Goal: Transaction & Acquisition: Book appointment/travel/reservation

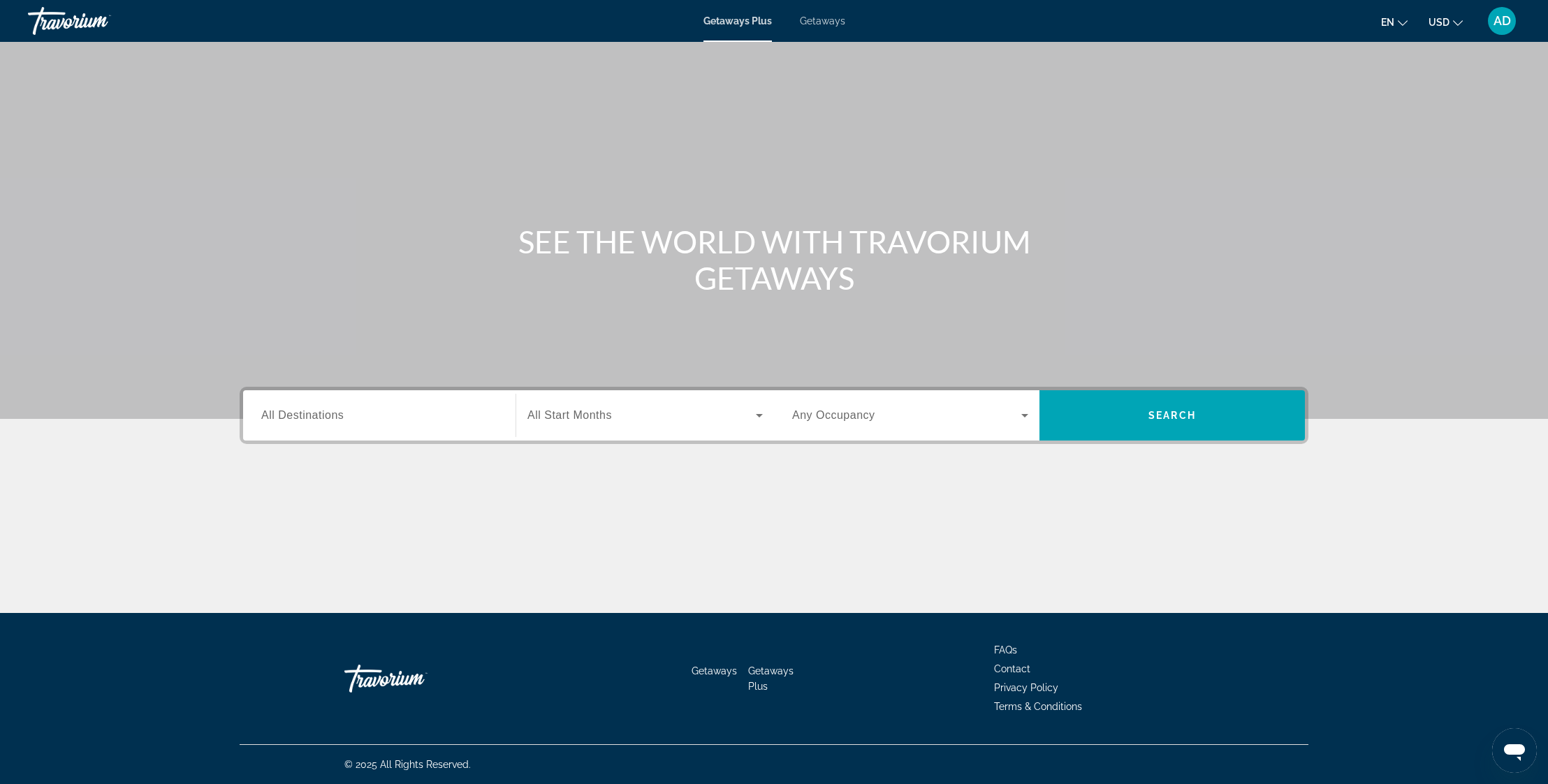
click at [402, 420] on input "Destination All Destinations" at bounding box center [379, 416] width 236 height 16
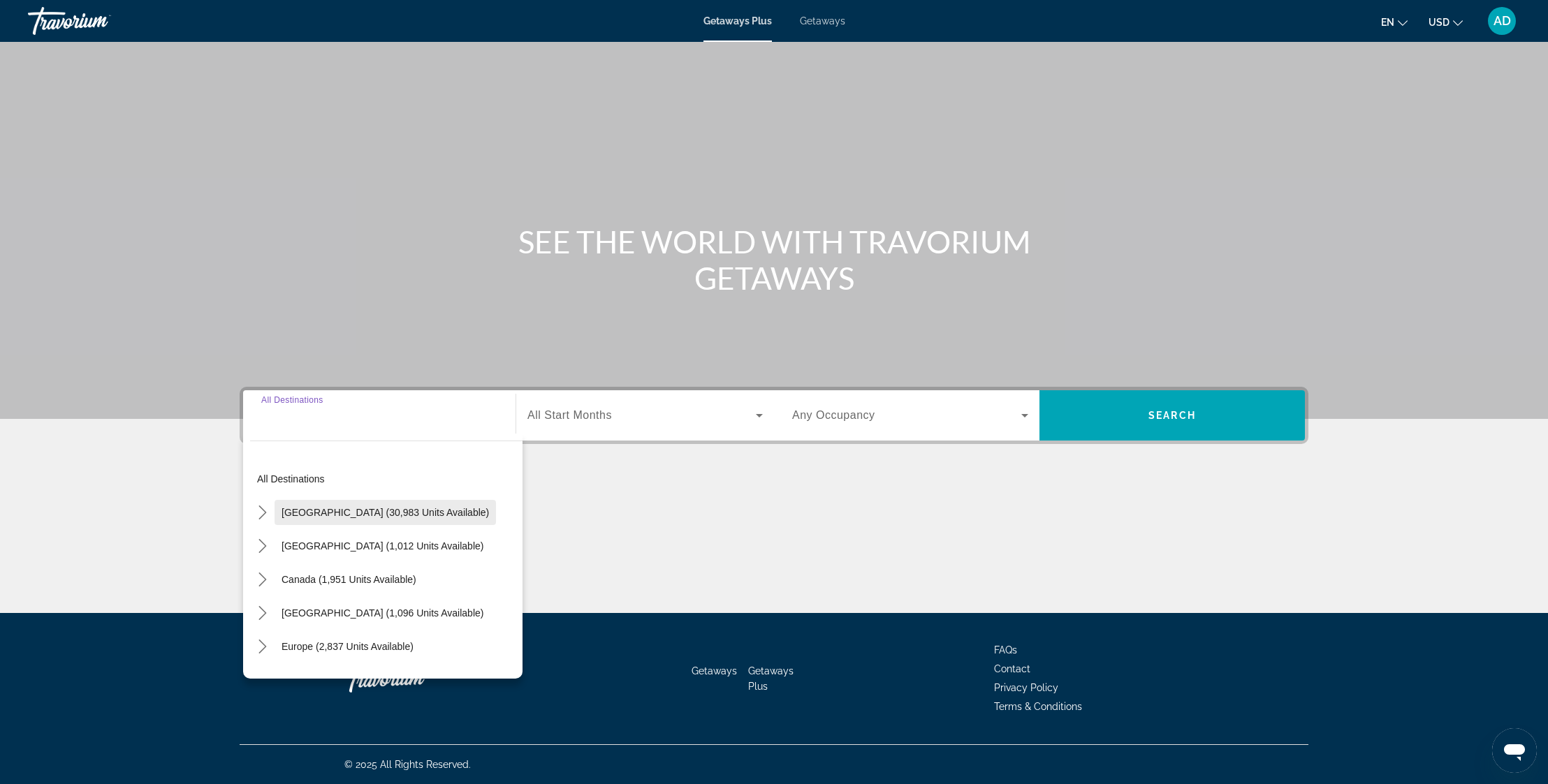
drag, startPoint x: 265, startPoint y: 510, endPoint x: 314, endPoint y: 518, distance: 49.6
click at [264, 510] on icon "Toggle United States (30,983 units available) submenu" at bounding box center [263, 513] width 14 height 14
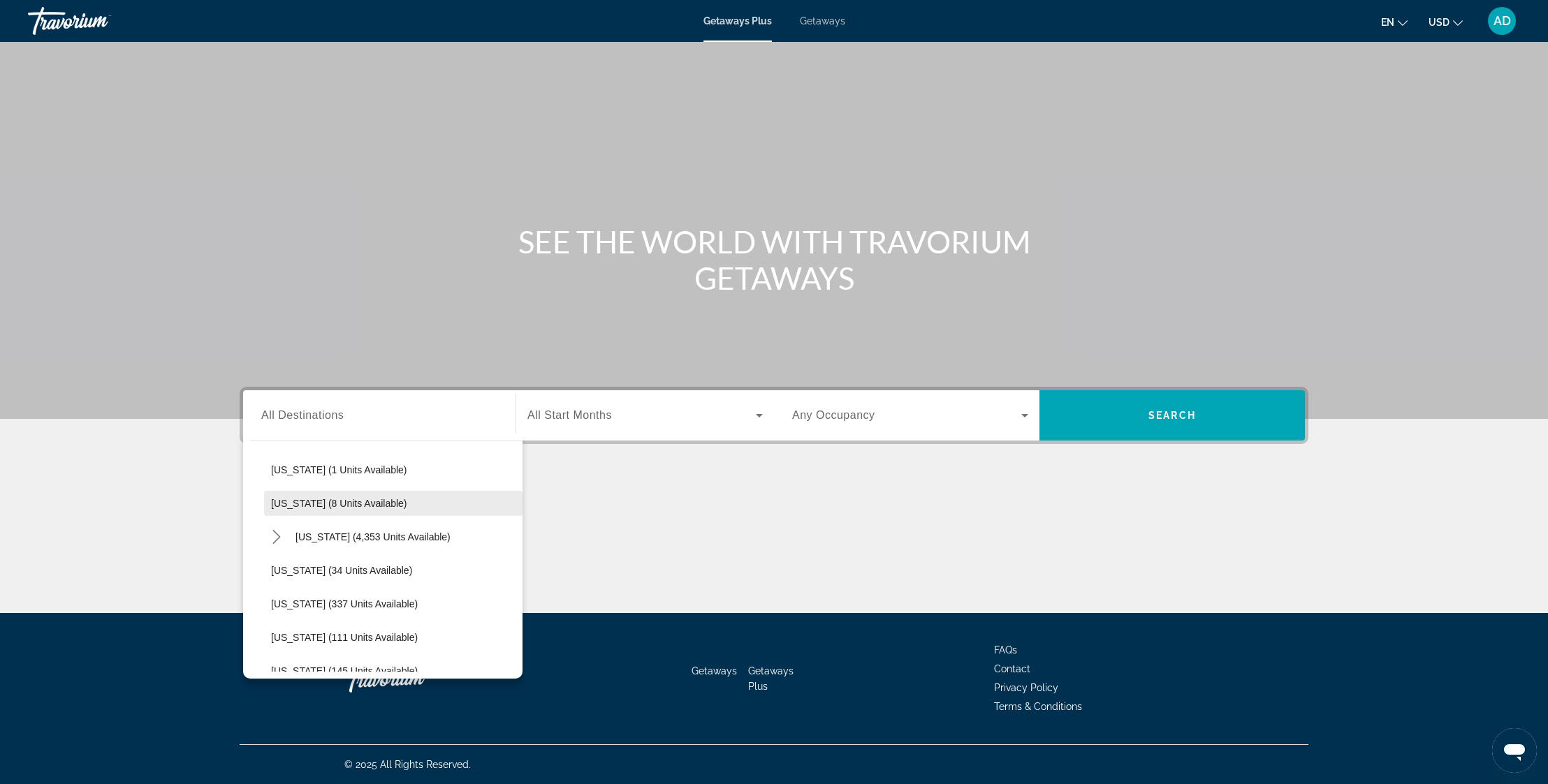
scroll to position [213, 0]
click at [273, 532] on icon "Toggle Florida (4,353 units available) submenu" at bounding box center [277, 535] width 14 height 14
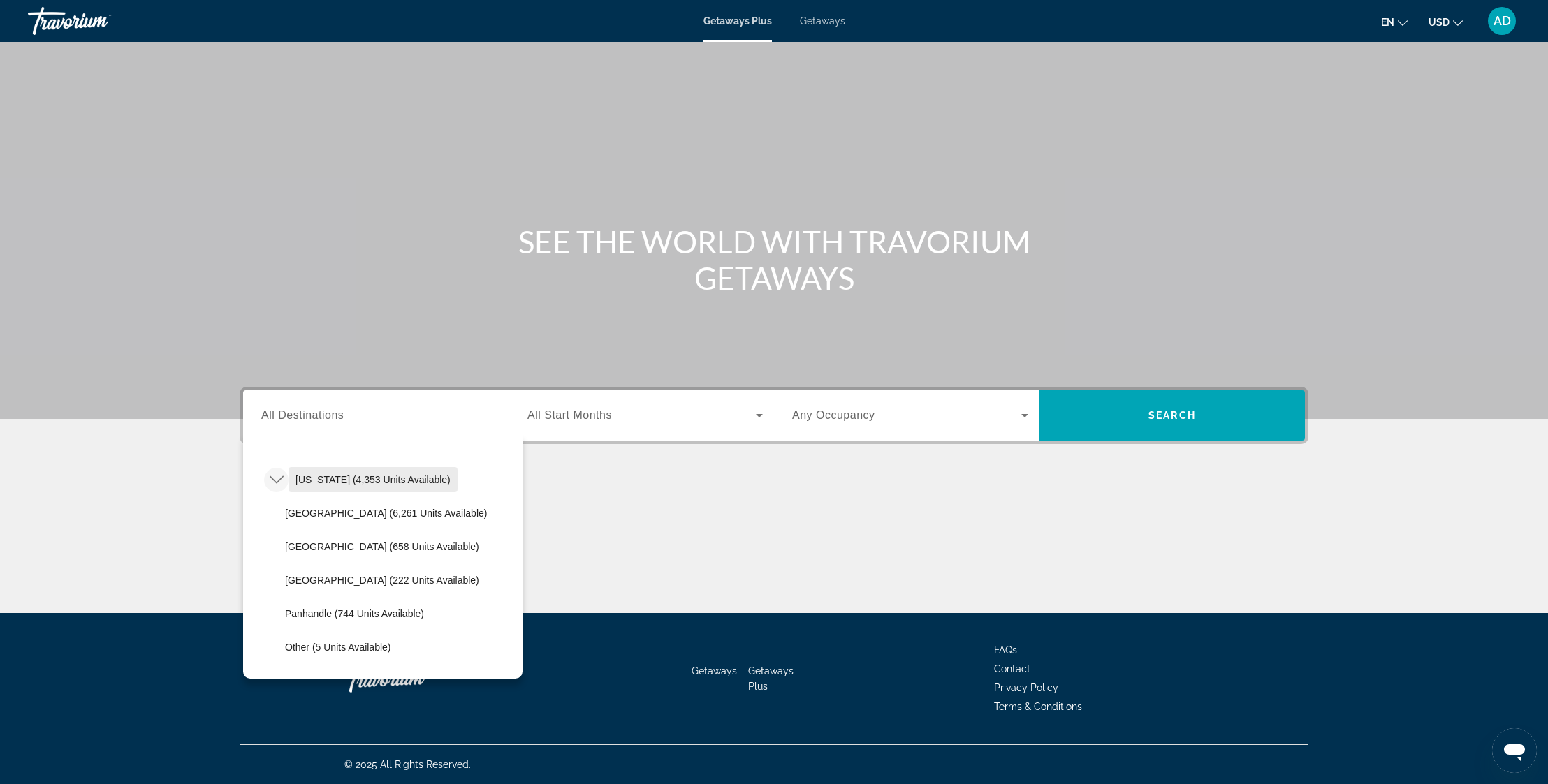
click at [370, 483] on span "[US_STATE] (4,353 units available)" at bounding box center [373, 480] width 155 height 11
type input "**********"
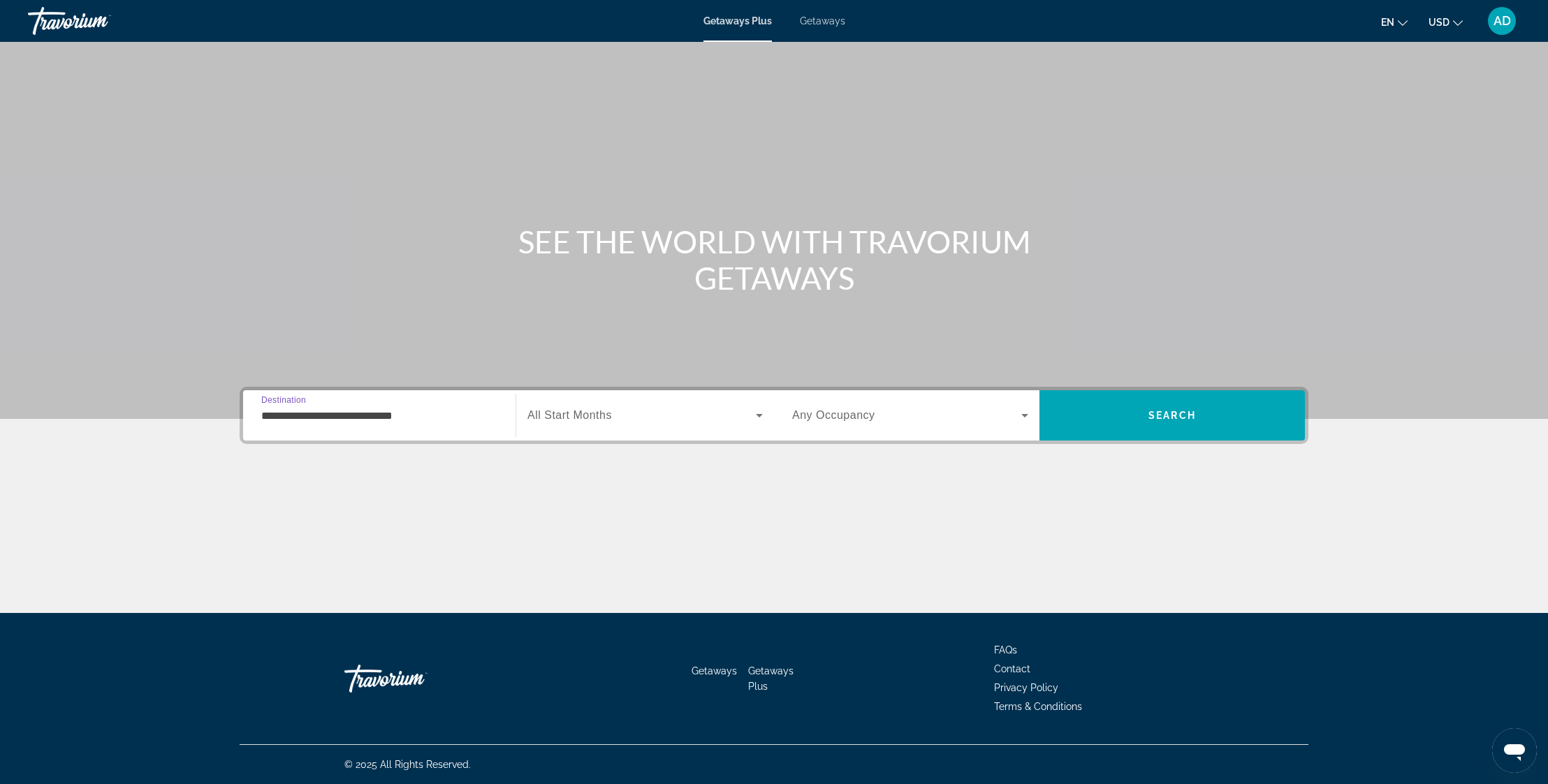
click at [638, 415] on span "Search widget" at bounding box center [642, 415] width 228 height 16
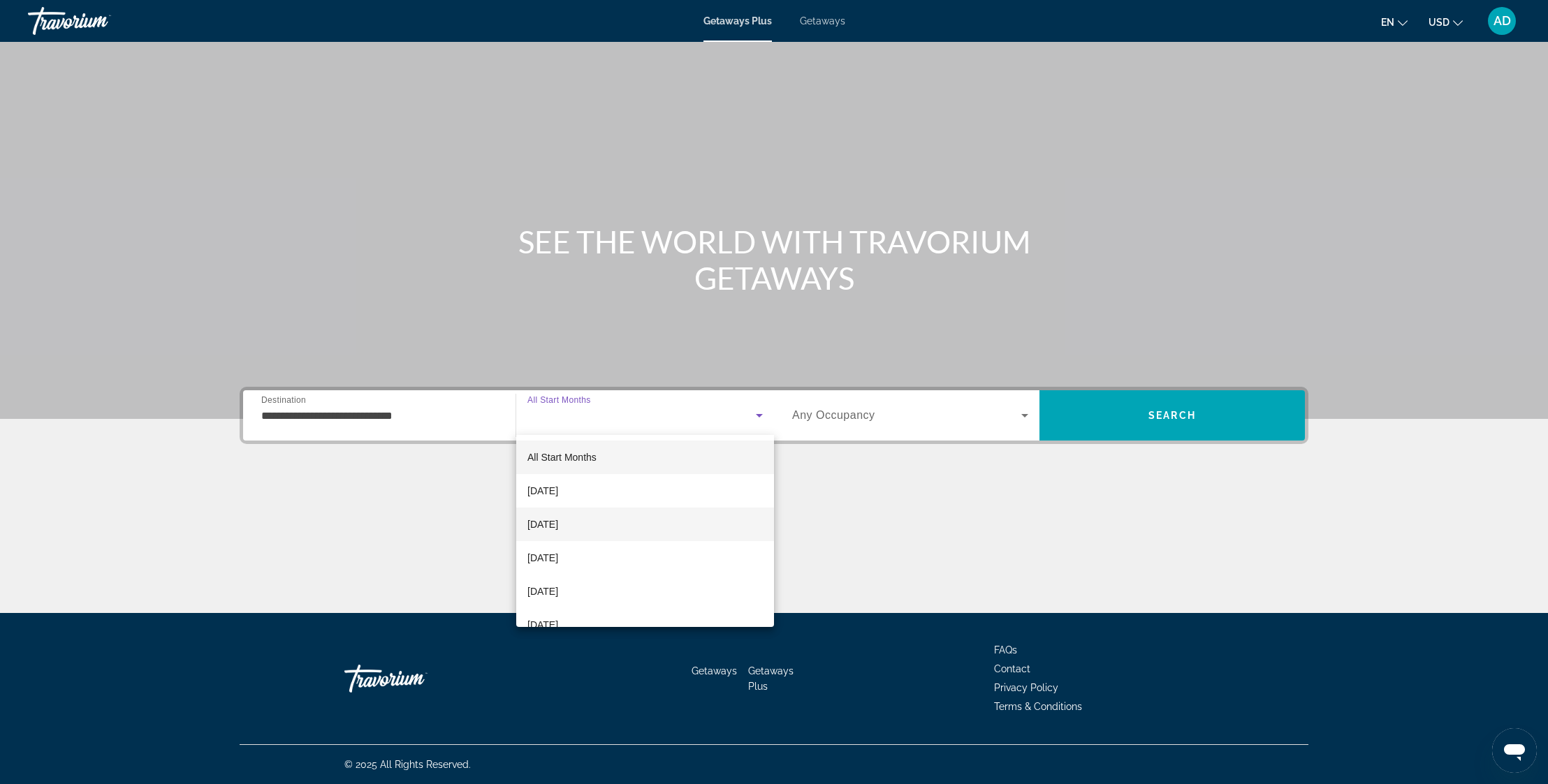
click at [624, 525] on mat-option "[DATE]" at bounding box center [645, 524] width 258 height 34
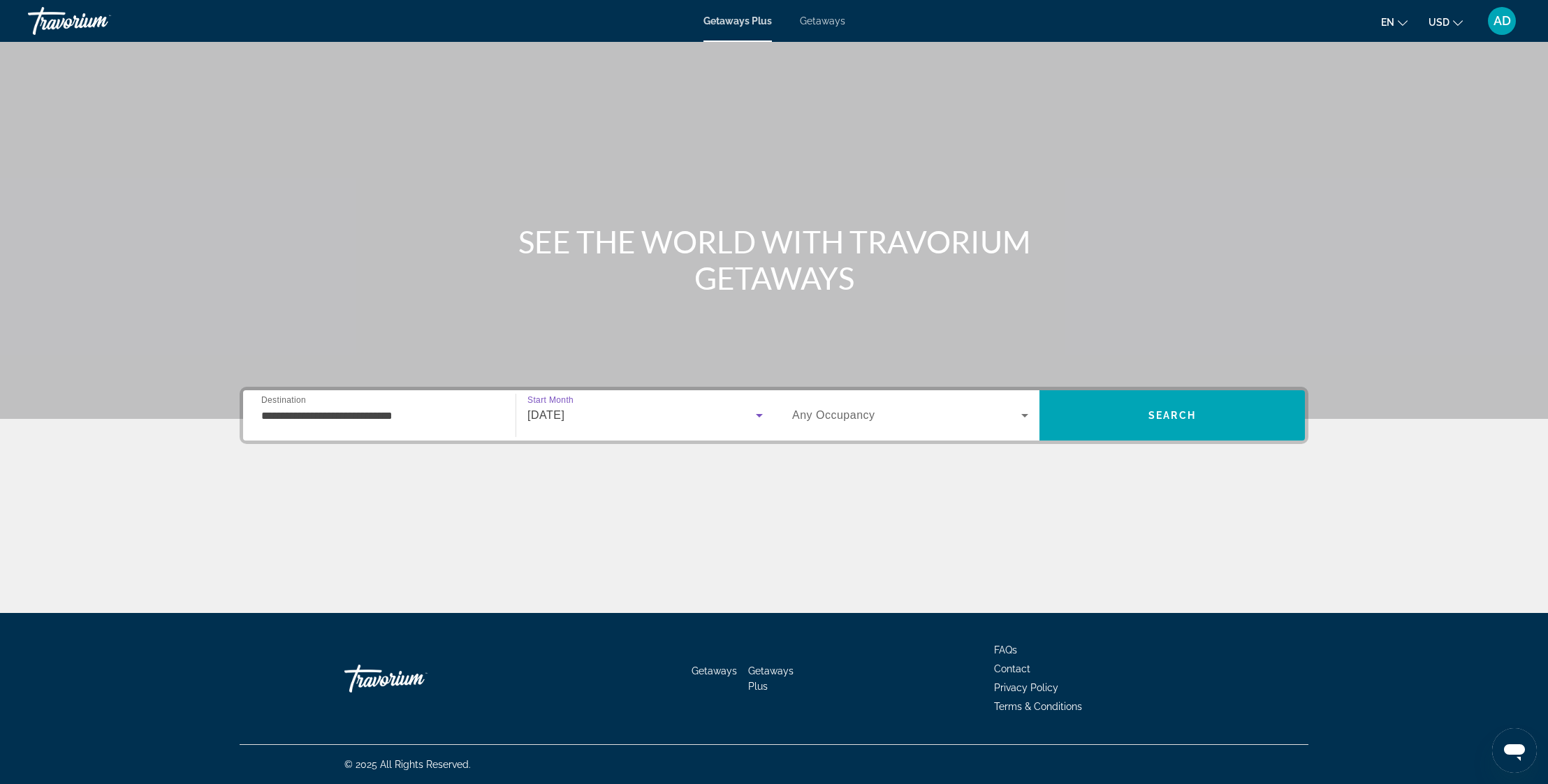
click at [1008, 415] on span "Search widget" at bounding box center [906, 415] width 229 height 16
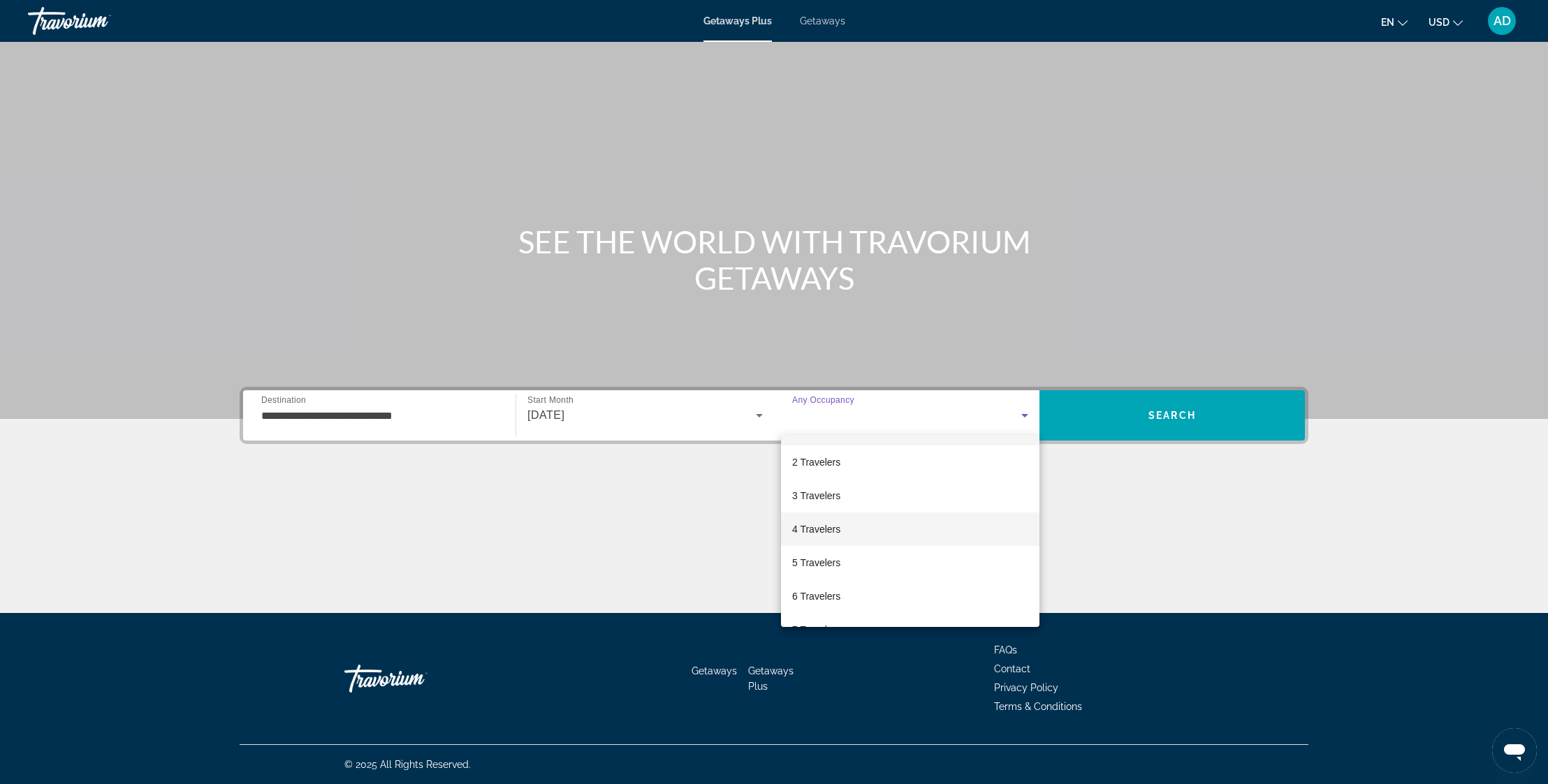
scroll to position [39, 0]
click at [851, 585] on mat-option "6 Travelers" at bounding box center [910, 586] width 258 height 34
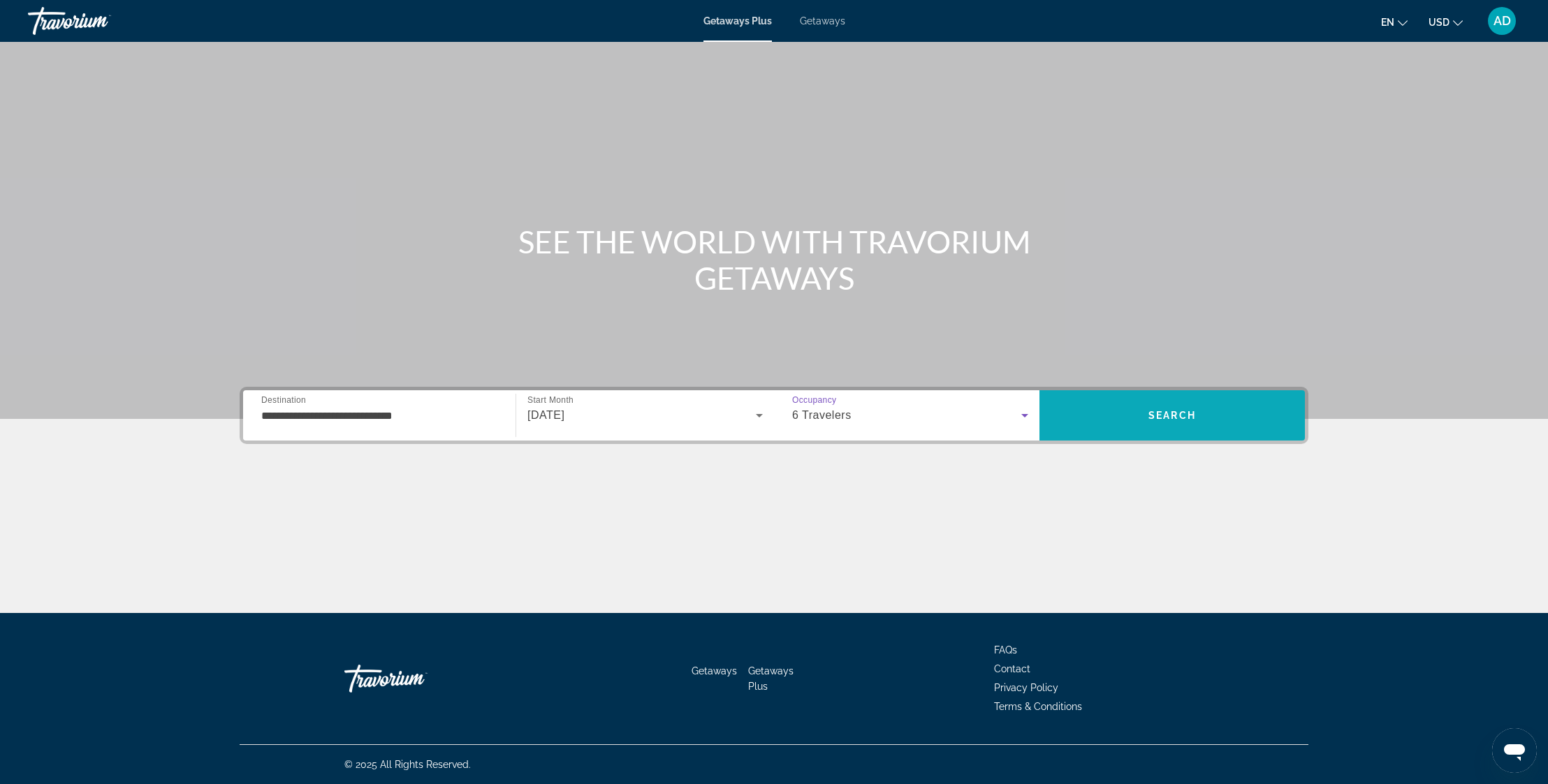
click at [1165, 419] on span "Search" at bounding box center [1172, 416] width 48 height 11
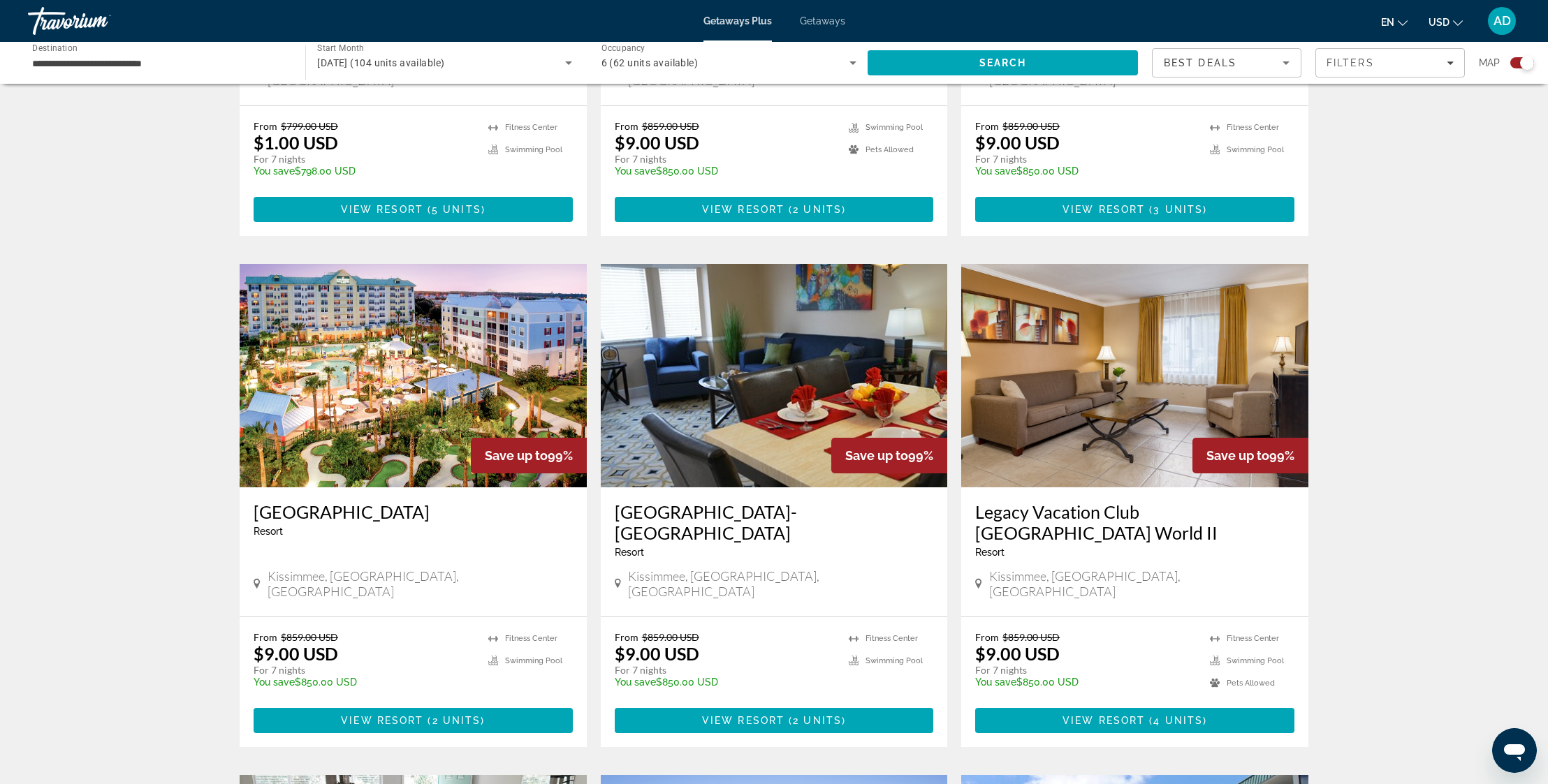
scroll to position [830, 0]
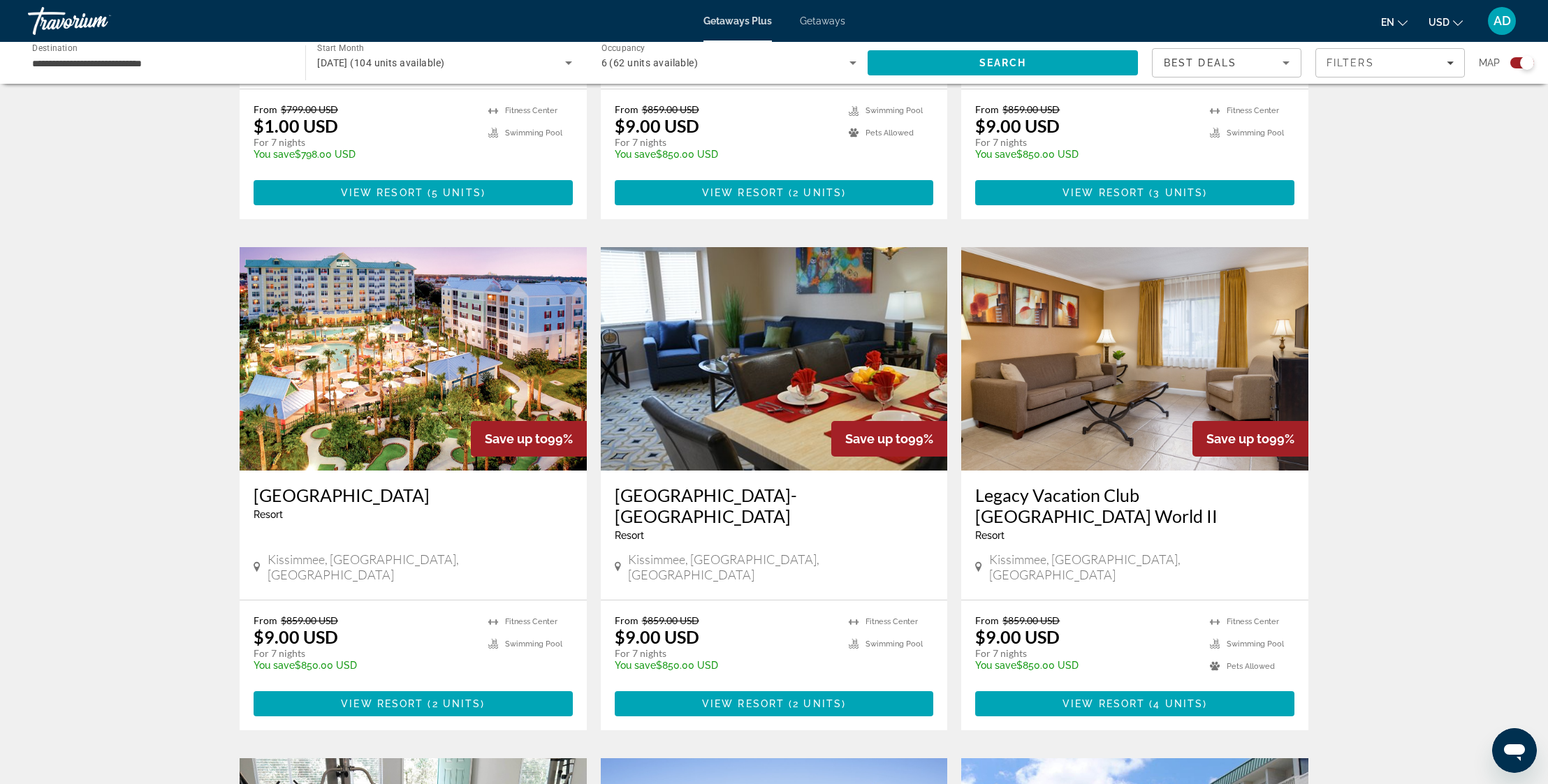
click at [408, 346] on img "Main content" at bounding box center [413, 358] width 347 height 223
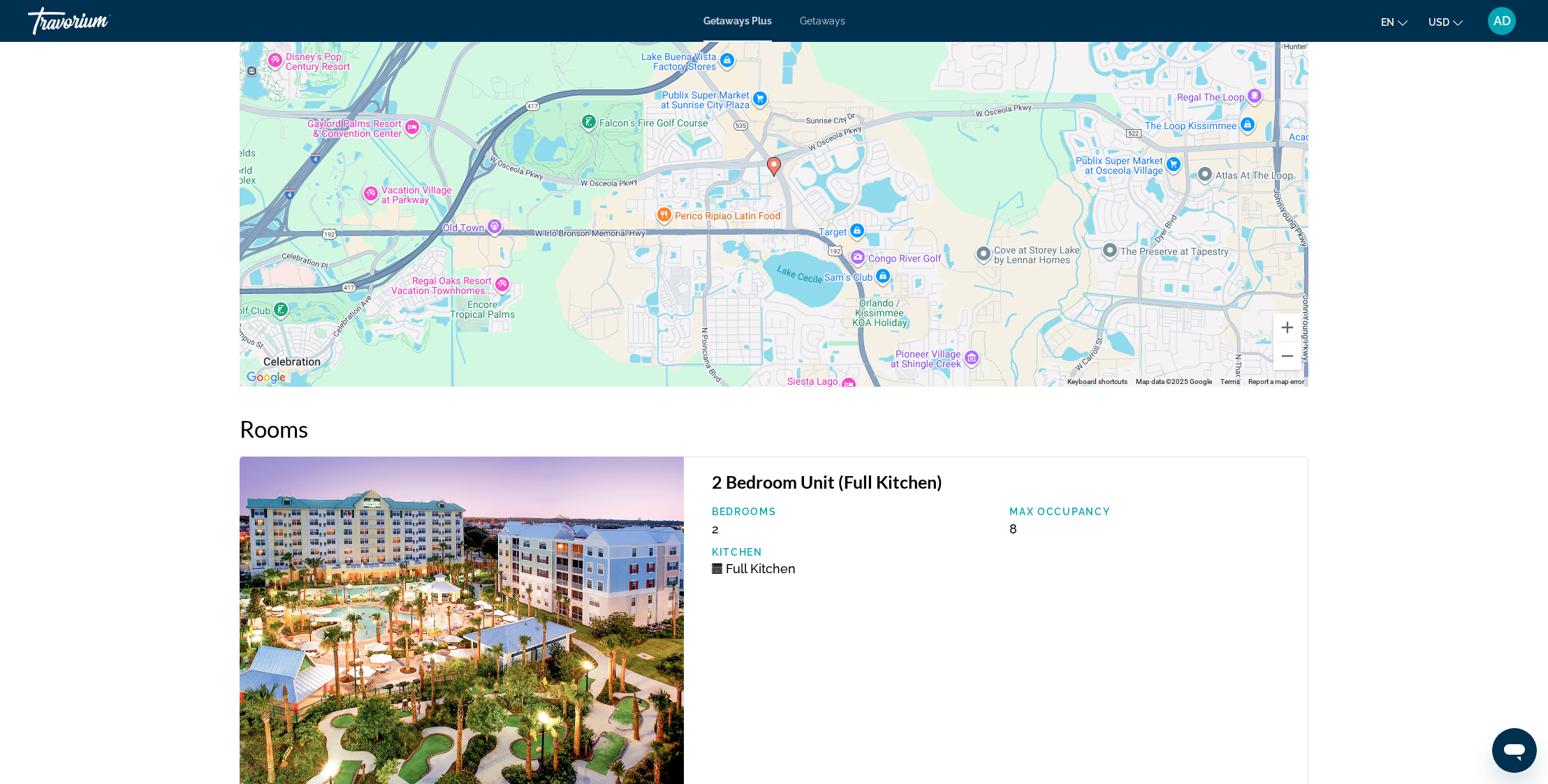
scroll to position [1896, 0]
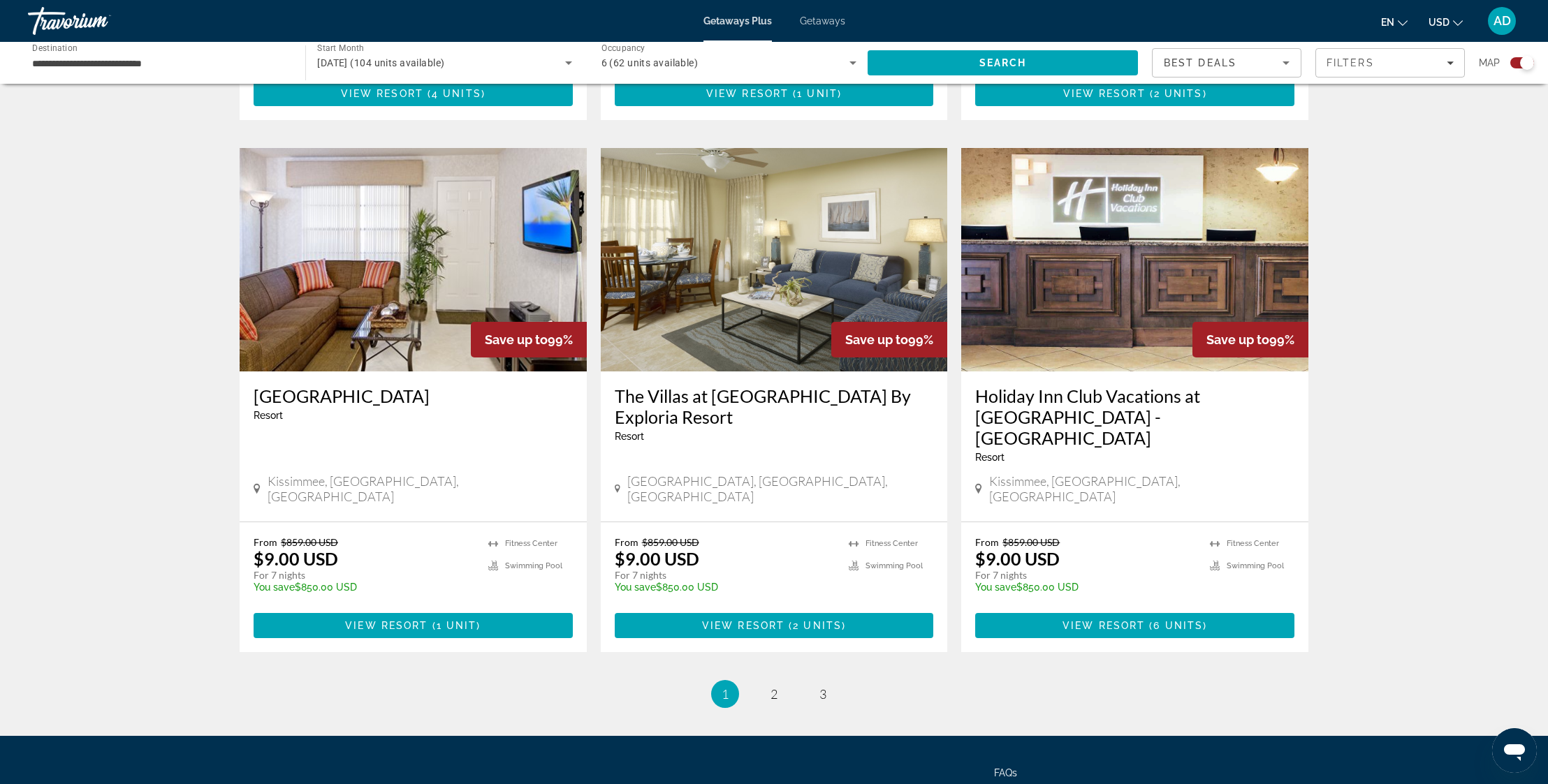
scroll to position [1951, 0]
click at [777, 688] on span "2" at bounding box center [774, 695] width 7 height 16
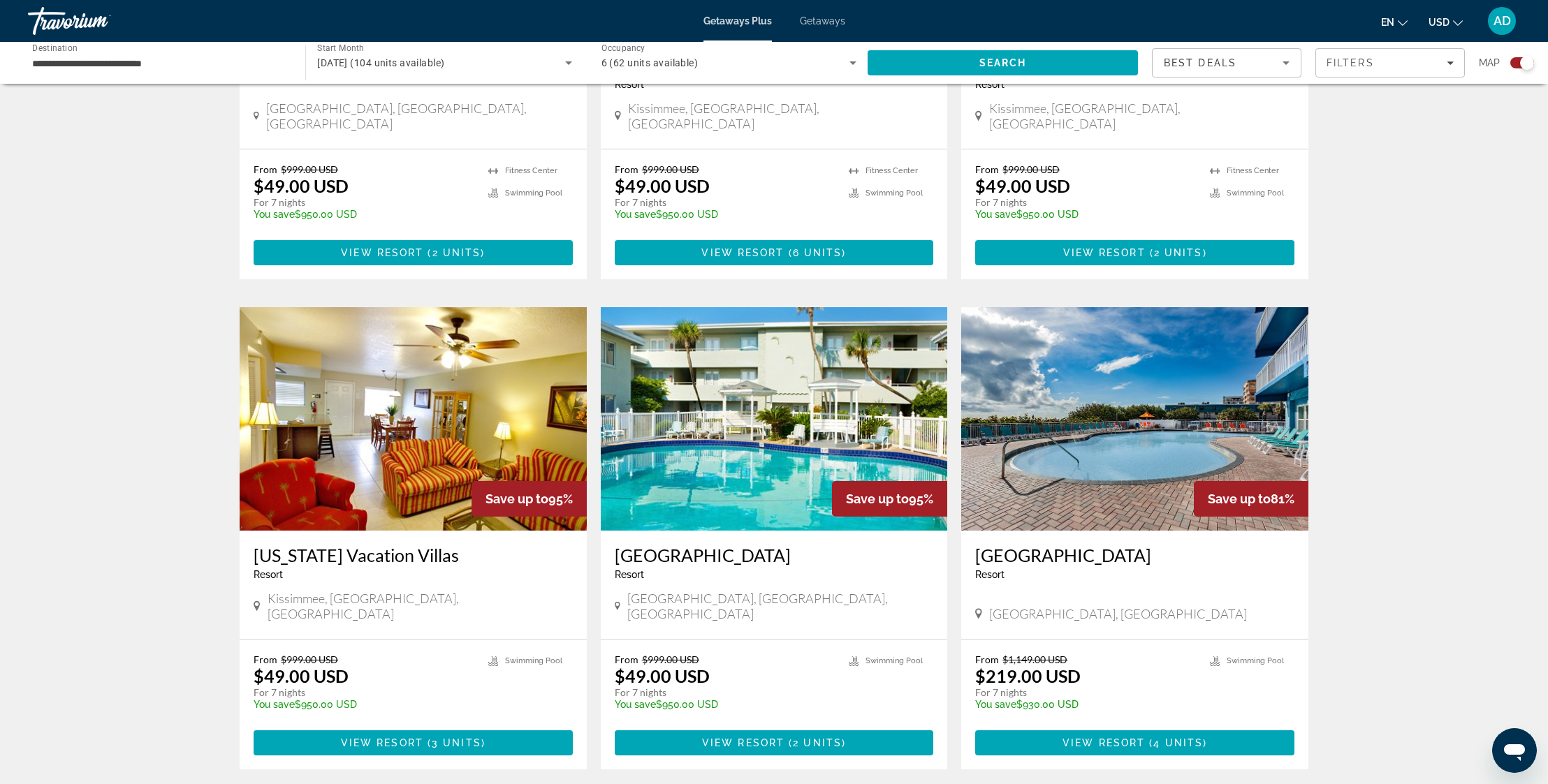
scroll to position [1873, 0]
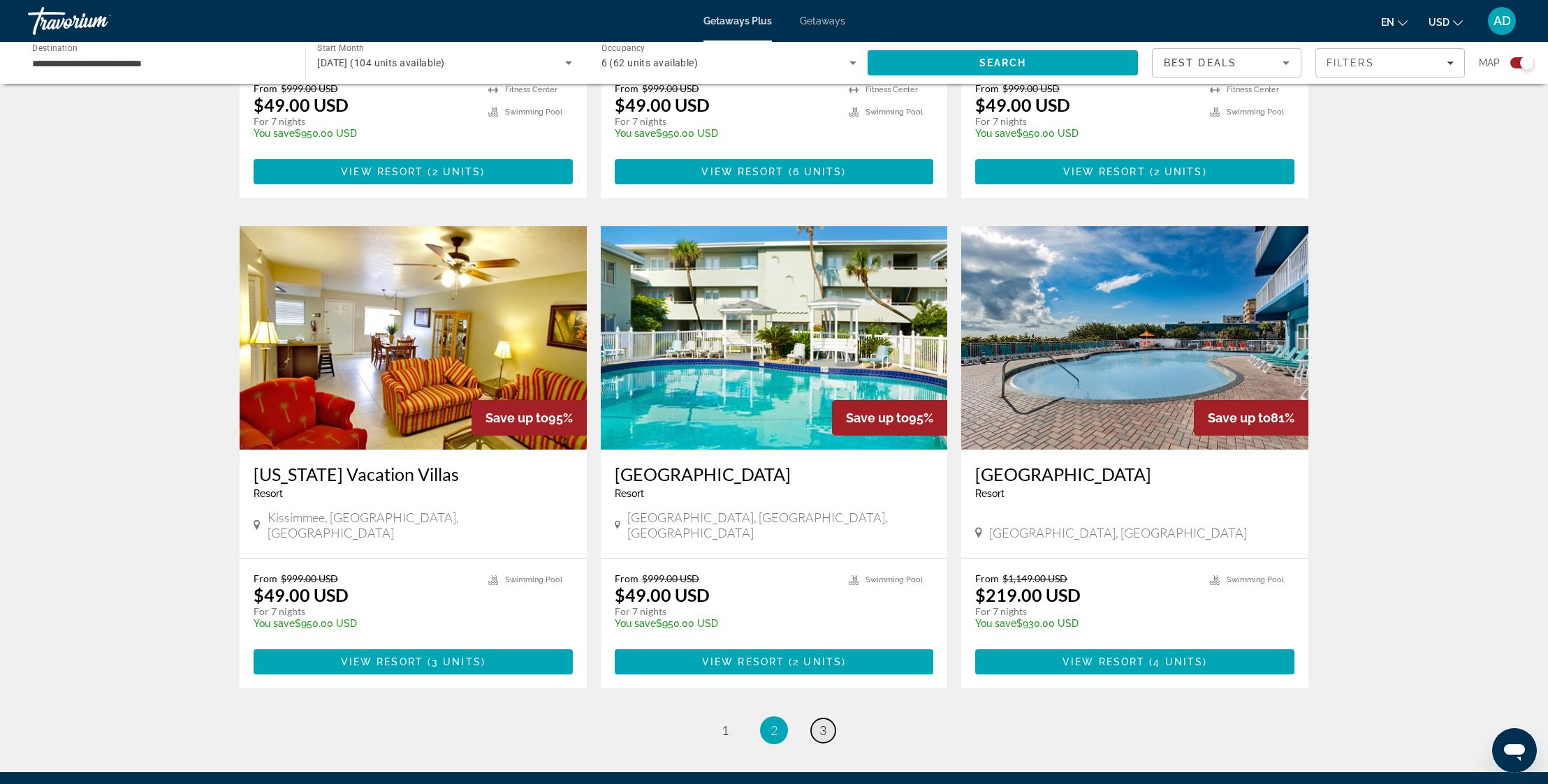
click at [817, 719] on link "page 3" at bounding box center [823, 731] width 24 height 24
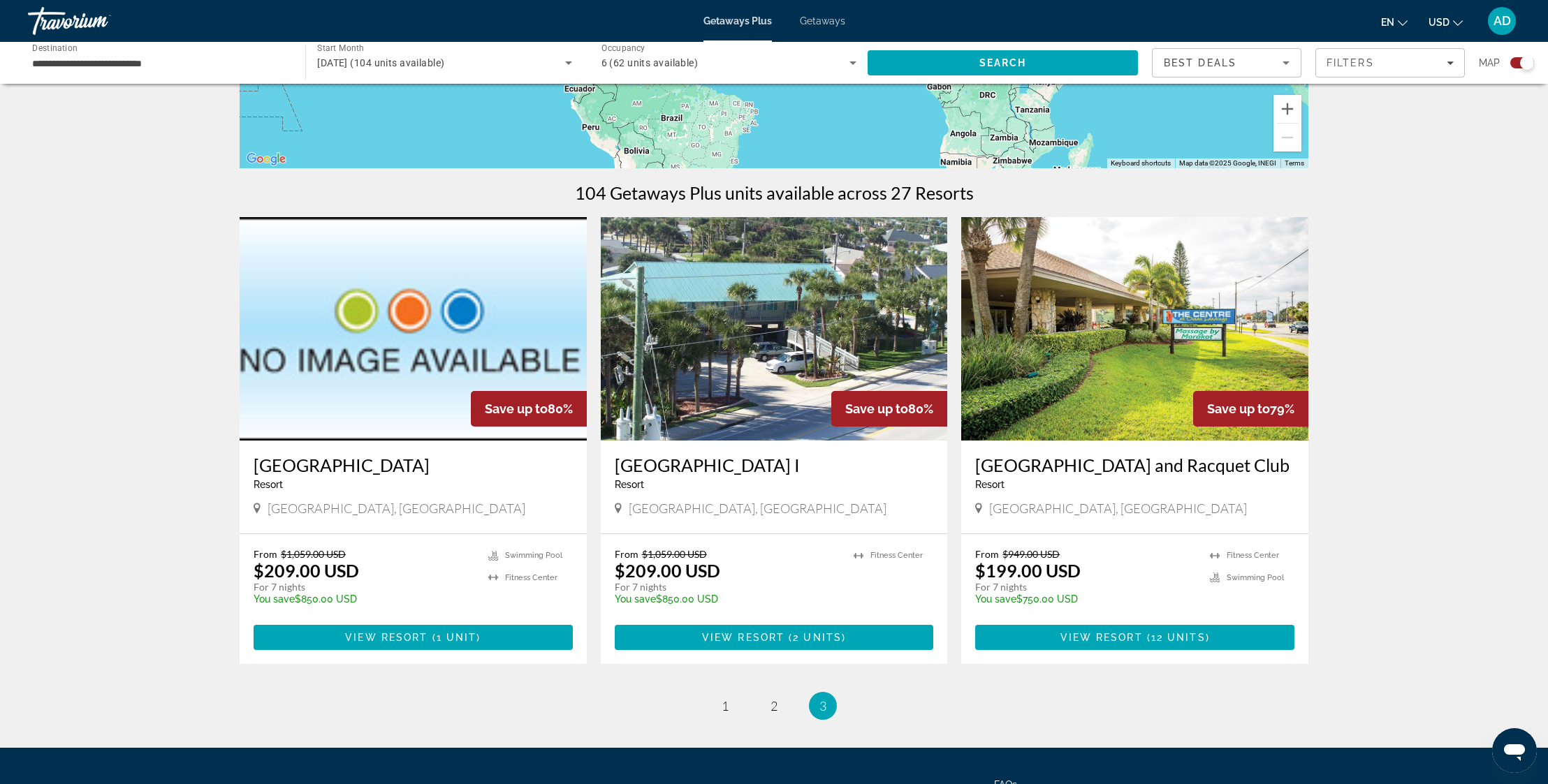
scroll to position [393, 0]
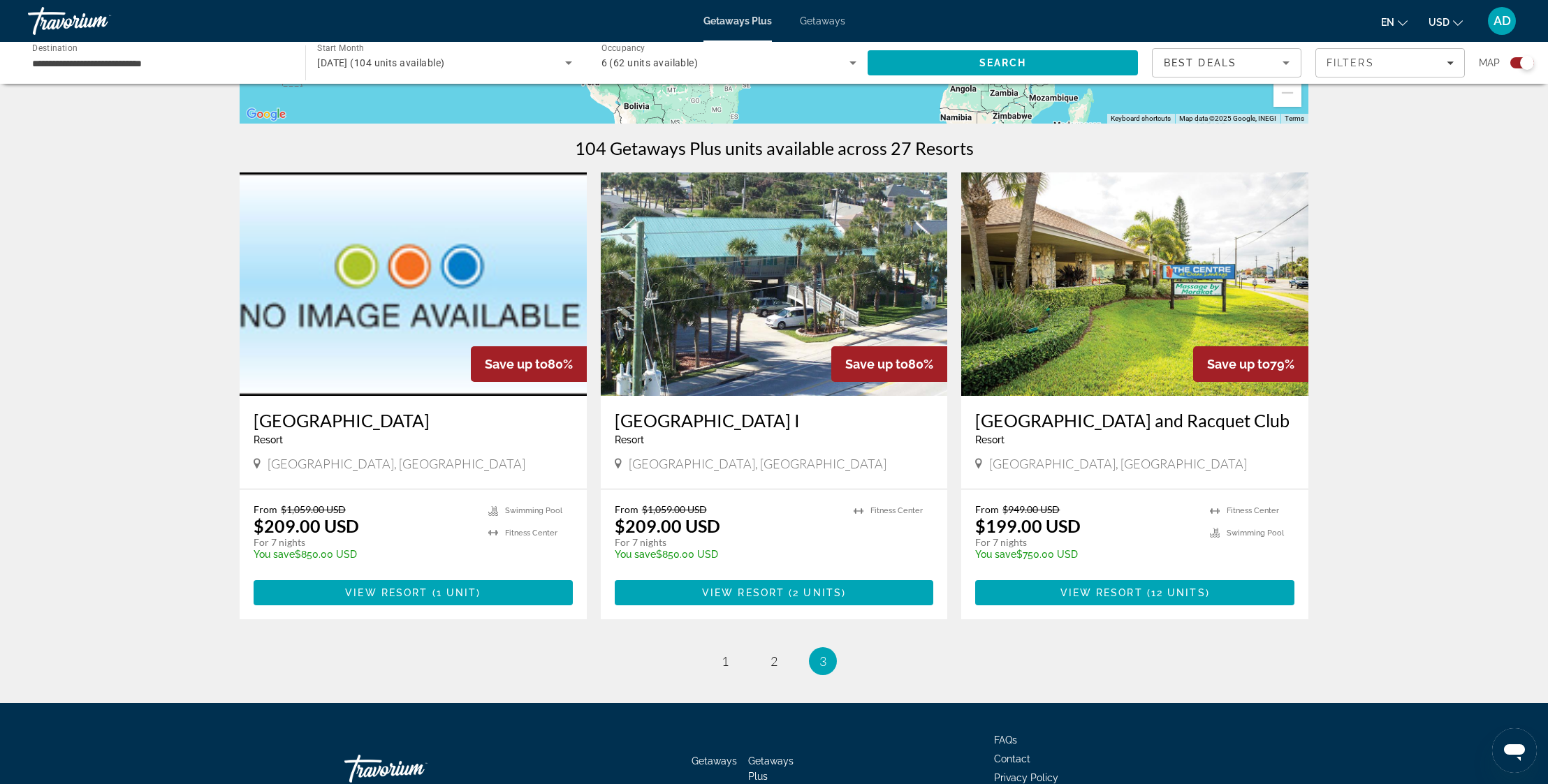
click at [1151, 426] on h3 "[GEOGRAPHIC_DATA] and Racquet Club" at bounding box center [1135, 420] width 319 height 21
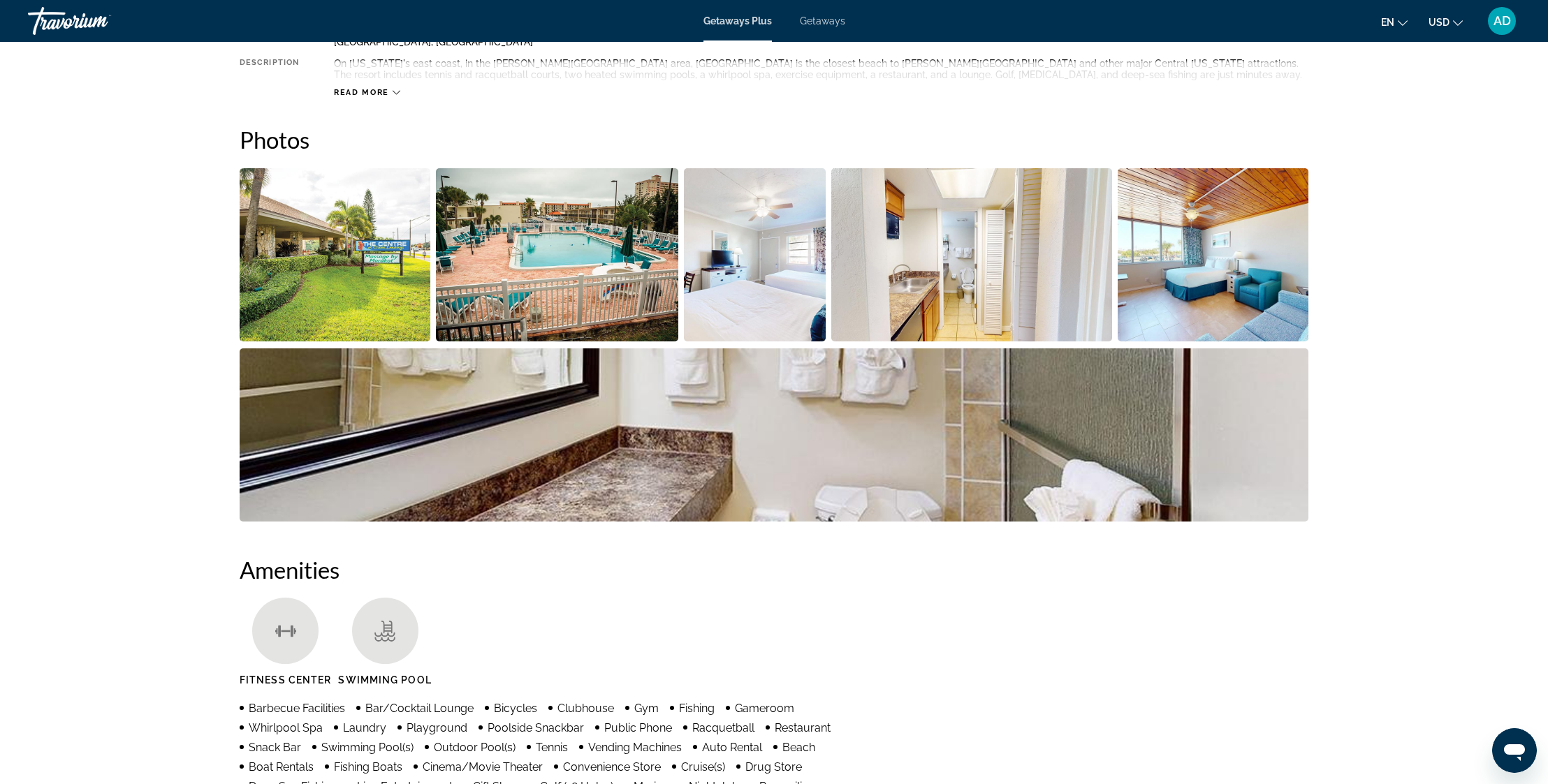
scroll to position [272, 0]
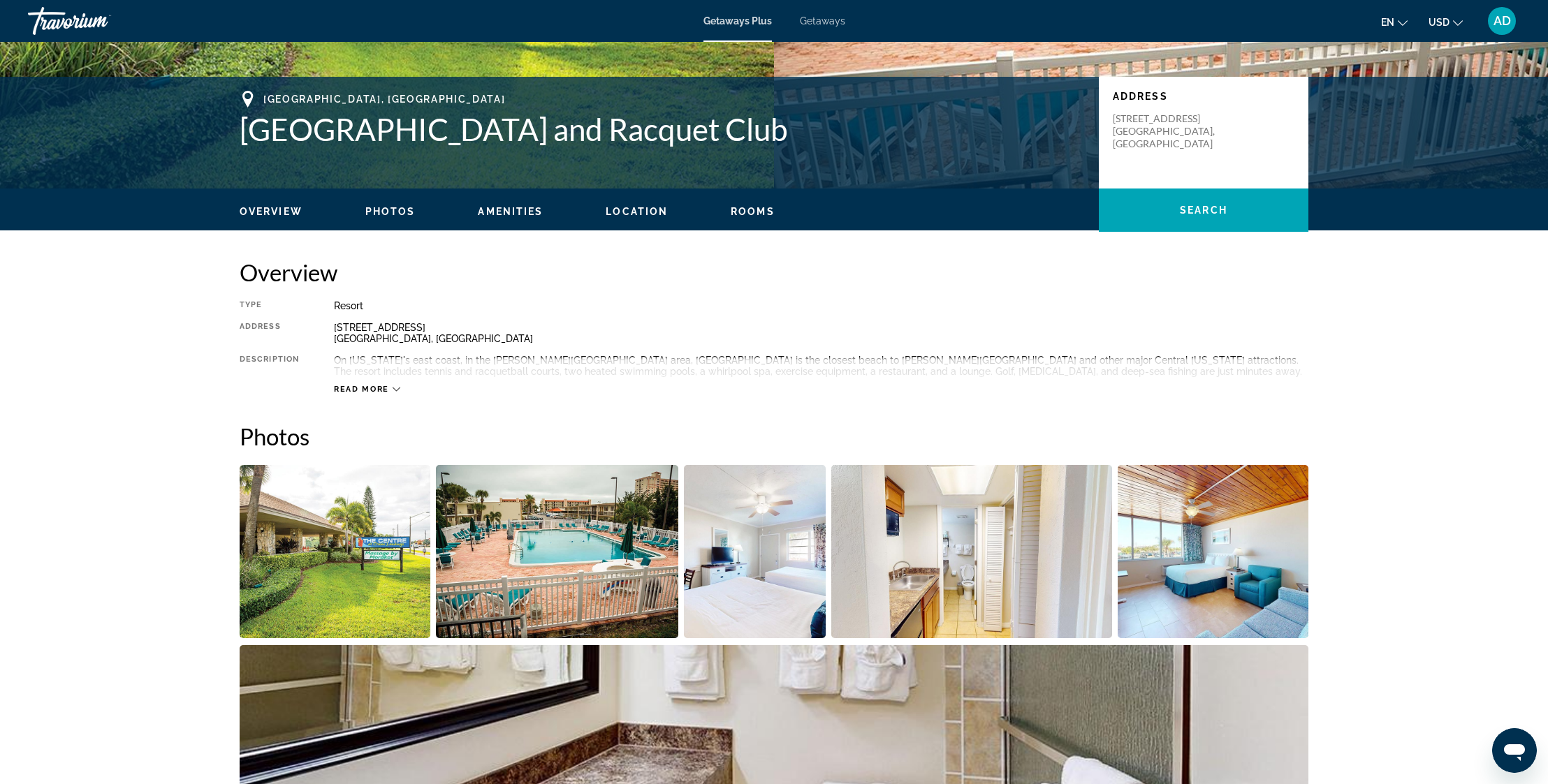
click at [383, 571] on img "Open full-screen image slider" at bounding box center [335, 551] width 191 height 174
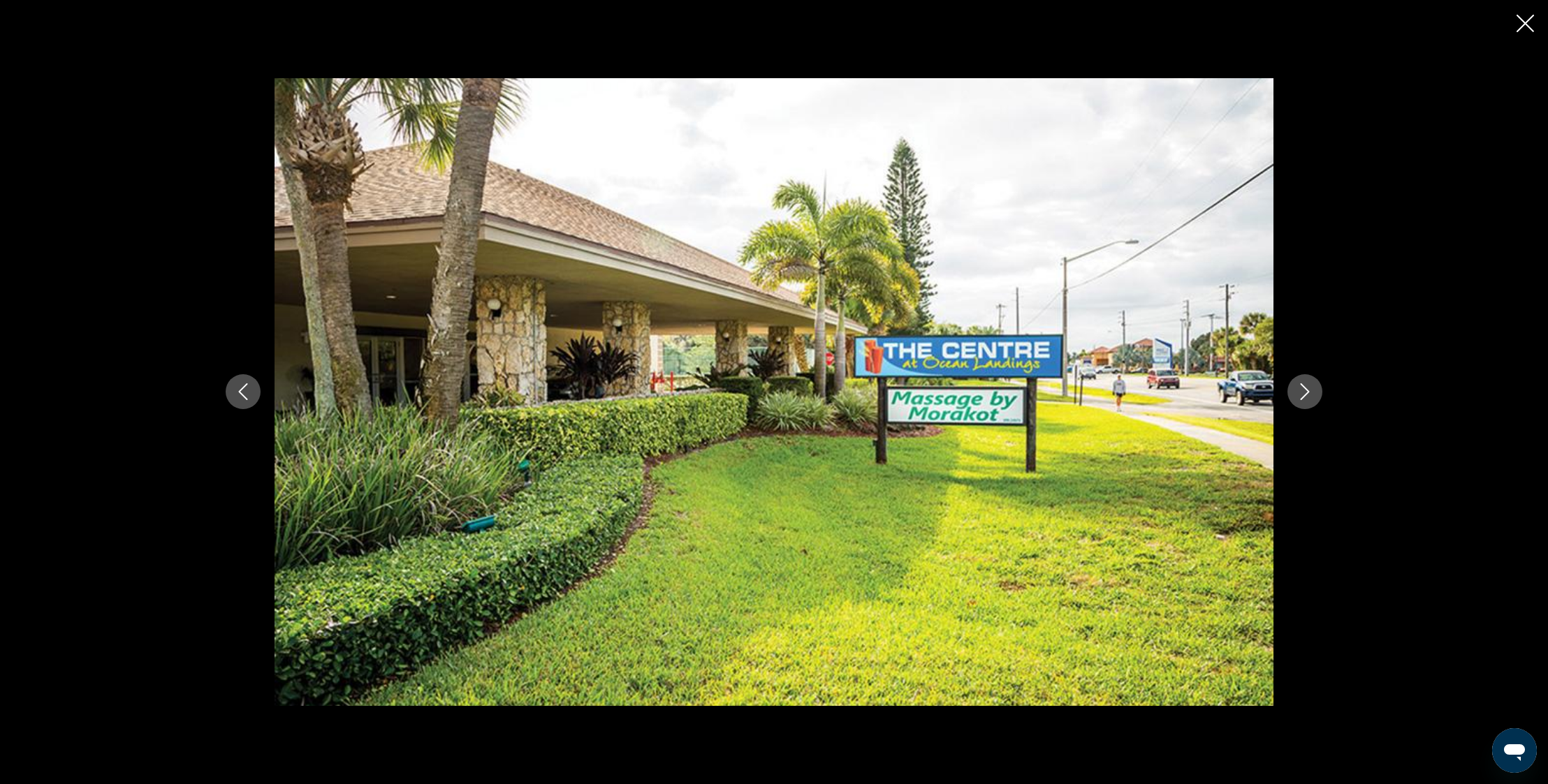
click at [1304, 392] on icon "Next image" at bounding box center [1304, 391] width 16 height 16
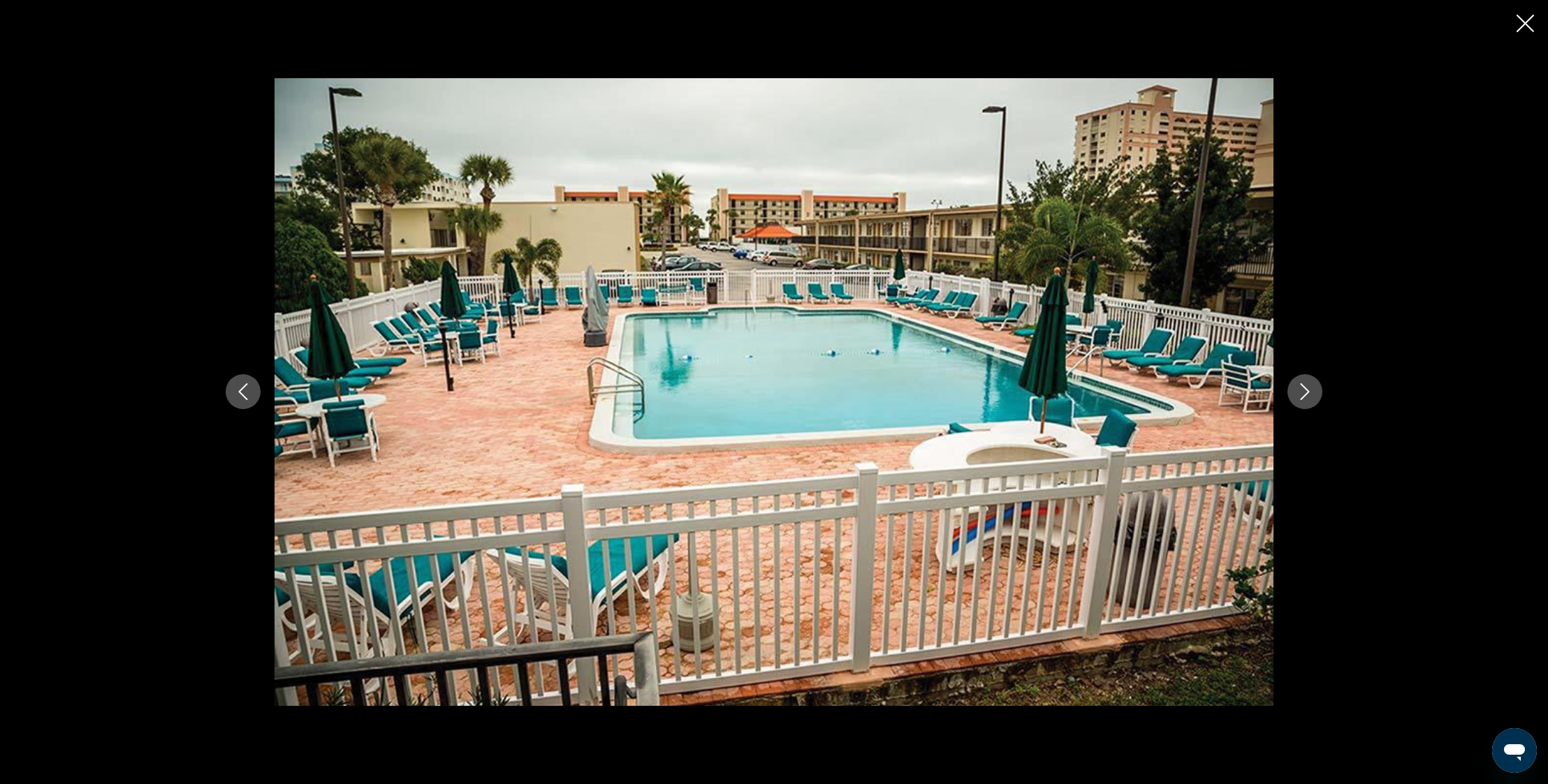
click at [1304, 392] on icon "Next image" at bounding box center [1304, 391] width 16 height 16
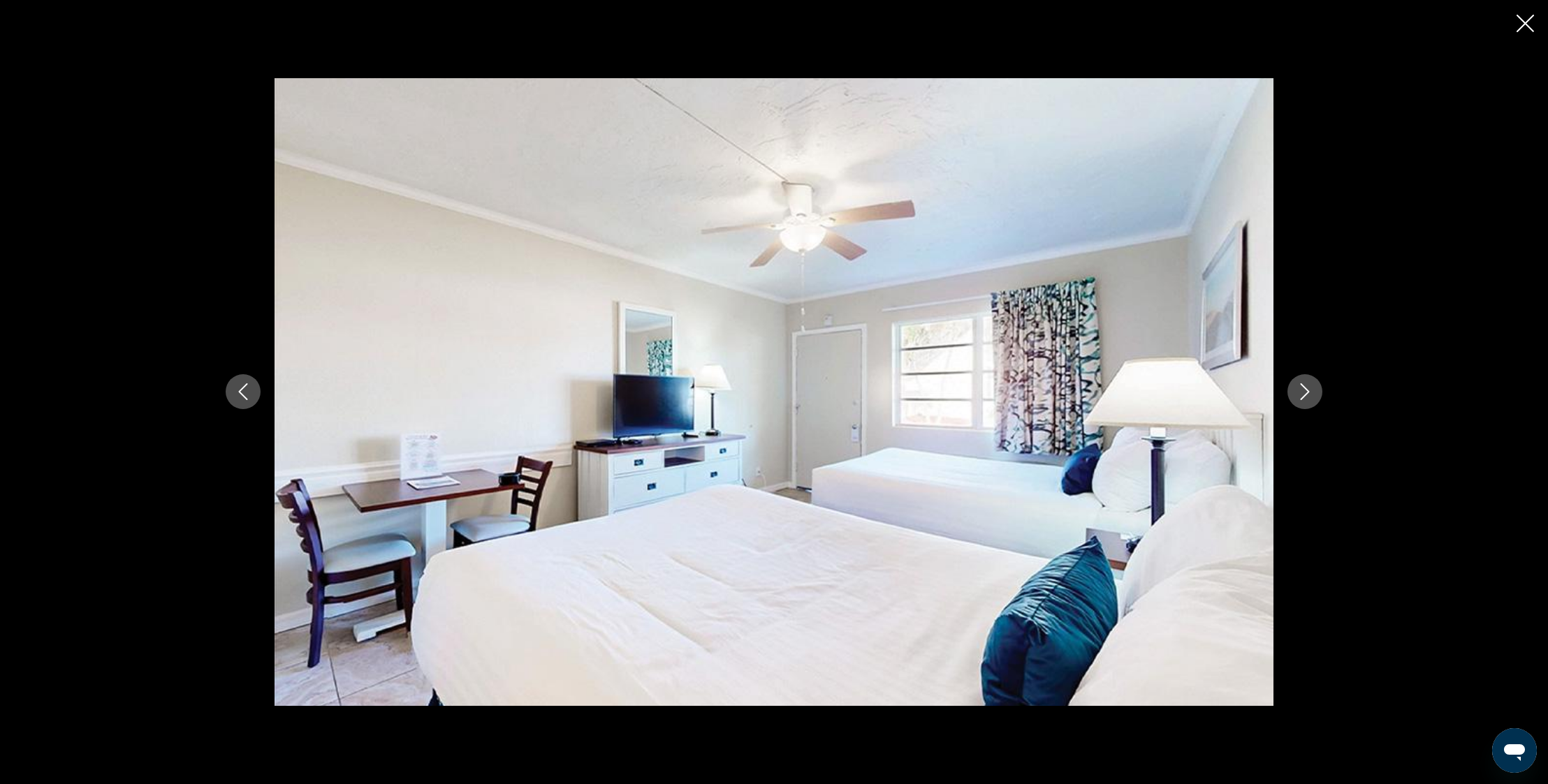
click at [1304, 392] on icon "Next image" at bounding box center [1304, 391] width 16 height 16
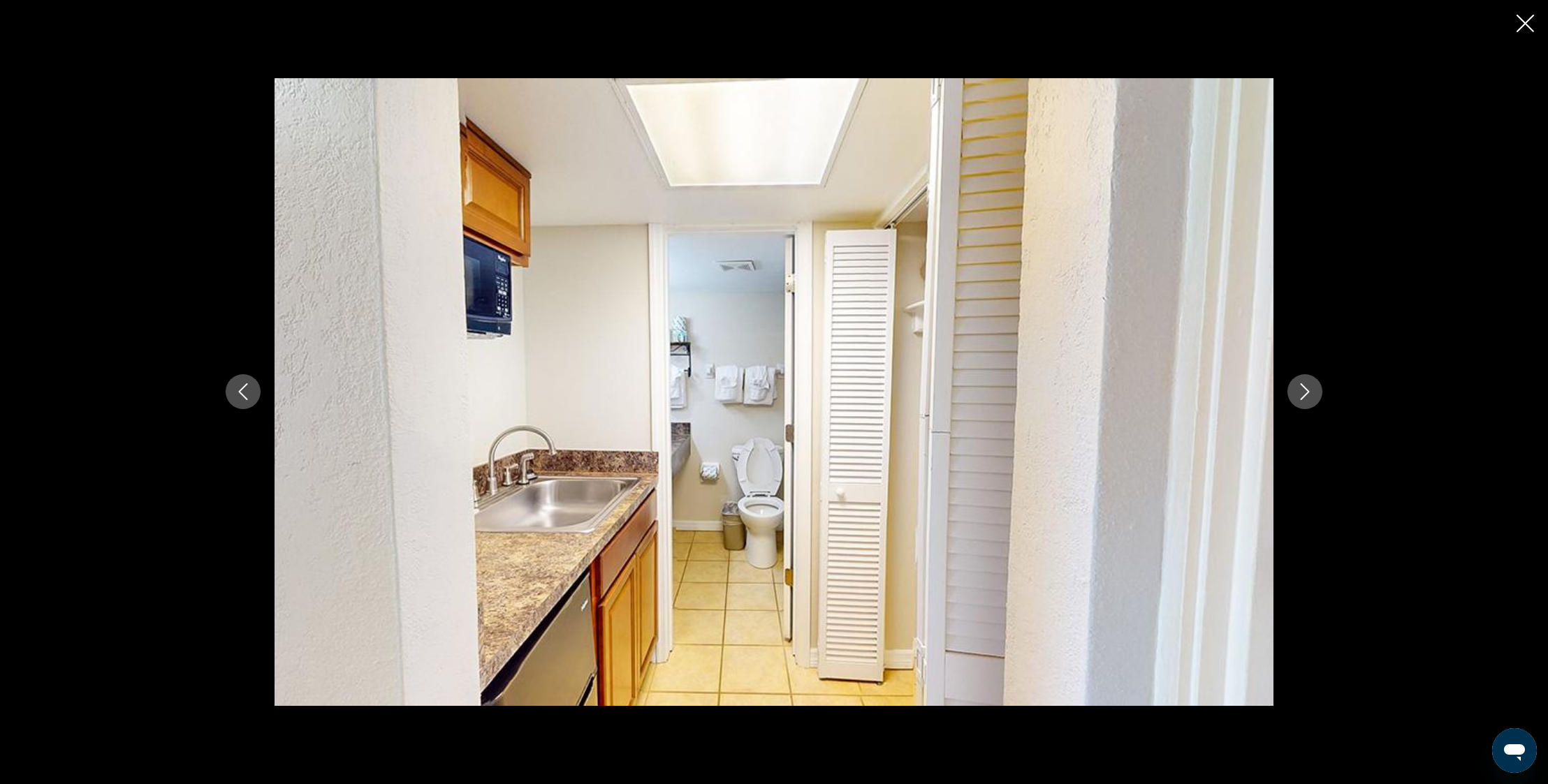
click at [1304, 392] on icon "Next image" at bounding box center [1304, 391] width 16 height 16
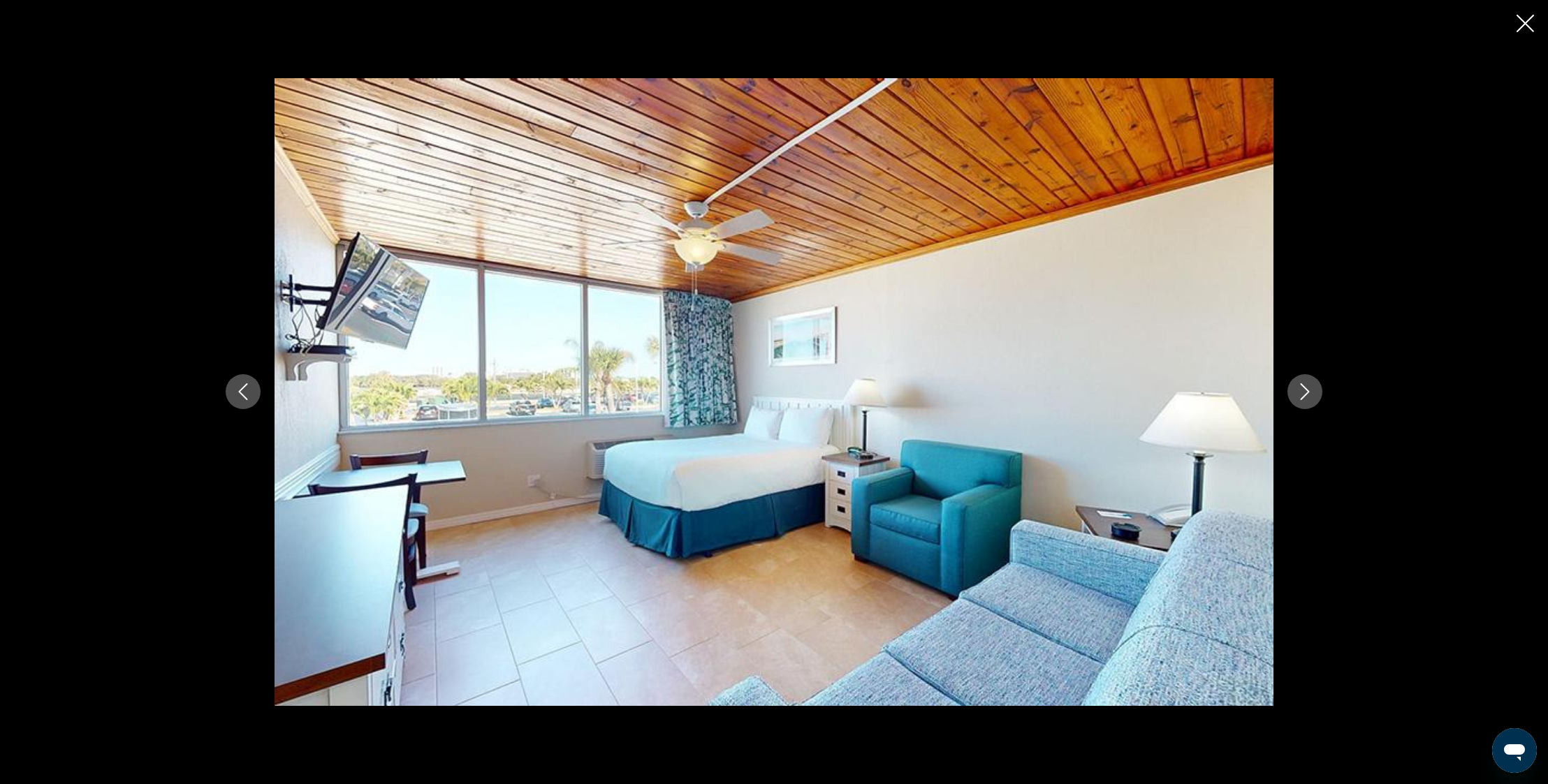
click at [1304, 392] on icon "Next image" at bounding box center [1304, 391] width 16 height 16
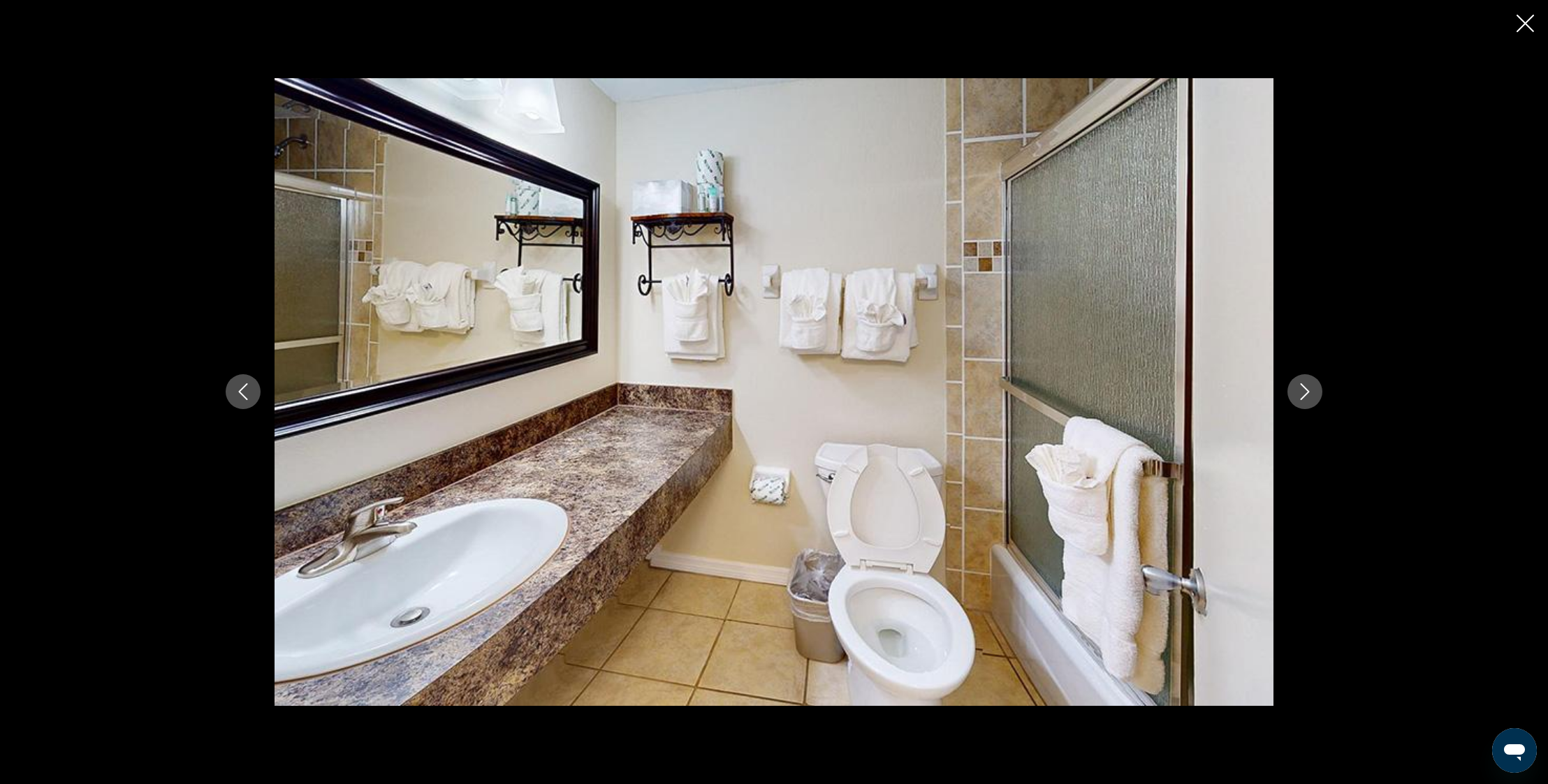
click at [1304, 392] on icon "Next image" at bounding box center [1304, 391] width 16 height 16
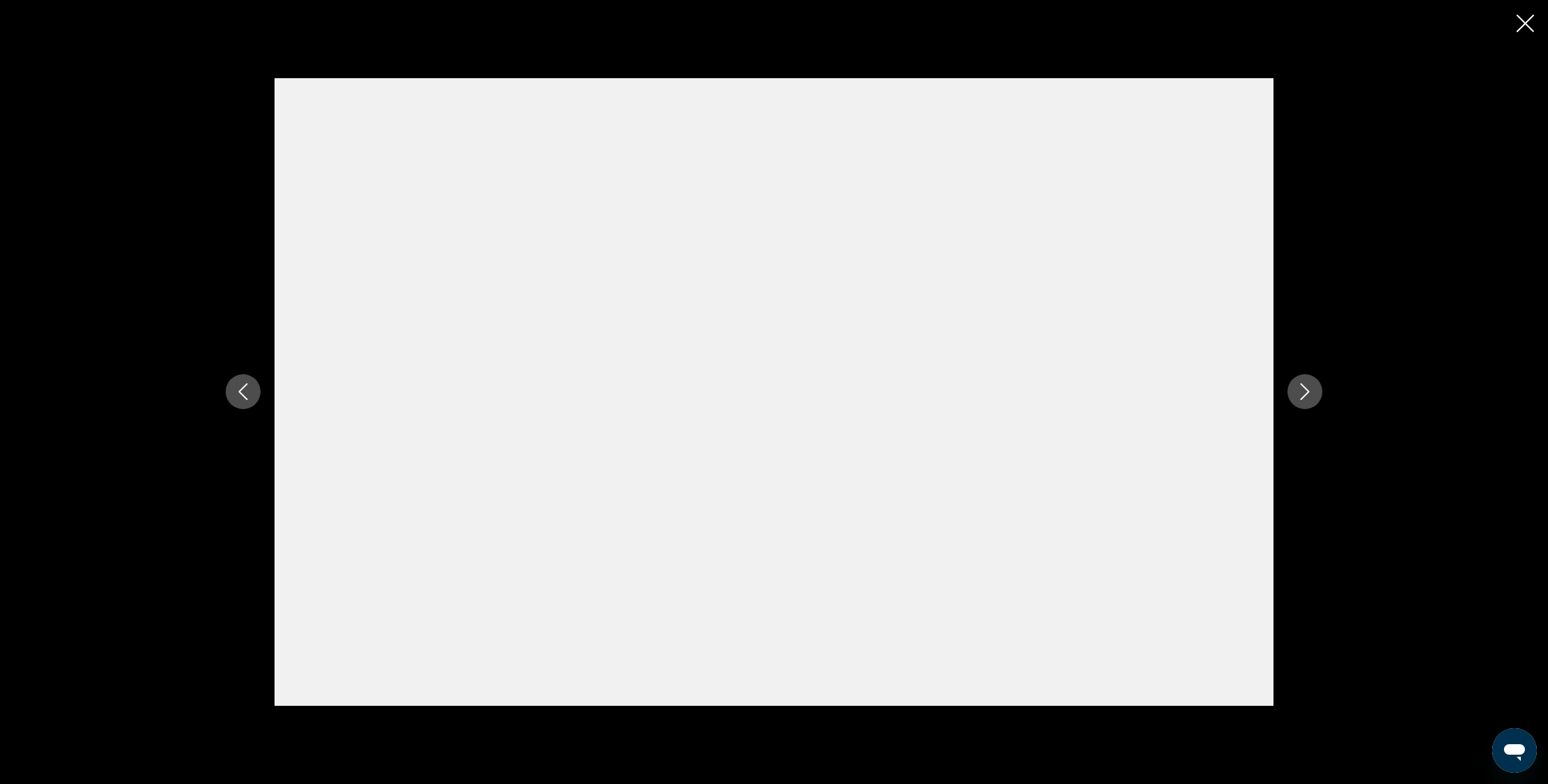
click at [1522, 28] on icon "Close slideshow" at bounding box center [1525, 24] width 17 height 17
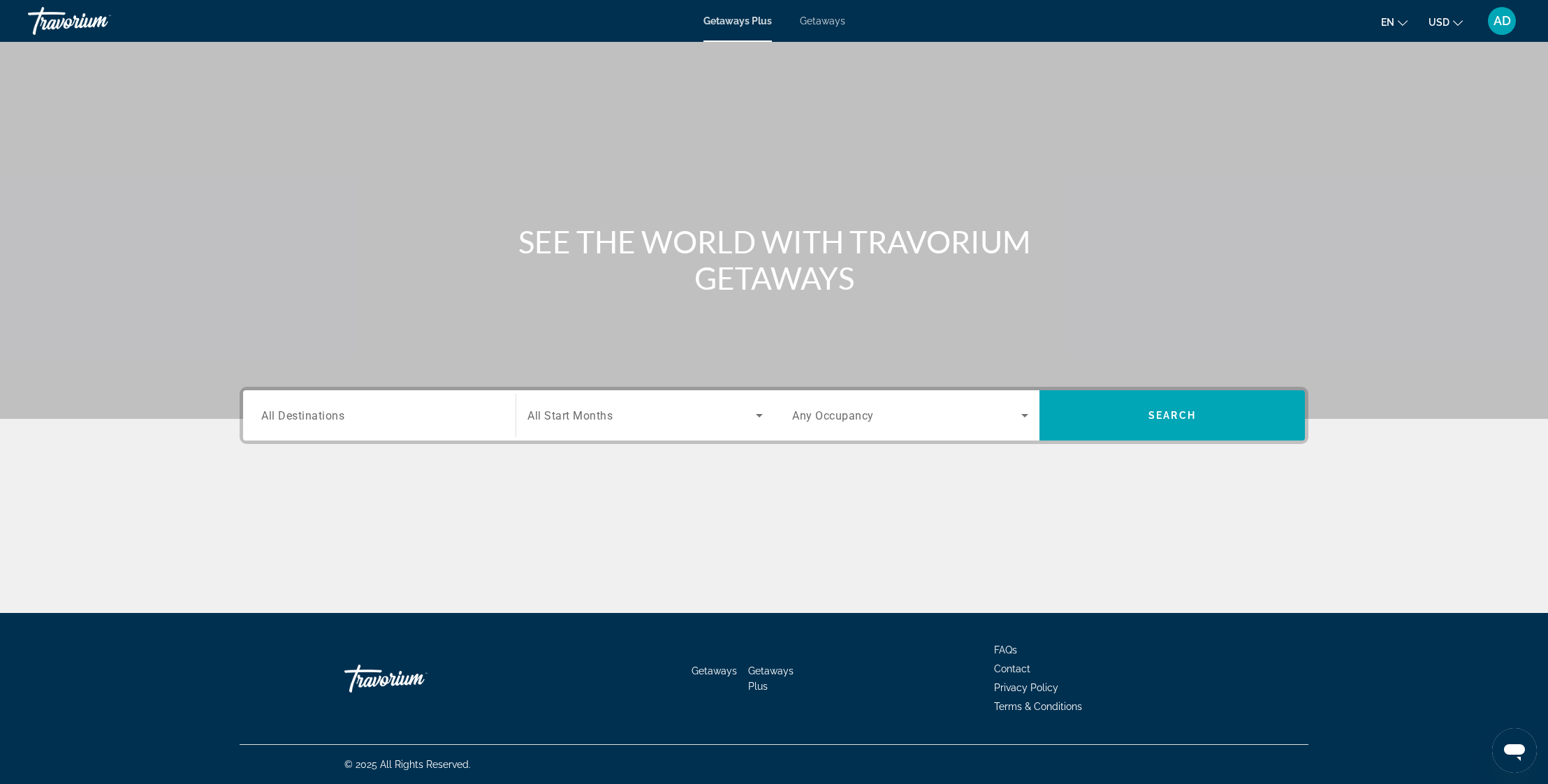
click at [723, 21] on span "Getaways Plus" at bounding box center [738, 21] width 69 height 11
click at [317, 416] on span "All Destinations" at bounding box center [303, 415] width 83 height 14
click at [317, 416] on input "Destination All Destinations" at bounding box center [379, 416] width 236 height 16
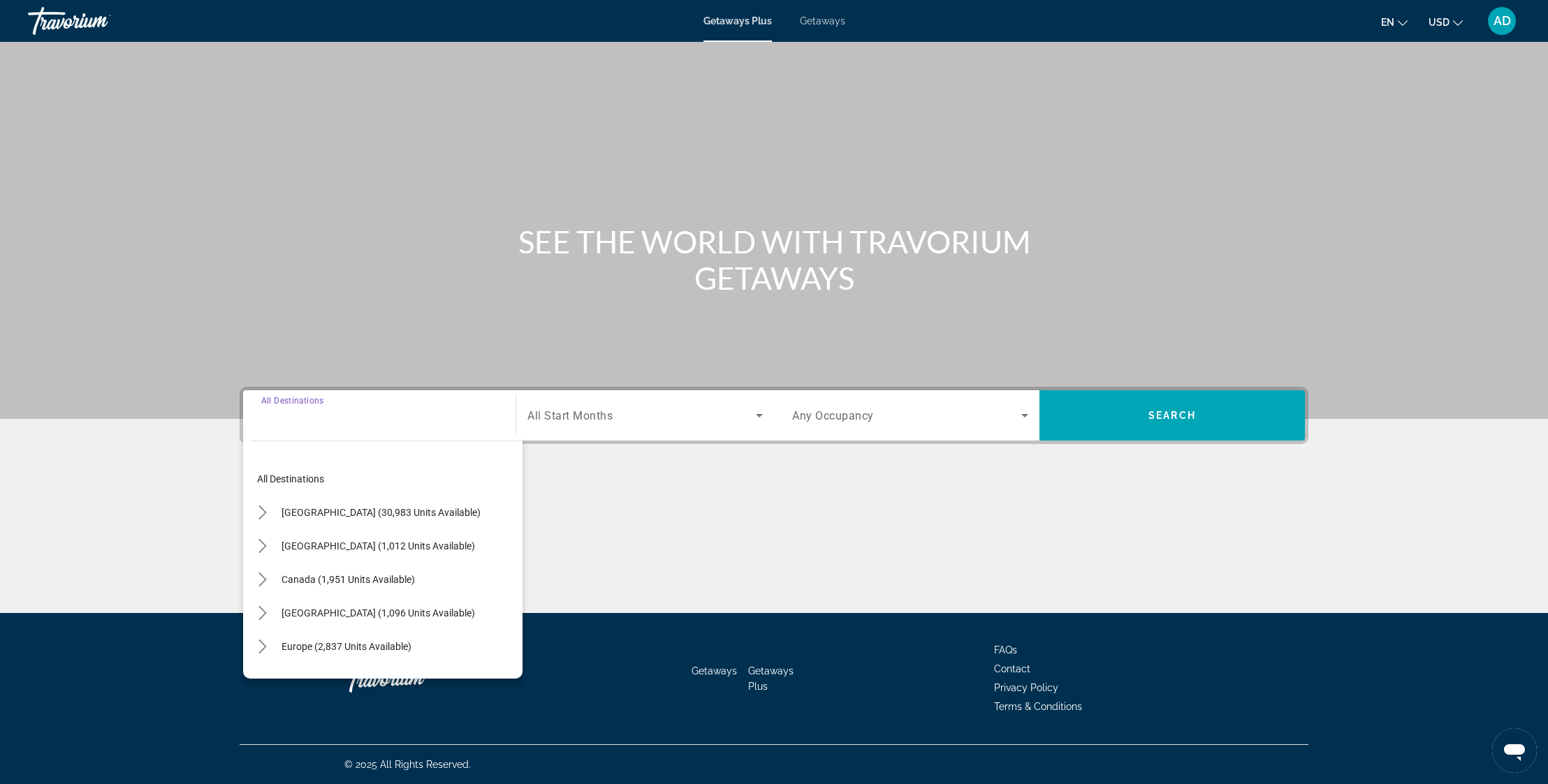
scroll to position [1, 0]
click at [296, 431] on div "Search widget" at bounding box center [379, 416] width 236 height 40
click at [297, 428] on div "Search widget" at bounding box center [379, 416] width 236 height 40
click at [313, 513] on span "[GEOGRAPHIC_DATA] (30,983 units available)" at bounding box center [381, 513] width 199 height 11
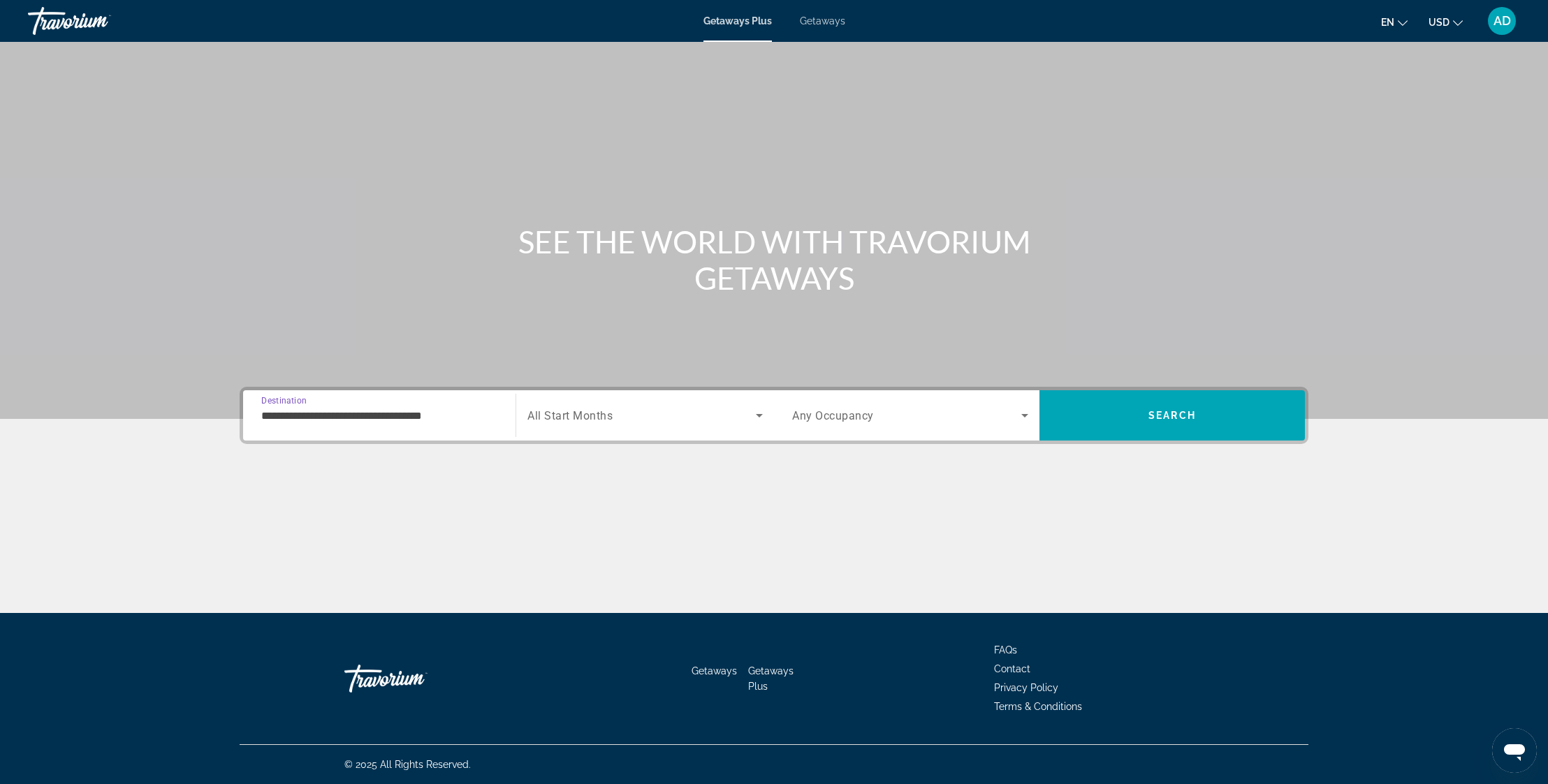
click at [283, 409] on input "**********" at bounding box center [379, 416] width 236 height 16
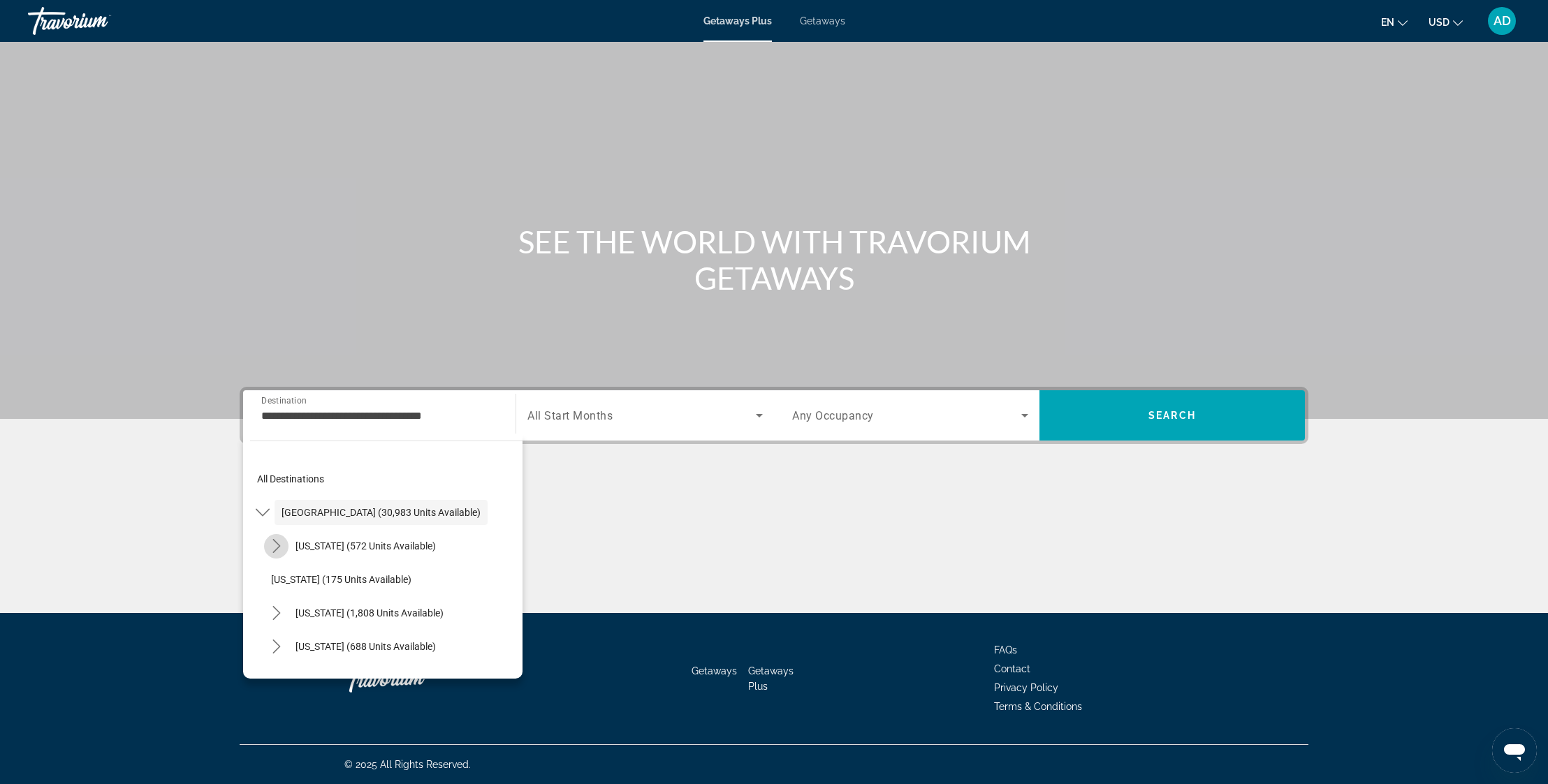
click at [278, 550] on icon "Toggle Arizona (572 units available) submenu" at bounding box center [277, 546] width 14 height 14
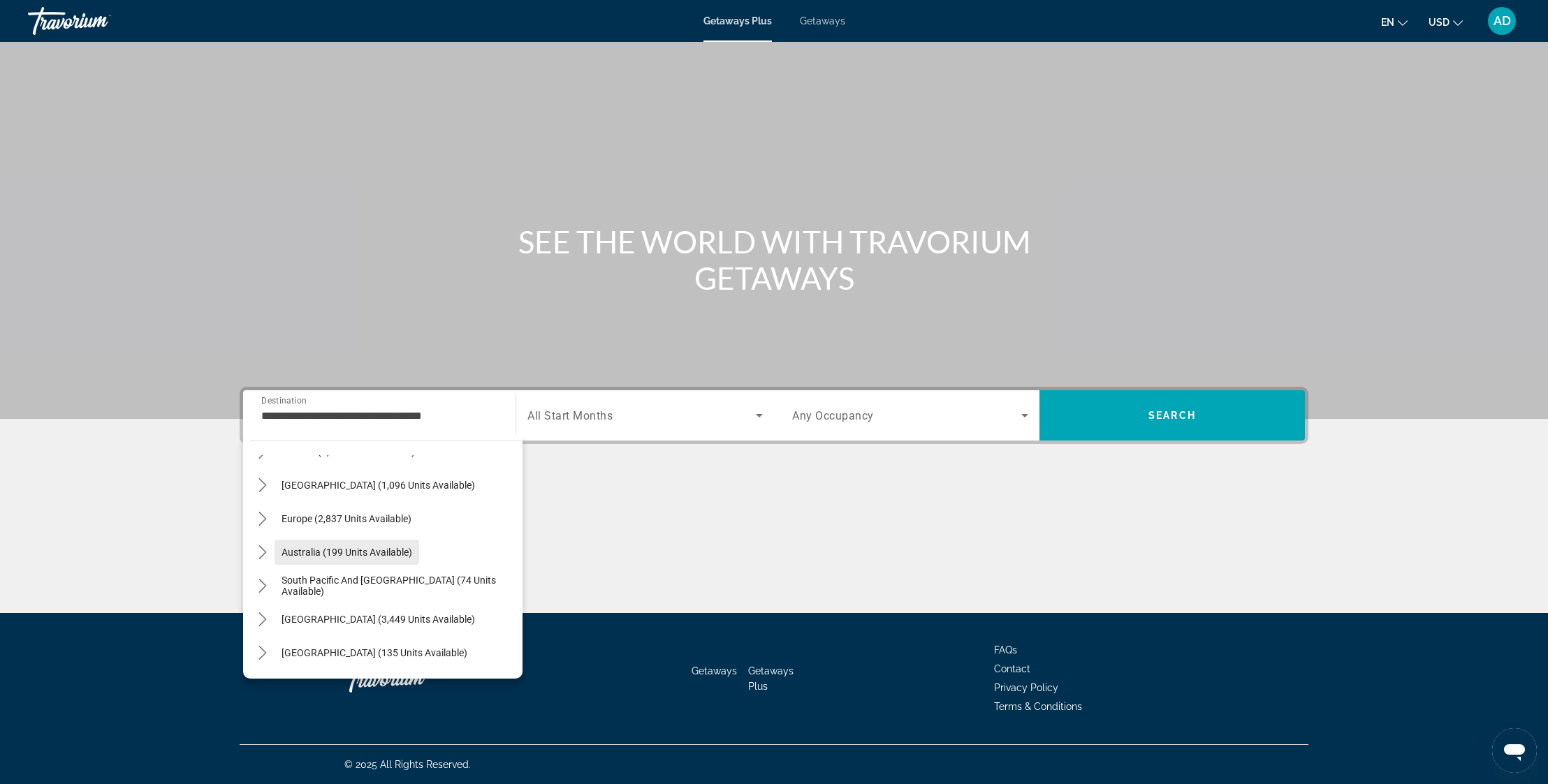
scroll to position [1407, 0]
click at [269, 481] on icon "Toggle Caribbean & Atlantic Islands (1,096 units available) submenu" at bounding box center [263, 481] width 14 height 14
click at [268, 561] on mat-icon "Toggle Central America (135 units available) submenu" at bounding box center [262, 555] width 24 height 24
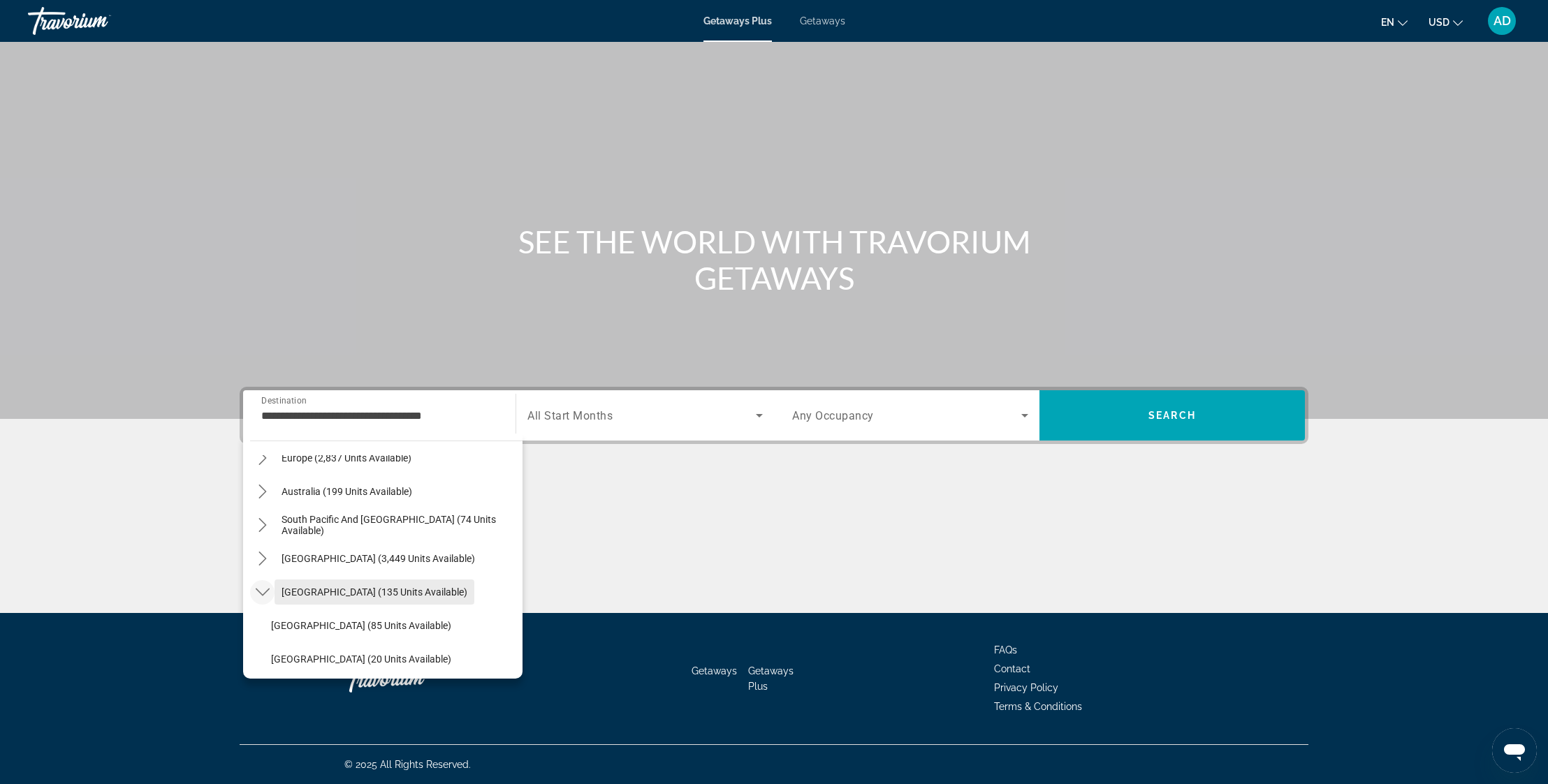
scroll to position [1627, 0]
click at [267, 564] on icon "Toggle South America (3,449 units available) submenu" at bounding box center [263, 563] width 14 height 14
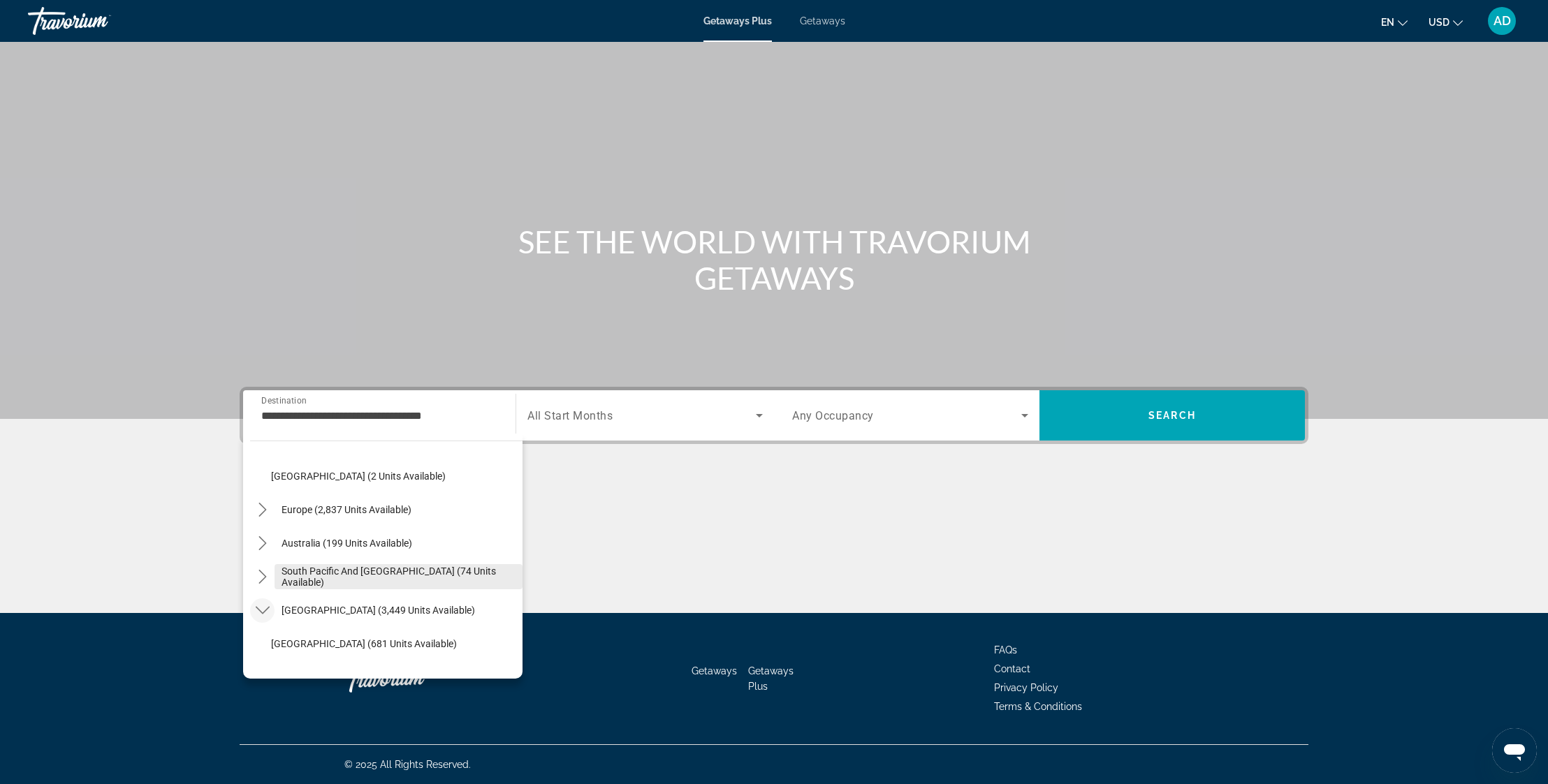
drag, startPoint x: 265, startPoint y: 579, endPoint x: 311, endPoint y: 591, distance: 47.5
click at [266, 579] on icon "Toggle South Pacific and Oceania (74 units available) submenu" at bounding box center [263, 577] width 14 height 14
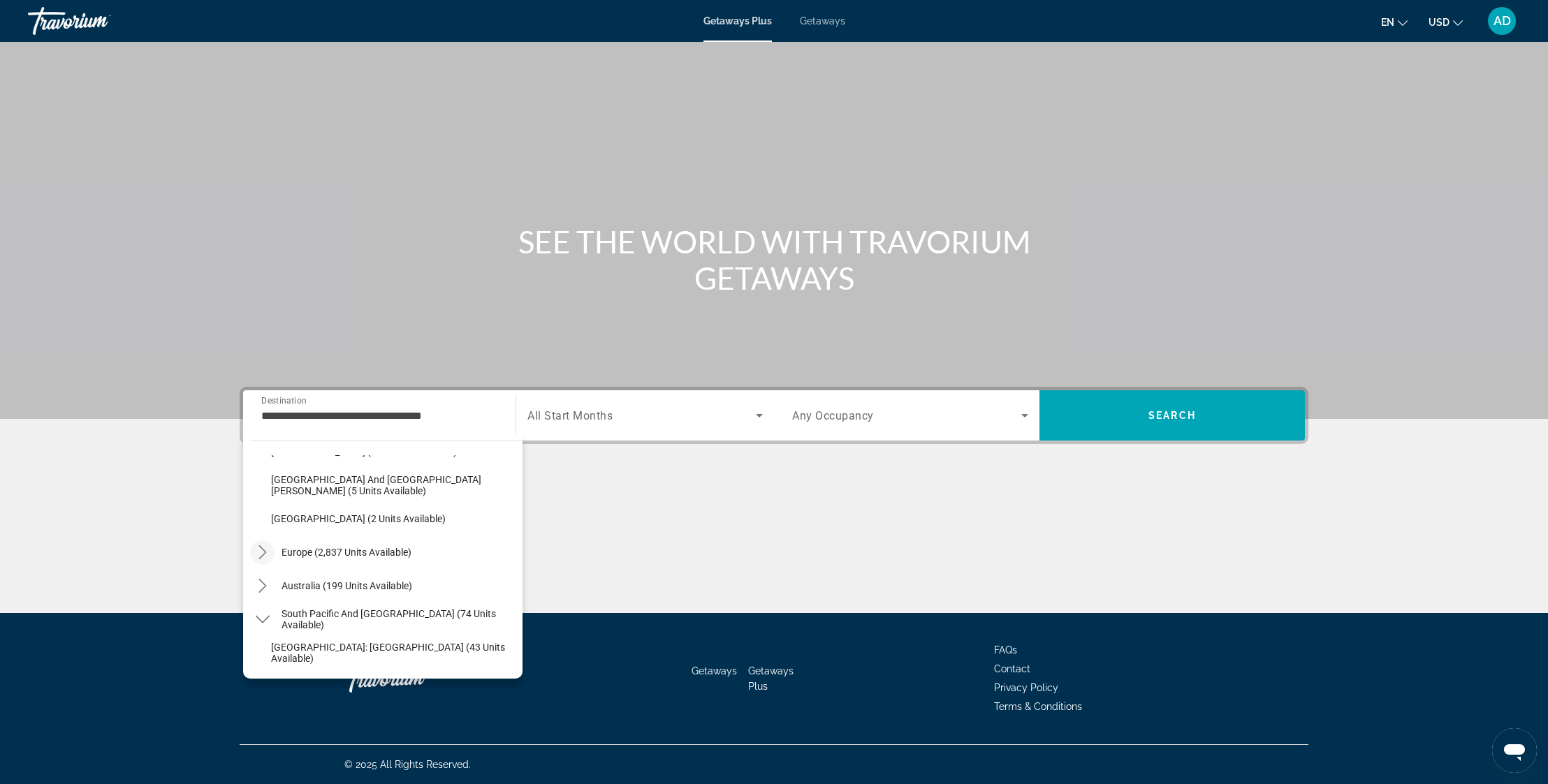
scroll to position [1534, 0]
click at [267, 556] on icon "Toggle Europe (2,837 units available) submenu" at bounding box center [263, 555] width 14 height 14
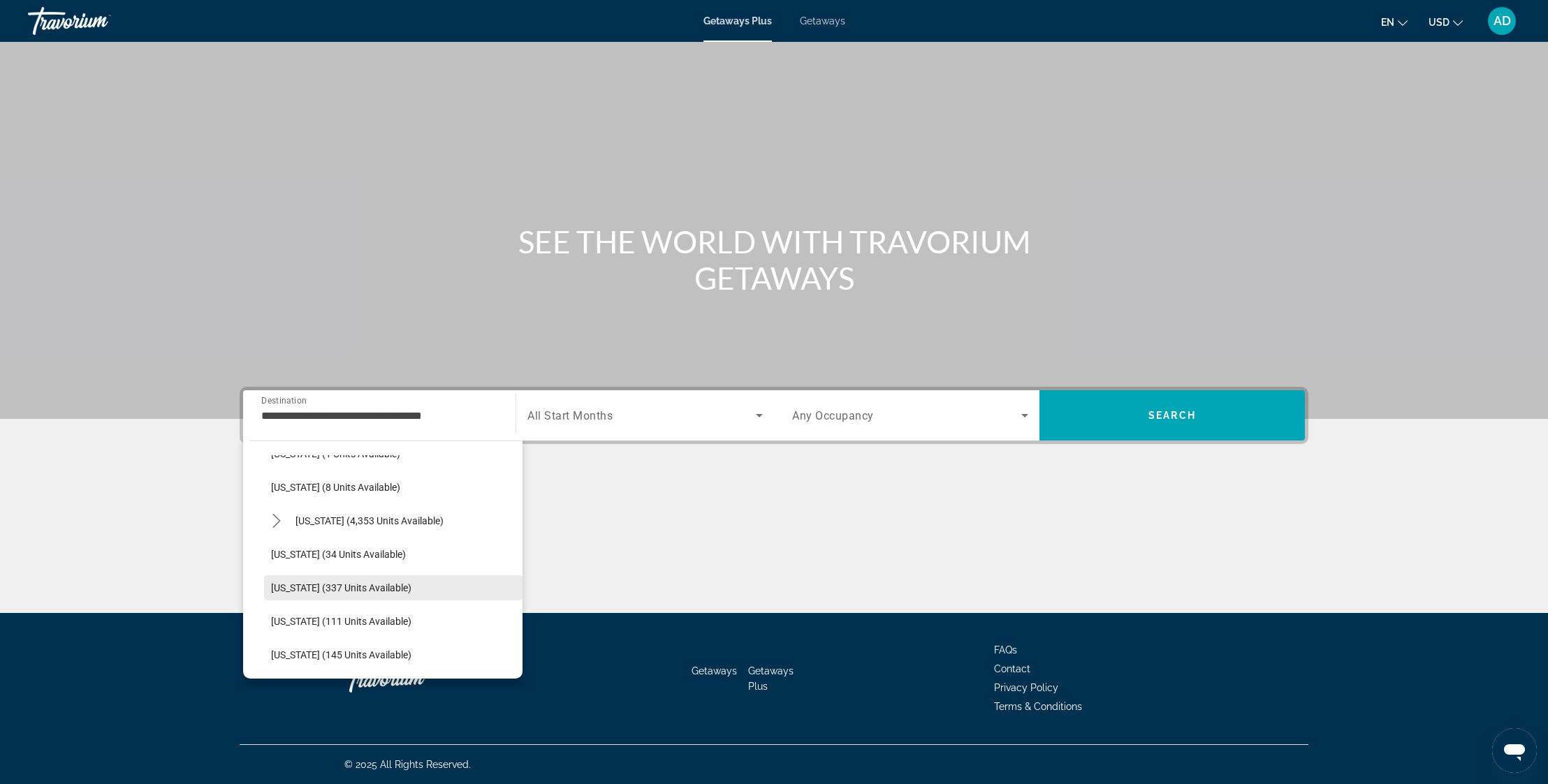
scroll to position [235, 0]
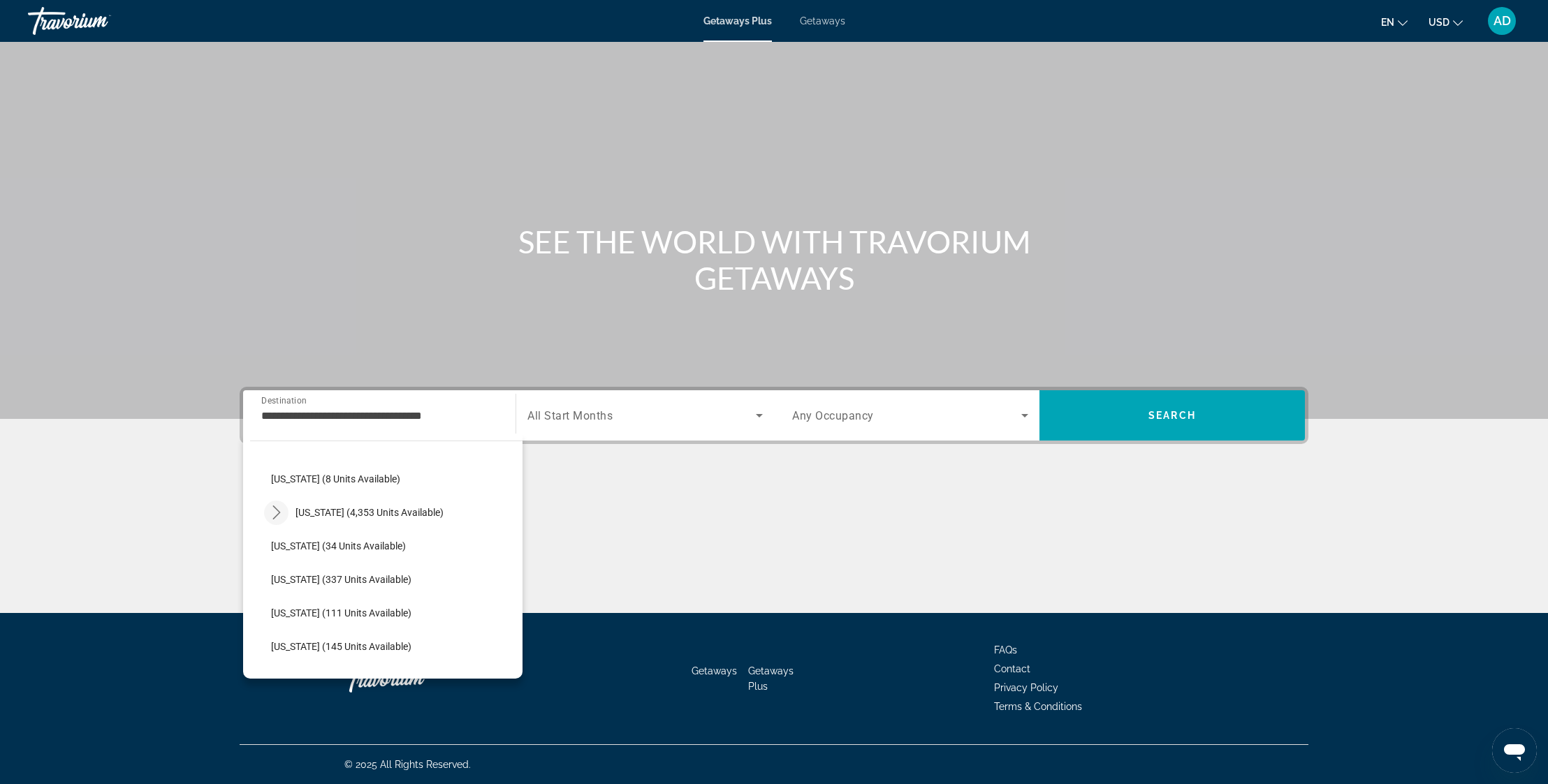
click at [273, 517] on icon "Toggle Florida (4,353 units available) submenu" at bounding box center [277, 513] width 14 height 14
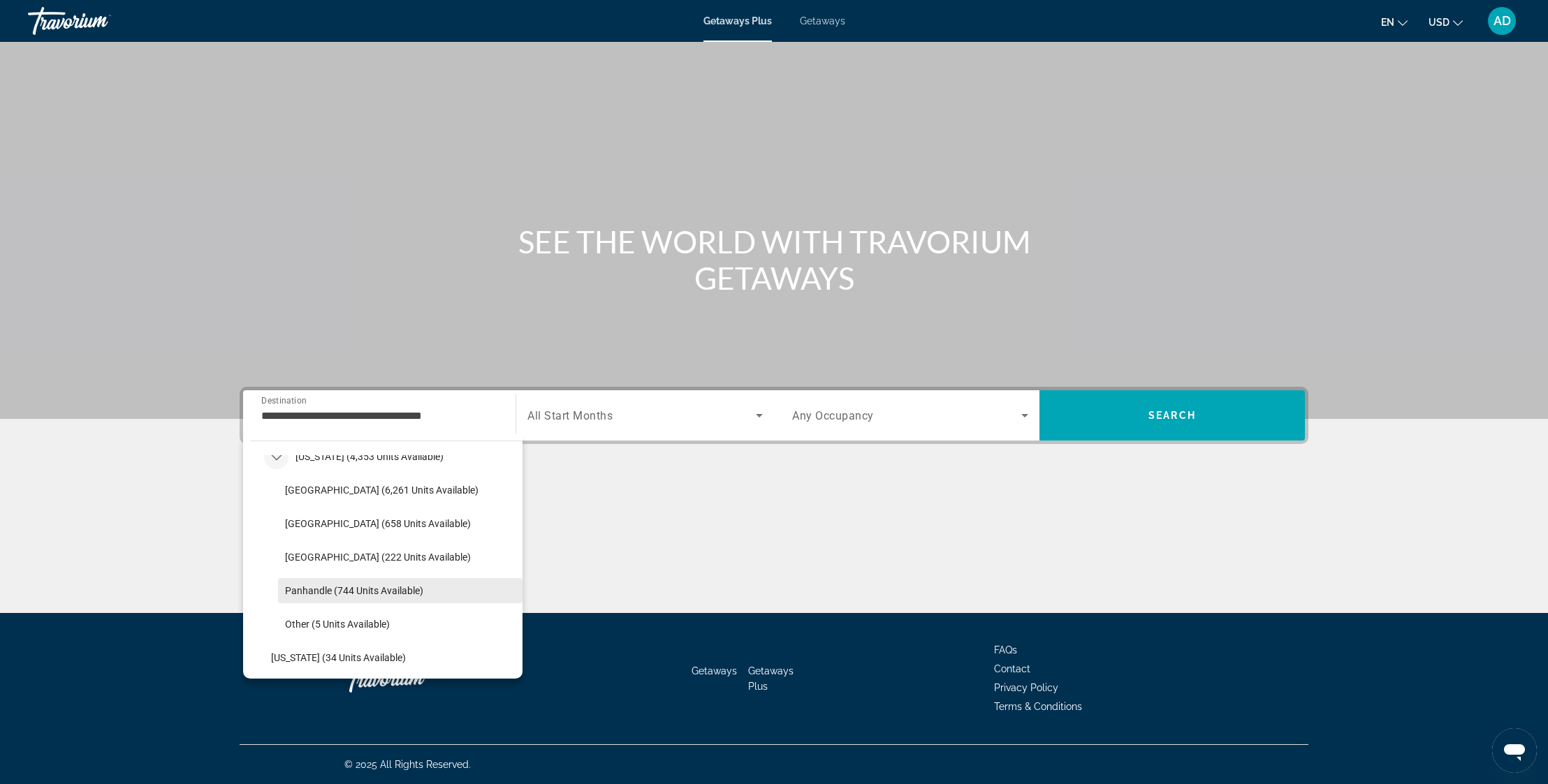
scroll to position [293, 0]
click at [336, 483] on span "[GEOGRAPHIC_DATA] (6,261 units available)" at bounding box center [381, 488] width 194 height 11
type input "**********"
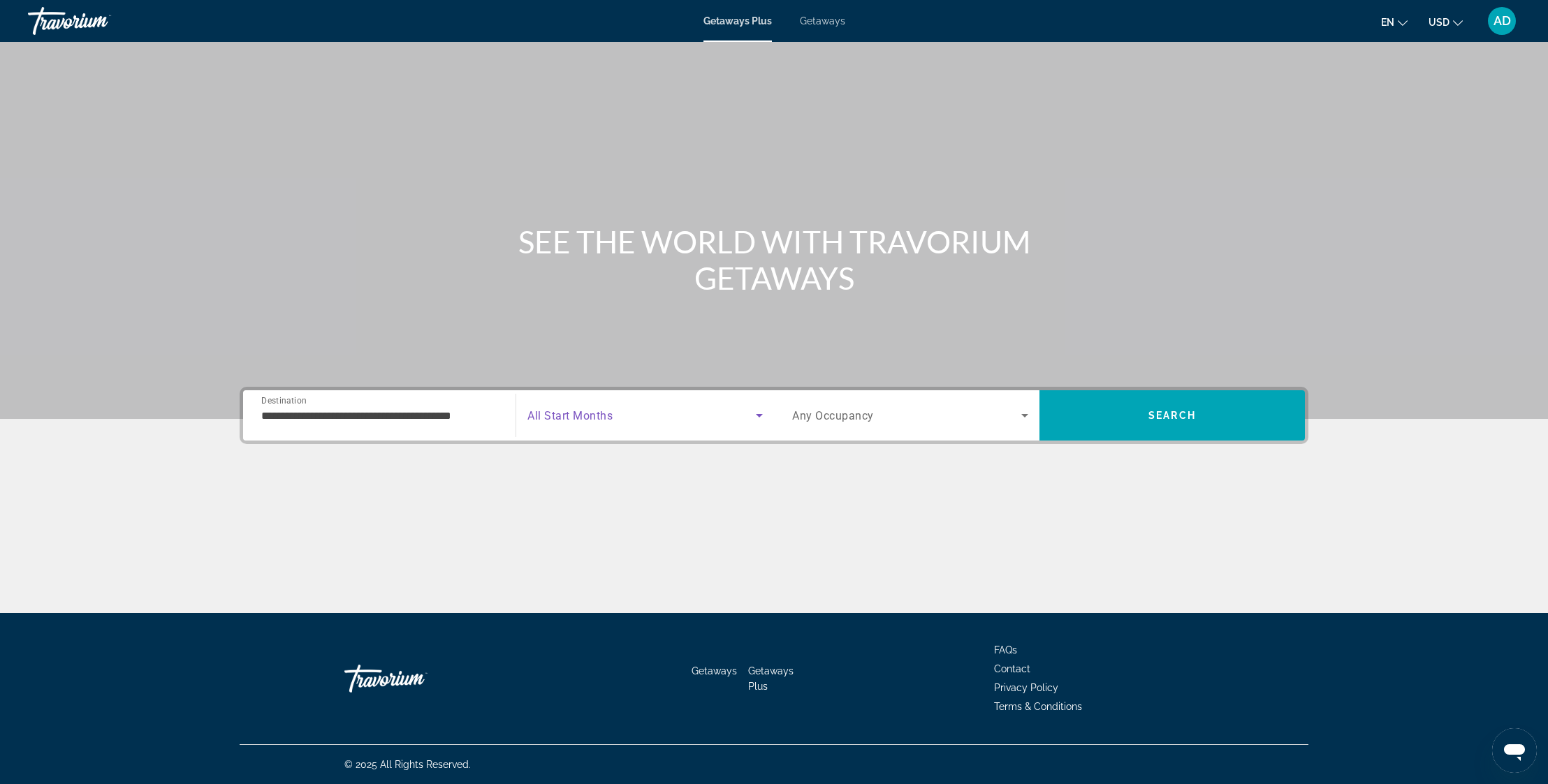
click at [664, 413] on span "Search widget" at bounding box center [642, 415] width 228 height 16
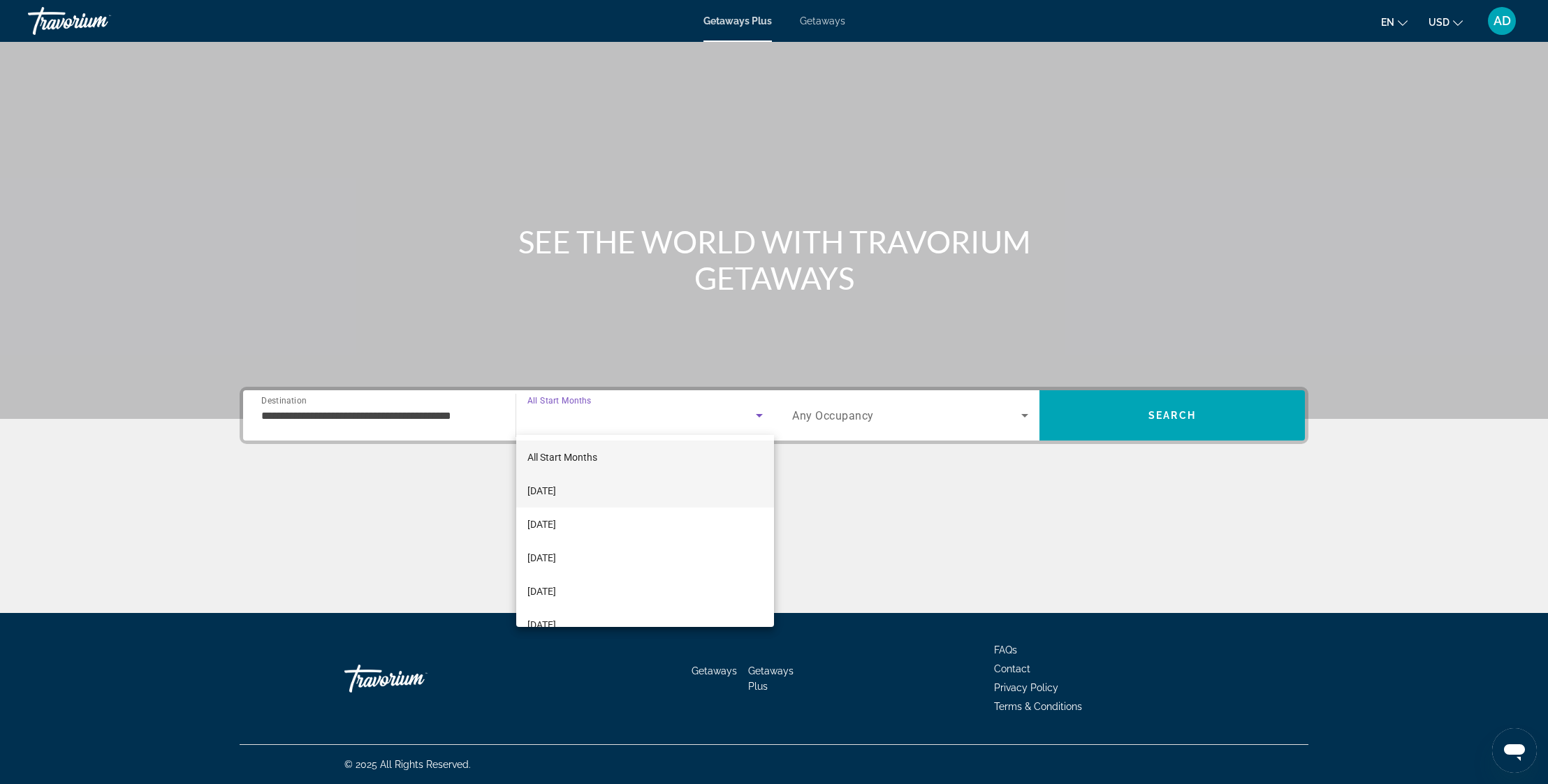
click at [600, 491] on mat-option "[DATE]" at bounding box center [645, 491] width 258 height 34
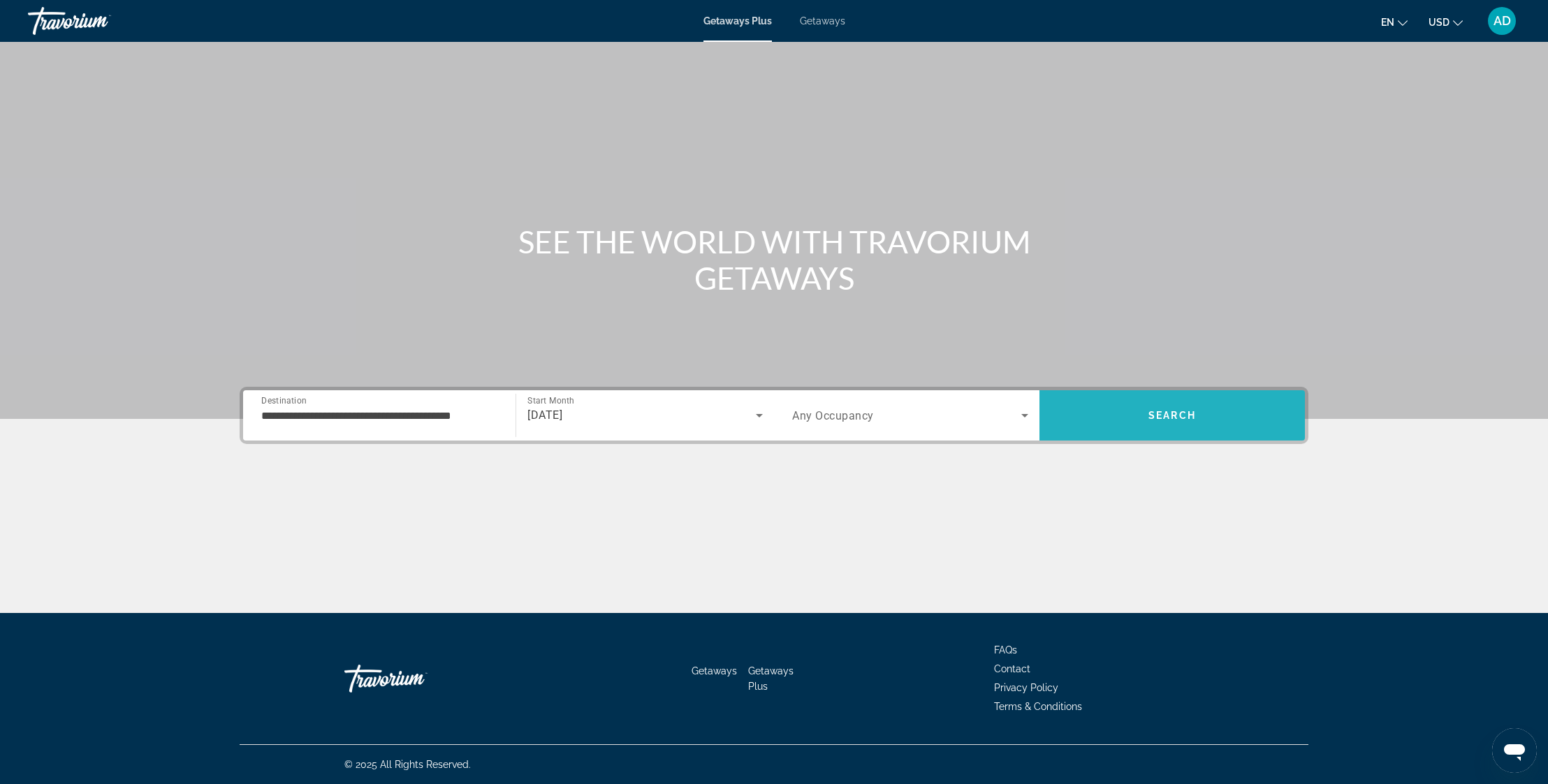
click at [1182, 416] on span "Search" at bounding box center [1172, 416] width 48 height 11
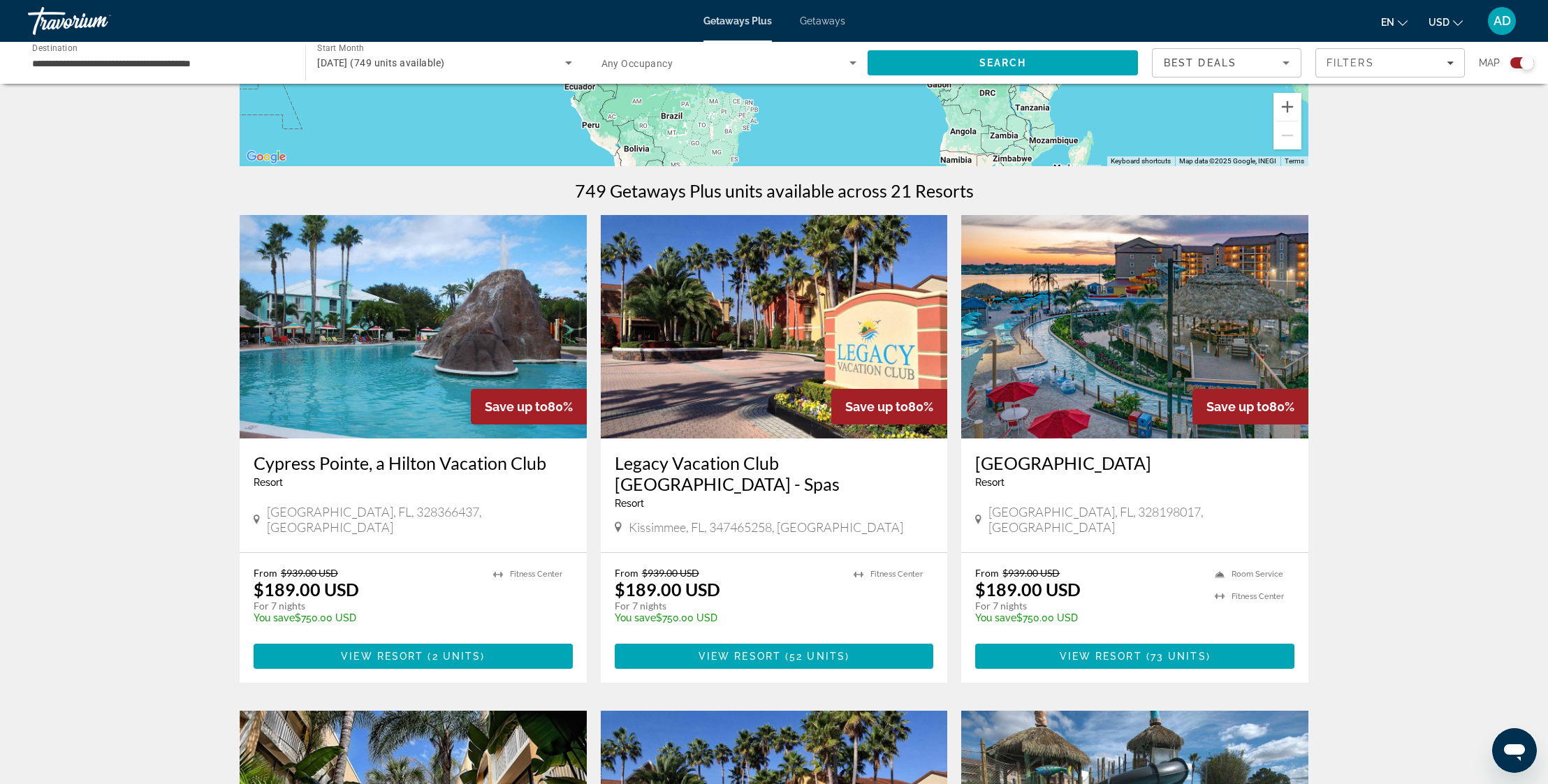
scroll to position [360, 0]
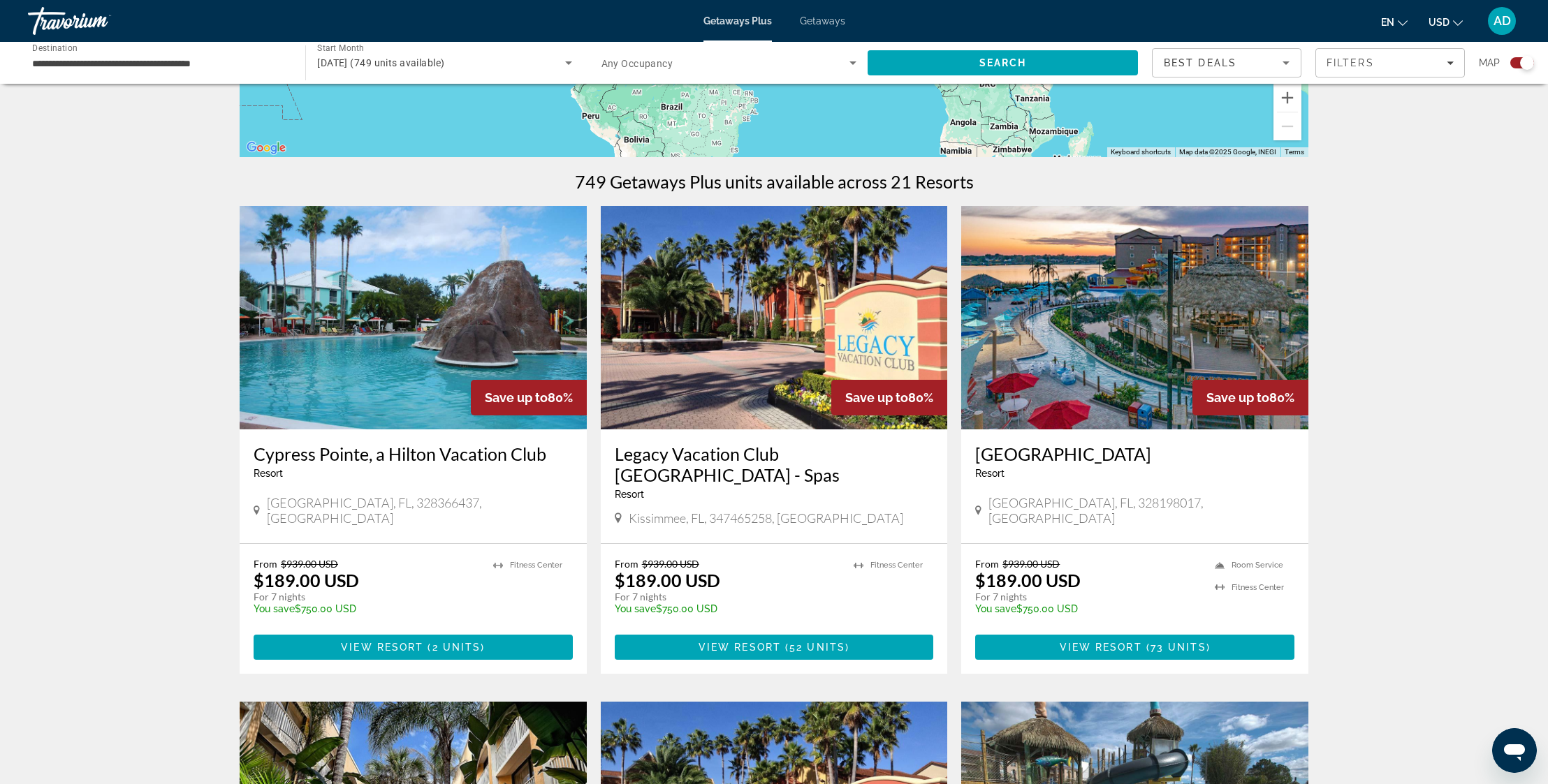
click at [1136, 451] on h3 "[GEOGRAPHIC_DATA]" at bounding box center [1135, 453] width 319 height 21
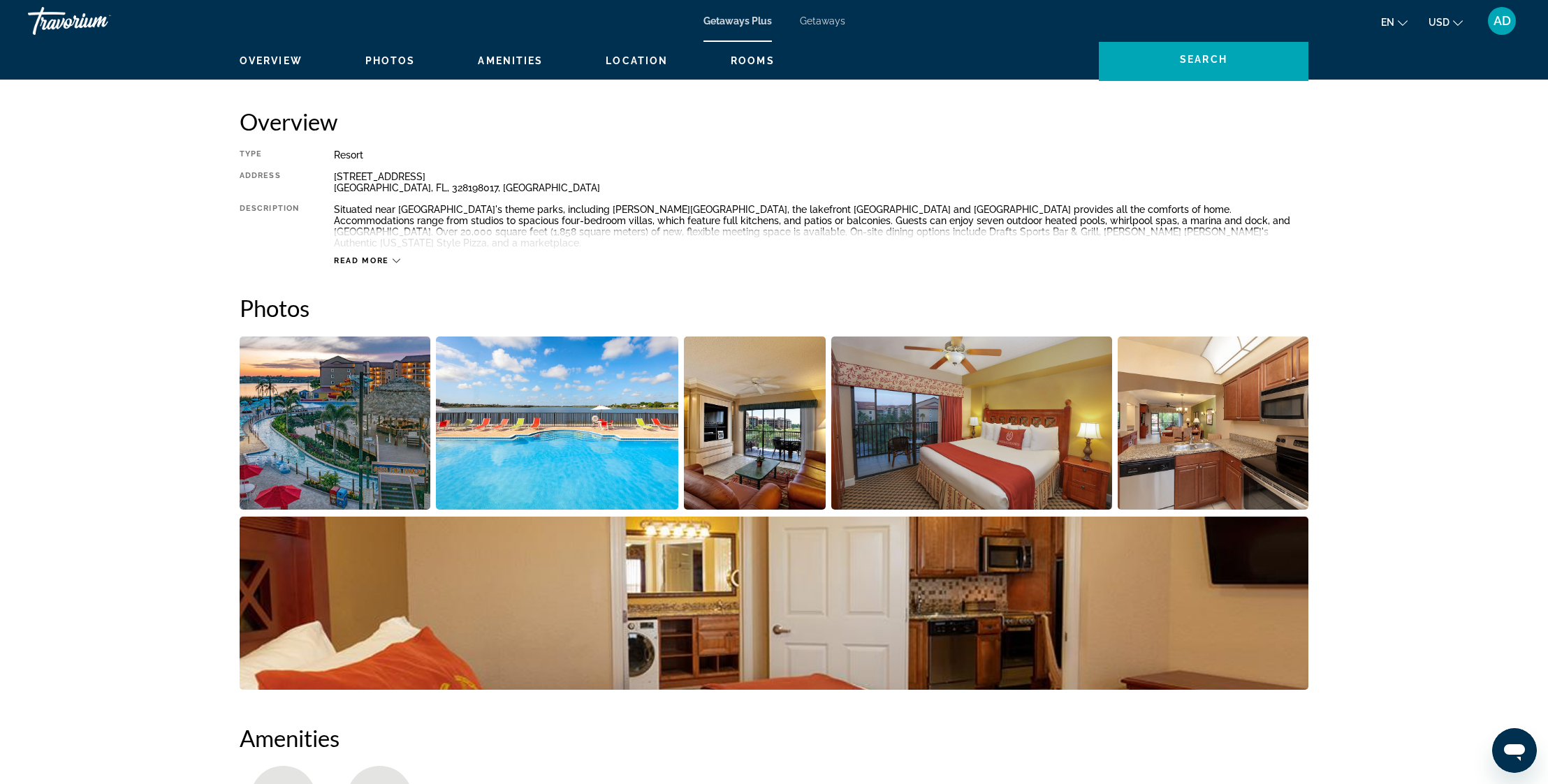
scroll to position [446, 0]
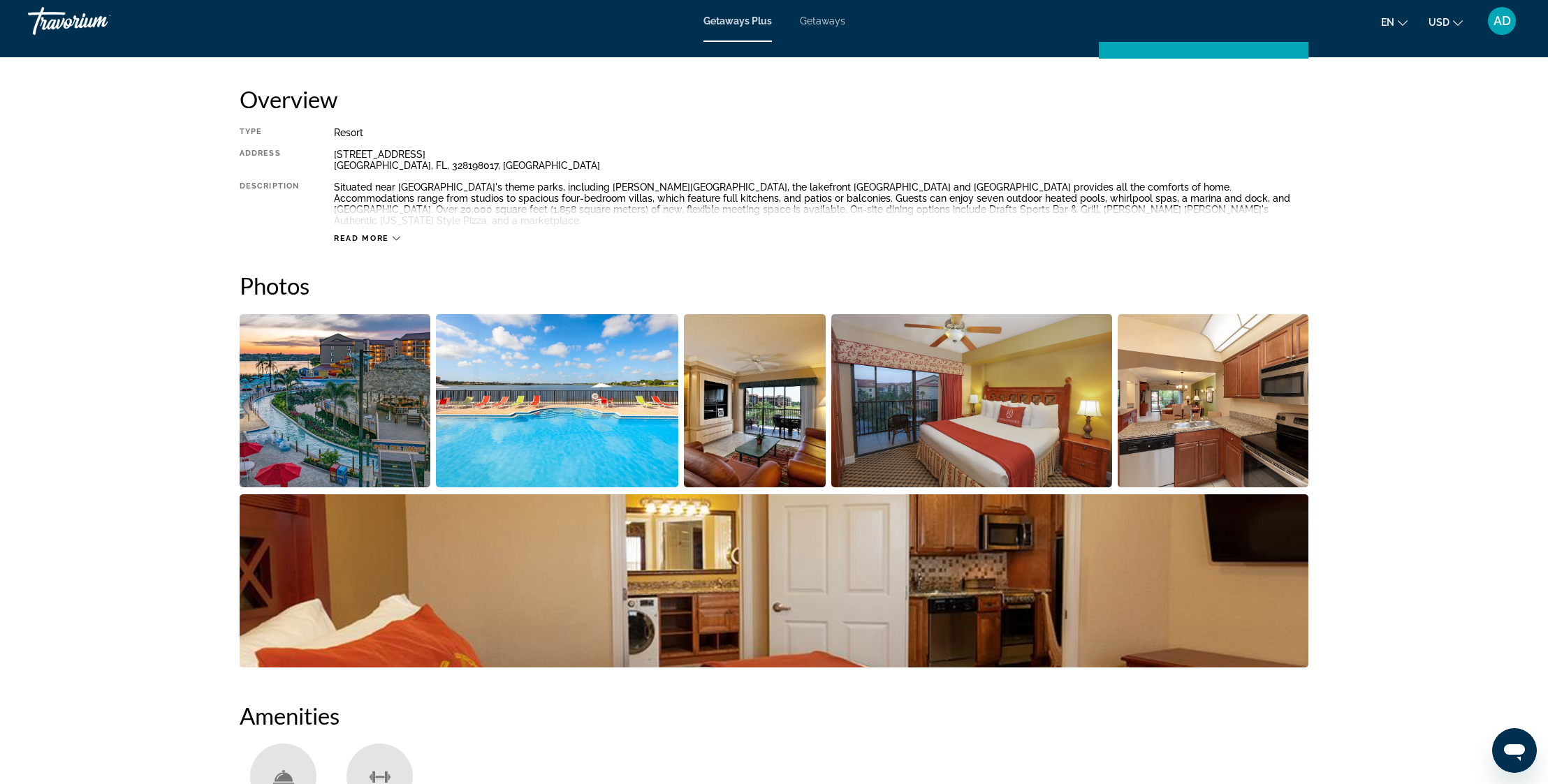
click at [733, 431] on img "Open full-screen image slider" at bounding box center [755, 401] width 142 height 174
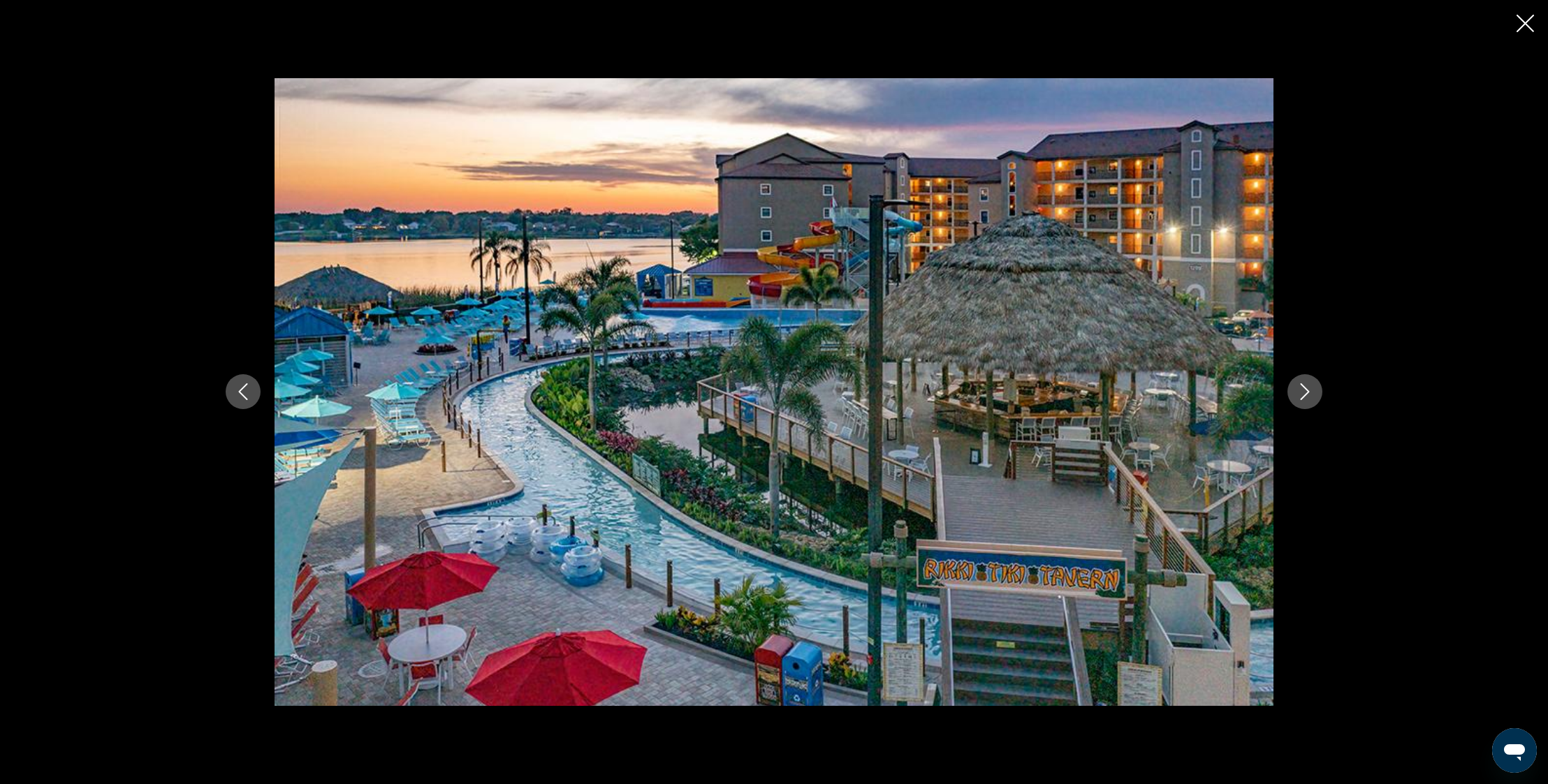
click at [1307, 388] on icon "Next image" at bounding box center [1304, 391] width 16 height 16
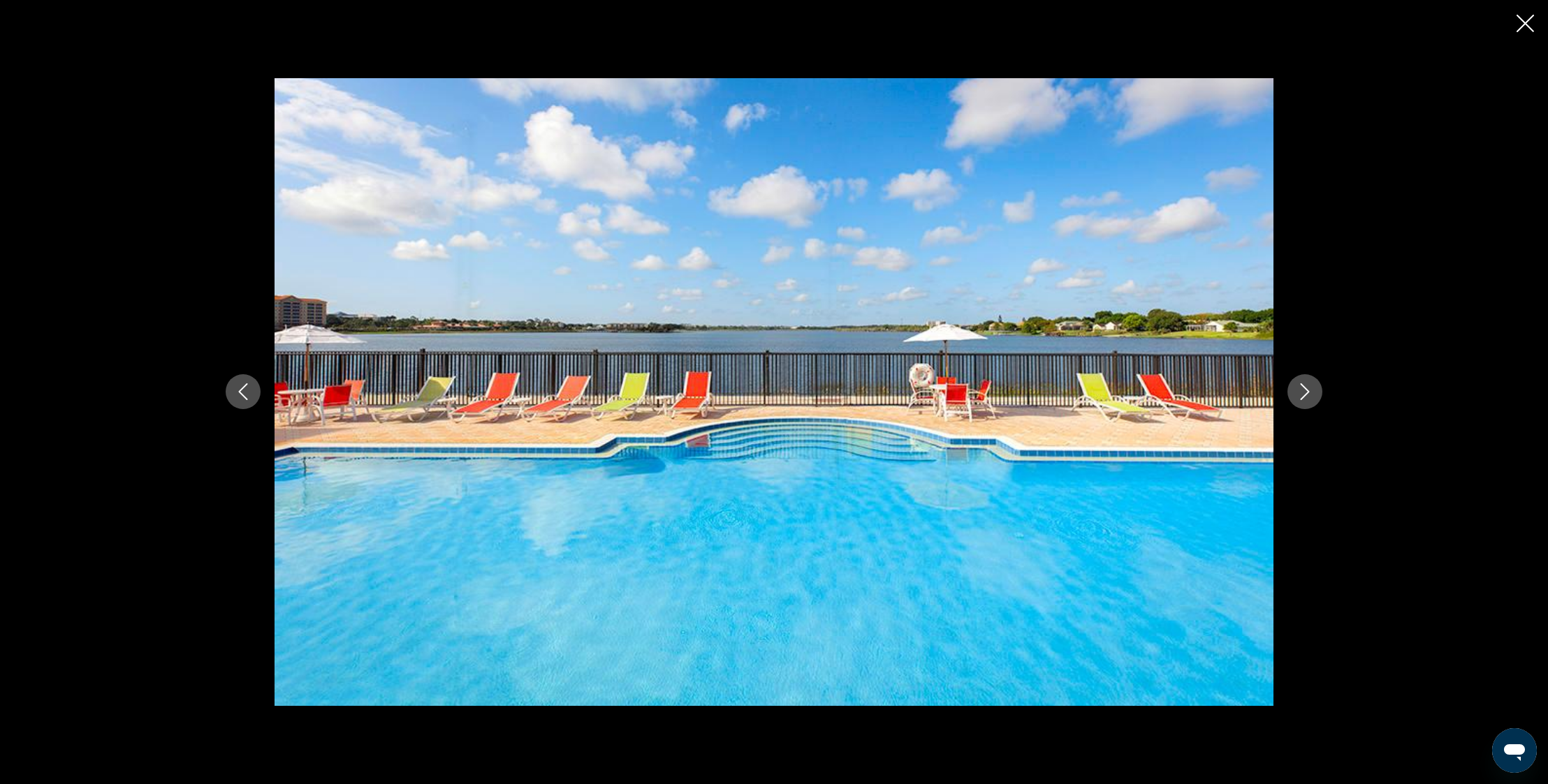
click at [1307, 388] on icon "Next image" at bounding box center [1304, 391] width 16 height 16
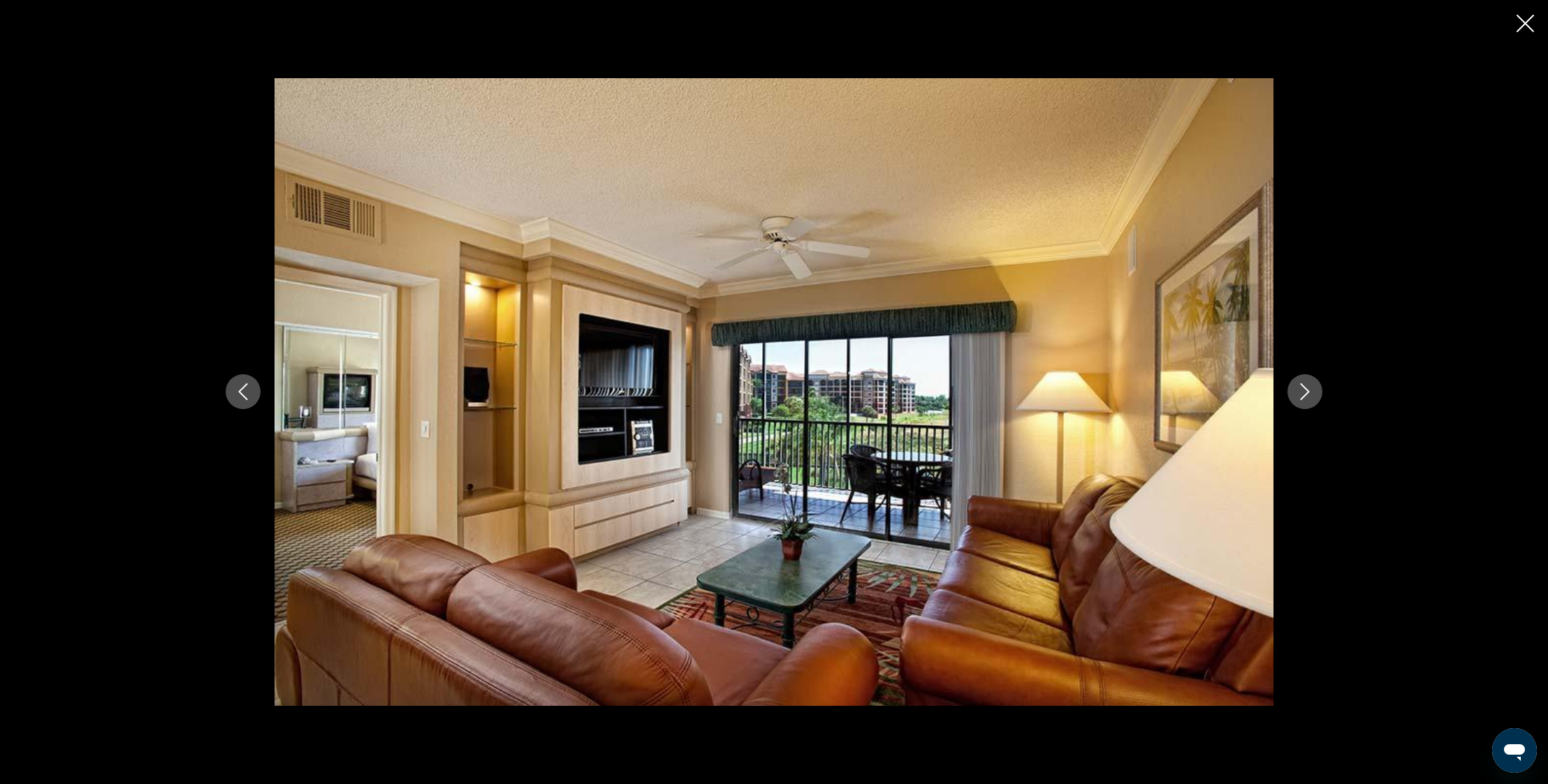
click at [1307, 388] on icon "Next image" at bounding box center [1304, 391] width 16 height 16
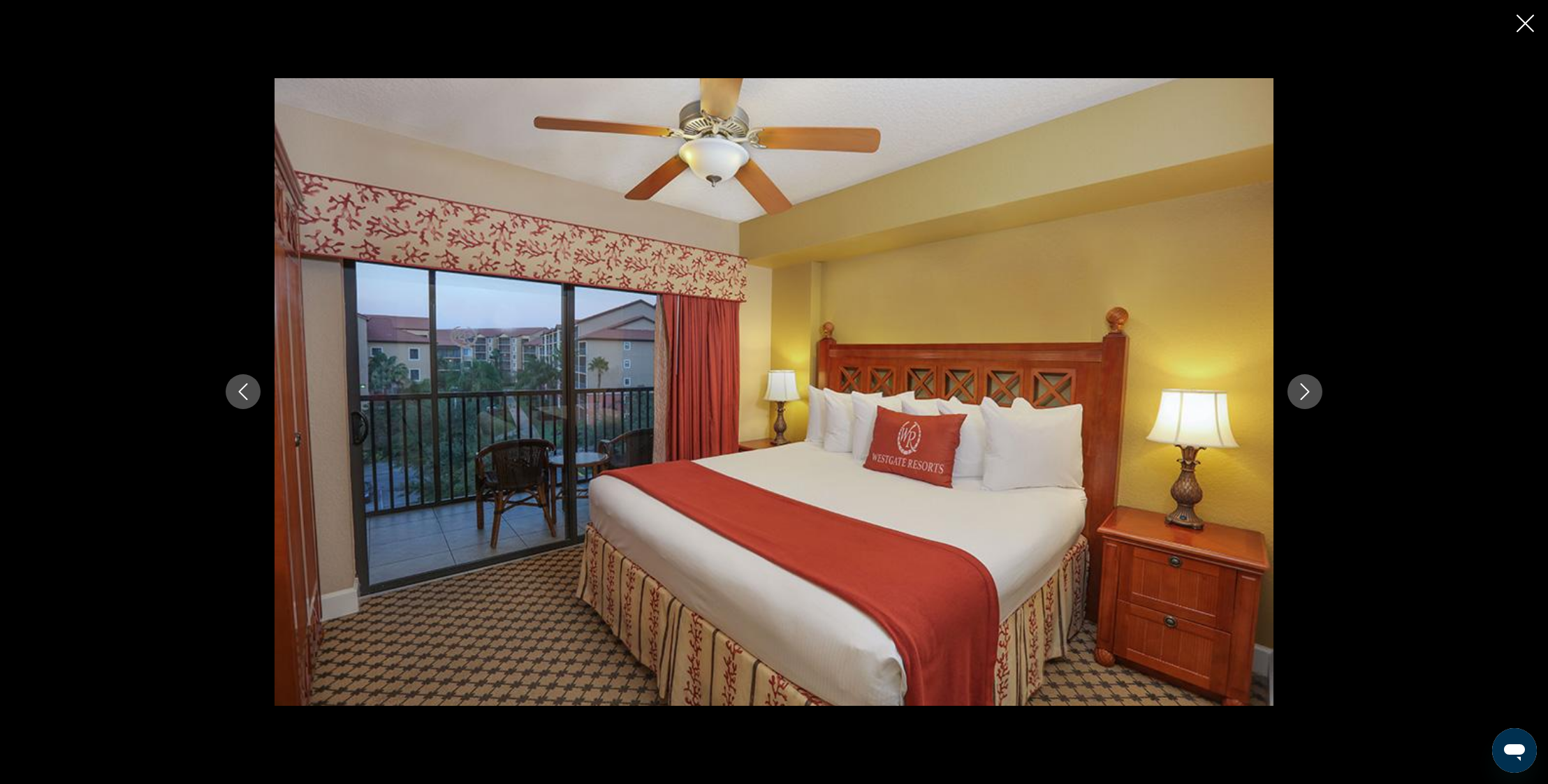
click at [1307, 388] on icon "Next image" at bounding box center [1304, 391] width 16 height 16
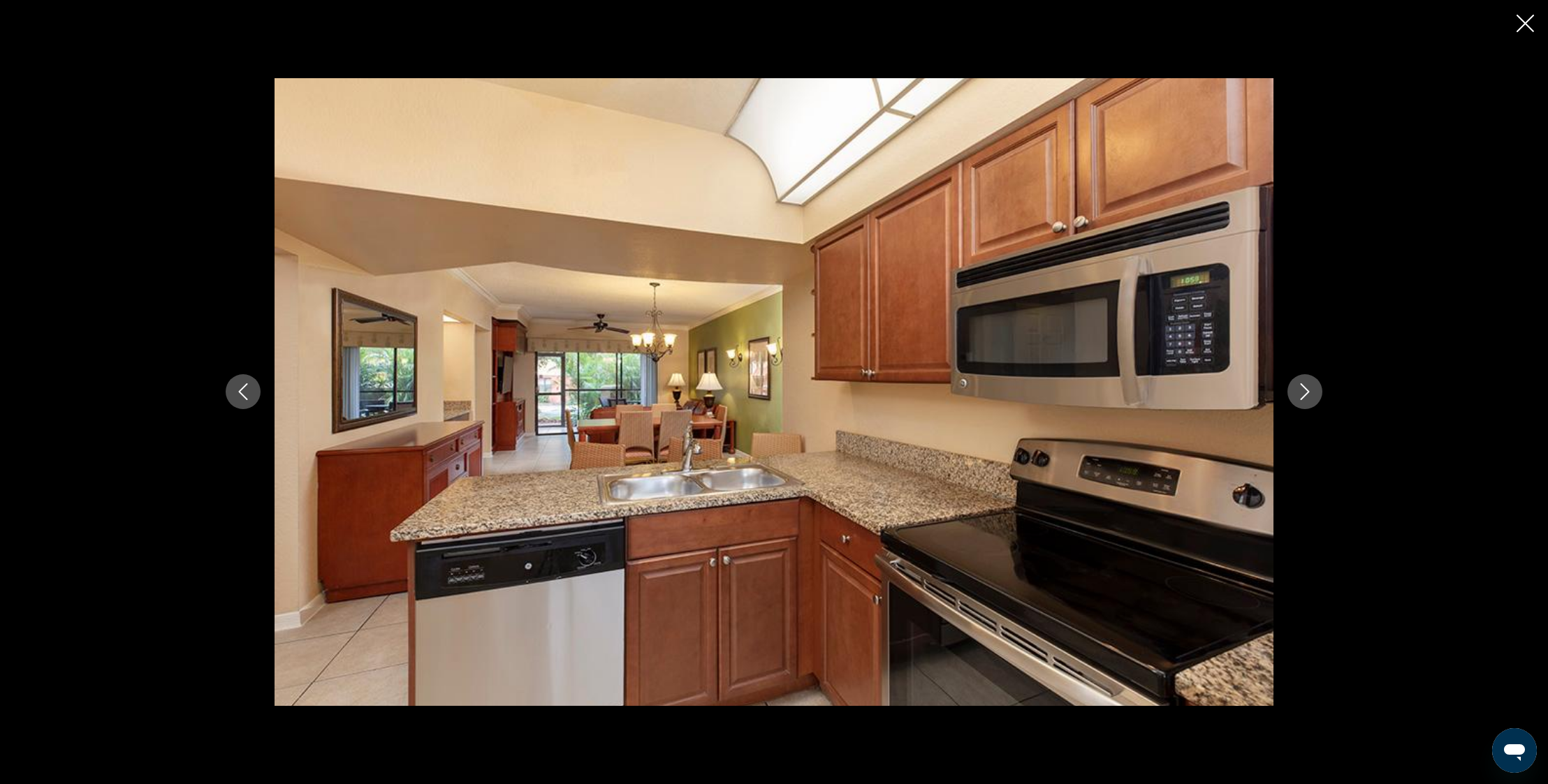
click at [1307, 388] on icon "Next image" at bounding box center [1304, 391] width 16 height 16
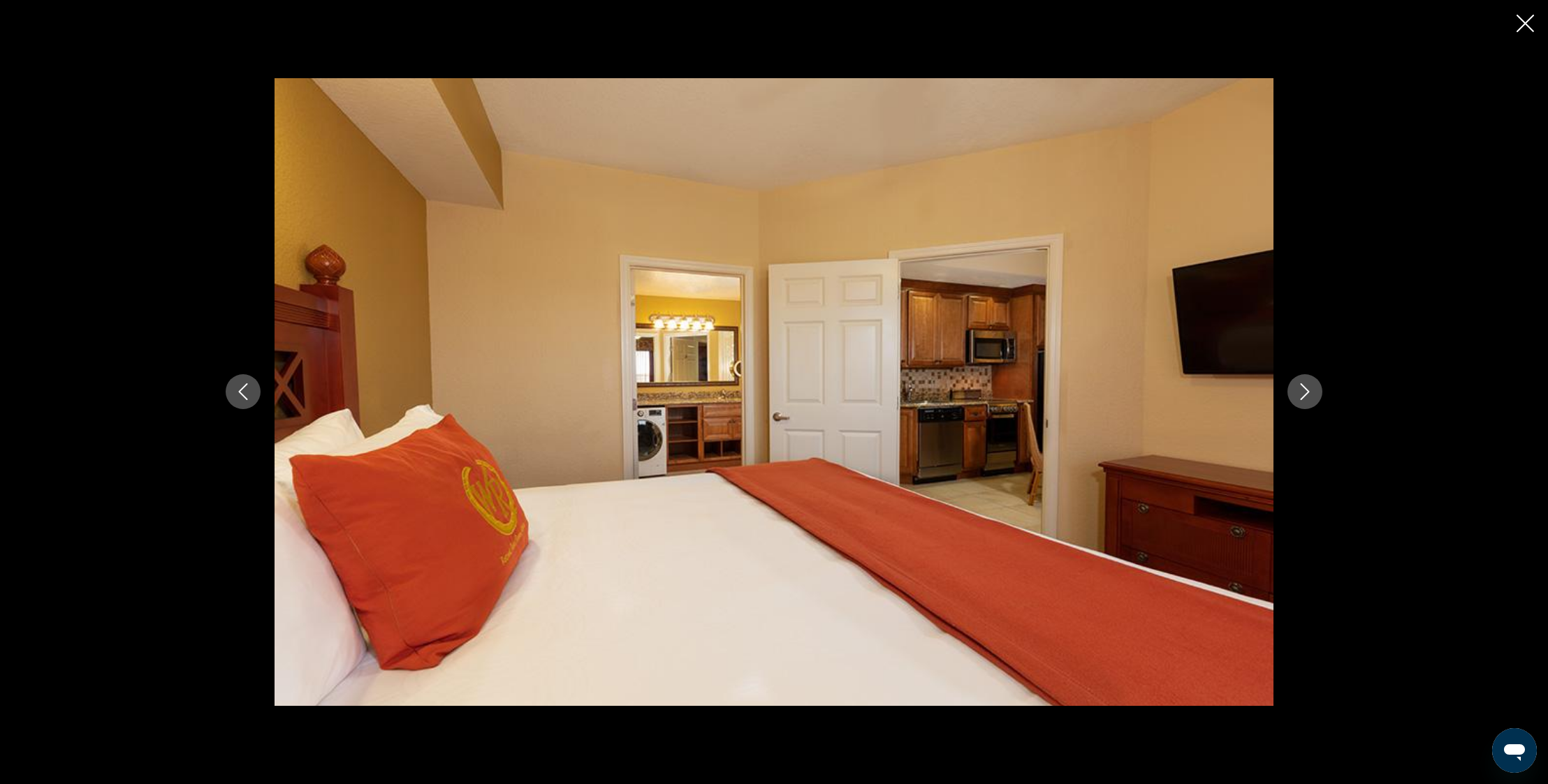
click at [1307, 388] on icon "Next image" at bounding box center [1304, 391] width 16 height 16
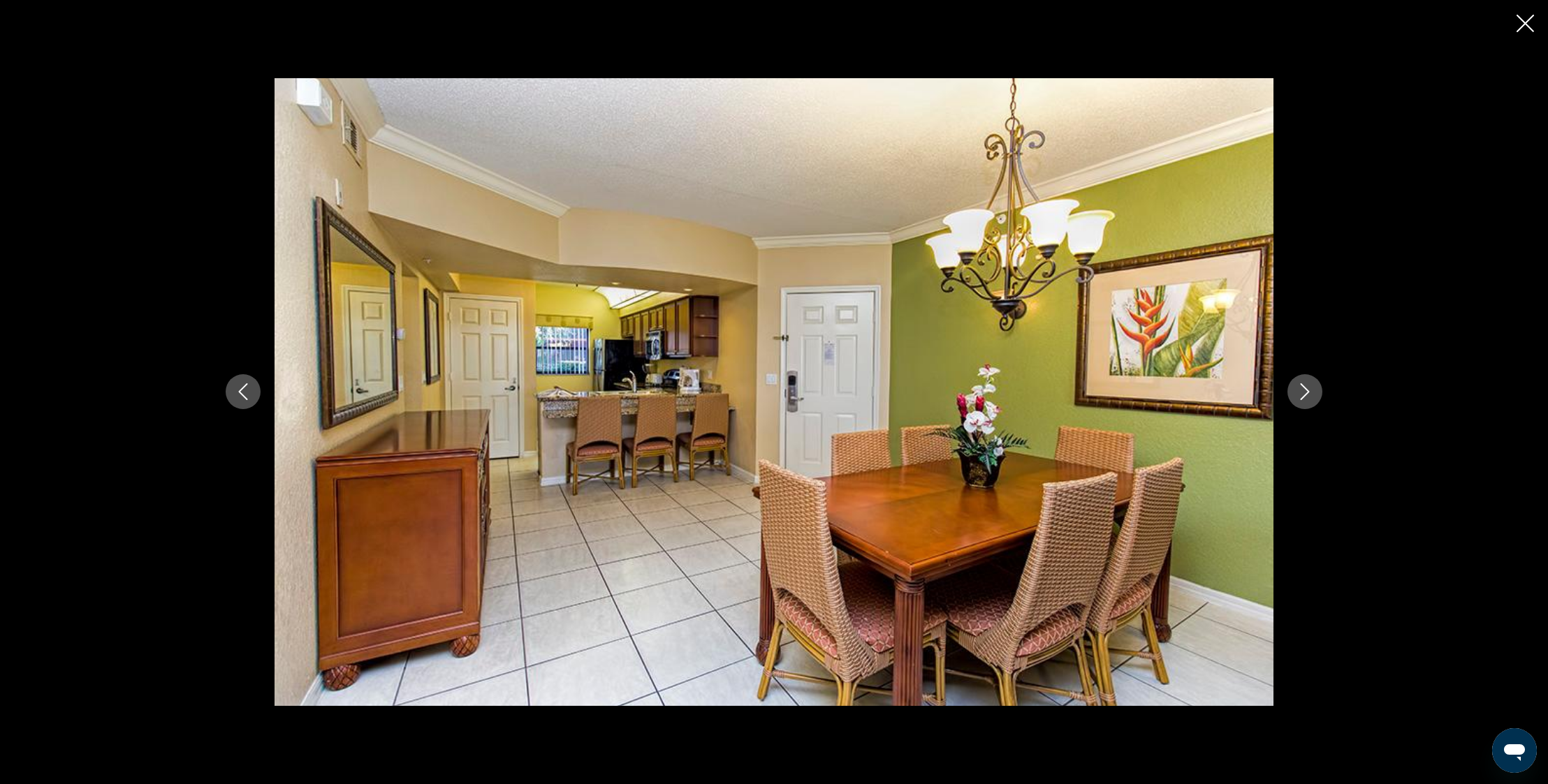
click at [1307, 388] on icon "Next image" at bounding box center [1304, 391] width 16 height 16
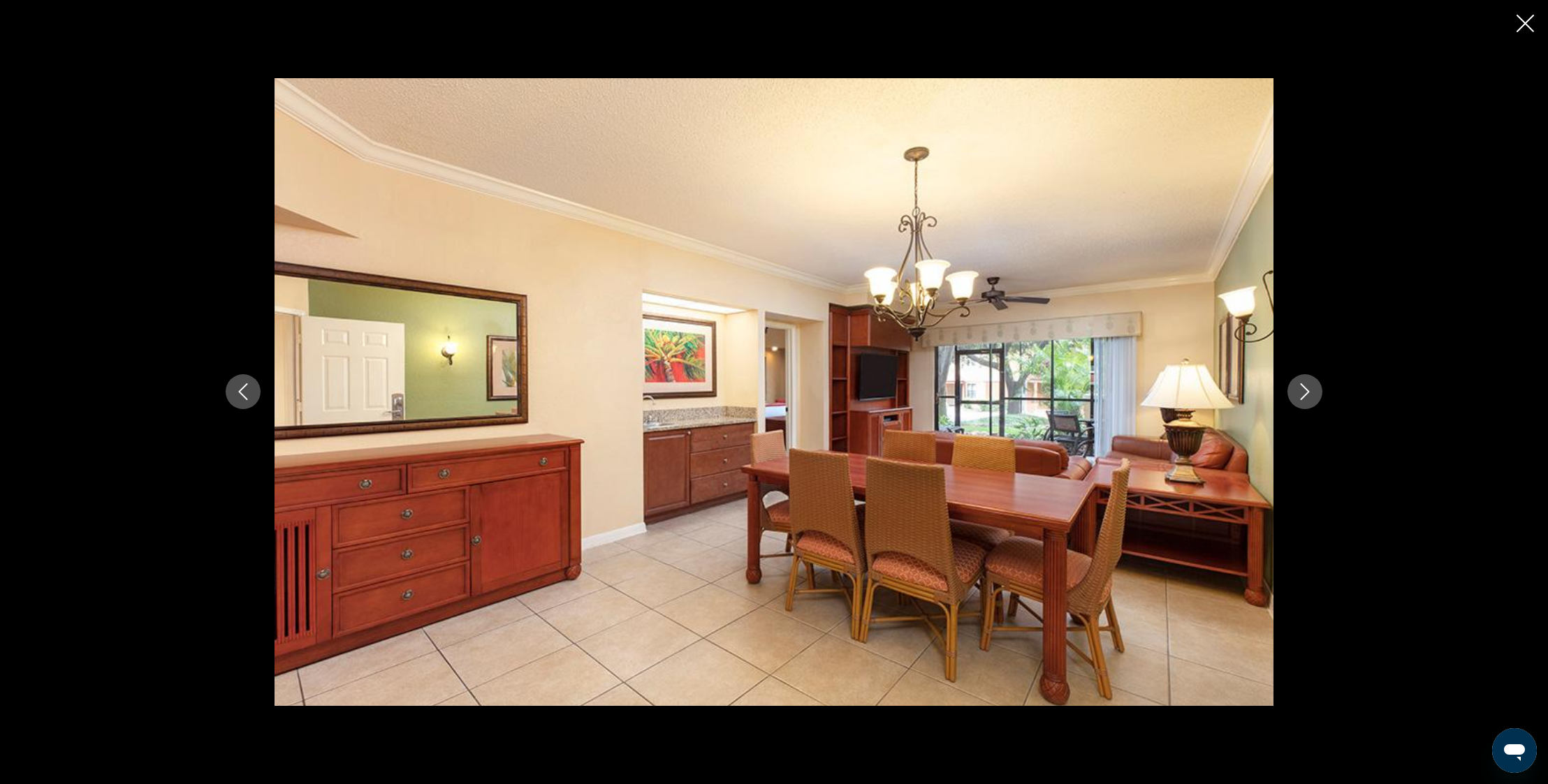
click at [1307, 388] on icon "Next image" at bounding box center [1304, 391] width 16 height 16
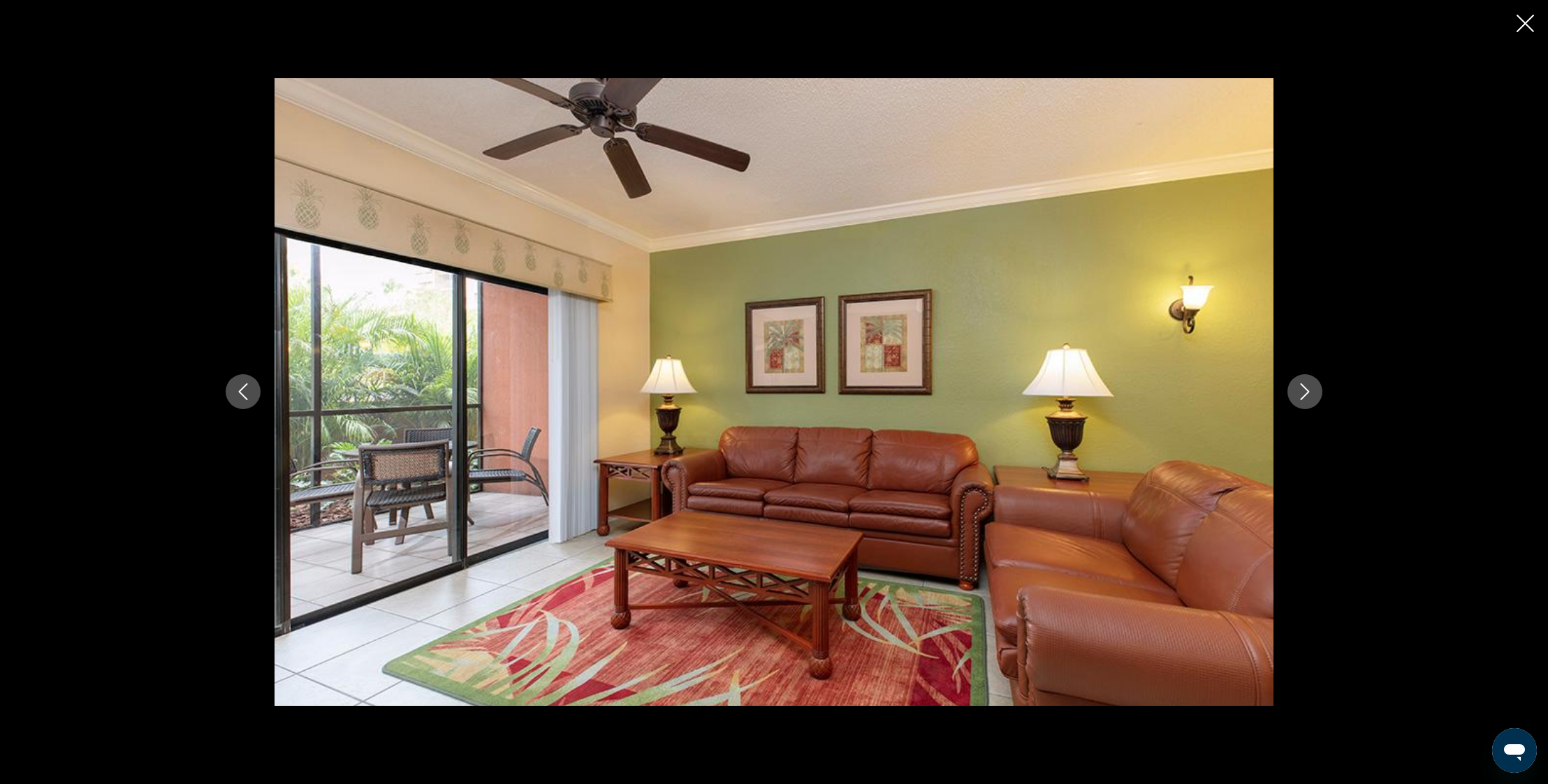
click at [1307, 388] on icon "Next image" at bounding box center [1304, 391] width 16 height 16
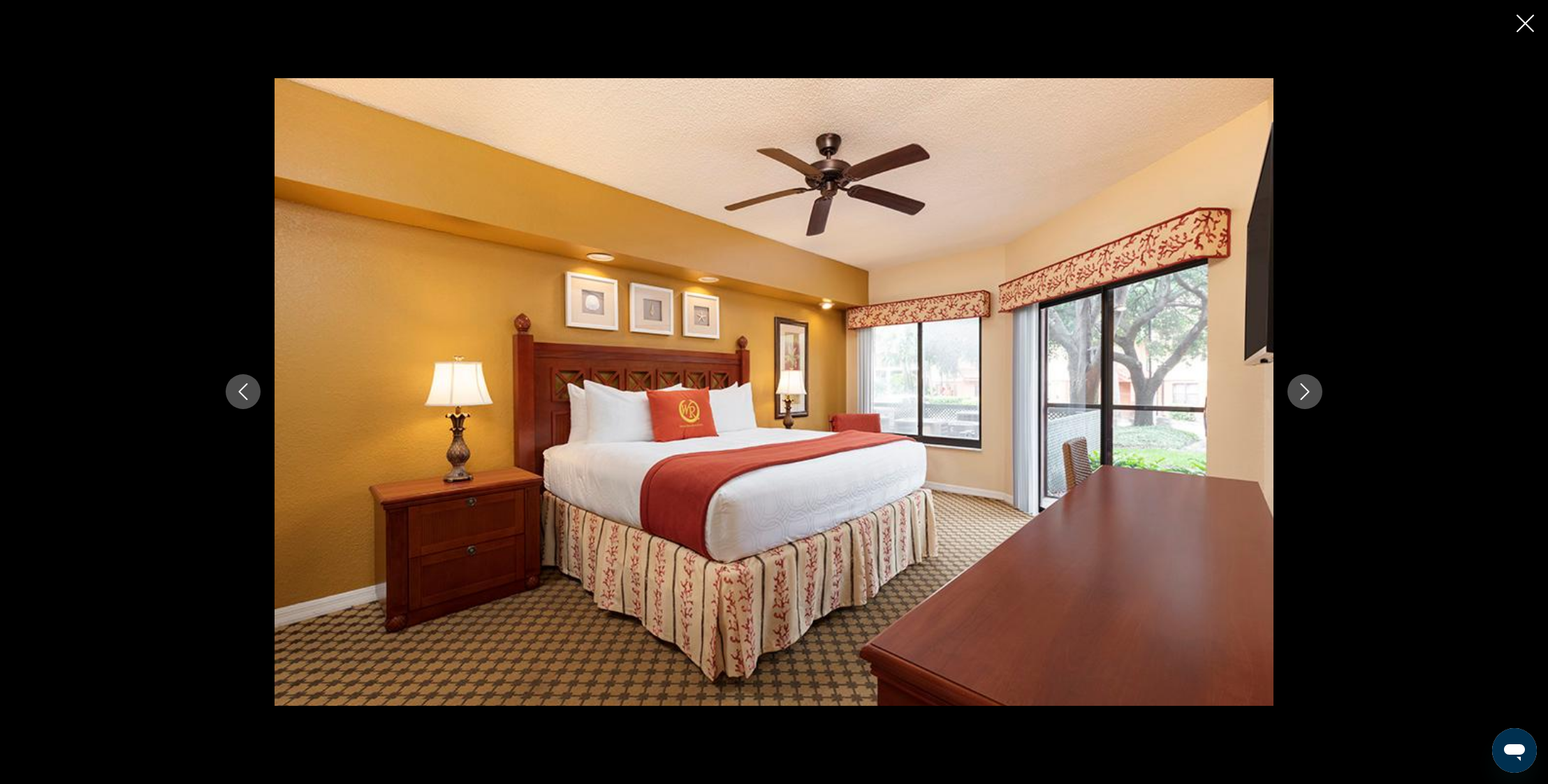
click at [1307, 388] on icon "Next image" at bounding box center [1304, 391] width 16 height 16
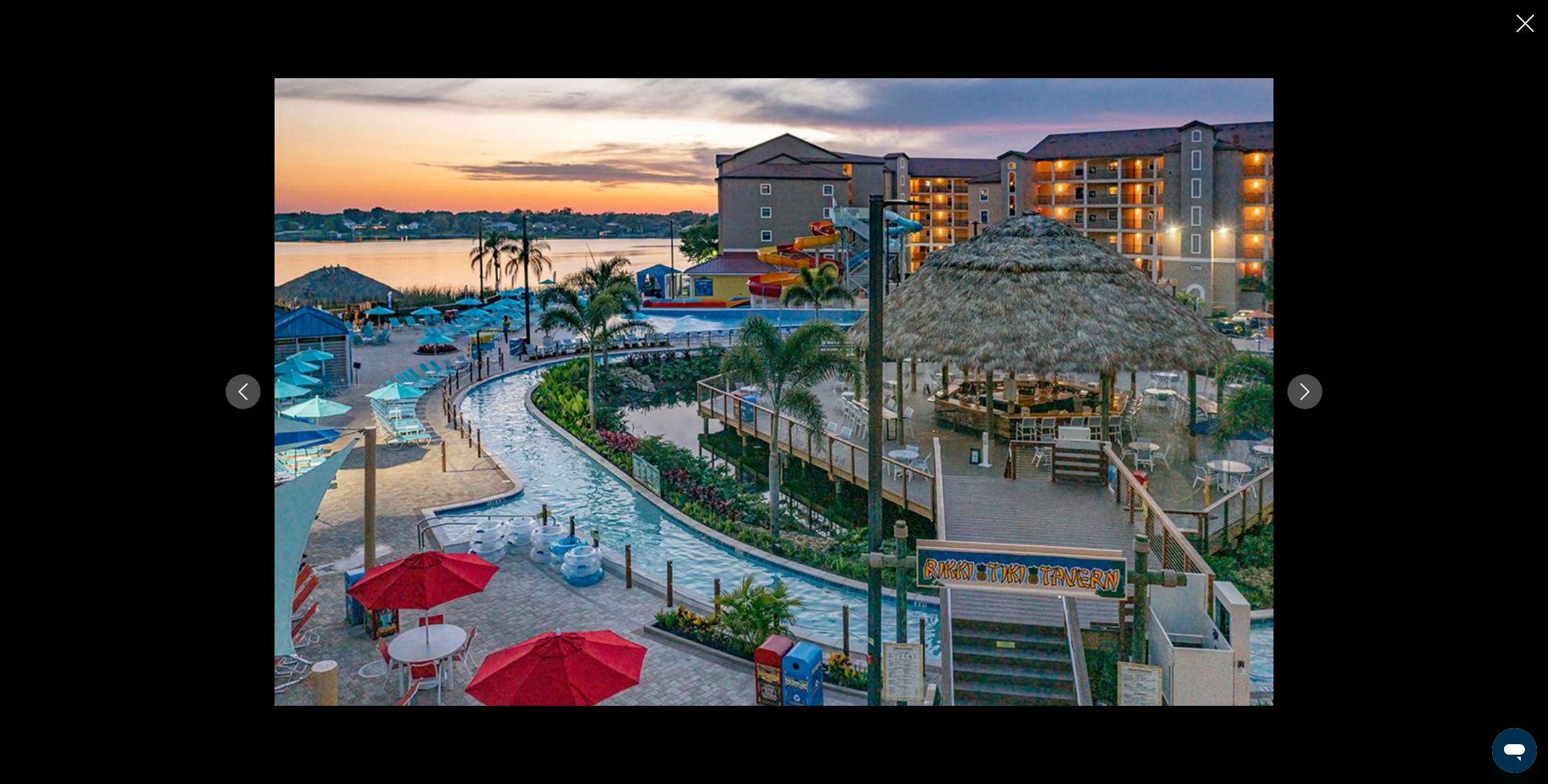
click at [1519, 28] on icon "Close slideshow" at bounding box center [1525, 24] width 17 height 17
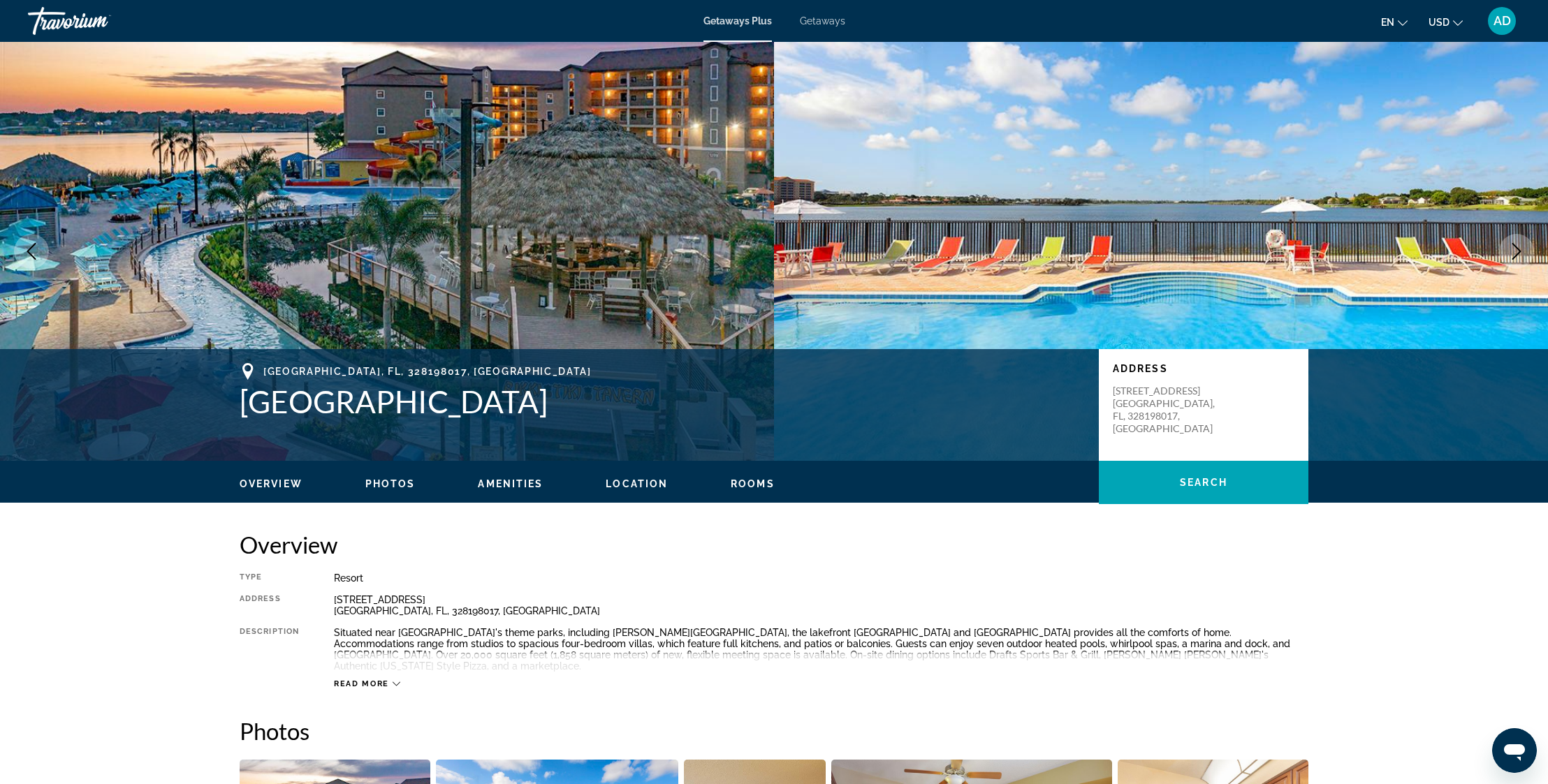
scroll to position [0, 0]
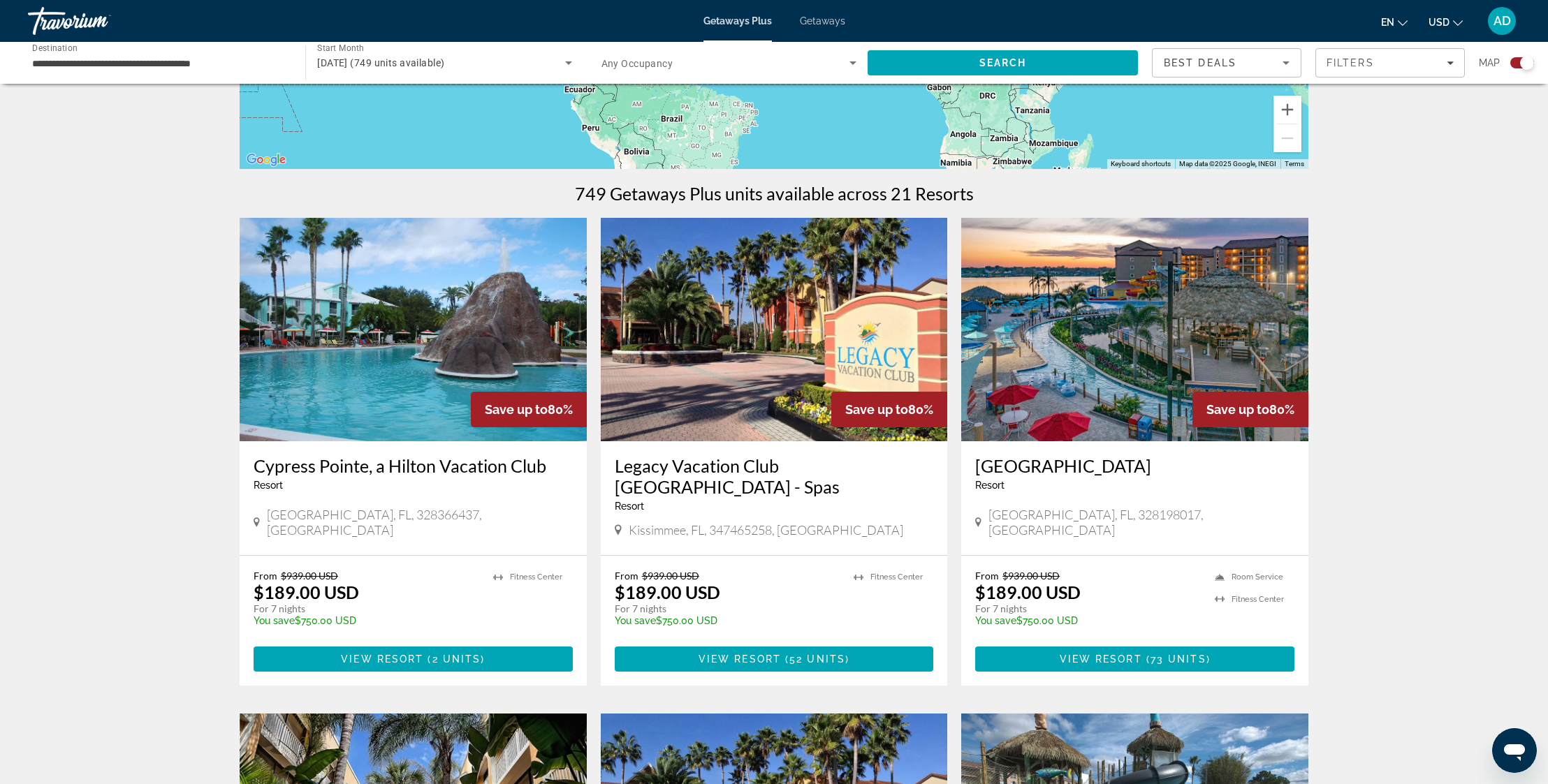
scroll to position [442, 0]
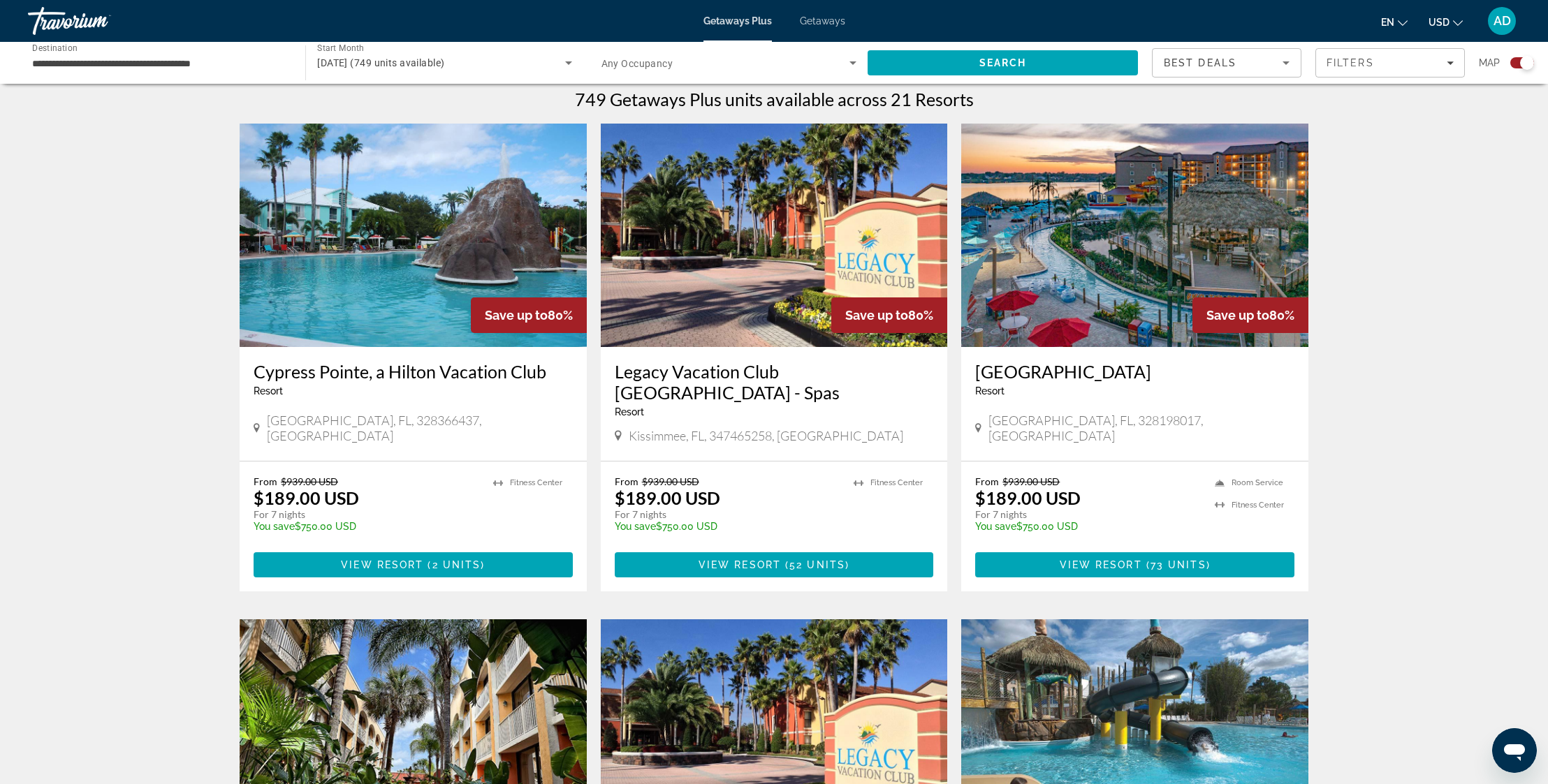
click at [775, 376] on h3 "Legacy Vacation Club [GEOGRAPHIC_DATA] - Spas" at bounding box center [774, 382] width 319 height 42
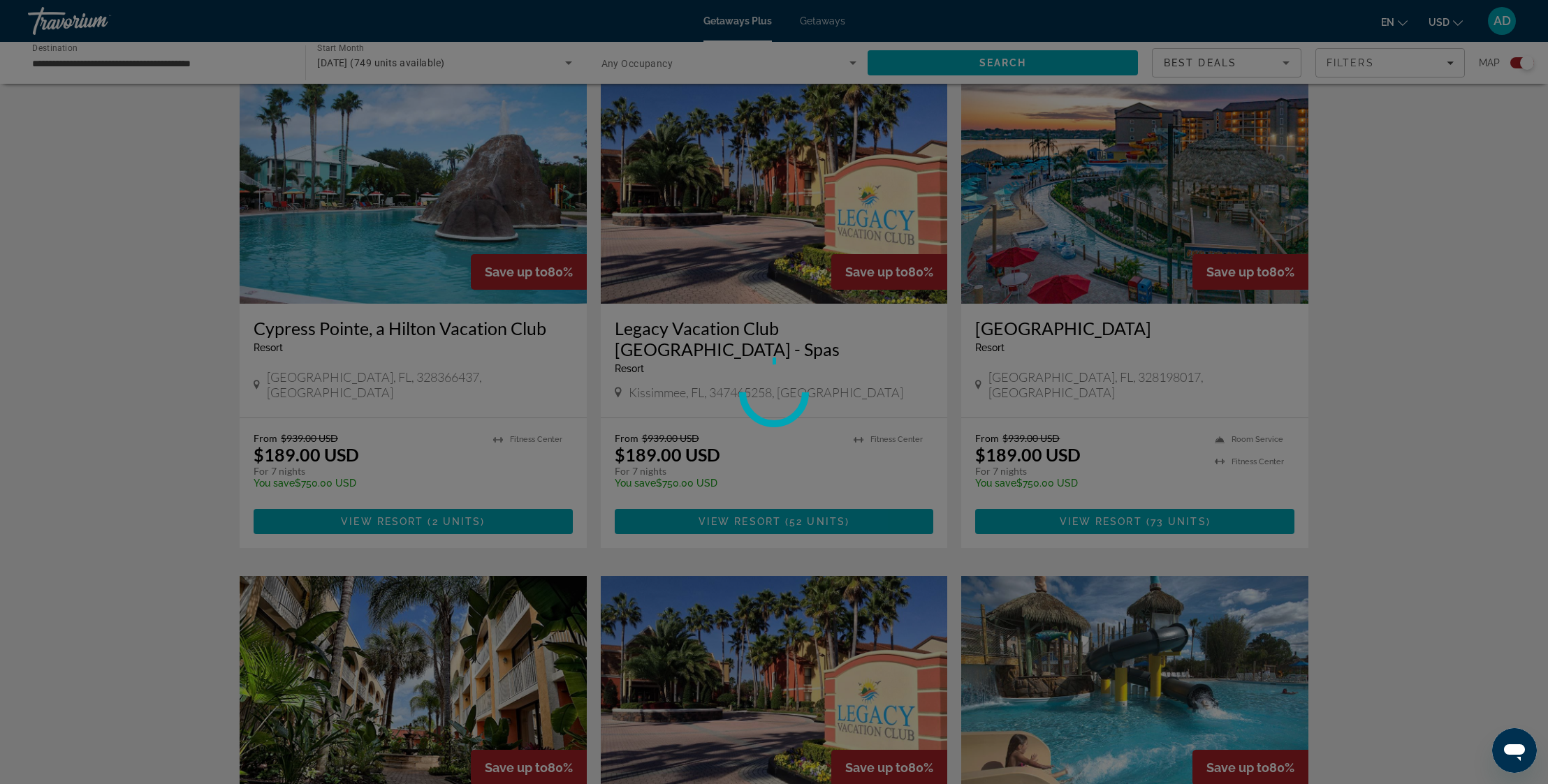
scroll to position [626, 0]
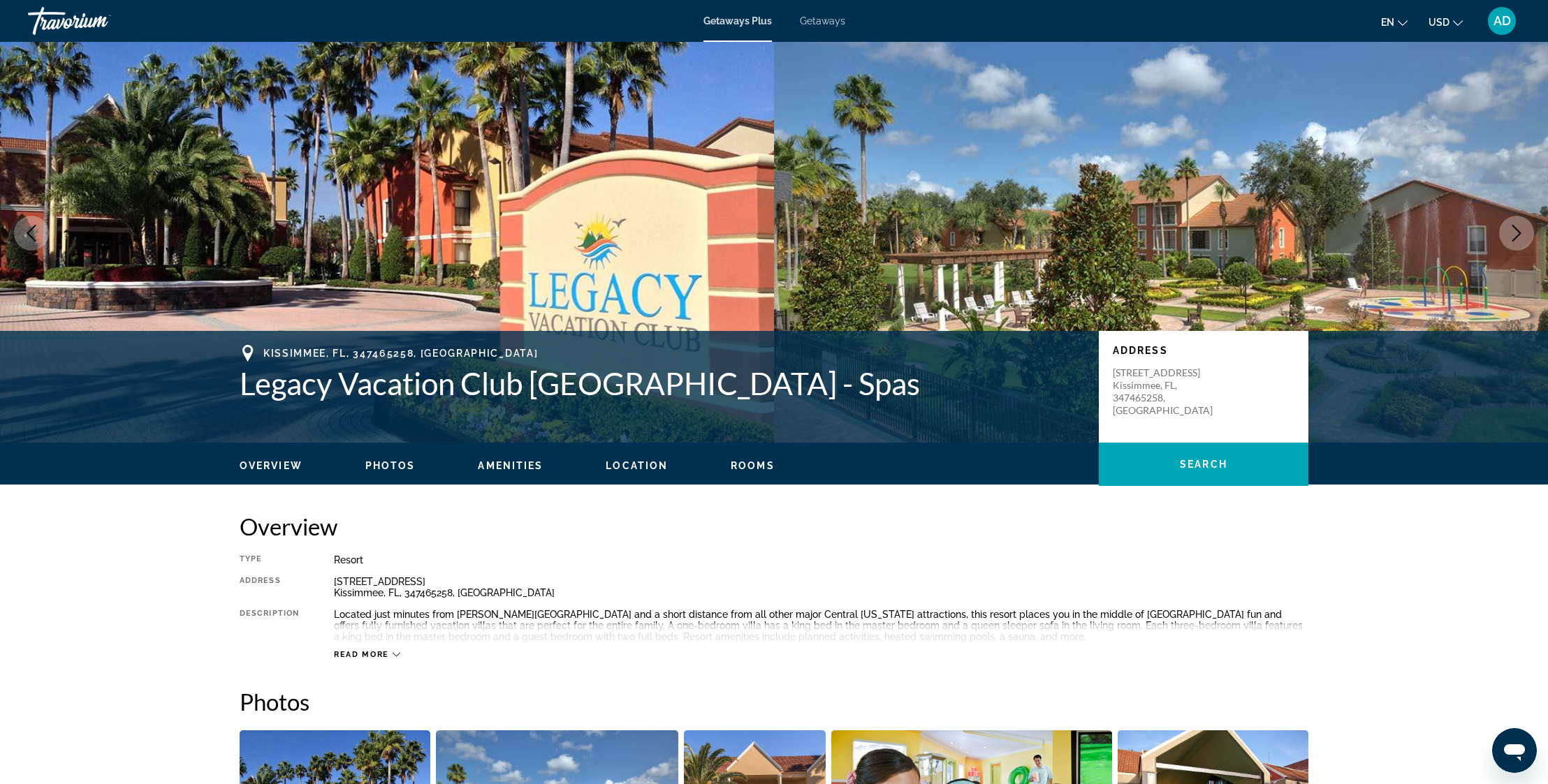
scroll to position [21, 0]
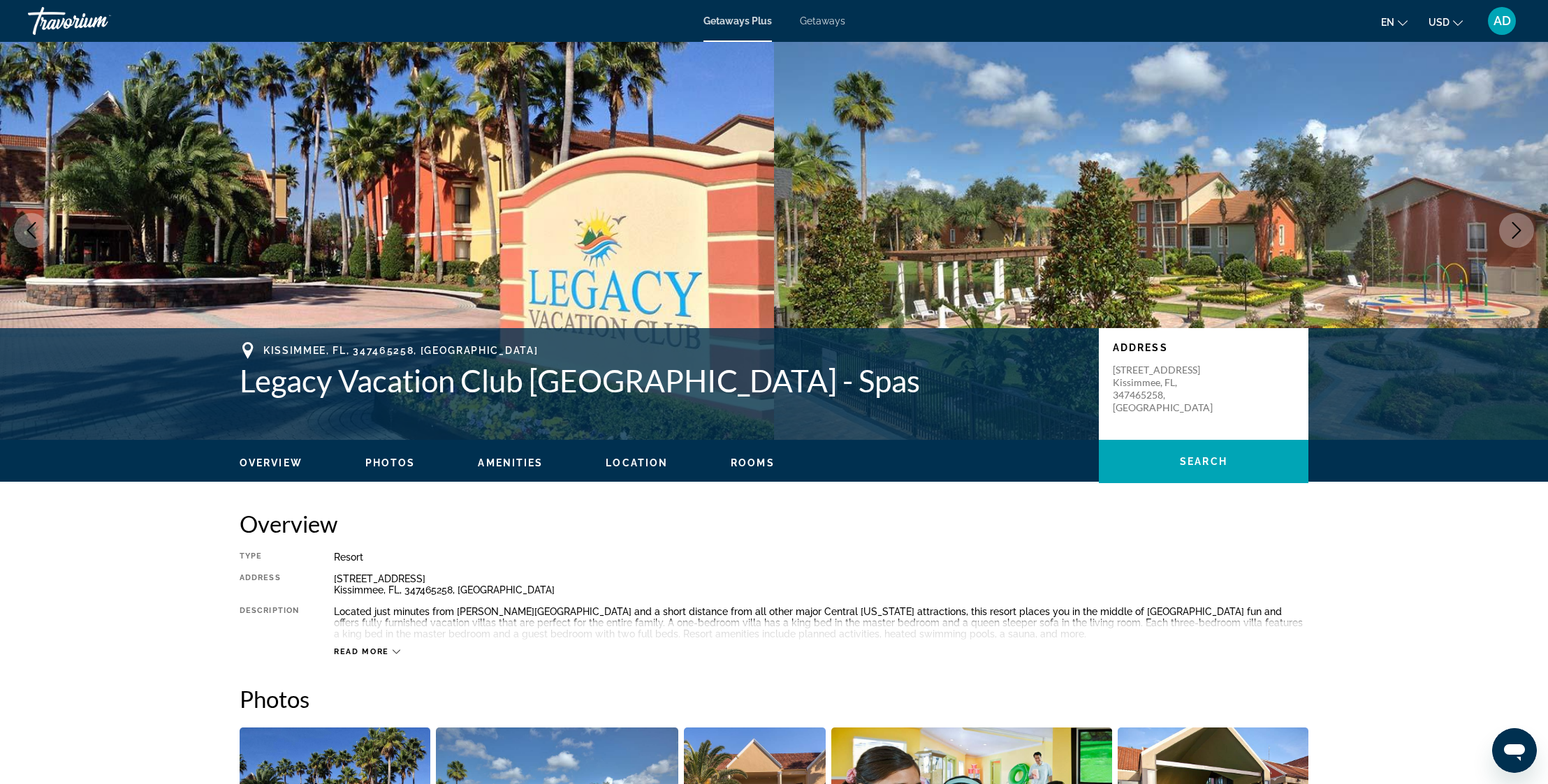
click at [1519, 228] on icon "Next image" at bounding box center [1517, 230] width 9 height 16
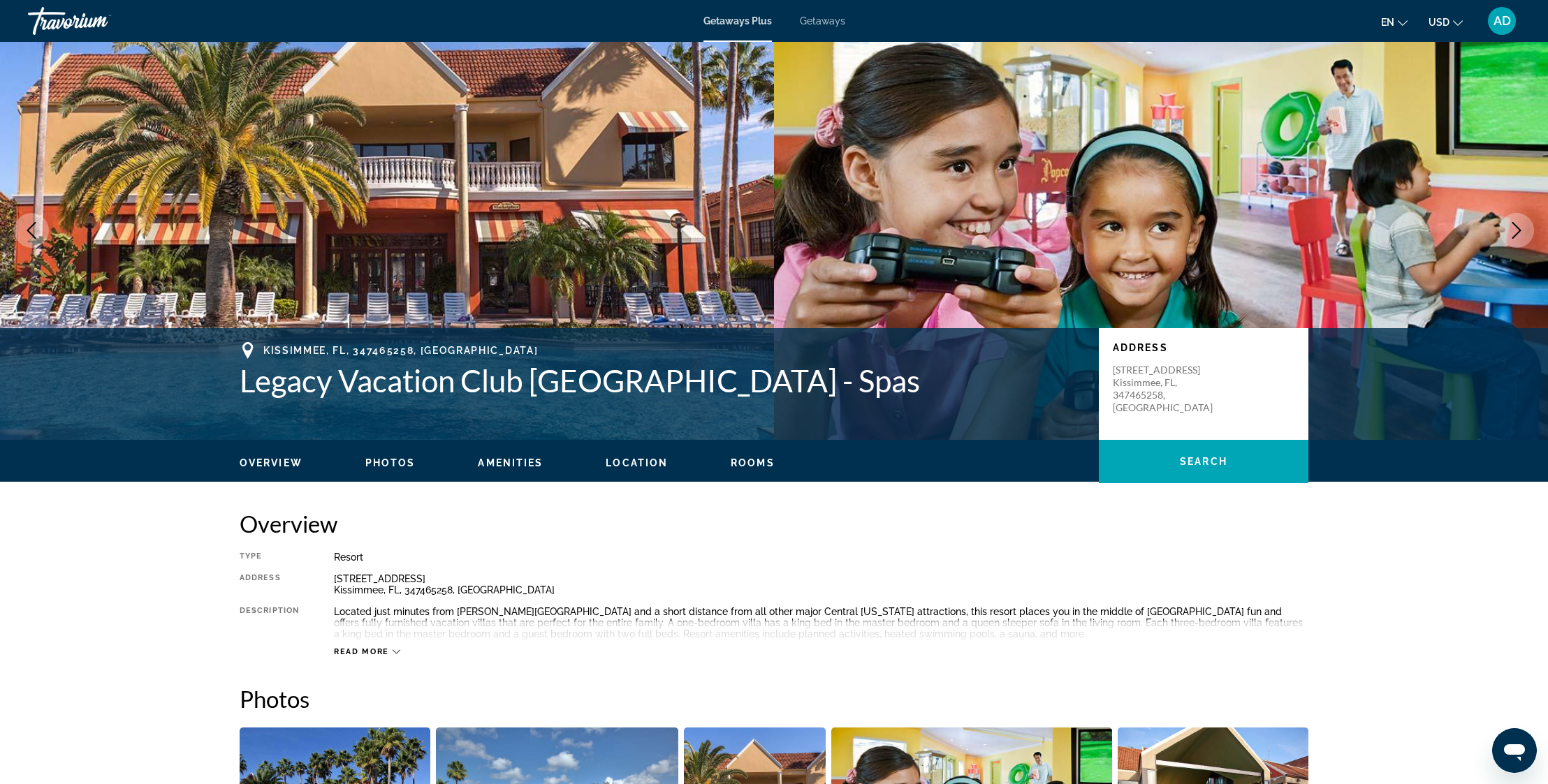
click at [1519, 228] on icon "Next image" at bounding box center [1517, 230] width 9 height 16
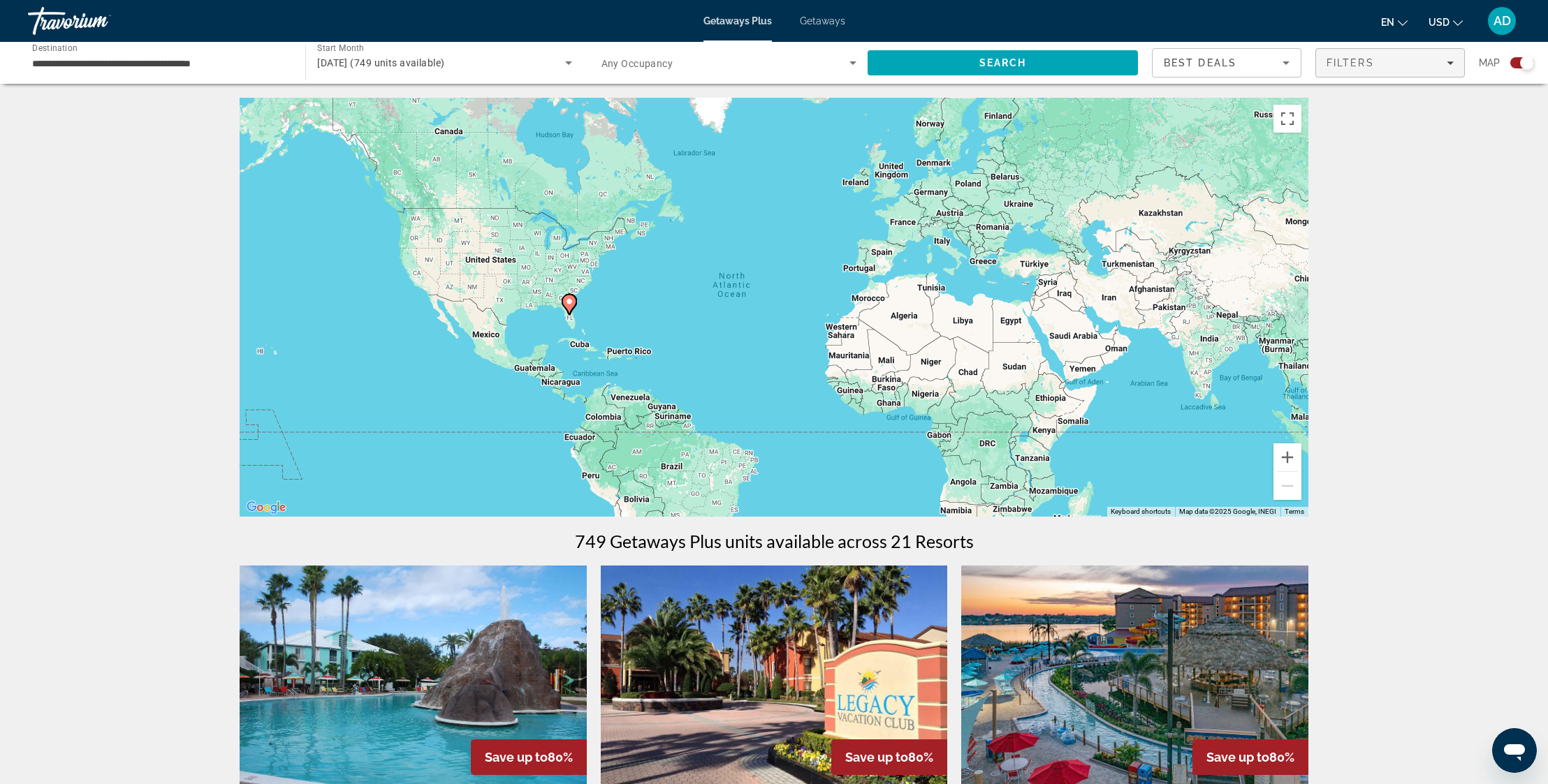
click at [1419, 61] on div "Filters" at bounding box center [1390, 63] width 127 height 11
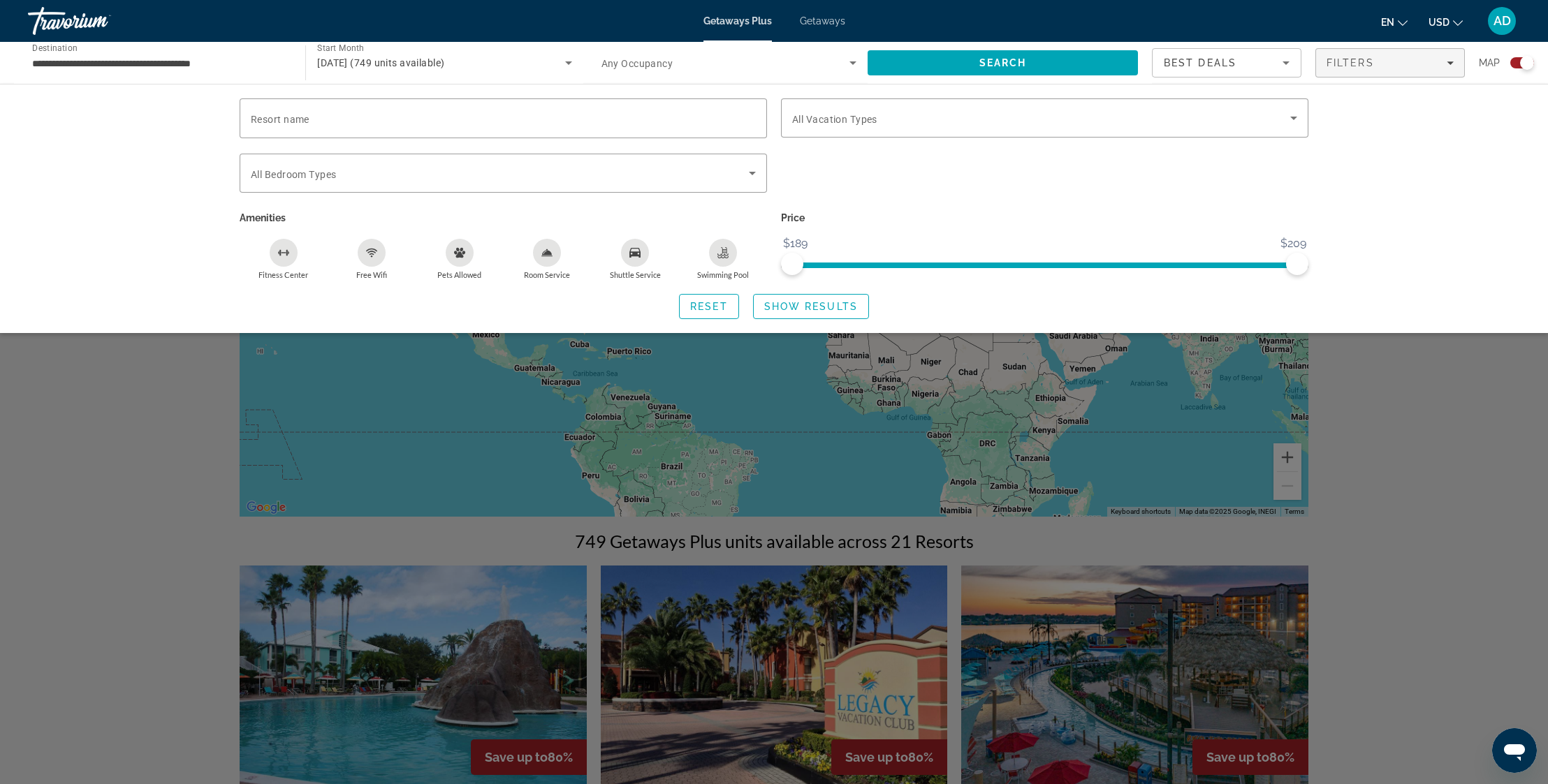
drag, startPoint x: 981, startPoint y: 206, endPoint x: 970, endPoint y: 206, distance: 11.0
click at [981, 206] on div "Search widget" at bounding box center [1045, 181] width 541 height 54
drag, startPoint x: 1399, startPoint y: 239, endPoint x: 1415, endPoint y: 267, distance: 32.2
click at [1399, 239] on div "Resort name Vacation Types All Vacation Types Bedroom Types All Bedroom Types A…" at bounding box center [774, 208] width 1548 height 249
drag, startPoint x: 785, startPoint y: 263, endPoint x: 490, endPoint y: 251, distance: 295.2
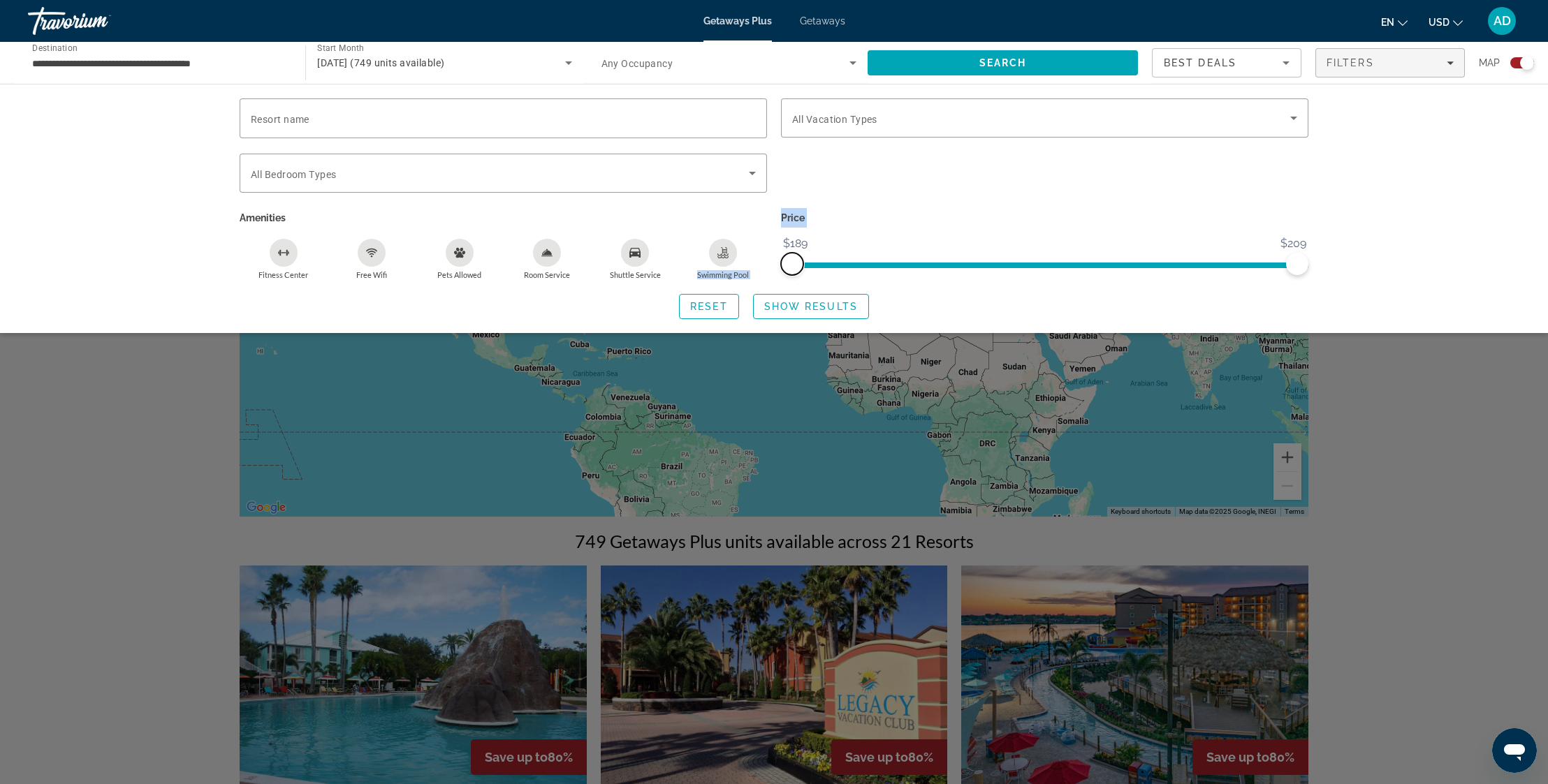
click at [657, 261] on div "Resort name Vacation Types All Vacation Types Bedroom Types All Bedroom Types A…" at bounding box center [774, 189] width 1082 height 181
click at [186, 218] on div "Resort name Vacation Types All Vacation Types Bedroom Types All Bedroom Types A…" at bounding box center [774, 208] width 1548 height 249
click at [77, 21] on div "Travorium" at bounding box center [98, 21] width 140 height 36
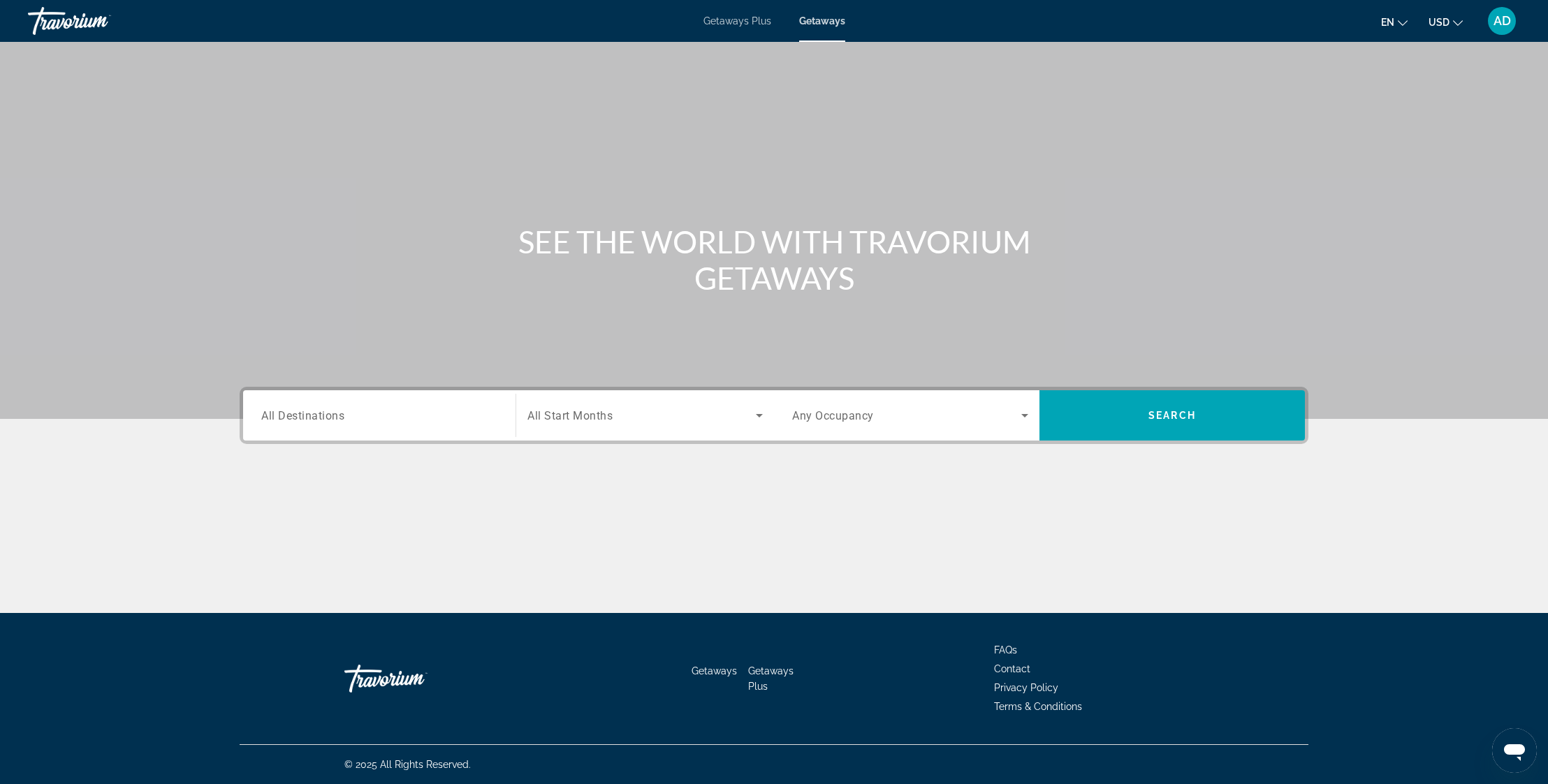
click at [328, 418] on span "All Destinations" at bounding box center [303, 415] width 83 height 14
click at [328, 418] on input "Destination All Destinations" at bounding box center [379, 416] width 236 height 16
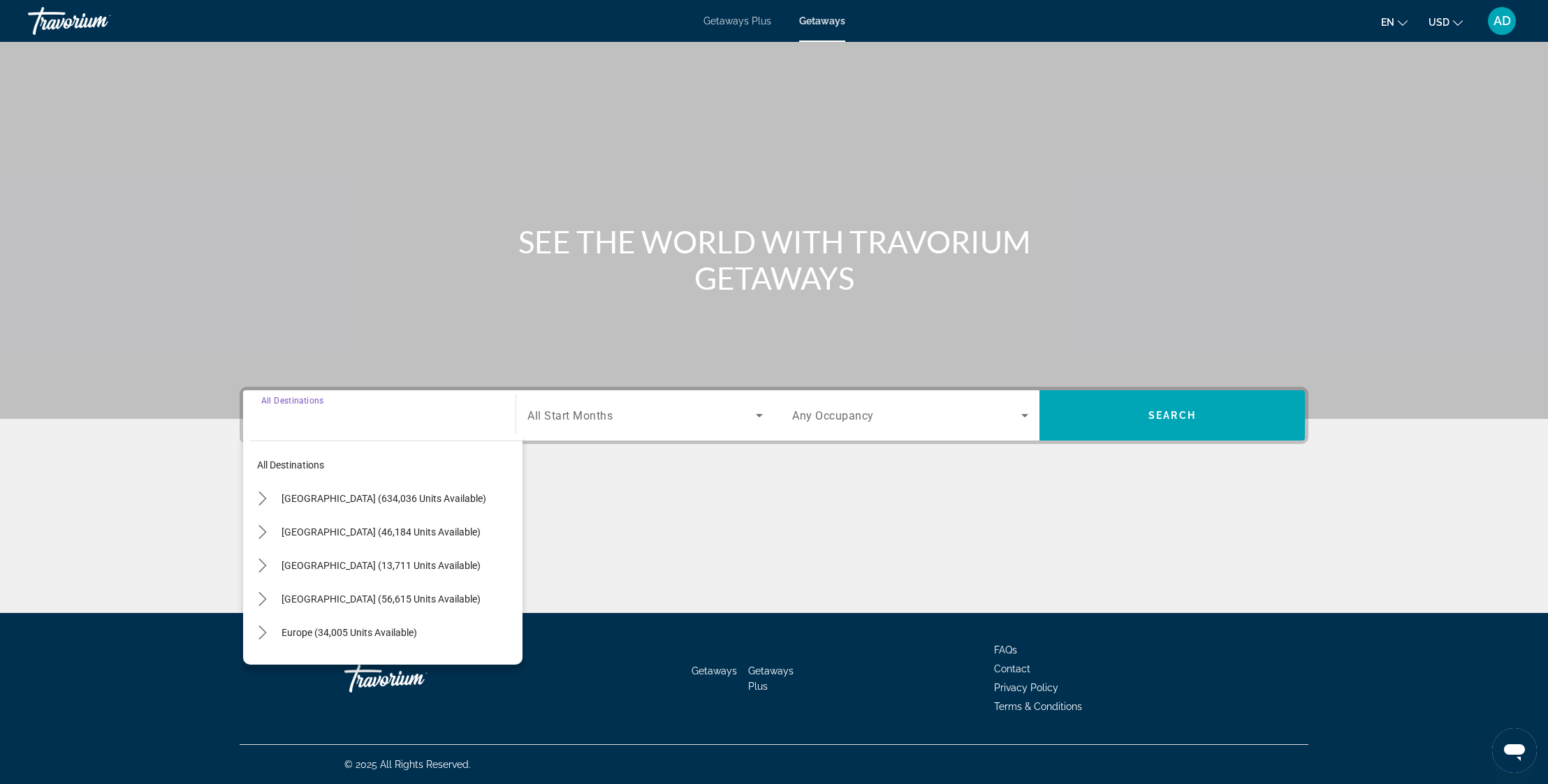
click at [331, 415] on input "Destination All Destinations" at bounding box center [379, 416] width 236 height 16
click at [263, 498] on icon "Toggle United States (634,036 units available) submenu" at bounding box center [263, 499] width 14 height 14
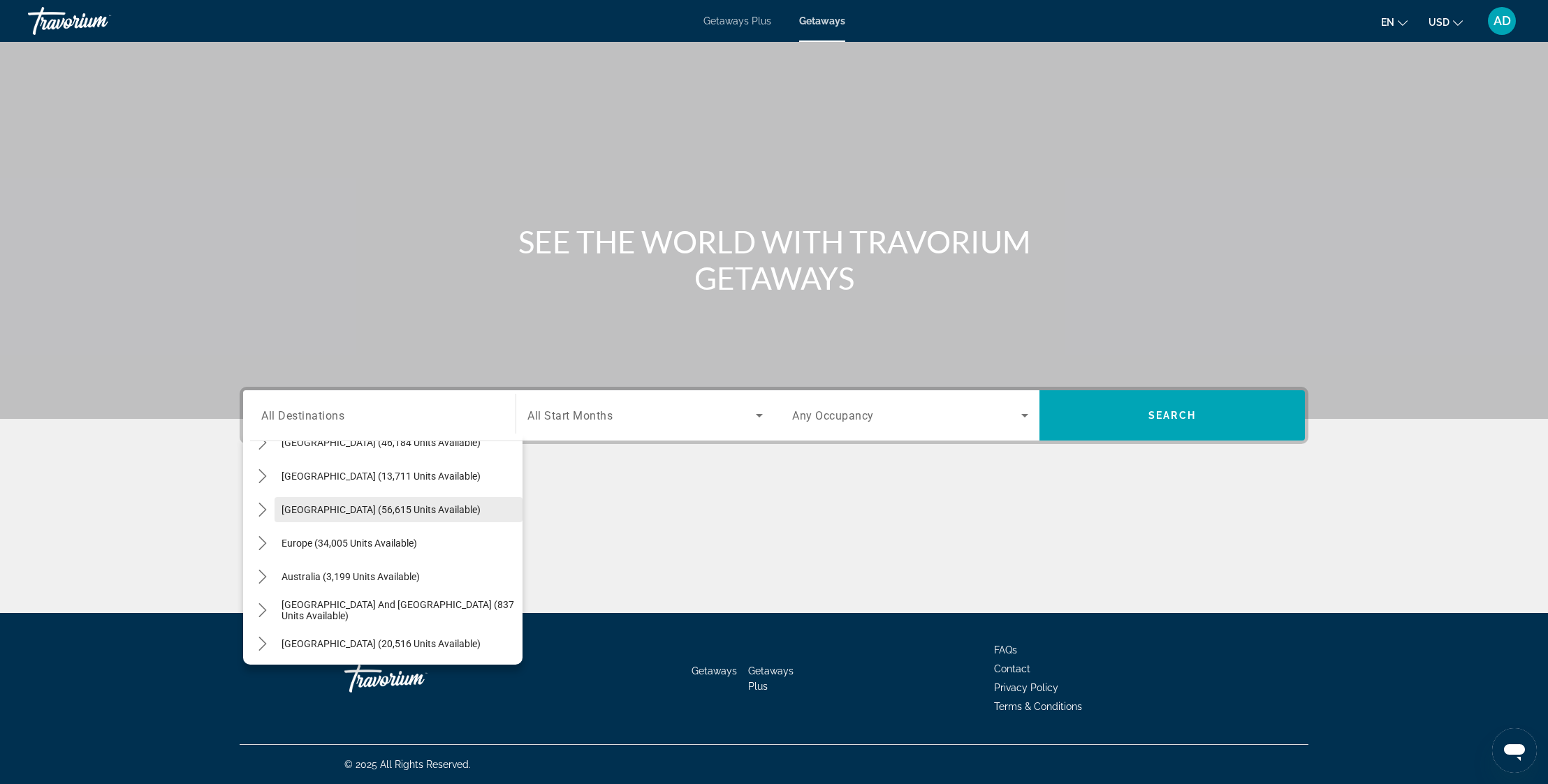
scroll to position [1621, 0]
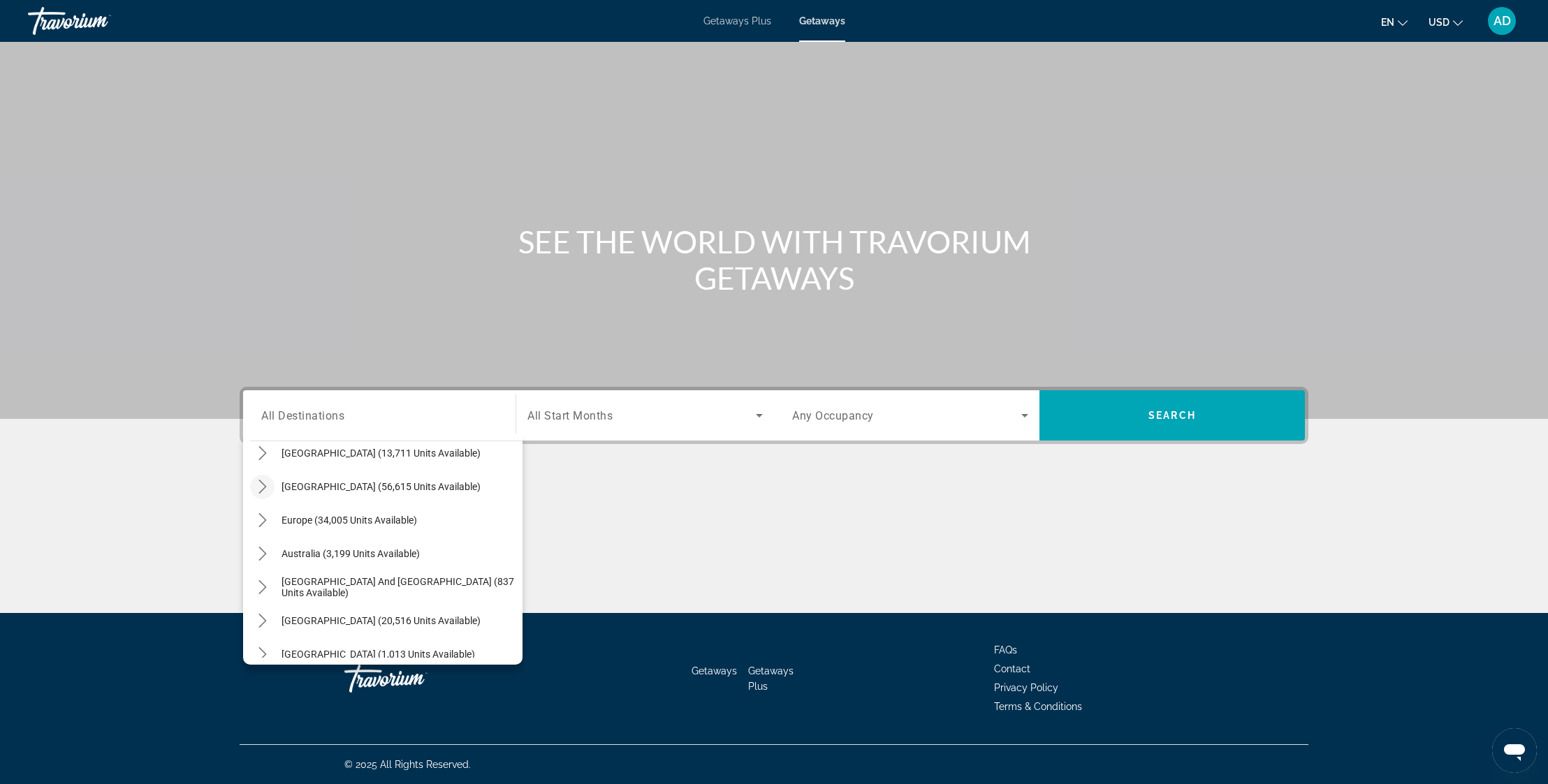
click at [258, 486] on icon "Toggle Caribbean & Atlantic Islands (56,615 units available) submenu" at bounding box center [263, 487] width 14 height 14
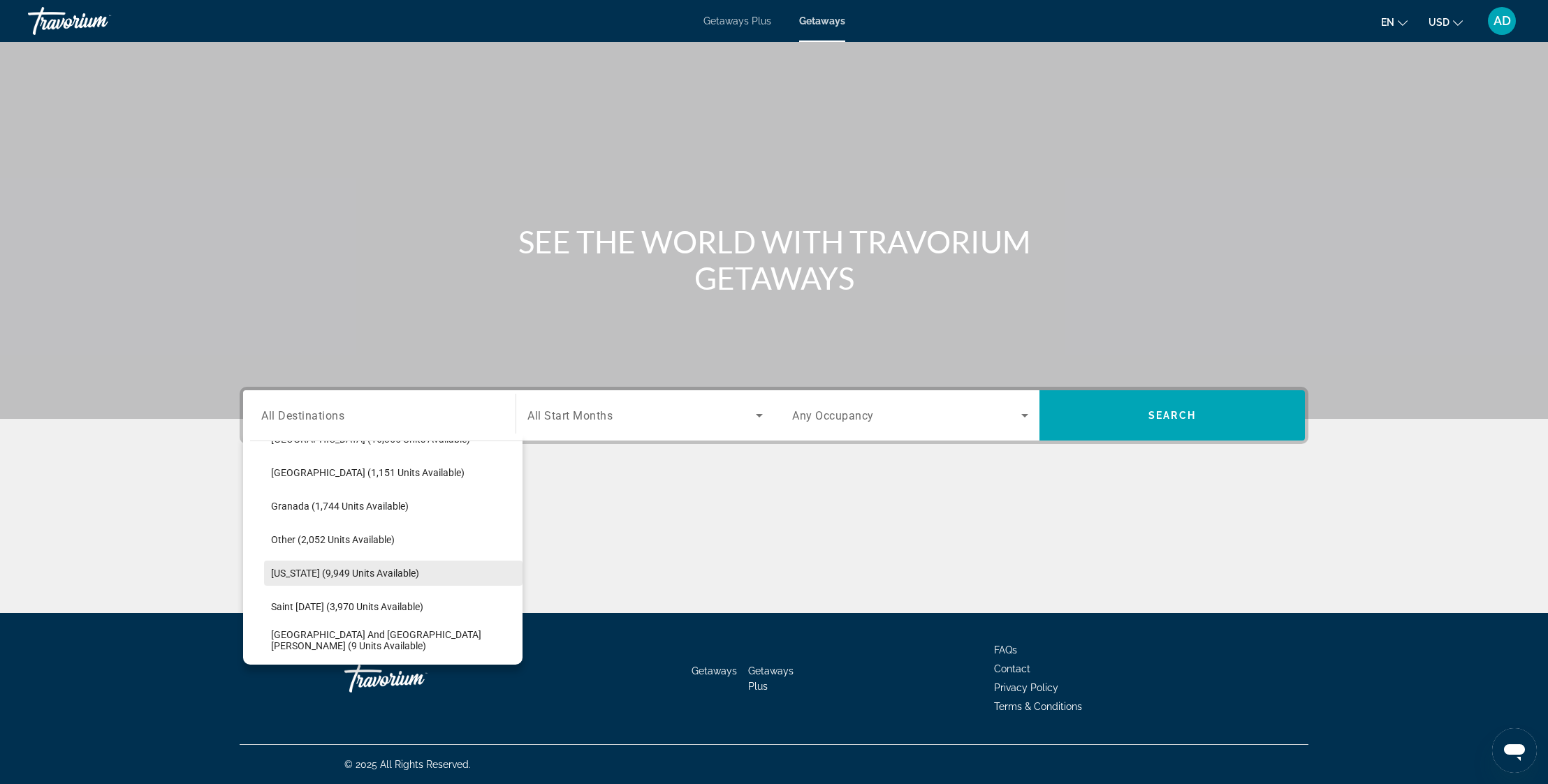
scroll to position [1839, 0]
click at [338, 576] on span "[US_STATE] (9,949 units available)" at bounding box center [345, 571] width 148 height 11
type input "**********"
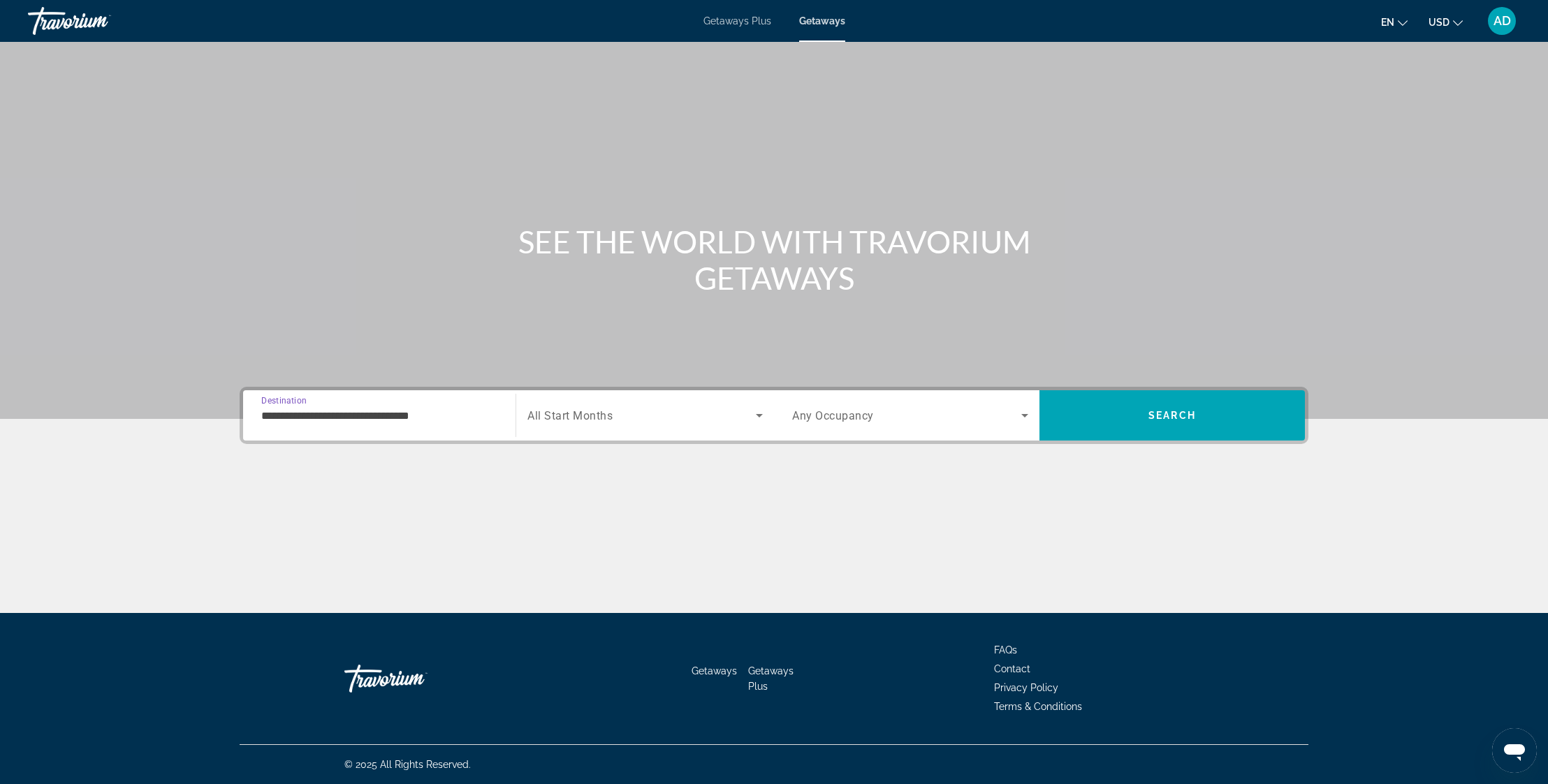
click at [715, 418] on span "Search widget" at bounding box center [642, 415] width 228 height 16
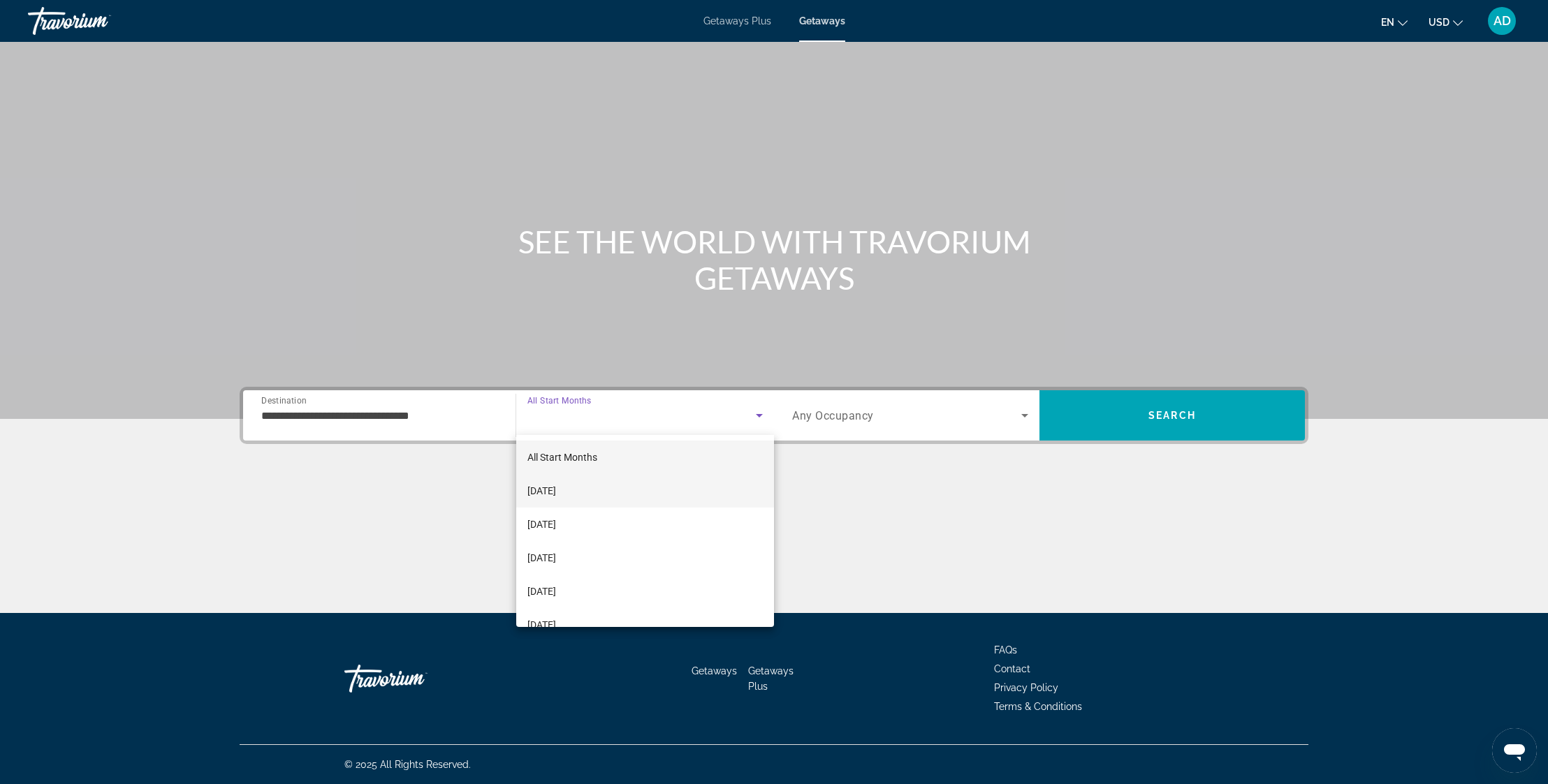
click at [599, 496] on mat-option "[DATE]" at bounding box center [645, 491] width 258 height 34
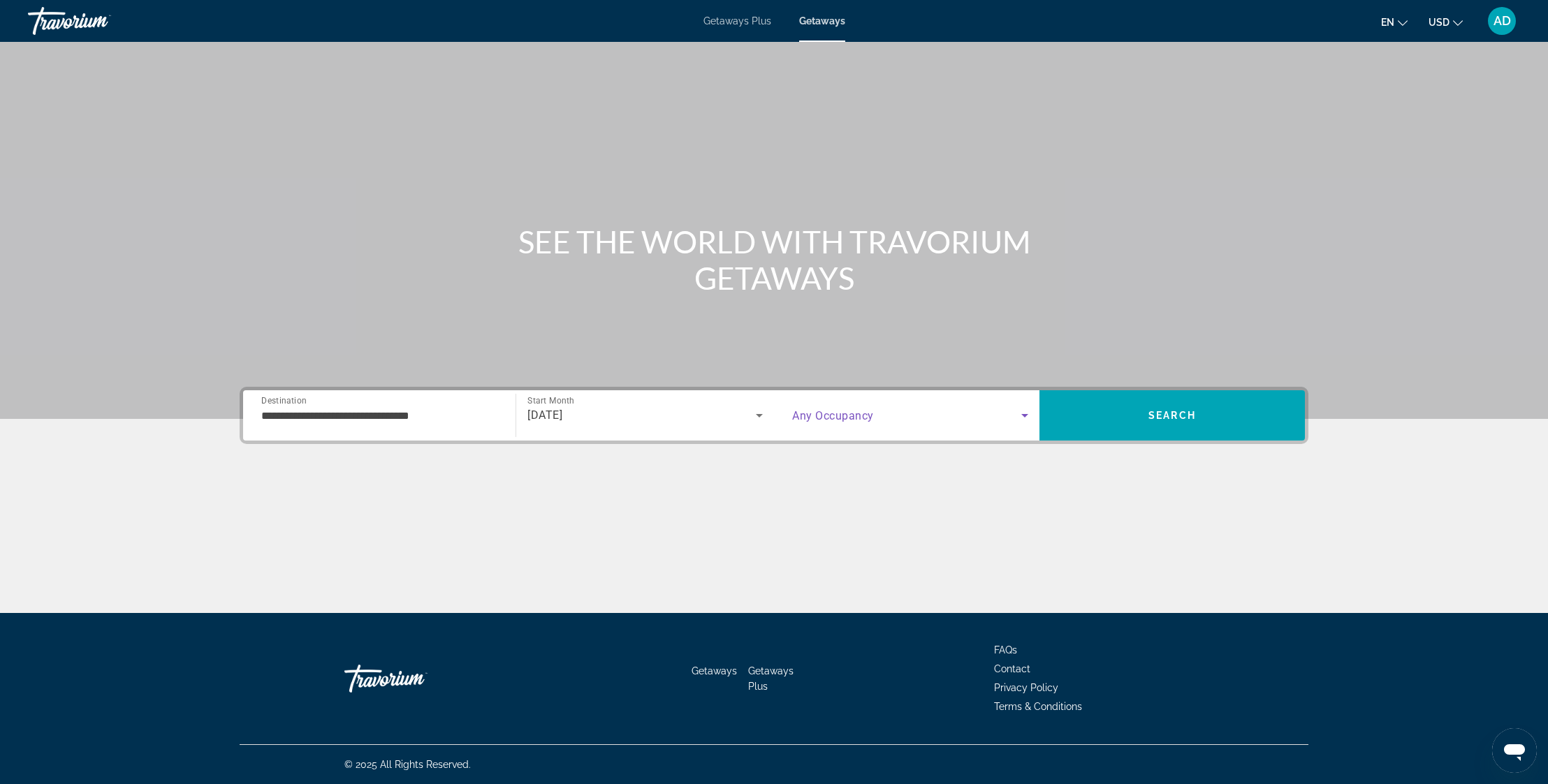
click at [999, 416] on span "Search widget" at bounding box center [906, 415] width 229 height 16
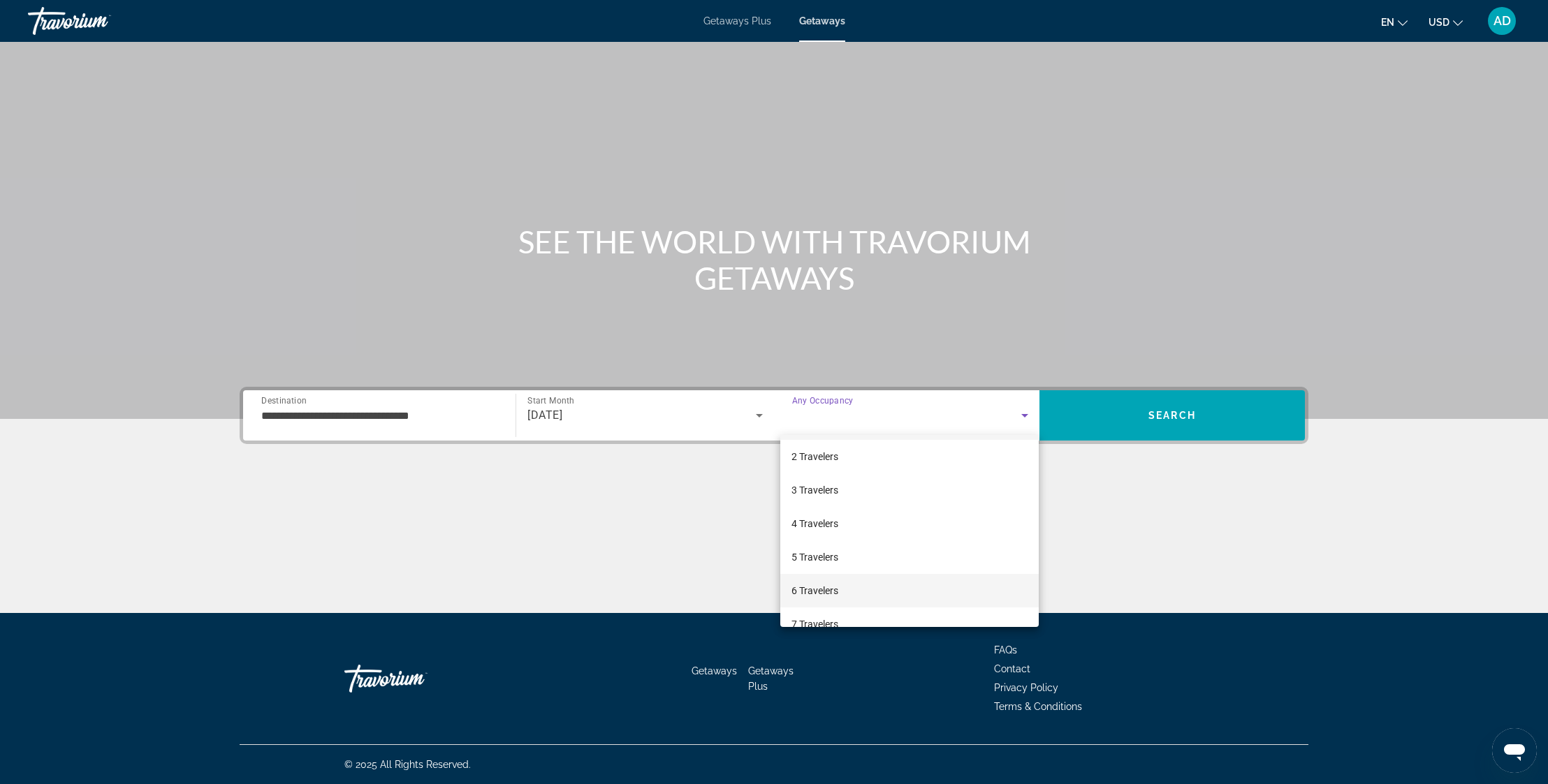
scroll to position [0, 0]
click at [855, 591] on mat-option "6 Travelers" at bounding box center [910, 590] width 258 height 34
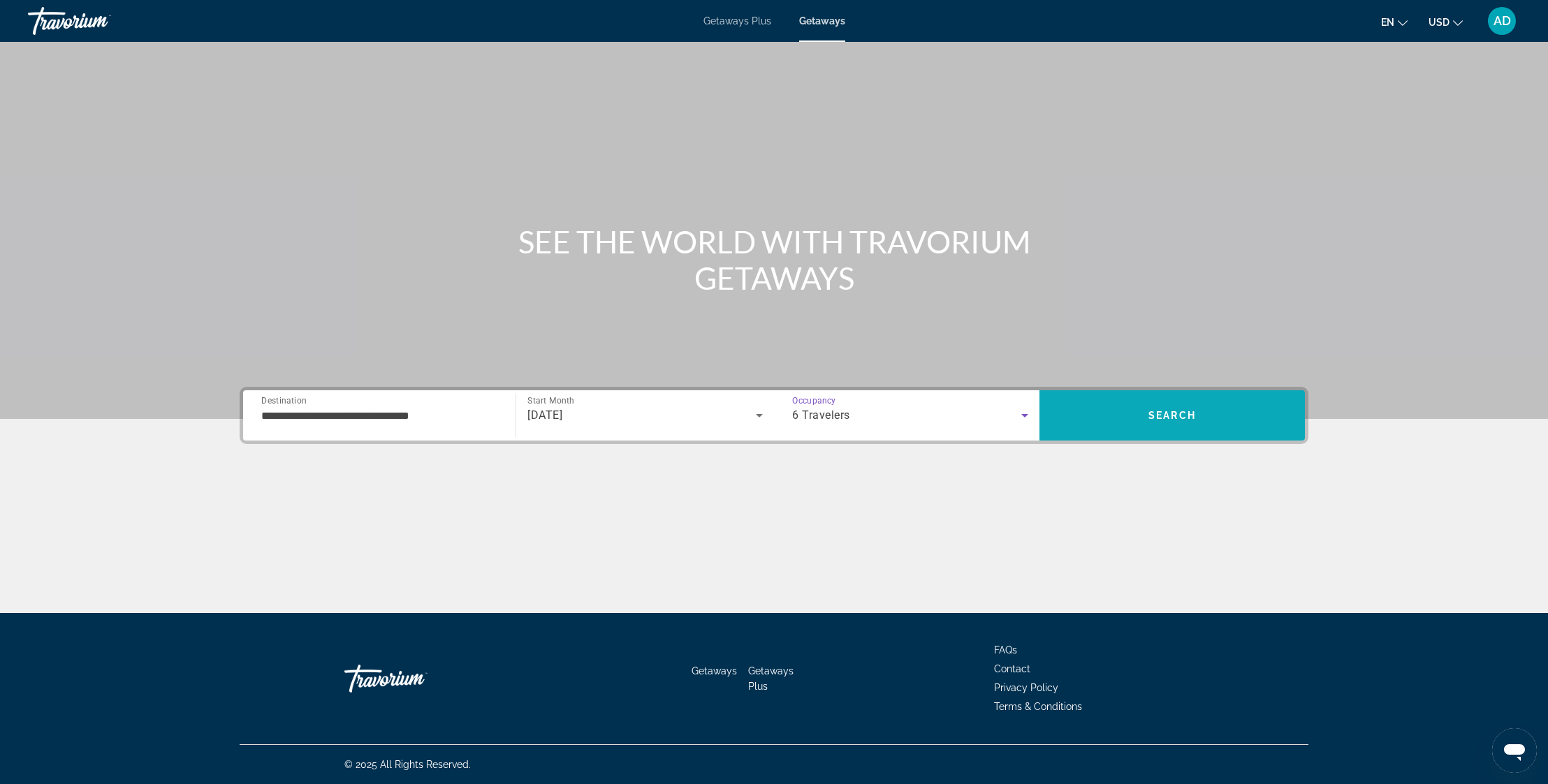
click at [1167, 406] on span "Search" at bounding box center [1172, 416] width 266 height 34
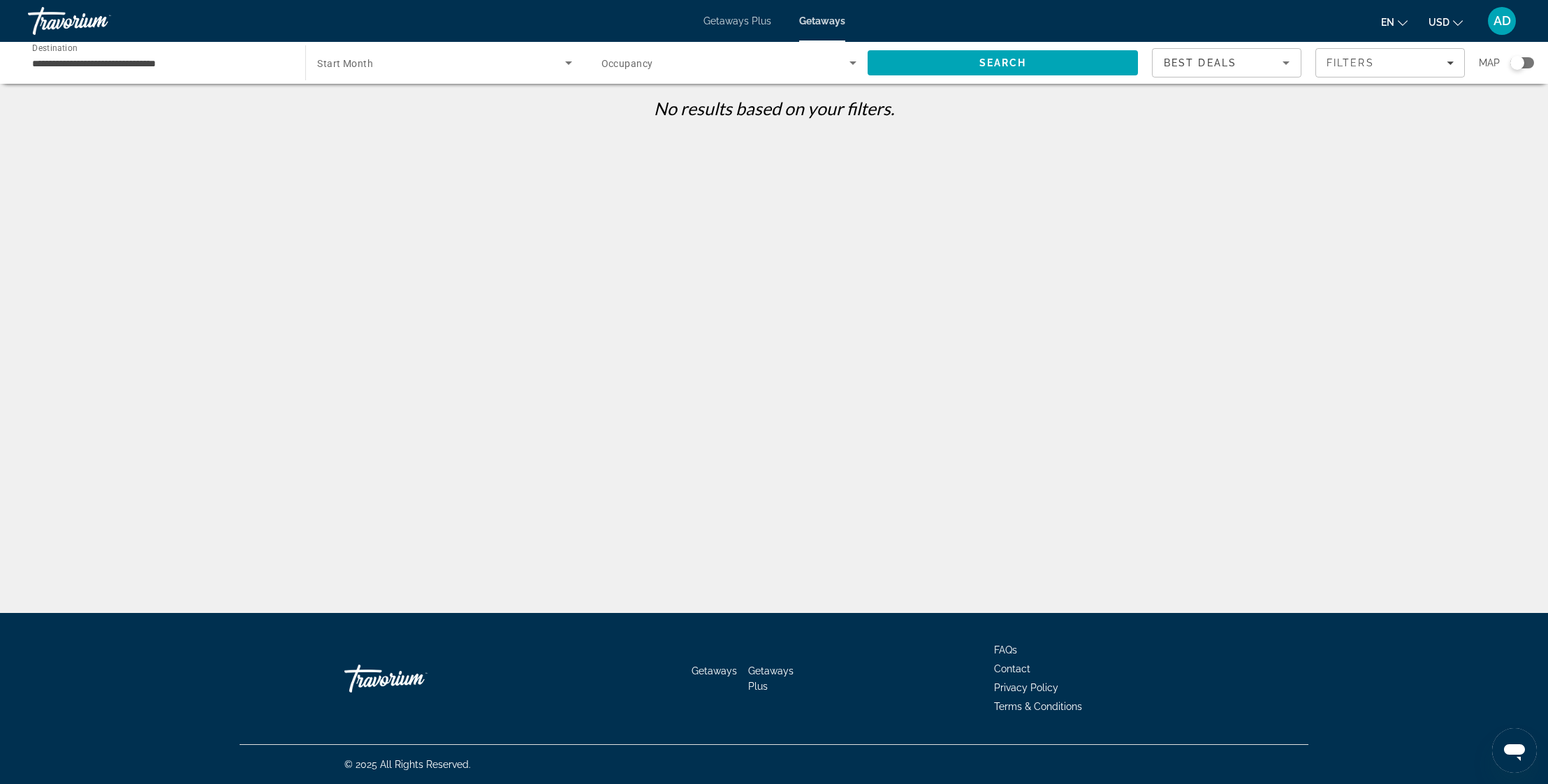
click at [568, 61] on icon "Search widget" at bounding box center [568, 62] width 16 height 16
click at [561, 57] on div at bounding box center [774, 392] width 1548 height 784
click at [647, 64] on span "Occupancy" at bounding box center [627, 64] width 51 height 11
drag, startPoint x: 647, startPoint y: 64, endPoint x: 593, endPoint y: 61, distance: 54.1
click at [646, 64] on div at bounding box center [774, 392] width 1548 height 784
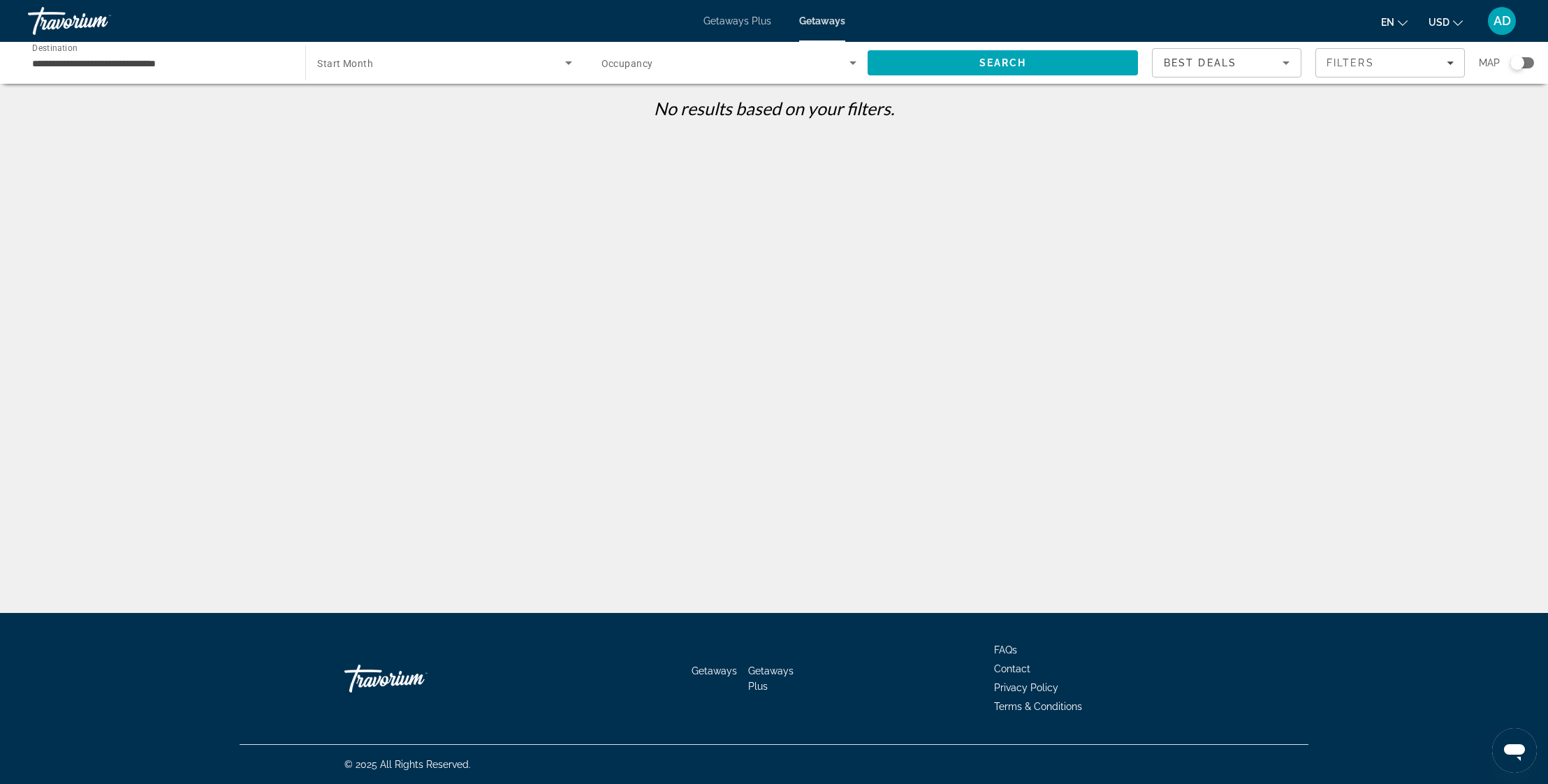
click at [221, 76] on div "**********" at bounding box center [159, 64] width 255 height 40
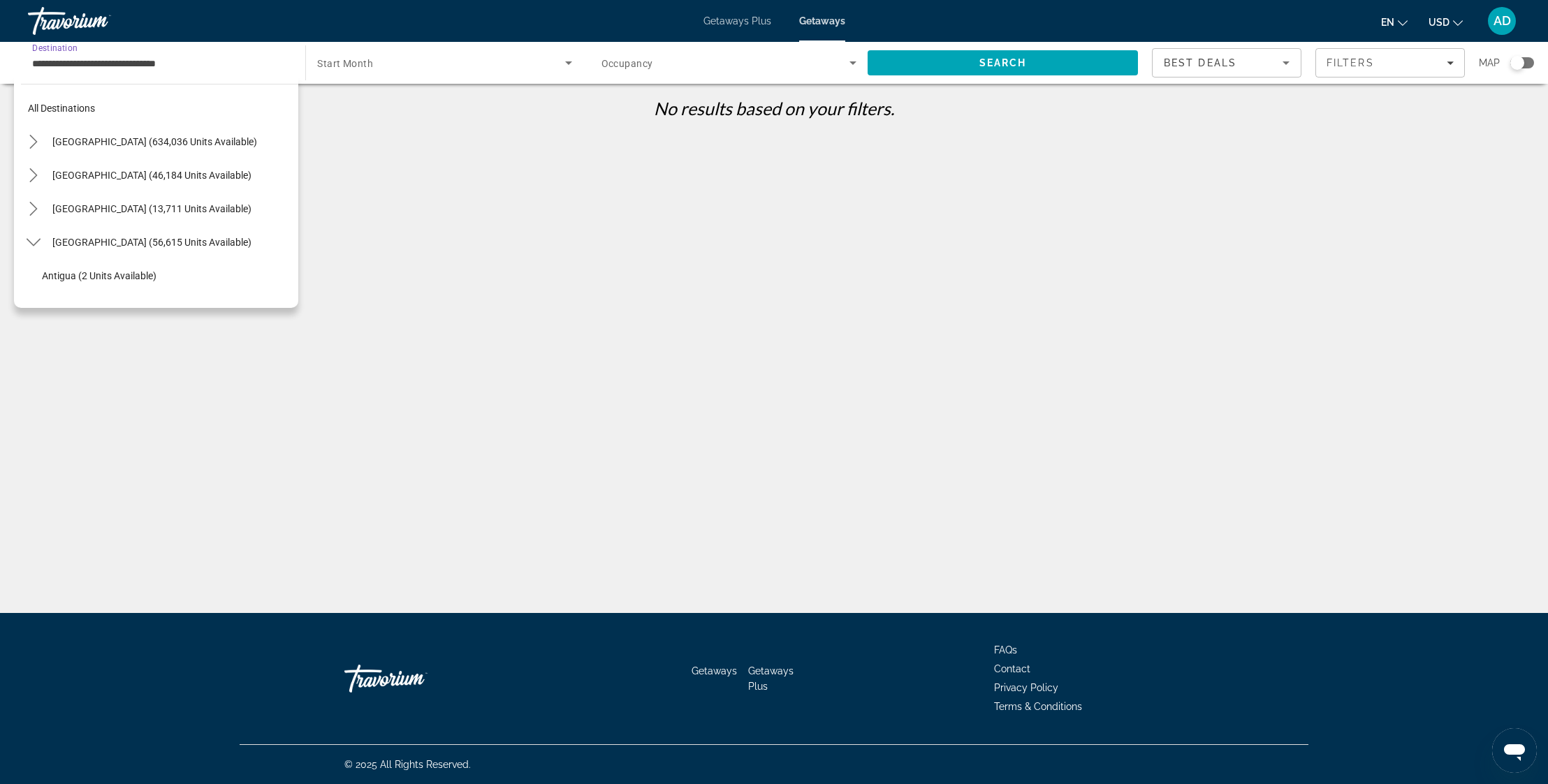
scroll to position [351, 0]
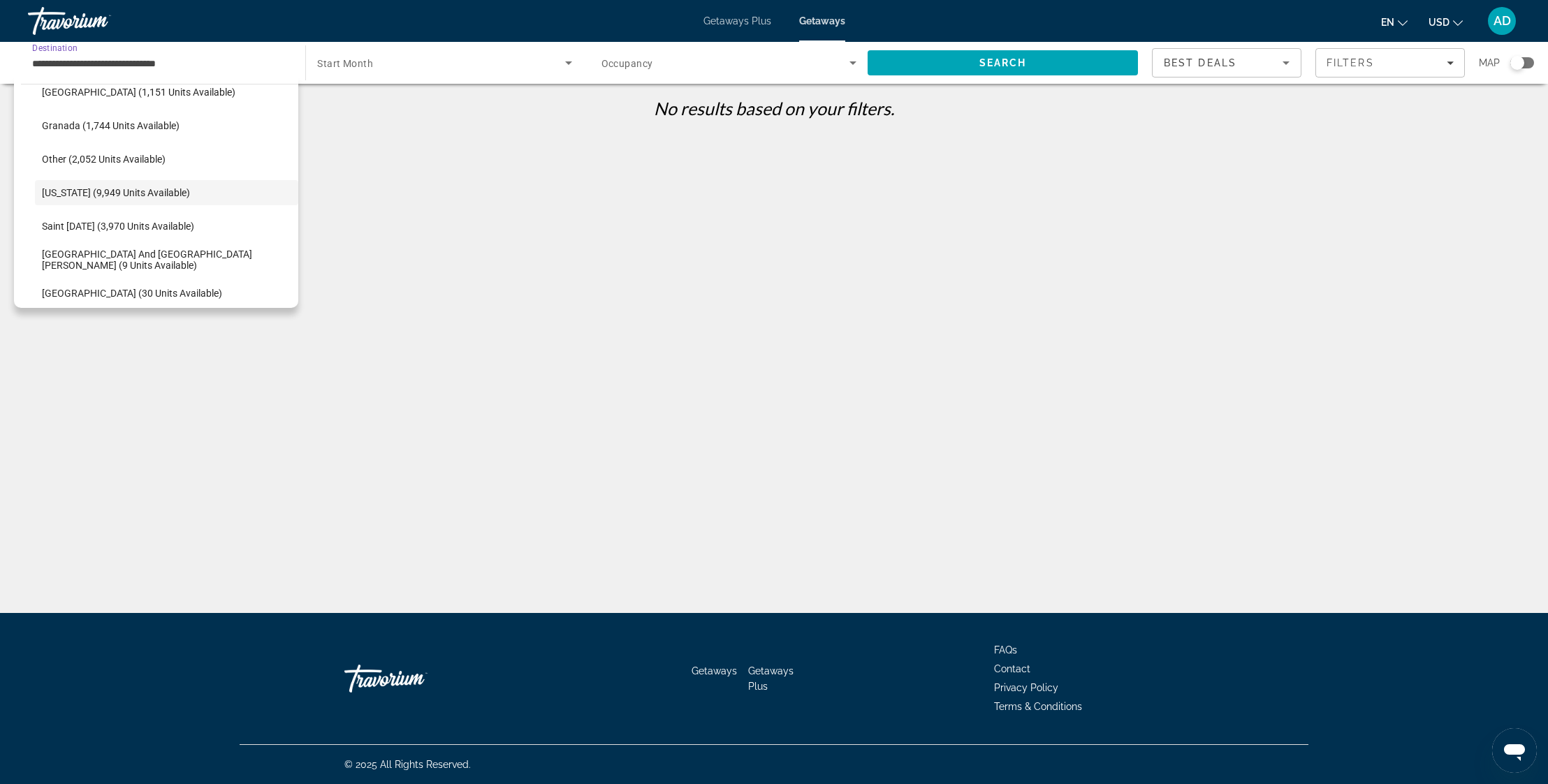
click at [434, 74] on div "Search widget" at bounding box center [444, 63] width 254 height 39
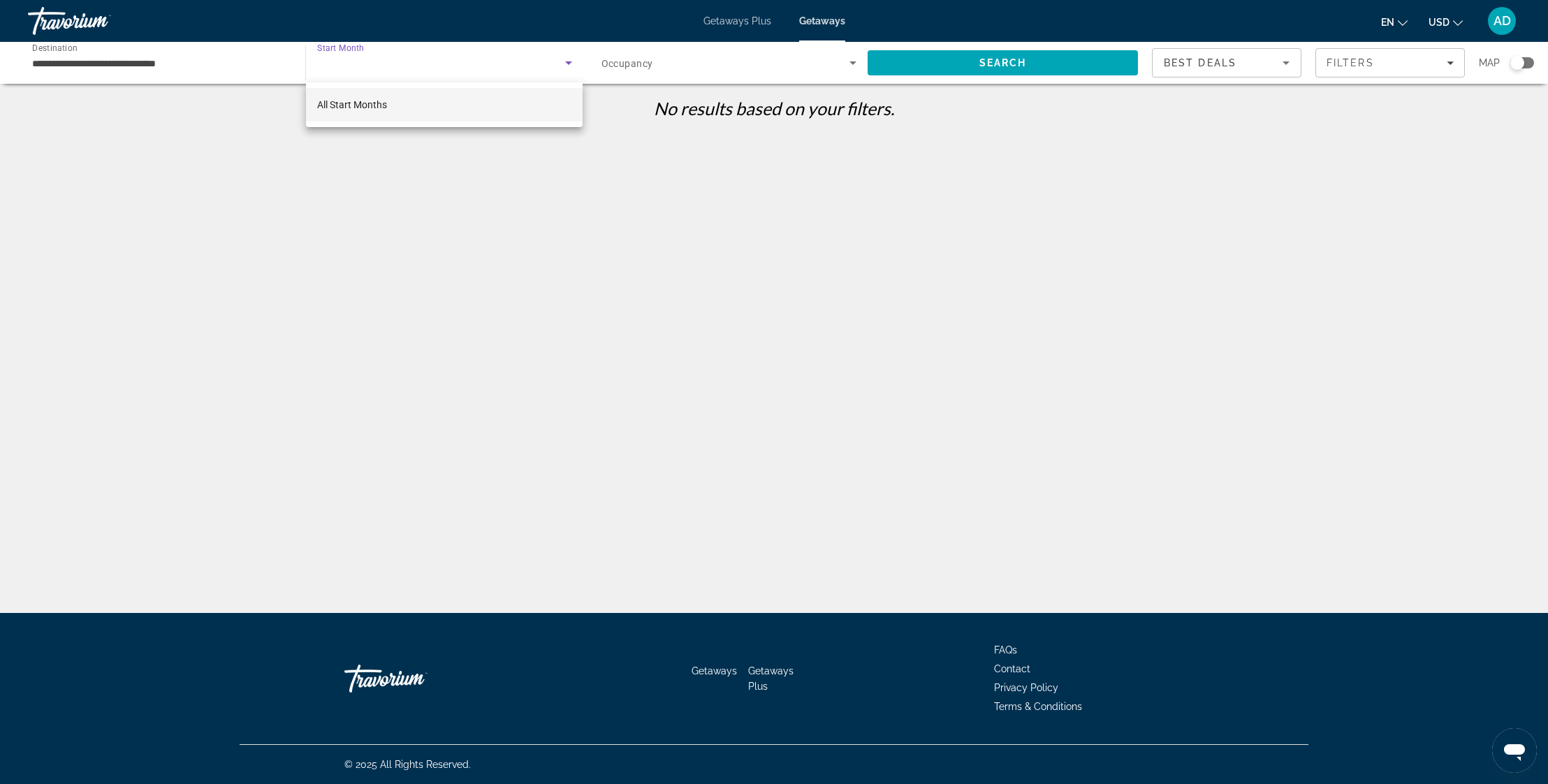
click at [359, 111] on span "All Start Months" at bounding box center [352, 104] width 70 height 16
click at [1047, 67] on span "Search" at bounding box center [1002, 63] width 271 height 34
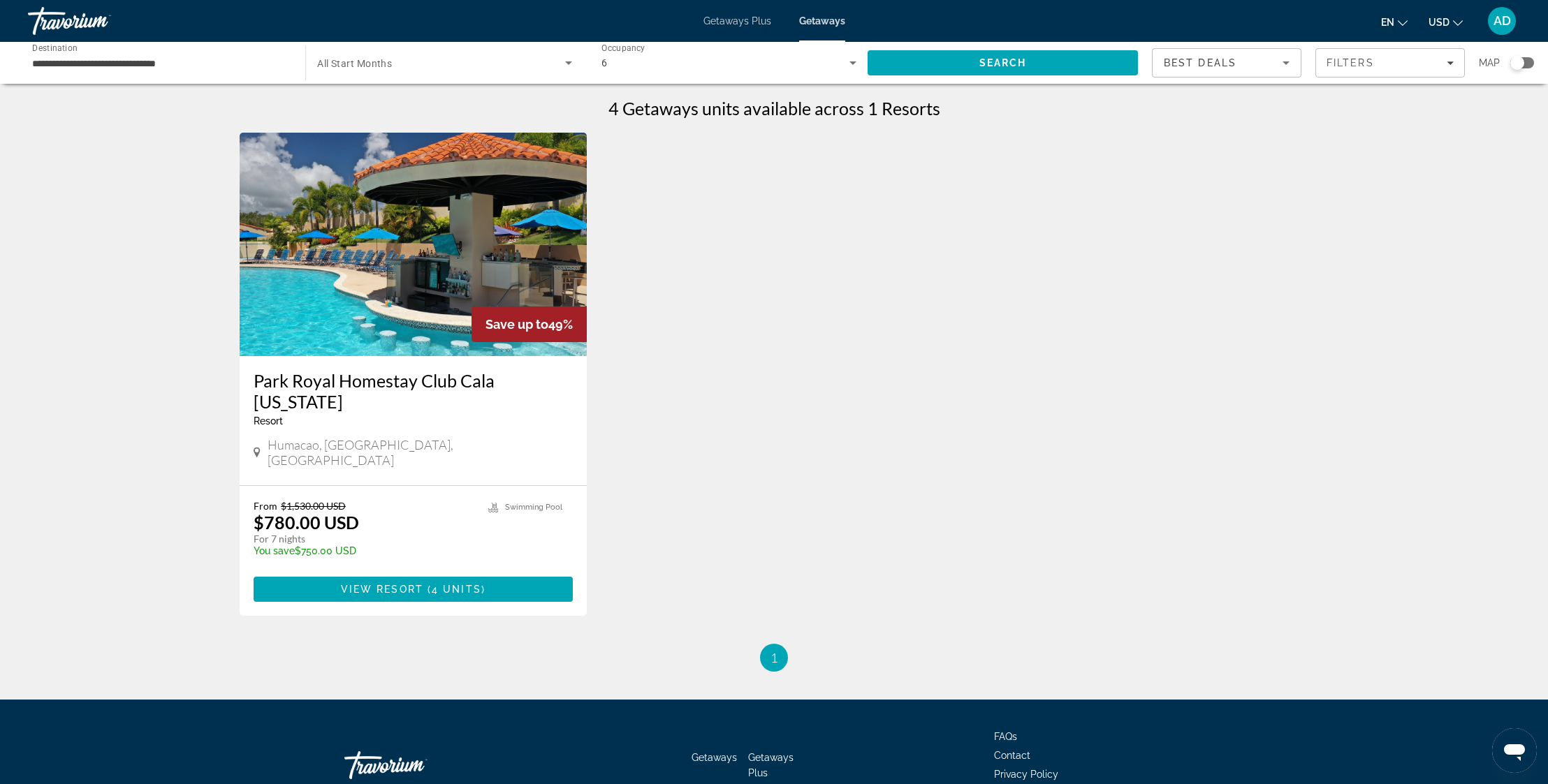
click at [65, 21] on div "Travorium" at bounding box center [98, 21] width 140 height 36
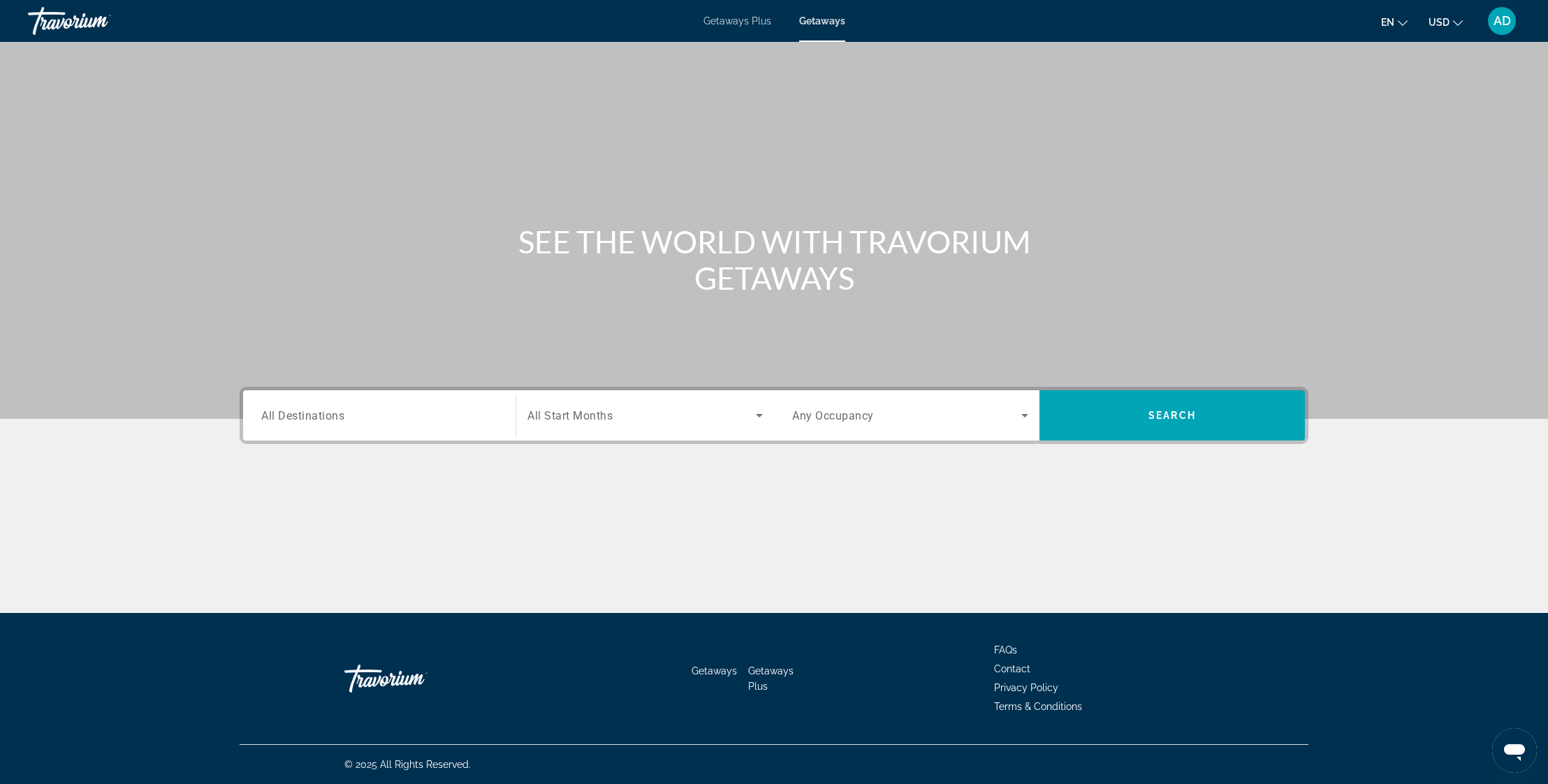
click at [470, 420] on input "Destination All Destinations" at bounding box center [379, 416] width 236 height 16
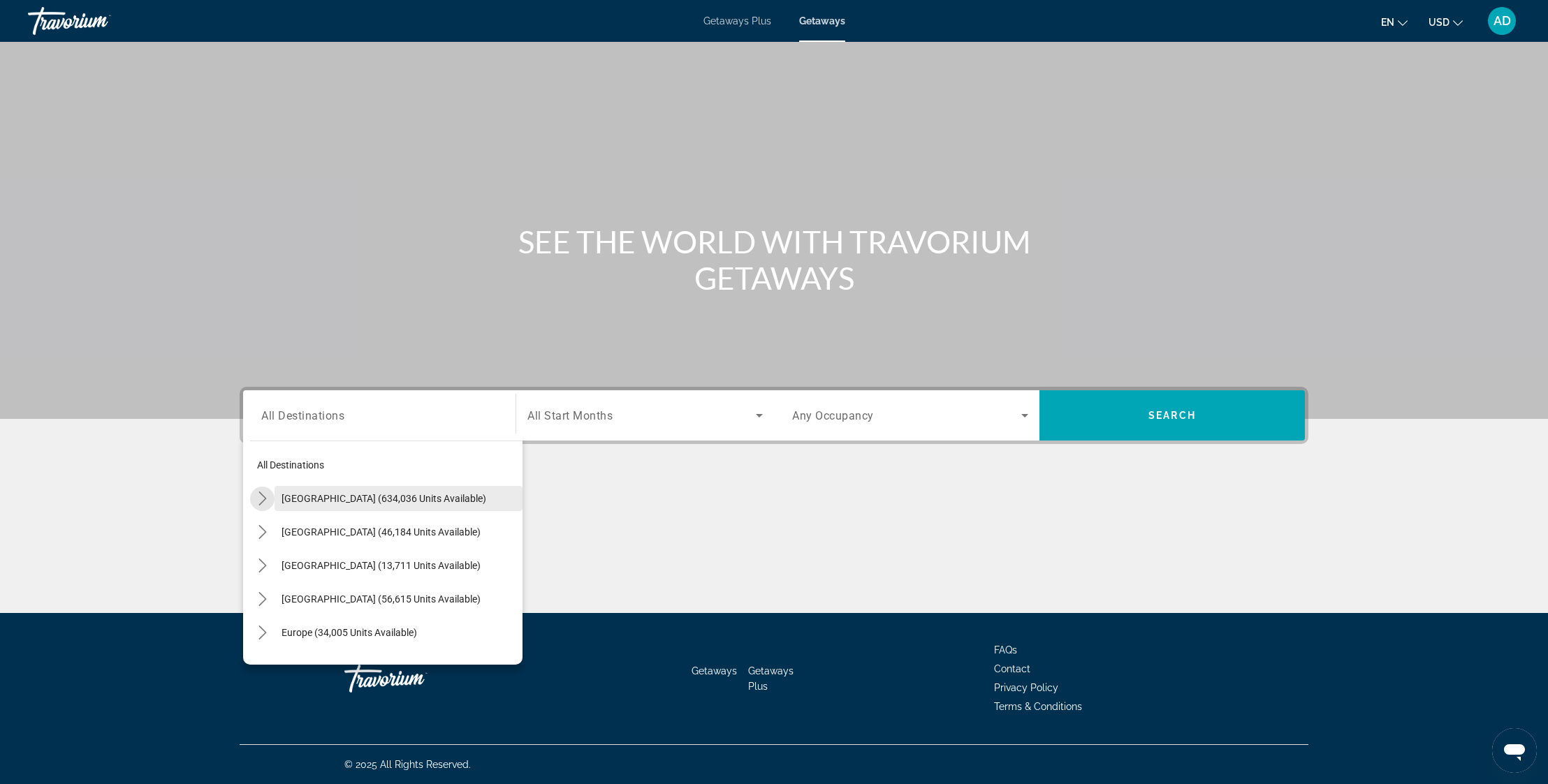
drag, startPoint x: 262, startPoint y: 498, endPoint x: 291, endPoint y: 511, distance: 31.8
click at [262, 498] on icon "Toggle United States (634,036 units available) submenu" at bounding box center [263, 499] width 14 height 14
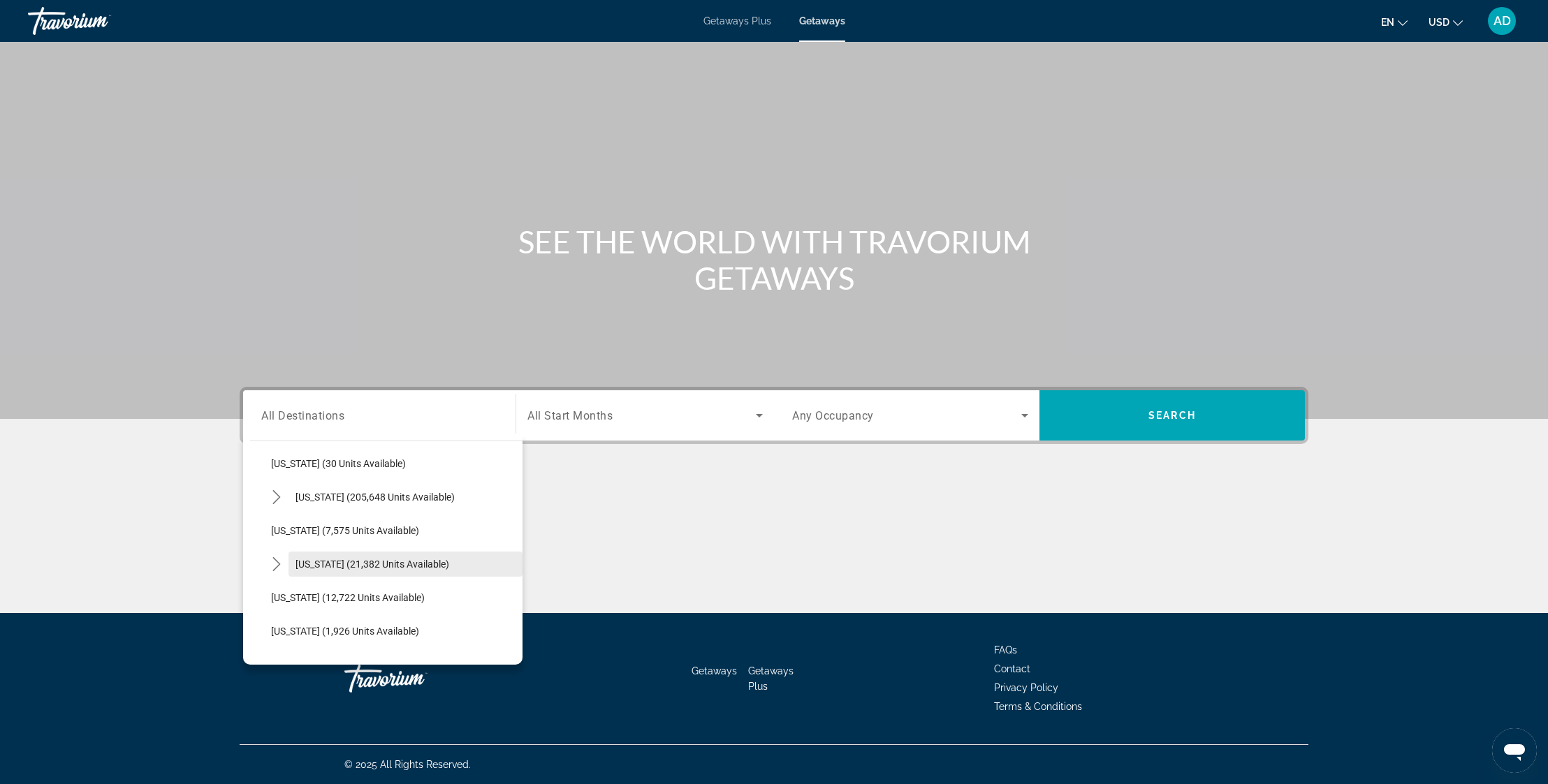
scroll to position [238, 0]
click at [336, 497] on span "[US_STATE] (205,648 units available)" at bounding box center [375, 496] width 159 height 11
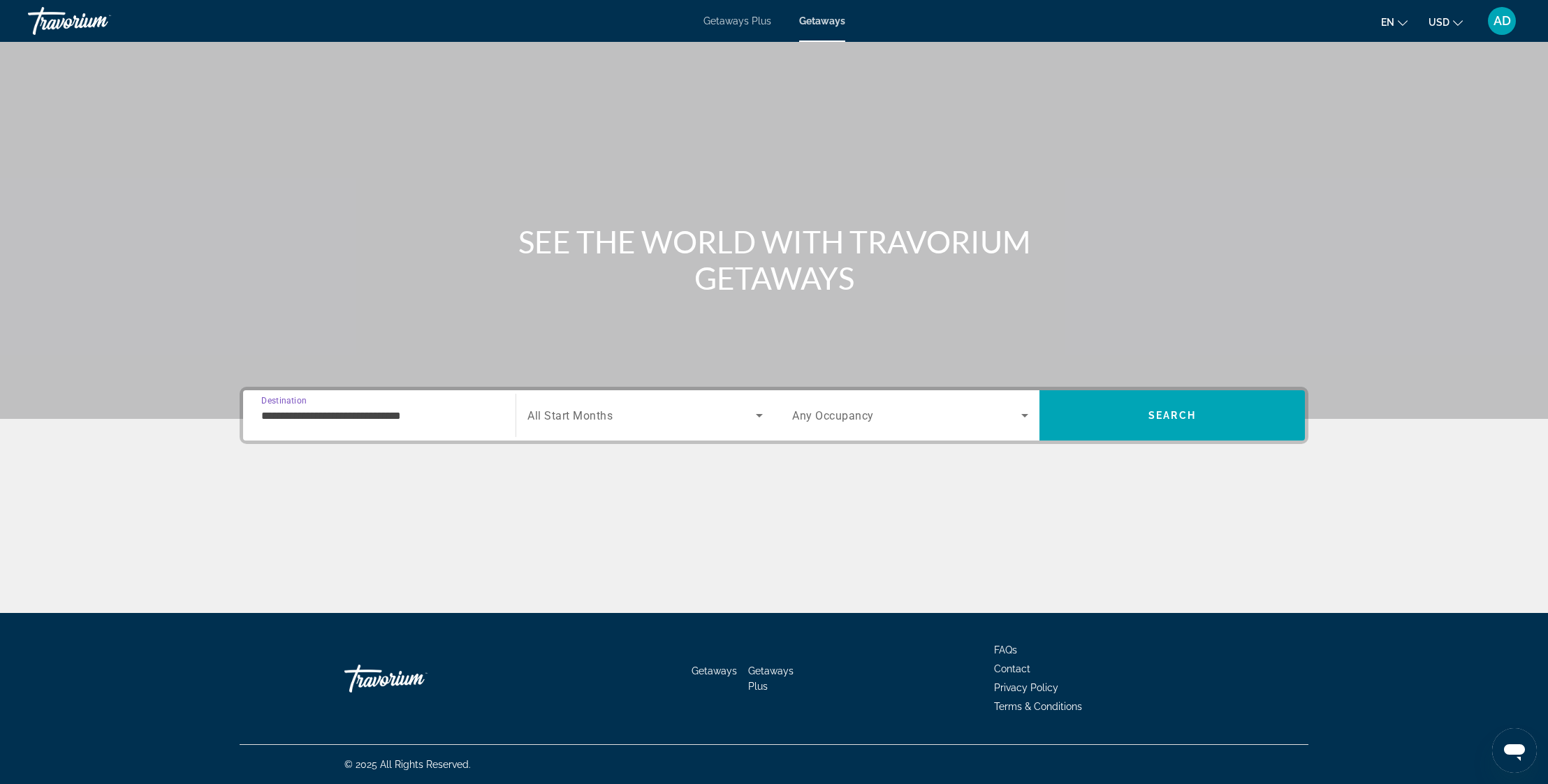
click at [272, 416] on input "**********" at bounding box center [379, 416] width 236 height 16
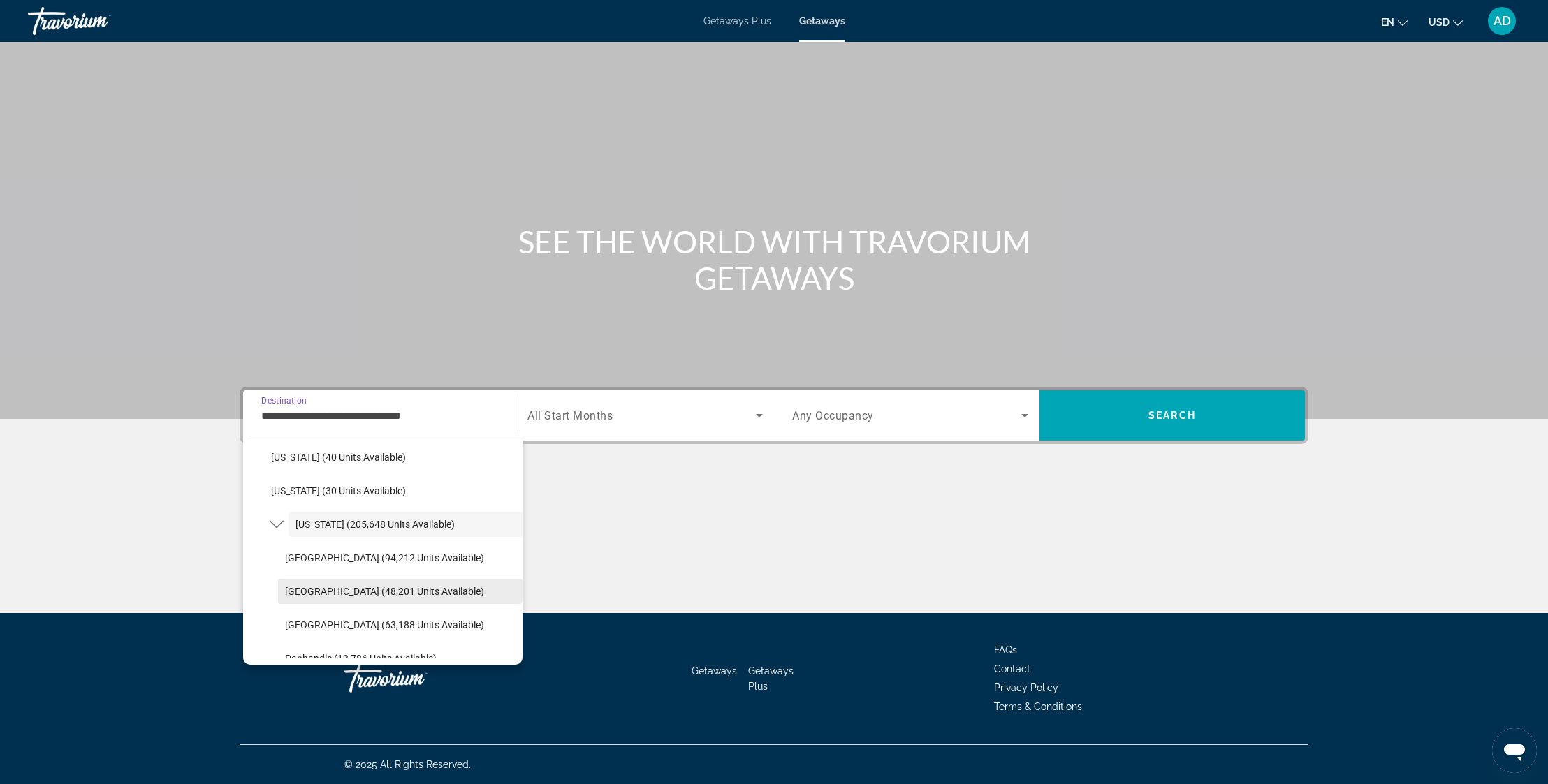
scroll to position [212, 0]
click at [358, 558] on span "[GEOGRAPHIC_DATA] (94,212 units available)" at bounding box center [384, 555] width 199 height 11
type input "**********"
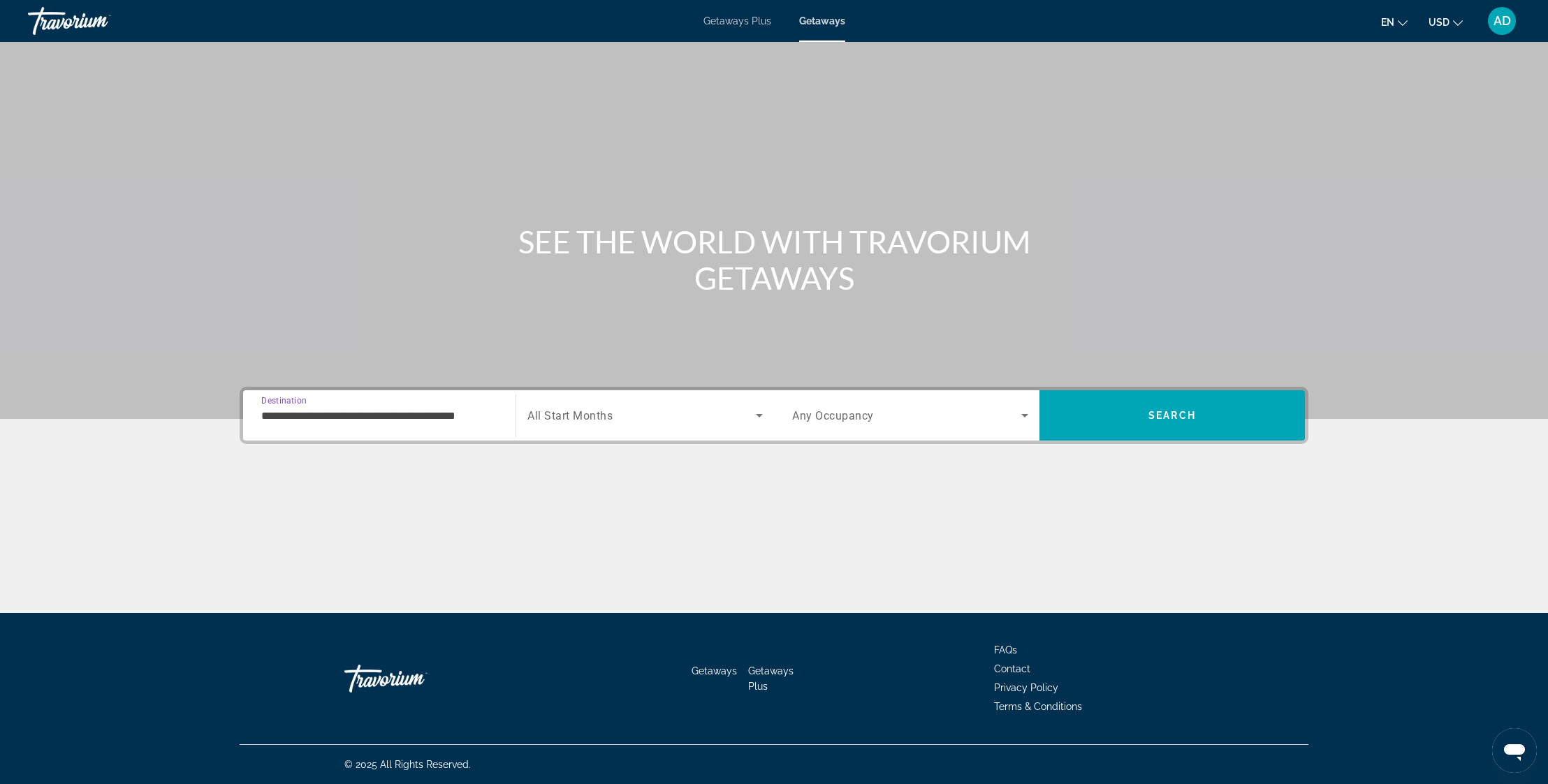
click at [659, 417] on span "Search widget" at bounding box center [642, 415] width 228 height 16
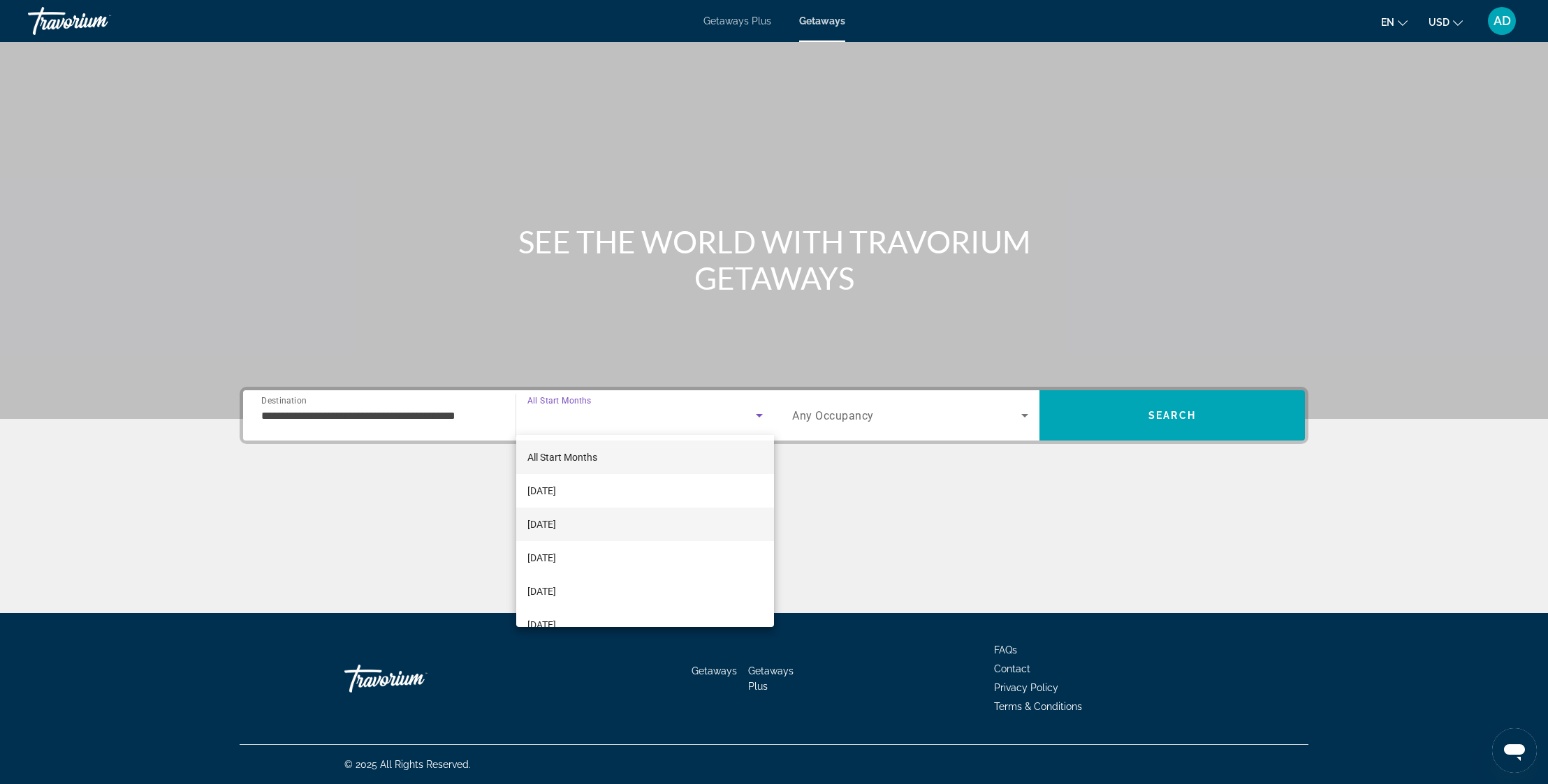
click at [624, 511] on mat-option "[DATE]" at bounding box center [645, 524] width 258 height 34
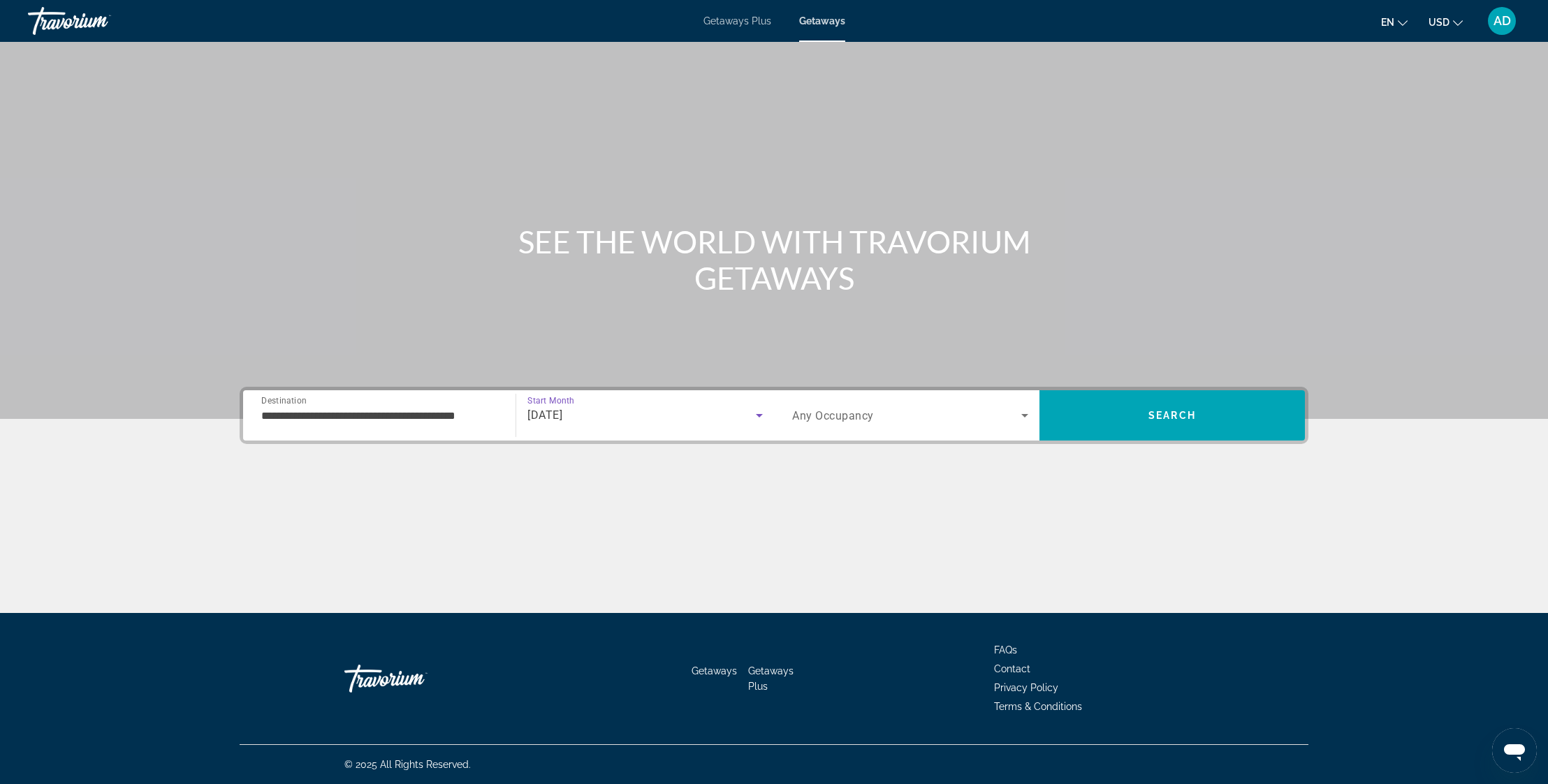
click at [945, 418] on span "Search widget" at bounding box center [906, 415] width 229 height 16
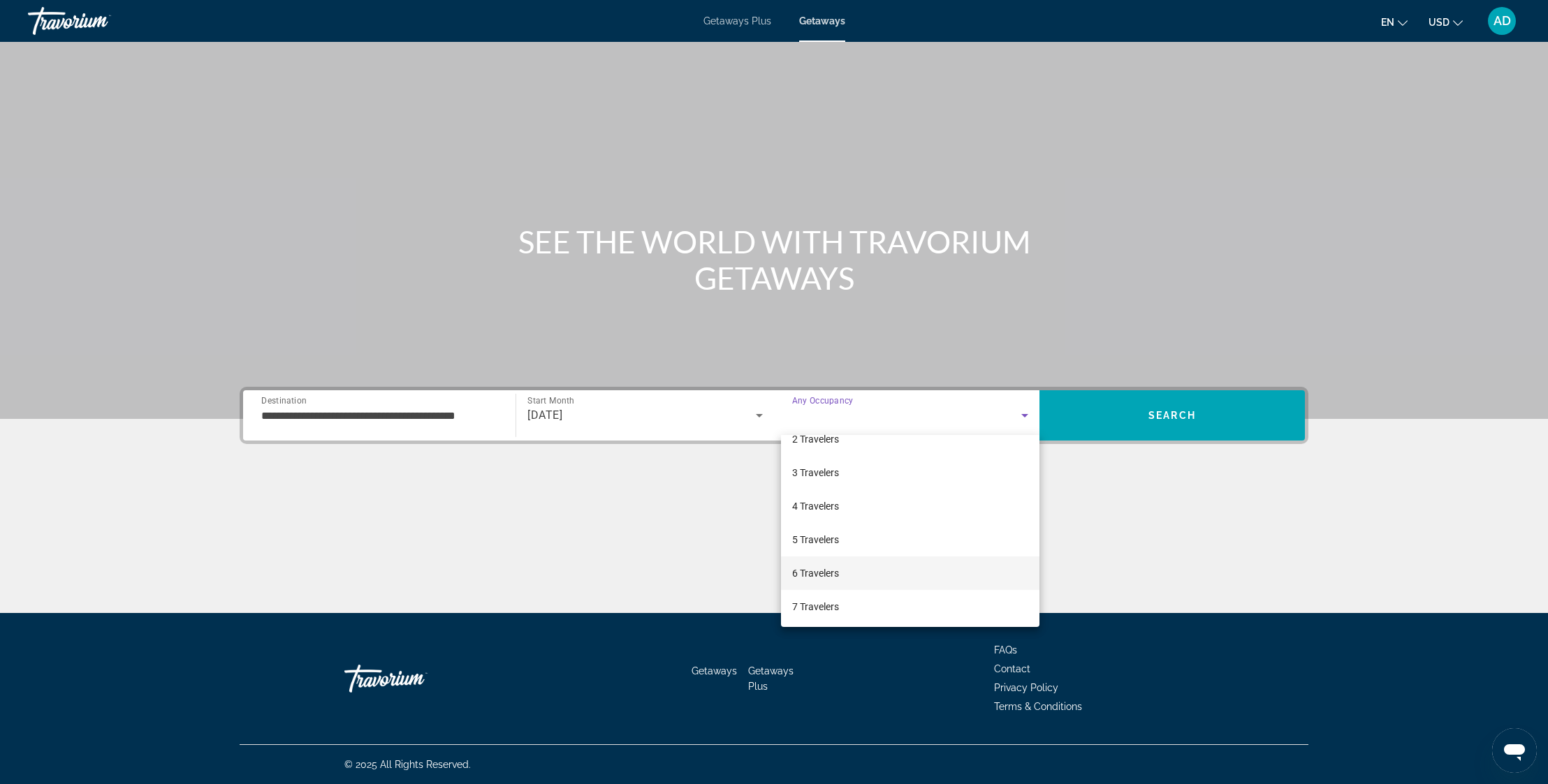
scroll to position [52, 0]
click at [852, 581] on mat-option "6 Travelers" at bounding box center [910, 573] width 258 height 34
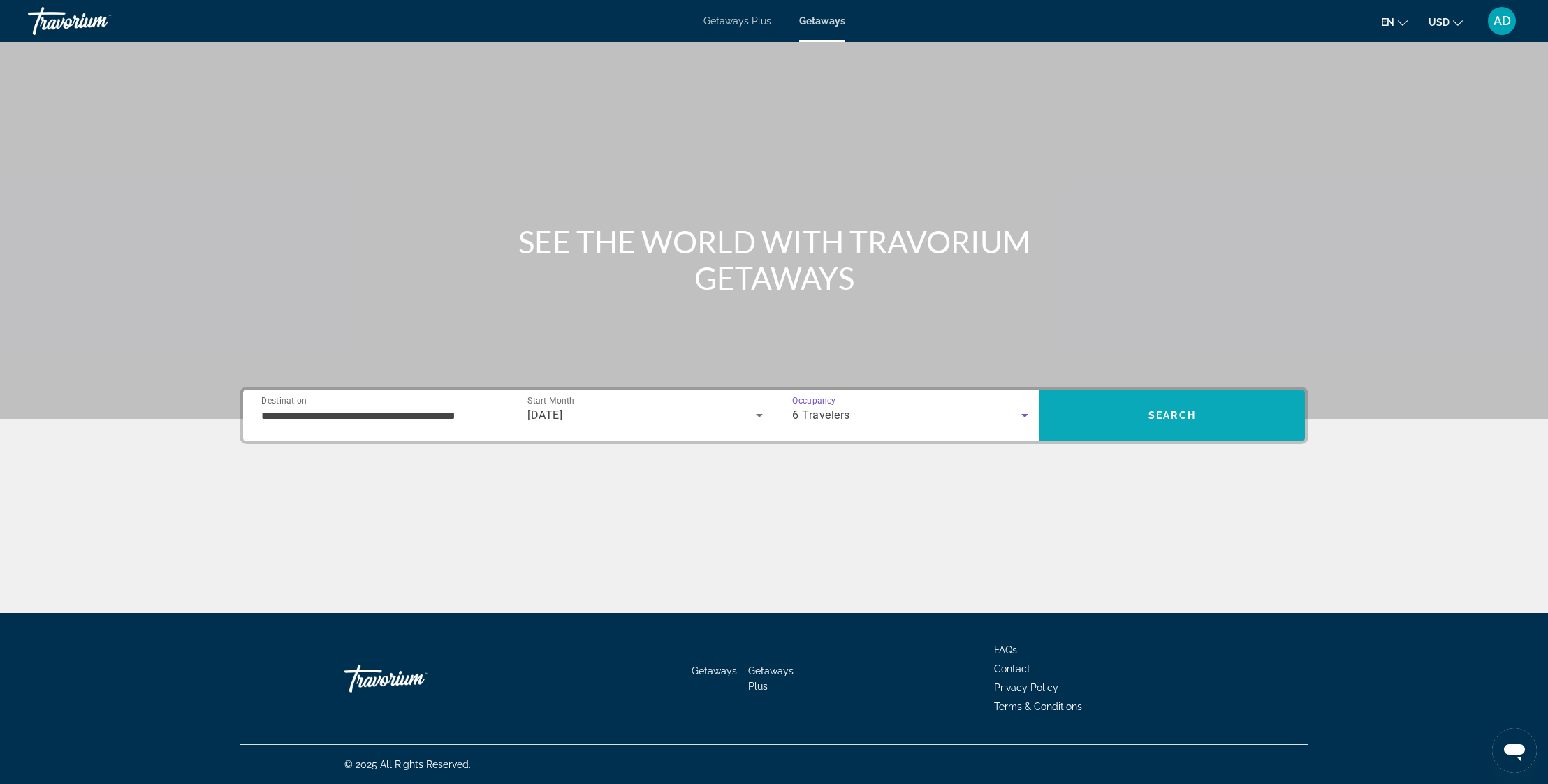
click at [1172, 416] on span "Search" at bounding box center [1172, 416] width 48 height 11
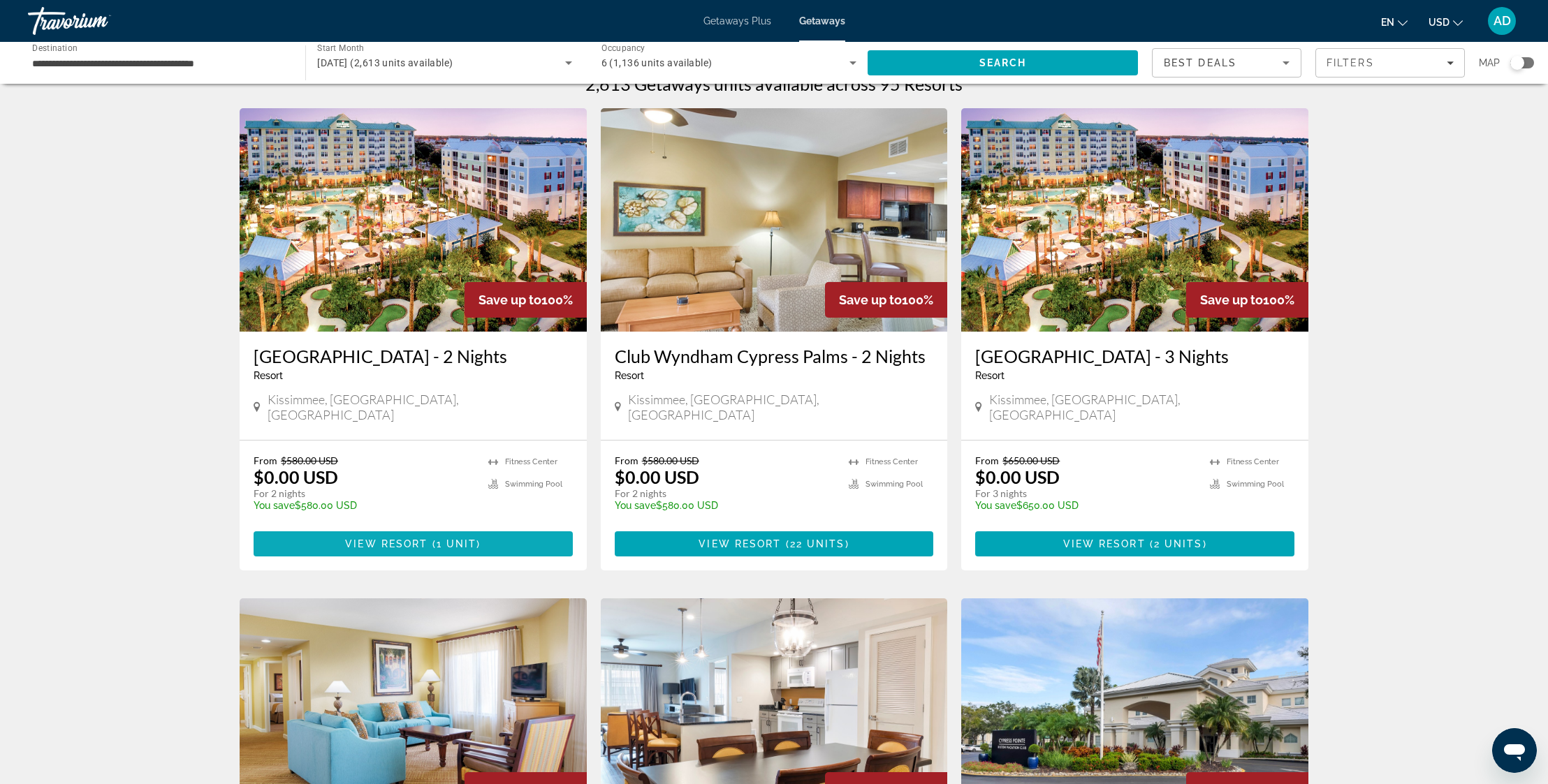
scroll to position [31, 0]
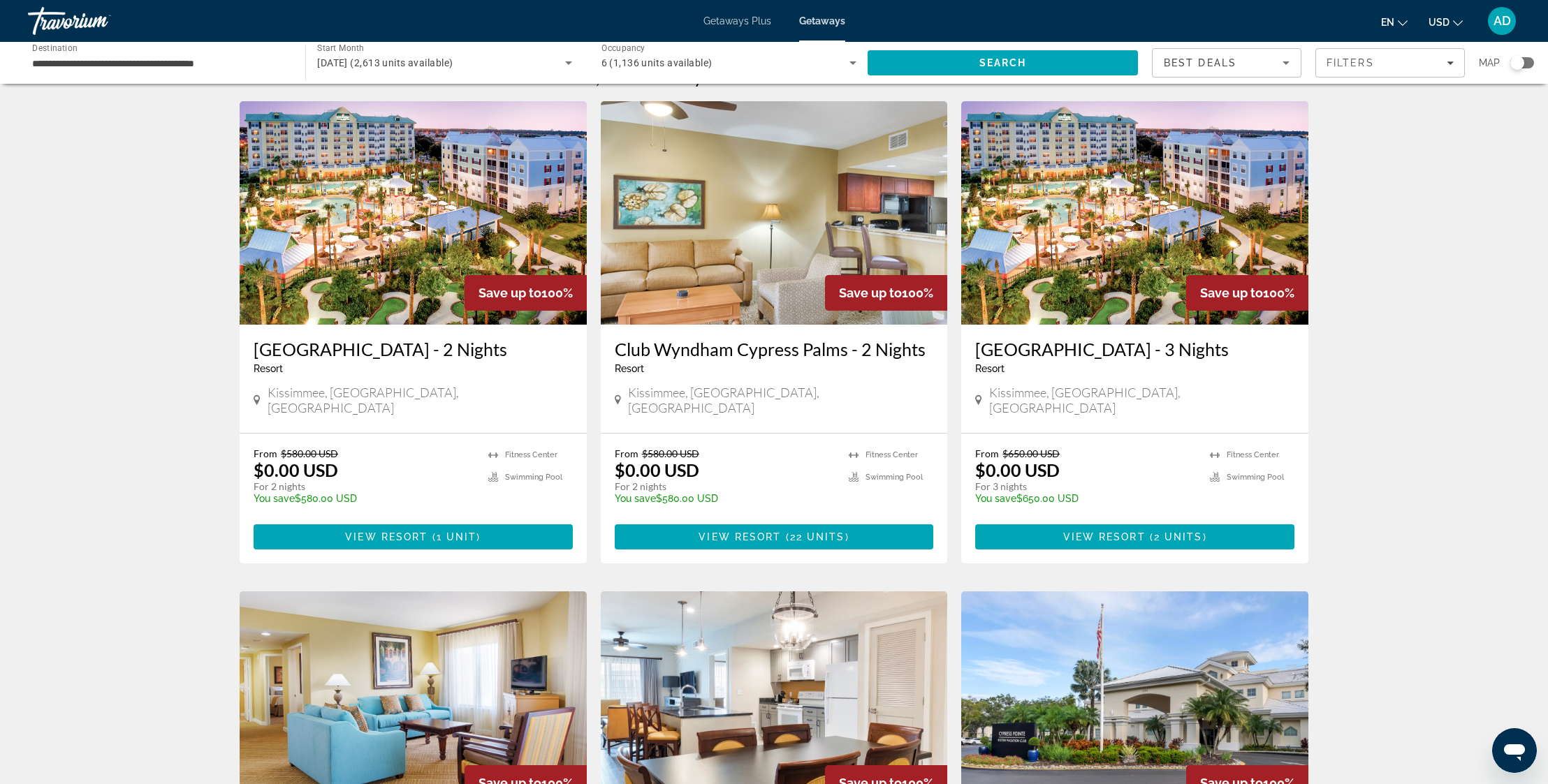
click at [438, 254] on img "Main content" at bounding box center [413, 213] width 347 height 223
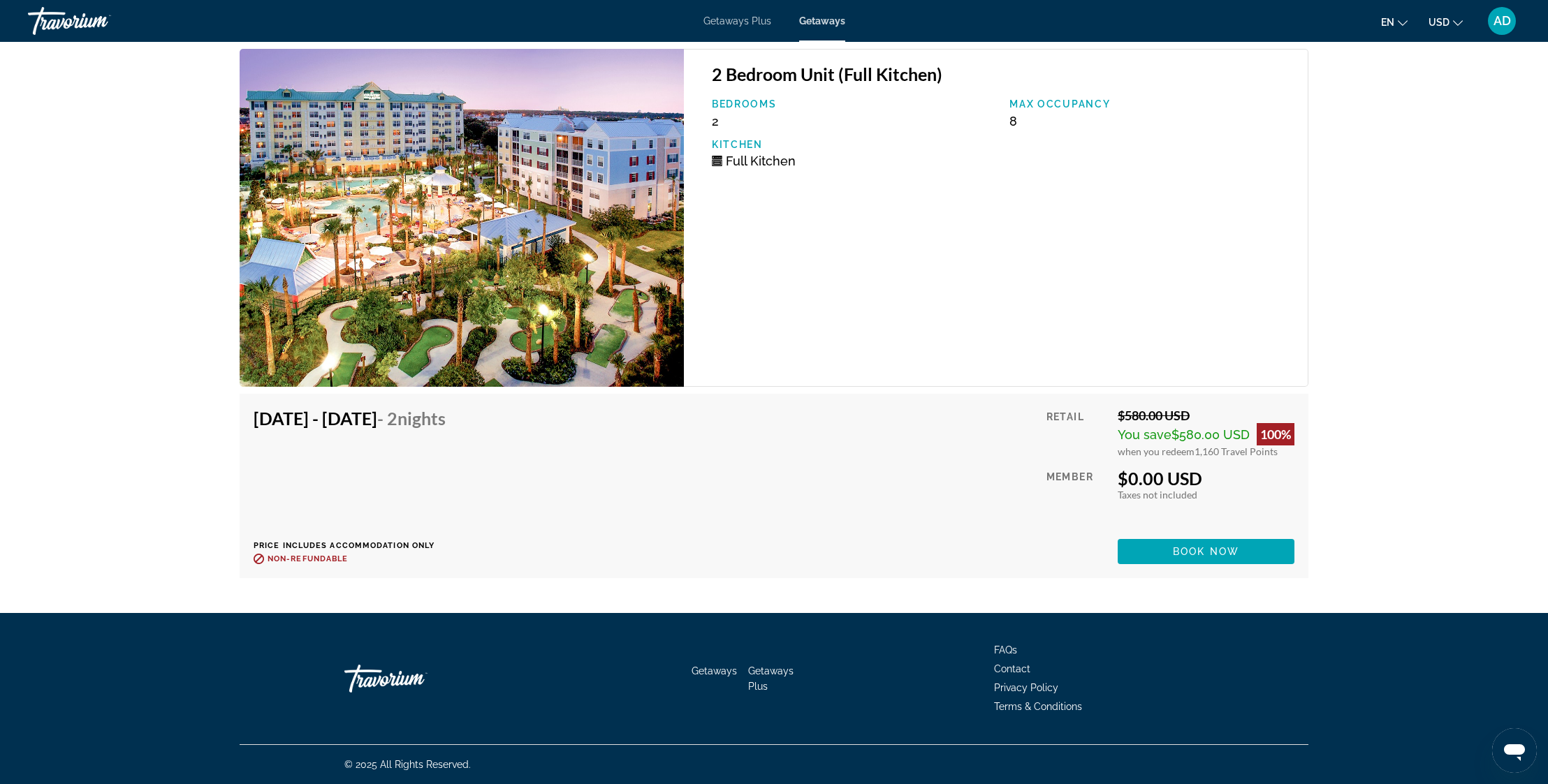
scroll to position [2208, 0]
click at [390, 414] on h4 "[DATE] - [DATE] - 2 Nights" at bounding box center [349, 418] width 192 height 21
click at [446, 420] on span "Nights" at bounding box center [421, 418] width 48 height 21
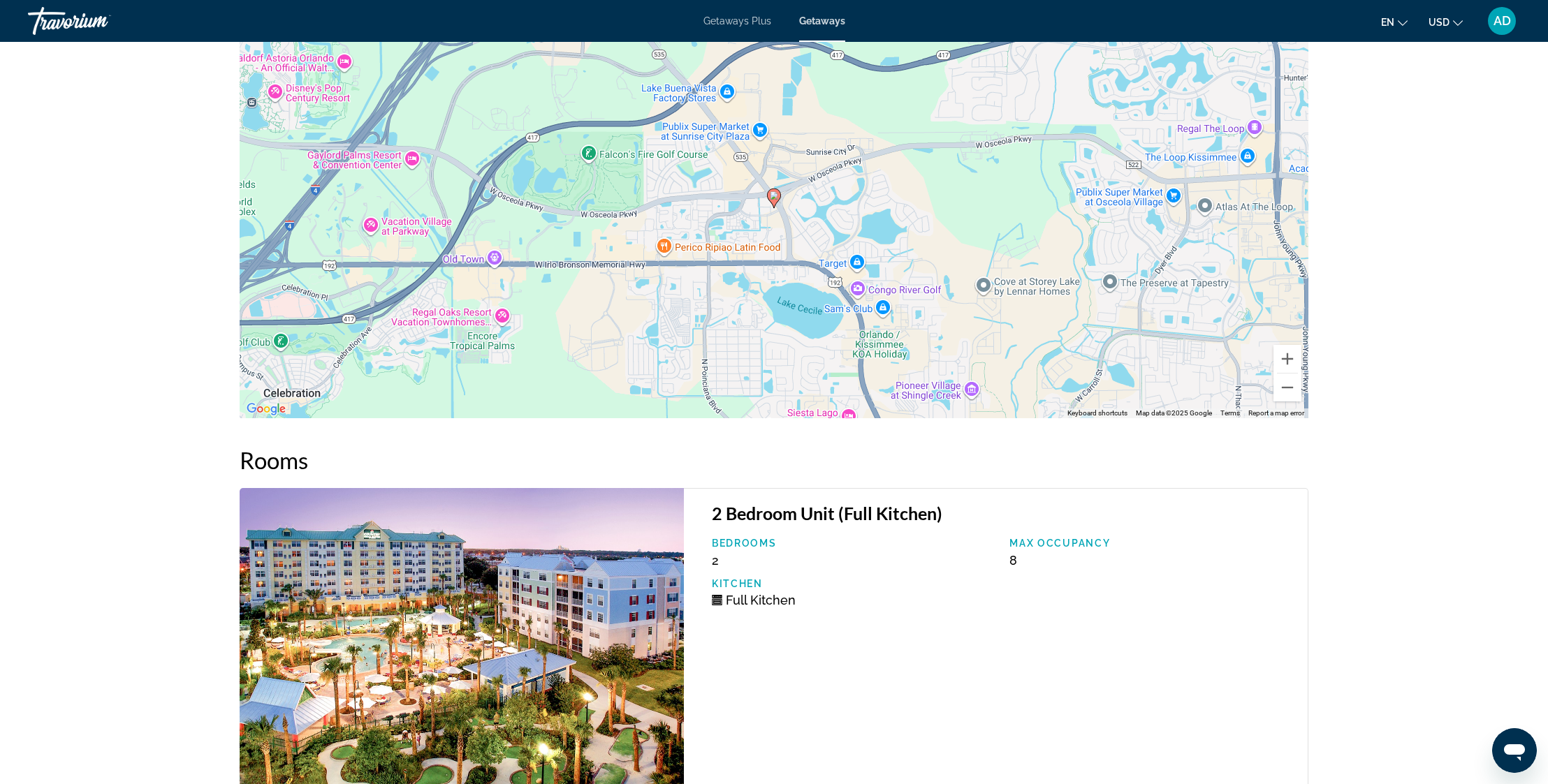
scroll to position [1344, 0]
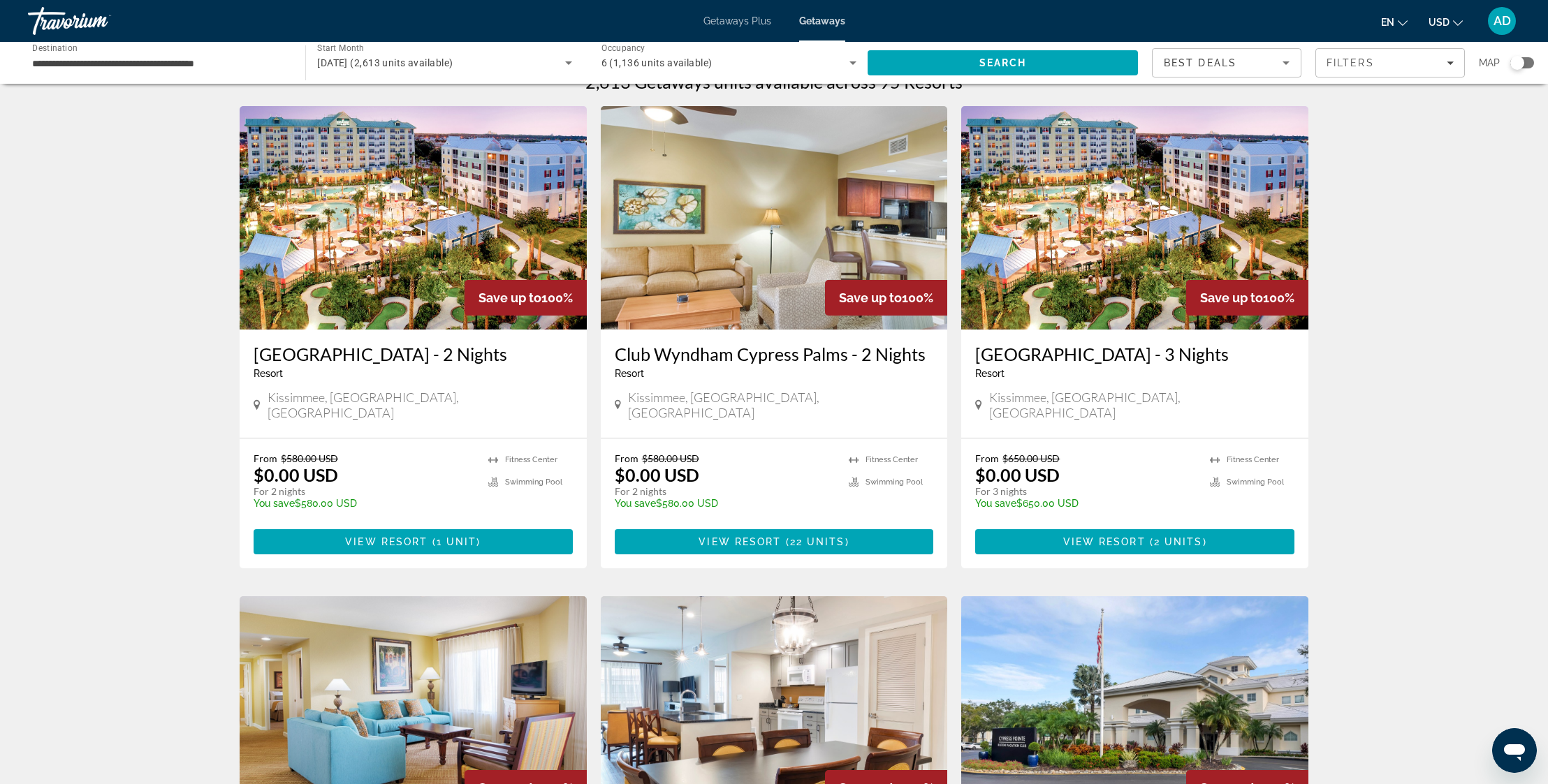
scroll to position [29, 0]
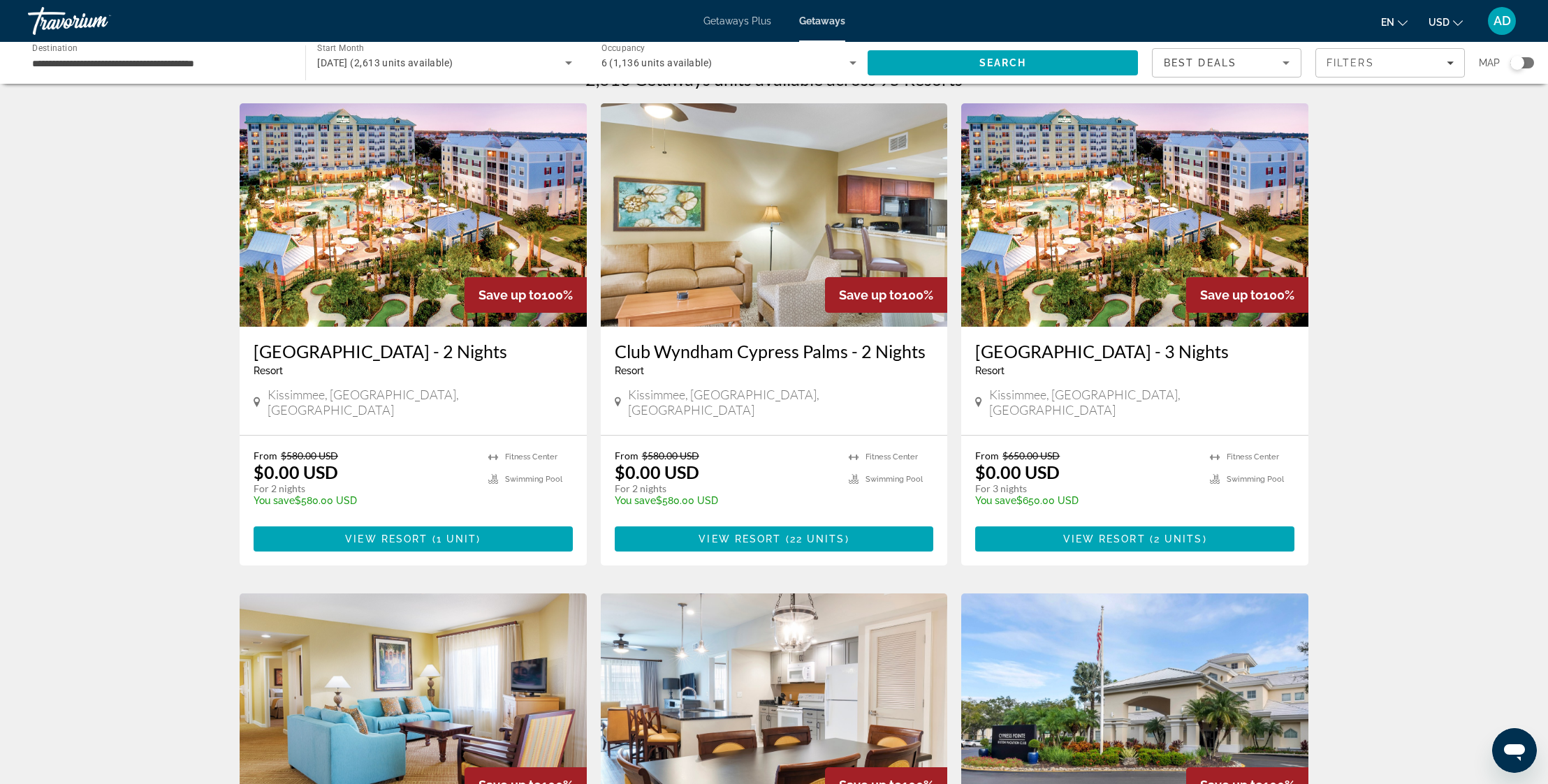
click at [1147, 353] on h3 "[GEOGRAPHIC_DATA] - 3 Nights" at bounding box center [1135, 351] width 319 height 21
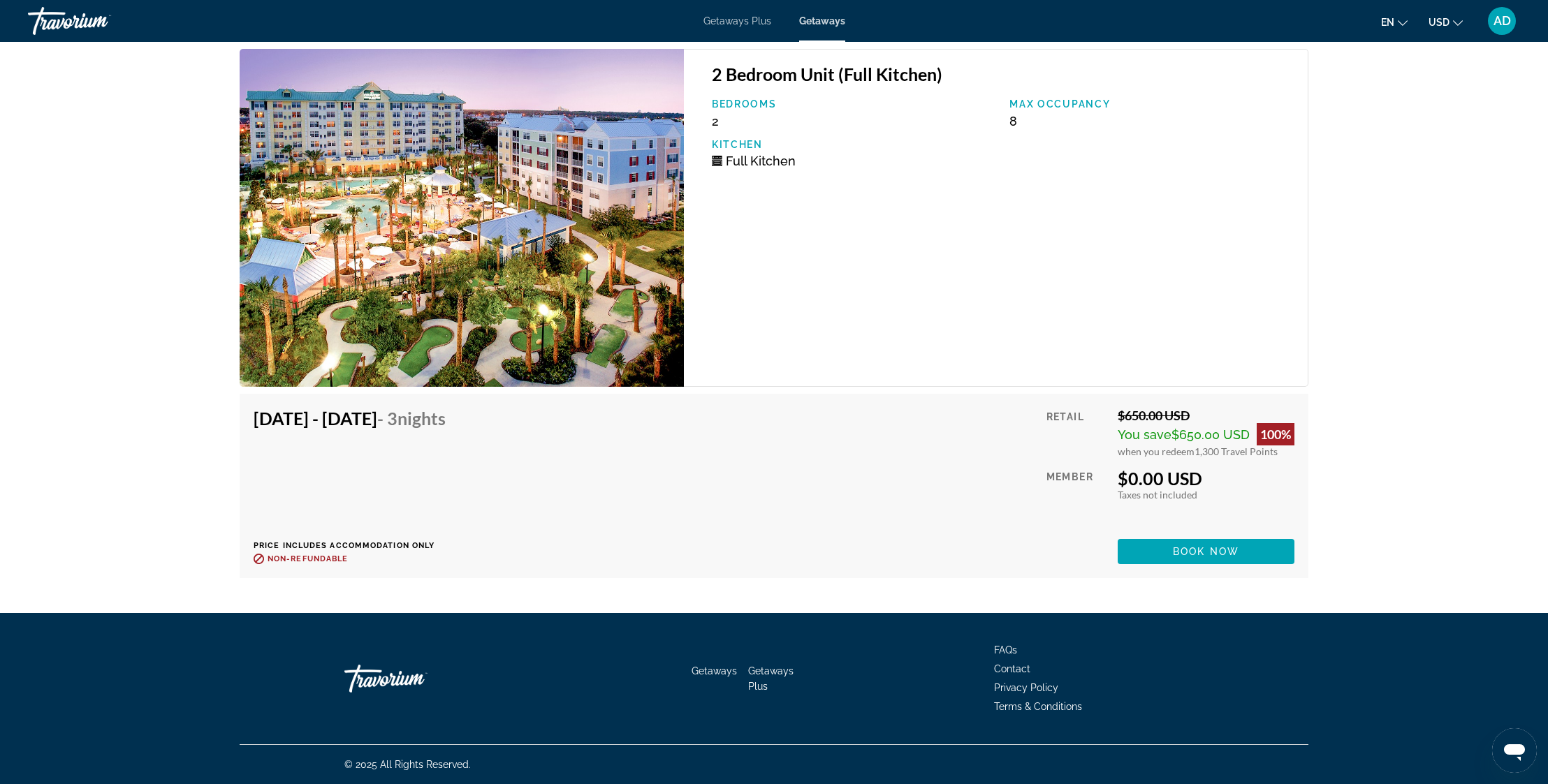
scroll to position [2208, 0]
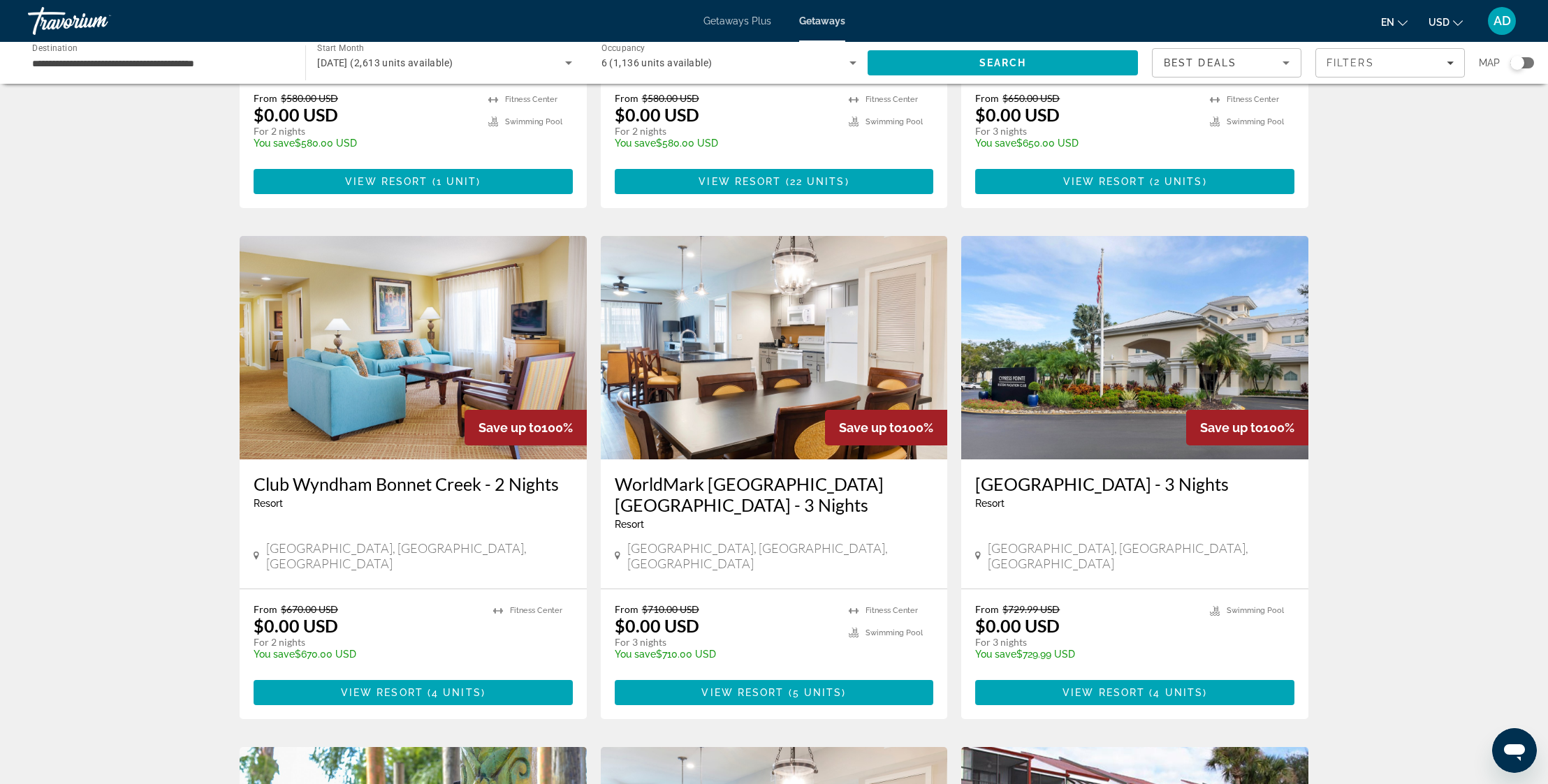
scroll to position [390, 0]
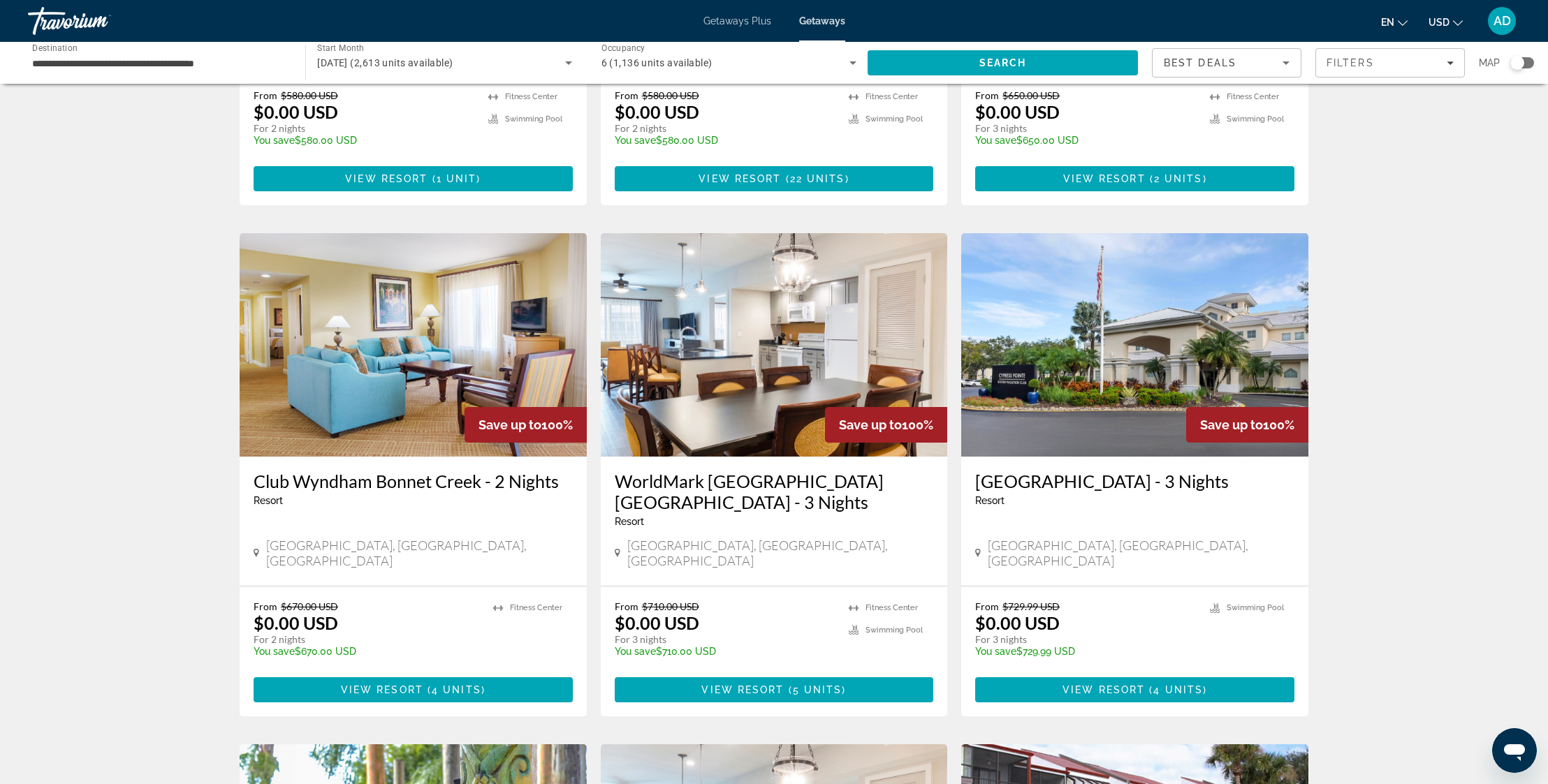
click at [833, 471] on h3 "WorldMark [GEOGRAPHIC_DATA] [GEOGRAPHIC_DATA] - 3 Nights" at bounding box center [774, 491] width 319 height 42
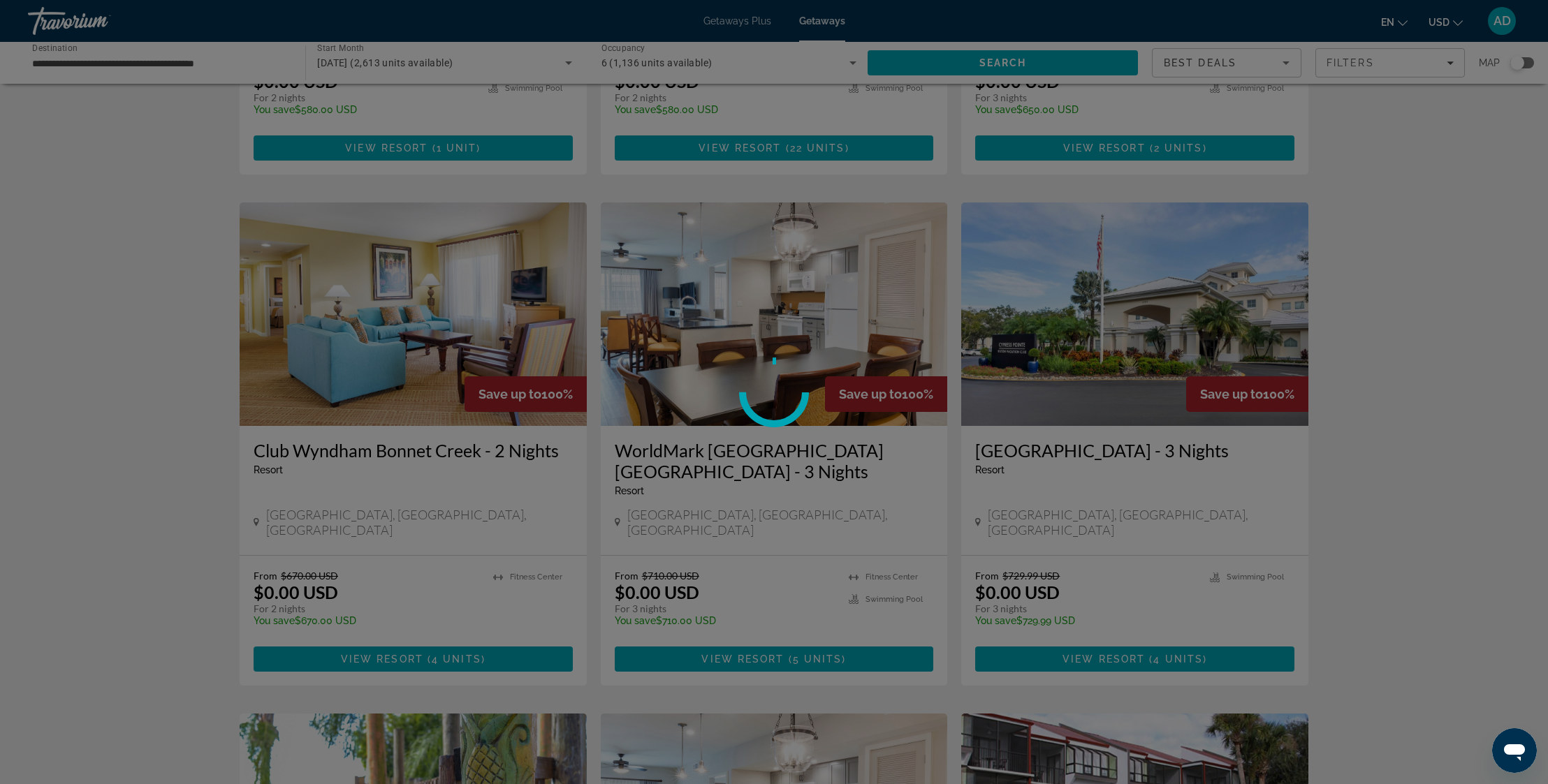
scroll to position [394, 0]
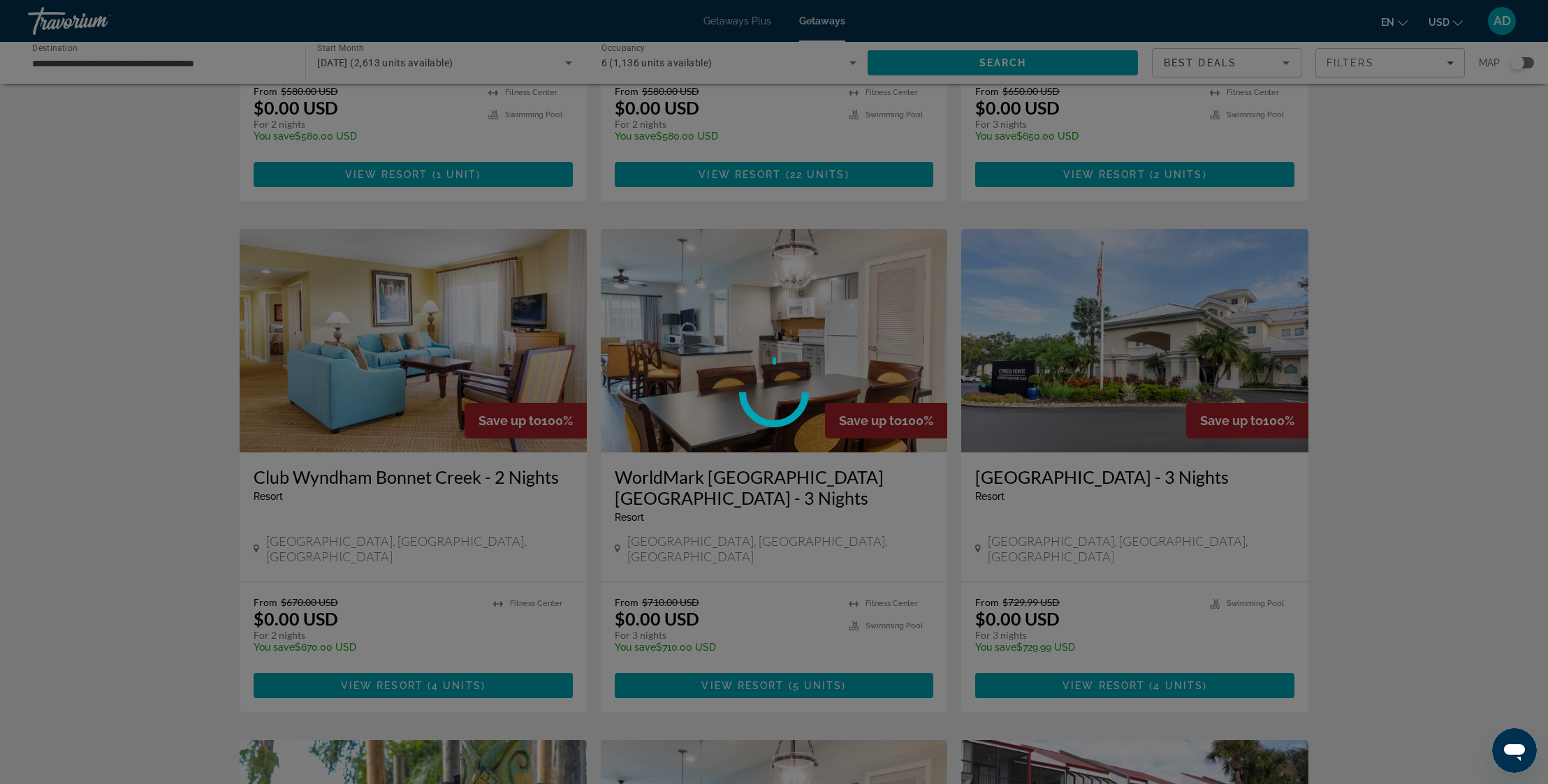
click at [1132, 497] on div at bounding box center [774, 392] width 1548 height 784
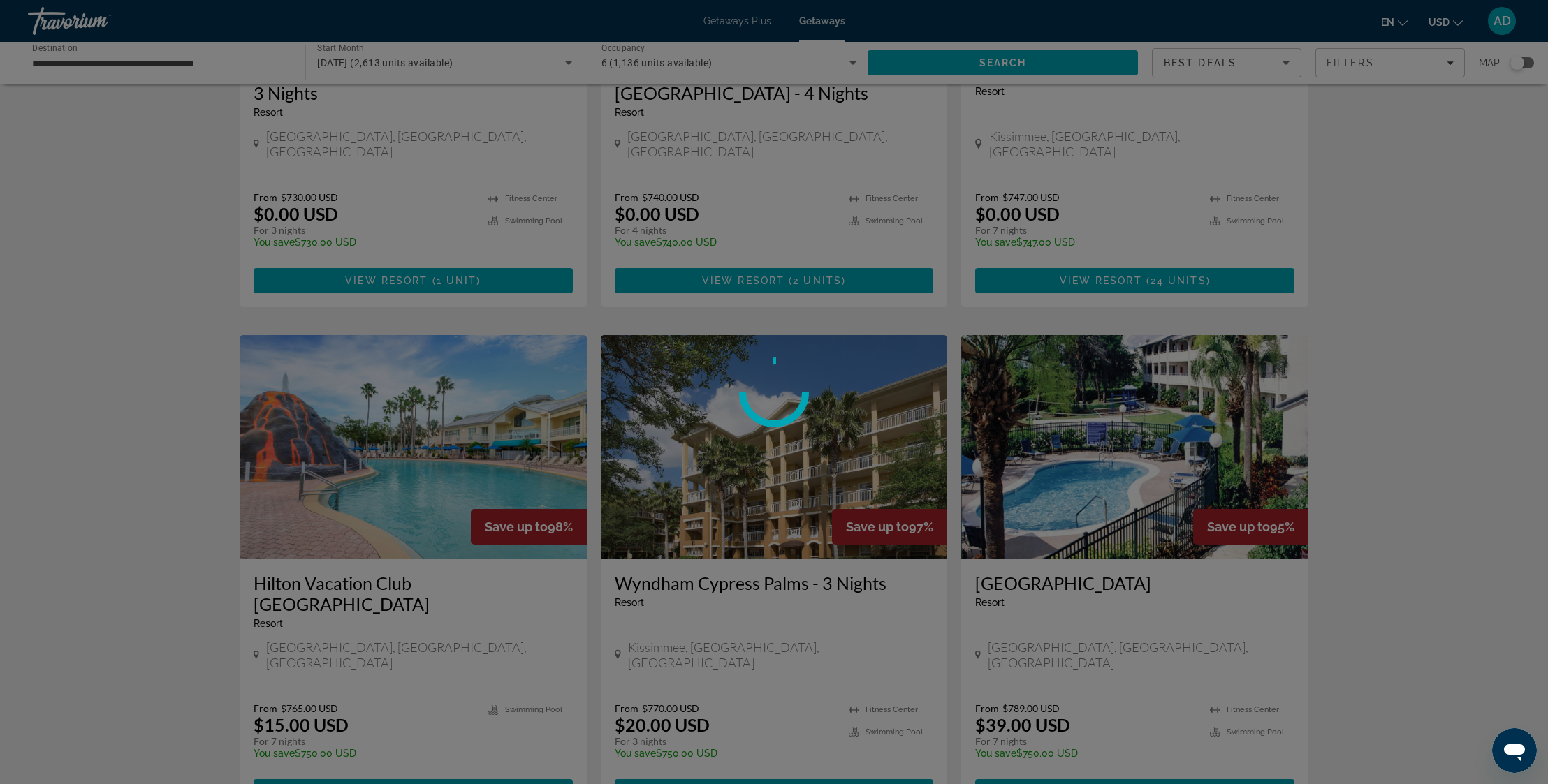
scroll to position [1362, 0]
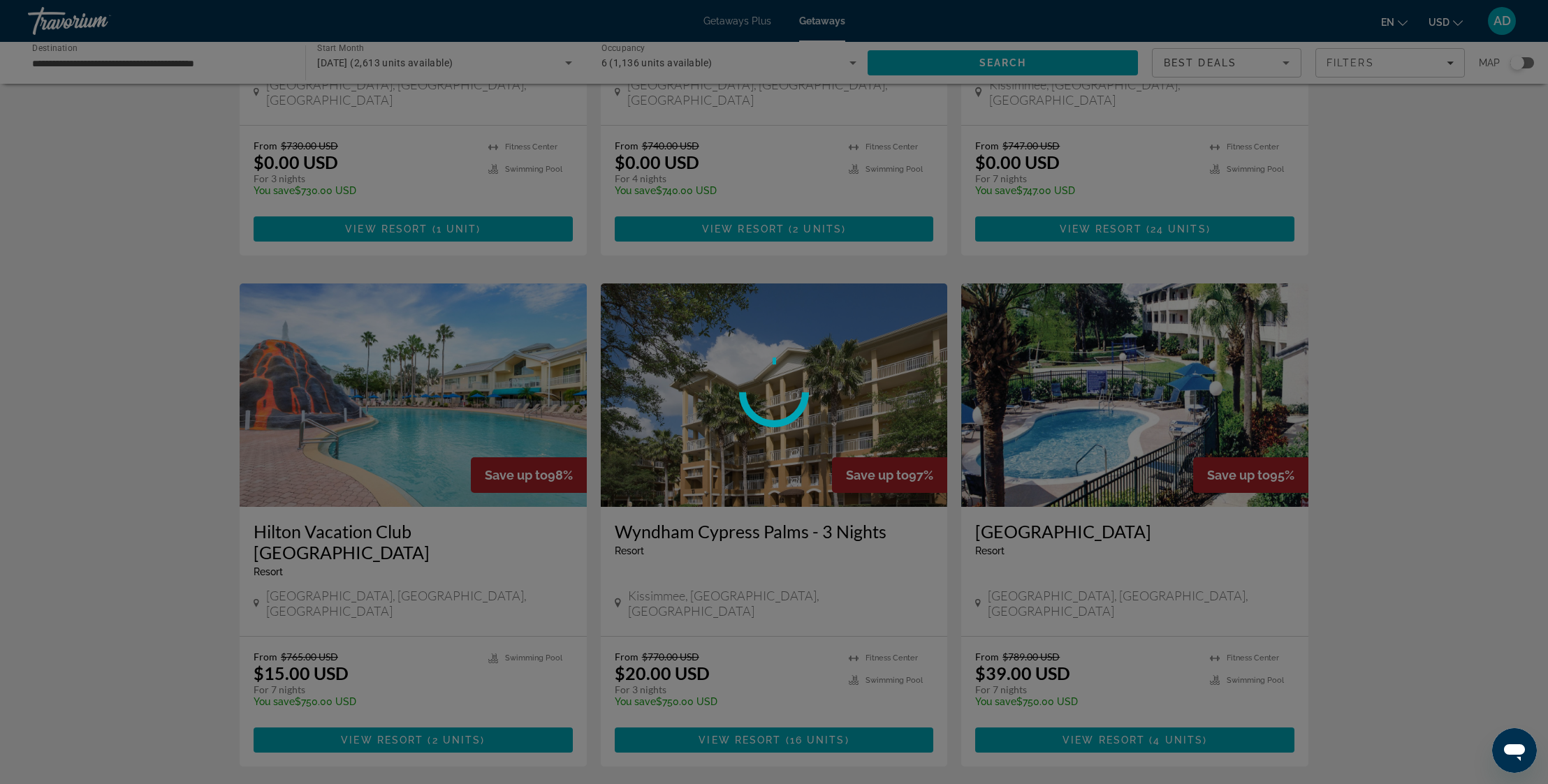
click at [795, 510] on div at bounding box center [774, 392] width 1548 height 784
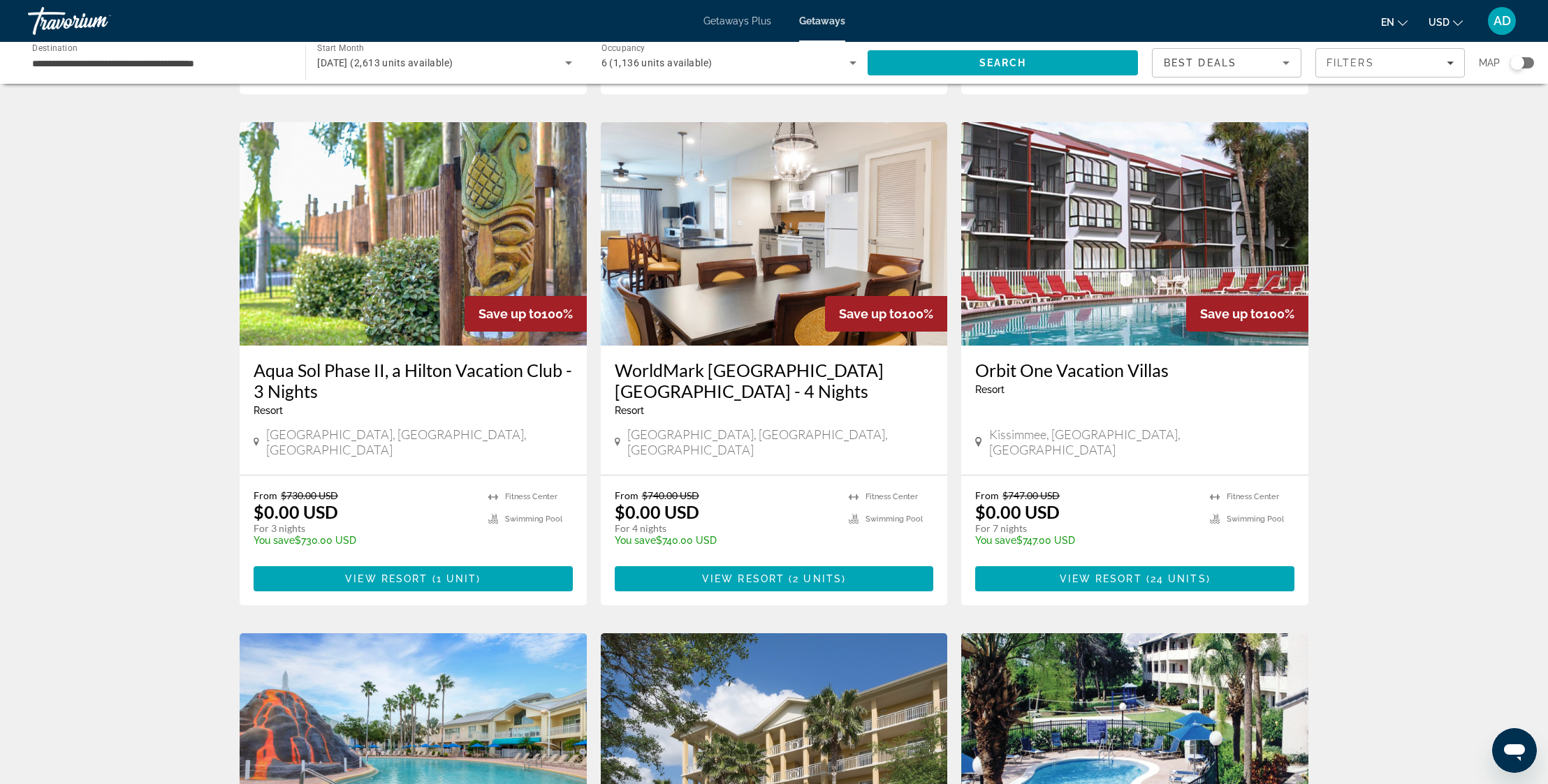
scroll to position [1003, 0]
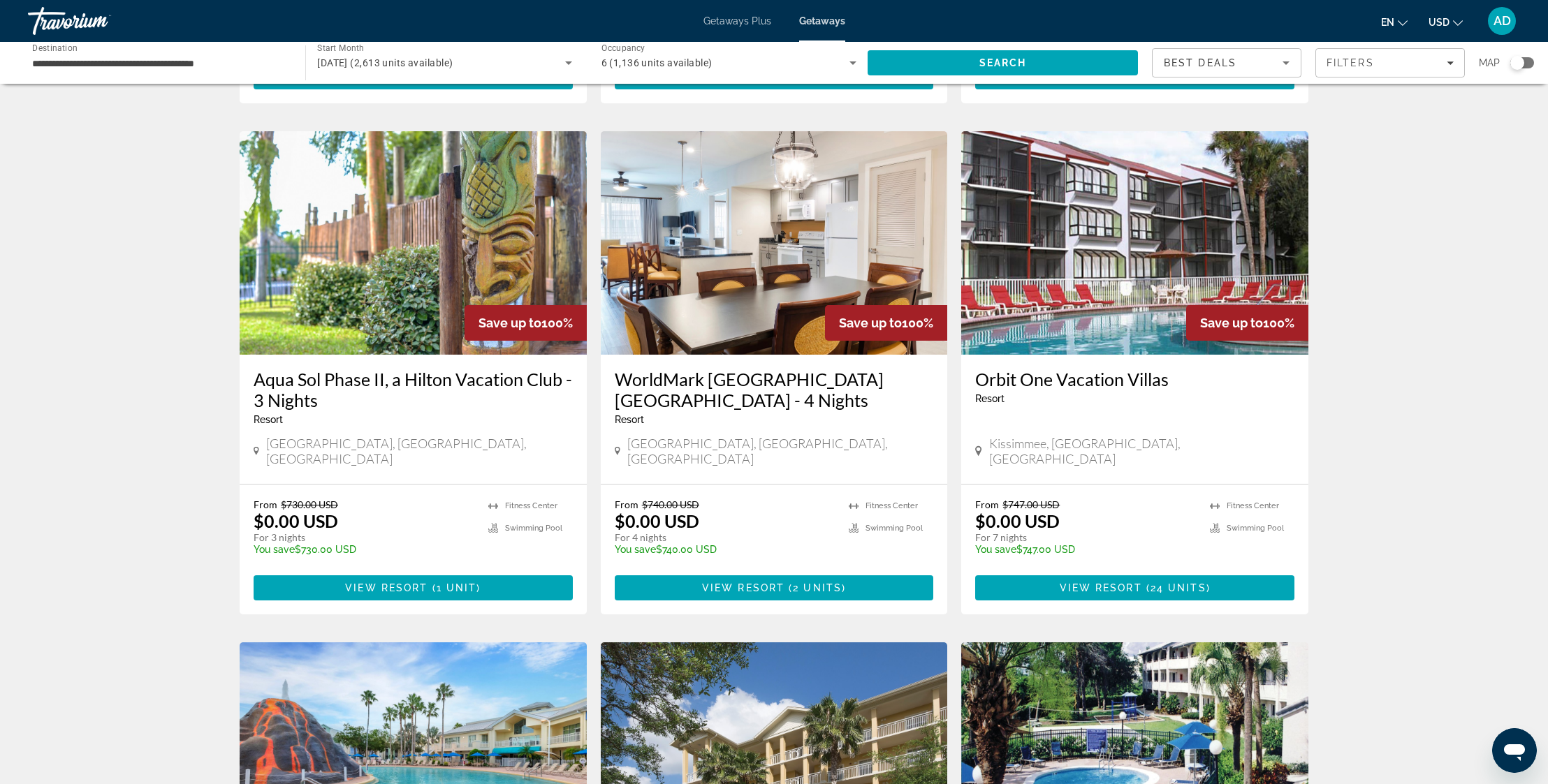
click at [810, 298] on img "Main content" at bounding box center [774, 243] width 347 height 223
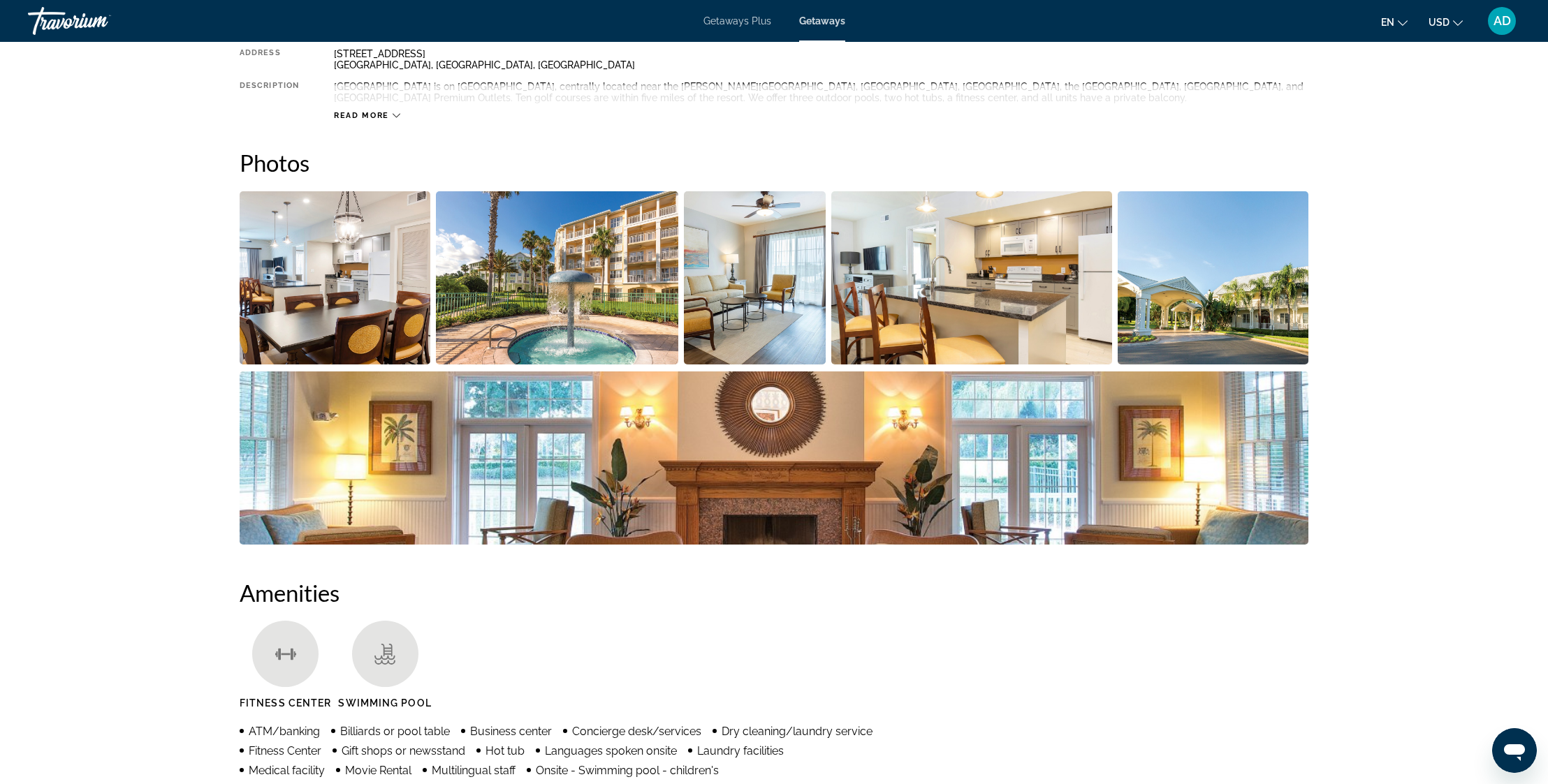
scroll to position [581, 0]
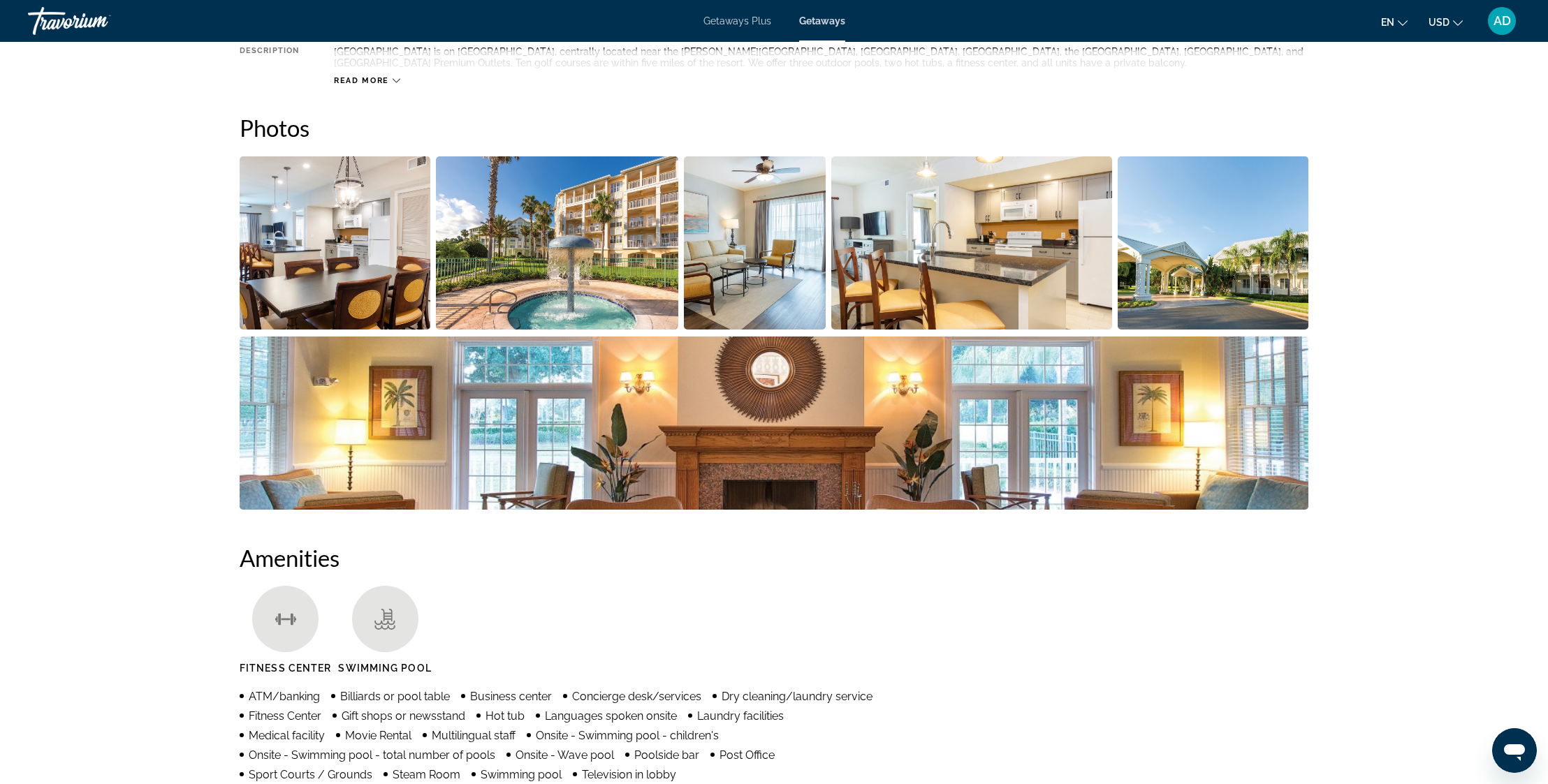
click at [327, 253] on img "Open full-screen image slider" at bounding box center [335, 243] width 191 height 174
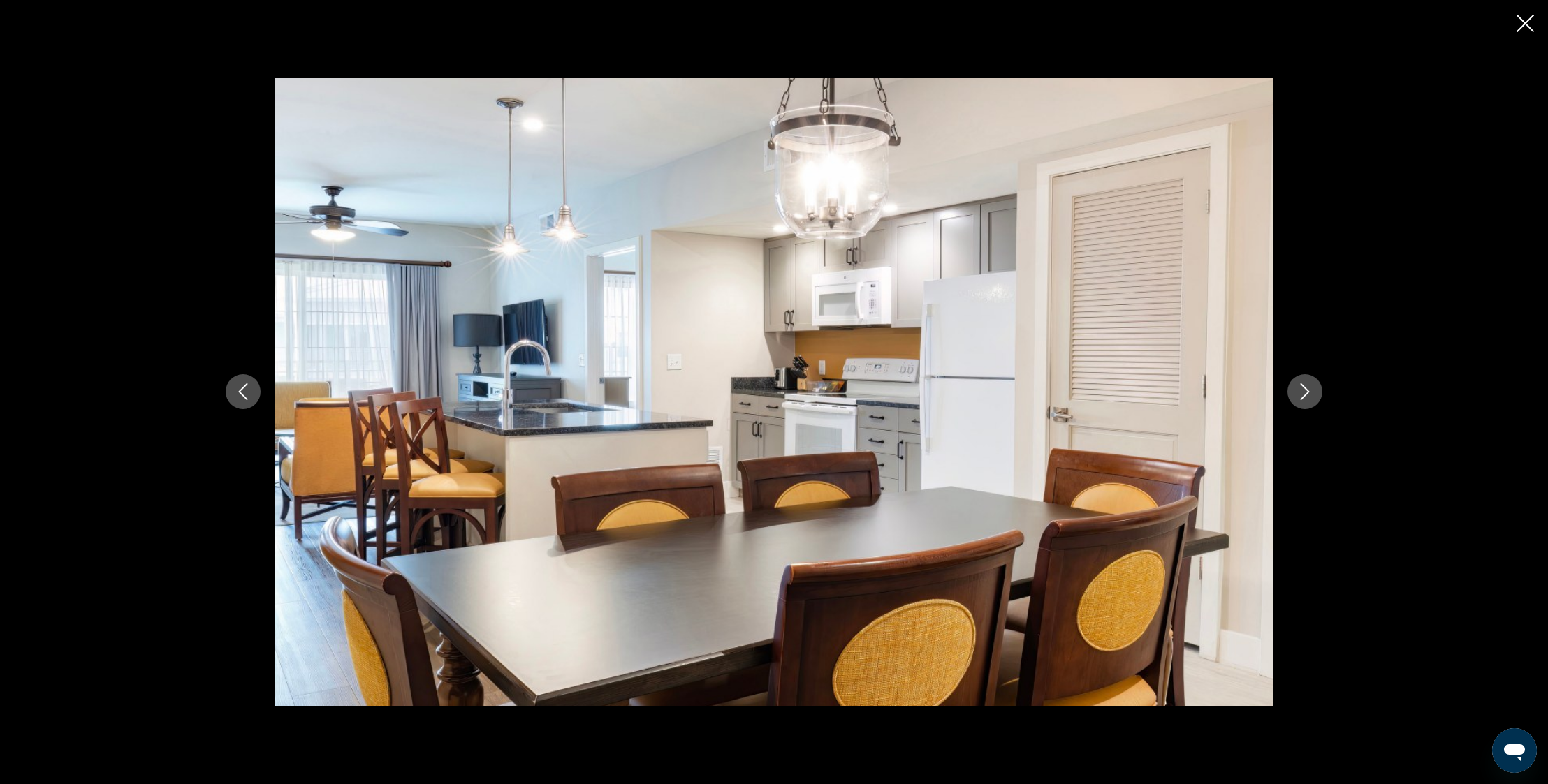
click at [1307, 394] on icon "Next image" at bounding box center [1304, 391] width 16 height 16
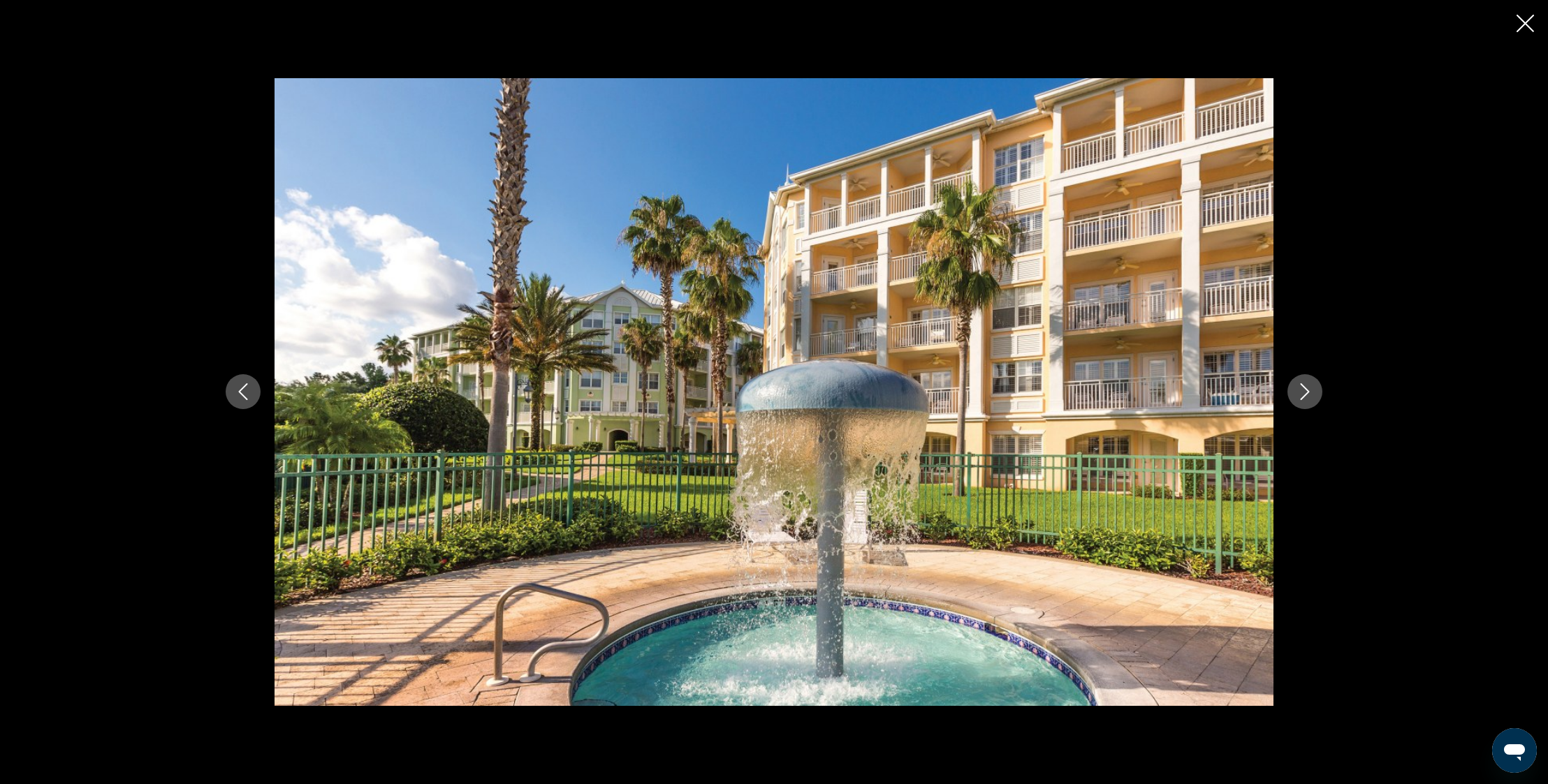
click at [1307, 394] on icon "Next image" at bounding box center [1304, 391] width 16 height 16
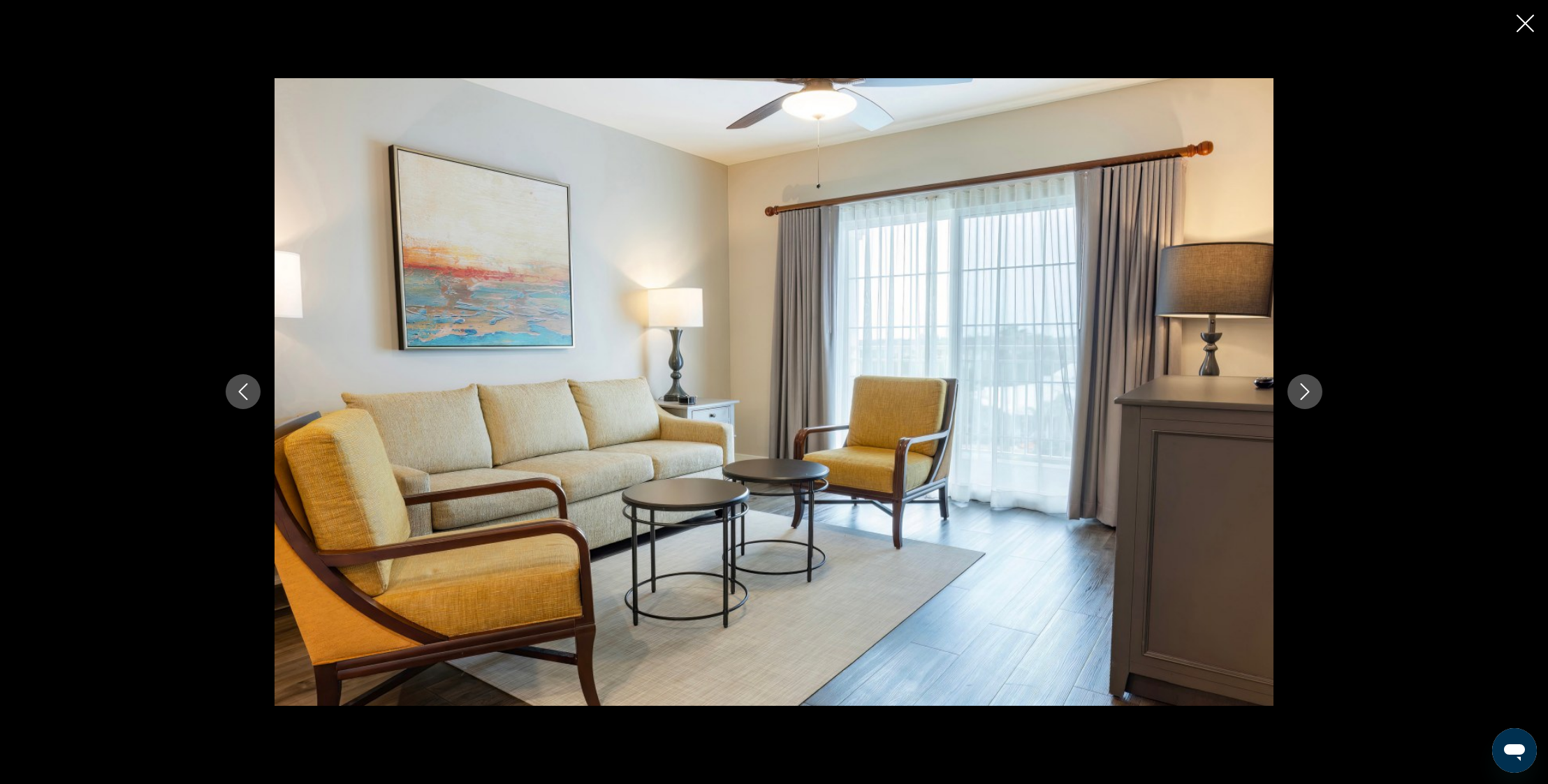
click at [1307, 394] on icon "Next image" at bounding box center [1304, 391] width 16 height 16
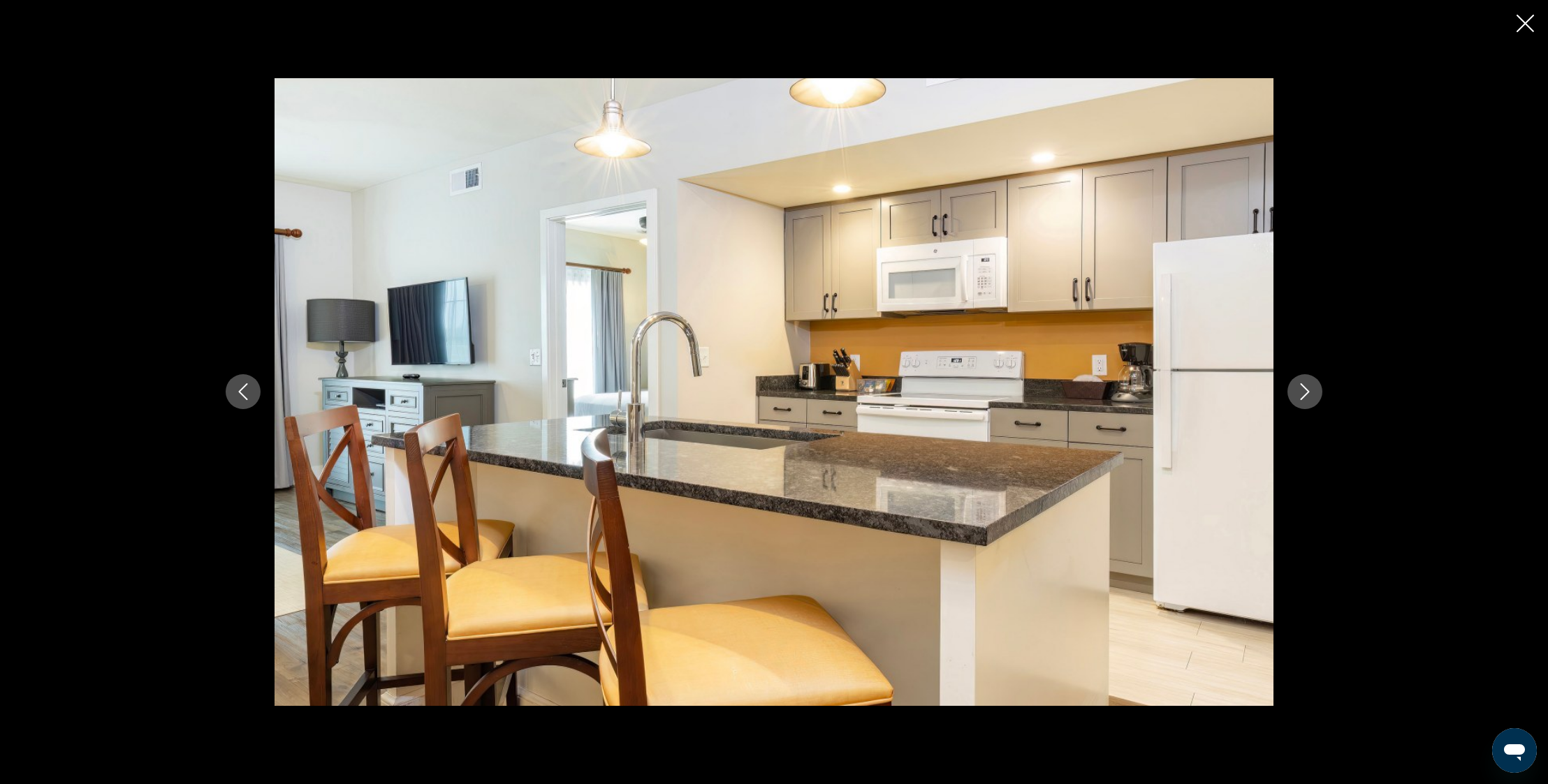
click at [1307, 394] on icon "Next image" at bounding box center [1304, 391] width 16 height 16
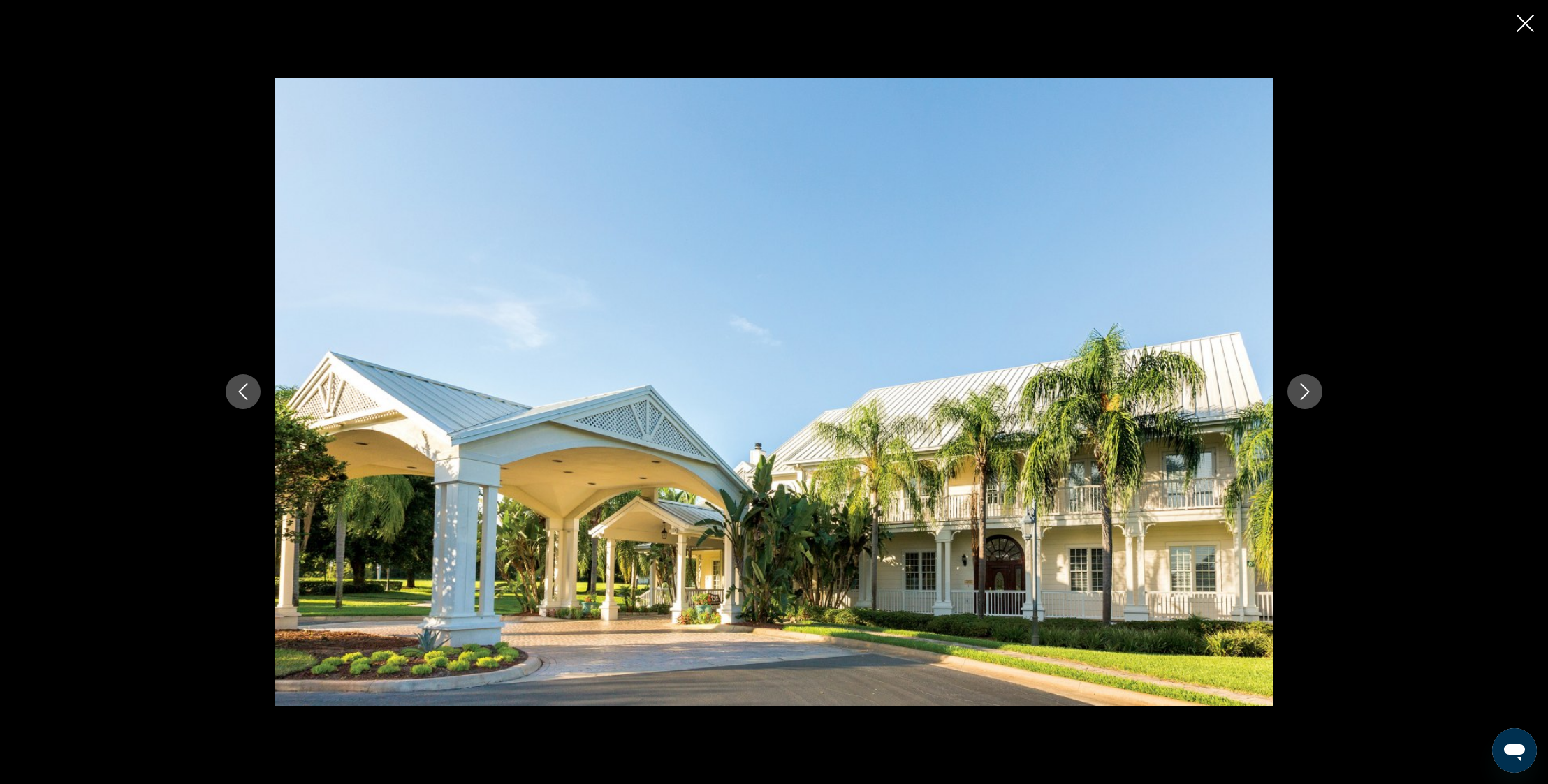
click at [1308, 394] on icon "Next image" at bounding box center [1304, 391] width 16 height 16
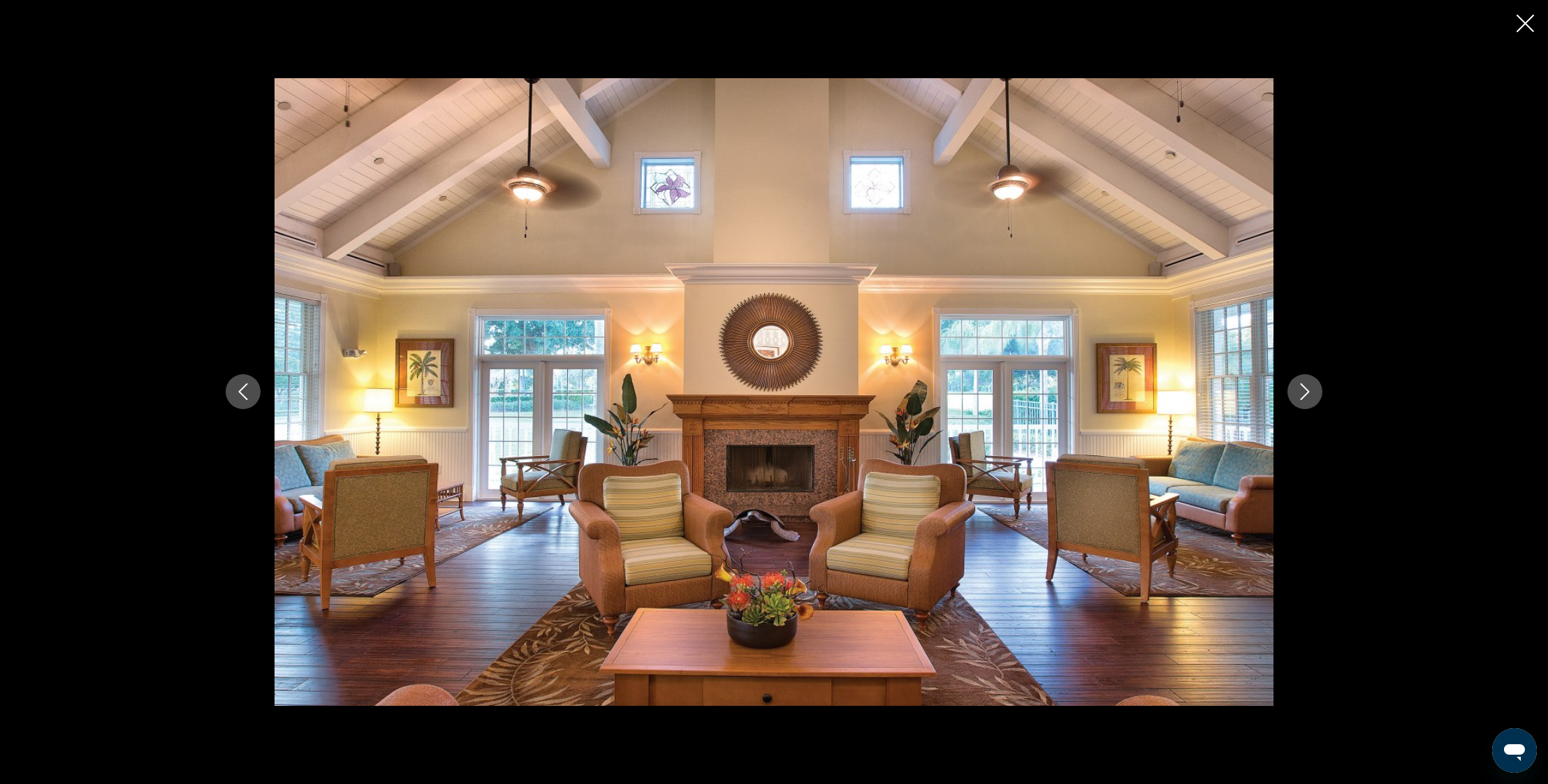
click at [1308, 394] on icon "Next image" at bounding box center [1304, 391] width 16 height 16
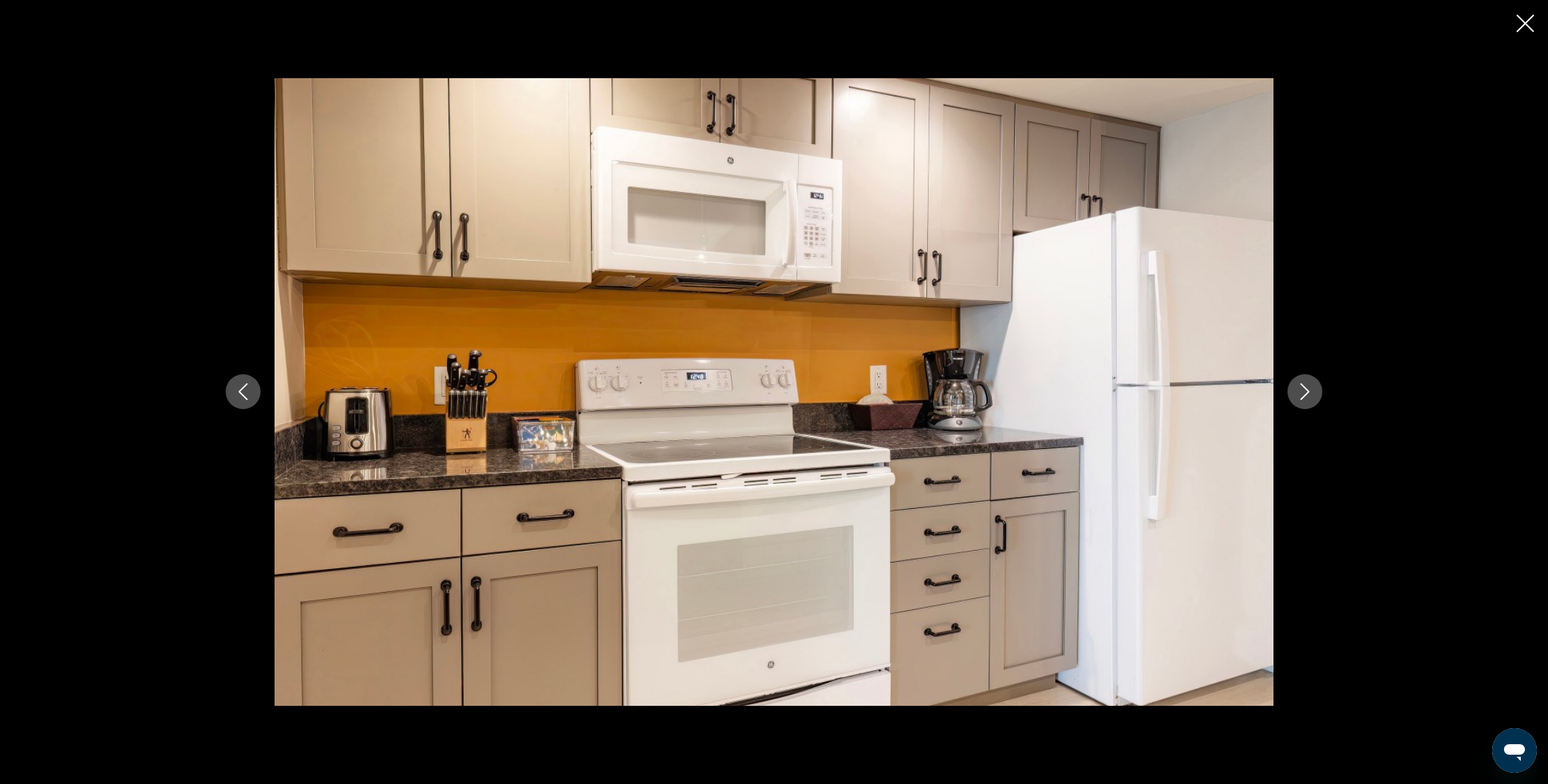
click at [1308, 394] on icon "Next image" at bounding box center [1304, 391] width 16 height 16
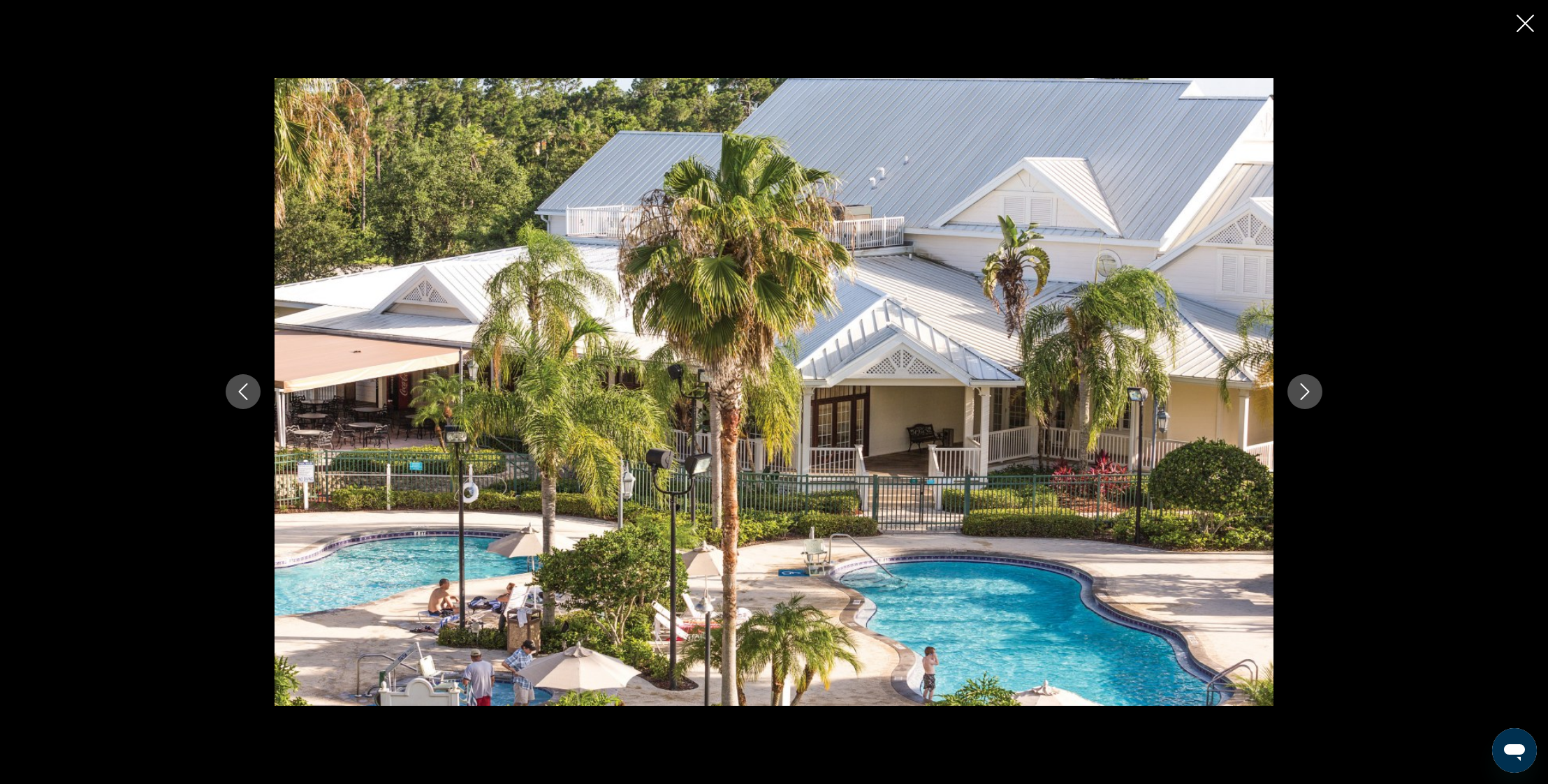
click at [1308, 394] on icon "Next image" at bounding box center [1304, 391] width 16 height 16
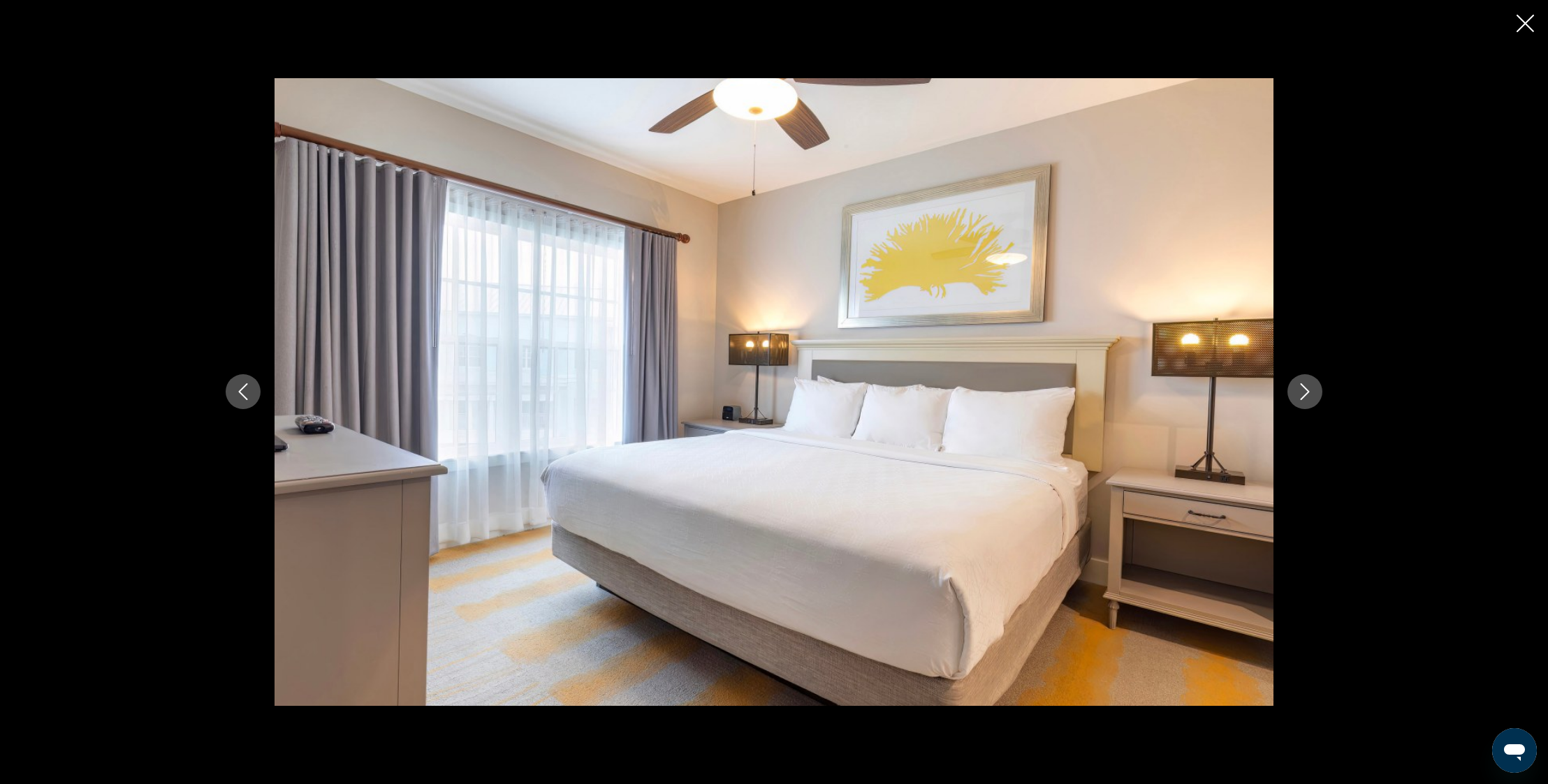
click at [1308, 394] on icon "Next image" at bounding box center [1304, 391] width 16 height 16
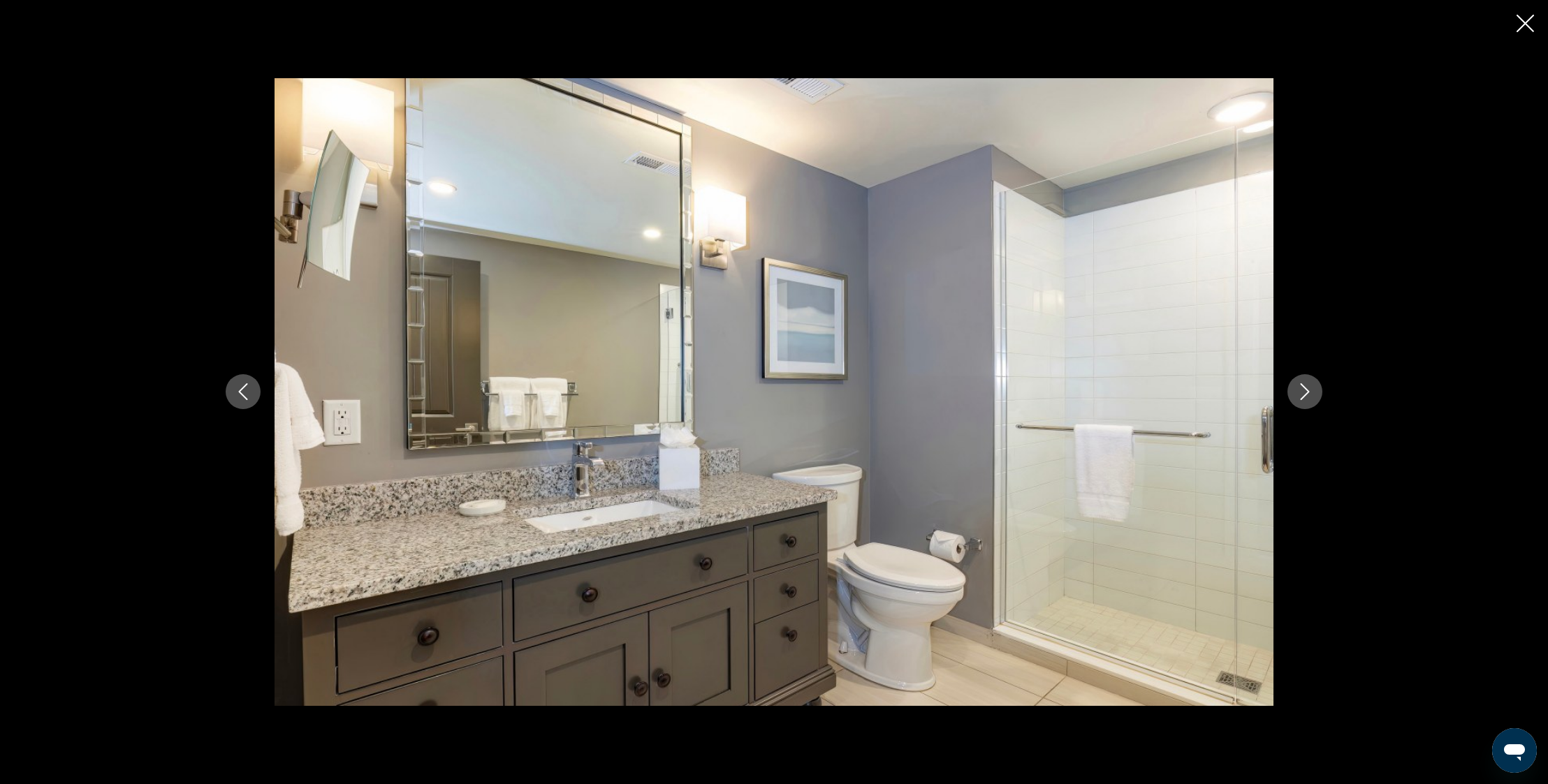
click at [1308, 394] on icon "Next image" at bounding box center [1304, 391] width 16 height 16
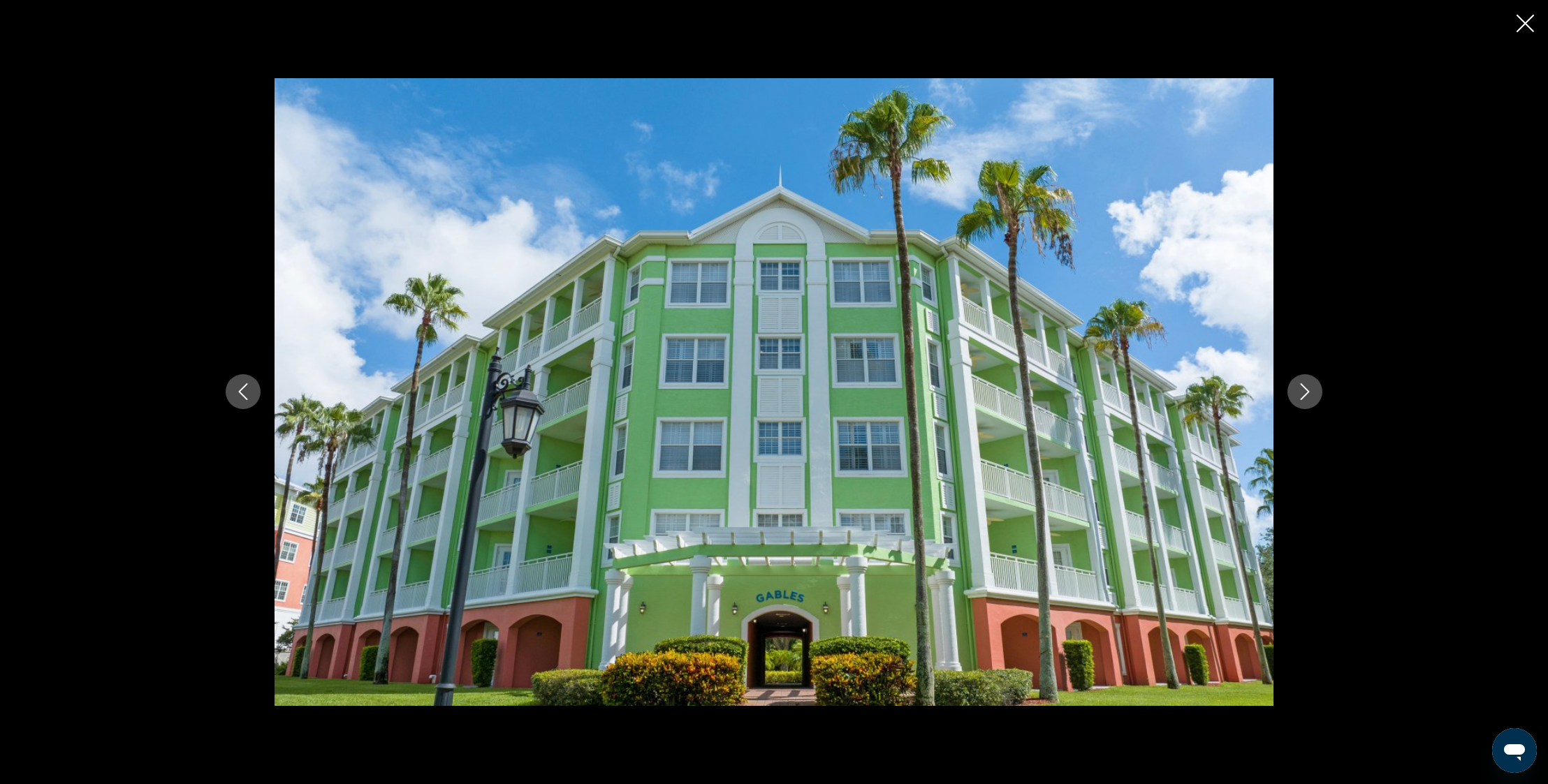
click at [1308, 394] on icon "Next image" at bounding box center [1304, 391] width 16 height 16
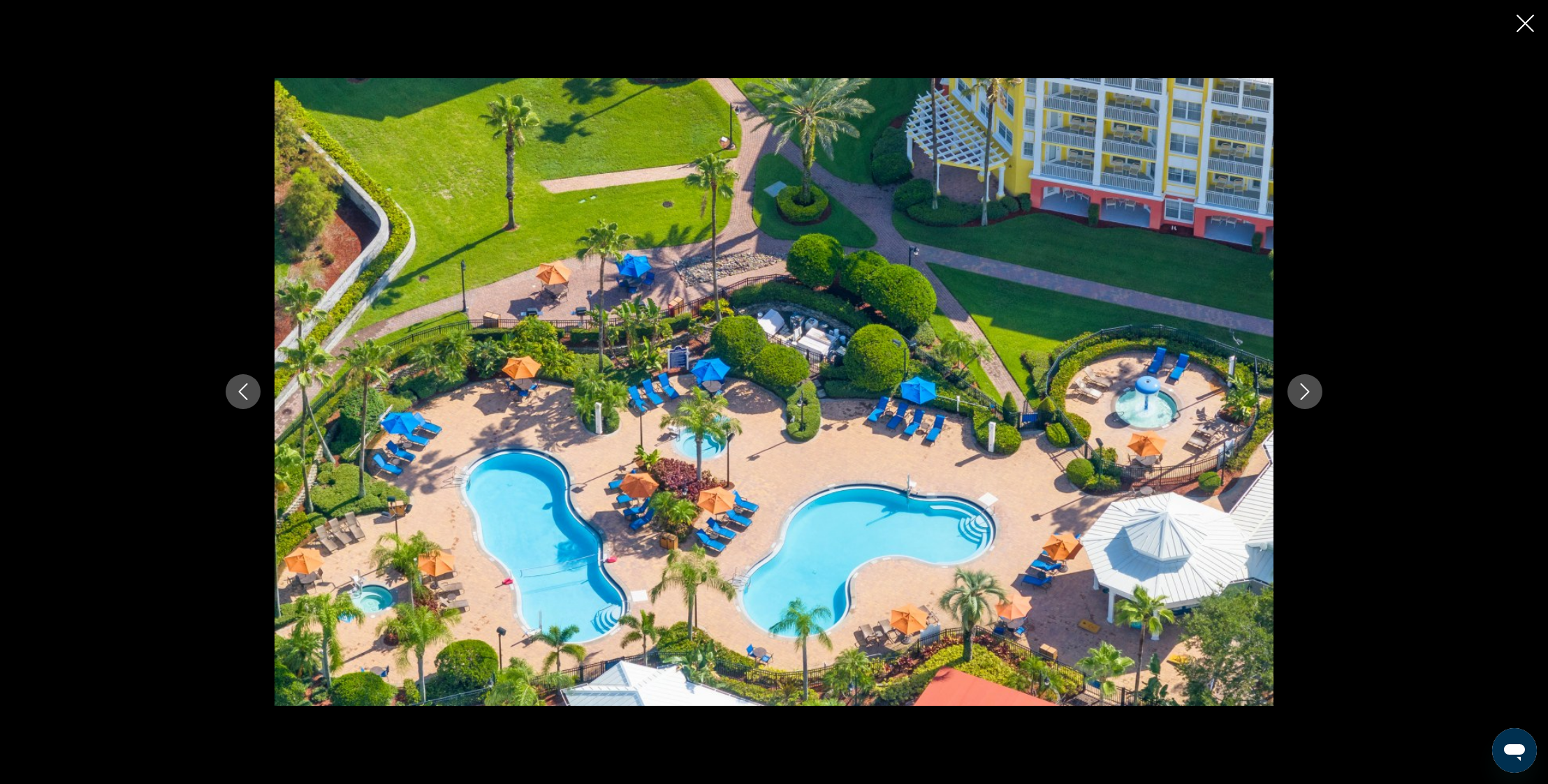
click at [1308, 394] on icon "Next image" at bounding box center [1304, 391] width 16 height 16
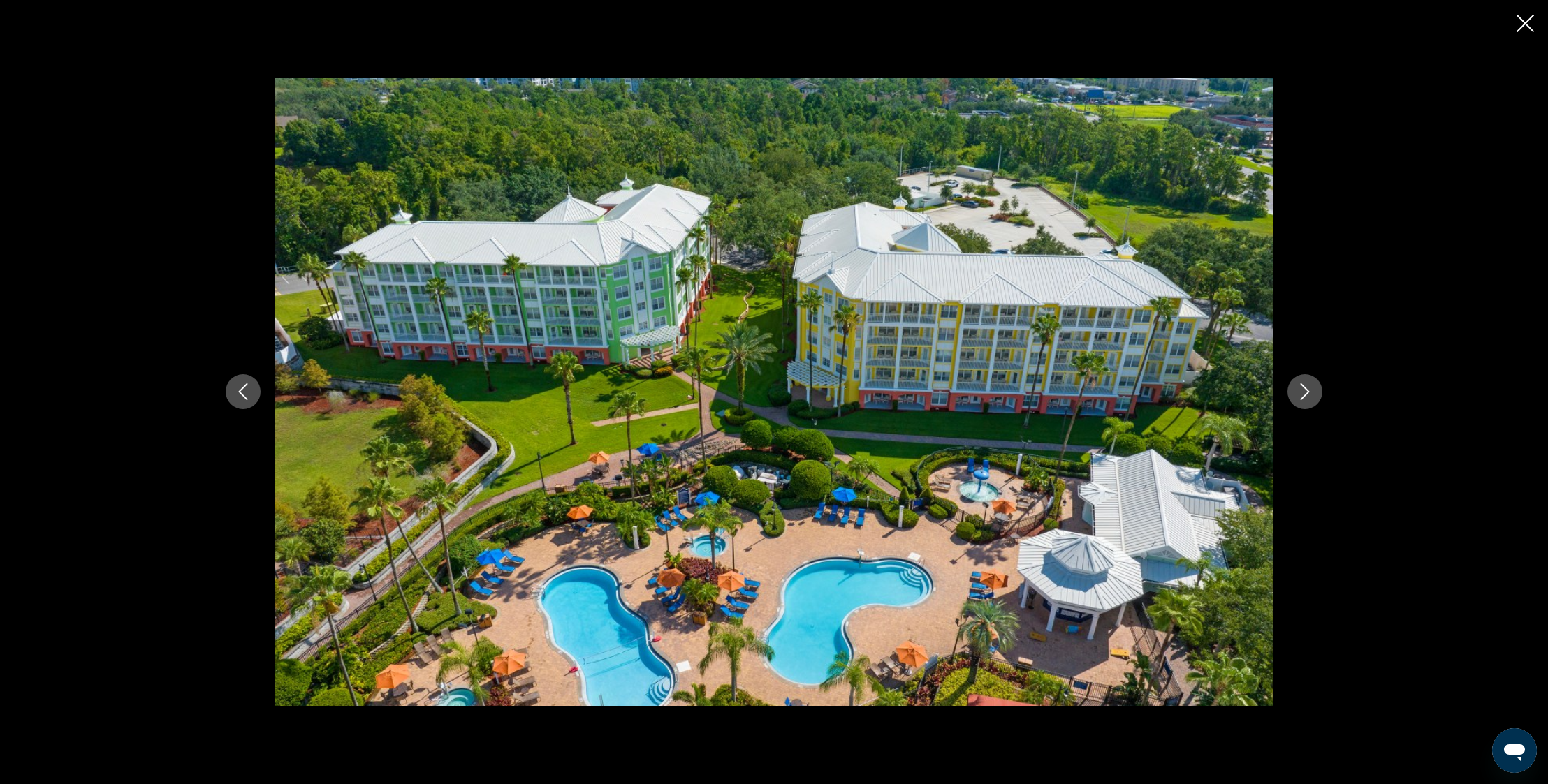
click at [1308, 394] on icon "Next image" at bounding box center [1304, 391] width 16 height 16
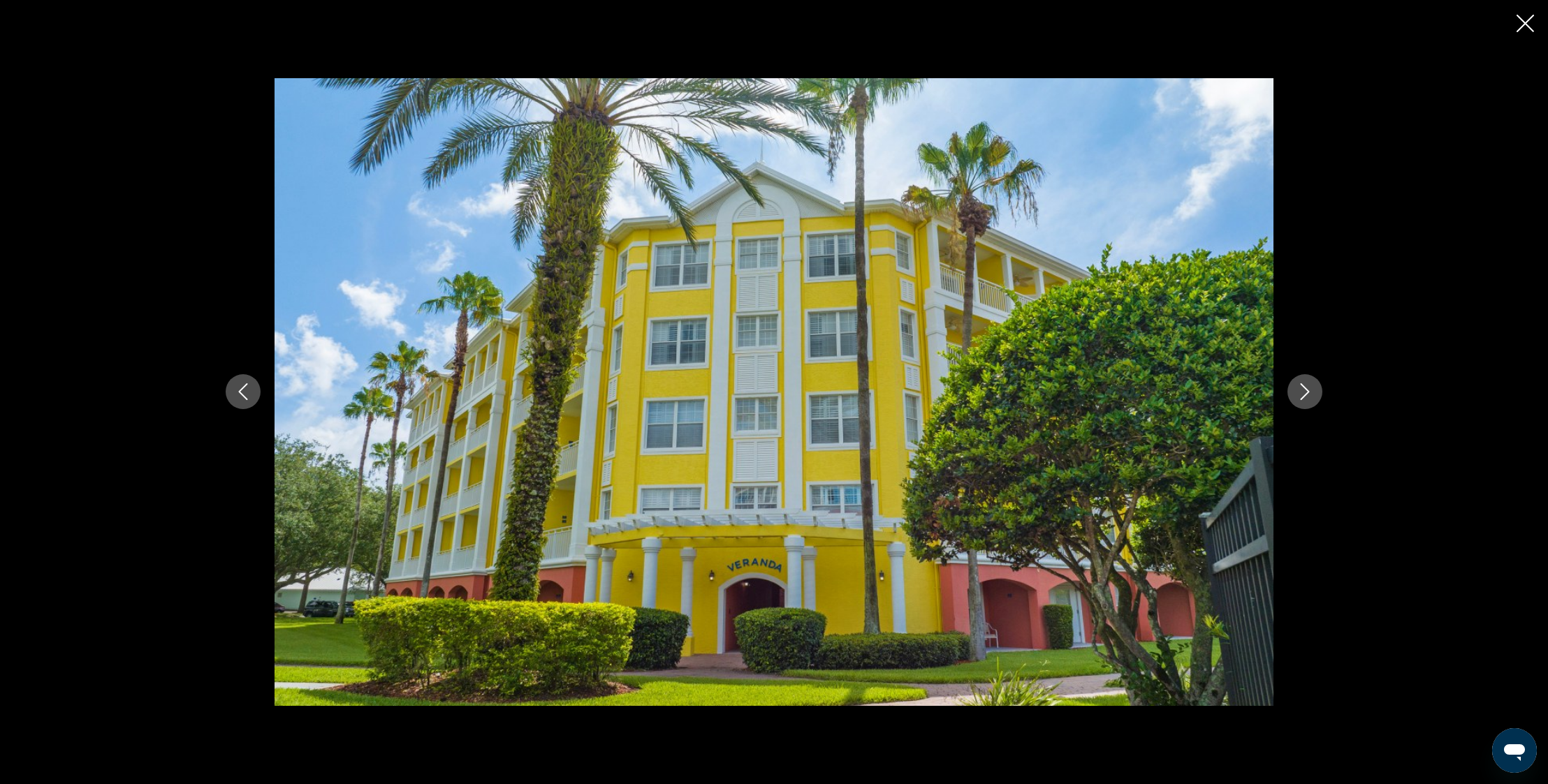
click at [1308, 394] on icon "Next image" at bounding box center [1304, 391] width 16 height 16
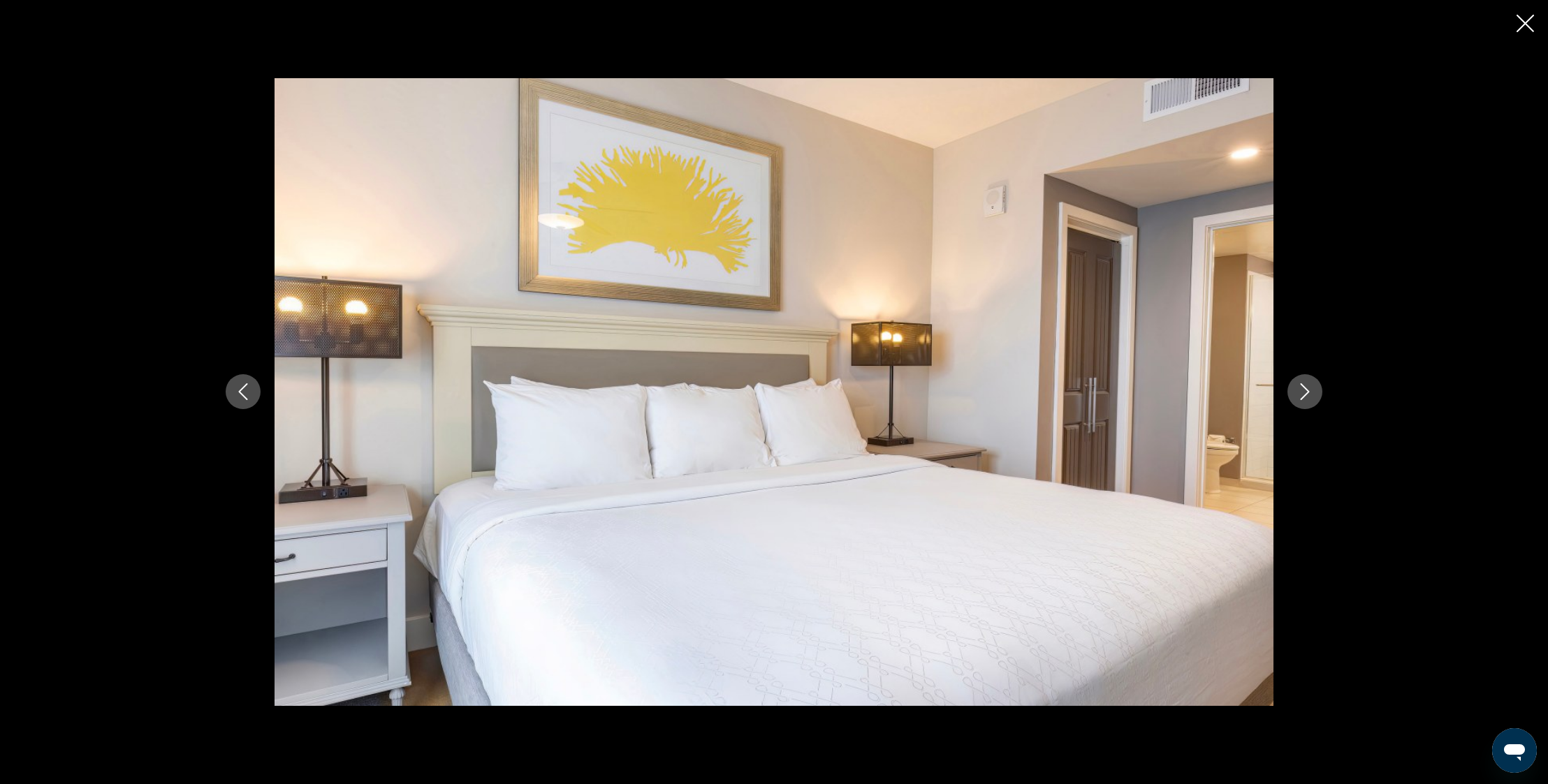
click at [1517, 28] on icon "Close slideshow" at bounding box center [1525, 24] width 17 height 17
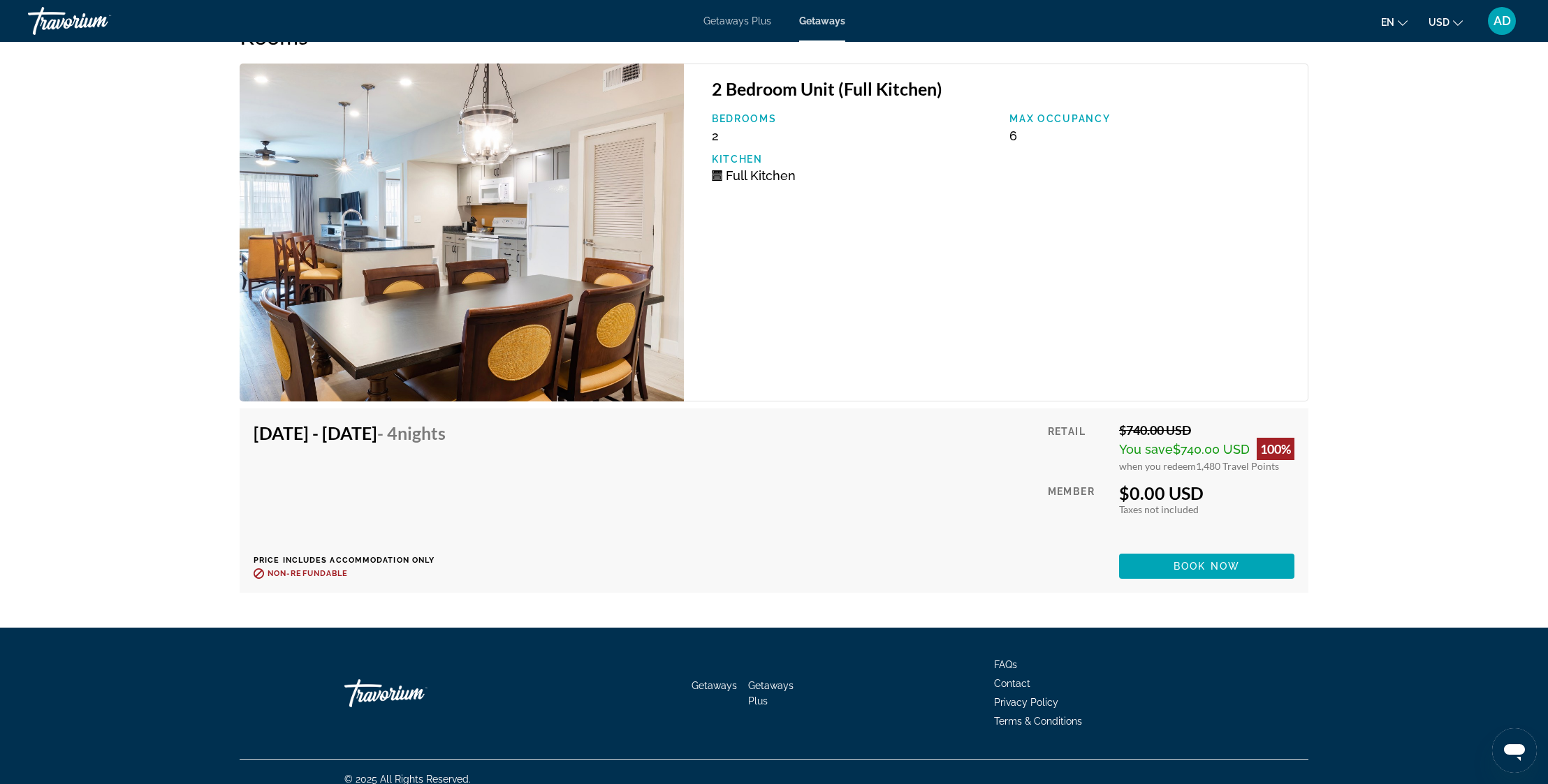
scroll to position [2643, 0]
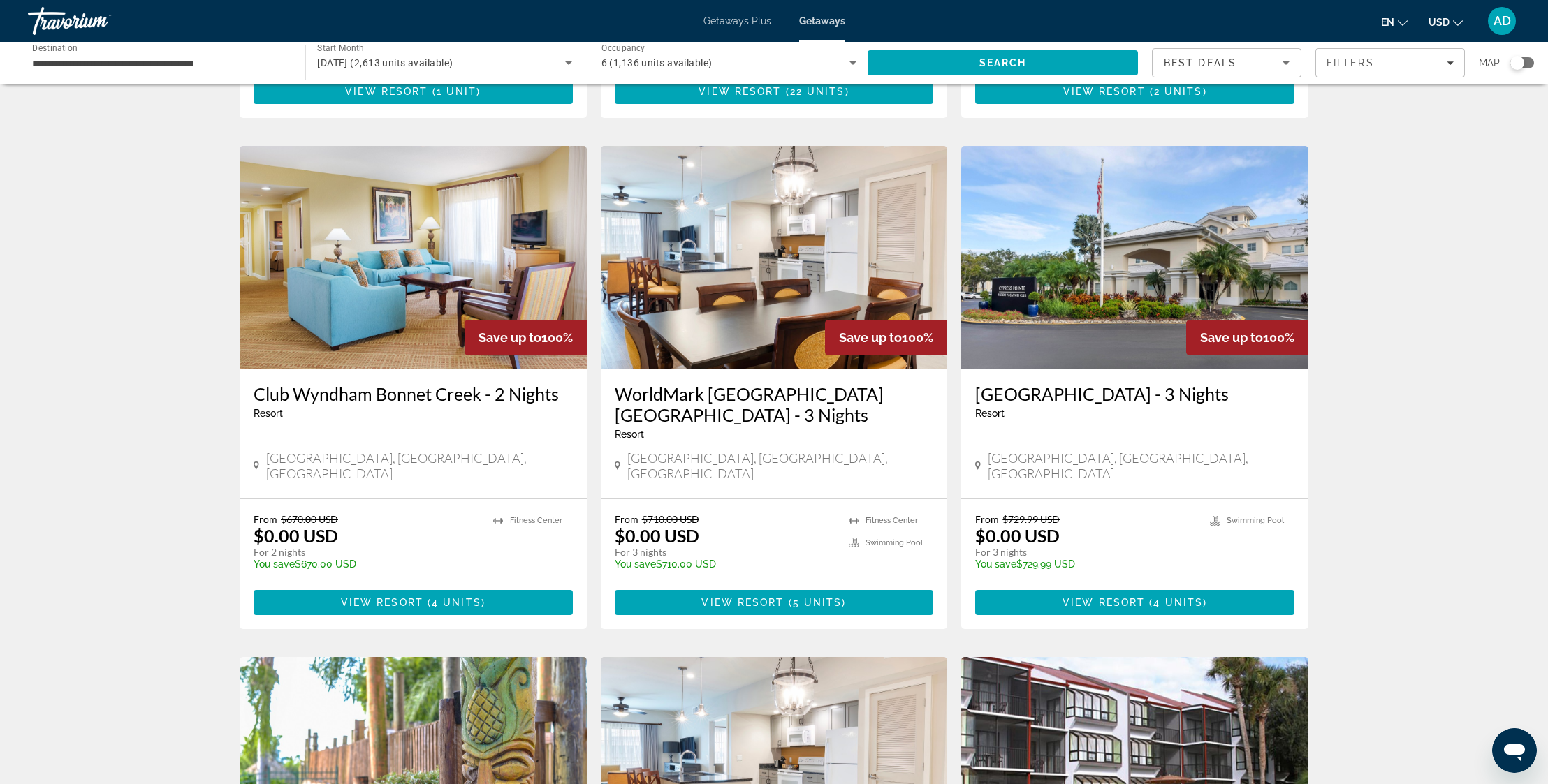
scroll to position [475, 0]
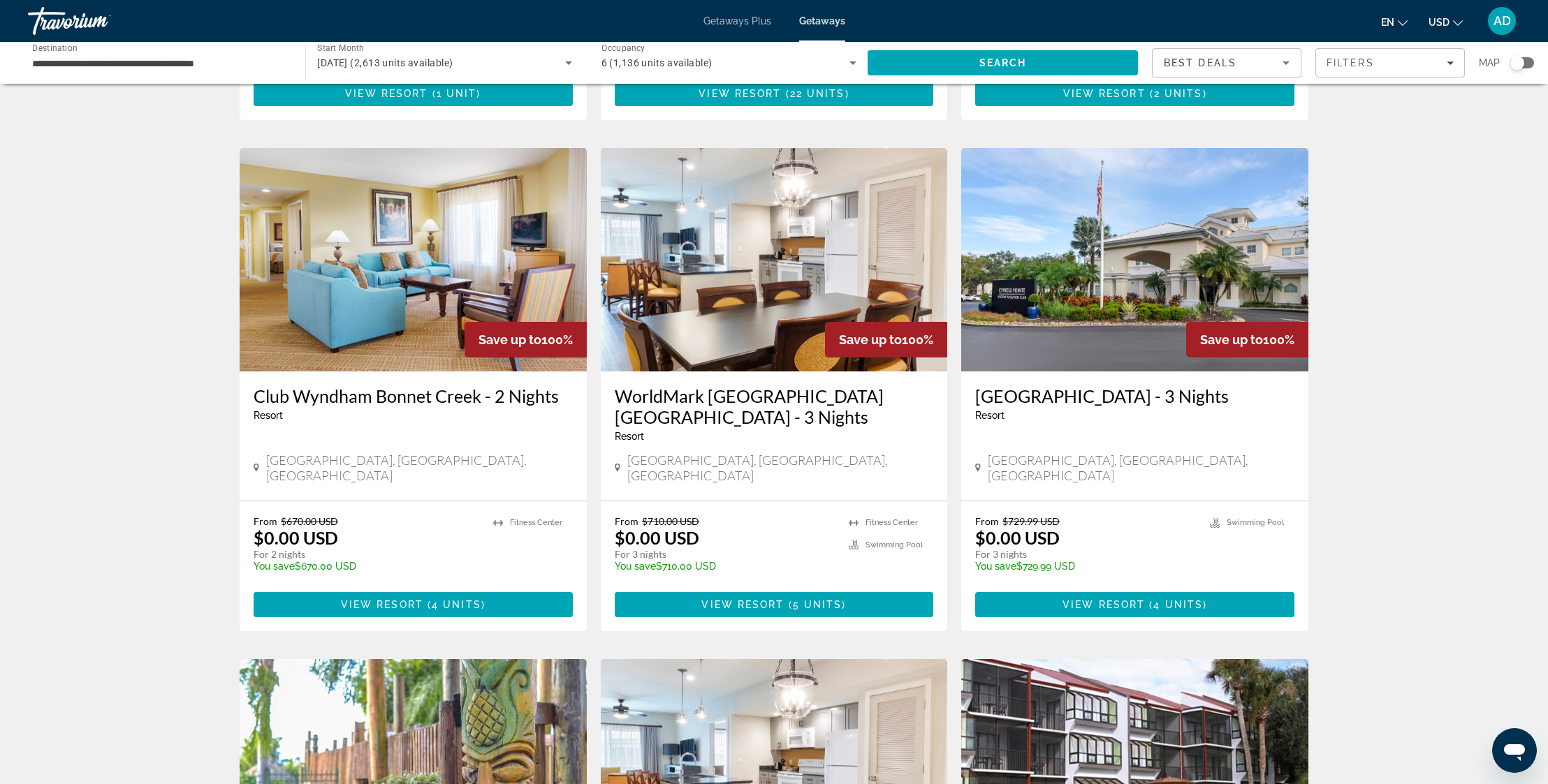
click at [1118, 293] on img "Main content" at bounding box center [1135, 259] width 347 height 223
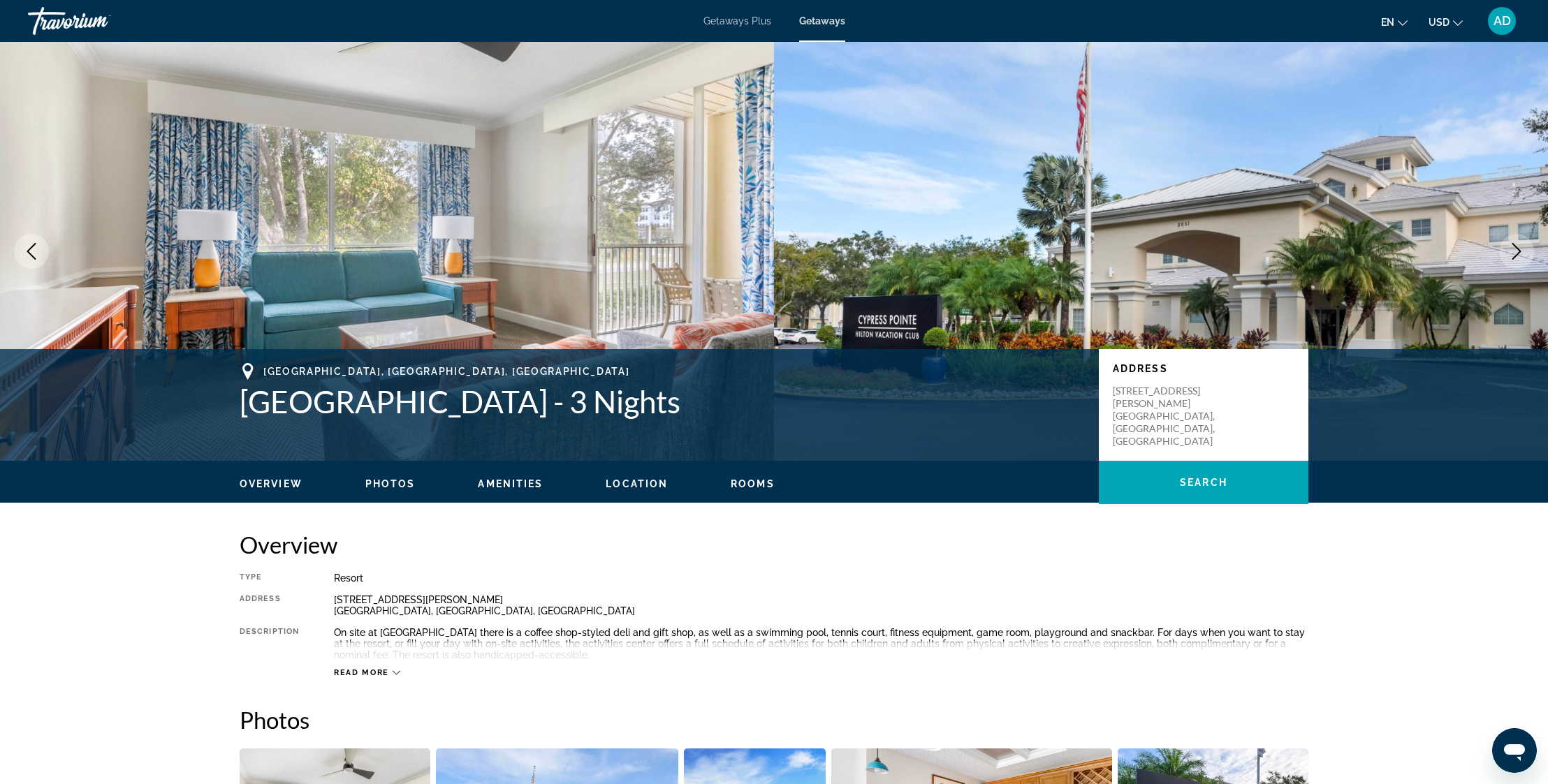
click at [1514, 250] on icon "Next image" at bounding box center [1516, 251] width 16 height 16
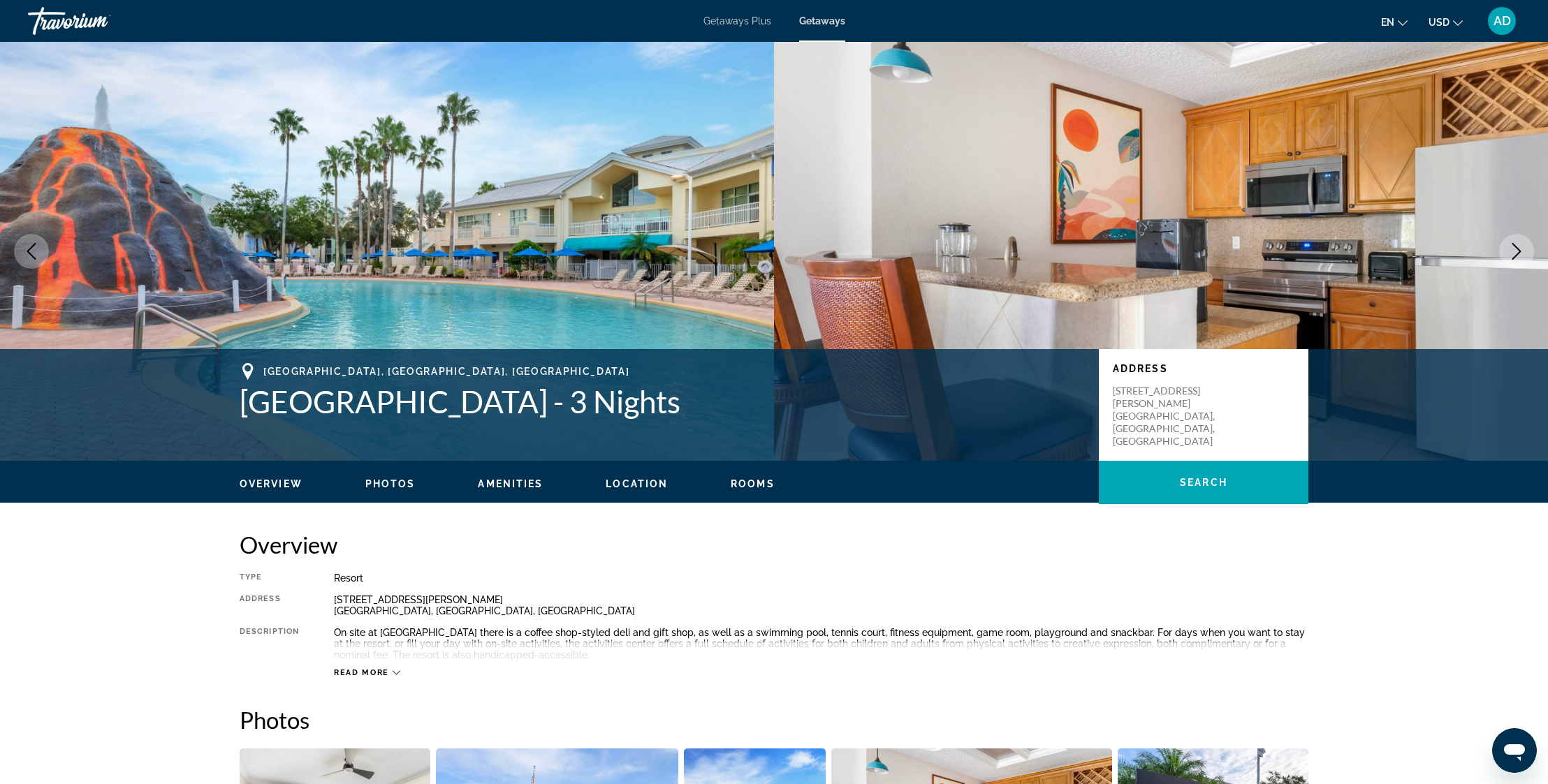
click at [1514, 251] on icon "Next image" at bounding box center [1516, 251] width 16 height 16
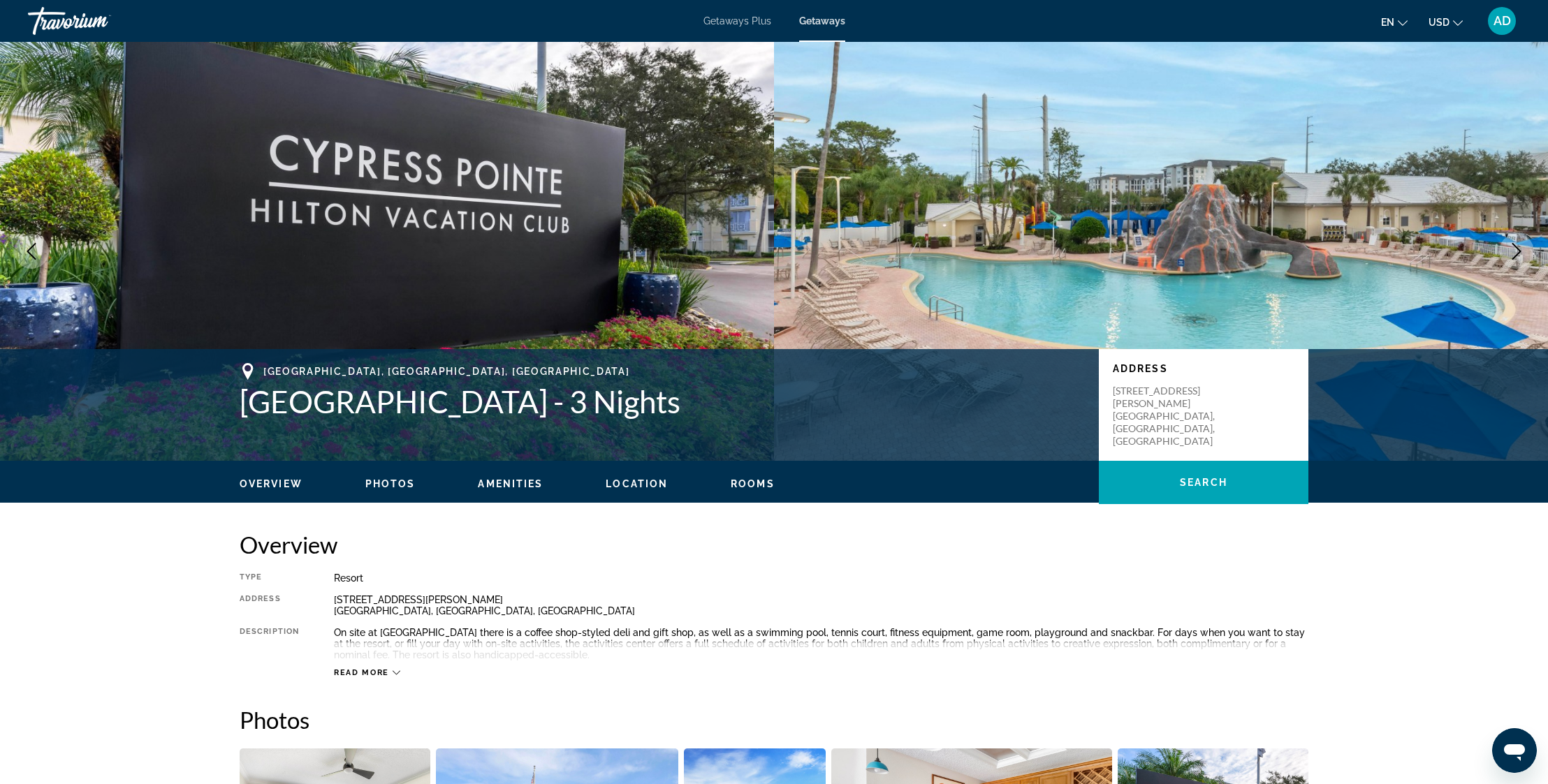
click at [1514, 251] on icon "Next image" at bounding box center [1516, 251] width 16 height 16
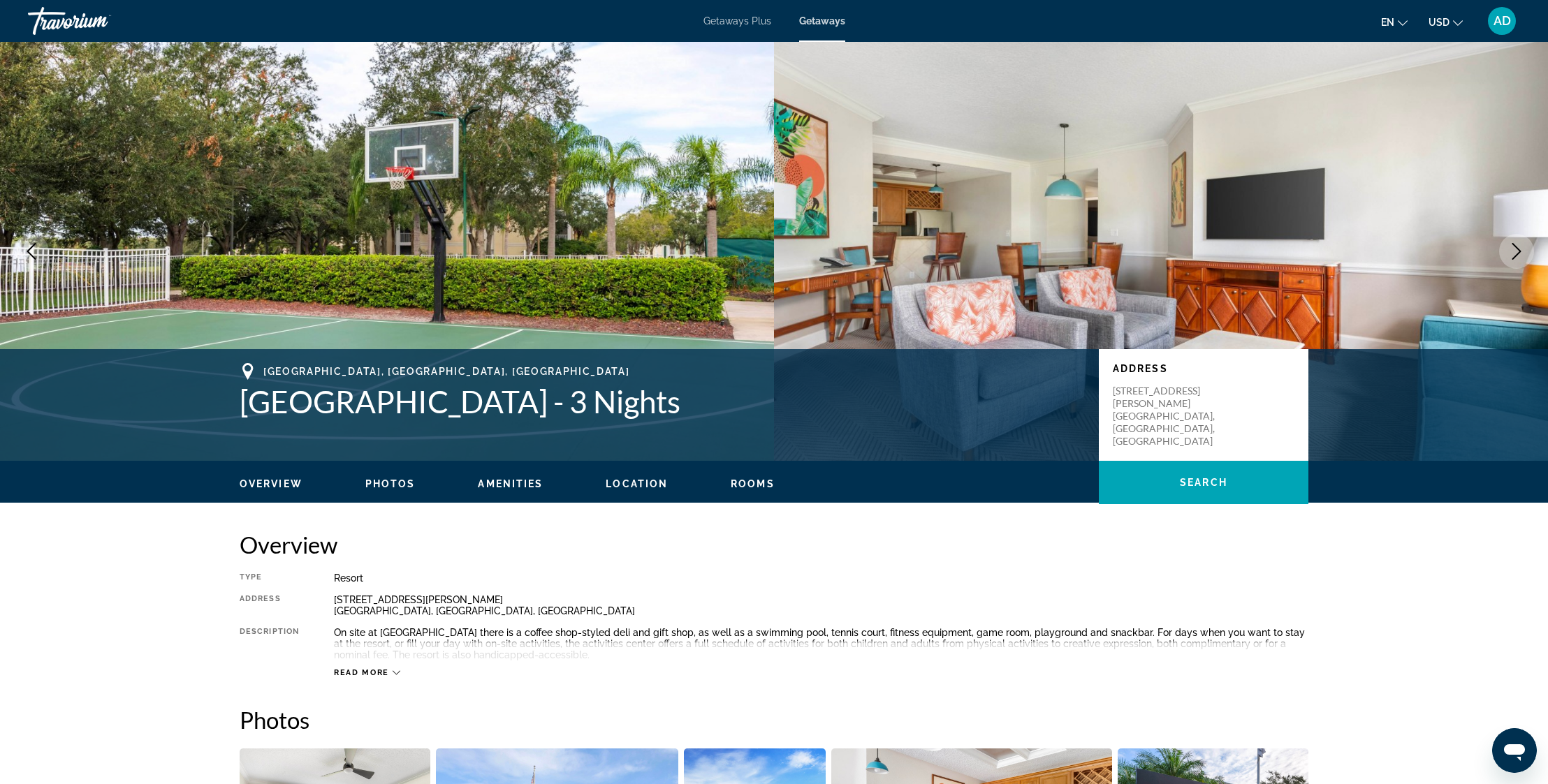
click at [1514, 251] on icon "Next image" at bounding box center [1516, 251] width 16 height 16
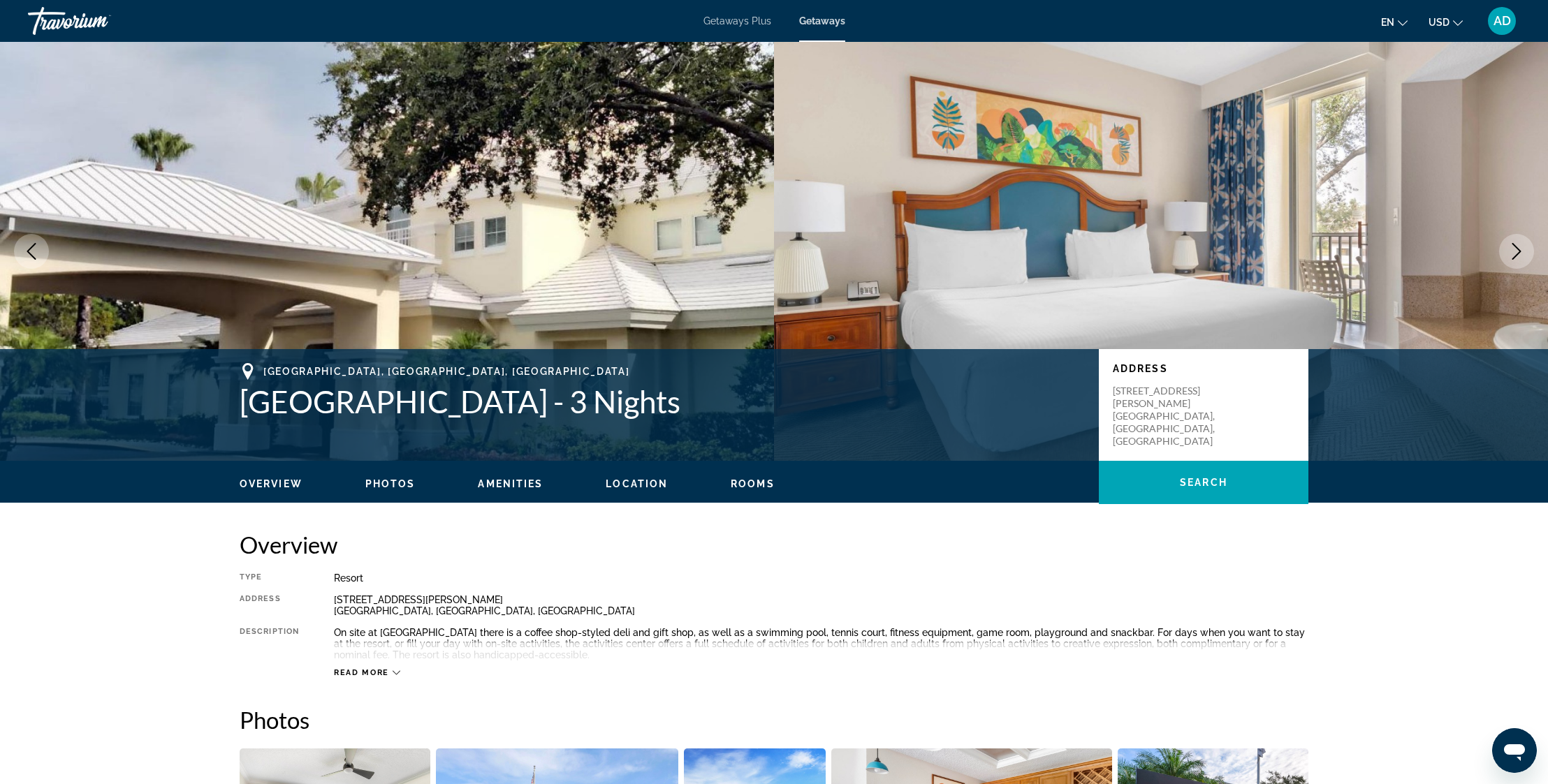
click at [1514, 251] on icon "Next image" at bounding box center [1516, 251] width 16 height 16
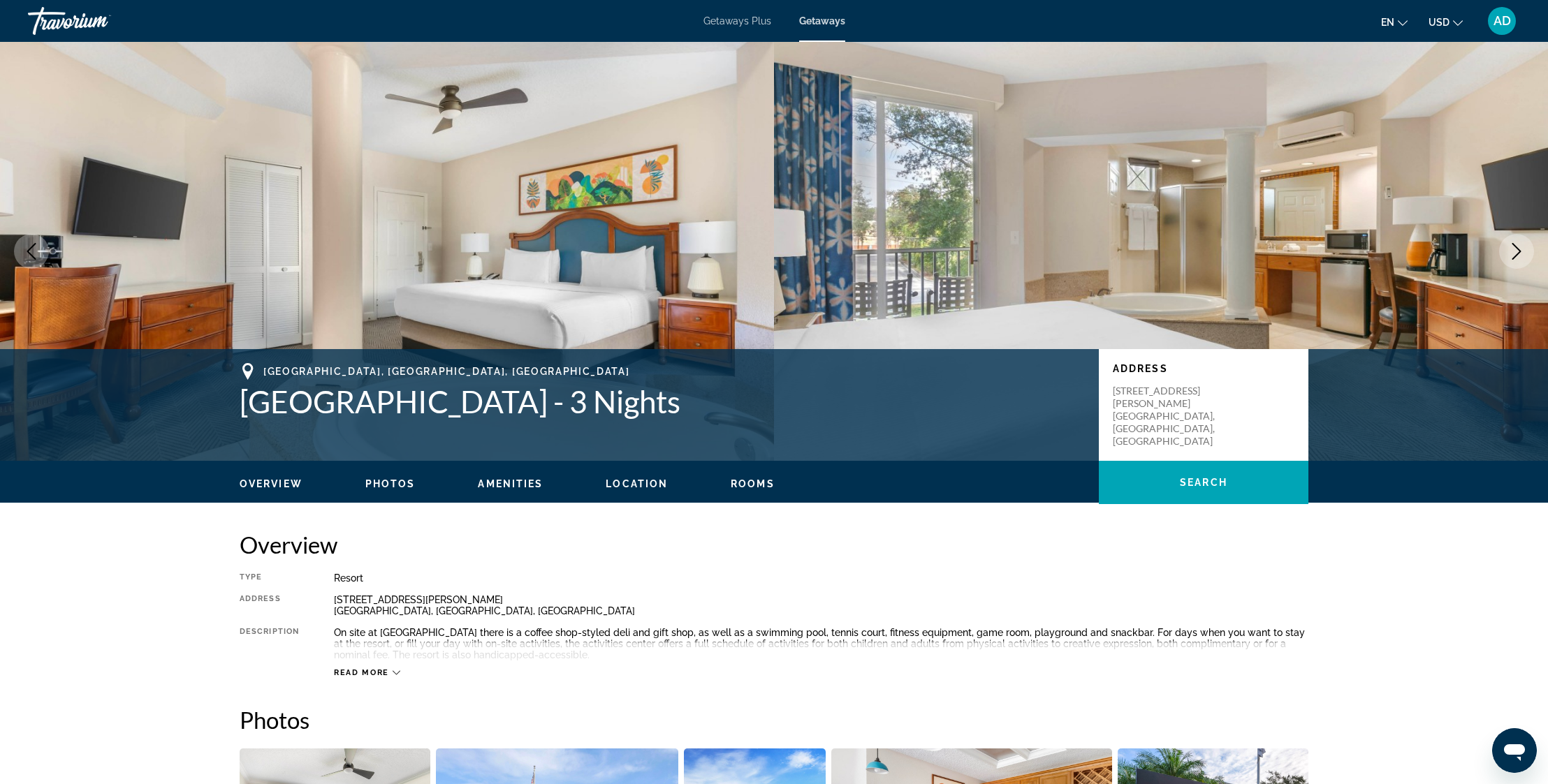
click at [1514, 251] on icon "Next image" at bounding box center [1516, 251] width 16 height 16
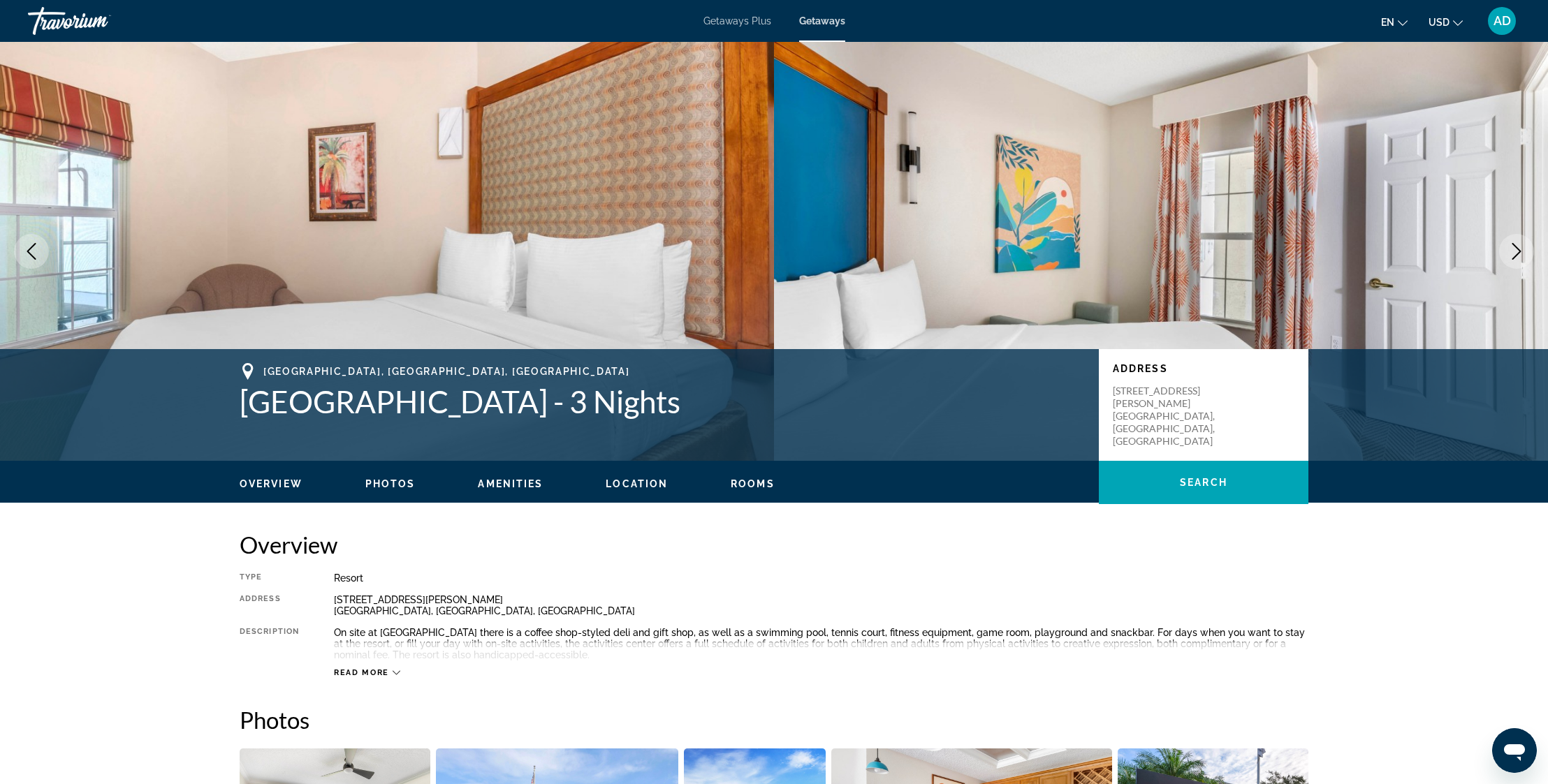
click at [1513, 250] on icon "Next image" at bounding box center [1516, 251] width 16 height 16
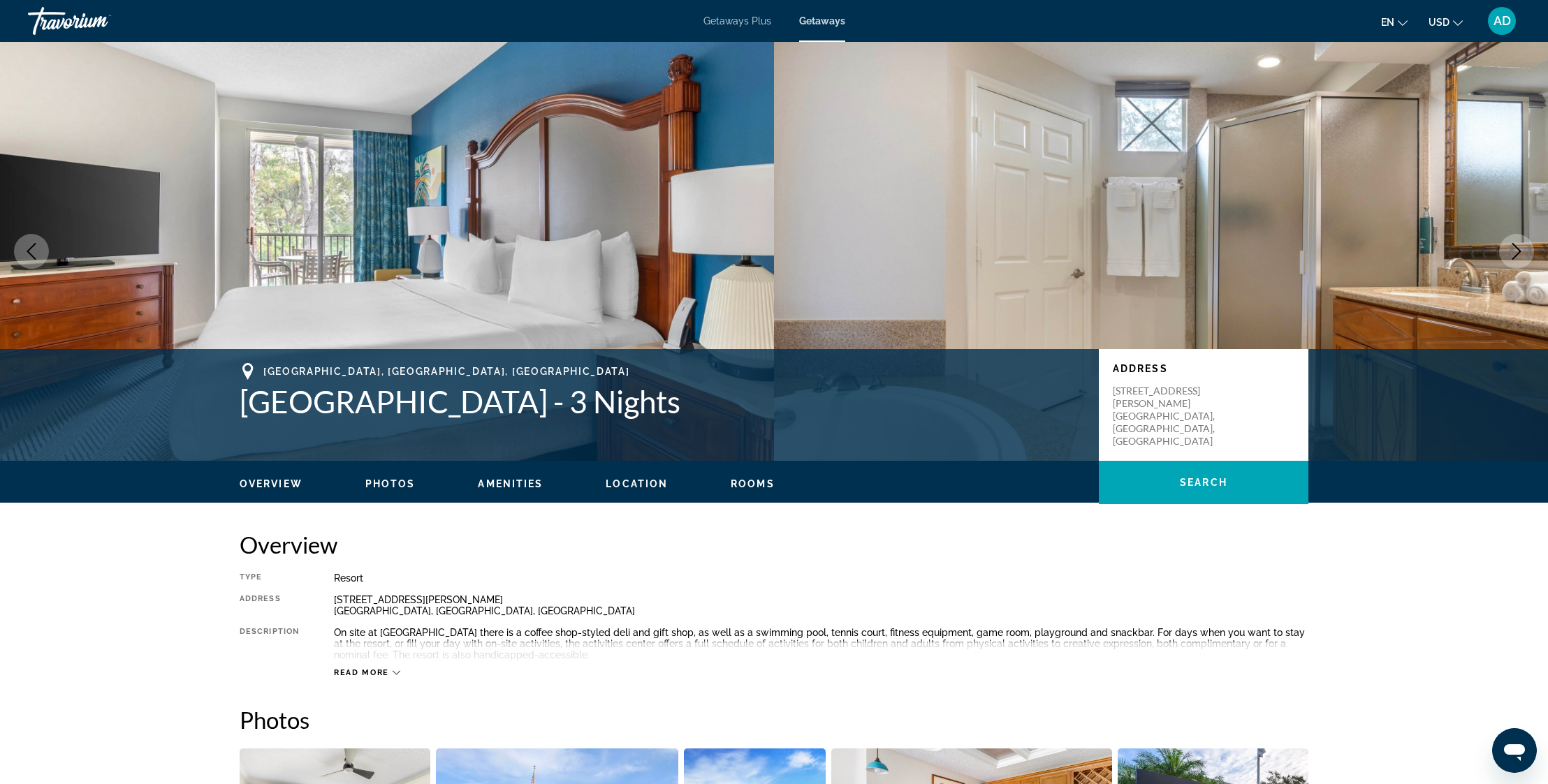
click at [1513, 250] on icon "Next image" at bounding box center [1516, 251] width 16 height 16
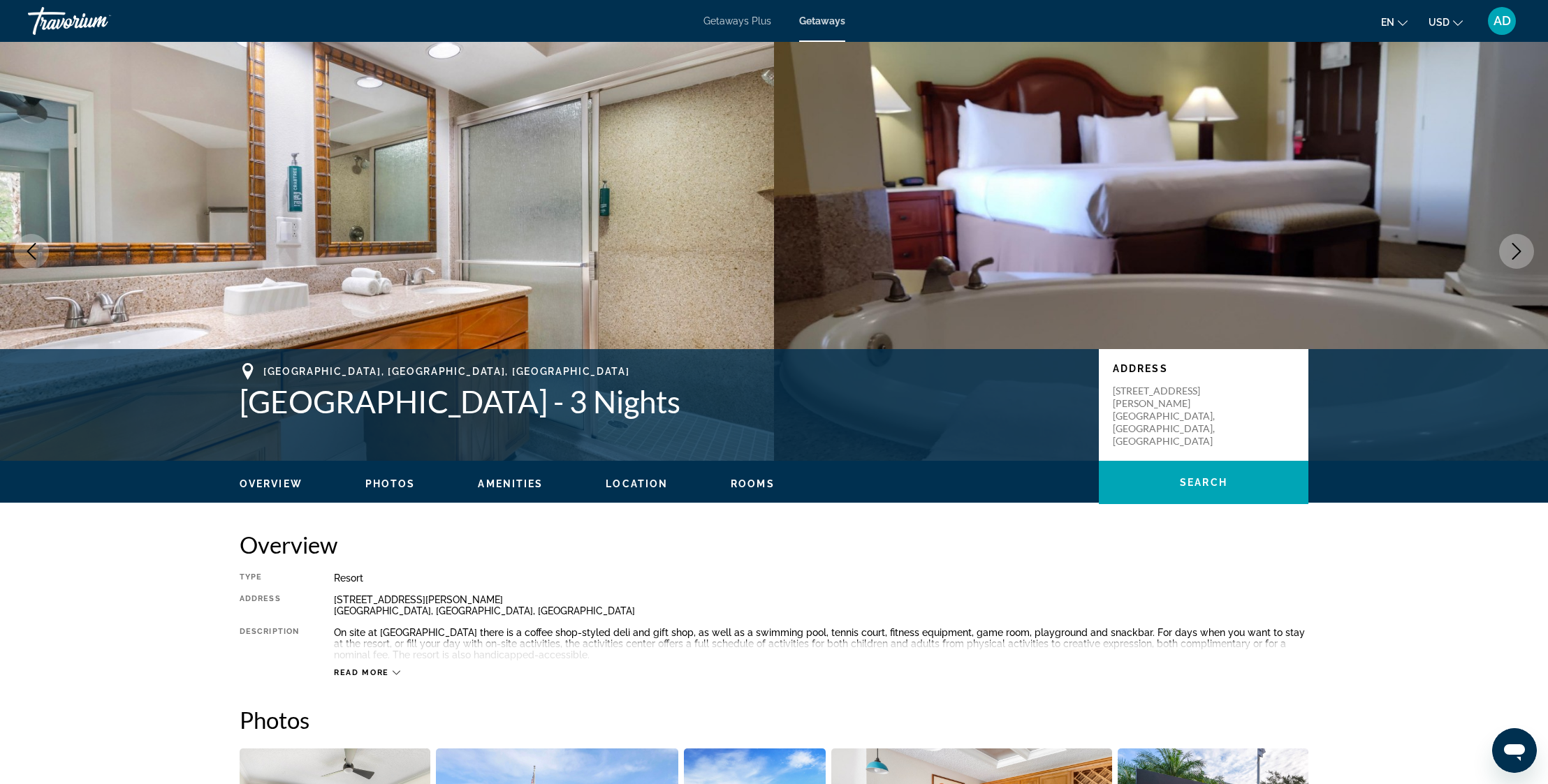
click at [1513, 250] on icon "Next image" at bounding box center [1516, 251] width 16 height 16
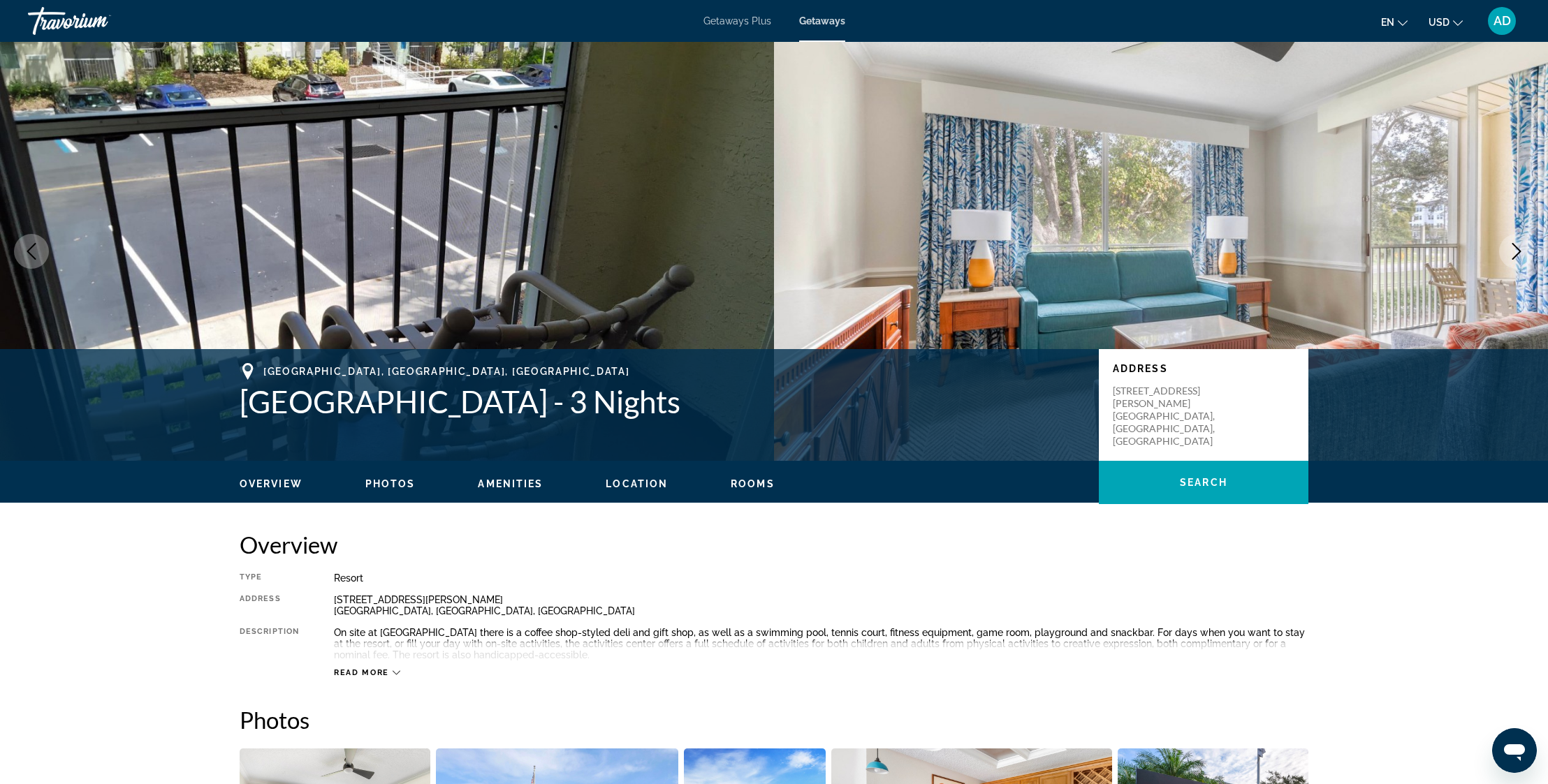
click at [1513, 250] on icon "Next image" at bounding box center [1516, 251] width 16 height 16
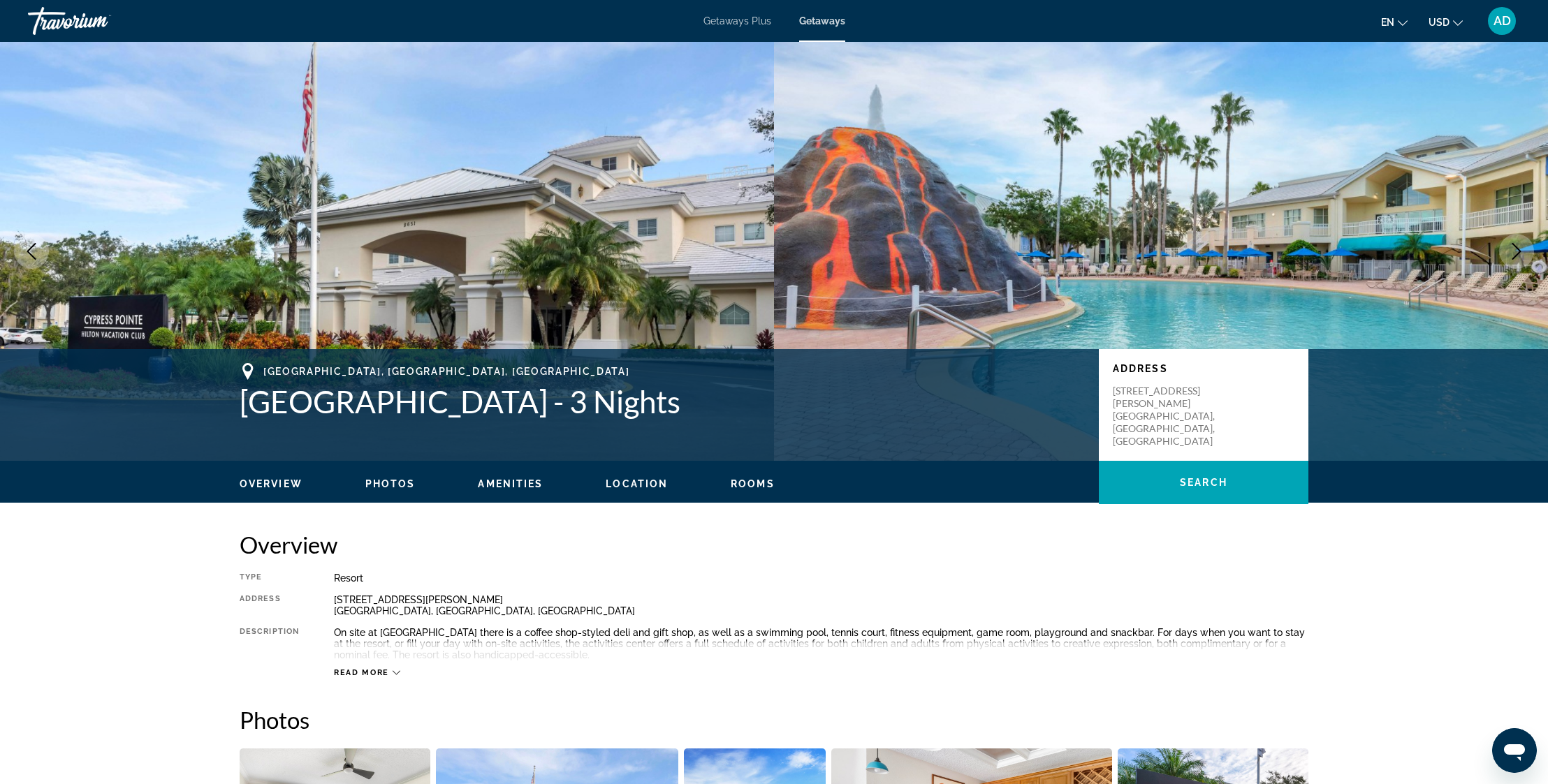
click at [1513, 250] on icon "Next image" at bounding box center [1516, 251] width 16 height 16
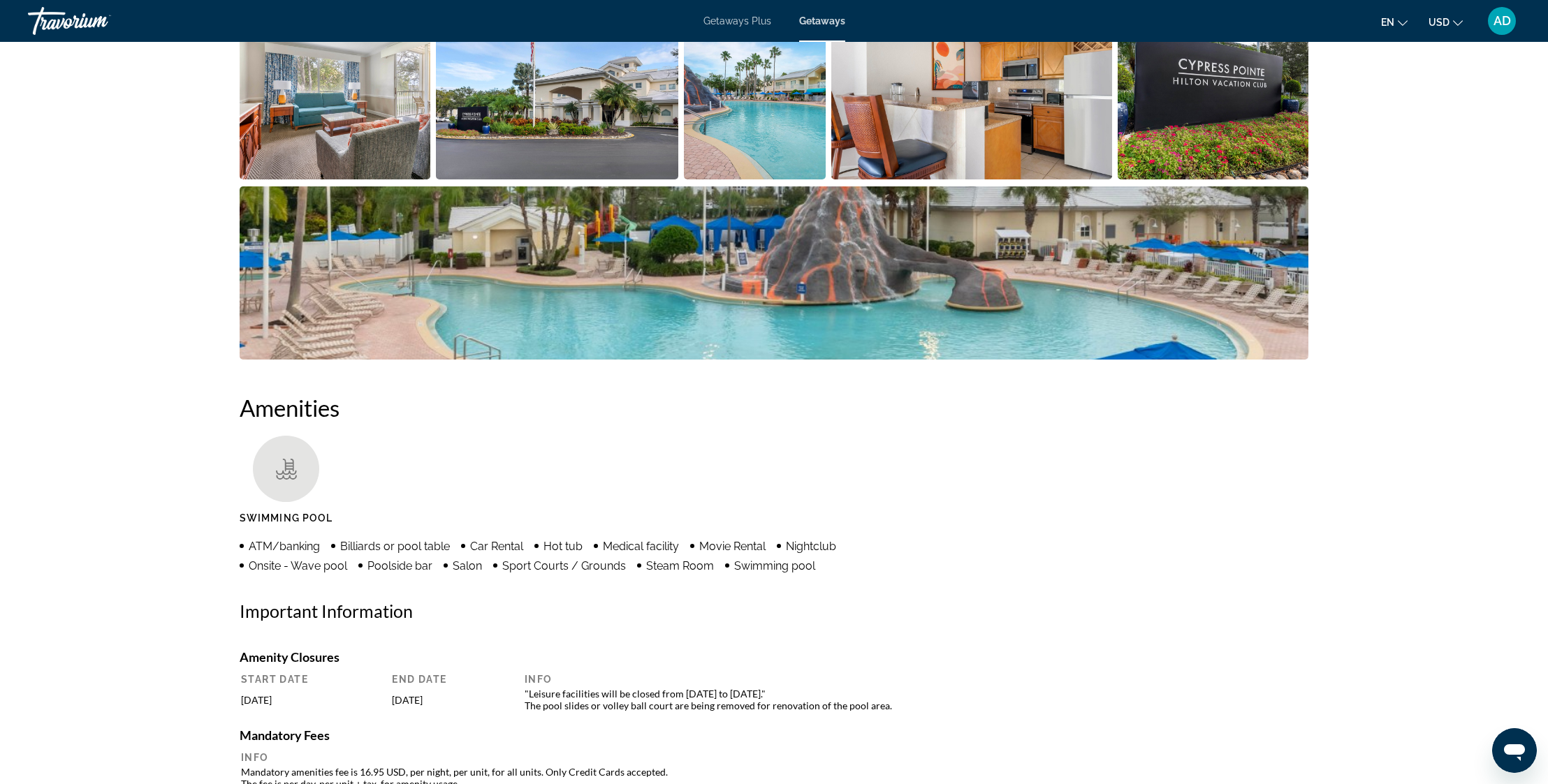
scroll to position [718, 0]
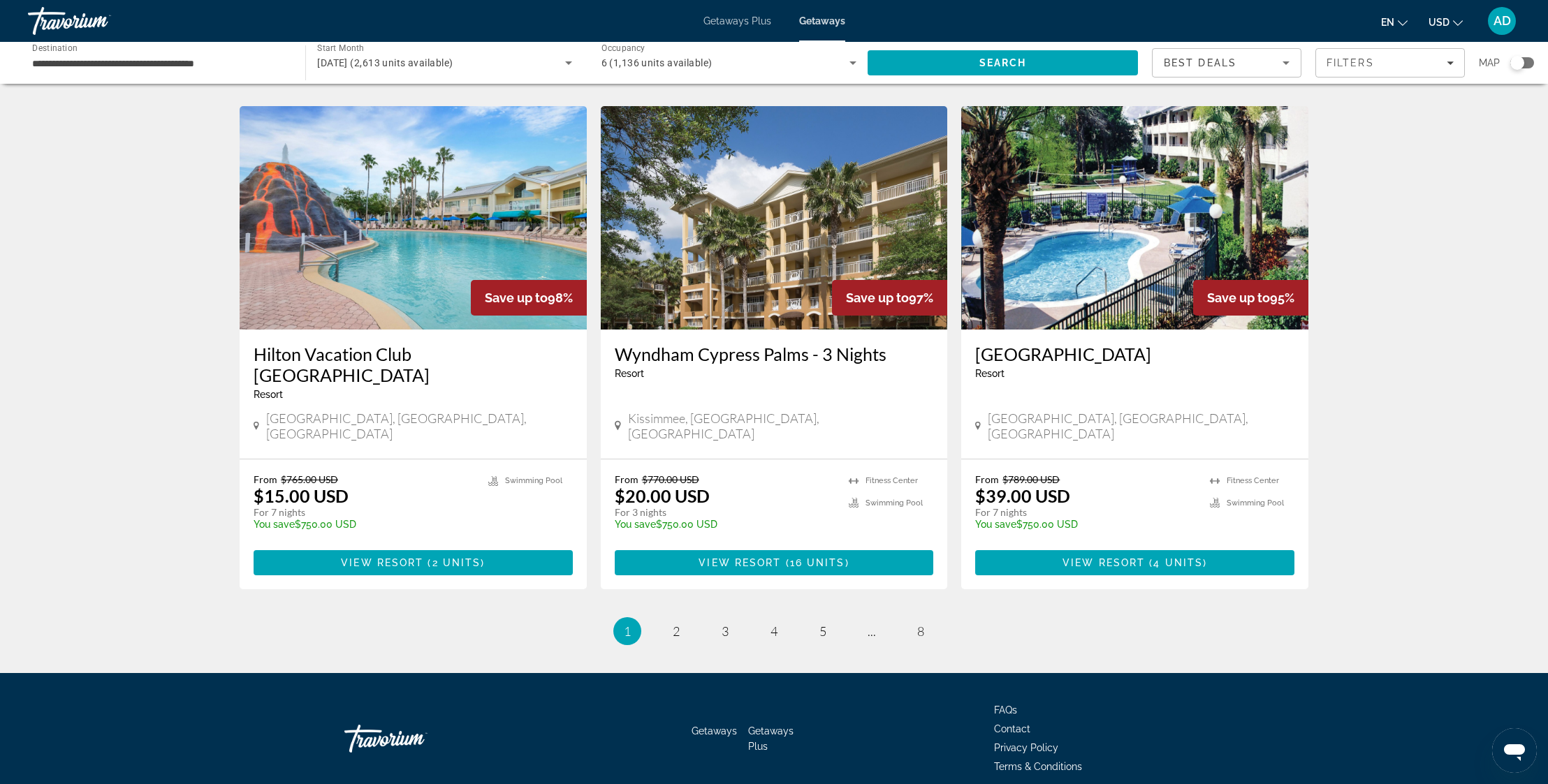
scroll to position [1539, 0]
click at [671, 620] on link "page 2" at bounding box center [676, 633] width 24 height 24
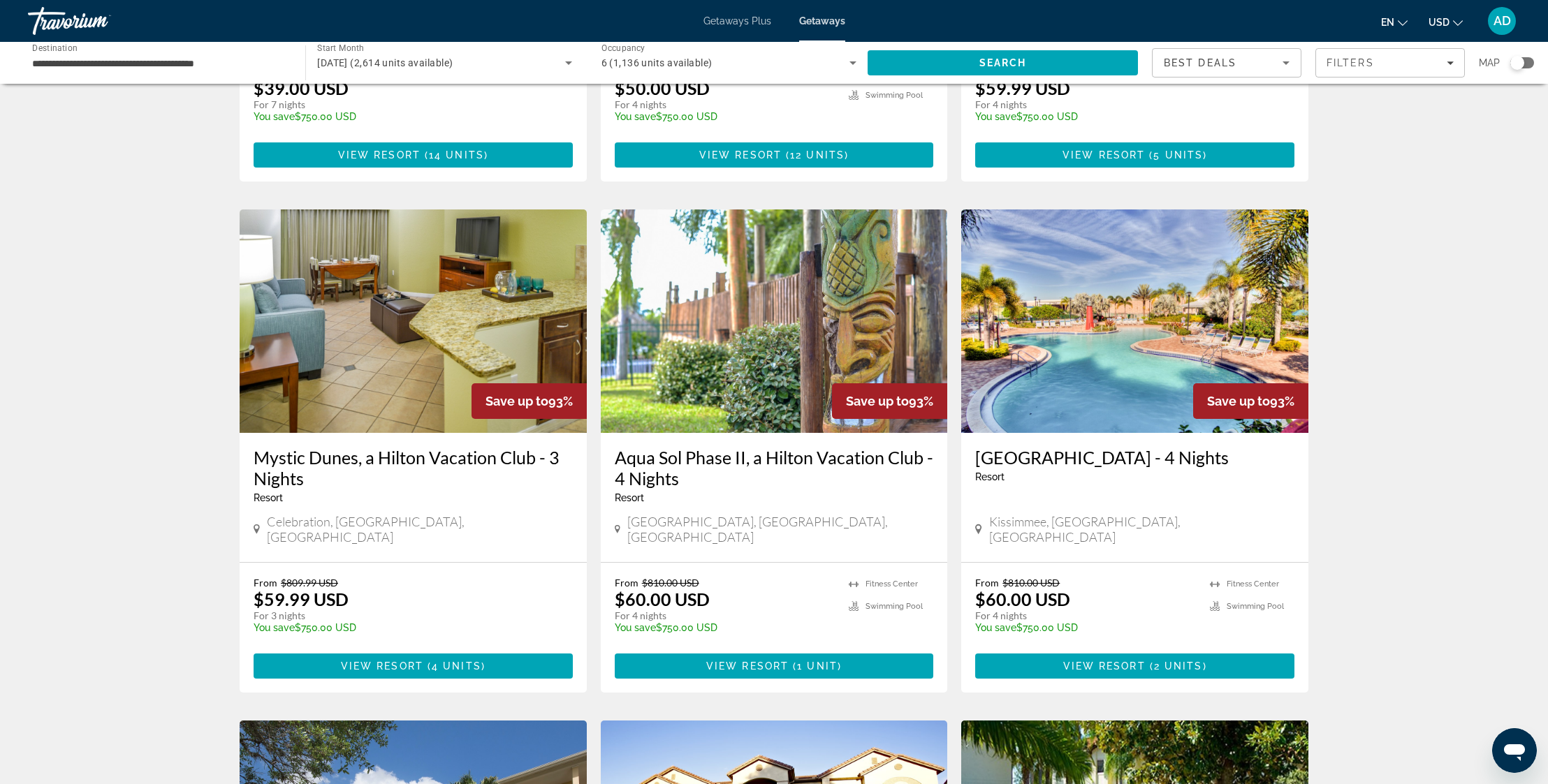
scroll to position [944, 0]
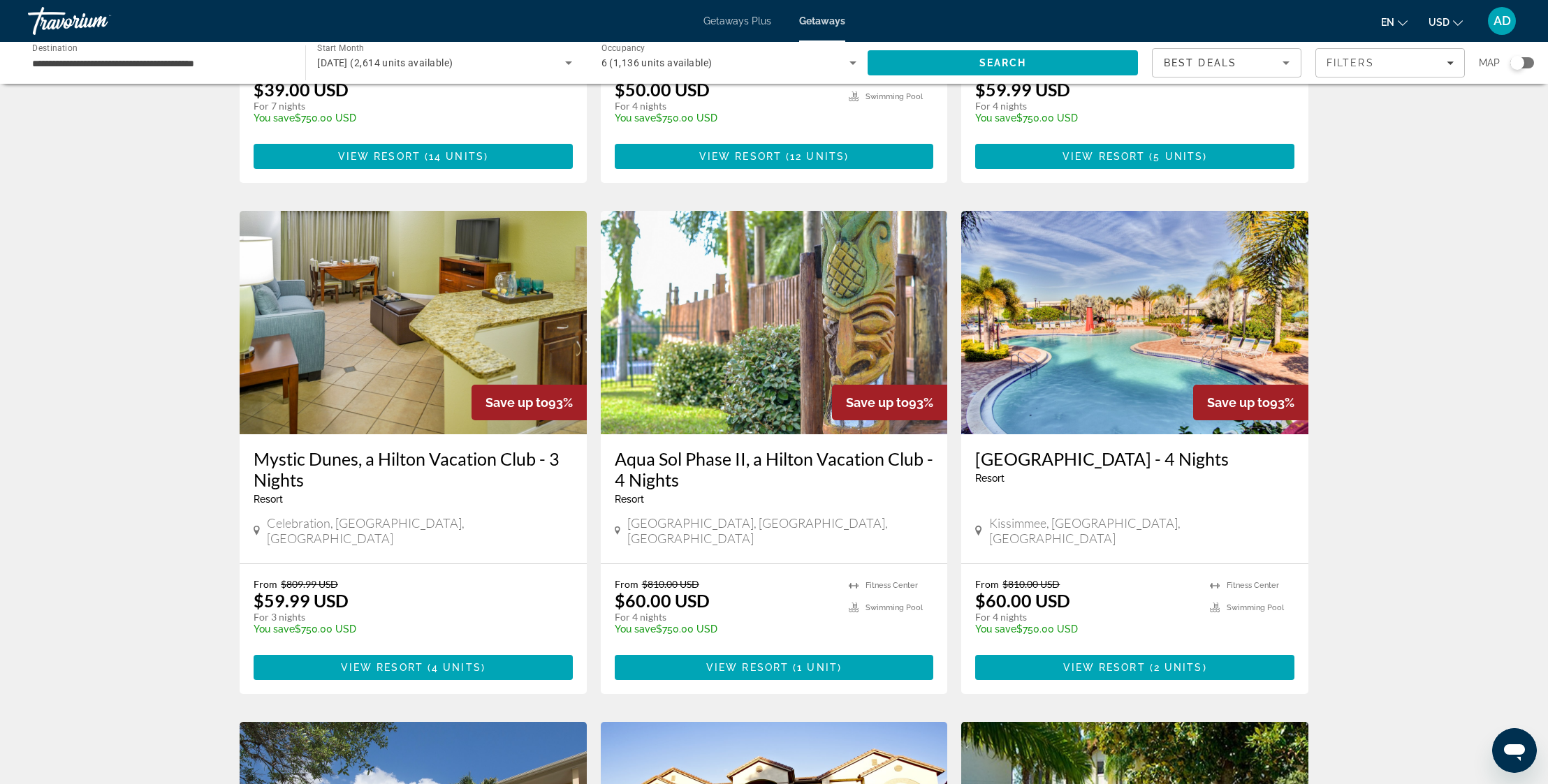
click at [1117, 254] on img "Main content" at bounding box center [1135, 322] width 347 height 223
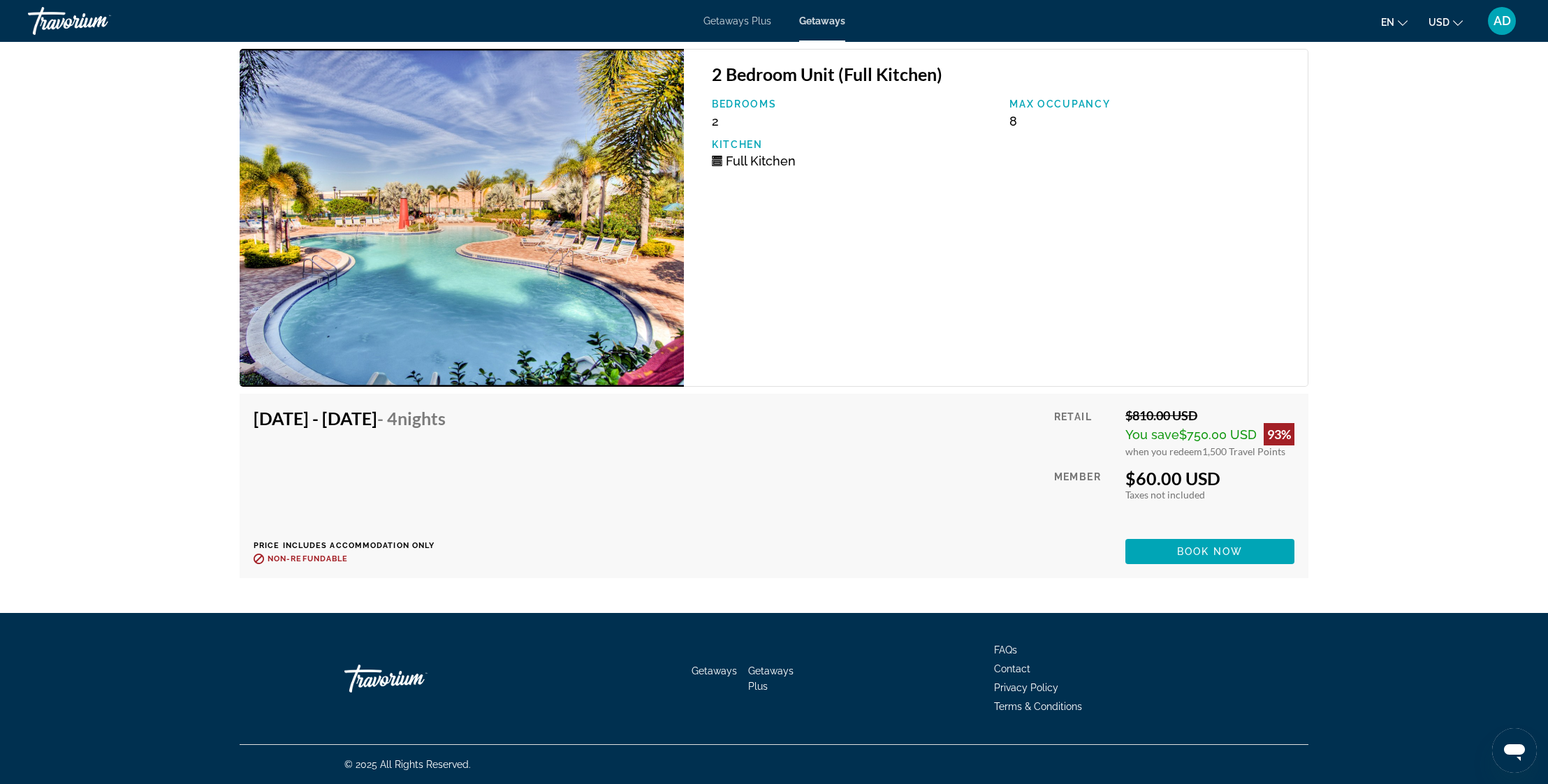
scroll to position [2208, 0]
click at [446, 426] on span "Nights" at bounding box center [421, 418] width 48 height 21
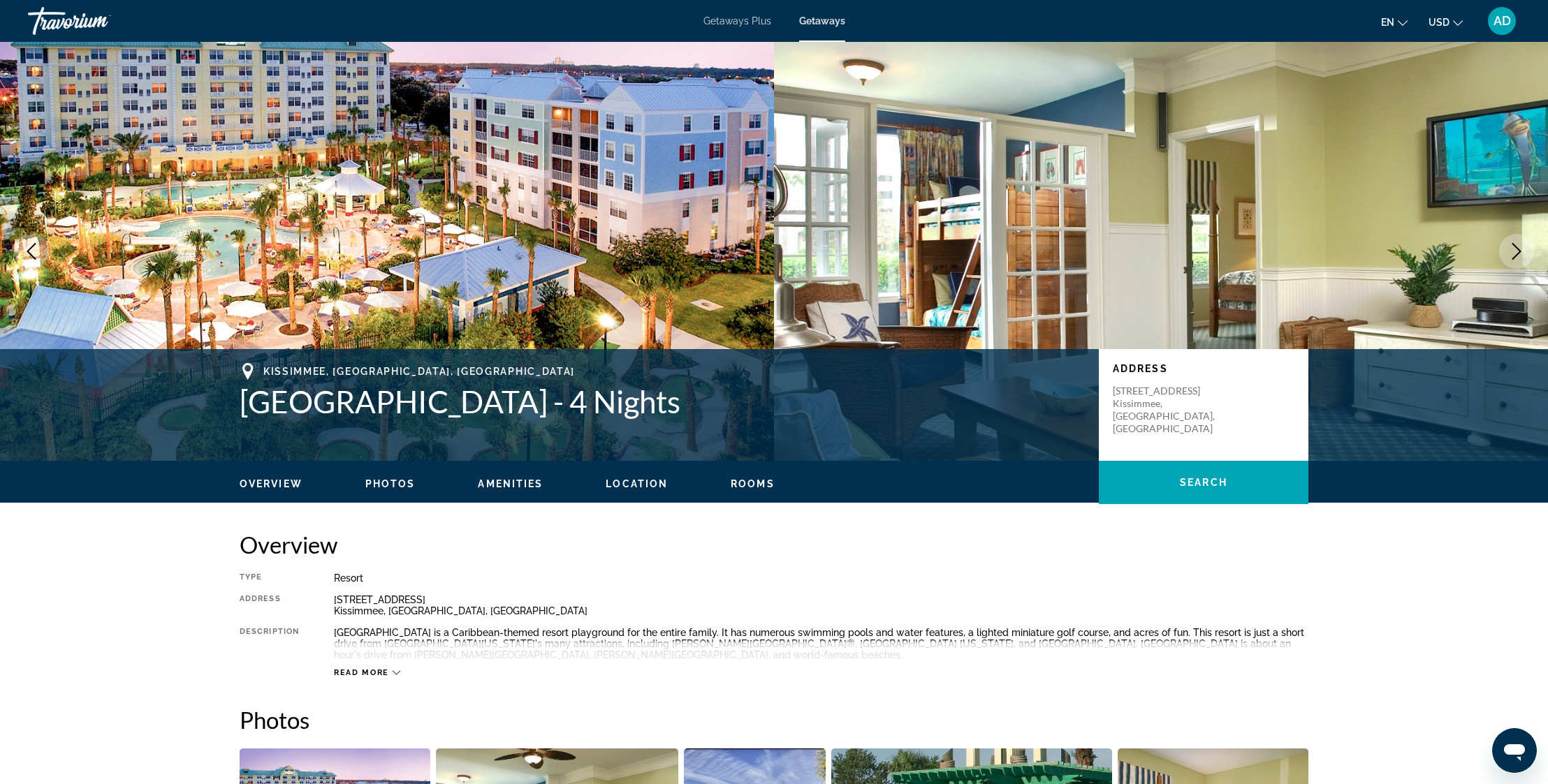
scroll to position [0, 0]
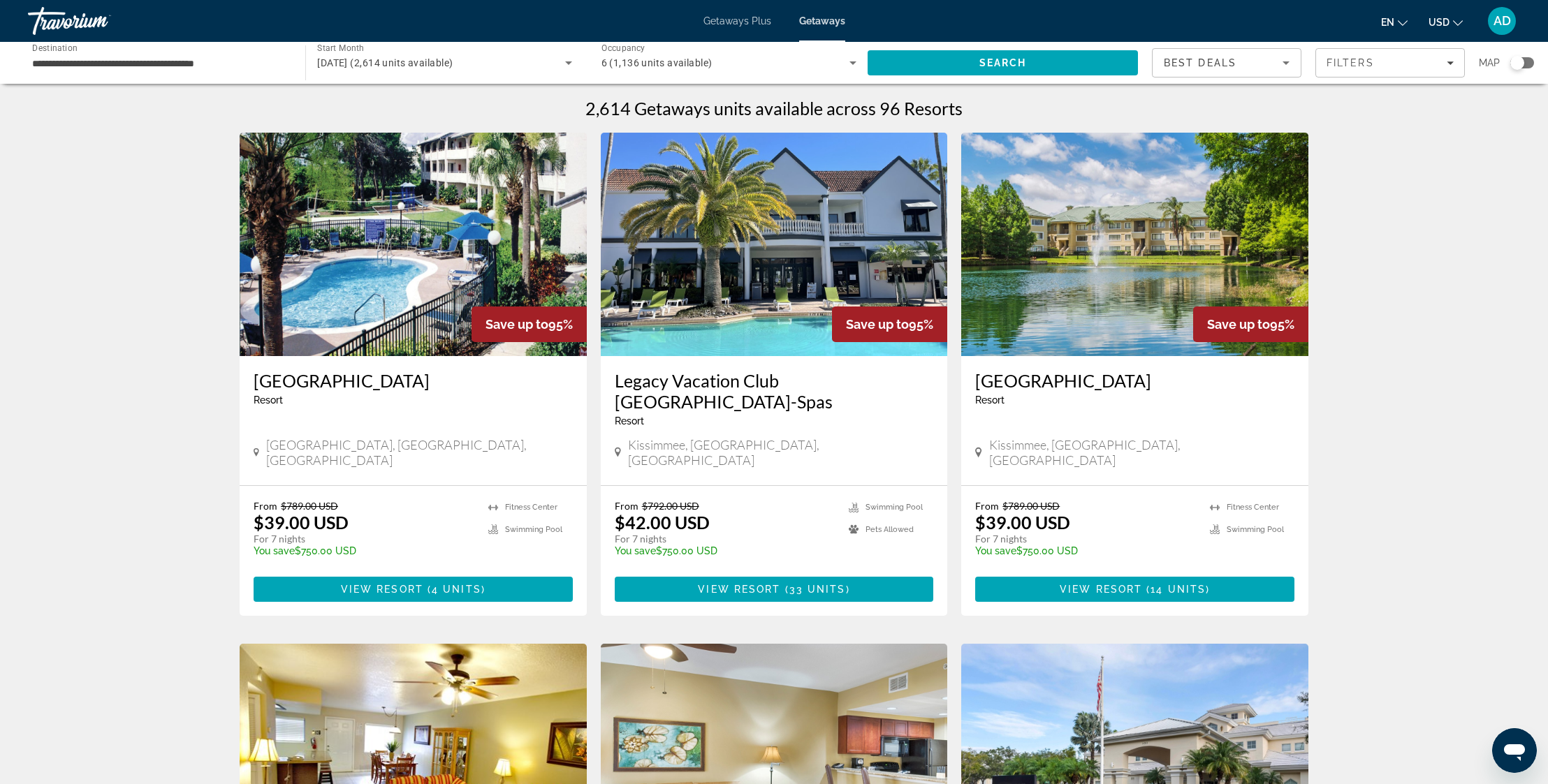
click at [729, 16] on span "Getaways Plus" at bounding box center [737, 21] width 68 height 11
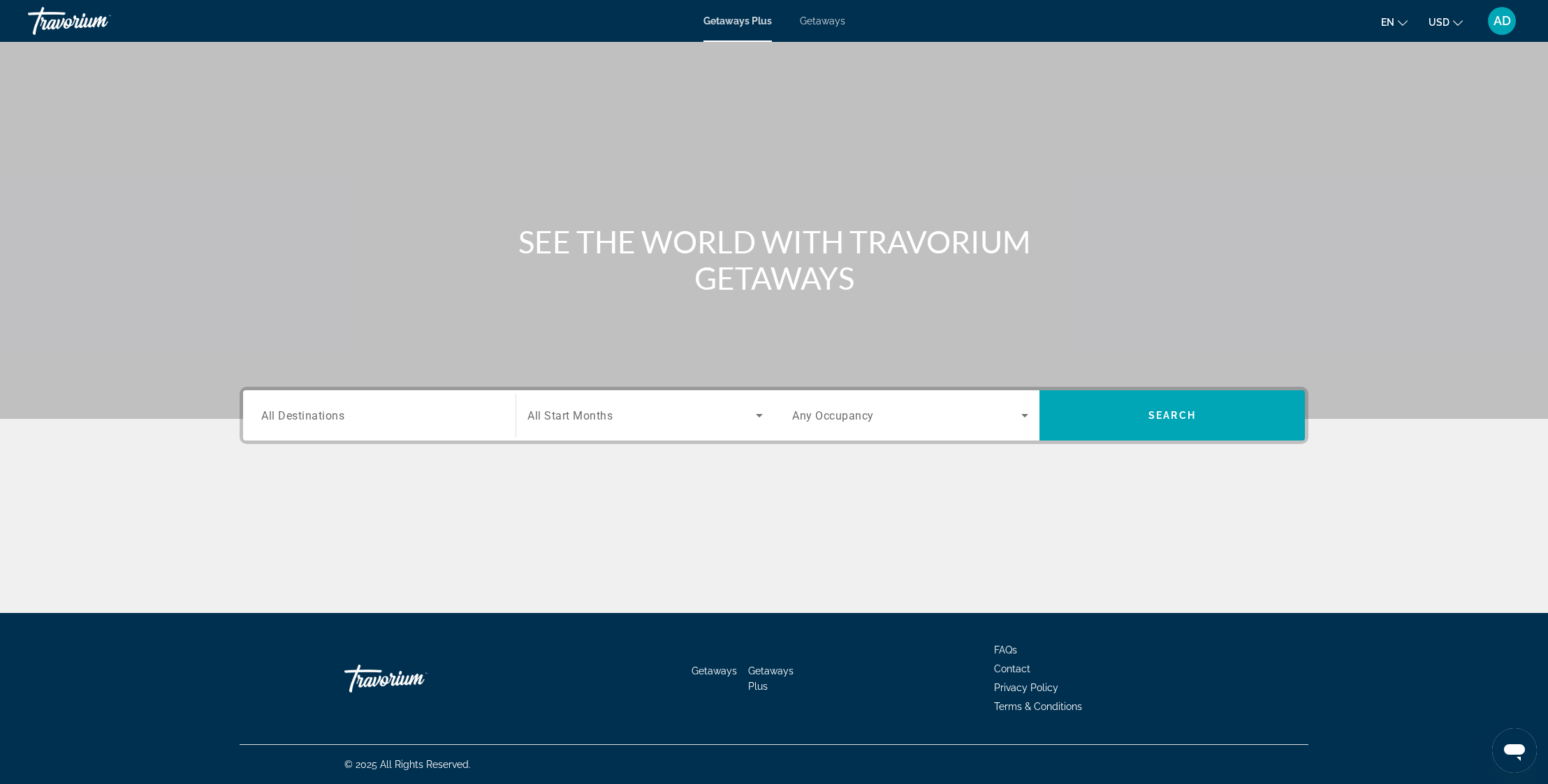
click at [368, 416] on input "Destination All Destinations" at bounding box center [379, 416] width 236 height 16
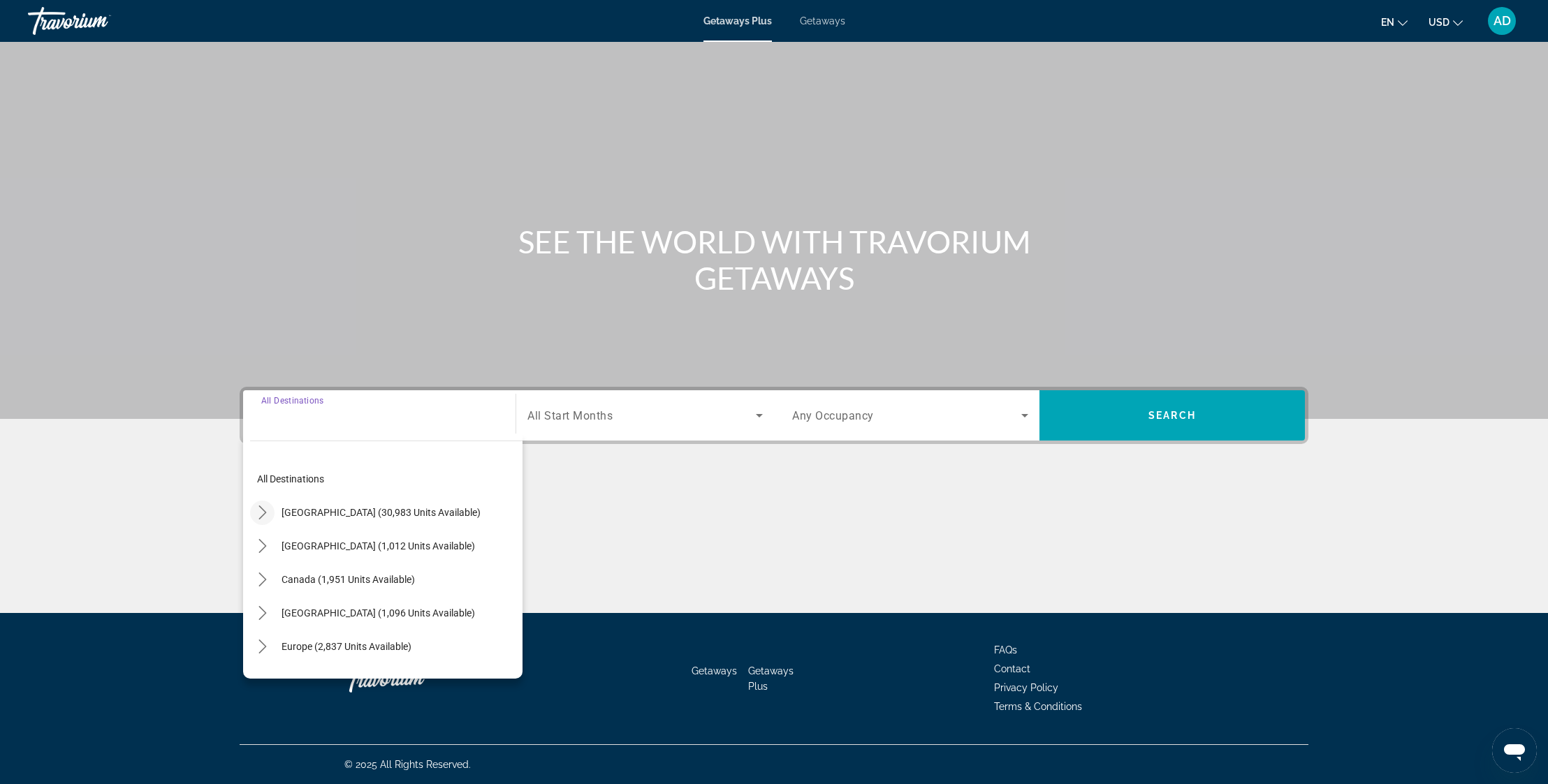
click at [261, 511] on icon "Toggle United States (30,983 units available) submenu" at bounding box center [263, 513] width 14 height 14
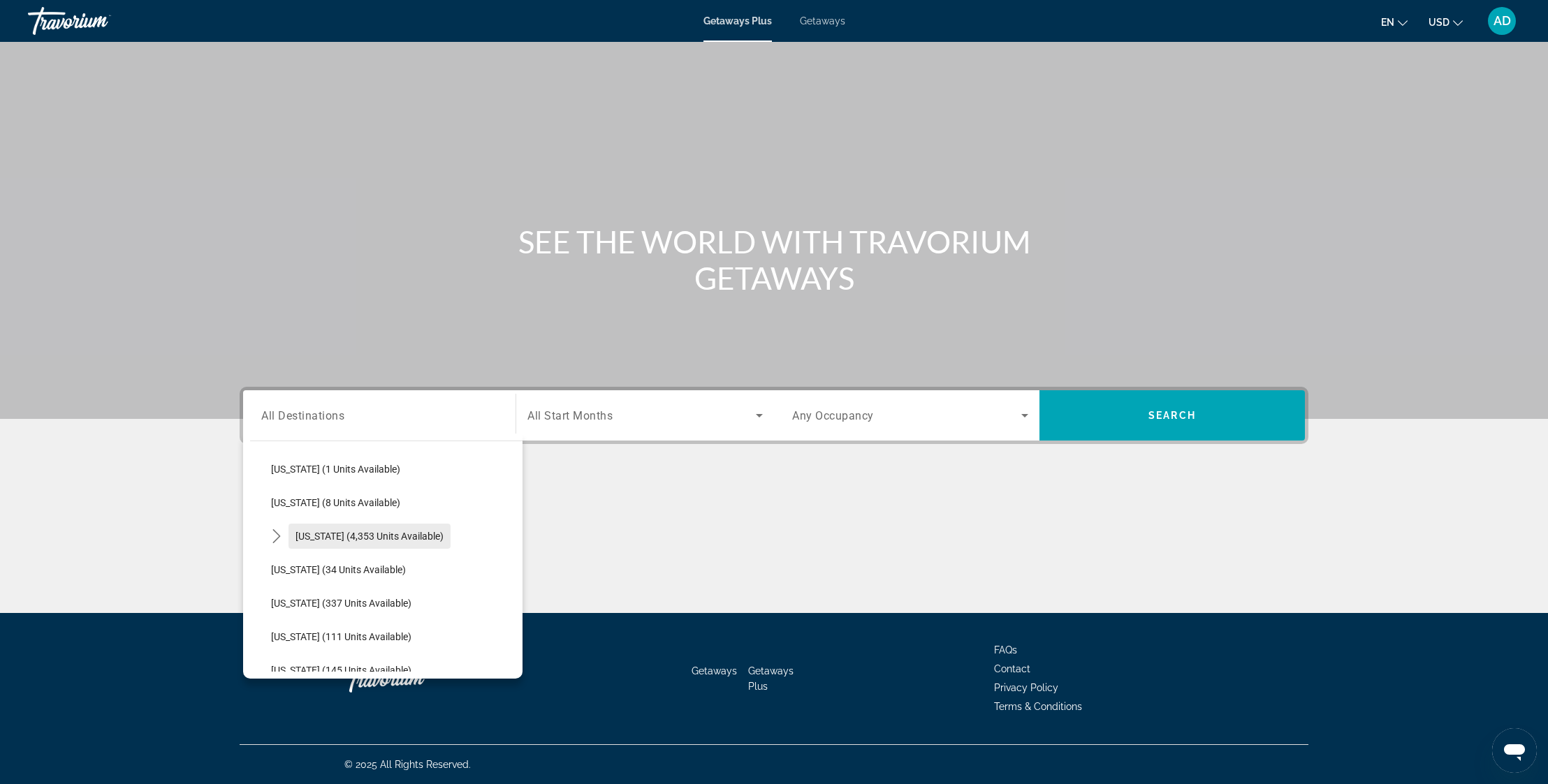
scroll to position [216, 0]
click at [276, 532] on icon "Toggle Florida (4,353 units available) submenu" at bounding box center [277, 531] width 14 height 14
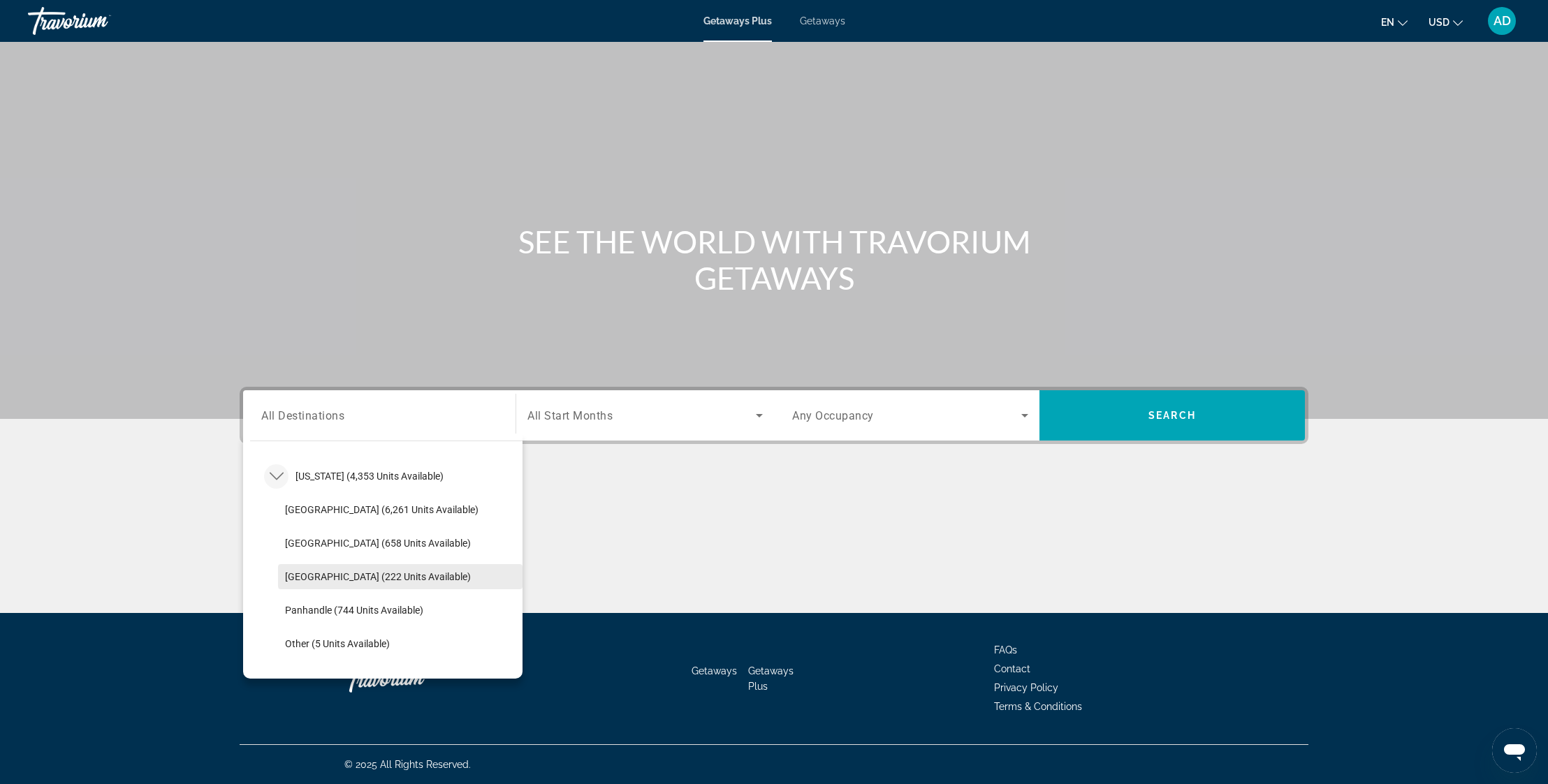
scroll to position [273, 0]
click at [335, 510] on span "[GEOGRAPHIC_DATA] (6,261 units available)" at bounding box center [381, 507] width 194 height 11
type input "**********"
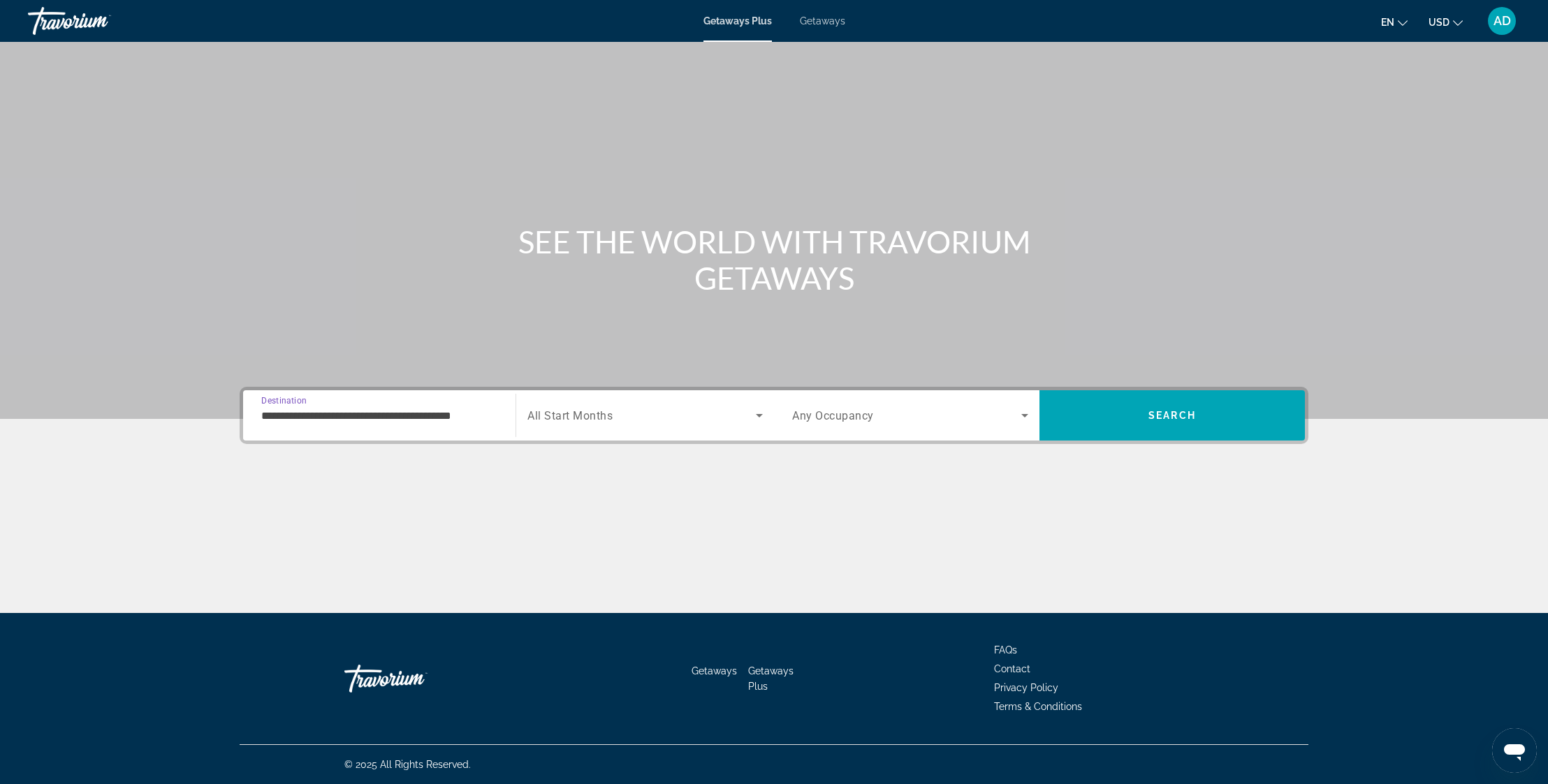
click at [758, 414] on icon "Search widget" at bounding box center [759, 415] width 16 height 16
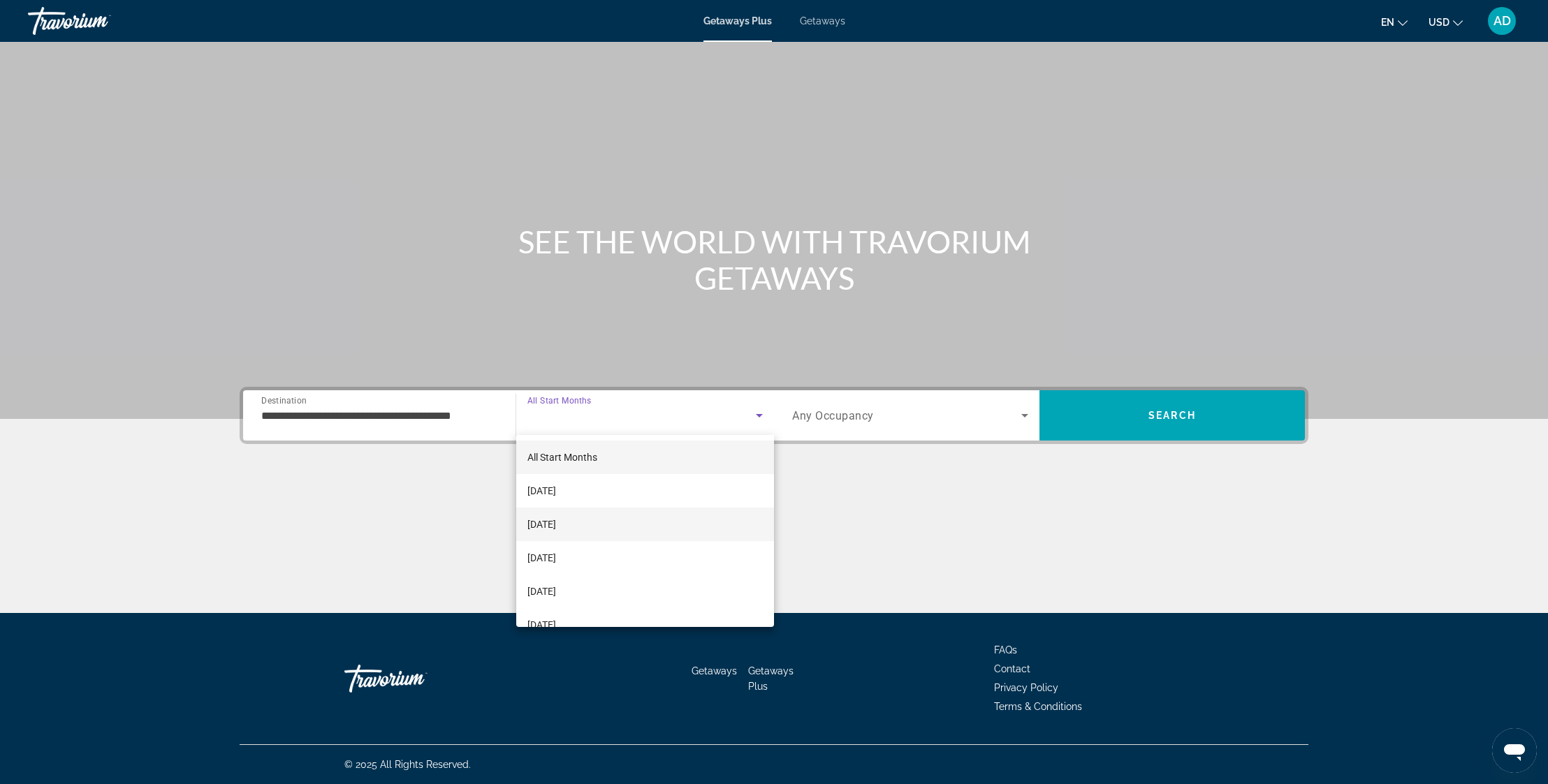
click at [597, 520] on mat-option "[DATE]" at bounding box center [645, 524] width 258 height 34
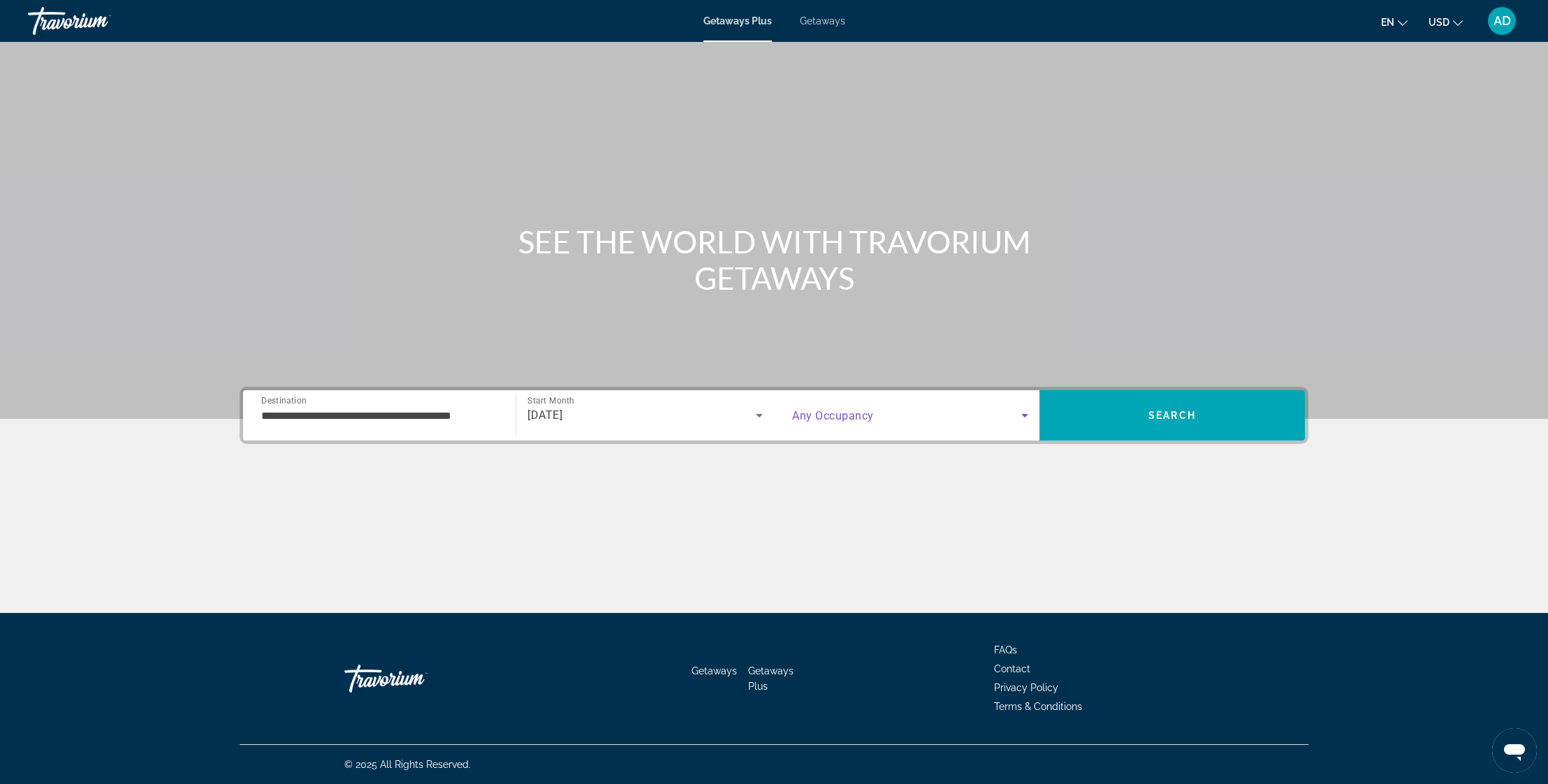
click at [903, 415] on span "Search widget" at bounding box center [906, 415] width 229 height 16
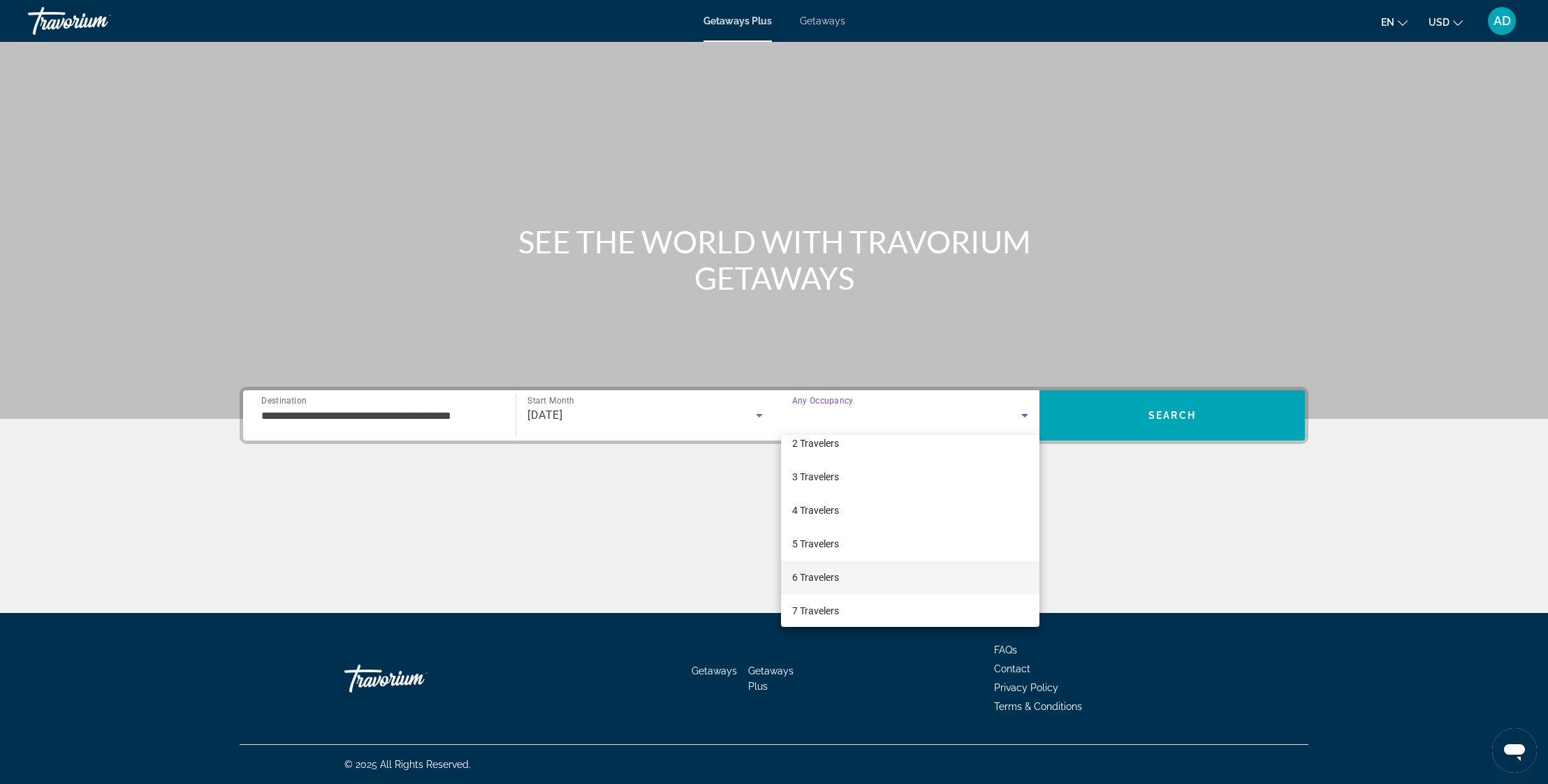
scroll to position [46, 0]
click at [845, 583] on mat-option "6 Travelers" at bounding box center [910, 578] width 258 height 34
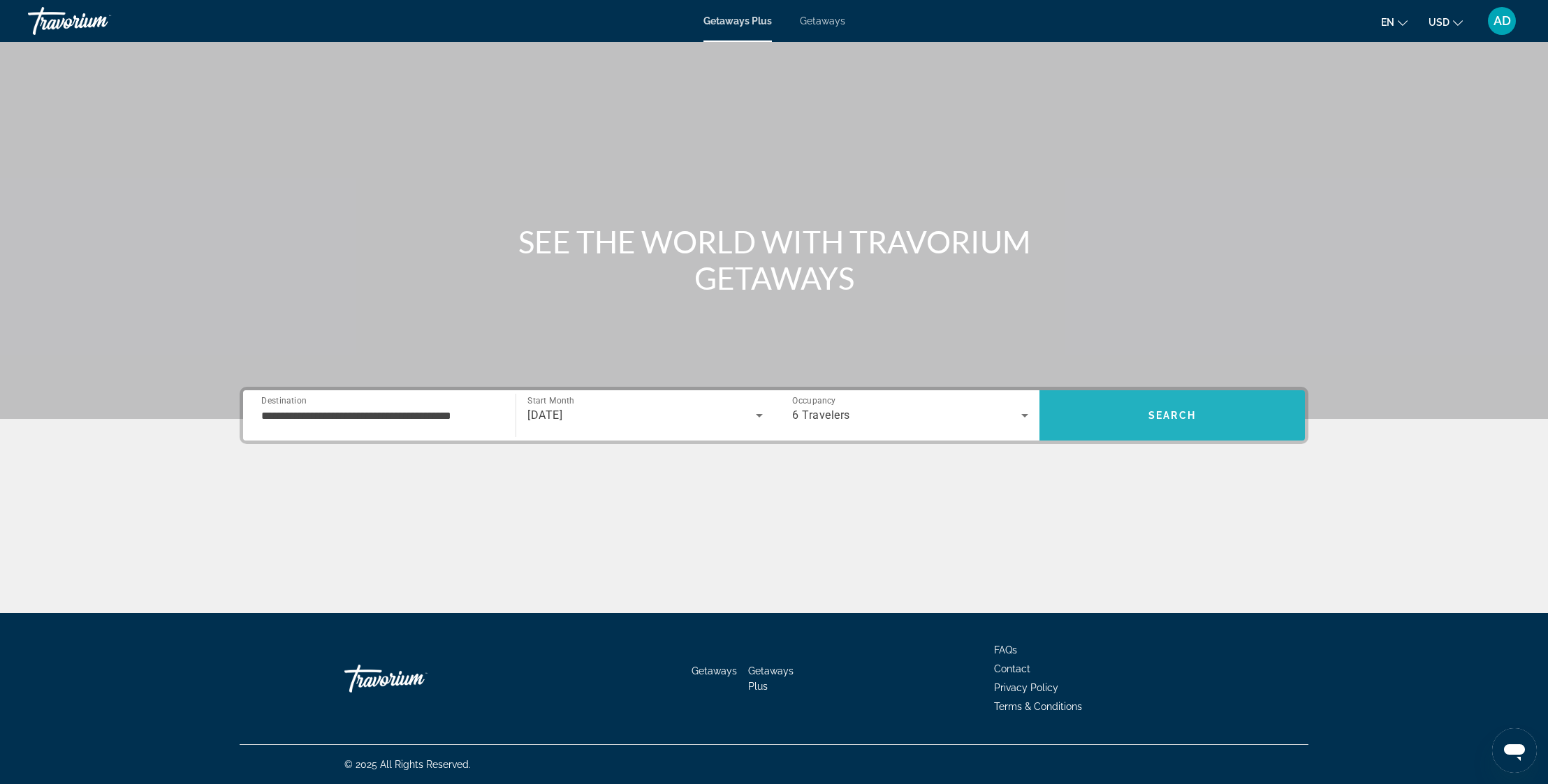
click at [1160, 409] on span "Search" at bounding box center [1172, 416] width 266 height 34
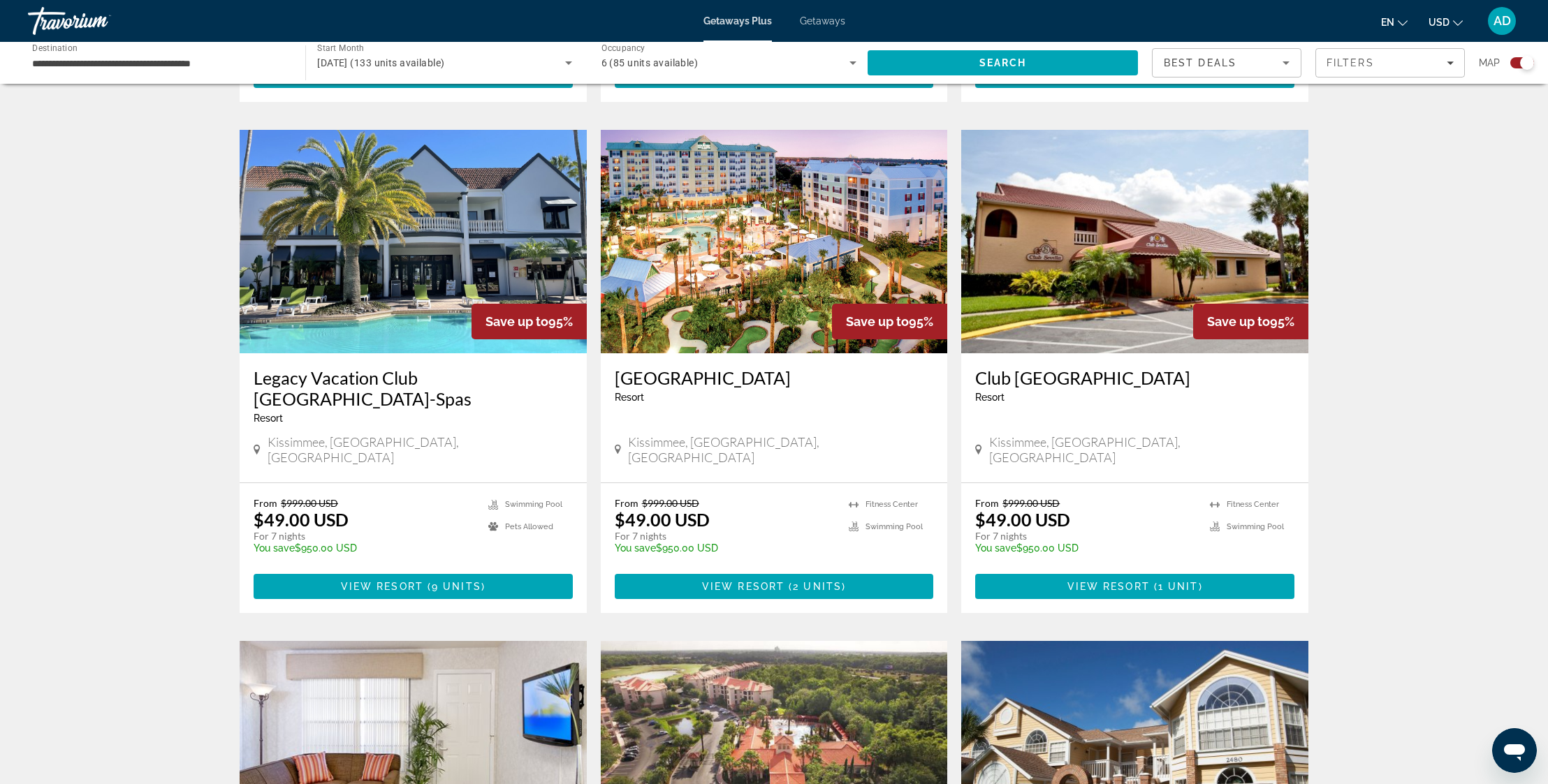
scroll to position [948, 0]
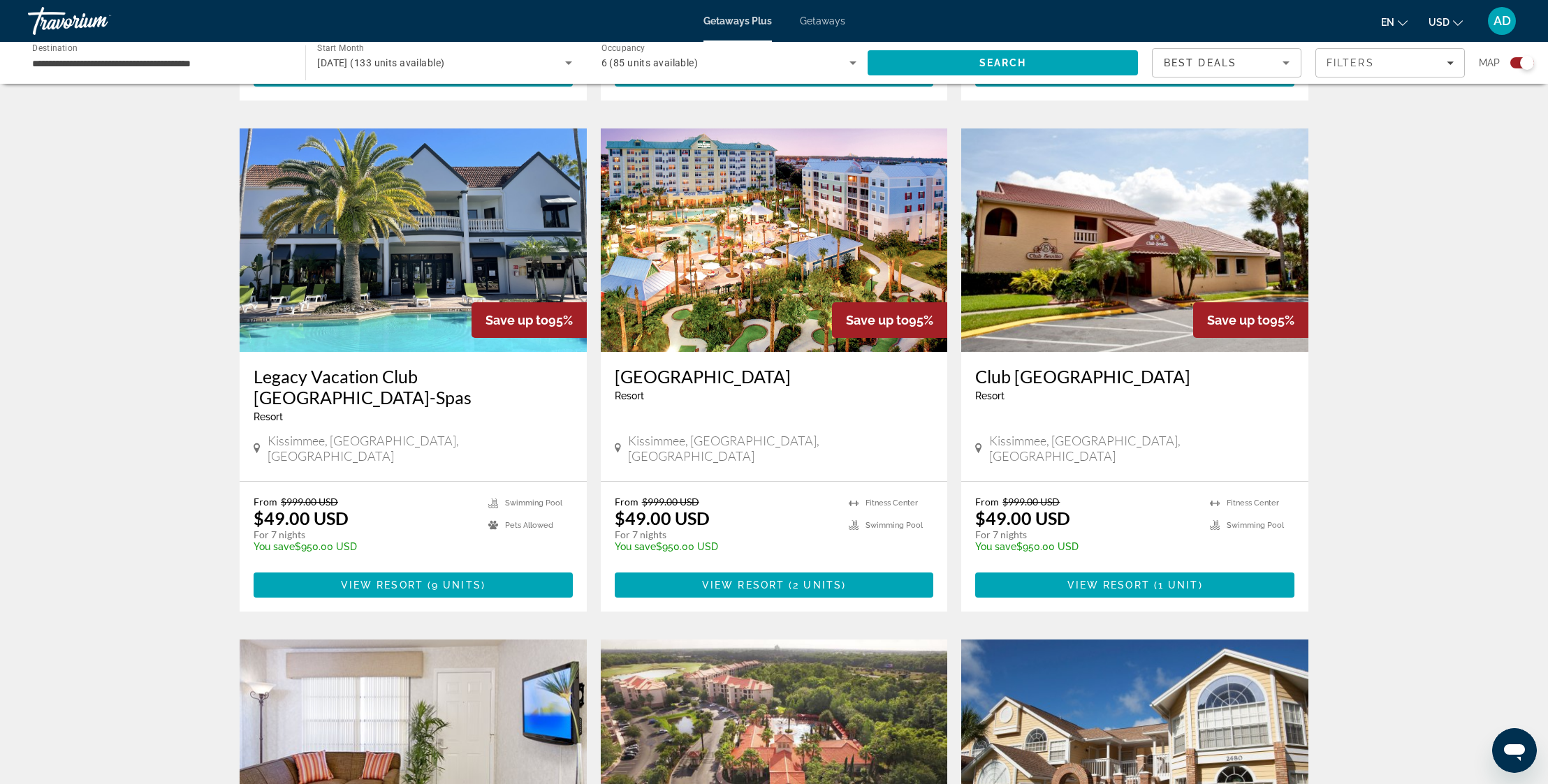
click at [819, 243] on img "Main content" at bounding box center [774, 240] width 347 height 223
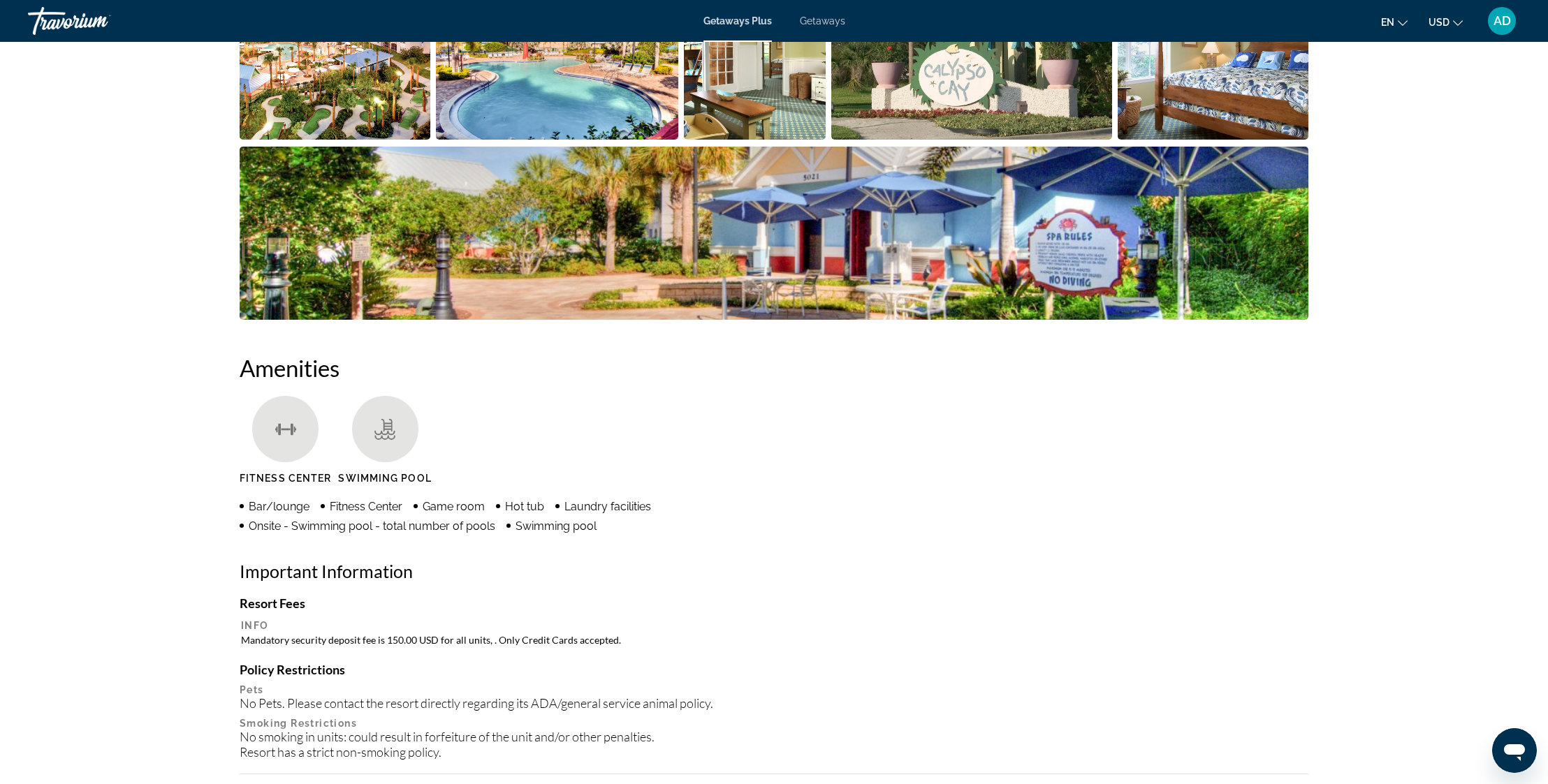
scroll to position [782, 0]
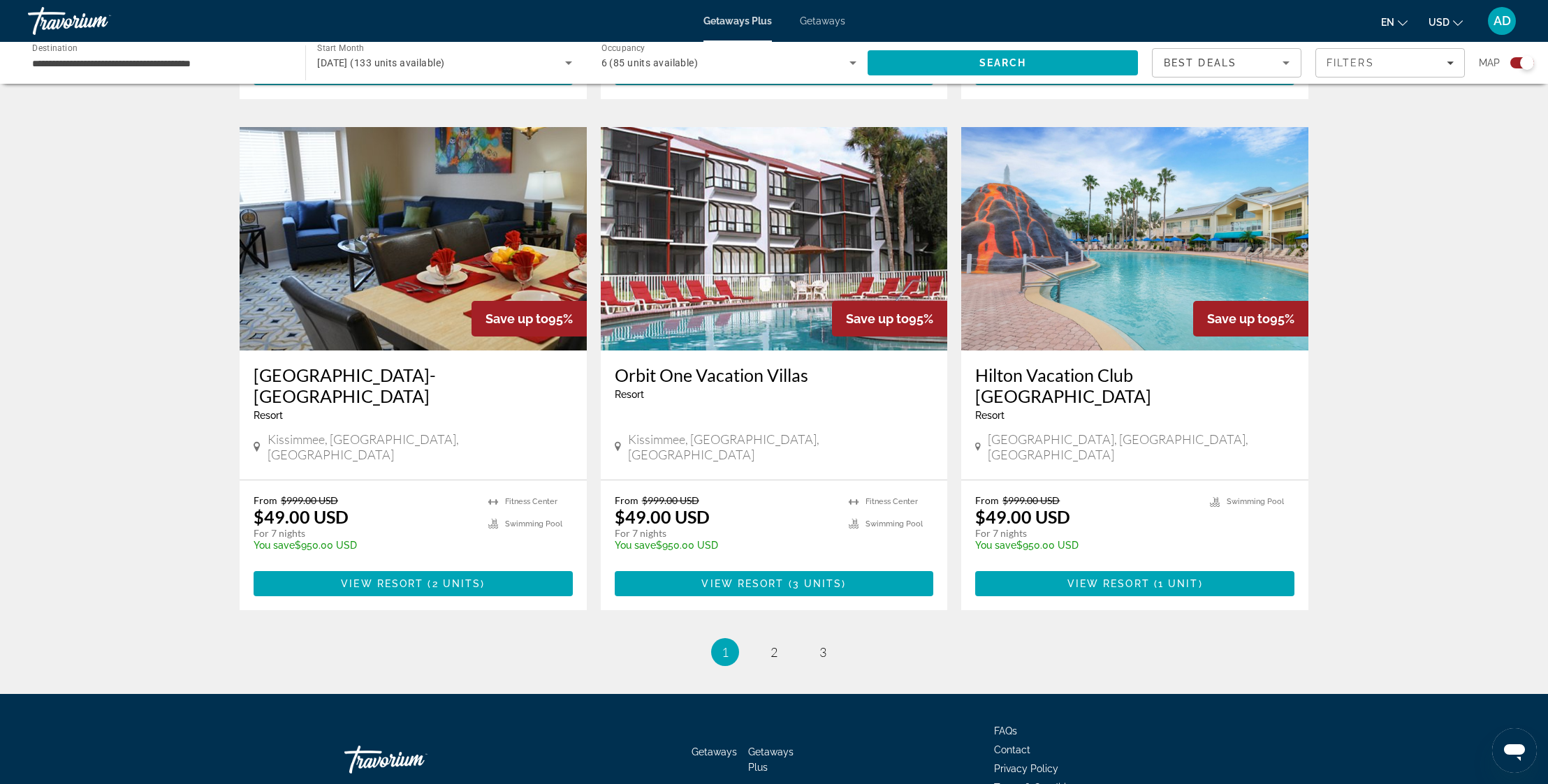
scroll to position [1971, 0]
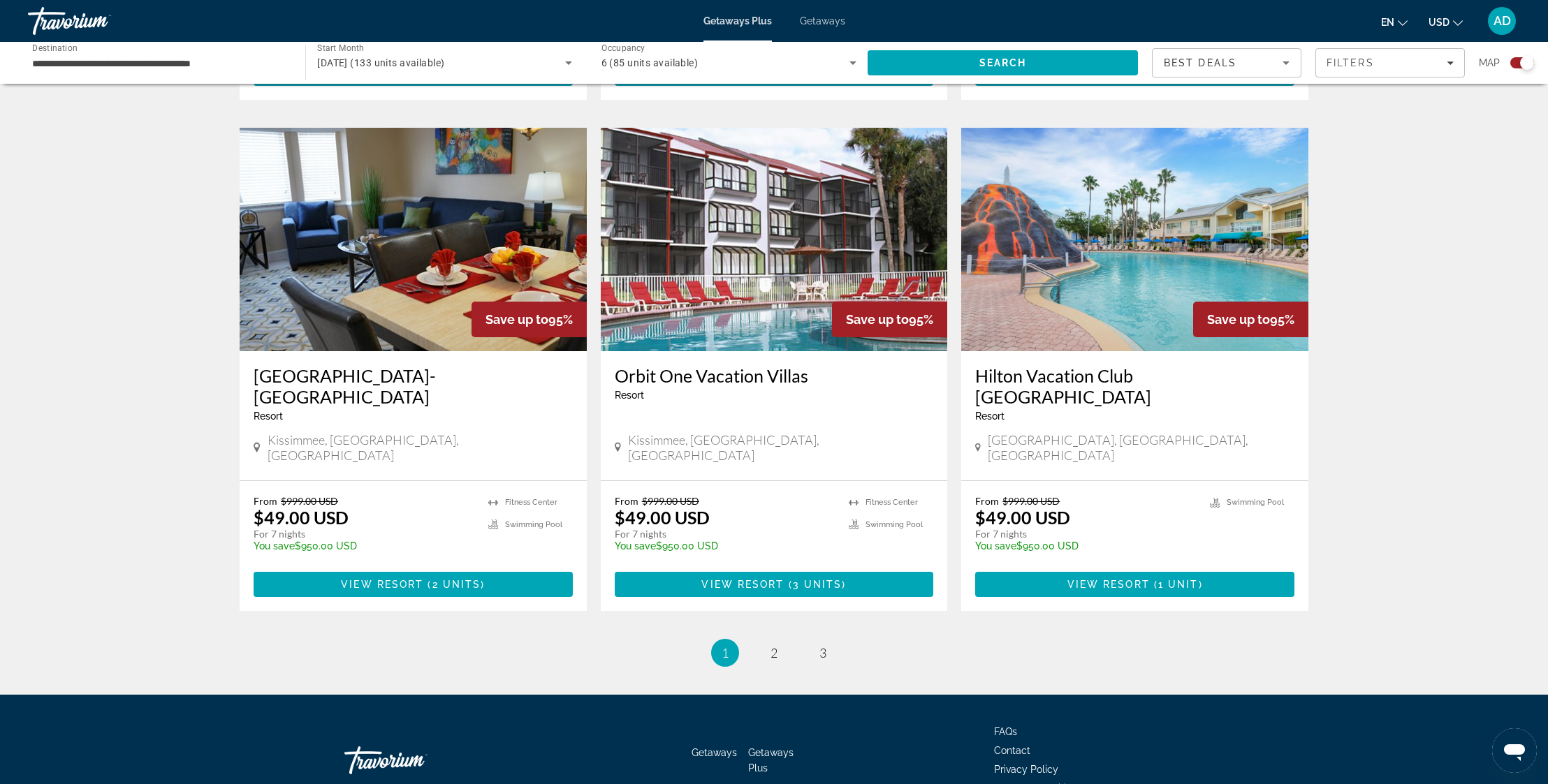
click at [1137, 188] on img "Main content" at bounding box center [1135, 239] width 347 height 223
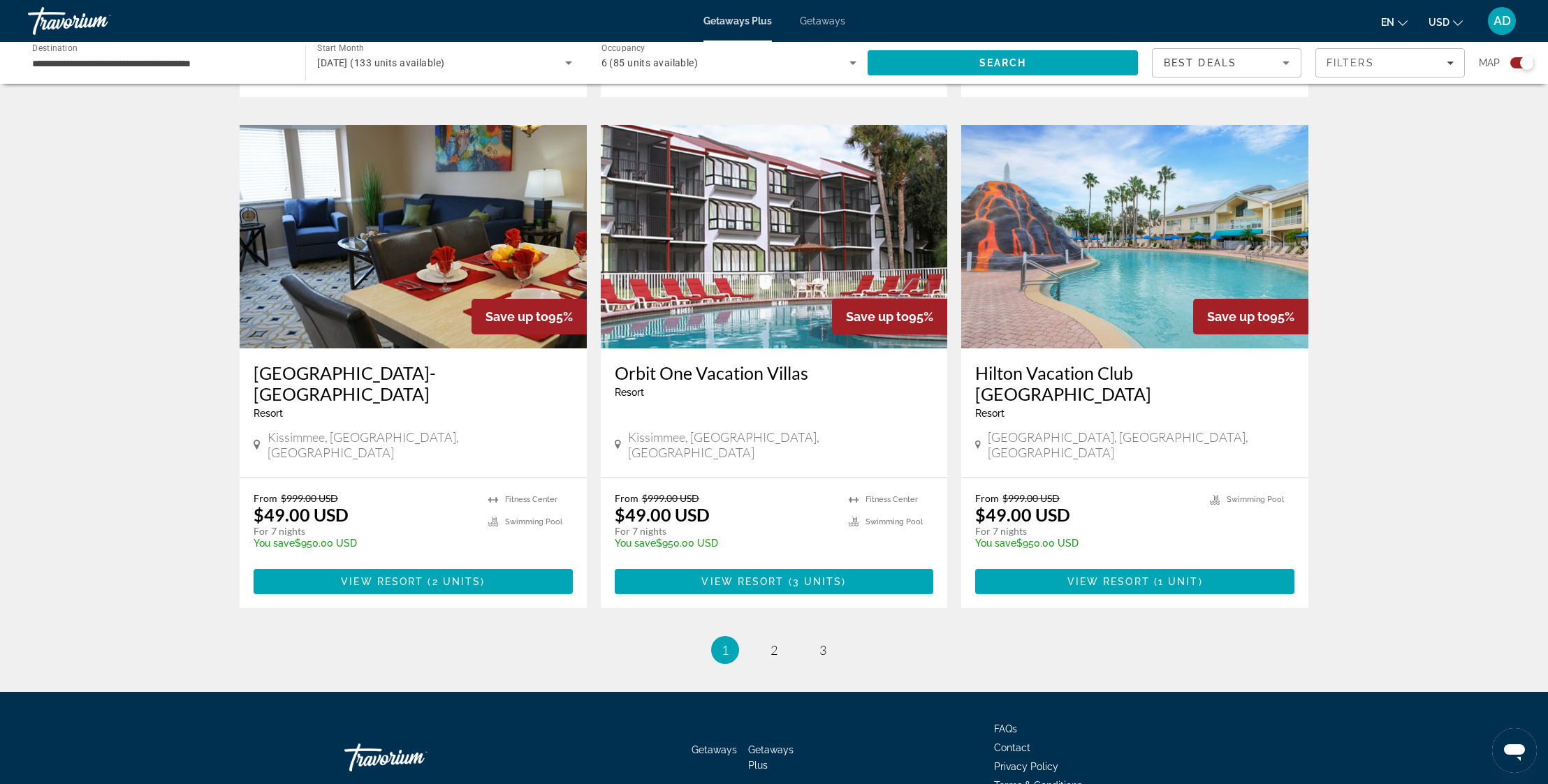
scroll to position [1971, 0]
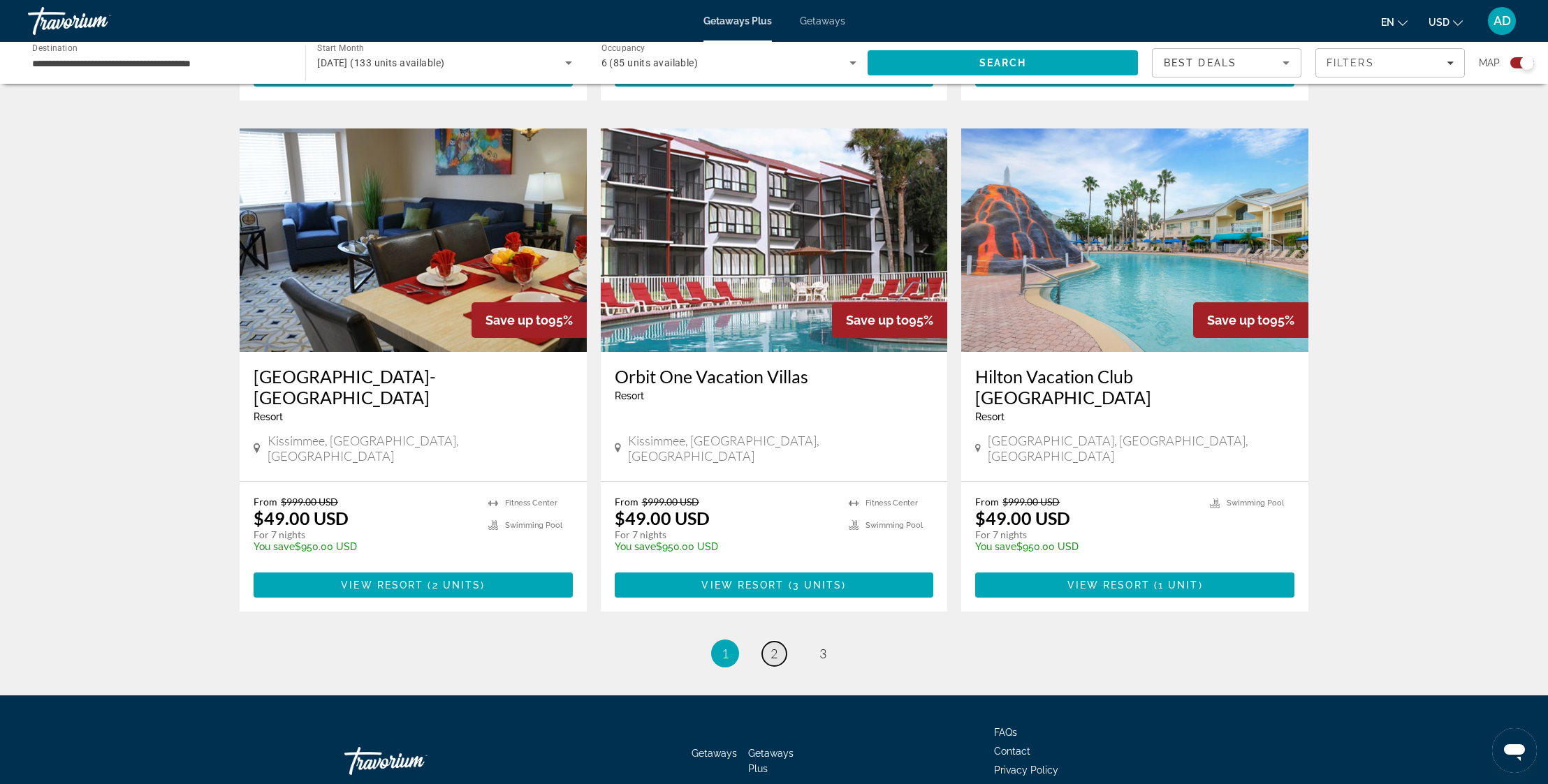
click at [773, 646] on span "2" at bounding box center [774, 654] width 7 height 16
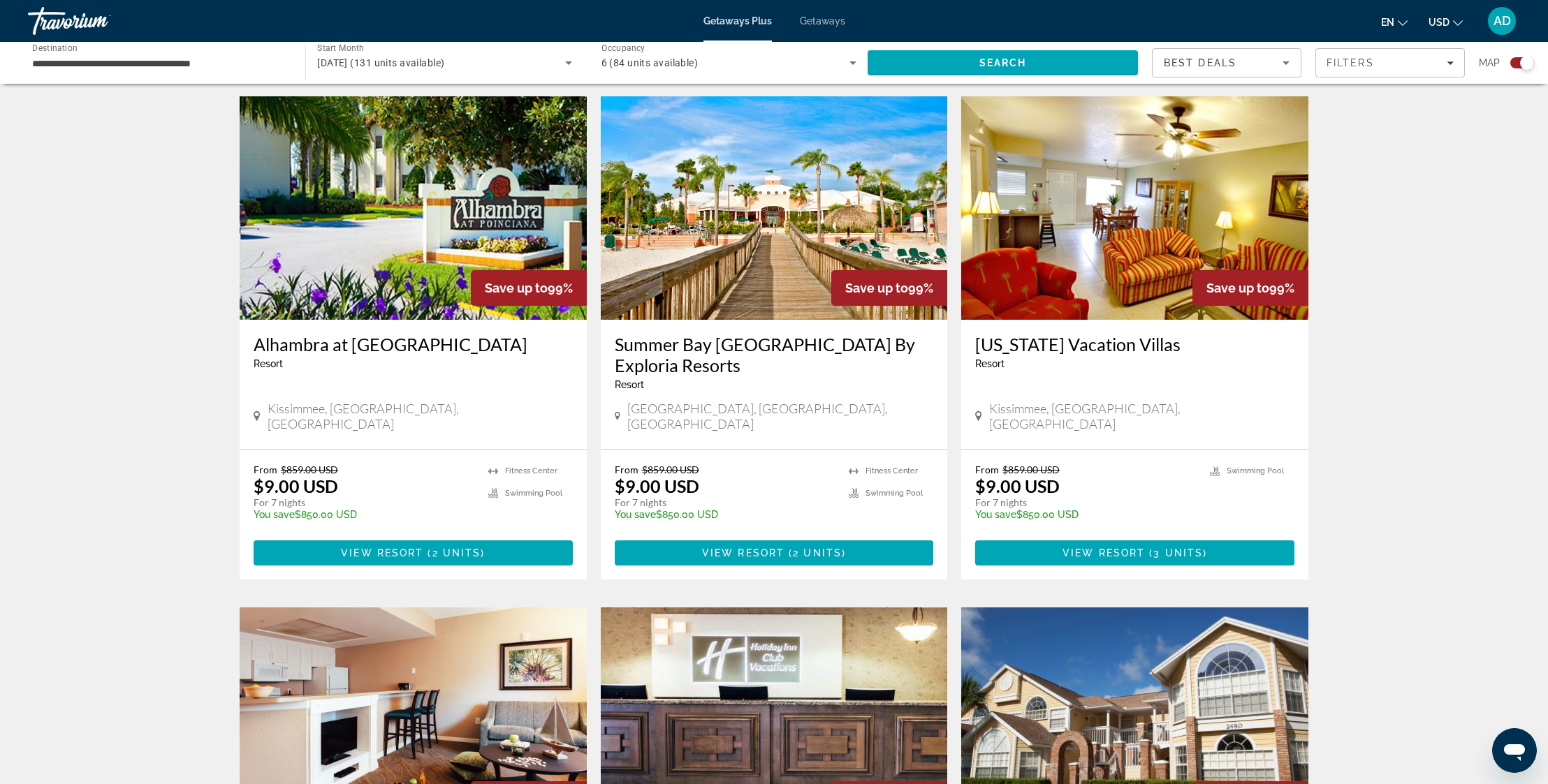
scroll to position [474, 0]
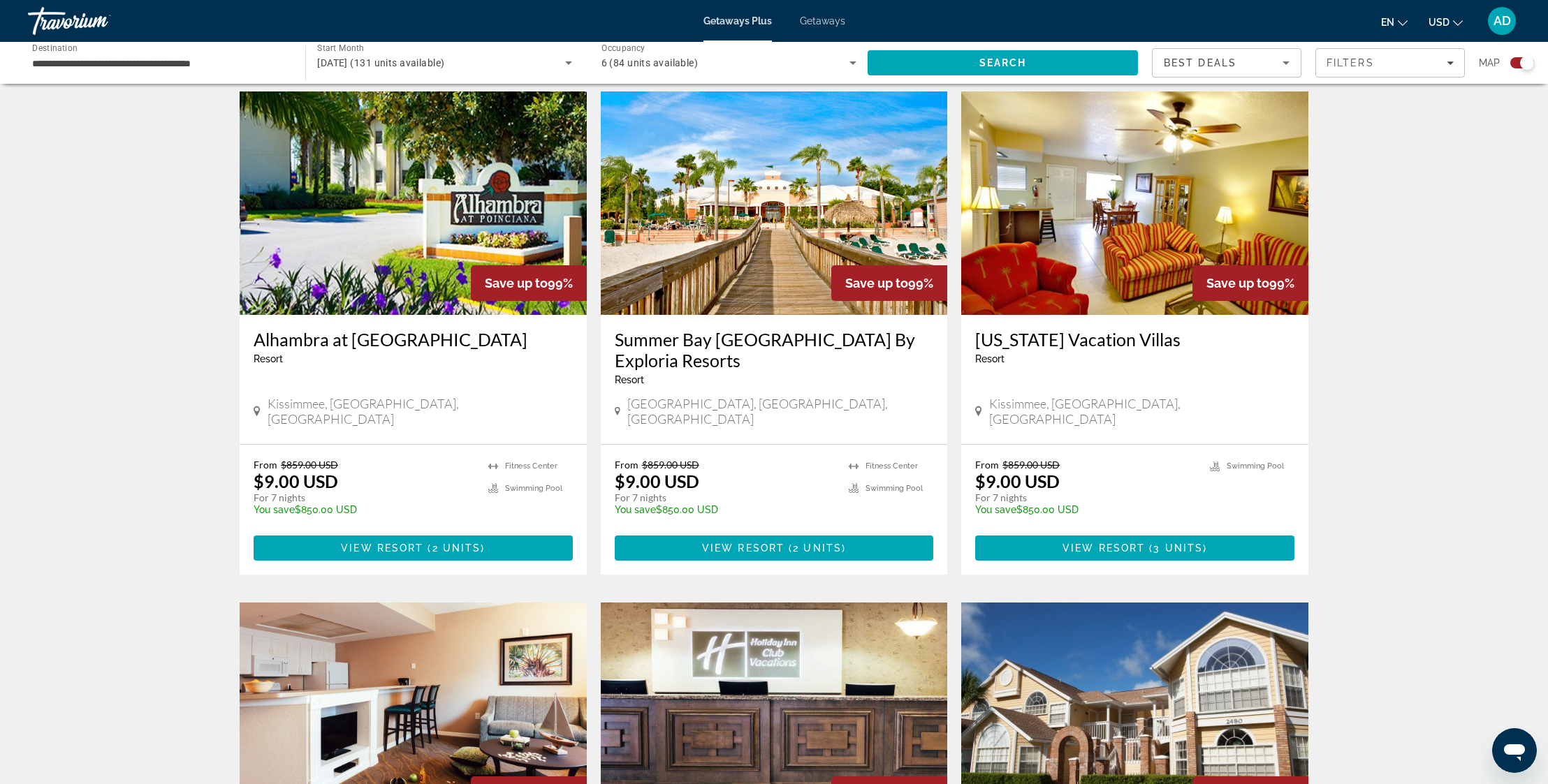
click at [780, 247] on img "Main content" at bounding box center [774, 203] width 347 height 223
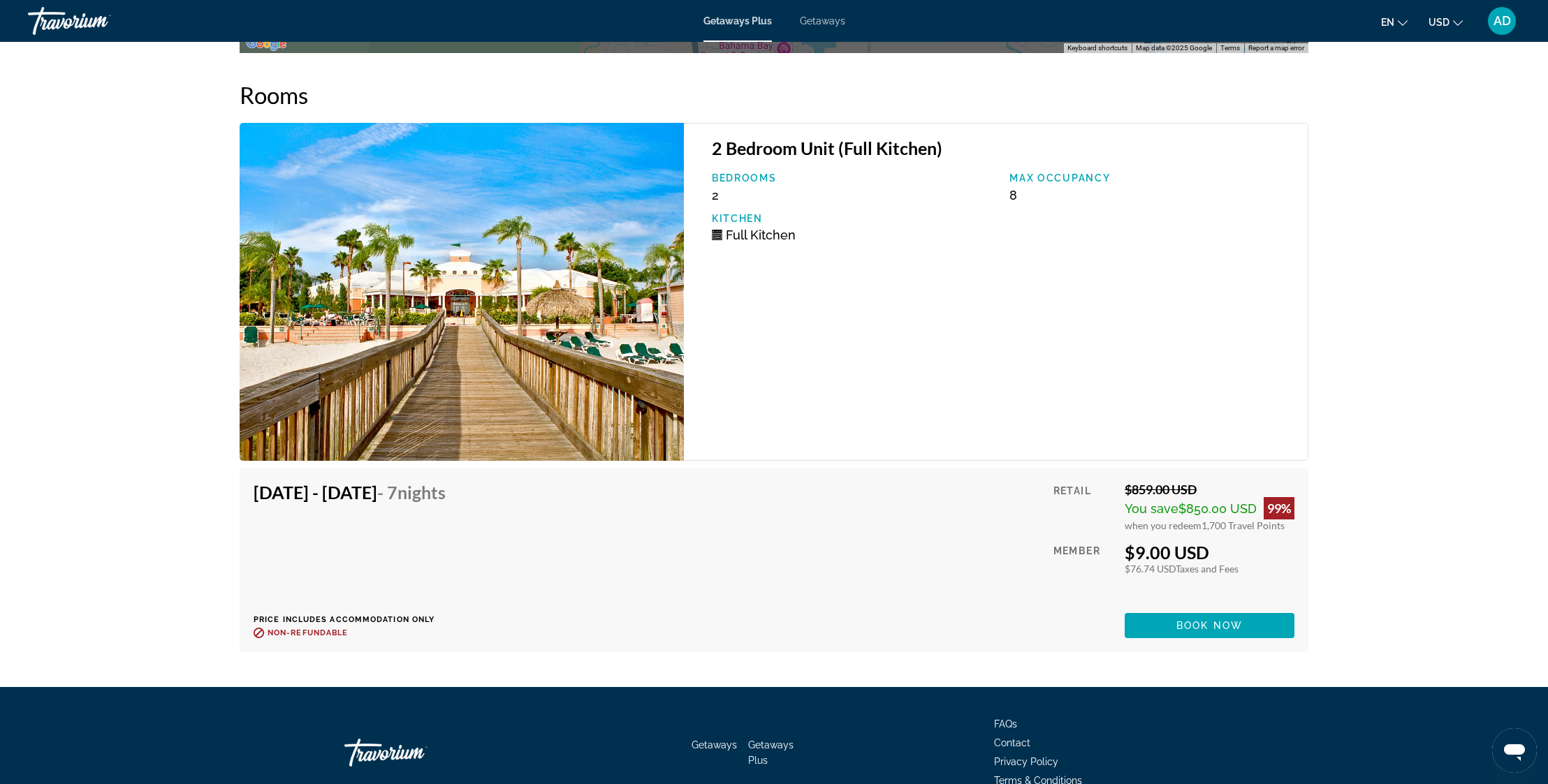
scroll to position [2803, 0]
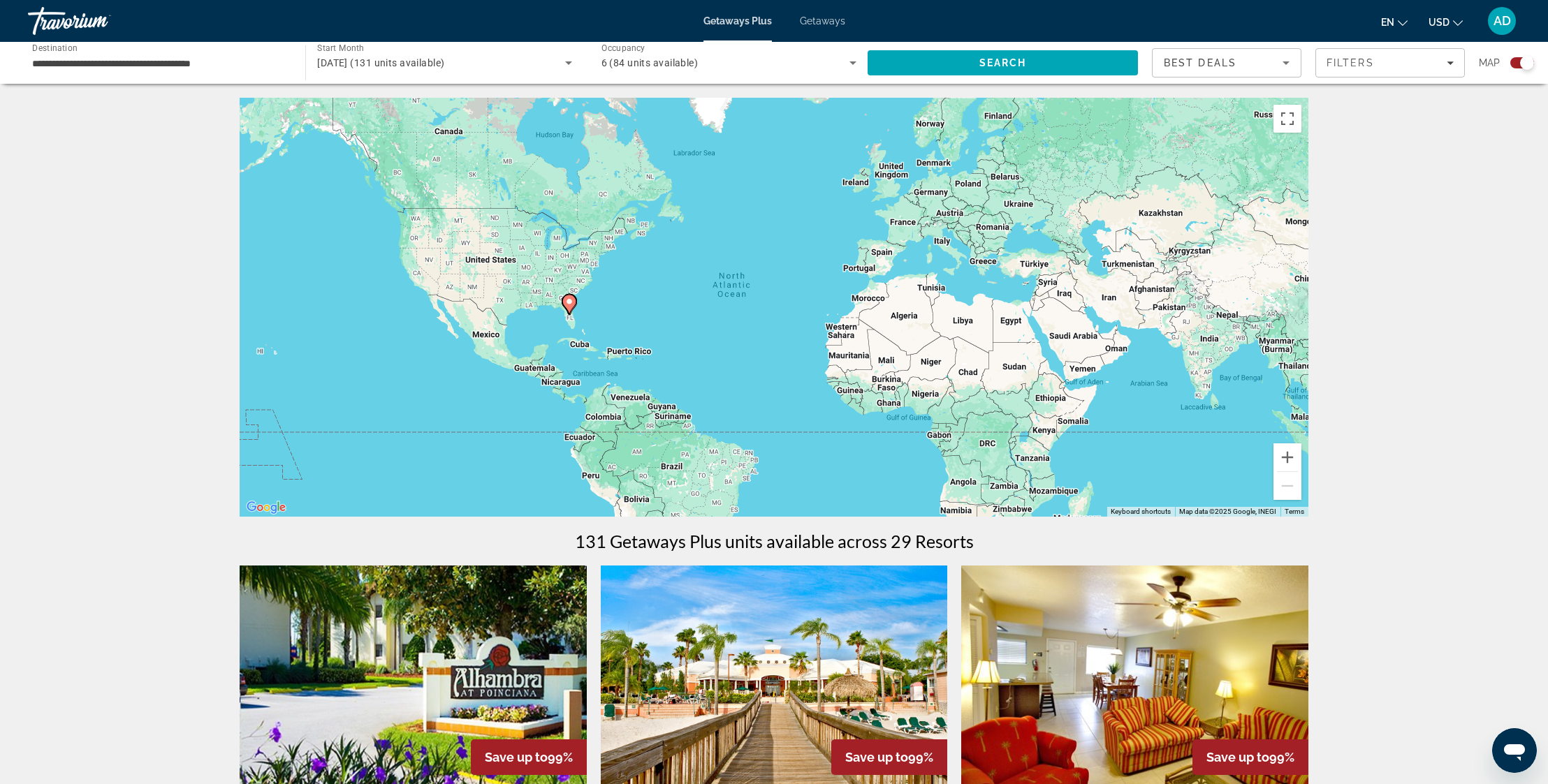
click at [571, 63] on icon "Search widget" at bounding box center [568, 62] width 16 height 16
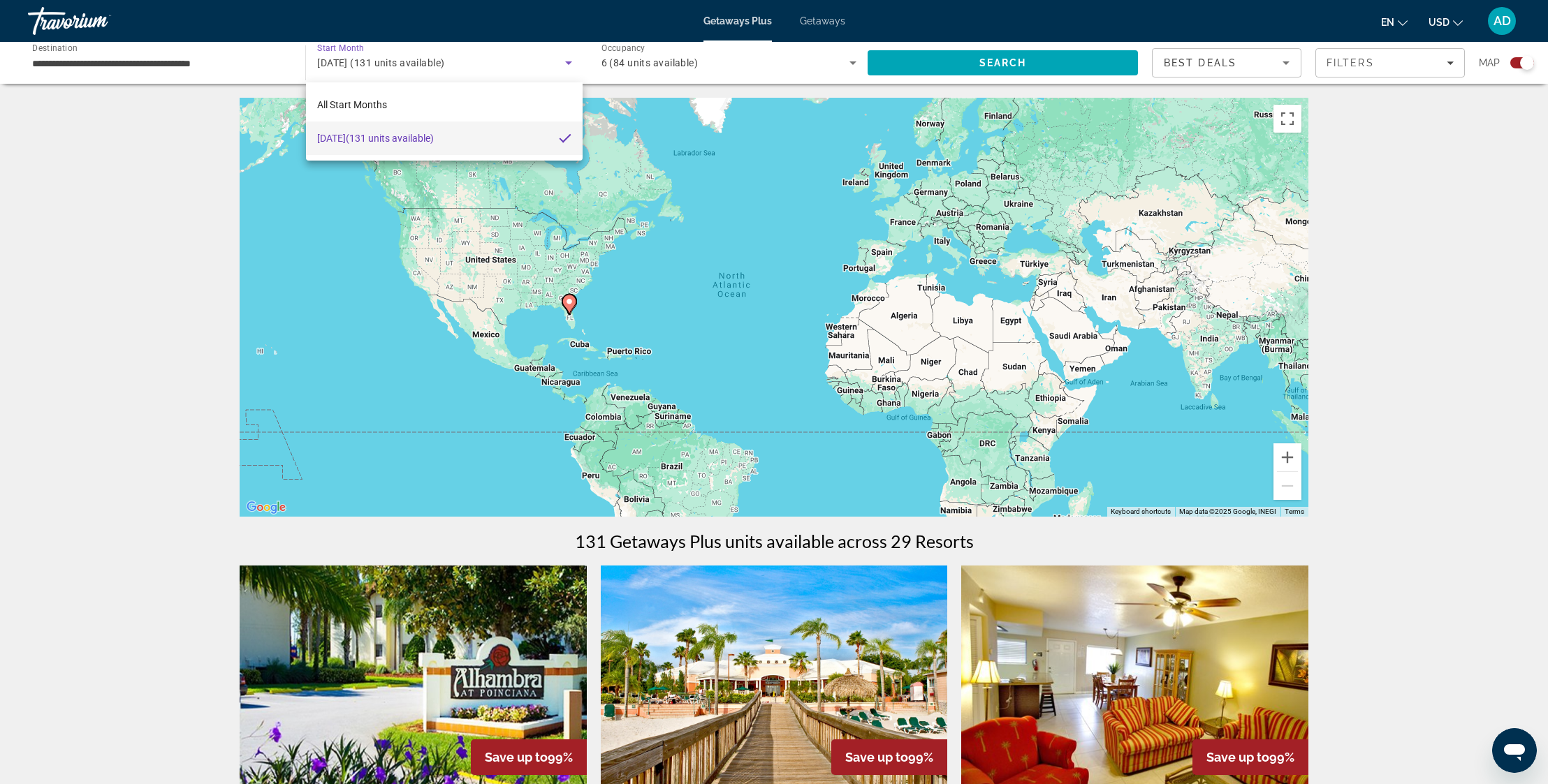
click at [433, 139] on span "[DATE] (131 units available)" at bounding box center [375, 138] width 116 height 16
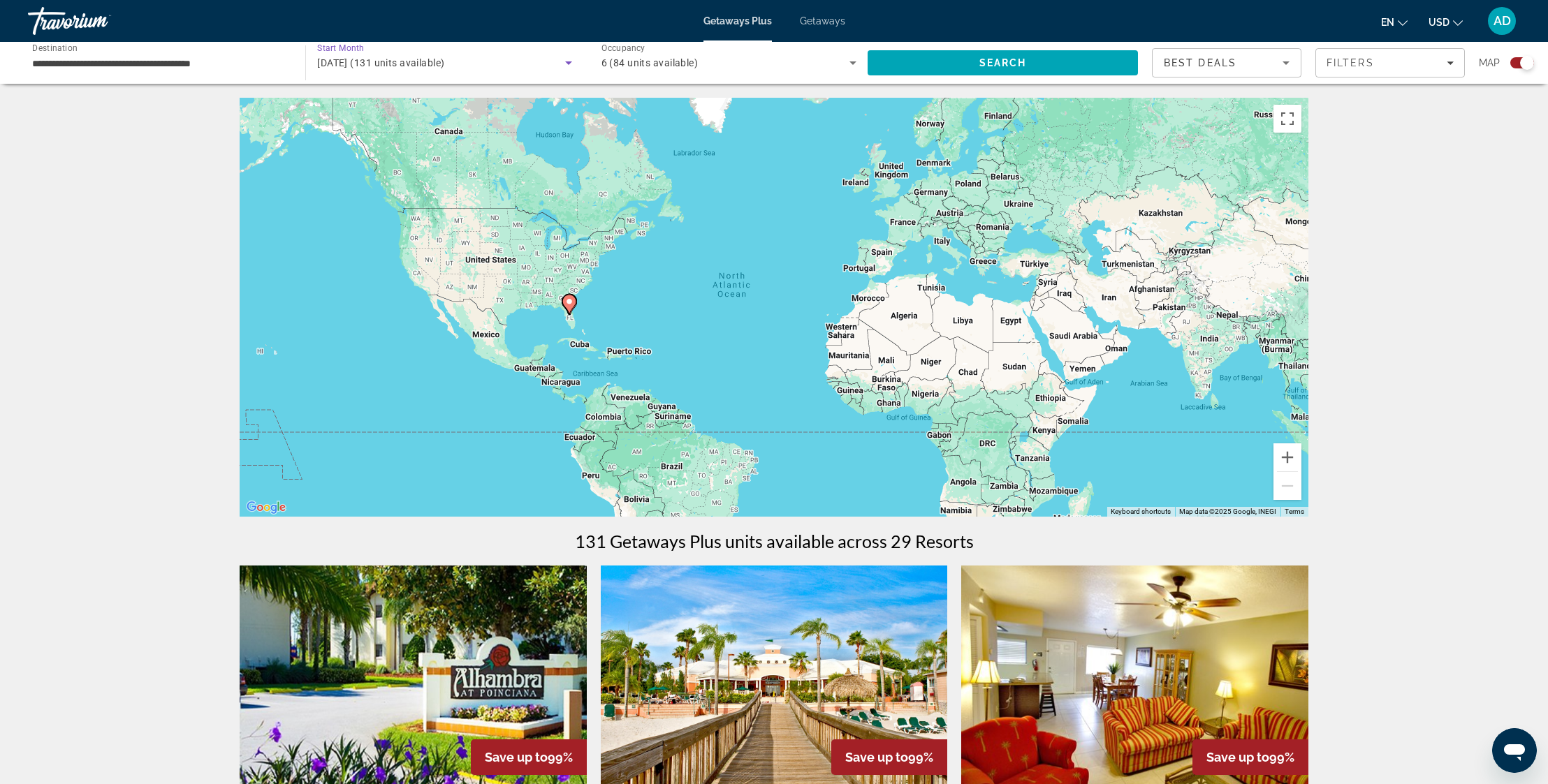
click at [437, 62] on span "[DATE] (131 units available)" at bounding box center [381, 63] width 127 height 11
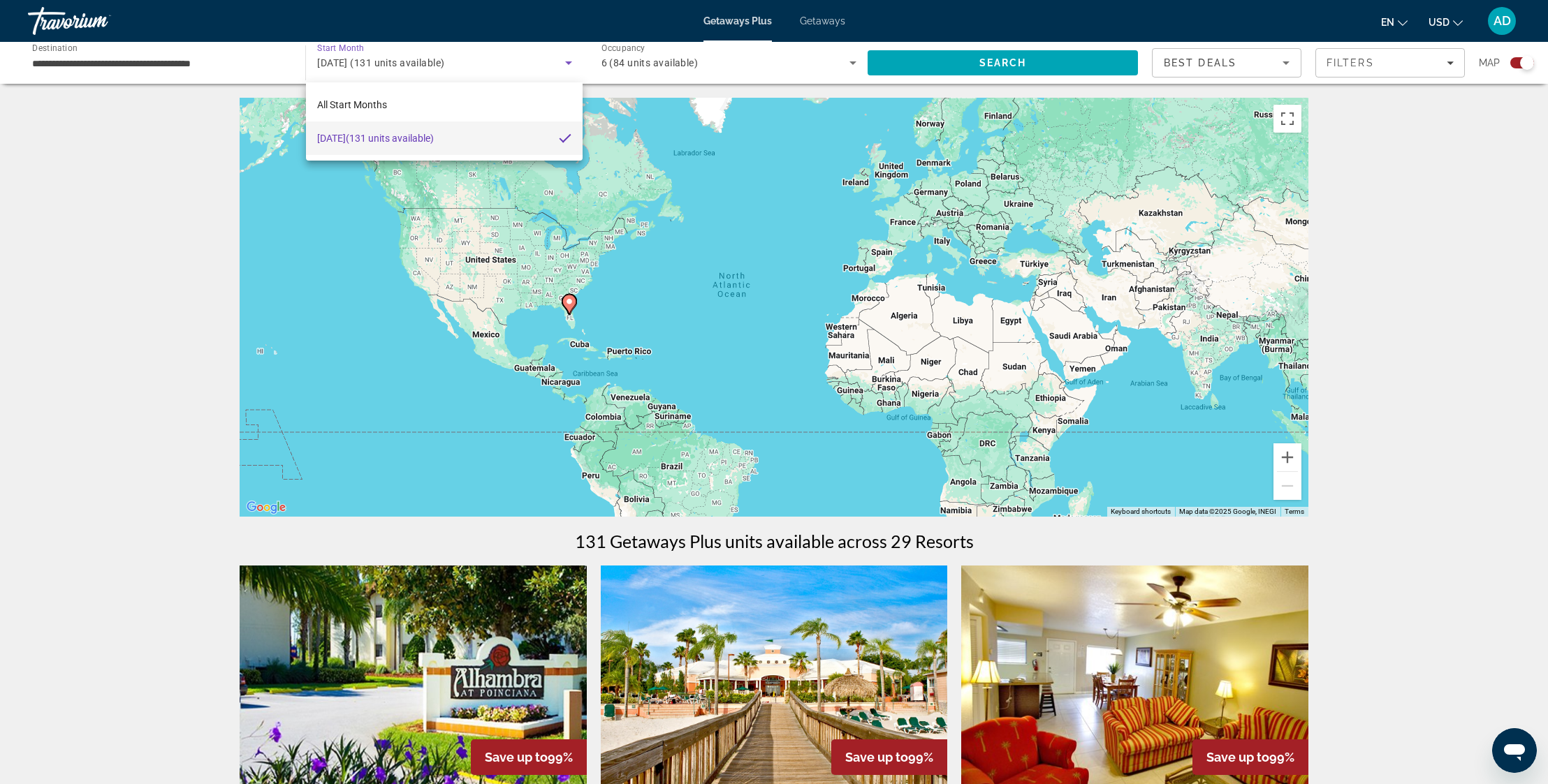
click at [189, 77] on div at bounding box center [774, 392] width 1548 height 784
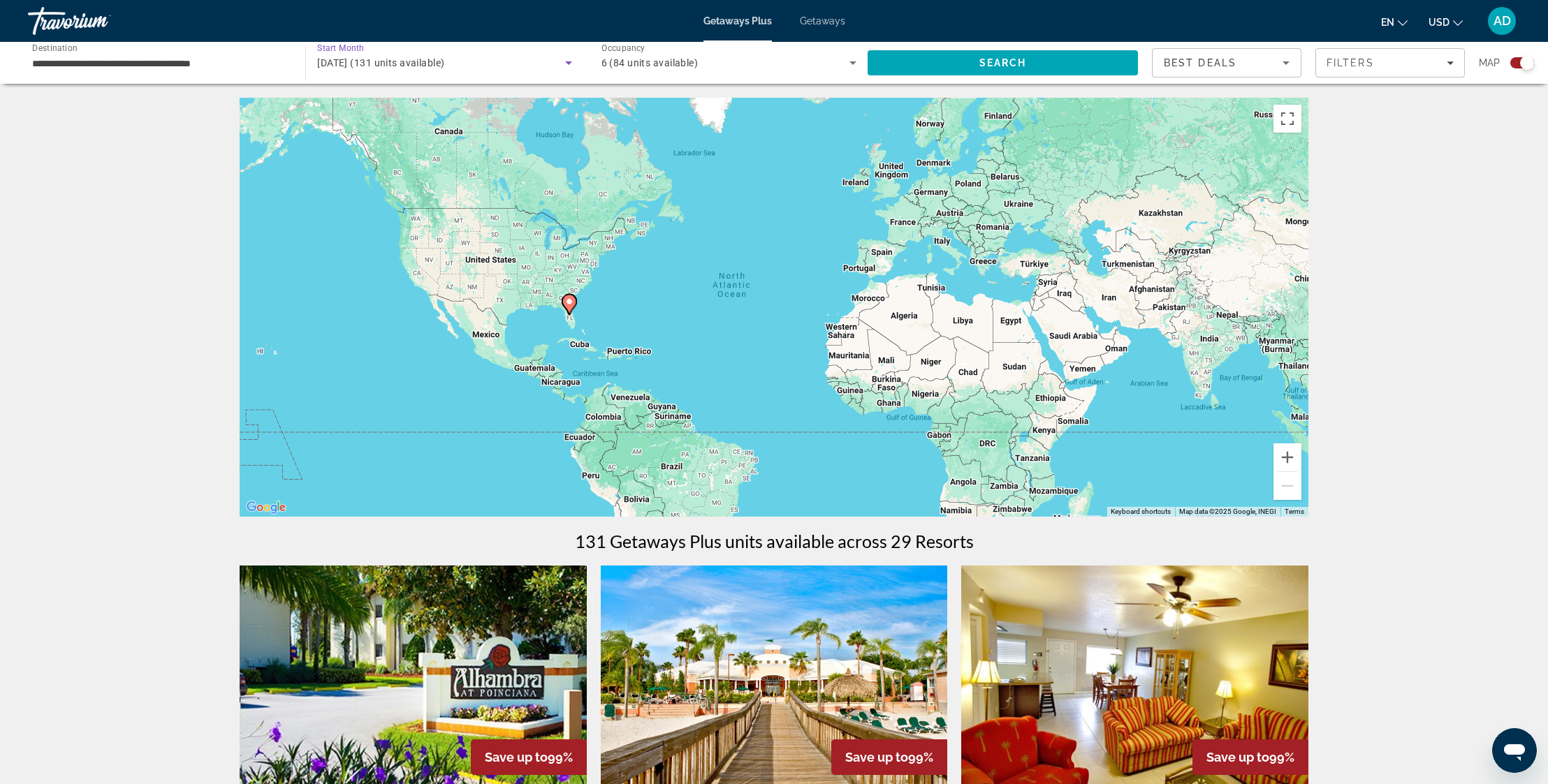
click at [419, 67] on span "[DATE] (131 units available)" at bounding box center [381, 63] width 127 height 11
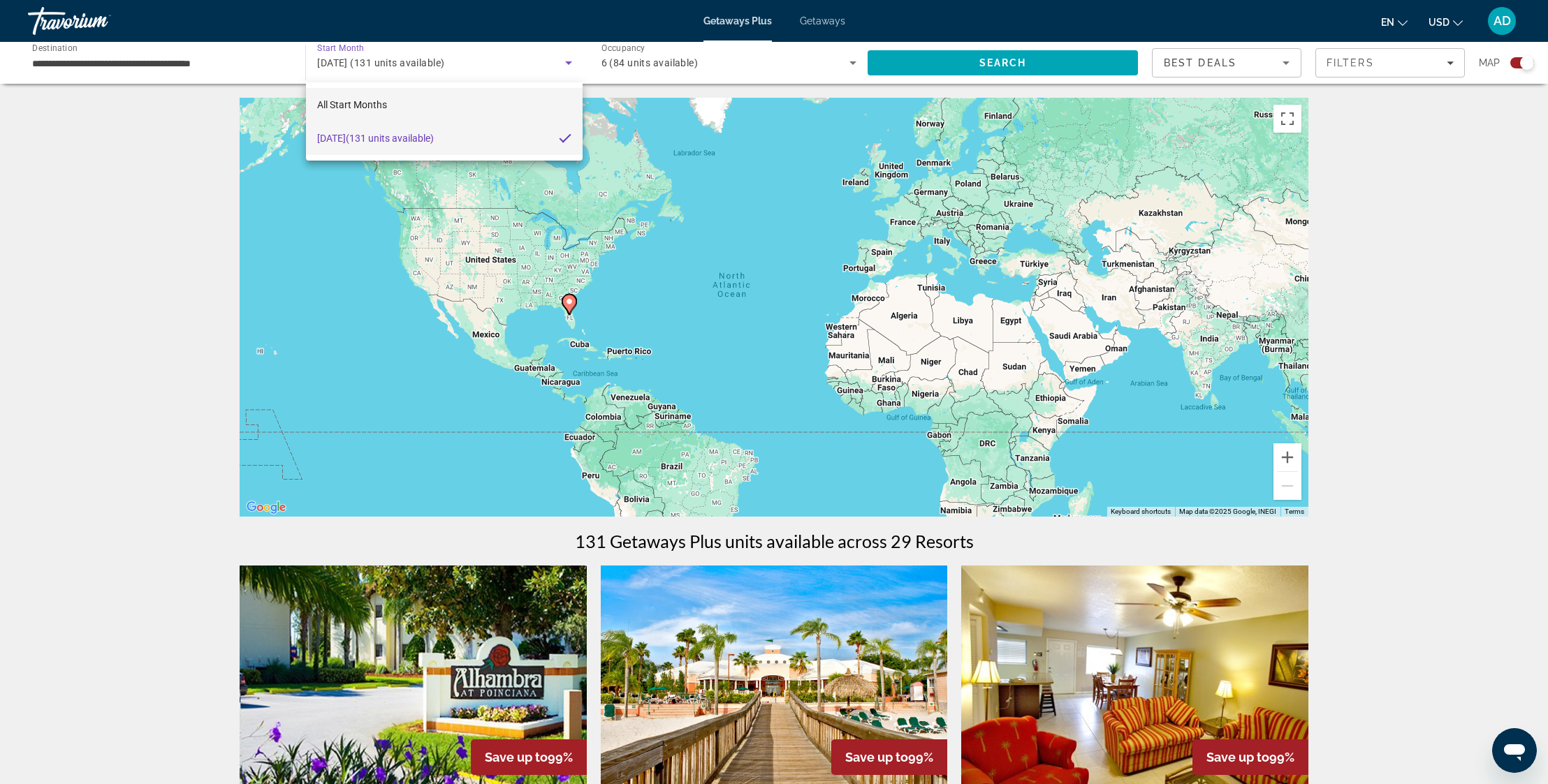
click at [364, 110] on span "All Start Months" at bounding box center [352, 105] width 70 height 11
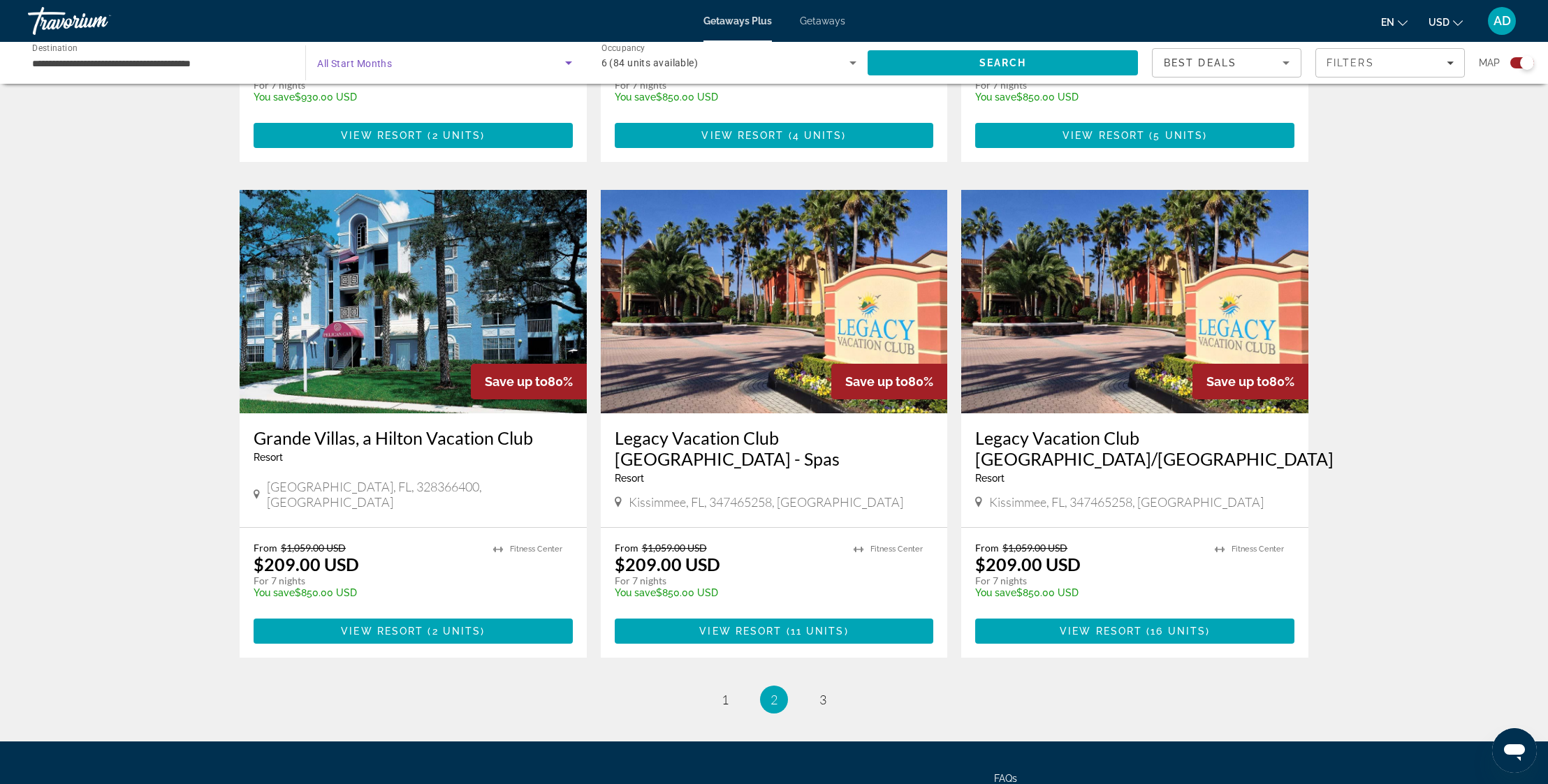
scroll to position [1930, 0]
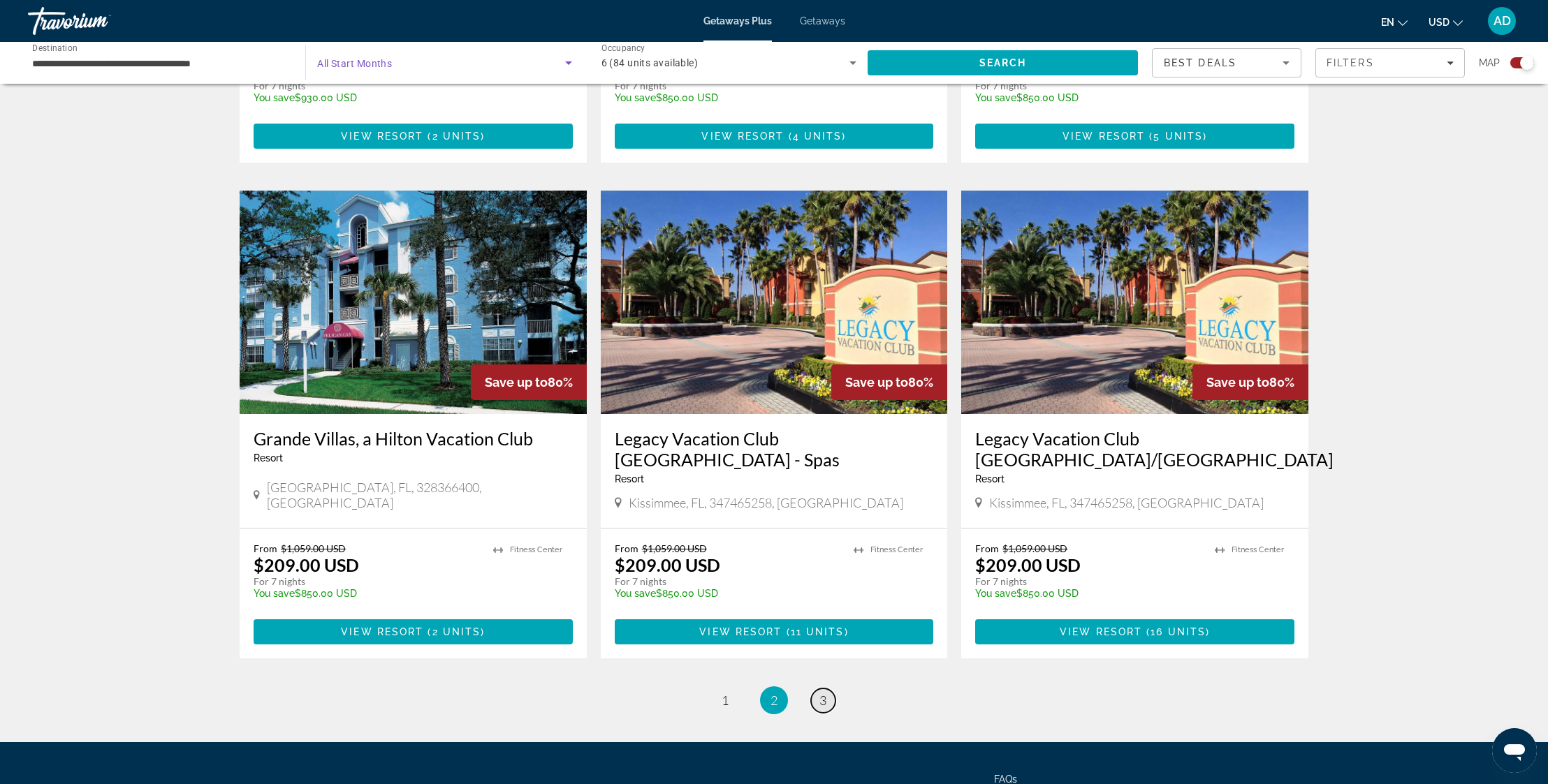
click at [824, 693] on span "3" at bounding box center [823, 700] width 7 height 16
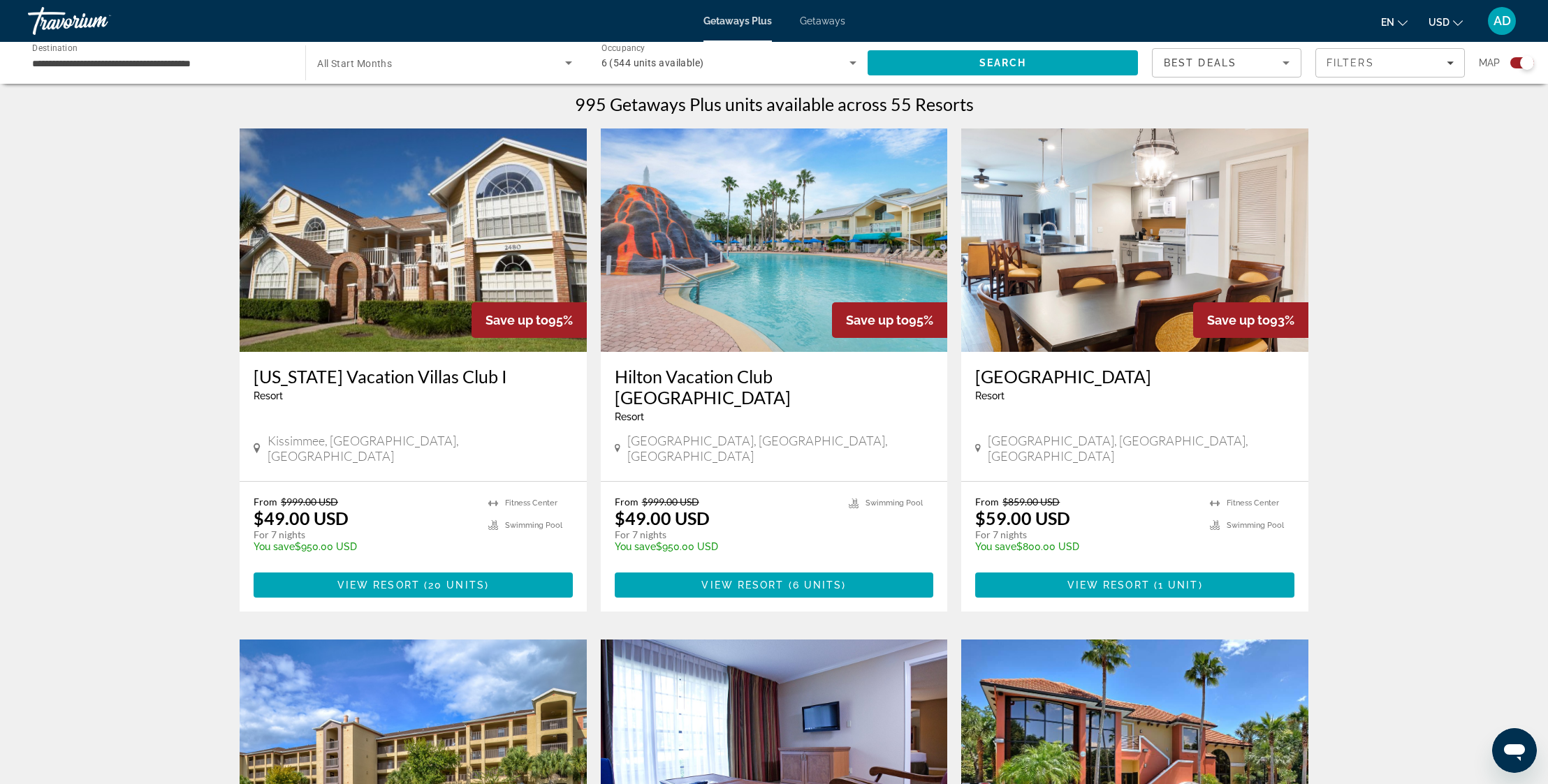
scroll to position [483, 0]
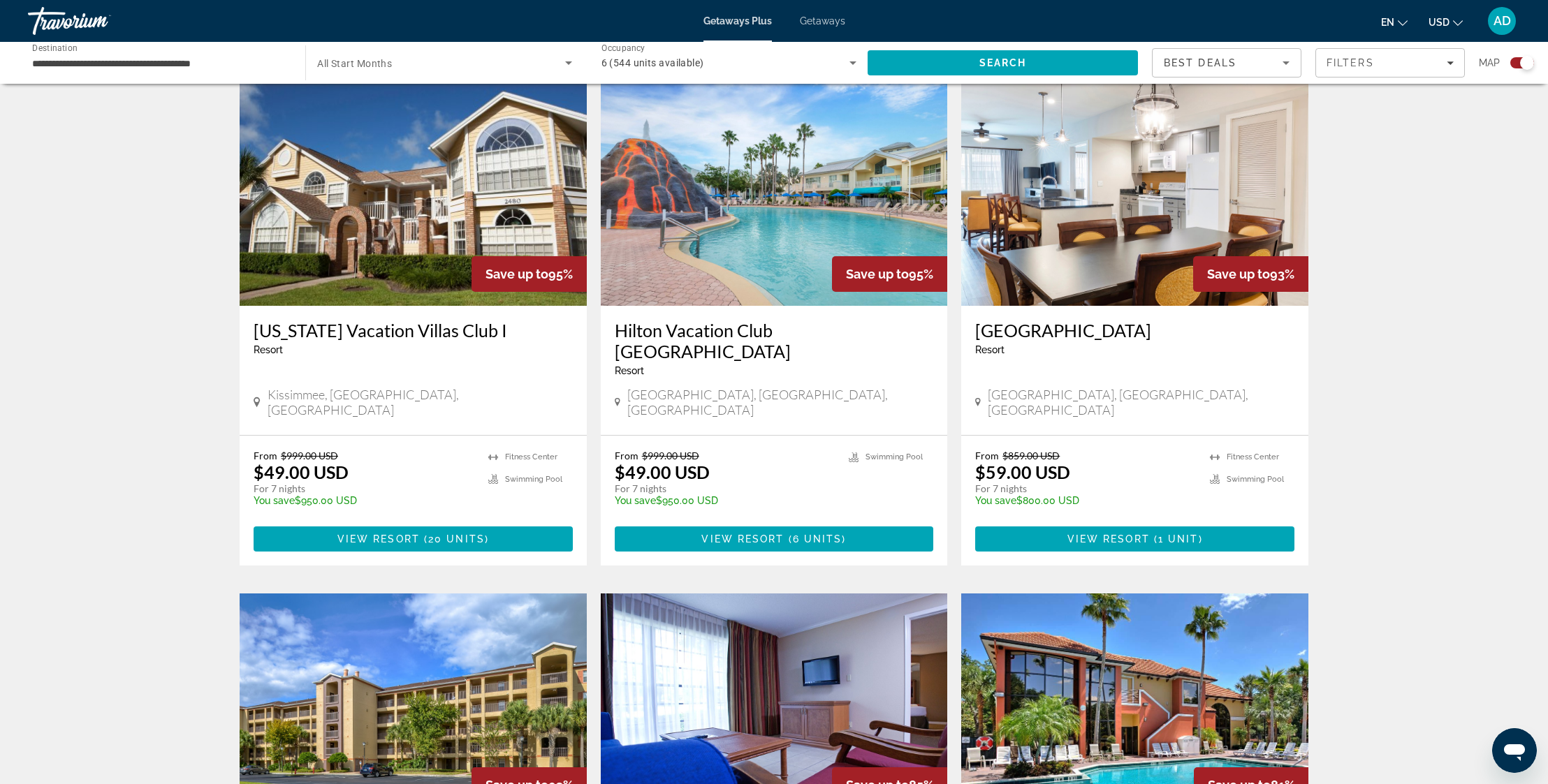
click at [1072, 335] on h3 "[GEOGRAPHIC_DATA]" at bounding box center [1135, 330] width 319 height 21
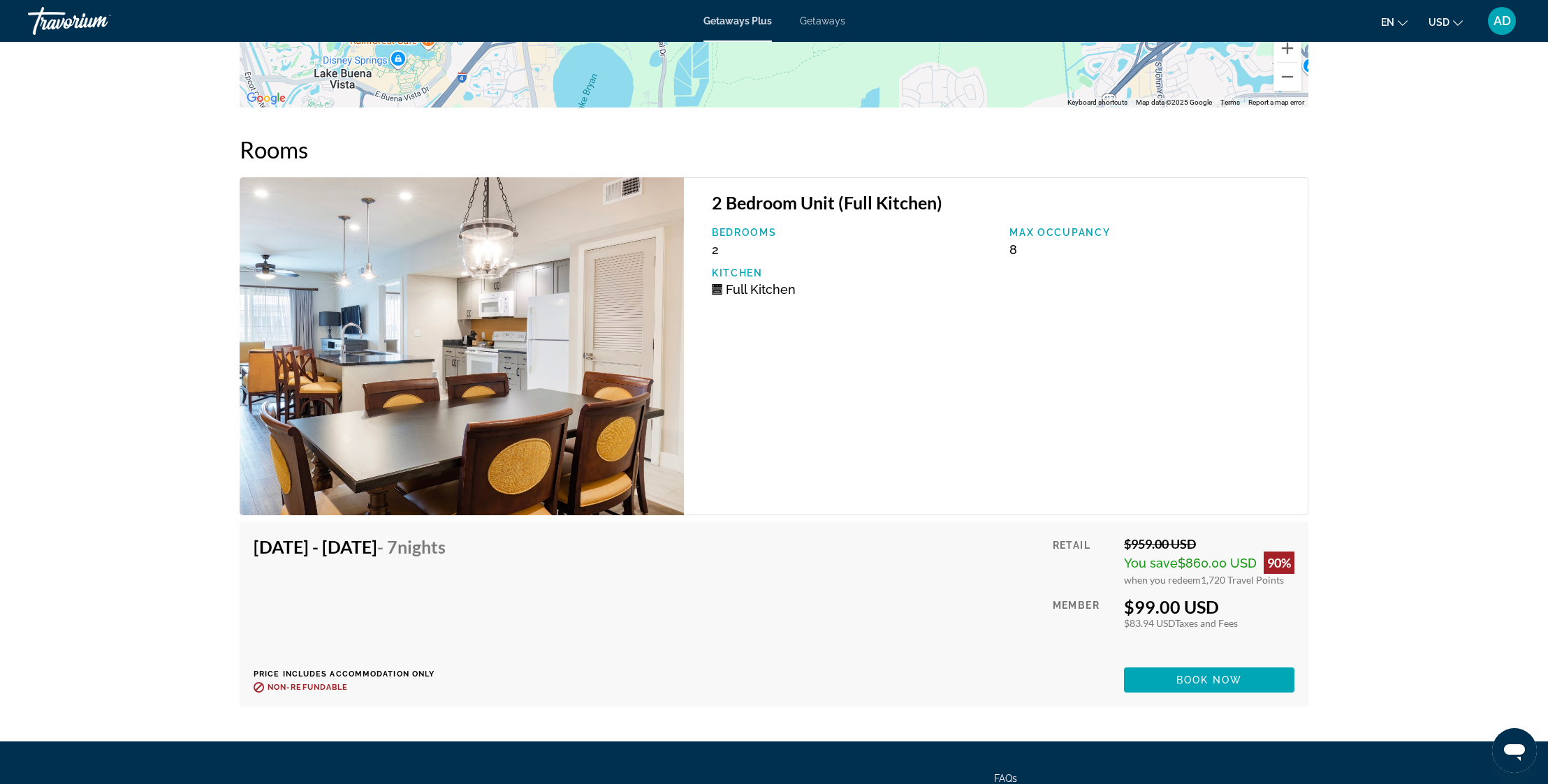
scroll to position [2522, 0]
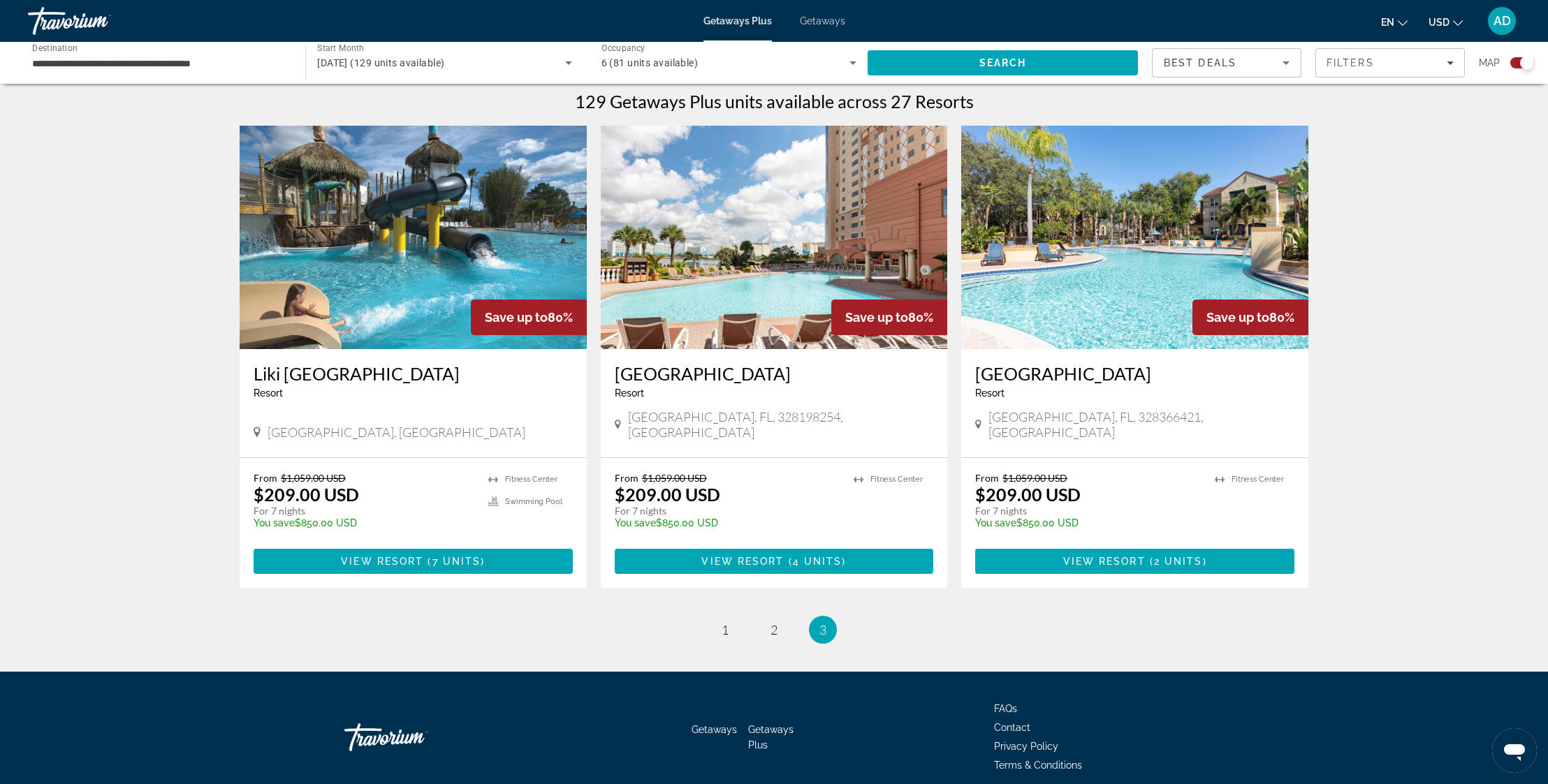
scroll to position [436, 0]
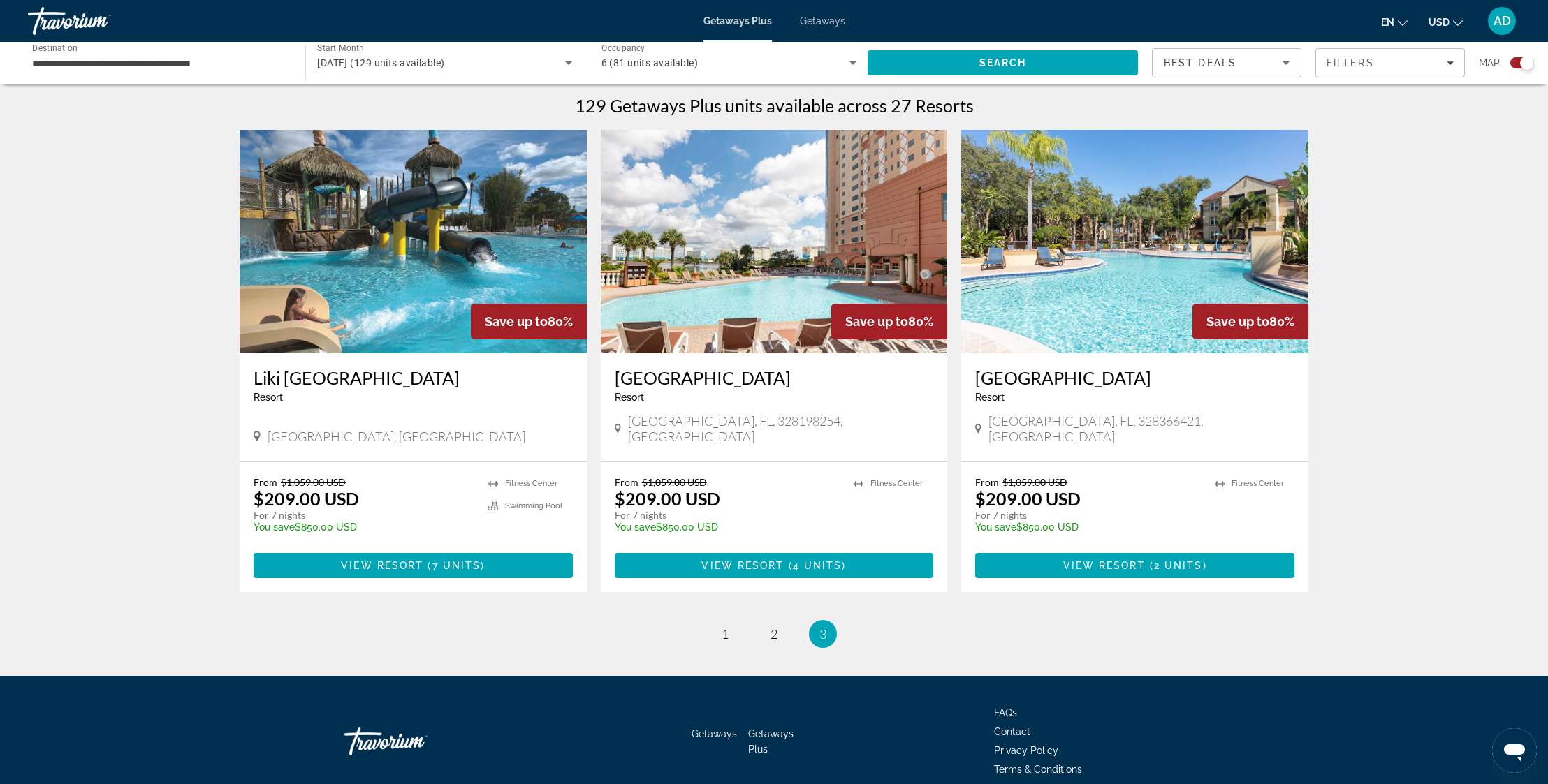
click at [383, 258] on img "Main content" at bounding box center [413, 241] width 347 height 223
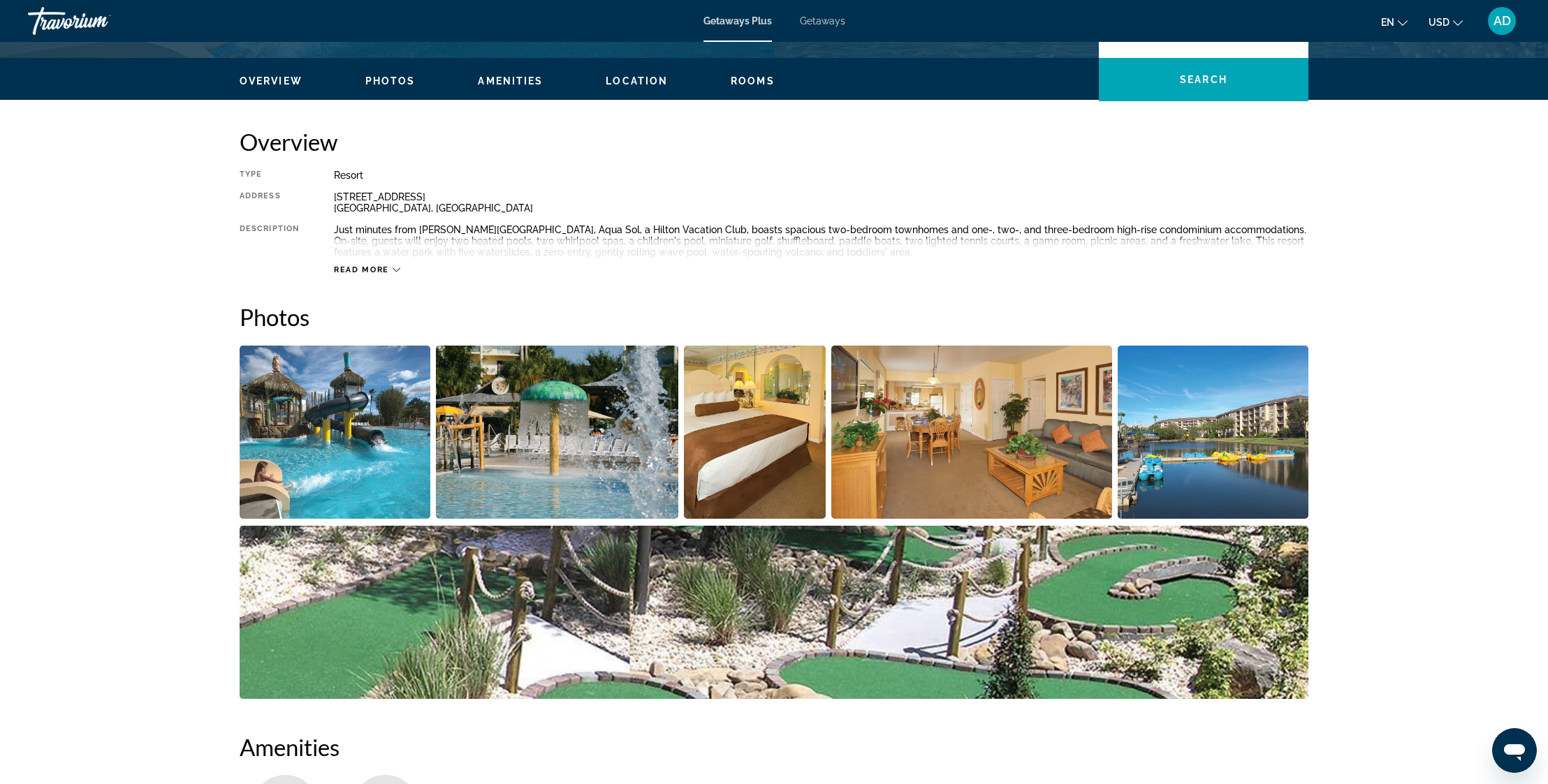
scroll to position [610, 0]
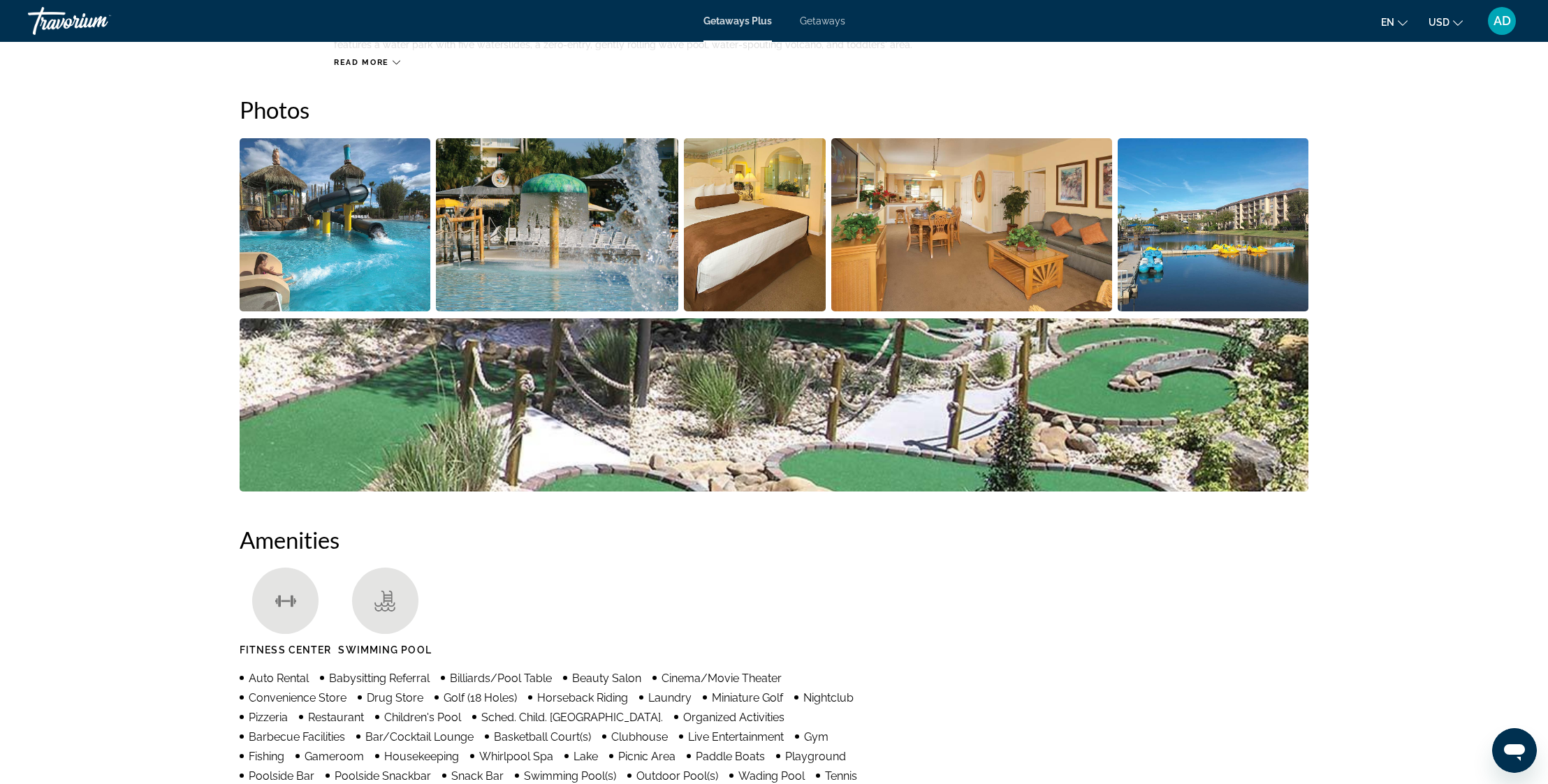
click at [341, 206] on img "Open full-screen image slider" at bounding box center [335, 225] width 191 height 174
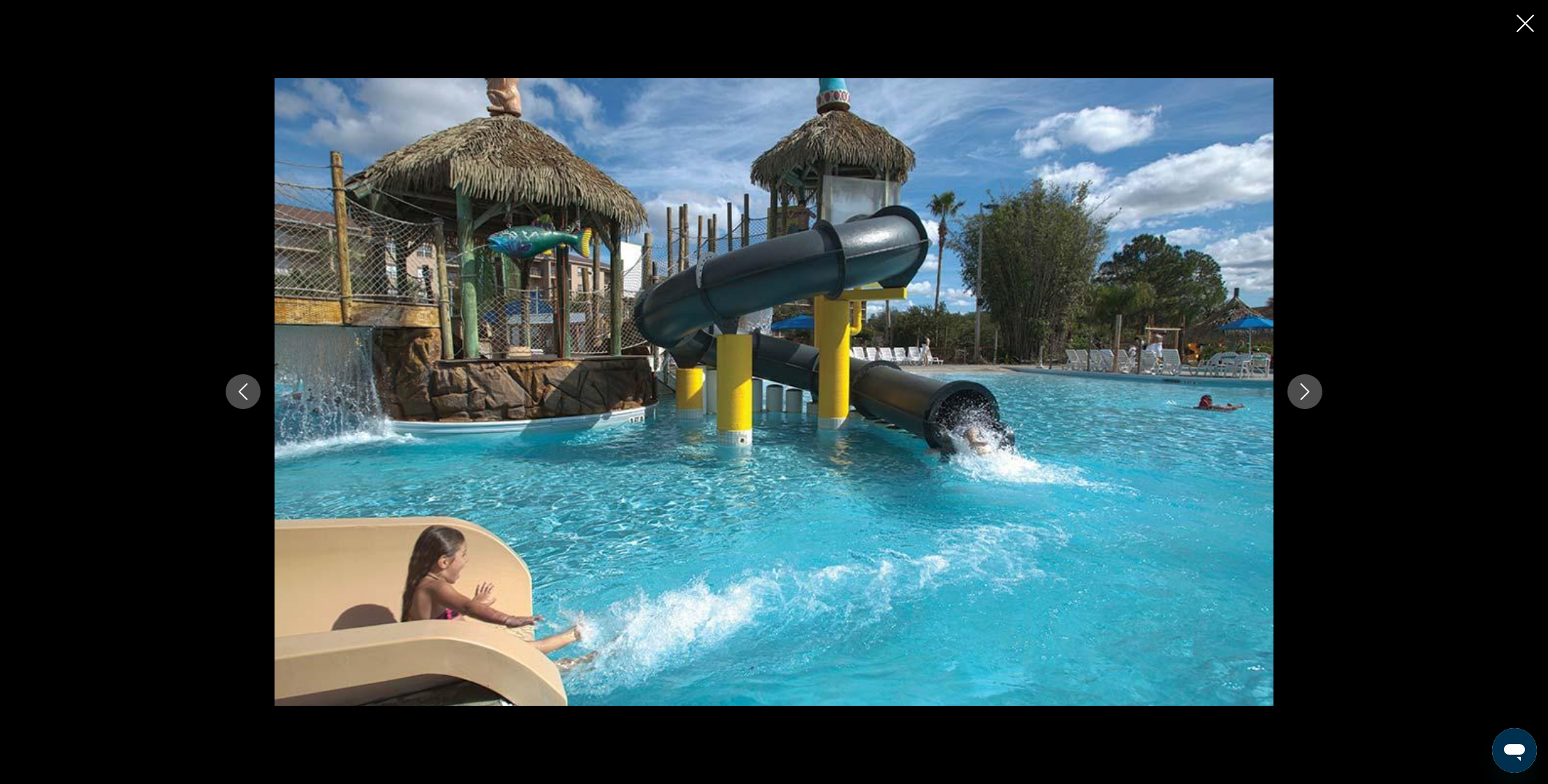
click at [1307, 389] on icon "Next image" at bounding box center [1304, 391] width 16 height 16
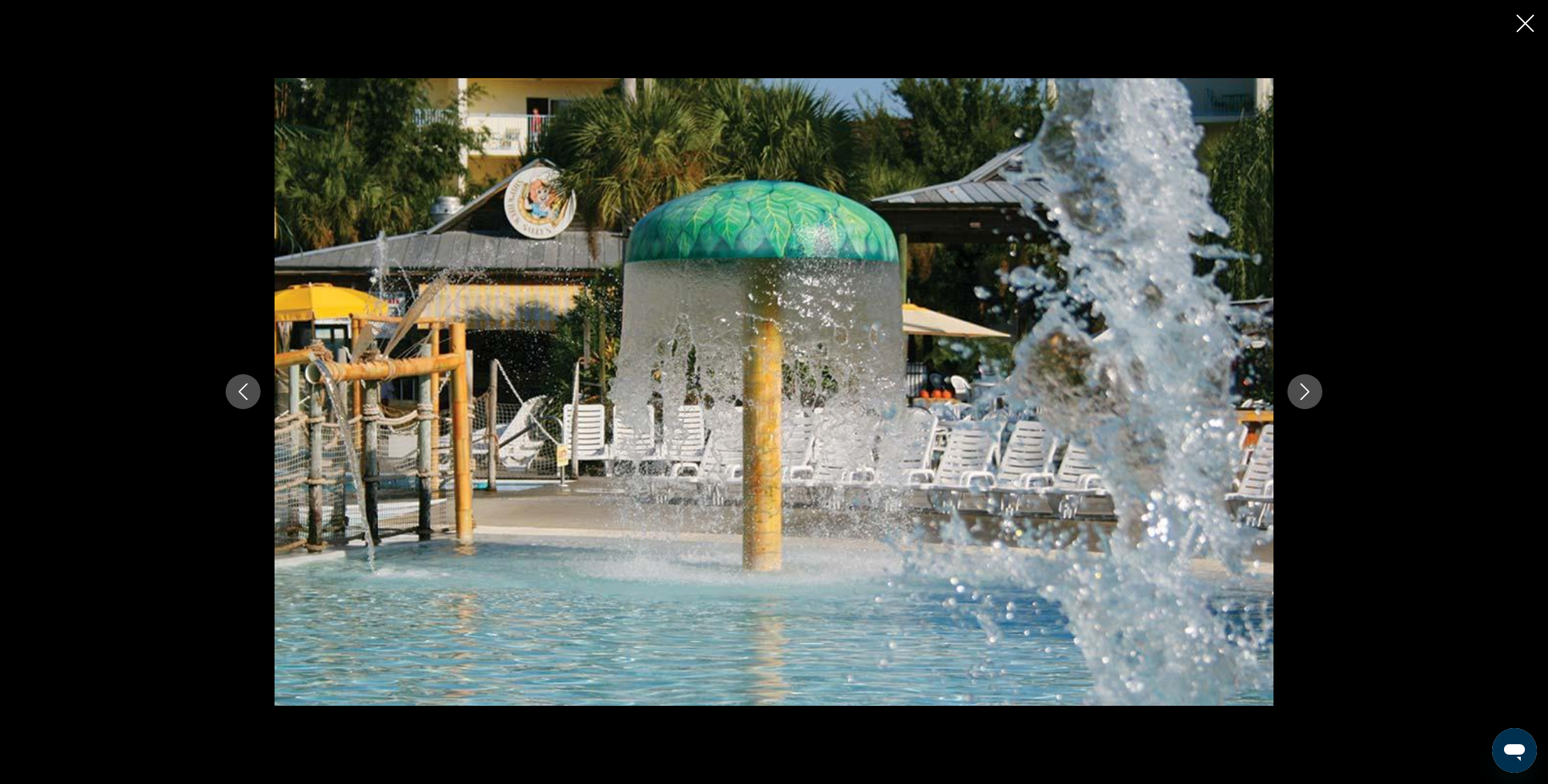
click at [1307, 389] on icon "Next image" at bounding box center [1304, 391] width 16 height 16
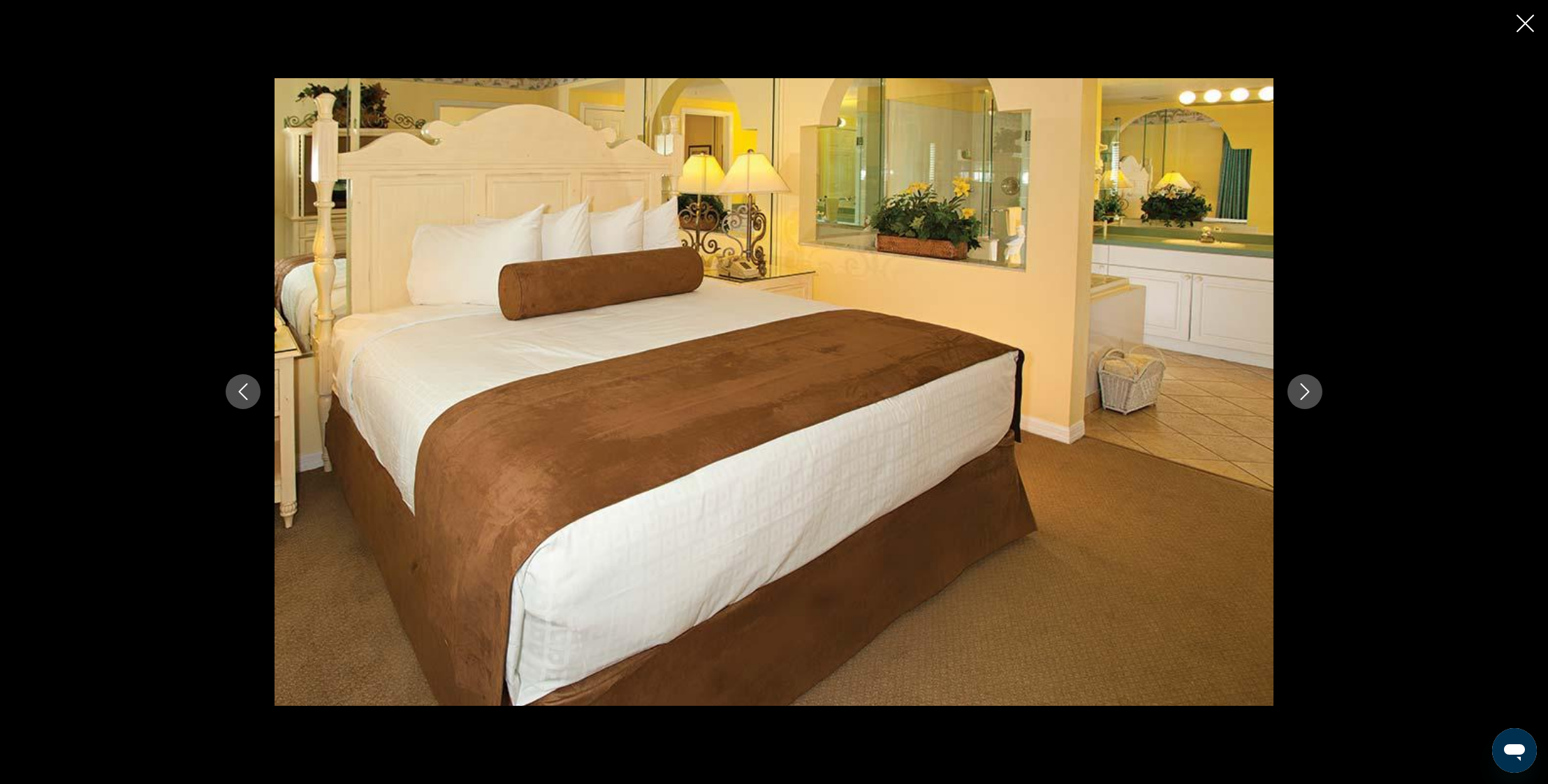
click at [1307, 389] on icon "Next image" at bounding box center [1304, 391] width 16 height 16
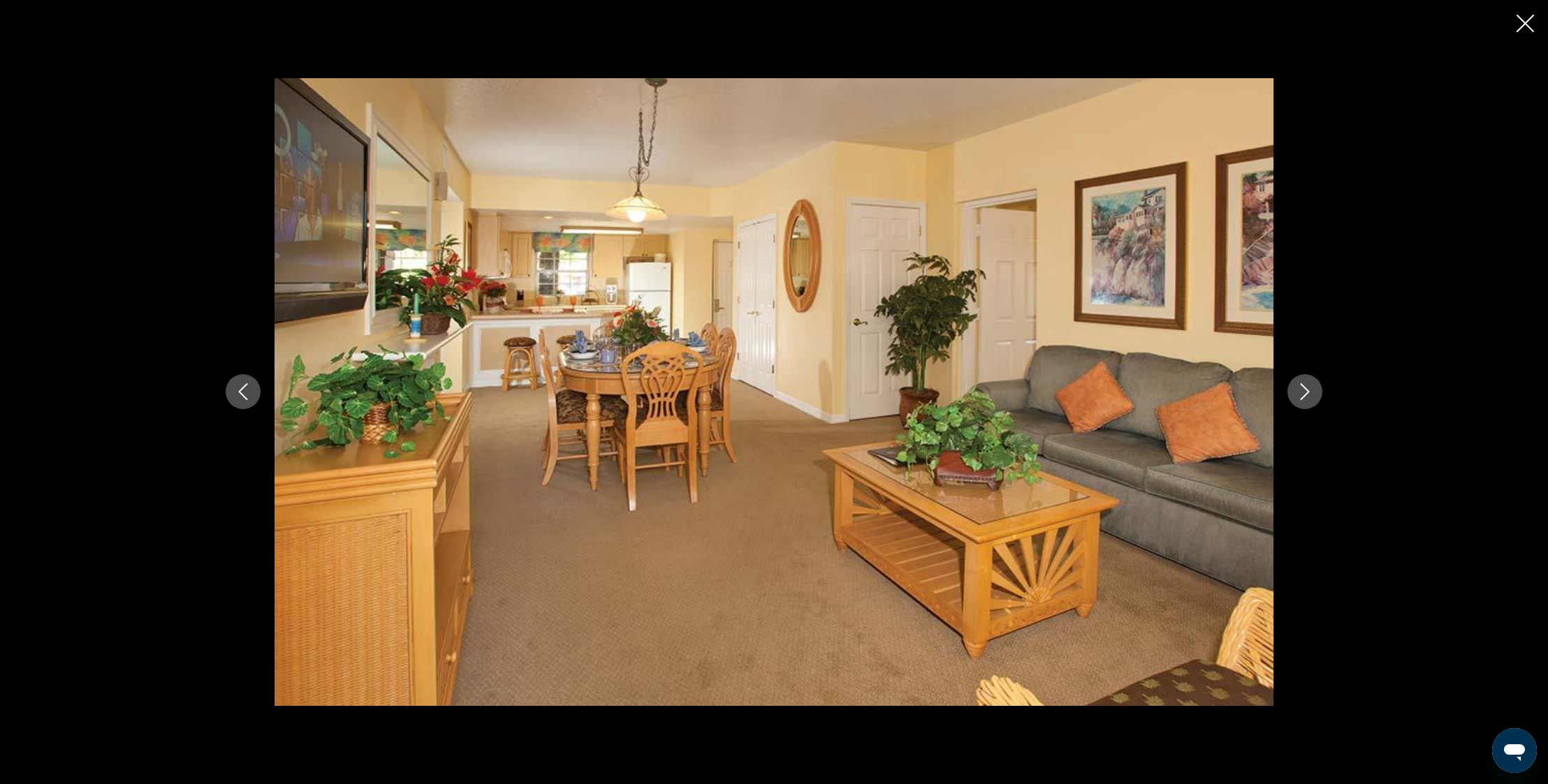
click at [1307, 389] on icon "Next image" at bounding box center [1304, 391] width 16 height 16
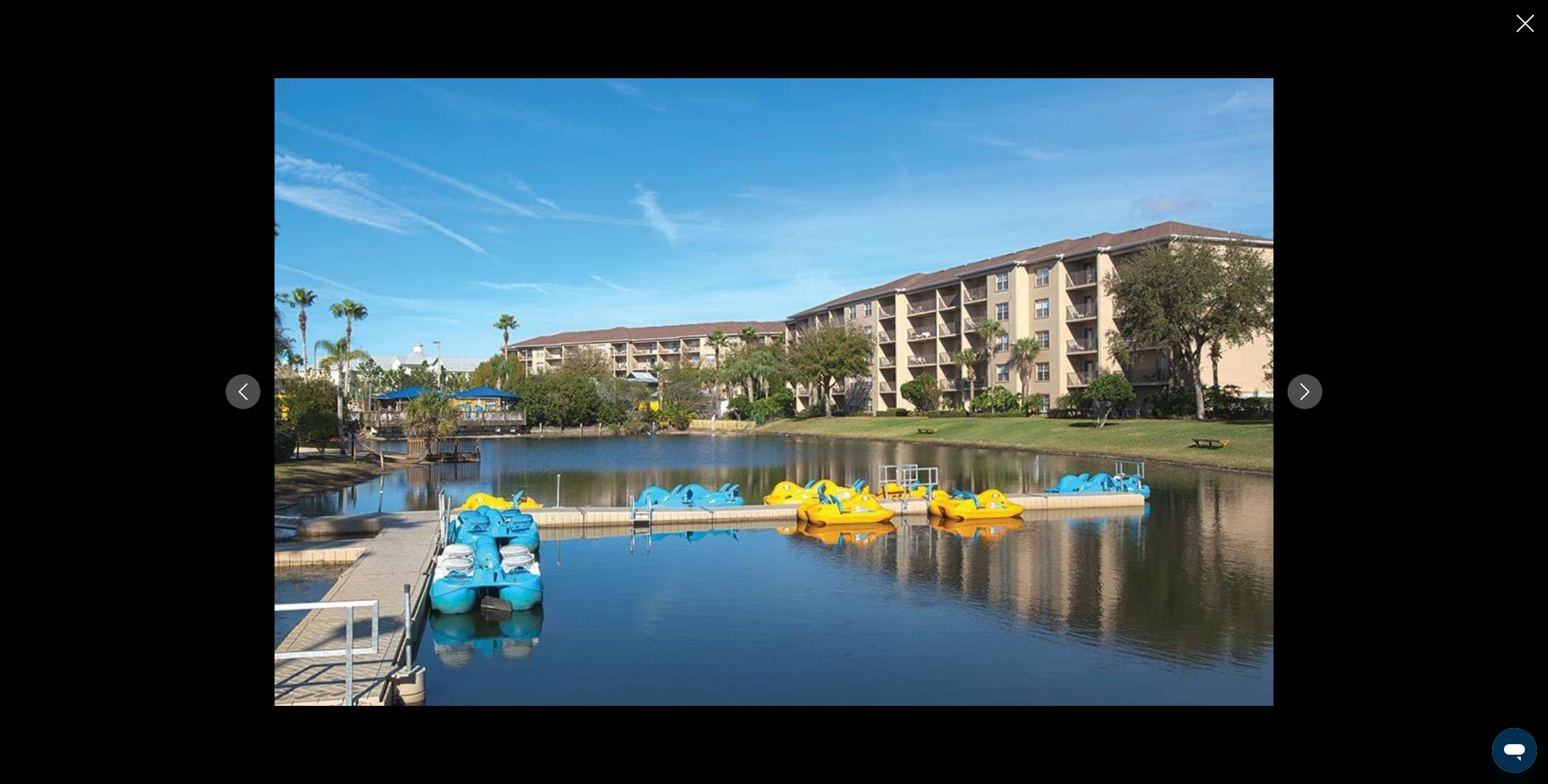
click at [1307, 389] on icon "Next image" at bounding box center [1304, 391] width 16 height 16
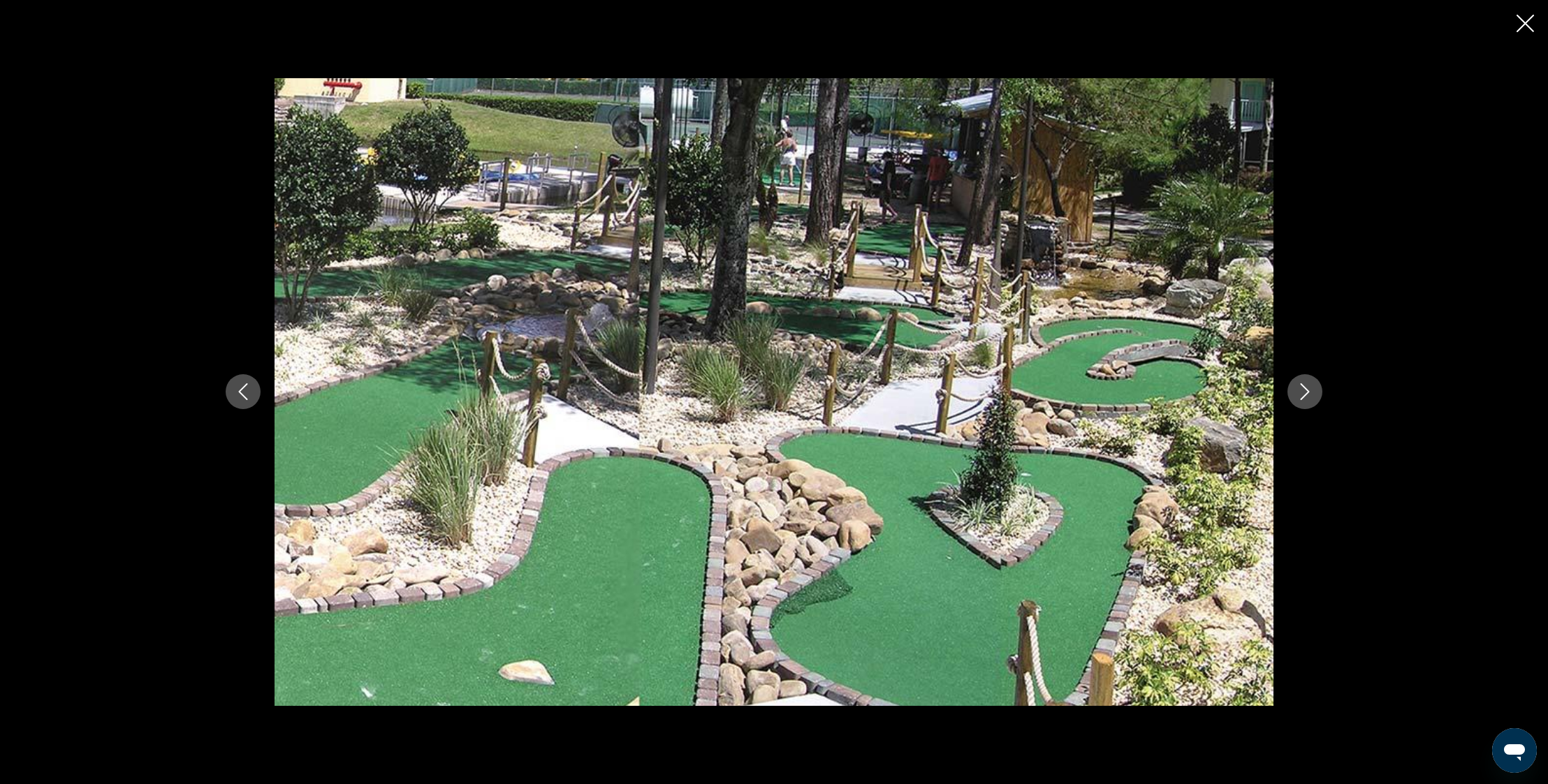
click at [1307, 389] on icon "Next image" at bounding box center [1304, 391] width 16 height 16
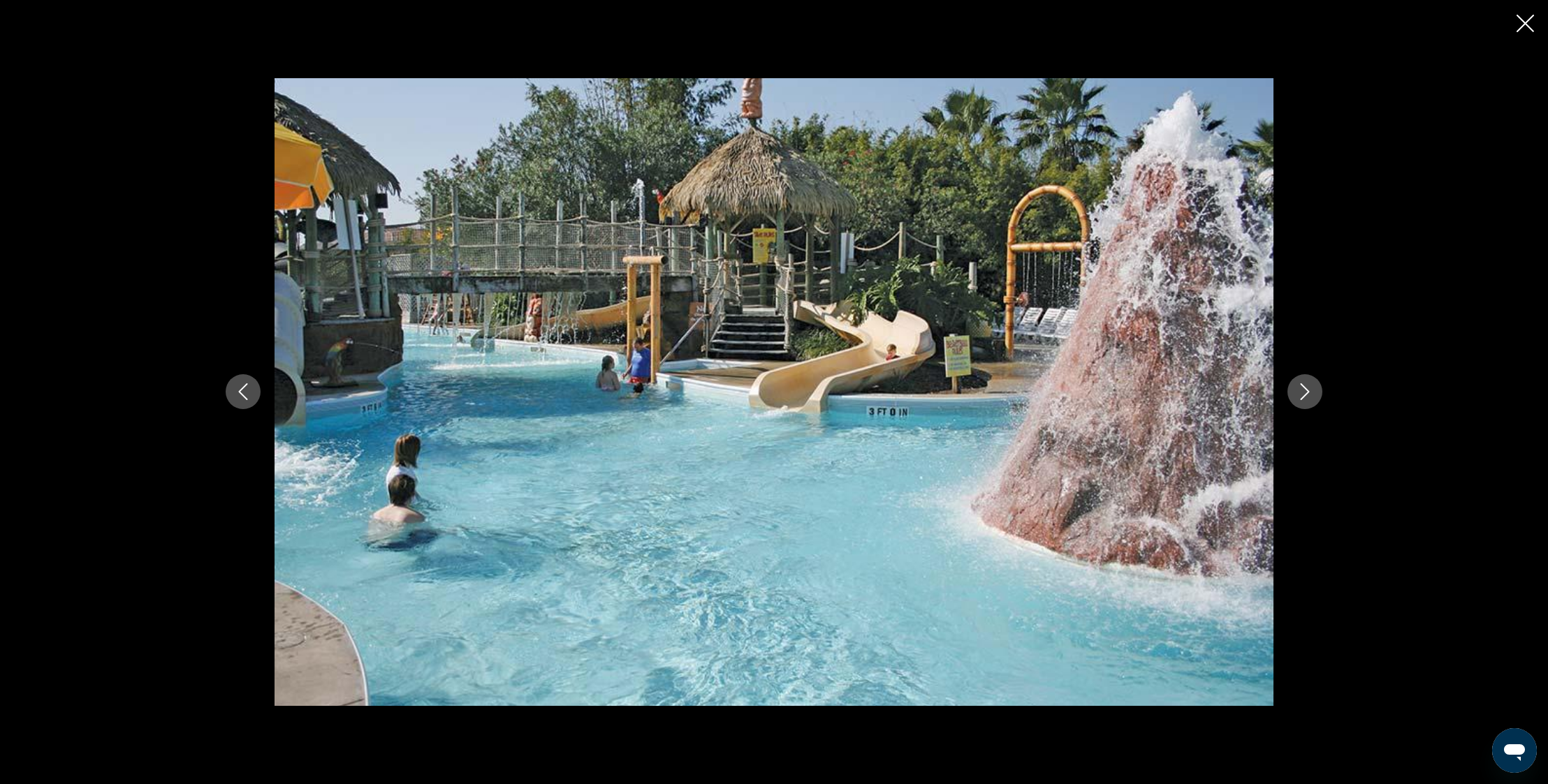
click at [1307, 389] on icon "Next image" at bounding box center [1304, 391] width 16 height 16
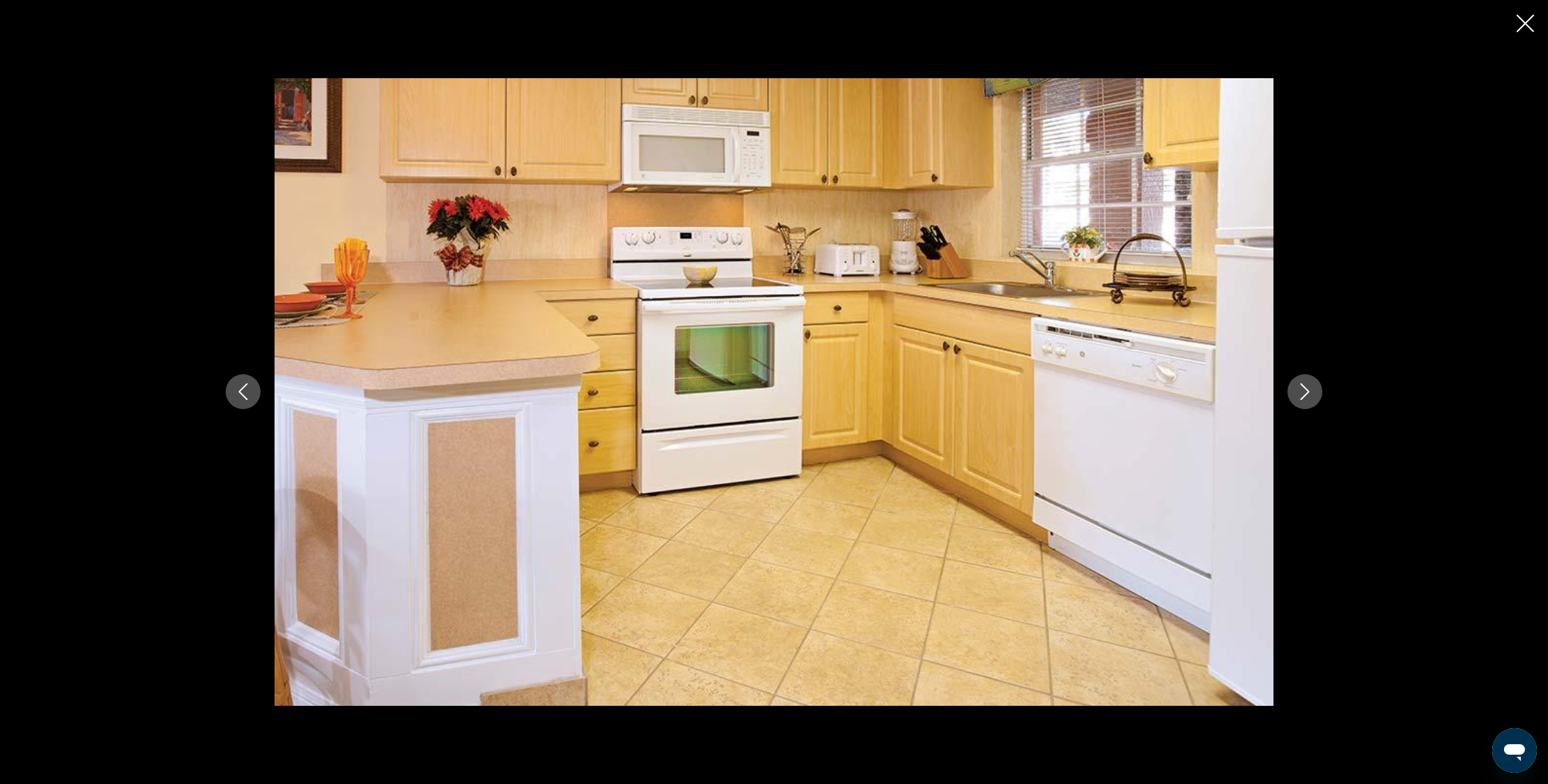
click at [1307, 389] on icon "Next image" at bounding box center [1304, 391] width 16 height 16
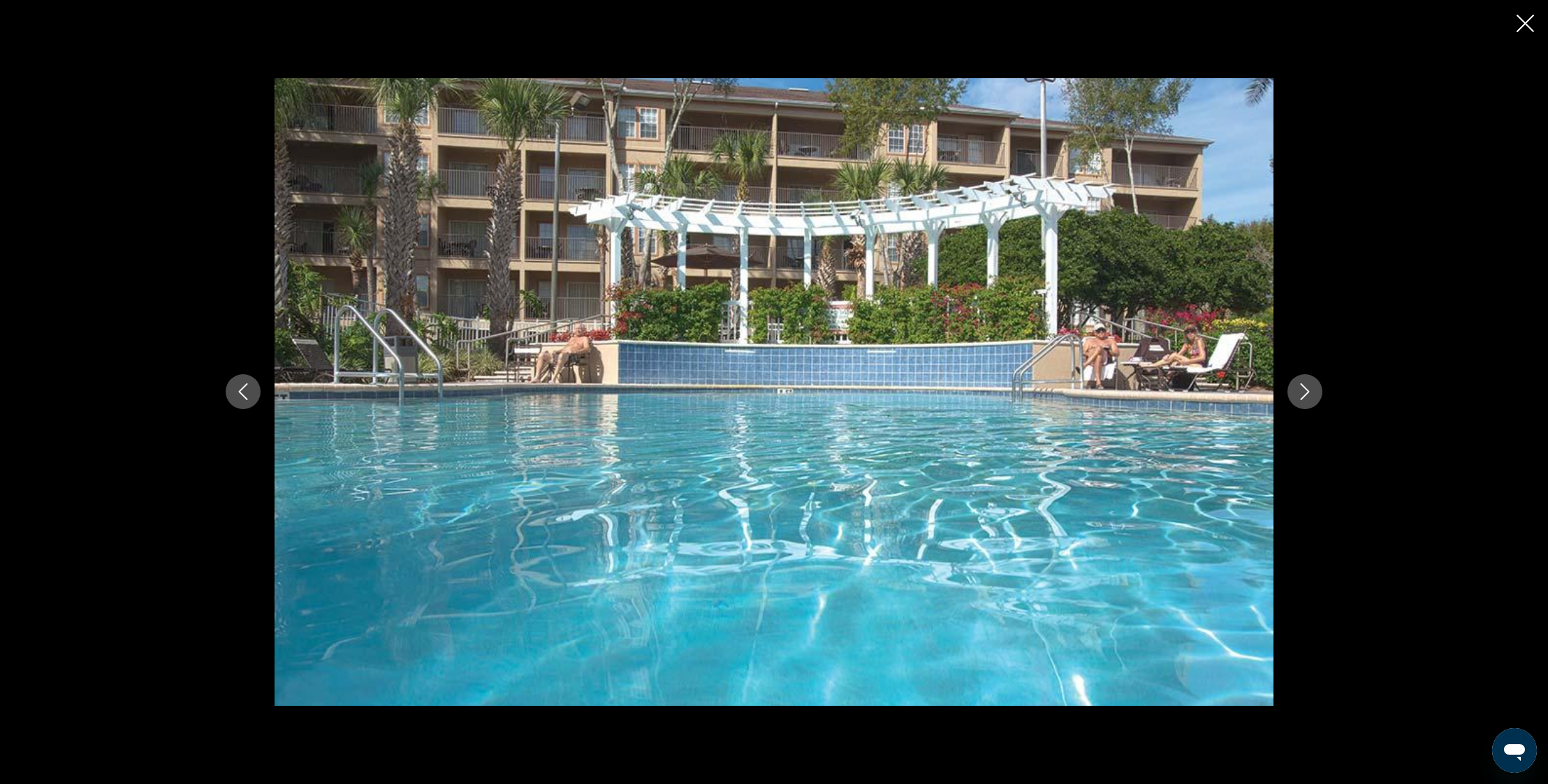
click at [1307, 389] on icon "Next image" at bounding box center [1304, 391] width 16 height 16
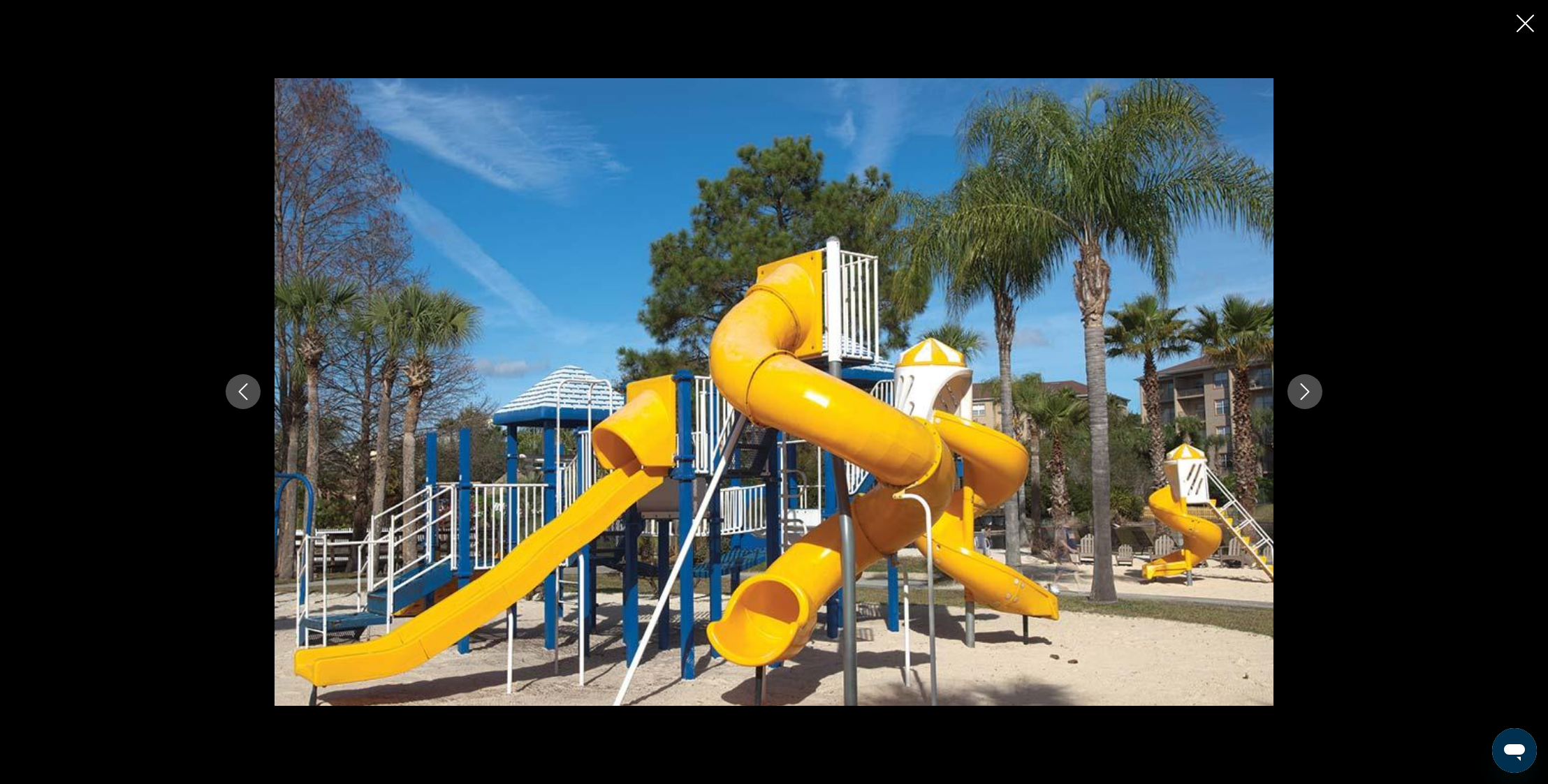
click at [1306, 389] on icon "Next image" at bounding box center [1305, 392] width 9 height 16
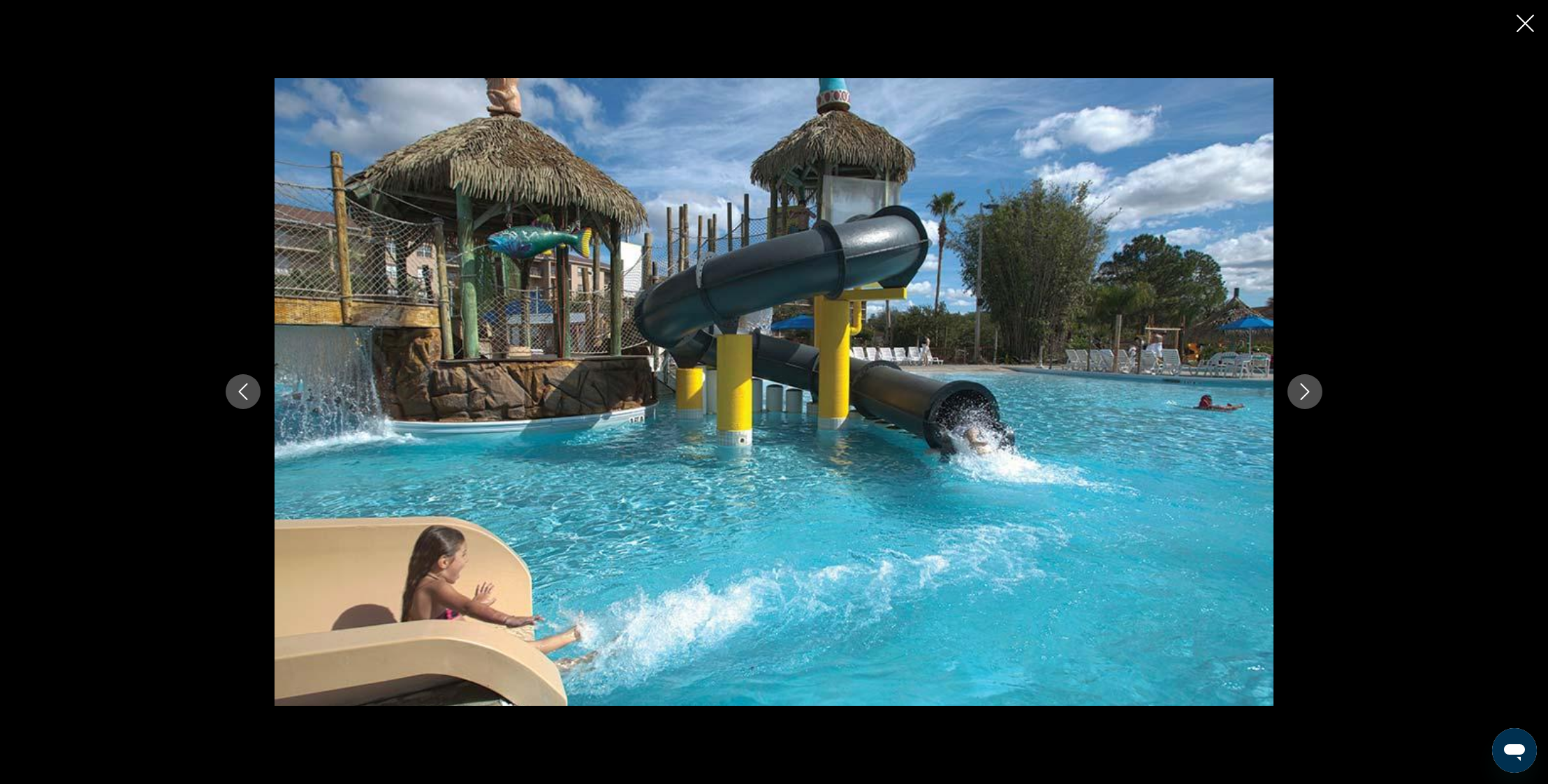
click at [1306, 389] on icon "Next image" at bounding box center [1305, 392] width 9 height 16
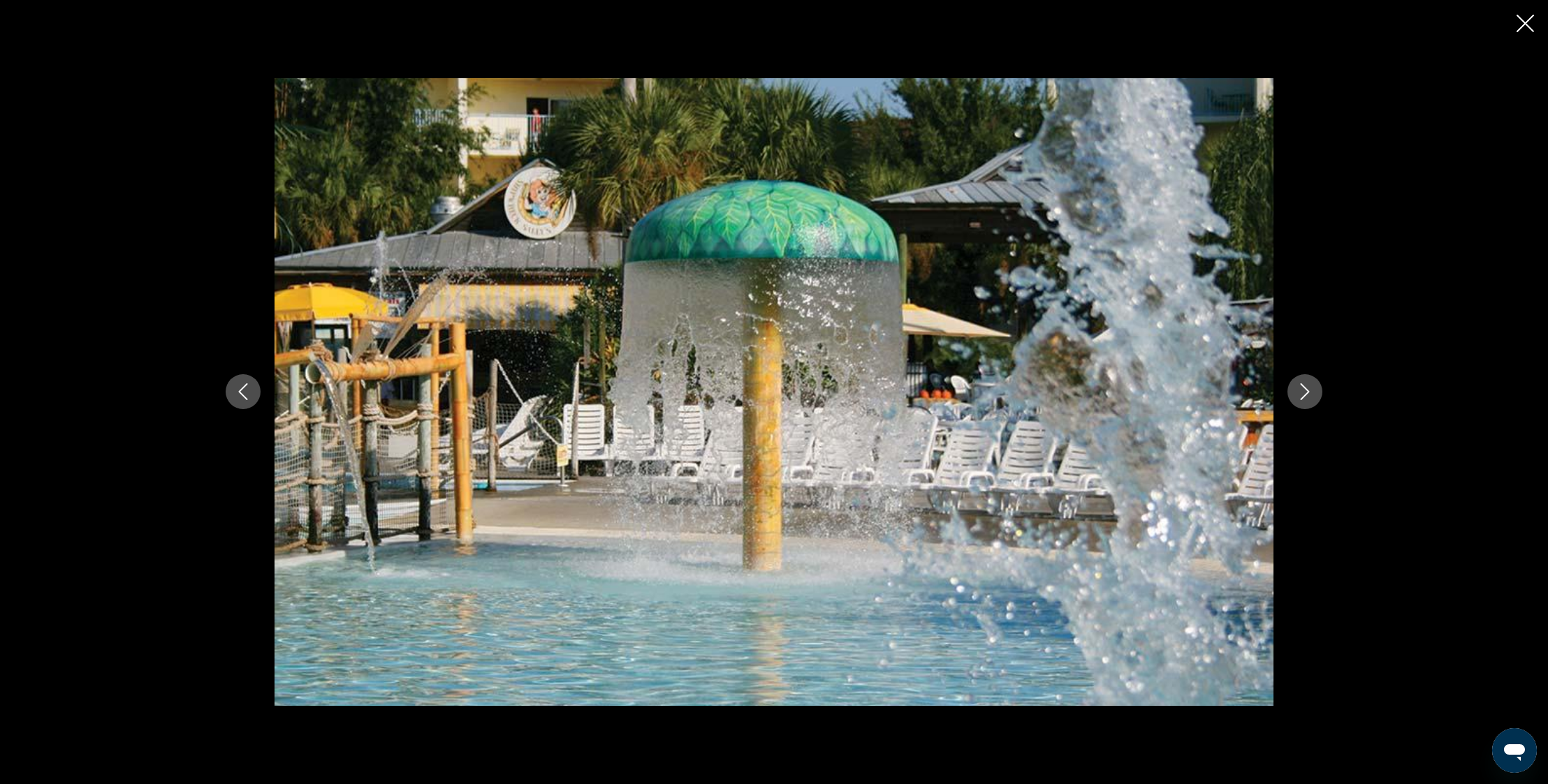
click at [1306, 389] on icon "Next image" at bounding box center [1305, 392] width 9 height 16
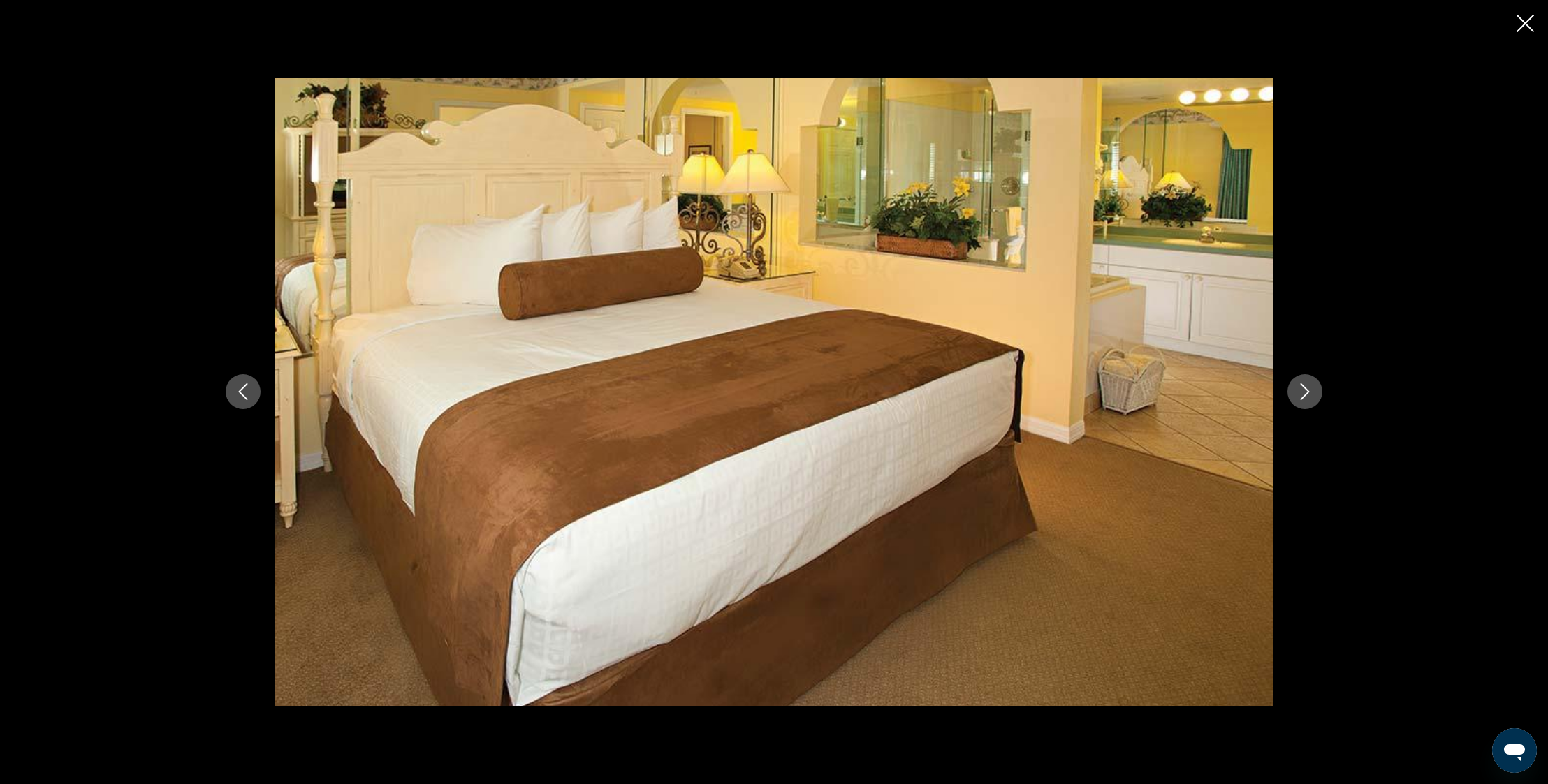
click at [1525, 22] on icon "Close slideshow" at bounding box center [1525, 24] width 17 height 17
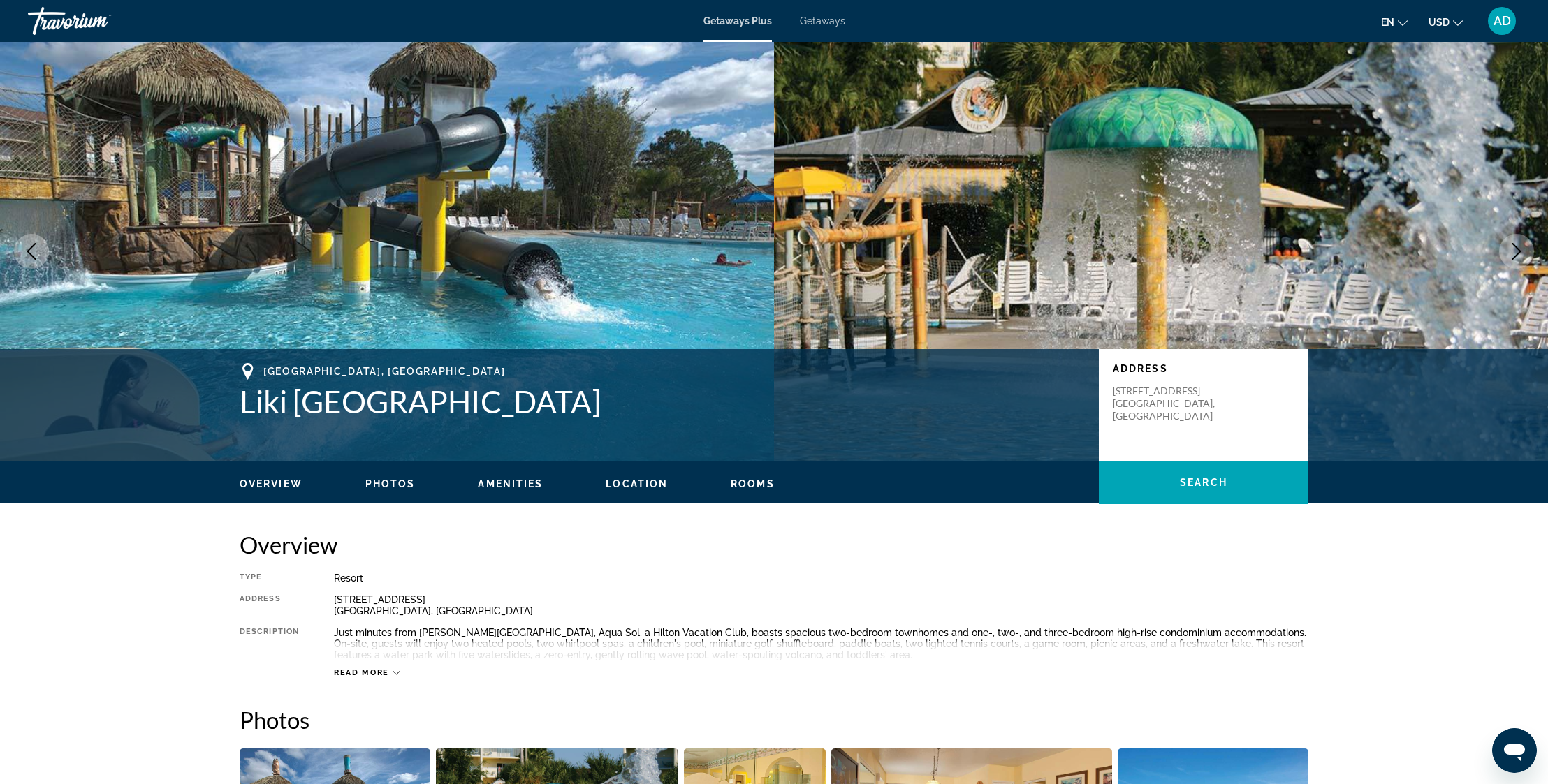
scroll to position [0, 0]
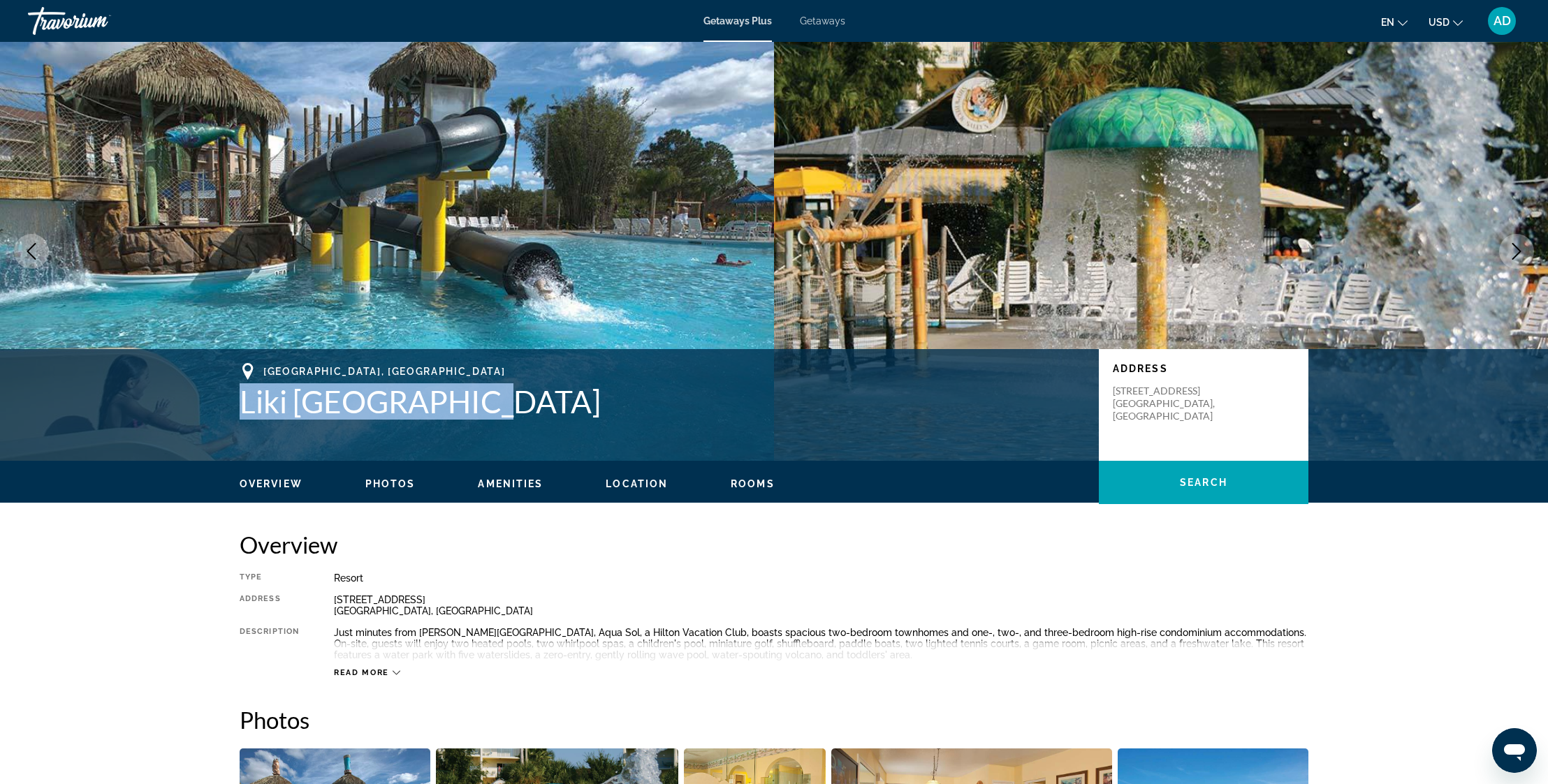
drag, startPoint x: 243, startPoint y: 396, endPoint x: 443, endPoint y: 406, distance: 200.2
click at [445, 406] on h1 "Liki [GEOGRAPHIC_DATA]" at bounding box center [663, 401] width 845 height 36
copy h1 "Liki [GEOGRAPHIC_DATA]"
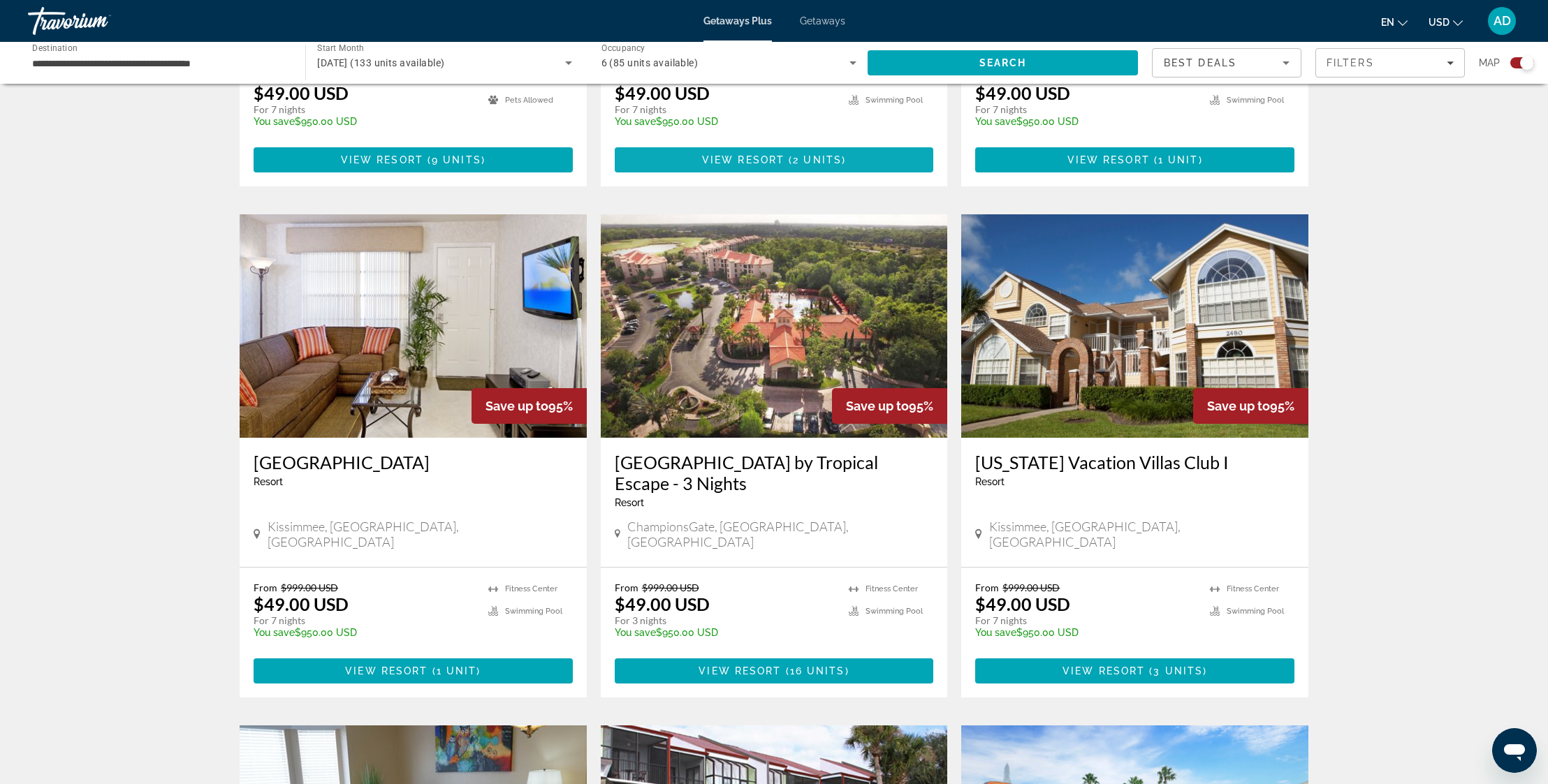
scroll to position [1205, 0]
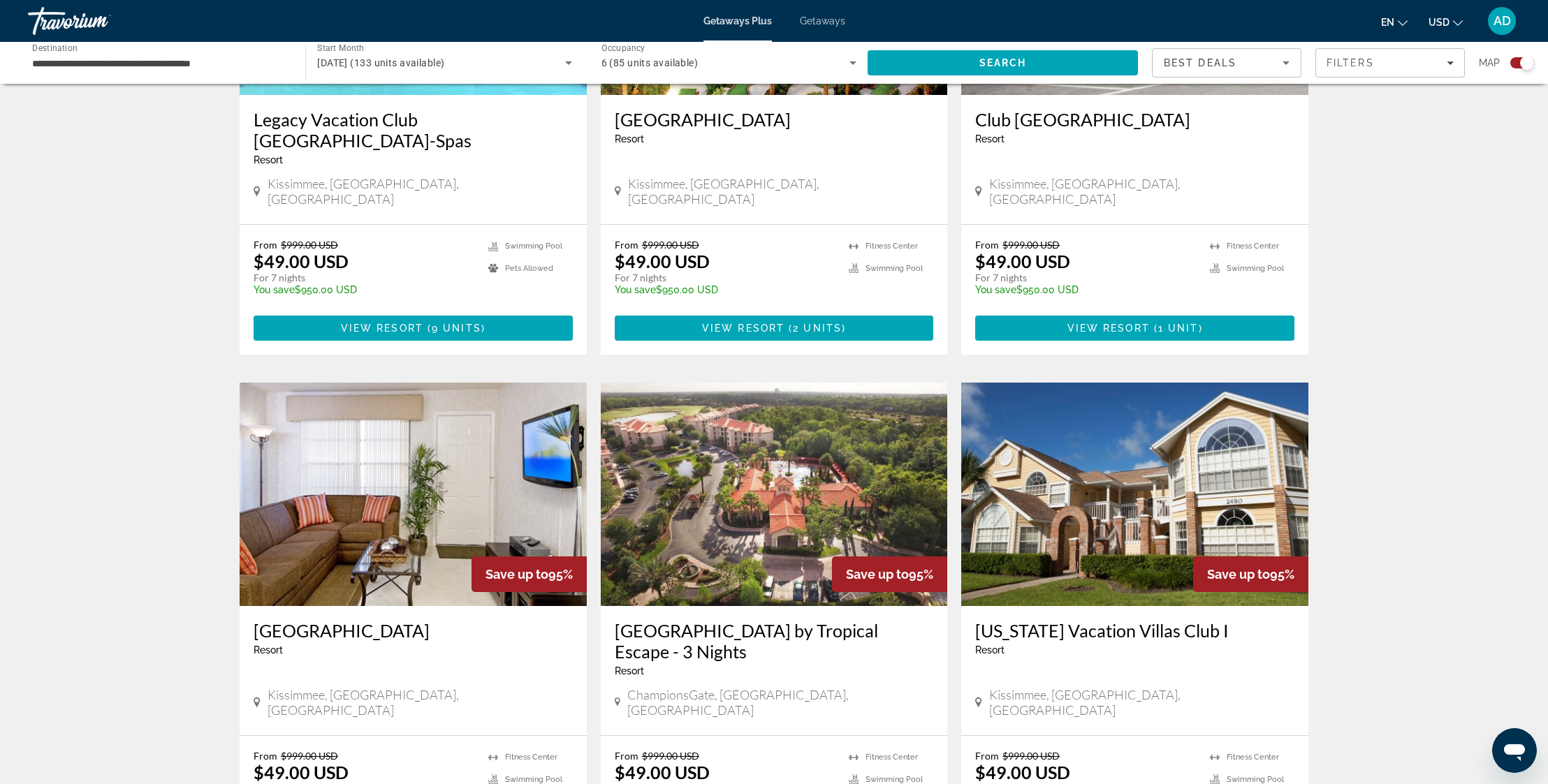
click at [803, 439] on img "Main content" at bounding box center [774, 494] width 347 height 223
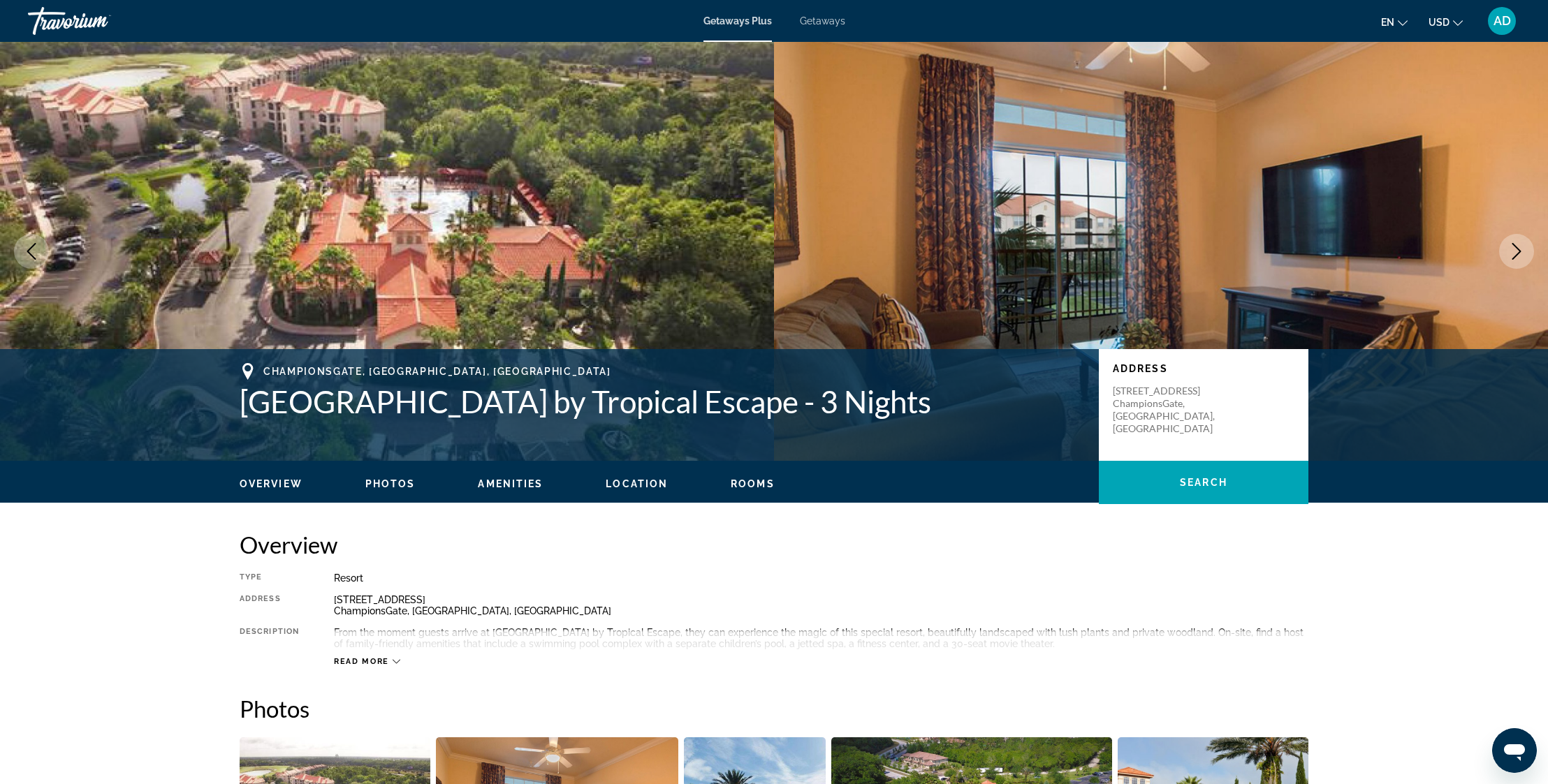
scroll to position [398, 0]
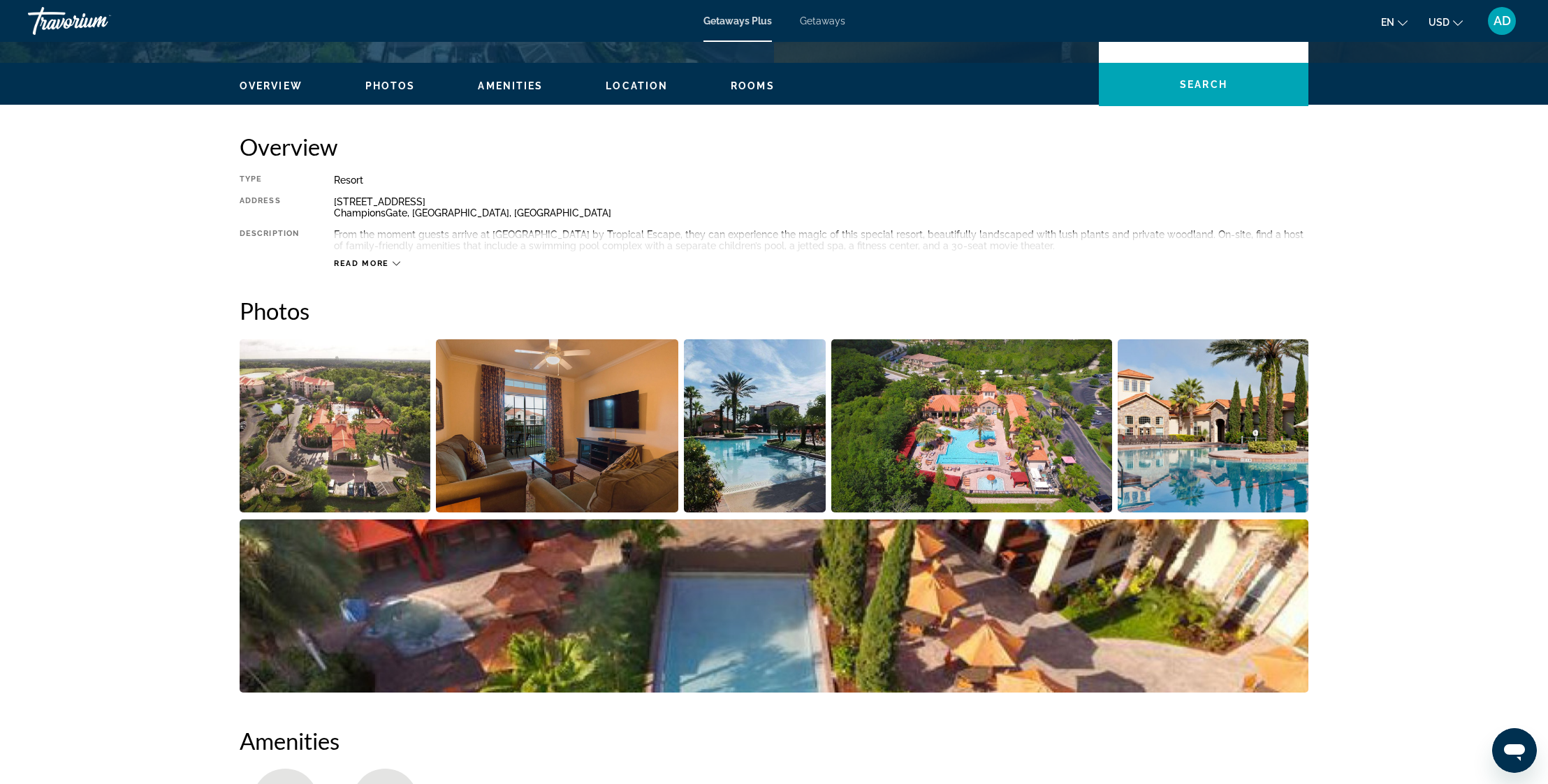
click at [367, 438] on img "Open full-screen image slider" at bounding box center [335, 426] width 191 height 174
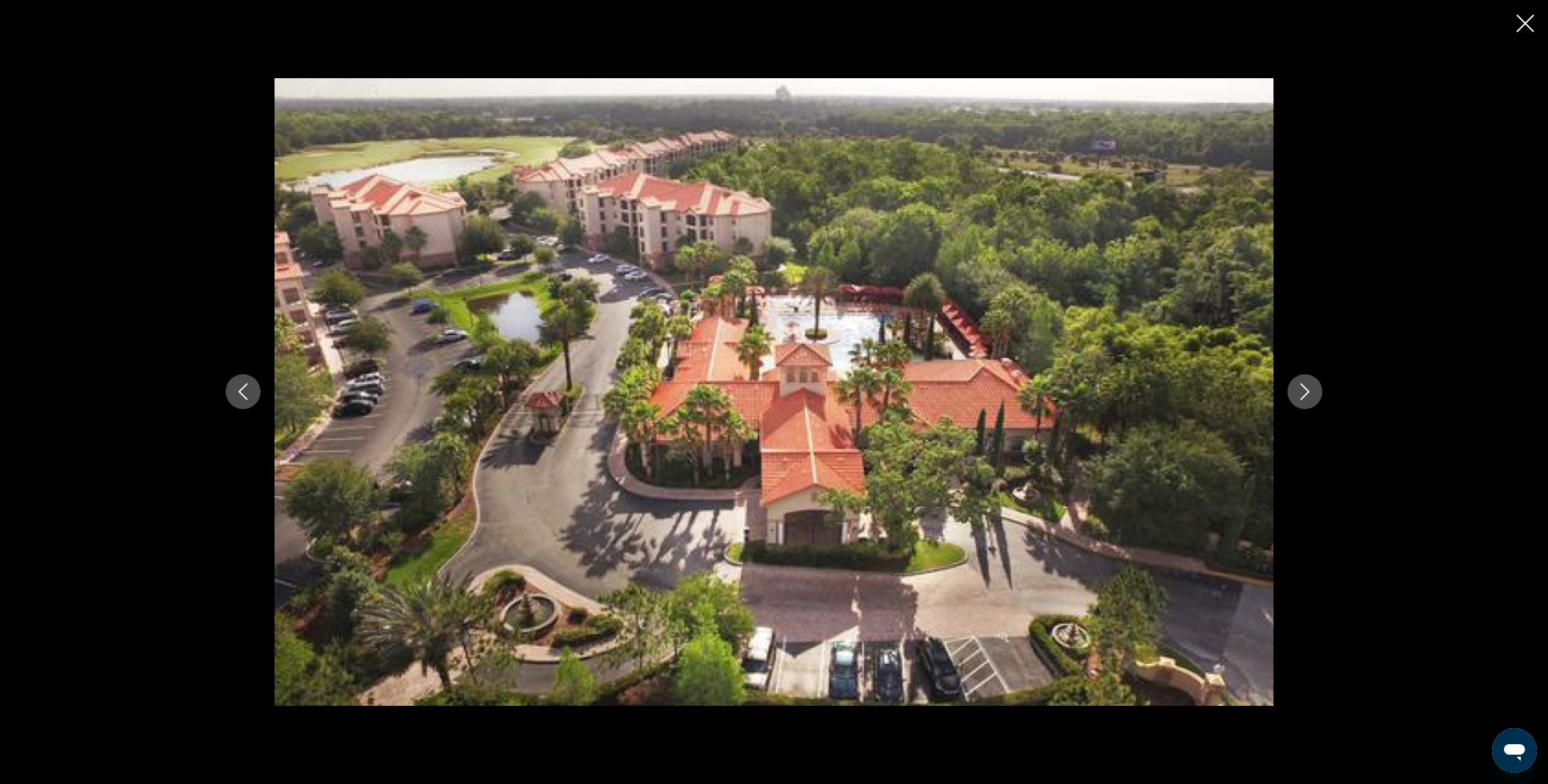
click at [1310, 391] on icon "Next image" at bounding box center [1304, 391] width 16 height 16
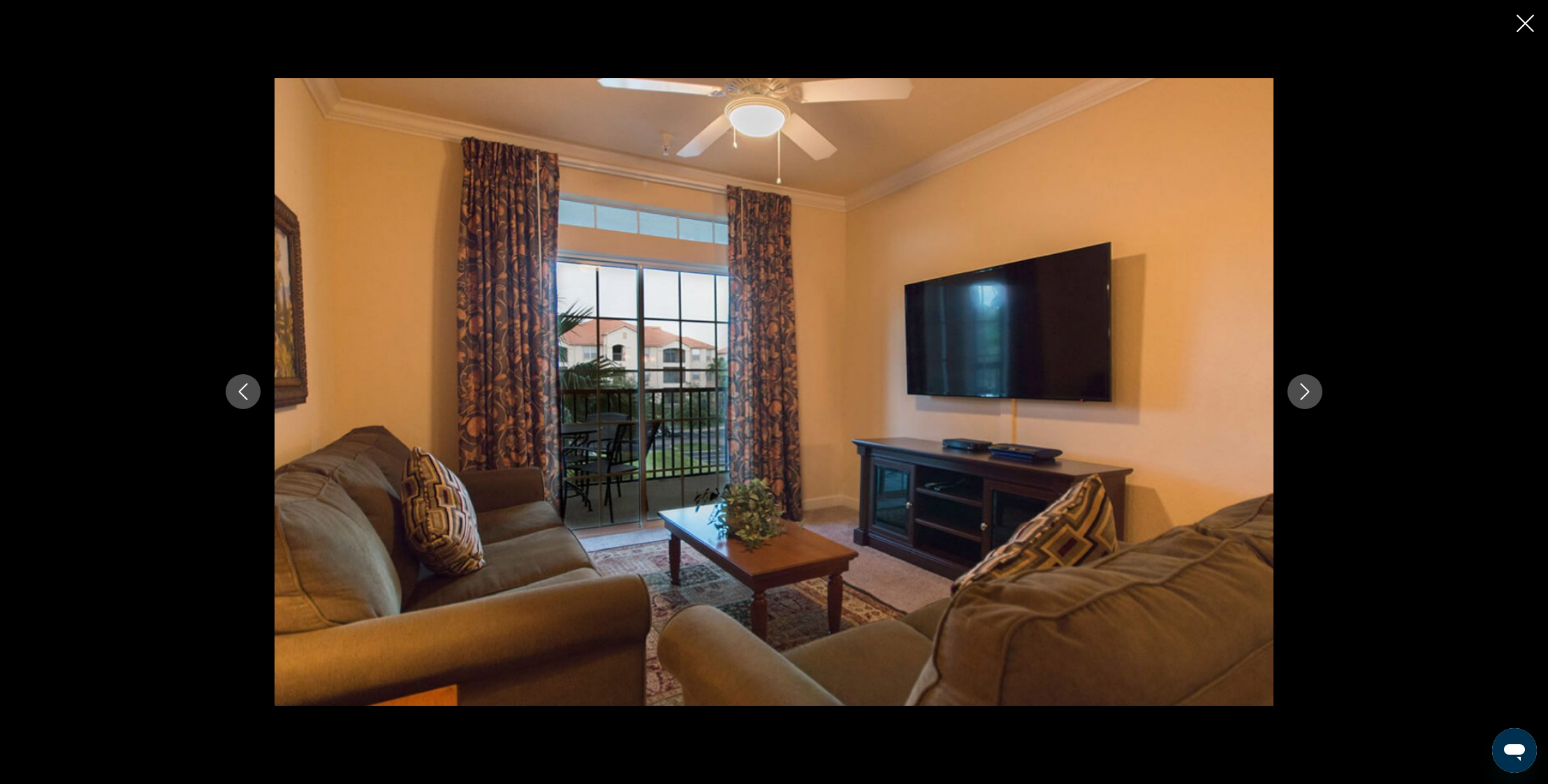
click at [1309, 396] on icon "Next image" at bounding box center [1304, 391] width 16 height 16
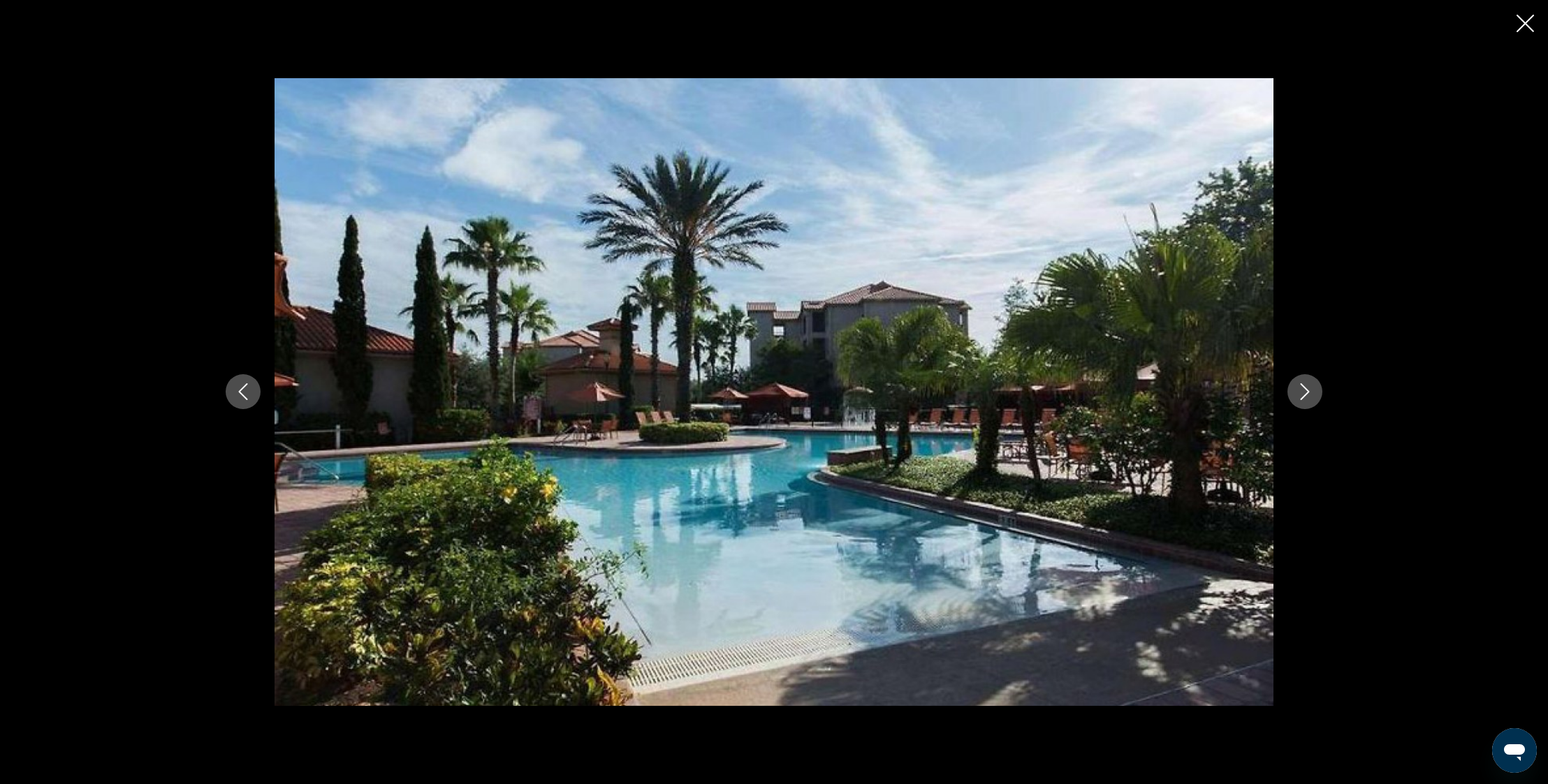
click at [1309, 396] on icon "Next image" at bounding box center [1304, 391] width 16 height 16
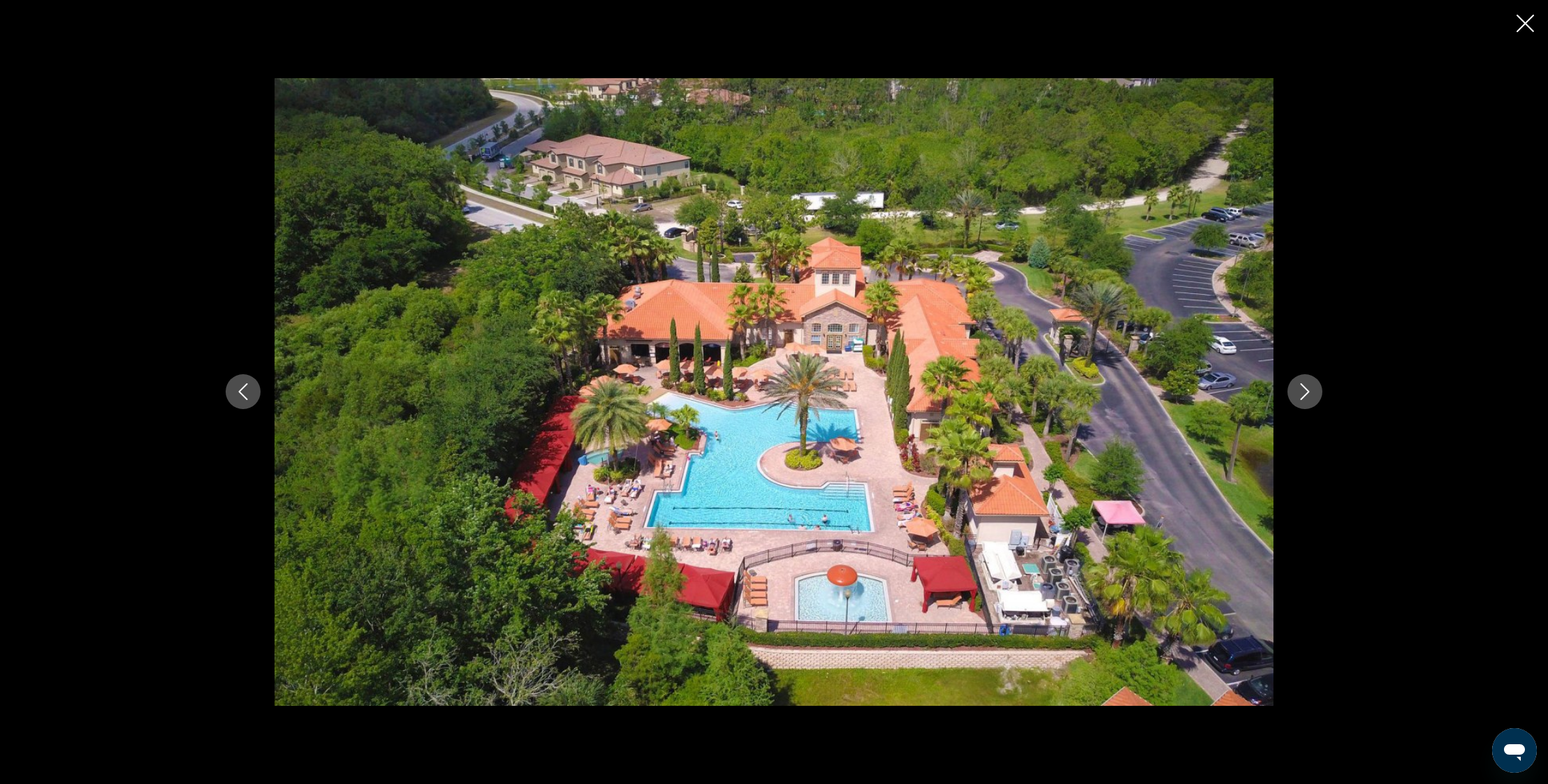
click at [1310, 396] on icon "Next image" at bounding box center [1304, 391] width 16 height 16
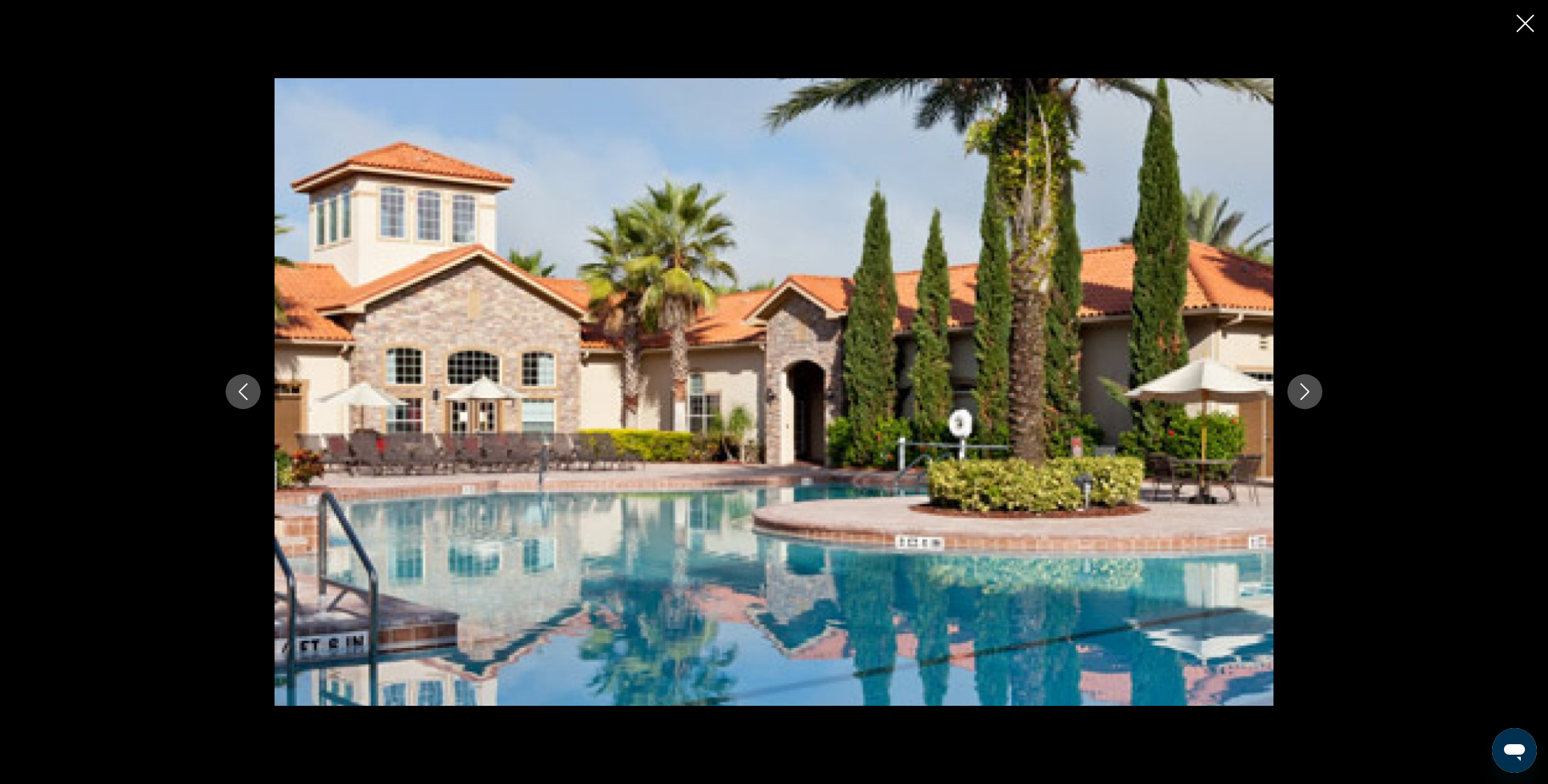
click at [1310, 396] on icon "Next image" at bounding box center [1304, 391] width 16 height 16
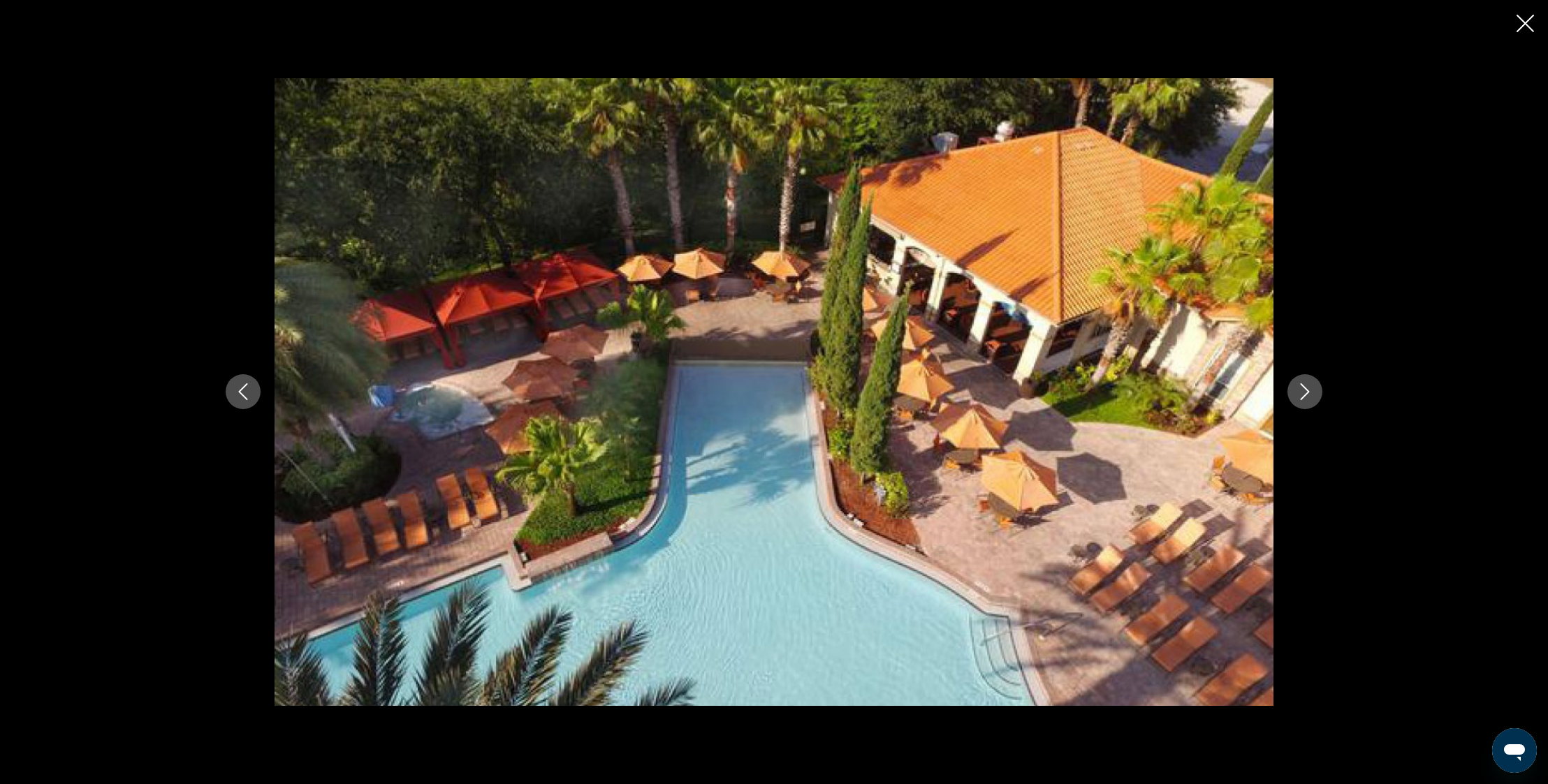
click at [1310, 396] on icon "Next image" at bounding box center [1304, 391] width 16 height 16
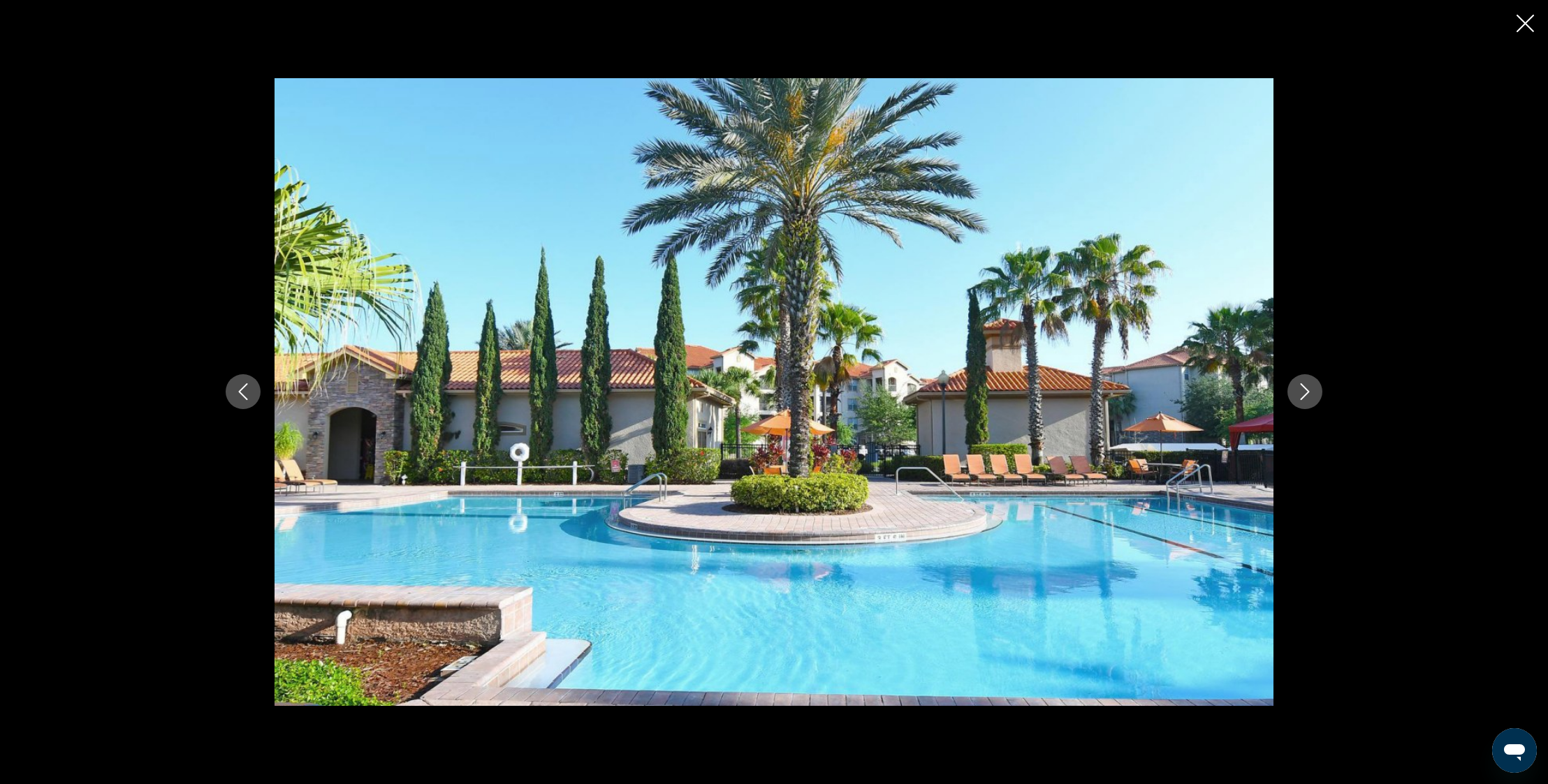
click at [1310, 396] on icon "Next image" at bounding box center [1304, 391] width 16 height 16
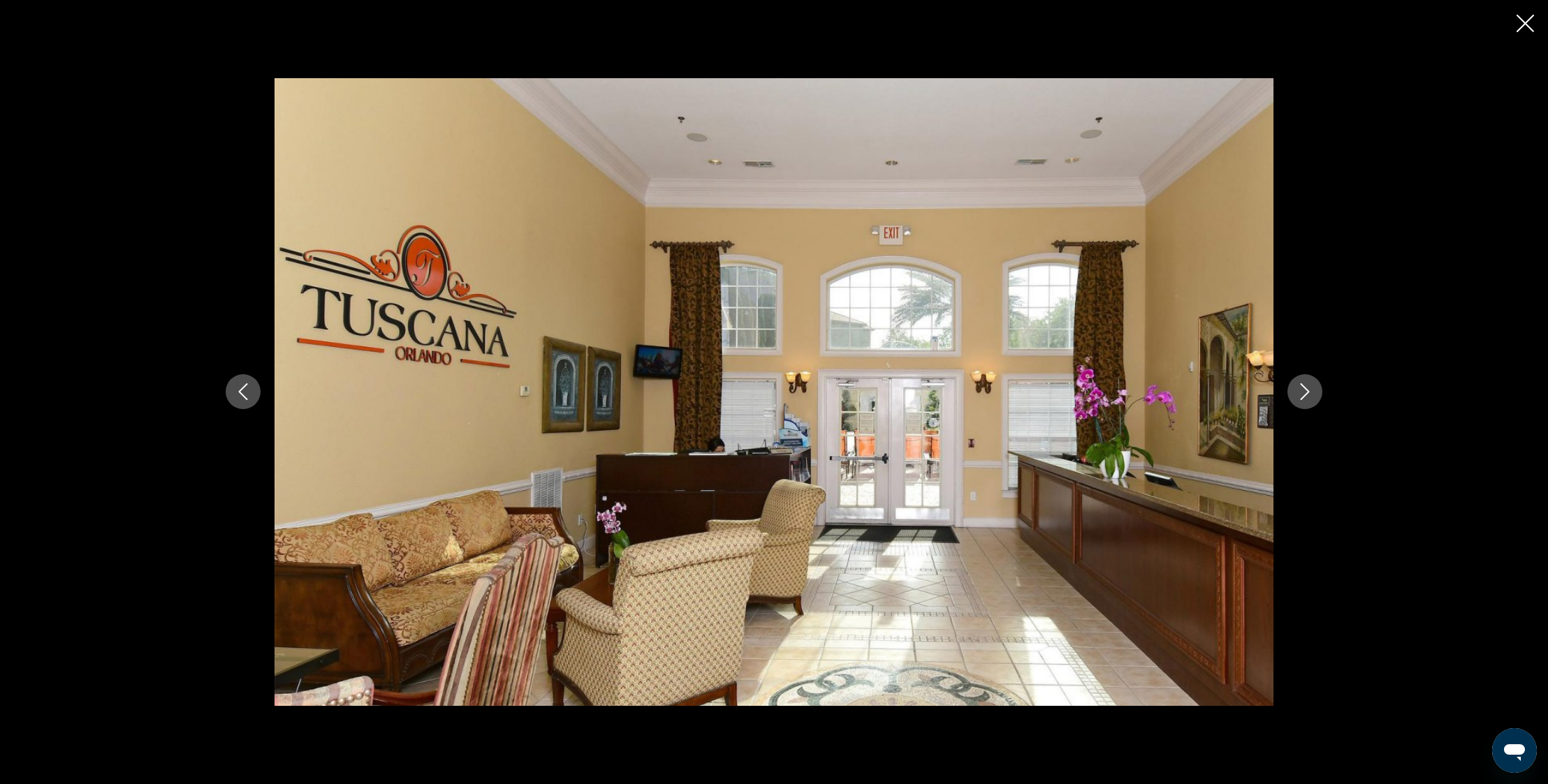
click at [1310, 396] on icon "Next image" at bounding box center [1304, 391] width 16 height 16
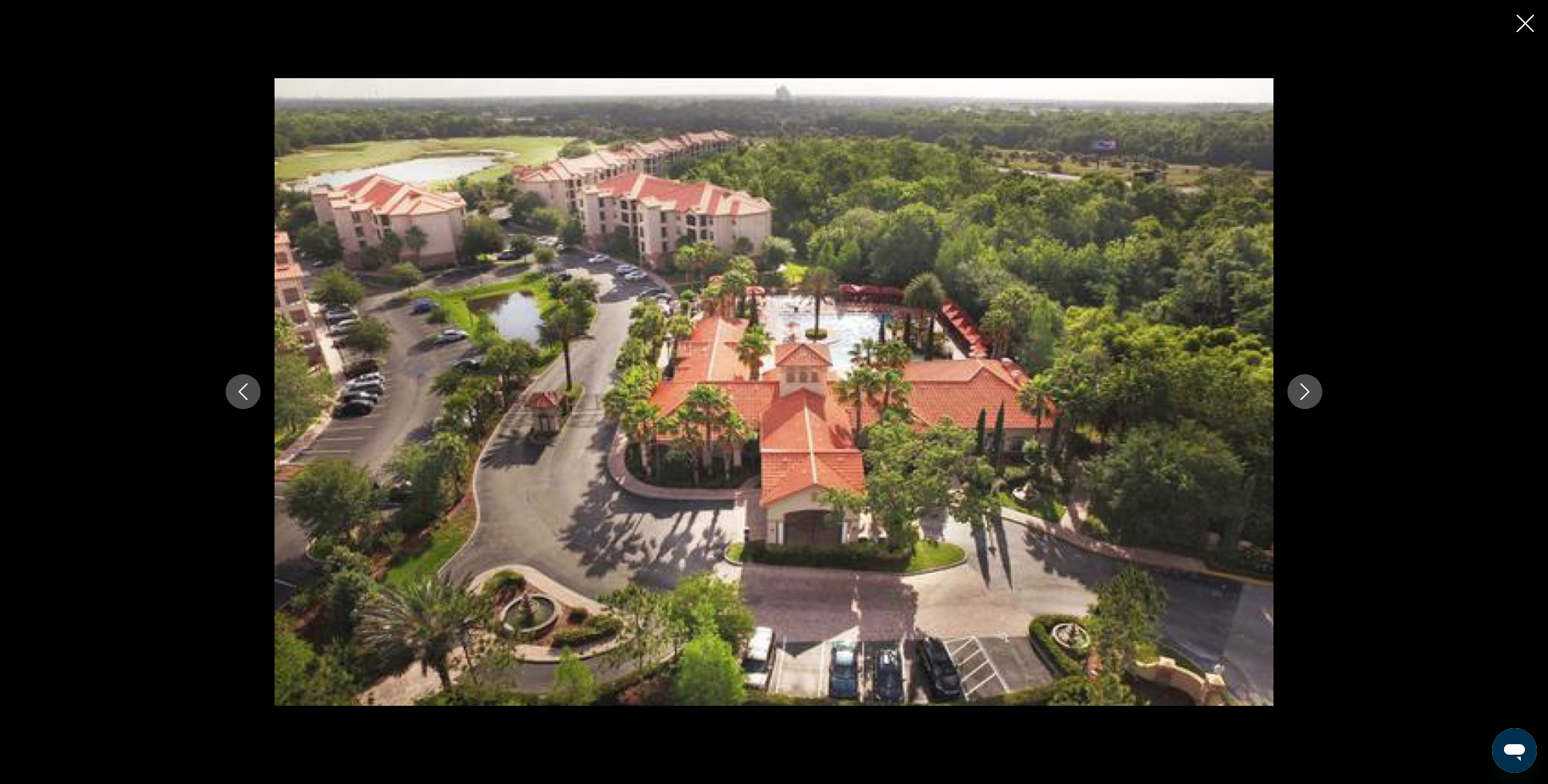
click at [1310, 396] on icon "Next image" at bounding box center [1304, 391] width 16 height 16
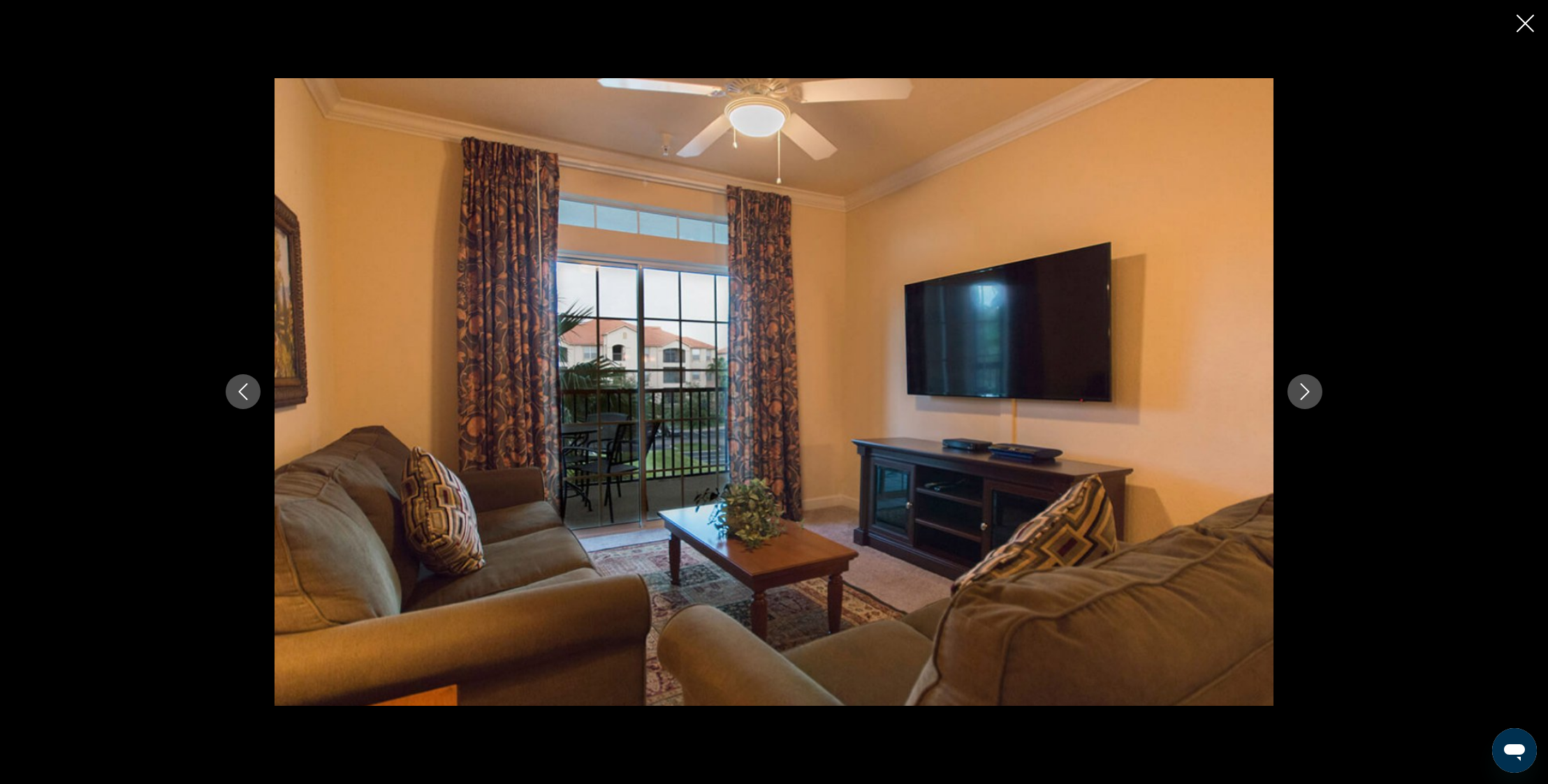
click at [1310, 396] on icon "Next image" at bounding box center [1304, 391] width 16 height 16
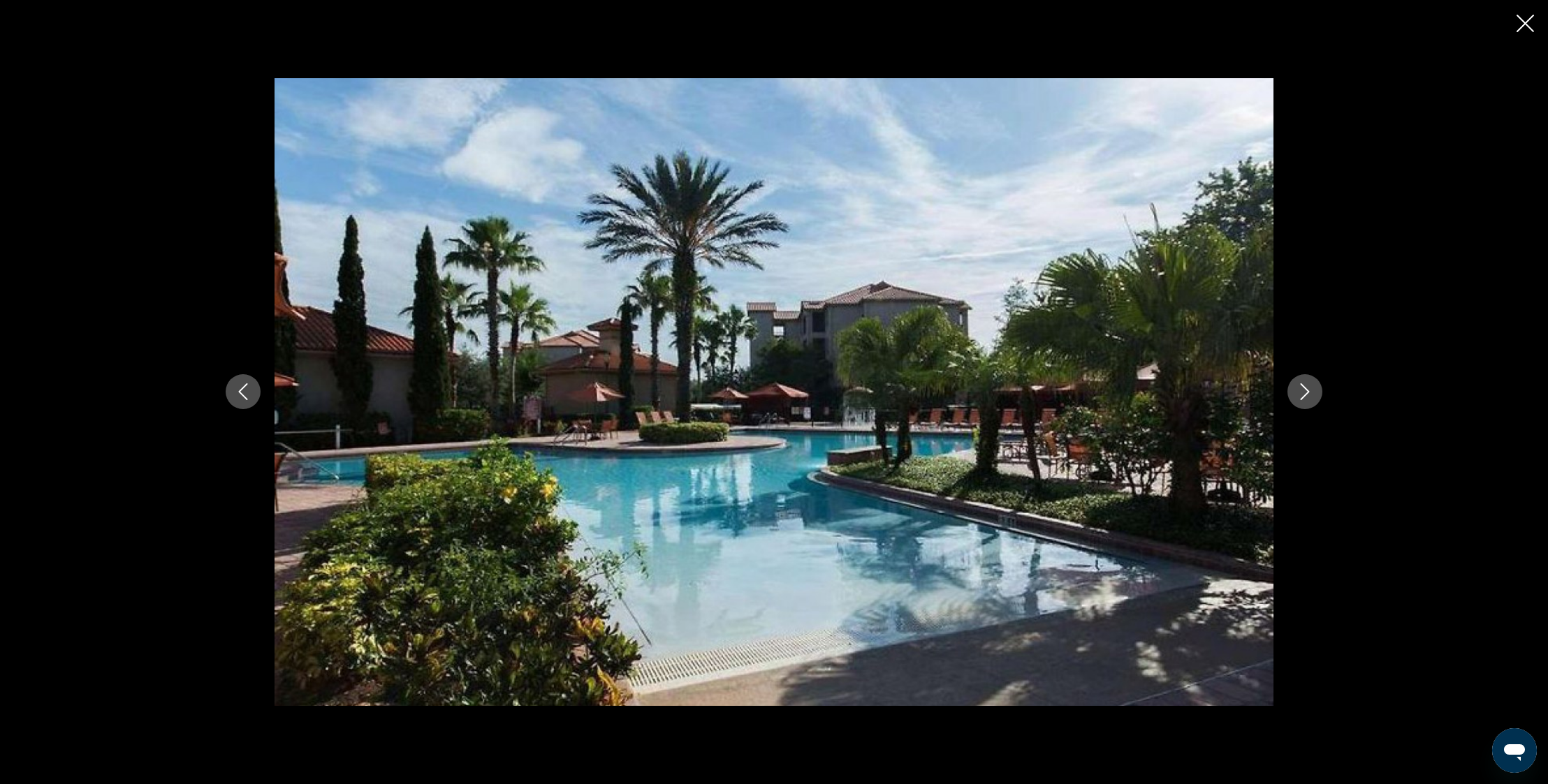
click at [1310, 396] on icon "Next image" at bounding box center [1304, 391] width 16 height 16
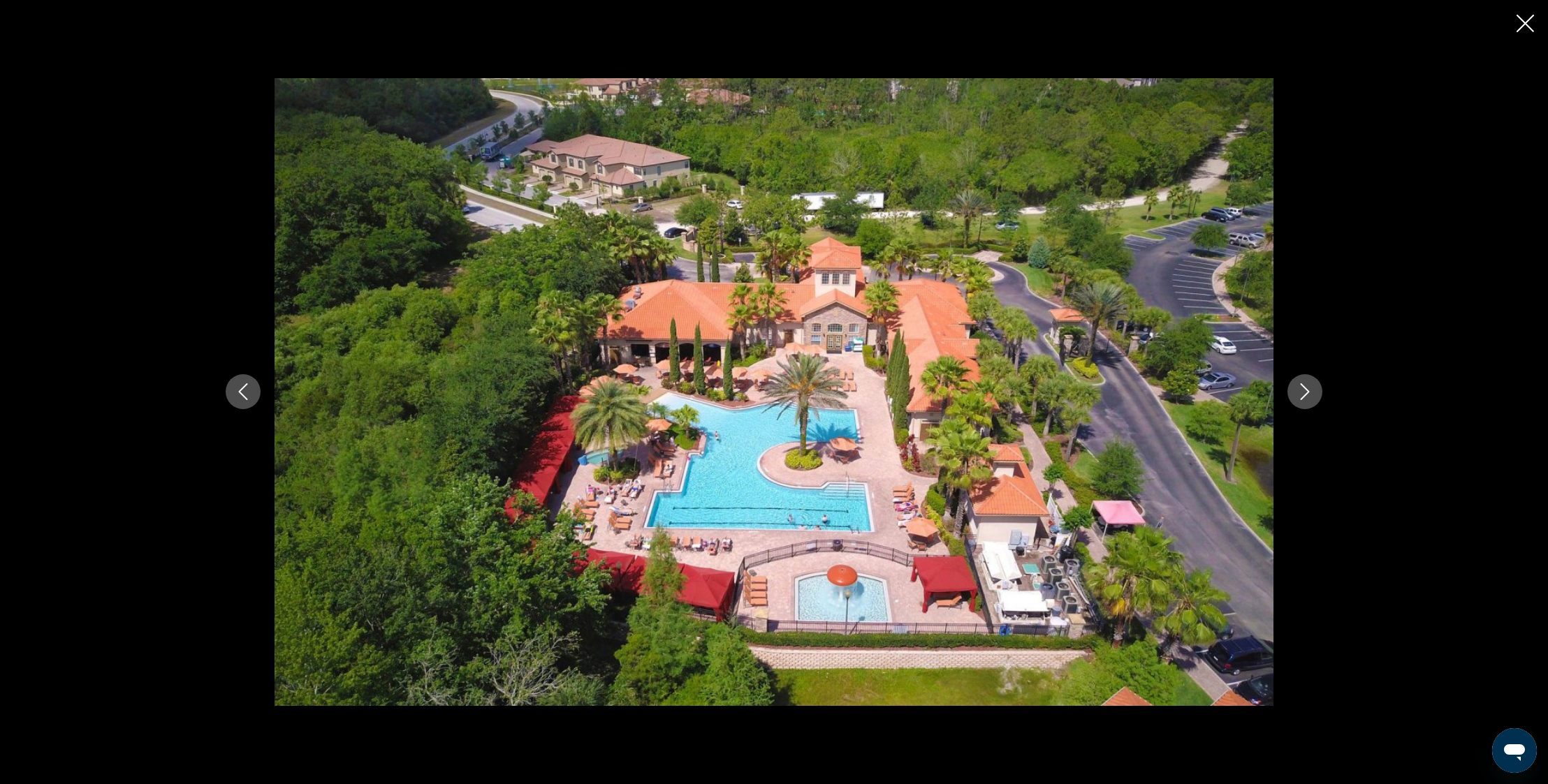
drag, startPoint x: 1523, startPoint y: 23, endPoint x: 1457, endPoint y: 121, distance: 118.2
click at [1522, 23] on icon "Close slideshow" at bounding box center [1525, 24] width 17 height 17
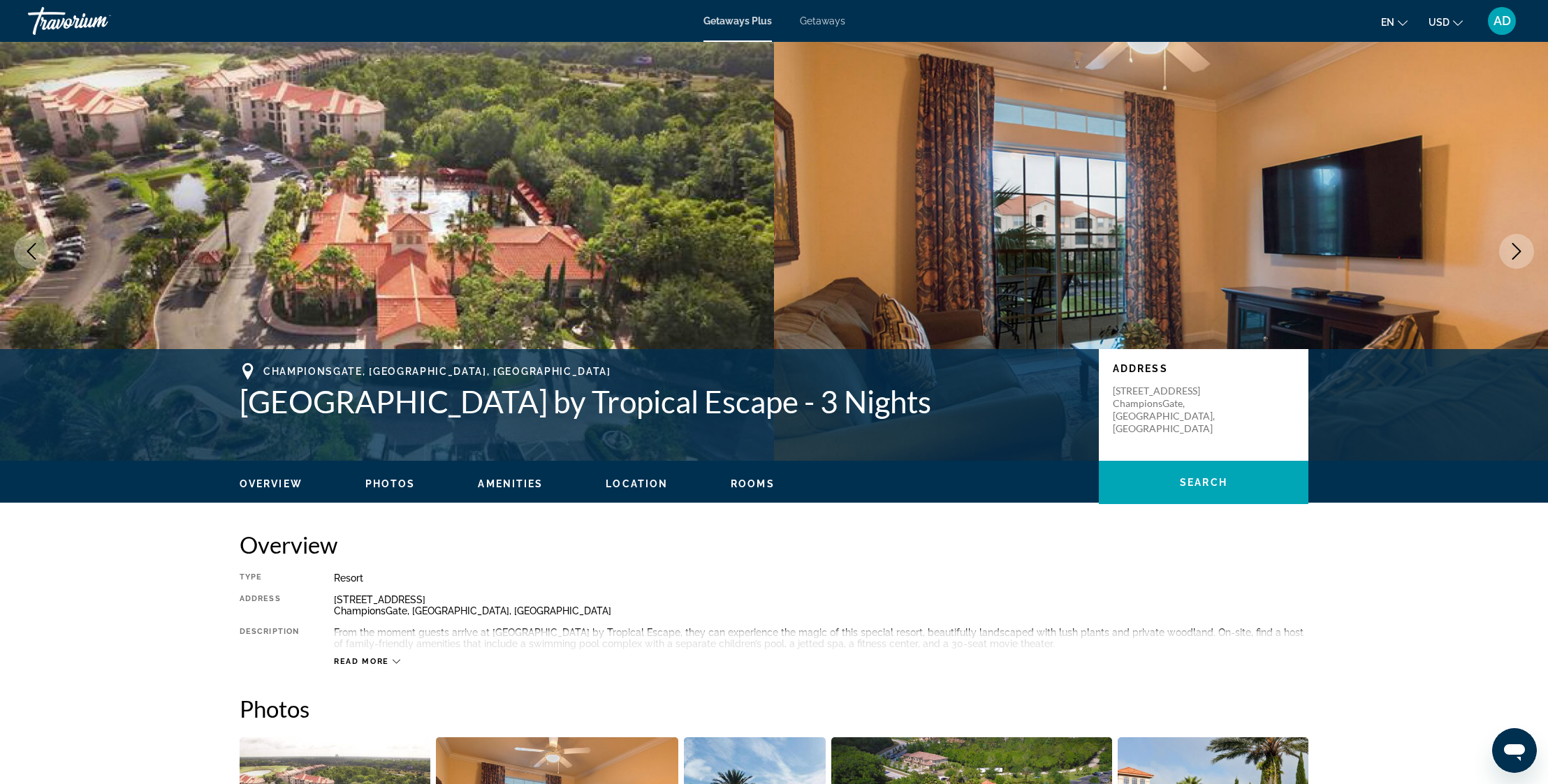
scroll to position [0, 0]
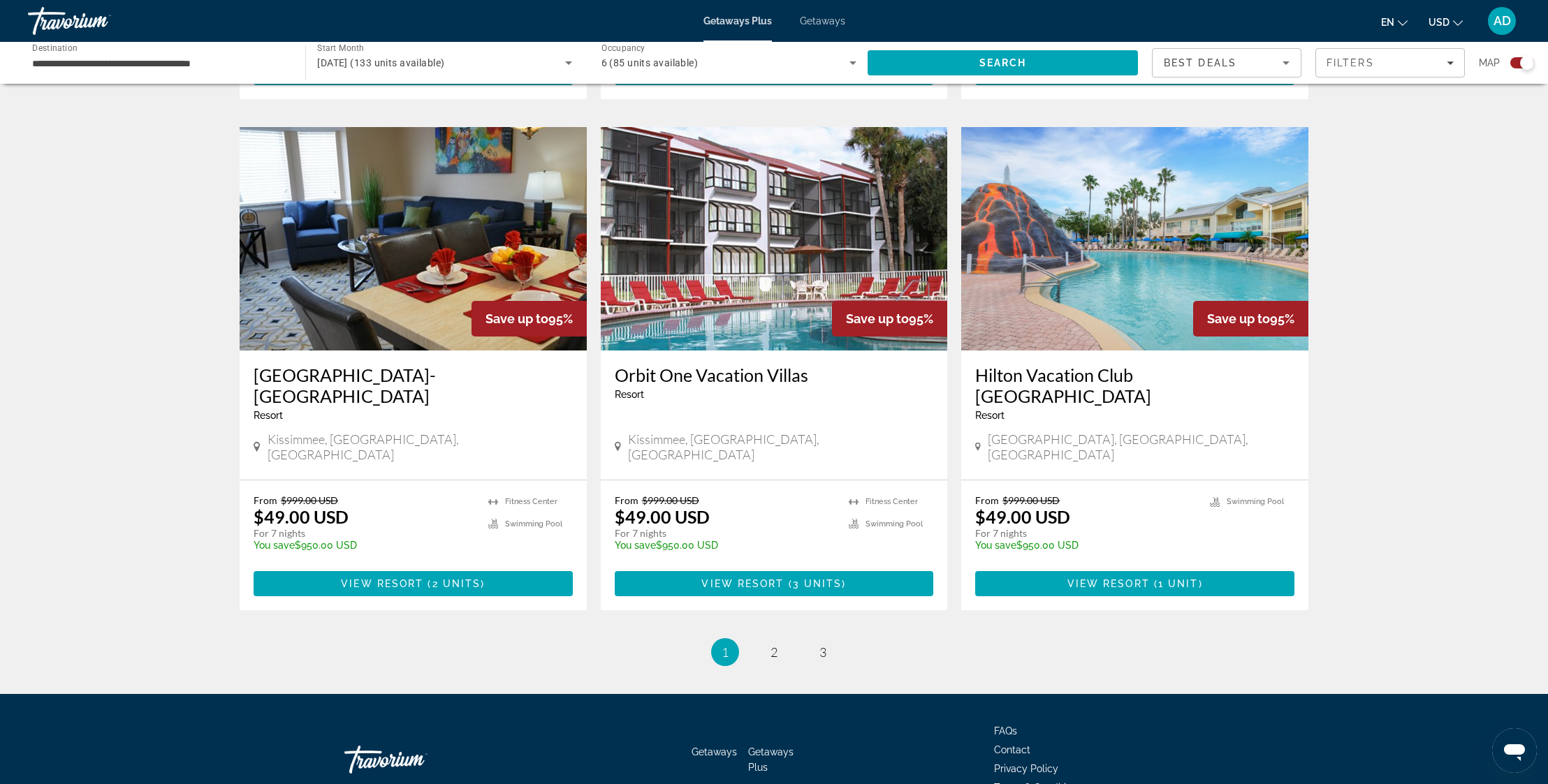
scroll to position [1971, 0]
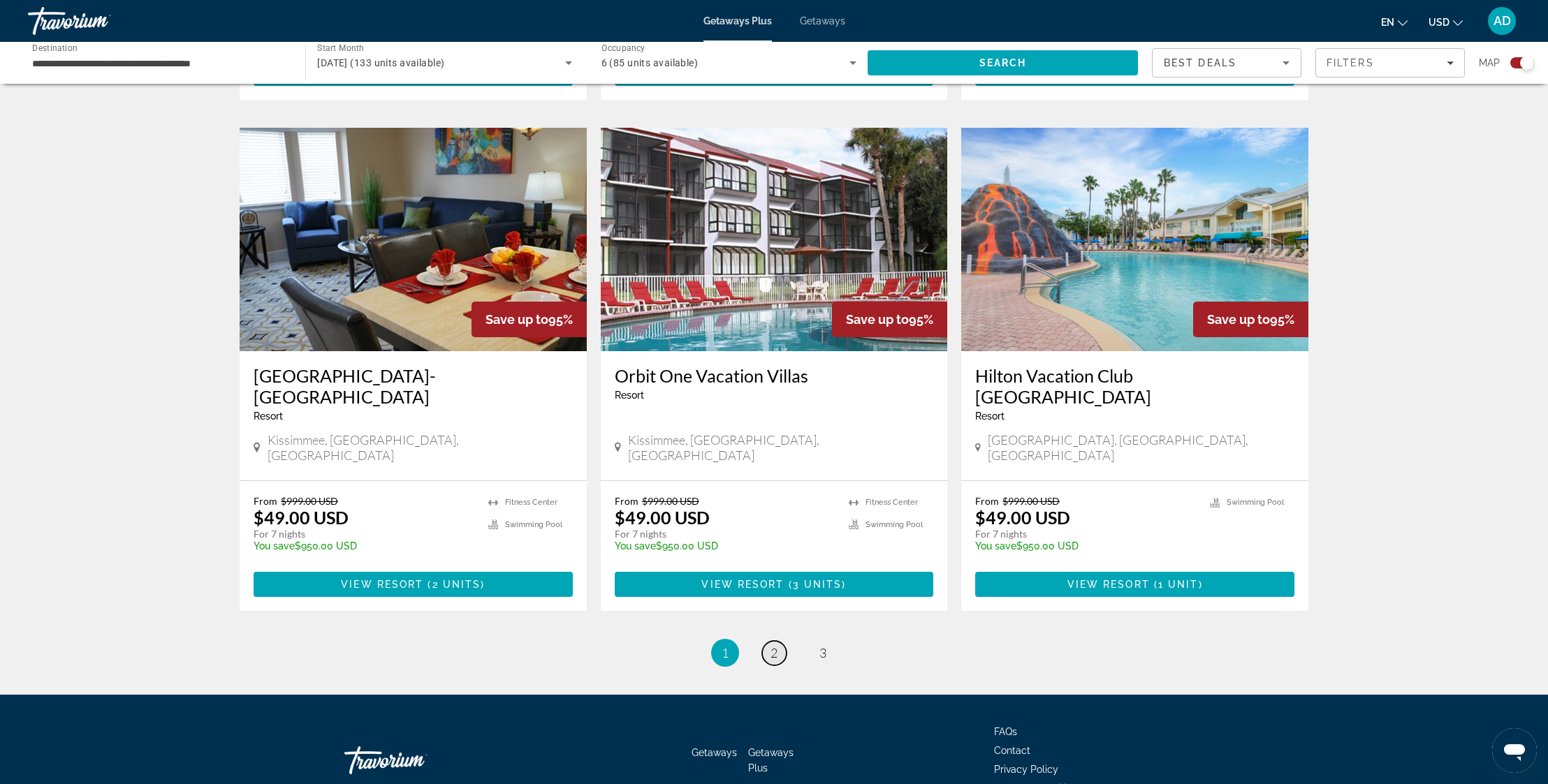
click at [771, 645] on span "2" at bounding box center [774, 653] width 7 height 16
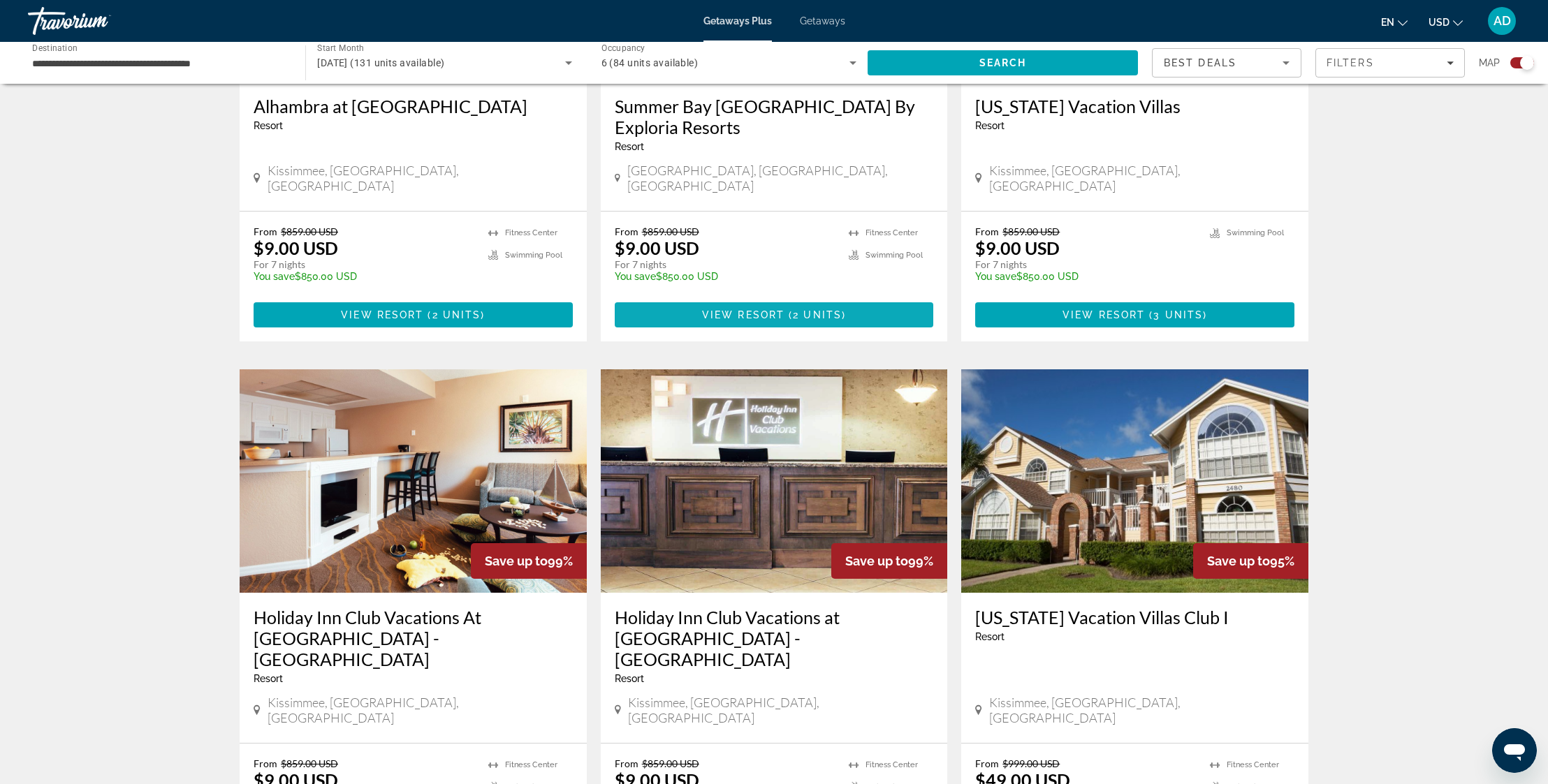
scroll to position [741, 0]
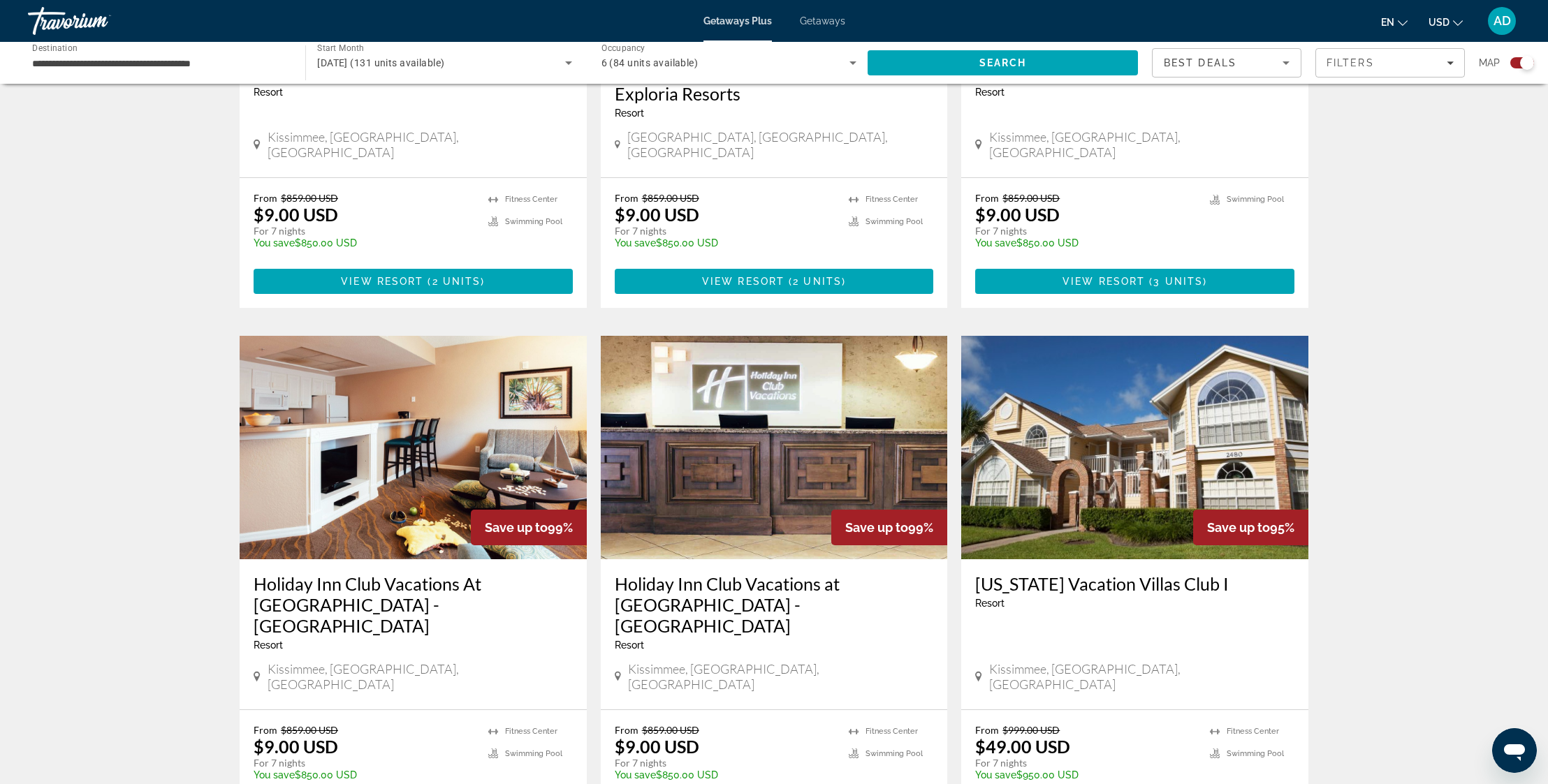
click at [395, 441] on img "Main content" at bounding box center [413, 447] width 347 height 223
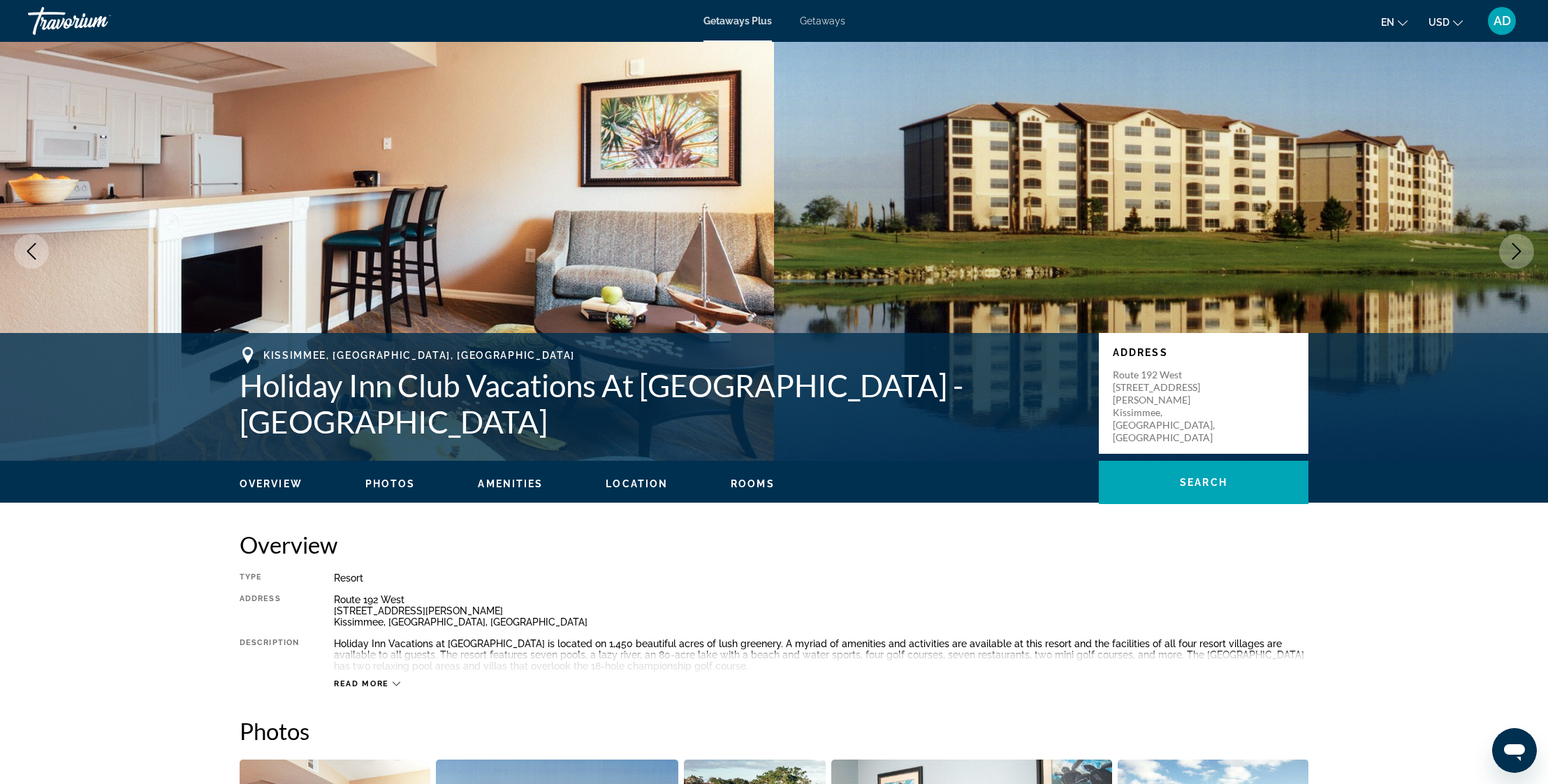
click at [1524, 250] on icon "Next image" at bounding box center [1516, 251] width 16 height 16
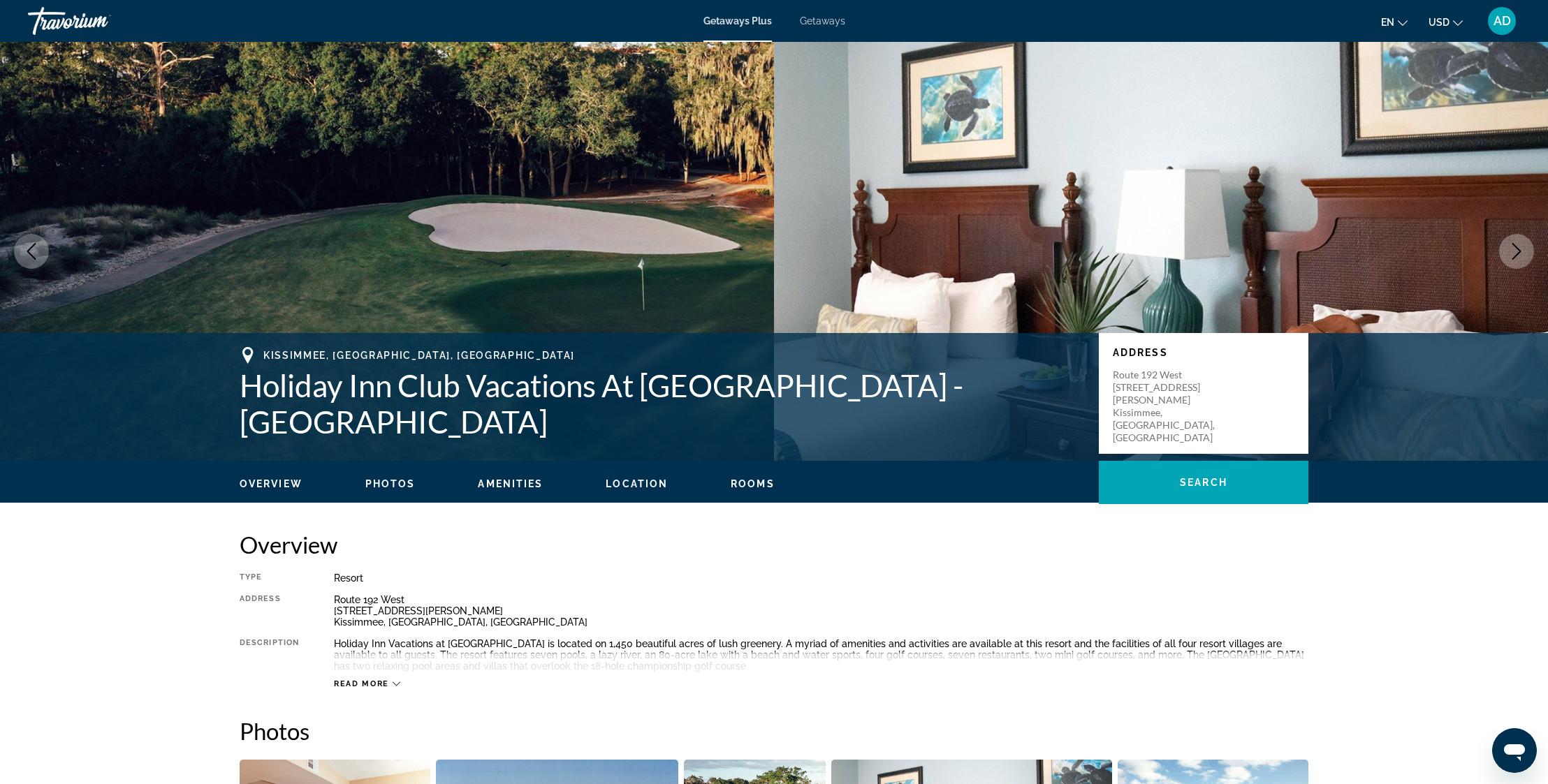
click at [1524, 250] on icon "Next image" at bounding box center [1516, 251] width 16 height 16
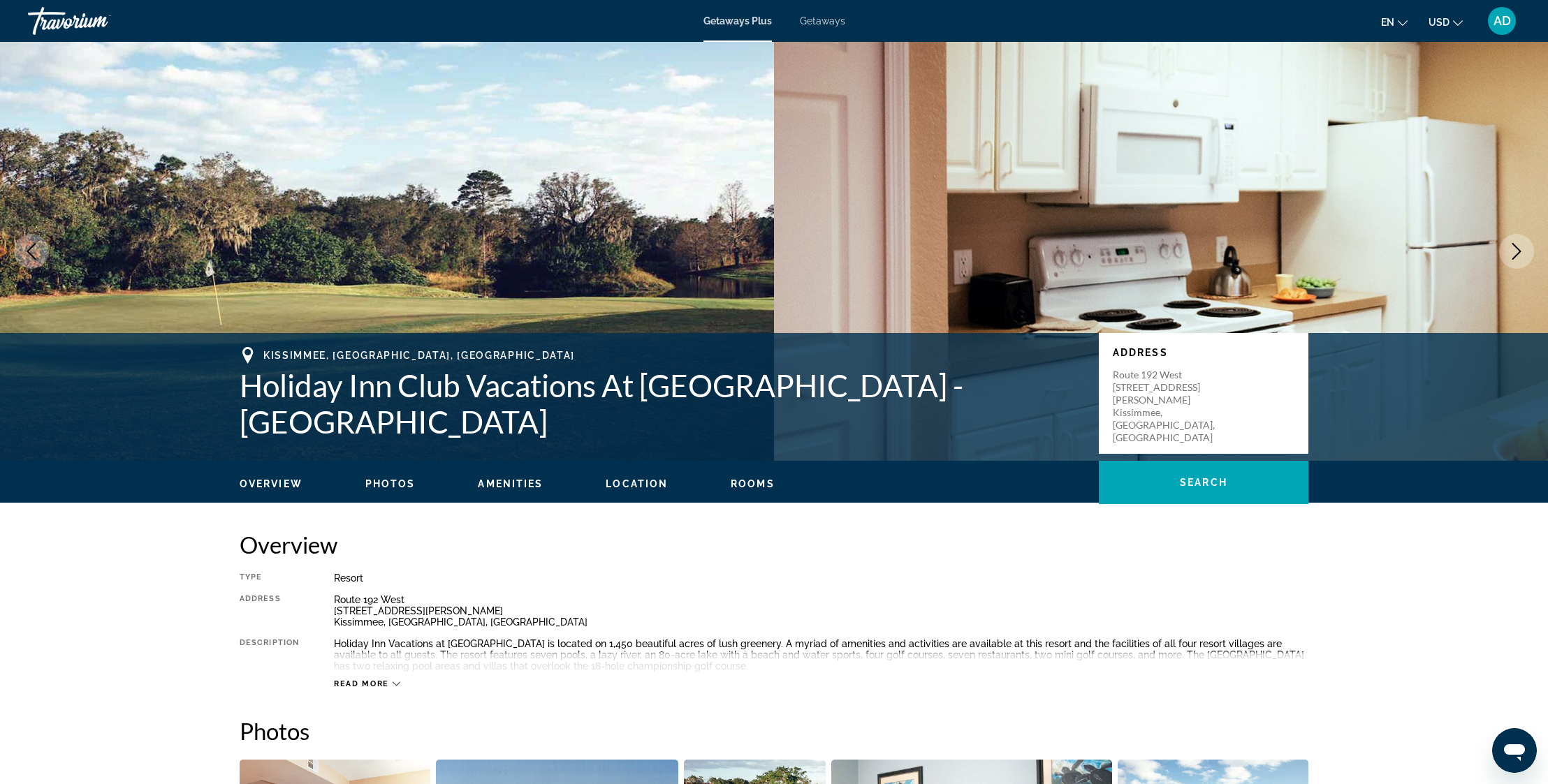
click at [1524, 250] on icon "Next image" at bounding box center [1516, 251] width 16 height 16
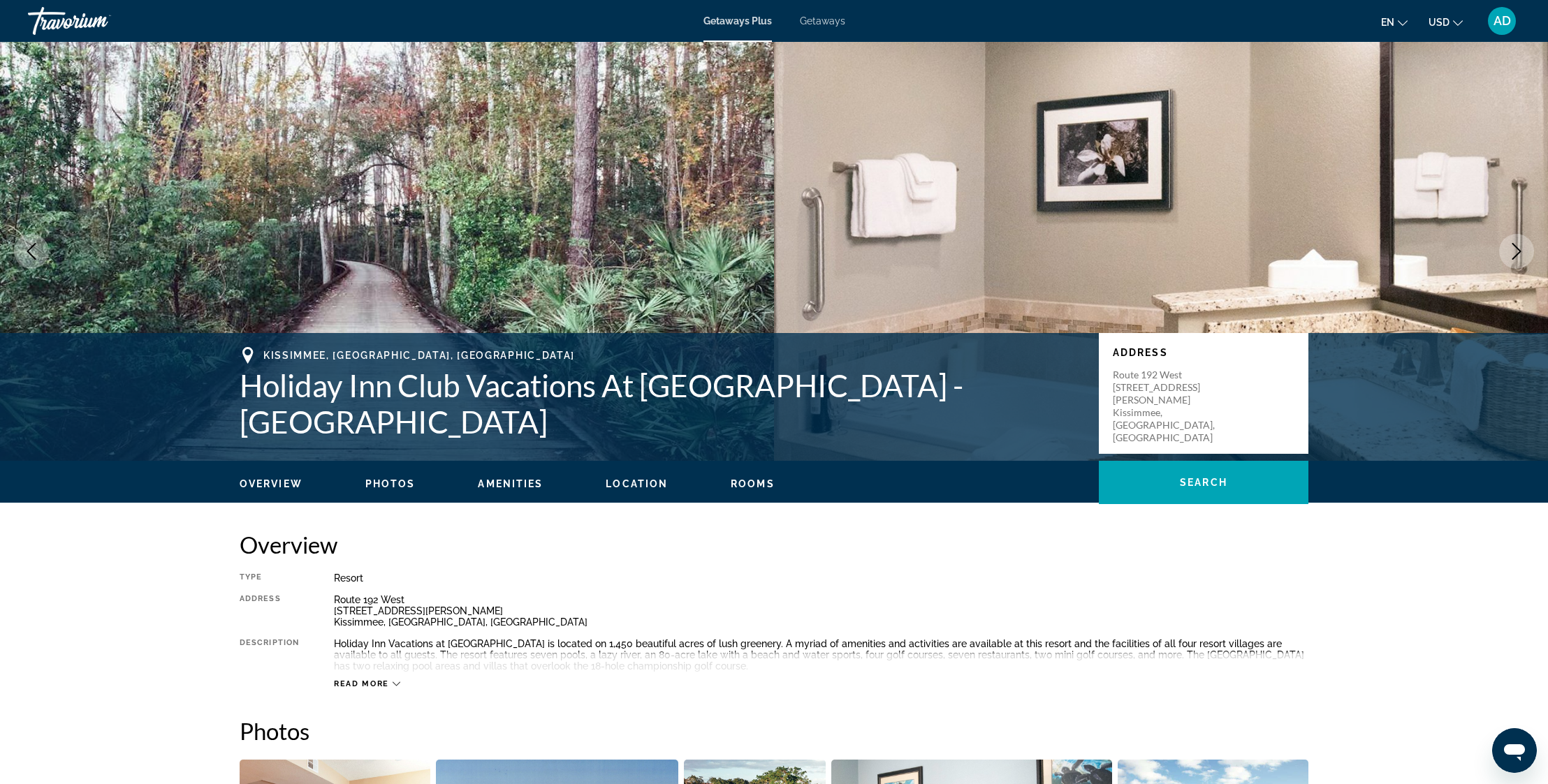
click at [1524, 250] on icon "Next image" at bounding box center [1516, 251] width 16 height 16
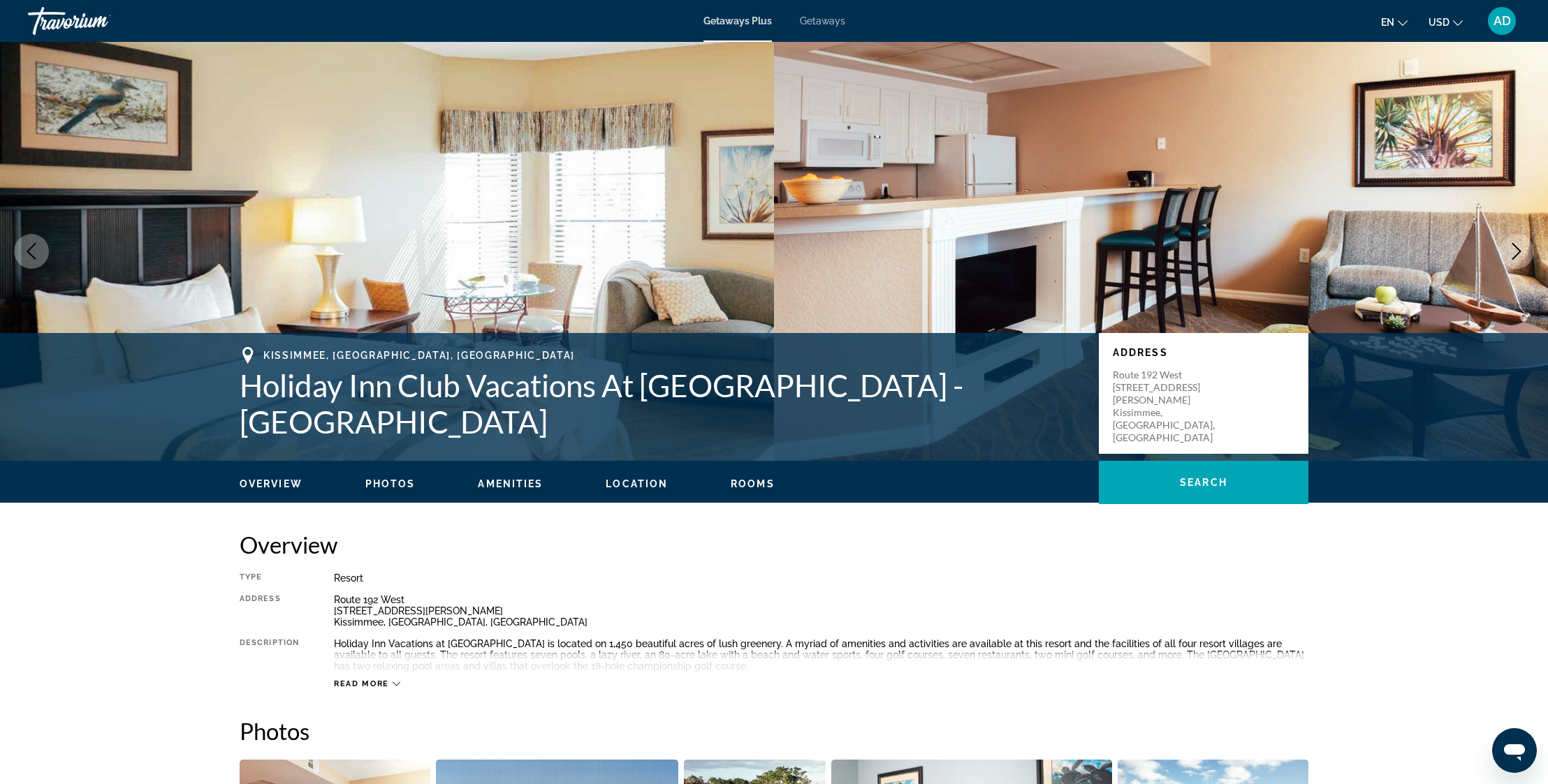
click at [1524, 250] on icon "Next image" at bounding box center [1516, 251] width 16 height 16
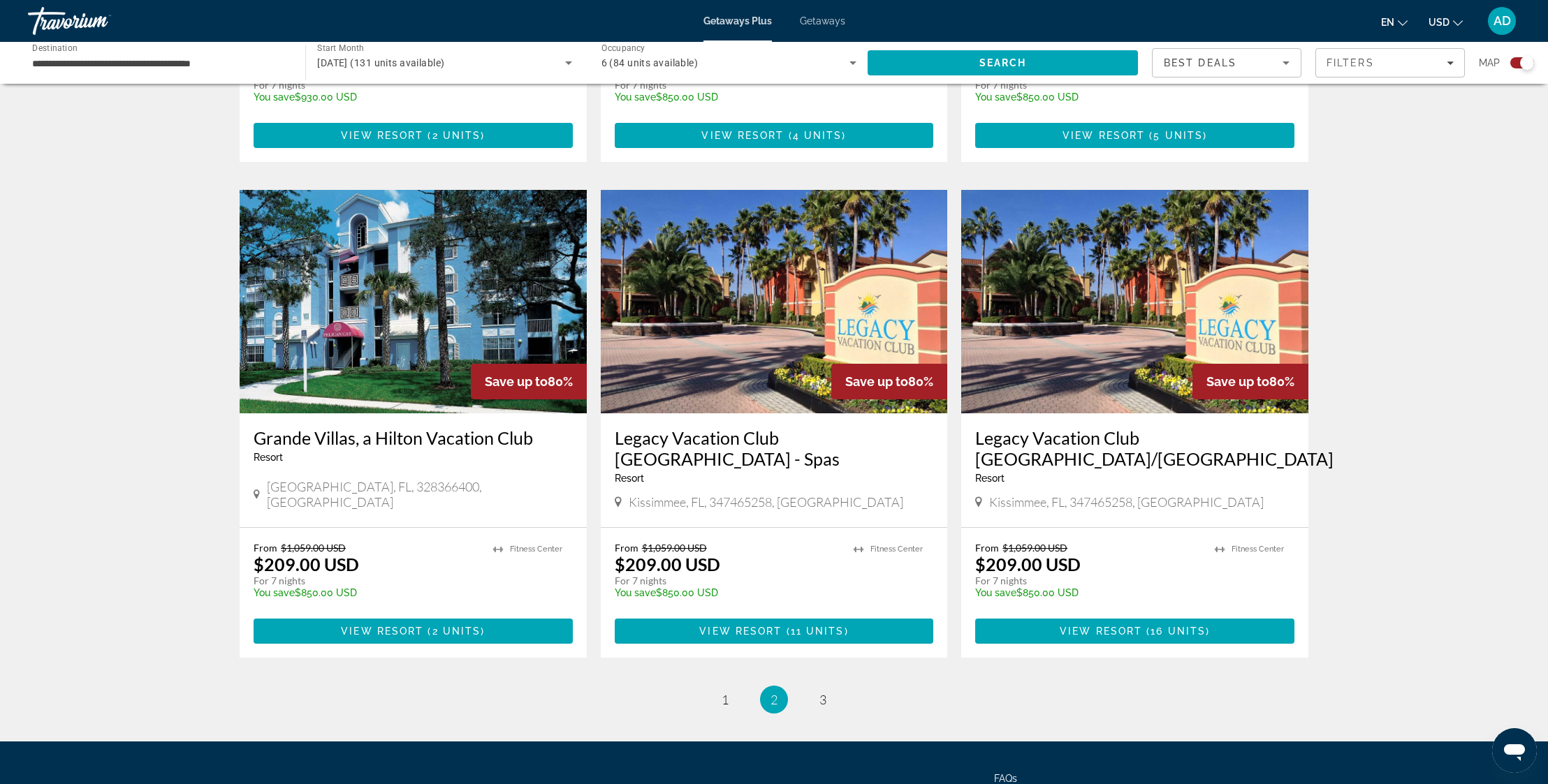
scroll to position [1930, 0]
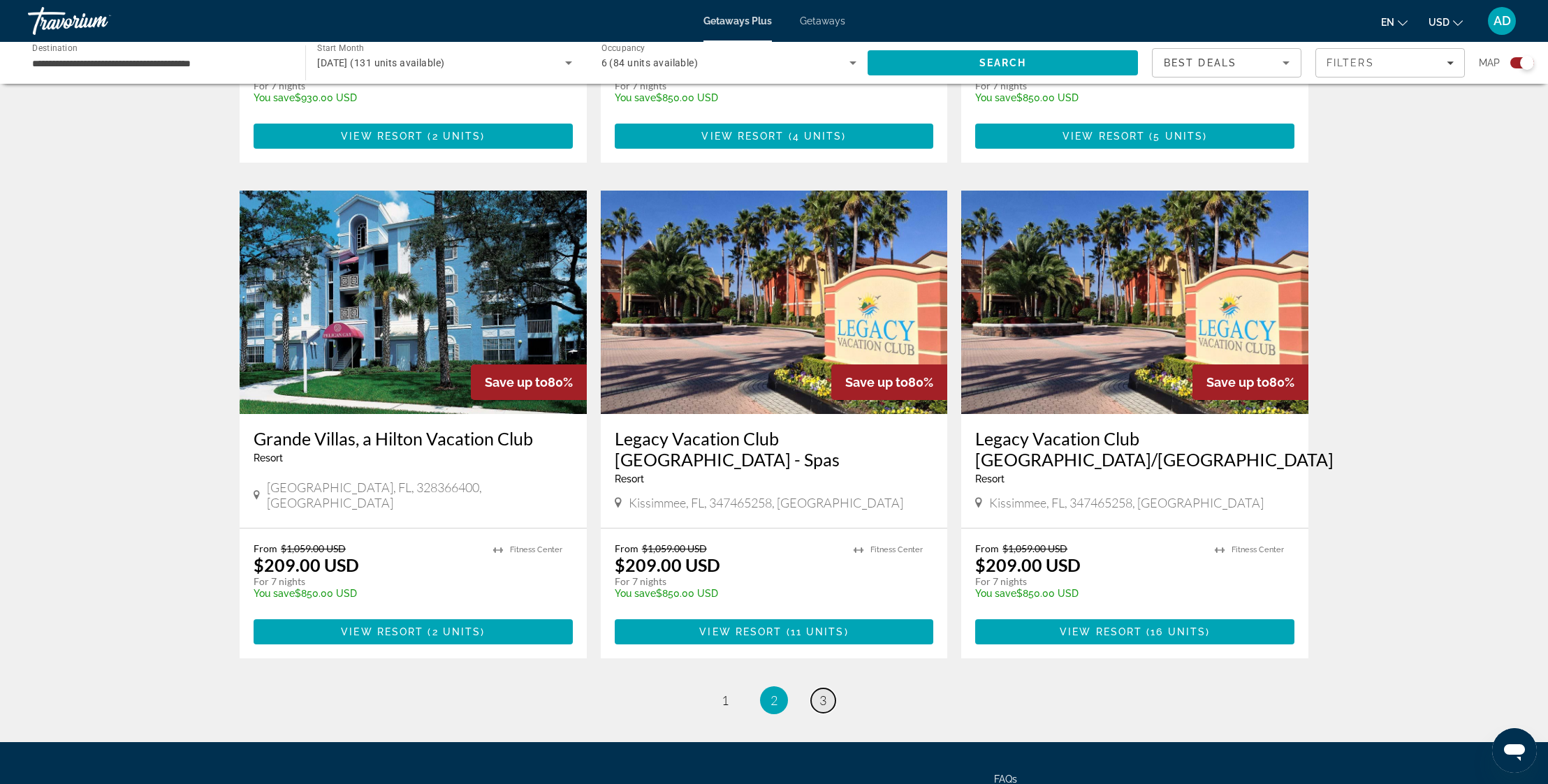
click at [819, 693] on span "3" at bounding box center [823, 700] width 7 height 16
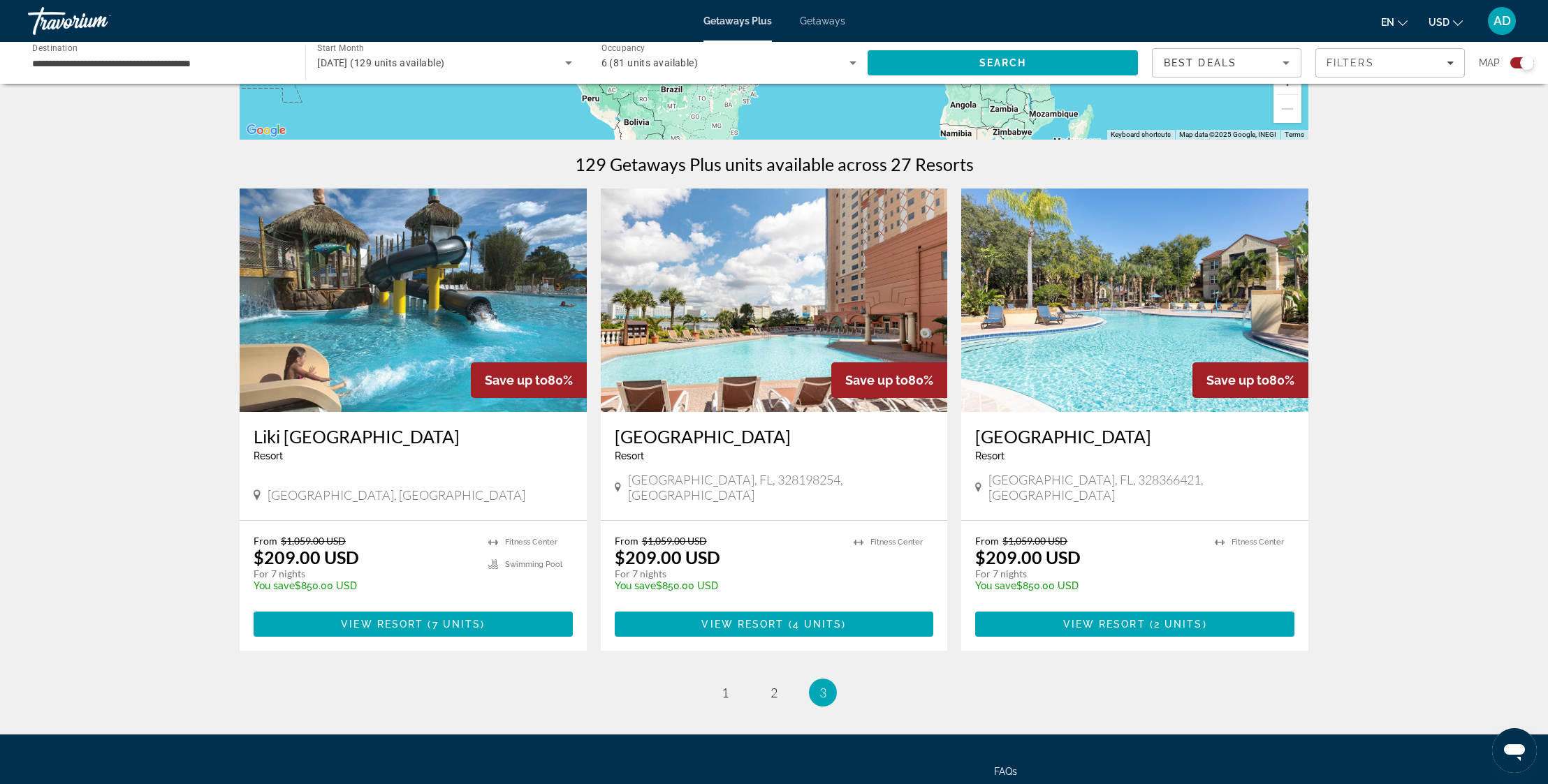
scroll to position [376, 0]
click at [783, 320] on img "Main content" at bounding box center [774, 301] width 347 height 223
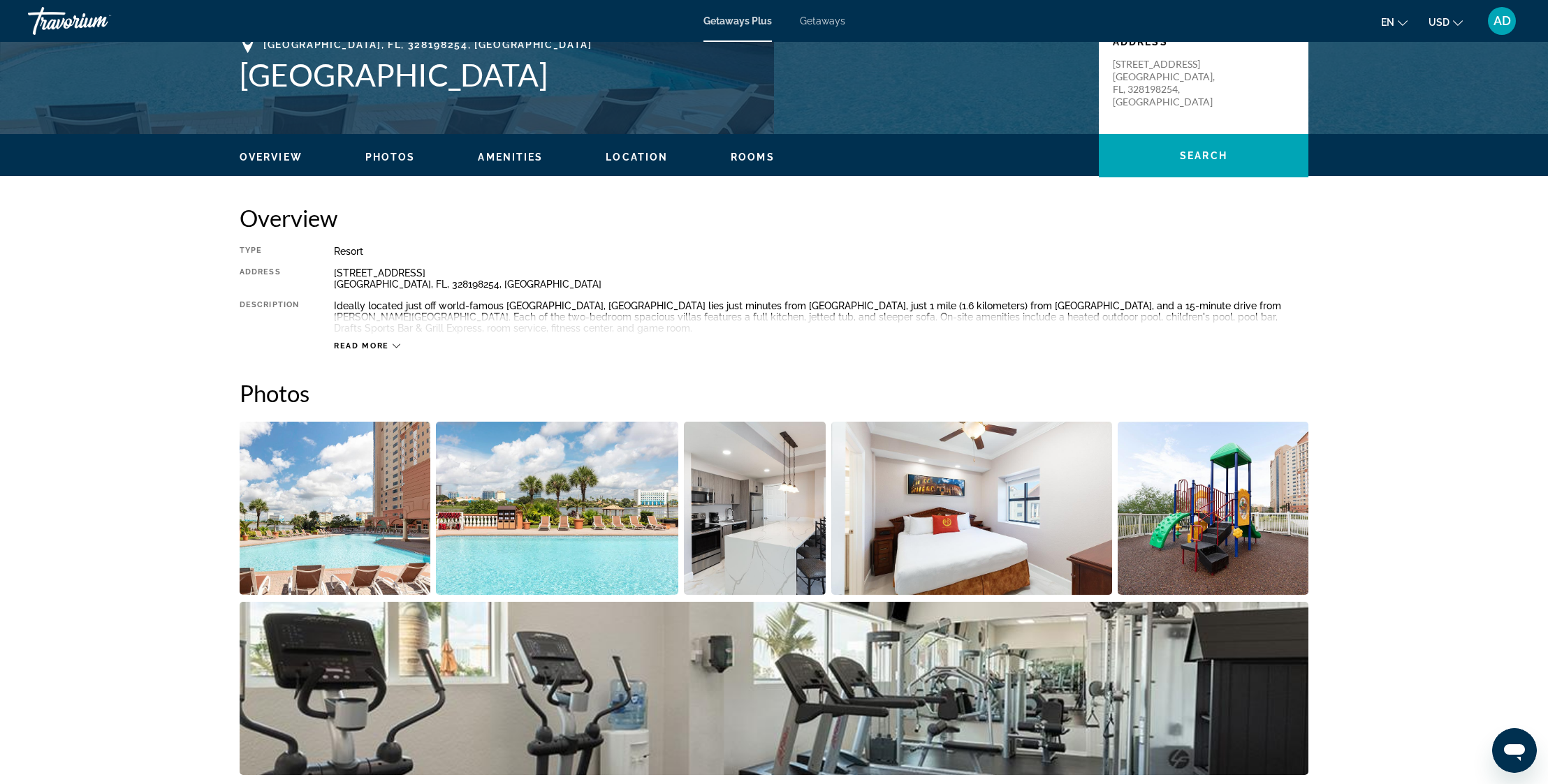
scroll to position [456, 0]
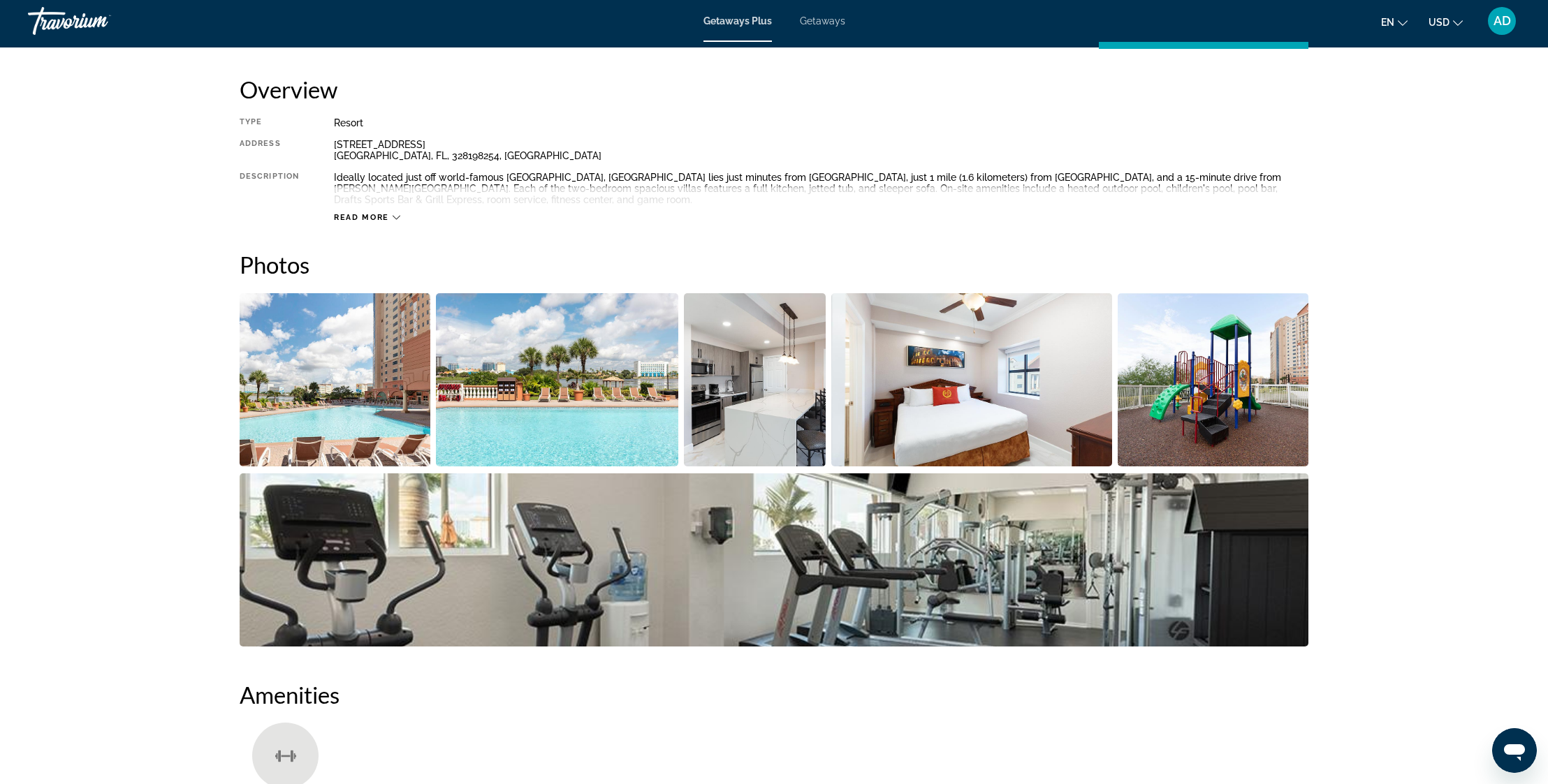
click at [356, 409] on img "Open full-screen image slider" at bounding box center [335, 380] width 191 height 174
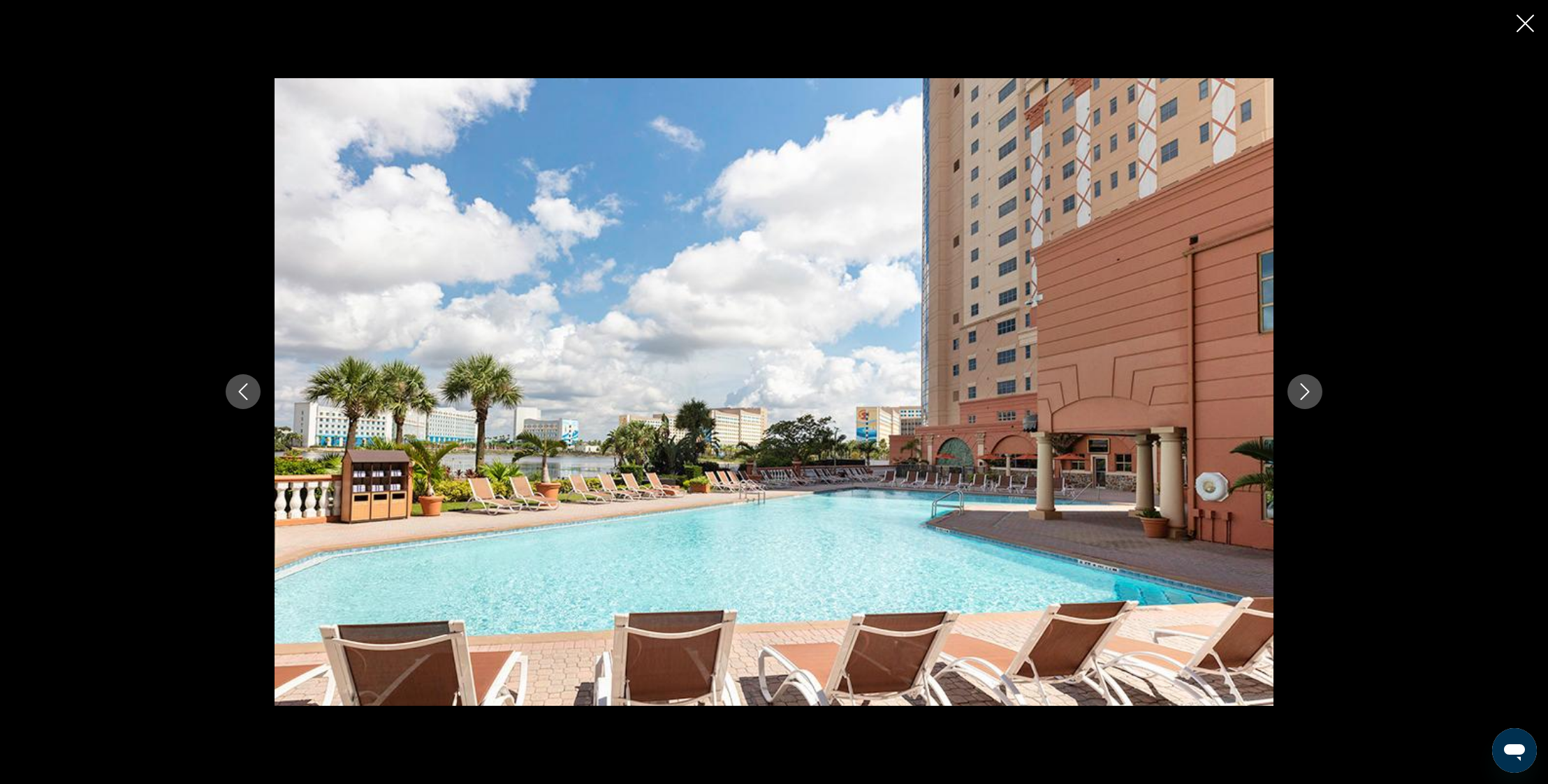
click at [1312, 394] on icon "Next image" at bounding box center [1304, 391] width 16 height 16
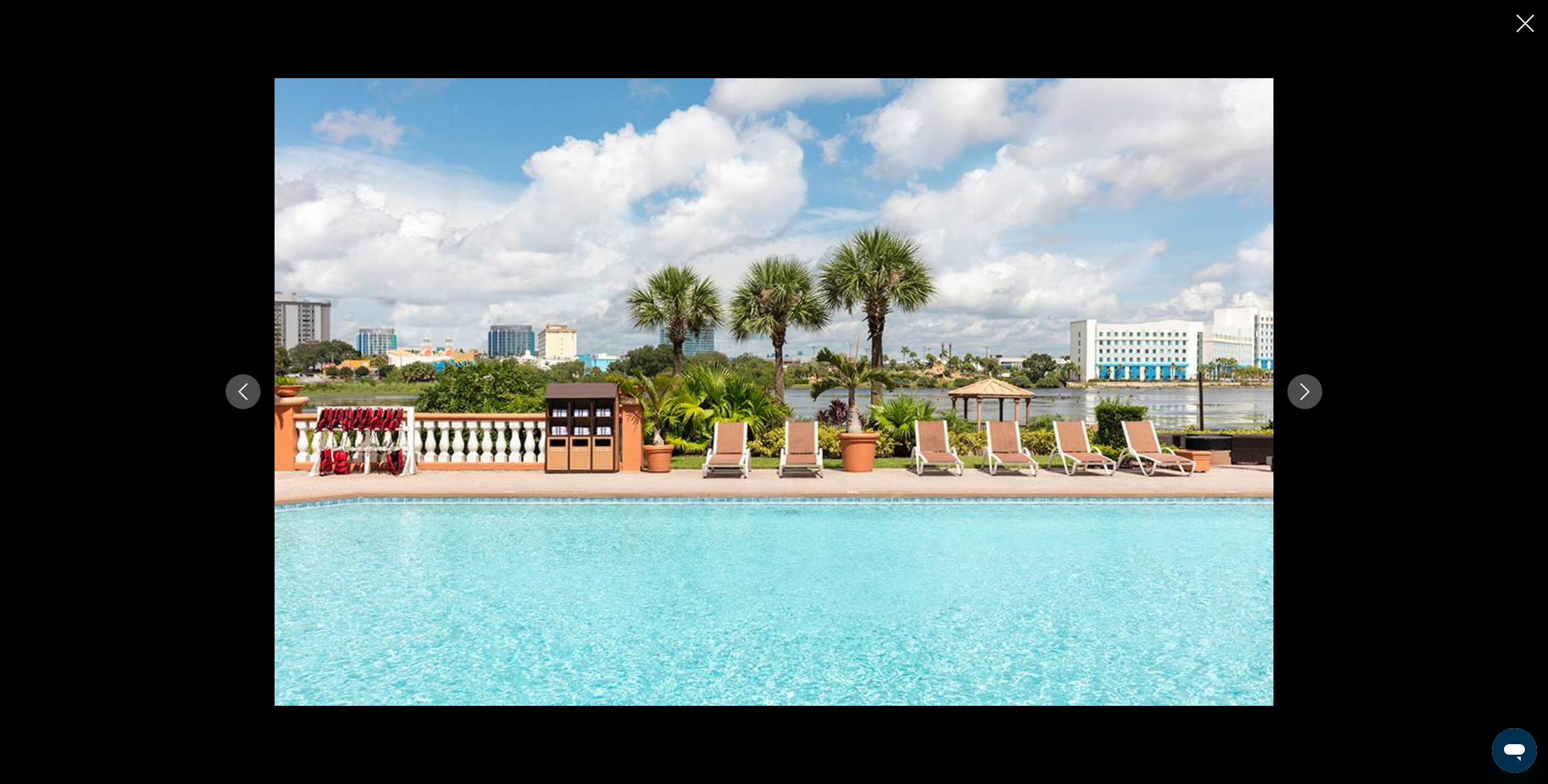
click at [1312, 394] on icon "Next image" at bounding box center [1304, 391] width 16 height 16
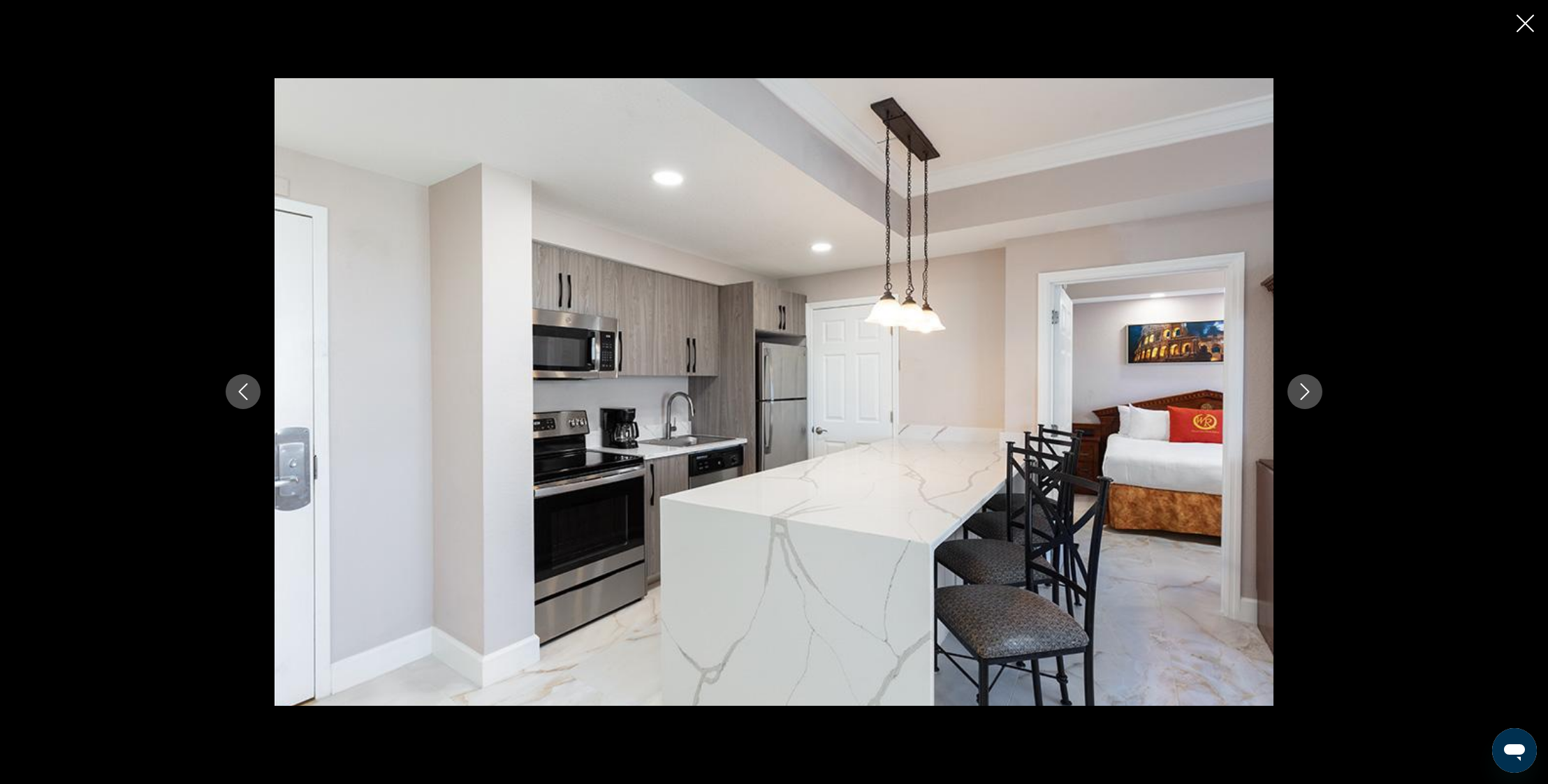
click at [1312, 393] on icon "Next image" at bounding box center [1304, 391] width 16 height 16
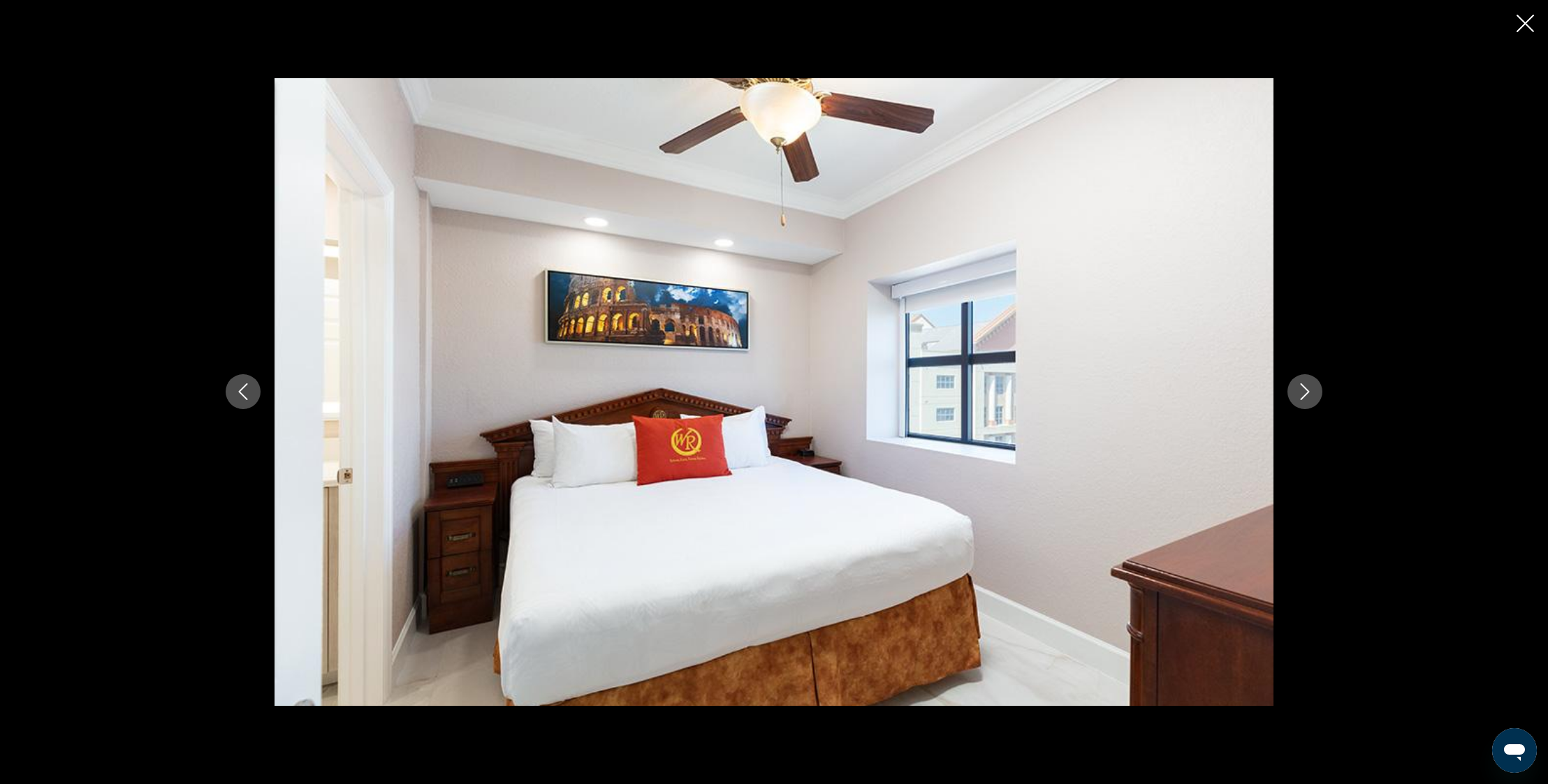
click at [1313, 392] on button "Next image" at bounding box center [1305, 391] width 35 height 35
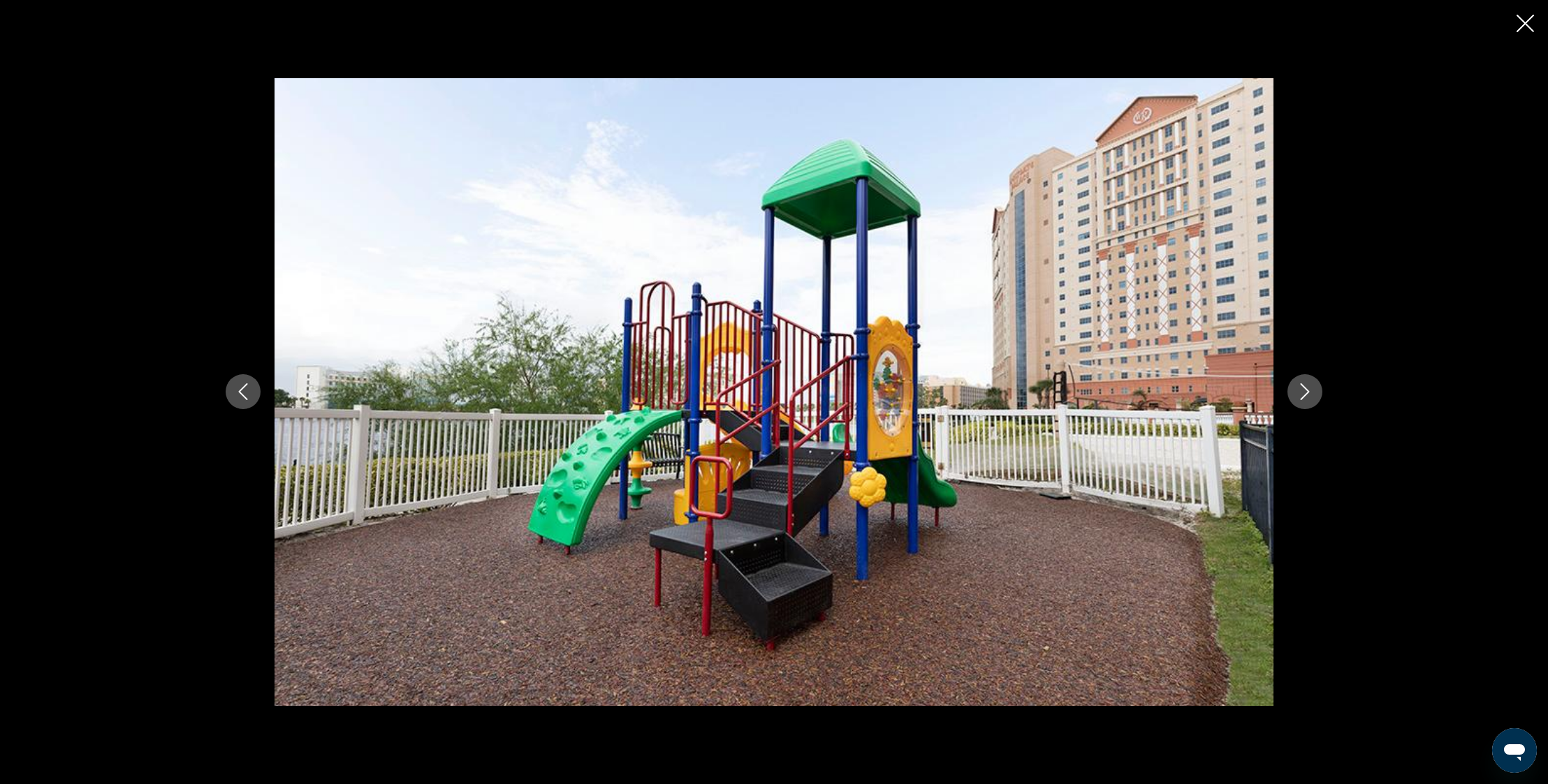
click at [1313, 392] on button "Next image" at bounding box center [1305, 391] width 35 height 35
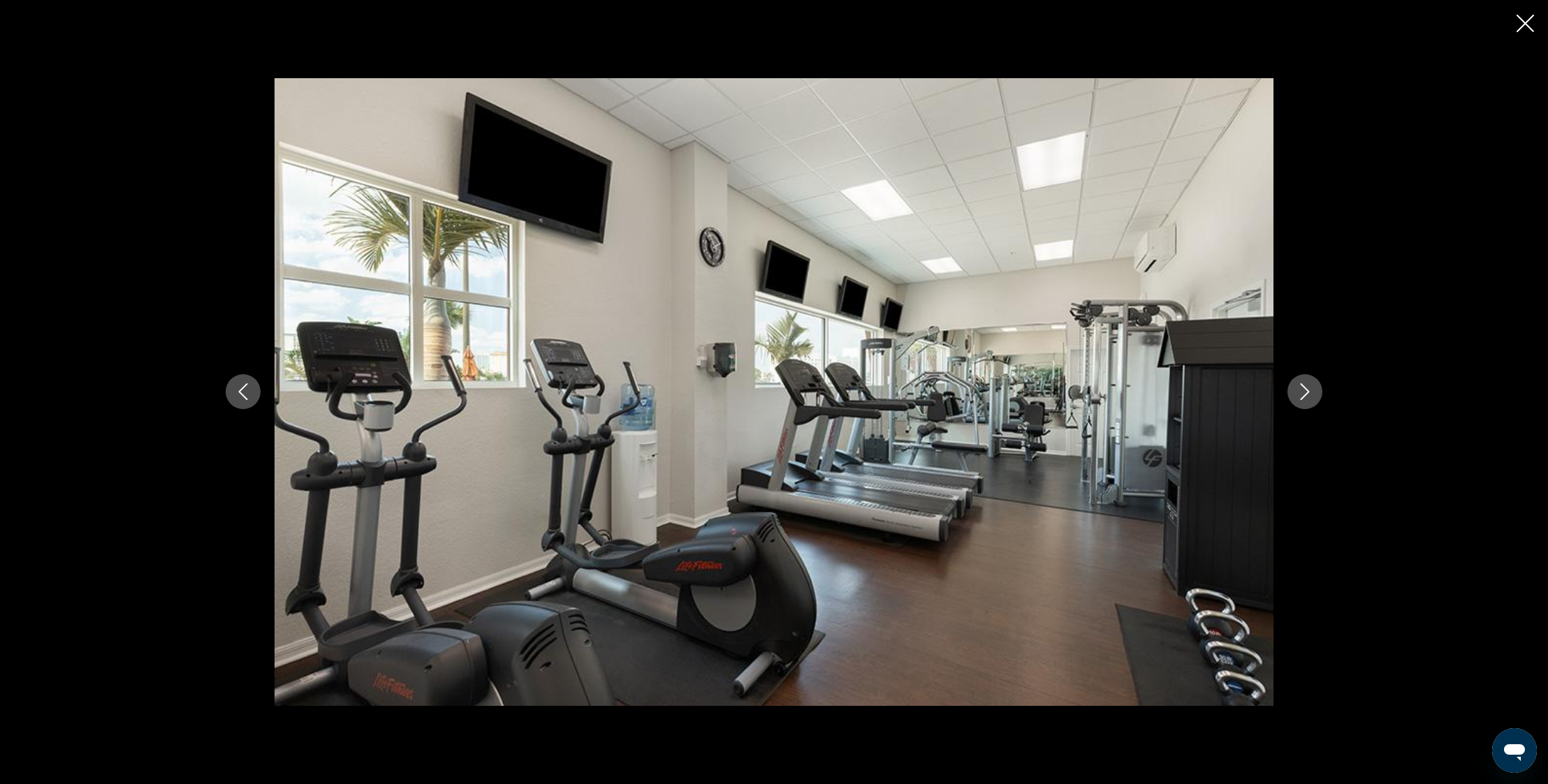
click at [1313, 392] on button "Next image" at bounding box center [1305, 391] width 35 height 35
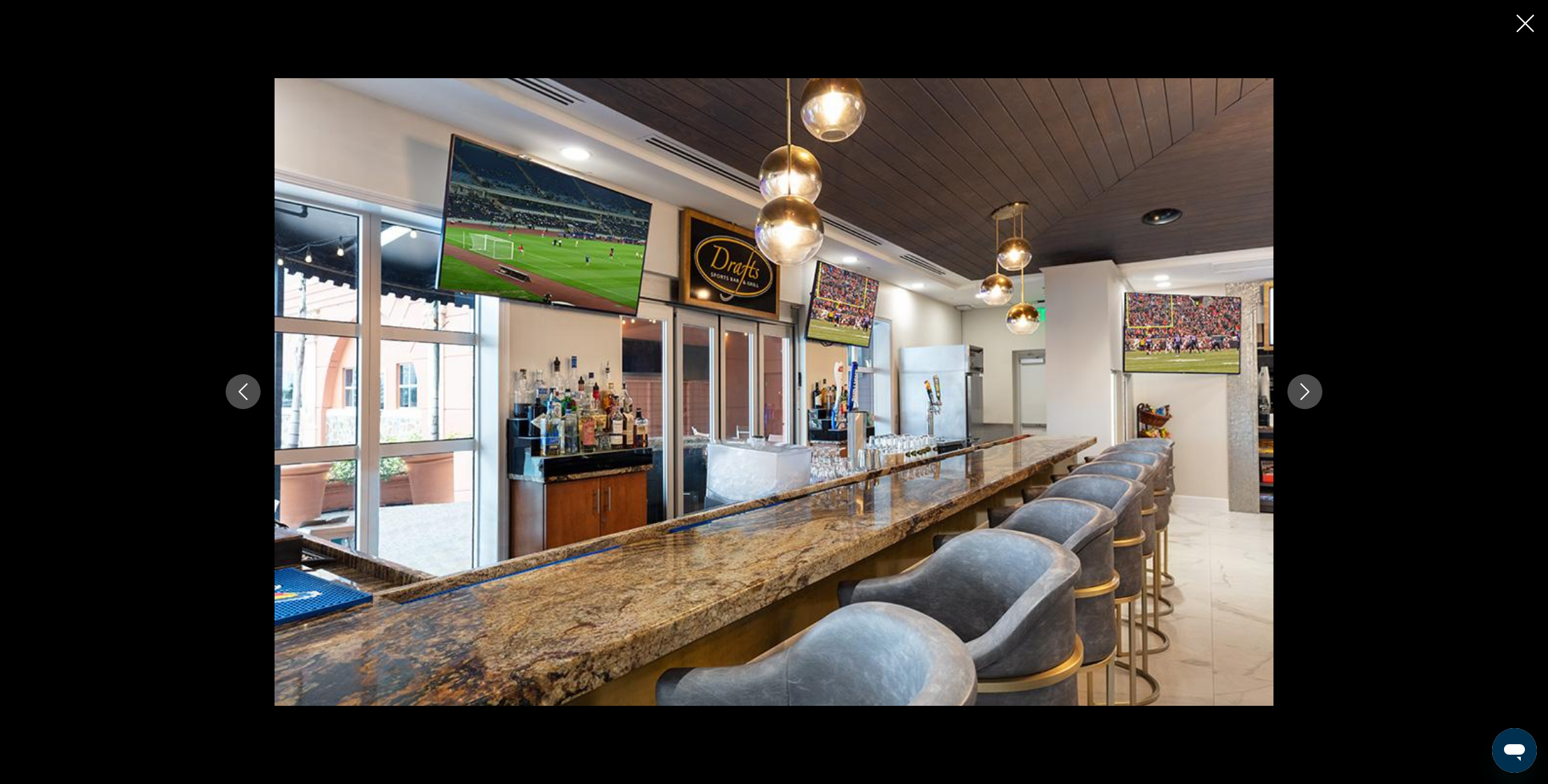
click at [1313, 392] on button "Next image" at bounding box center [1305, 391] width 35 height 35
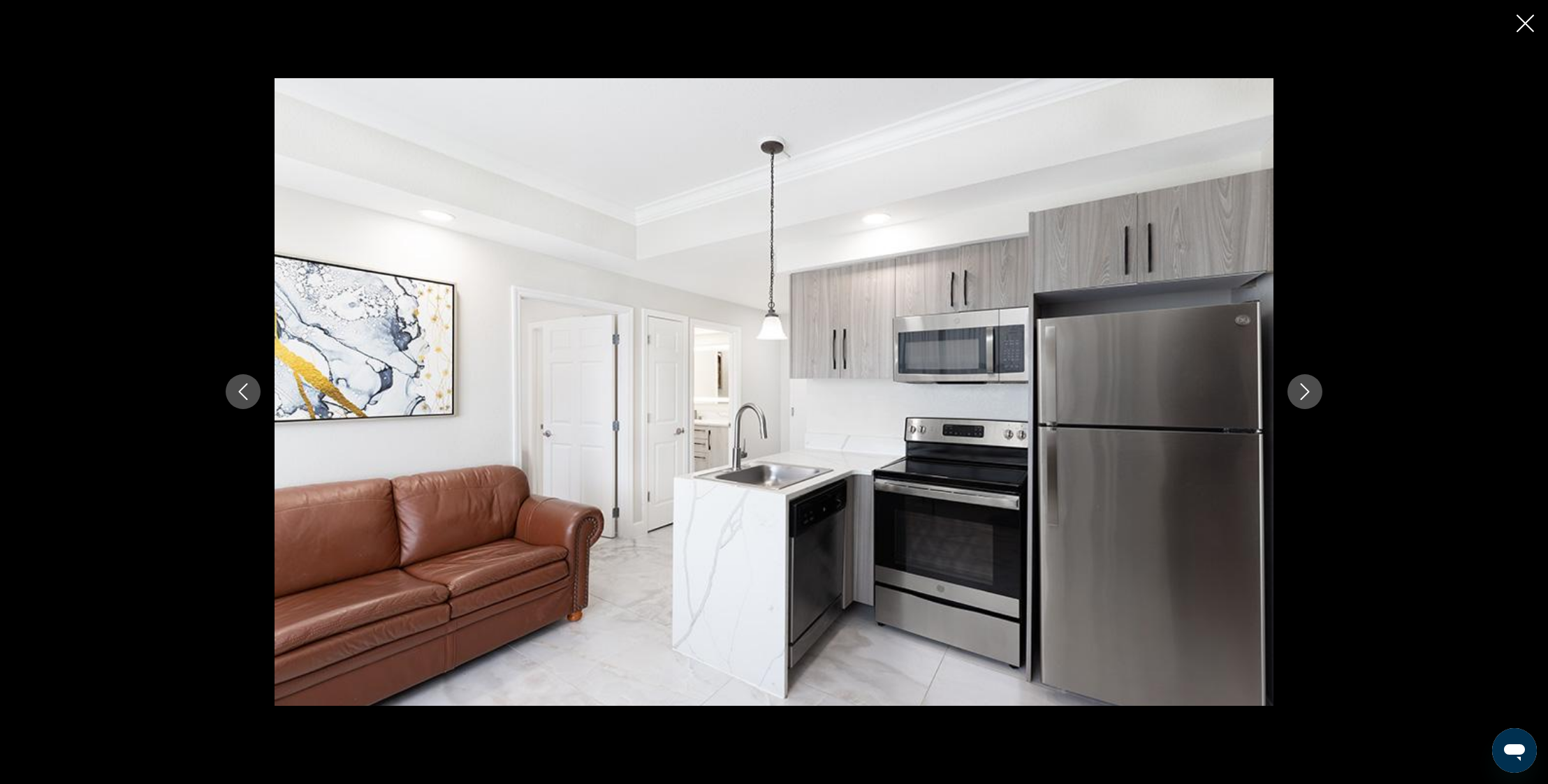
click at [1313, 392] on button "Next image" at bounding box center [1305, 391] width 35 height 35
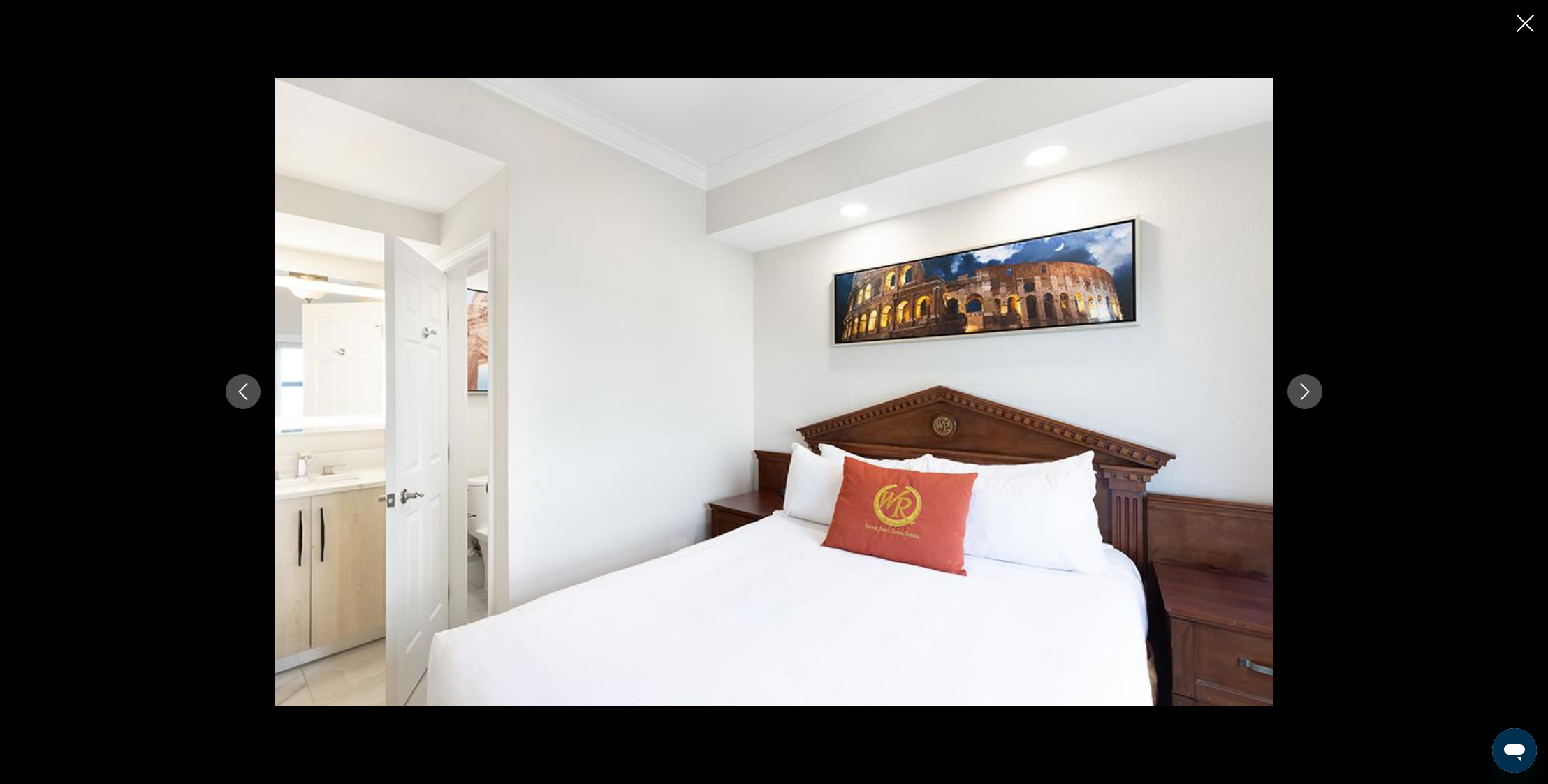
click at [1313, 392] on button "Next image" at bounding box center [1305, 391] width 35 height 35
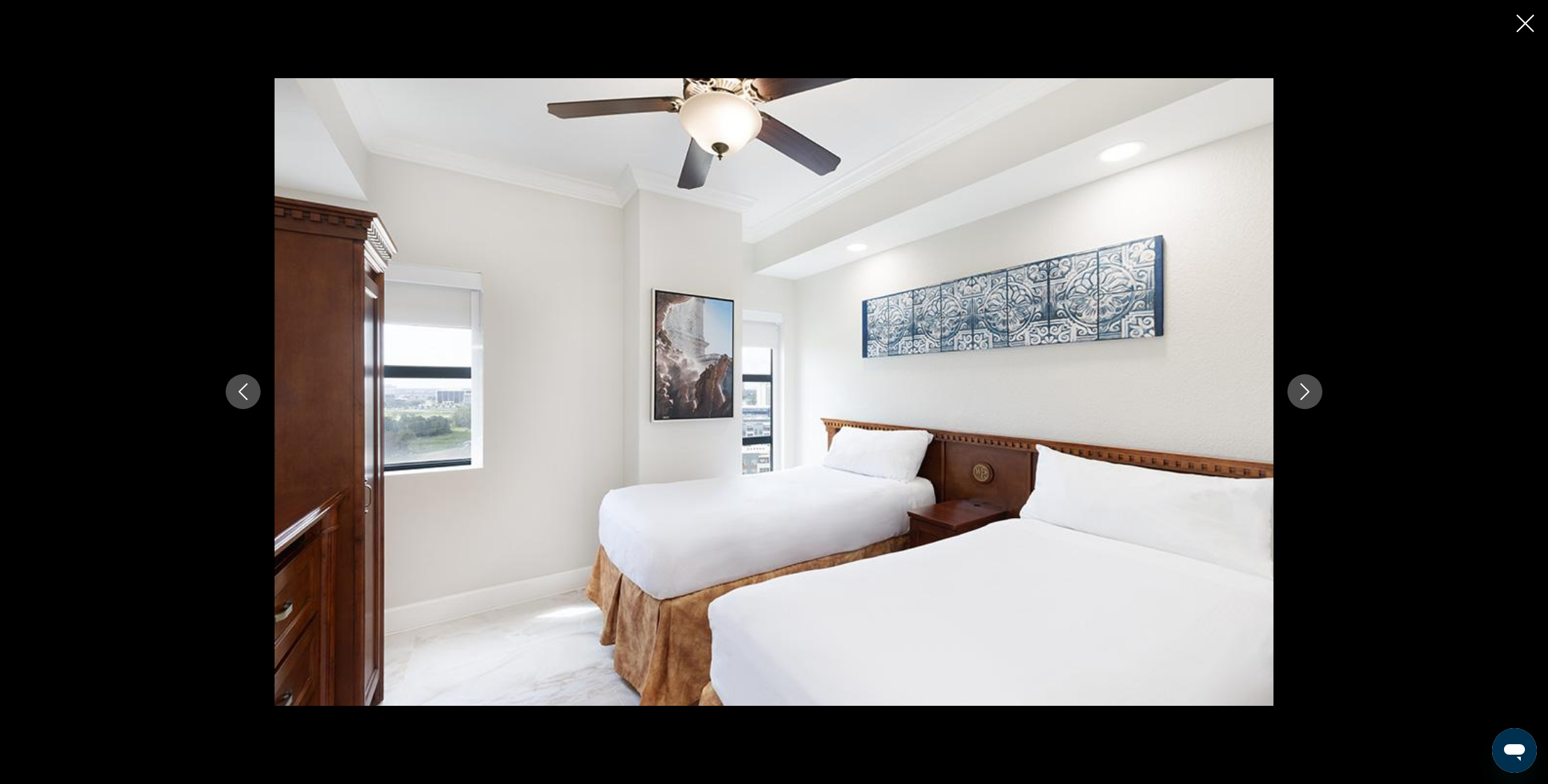
click at [1313, 392] on button "Next image" at bounding box center [1305, 391] width 35 height 35
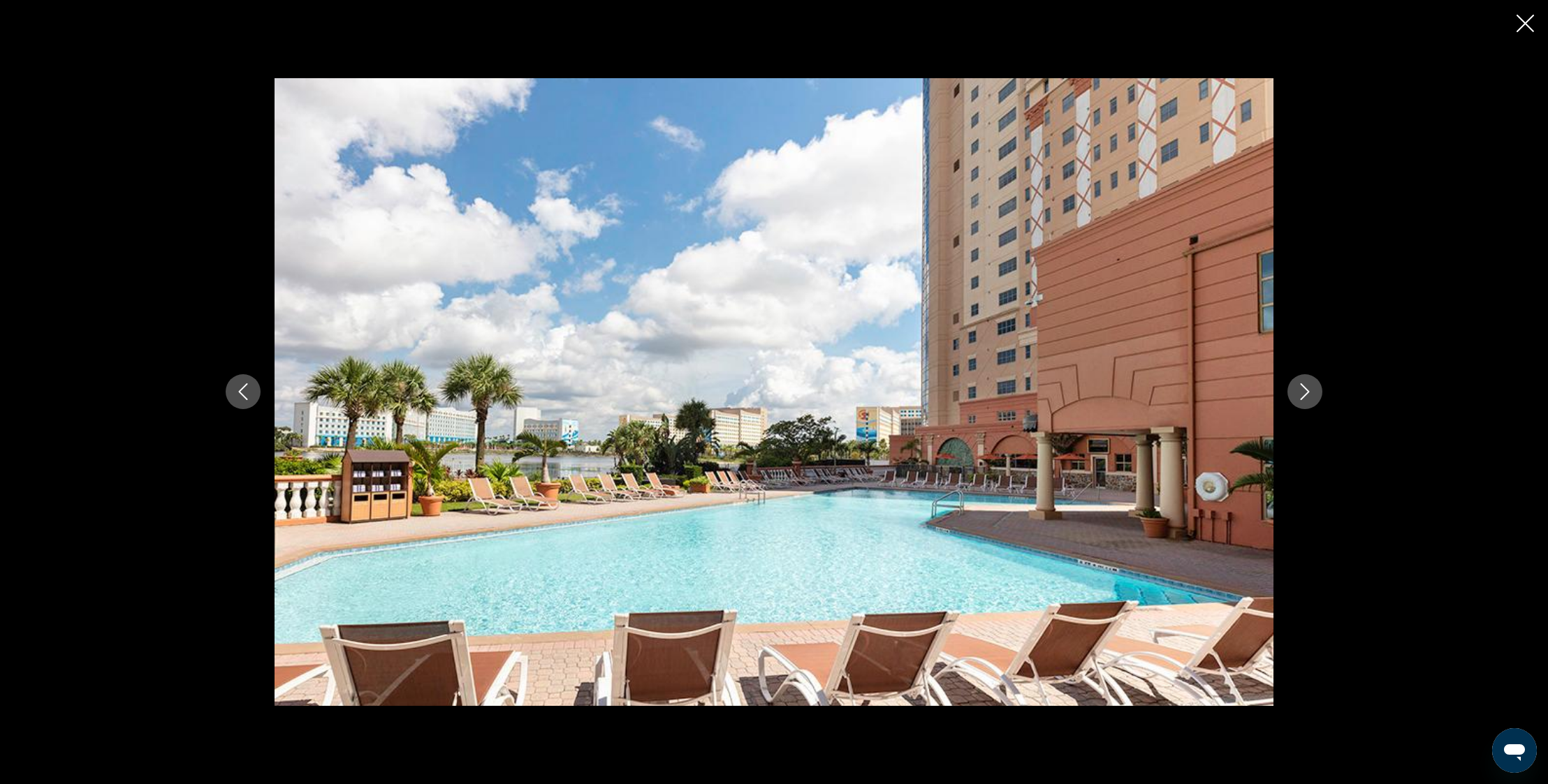
click at [1313, 392] on button "Next image" at bounding box center [1305, 391] width 35 height 35
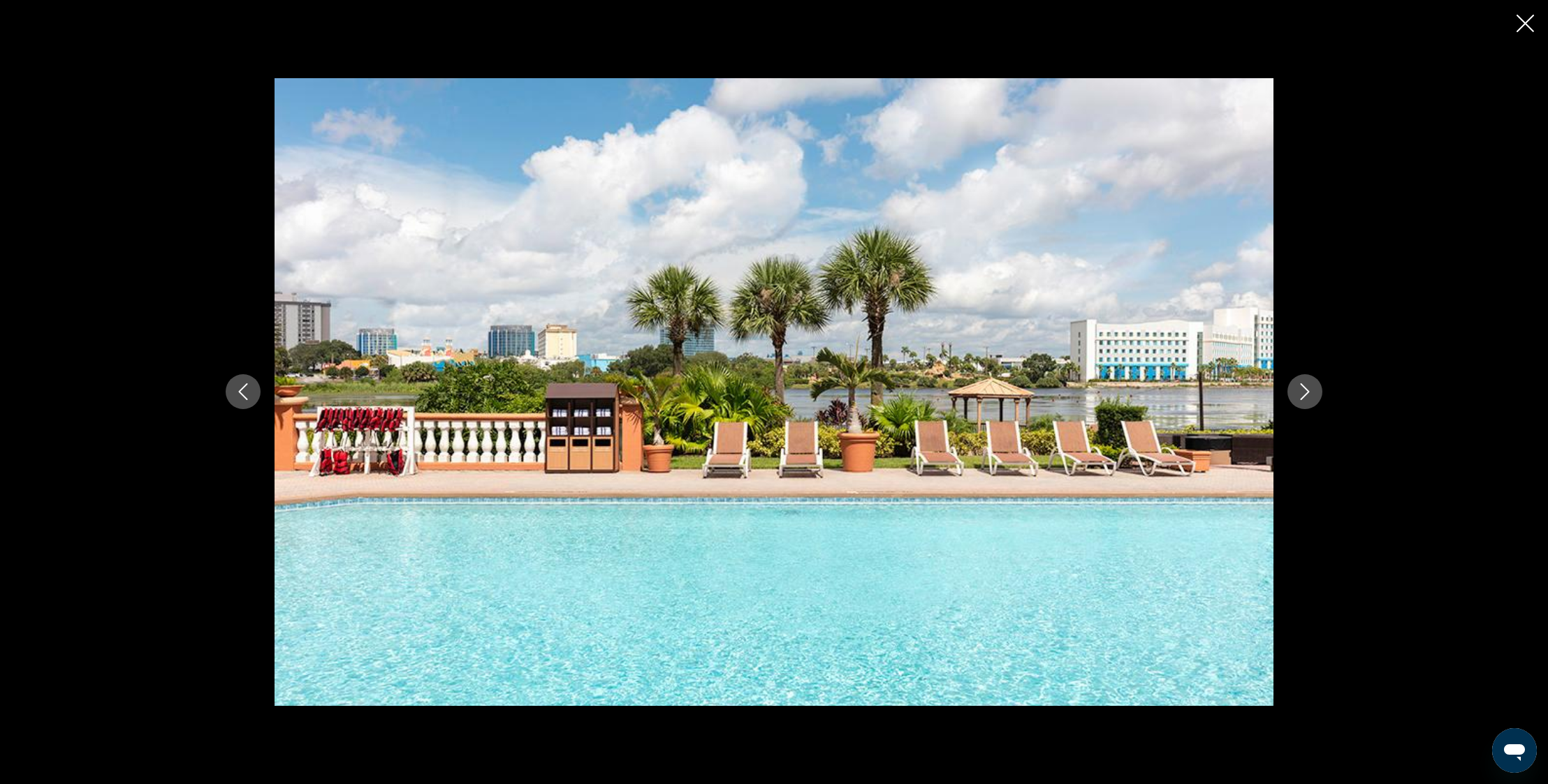
click at [1313, 392] on button "Next image" at bounding box center [1305, 391] width 35 height 35
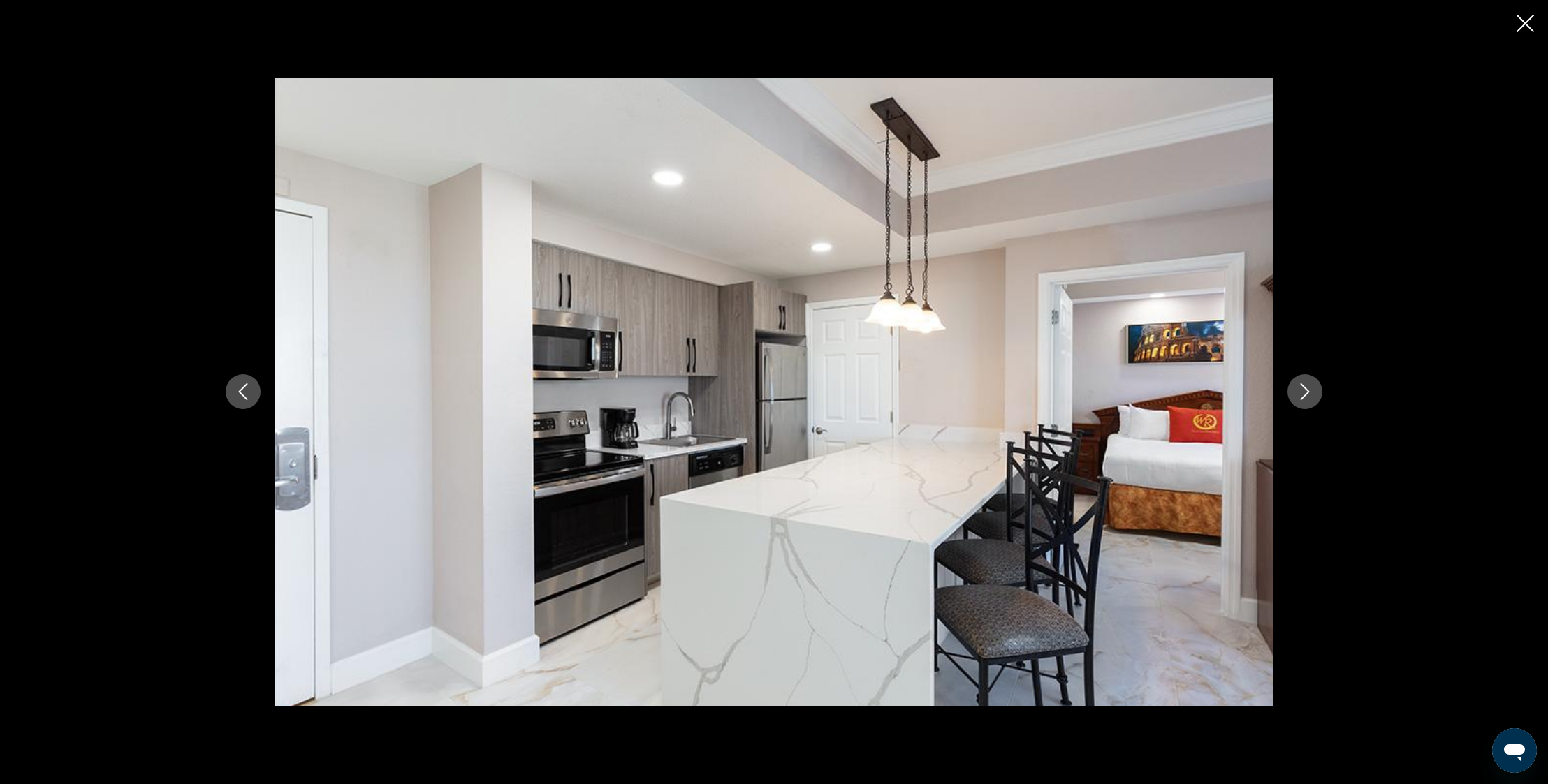
click at [1519, 26] on icon "Close slideshow" at bounding box center [1525, 24] width 17 height 17
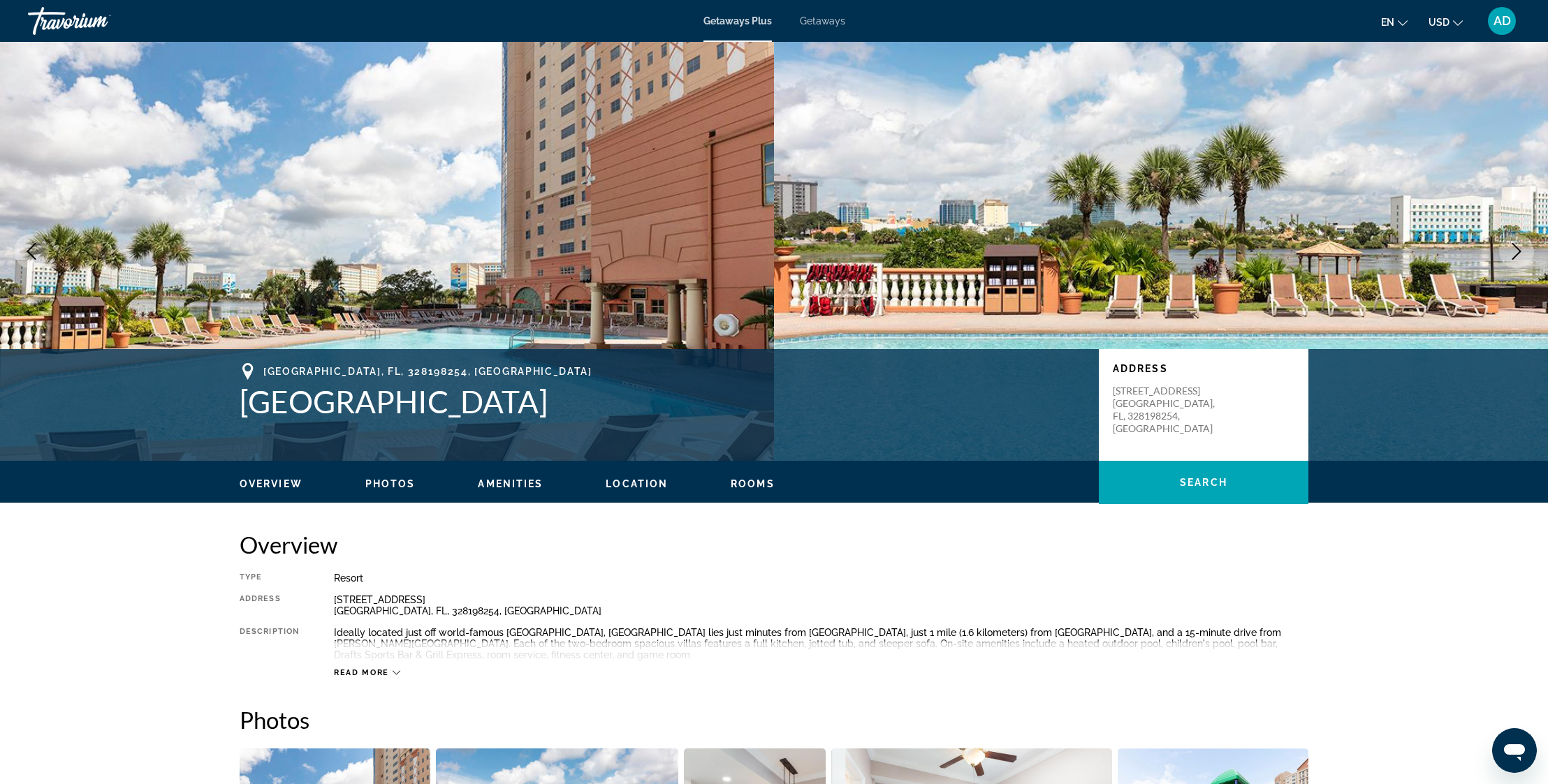
scroll to position [0, 0]
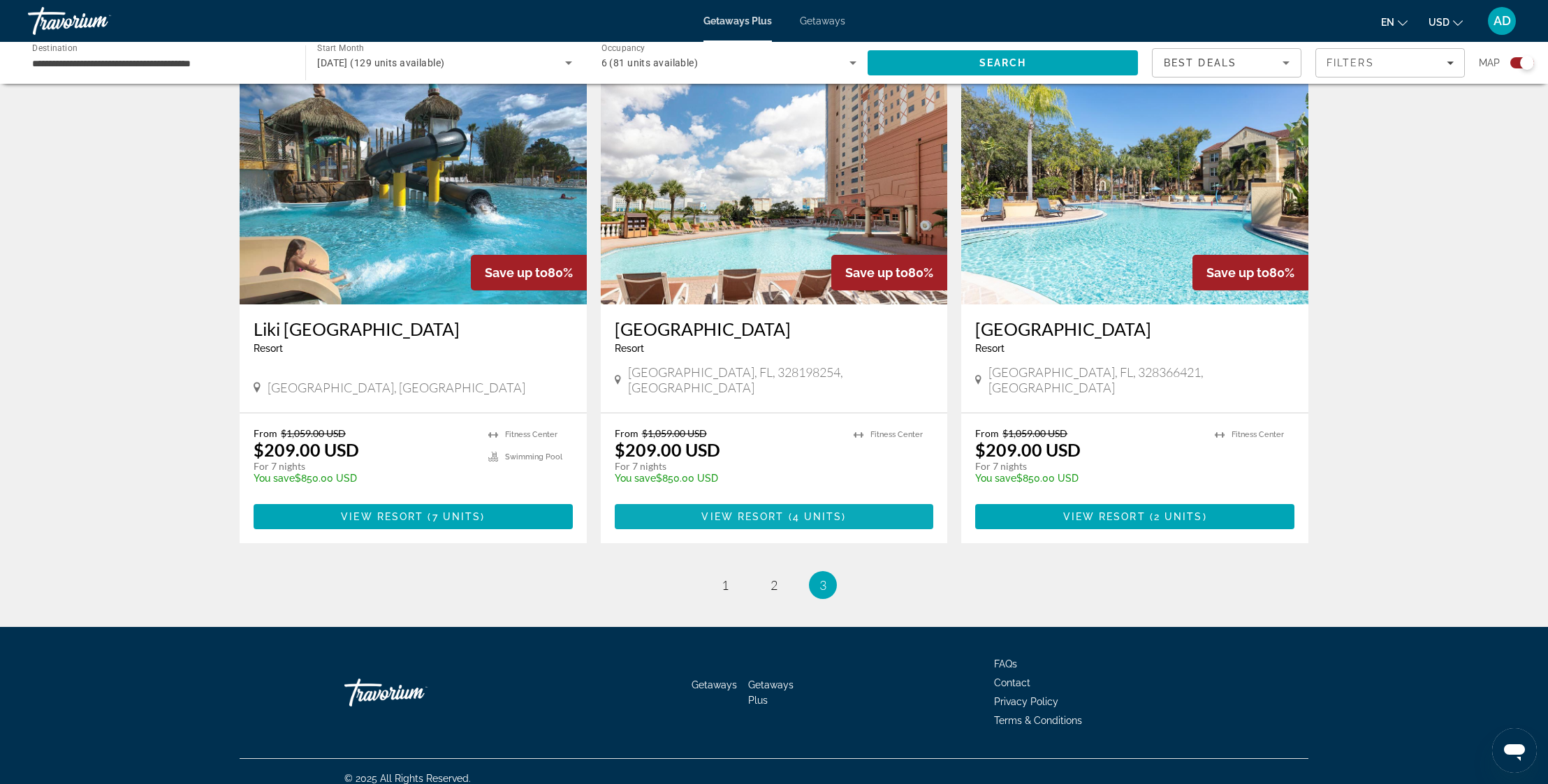
scroll to position [484, 0]
click at [726, 578] on span "1" at bounding box center [725, 586] width 7 height 16
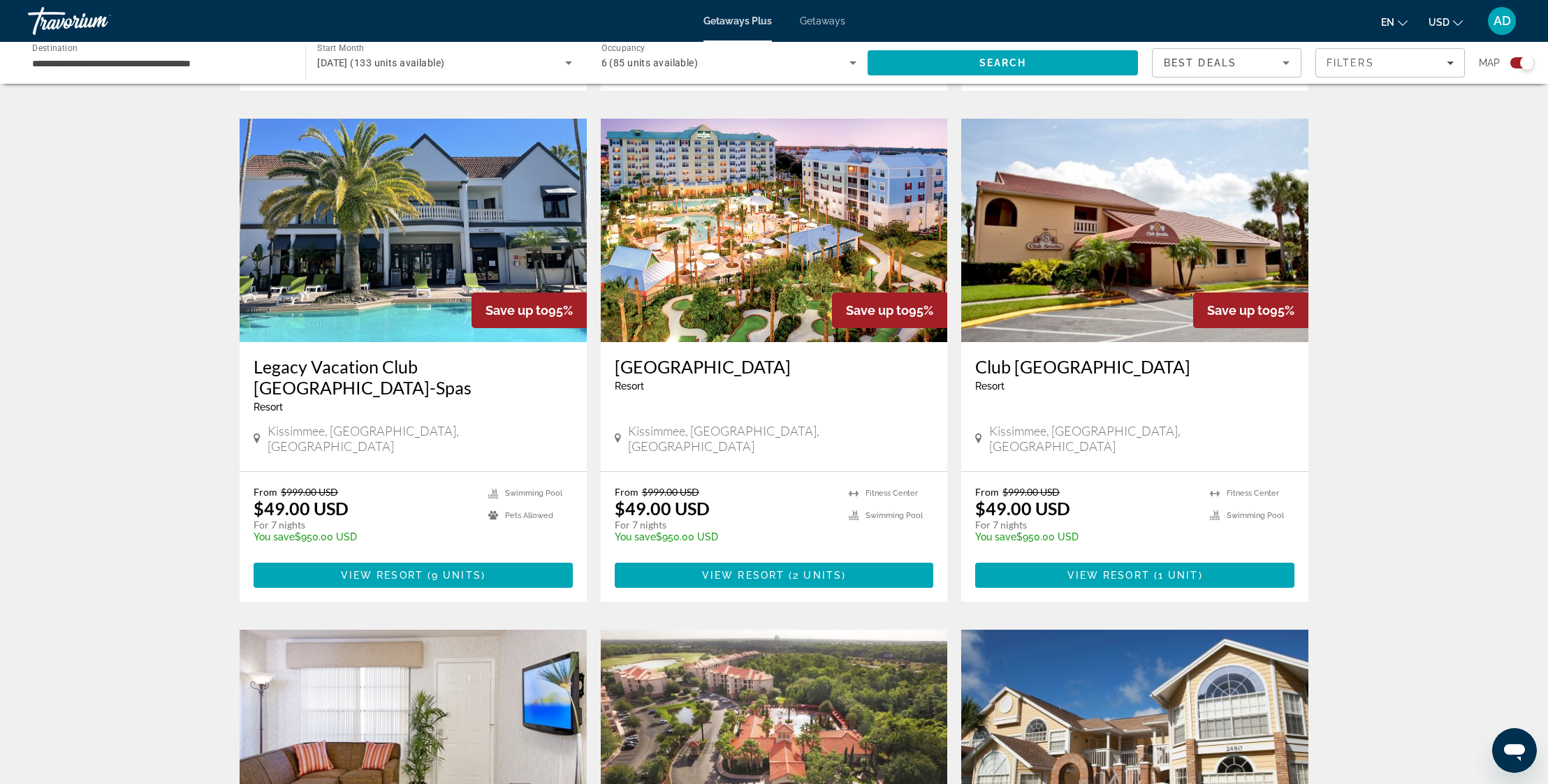
scroll to position [956, 0]
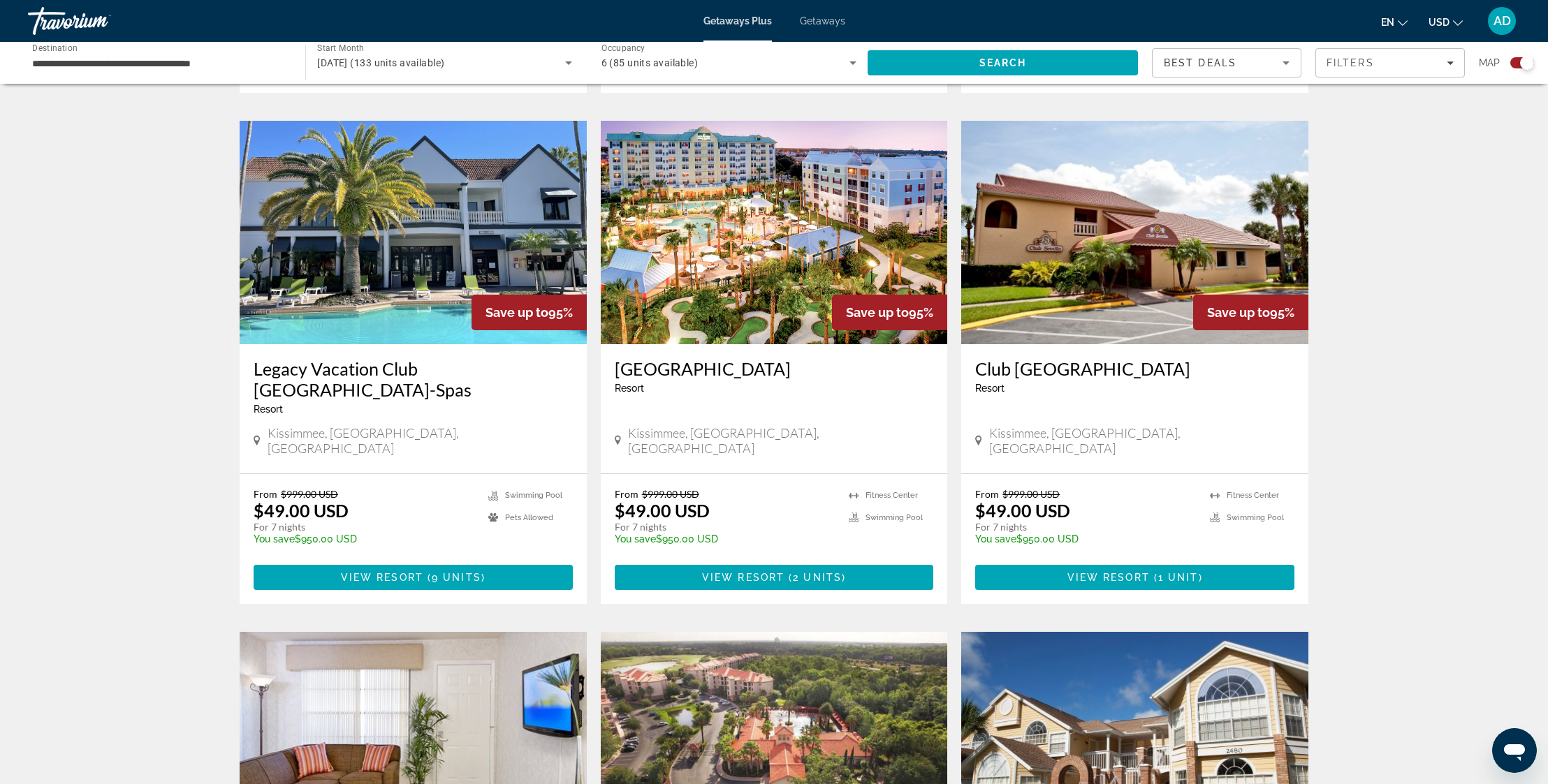
click at [718, 296] on img "Main content" at bounding box center [774, 232] width 347 height 223
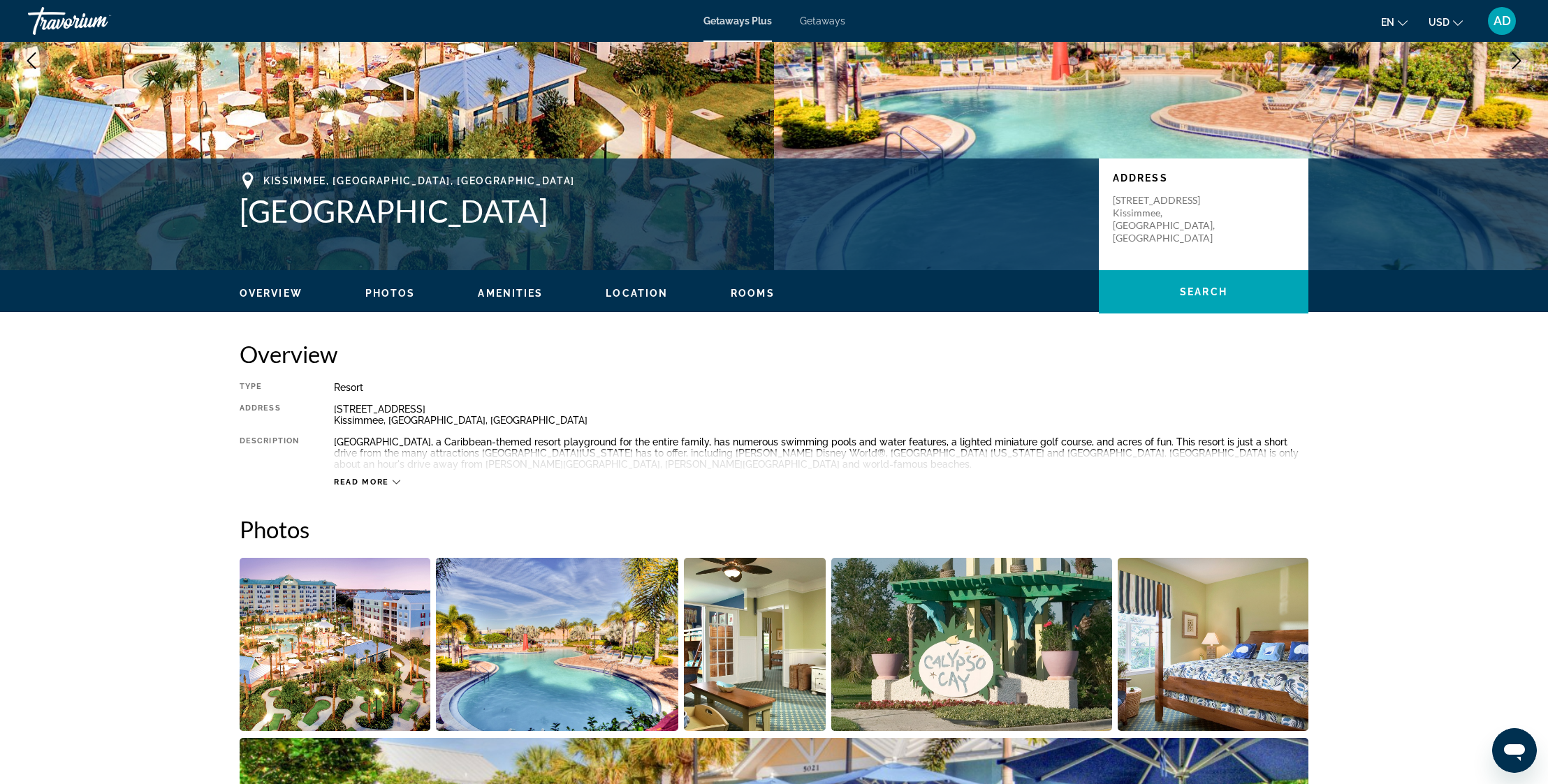
scroll to position [277, 0]
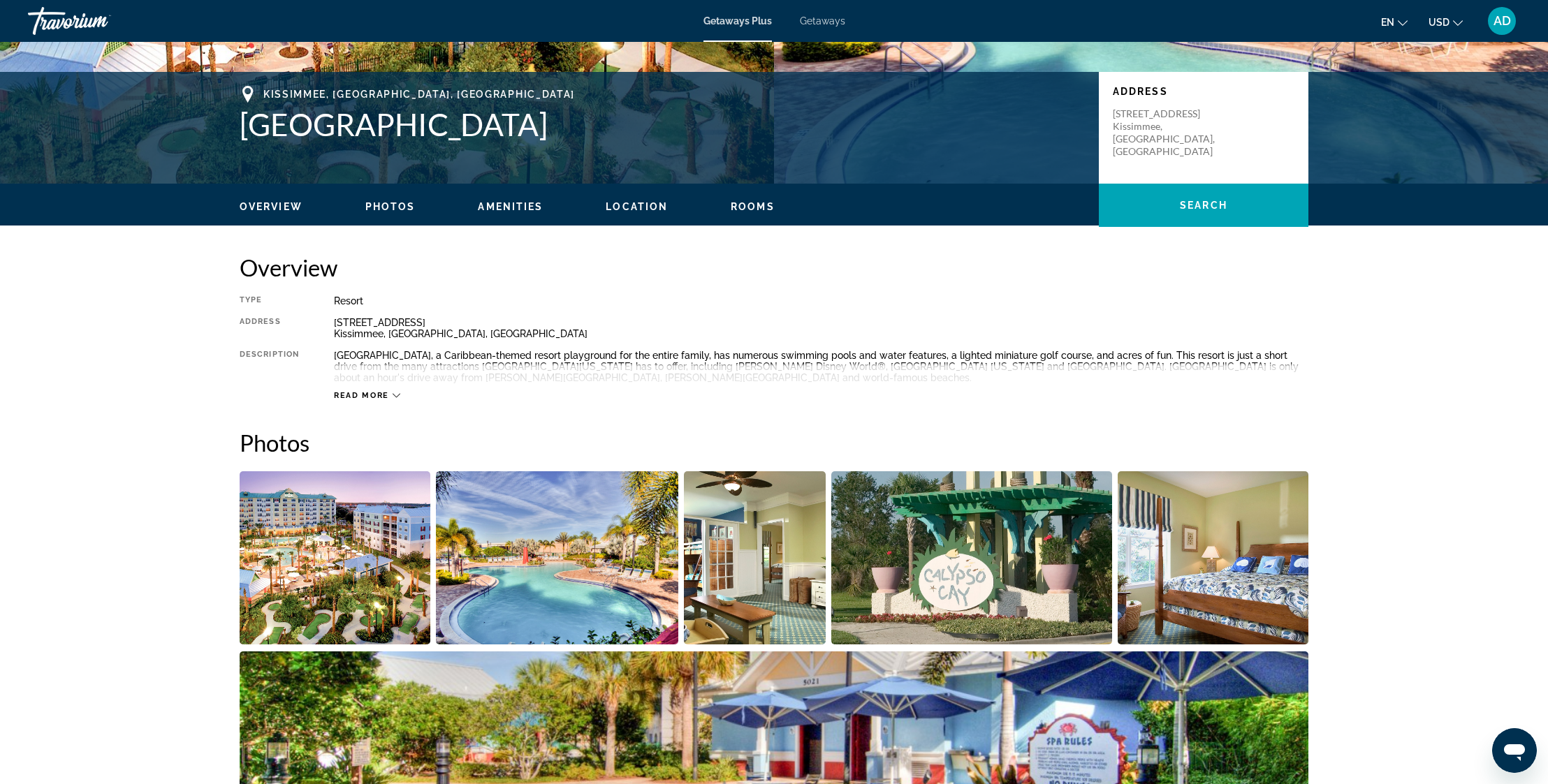
click at [341, 548] on img "Open full-screen image slider" at bounding box center [335, 558] width 191 height 174
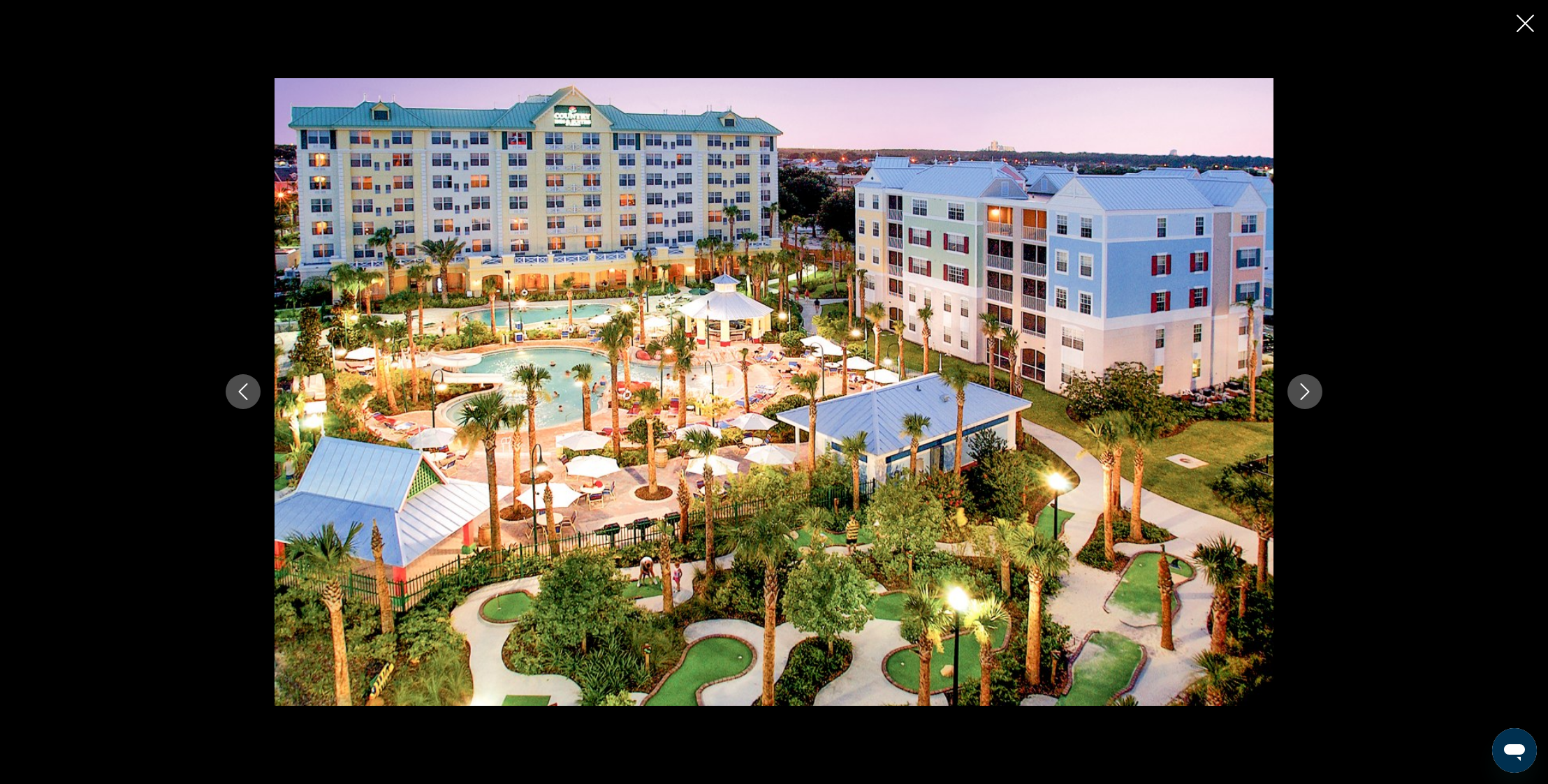
click at [1302, 391] on icon "Next image" at bounding box center [1304, 391] width 16 height 16
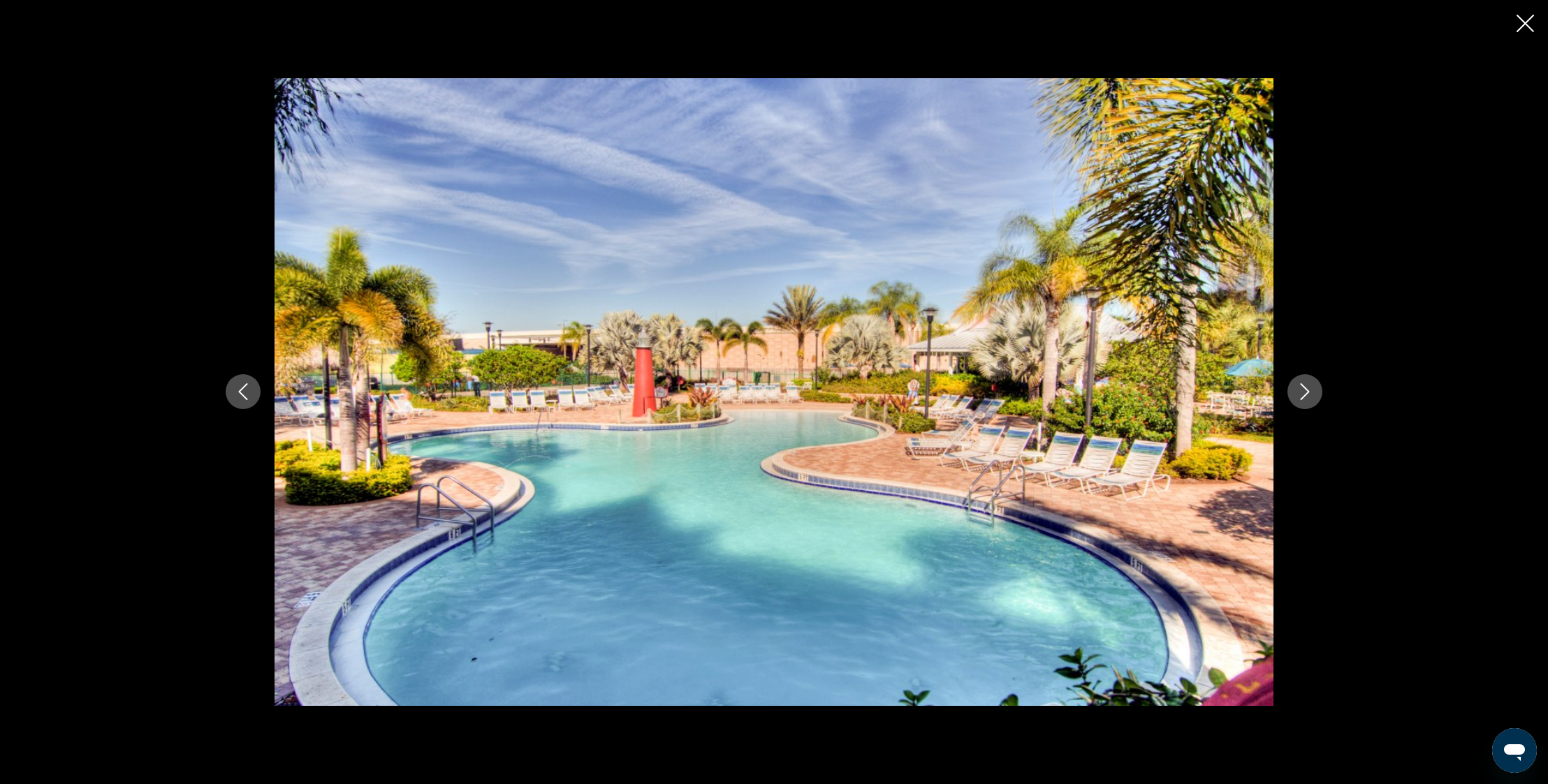
click at [1302, 391] on icon "Next image" at bounding box center [1304, 391] width 16 height 16
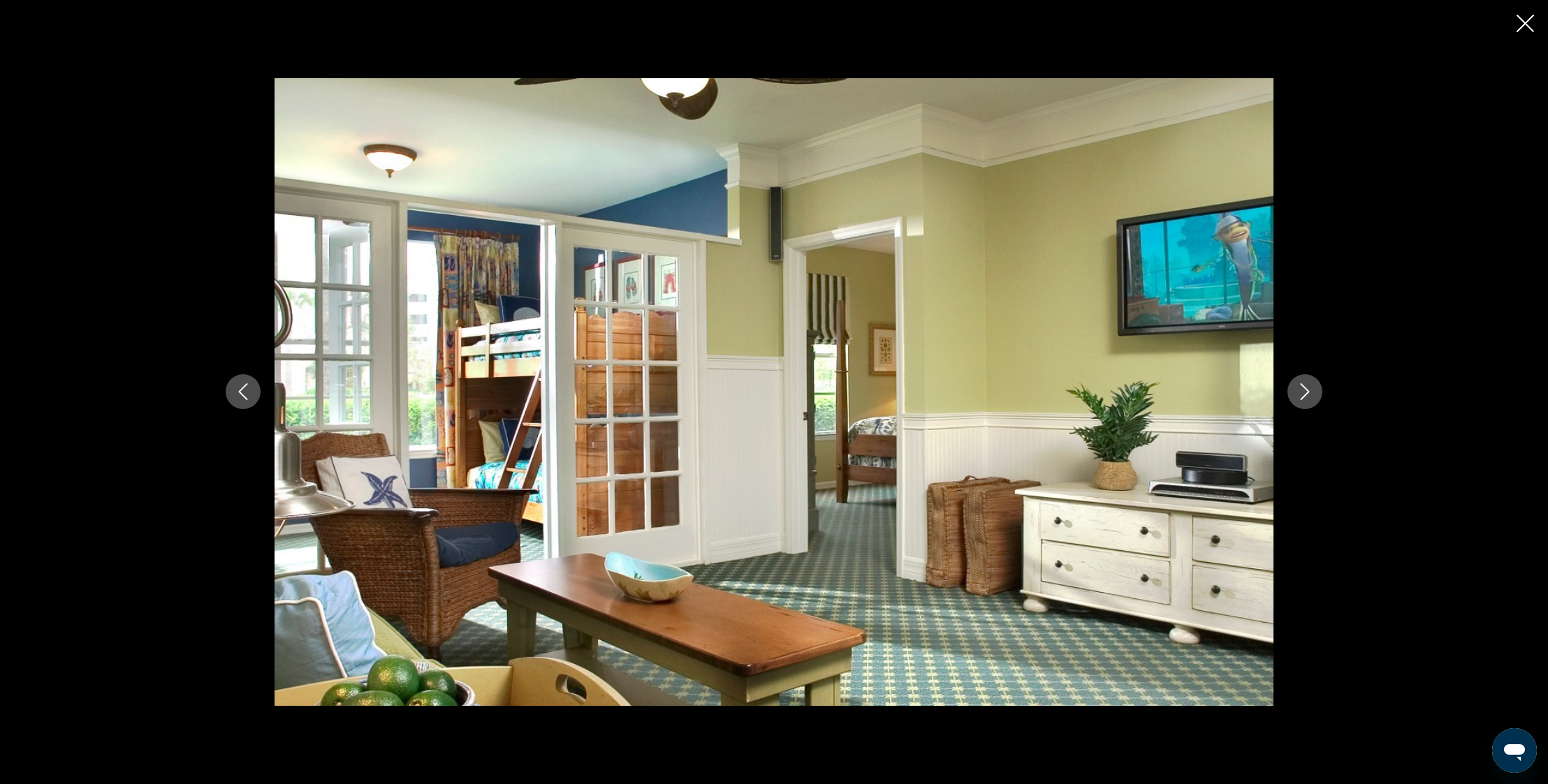
click at [1302, 391] on icon "Next image" at bounding box center [1304, 391] width 16 height 16
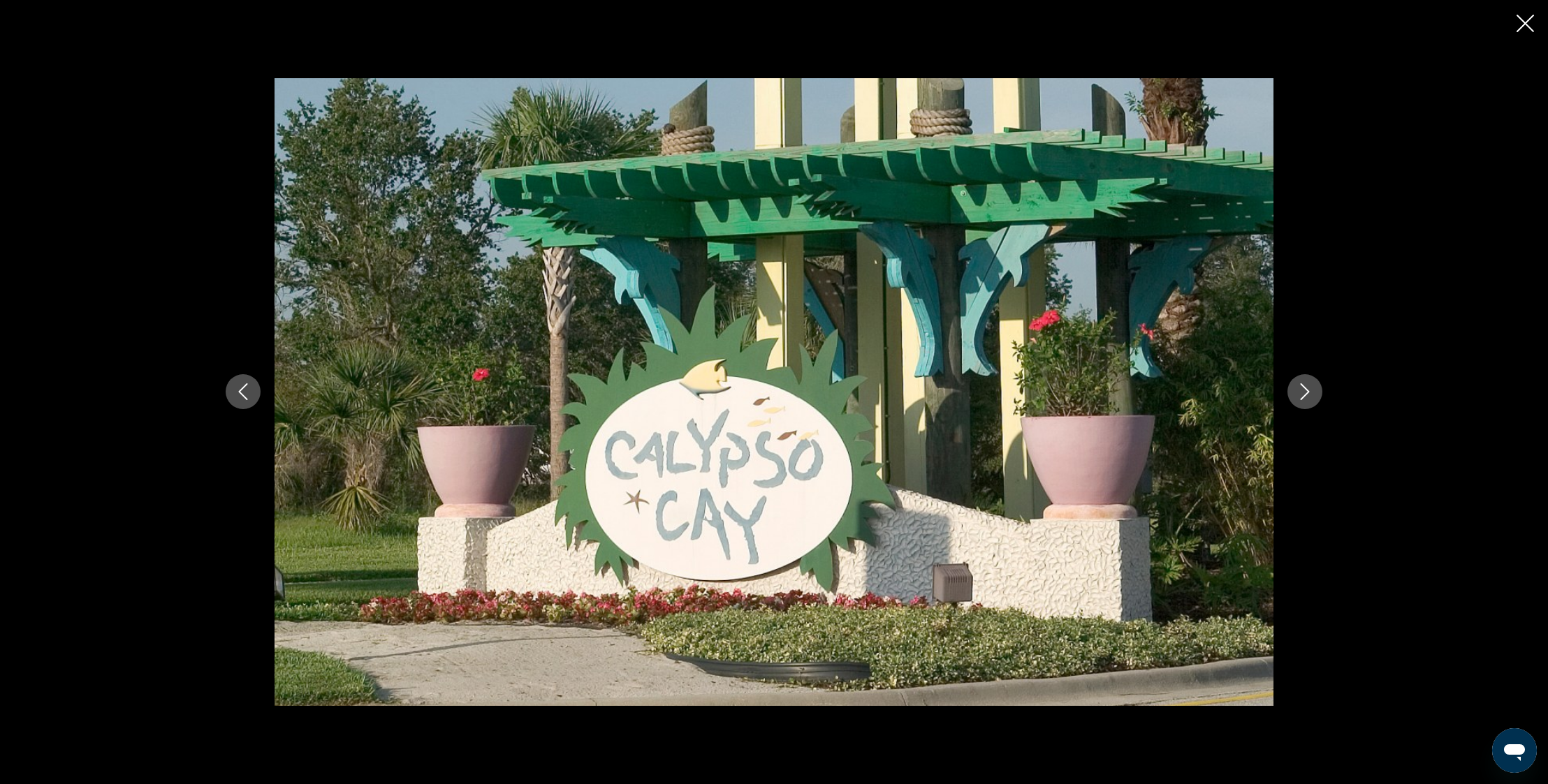
click at [1302, 390] on icon "Next image" at bounding box center [1304, 391] width 16 height 16
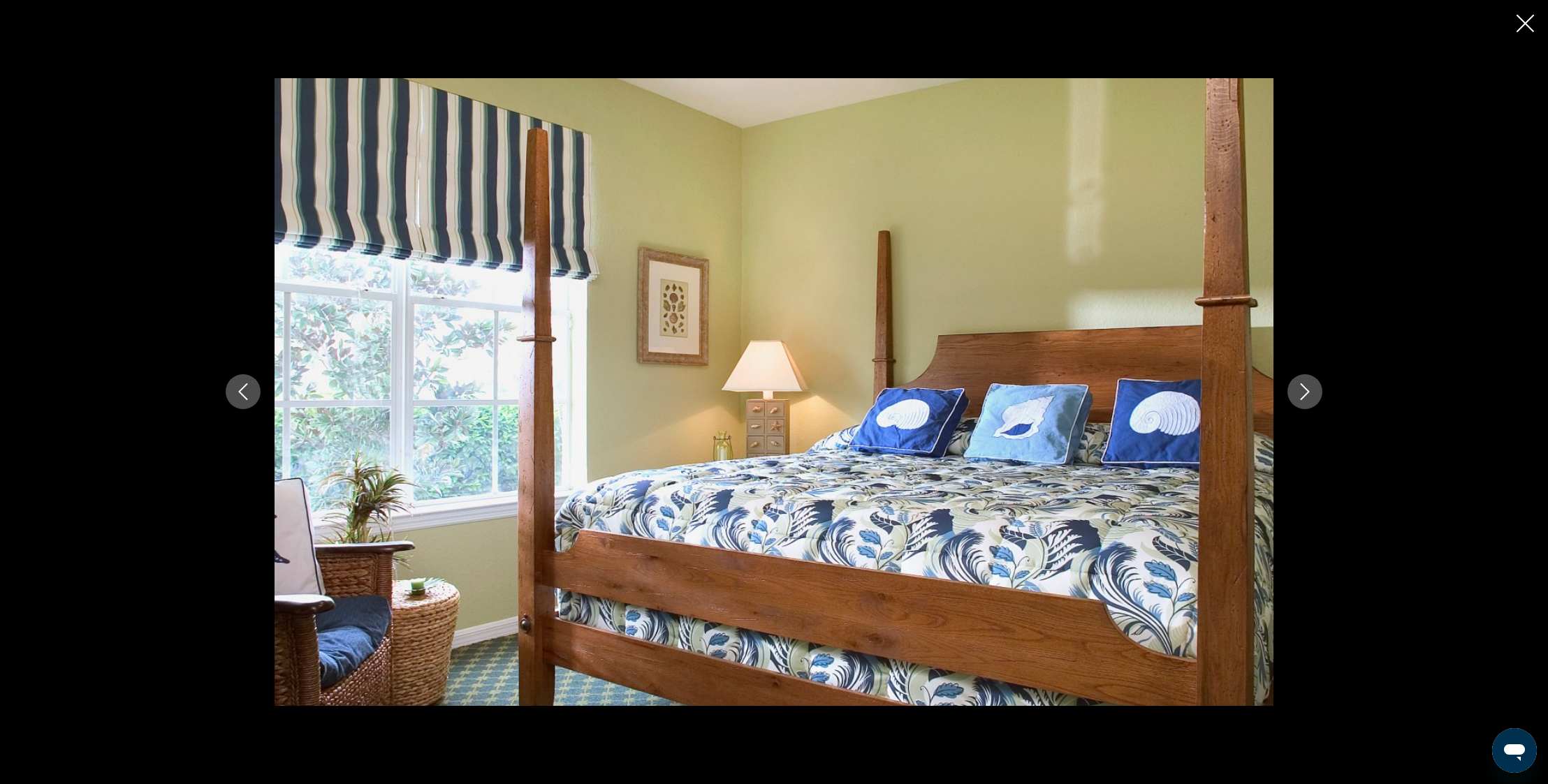
click at [1302, 391] on icon "Next image" at bounding box center [1304, 391] width 16 height 16
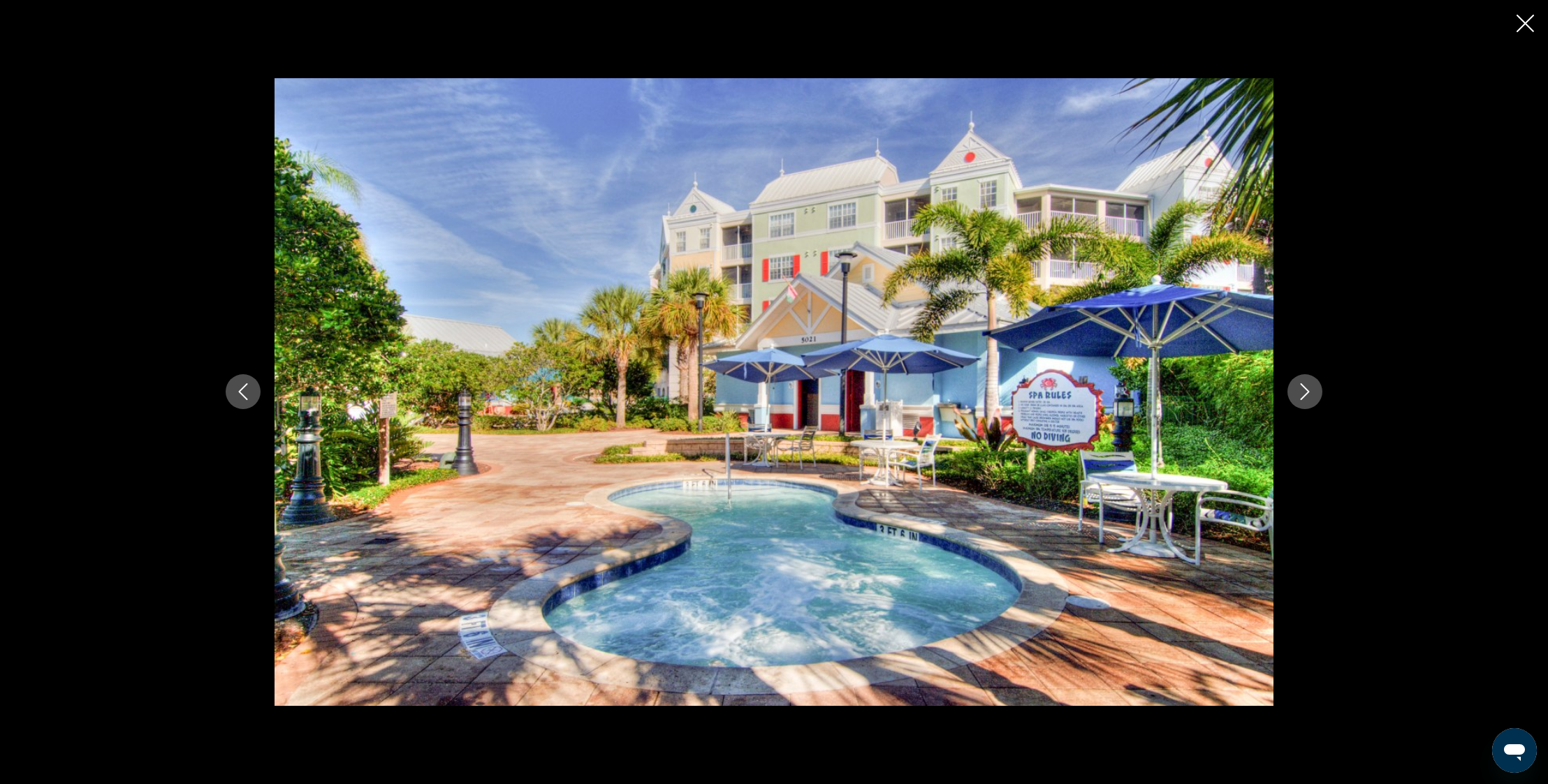
click at [1302, 390] on icon "Next image" at bounding box center [1304, 391] width 16 height 16
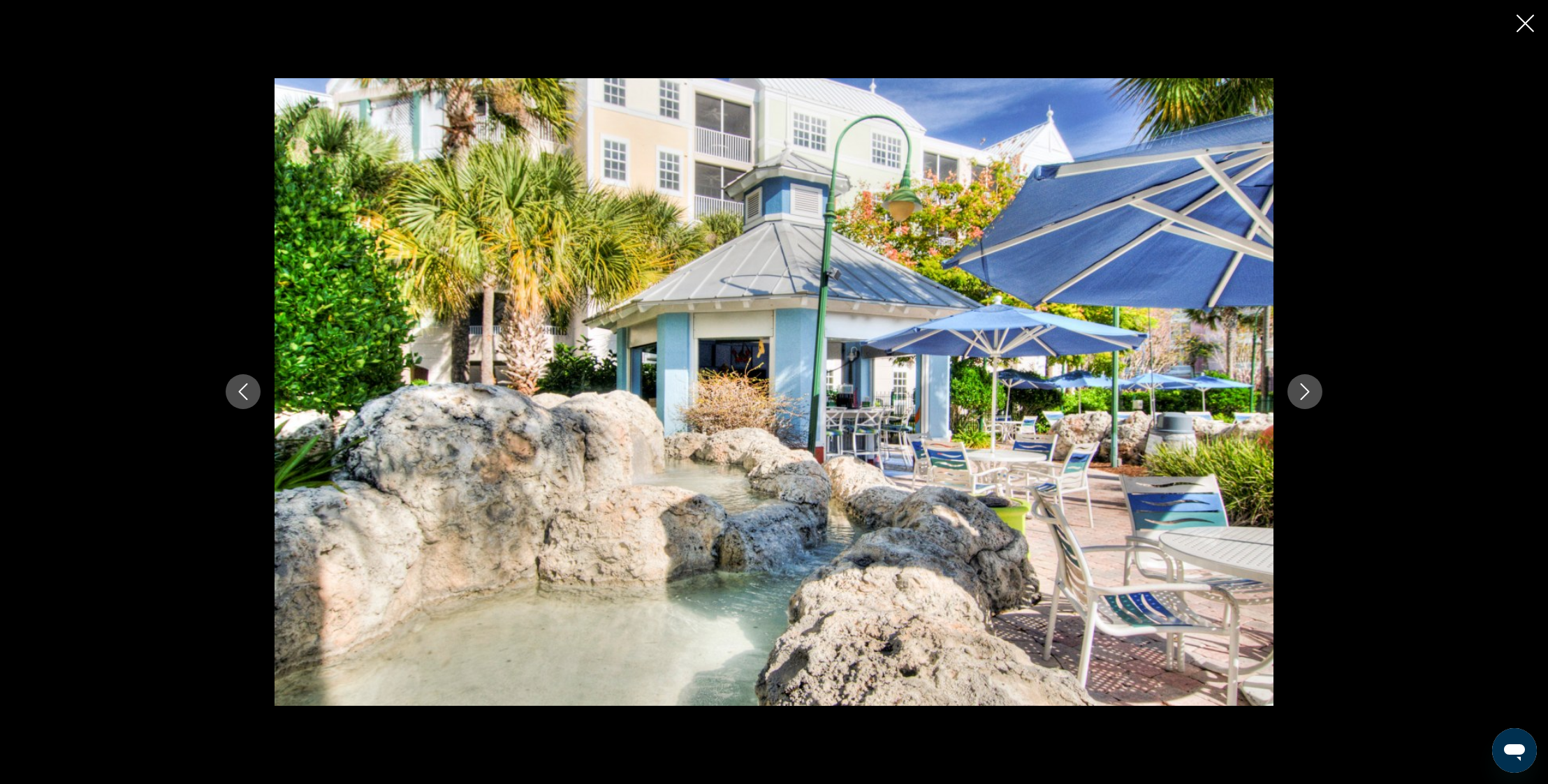
click at [1302, 390] on icon "Next image" at bounding box center [1304, 391] width 16 height 16
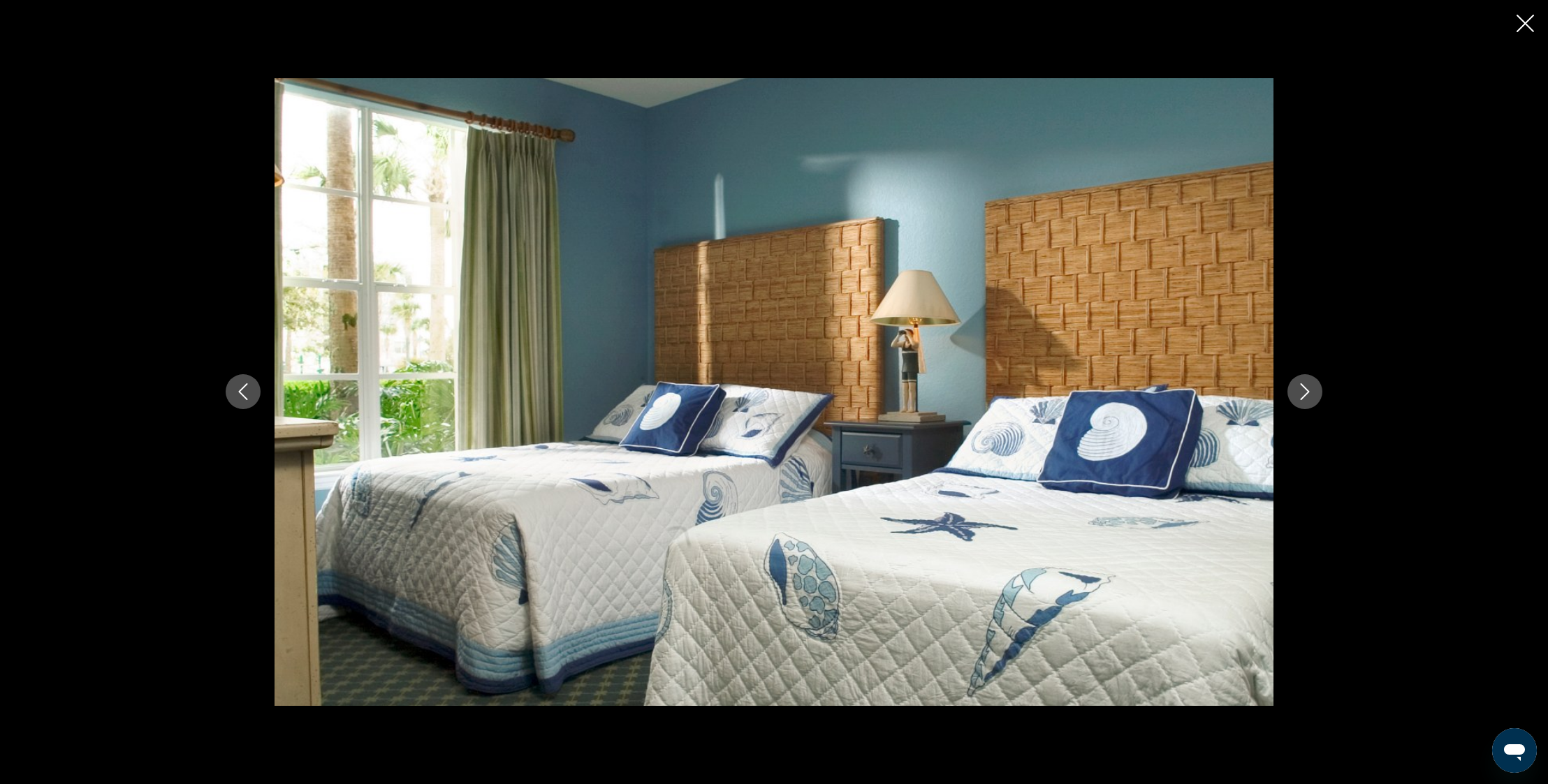
click at [1302, 390] on icon "Next image" at bounding box center [1304, 391] width 16 height 16
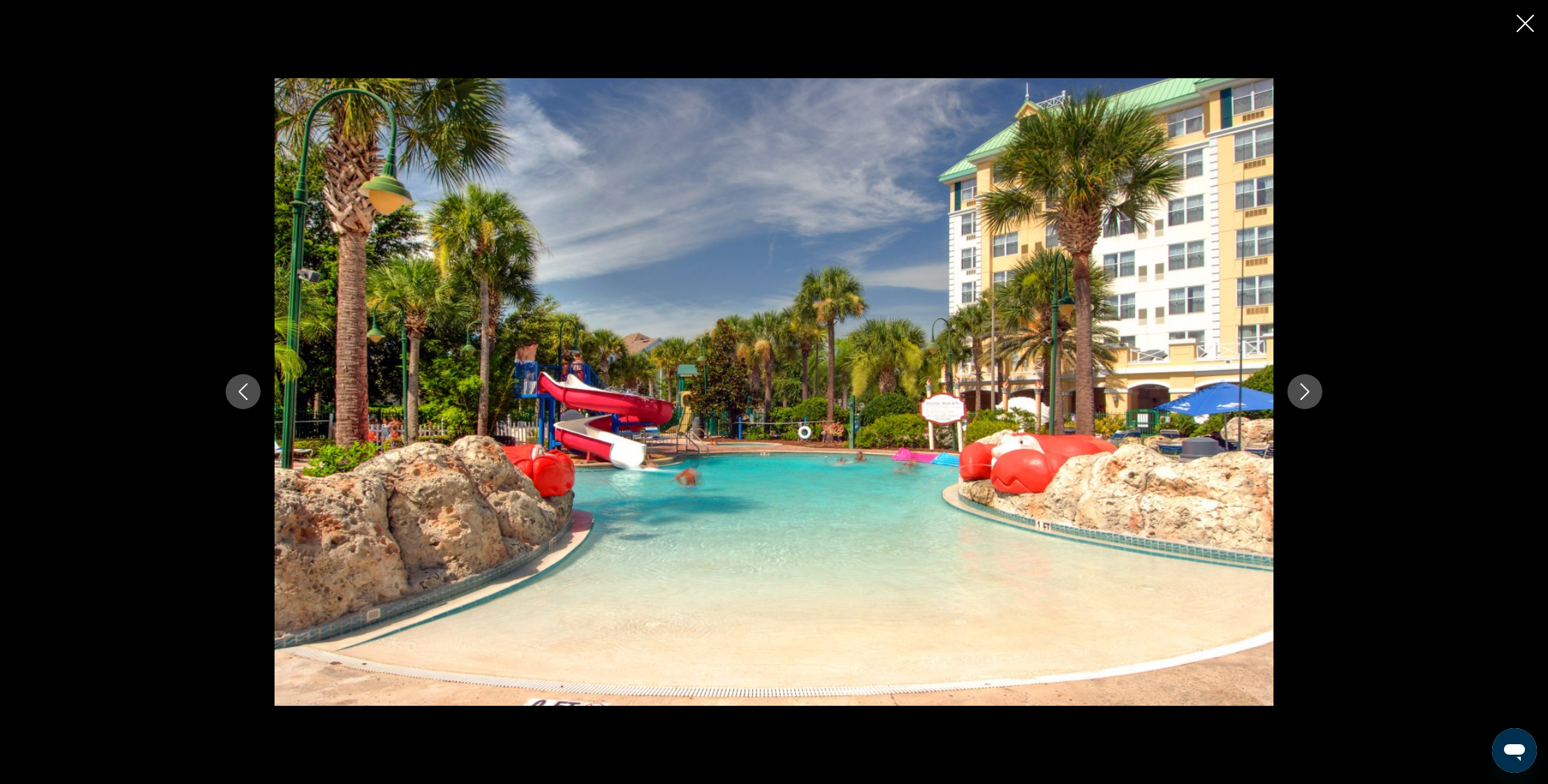
click at [1302, 390] on icon "Next image" at bounding box center [1304, 391] width 16 height 16
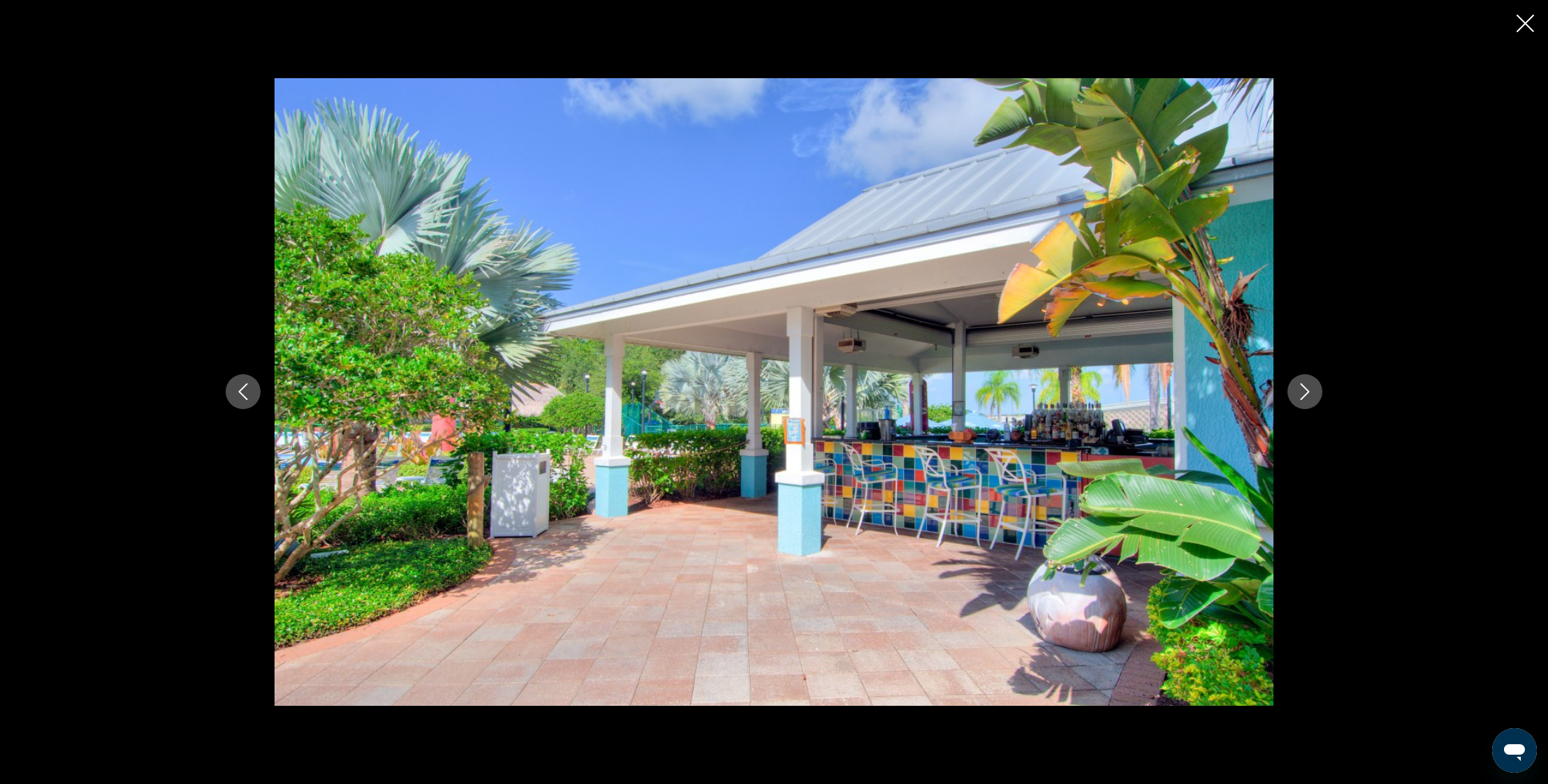
click at [1302, 390] on icon "Next image" at bounding box center [1304, 391] width 16 height 16
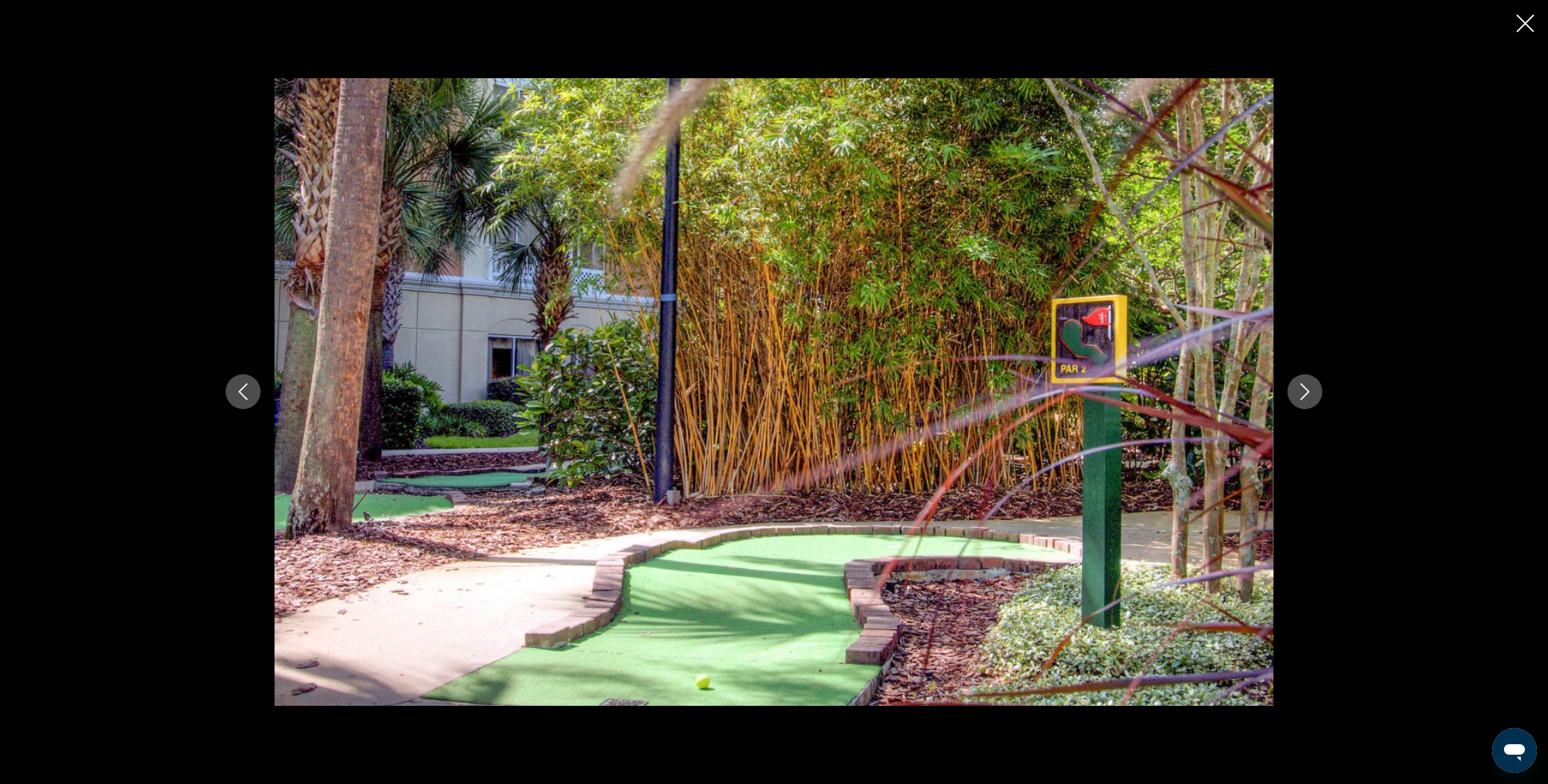
click at [1310, 388] on icon "Next image" at bounding box center [1304, 391] width 16 height 16
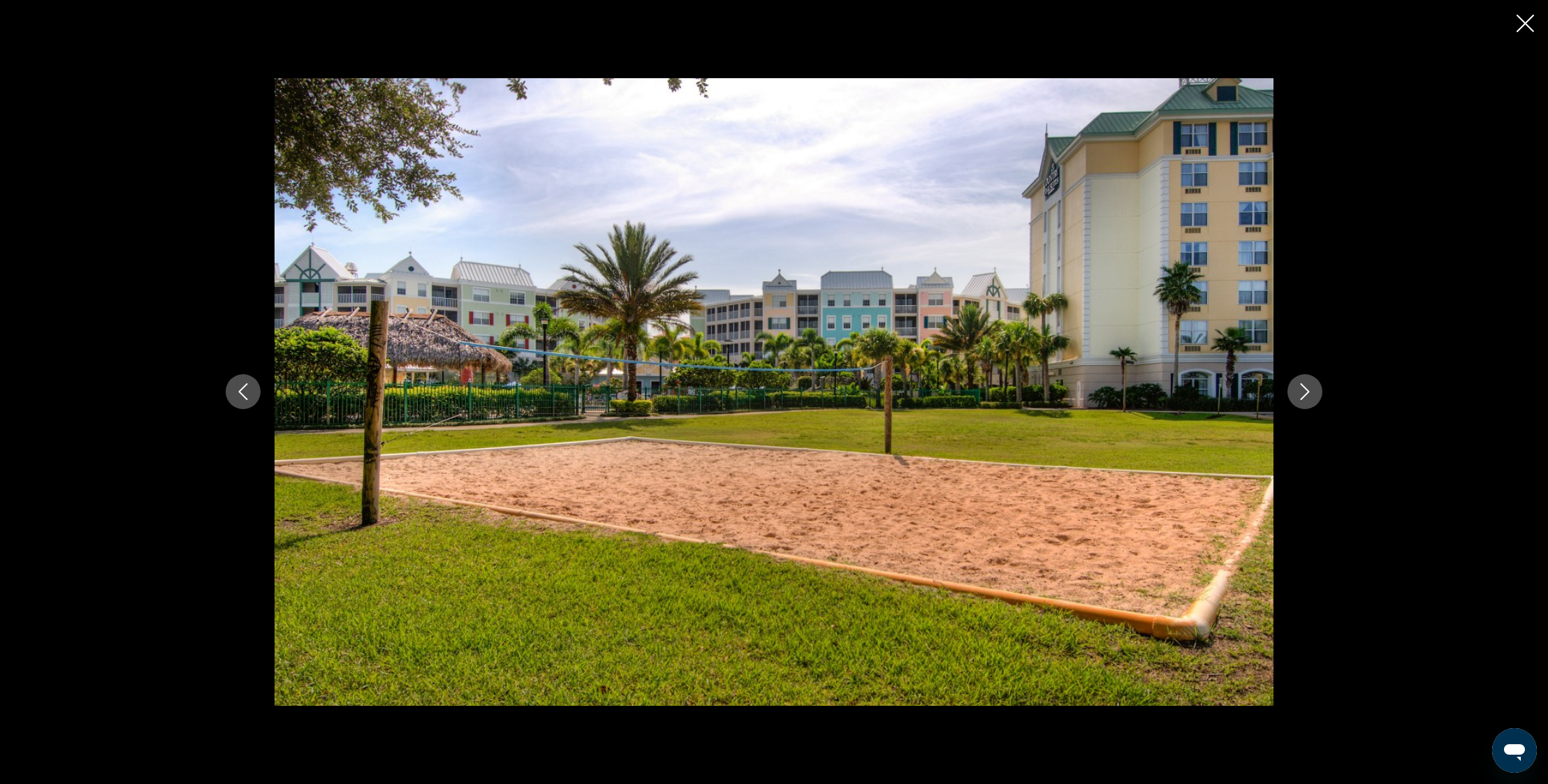
click at [1310, 388] on icon "Next image" at bounding box center [1304, 391] width 16 height 16
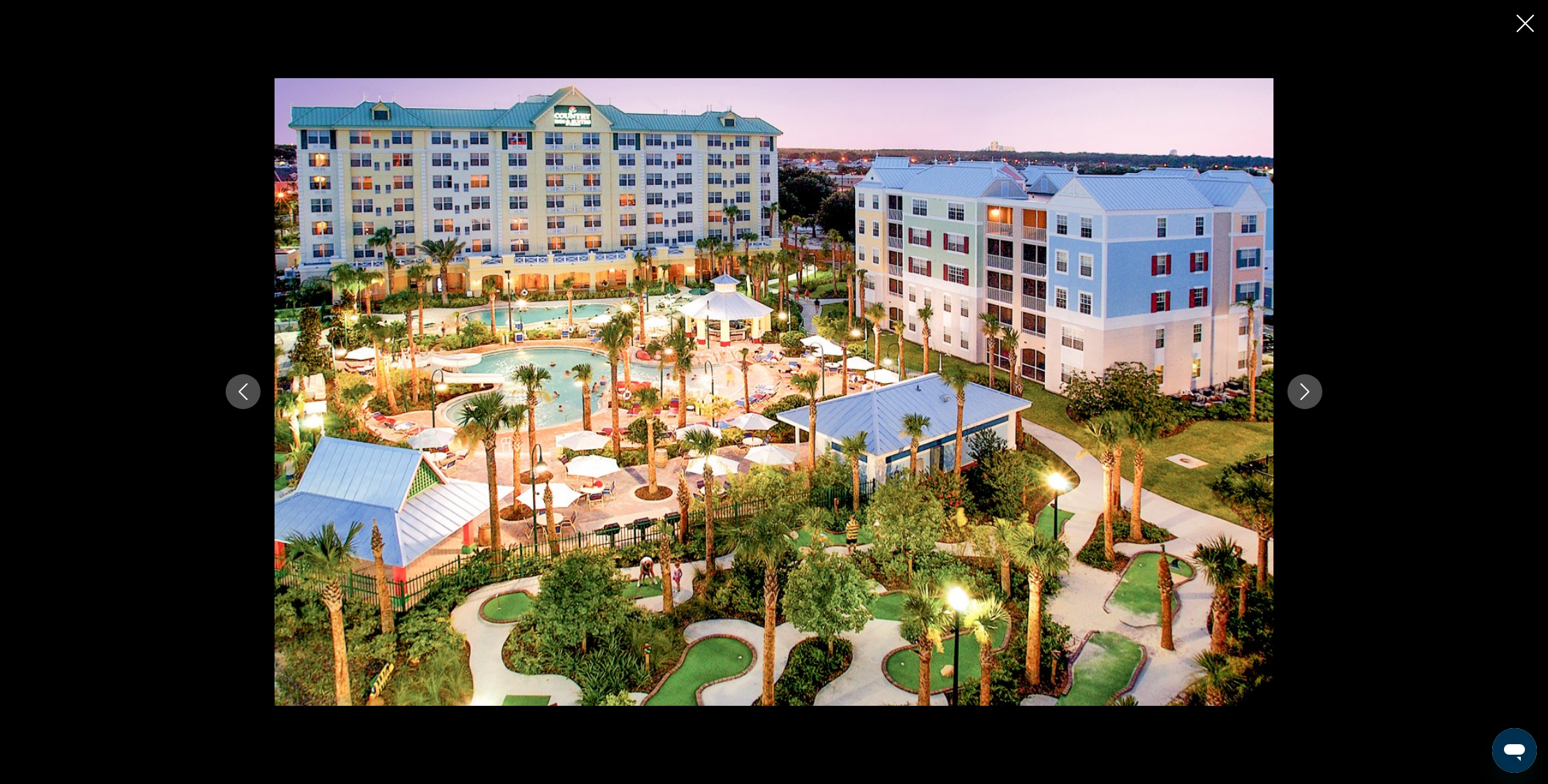
click at [1523, 26] on icon "Close slideshow" at bounding box center [1525, 24] width 17 height 17
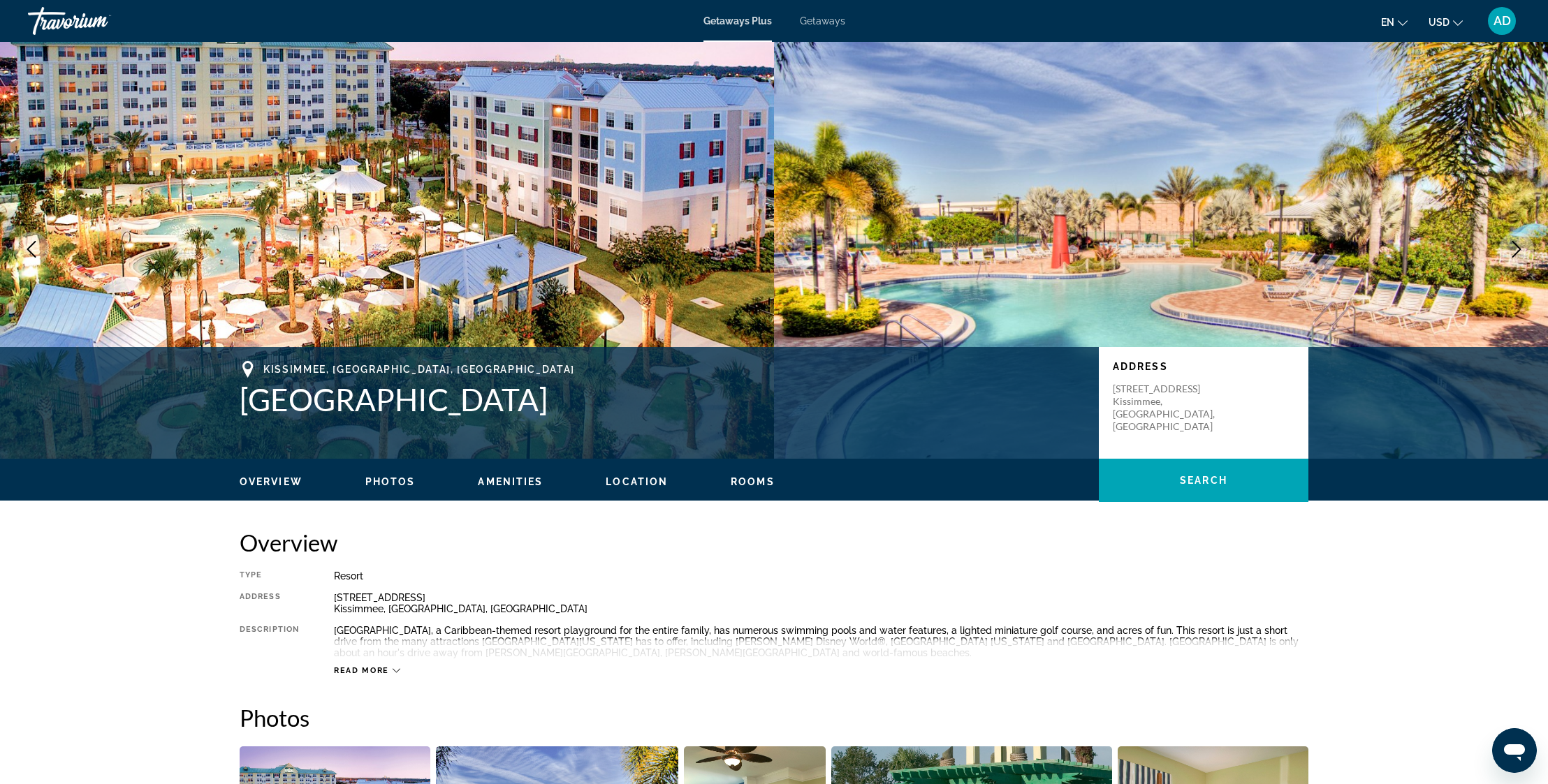
scroll to position [4, 0]
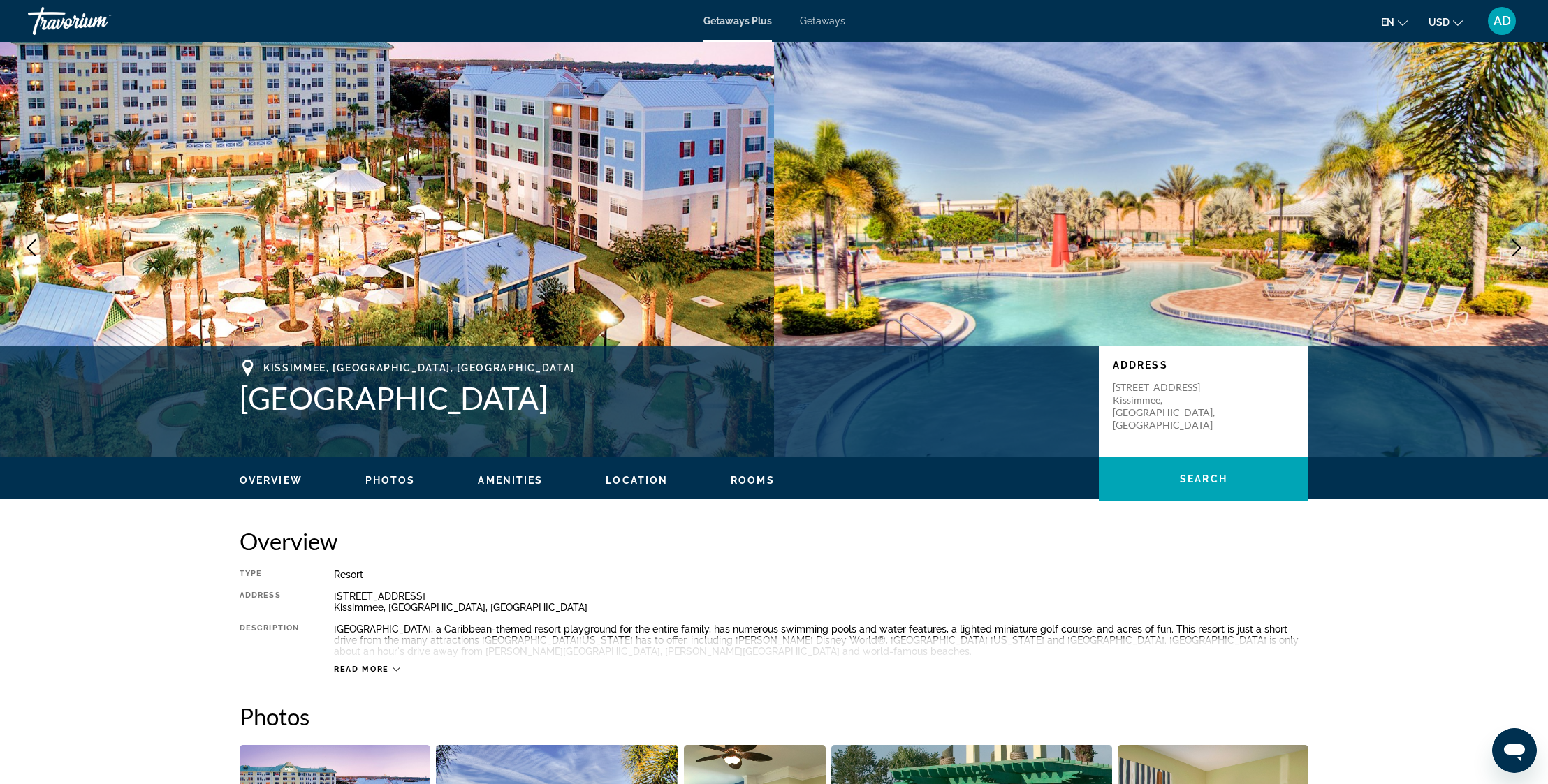
drag, startPoint x: 243, startPoint y: 393, endPoint x: 498, endPoint y: 391, distance: 255.0
click at [499, 391] on h1 "[GEOGRAPHIC_DATA]" at bounding box center [663, 398] width 845 height 36
copy h1 "[GEOGRAPHIC_DATA]"
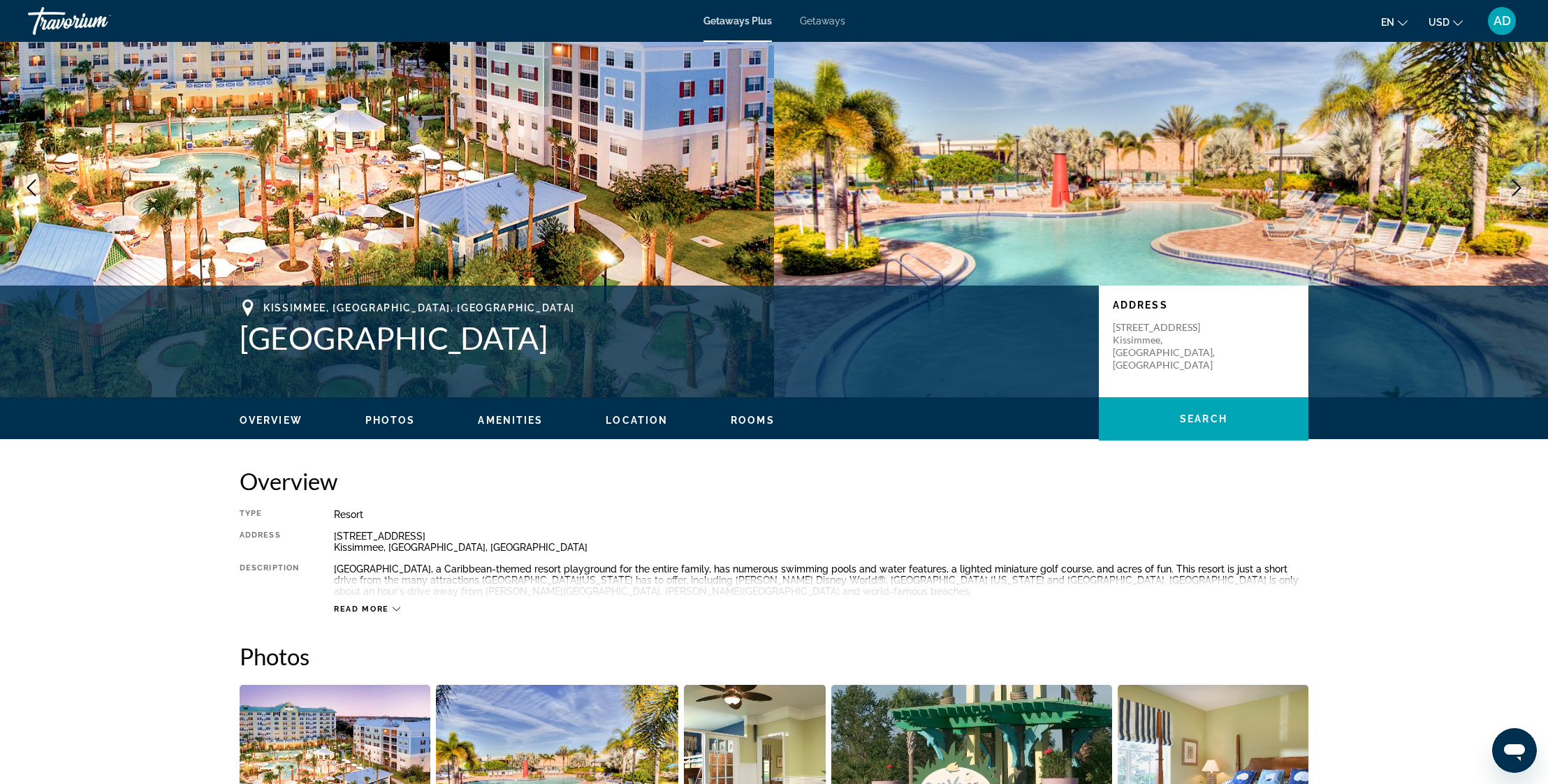
scroll to position [42, 0]
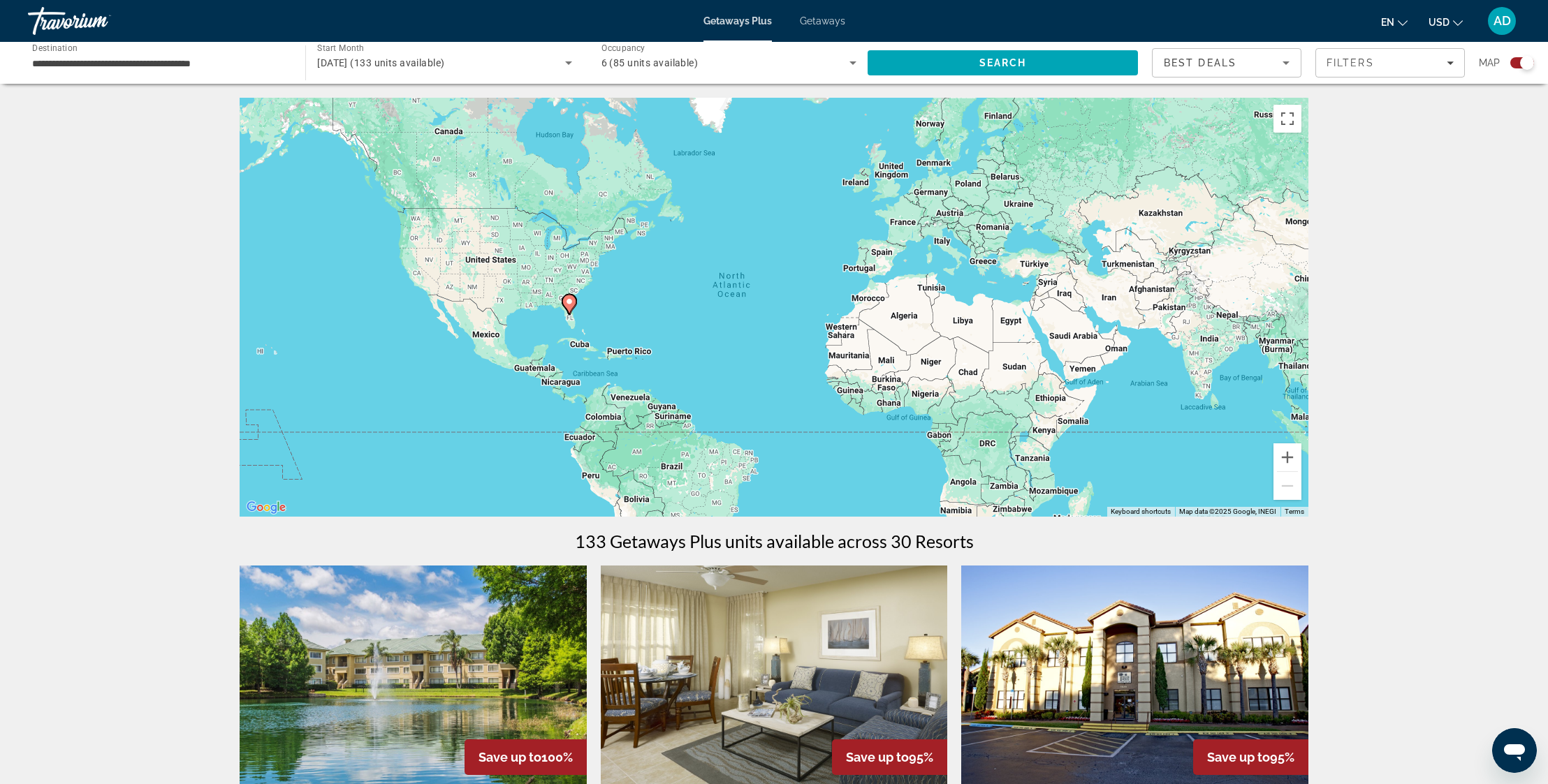
click at [835, 24] on span "Getaways" at bounding box center [823, 21] width 46 height 11
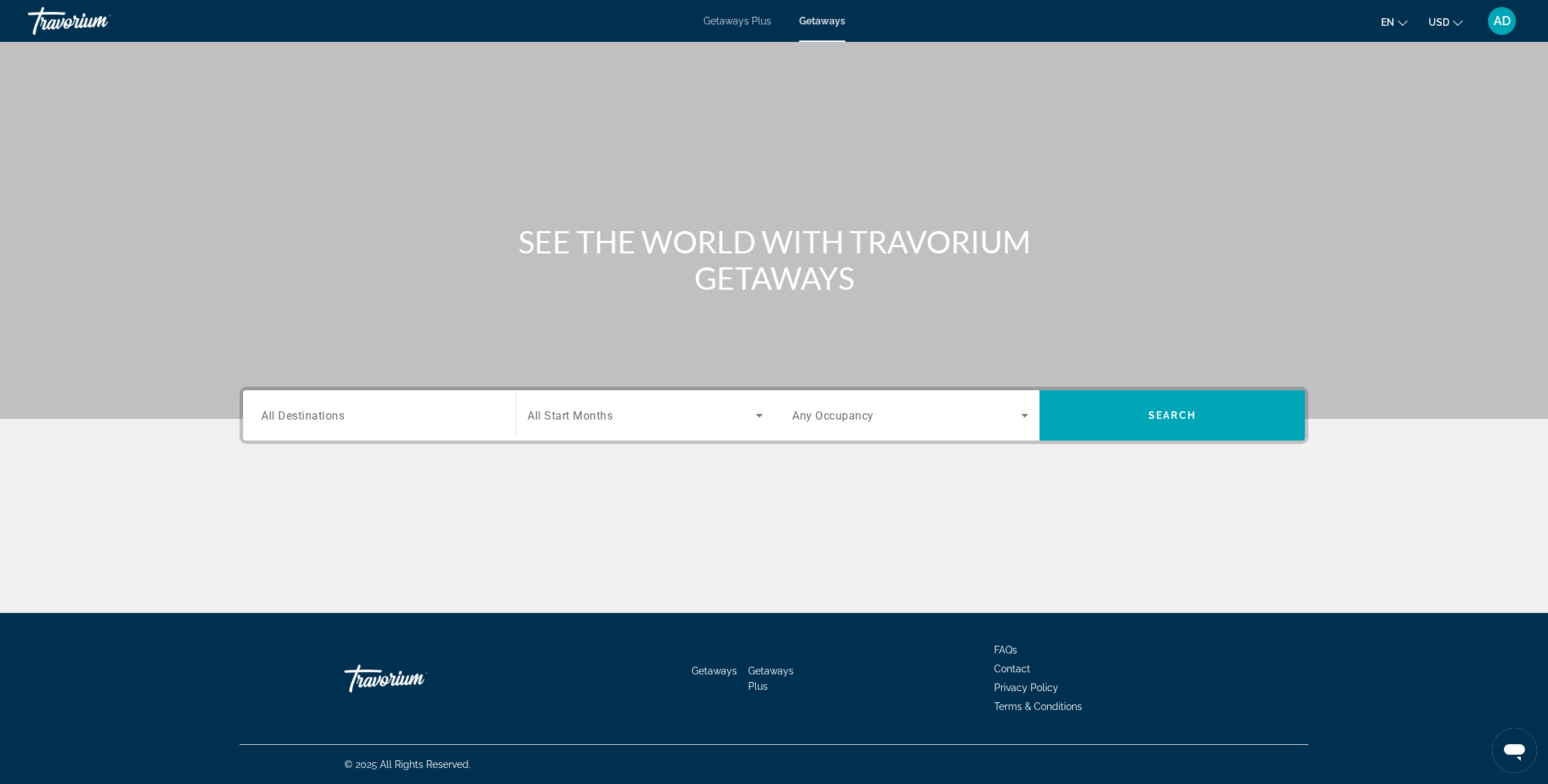
click at [290, 405] on div "Search widget" at bounding box center [379, 416] width 236 height 40
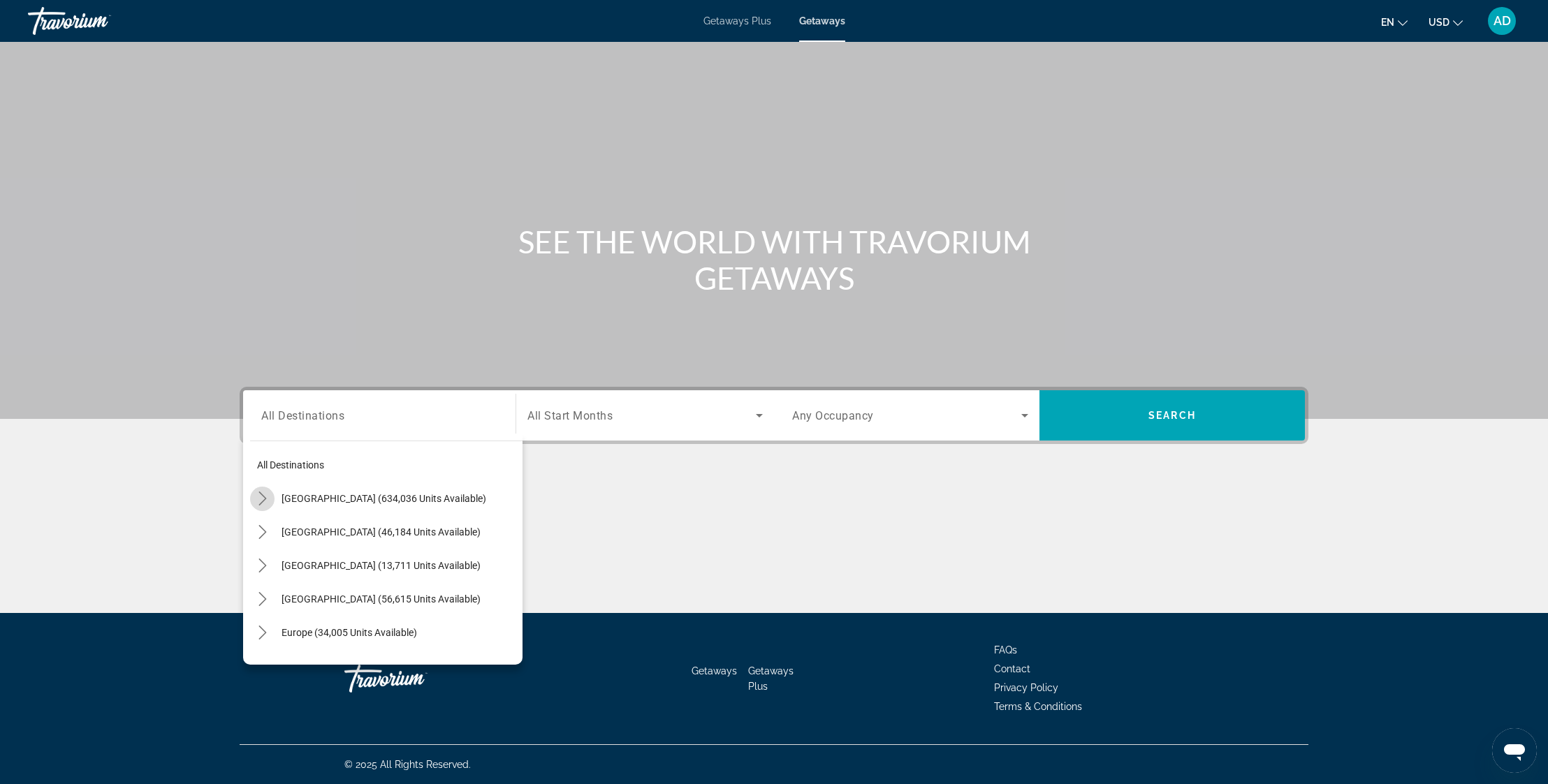
click at [268, 499] on icon "Toggle United States (634,036 units available) submenu" at bounding box center [263, 499] width 14 height 14
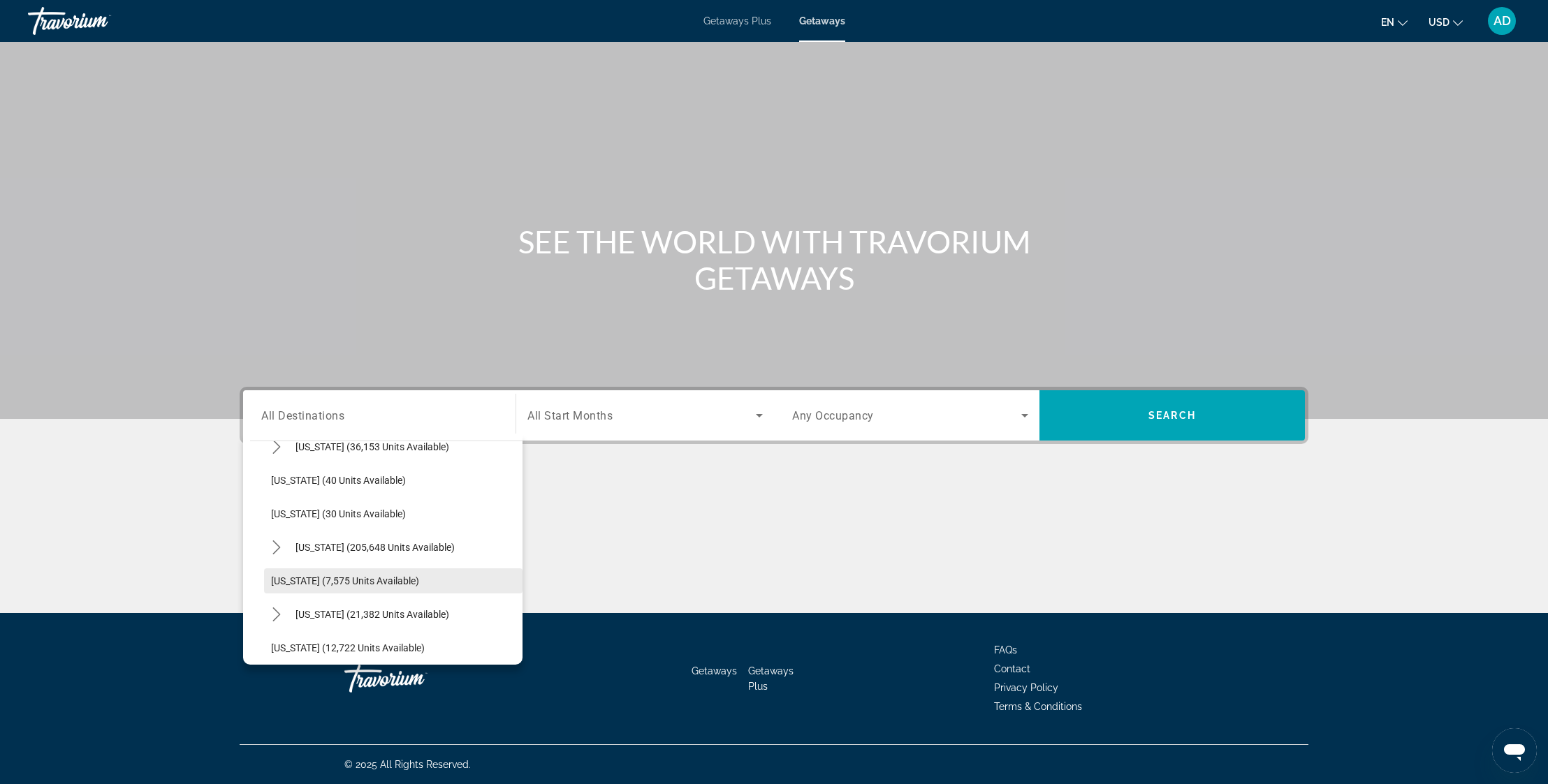
scroll to position [193, 0]
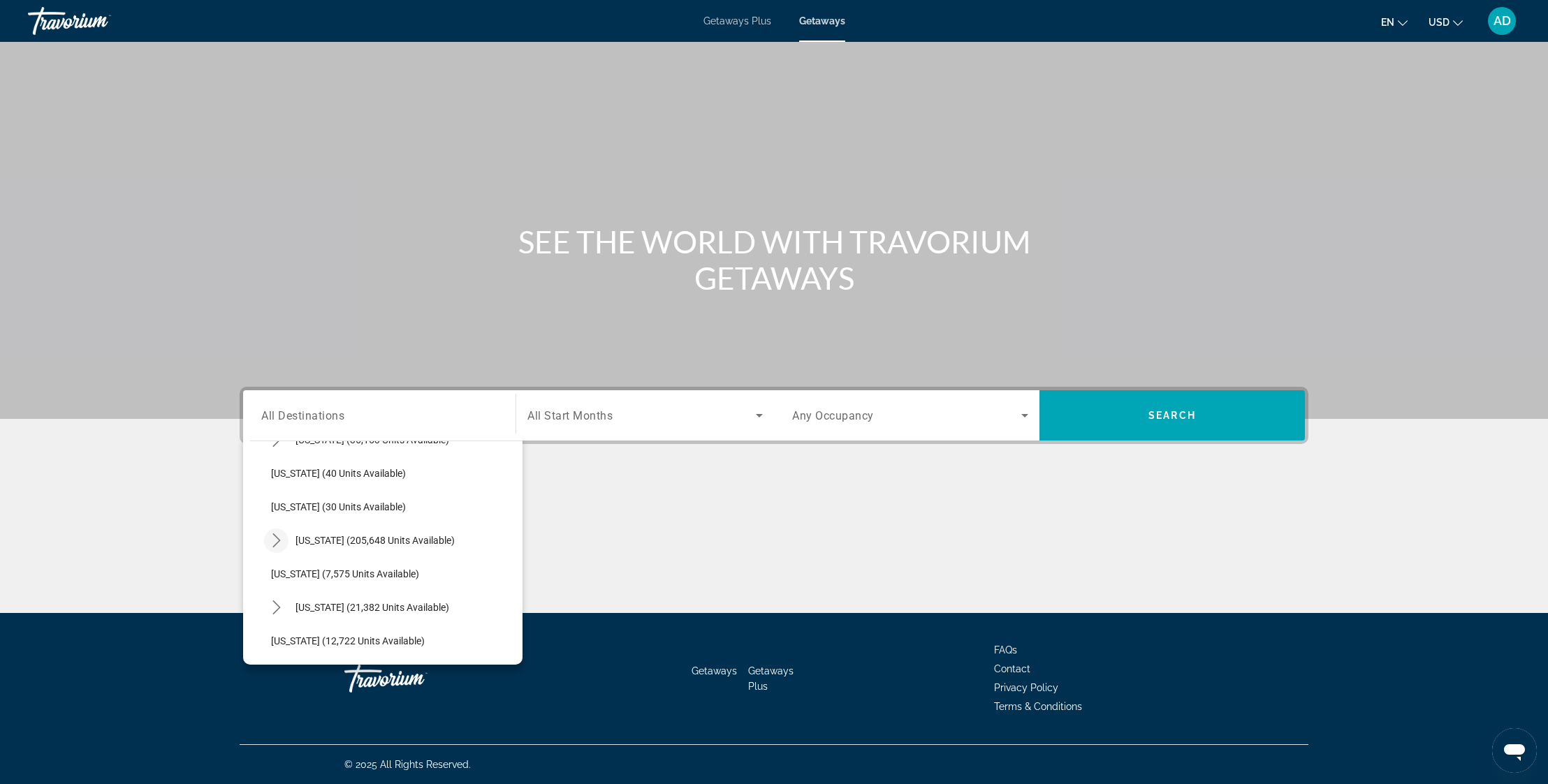
click at [285, 538] on mat-icon "Toggle Florida (205,648 units available) submenu" at bounding box center [276, 541] width 24 height 24
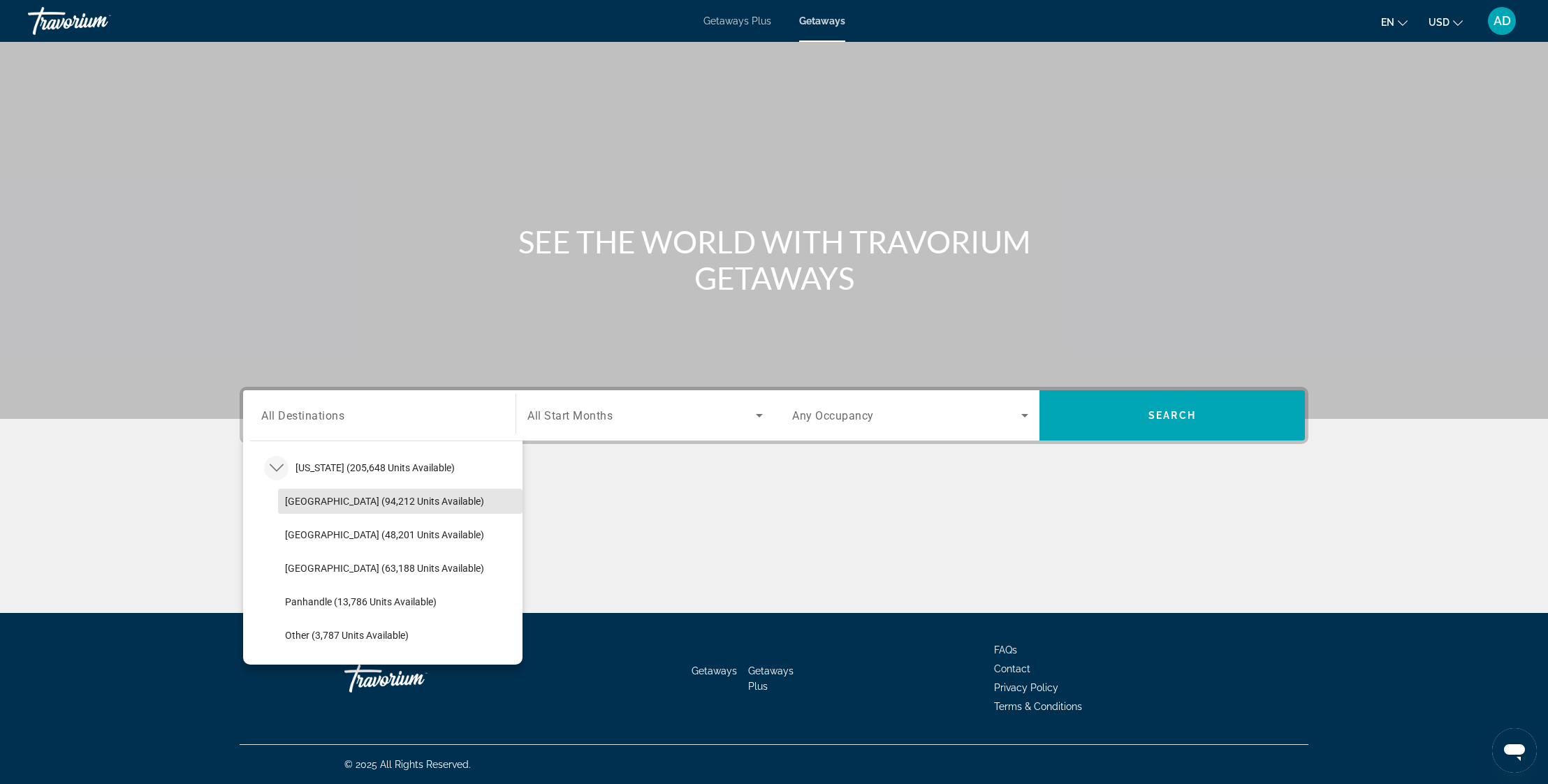
click at [338, 499] on span "[GEOGRAPHIC_DATA] (94,212 units available)" at bounding box center [384, 501] width 199 height 11
type input "**********"
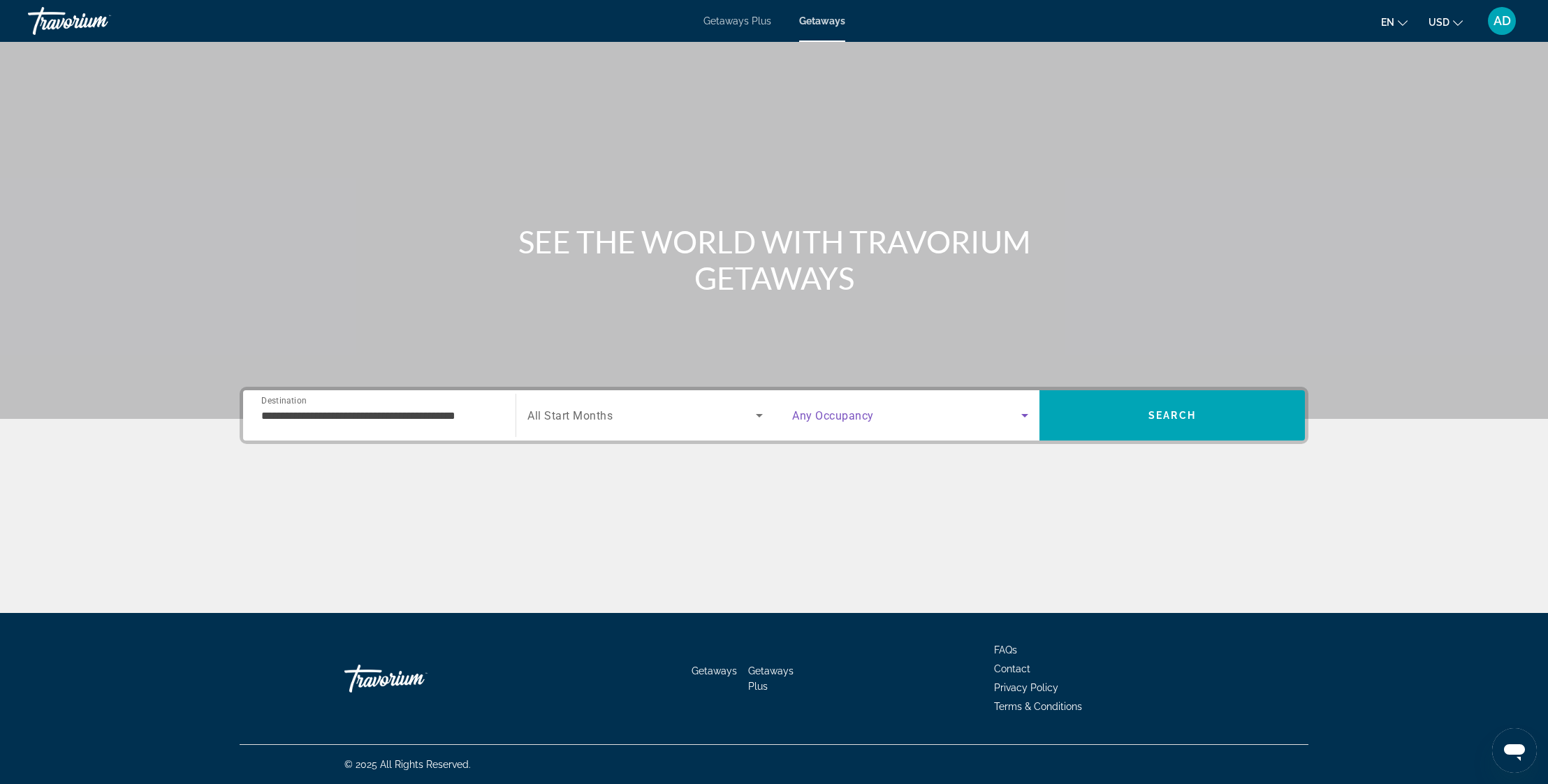
click at [896, 420] on span "Search widget" at bounding box center [906, 415] width 229 height 16
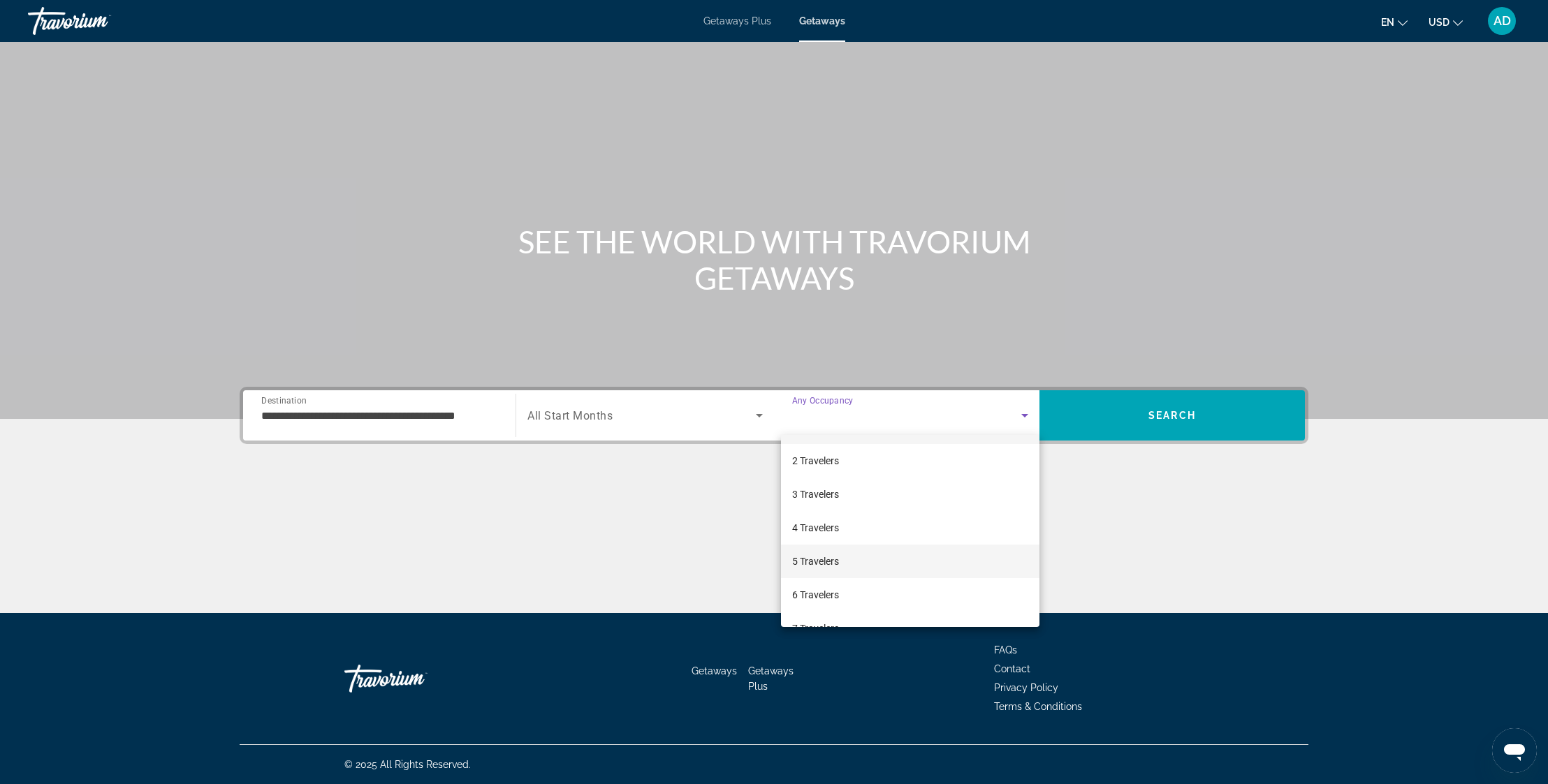
scroll to position [36, 0]
click at [873, 579] on mat-option "6 Travelers" at bounding box center [910, 588] width 258 height 34
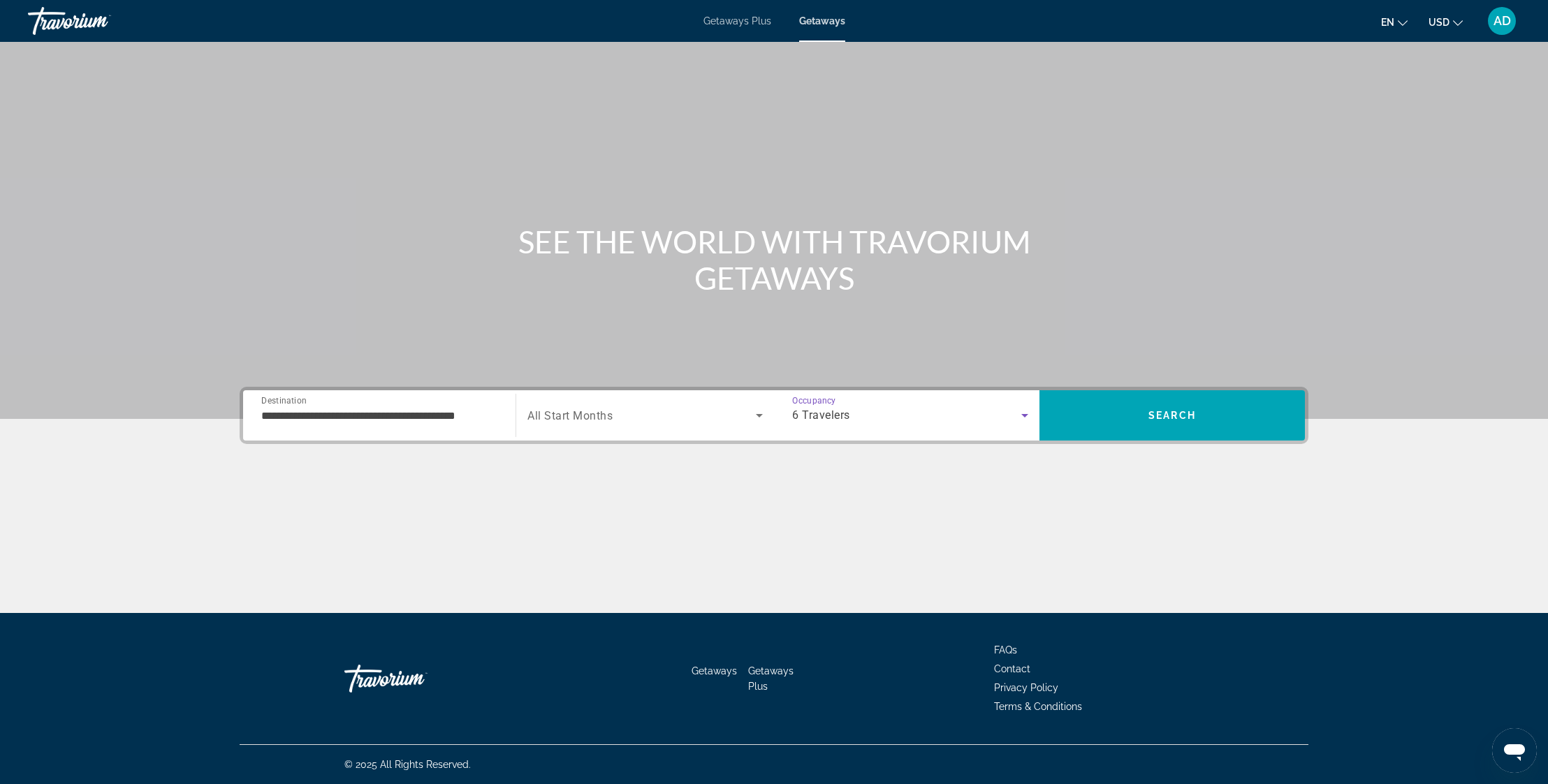
click at [730, 417] on span "Search widget" at bounding box center [642, 415] width 228 height 16
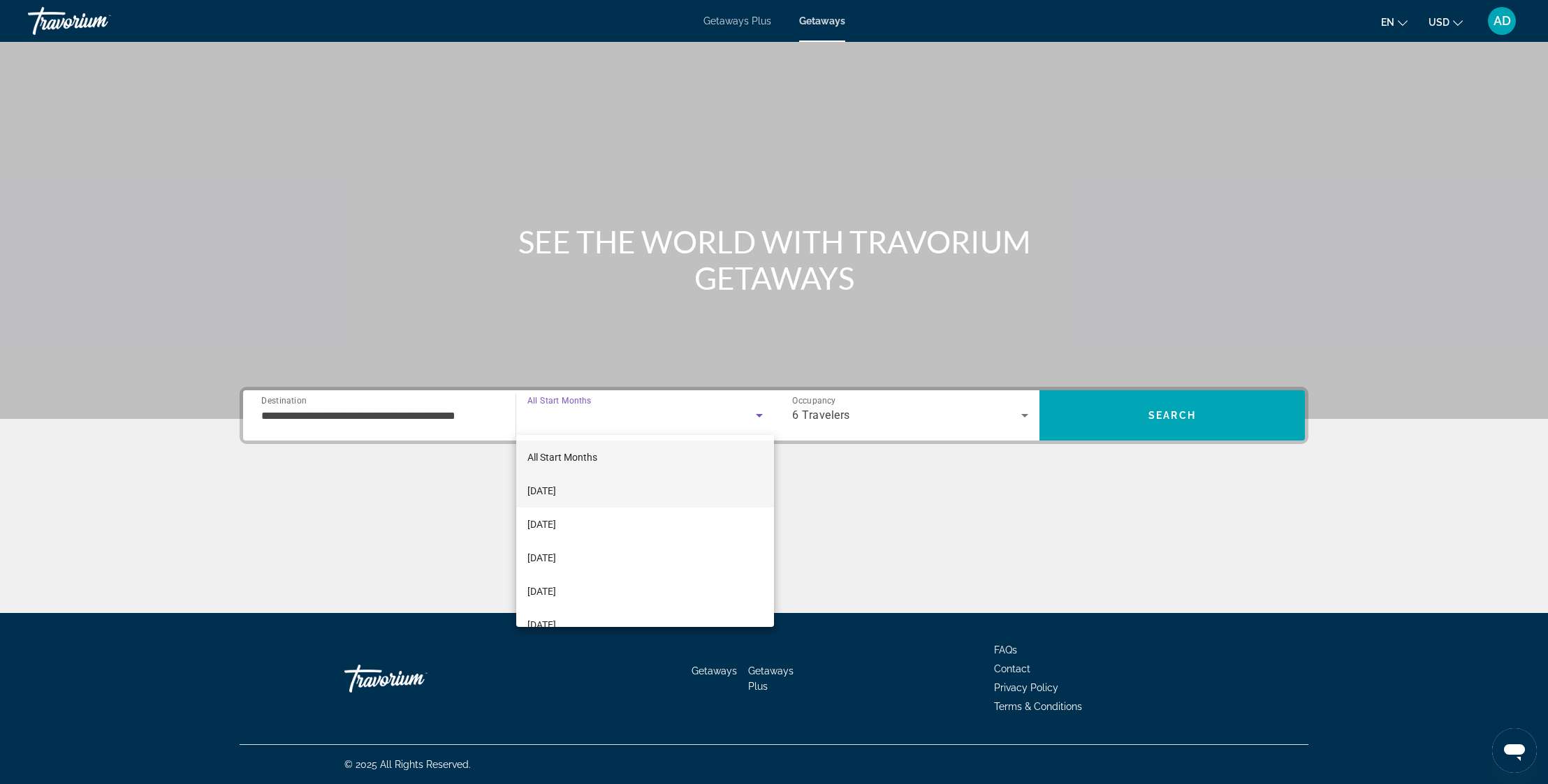
click at [608, 501] on mat-option "[DATE]" at bounding box center [645, 491] width 258 height 34
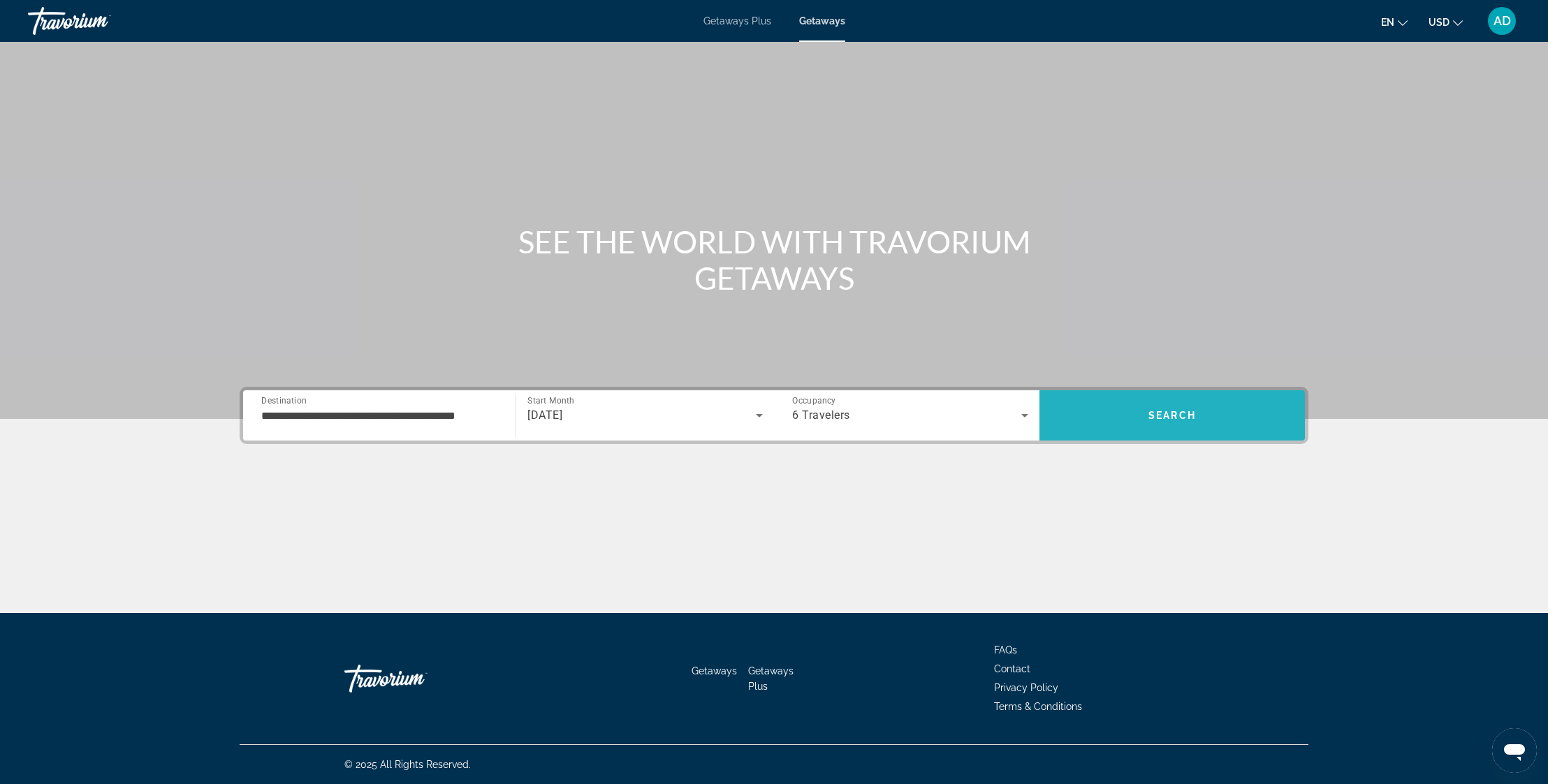
click at [1164, 415] on span "Search" at bounding box center [1172, 416] width 48 height 11
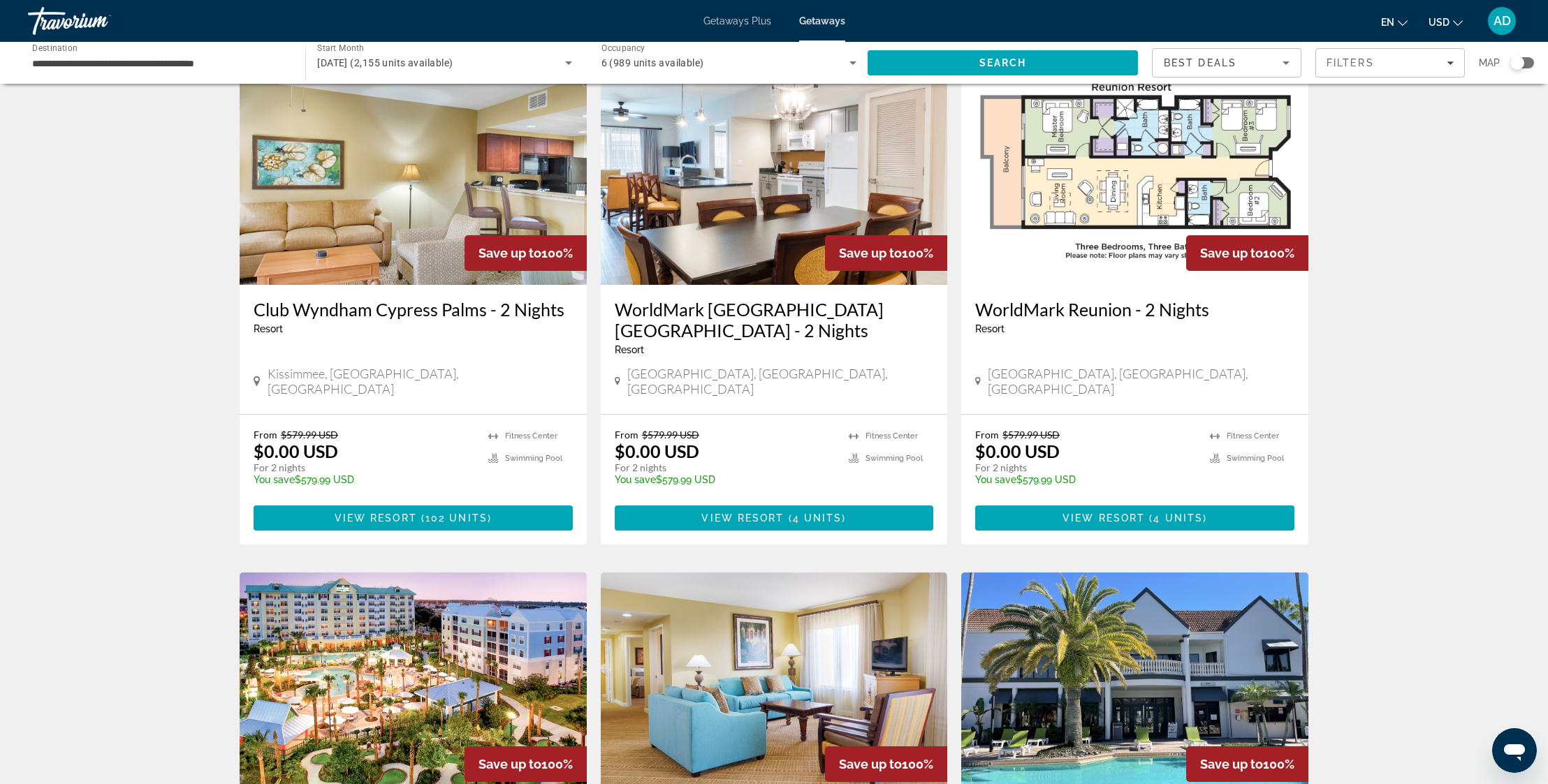
scroll to position [84, 0]
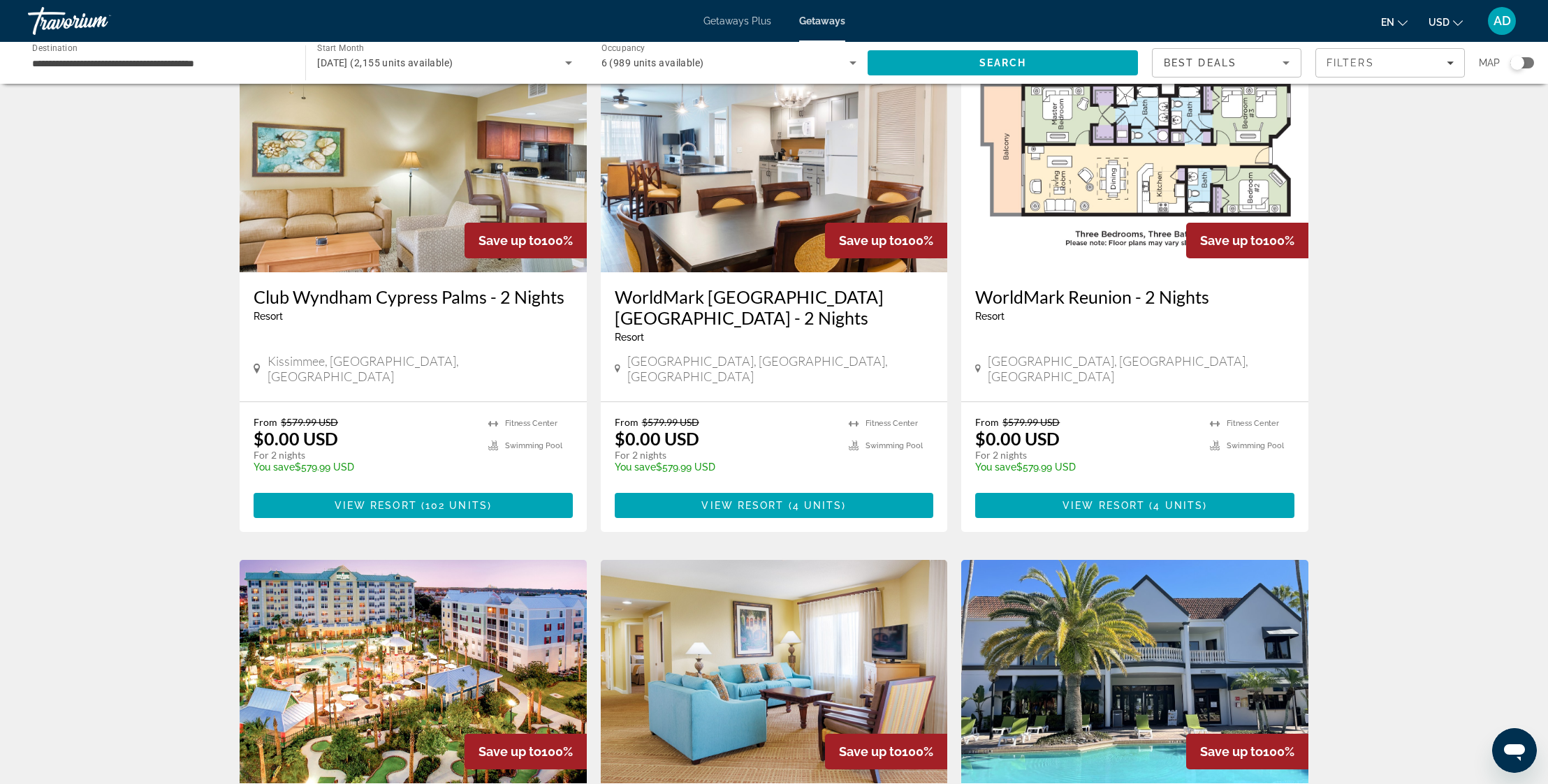
click at [432, 300] on h3 "Club Wyndham Cypress Palms - 2 Nights" at bounding box center [413, 296] width 319 height 21
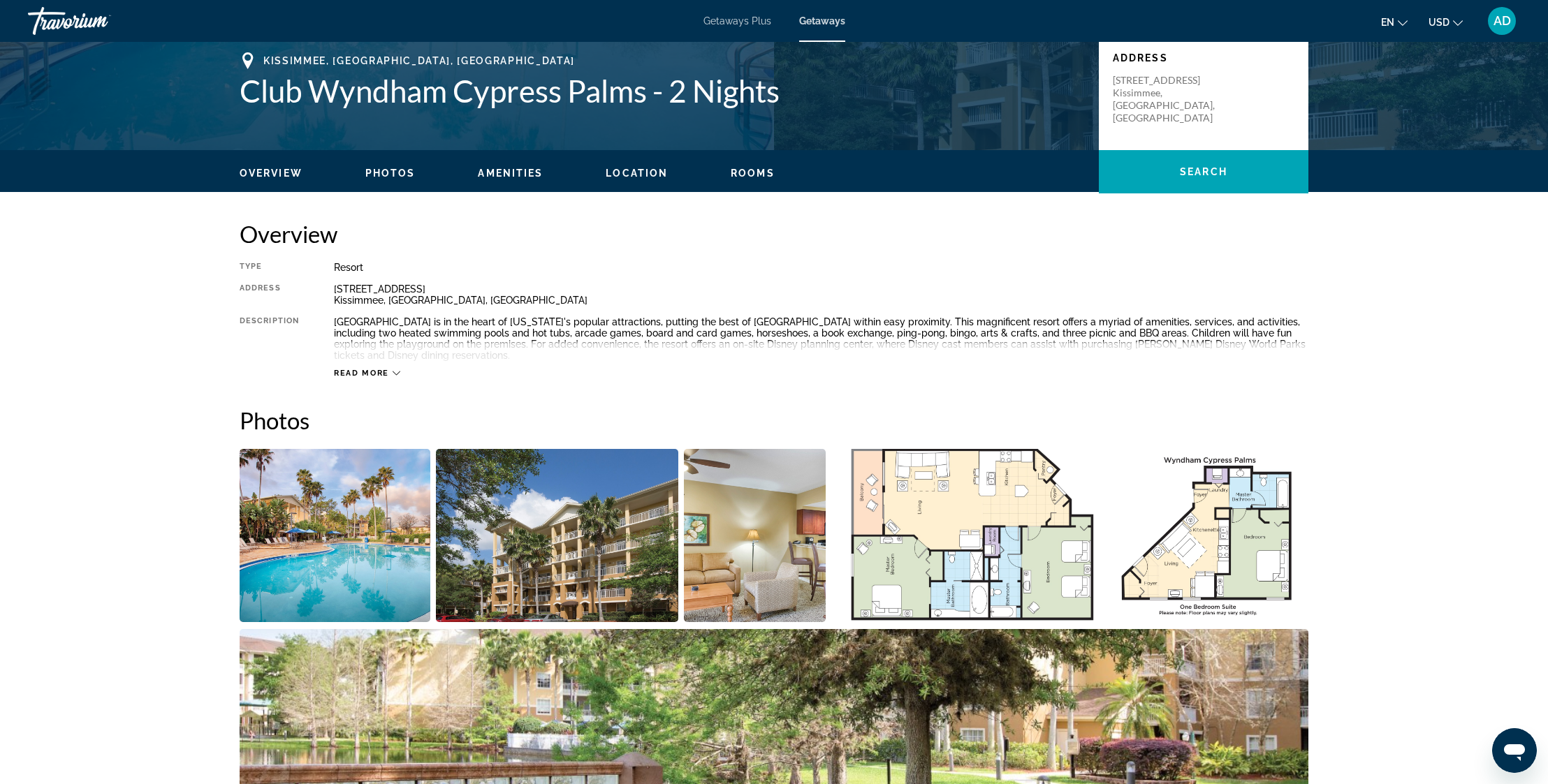
scroll to position [330, 0]
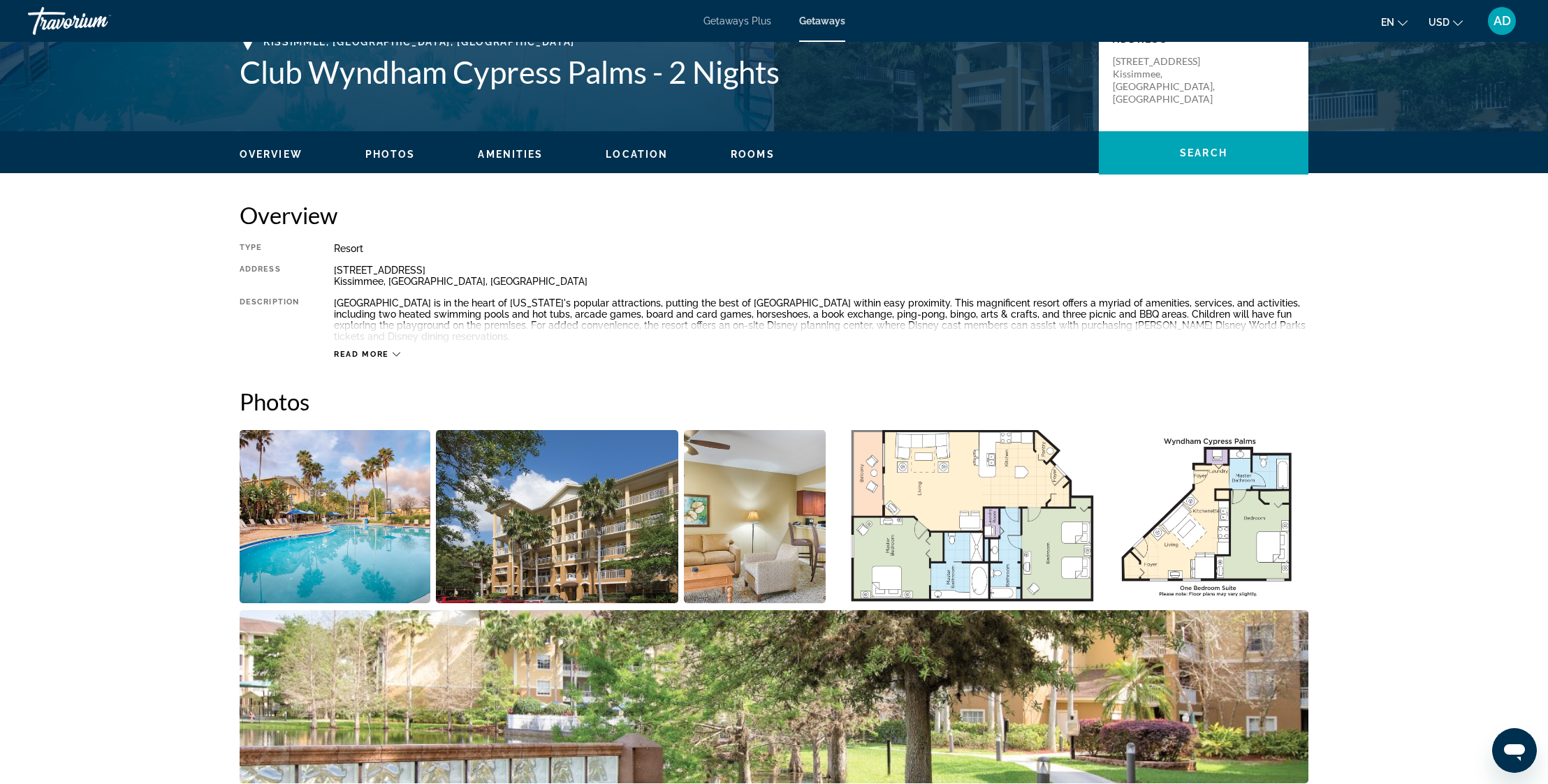
click at [358, 528] on img "Open full-screen image slider" at bounding box center [335, 517] width 191 height 174
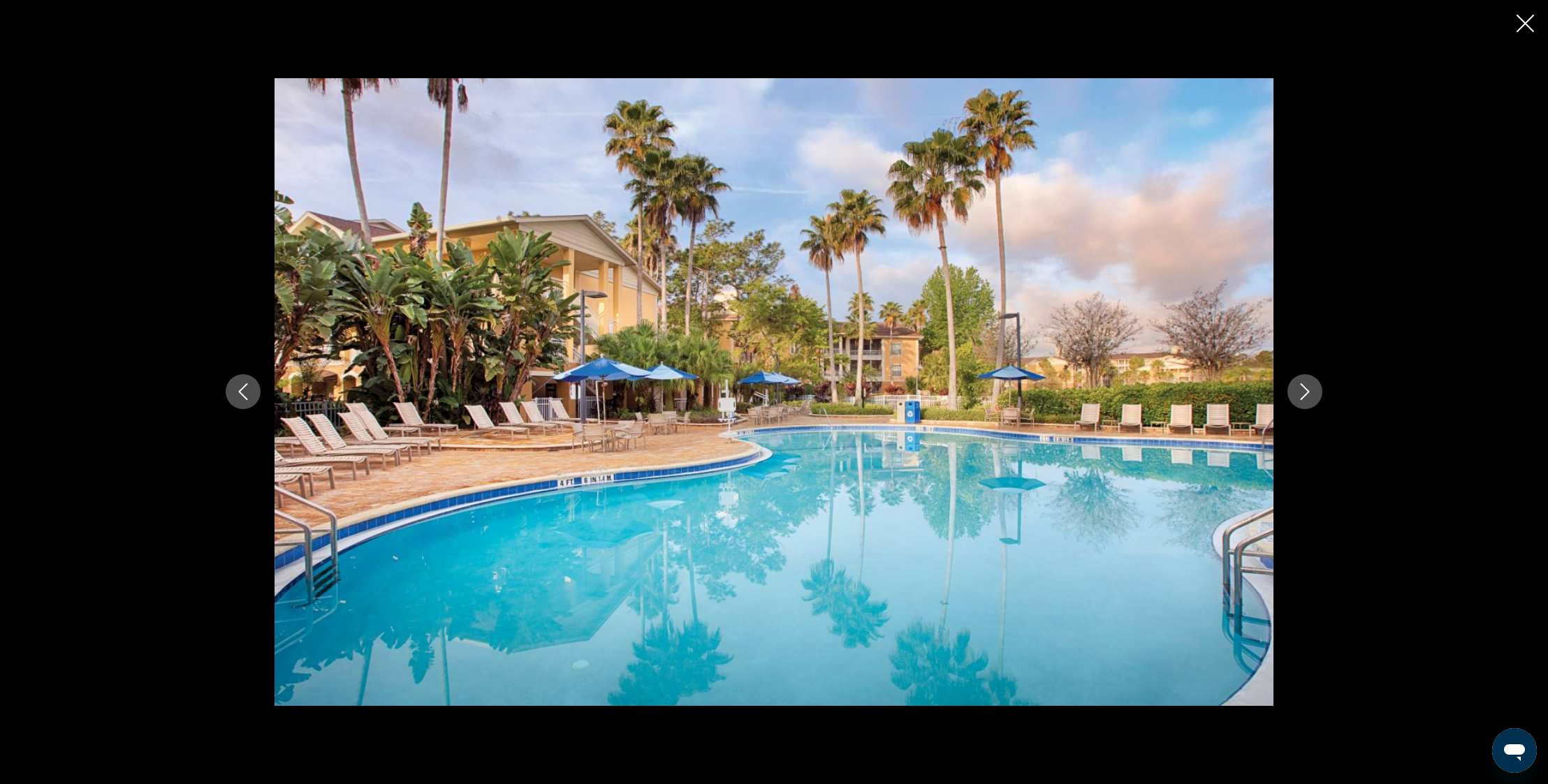
click at [1305, 387] on icon "Next image" at bounding box center [1304, 391] width 16 height 16
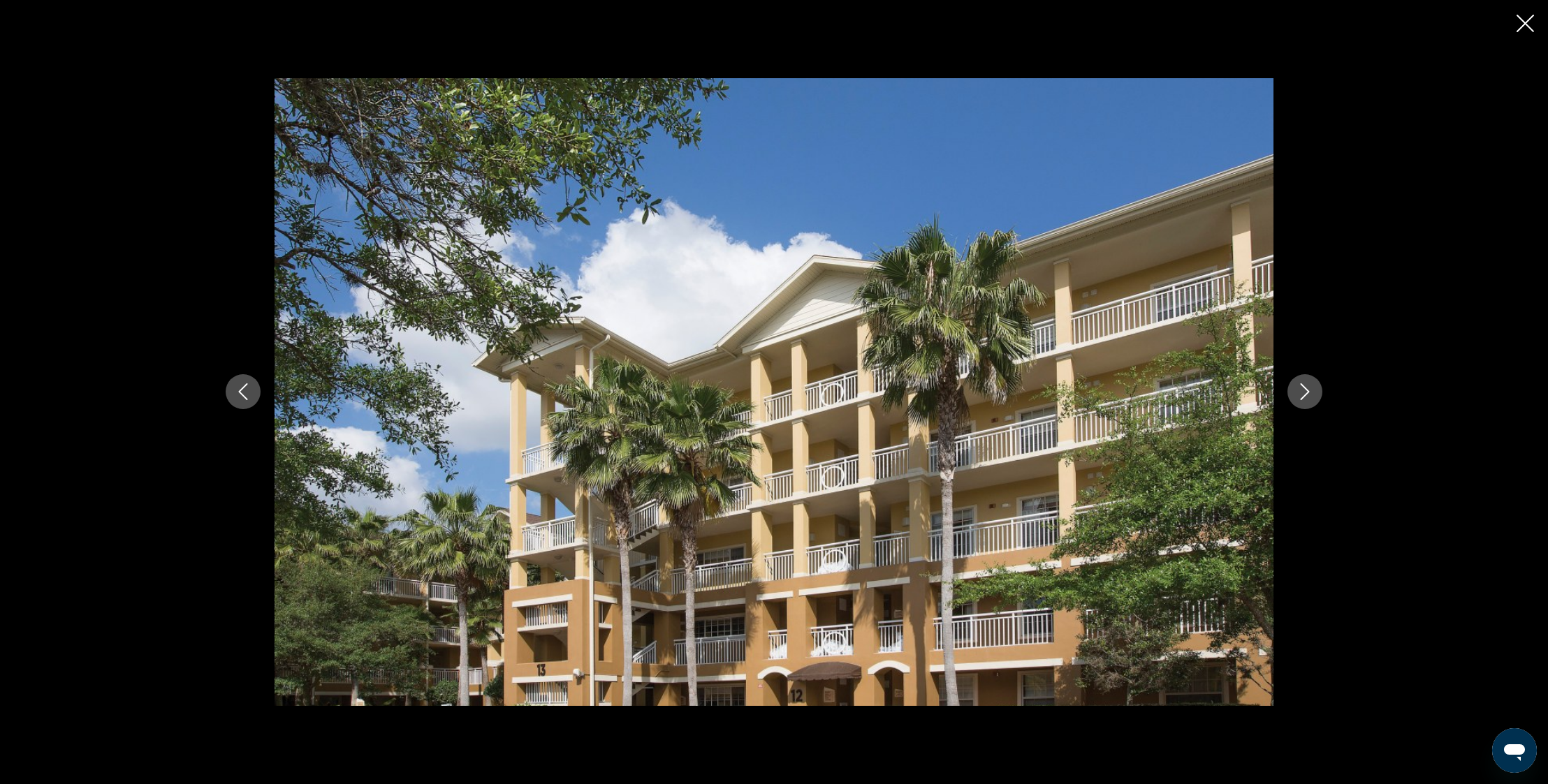
click at [1305, 387] on icon "Next image" at bounding box center [1304, 391] width 16 height 16
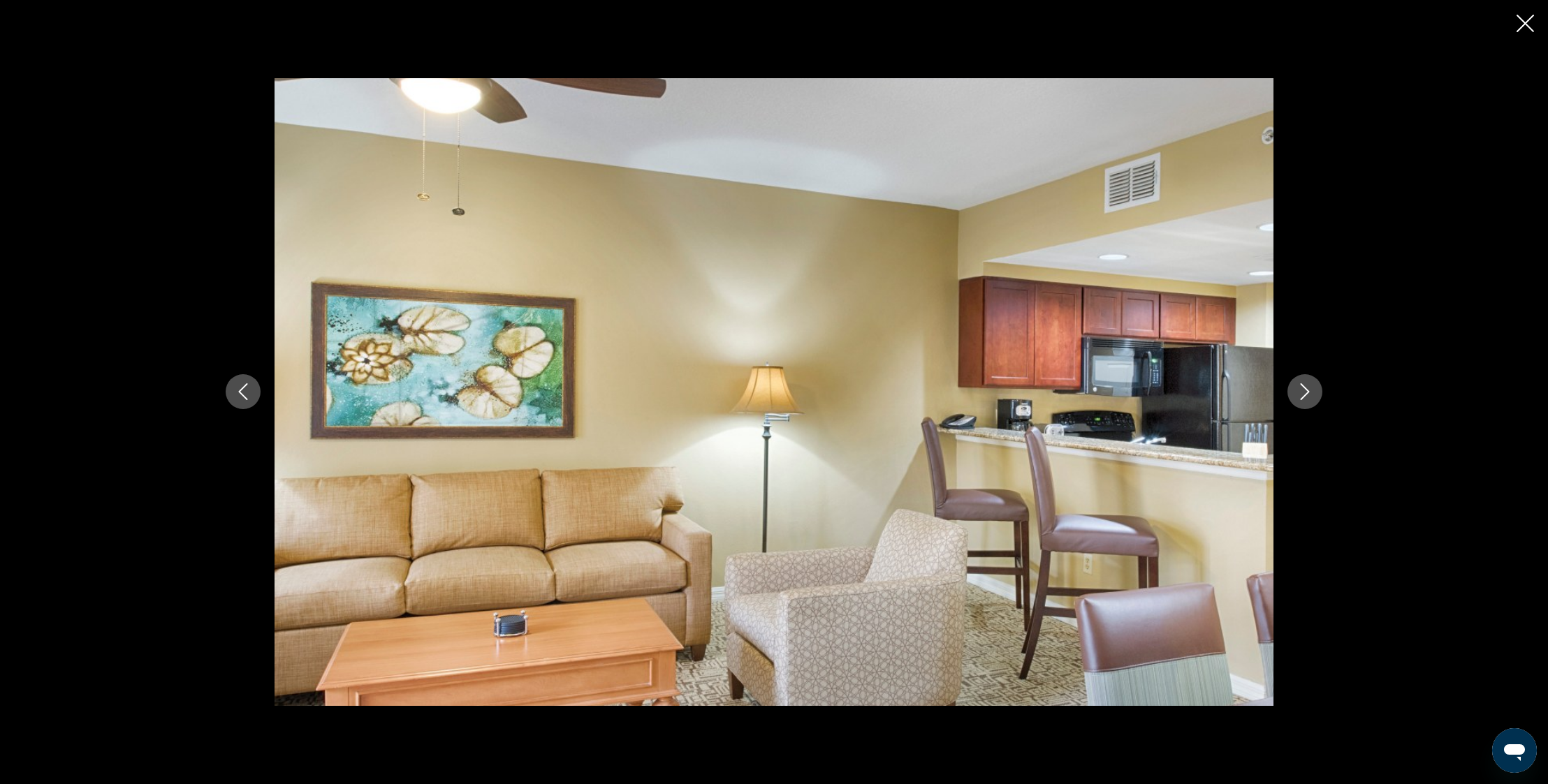
click at [1305, 387] on icon "Next image" at bounding box center [1304, 391] width 16 height 16
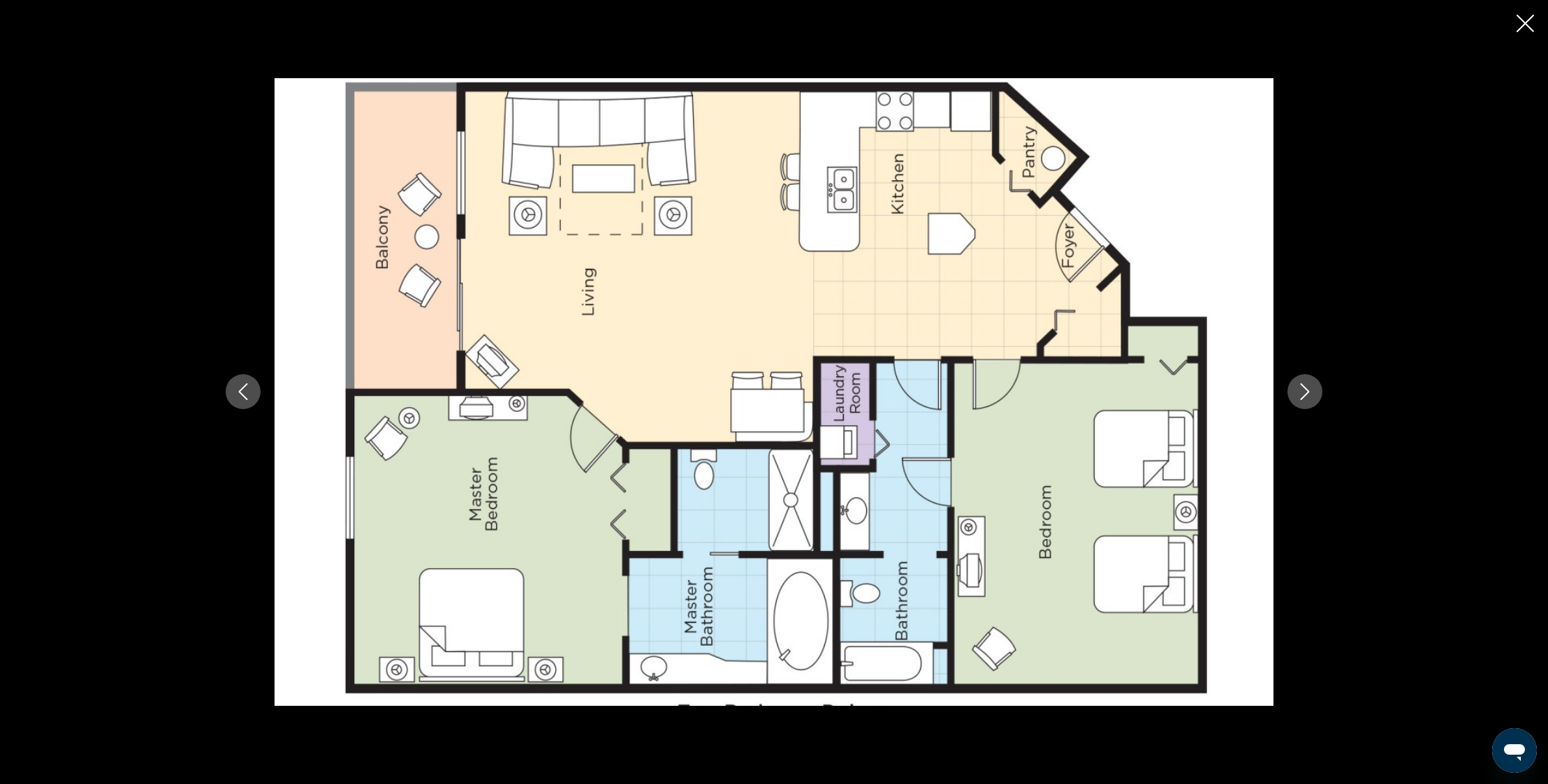
click at [1305, 387] on icon "Next image" at bounding box center [1304, 391] width 16 height 16
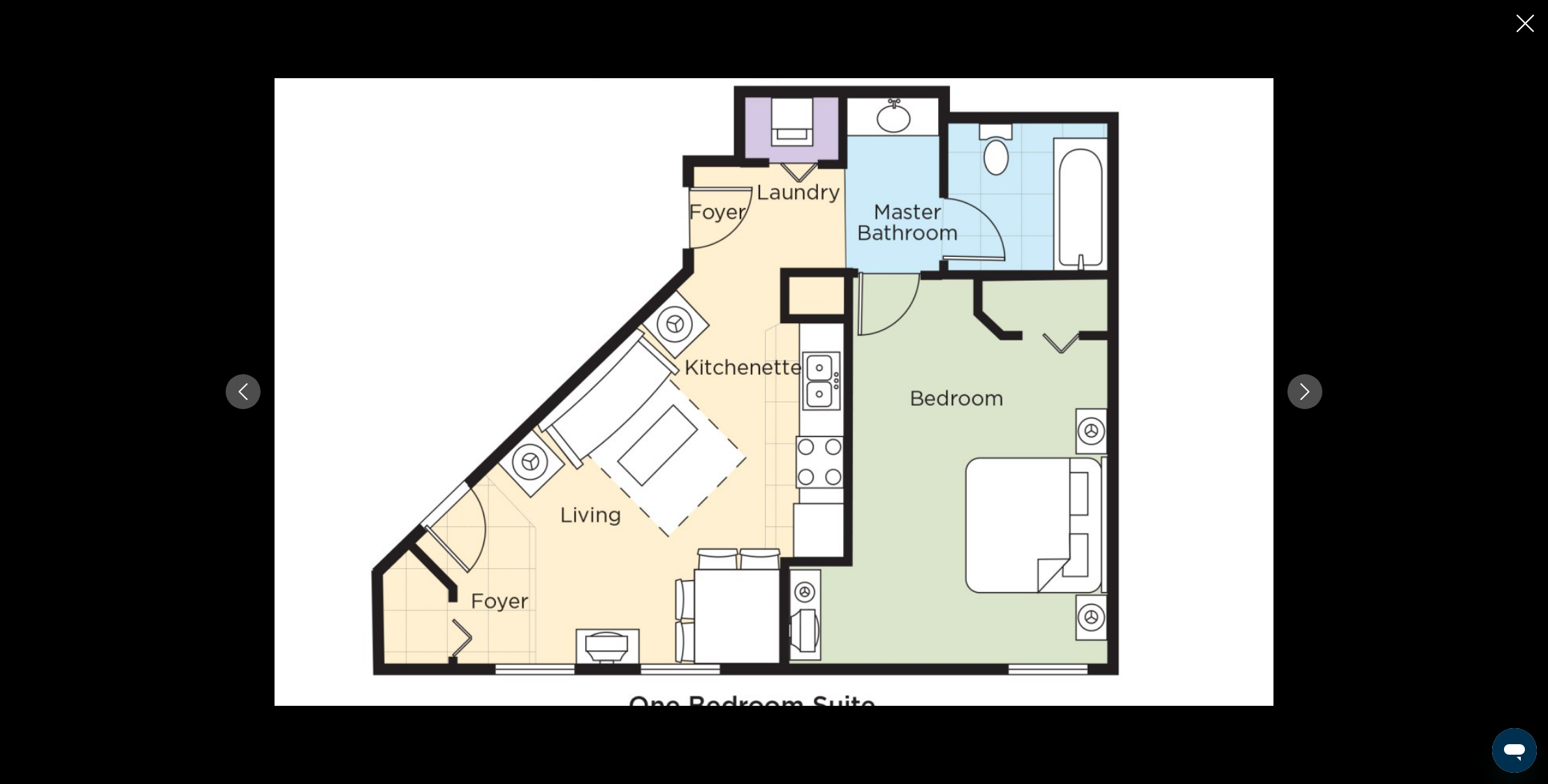
click at [1305, 387] on icon "Next image" at bounding box center [1304, 391] width 16 height 16
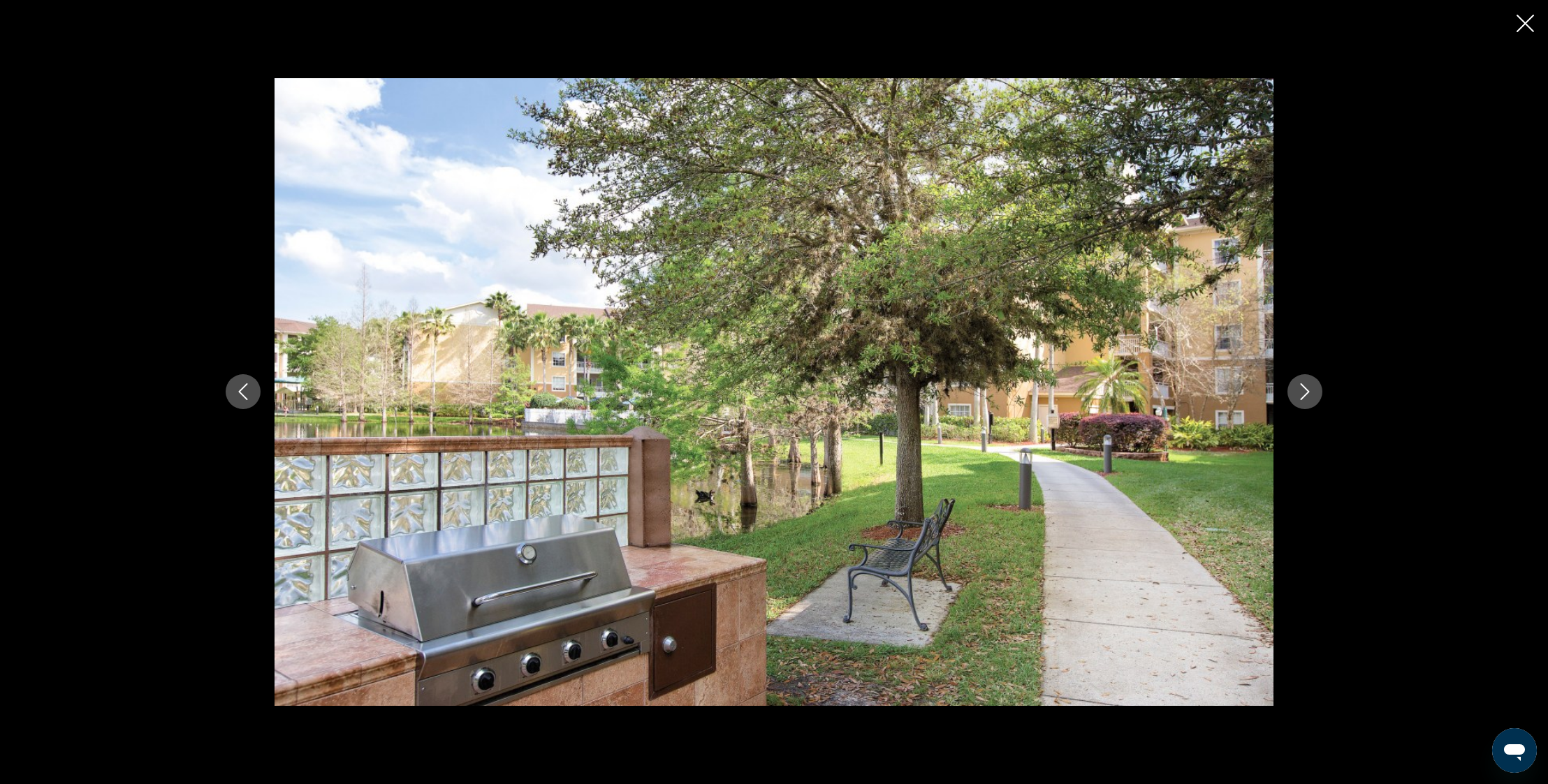
click at [1305, 387] on icon "Next image" at bounding box center [1304, 391] width 16 height 16
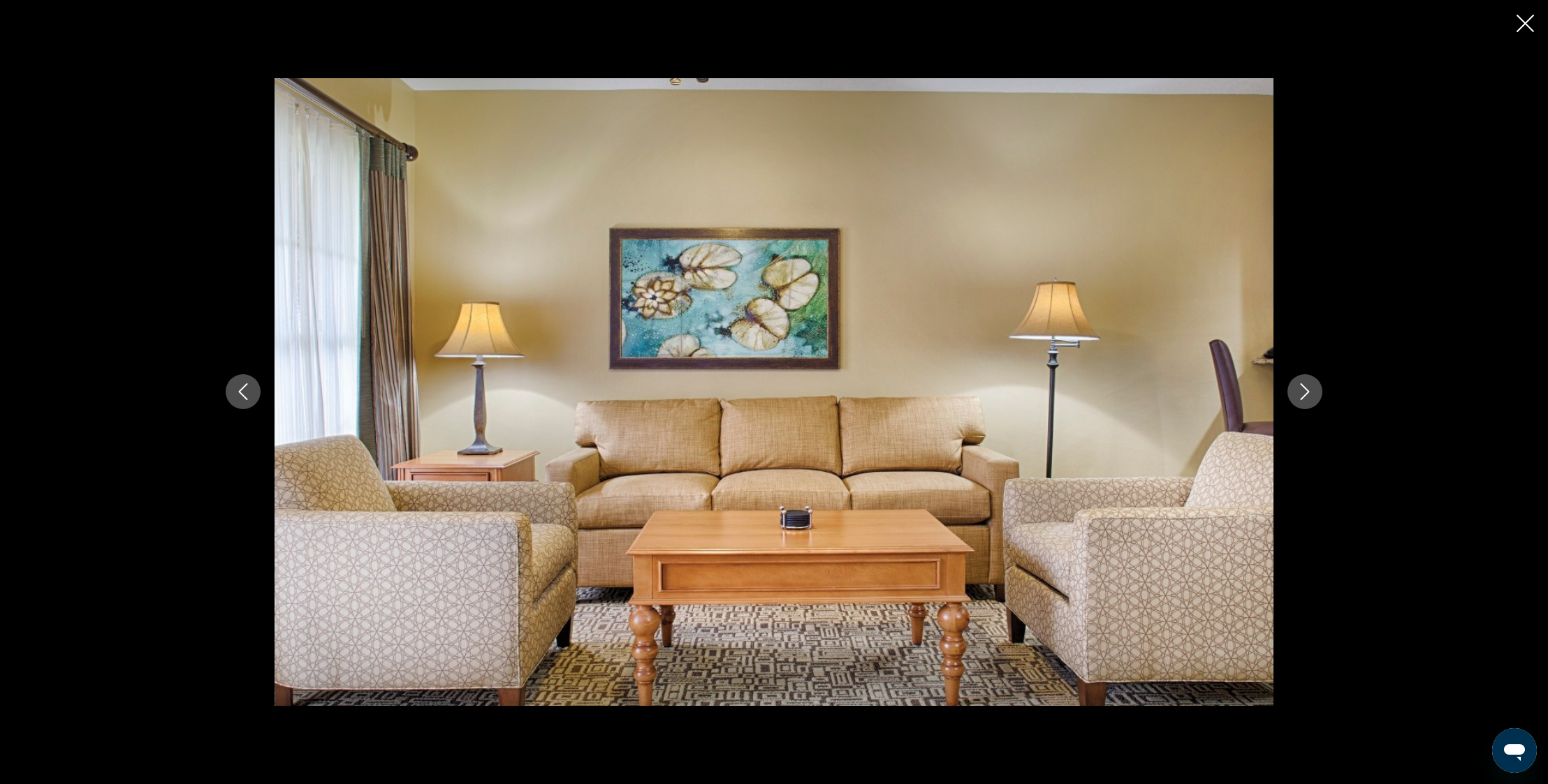
click at [1305, 387] on icon "Next image" at bounding box center [1304, 391] width 16 height 16
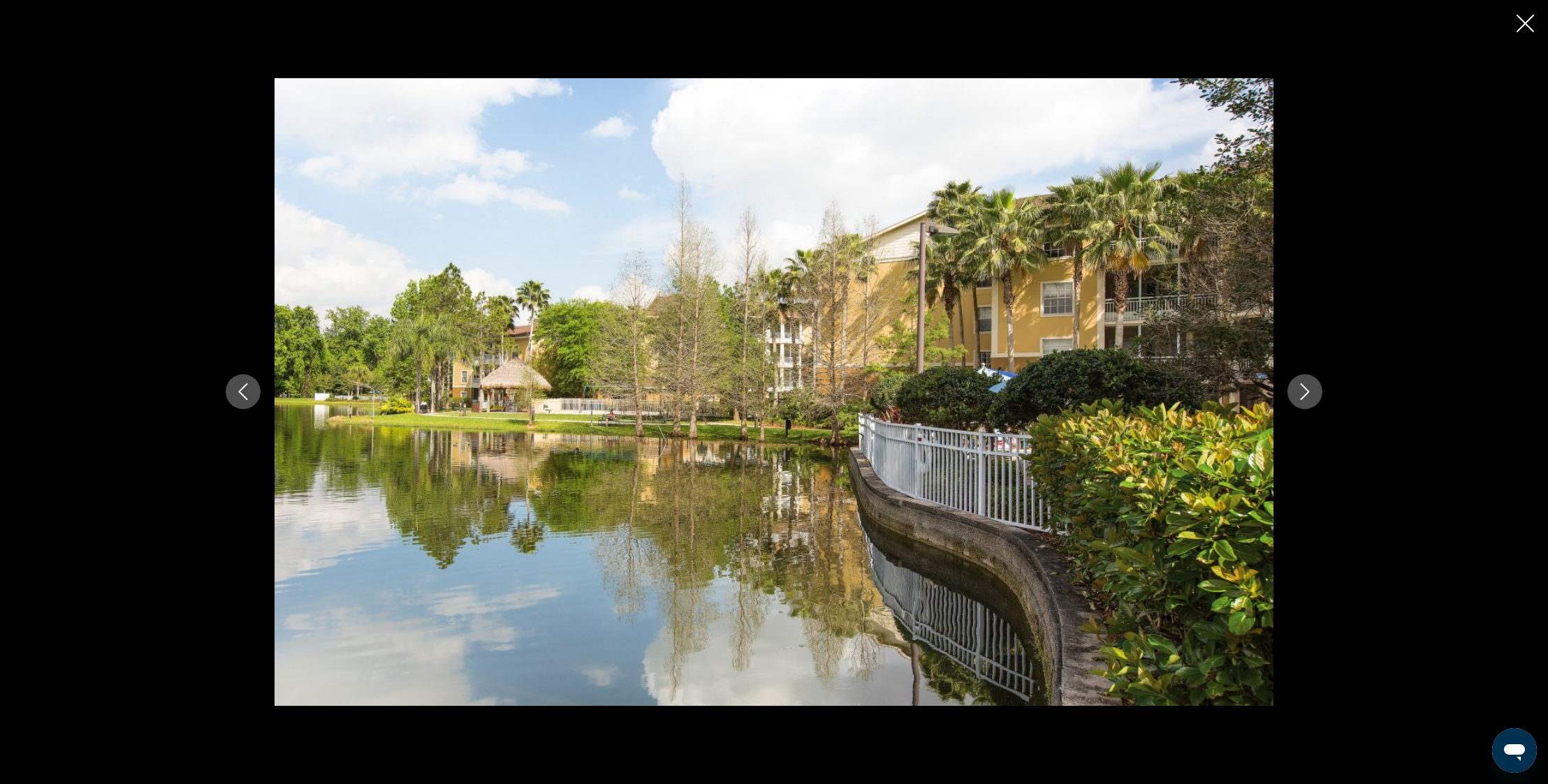
click at [1305, 387] on icon "Next image" at bounding box center [1304, 391] width 16 height 16
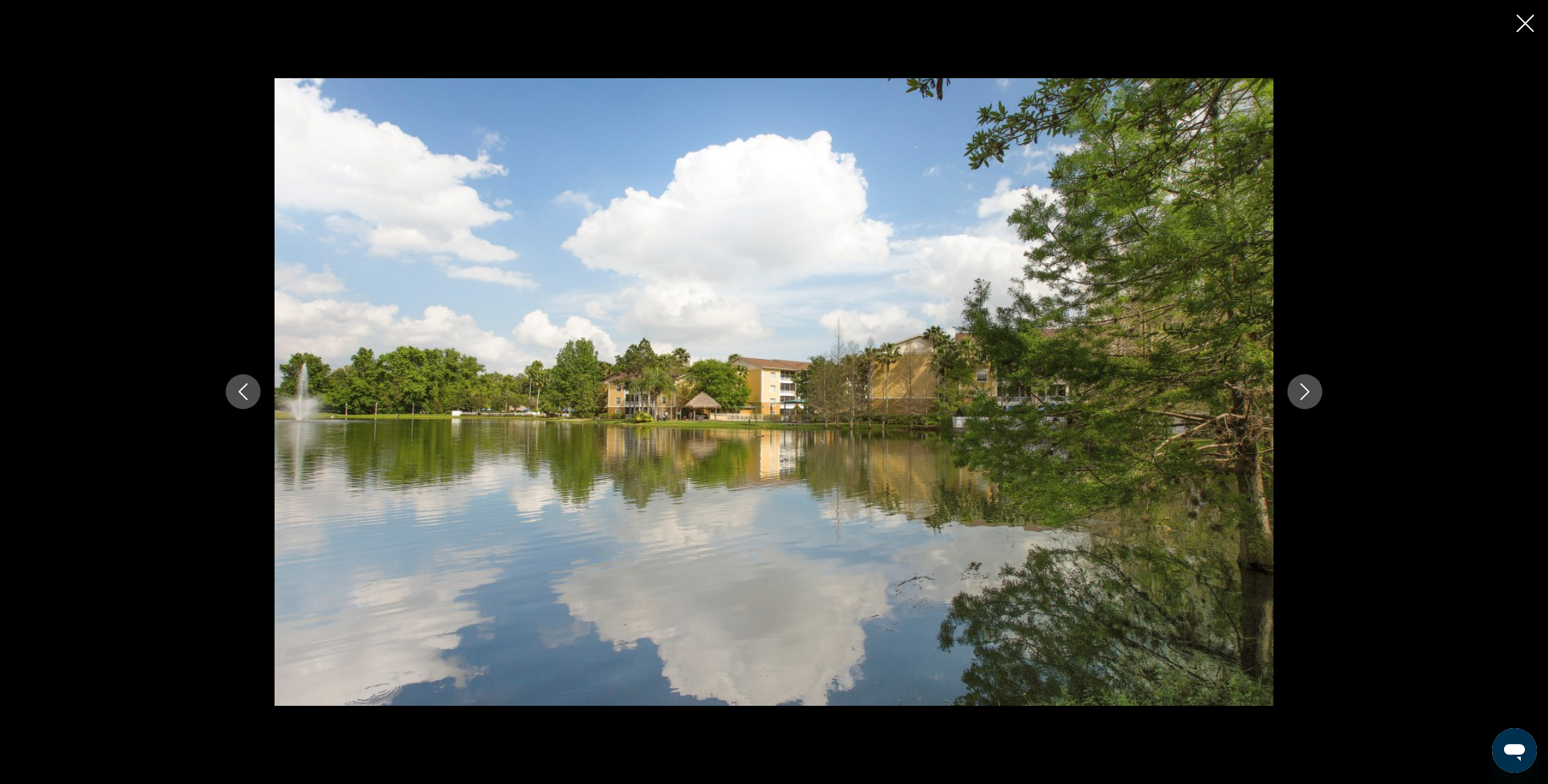
click at [1305, 387] on icon "Next image" at bounding box center [1304, 391] width 16 height 16
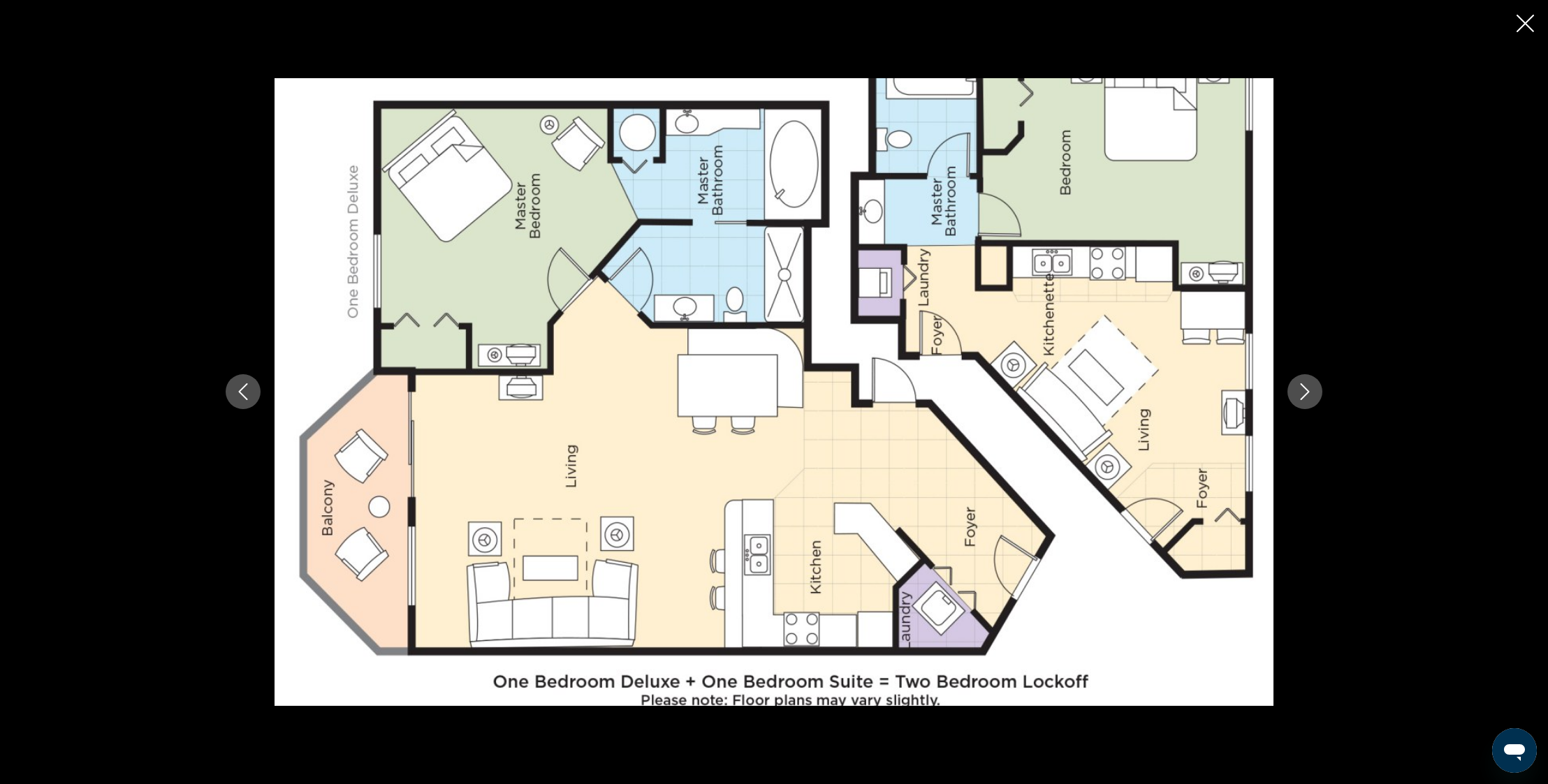
click at [1305, 387] on icon "Next image" at bounding box center [1304, 391] width 16 height 16
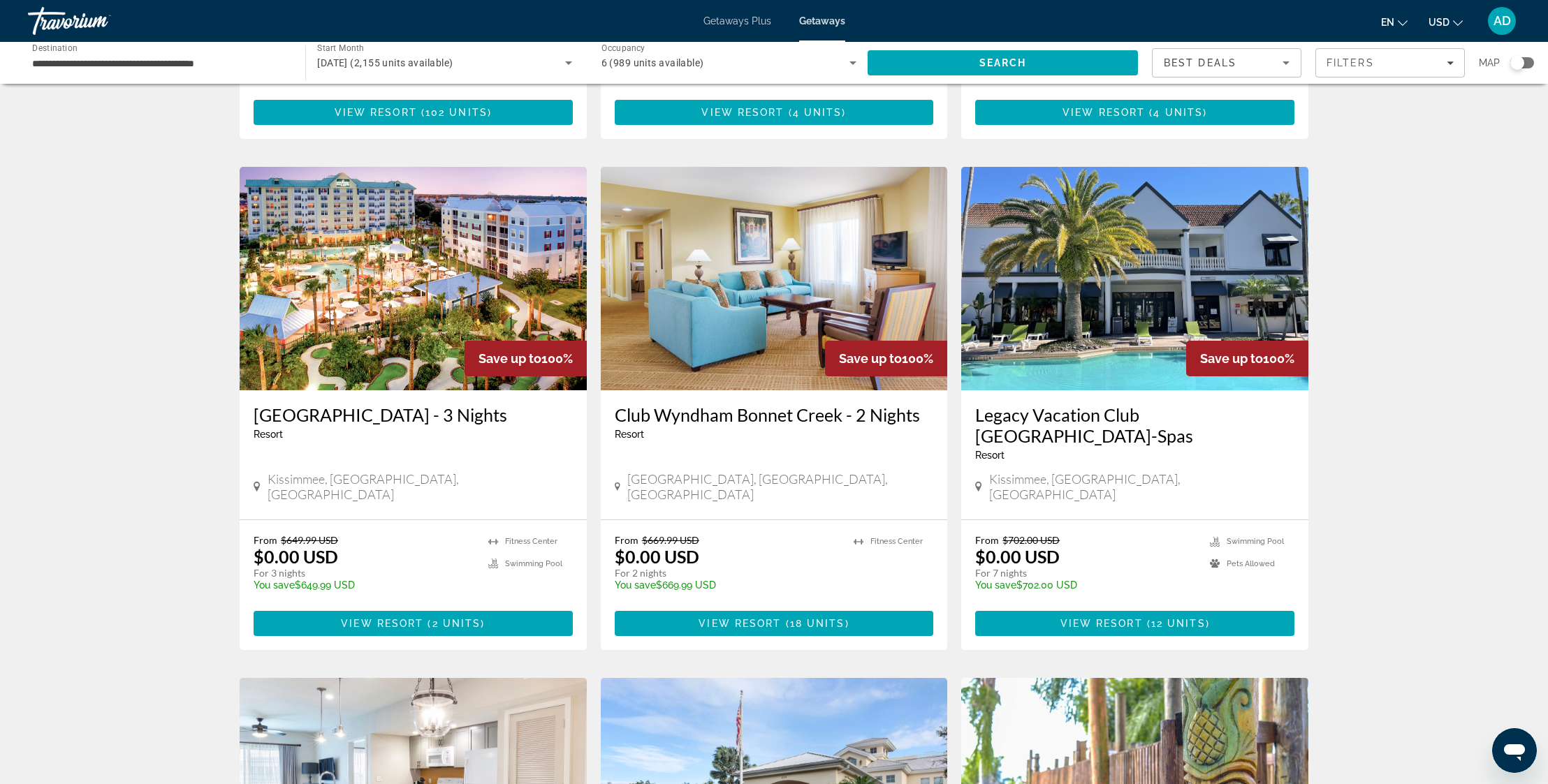
scroll to position [478, 0]
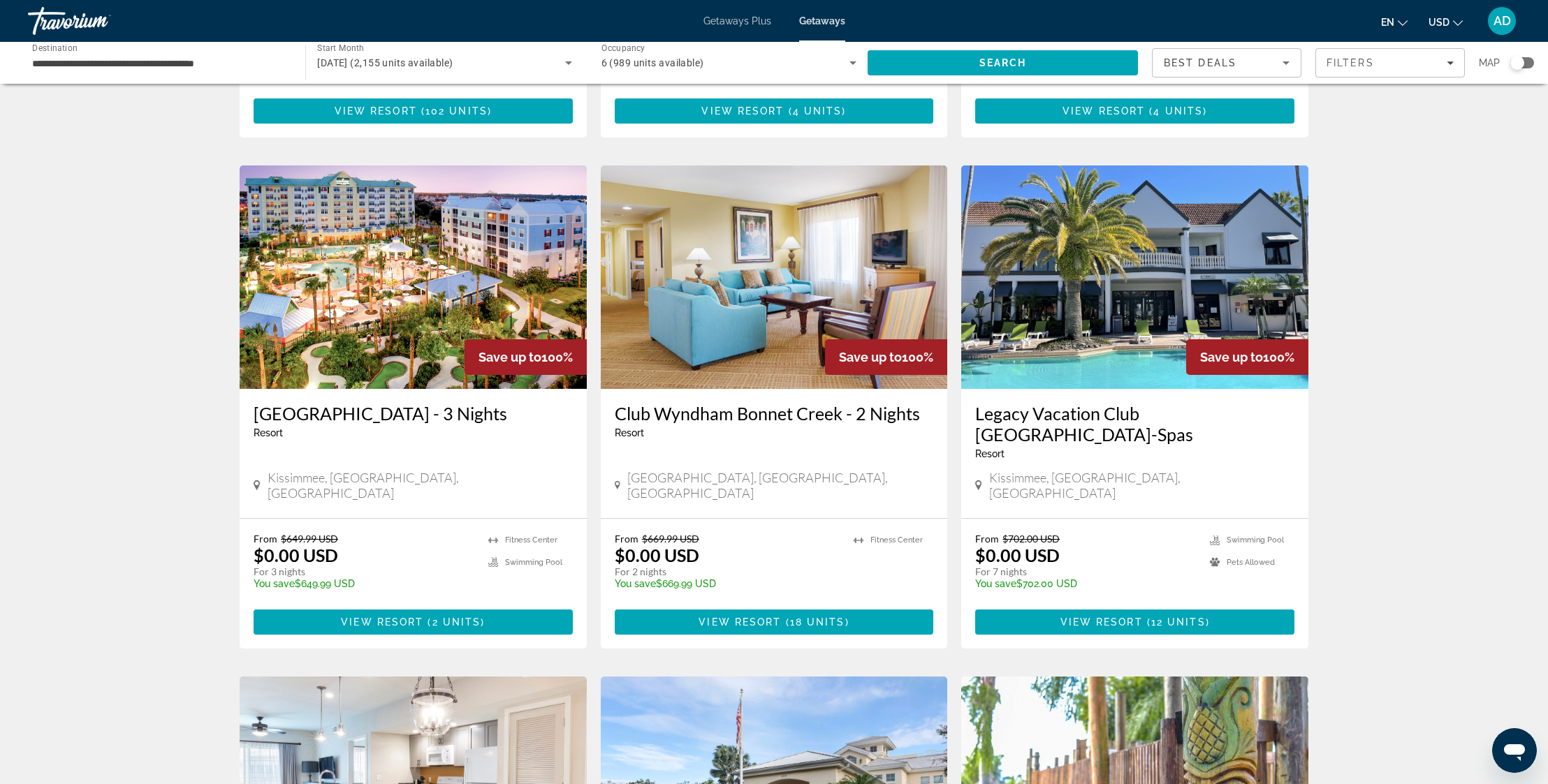
click at [784, 403] on h3 "Club Wyndham Bonnet Creek - 2 Nights" at bounding box center [774, 413] width 319 height 21
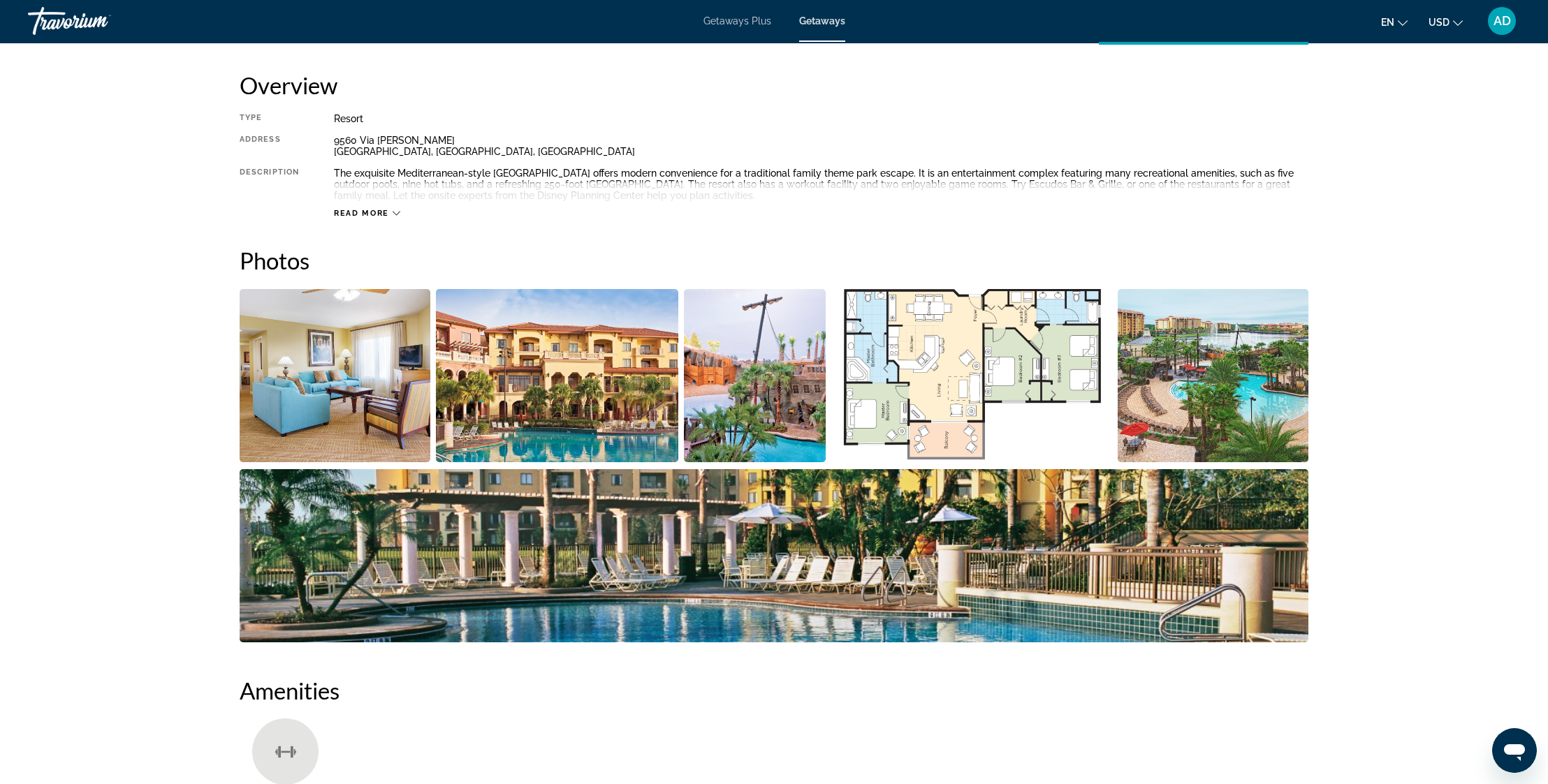
scroll to position [494, 0]
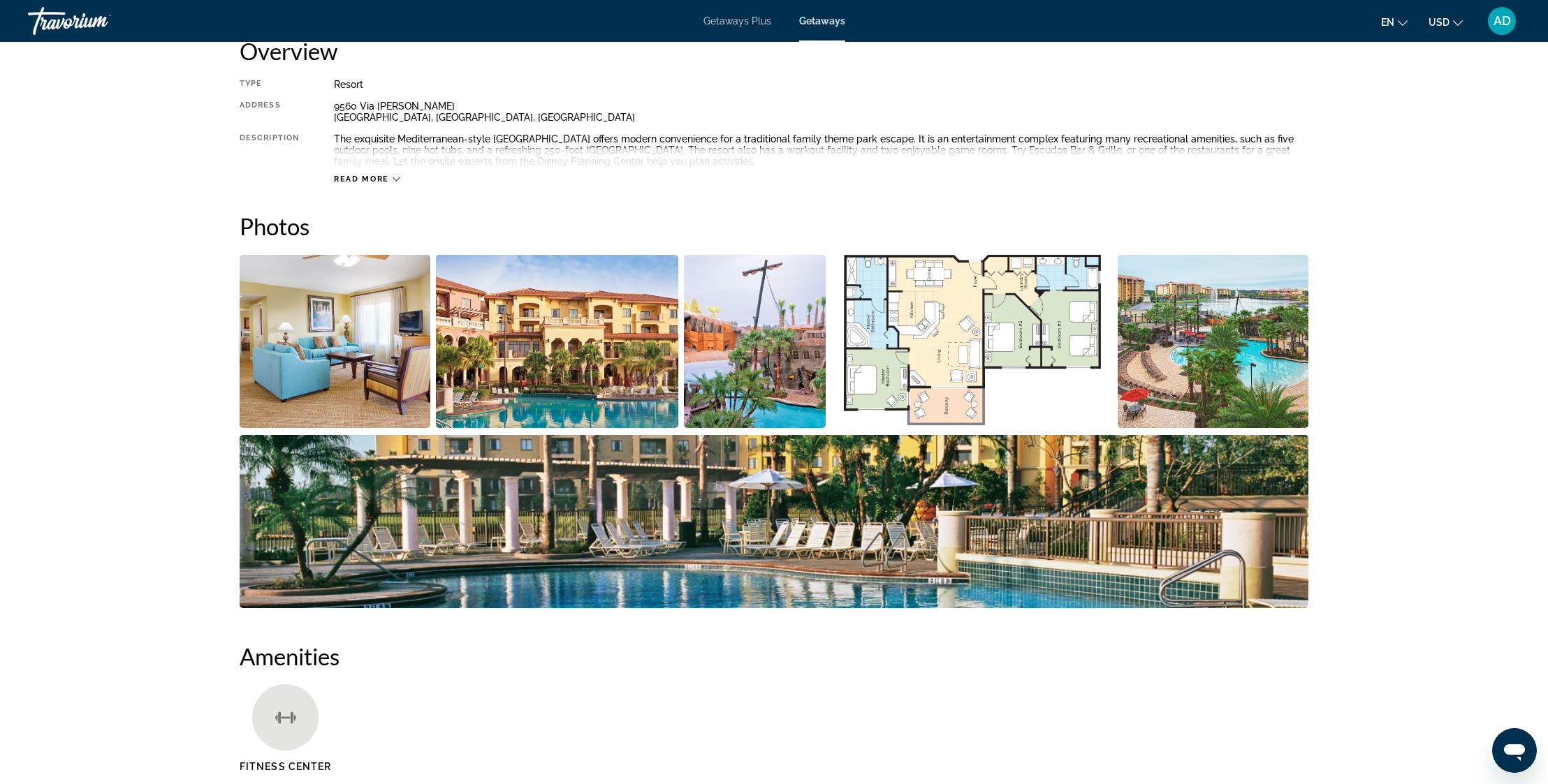
click at [361, 340] on img "Open full-screen image slider" at bounding box center [335, 341] width 191 height 174
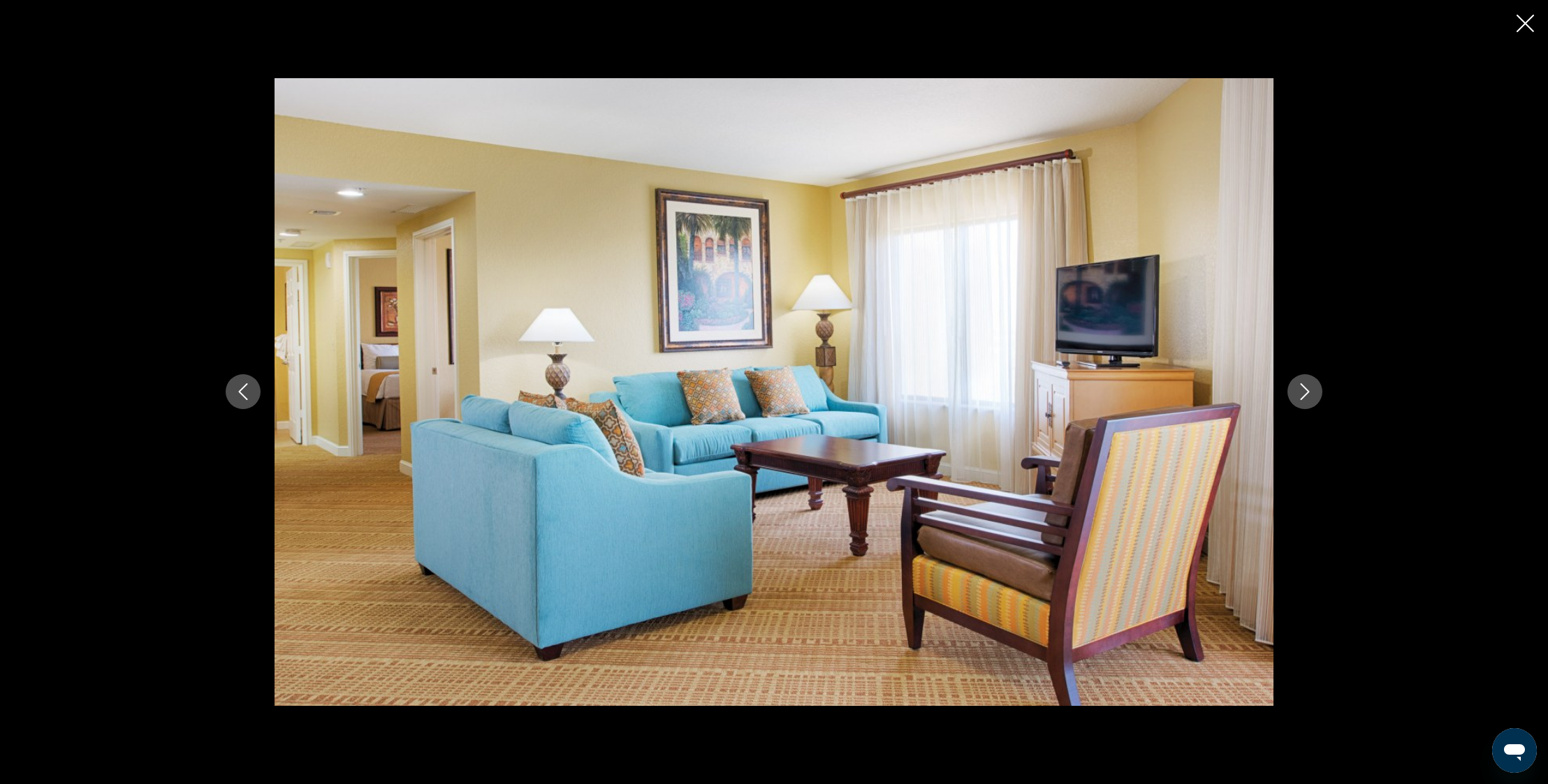
click at [1310, 388] on icon "Next image" at bounding box center [1304, 391] width 16 height 16
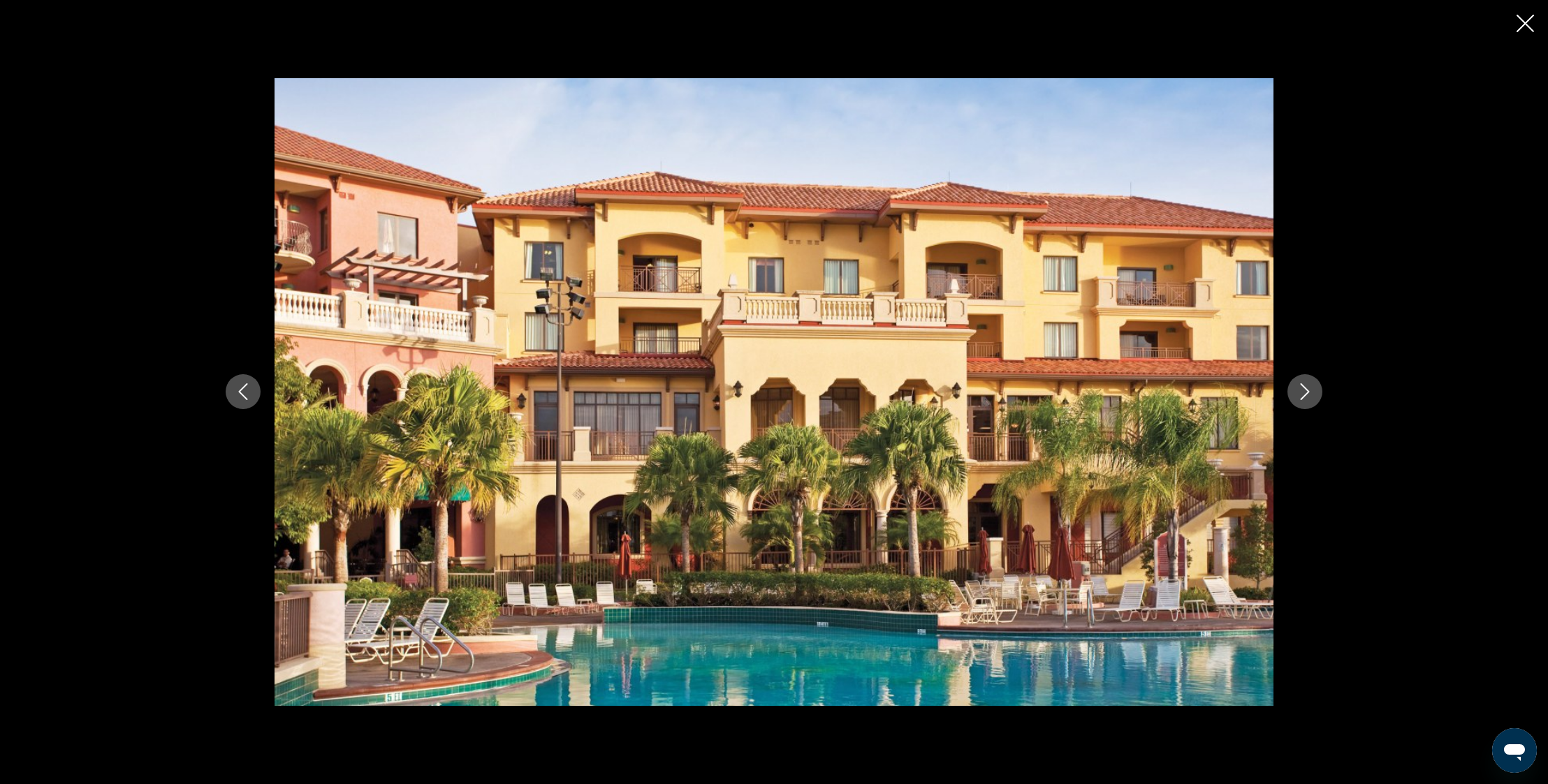
click at [1310, 388] on icon "Next image" at bounding box center [1304, 391] width 16 height 16
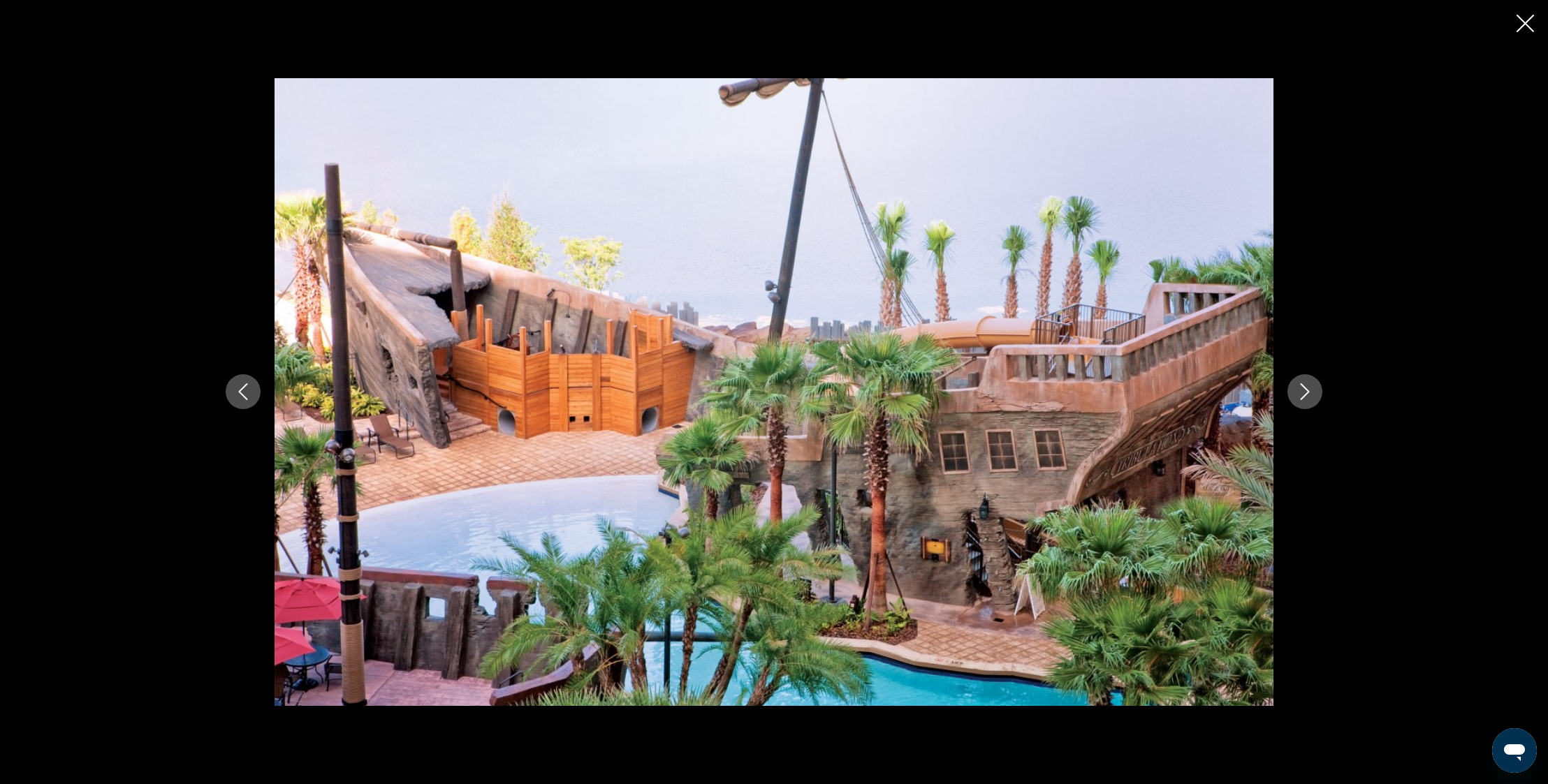
click at [1310, 388] on icon "Next image" at bounding box center [1304, 391] width 16 height 16
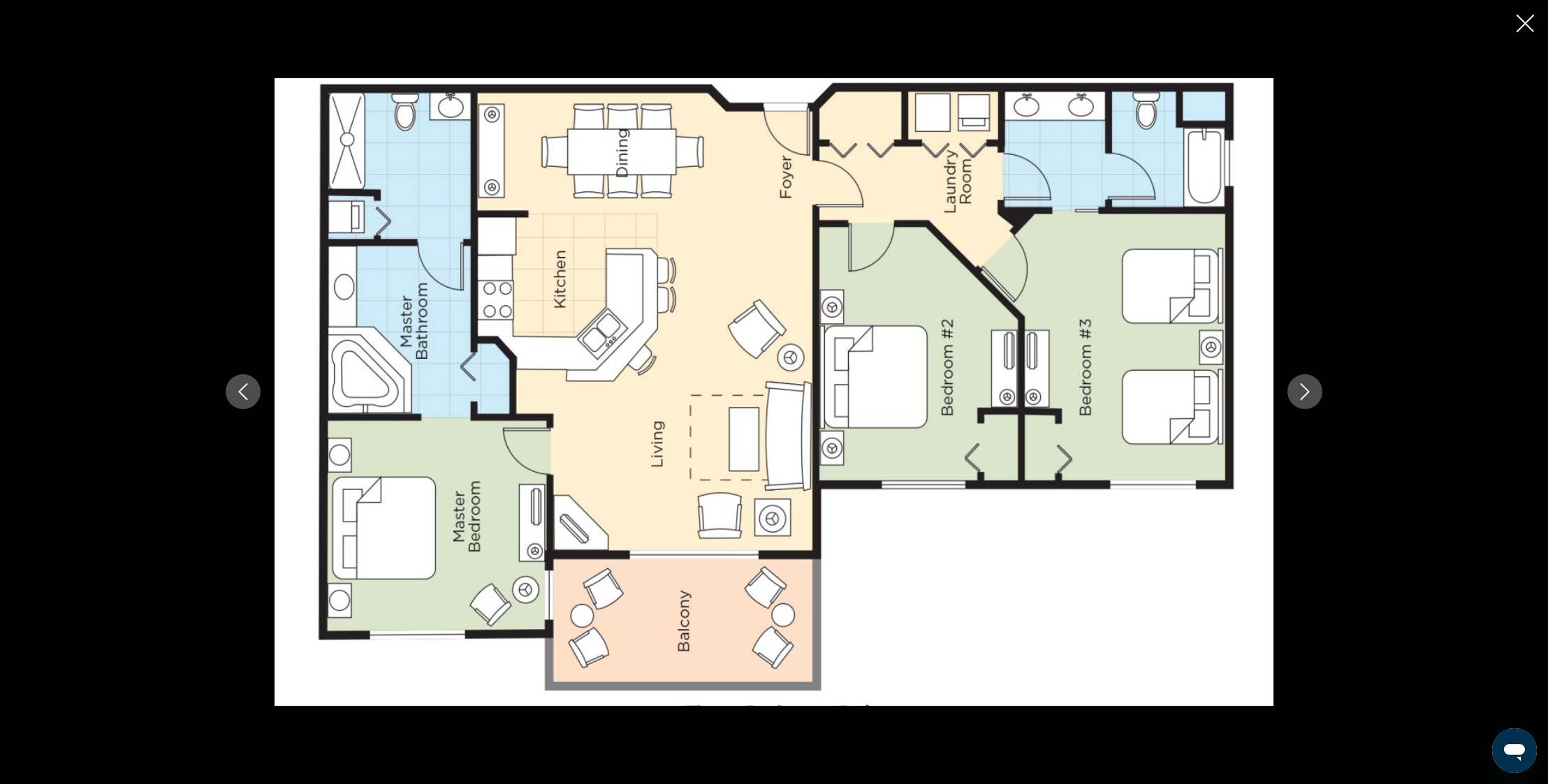
click at [1310, 388] on icon "Next image" at bounding box center [1304, 391] width 16 height 16
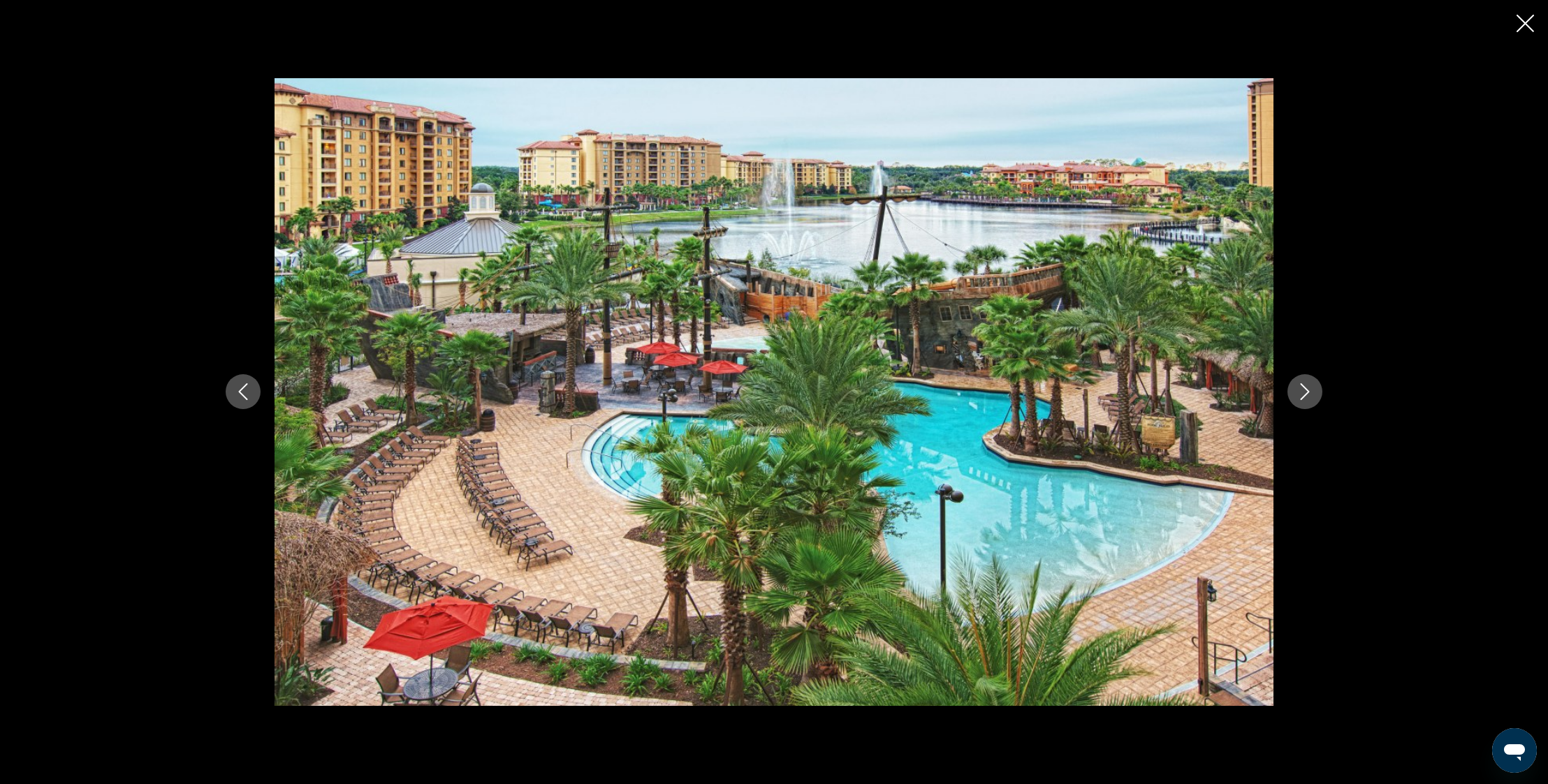
click at [1310, 388] on icon "Next image" at bounding box center [1304, 391] width 16 height 16
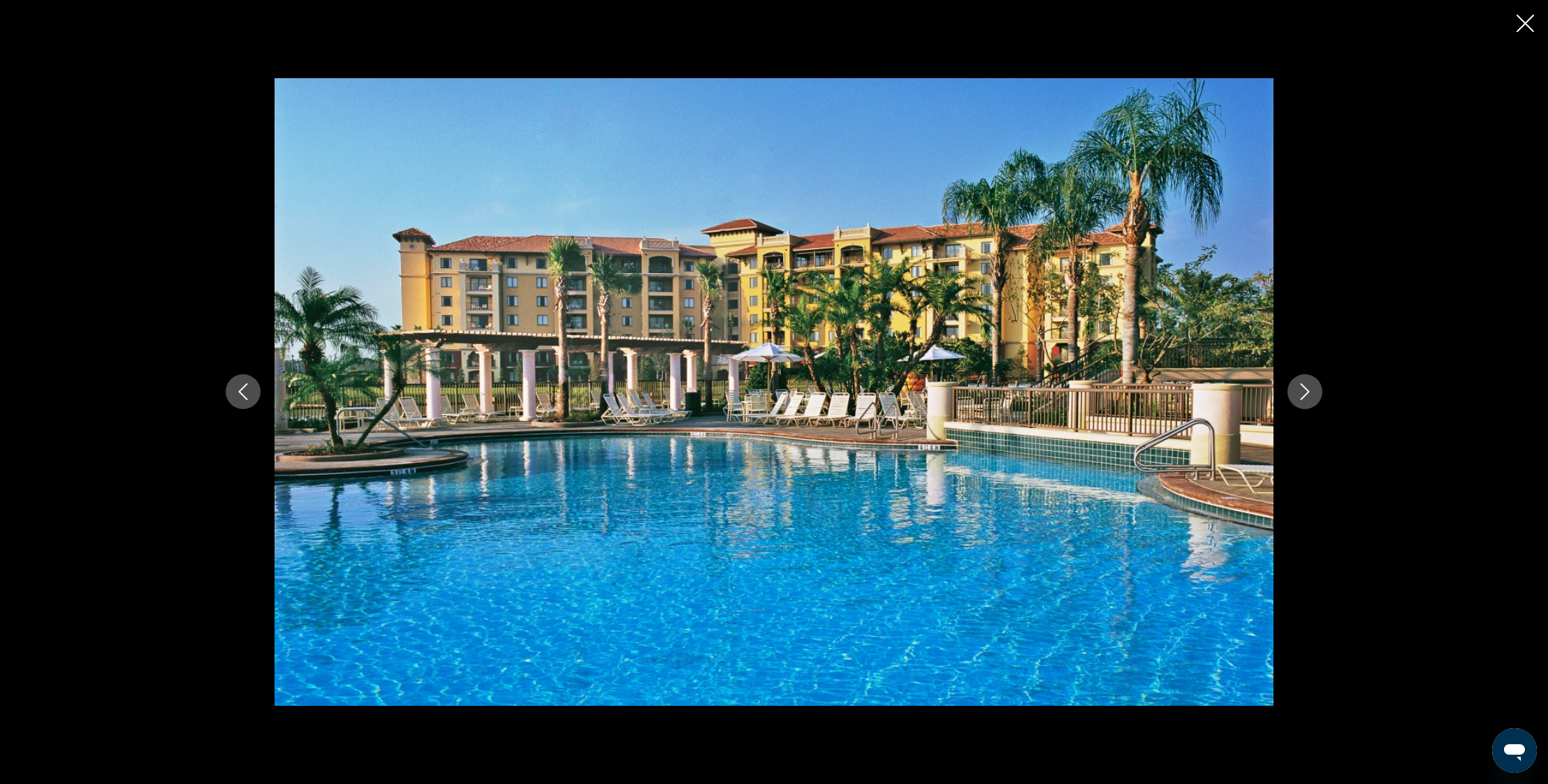
click at [1310, 388] on icon "Next image" at bounding box center [1304, 391] width 16 height 16
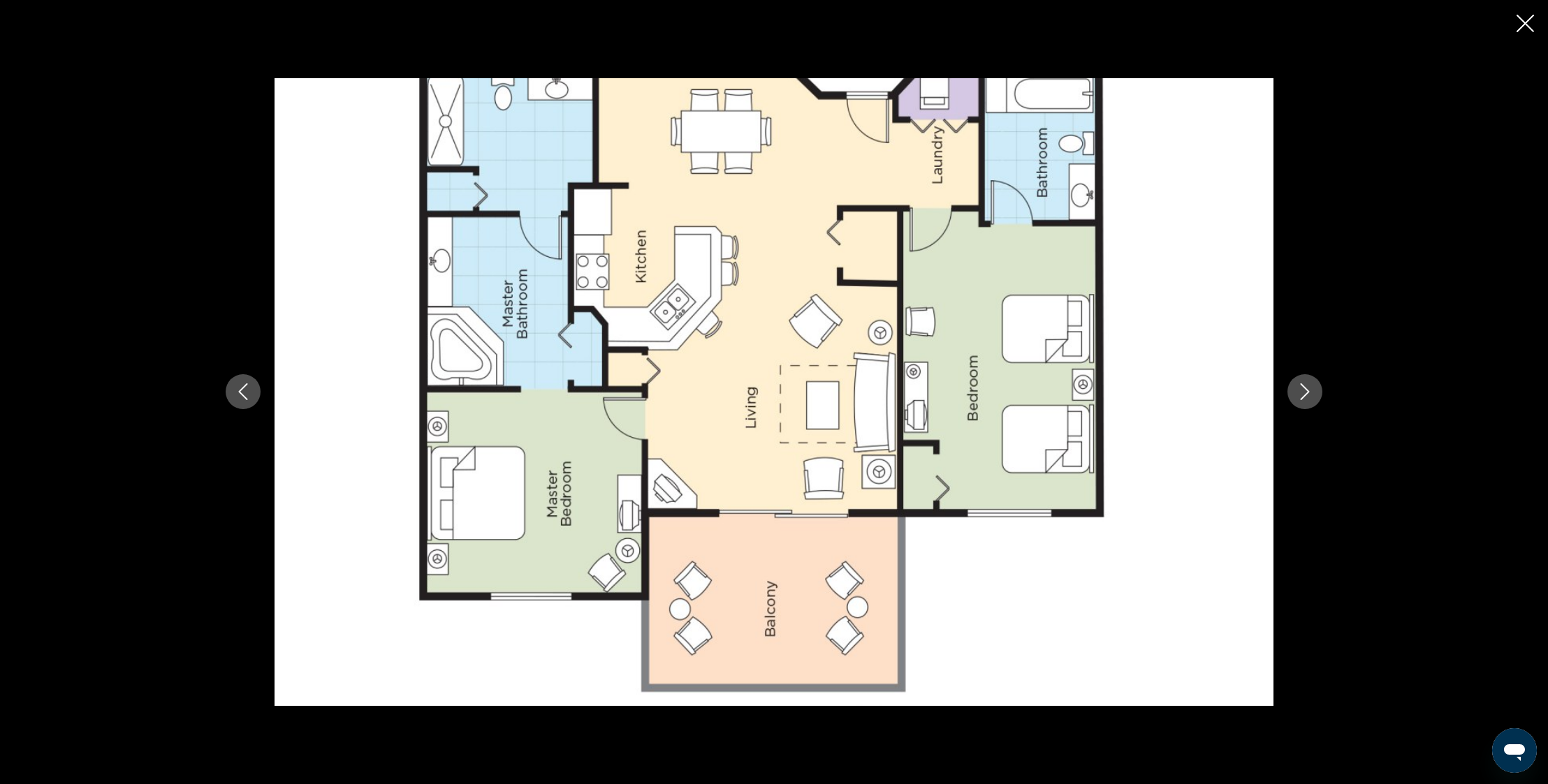
click at [1310, 388] on icon "Next image" at bounding box center [1304, 391] width 16 height 16
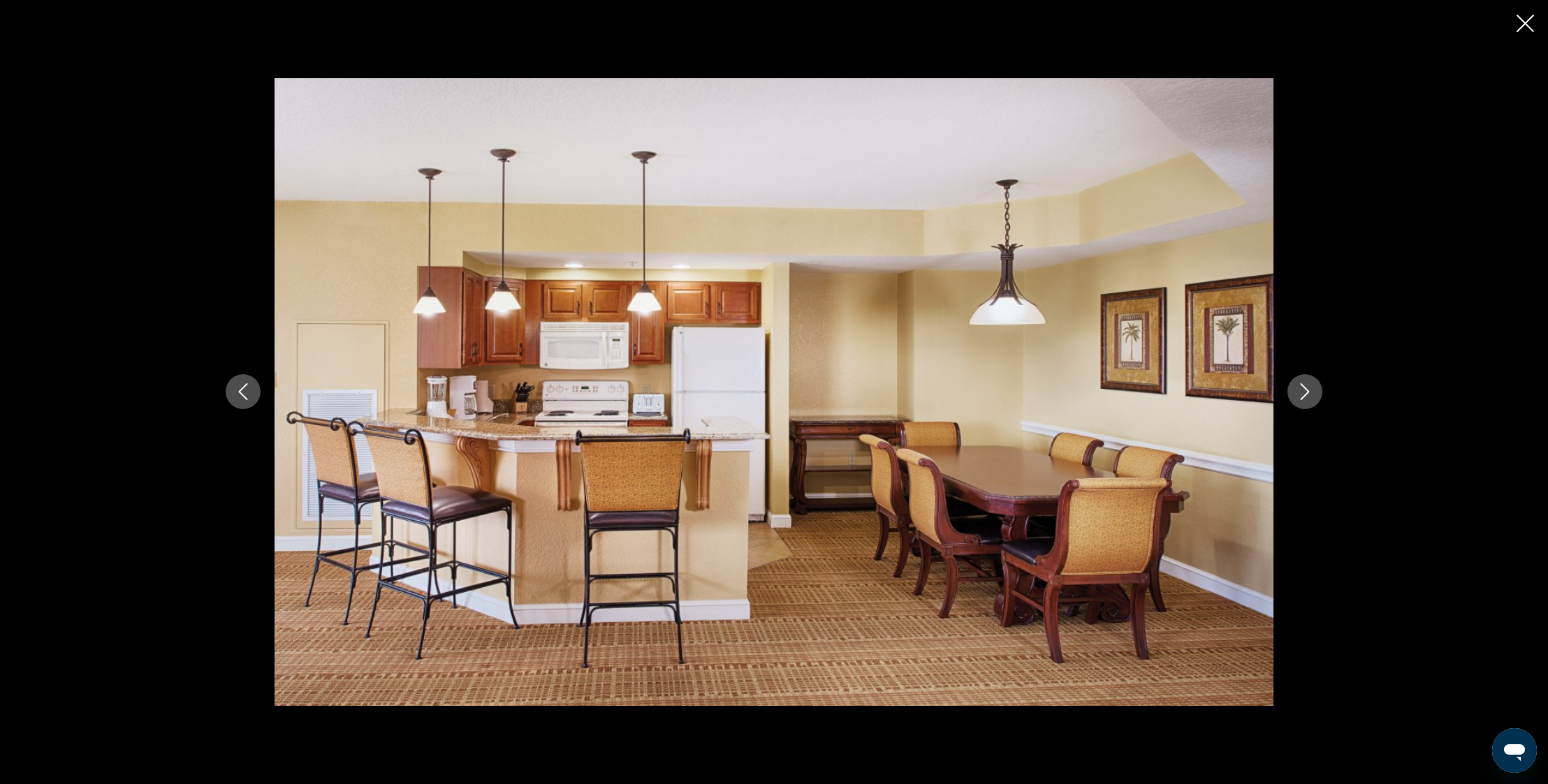
click at [1310, 388] on icon "Next image" at bounding box center [1304, 391] width 16 height 16
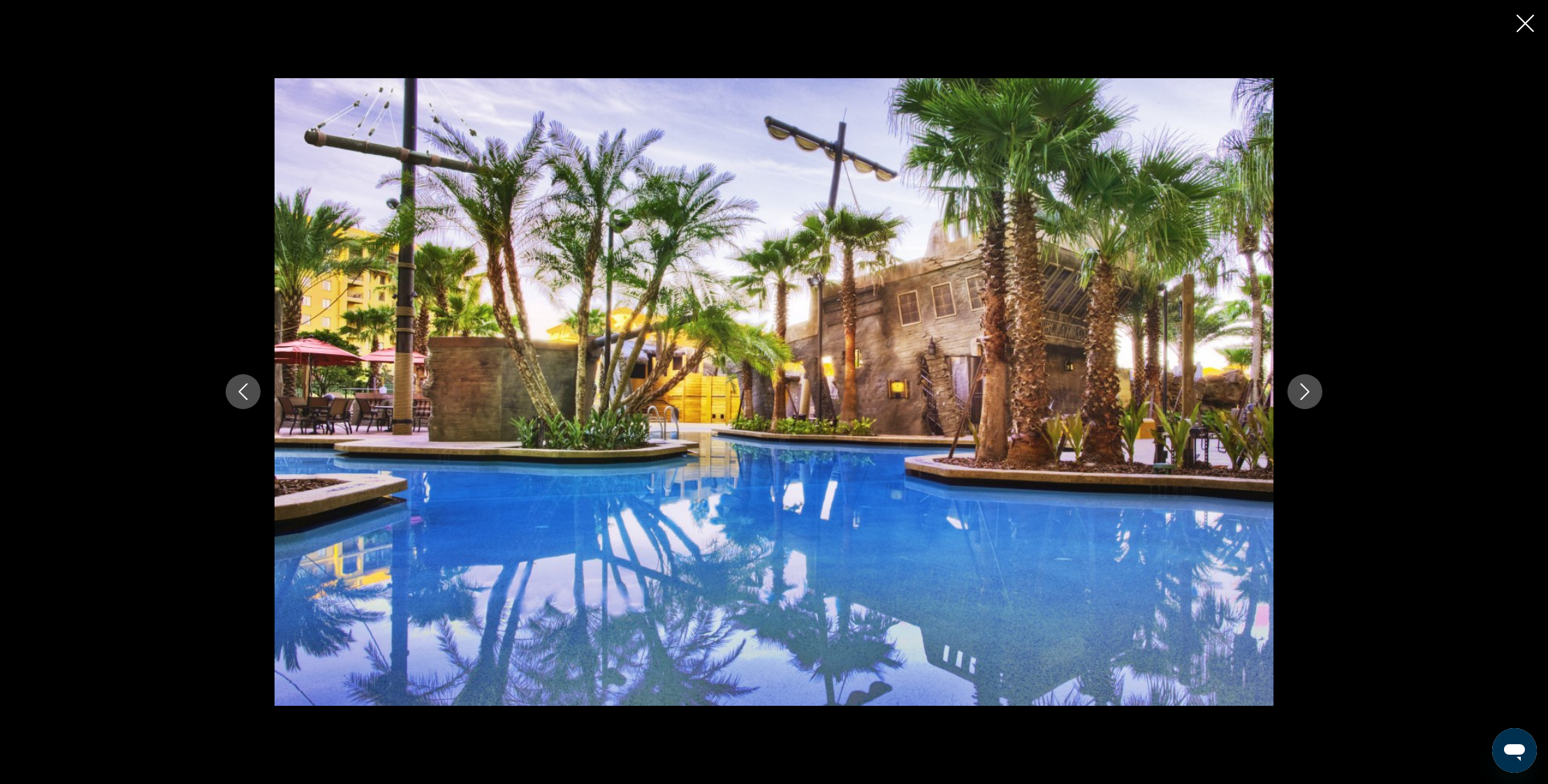
click at [1310, 388] on icon "Next image" at bounding box center [1304, 391] width 16 height 16
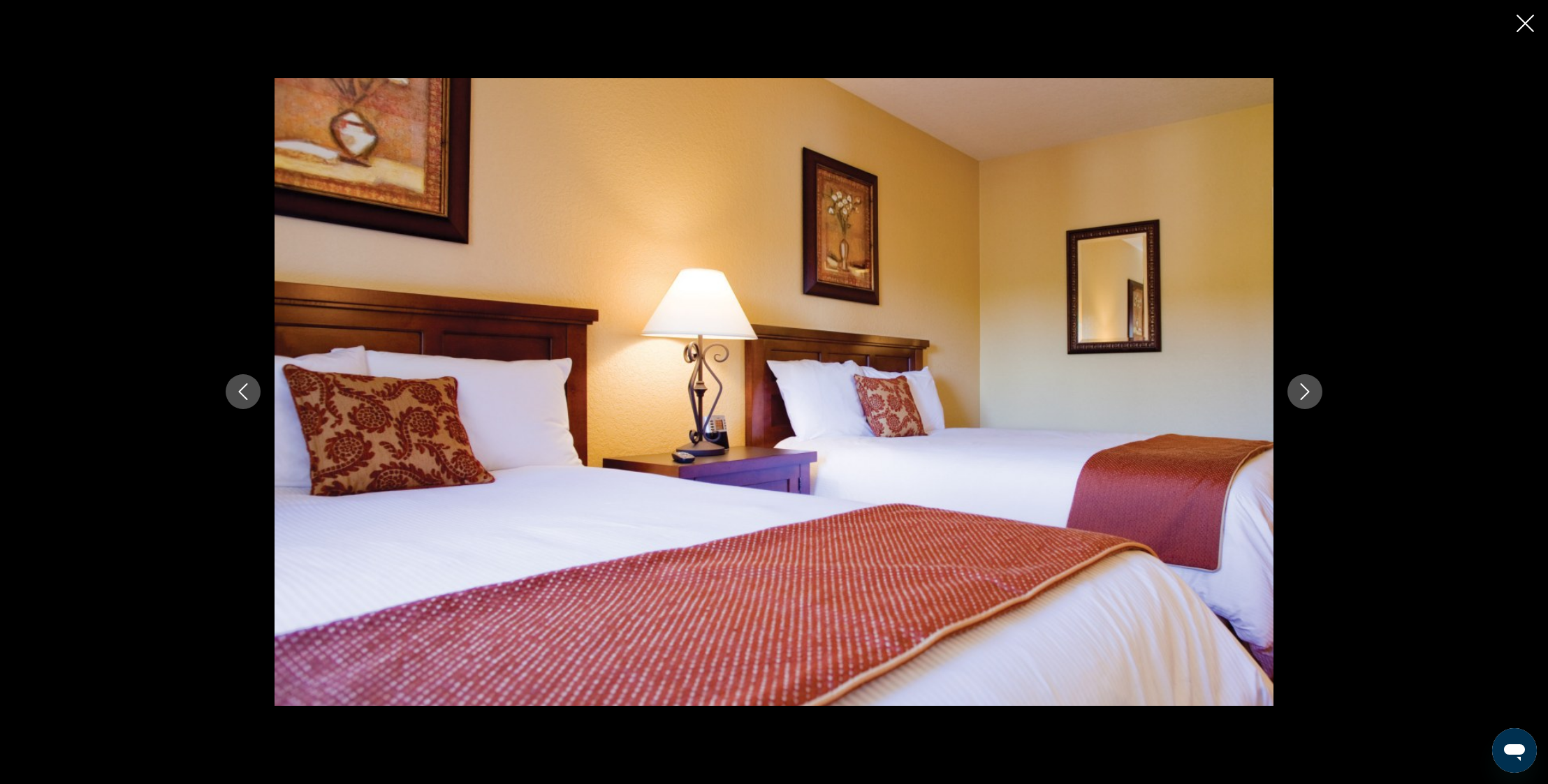
click at [1310, 388] on icon "Next image" at bounding box center [1304, 391] width 16 height 16
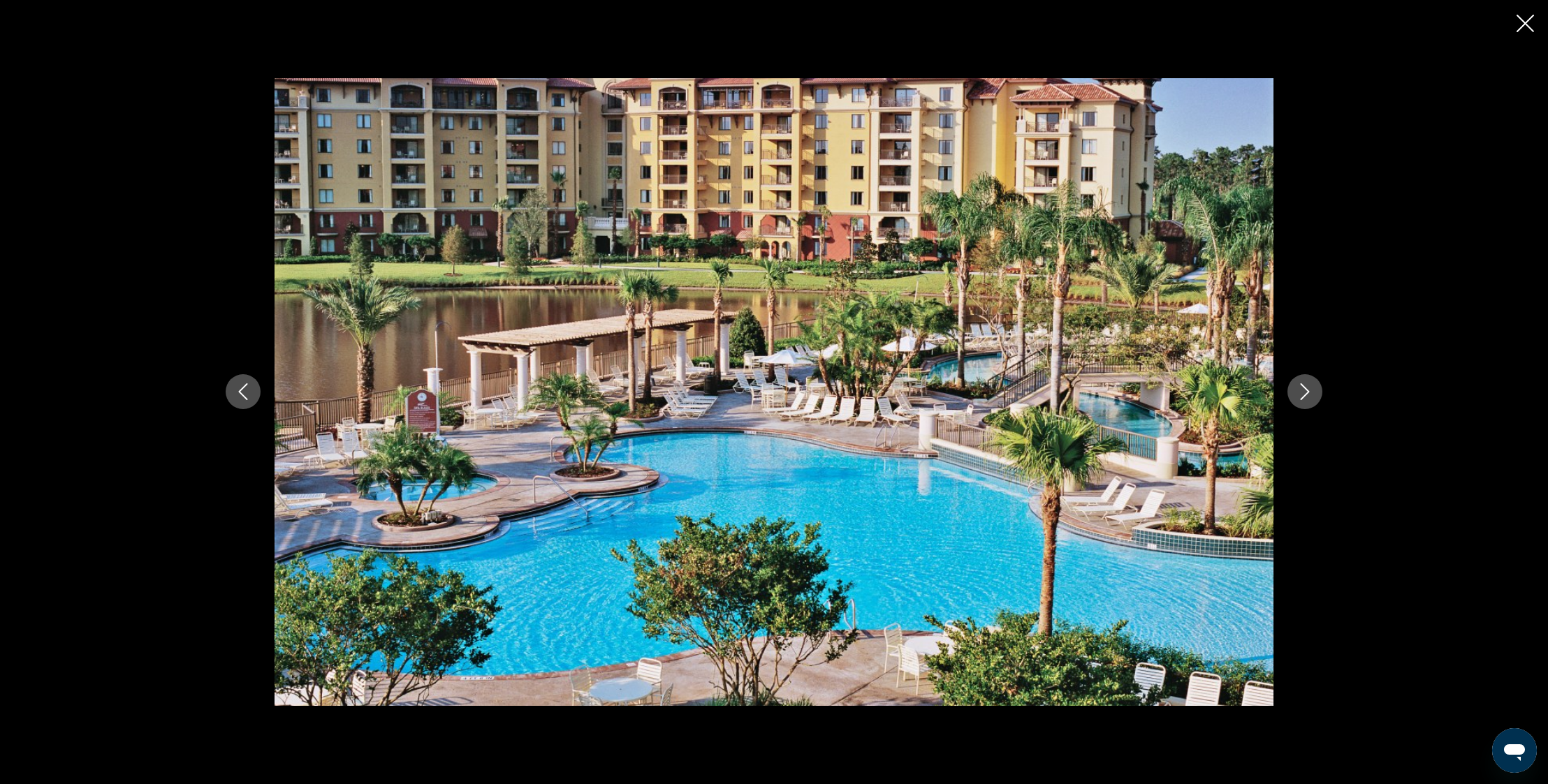
click at [1310, 388] on icon "Next image" at bounding box center [1304, 391] width 16 height 16
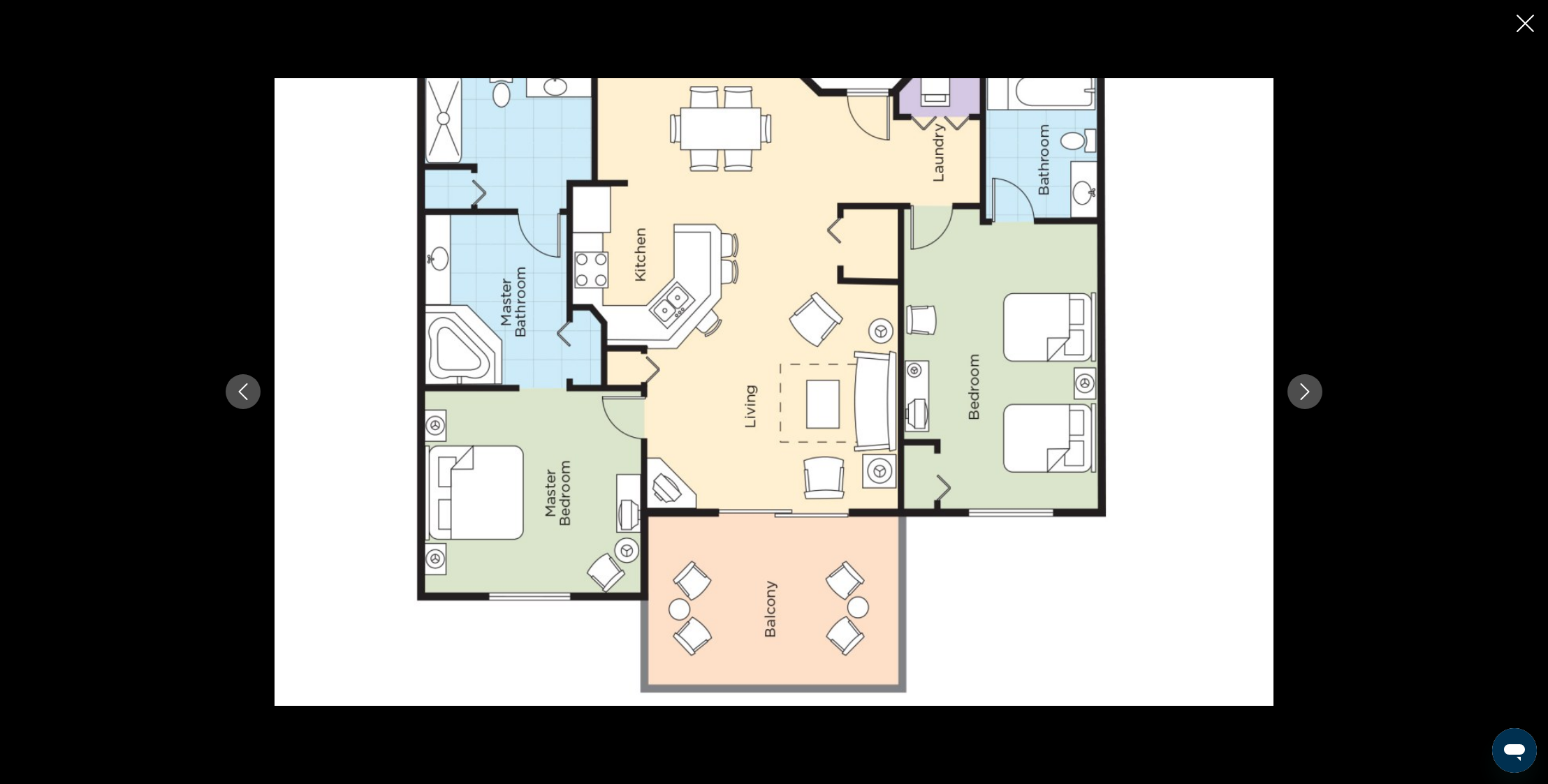
click at [1310, 388] on icon "Next image" at bounding box center [1304, 391] width 16 height 16
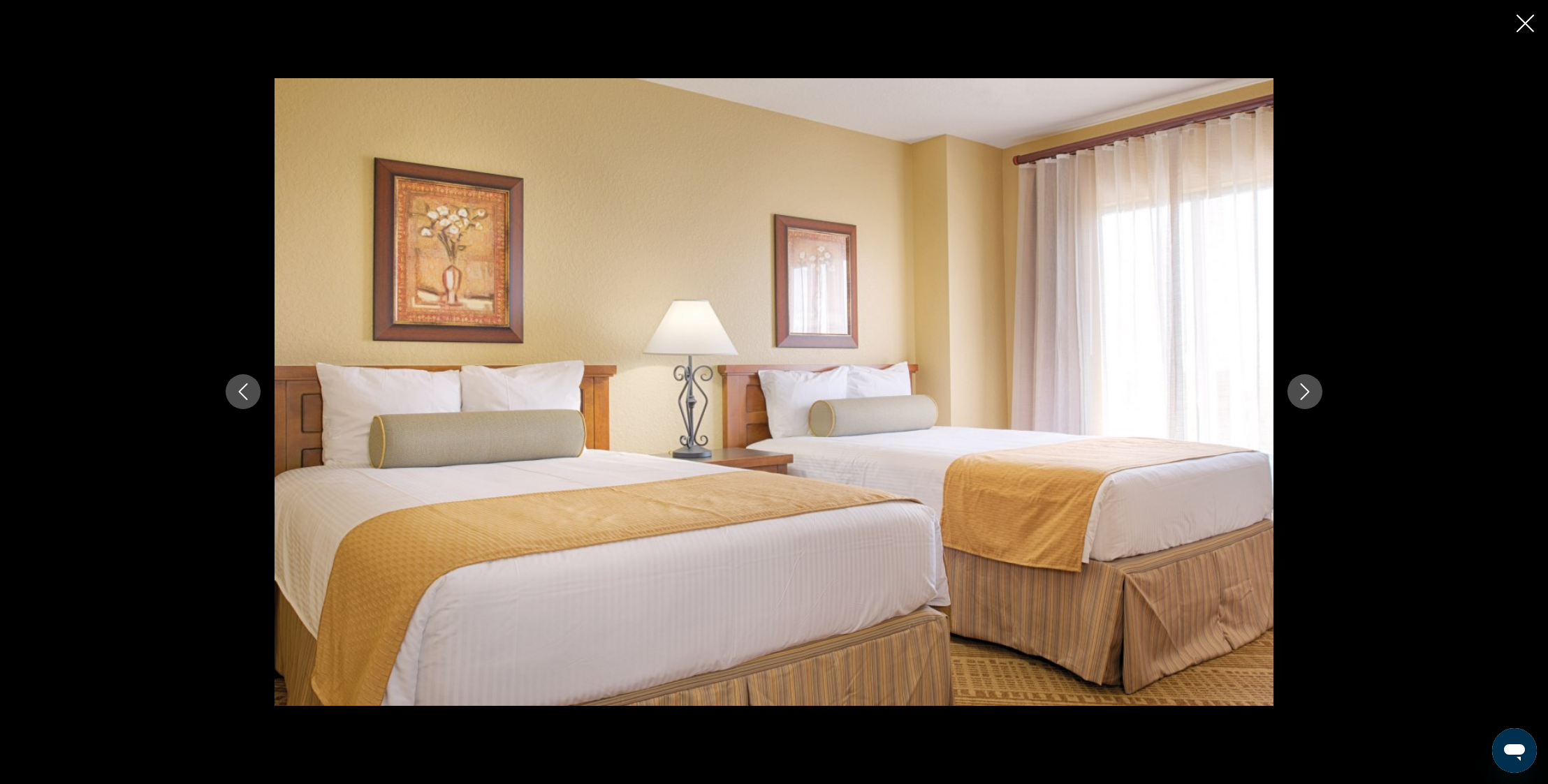
drag, startPoint x: 1519, startPoint y: 25, endPoint x: 1505, endPoint y: 77, distance: 53.9
click at [1519, 26] on icon "Close slideshow" at bounding box center [1525, 24] width 17 height 17
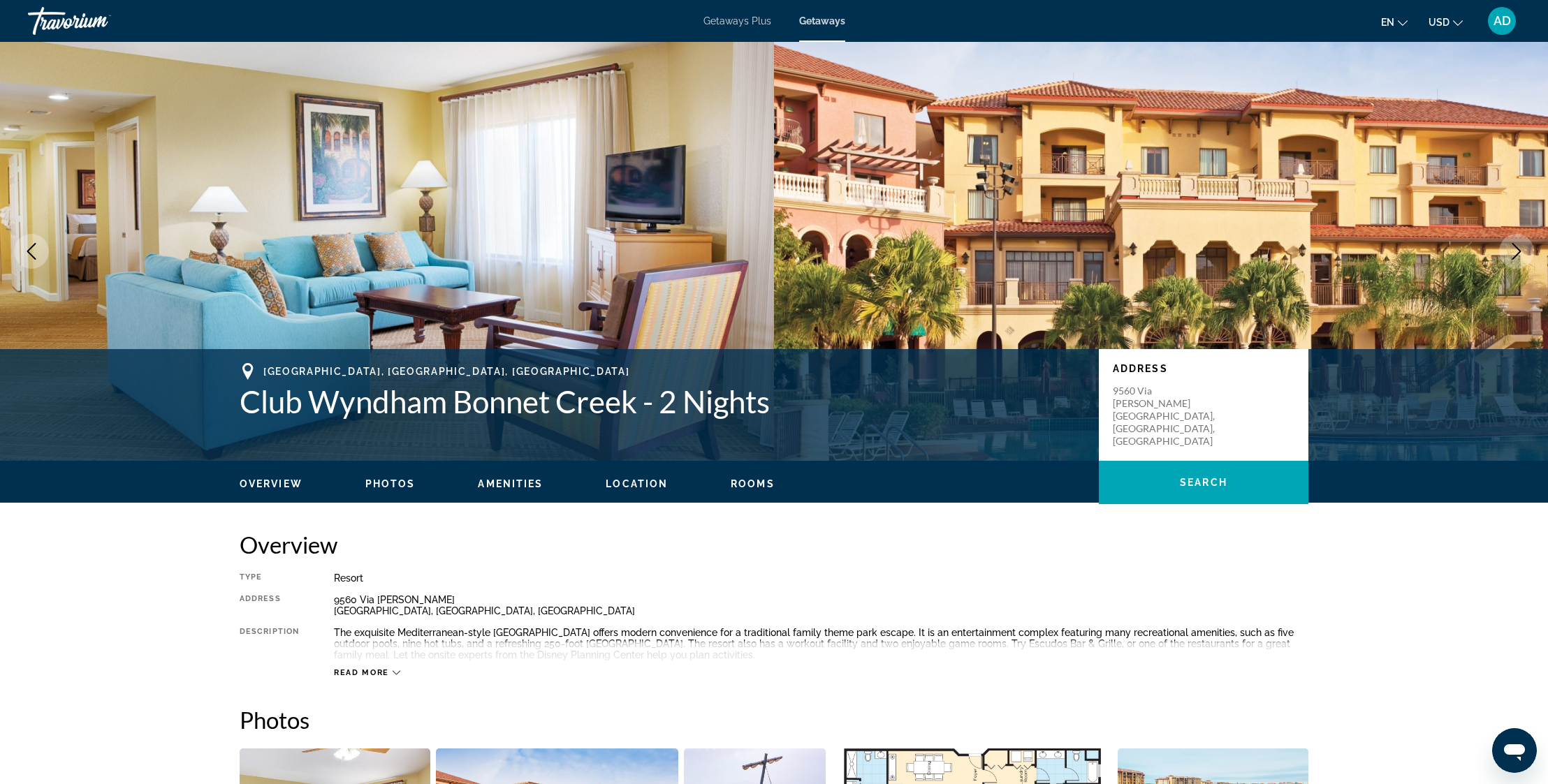
scroll to position [0, 0]
click at [828, 21] on span "Getaways" at bounding box center [822, 21] width 46 height 11
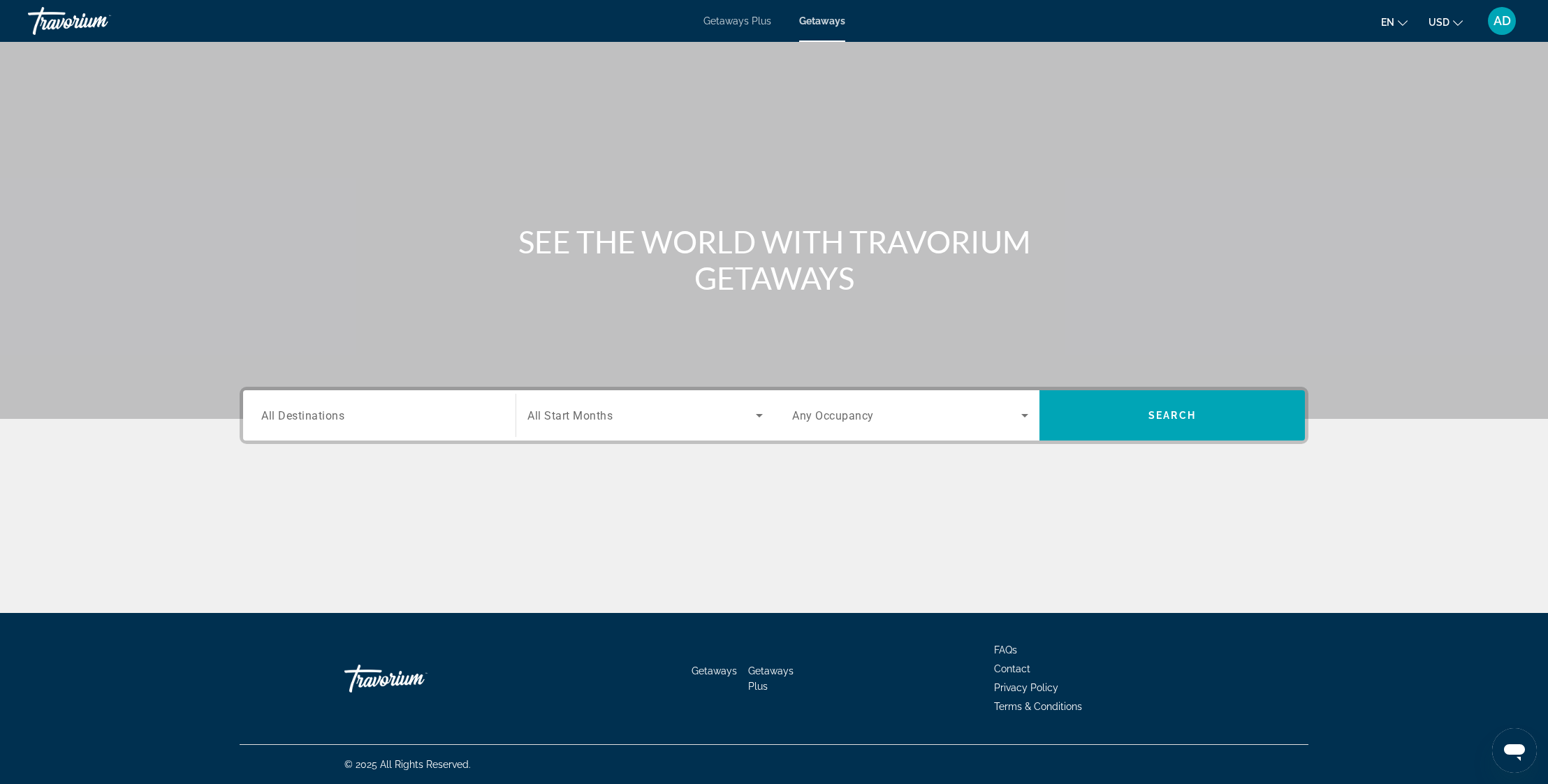
click at [406, 418] on input "Destination All Destinations" at bounding box center [379, 416] width 236 height 16
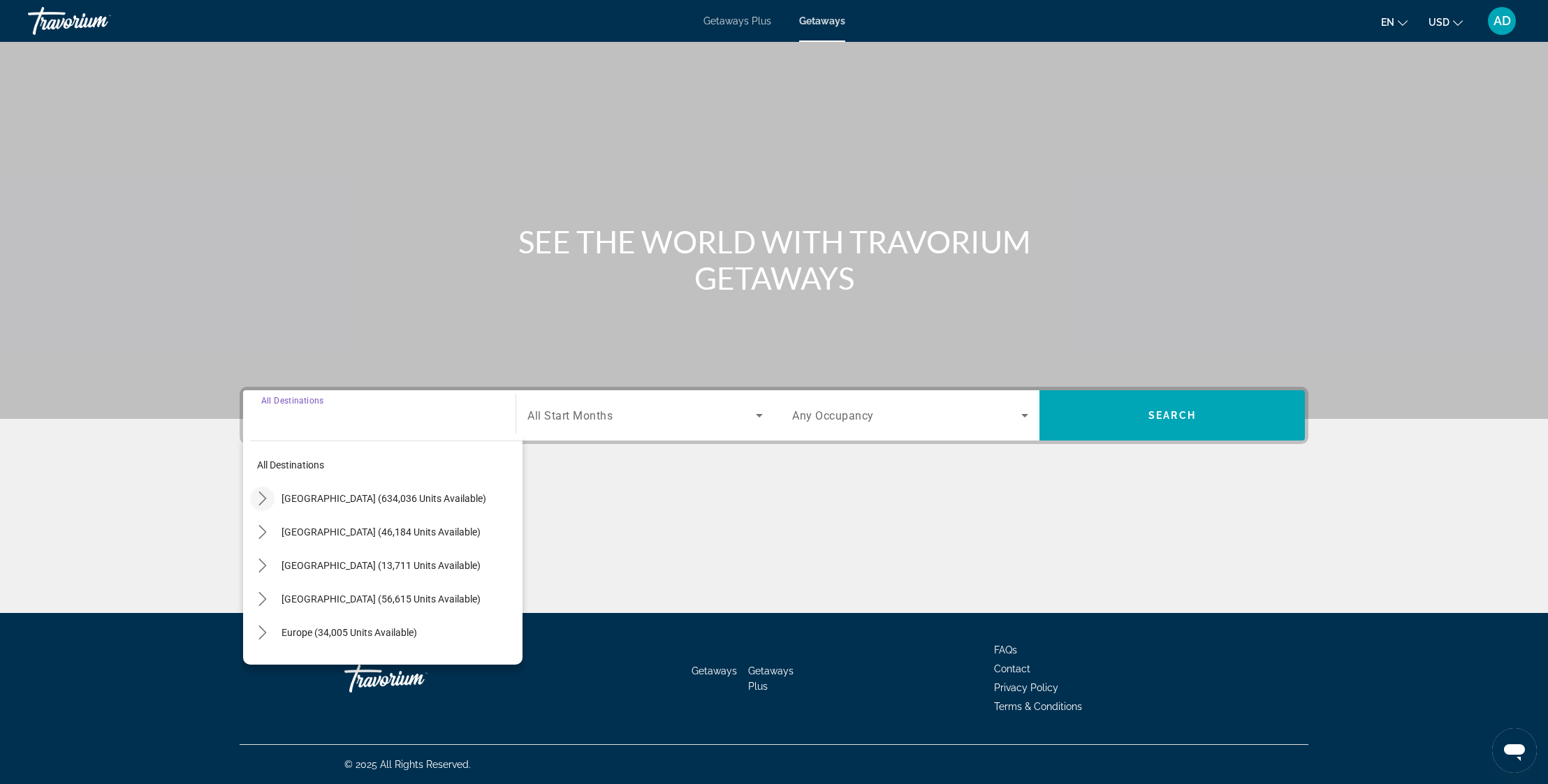
click at [261, 501] on icon "Toggle United States (634,036 units available) submenu" at bounding box center [263, 499] width 14 height 14
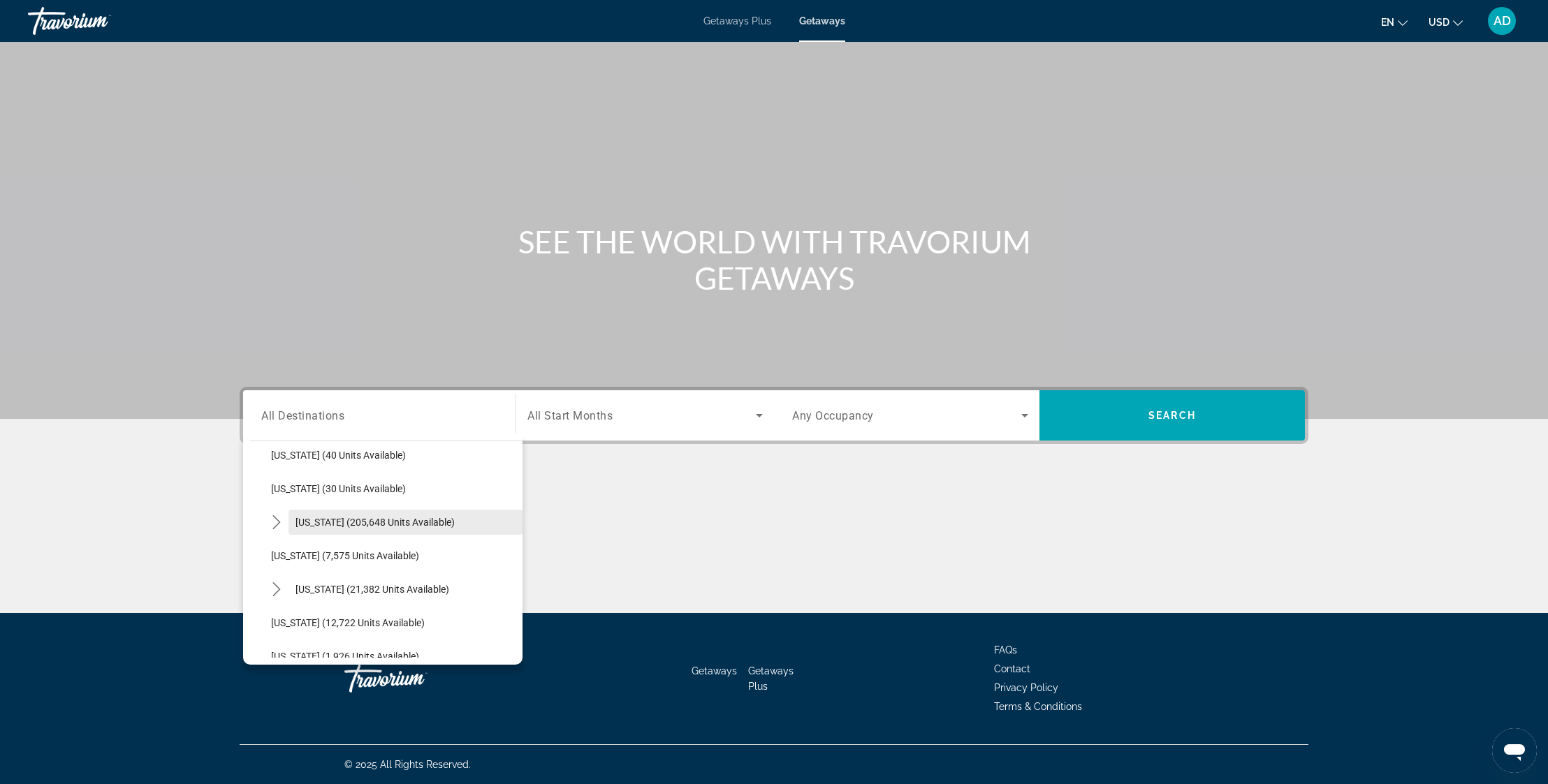
drag, startPoint x: 276, startPoint y: 527, endPoint x: 289, endPoint y: 535, distance: 15.3
click at [276, 527] on icon "Toggle Florida (205,648 units available) submenu" at bounding box center [276, 523] width 8 height 14
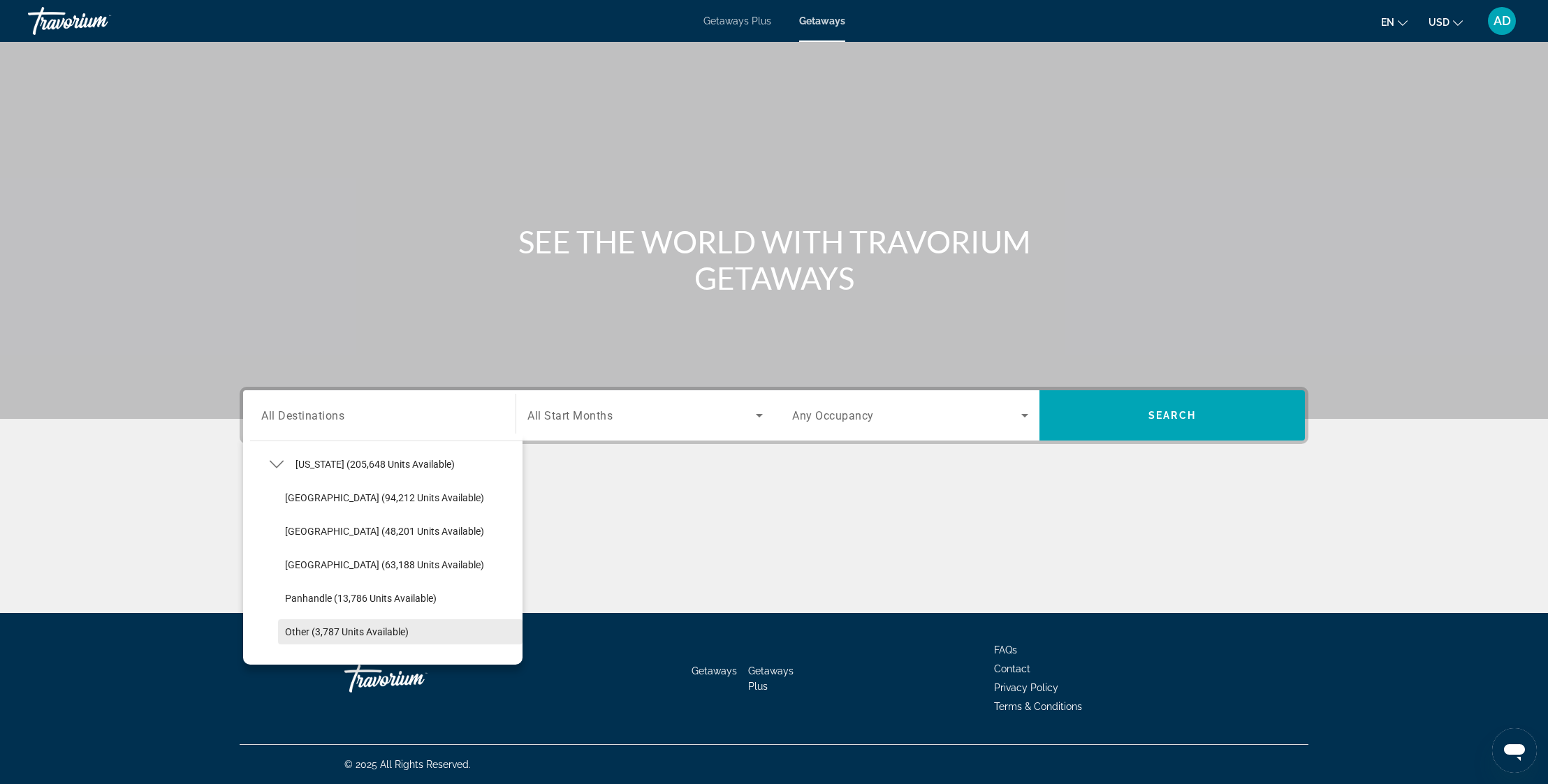
scroll to position [263, 0]
click at [348, 506] on span "[GEOGRAPHIC_DATA] (94,212 units available)" at bounding box center [384, 503] width 199 height 11
type input "**********"
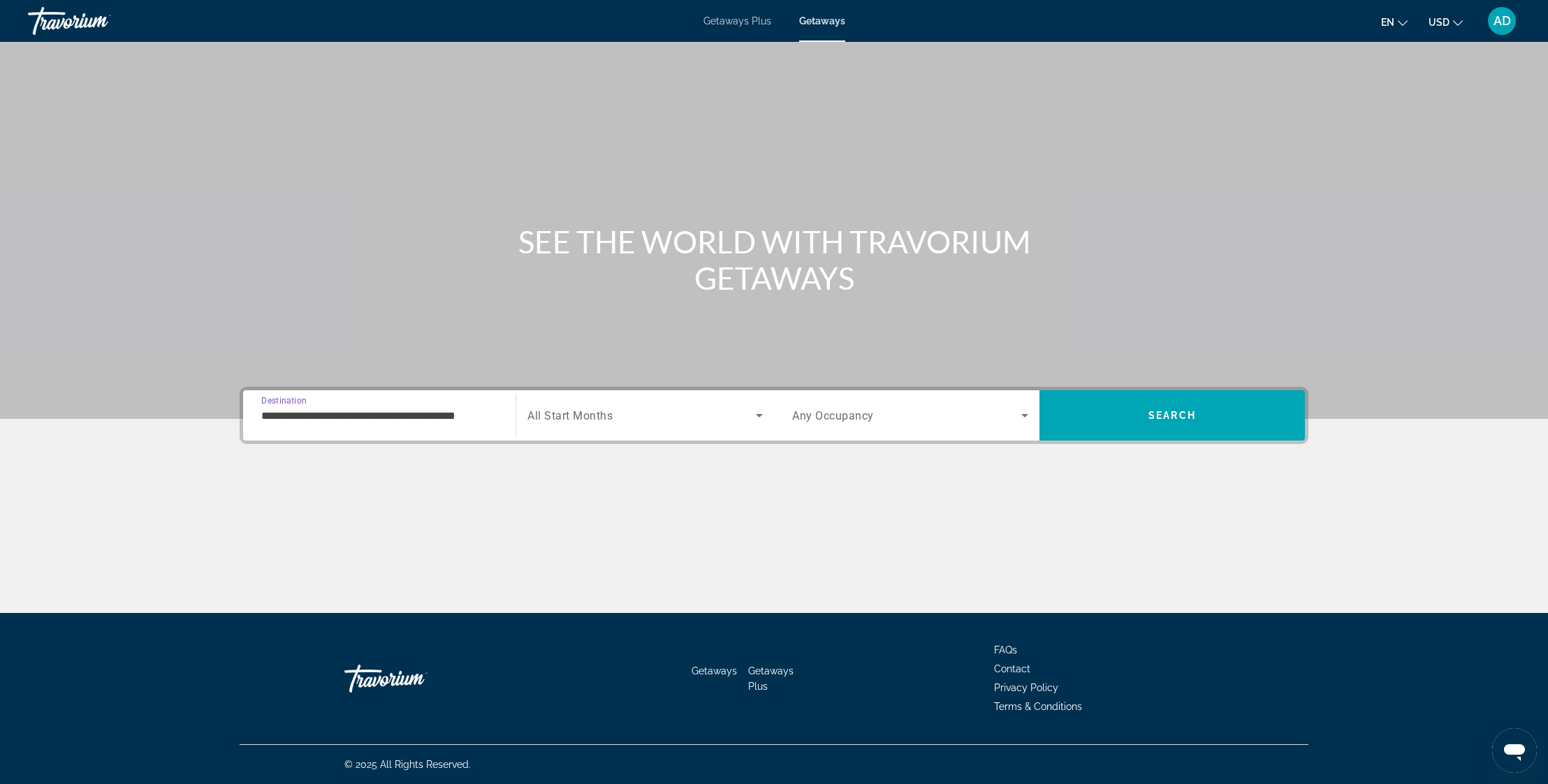
click at [744, 413] on span "Search widget" at bounding box center [642, 415] width 228 height 16
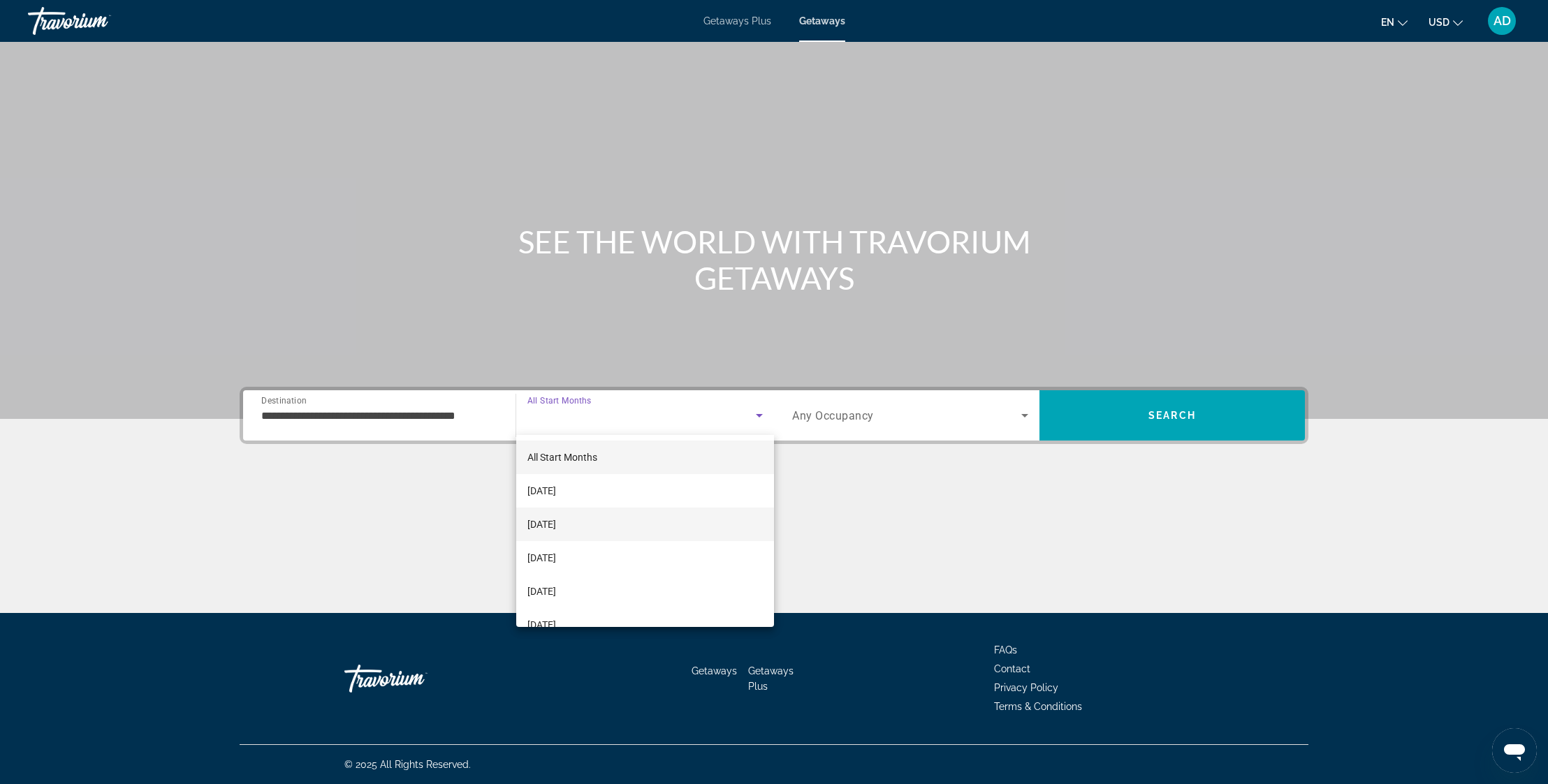
click at [600, 528] on mat-option "[DATE]" at bounding box center [645, 524] width 258 height 34
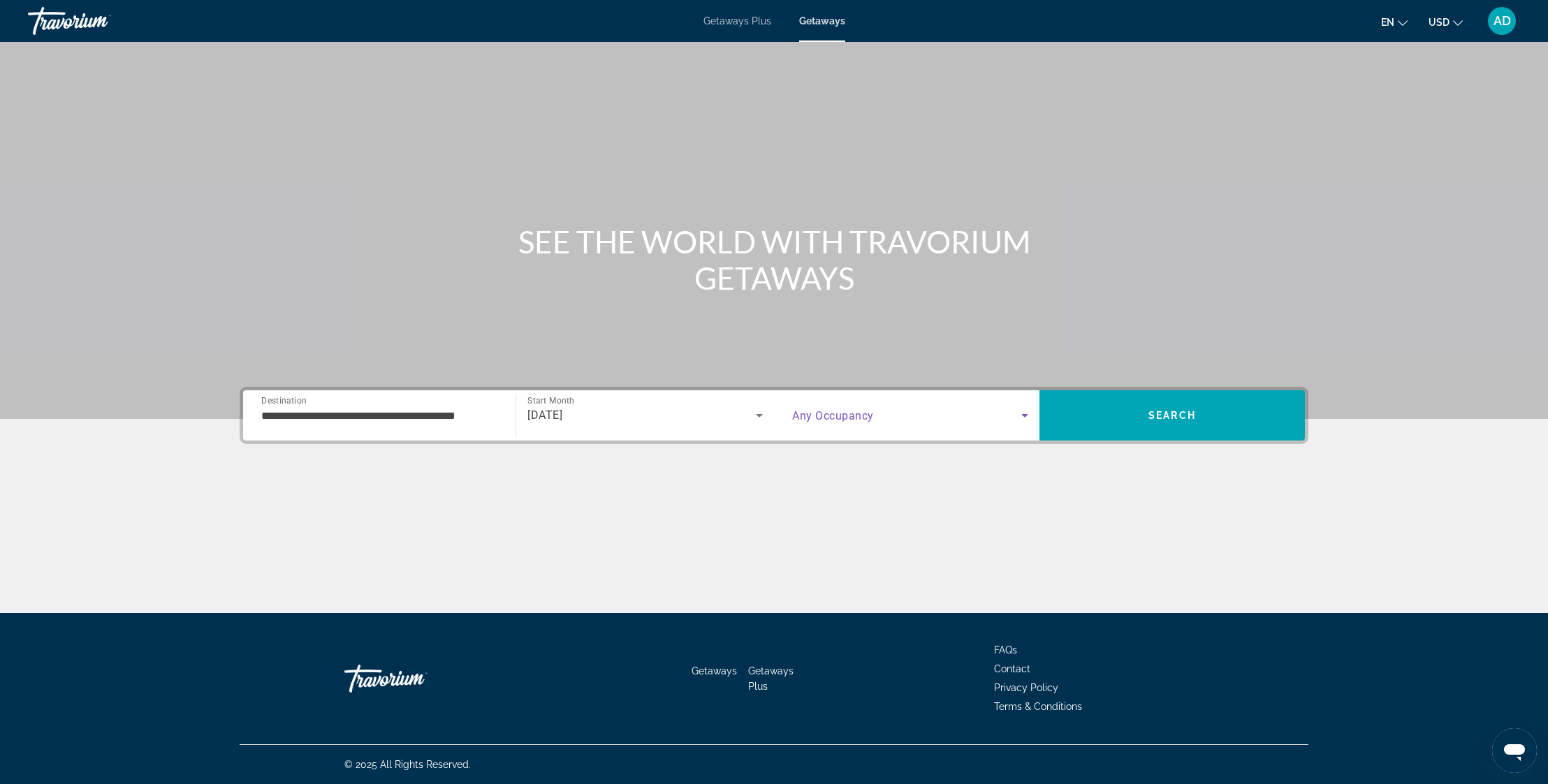
click at [1022, 415] on icon "Search widget" at bounding box center [1025, 416] width 7 height 4
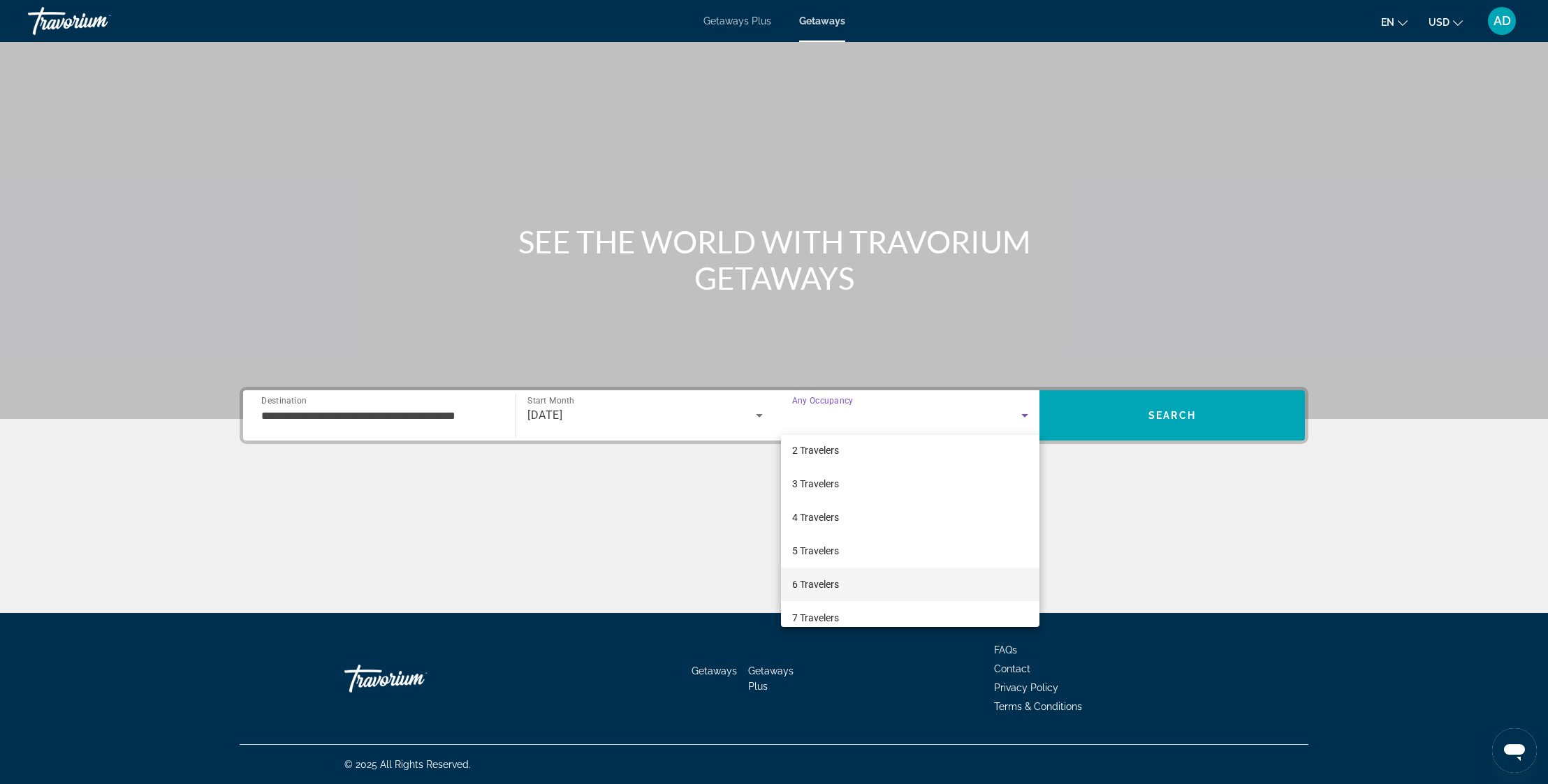
scroll to position [42, 0]
click at [865, 585] on mat-option "6 Travelers" at bounding box center [910, 583] width 258 height 34
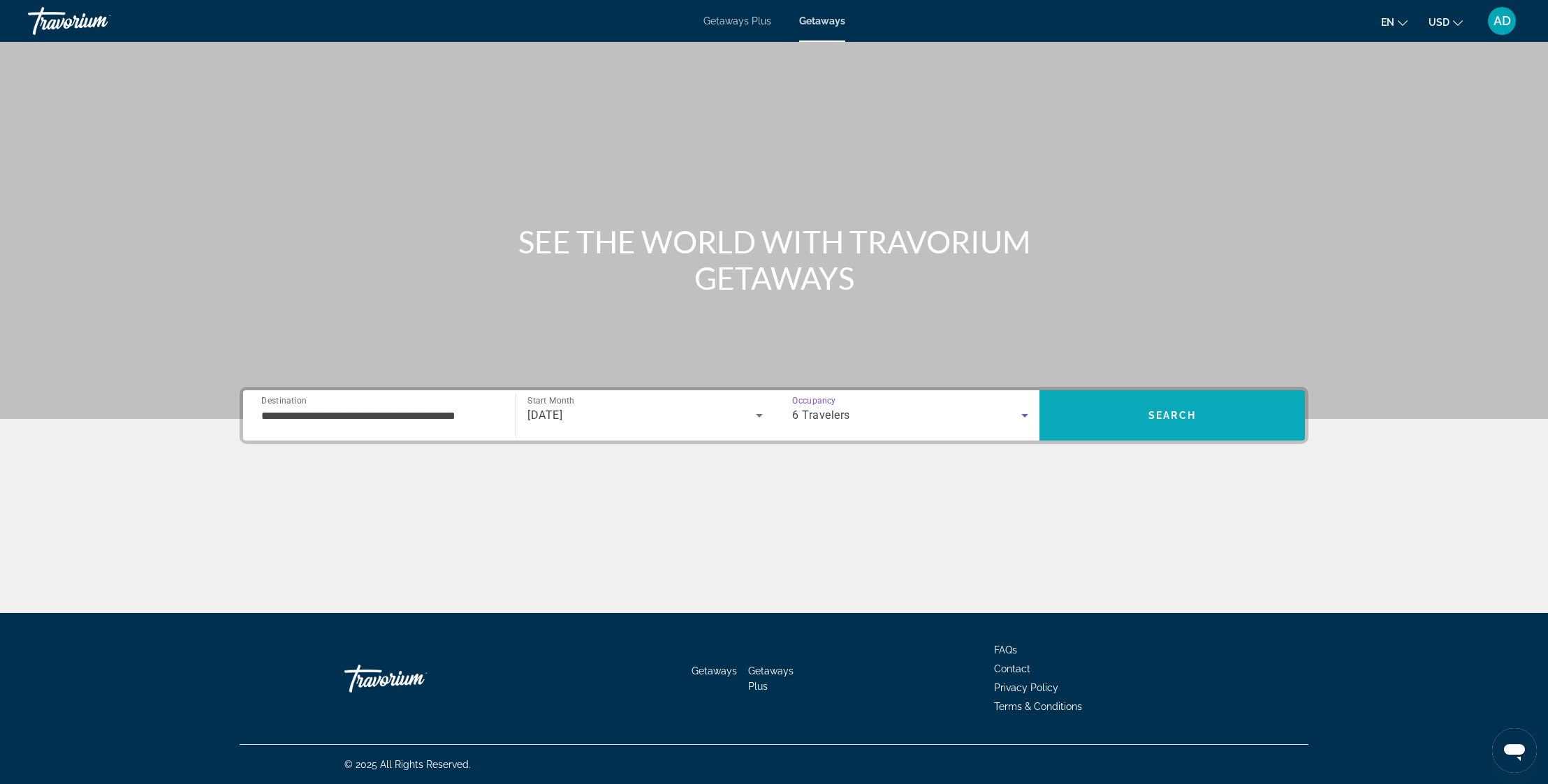
click at [1224, 413] on span "Search" at bounding box center [1172, 416] width 266 height 34
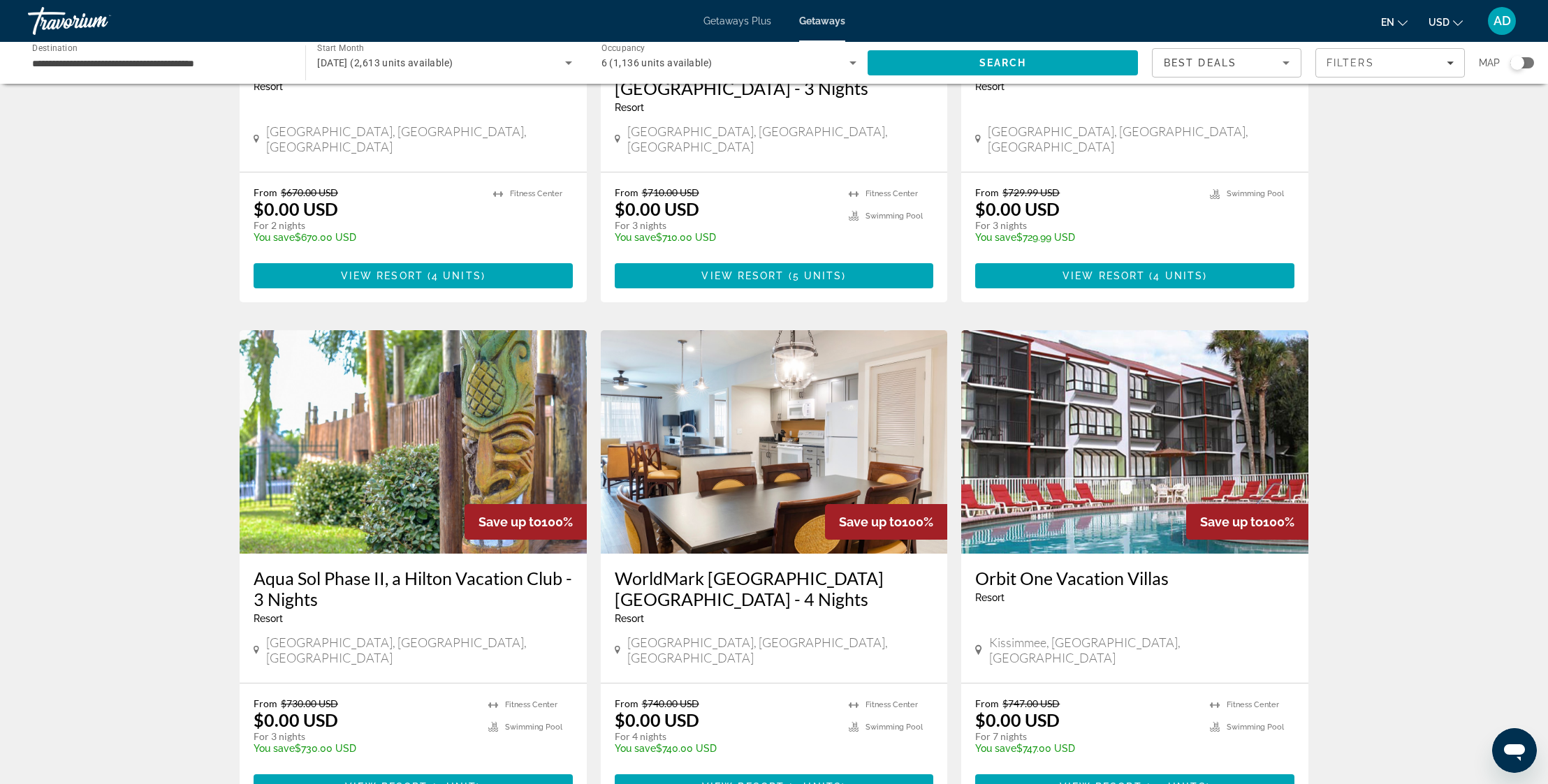
scroll to position [870, 0]
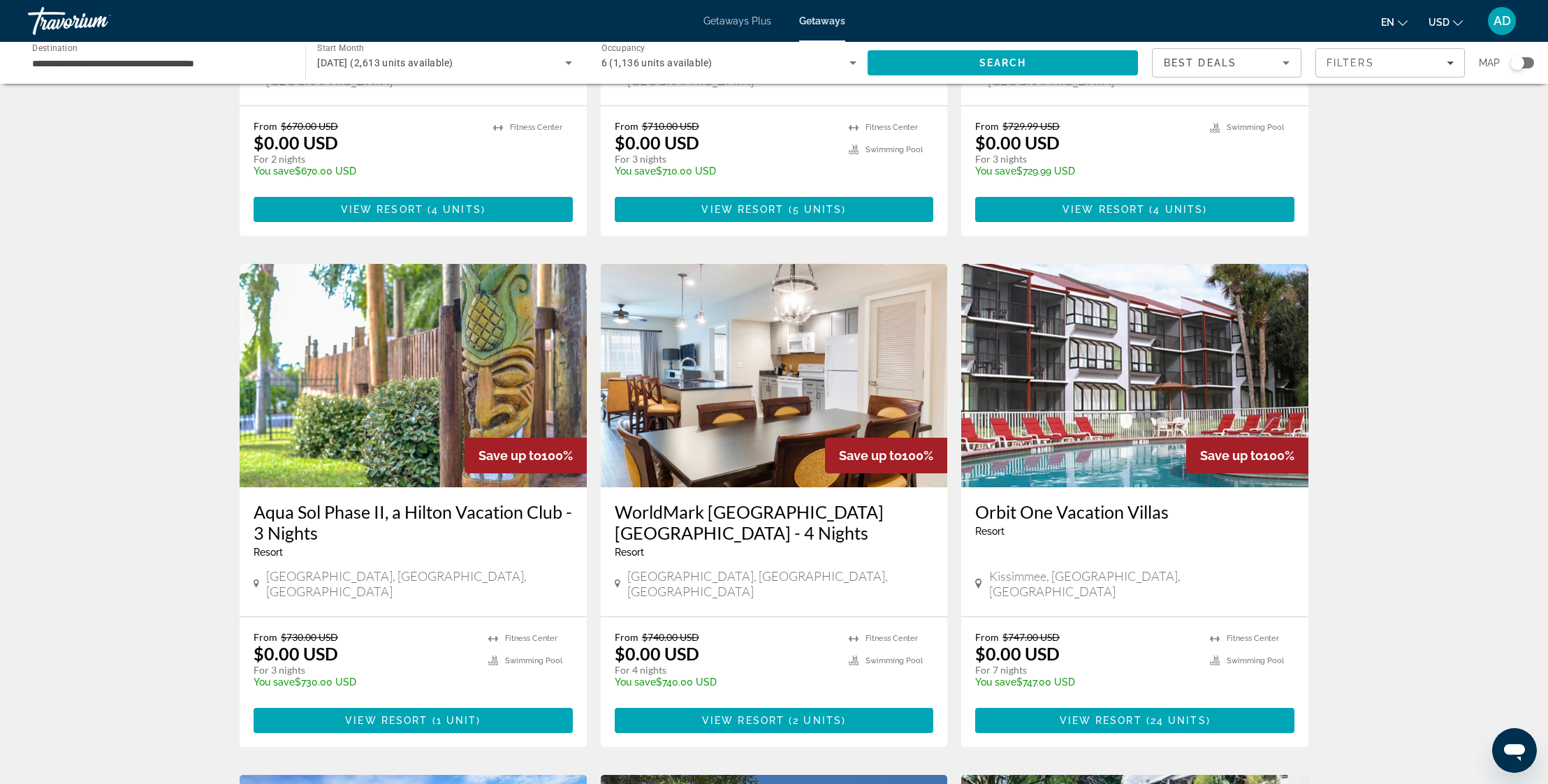
click at [406, 347] on img "Main content" at bounding box center [413, 376] width 347 height 223
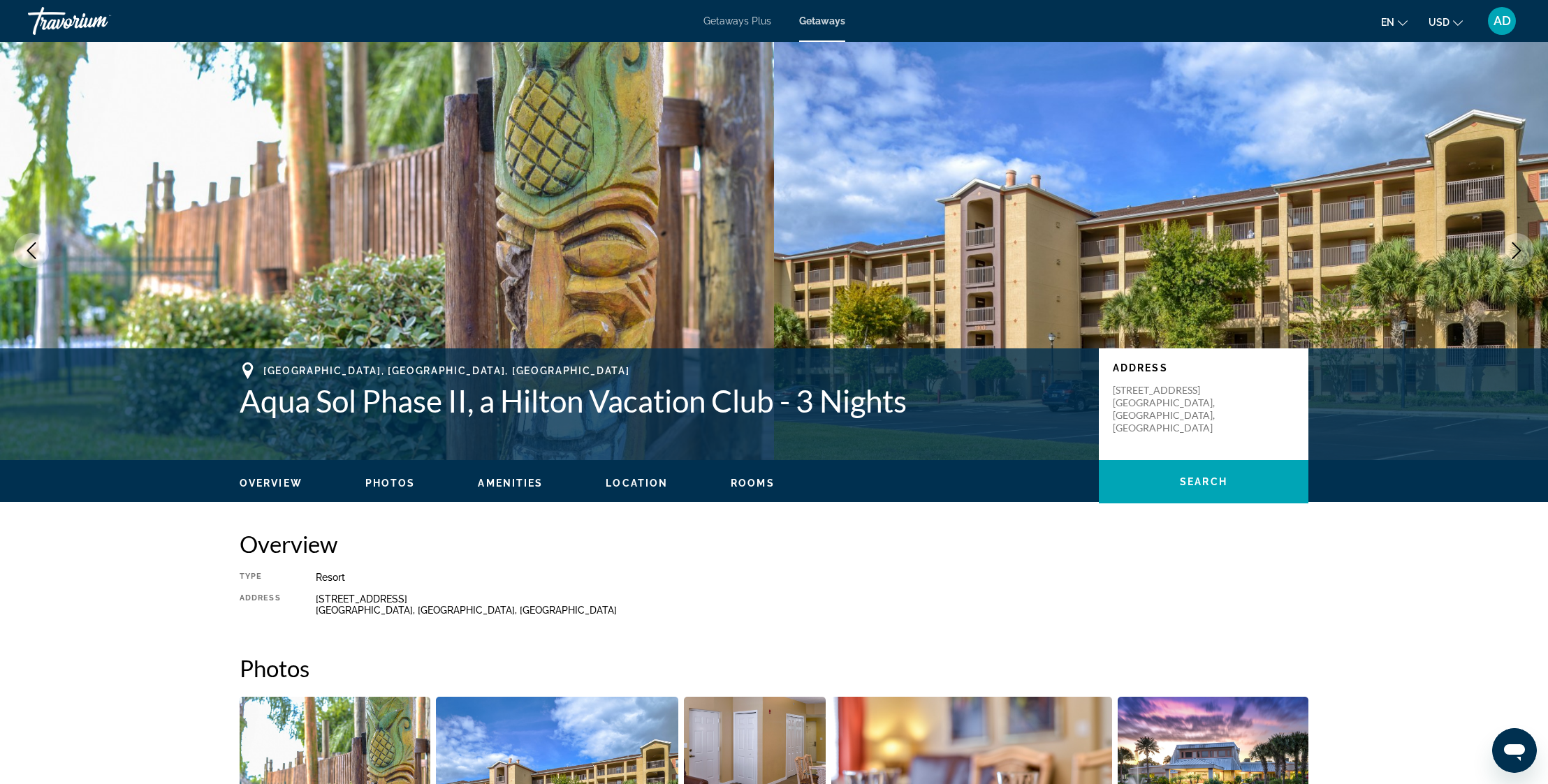
scroll to position [407, 0]
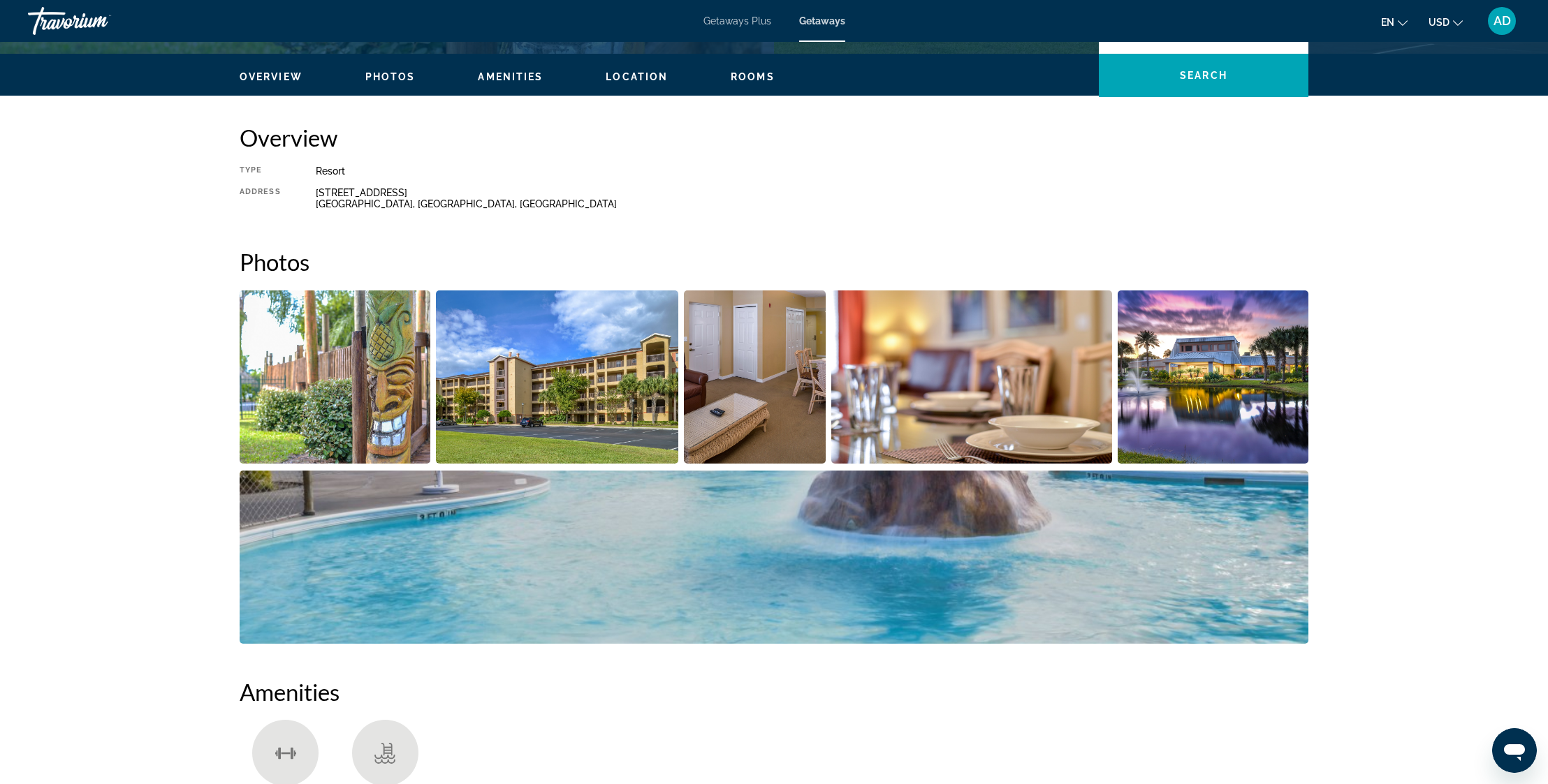
click at [281, 382] on img "Open full-screen image slider" at bounding box center [335, 377] width 191 height 174
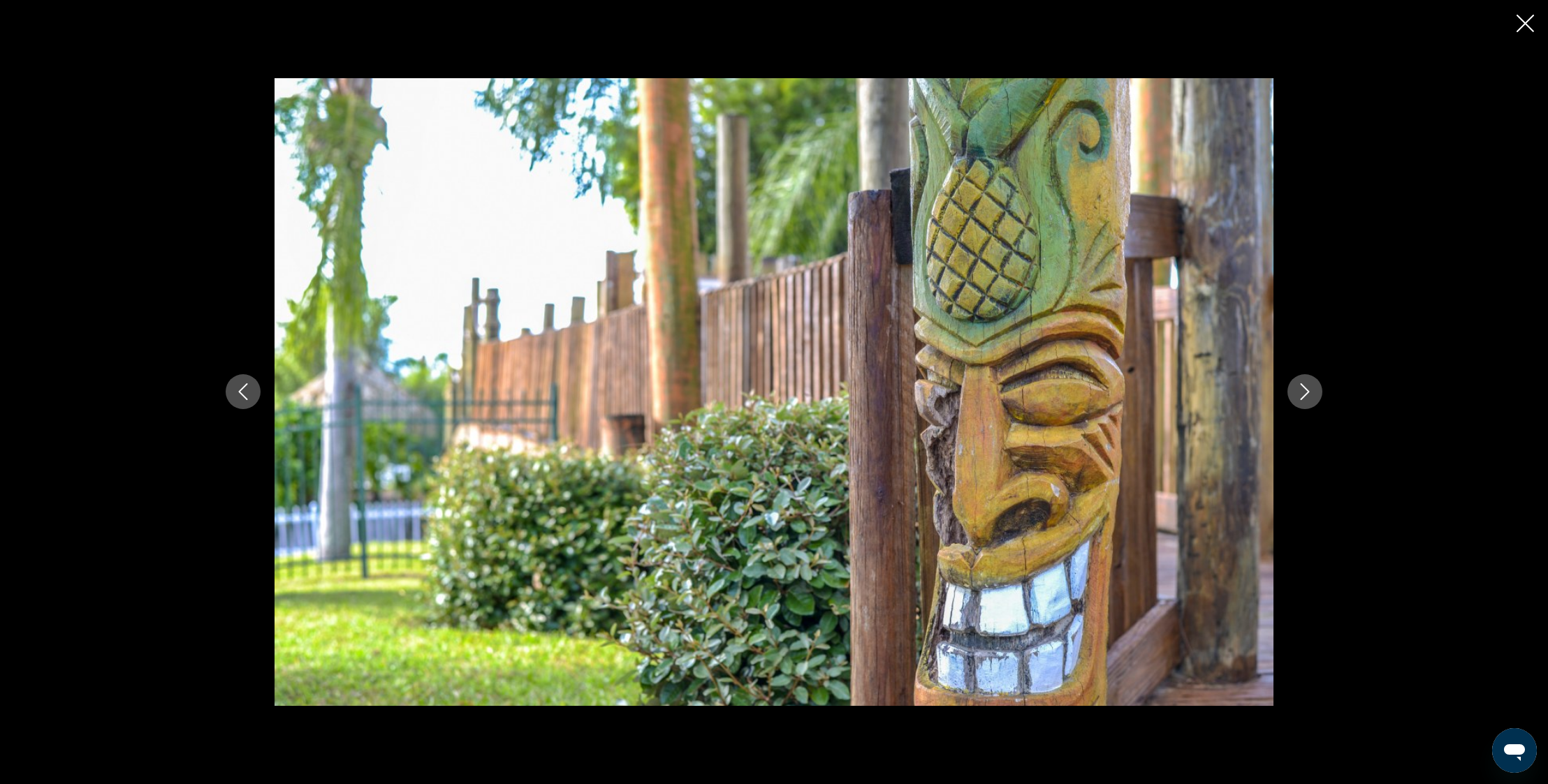
click at [1312, 392] on icon "Next image" at bounding box center [1304, 391] width 16 height 16
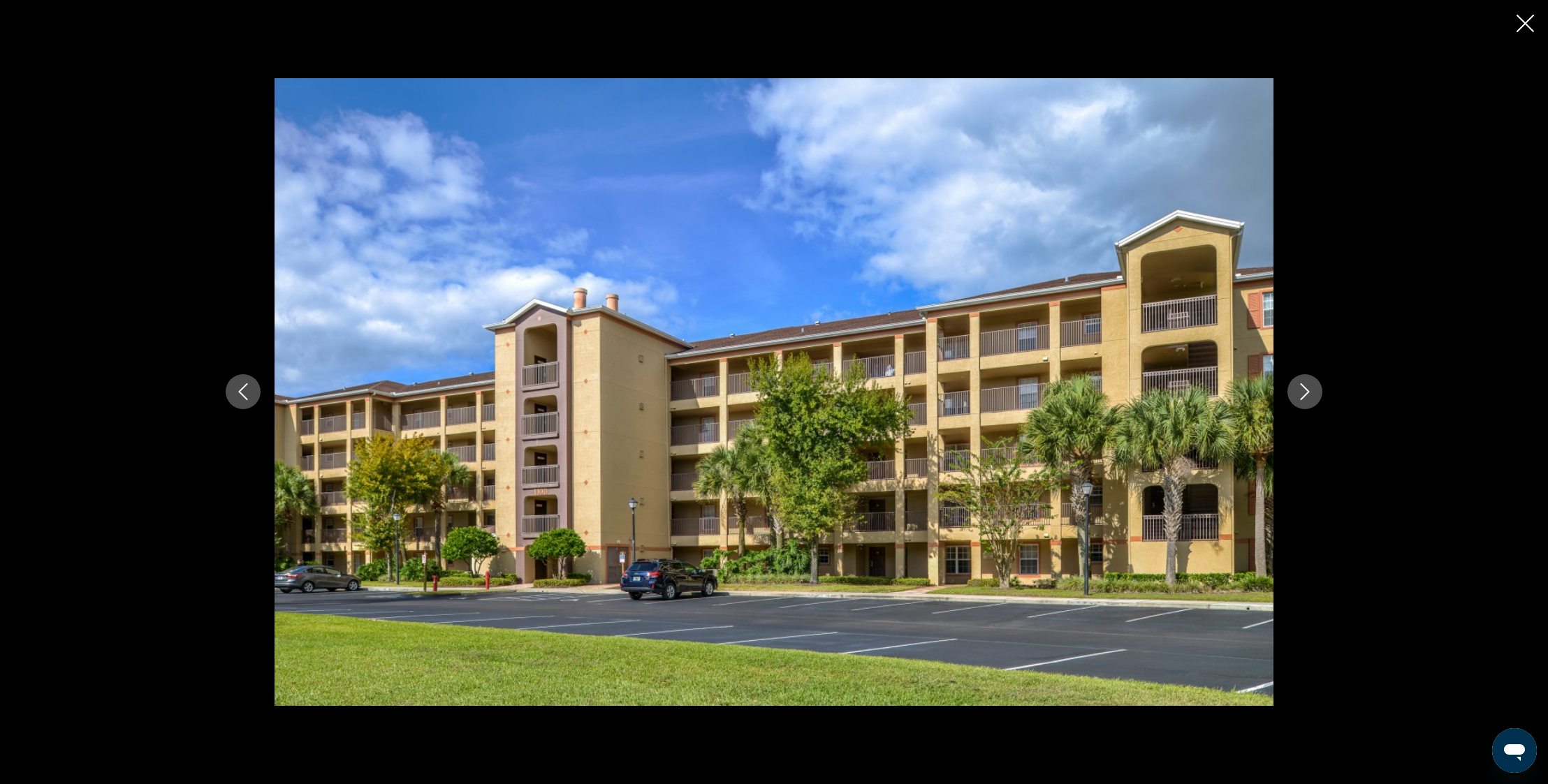
click at [1312, 392] on icon "Next image" at bounding box center [1304, 391] width 16 height 16
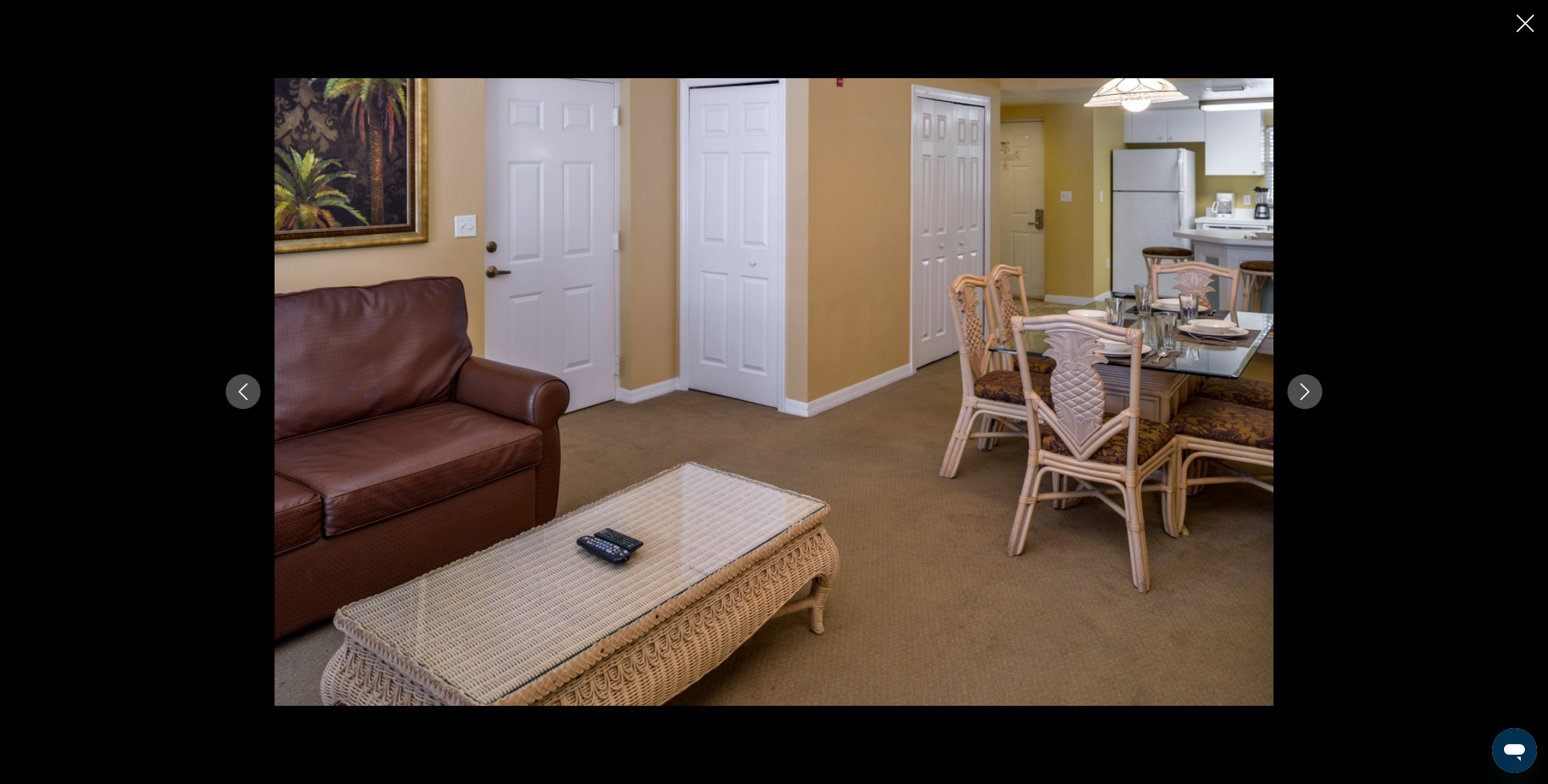
click at [1312, 392] on icon "Next image" at bounding box center [1304, 391] width 16 height 16
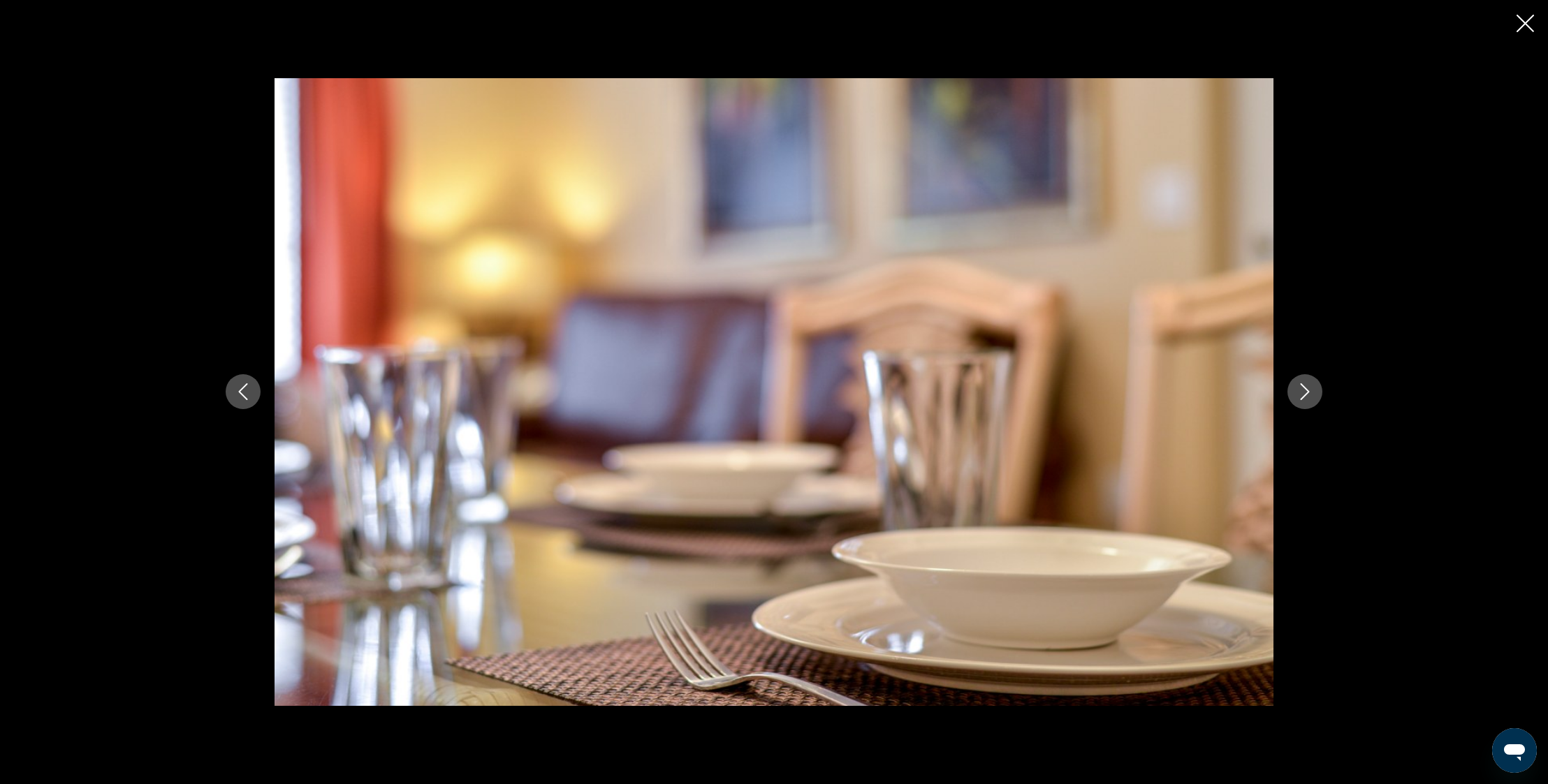
click at [1312, 392] on icon "Next image" at bounding box center [1304, 391] width 16 height 16
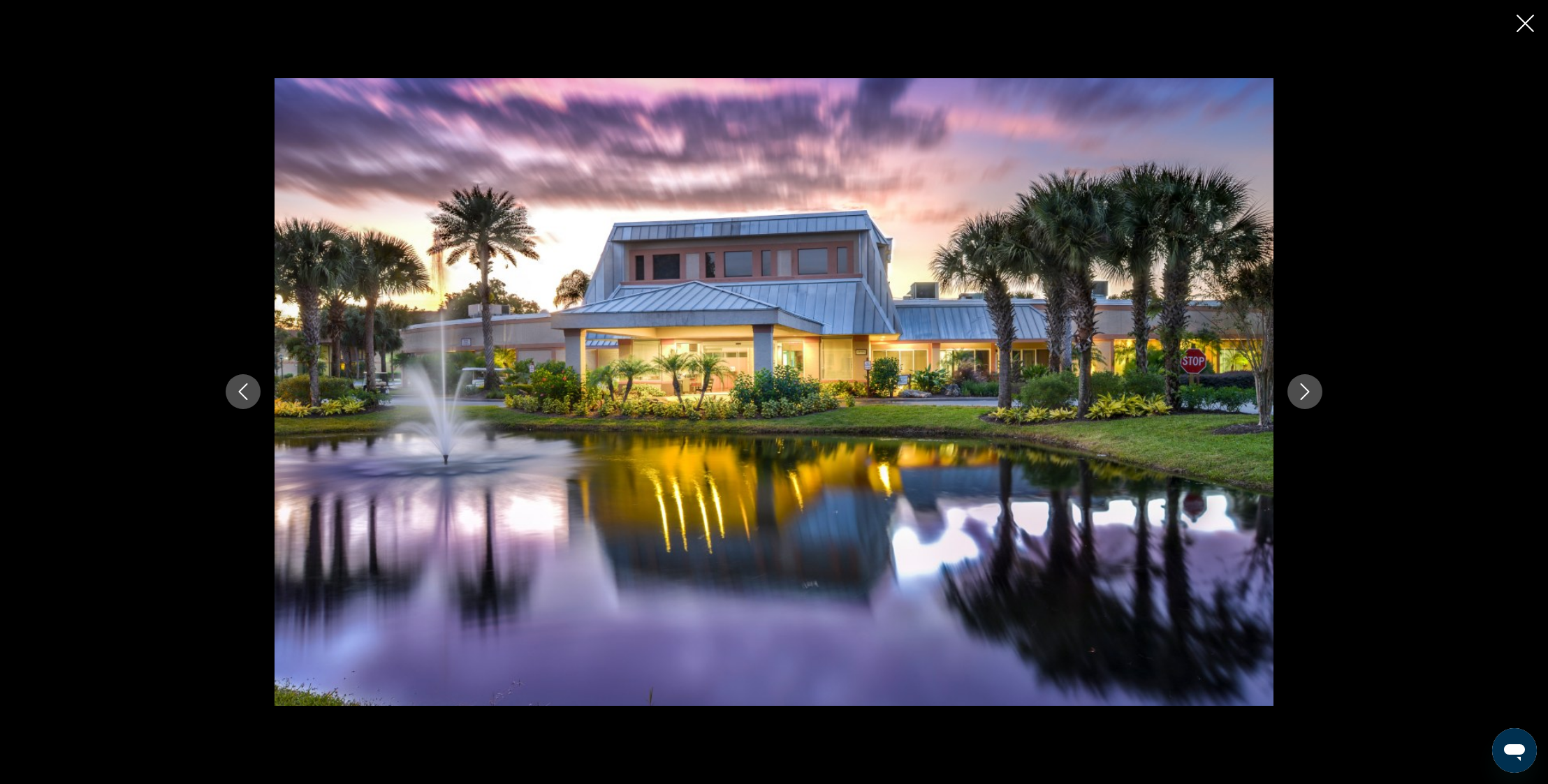
click at [1312, 392] on icon "Next image" at bounding box center [1304, 391] width 16 height 16
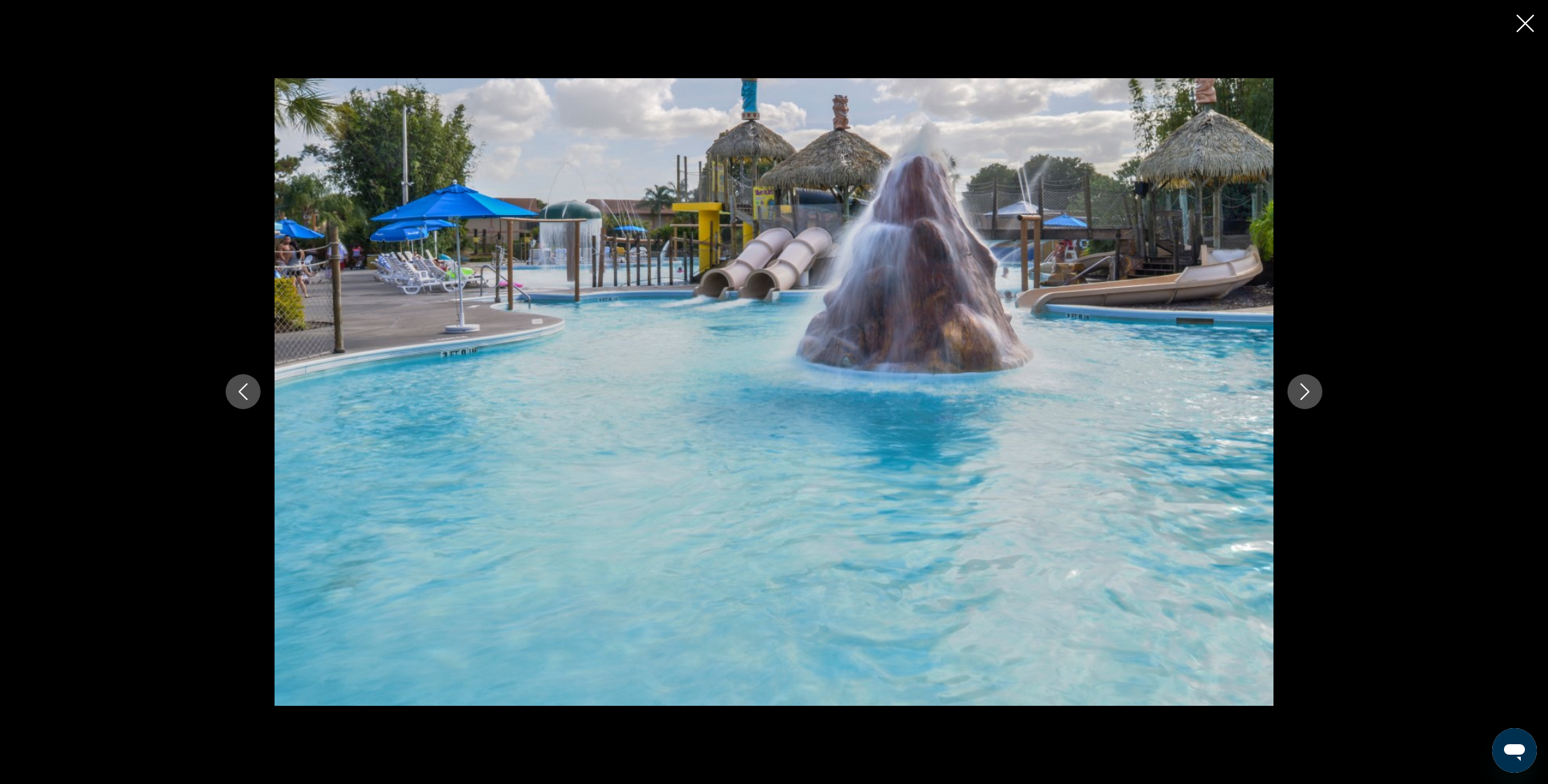
click at [1312, 392] on icon "Next image" at bounding box center [1304, 391] width 16 height 16
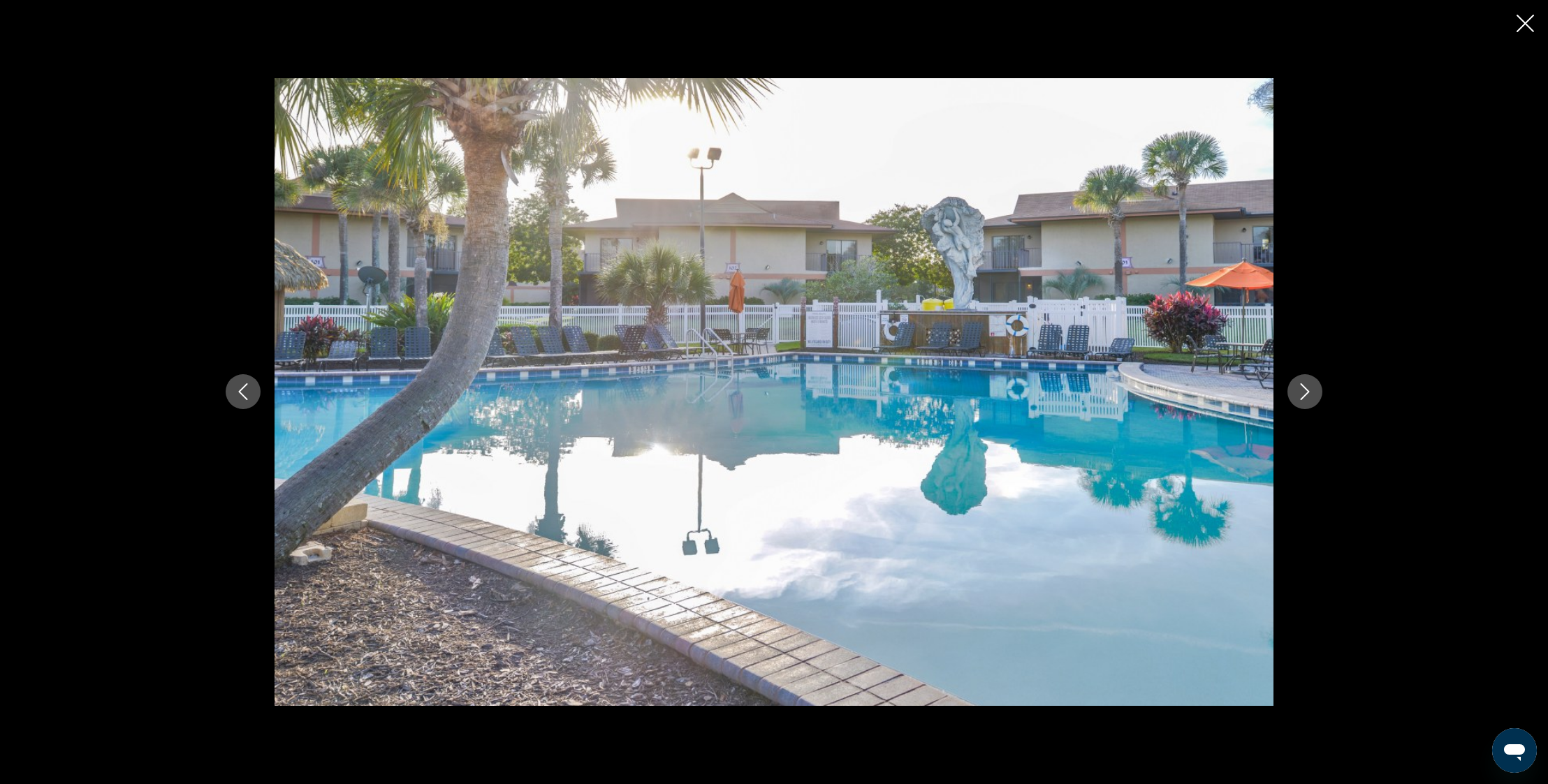
click at [1312, 392] on icon "Next image" at bounding box center [1304, 391] width 16 height 16
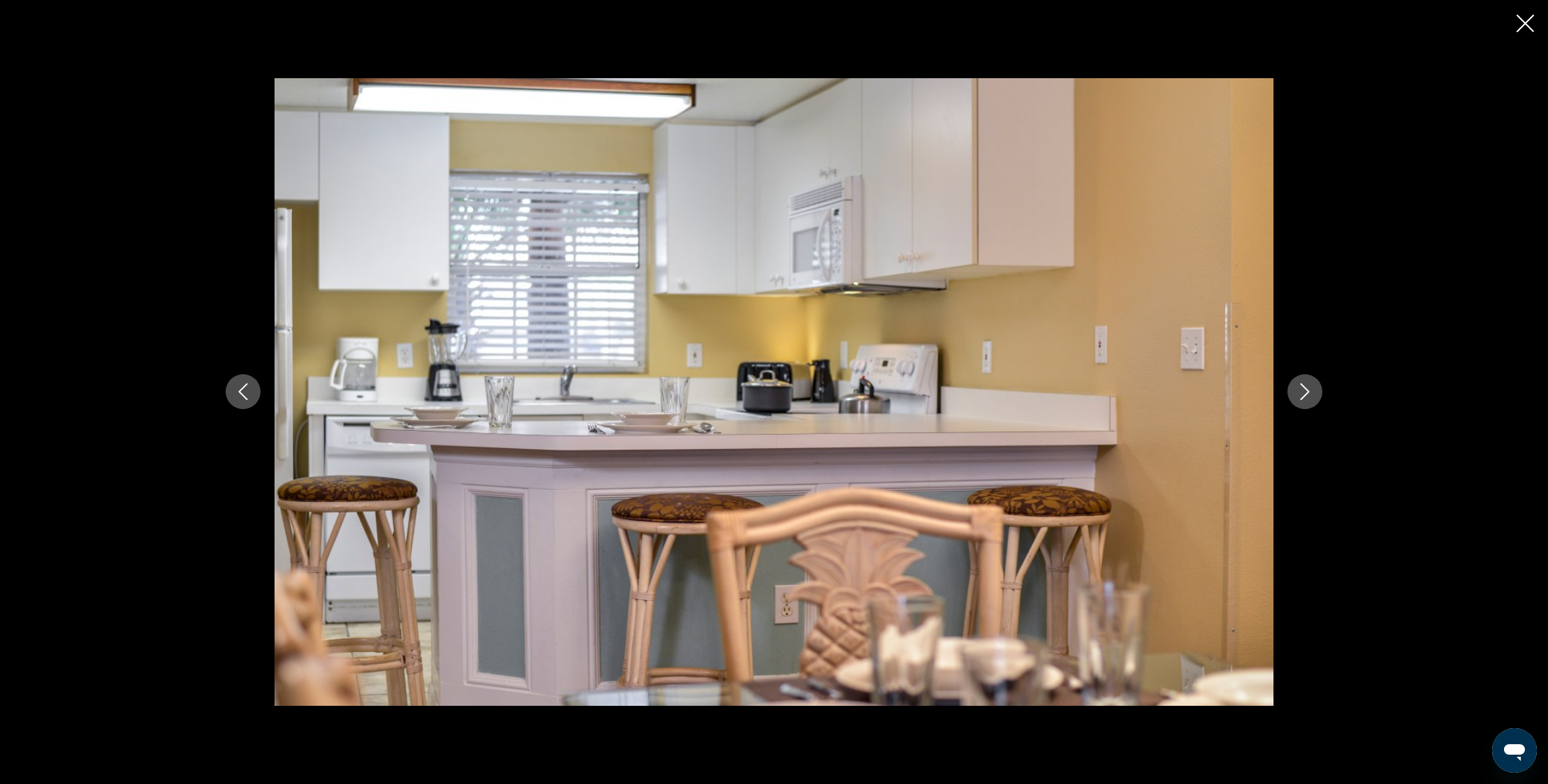
click at [1312, 392] on icon "Next image" at bounding box center [1304, 391] width 16 height 16
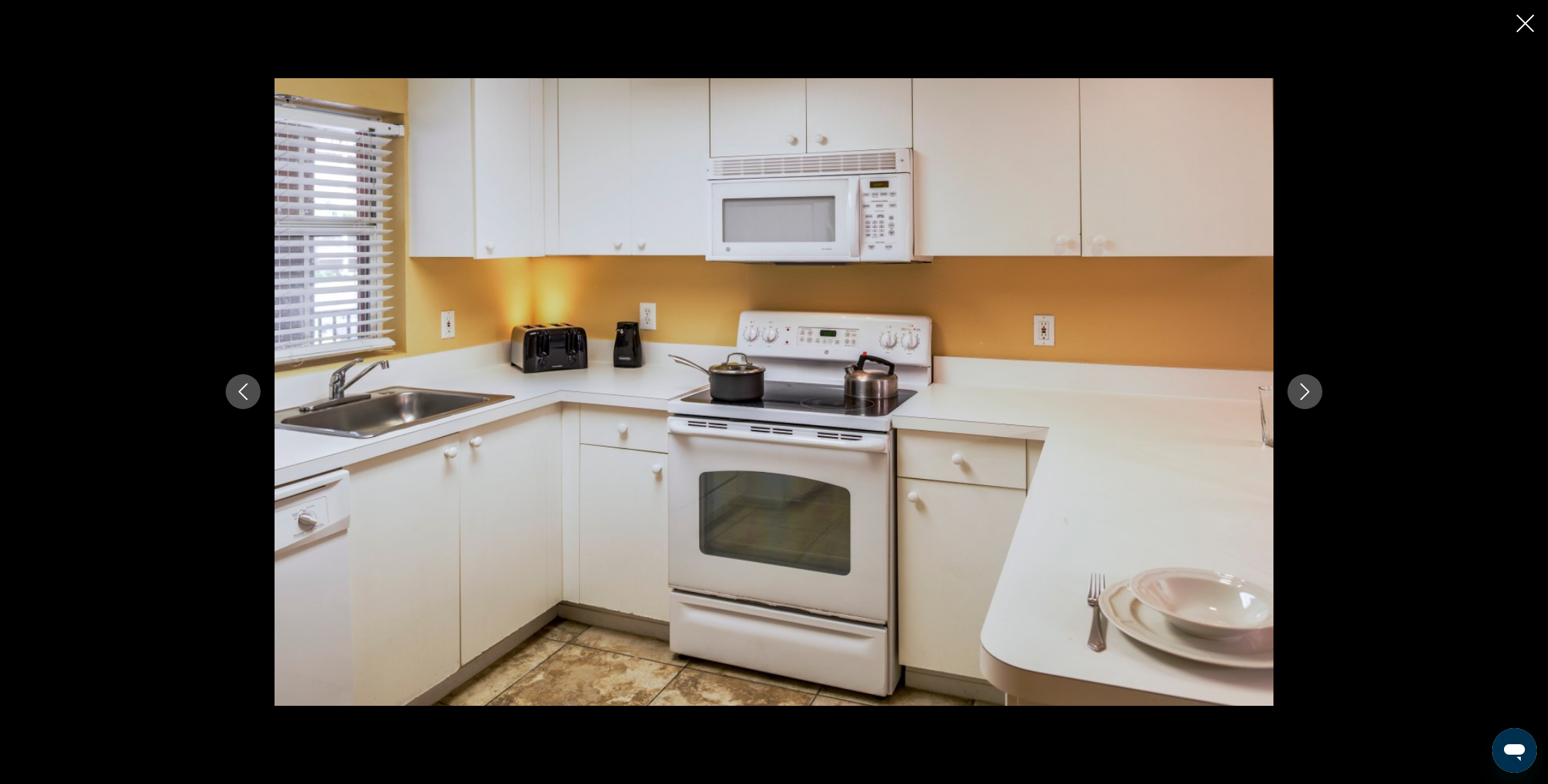
click at [1312, 392] on icon "Next image" at bounding box center [1304, 391] width 16 height 16
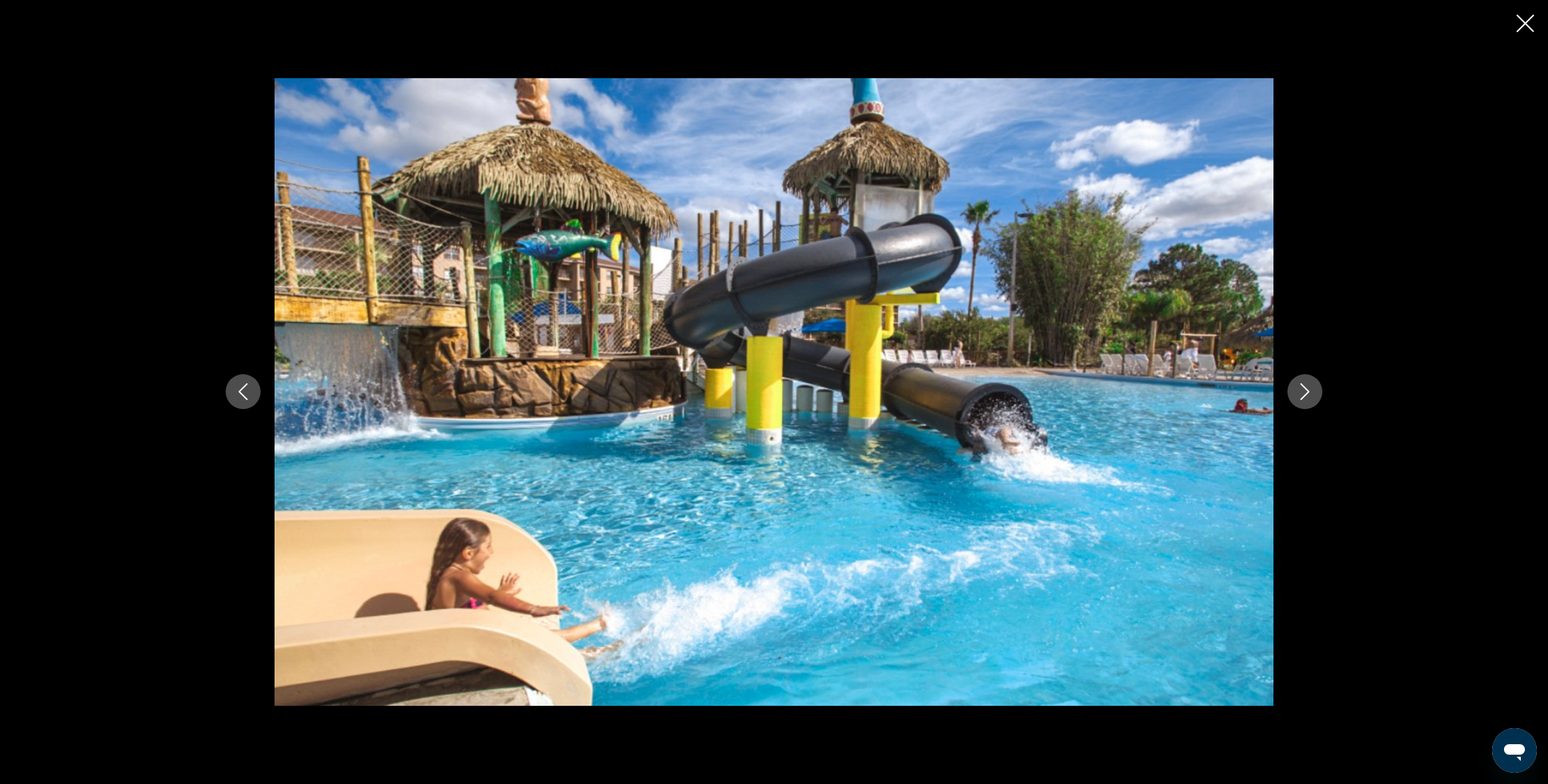
click at [1312, 392] on icon "Next image" at bounding box center [1304, 391] width 16 height 16
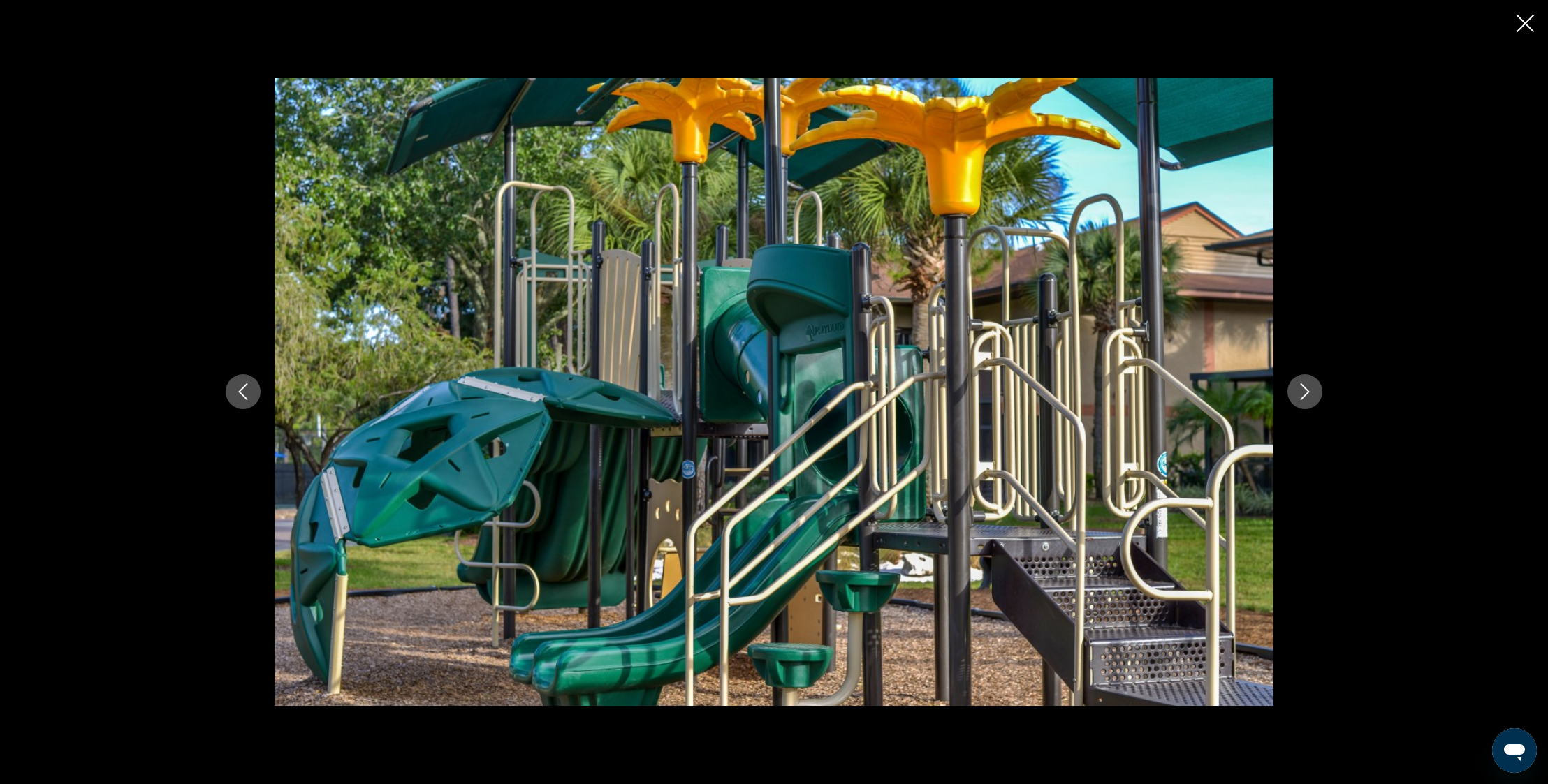
click at [1312, 392] on icon "Next image" at bounding box center [1304, 391] width 16 height 16
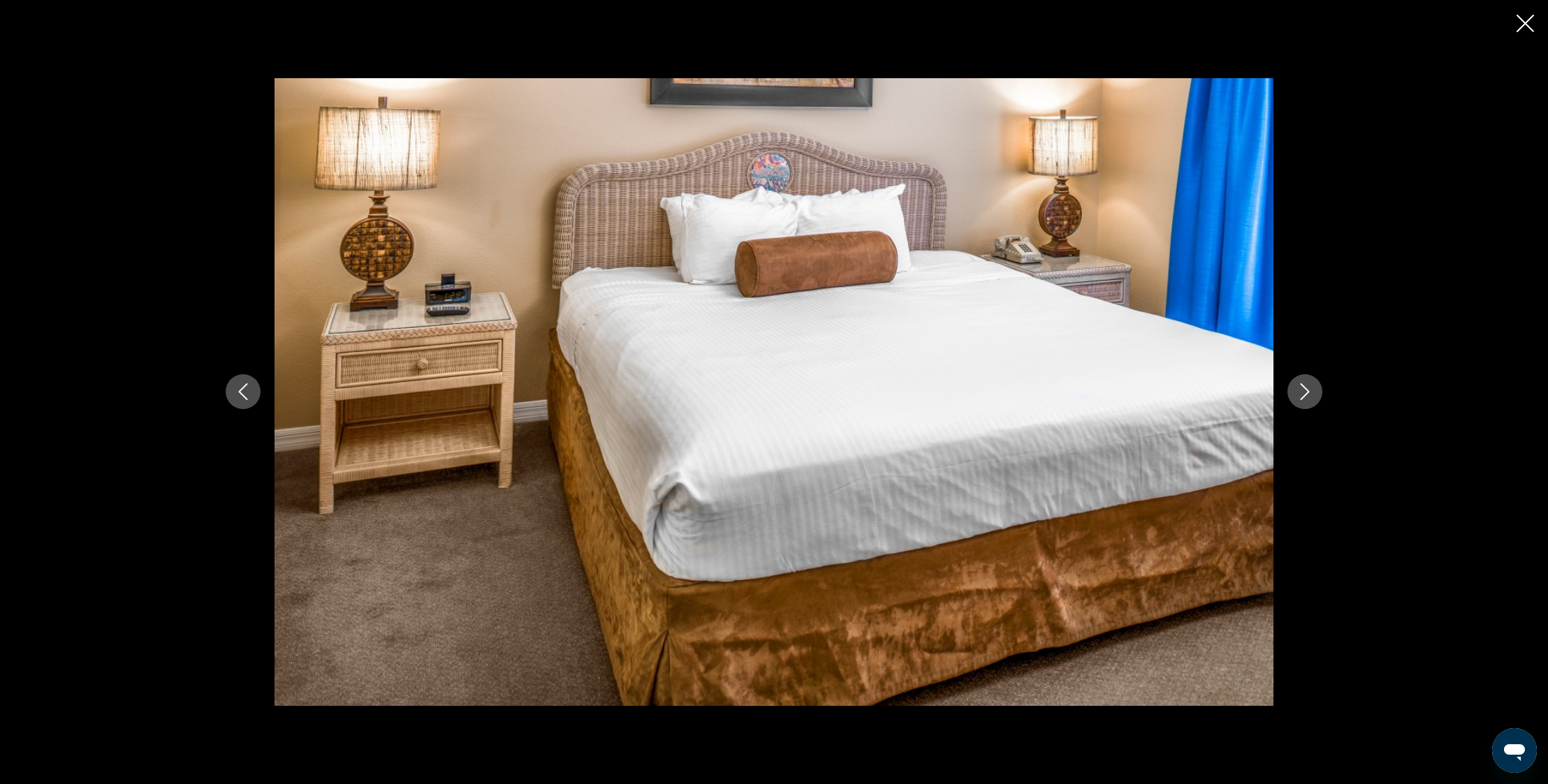
click at [1312, 392] on icon "Next image" at bounding box center [1304, 391] width 16 height 16
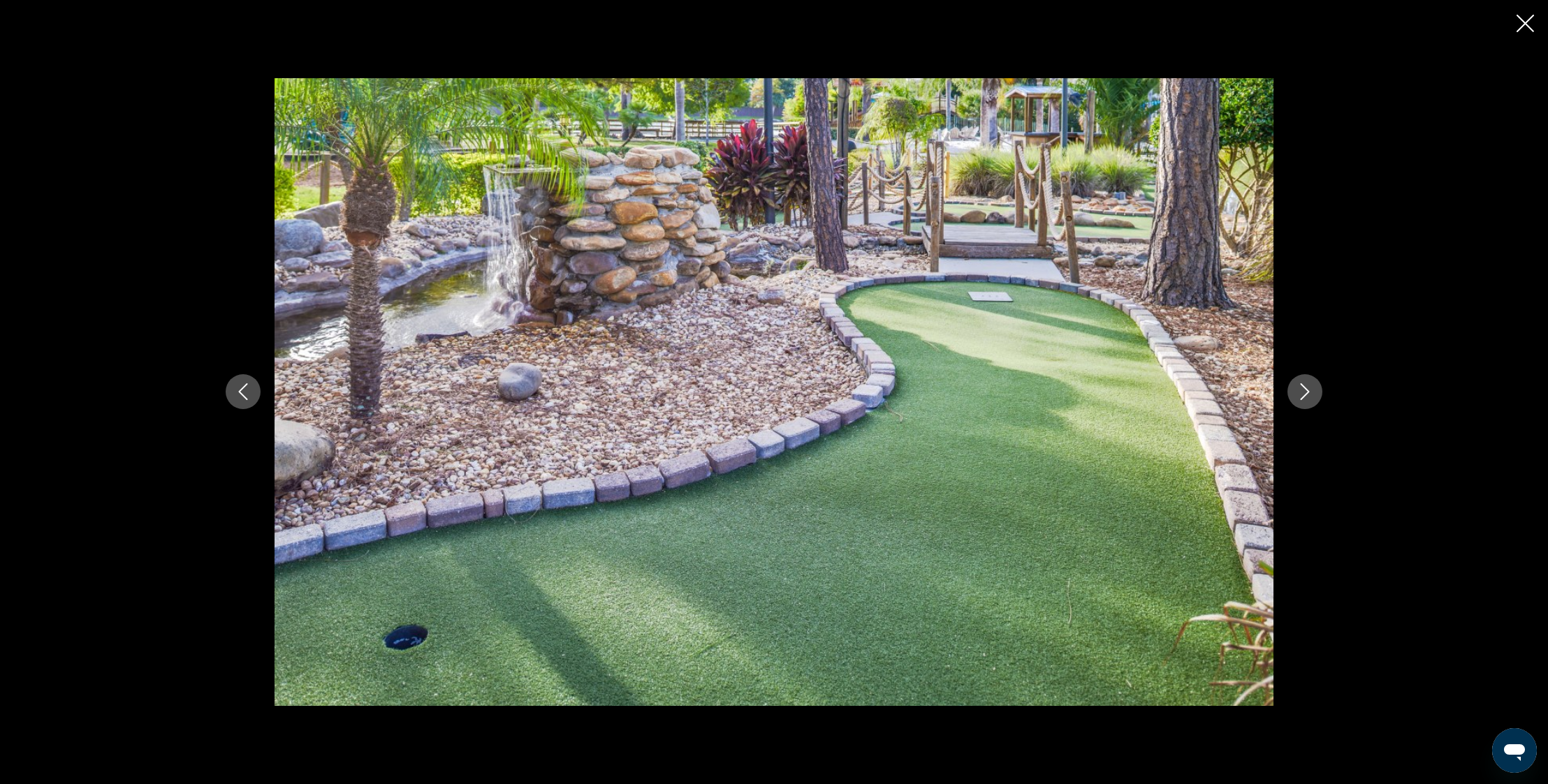
click at [1312, 392] on icon "Next image" at bounding box center [1304, 391] width 16 height 16
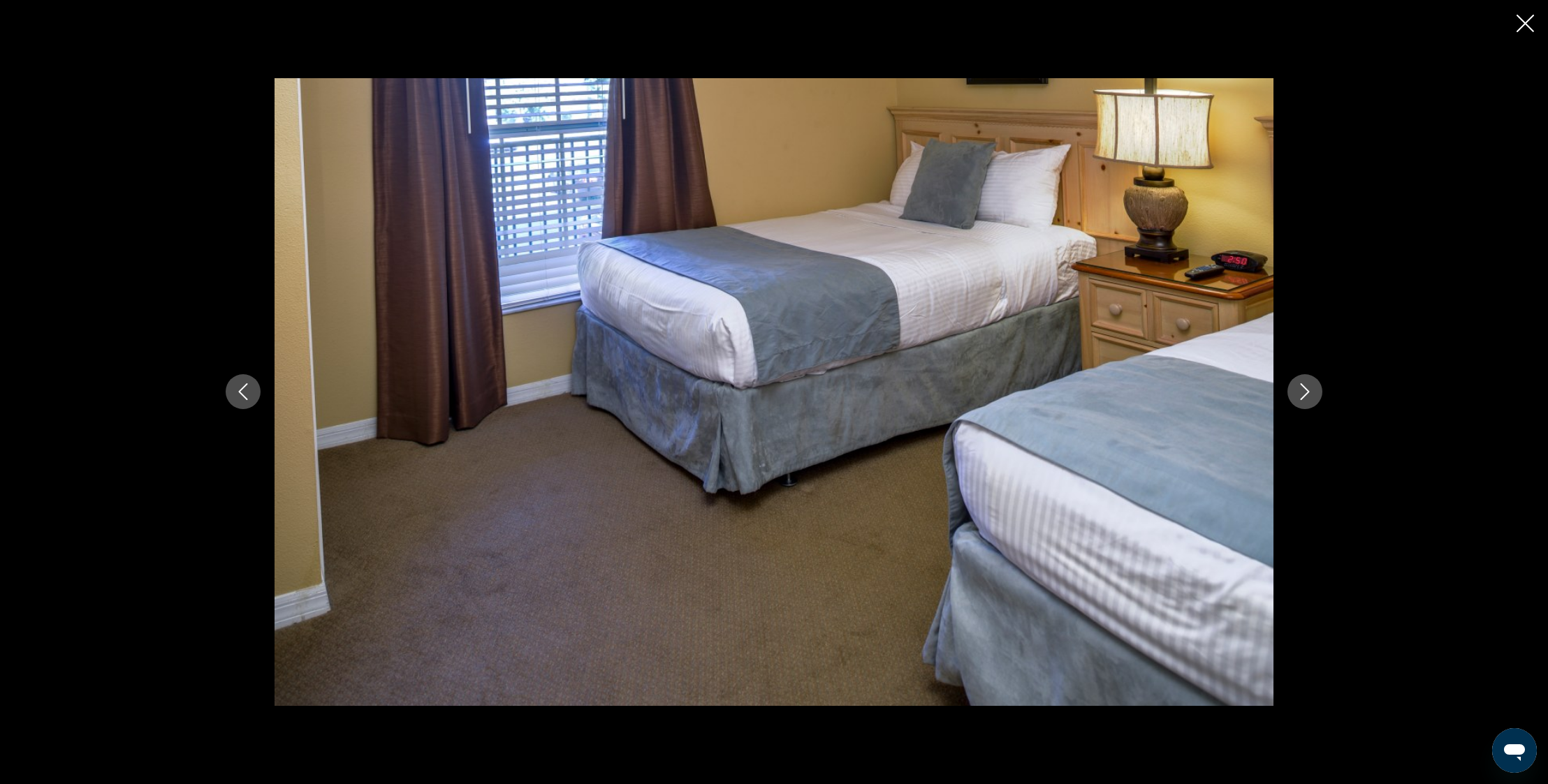
click at [1312, 392] on icon "Next image" at bounding box center [1304, 391] width 16 height 16
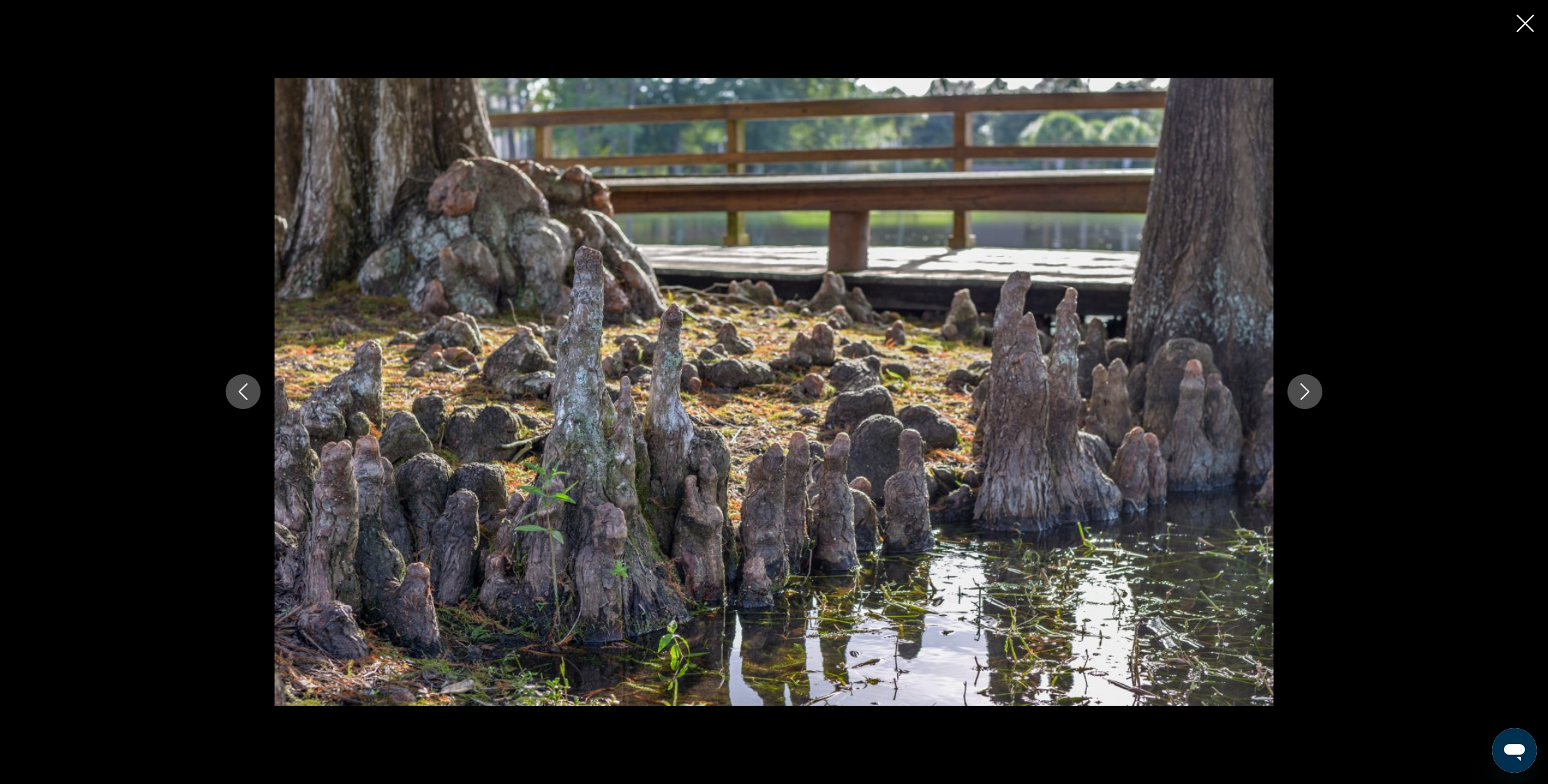
click at [1312, 392] on icon "Next image" at bounding box center [1304, 391] width 16 height 16
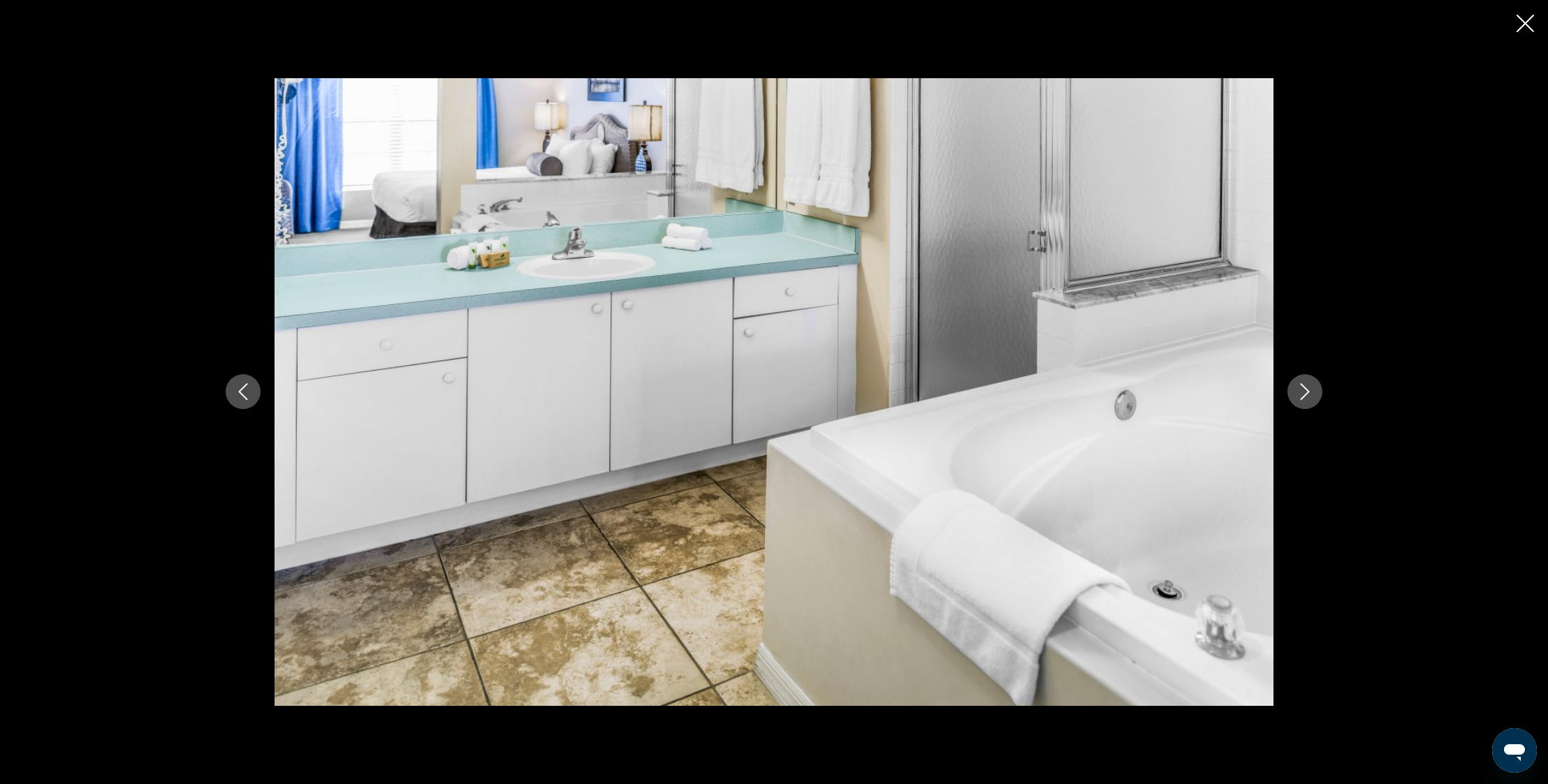
click at [1312, 392] on icon "Next image" at bounding box center [1304, 391] width 16 height 16
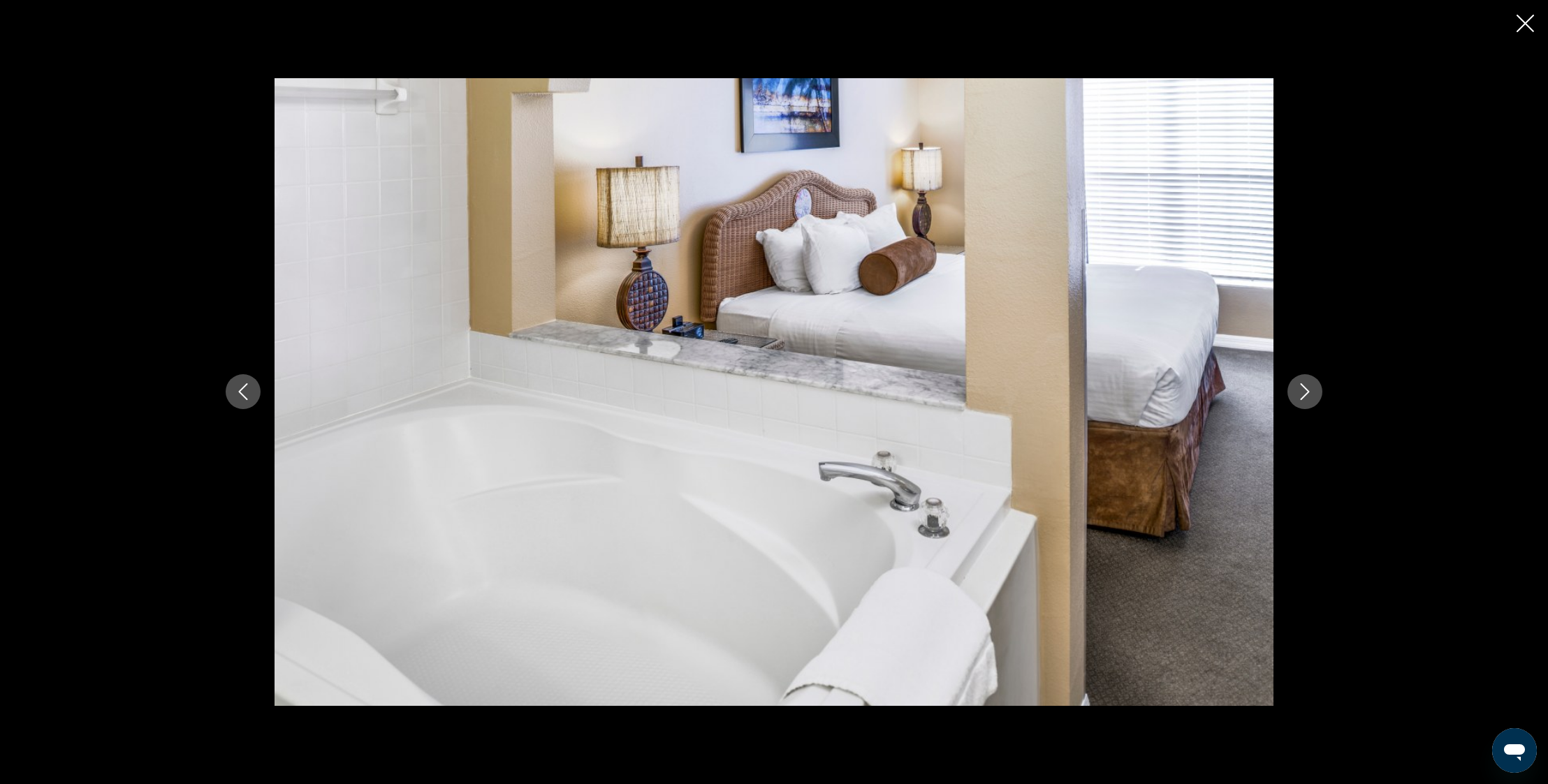
click at [1312, 392] on icon "Next image" at bounding box center [1304, 391] width 16 height 16
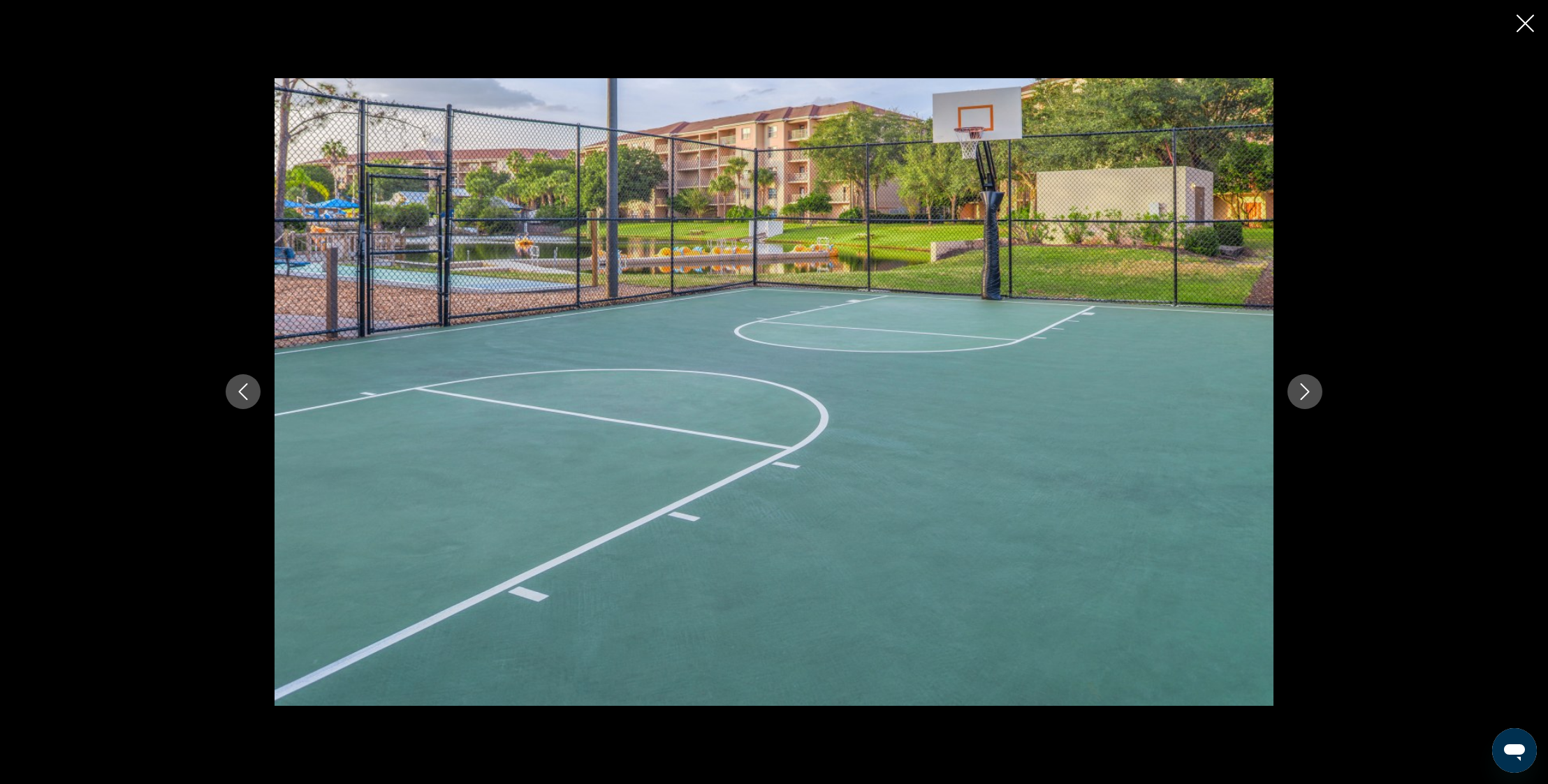
click at [1517, 24] on icon "Close slideshow" at bounding box center [1525, 24] width 17 height 17
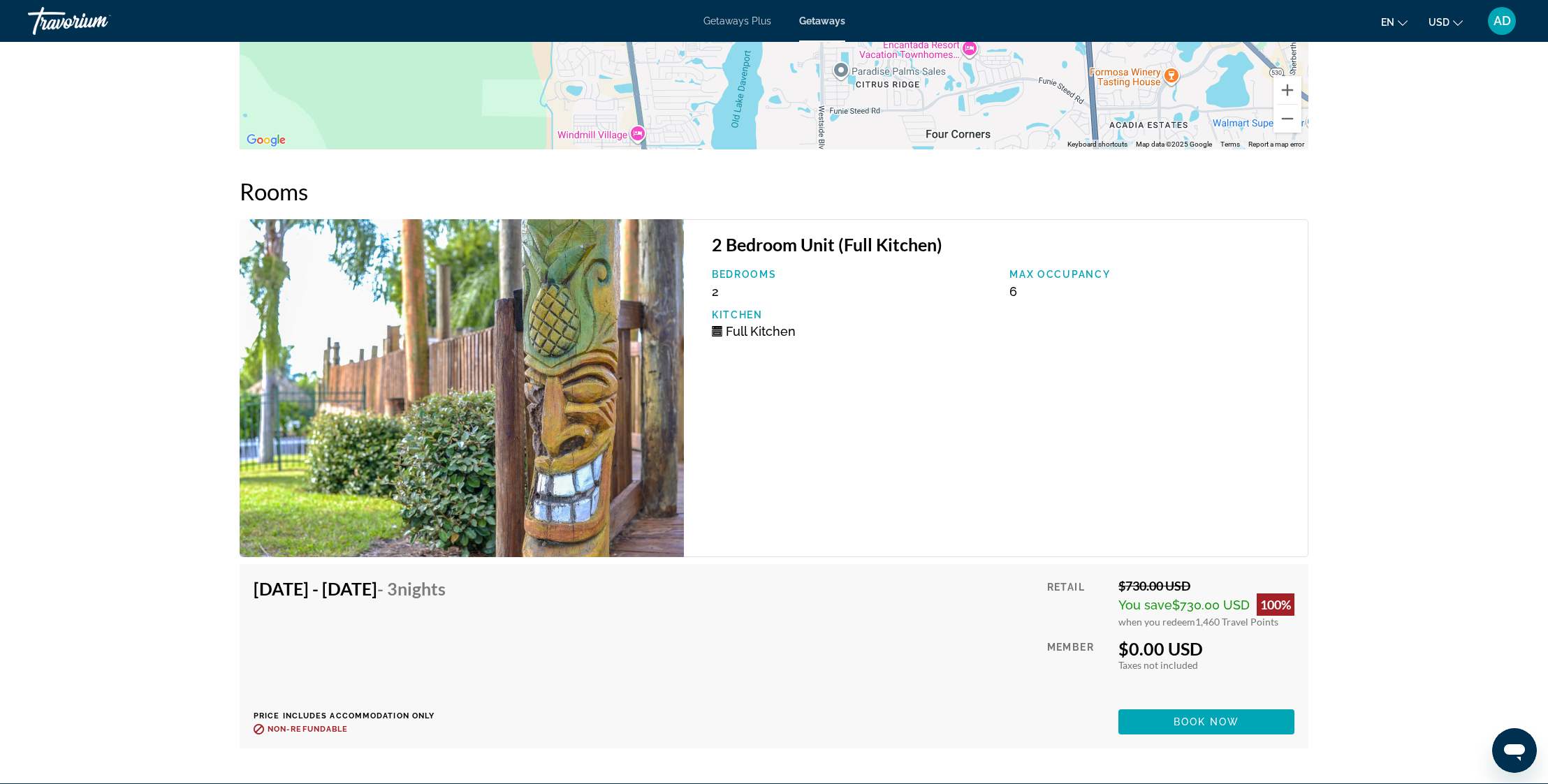
scroll to position [2376, 0]
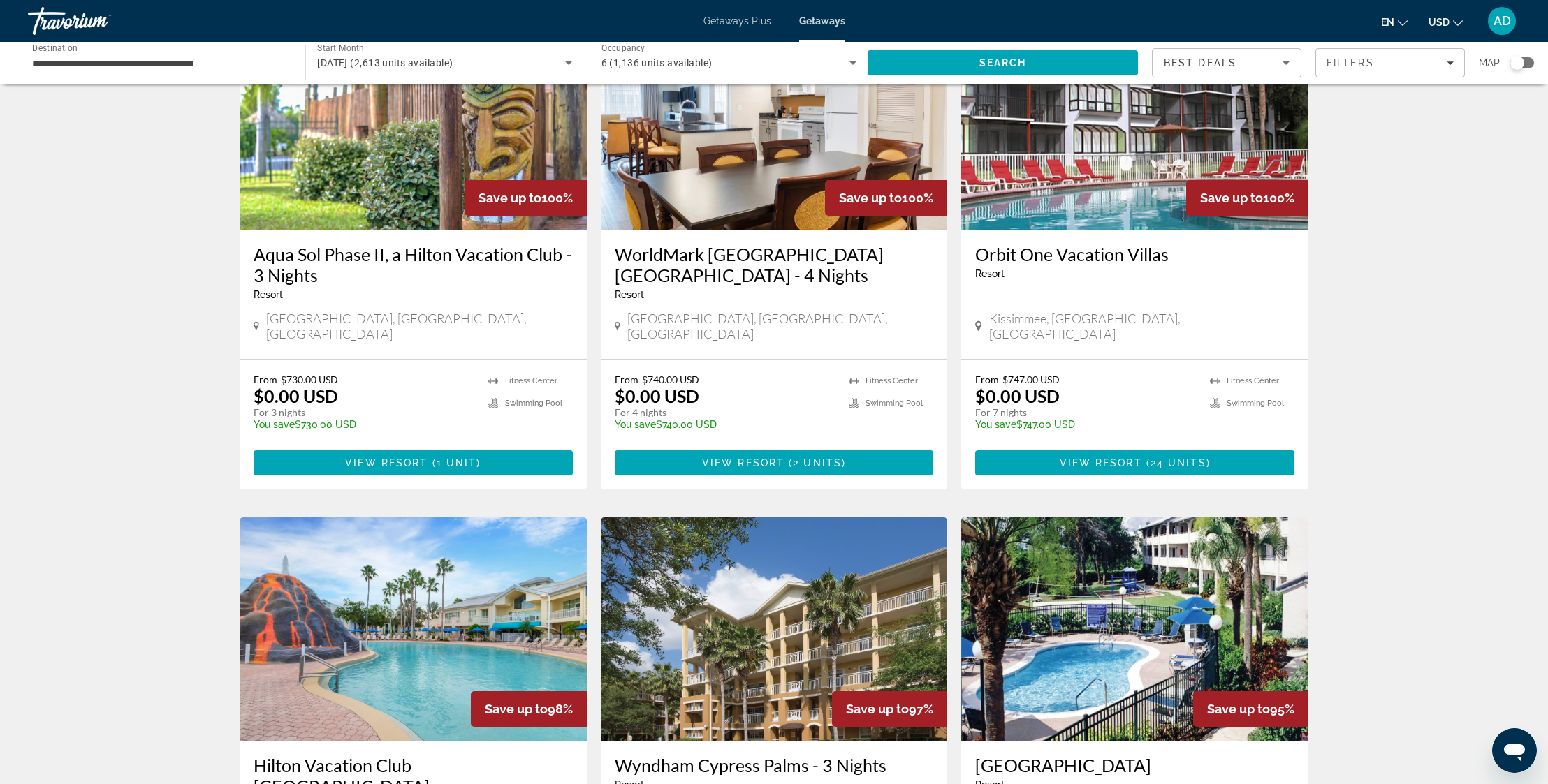
scroll to position [969, 0]
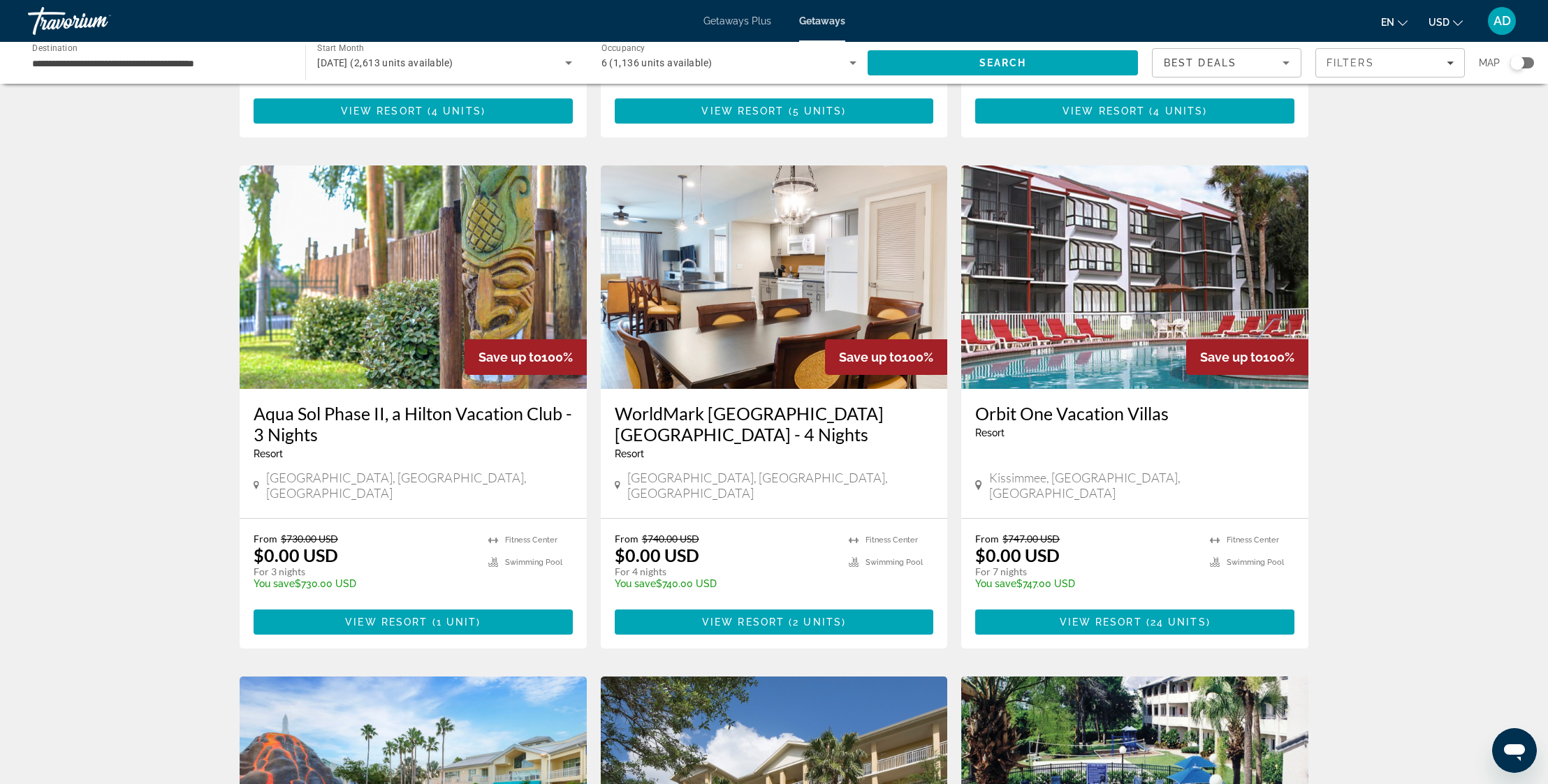
click at [815, 319] on img "Main content" at bounding box center [774, 277] width 347 height 223
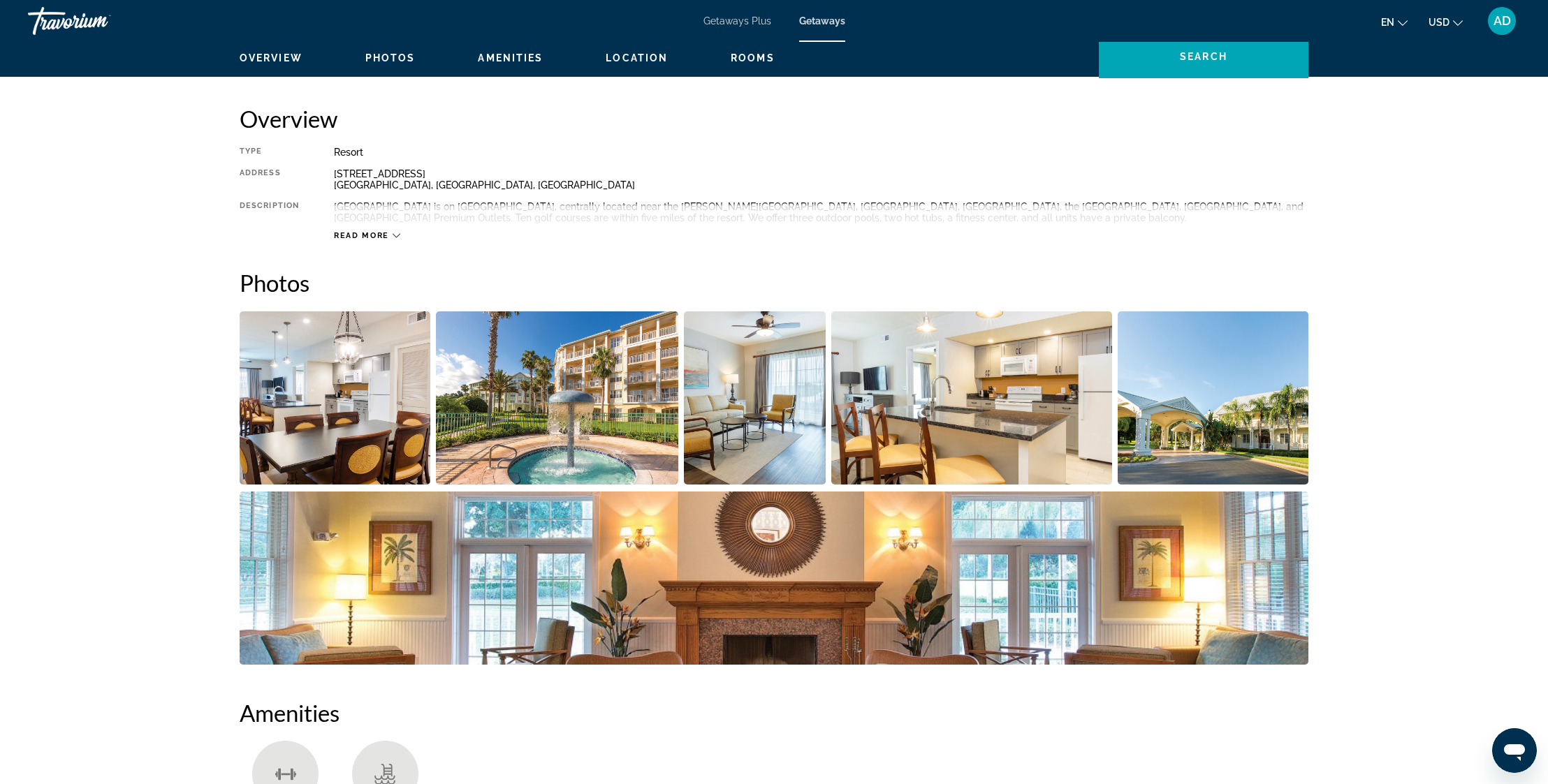
scroll to position [476, 0]
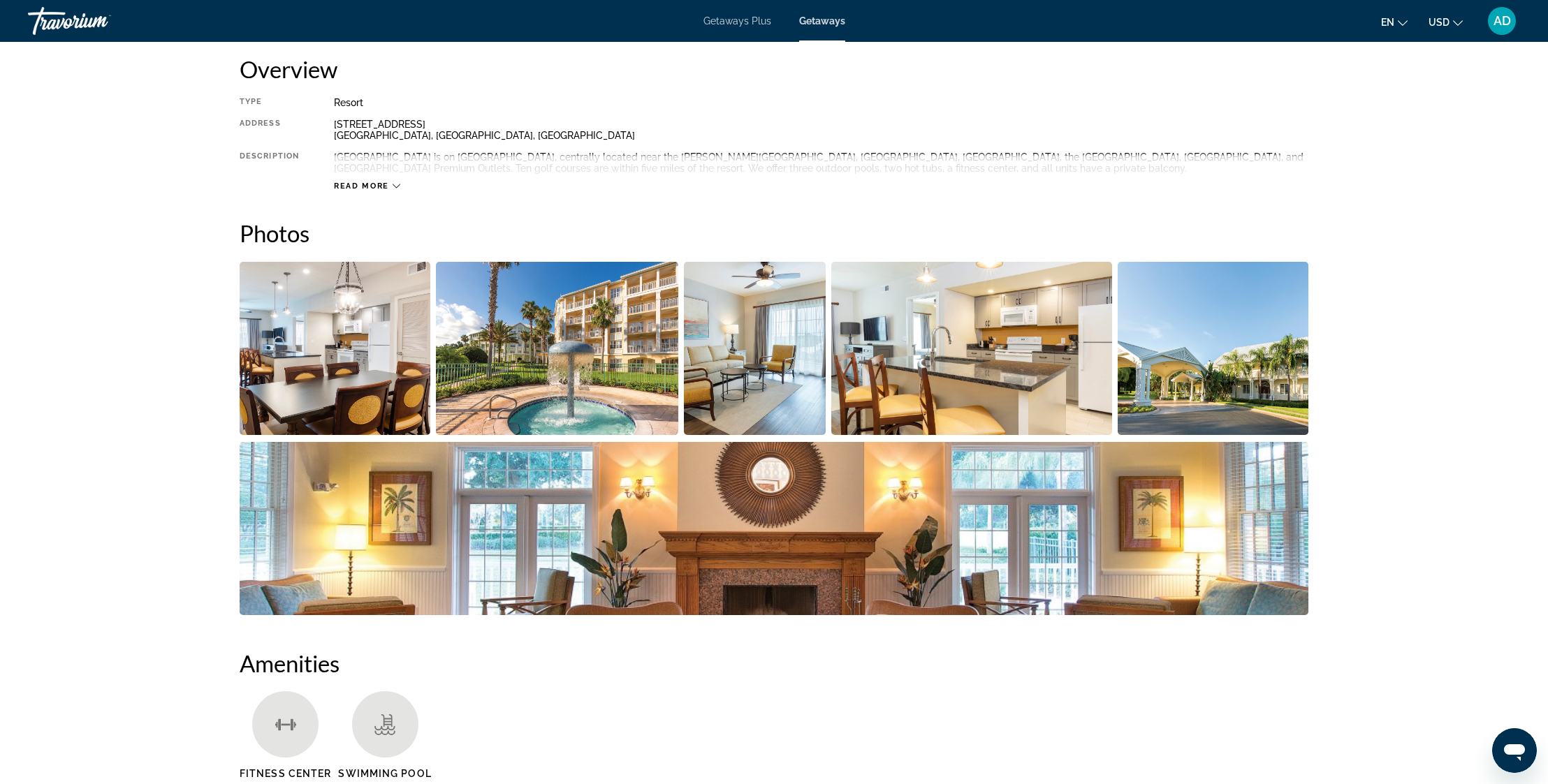
click at [342, 371] on img "Open full-screen image slider" at bounding box center [335, 348] width 191 height 174
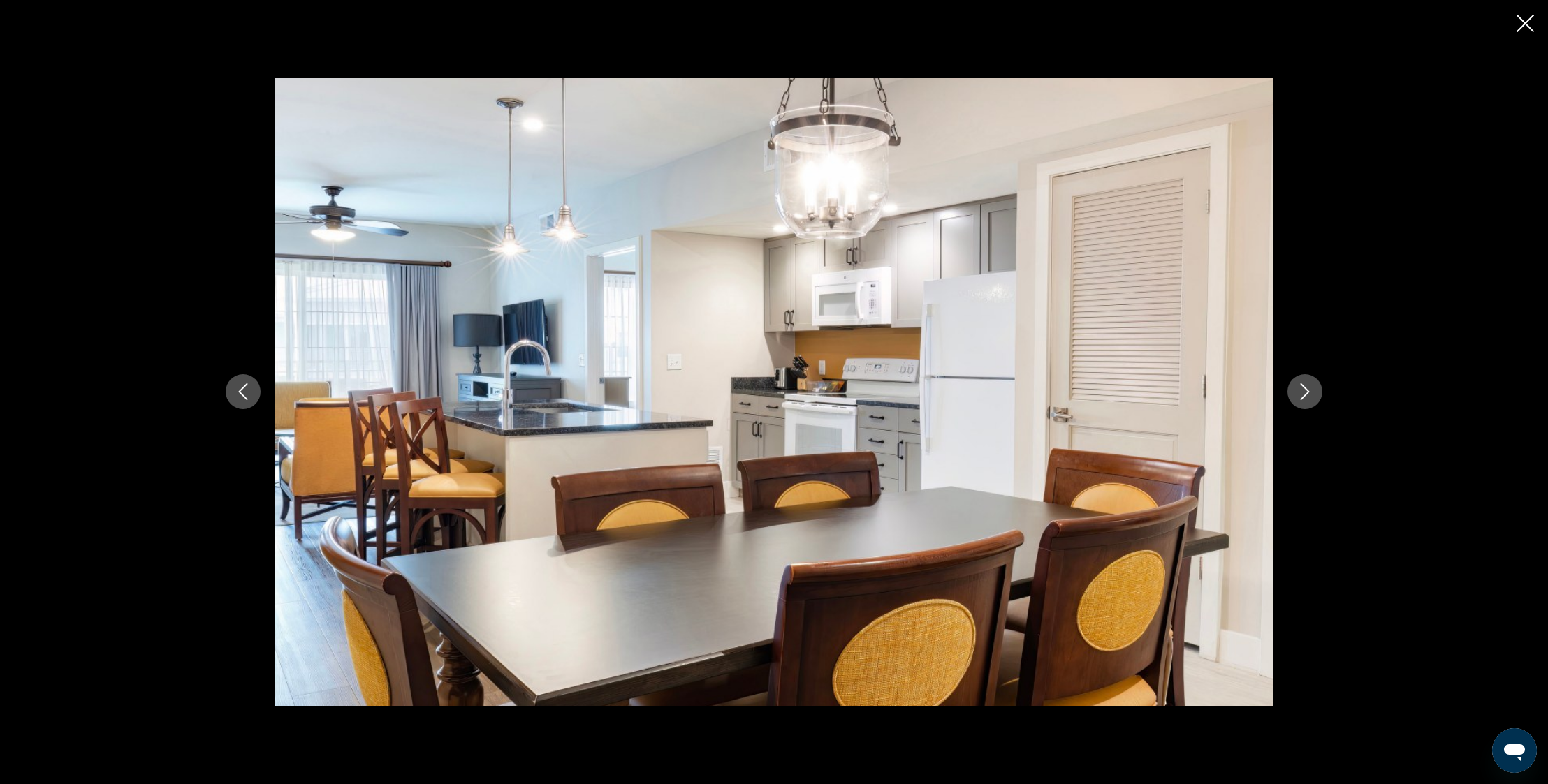
click at [1315, 392] on button "Next image" at bounding box center [1305, 391] width 35 height 35
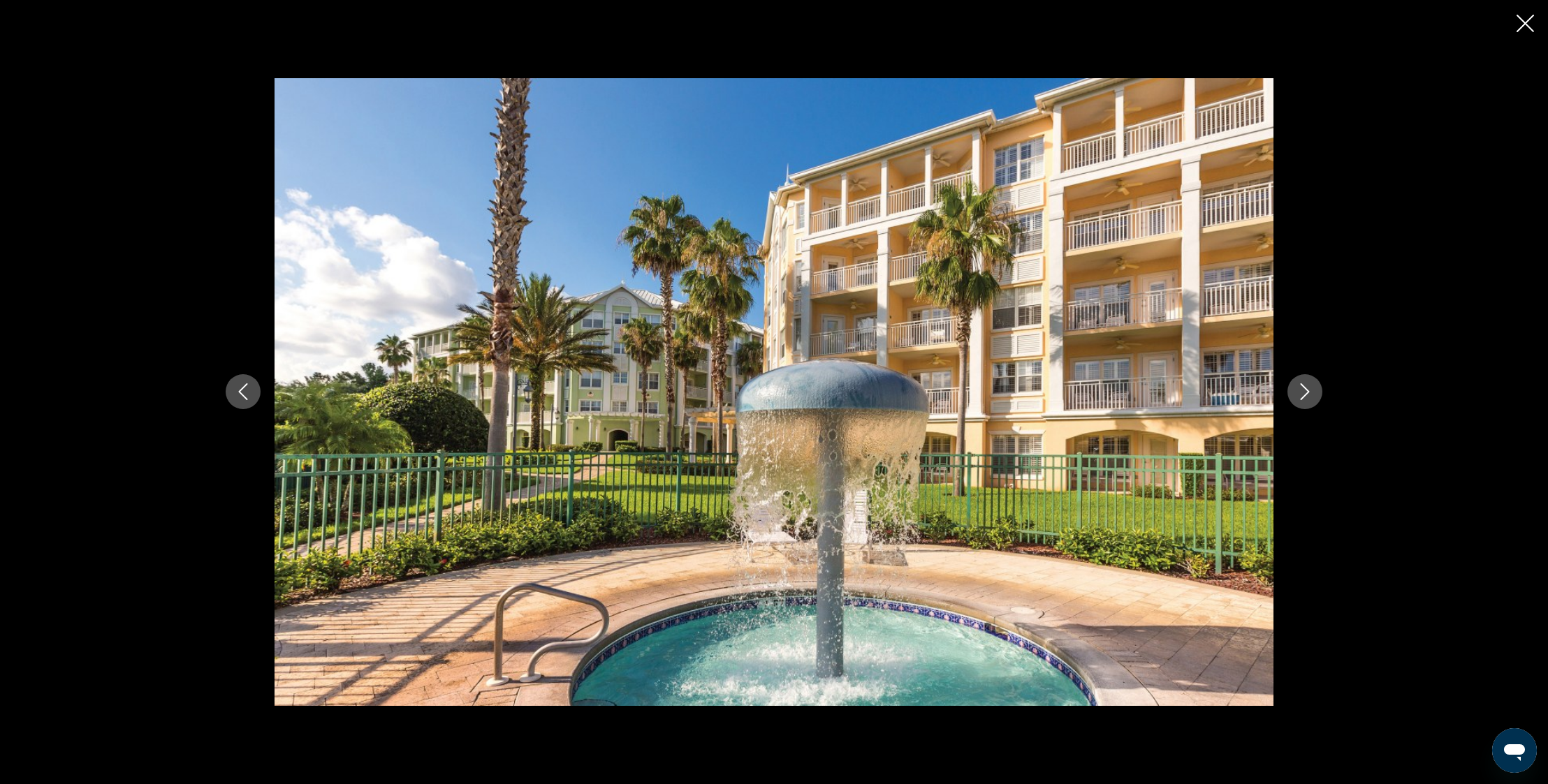
click at [1314, 392] on button "Next image" at bounding box center [1305, 391] width 35 height 35
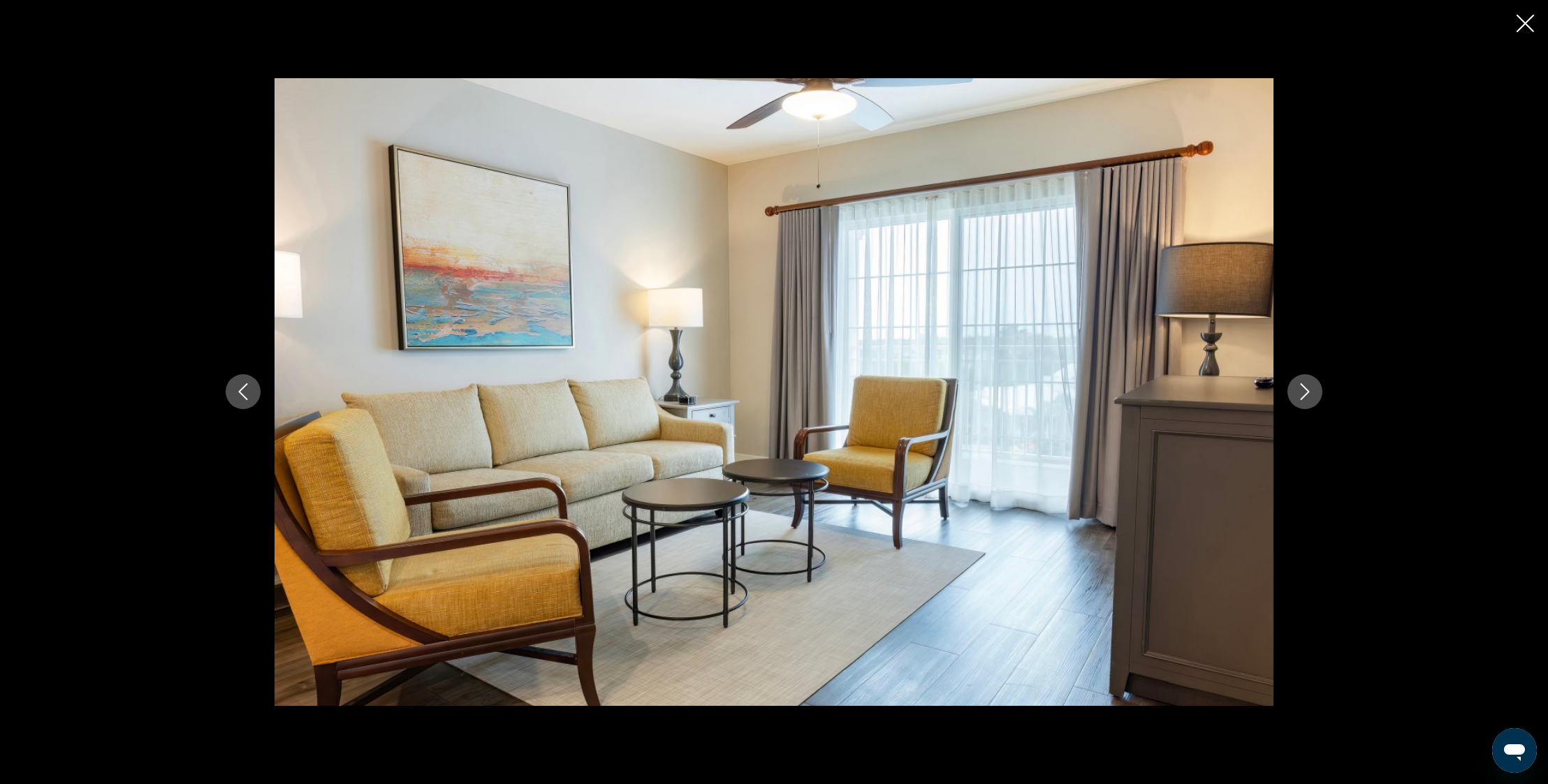
click at [1314, 392] on button "Next image" at bounding box center [1305, 391] width 35 height 35
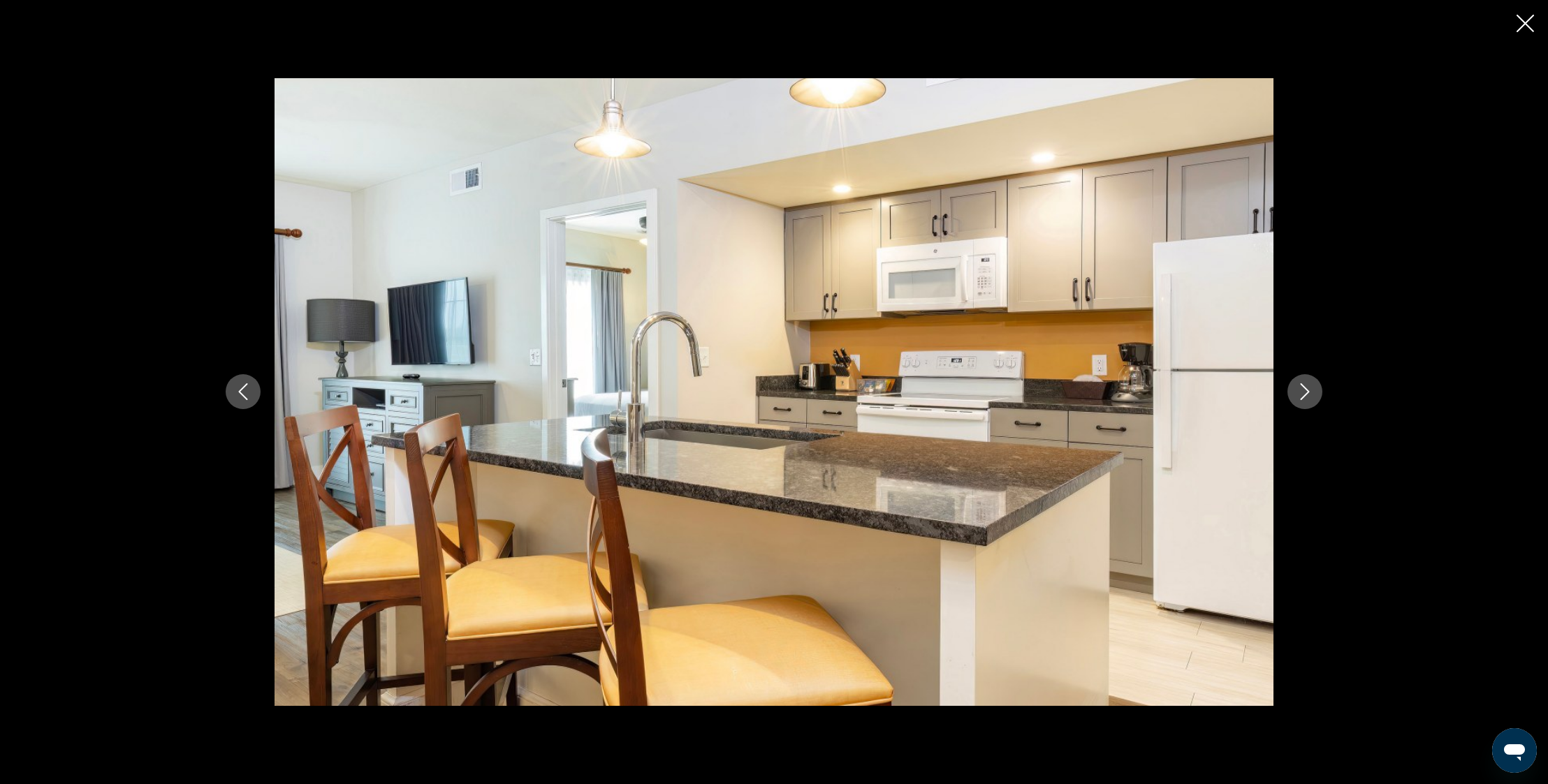
click at [1314, 392] on button "Next image" at bounding box center [1305, 391] width 35 height 35
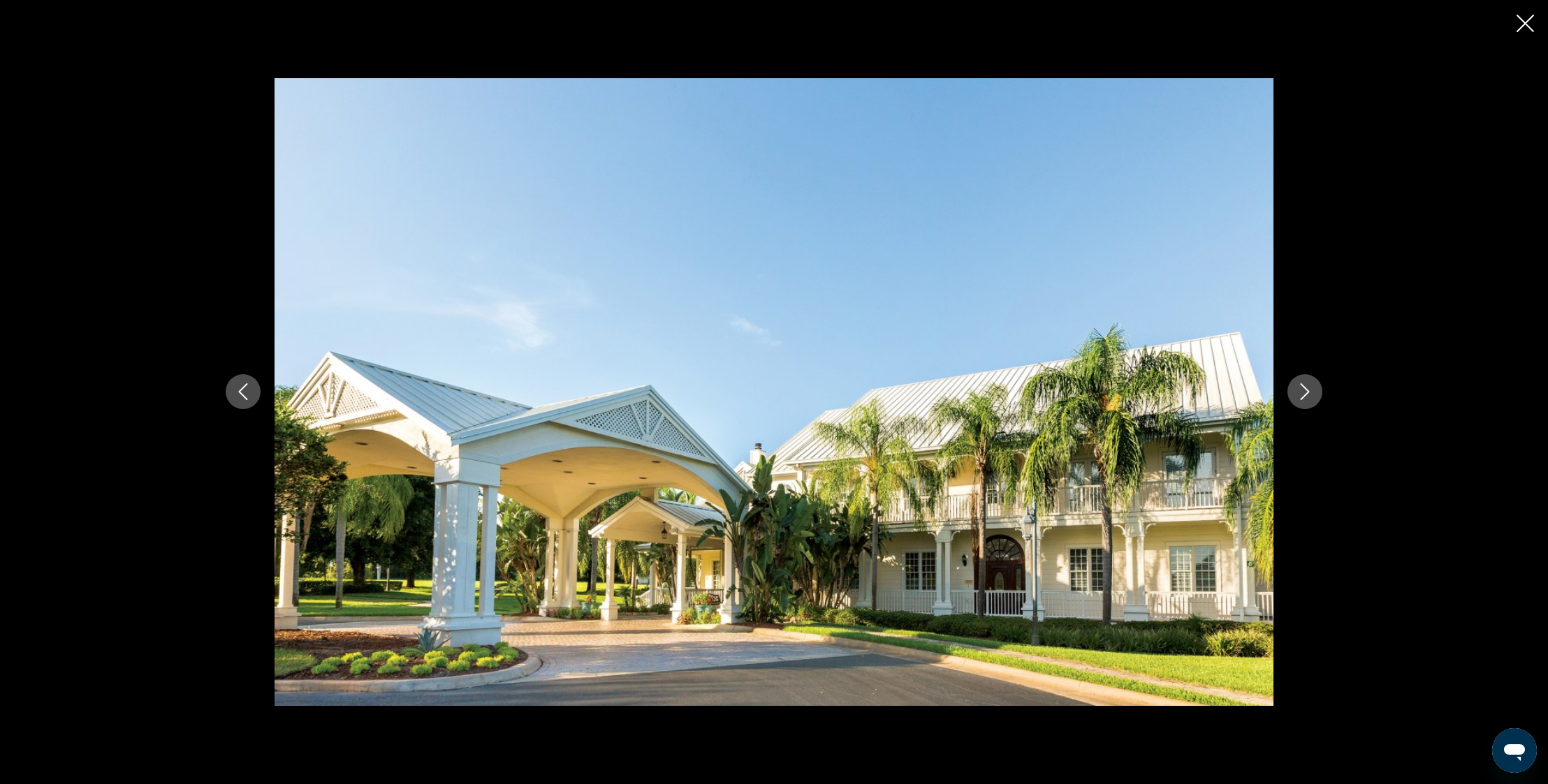
click at [1314, 392] on button "Next image" at bounding box center [1305, 391] width 35 height 35
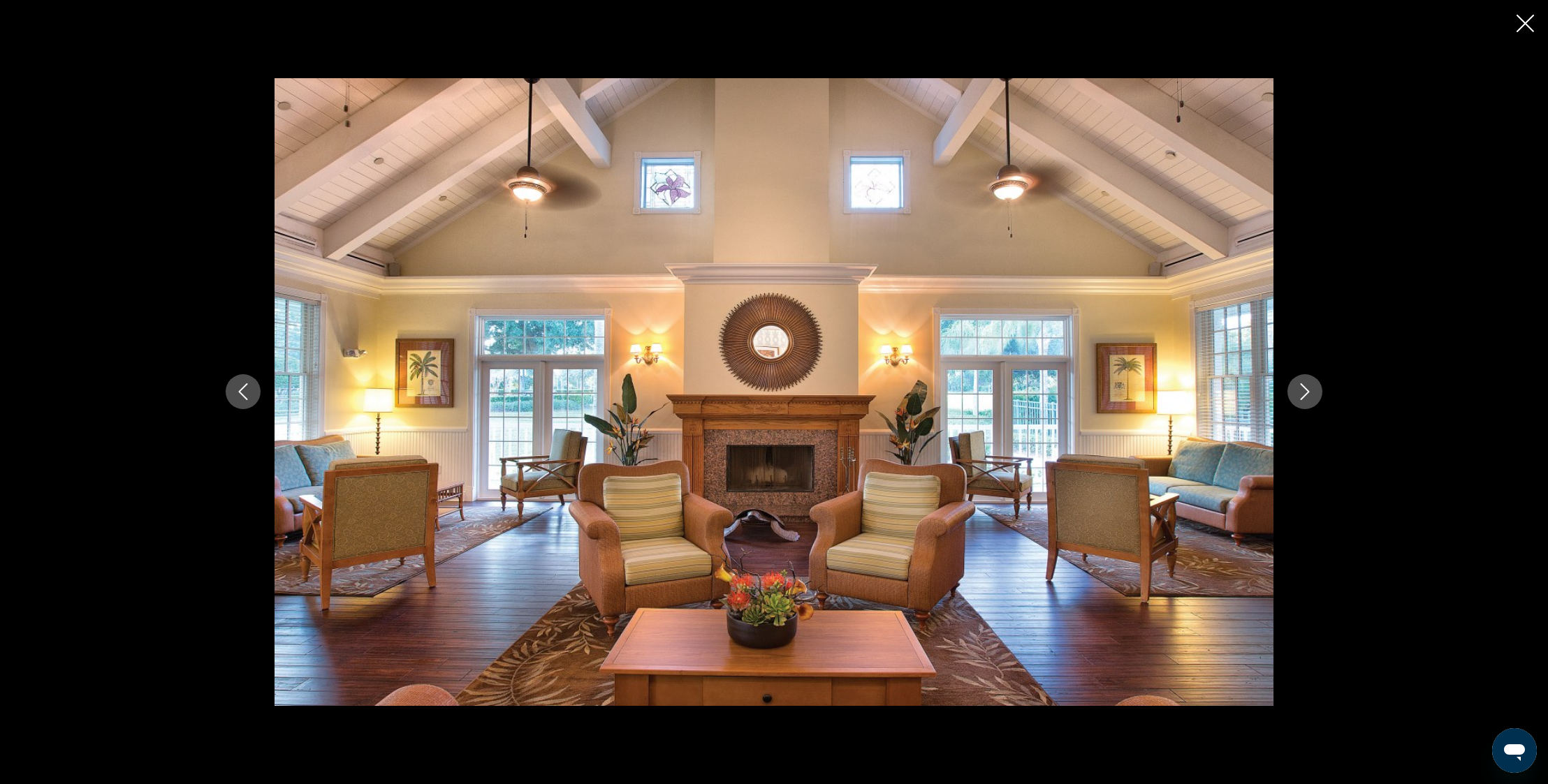
click at [1314, 392] on button "Next image" at bounding box center [1305, 391] width 35 height 35
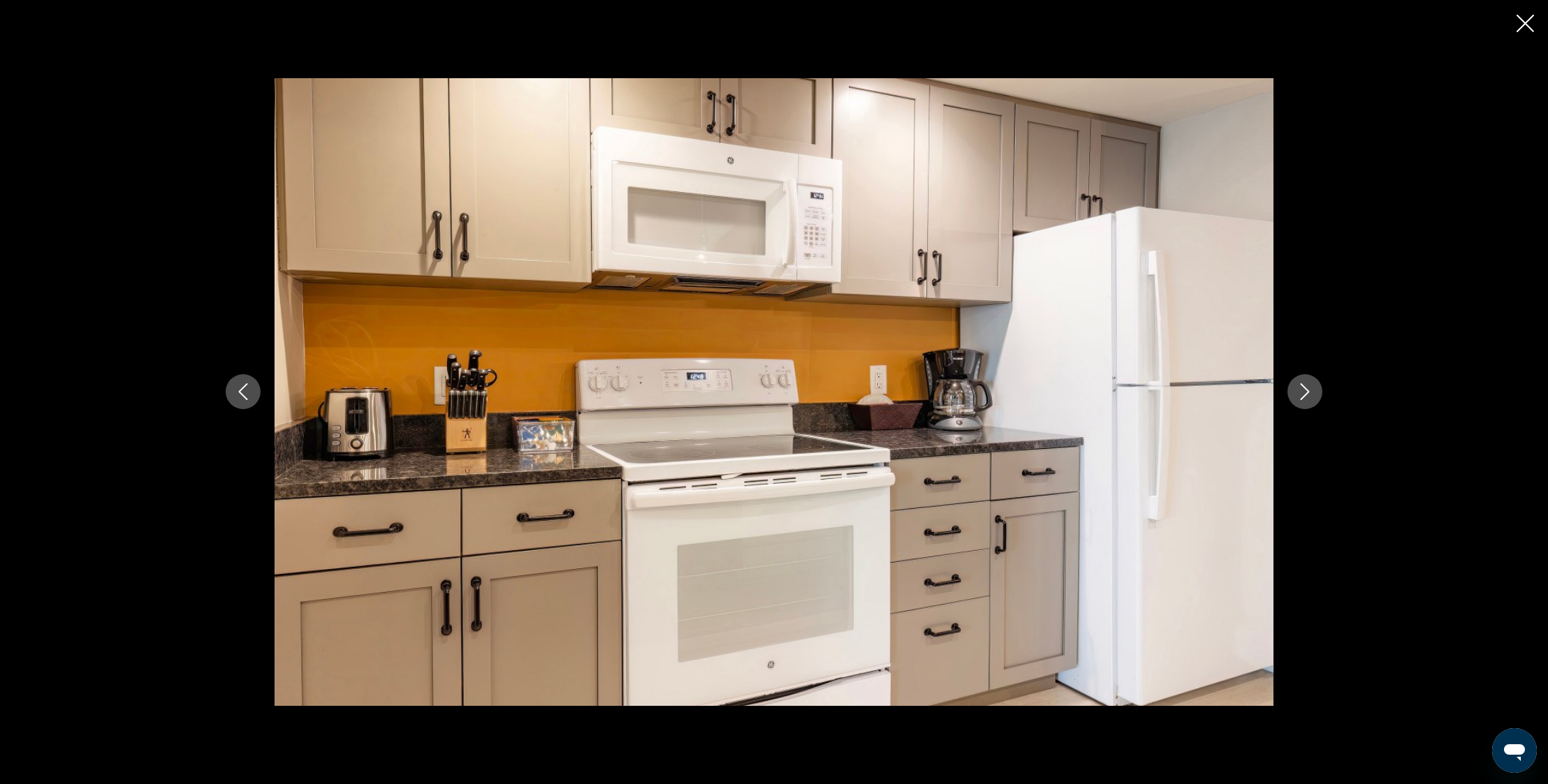
click at [245, 399] on icon "Previous image" at bounding box center [243, 391] width 16 height 16
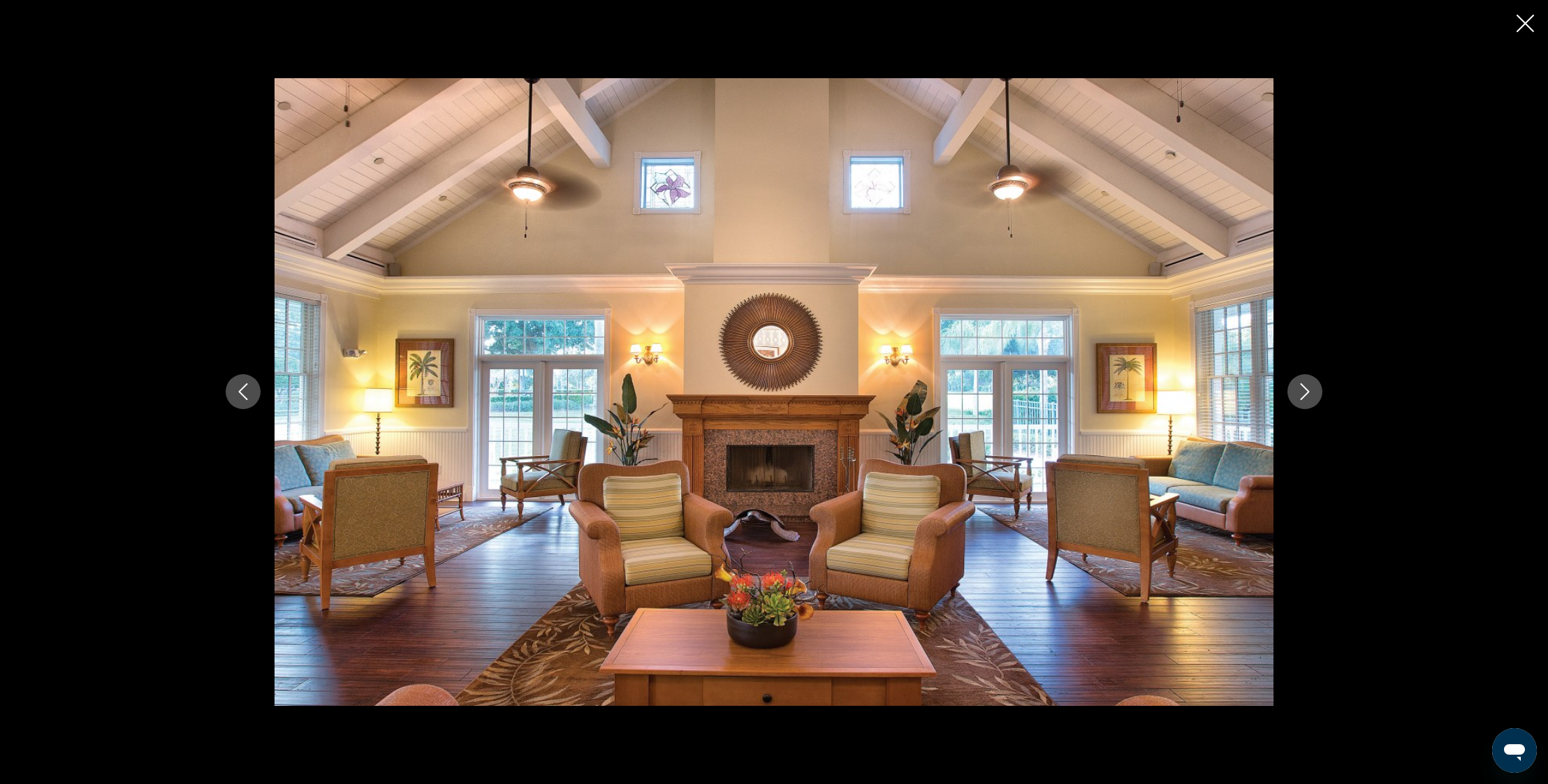
click at [1305, 390] on icon "Next image" at bounding box center [1304, 391] width 16 height 16
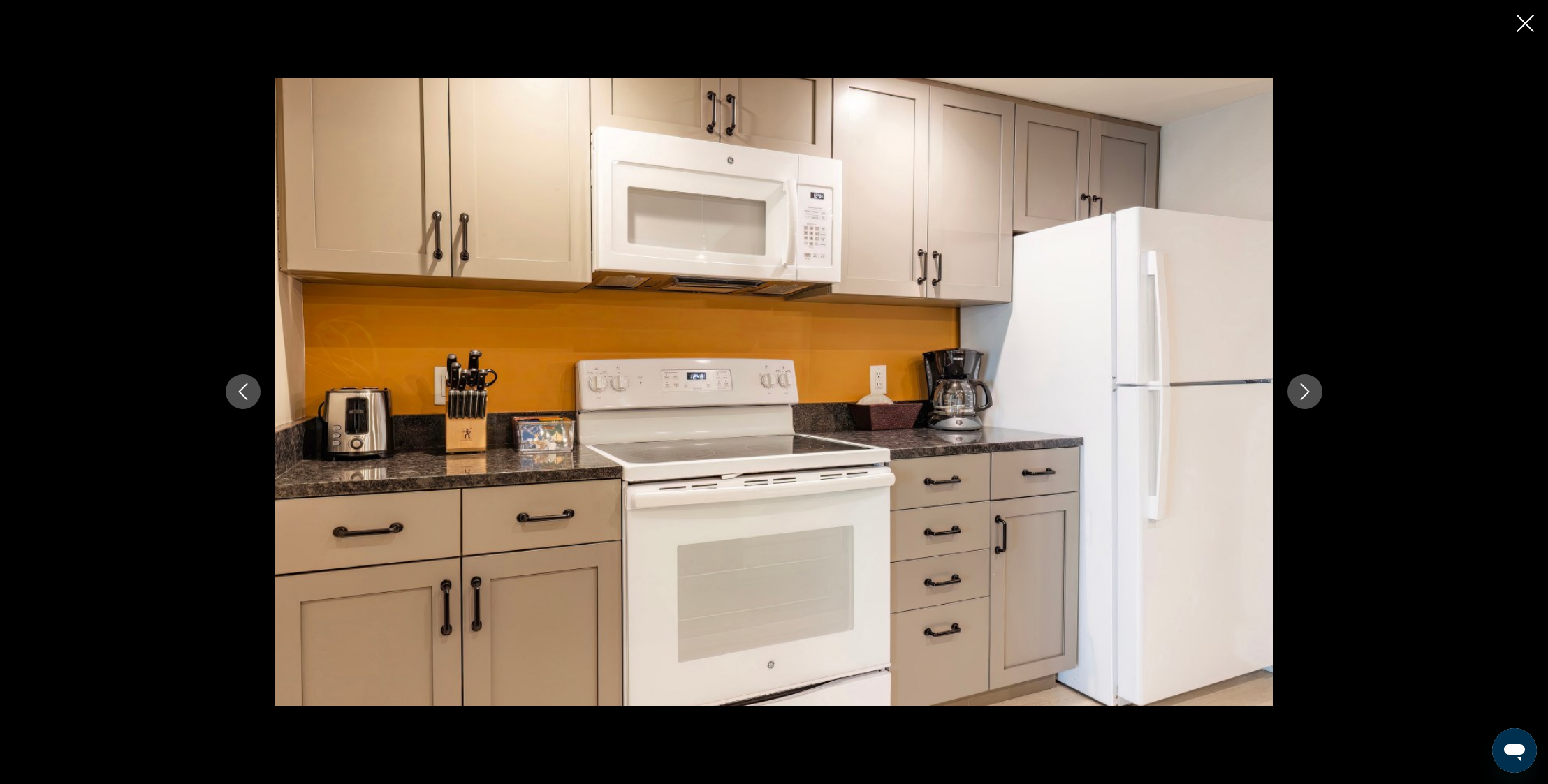
click at [1305, 390] on icon "Next image" at bounding box center [1304, 391] width 16 height 16
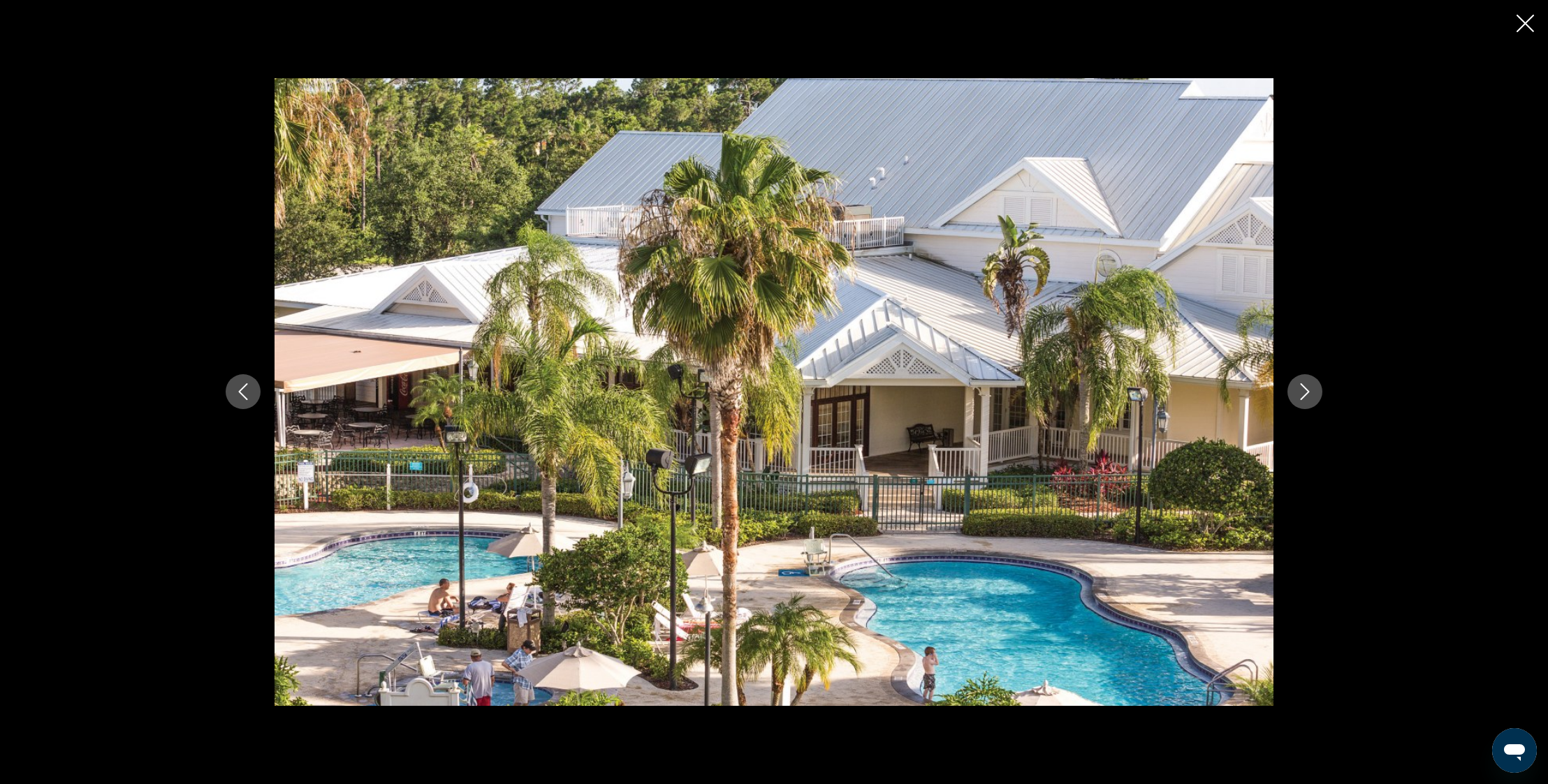
click at [1304, 390] on icon "Next image" at bounding box center [1304, 391] width 16 height 16
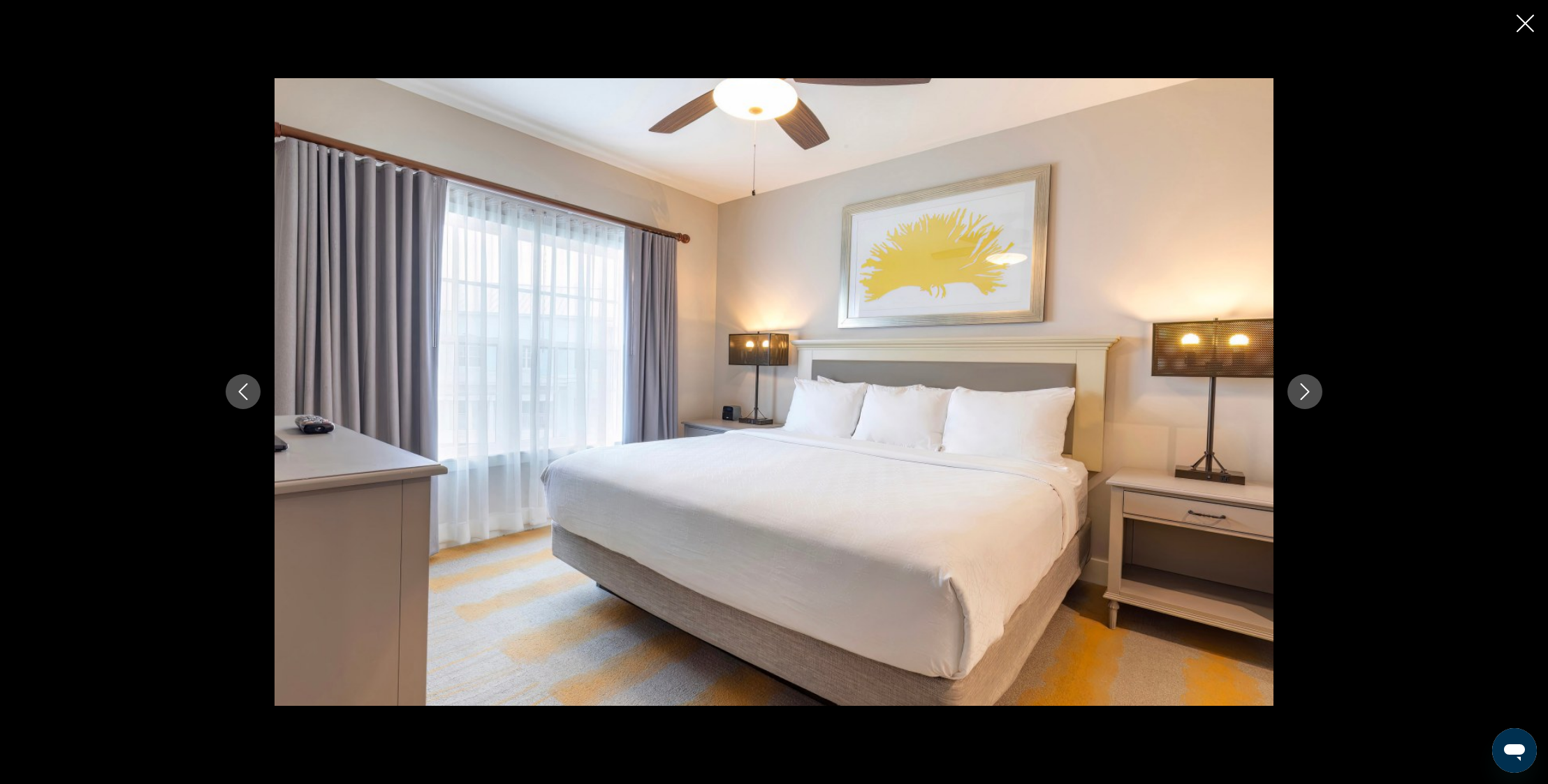
click at [1304, 390] on icon "Next image" at bounding box center [1304, 391] width 16 height 16
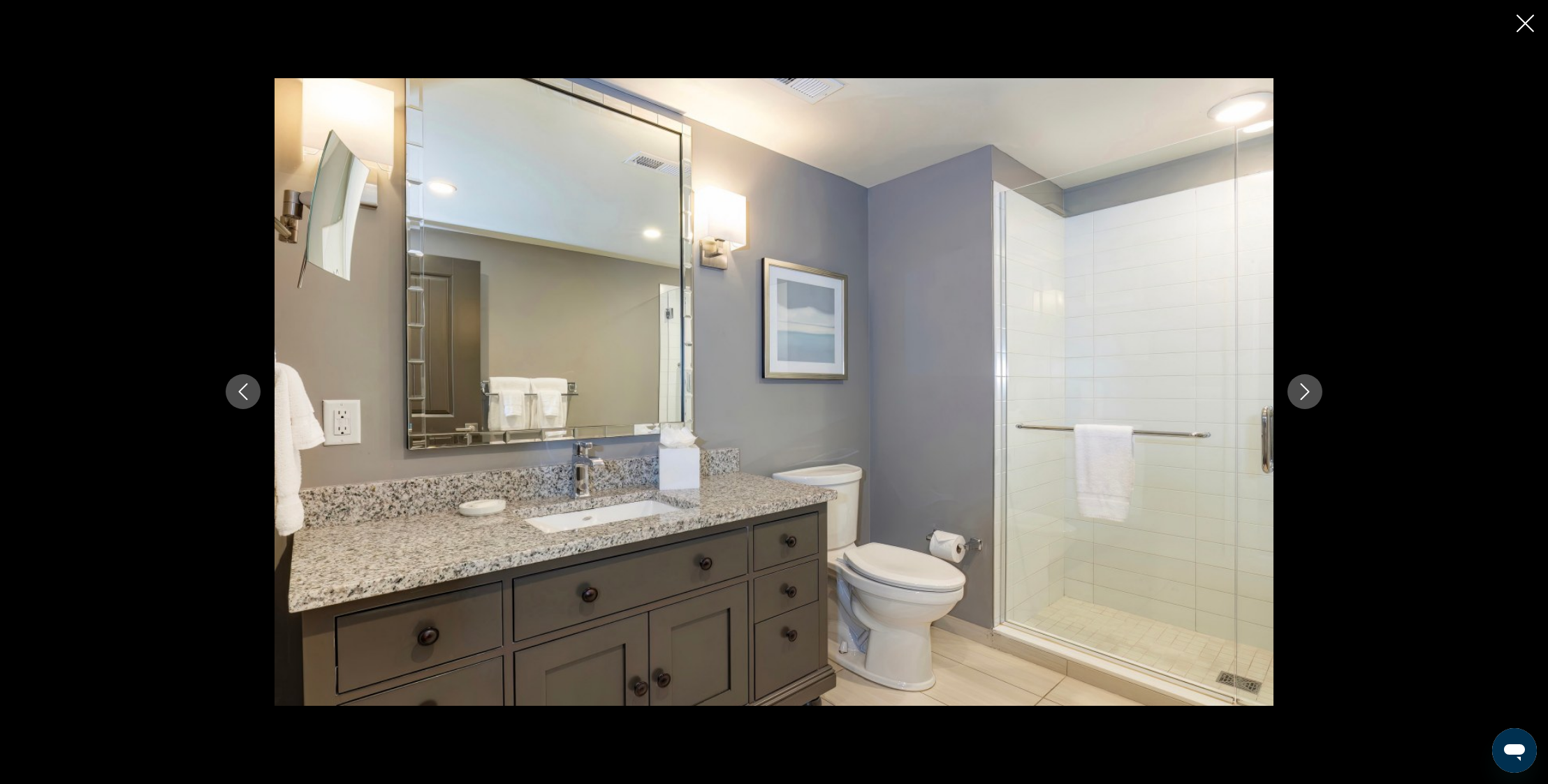
click at [1304, 390] on icon "Next image" at bounding box center [1304, 391] width 16 height 16
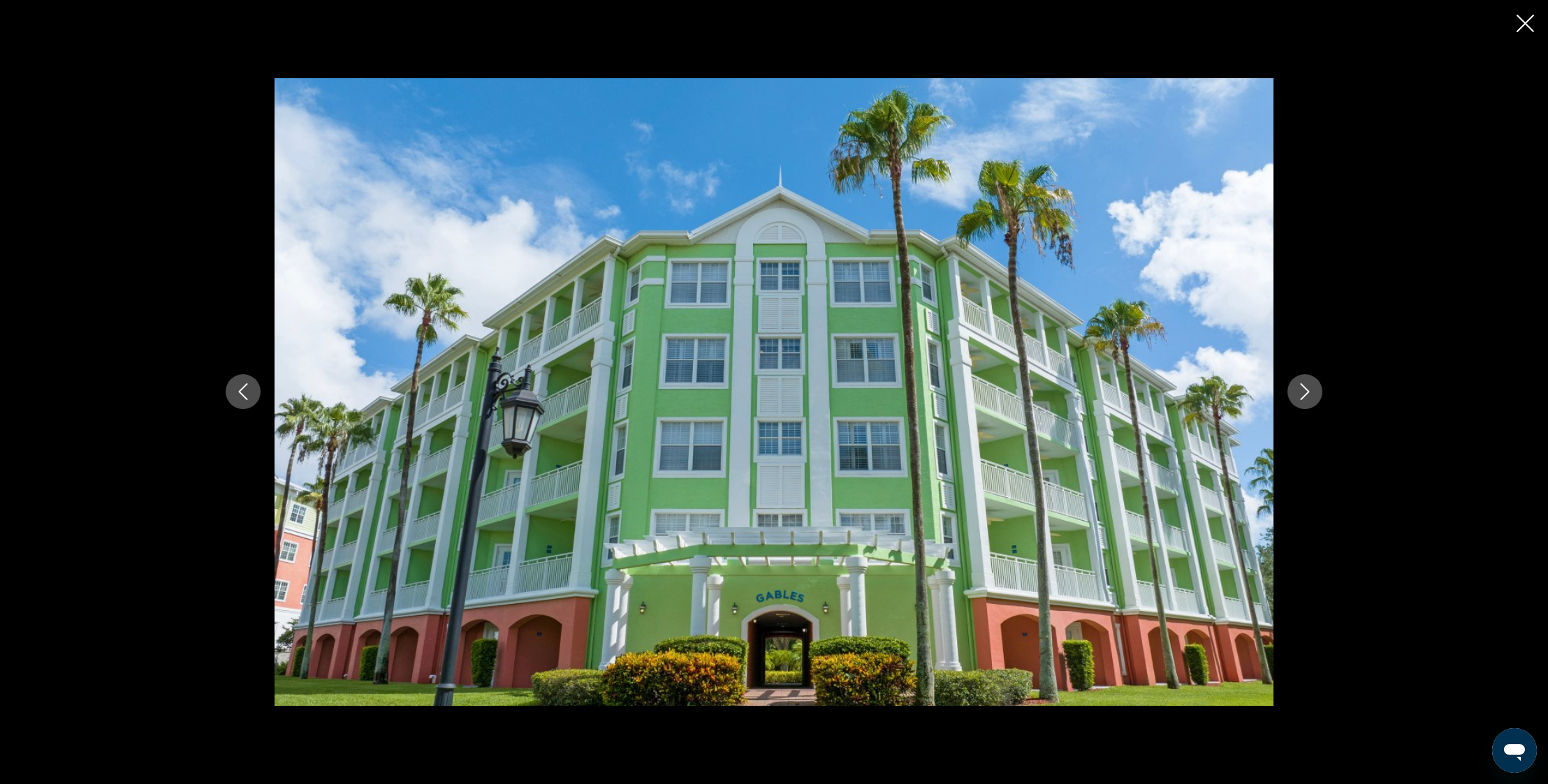
click at [1304, 390] on icon "Next image" at bounding box center [1304, 391] width 16 height 16
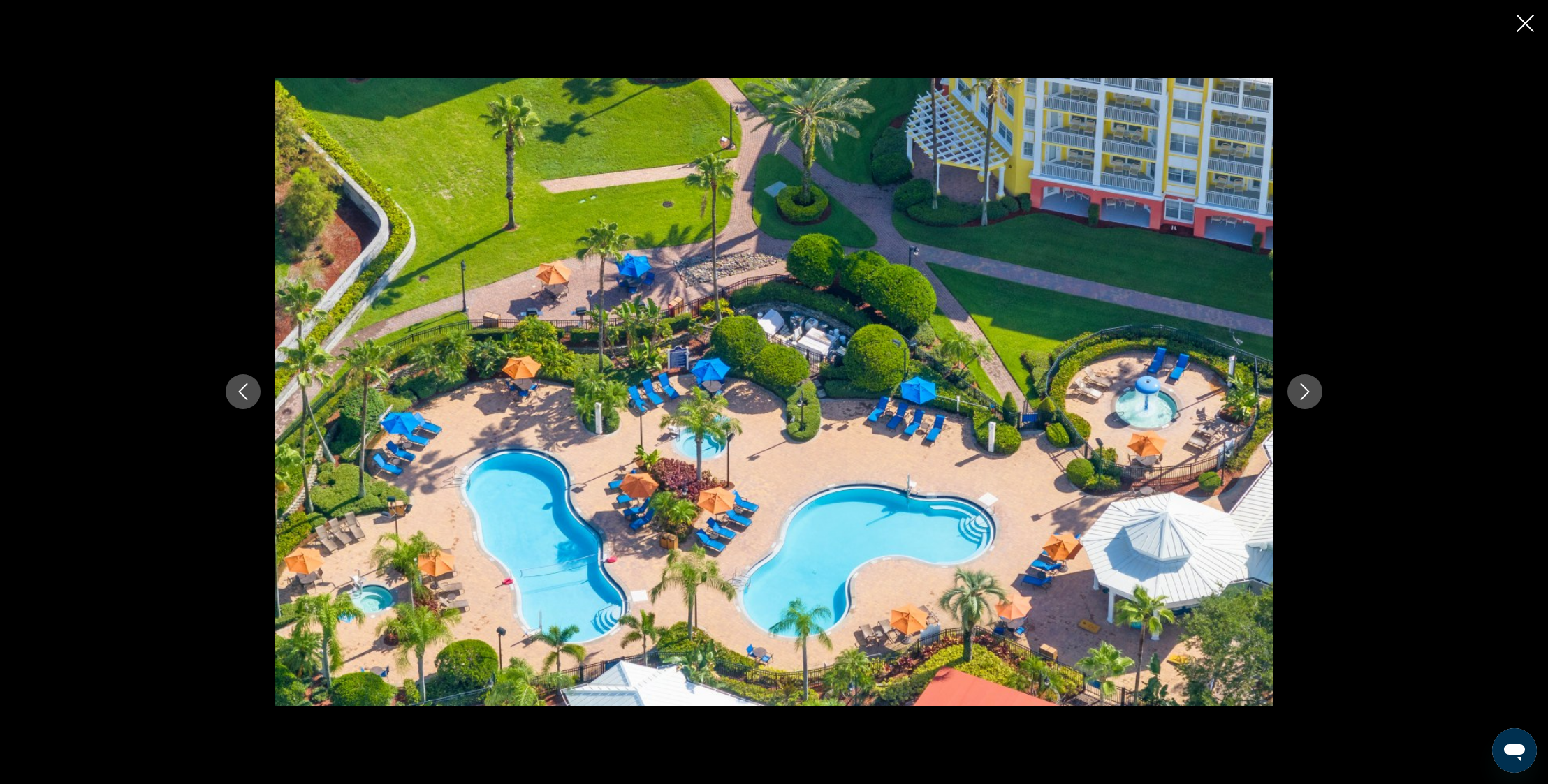
click at [1304, 390] on icon "Next image" at bounding box center [1304, 391] width 16 height 16
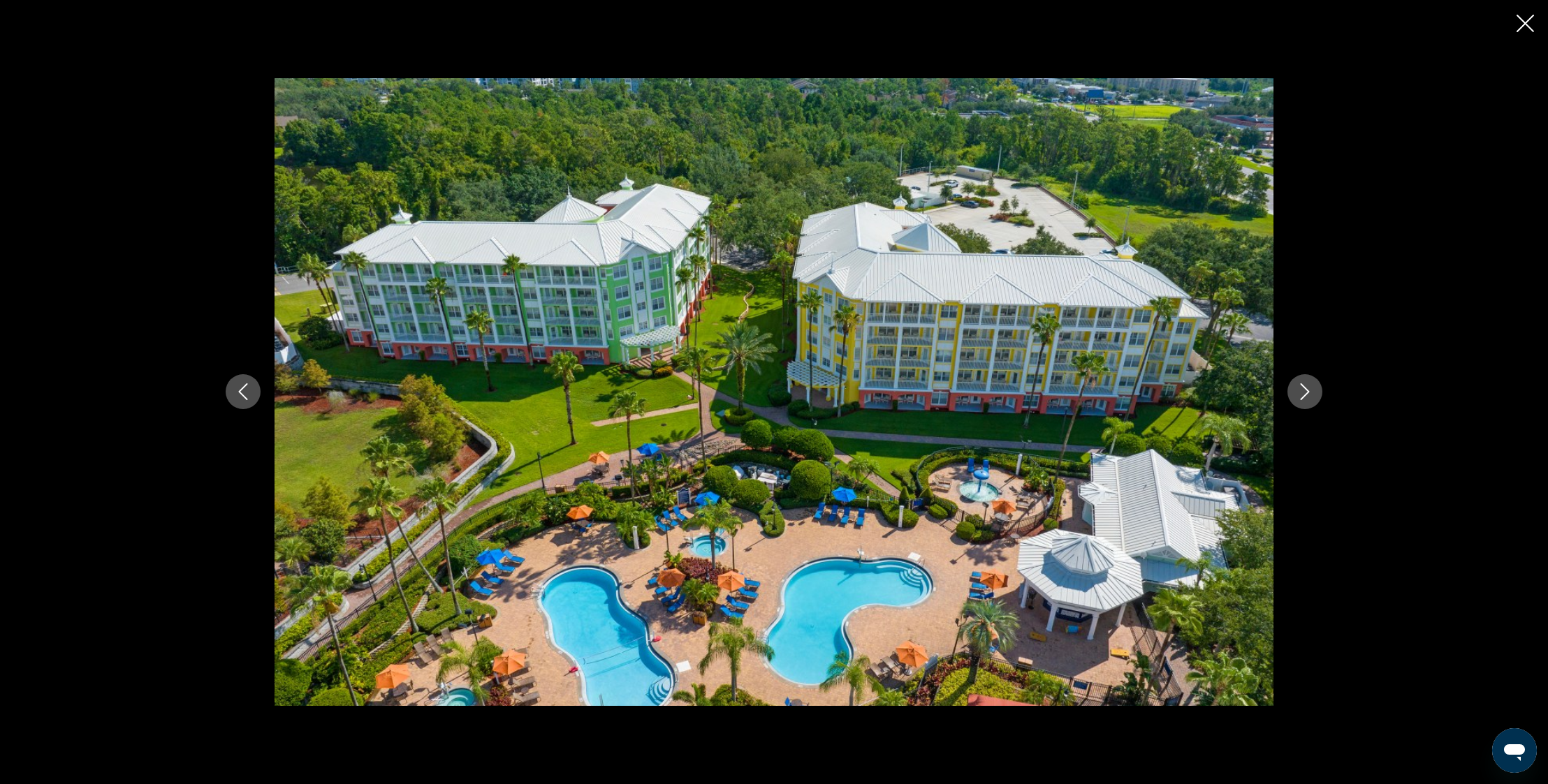
click at [1304, 390] on icon "Next image" at bounding box center [1304, 391] width 16 height 16
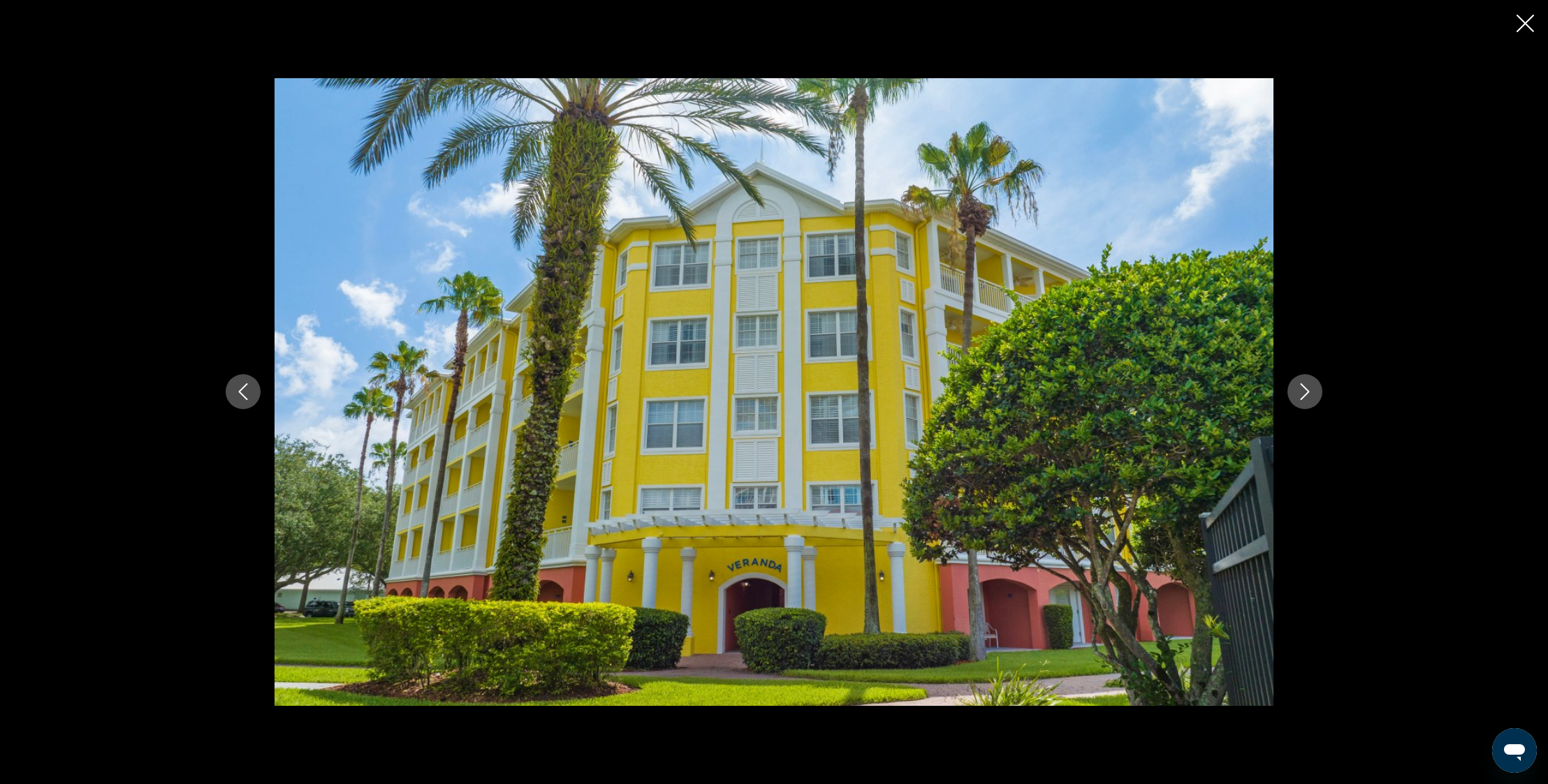
click at [1304, 390] on icon "Next image" at bounding box center [1304, 391] width 16 height 16
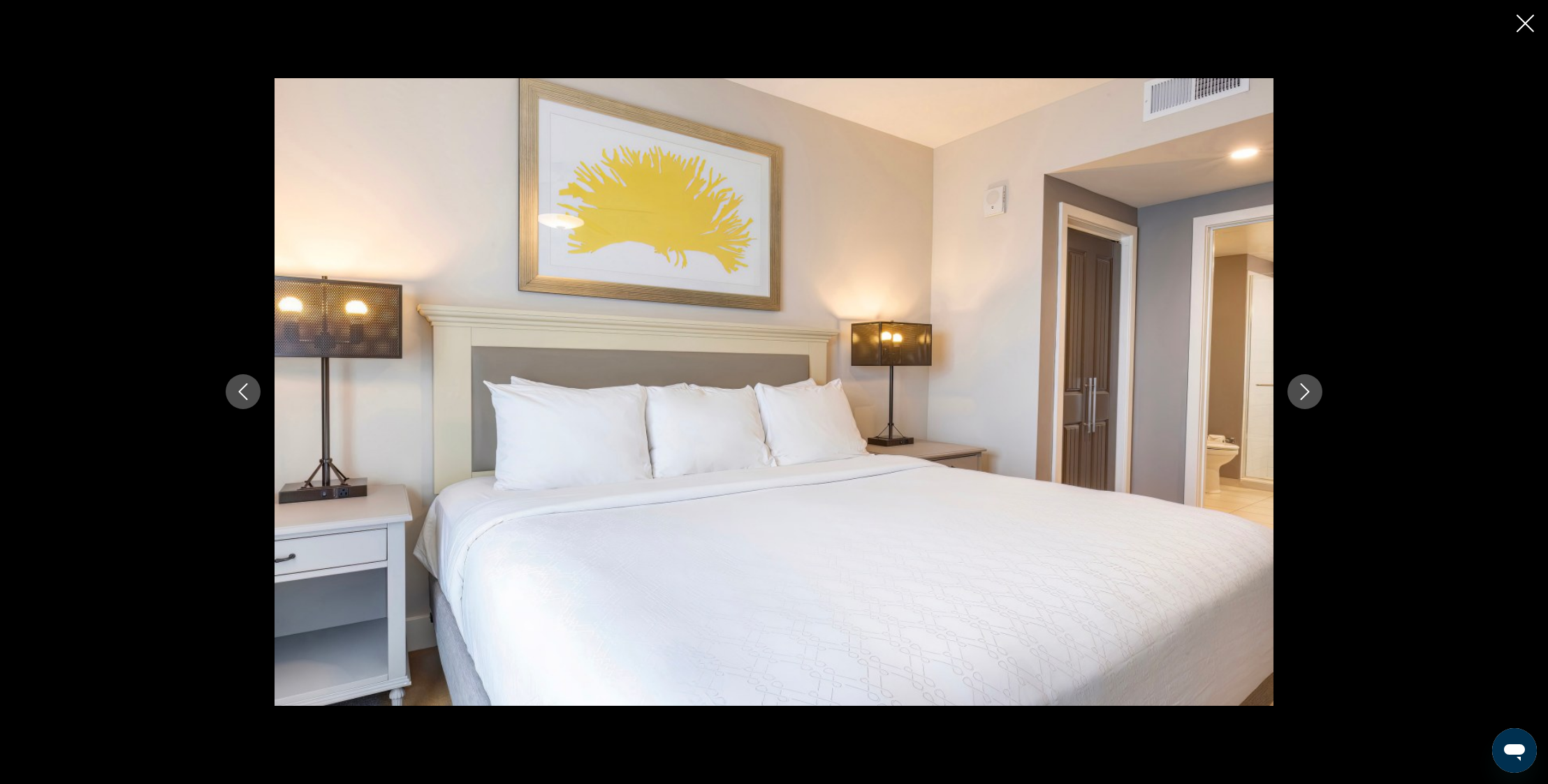
click at [1304, 390] on icon "Next image" at bounding box center [1304, 391] width 16 height 16
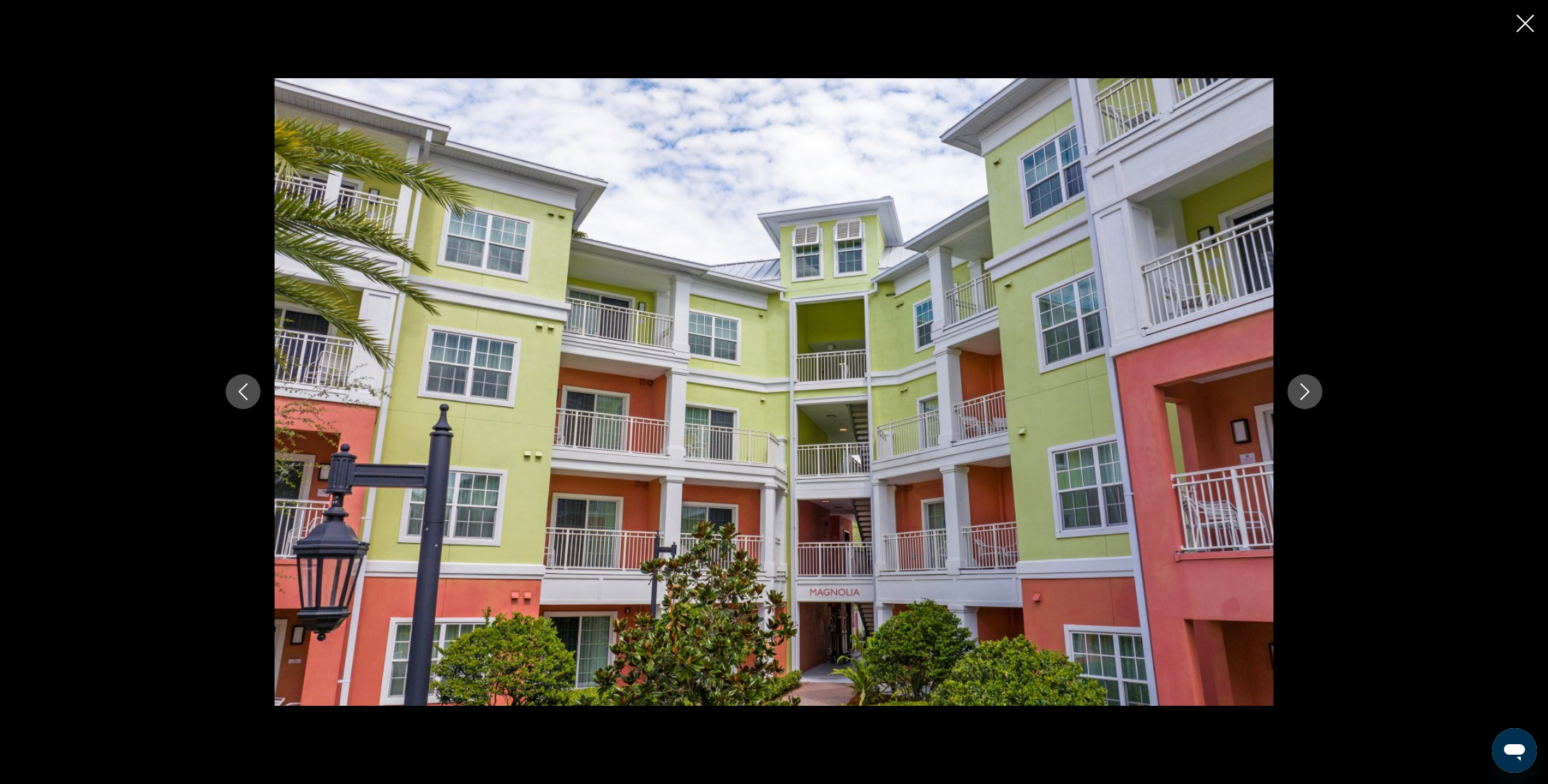
click at [1304, 390] on icon "Next image" at bounding box center [1304, 391] width 16 height 16
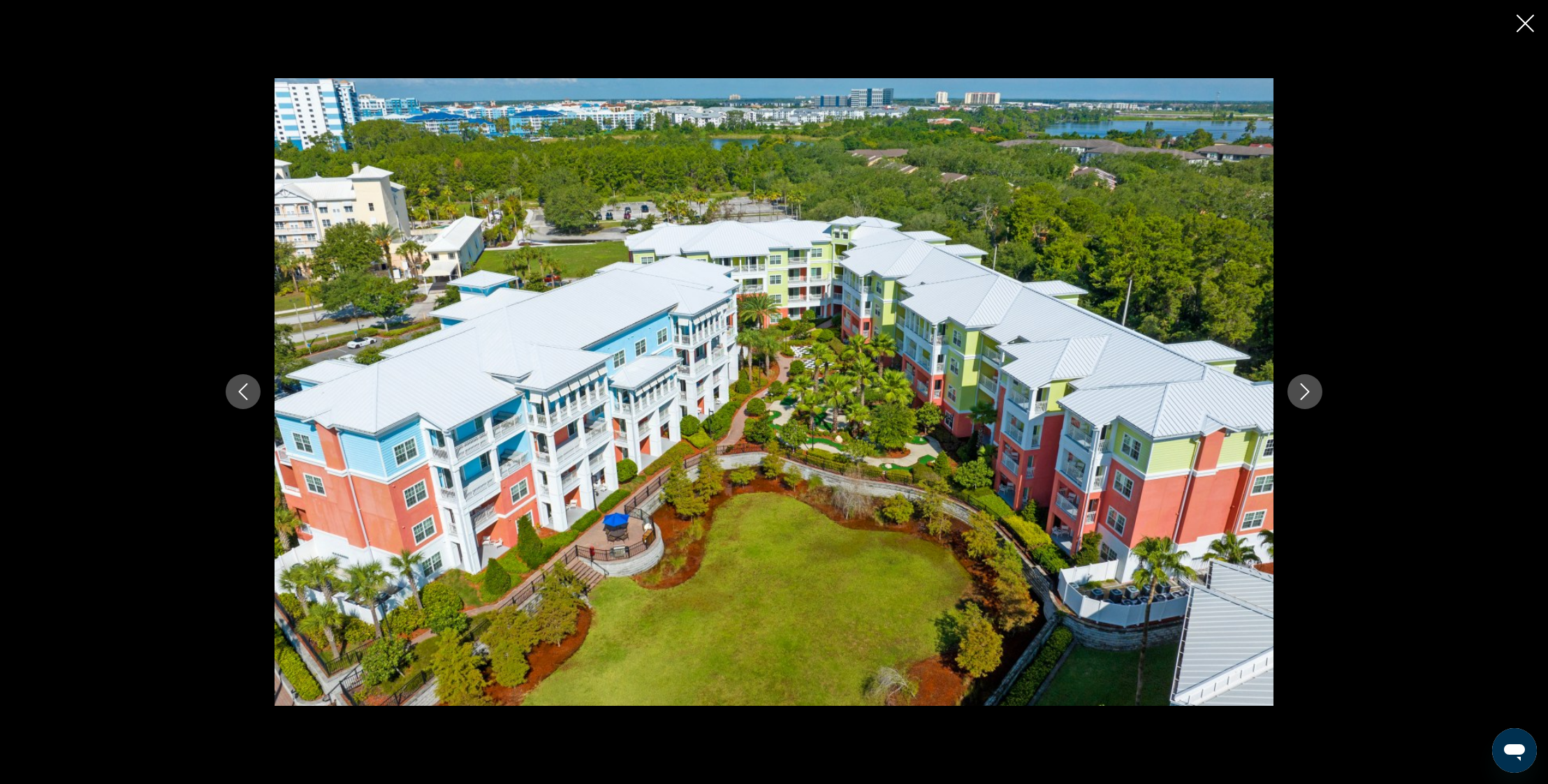
click at [1304, 390] on icon "Next image" at bounding box center [1304, 391] width 16 height 16
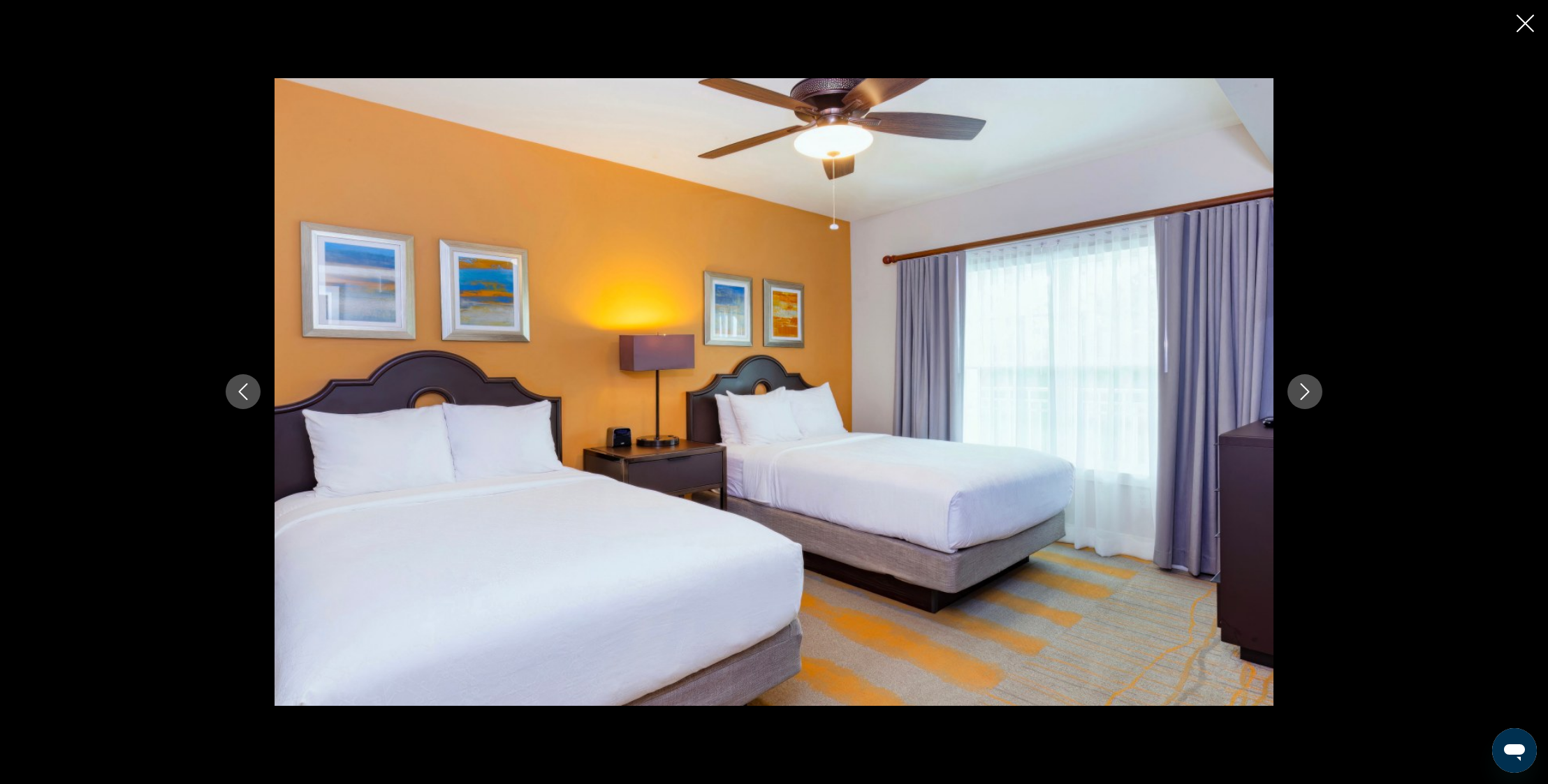
click at [1304, 390] on icon "Next image" at bounding box center [1304, 391] width 16 height 16
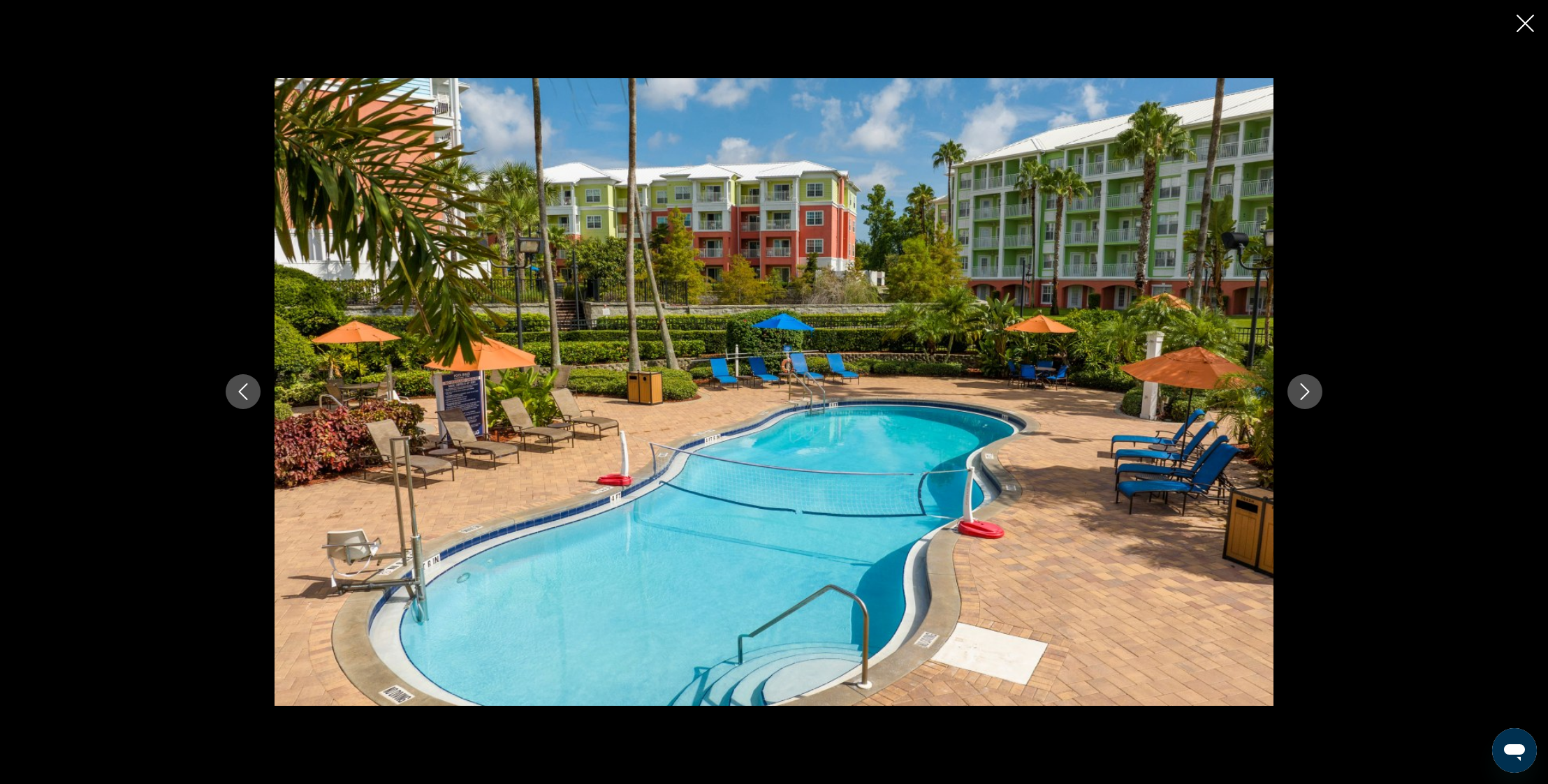
click at [1304, 390] on icon "Next image" at bounding box center [1304, 391] width 16 height 16
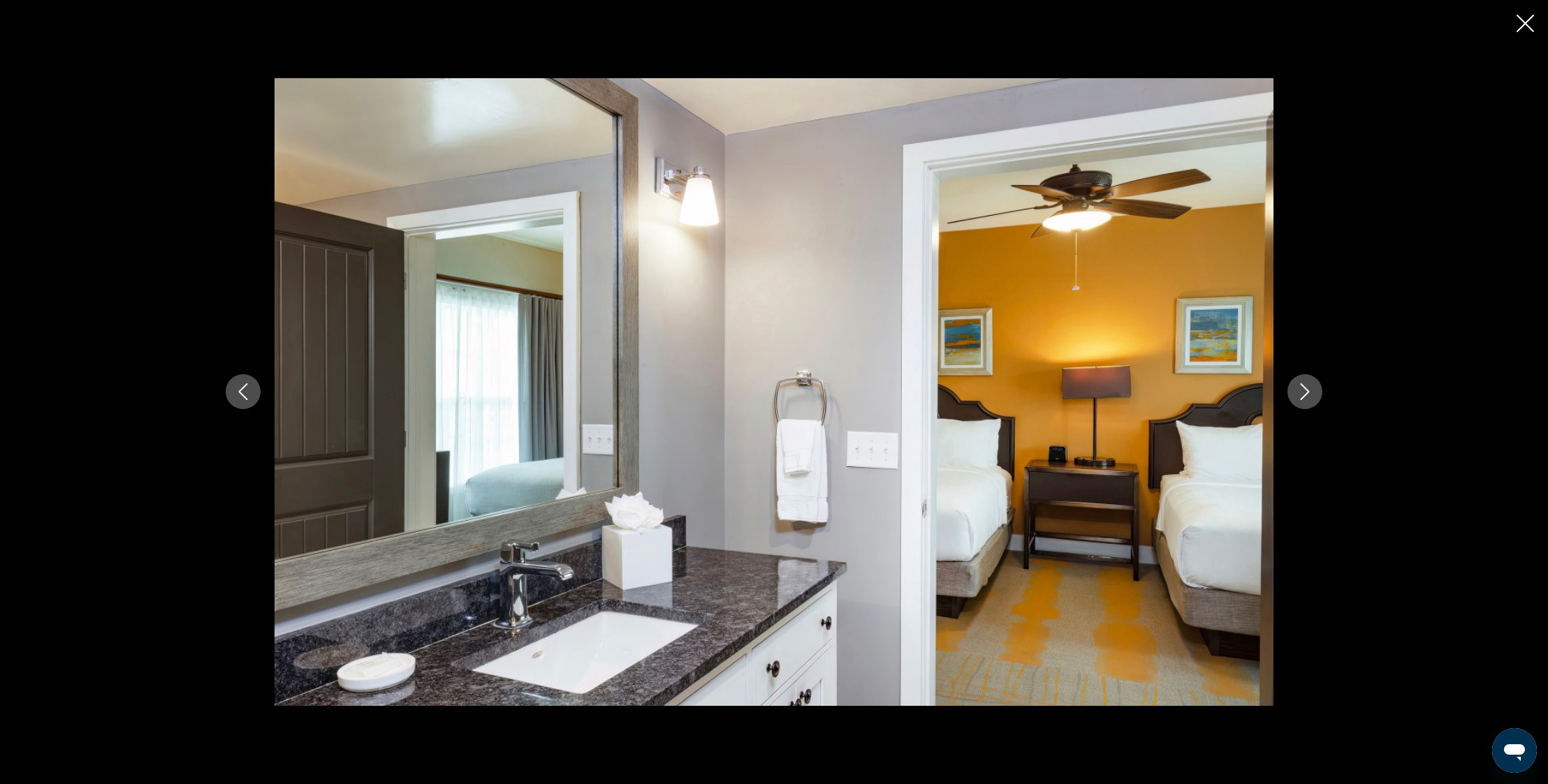
click at [1303, 389] on icon "Next image" at bounding box center [1304, 391] width 16 height 16
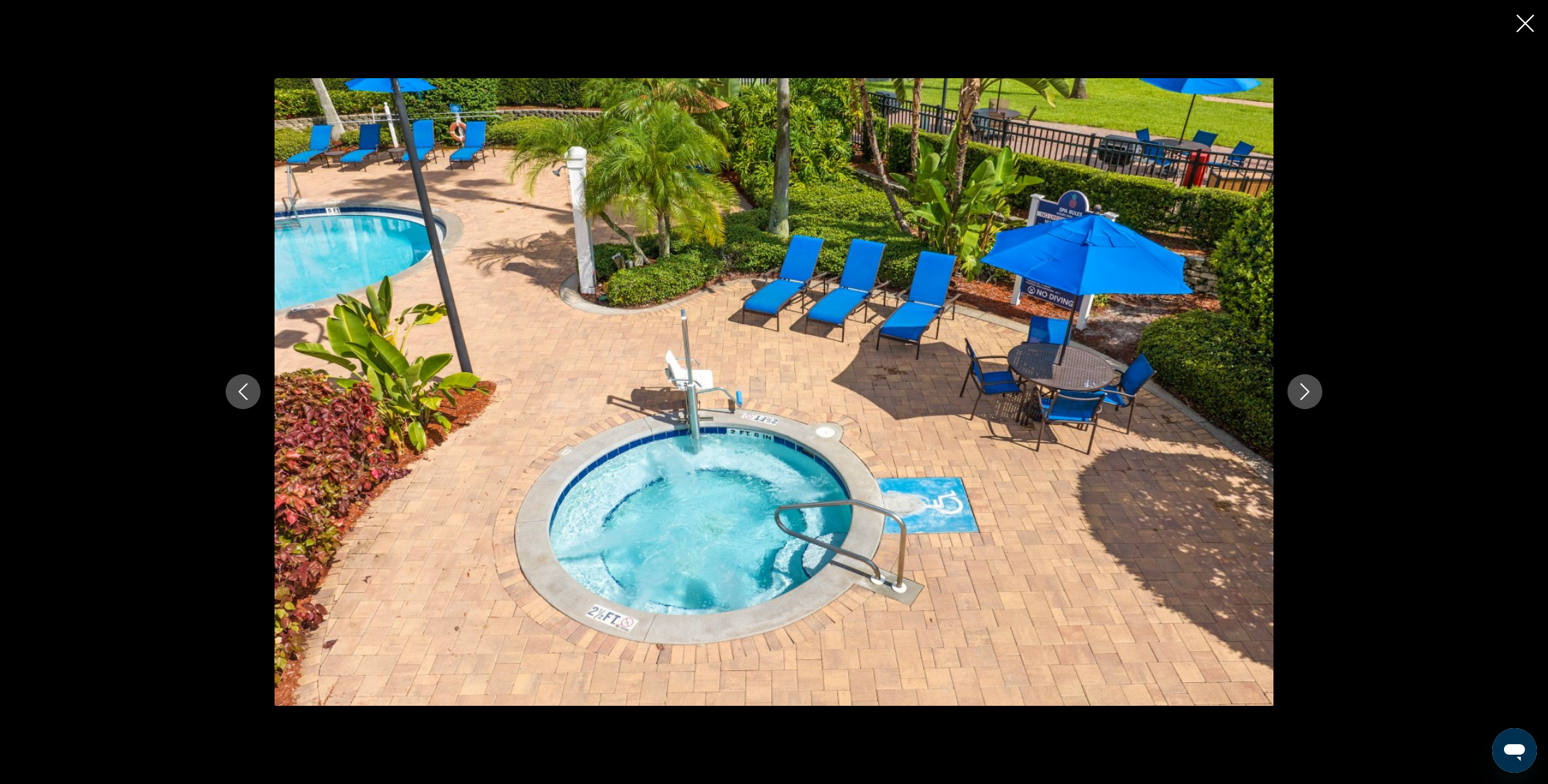
click at [1303, 389] on icon "Next image" at bounding box center [1304, 391] width 16 height 16
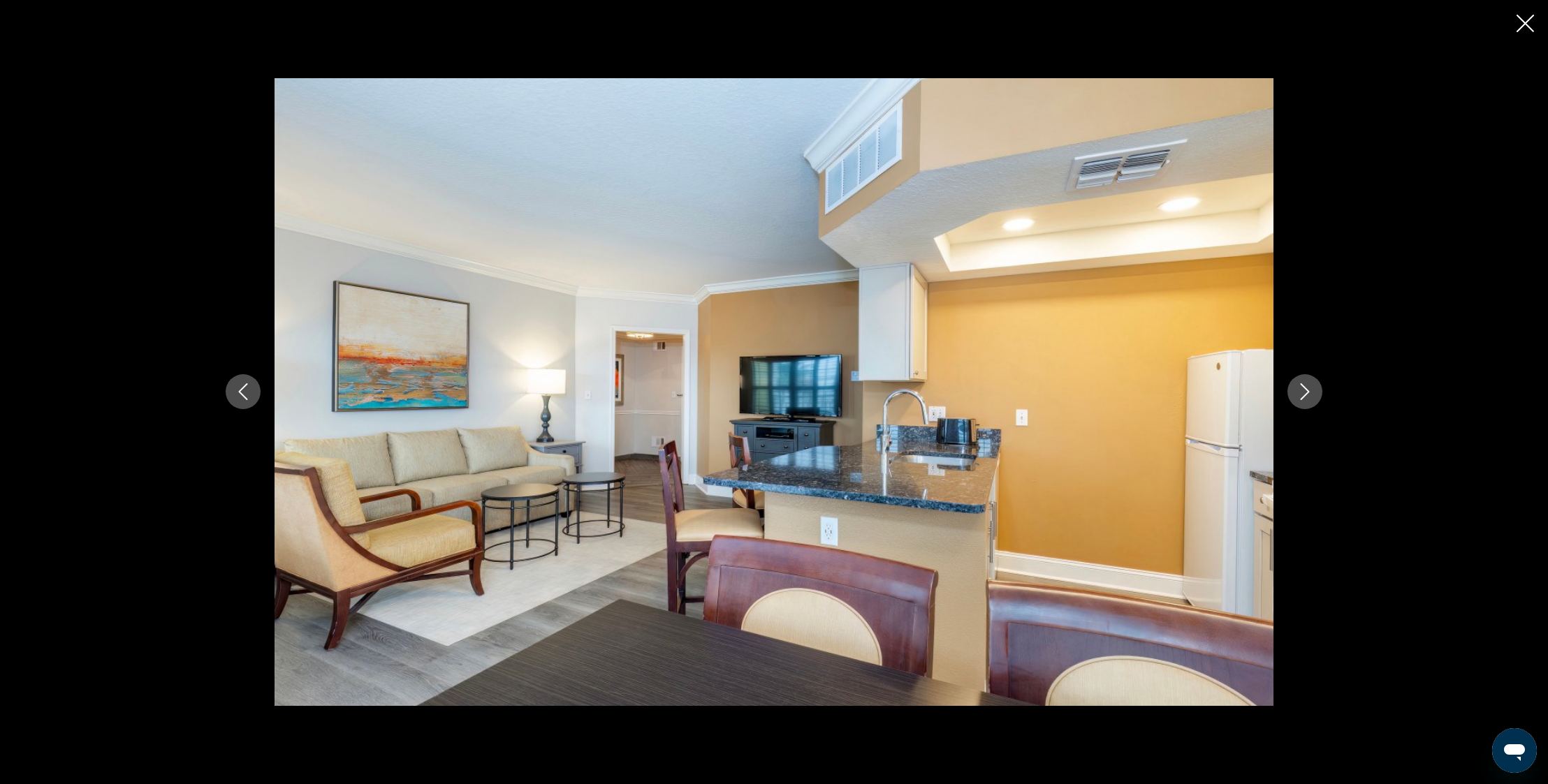
click at [1526, 25] on icon "Close slideshow" at bounding box center [1525, 24] width 17 height 17
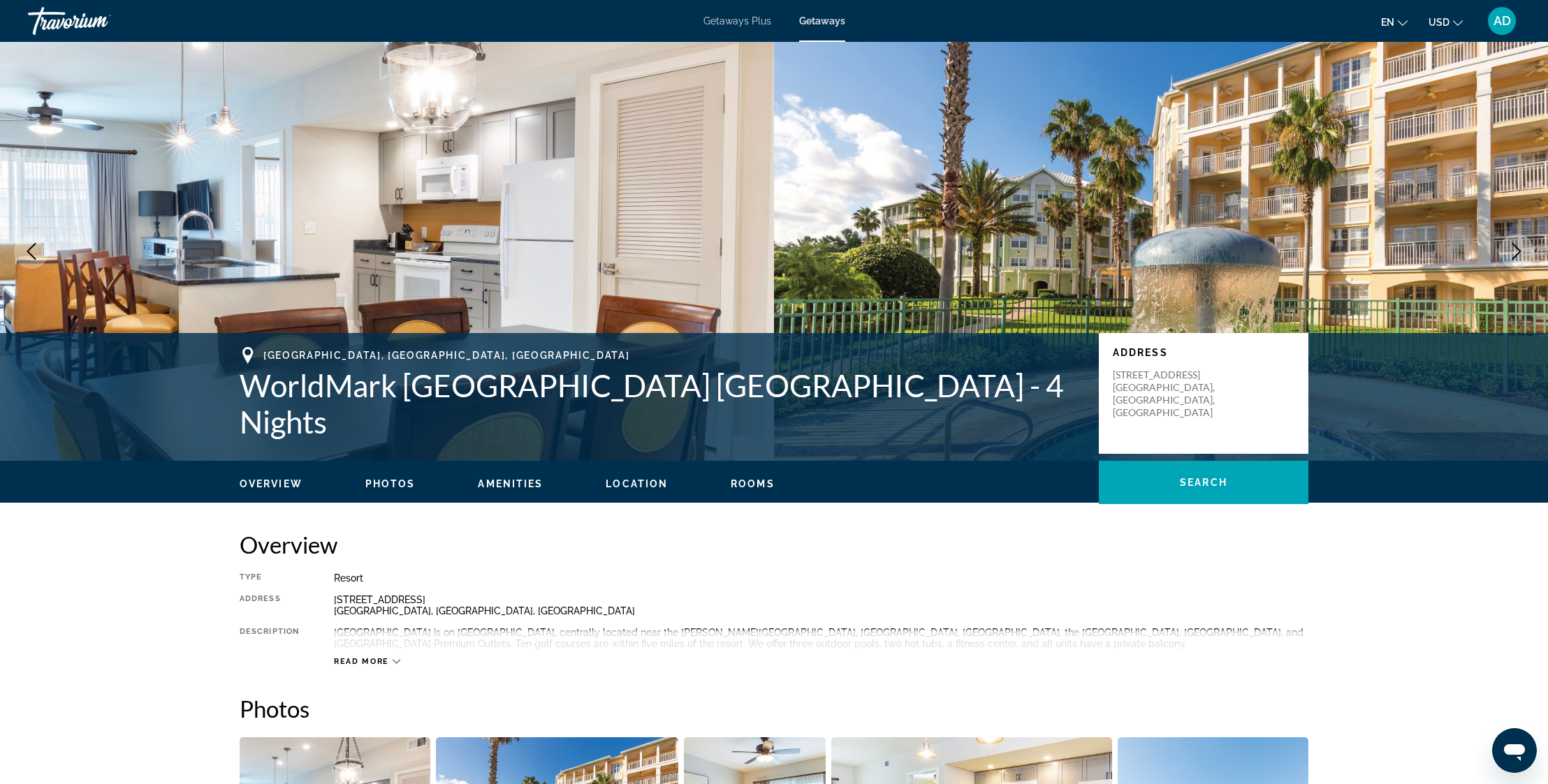
scroll to position [0, 0]
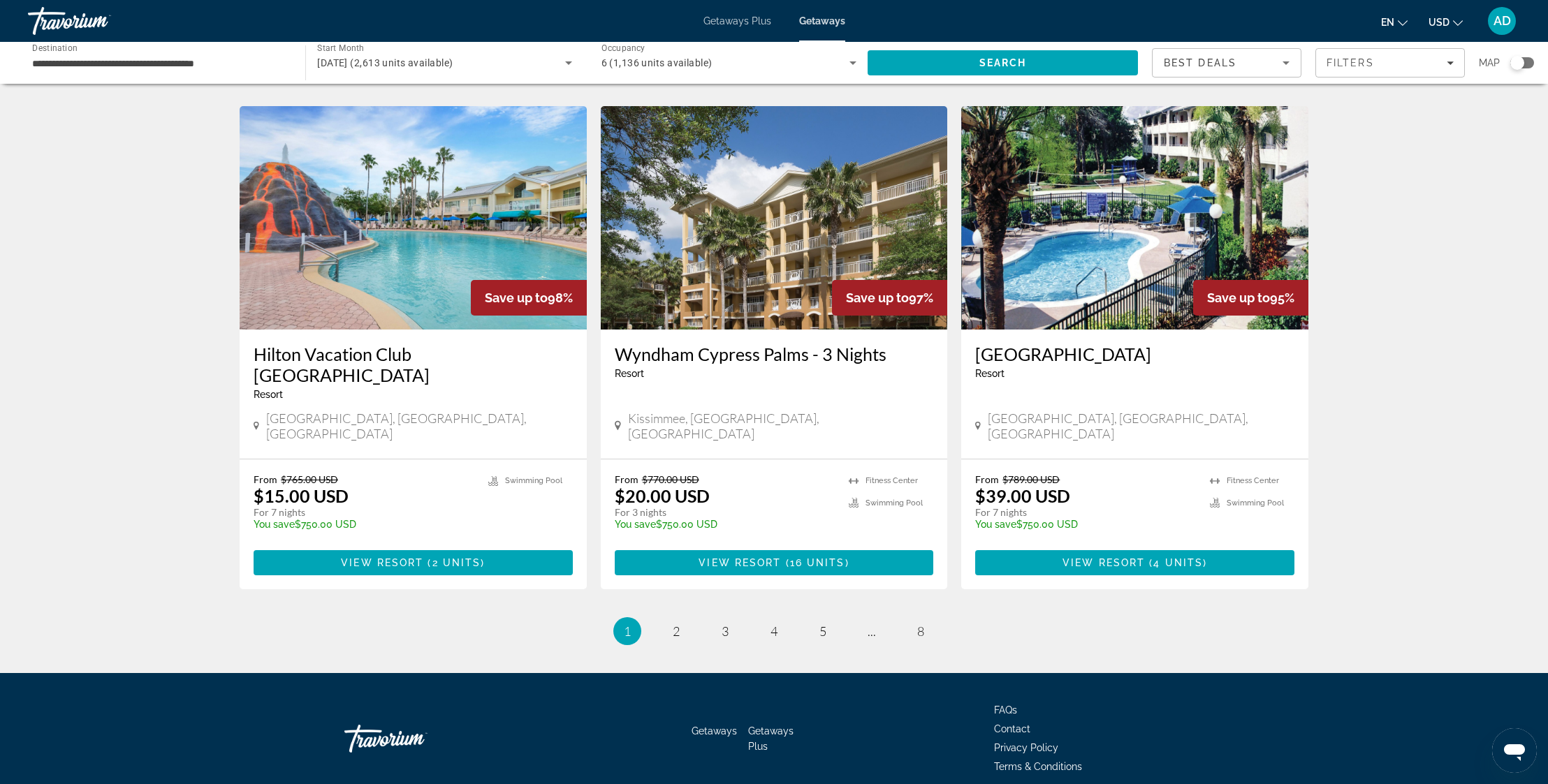
scroll to position [1539, 0]
click at [675, 624] on span "2" at bounding box center [676, 632] width 7 height 16
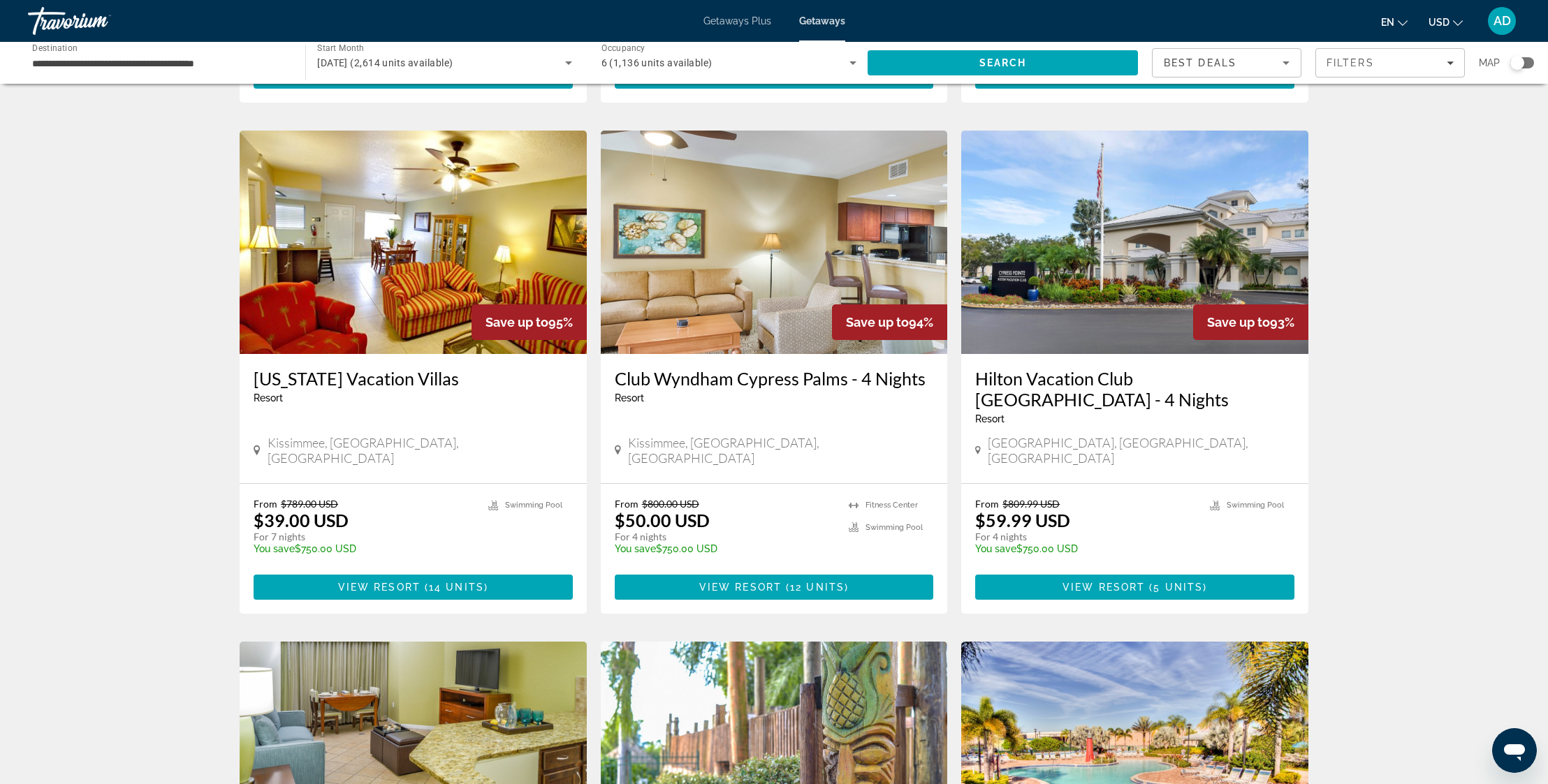
scroll to position [515, 0]
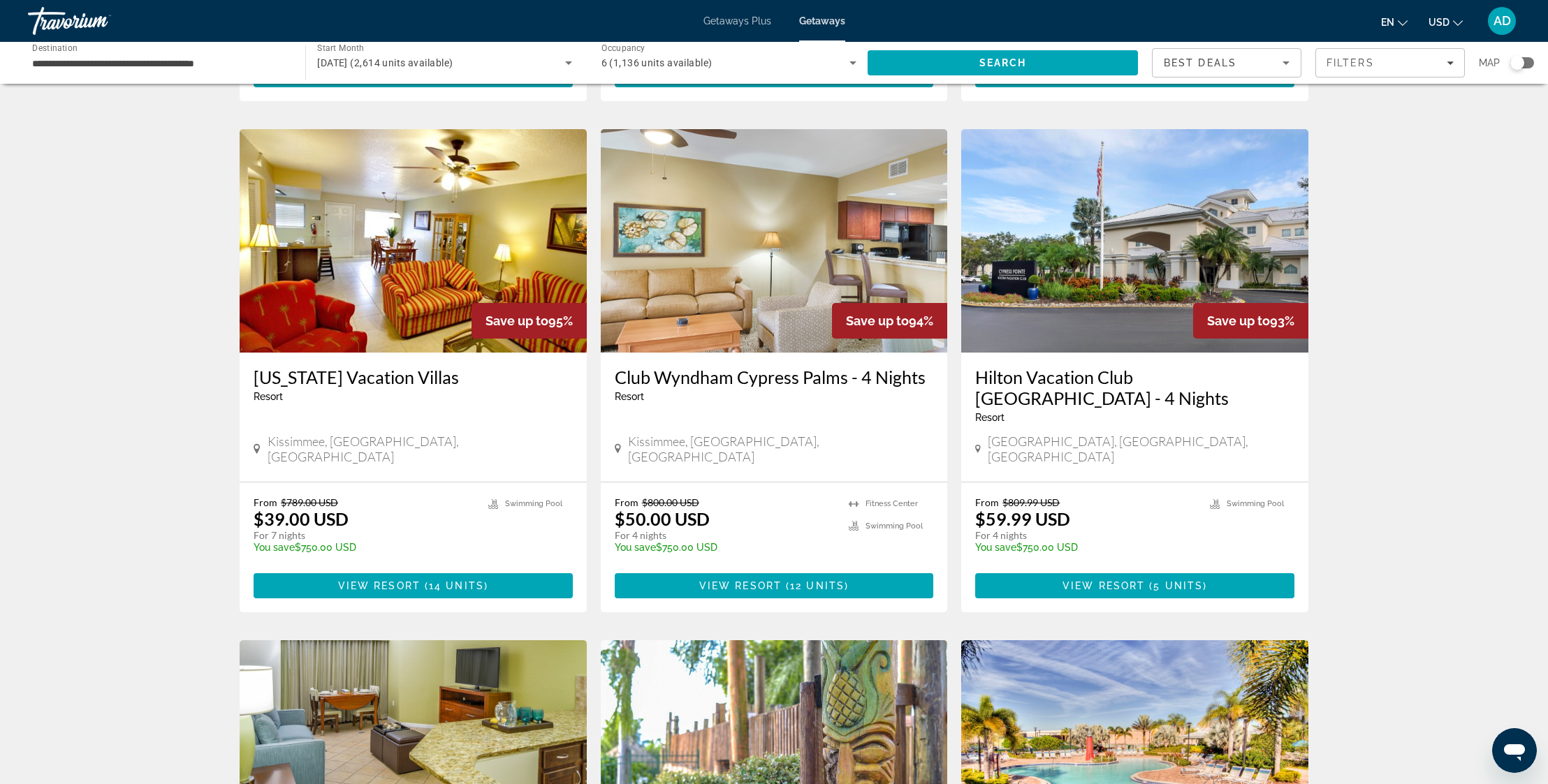
click at [1119, 254] on img "Main content" at bounding box center [1135, 241] width 347 height 223
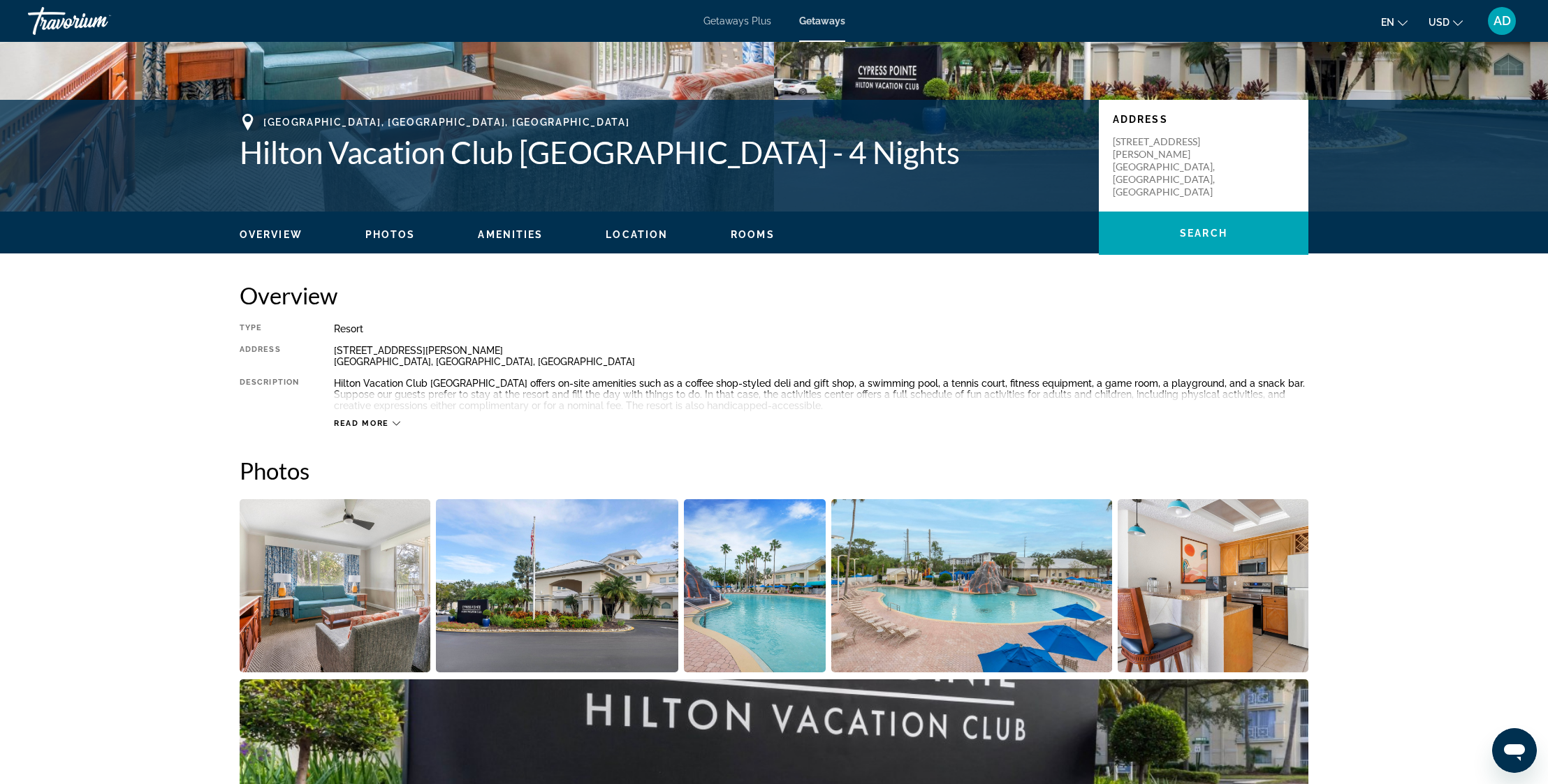
scroll to position [291, 0]
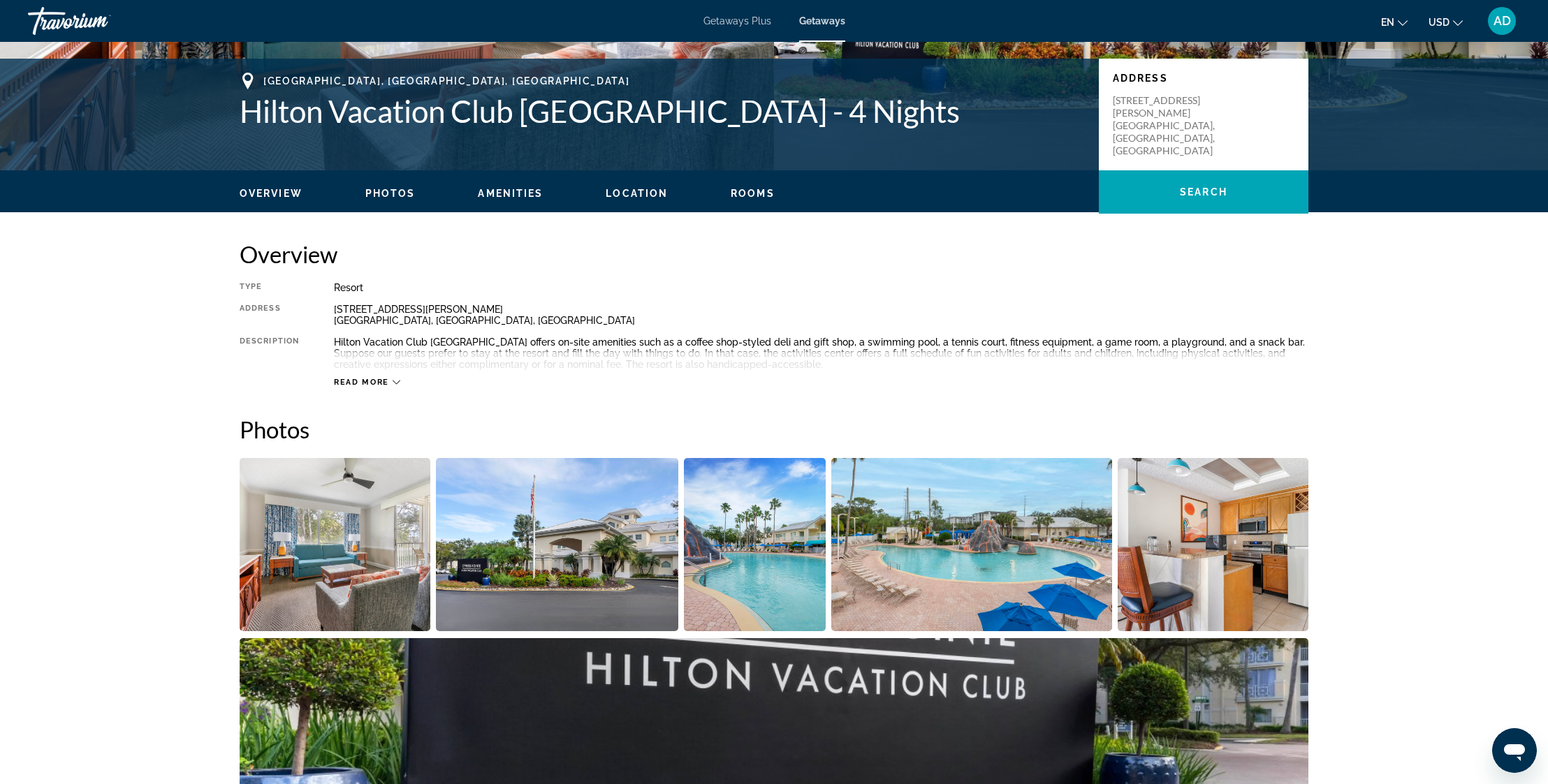
click at [369, 566] on img "Open full-screen image slider" at bounding box center [335, 545] width 191 height 174
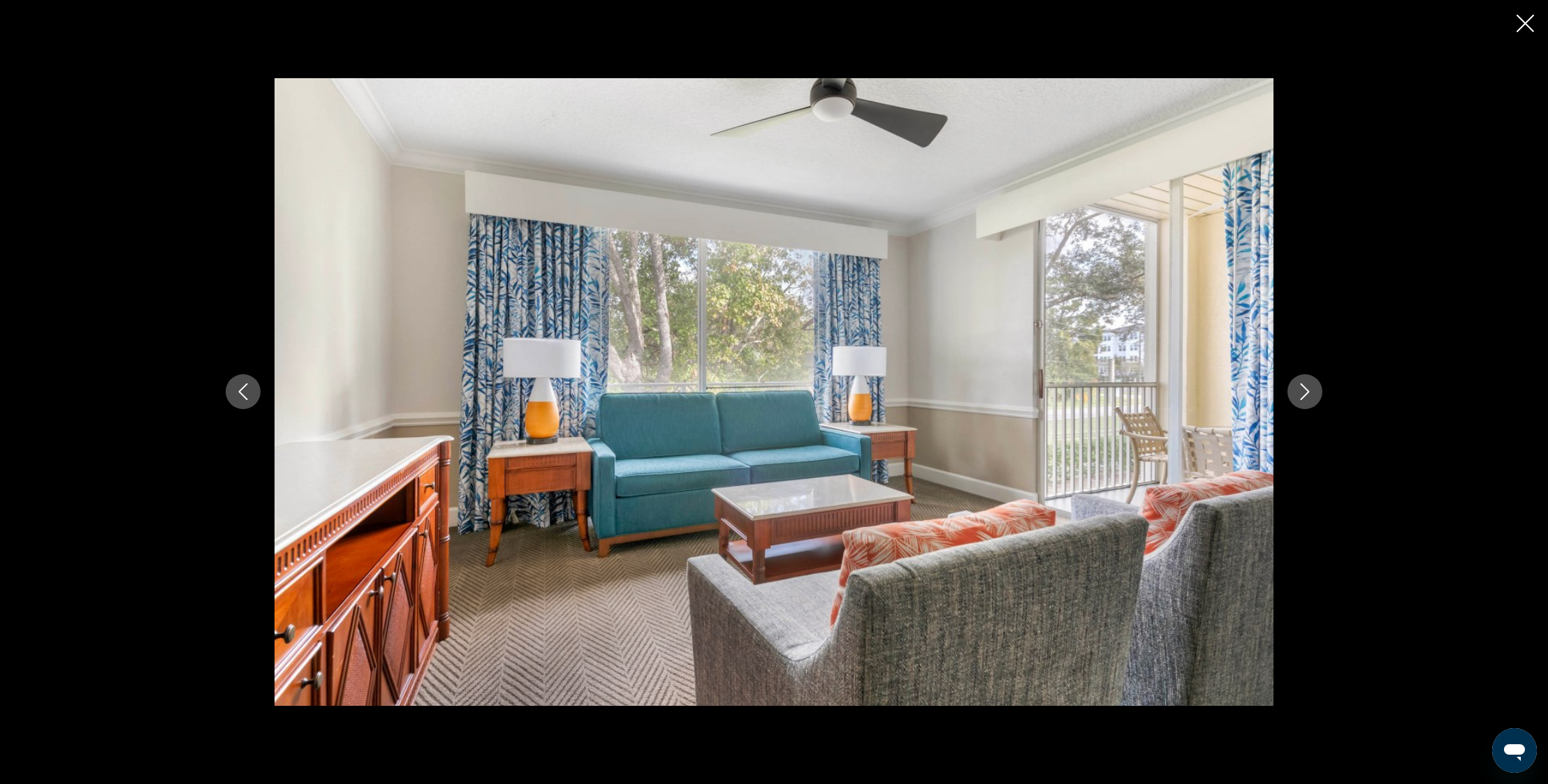
click at [1306, 387] on icon "Next image" at bounding box center [1304, 391] width 16 height 16
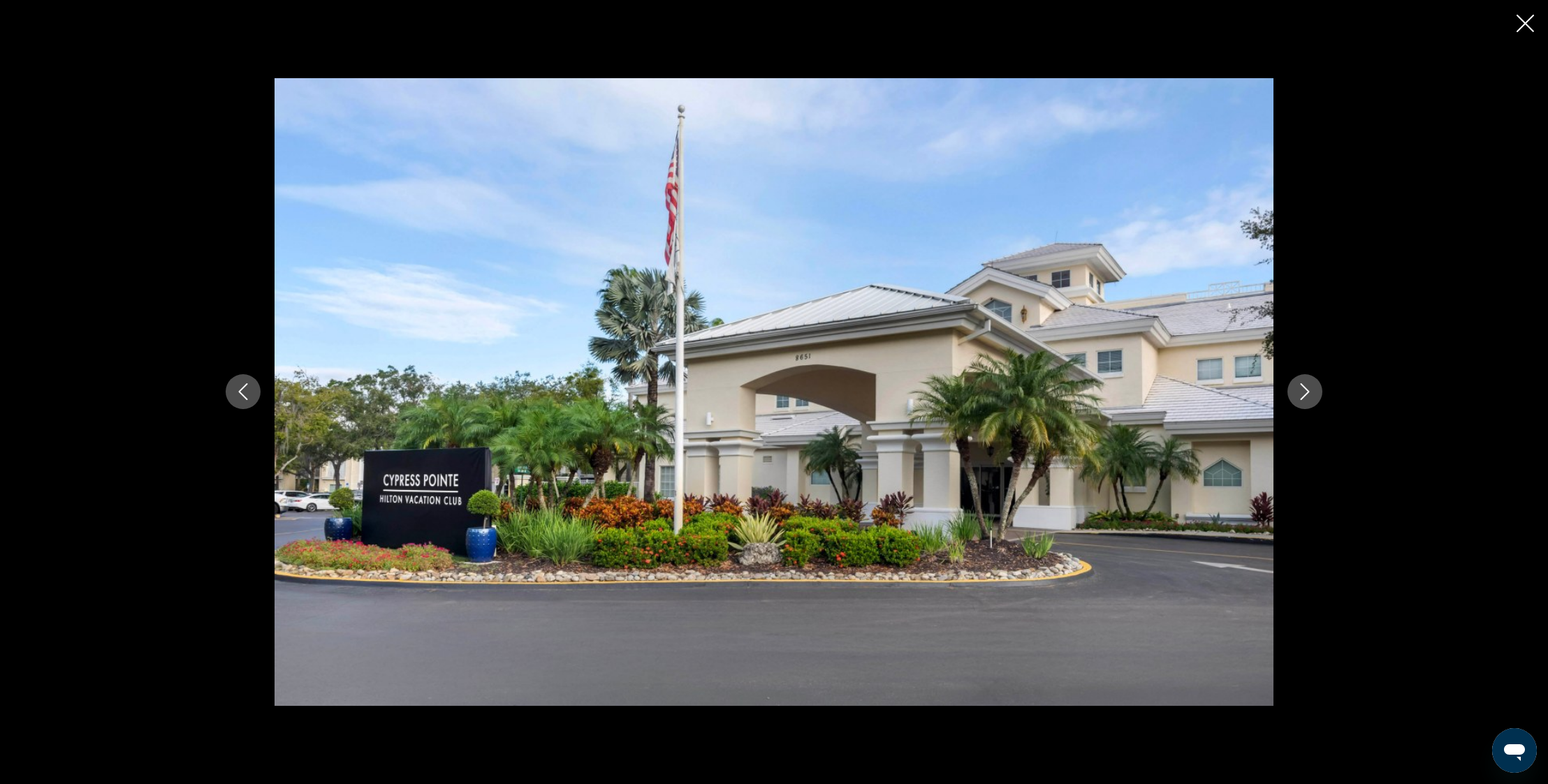
click at [1305, 388] on icon "Next image" at bounding box center [1304, 391] width 16 height 16
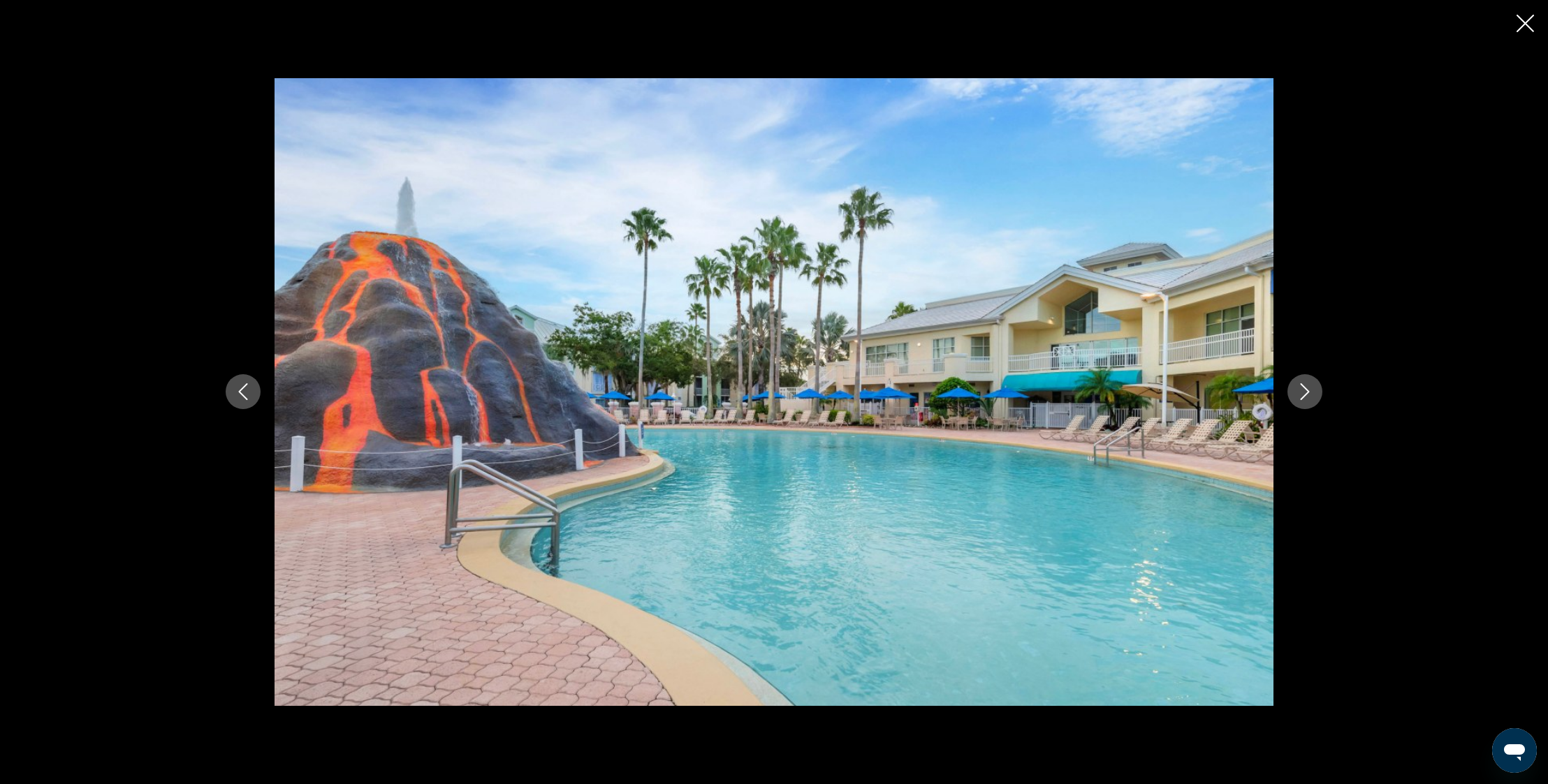
click at [1305, 388] on icon "Next image" at bounding box center [1304, 391] width 16 height 16
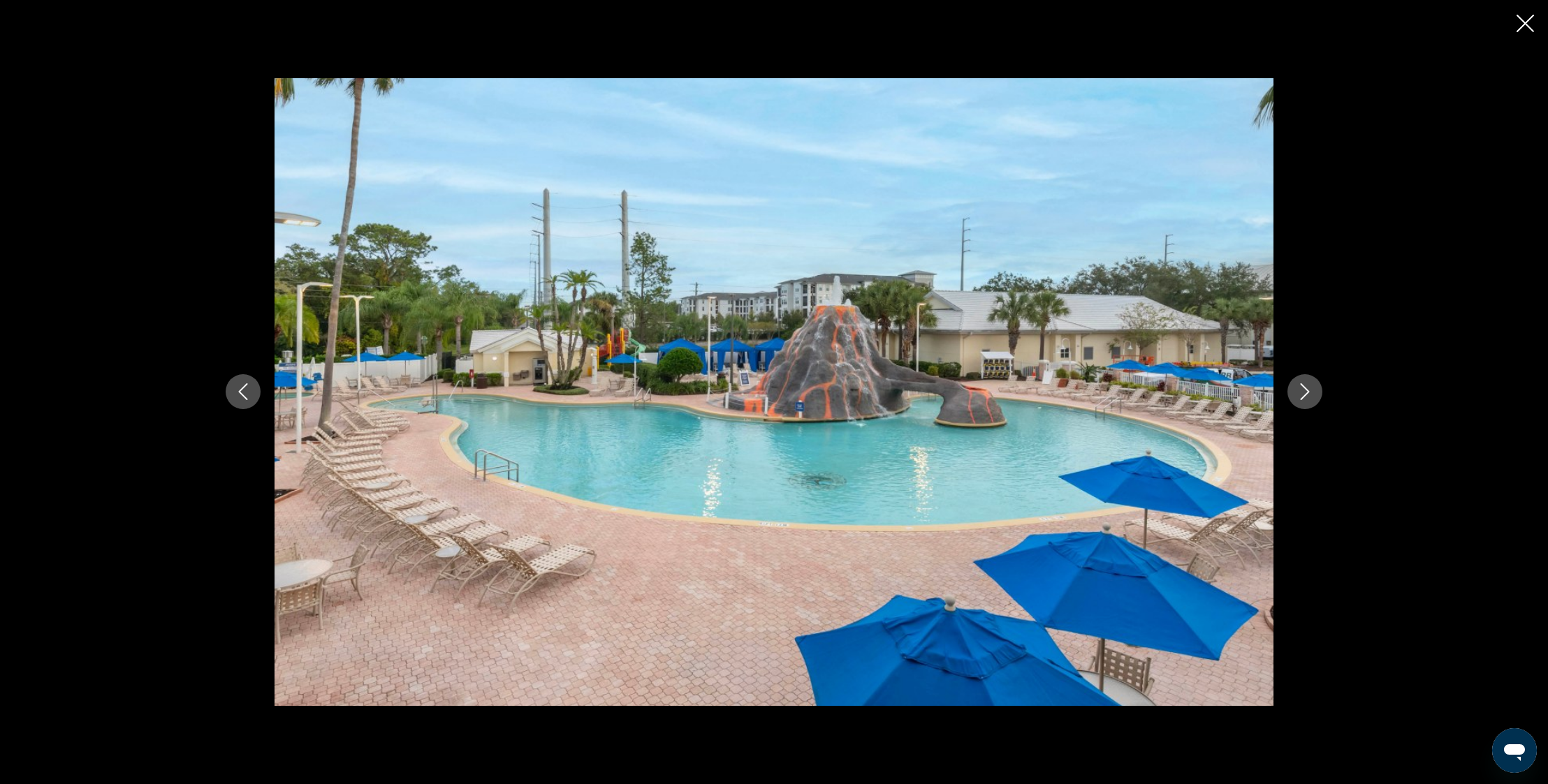
click at [1305, 388] on icon "Next image" at bounding box center [1304, 391] width 16 height 16
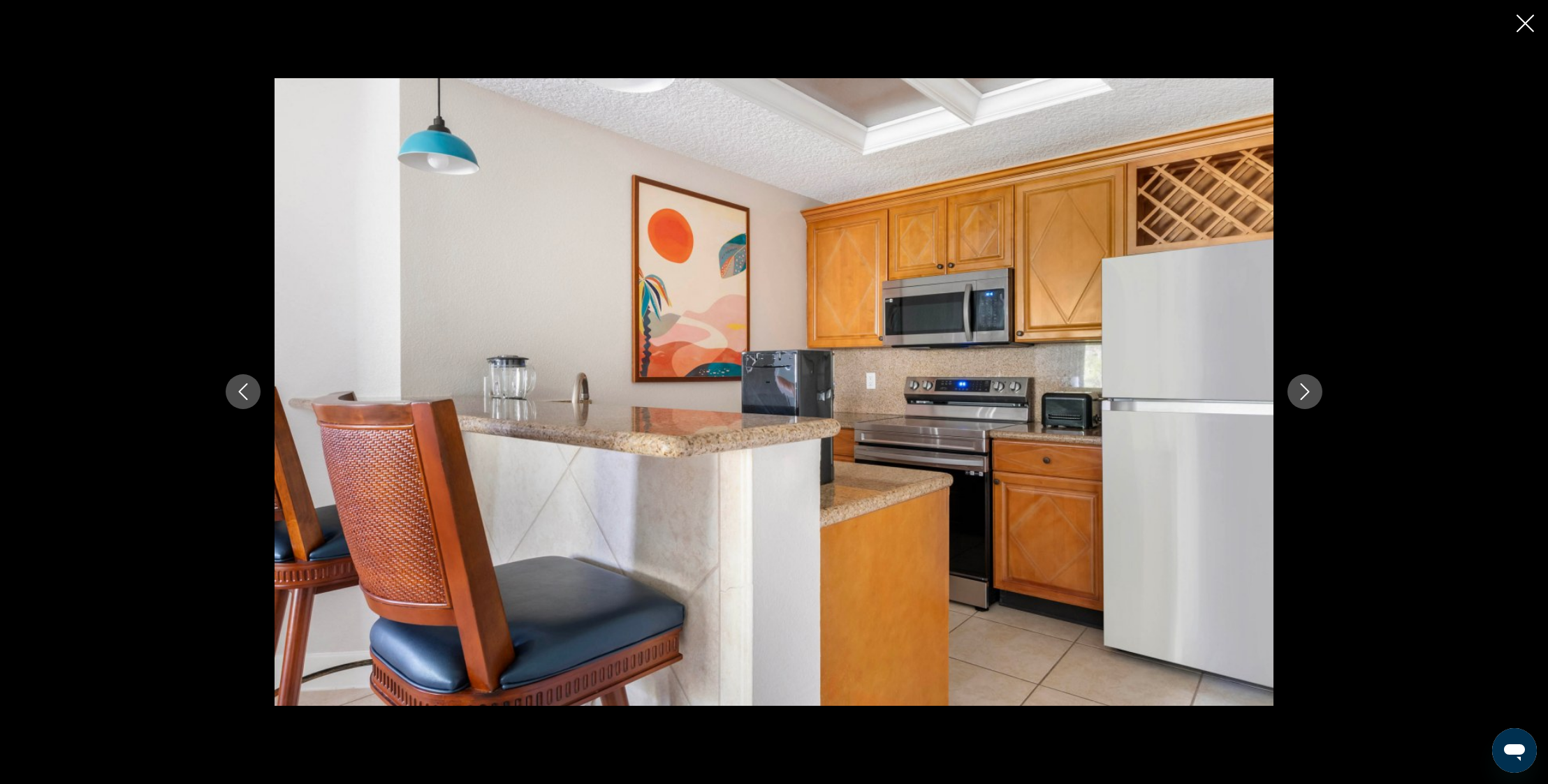
click at [1306, 388] on icon "Next image" at bounding box center [1304, 391] width 16 height 16
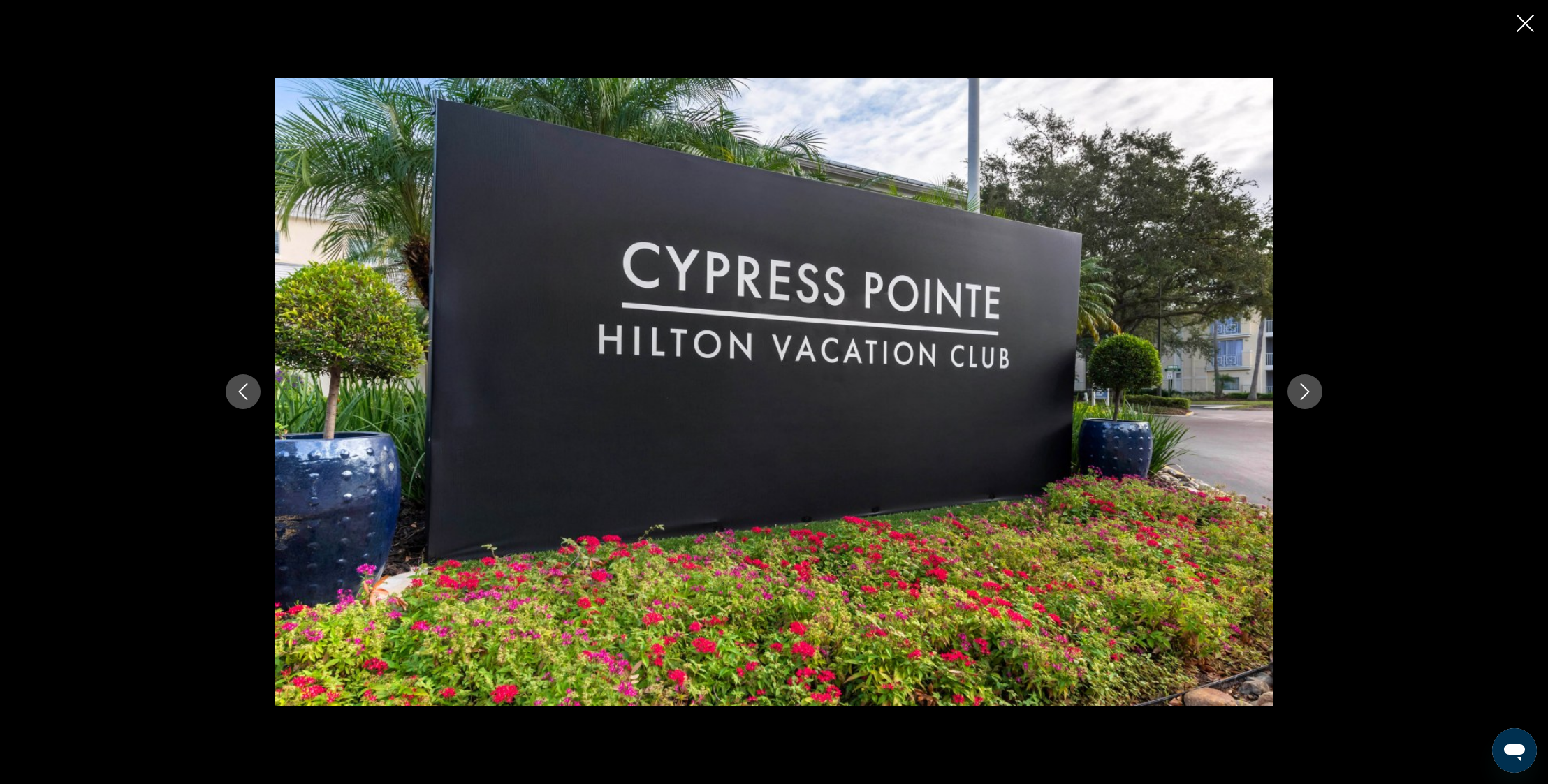
click at [1305, 388] on icon "Next image" at bounding box center [1304, 391] width 16 height 16
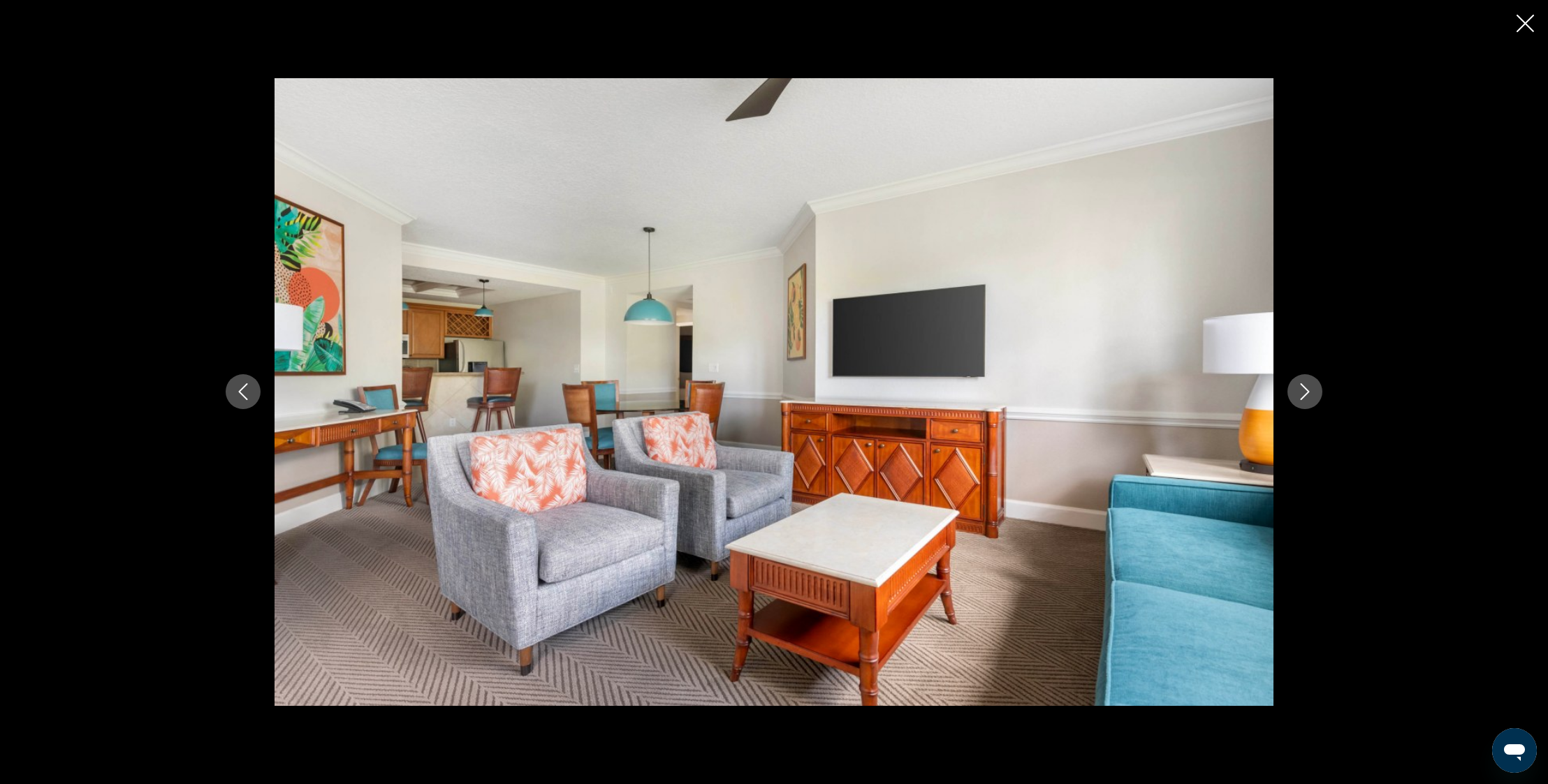
click at [1306, 388] on icon "Next image" at bounding box center [1304, 391] width 16 height 16
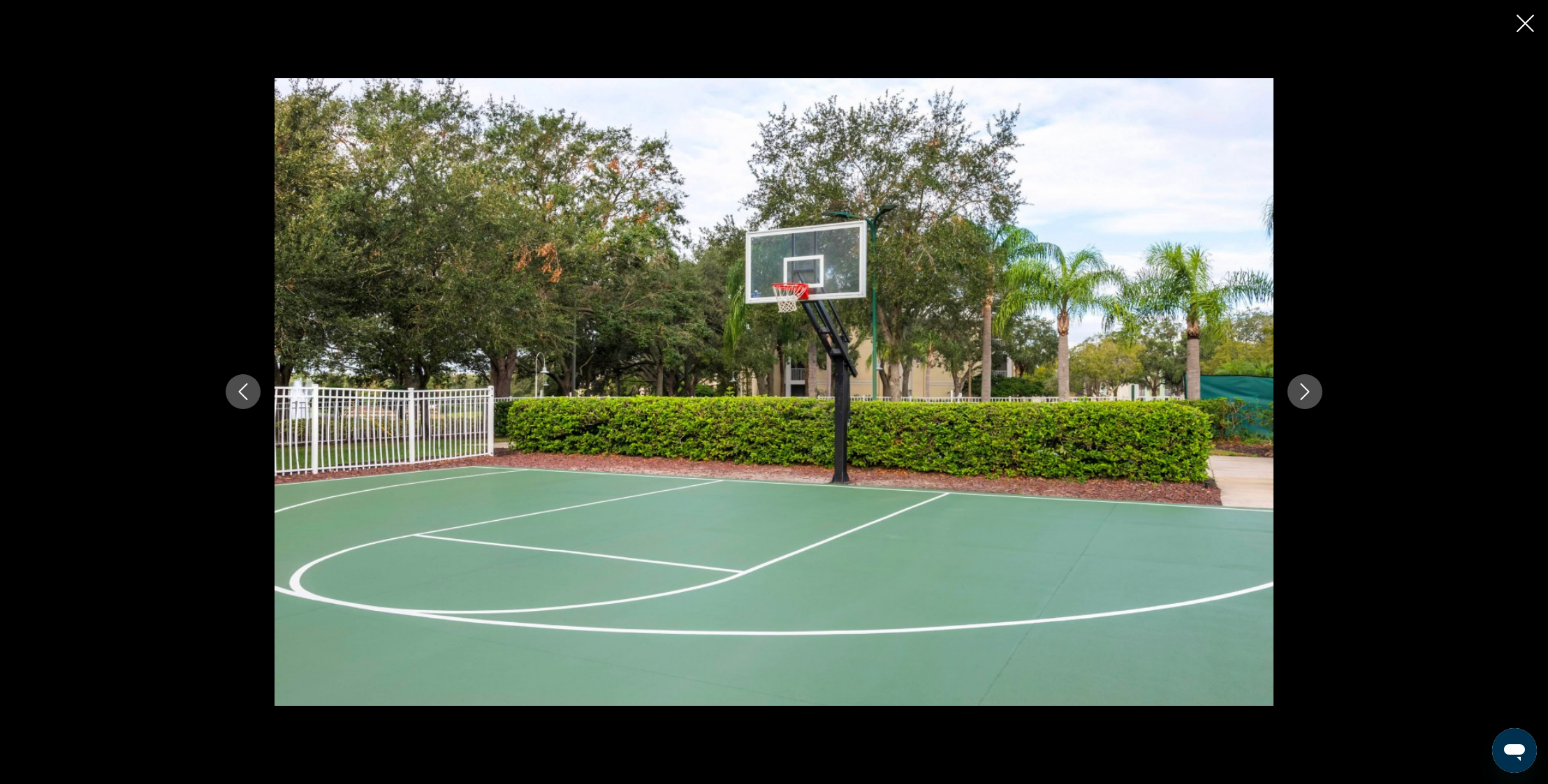
click at [1306, 388] on icon "Next image" at bounding box center [1304, 391] width 16 height 16
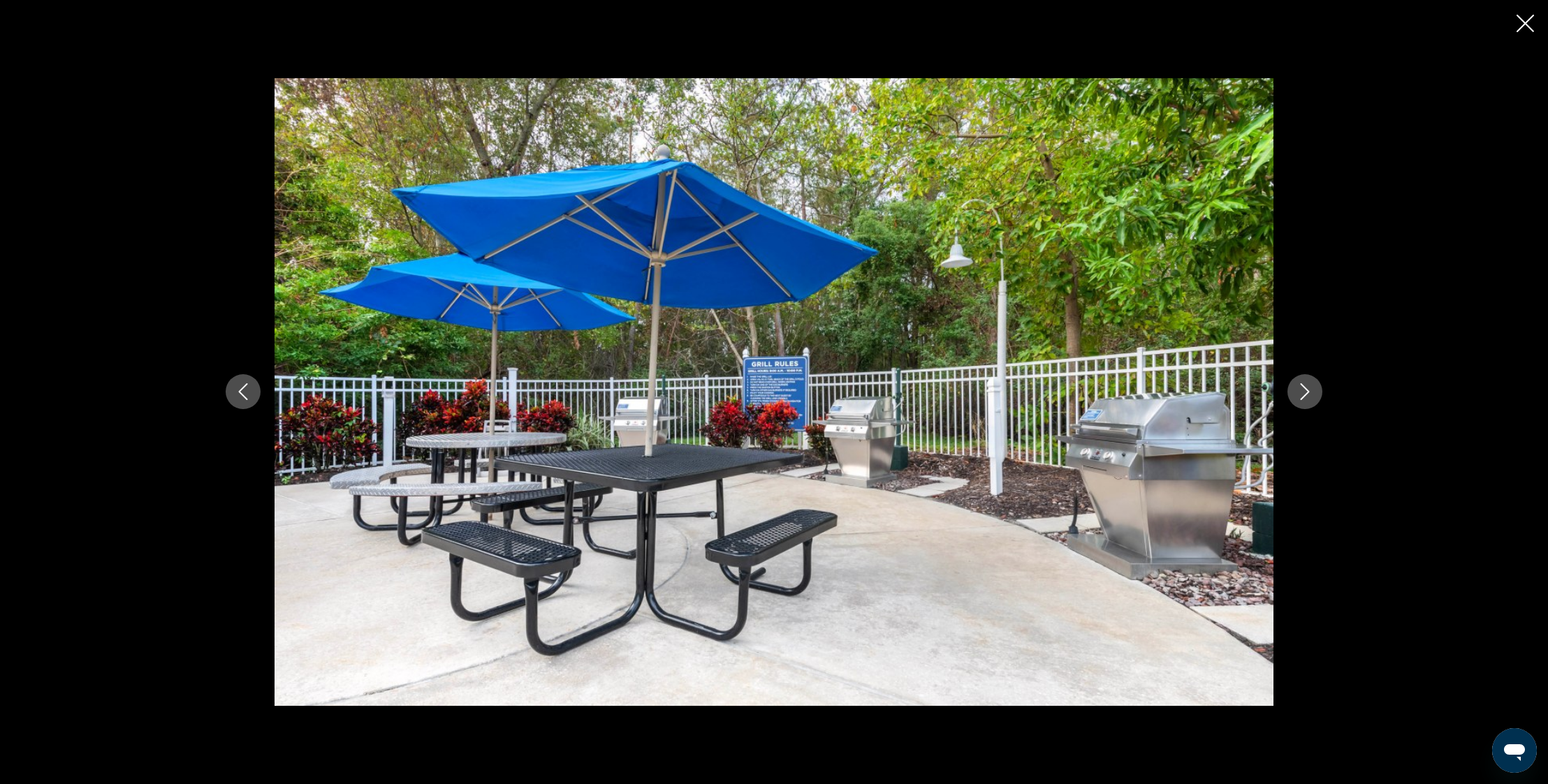
click at [1306, 388] on icon "Next image" at bounding box center [1304, 391] width 16 height 16
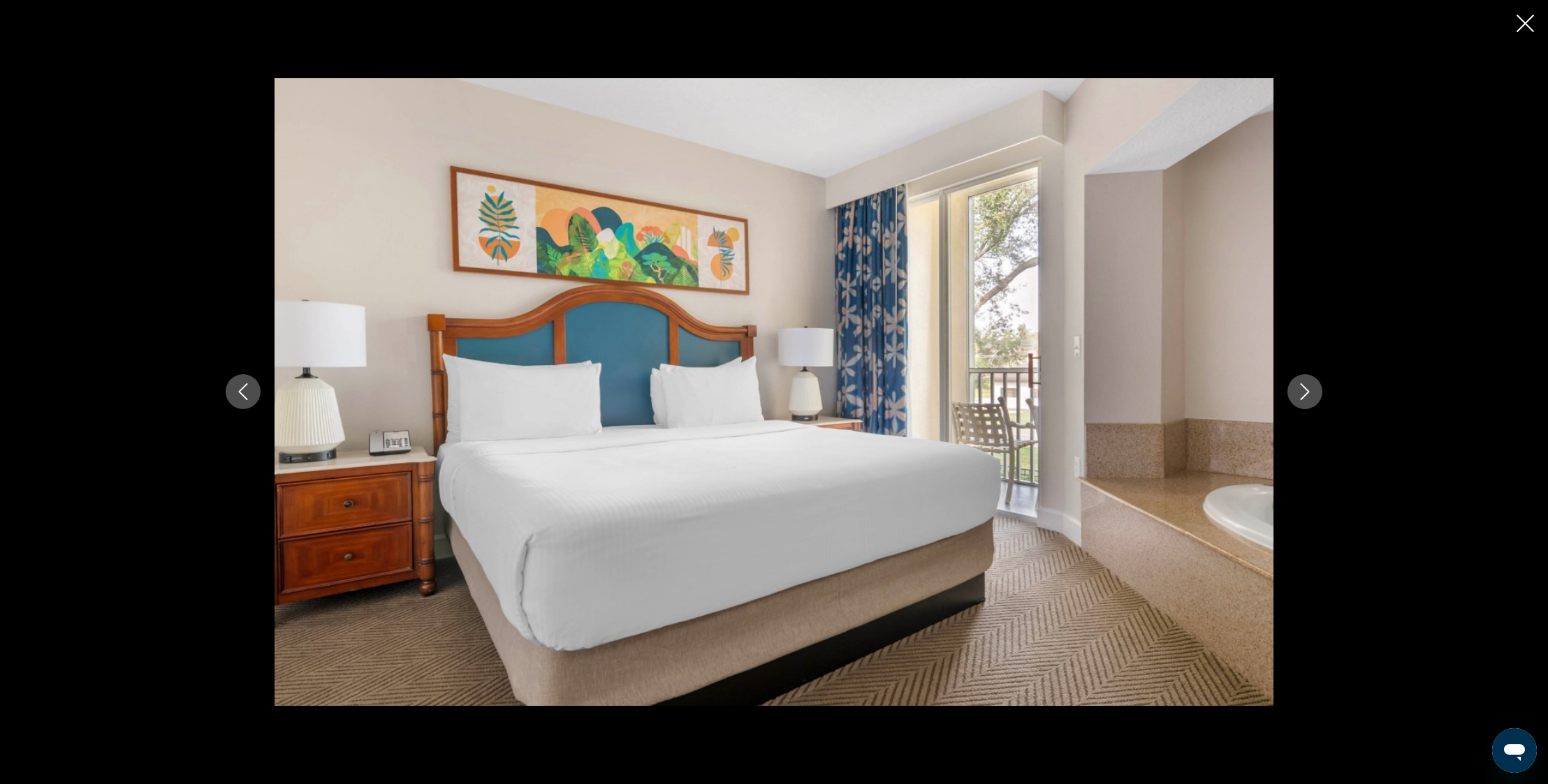
click at [1306, 388] on icon "Next image" at bounding box center [1304, 391] width 16 height 16
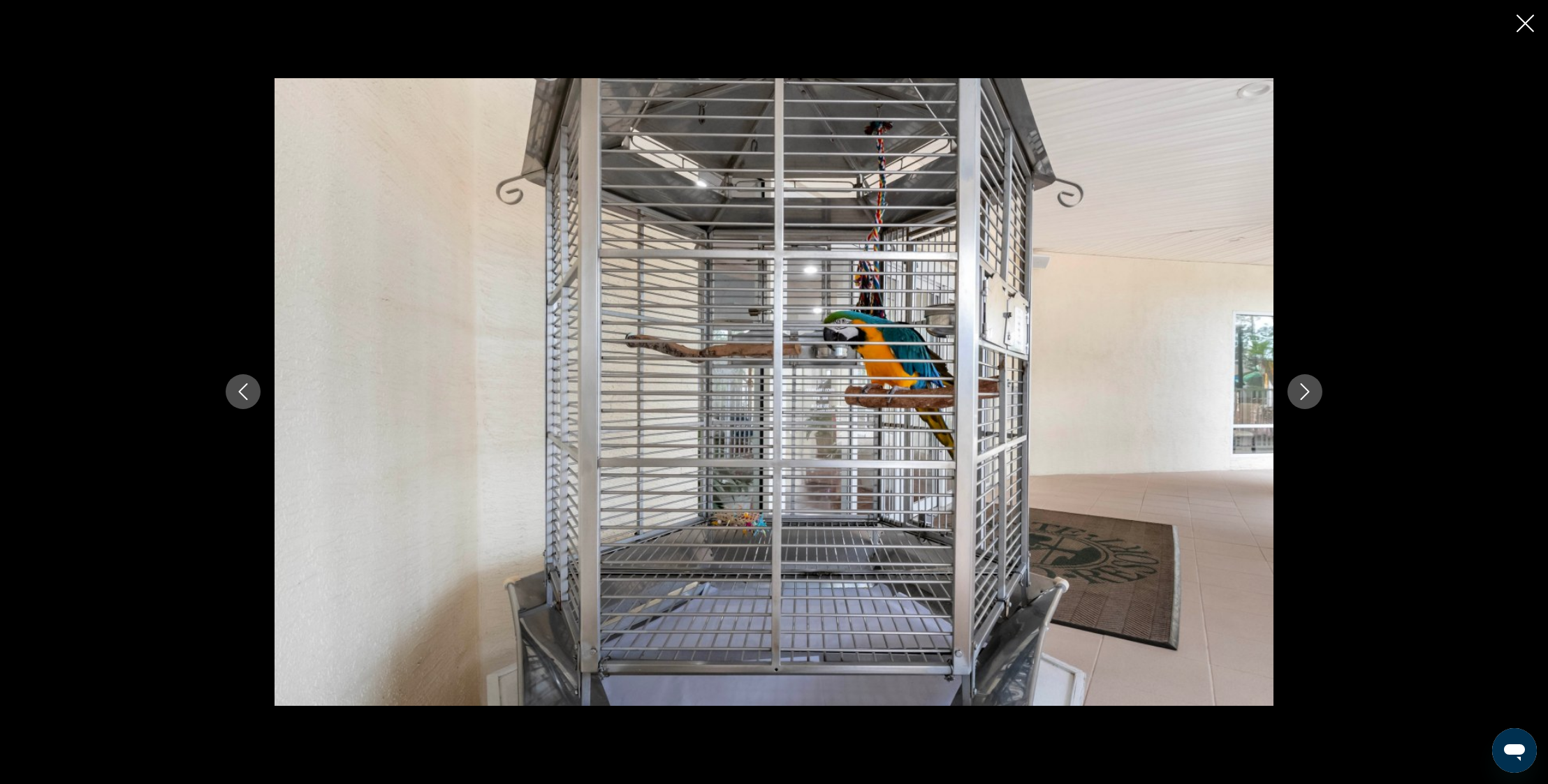
click at [1306, 388] on icon "Next image" at bounding box center [1304, 391] width 16 height 16
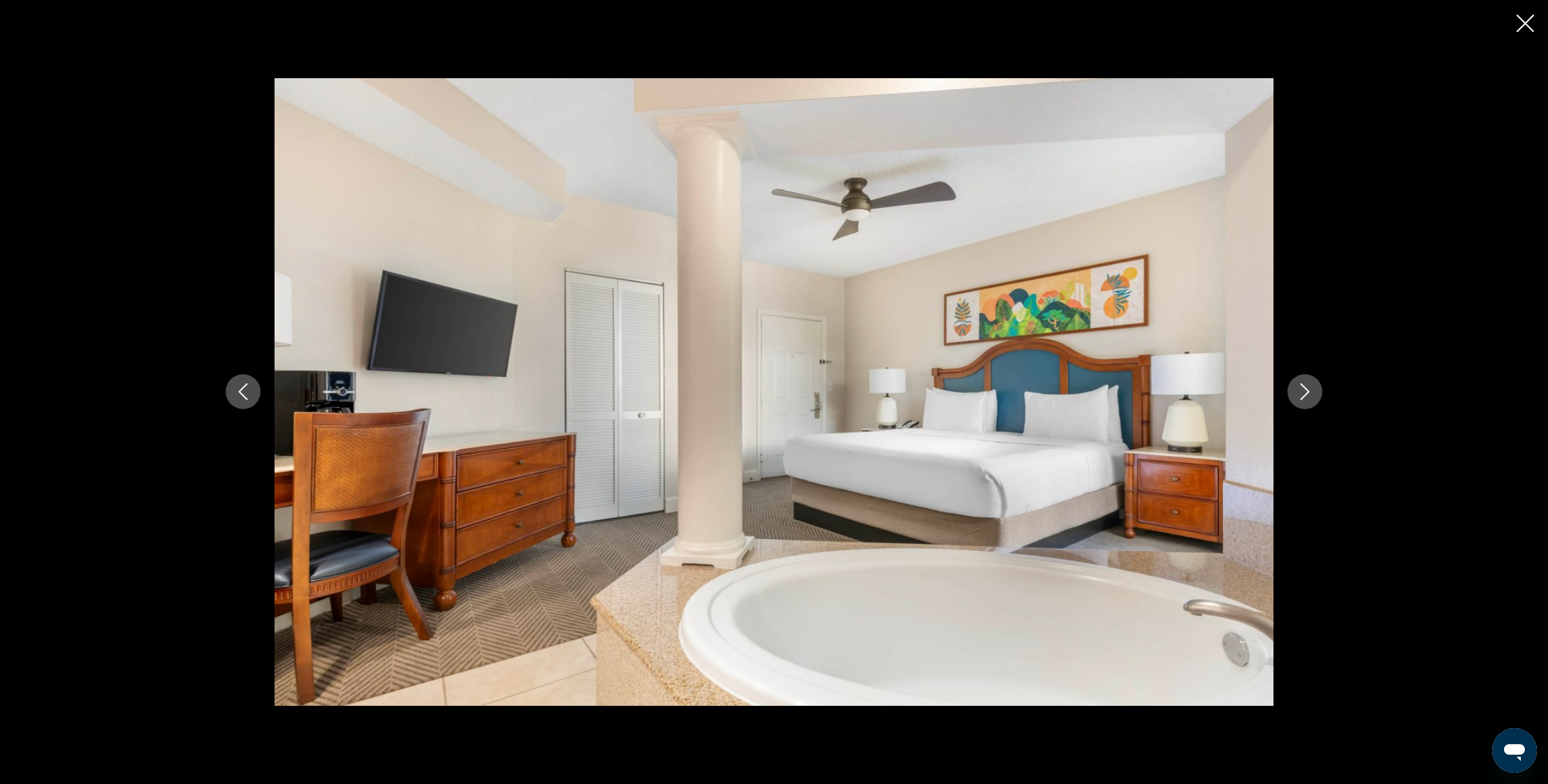
click at [1306, 388] on icon "Next image" at bounding box center [1304, 391] width 16 height 16
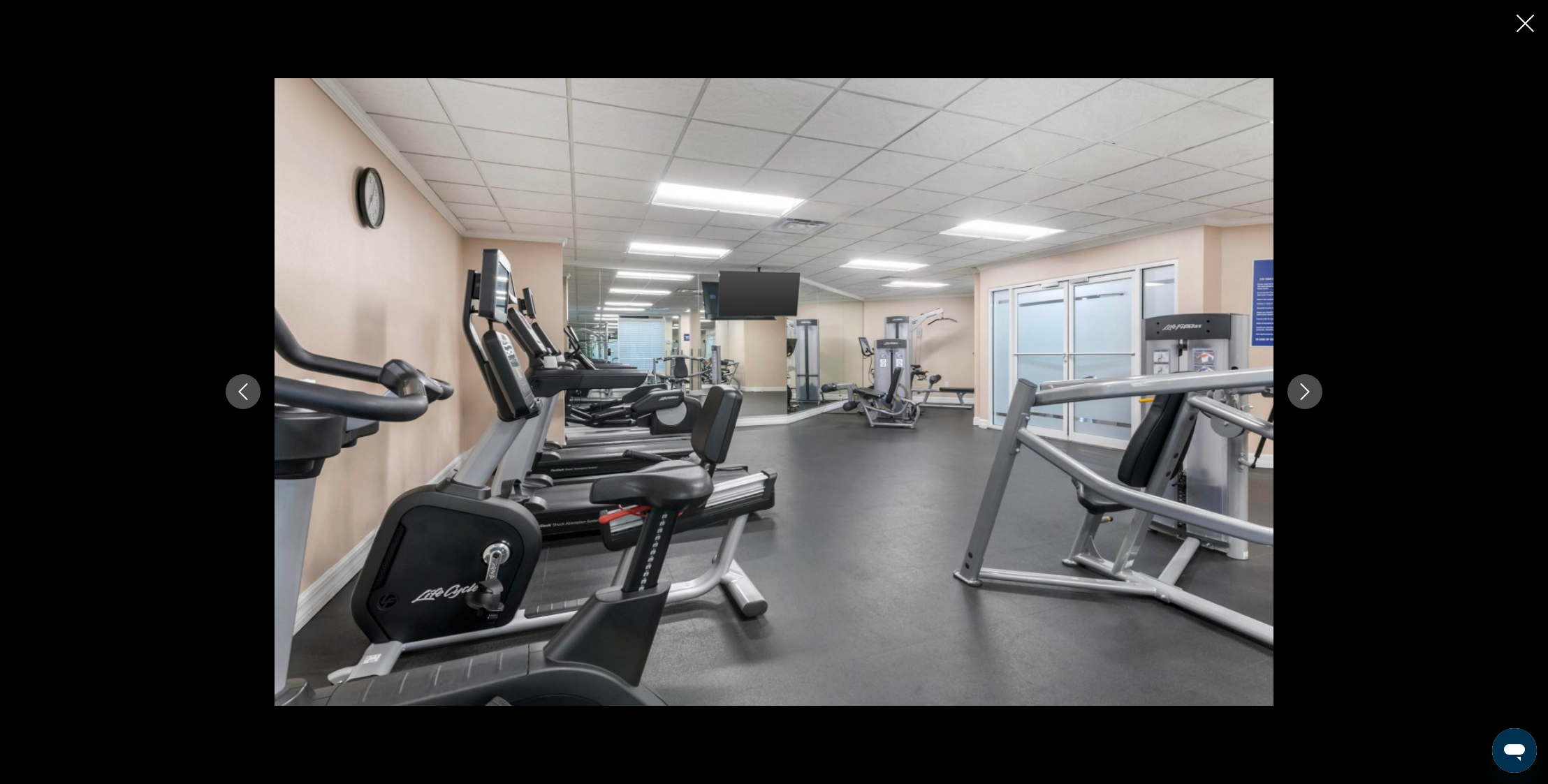
click at [1306, 388] on icon "Next image" at bounding box center [1304, 391] width 16 height 16
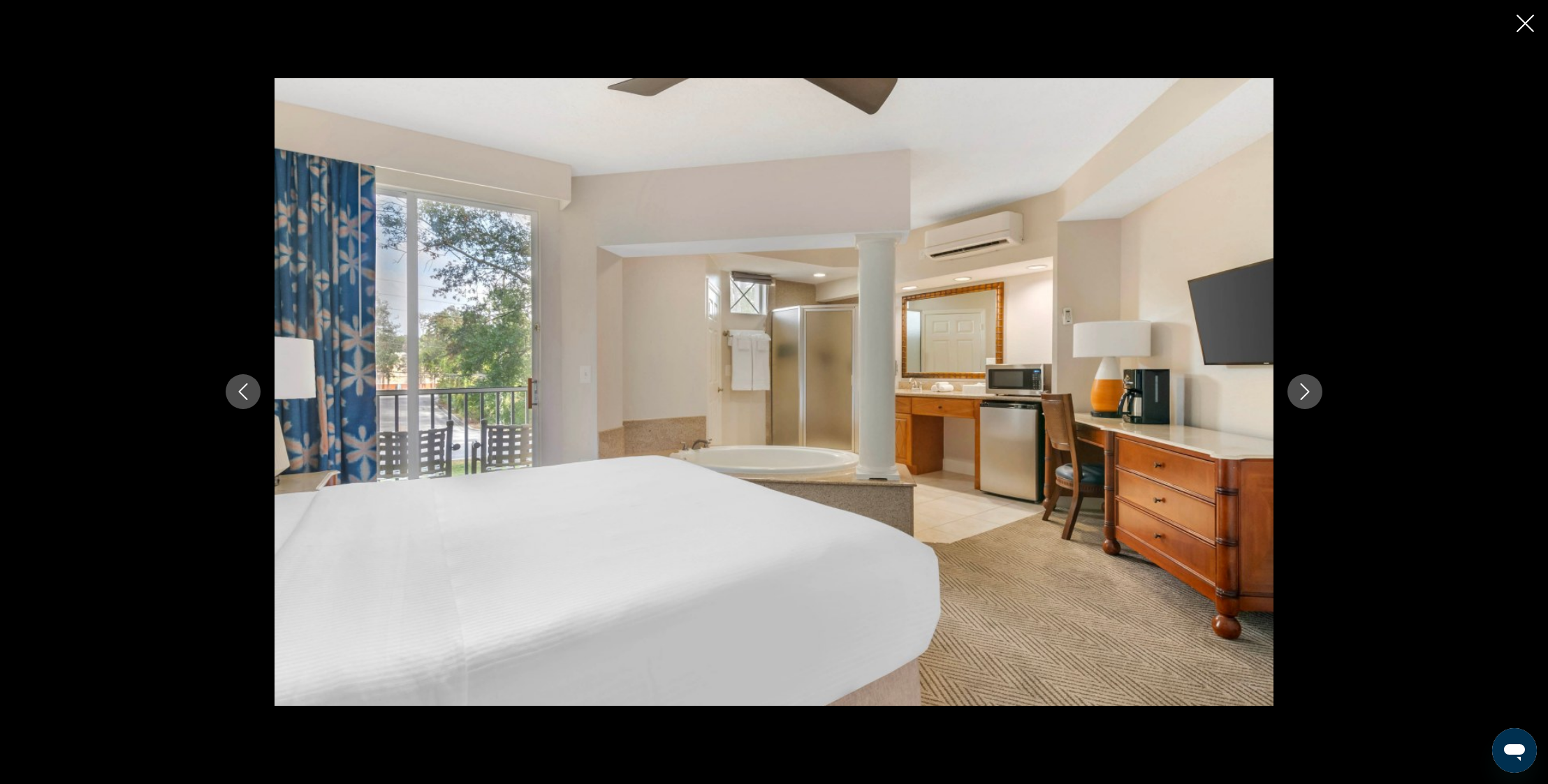
click at [1306, 388] on icon "Next image" at bounding box center [1304, 391] width 16 height 16
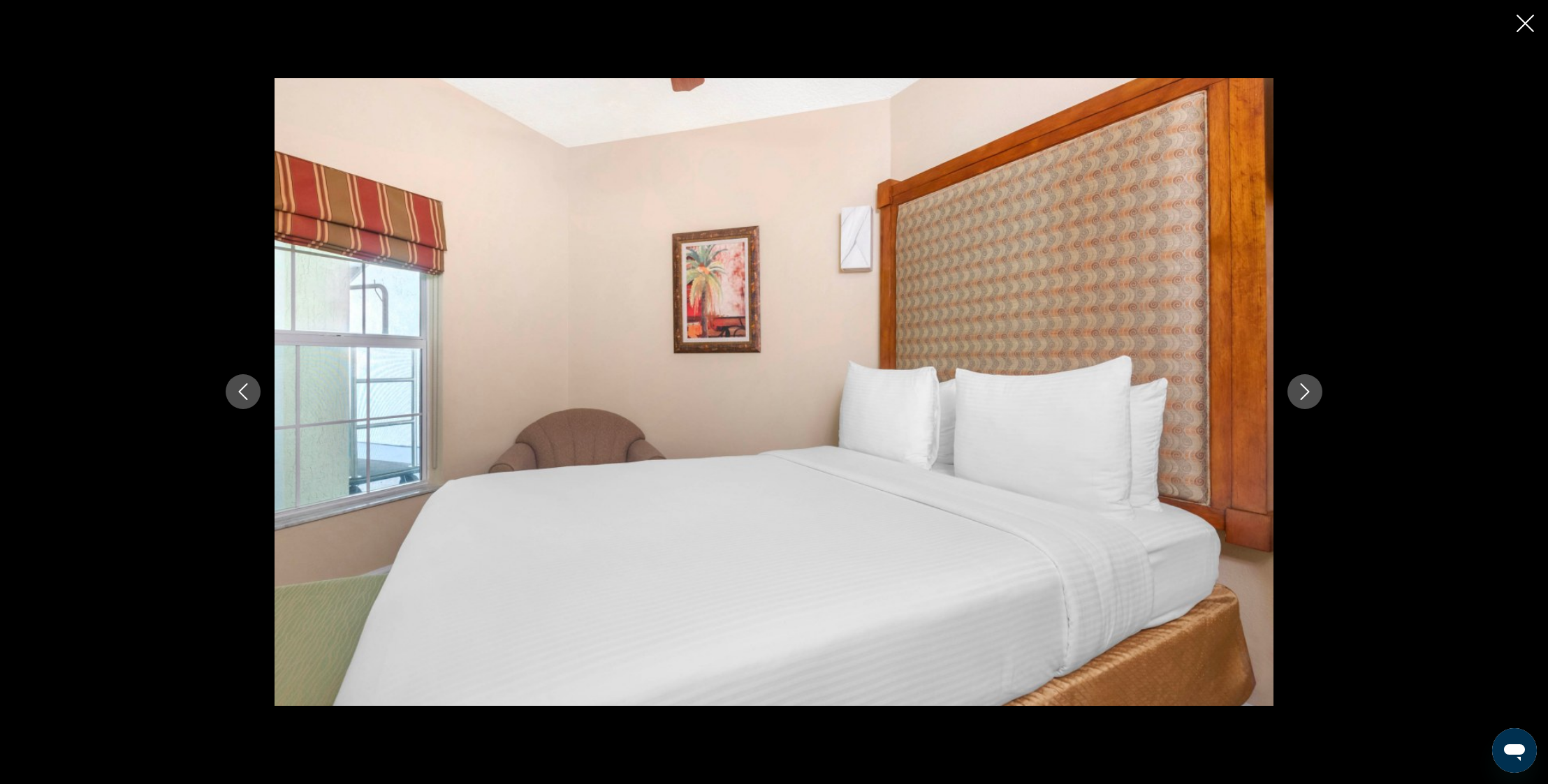
click at [1526, 21] on icon "Close slideshow" at bounding box center [1525, 24] width 17 height 17
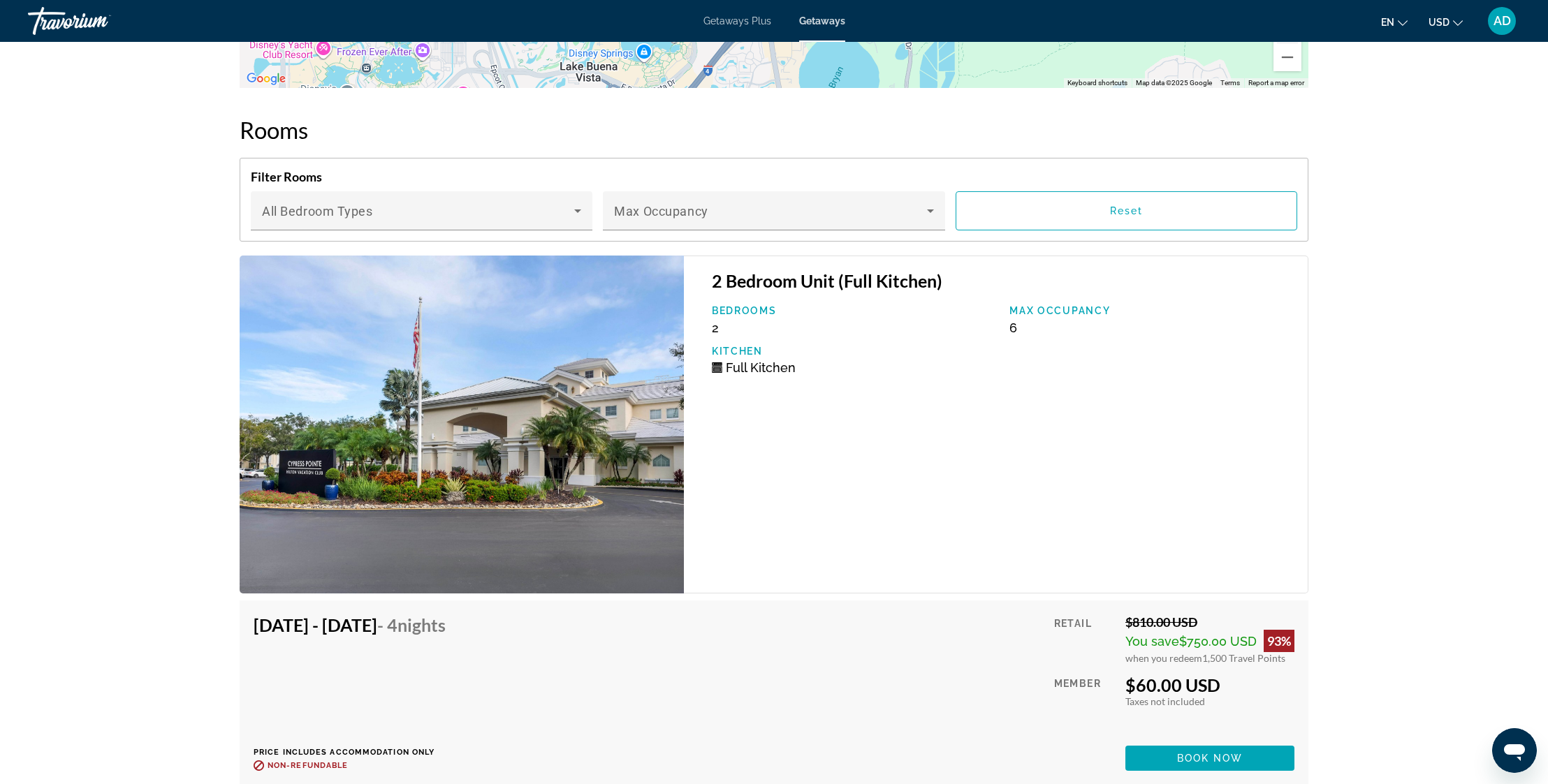
scroll to position [2248, 0]
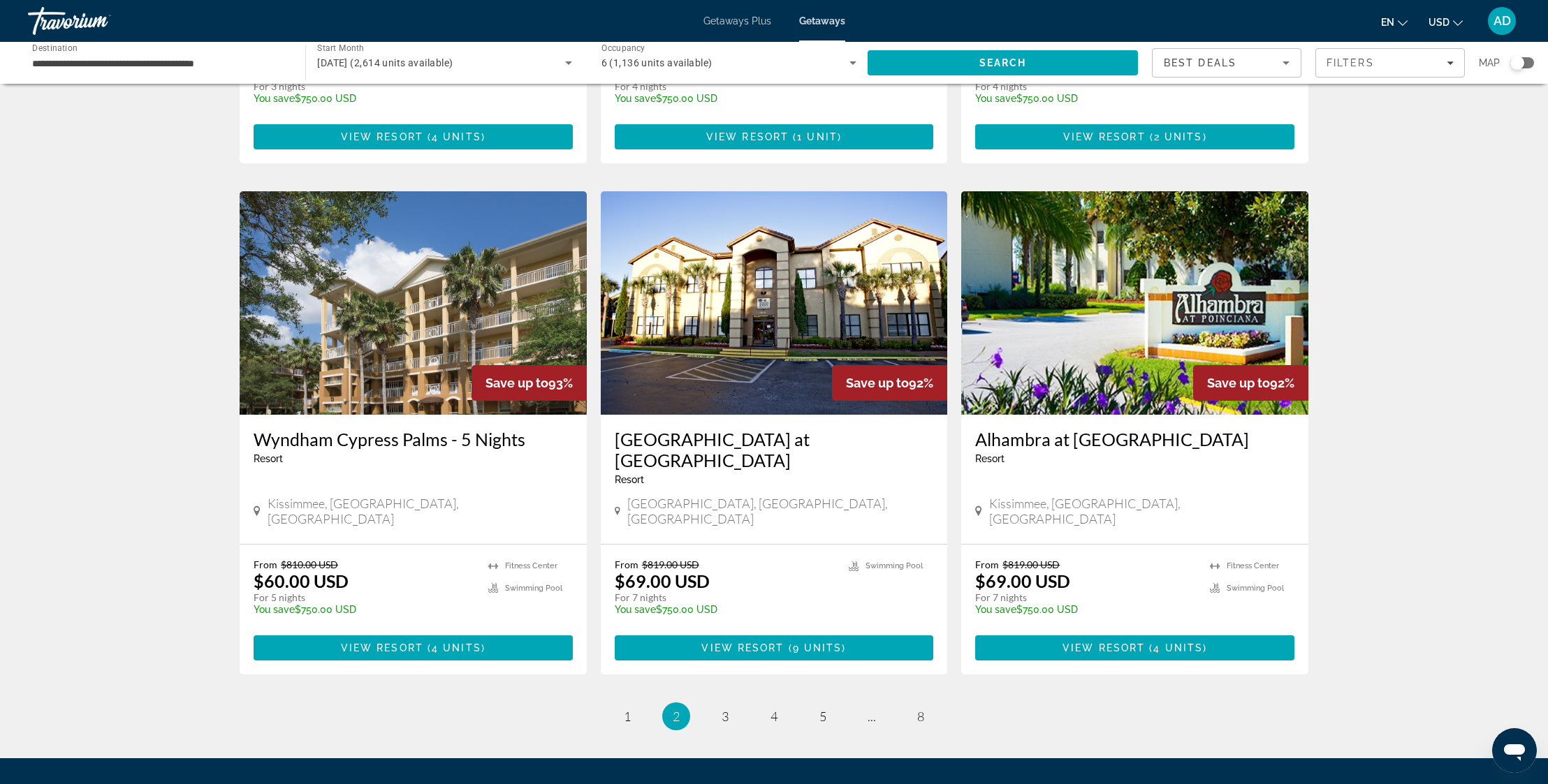
scroll to position [1474, 0]
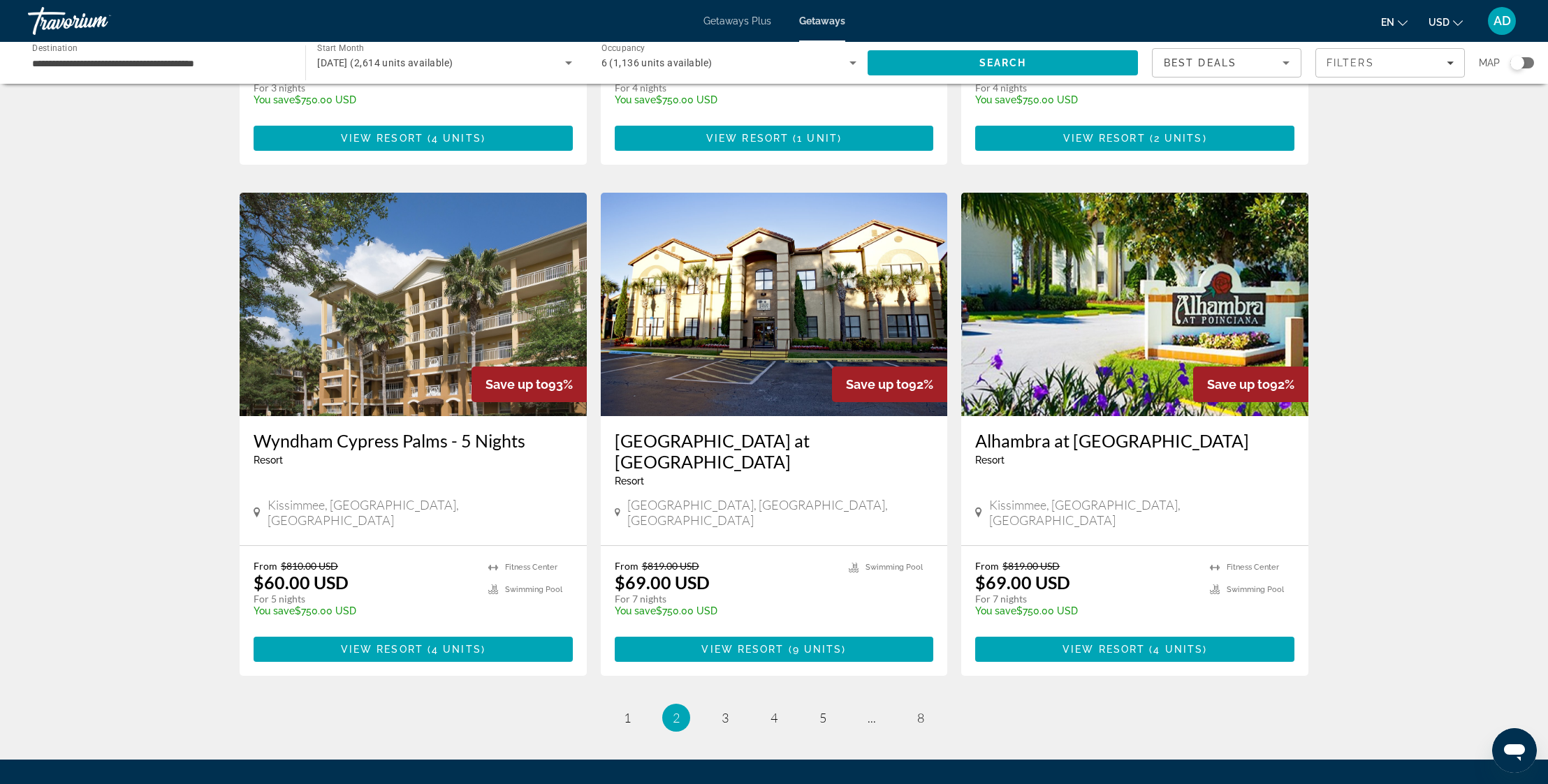
click at [391, 431] on h3 "Wyndham Cypress Palms - 5 Nights" at bounding box center [413, 441] width 319 height 21
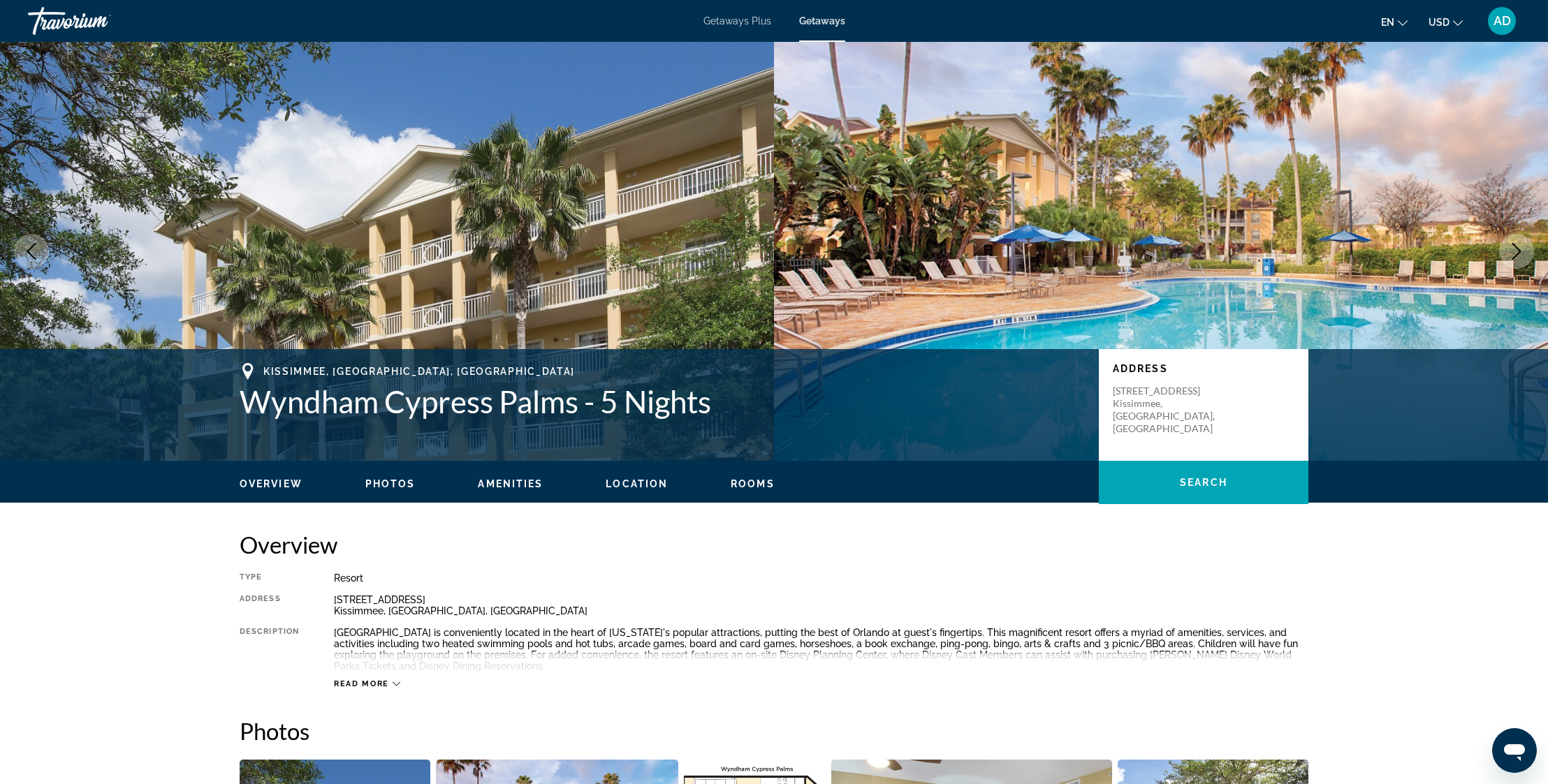
click at [1521, 252] on icon "Next image" at bounding box center [1516, 251] width 16 height 16
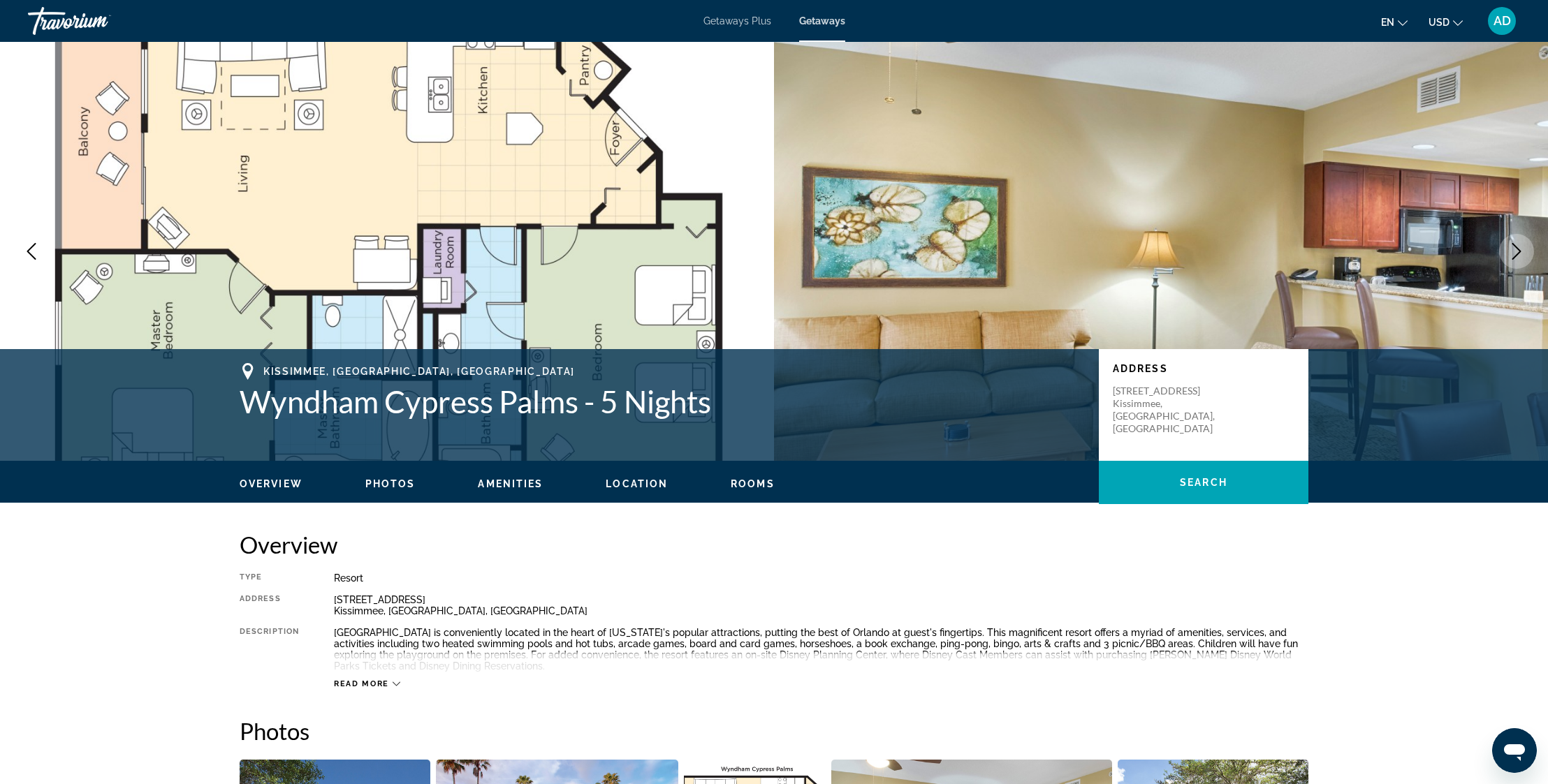
click at [1521, 252] on icon "Next image" at bounding box center [1516, 251] width 16 height 16
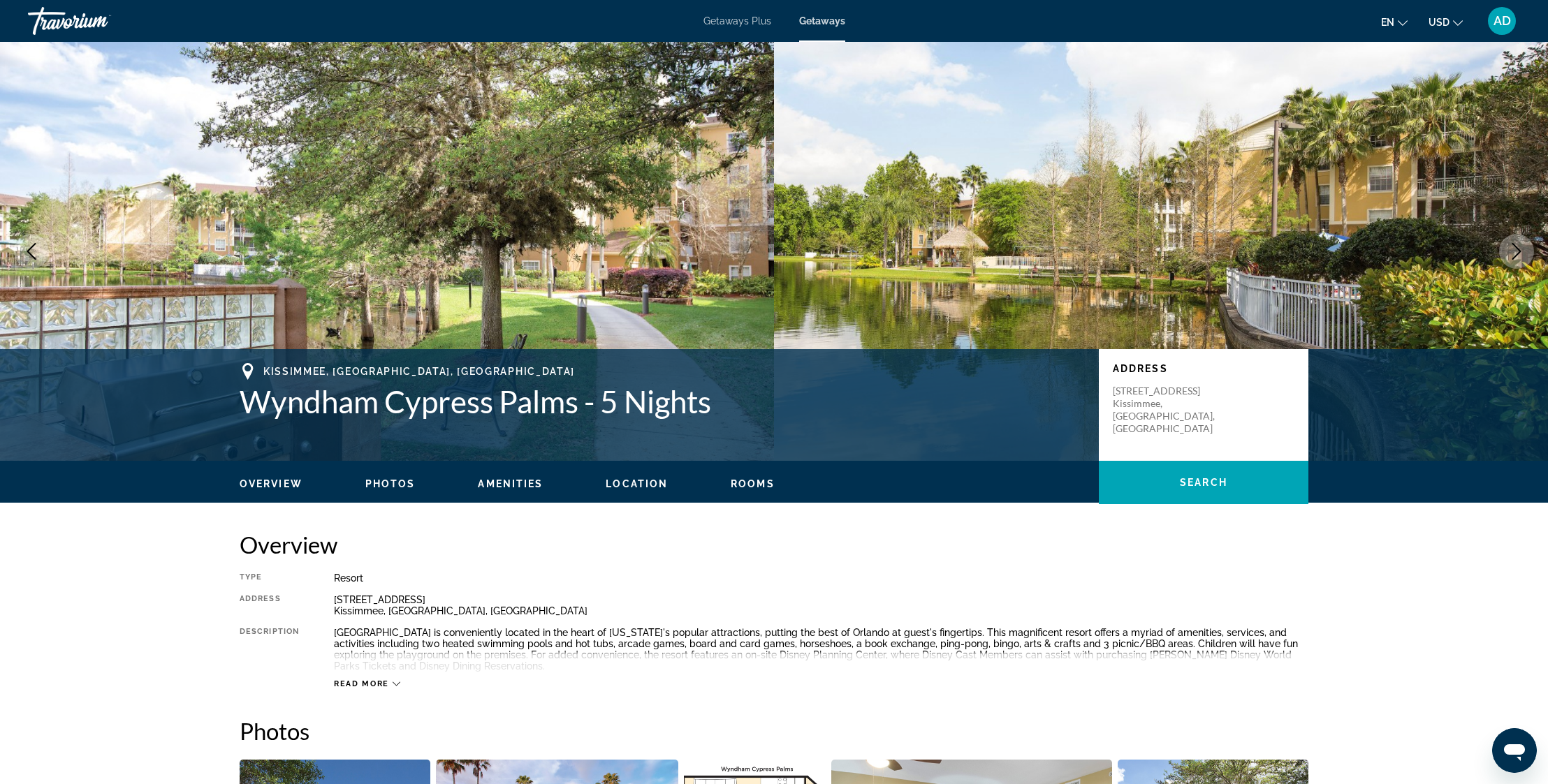
click at [1521, 252] on icon "Next image" at bounding box center [1516, 251] width 16 height 16
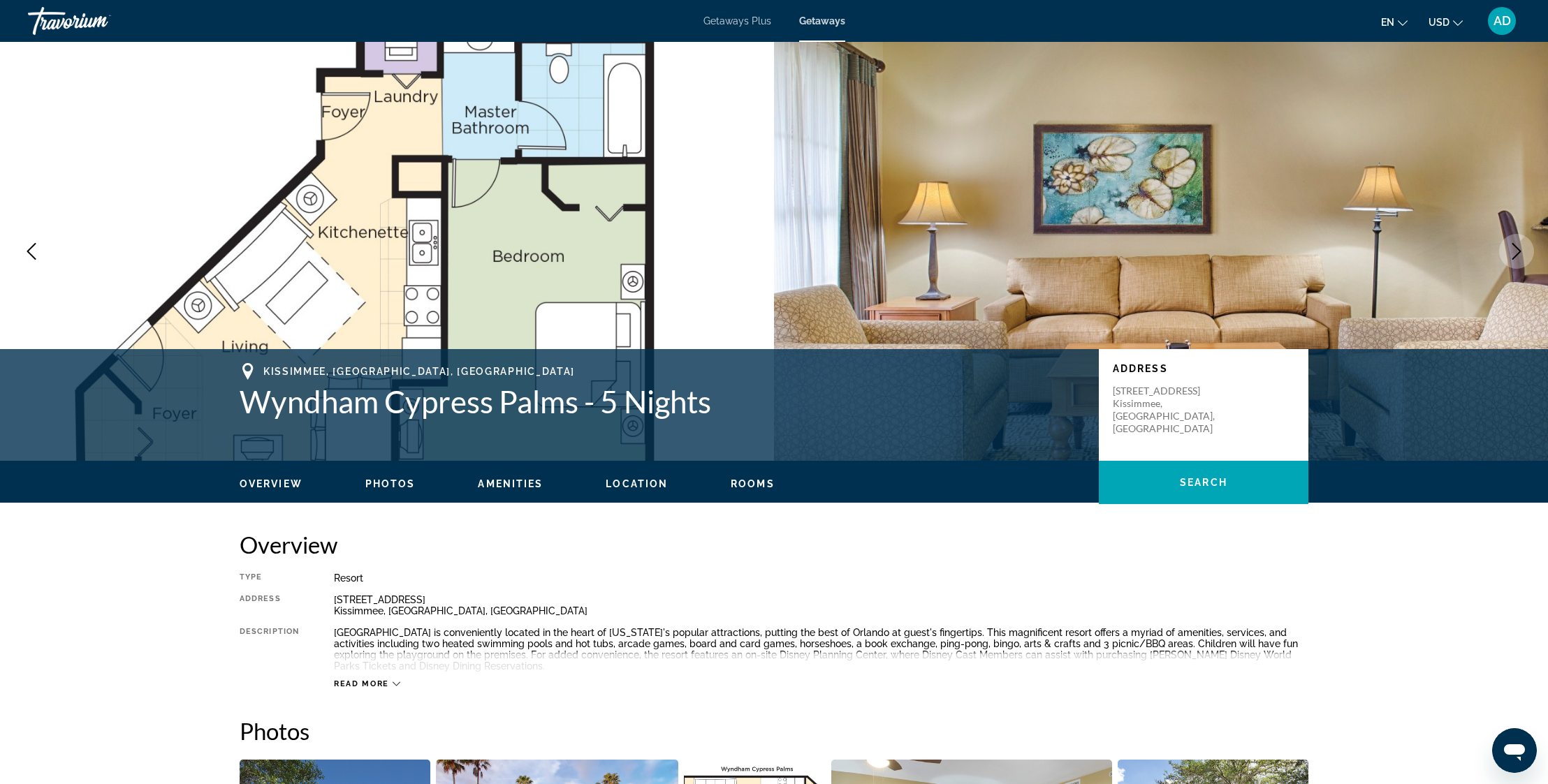
click at [1521, 252] on icon "Next image" at bounding box center [1516, 251] width 16 height 16
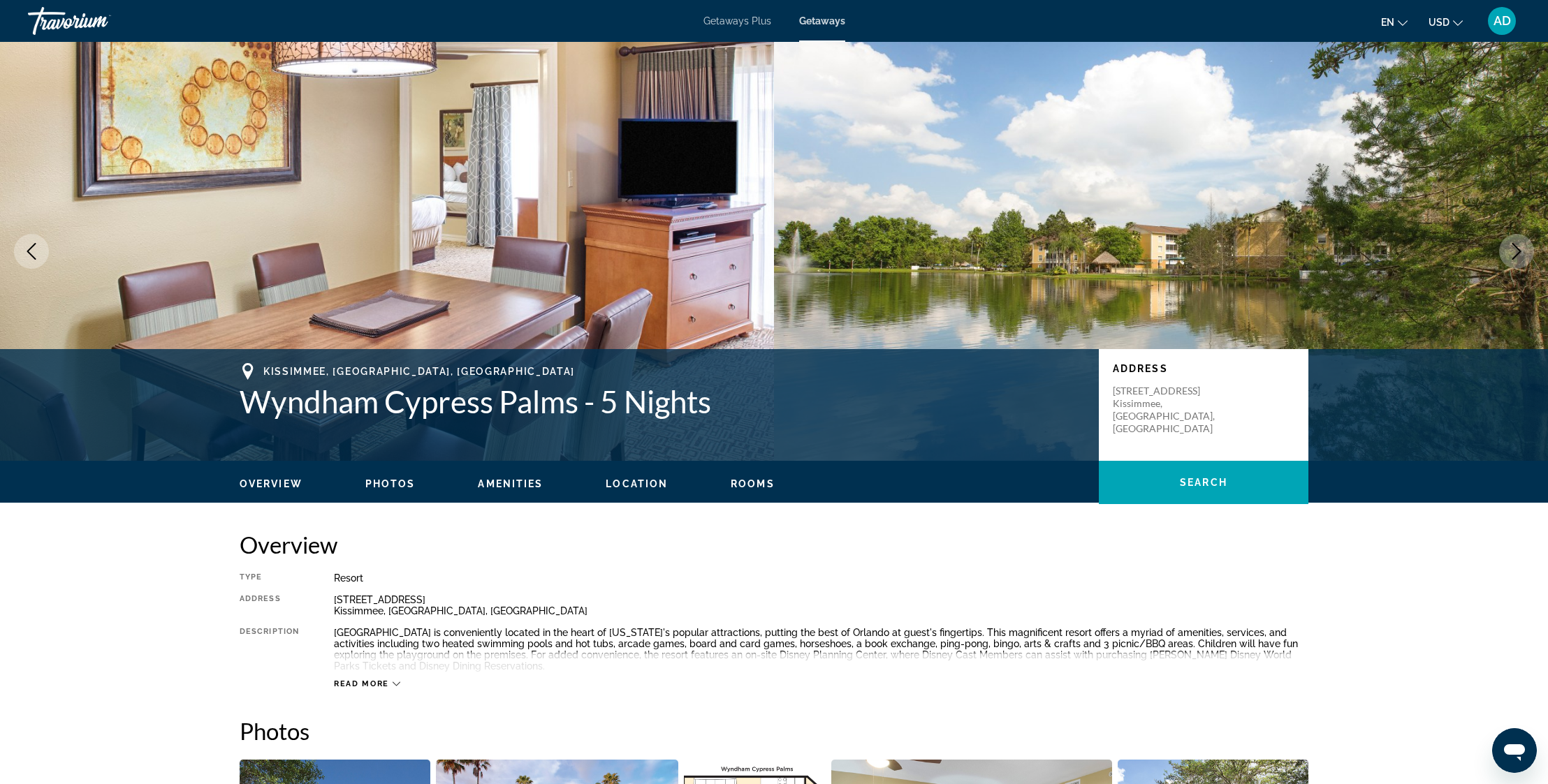
click at [1521, 252] on icon "Next image" at bounding box center [1516, 251] width 16 height 16
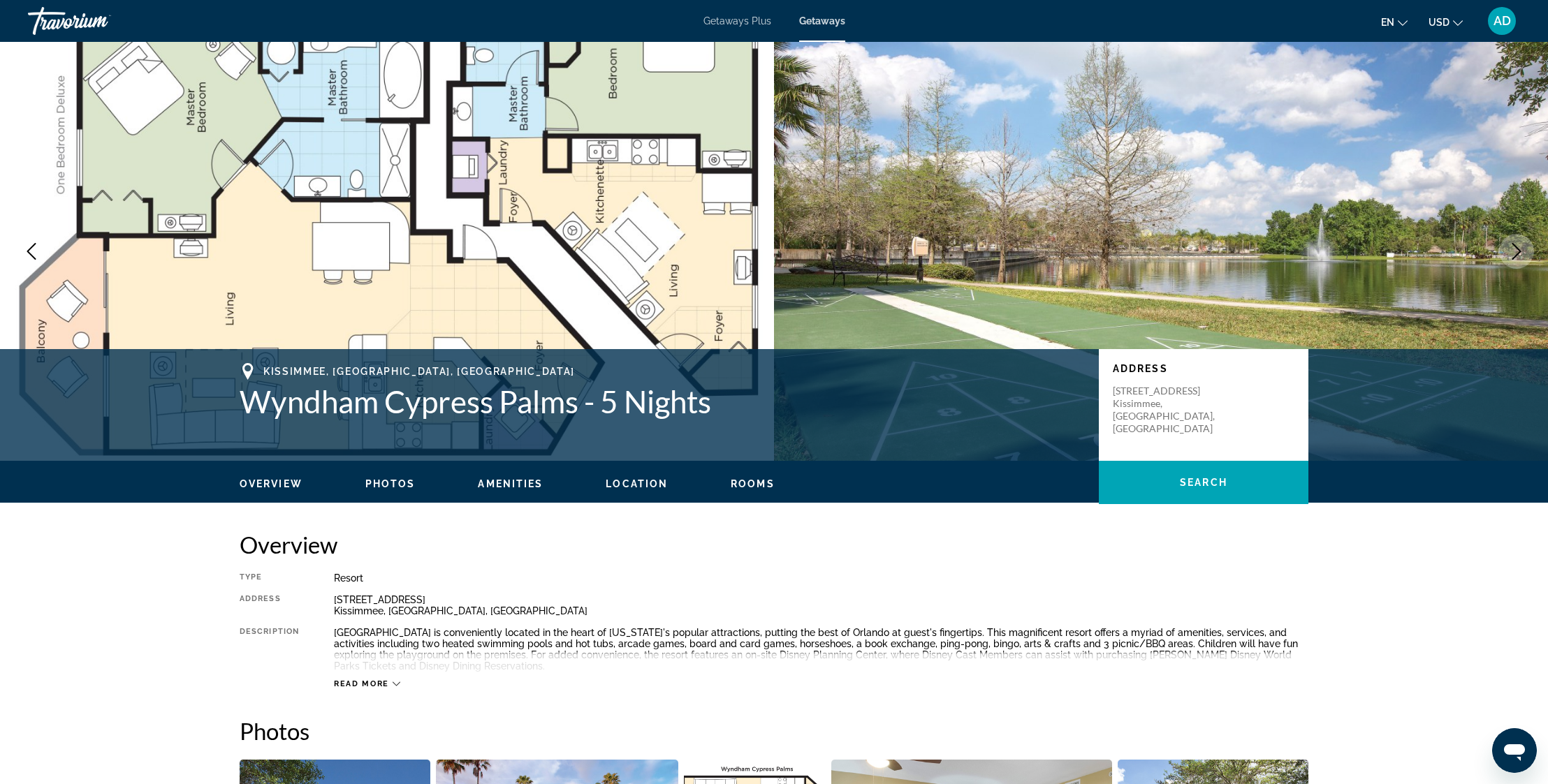
click at [1521, 252] on icon "Next image" at bounding box center [1516, 251] width 16 height 16
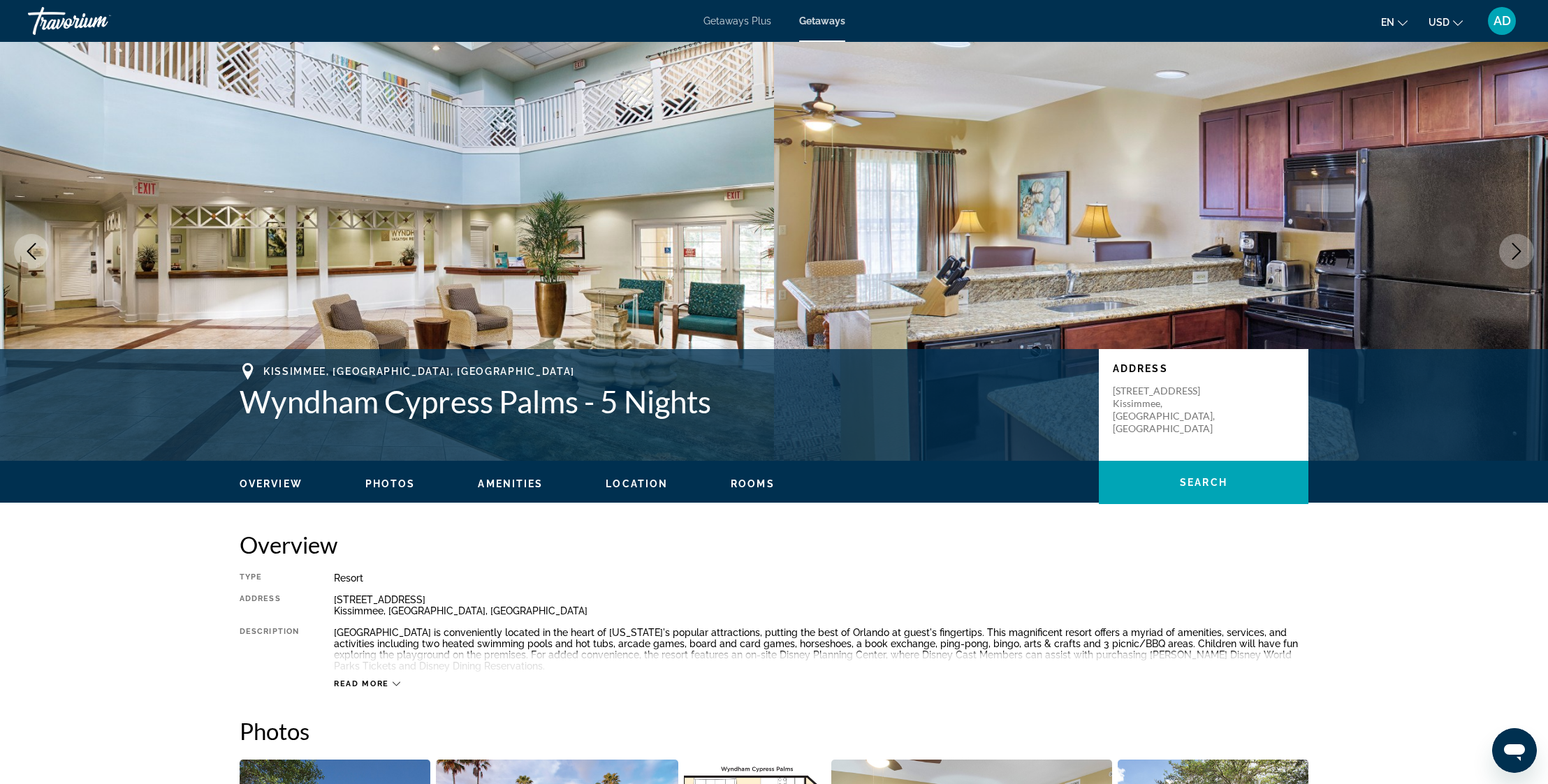
click at [1521, 252] on icon "Next image" at bounding box center [1516, 251] width 16 height 16
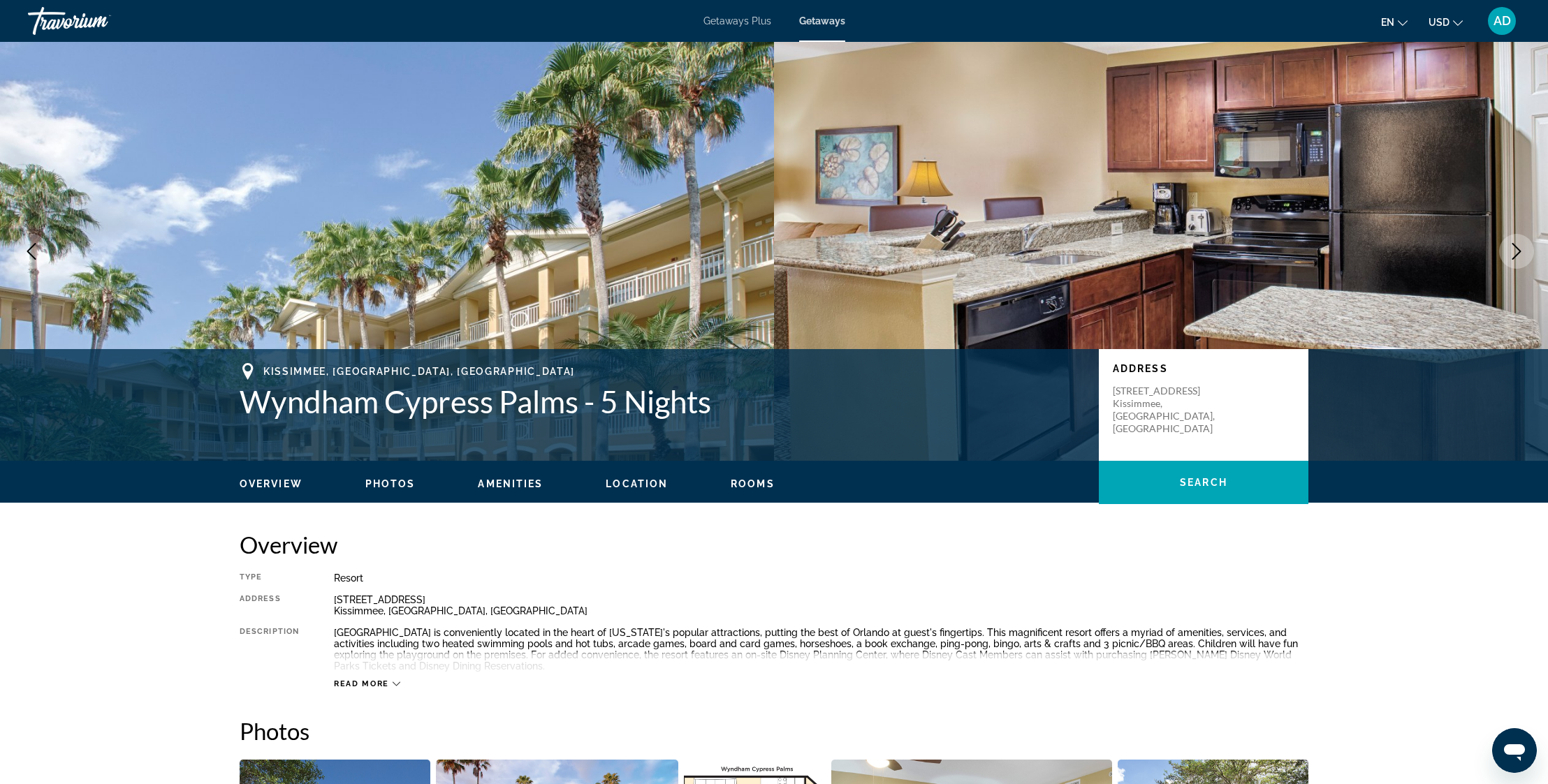
click at [1521, 252] on icon "Next image" at bounding box center [1516, 251] width 16 height 16
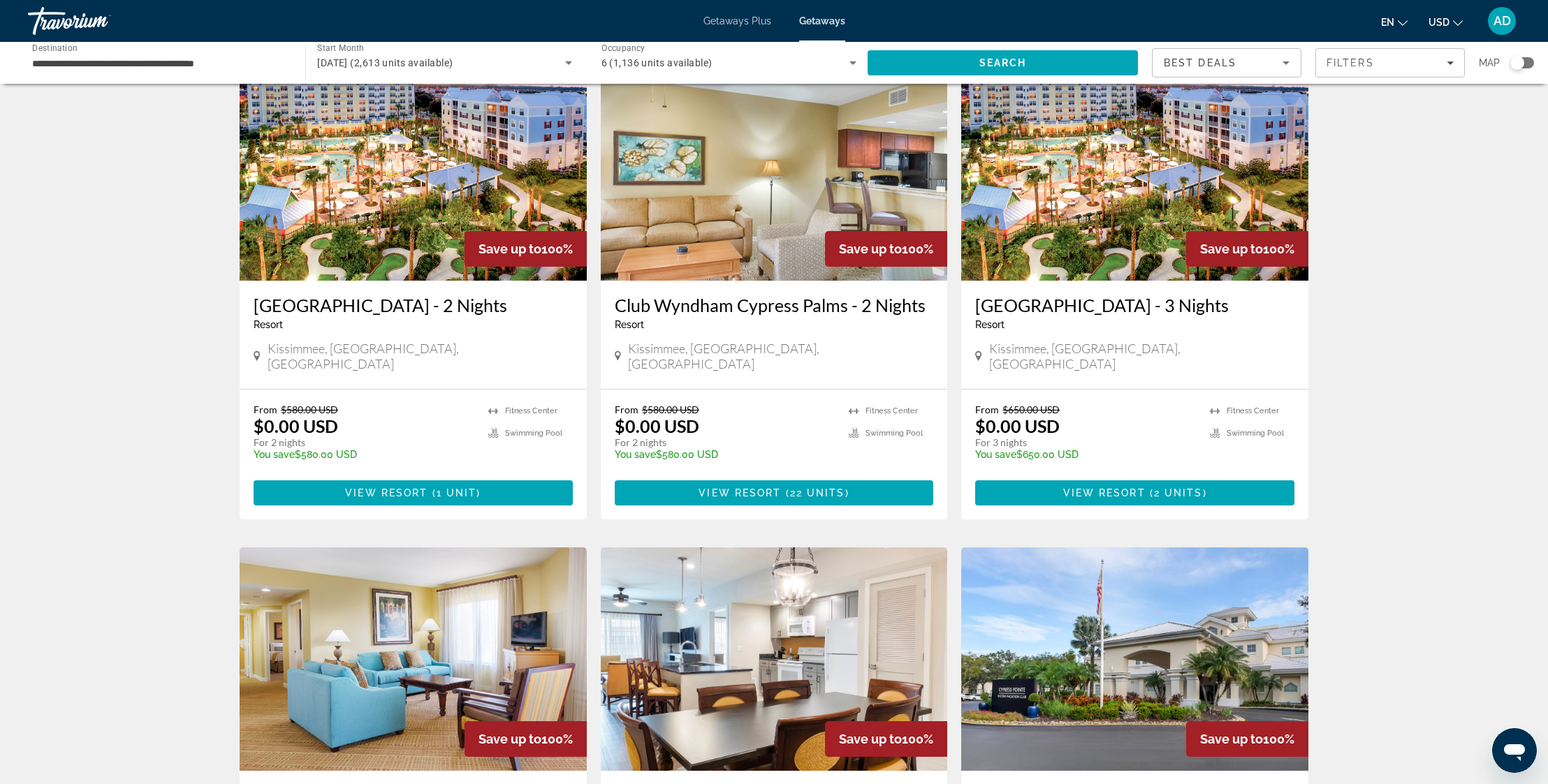
scroll to position [79, 0]
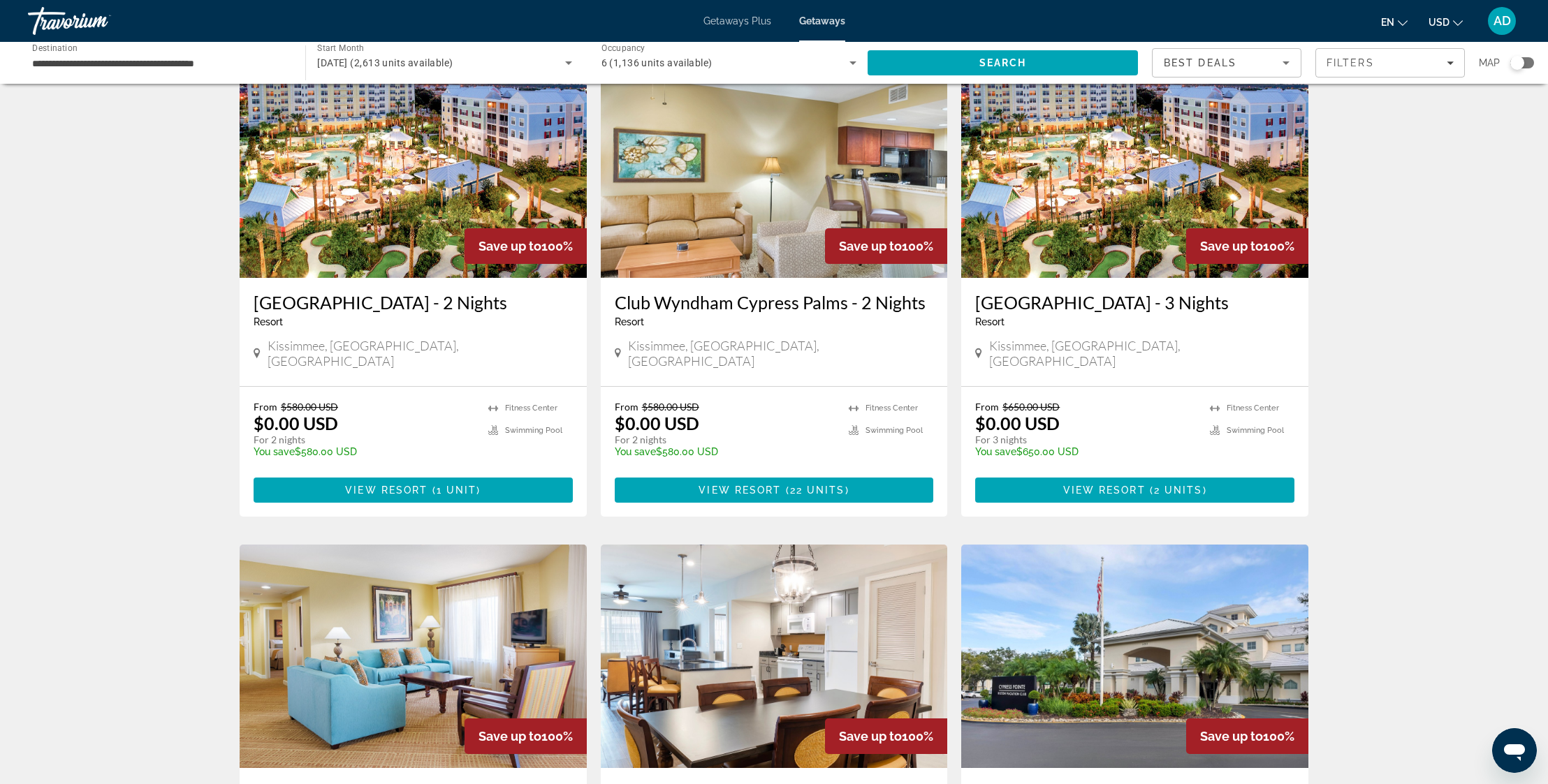
click at [1157, 241] on img "Main content" at bounding box center [1135, 166] width 347 height 223
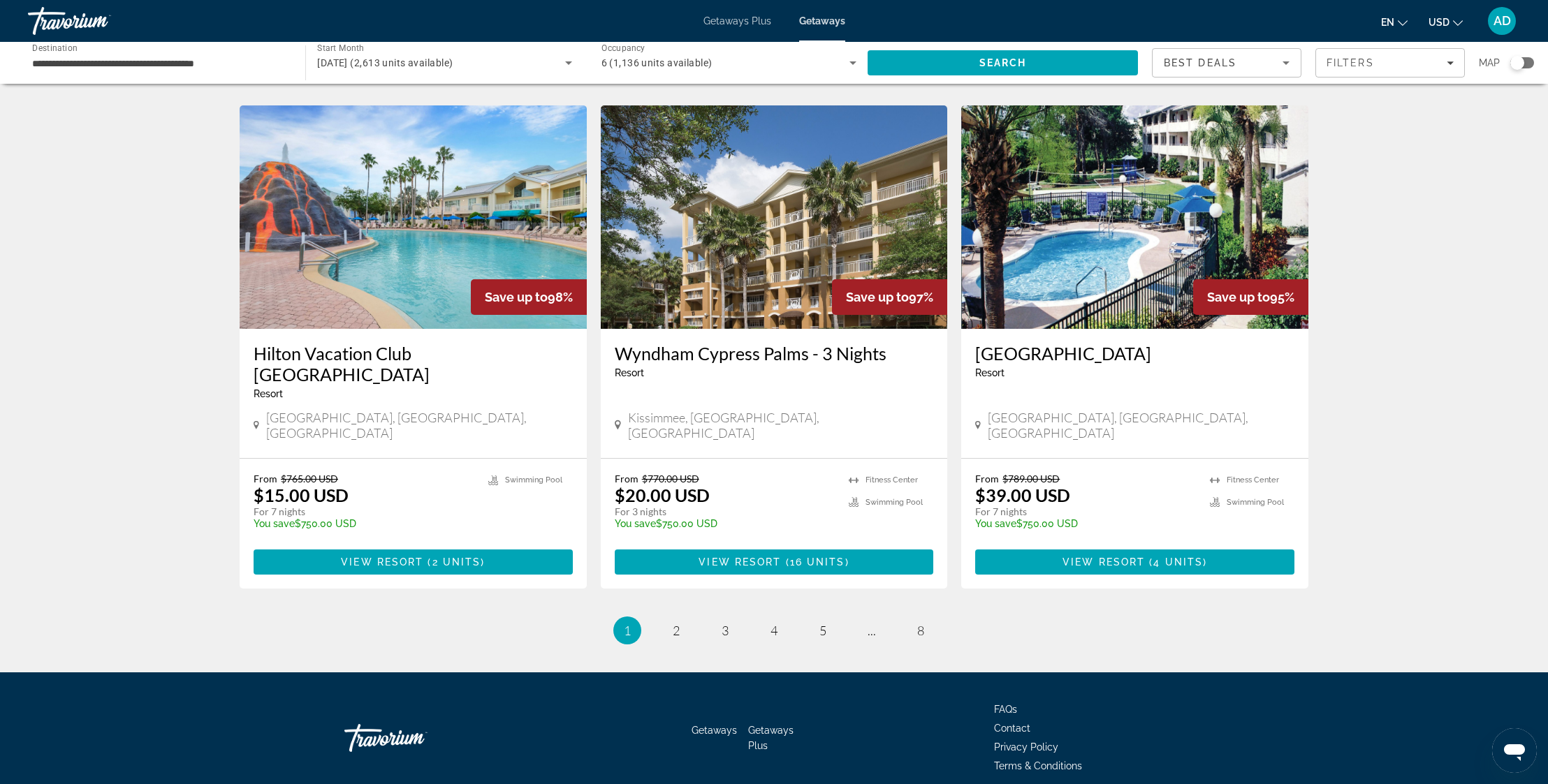
scroll to position [1539, 0]
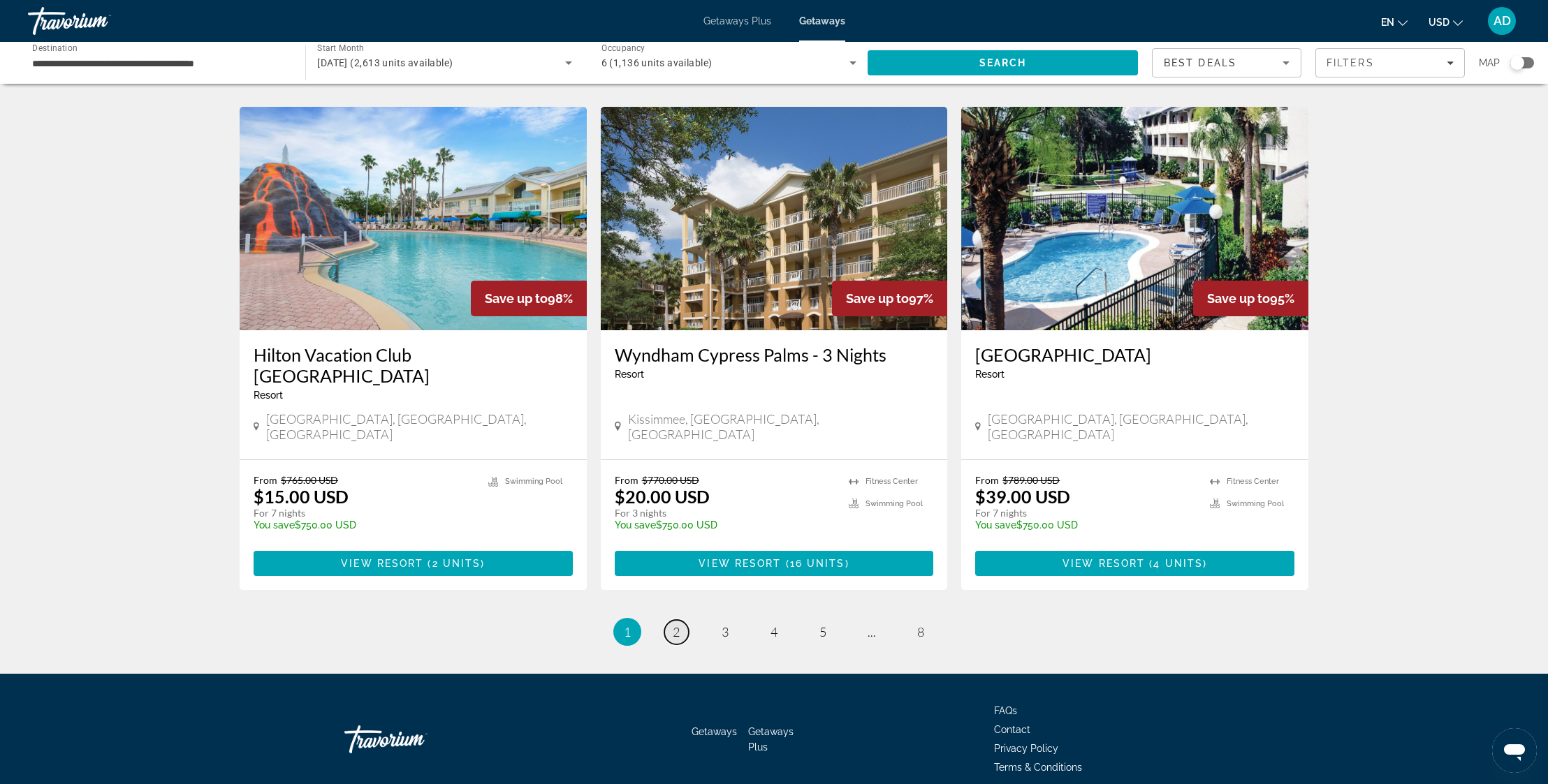
click at [675, 624] on span "2" at bounding box center [676, 632] width 7 height 16
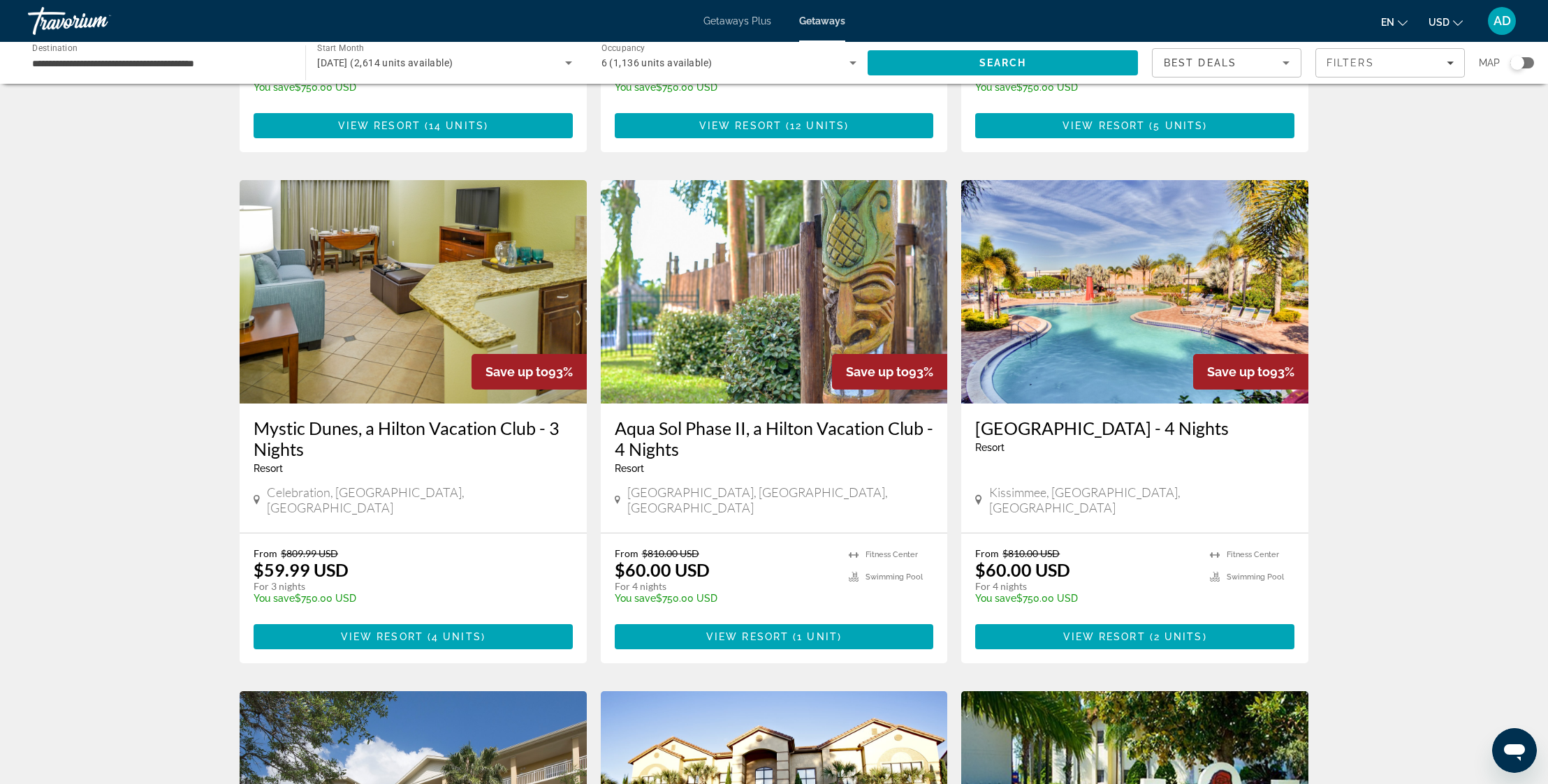
scroll to position [990, 0]
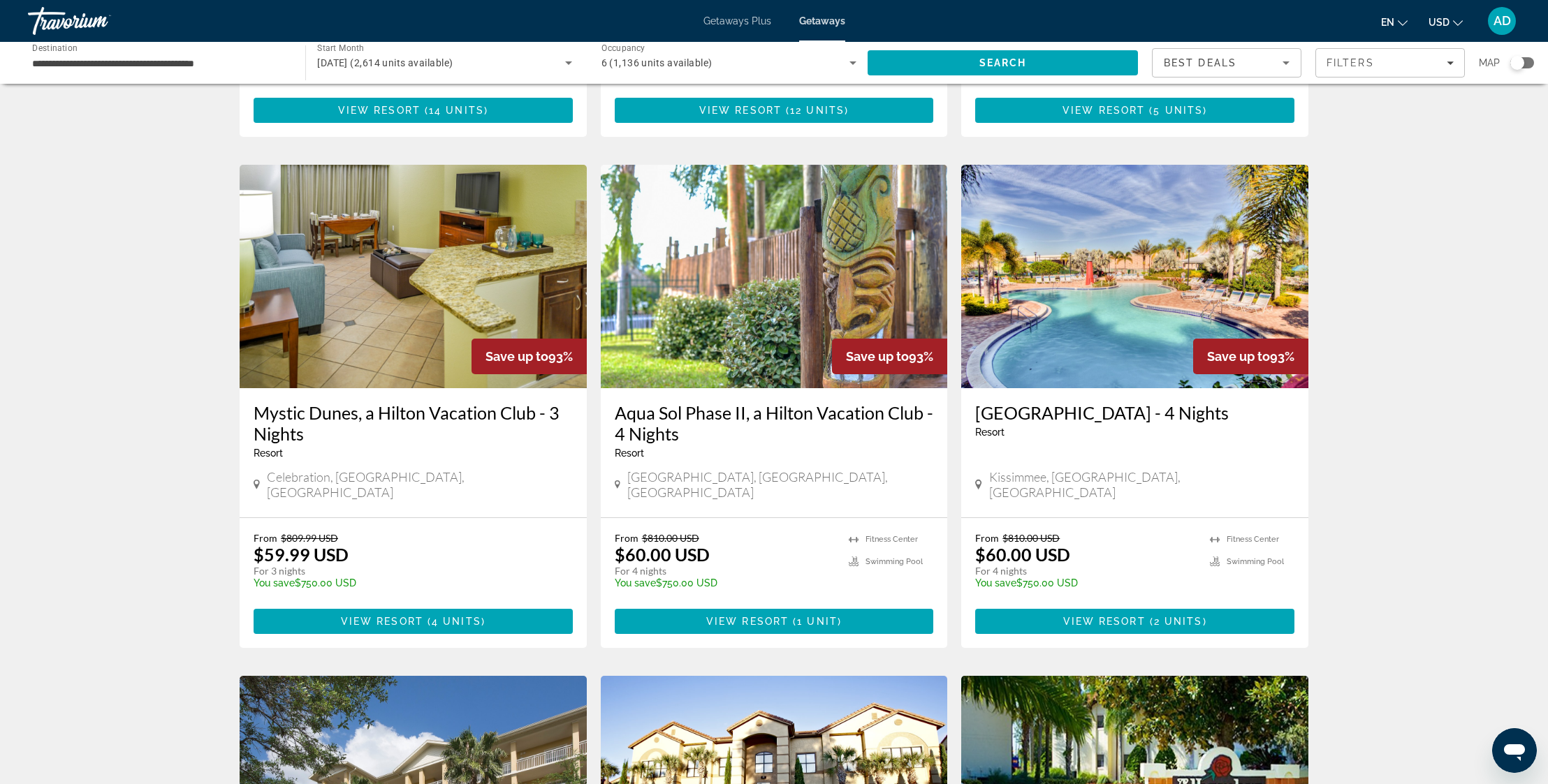
click at [1131, 251] on img "Main content" at bounding box center [1135, 276] width 347 height 223
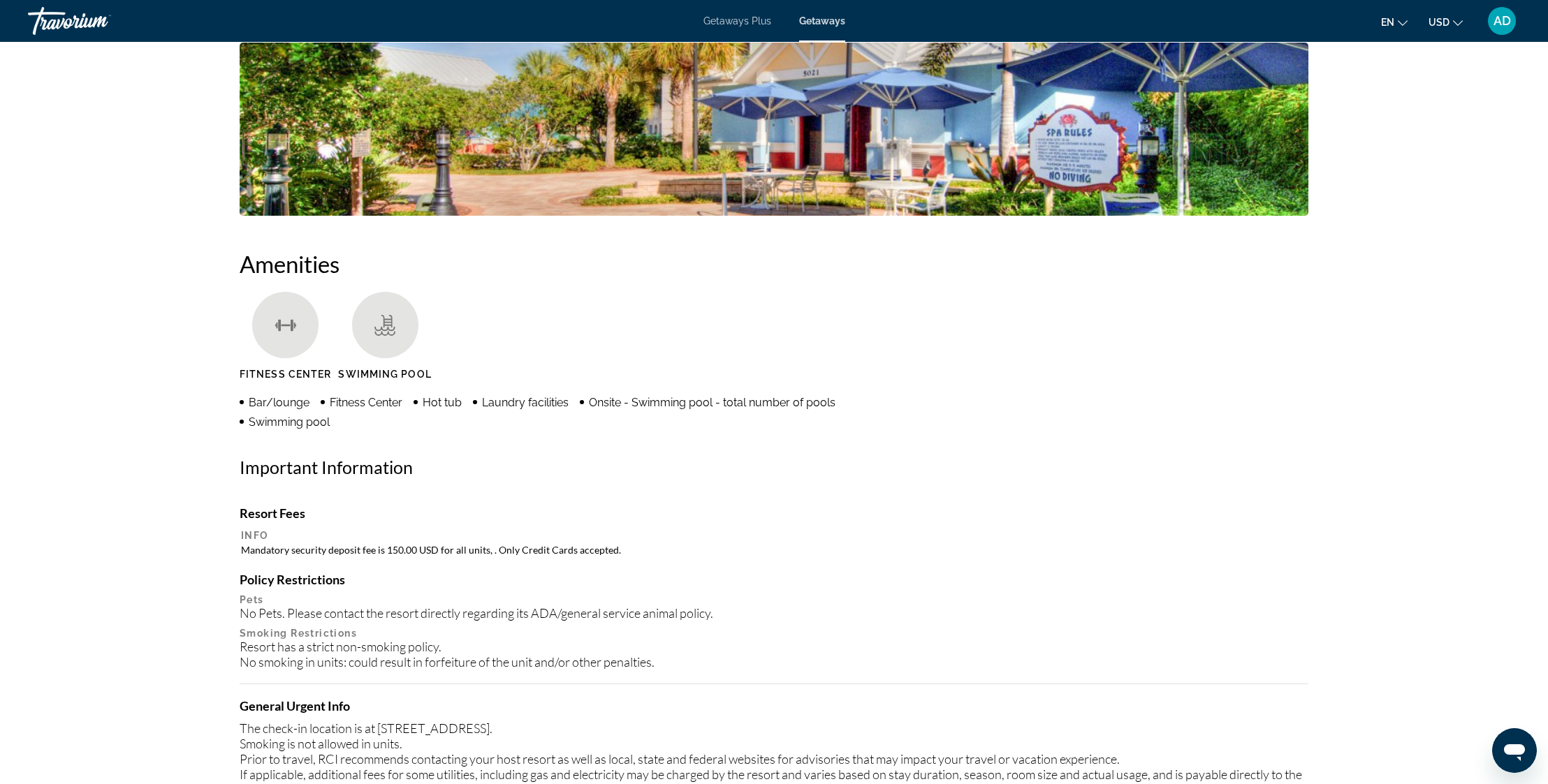
scroll to position [883, 0]
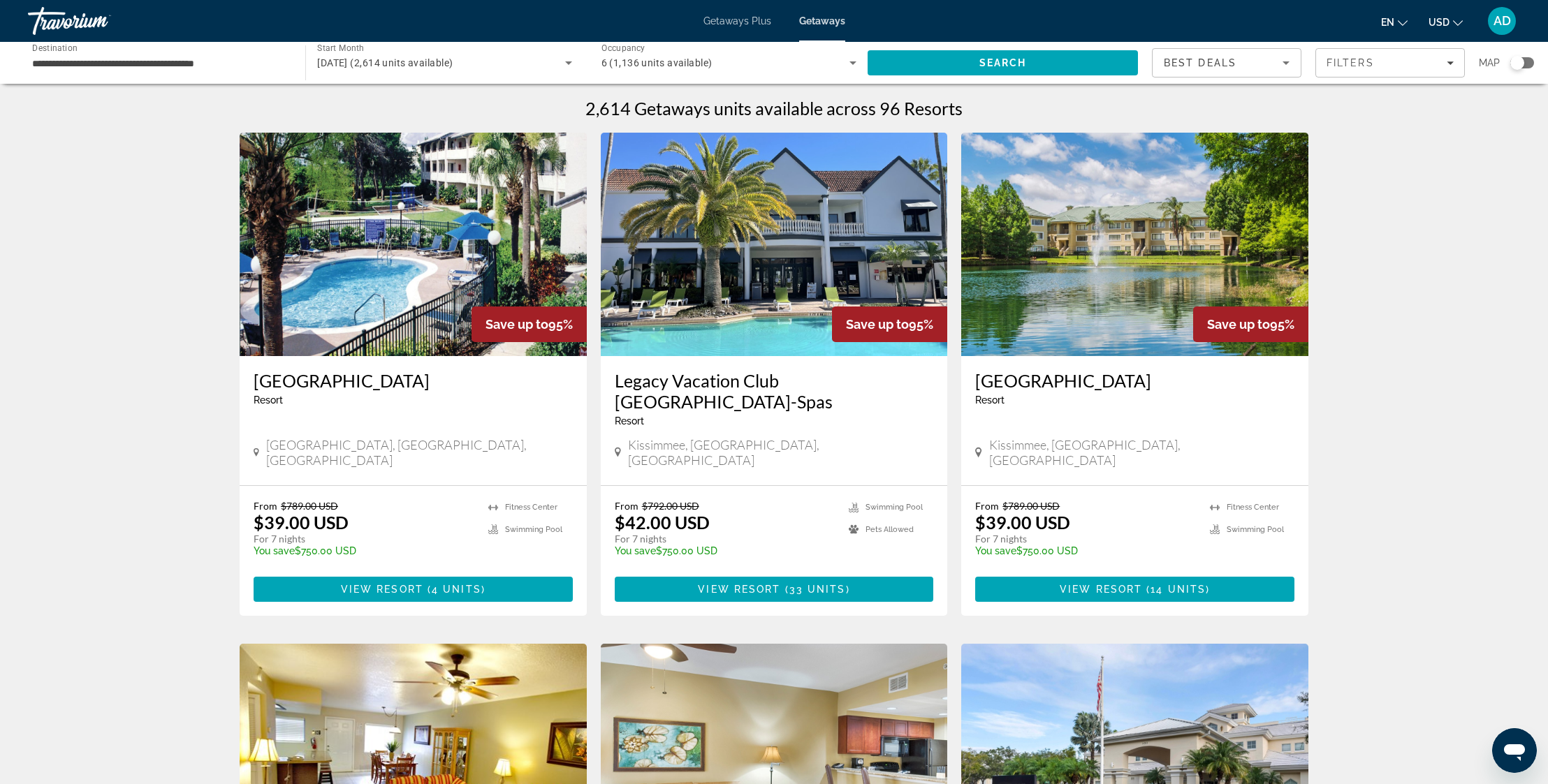
click at [74, 22] on div "Travorium" at bounding box center [98, 21] width 140 height 36
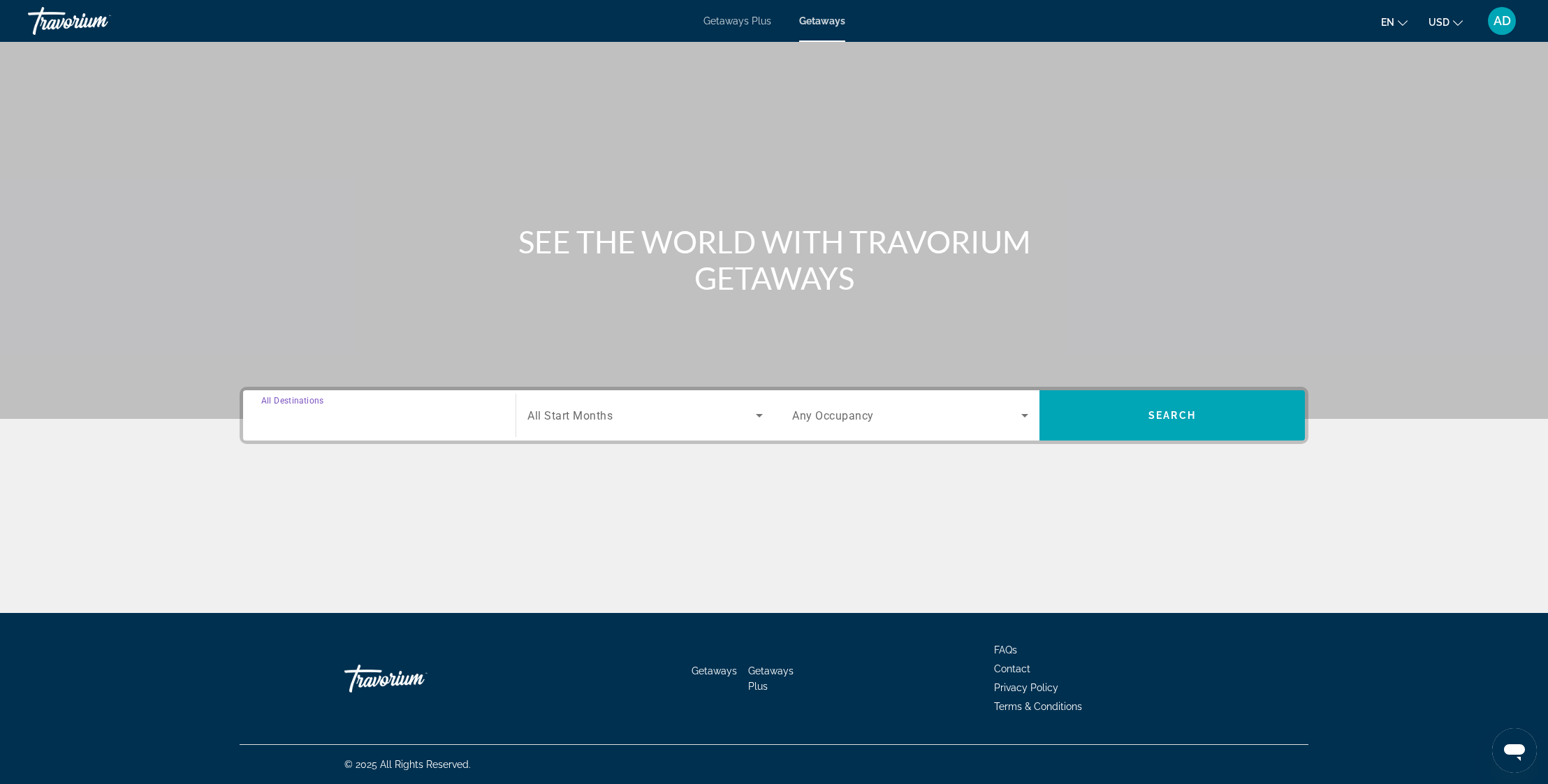
click at [378, 416] on input "Destination All Destinations" at bounding box center [379, 416] width 236 height 16
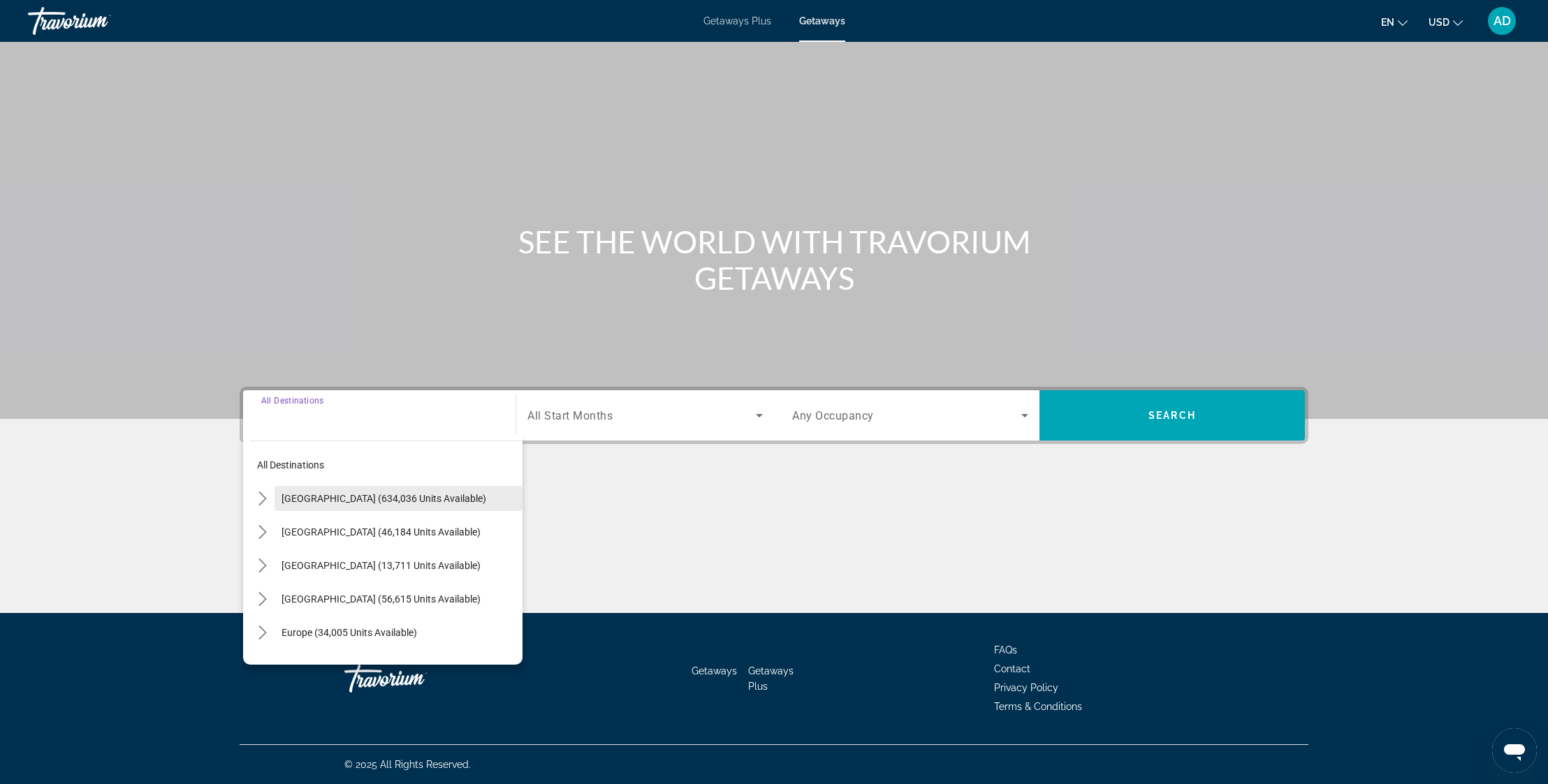
drag, startPoint x: 263, startPoint y: 498, endPoint x: 297, endPoint y: 511, distance: 36.4
click at [262, 498] on icon "Toggle United States (634,036 units available) submenu" at bounding box center [263, 499] width 14 height 14
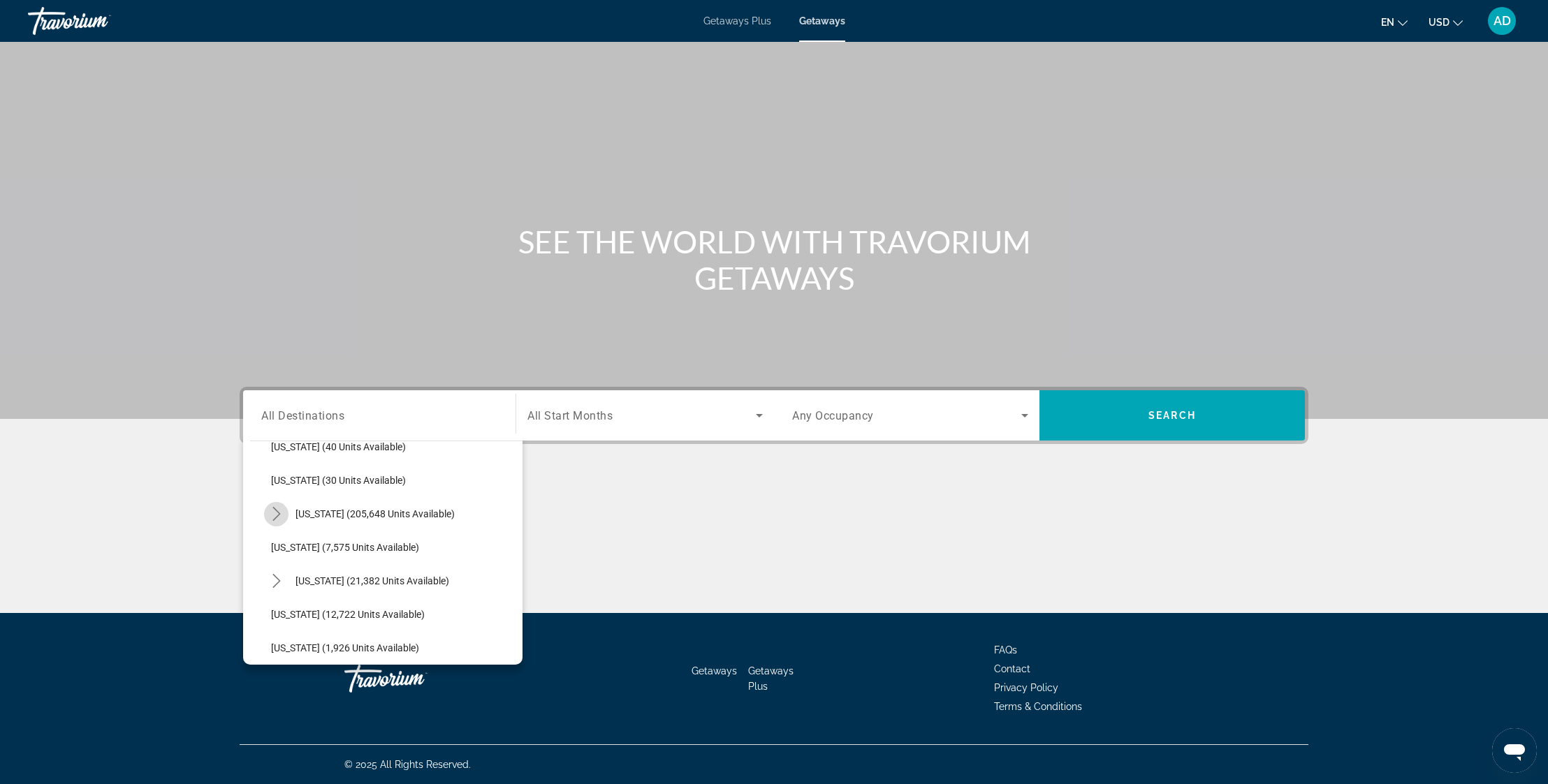
click at [272, 517] on icon "Toggle Florida (205,648 units available) submenu" at bounding box center [277, 514] width 14 height 14
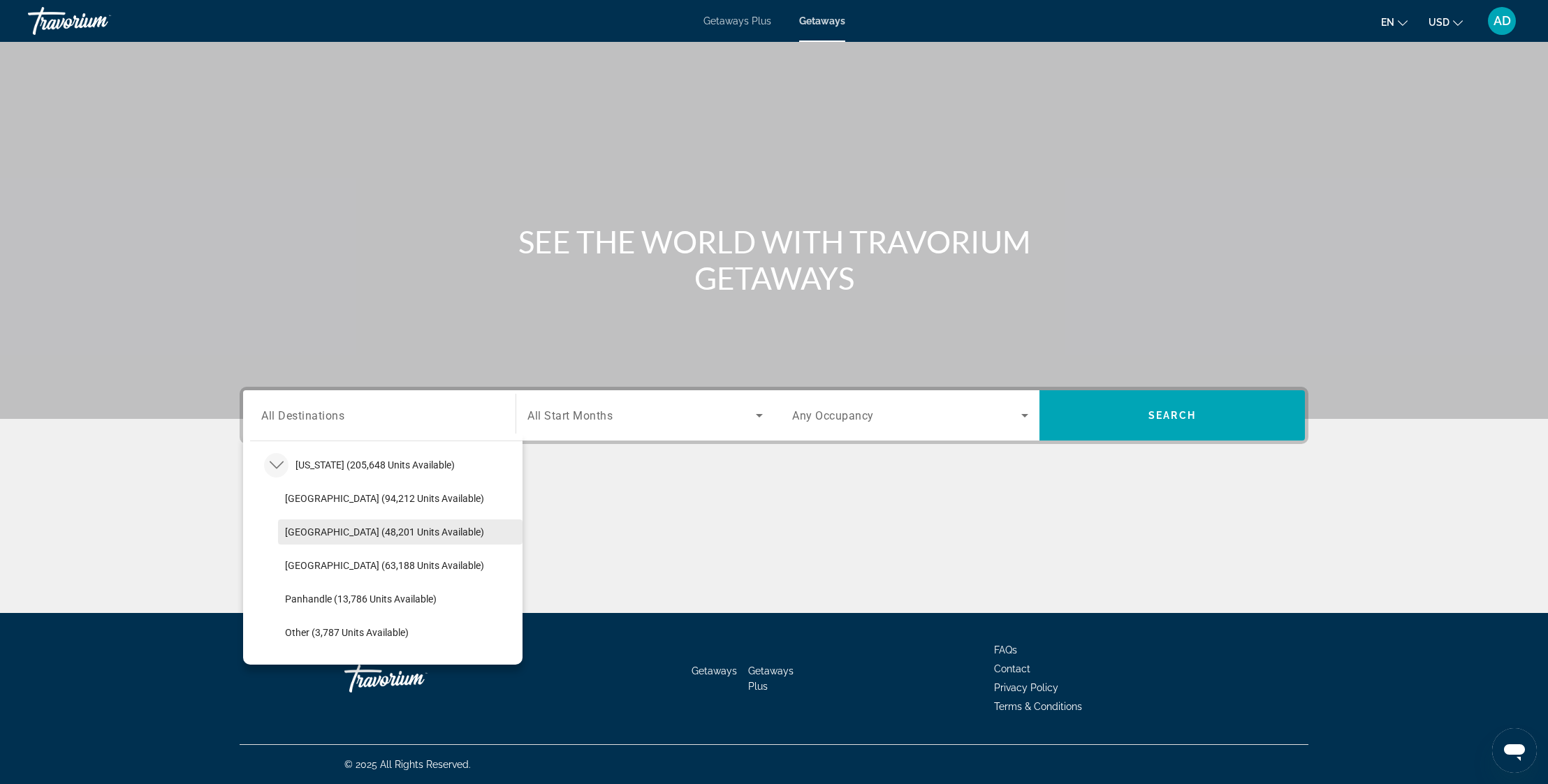
scroll to position [266, 0]
click at [191, 553] on section "SEE THE WORLD WITH TRAVORIUM GETAWAYS Destination All Destinations All destinat…" at bounding box center [774, 292] width 1548 height 584
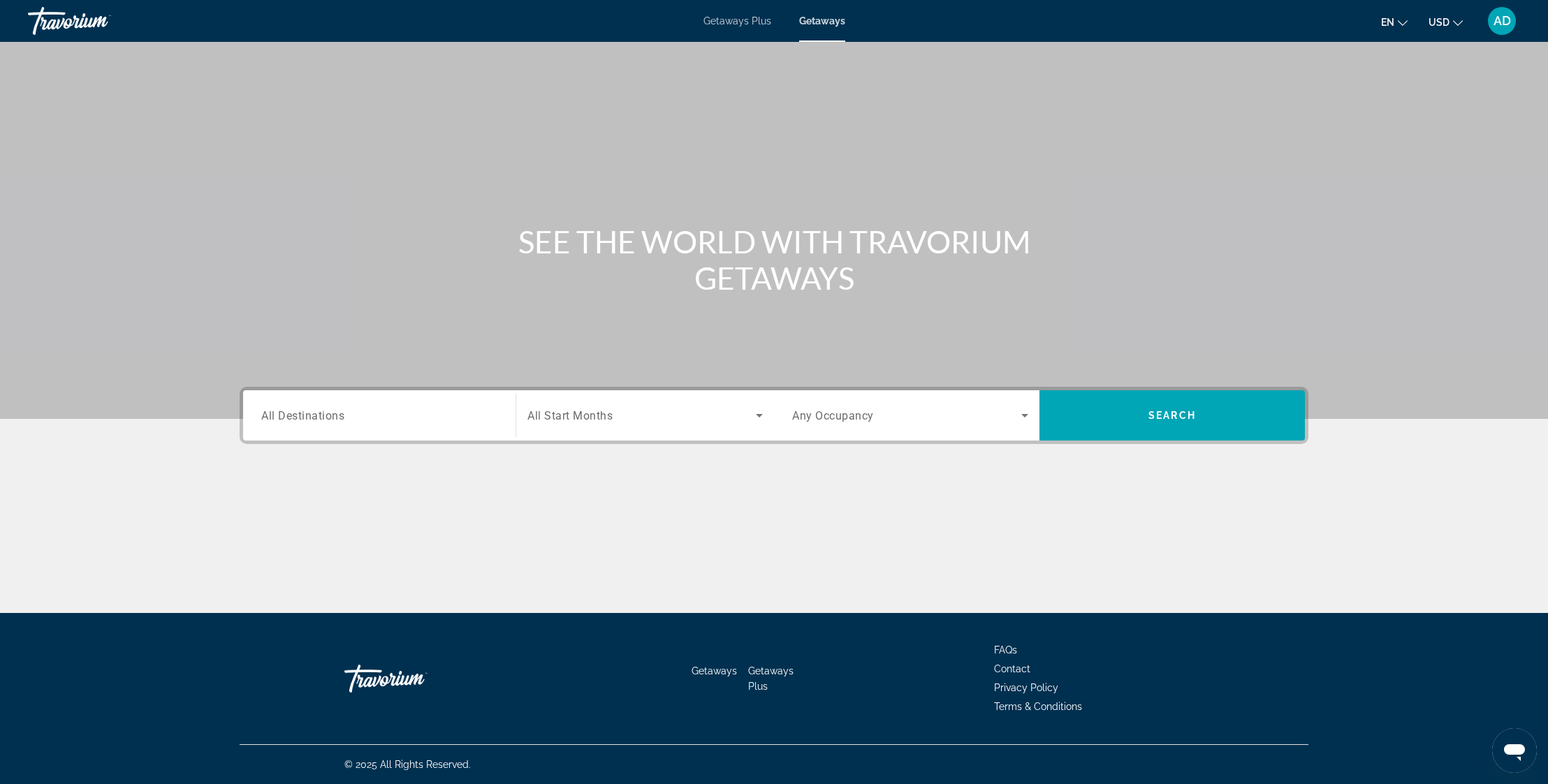
scroll to position [0, 0]
click at [376, 418] on input "Destination All Destinations" at bounding box center [379, 416] width 236 height 16
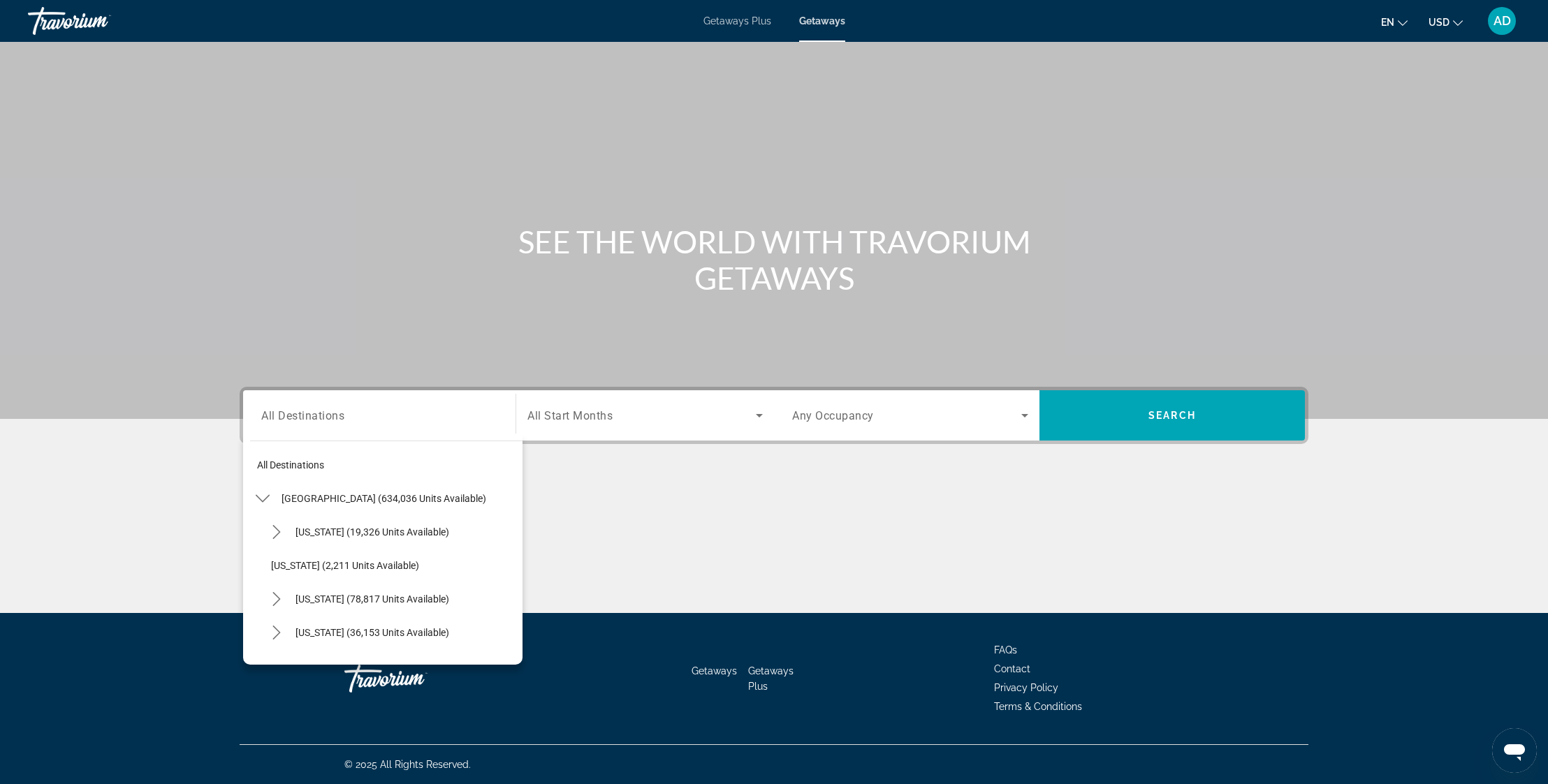
click at [592, 429] on div "Search widget" at bounding box center [645, 416] width 236 height 39
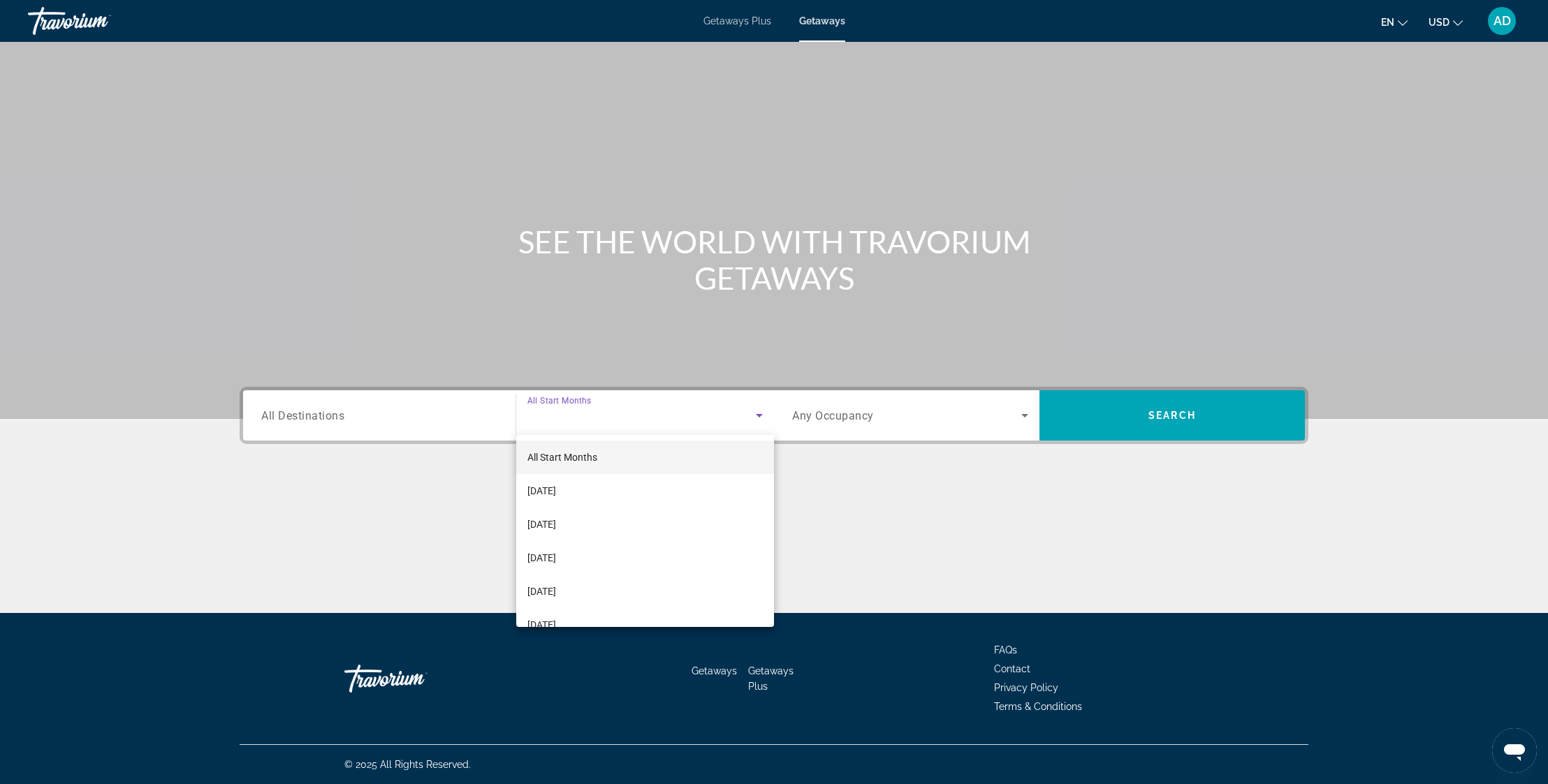
click at [298, 417] on div at bounding box center [774, 392] width 1548 height 784
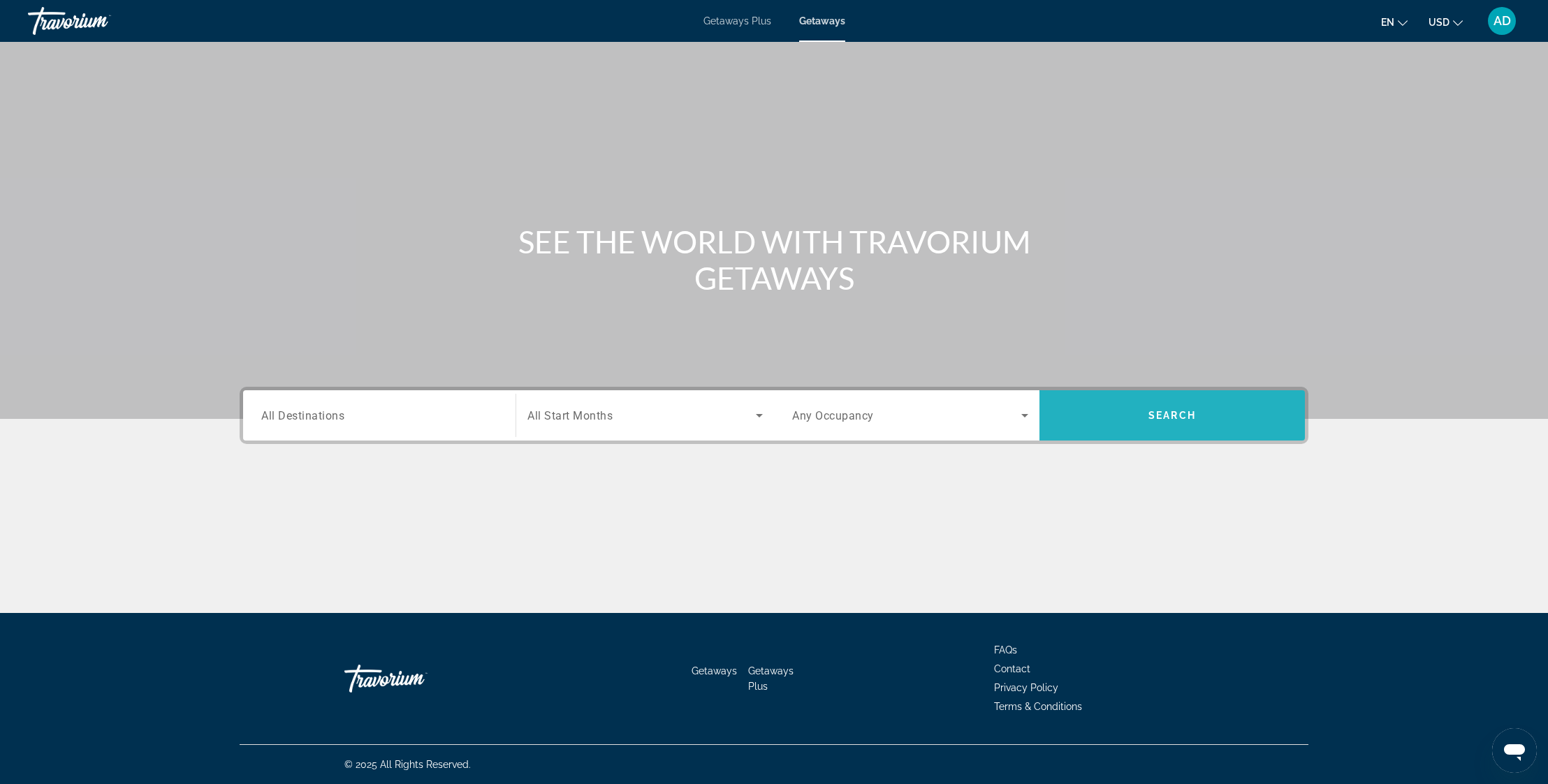
click at [1182, 421] on span "Search" at bounding box center [1172, 416] width 48 height 11
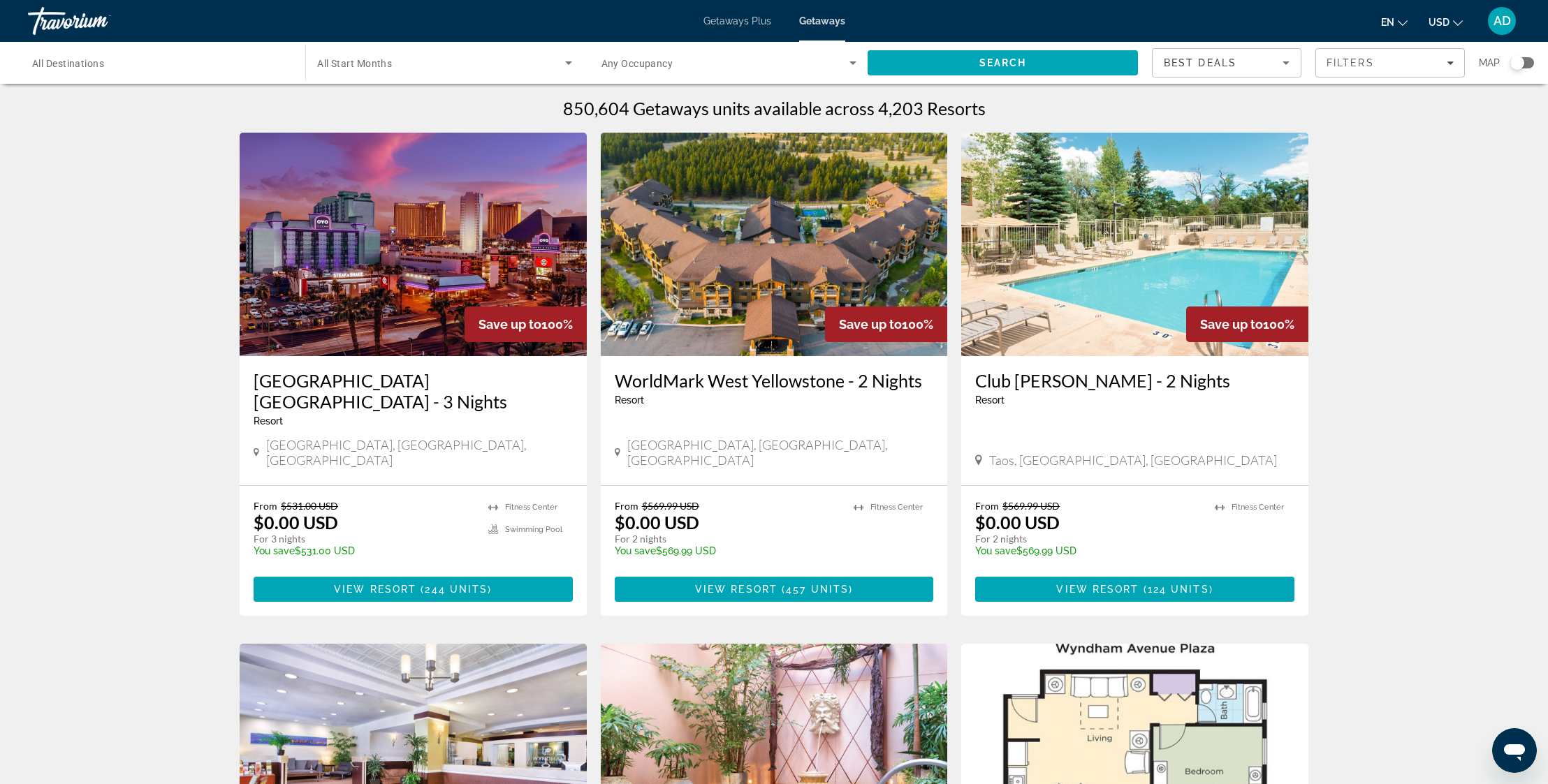
click at [91, 60] on span "All Destinations" at bounding box center [68, 64] width 72 height 11
click at [91, 60] on input "Destination All Destinations" at bounding box center [159, 63] width 255 height 16
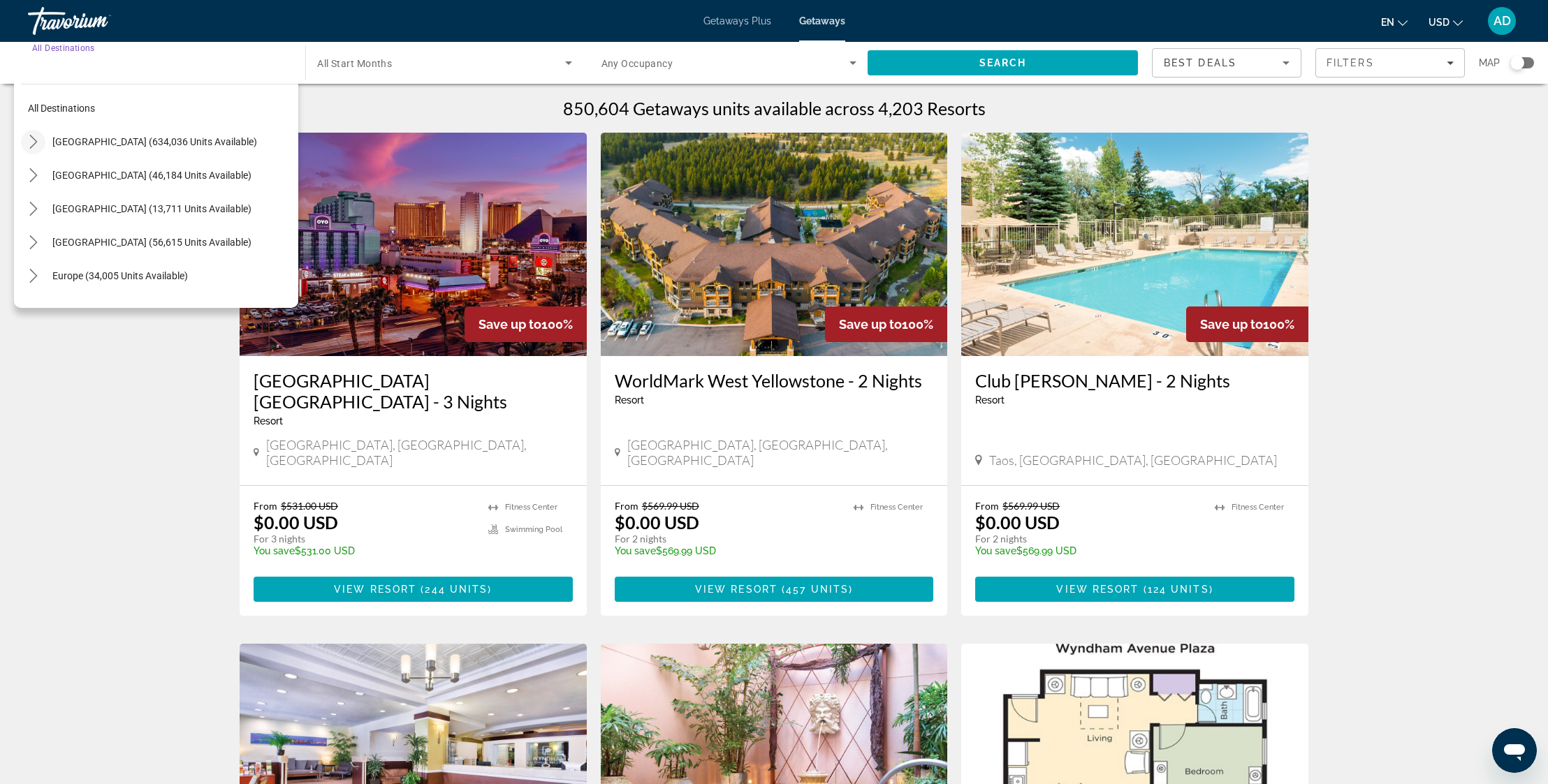
click at [36, 145] on icon "Toggle United States (634,036 units available) submenu" at bounding box center [34, 142] width 14 height 14
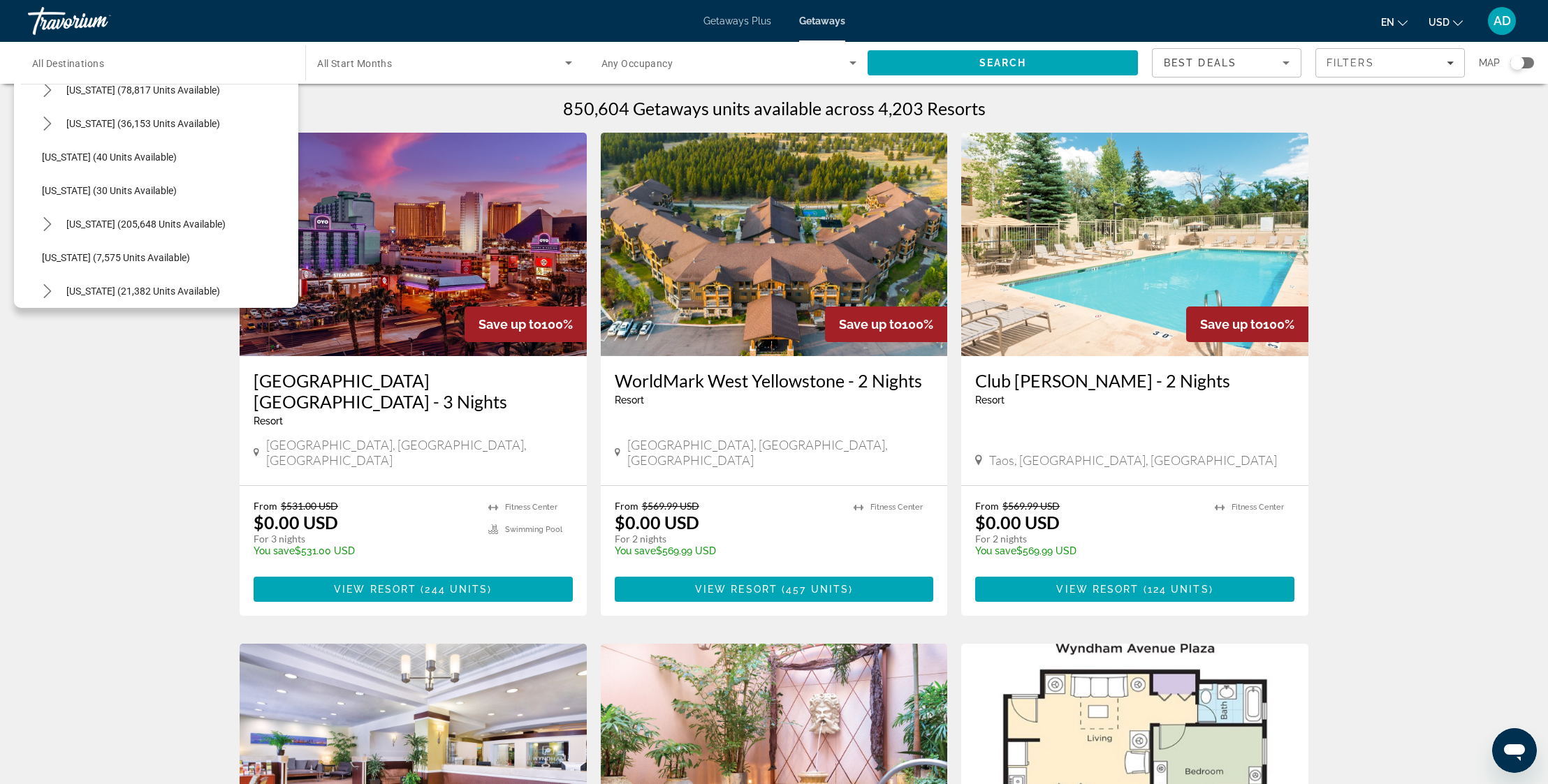
scroll to position [158, 0]
drag, startPoint x: 47, startPoint y: 221, endPoint x: 59, endPoint y: 233, distance: 17.0
click at [47, 221] on icon "Toggle Florida (205,648 units available) submenu" at bounding box center [48, 218] width 14 height 14
click at [92, 223] on span "[GEOGRAPHIC_DATA] (63,188 units available)" at bounding box center [155, 221] width 199 height 11
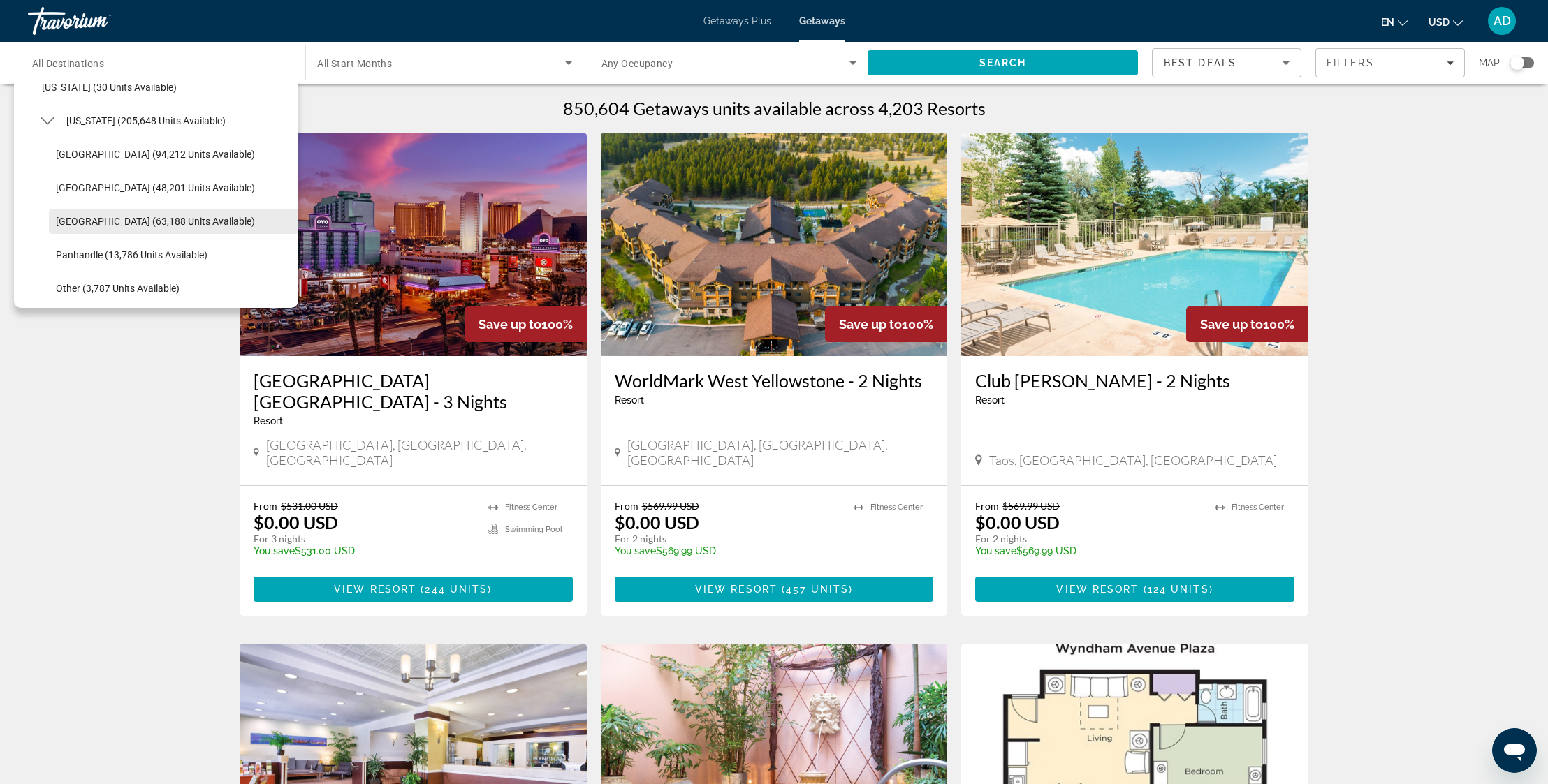
type input "**********"
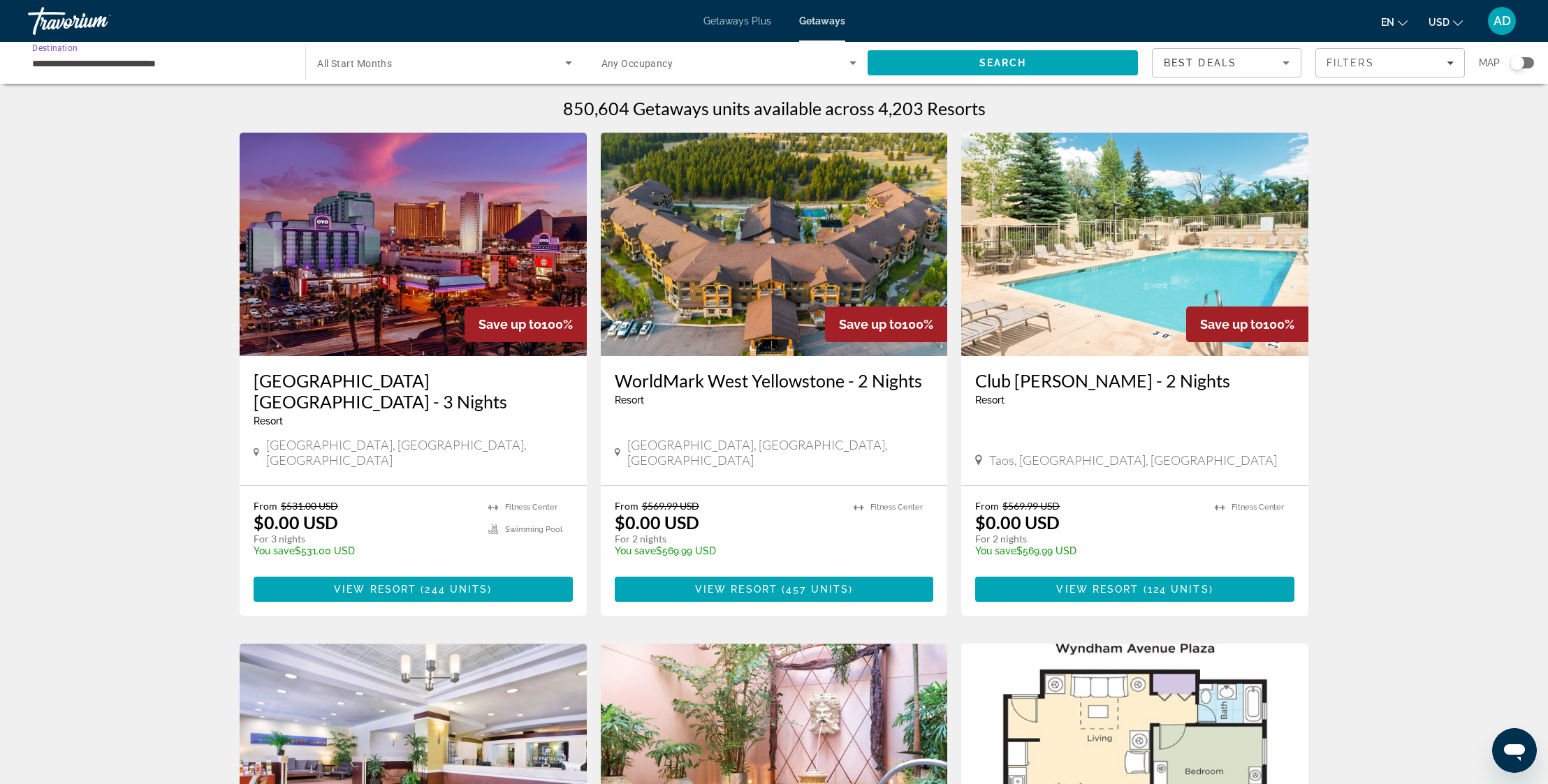
click at [529, 68] on span "Search widget" at bounding box center [441, 62] width 247 height 16
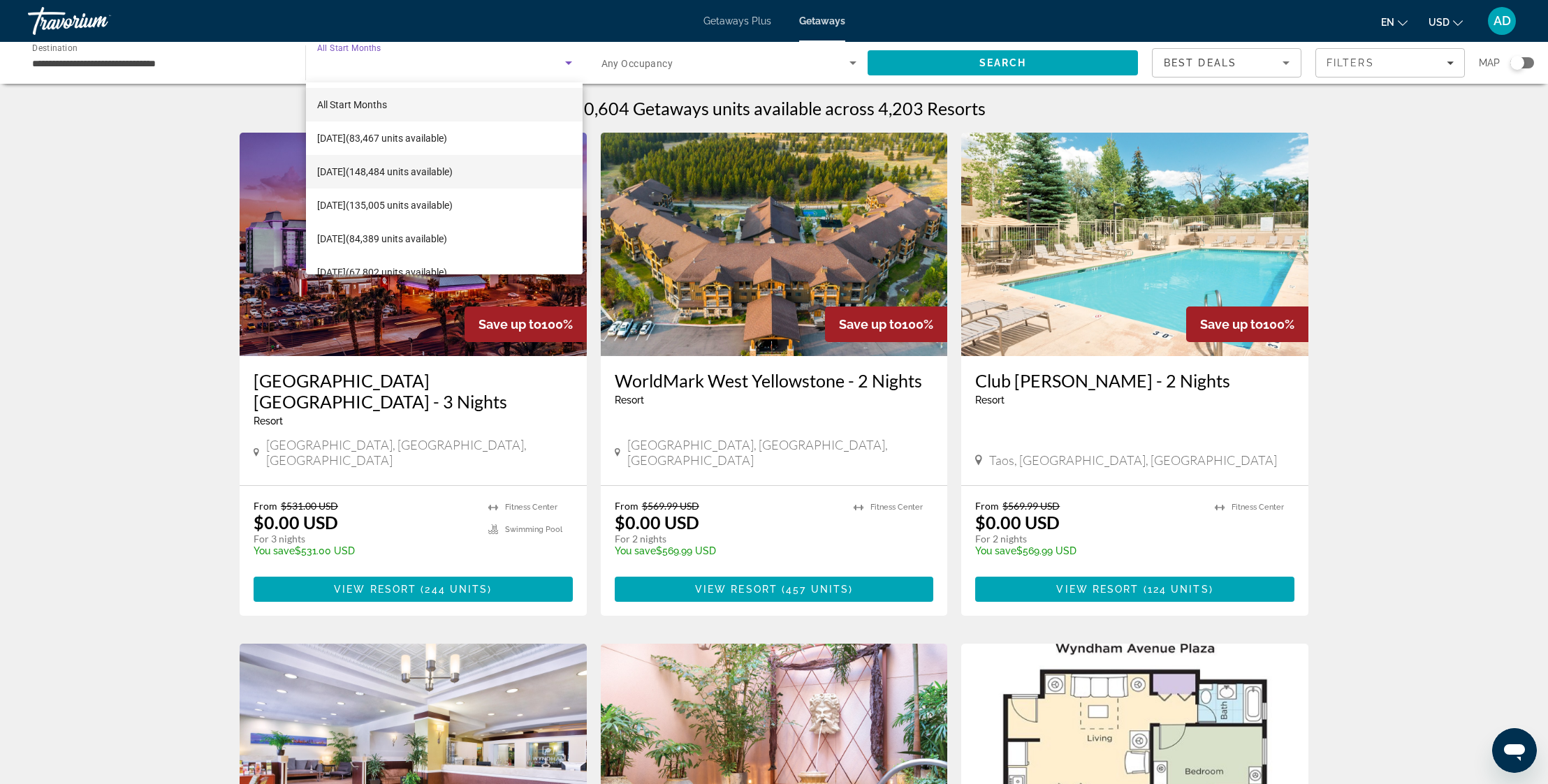
click at [453, 168] on span "[DATE] (148,484 units available)" at bounding box center [385, 171] width 136 height 16
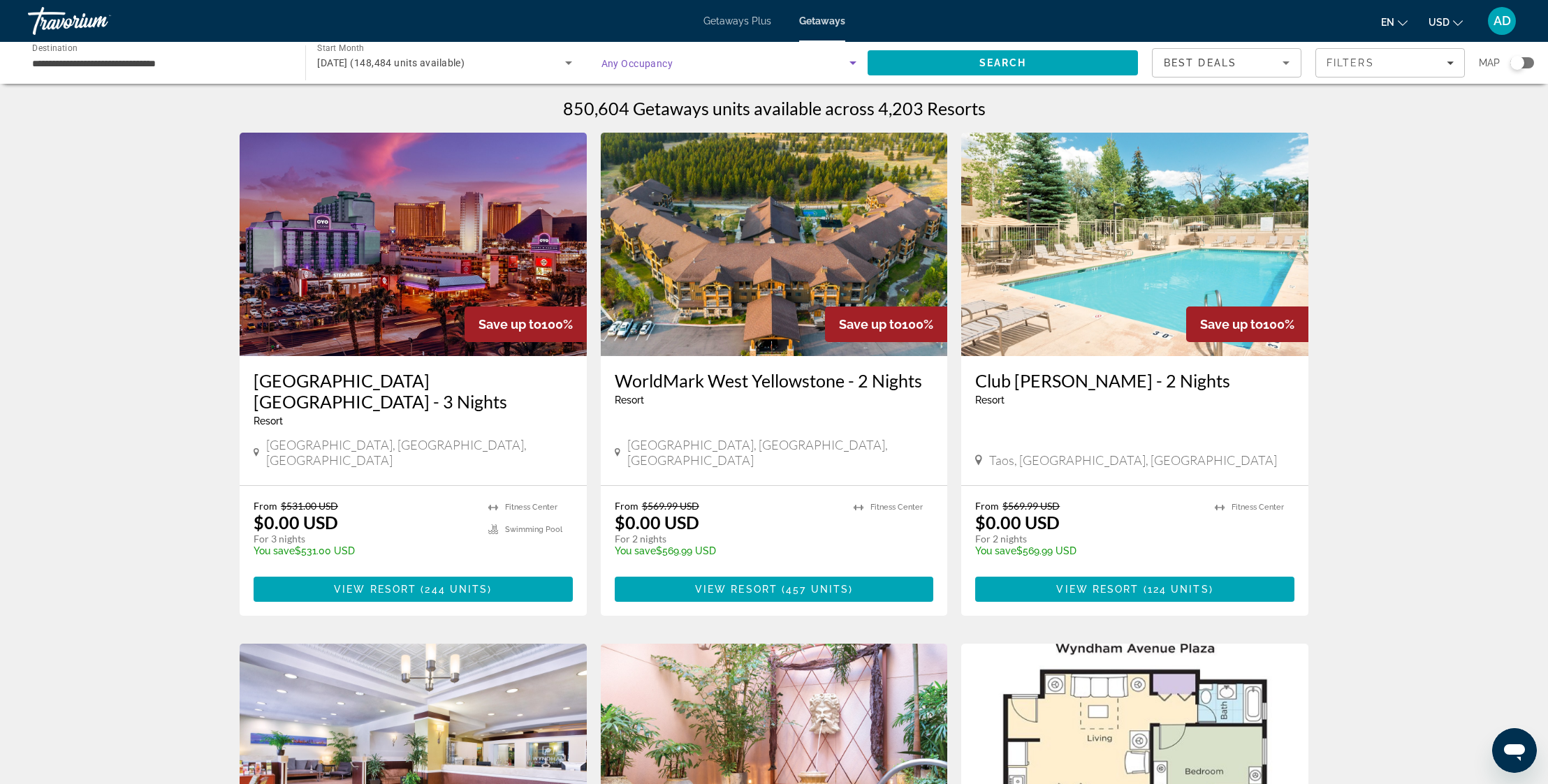
click at [851, 59] on icon "Search widget" at bounding box center [853, 62] width 16 height 16
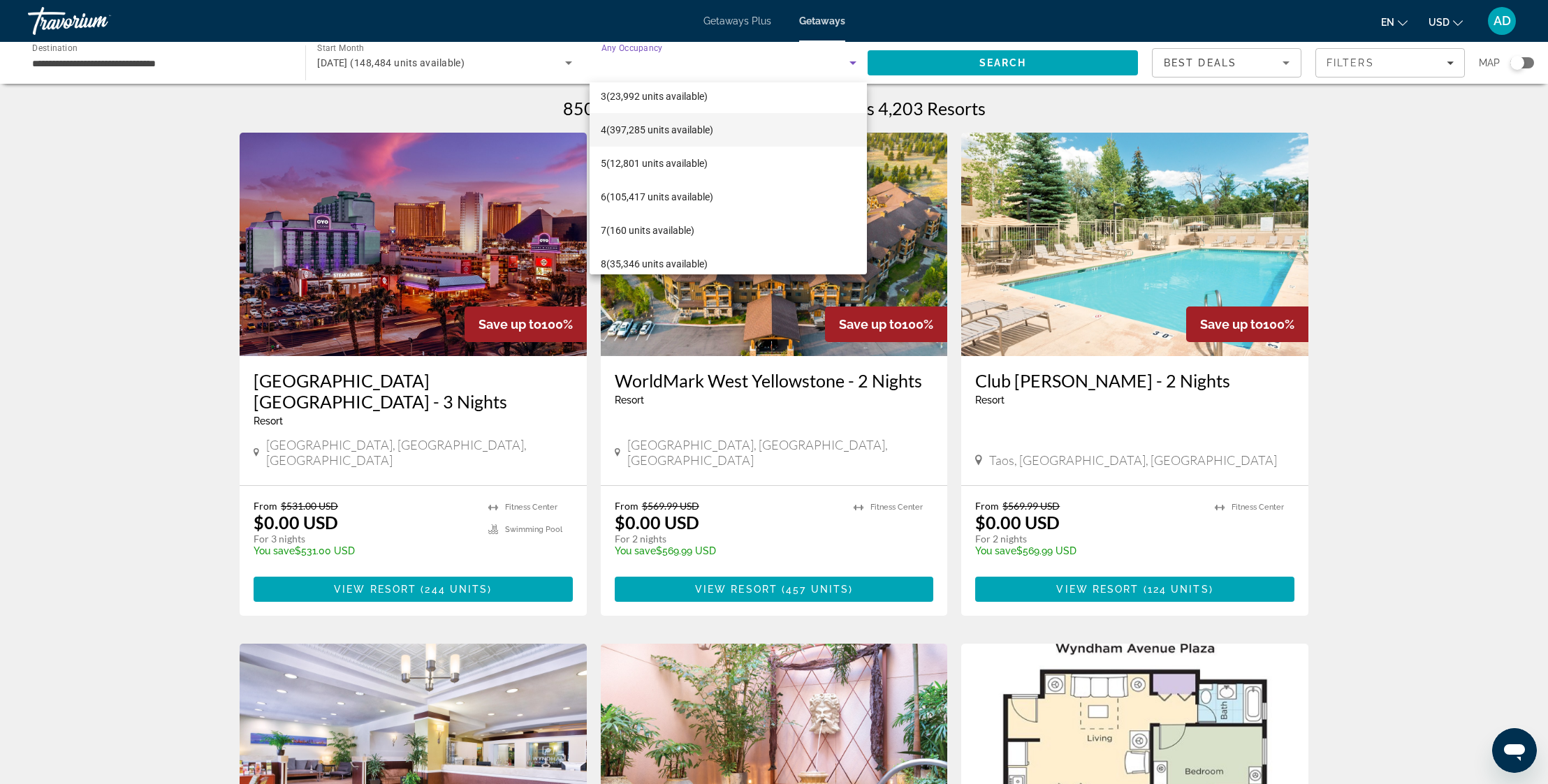
scroll to position [77, 0]
click at [679, 193] on span "6 (105,417 units available)" at bounding box center [656, 195] width 112 height 16
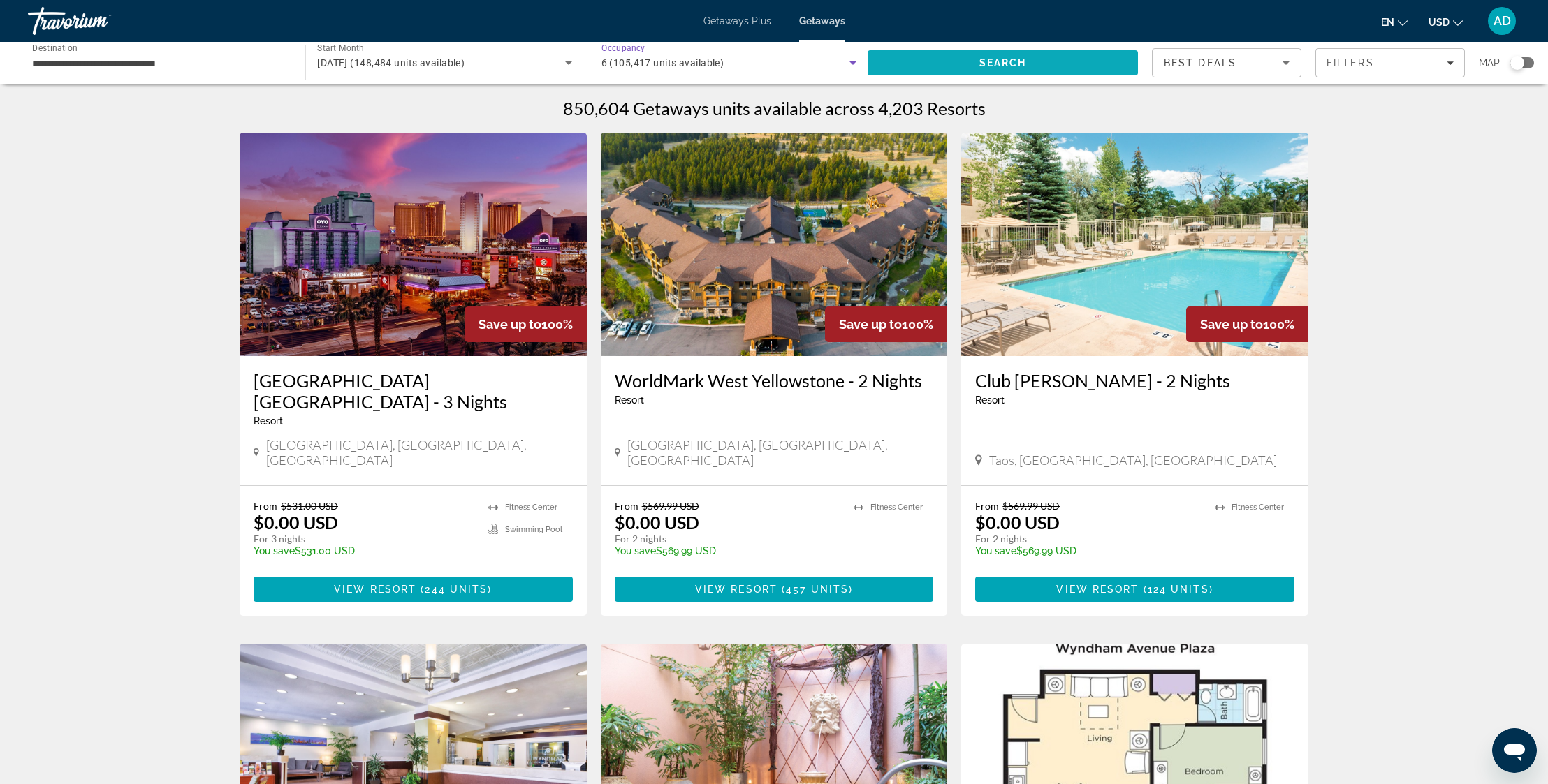
click at [1042, 66] on span "Search" at bounding box center [1002, 63] width 271 height 34
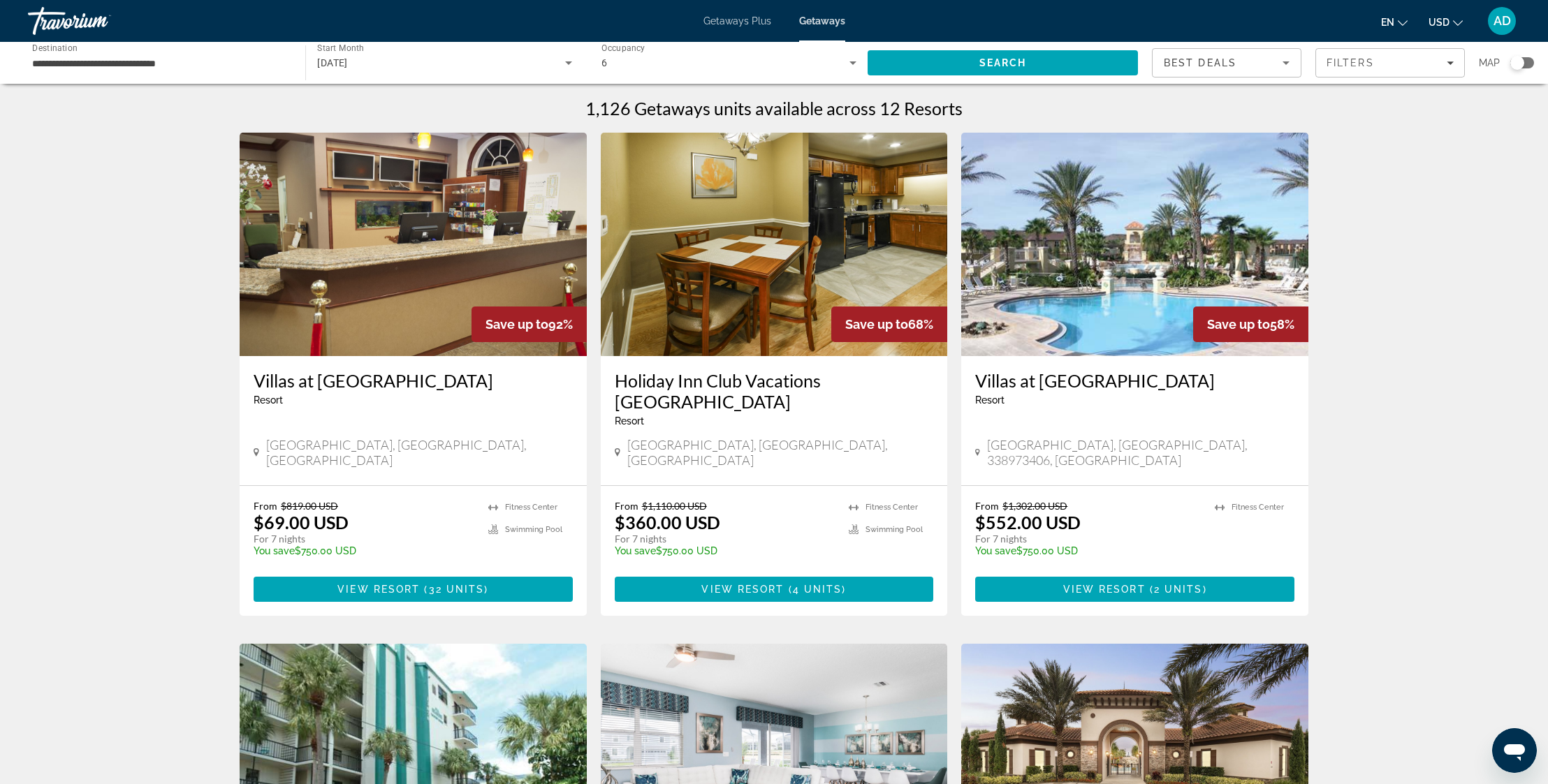
click at [438, 263] on img "Main content" at bounding box center [413, 244] width 347 height 223
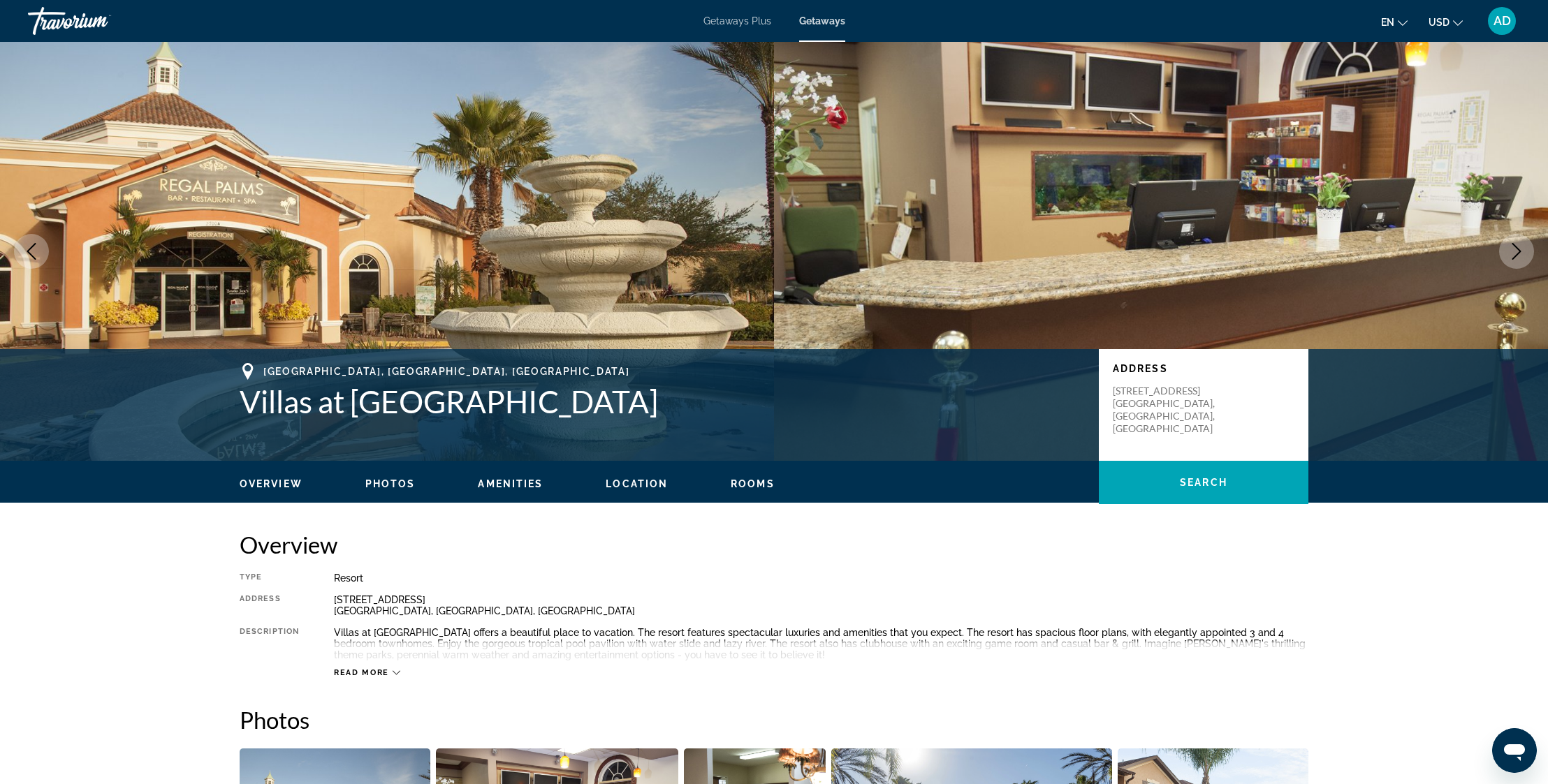
click at [1515, 247] on icon "Next image" at bounding box center [1516, 251] width 16 height 16
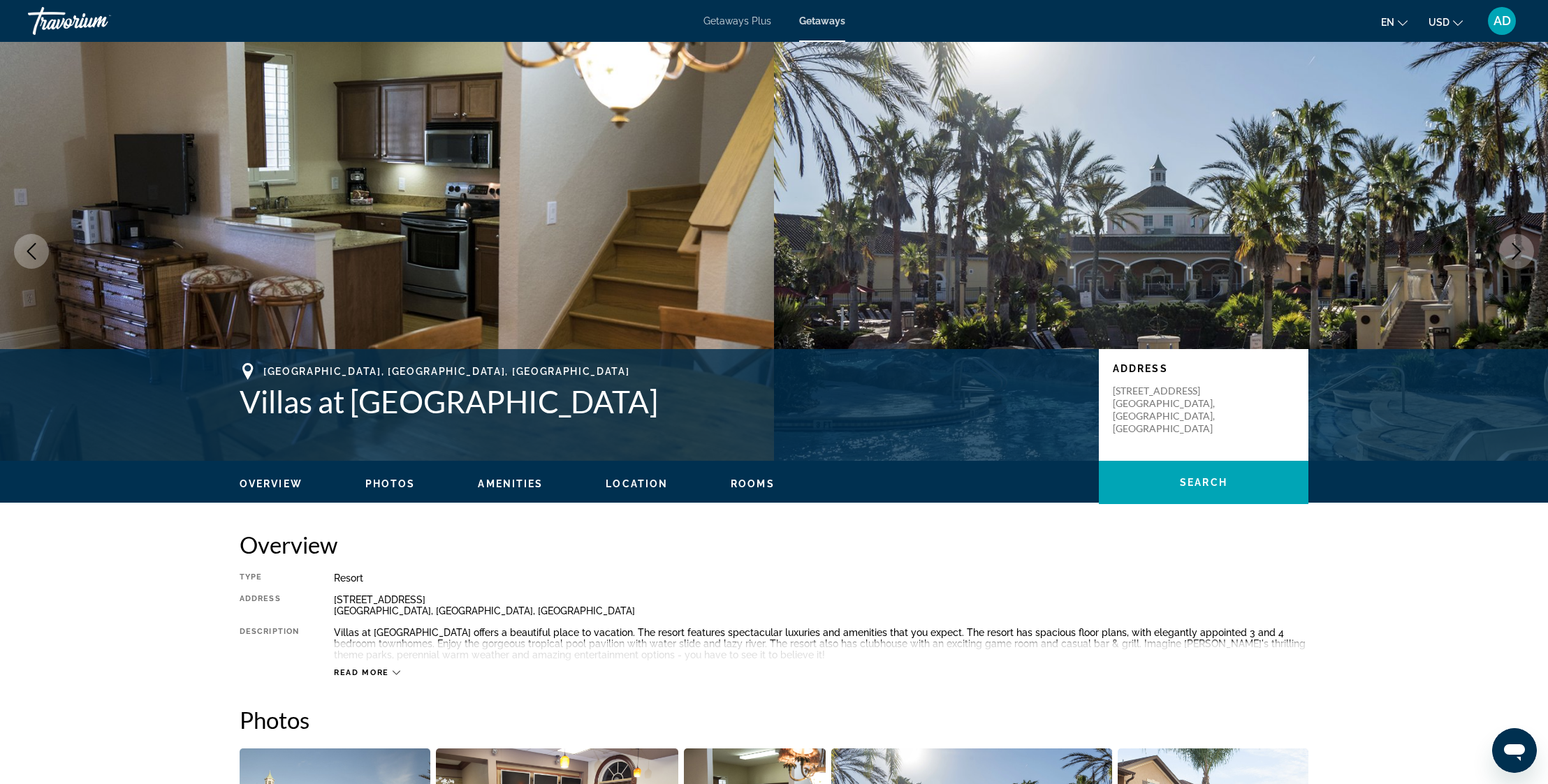
click at [1516, 247] on icon "Next image" at bounding box center [1517, 251] width 9 height 16
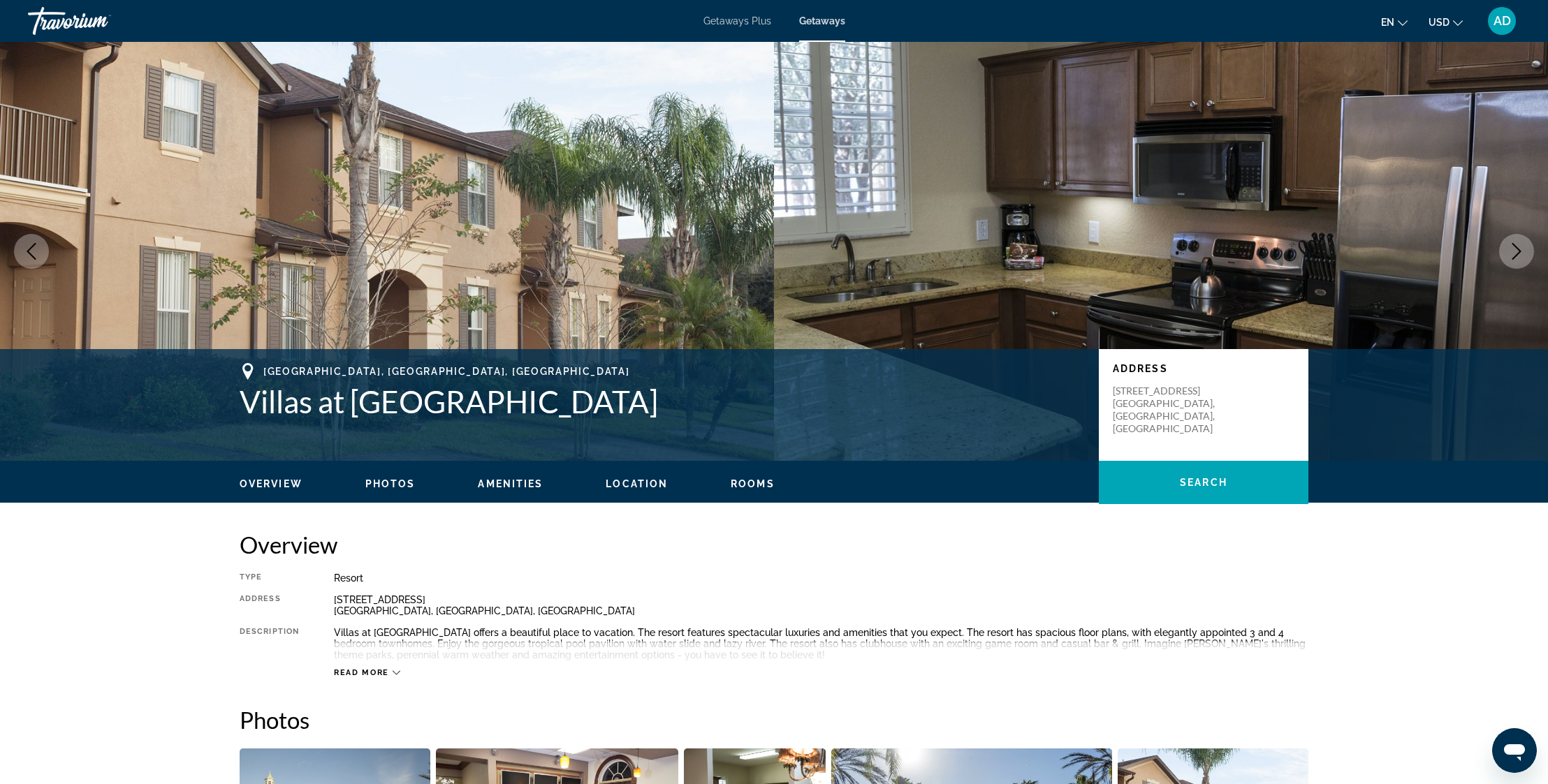
click at [1516, 247] on icon "Next image" at bounding box center [1517, 251] width 9 height 16
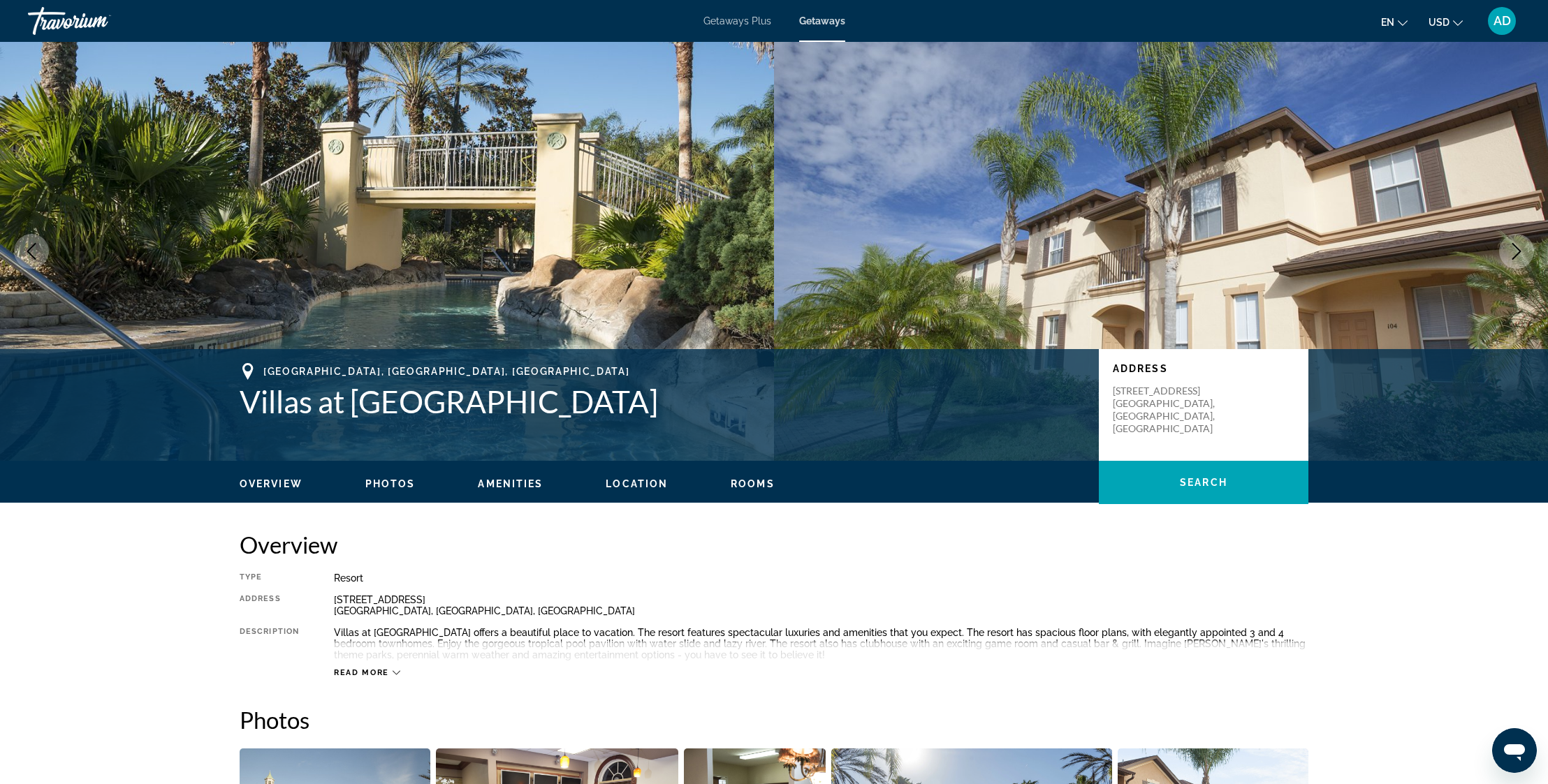
click at [1516, 247] on icon "Next image" at bounding box center [1517, 251] width 9 height 16
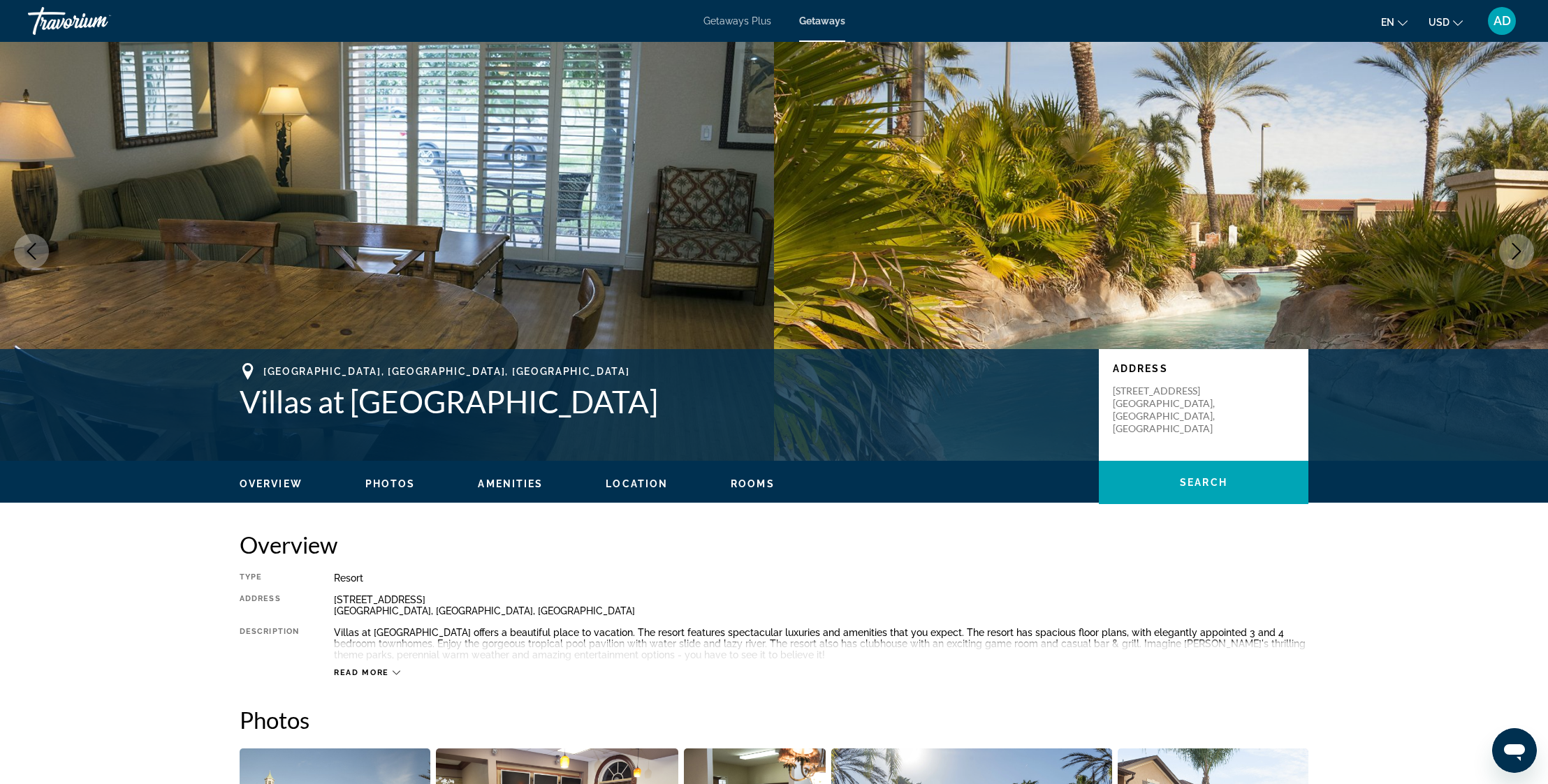
click at [1516, 247] on icon "Next image" at bounding box center [1517, 251] width 9 height 16
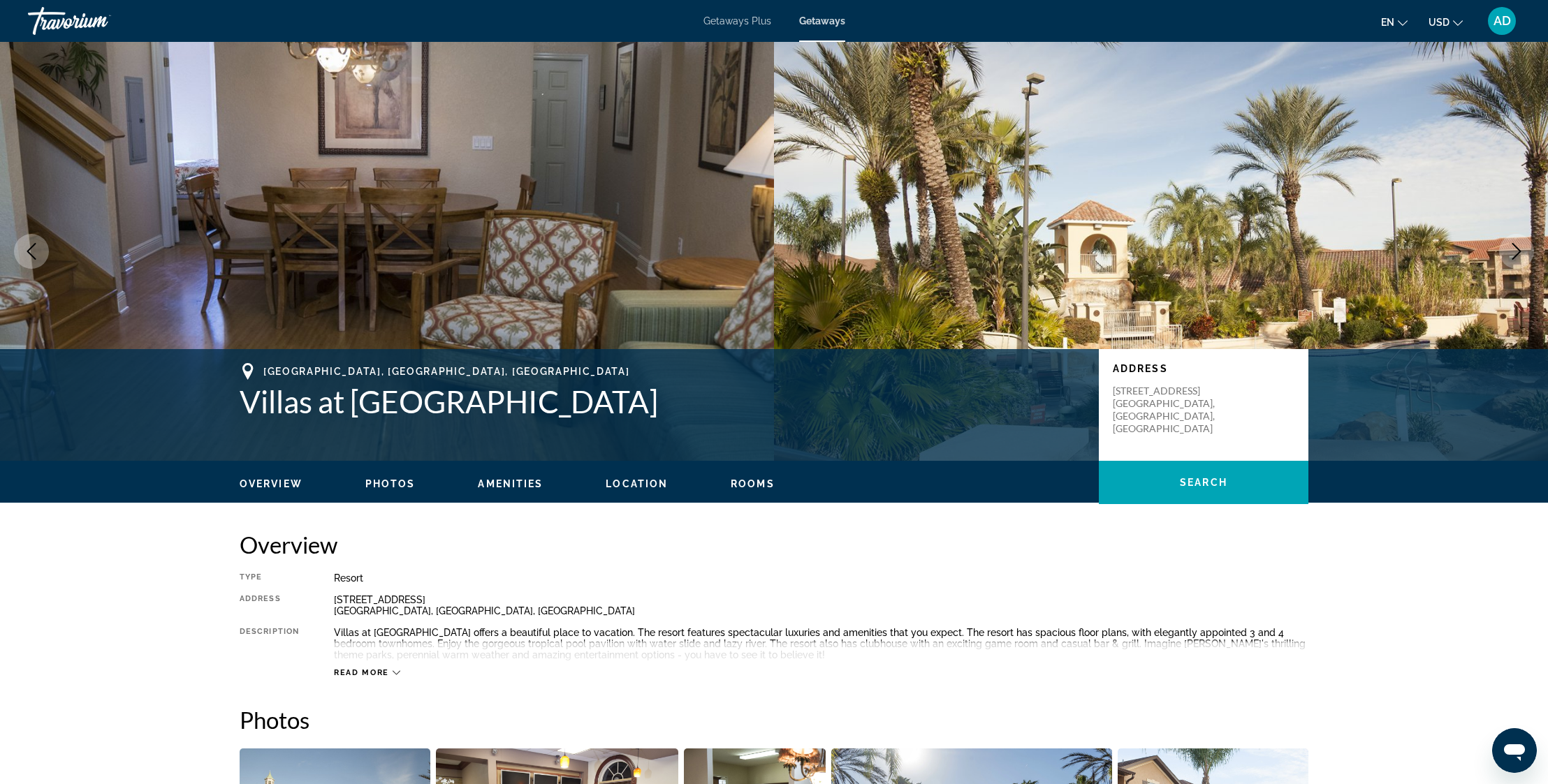
click at [1516, 247] on icon "Next image" at bounding box center [1517, 251] width 9 height 16
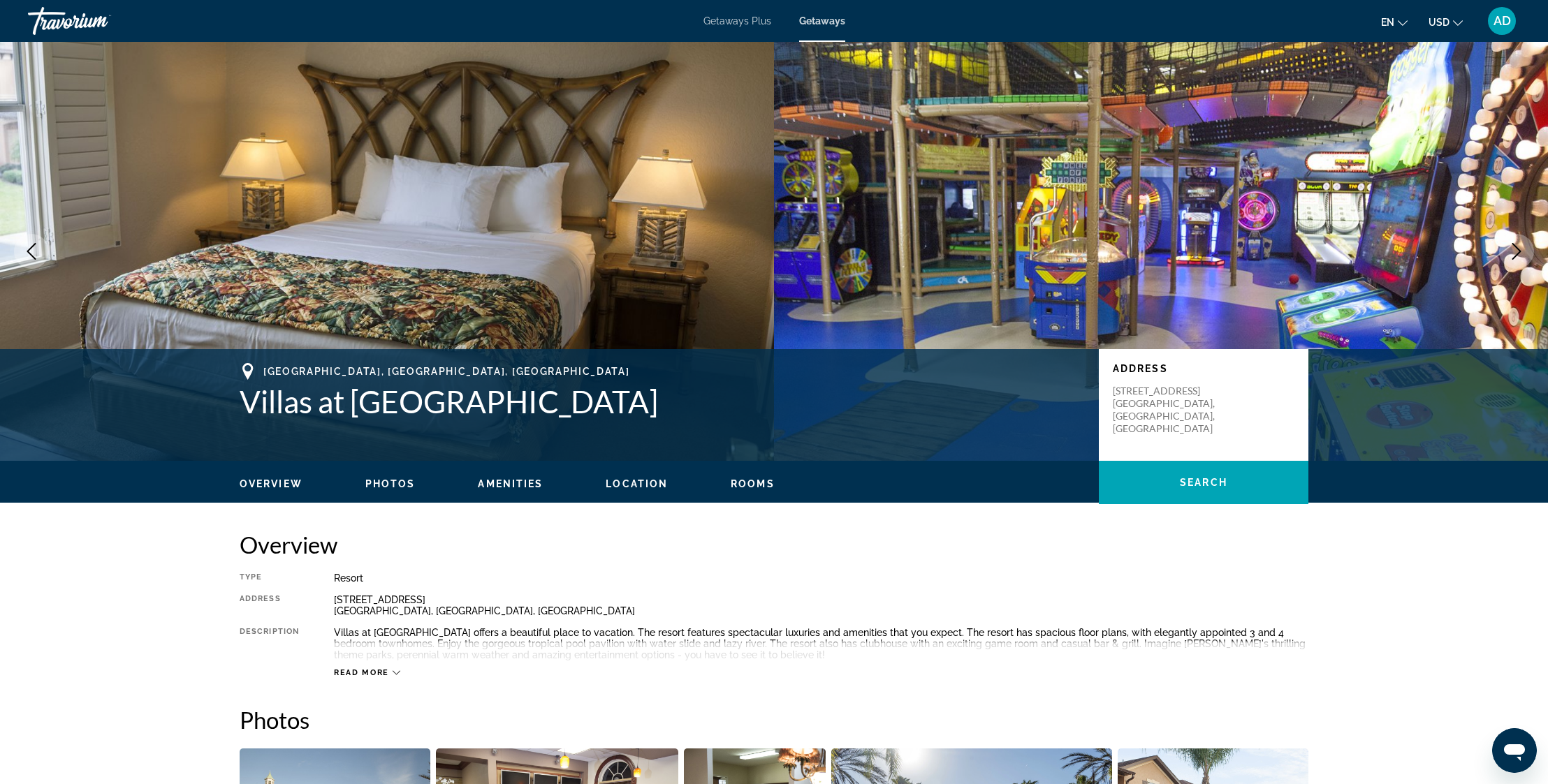
click at [1516, 247] on icon "Next image" at bounding box center [1517, 251] width 9 height 16
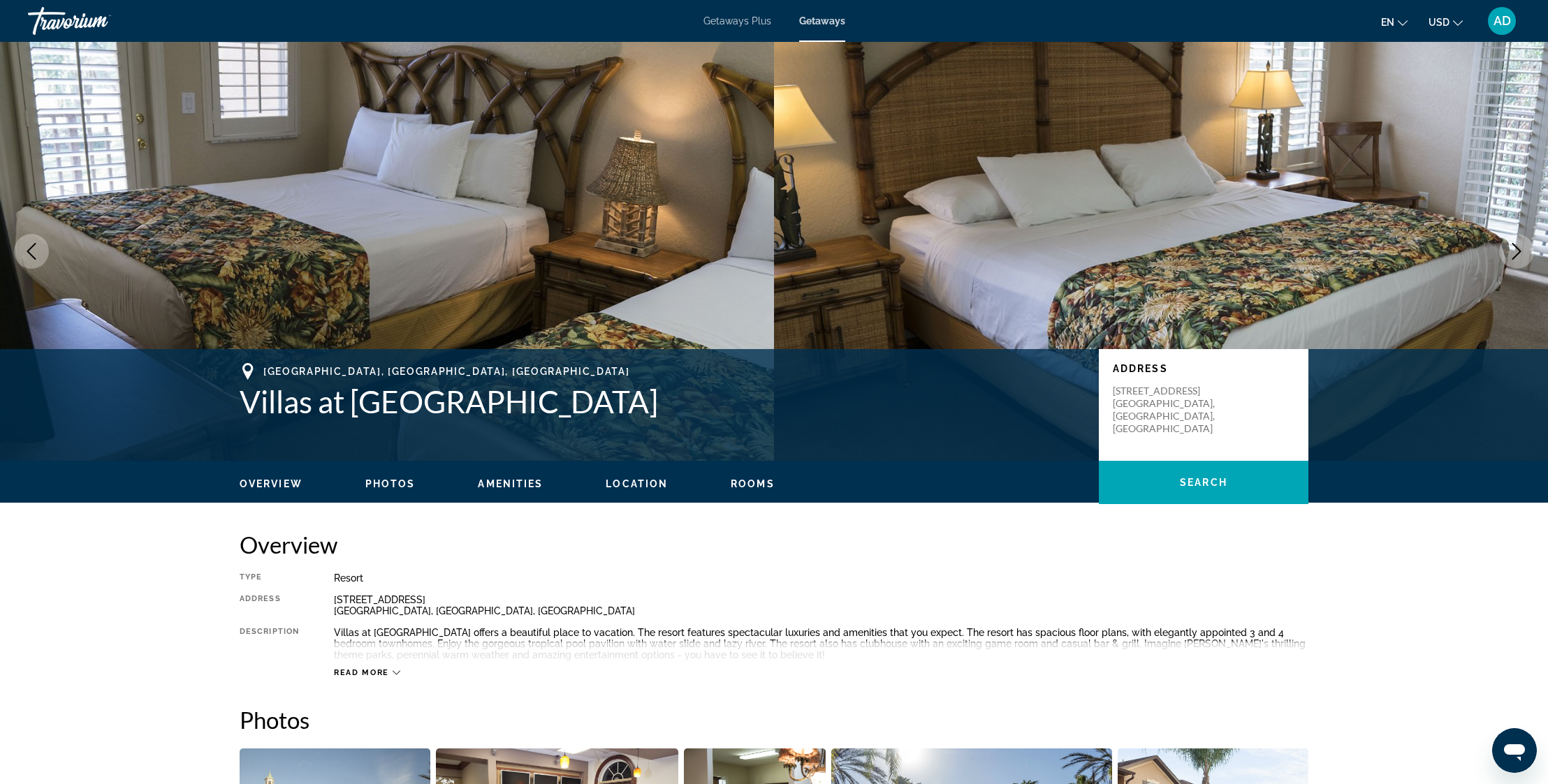
click at [1516, 247] on icon "Next image" at bounding box center [1517, 251] width 9 height 16
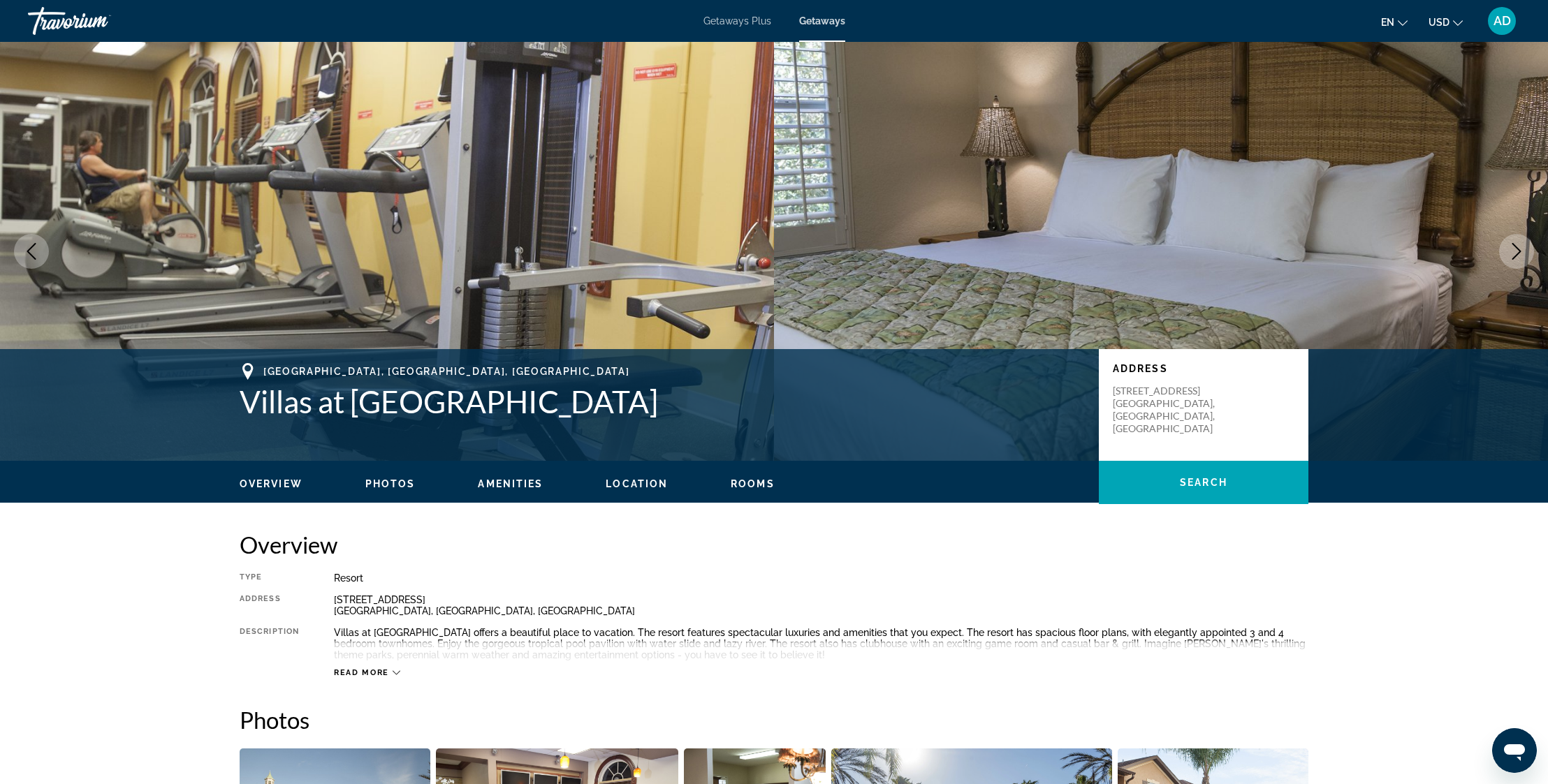
click at [1516, 247] on icon "Next image" at bounding box center [1517, 251] width 9 height 16
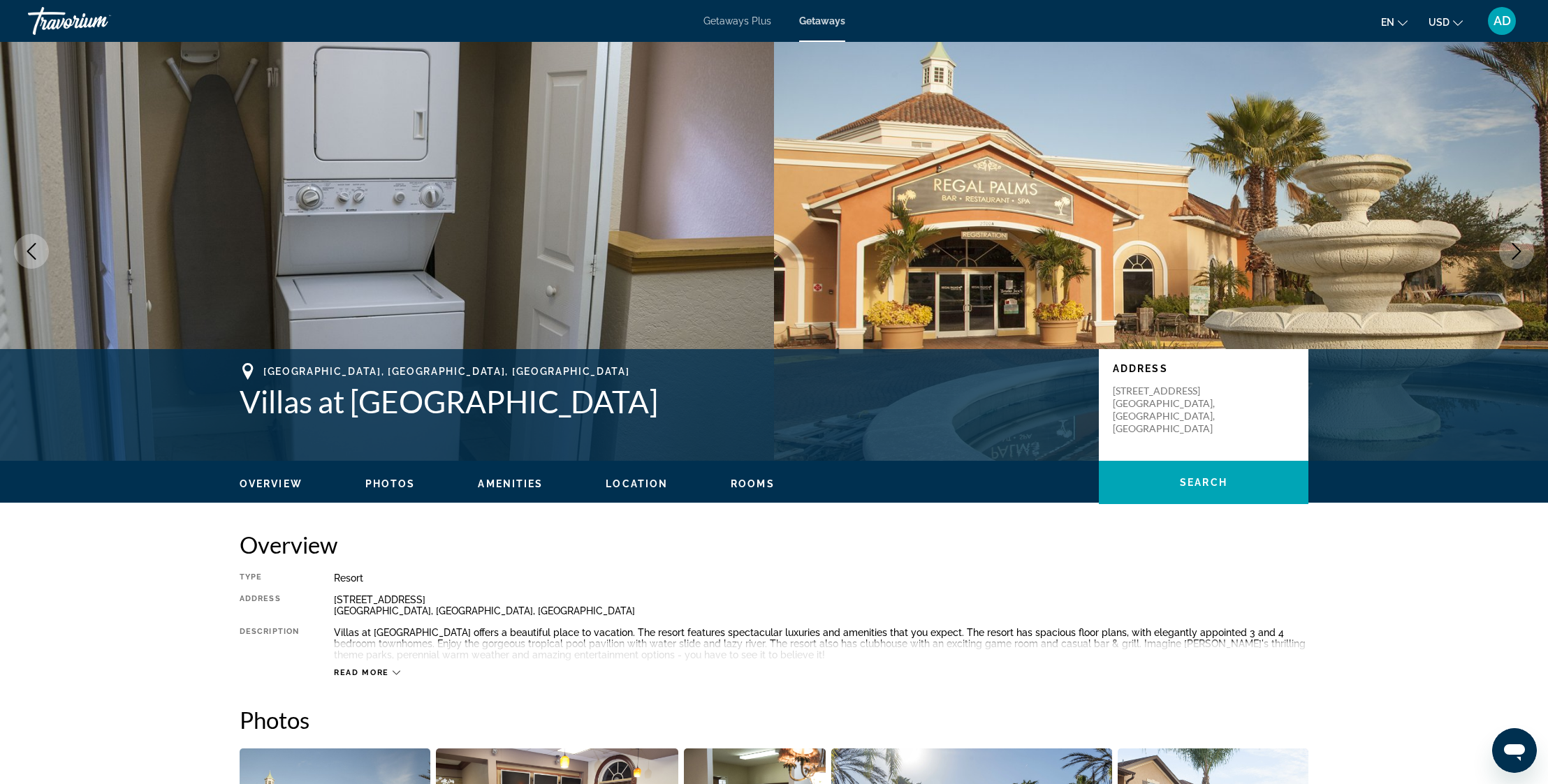
click at [1516, 247] on icon "Next image" at bounding box center [1517, 251] width 9 height 16
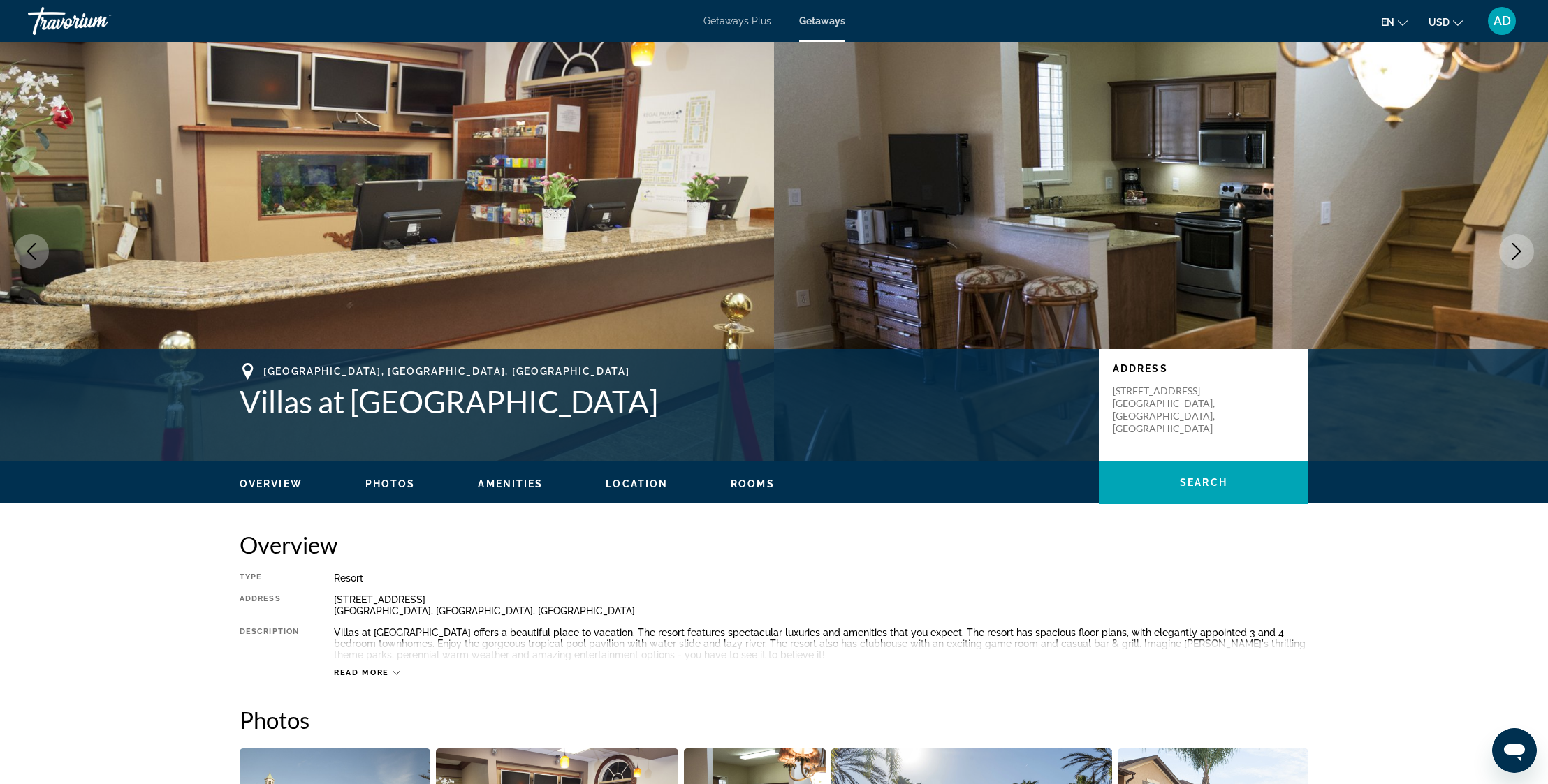
click at [1516, 247] on icon "Next image" at bounding box center [1517, 251] width 9 height 16
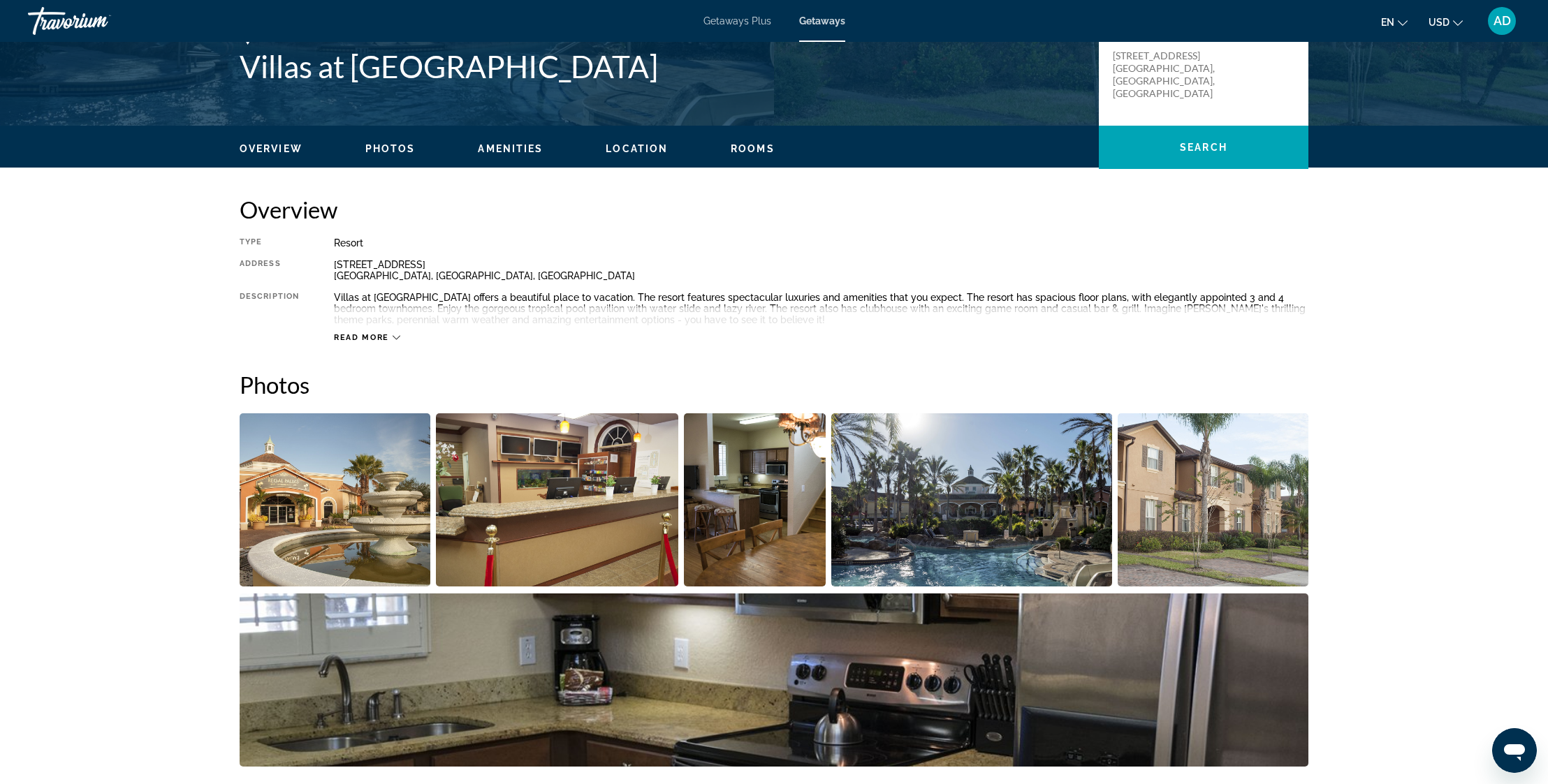
scroll to position [474, 0]
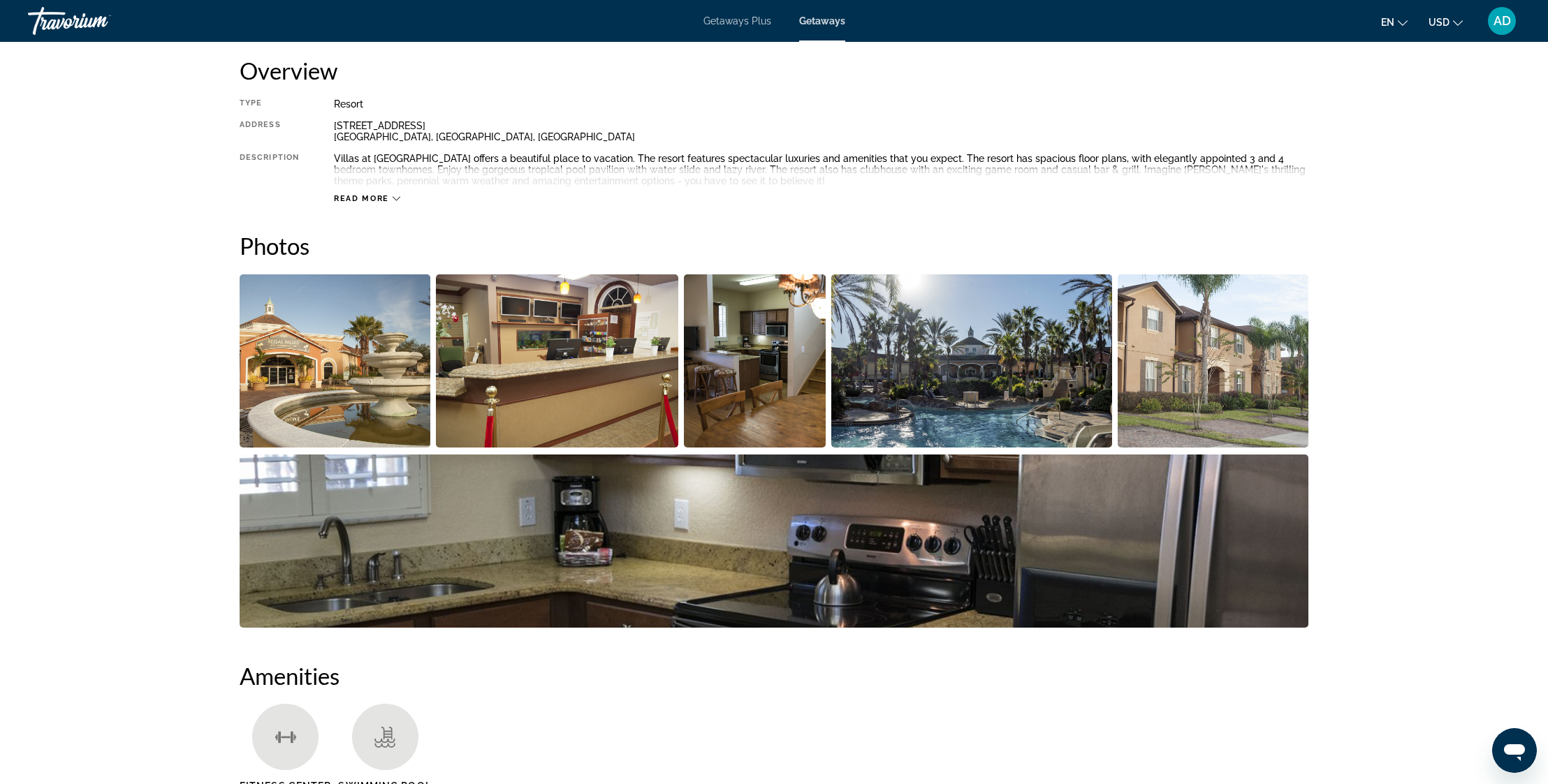
click at [355, 373] on img "Open full-screen image slider" at bounding box center [335, 361] width 191 height 174
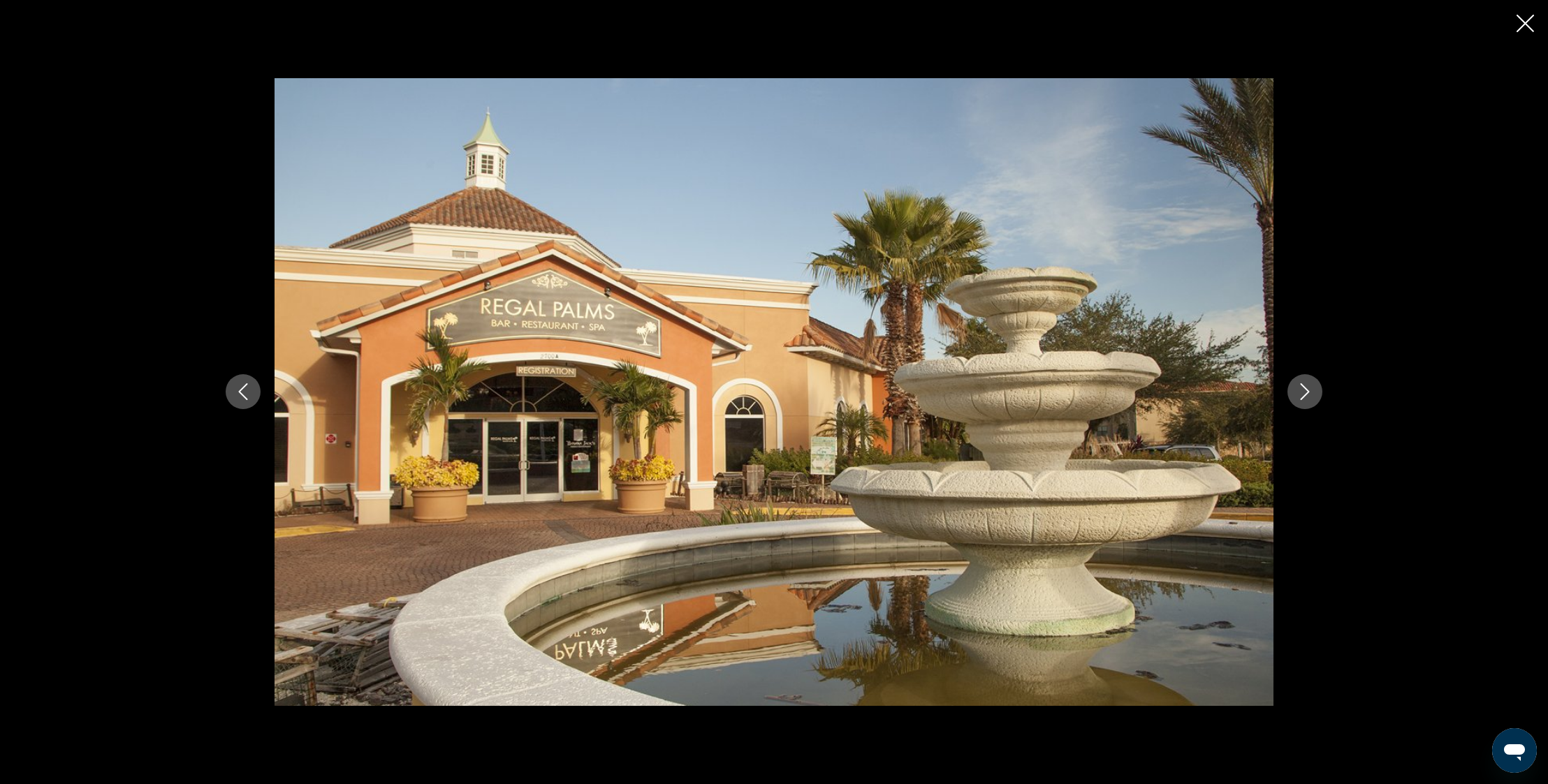
scroll to position [476, 0]
click at [1307, 393] on icon "Next image" at bounding box center [1305, 392] width 9 height 16
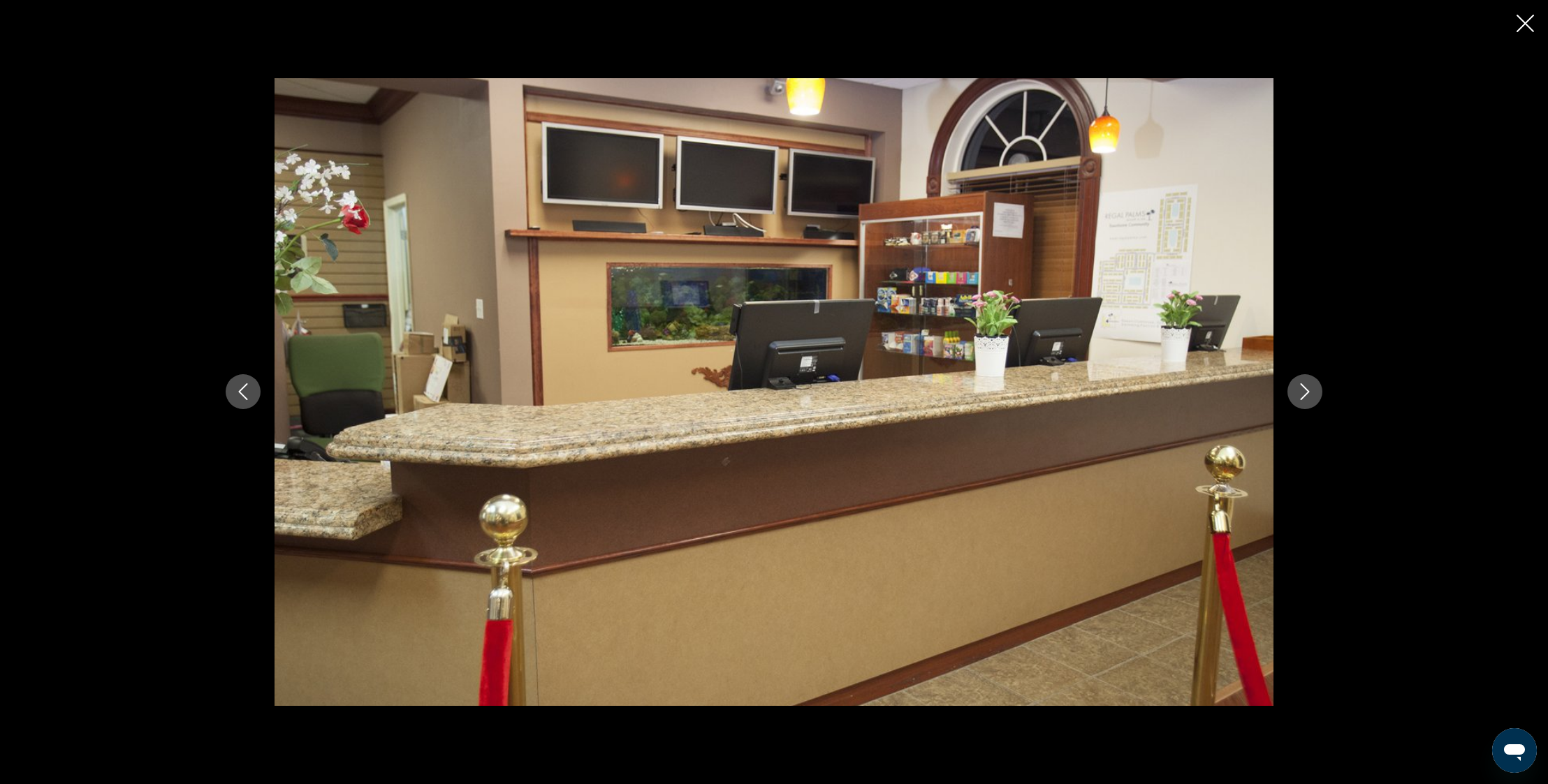
click at [1307, 393] on icon "Next image" at bounding box center [1305, 392] width 9 height 16
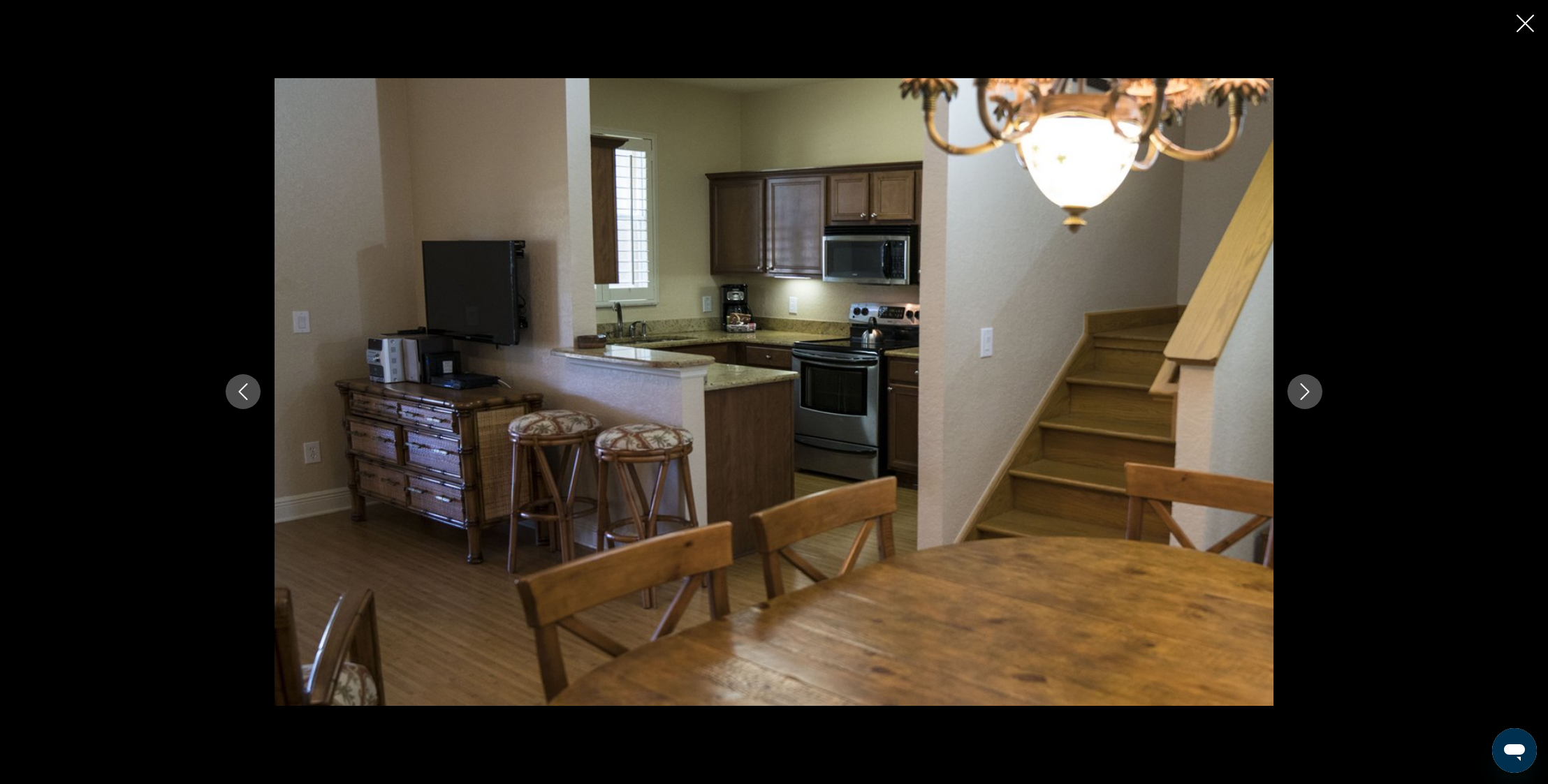
click at [1307, 393] on icon "Next image" at bounding box center [1305, 392] width 9 height 16
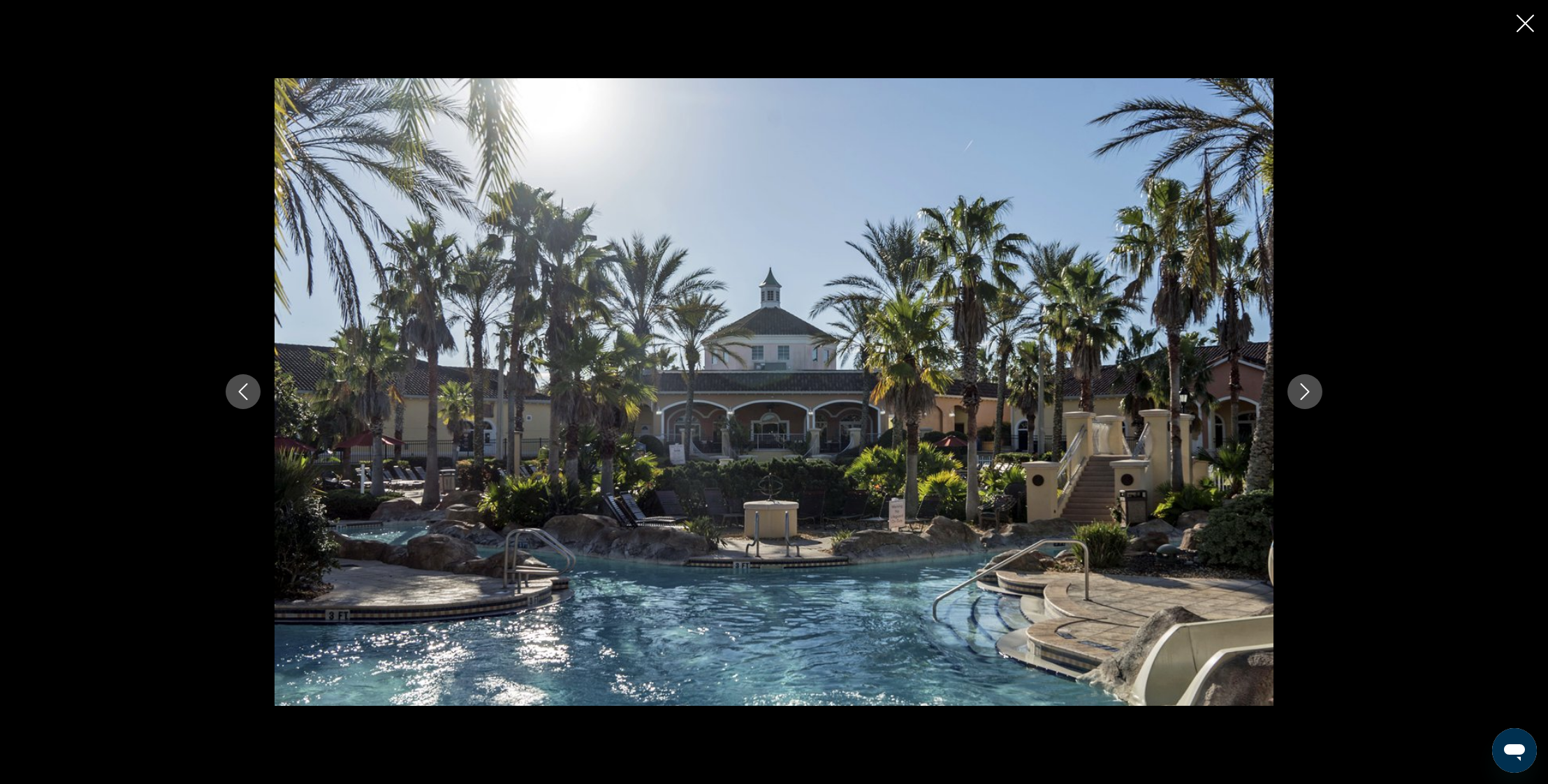
click at [1307, 393] on icon "Next image" at bounding box center [1305, 392] width 9 height 16
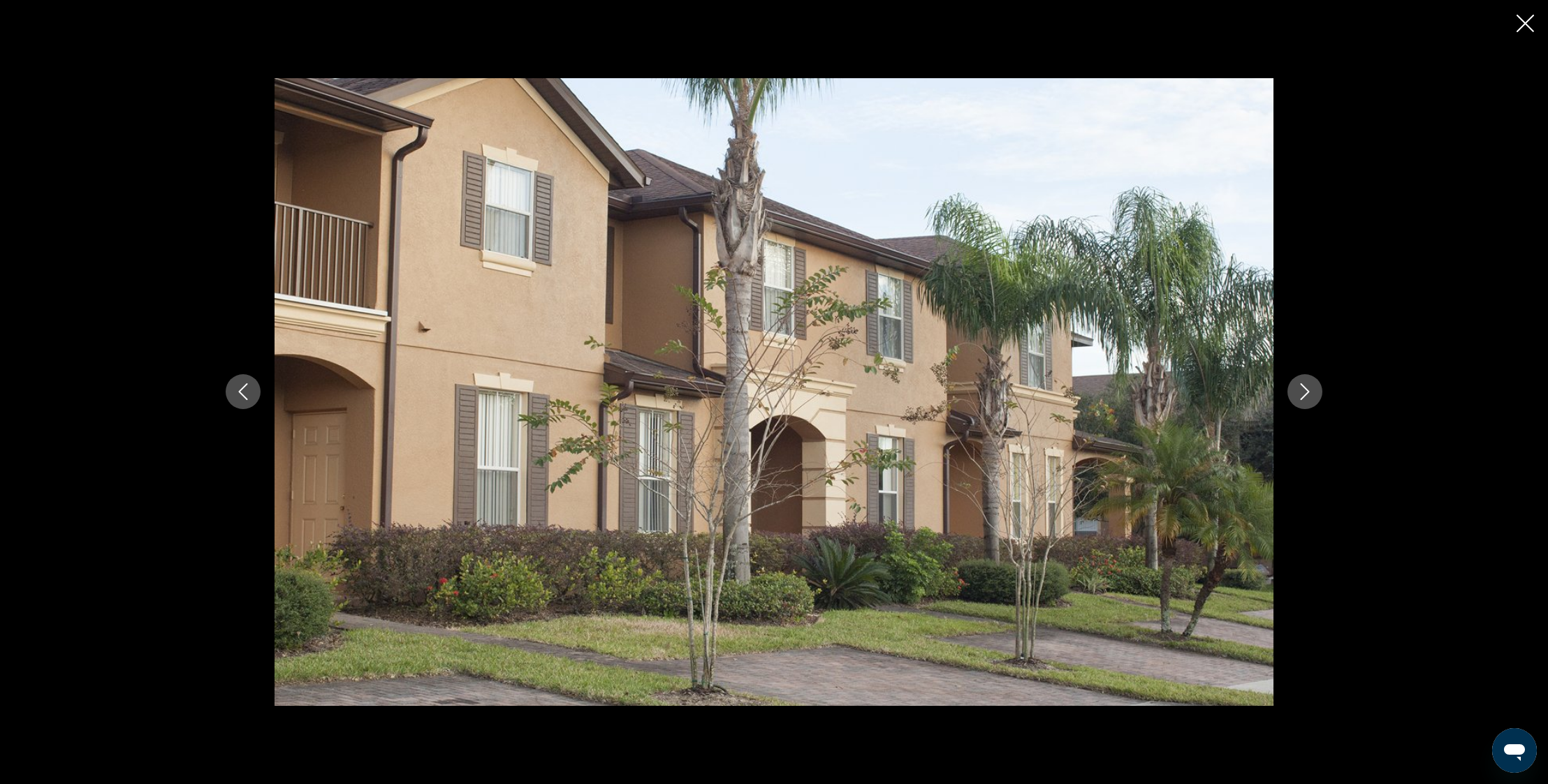
click at [1307, 393] on icon "Next image" at bounding box center [1305, 392] width 9 height 16
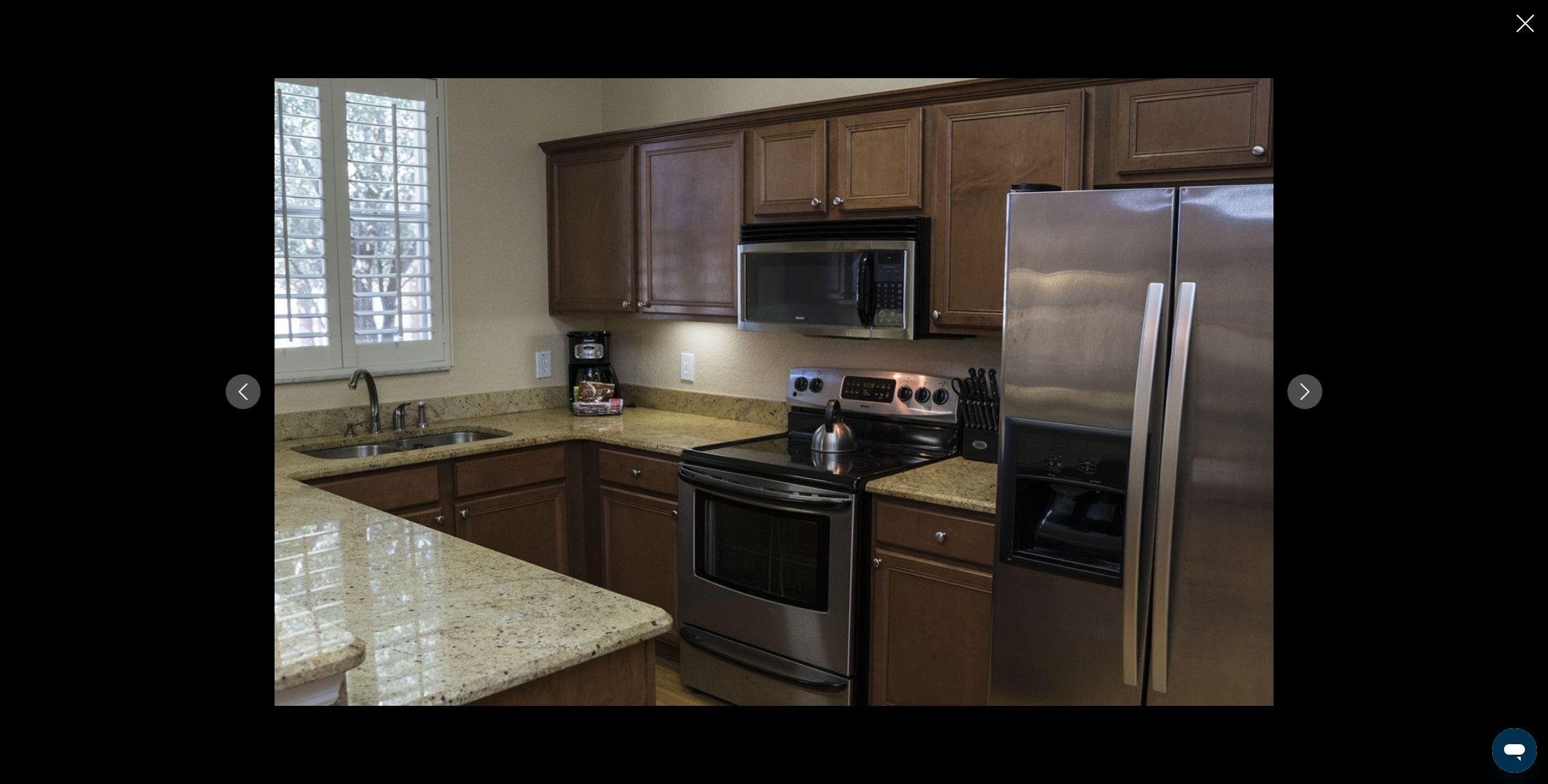
click at [1307, 393] on icon "Next image" at bounding box center [1305, 392] width 9 height 16
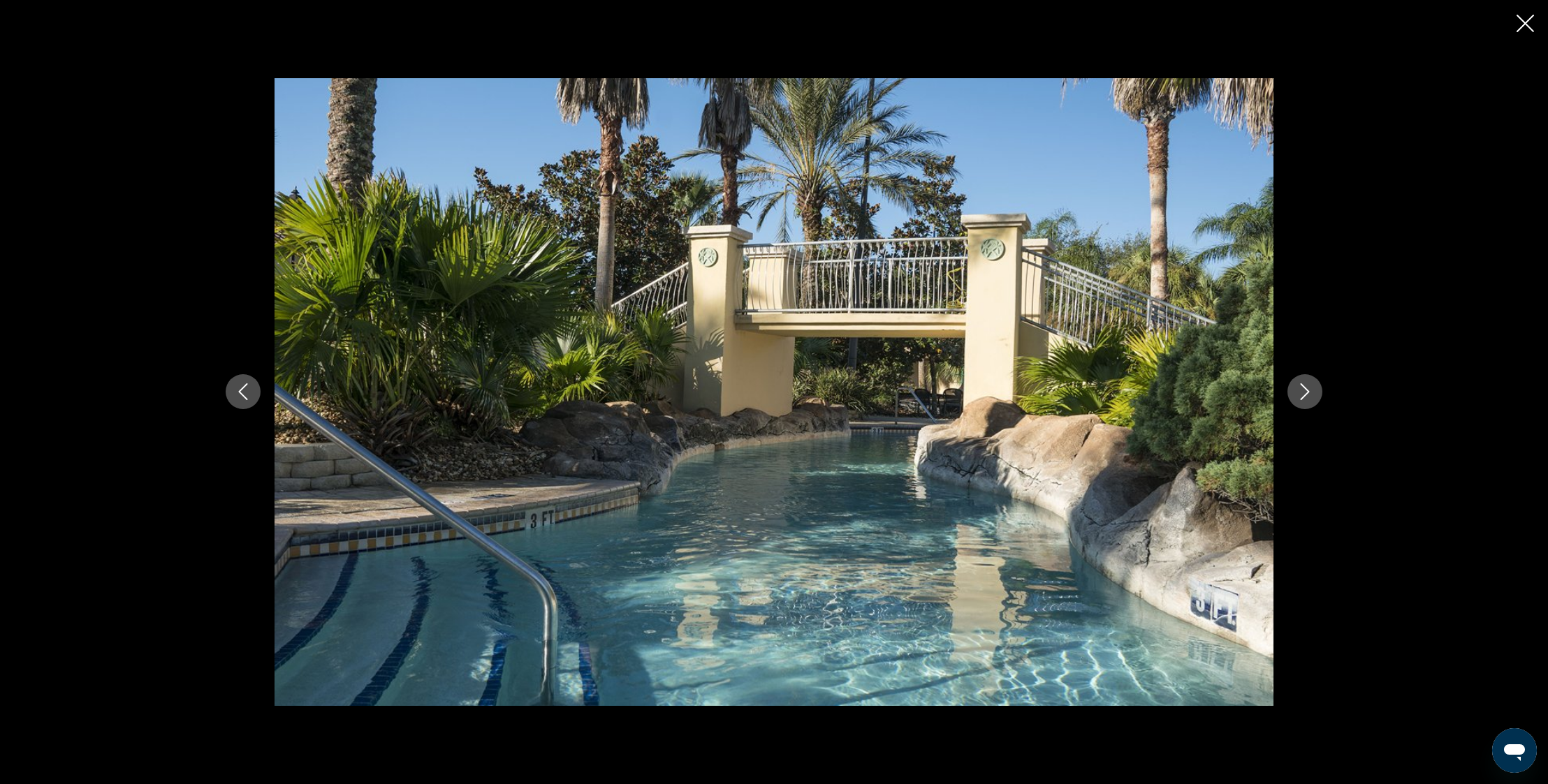
click at [1307, 393] on icon "Next image" at bounding box center [1305, 392] width 9 height 16
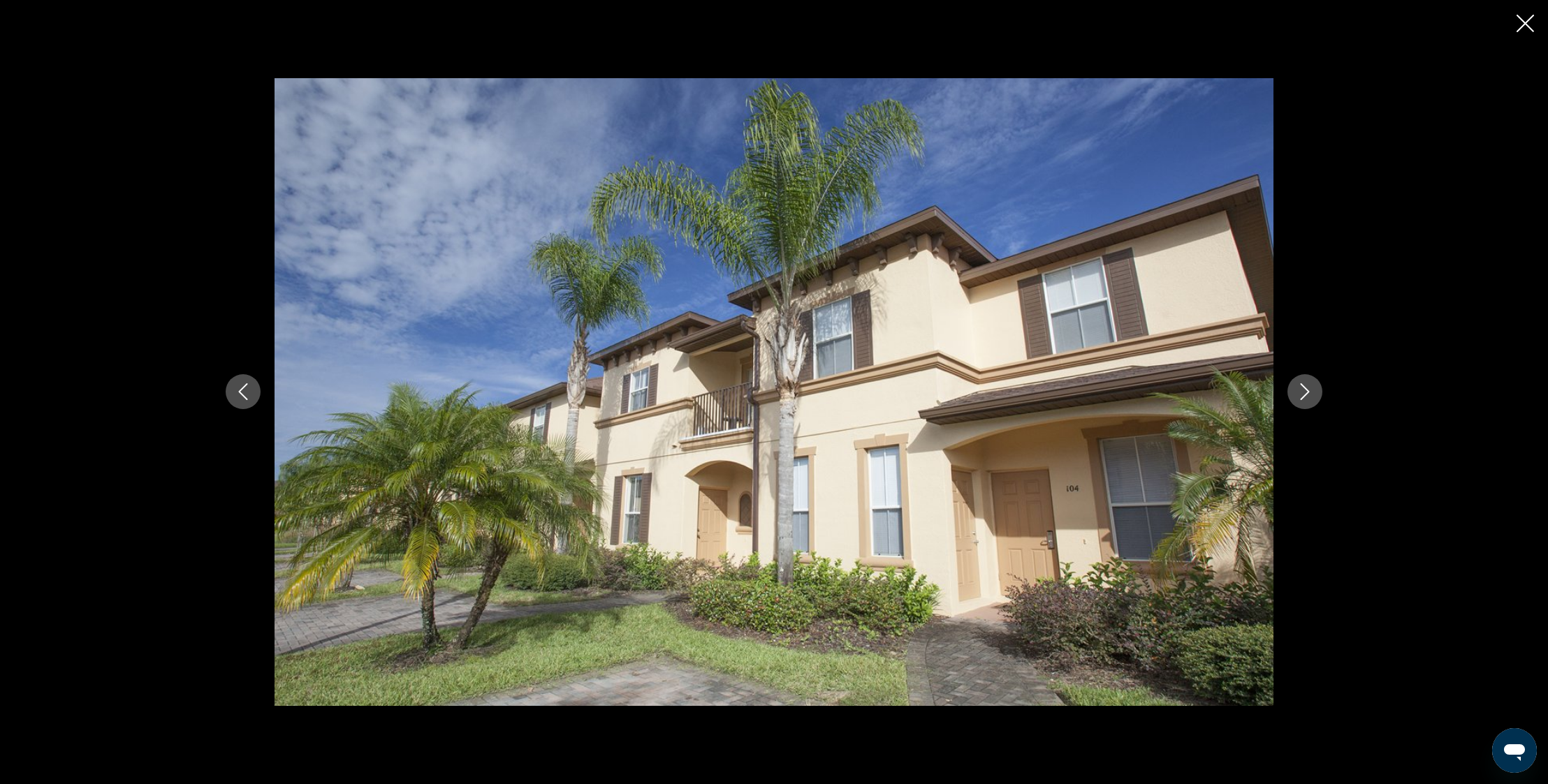
click at [1307, 393] on icon "Next image" at bounding box center [1305, 392] width 9 height 16
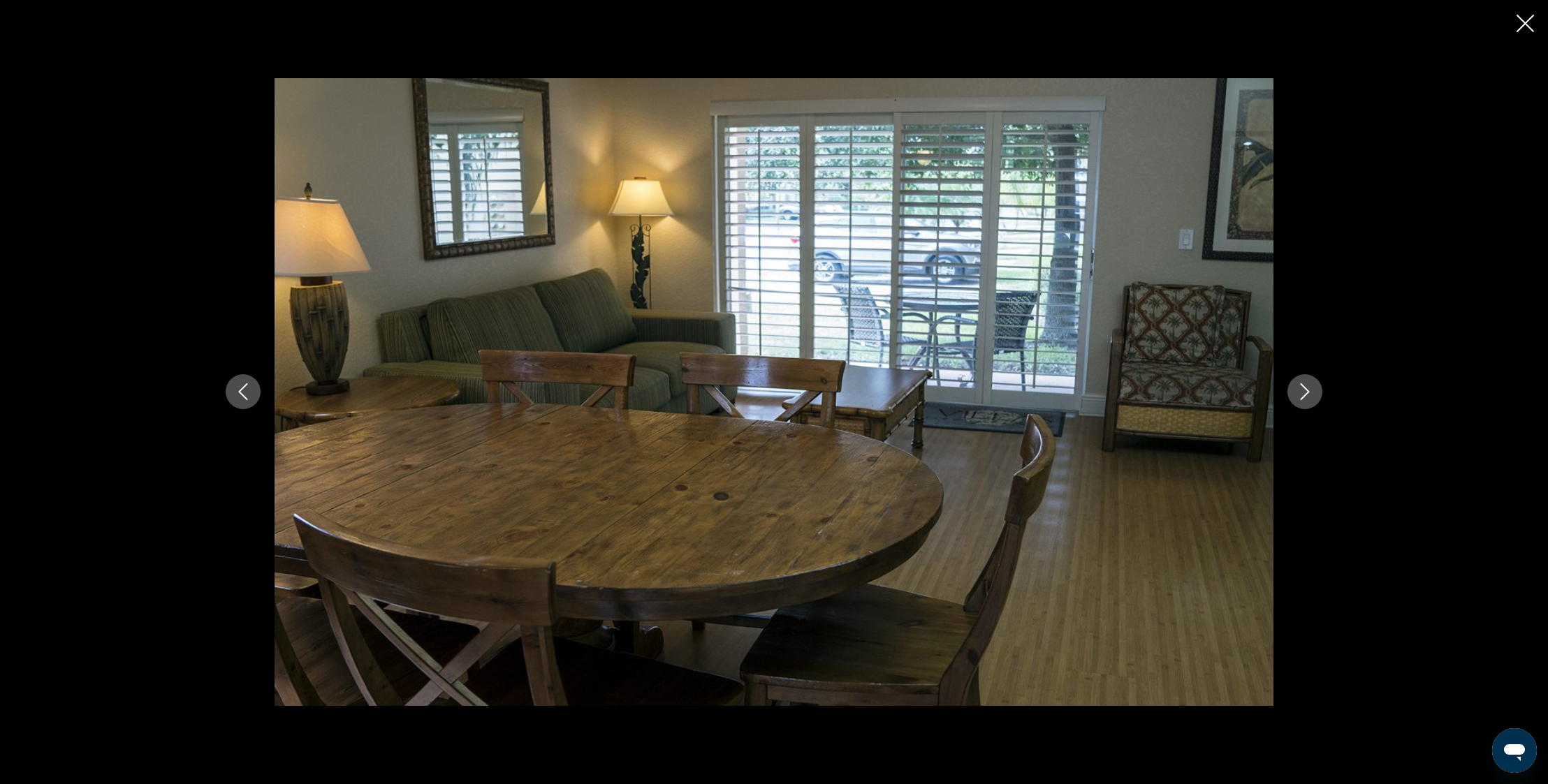
click at [1307, 393] on icon "Next image" at bounding box center [1305, 392] width 9 height 16
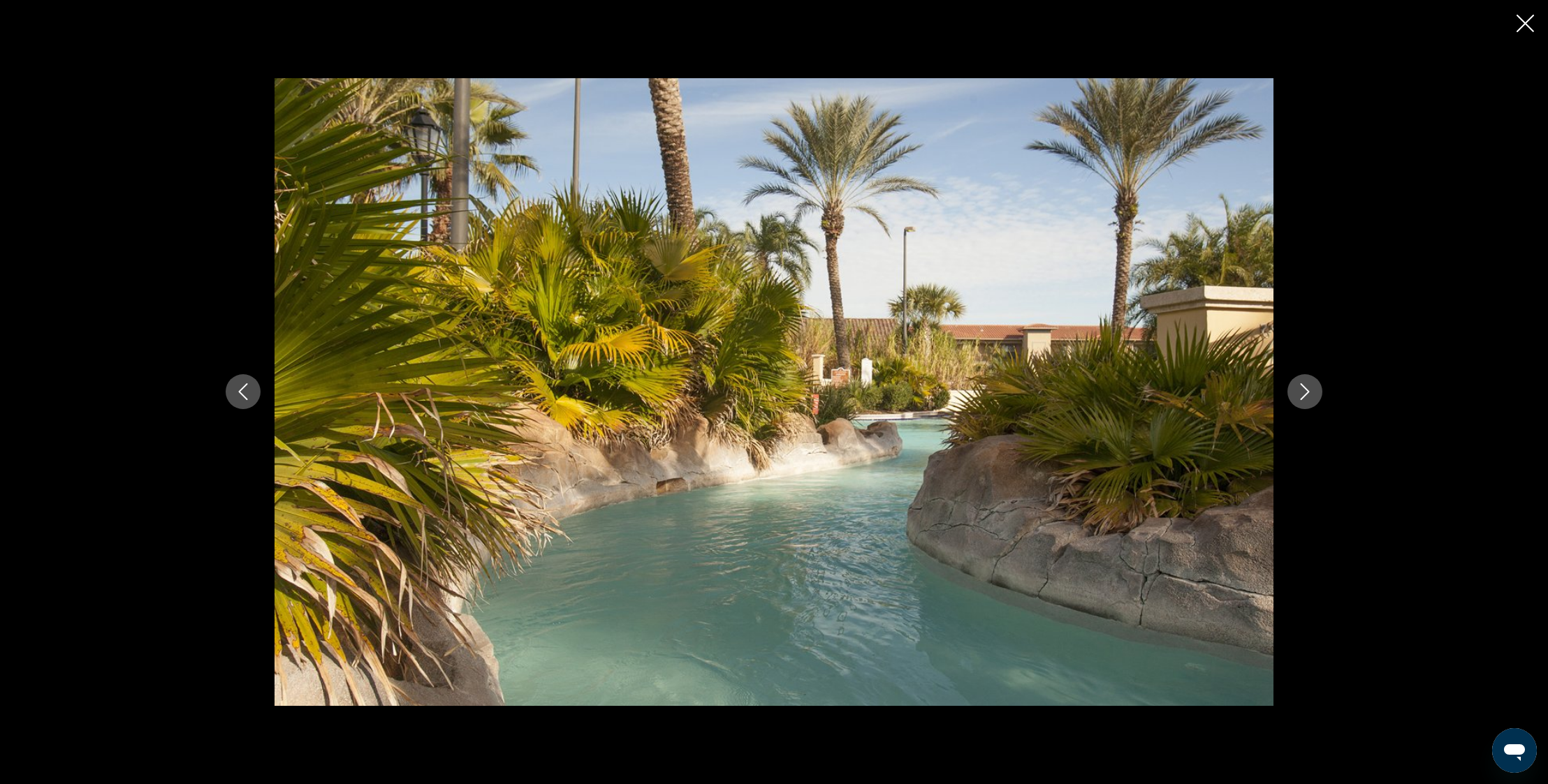
click at [1307, 393] on icon "Next image" at bounding box center [1305, 392] width 9 height 16
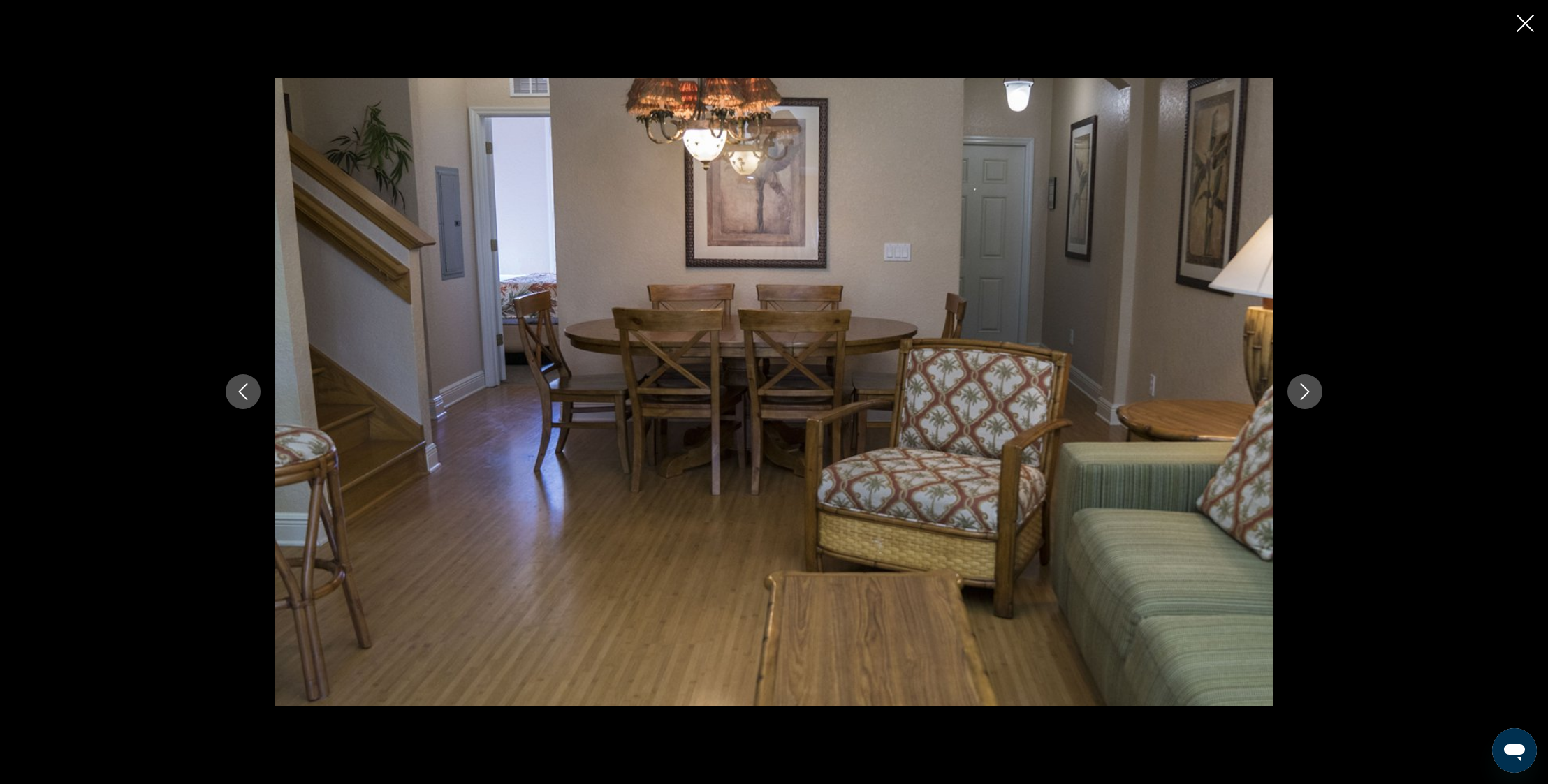
click at [1307, 393] on icon "Next image" at bounding box center [1305, 392] width 9 height 16
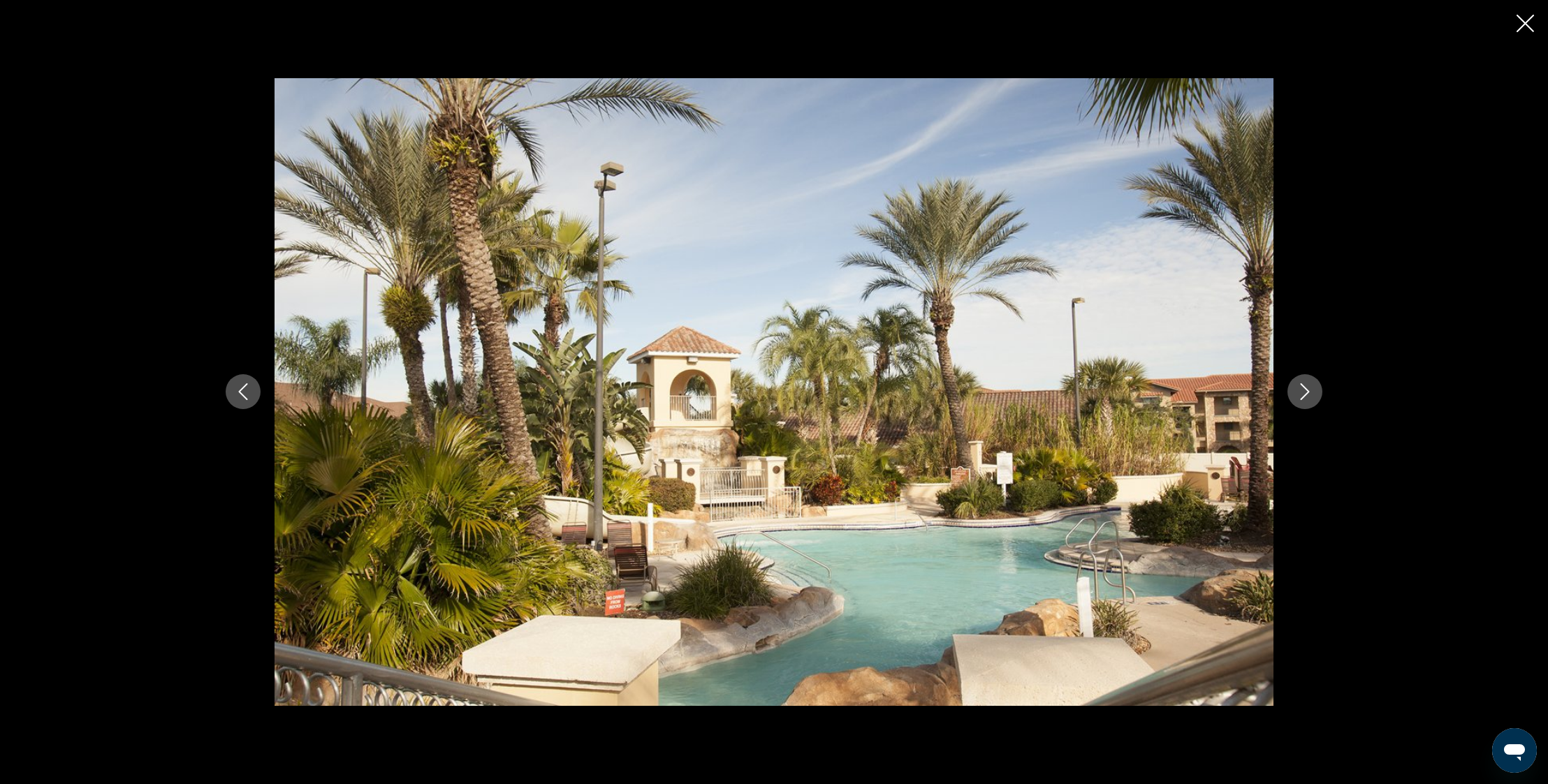
click at [1306, 393] on icon "Next image" at bounding box center [1304, 391] width 16 height 16
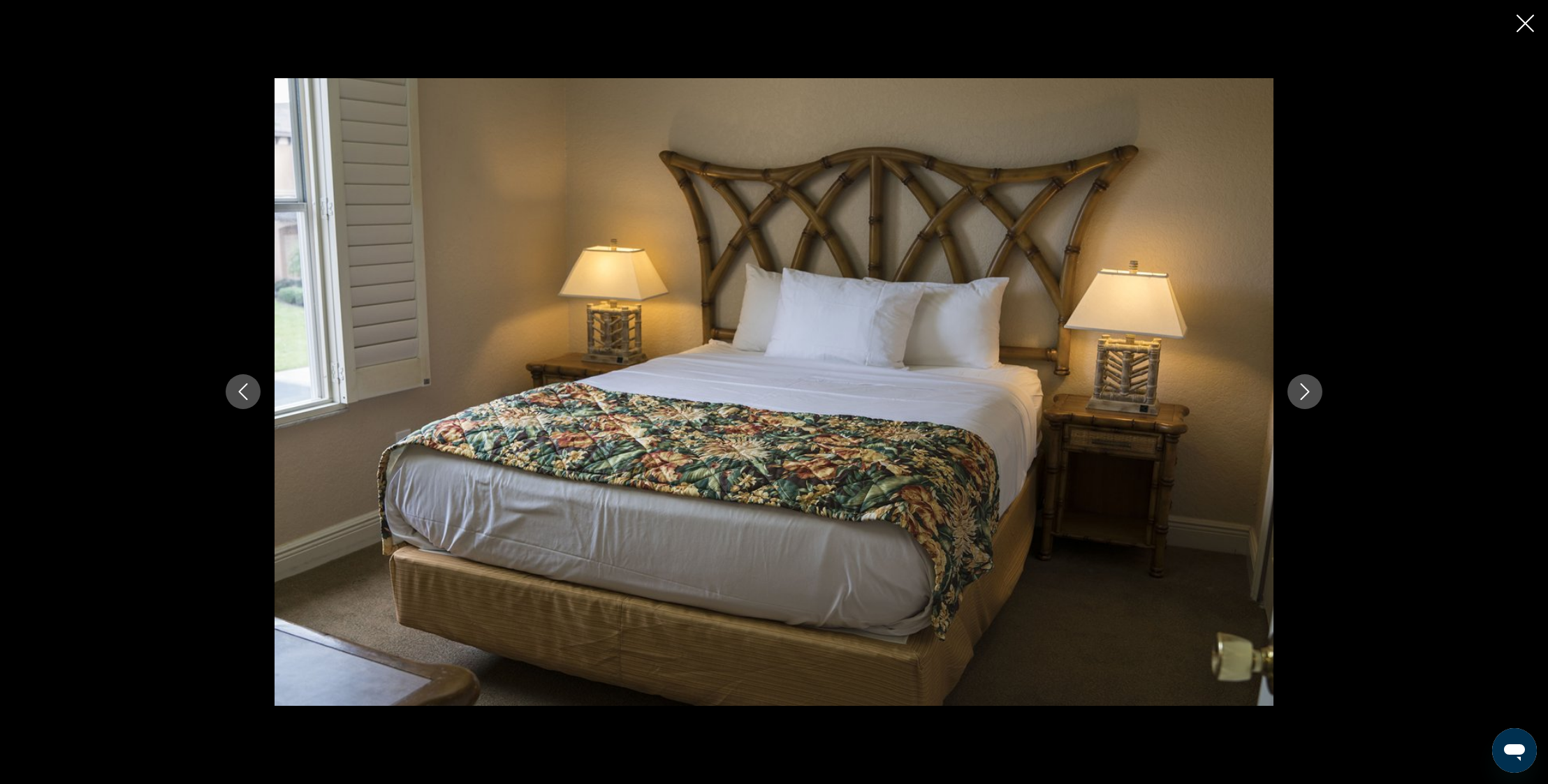
click at [1522, 33] on button "Close slideshow" at bounding box center [1525, 25] width 17 height 21
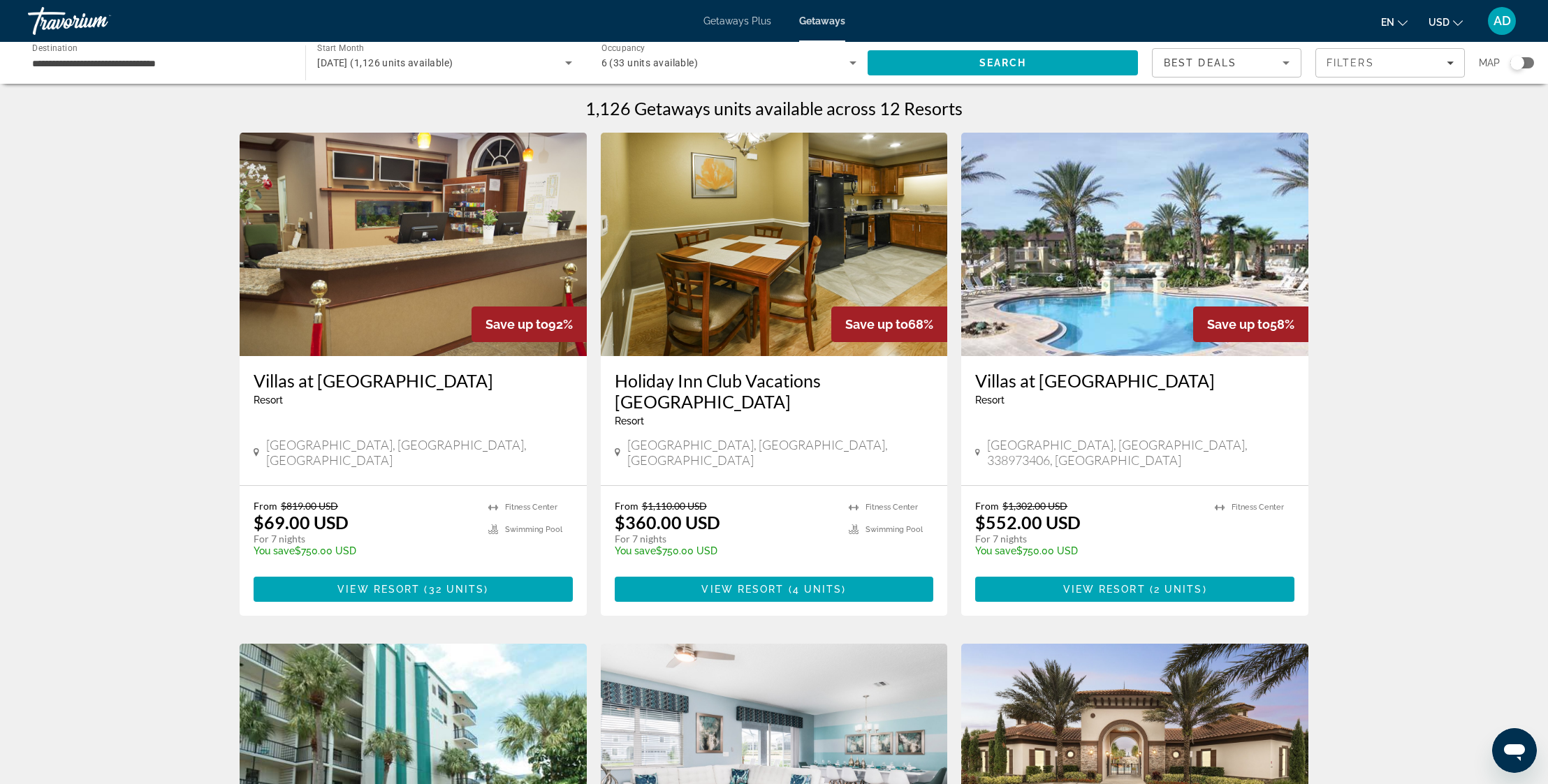
click at [728, 22] on span "Getaways Plus" at bounding box center [737, 21] width 68 height 11
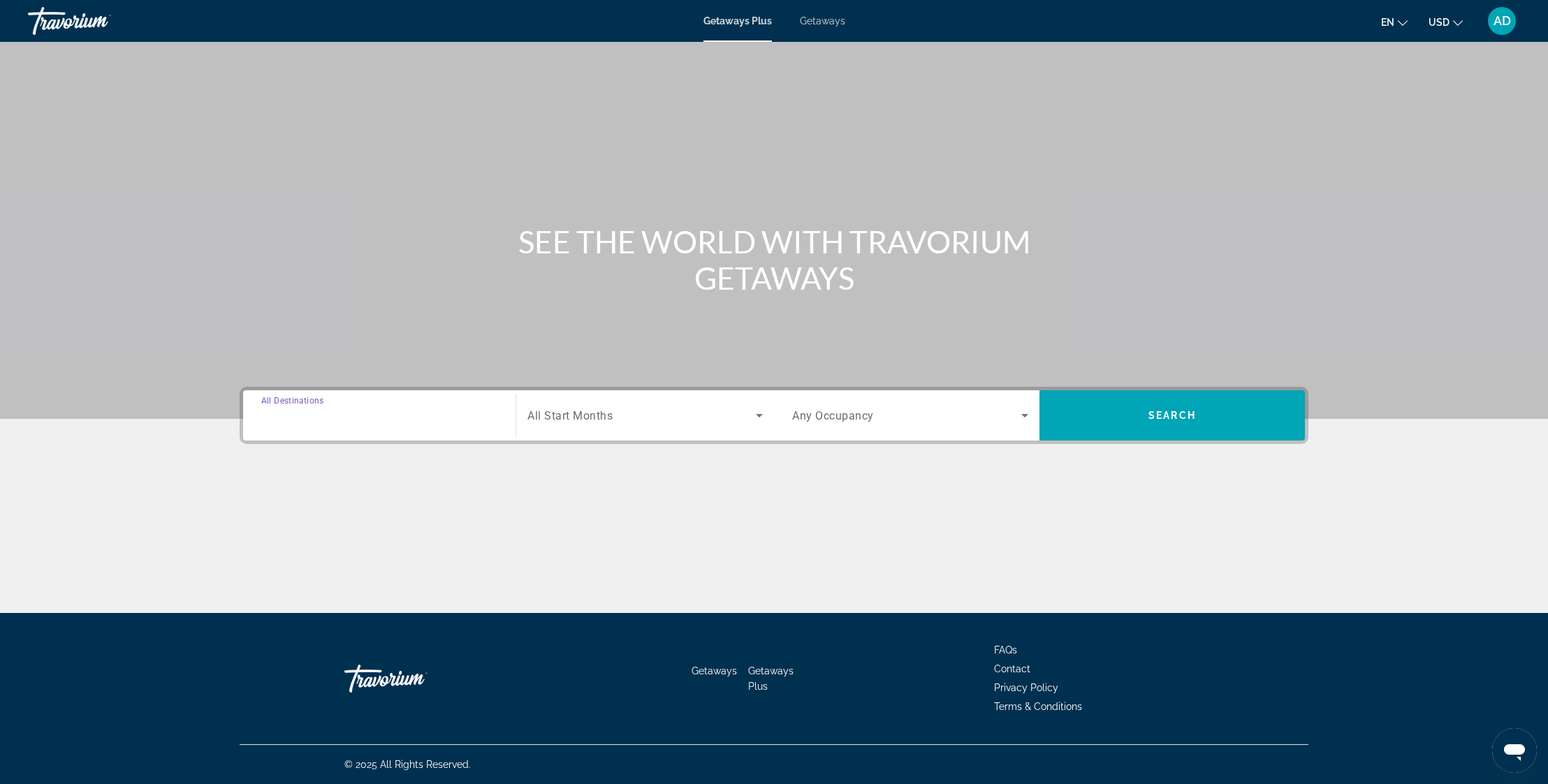
click at [381, 416] on input "Destination All Destinations" at bounding box center [379, 416] width 236 height 16
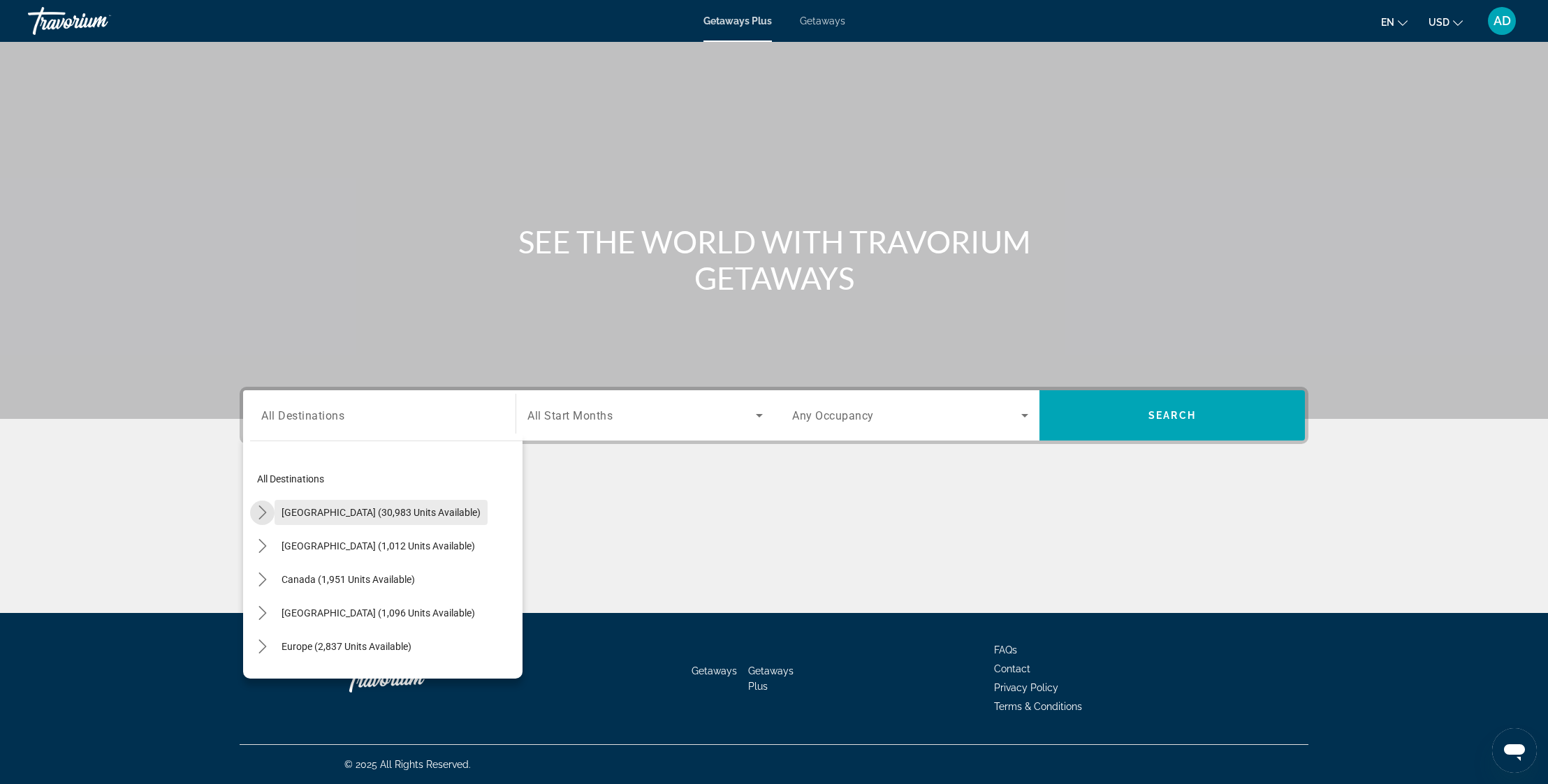
drag, startPoint x: 264, startPoint y: 521, endPoint x: 278, endPoint y: 528, distance: 15.7
click at [264, 521] on mat-icon "Toggle United States (30,983 units available) submenu" at bounding box center [262, 513] width 24 height 24
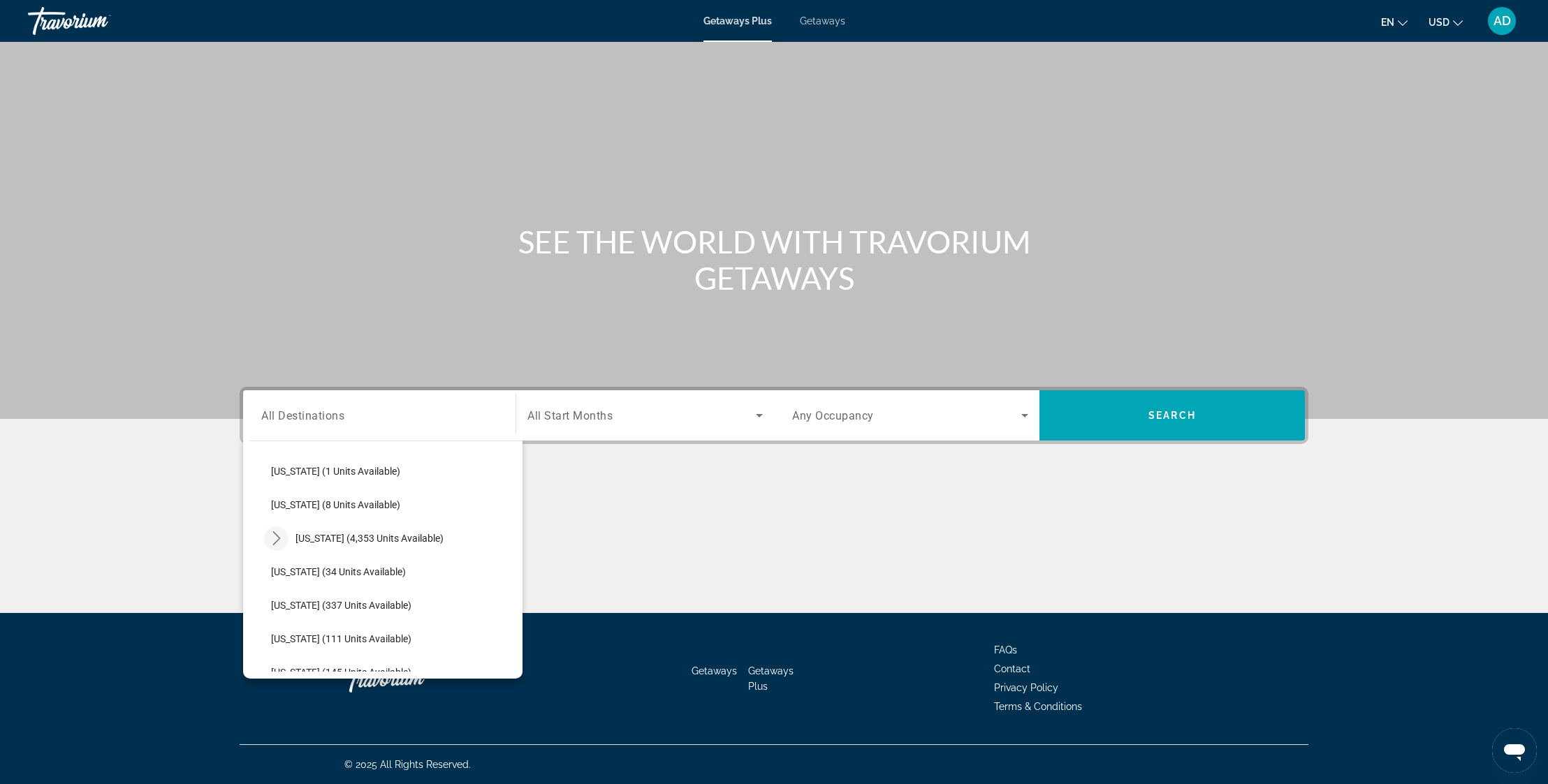
click at [283, 540] on icon "Toggle Florida (4,353 units available) submenu" at bounding box center [277, 538] width 14 height 14
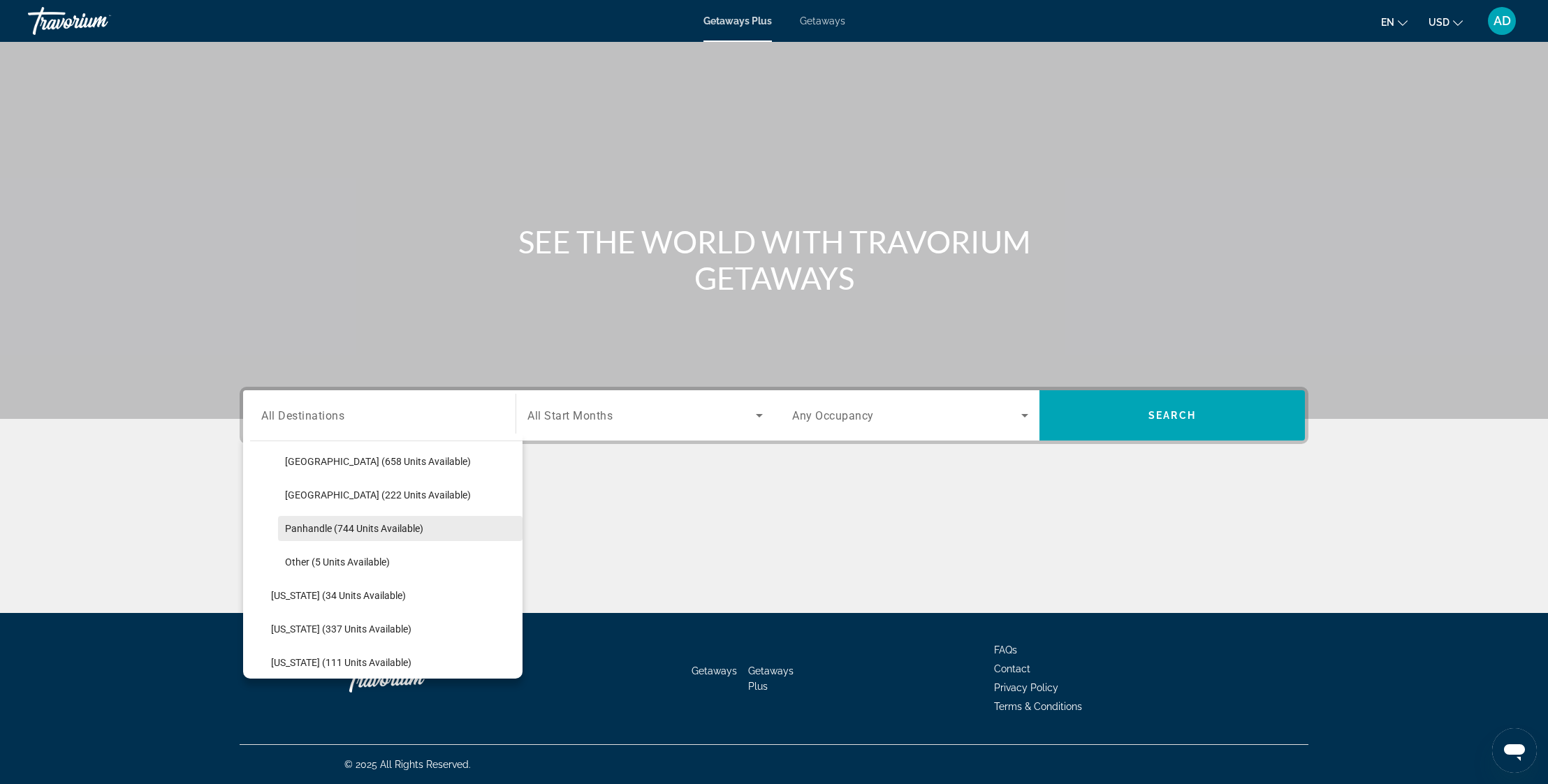
scroll to position [368, 0]
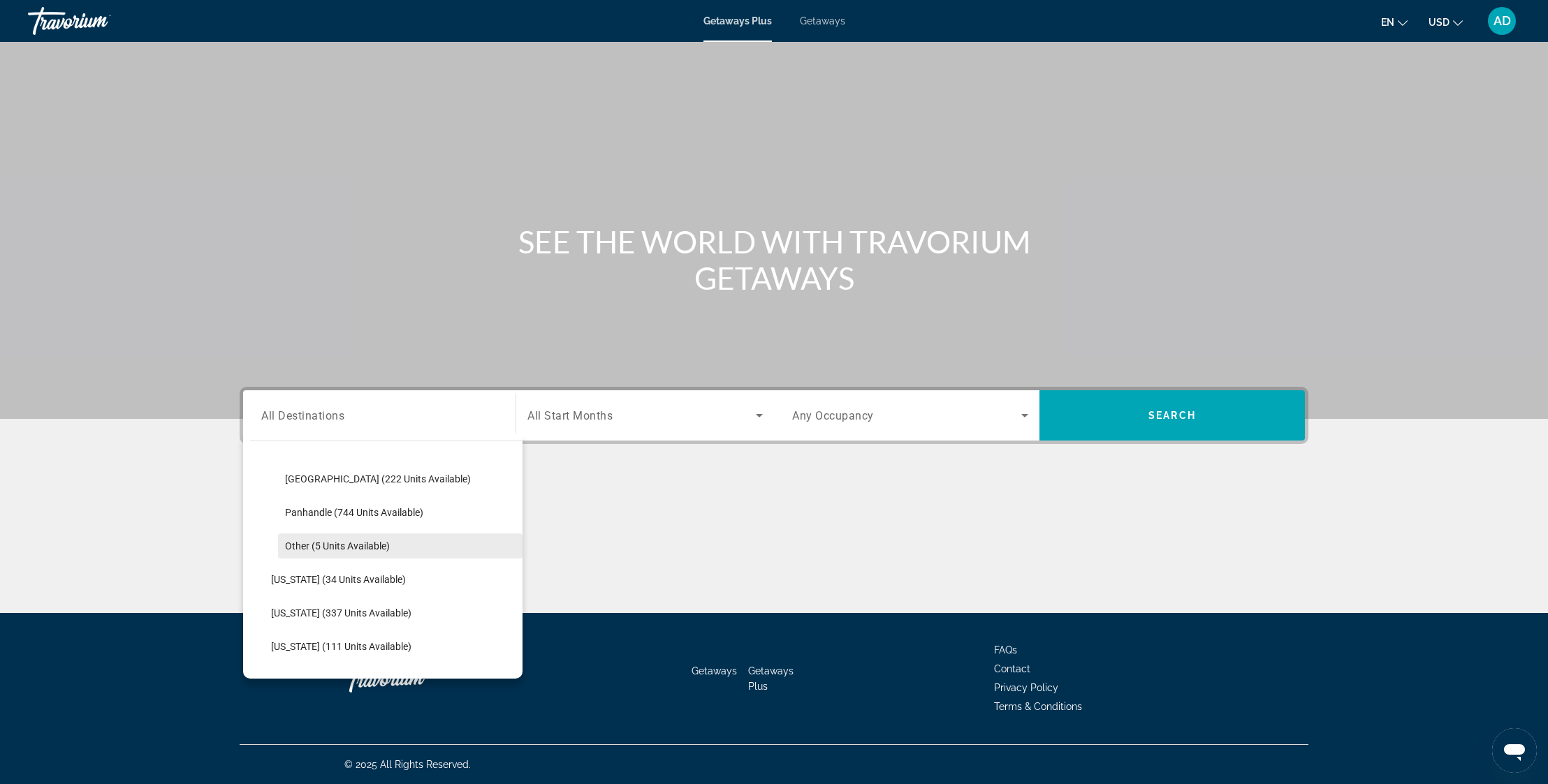
click at [341, 549] on span "Other (5 units available)" at bounding box center [337, 546] width 105 height 11
type input "**********"
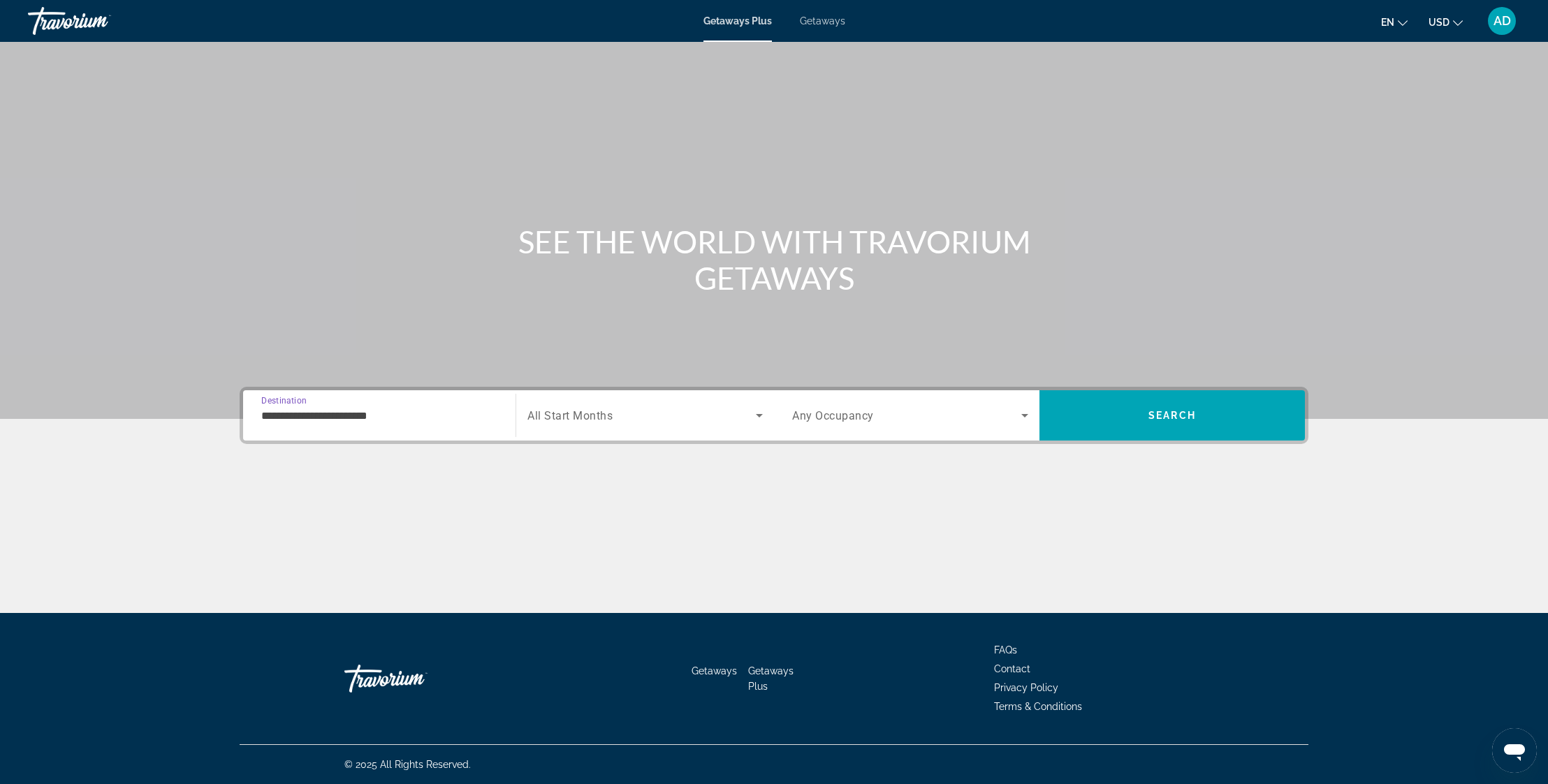
click at [618, 421] on span "Search widget" at bounding box center [642, 415] width 228 height 16
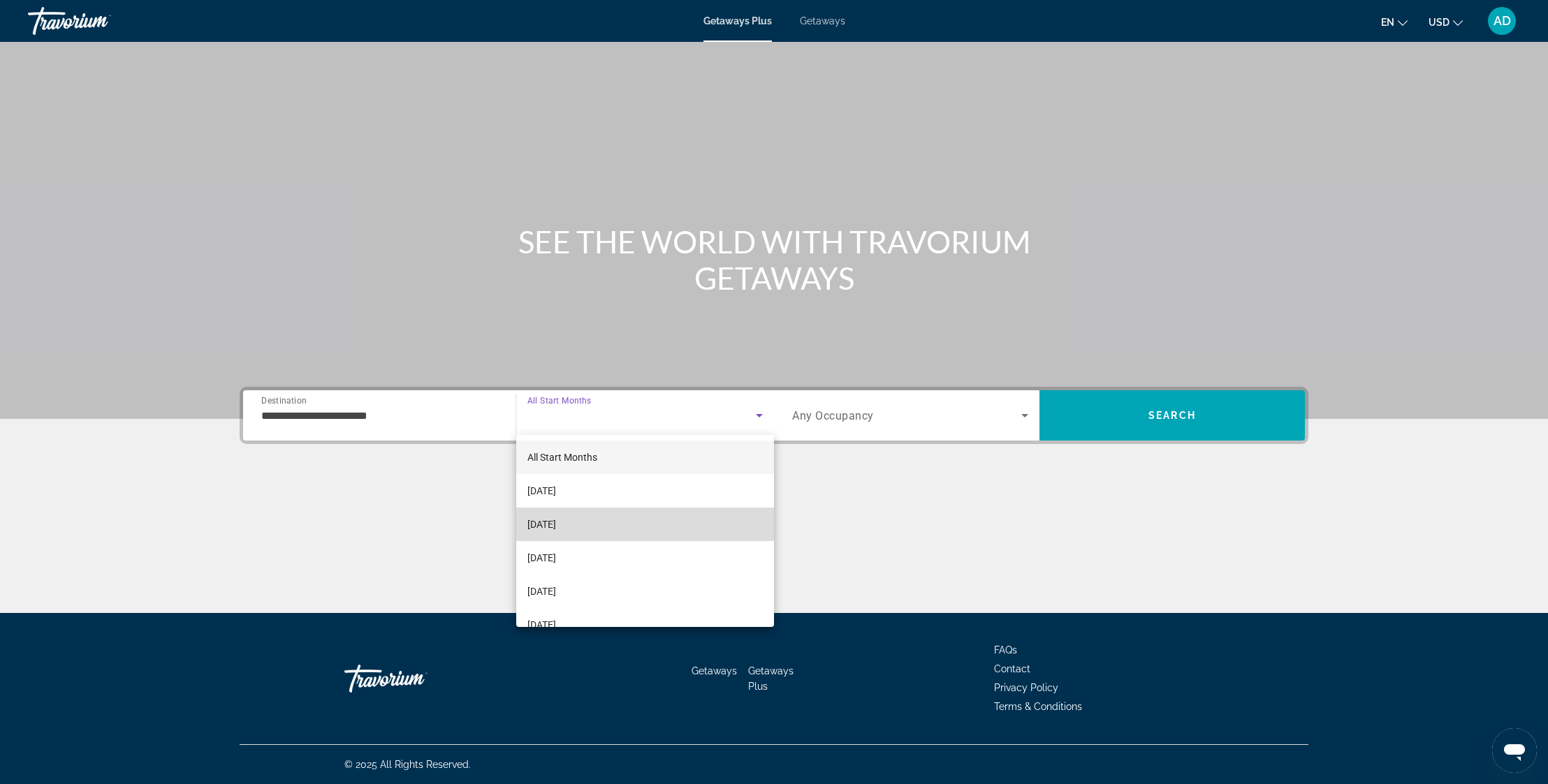
click at [556, 517] on span "[DATE]" at bounding box center [542, 524] width 29 height 16
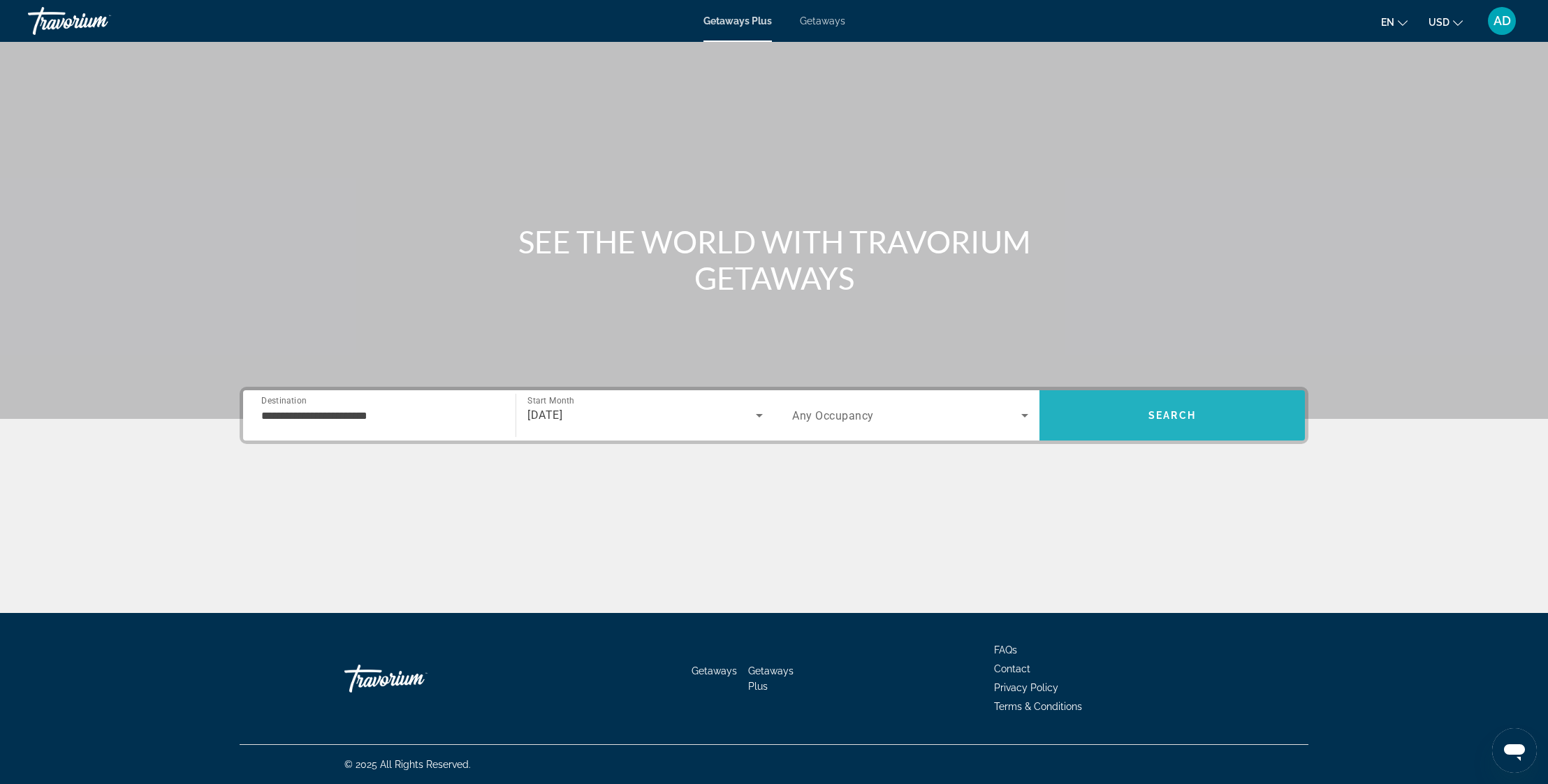
click at [1205, 416] on span "Search" at bounding box center [1172, 416] width 266 height 34
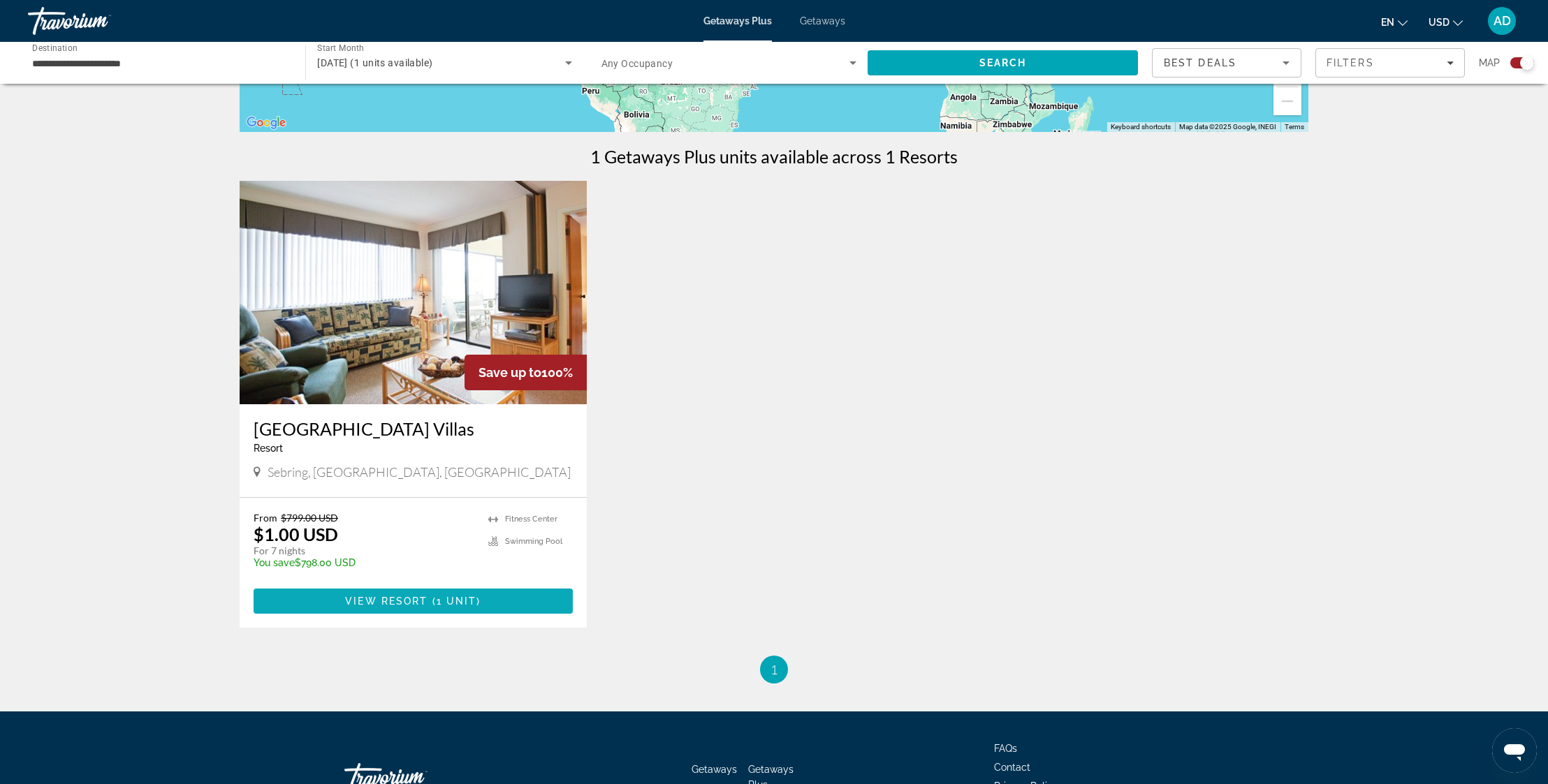
scroll to position [394, 0]
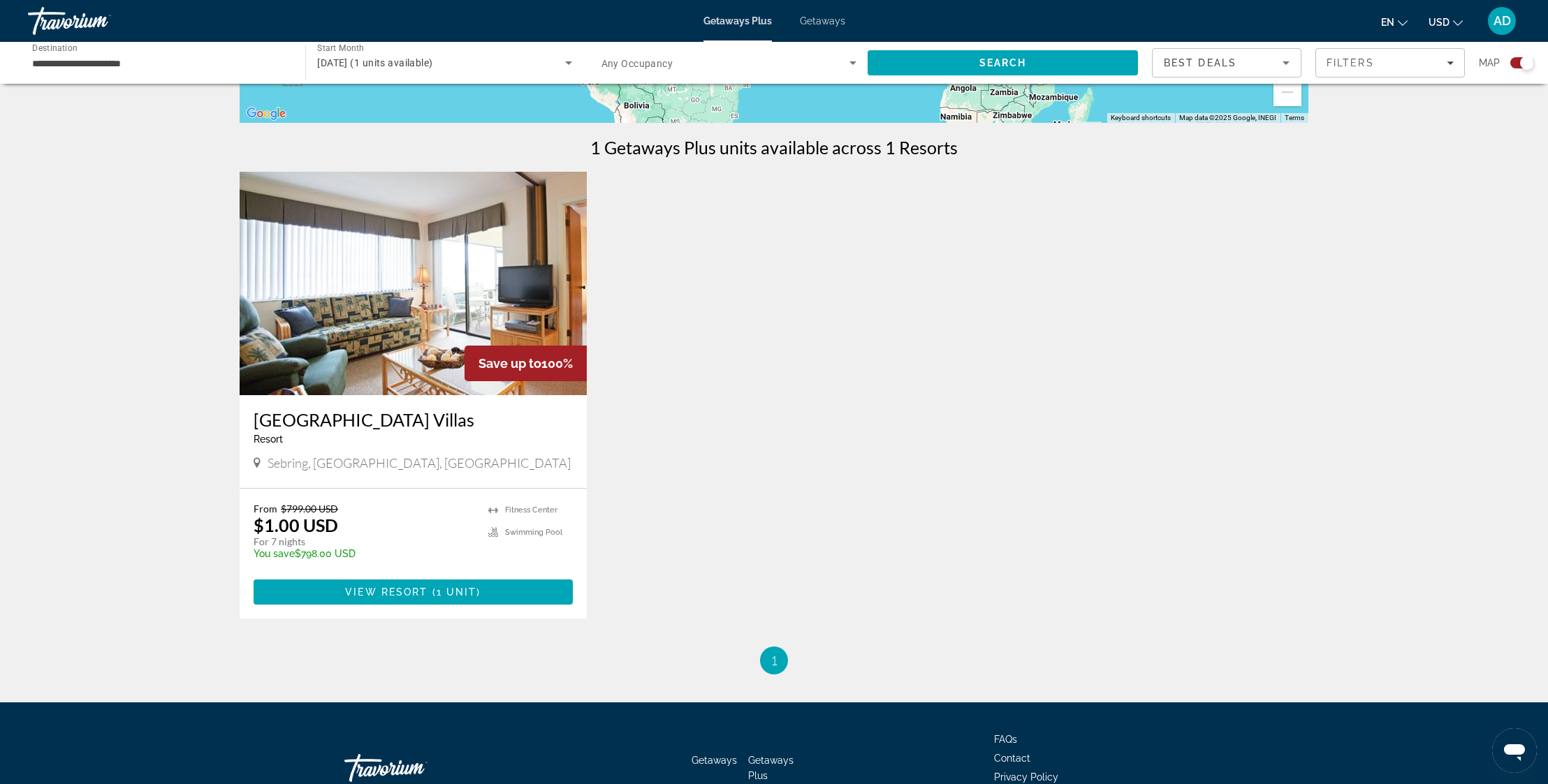
click at [487, 306] on img "Main content" at bounding box center [413, 283] width 347 height 223
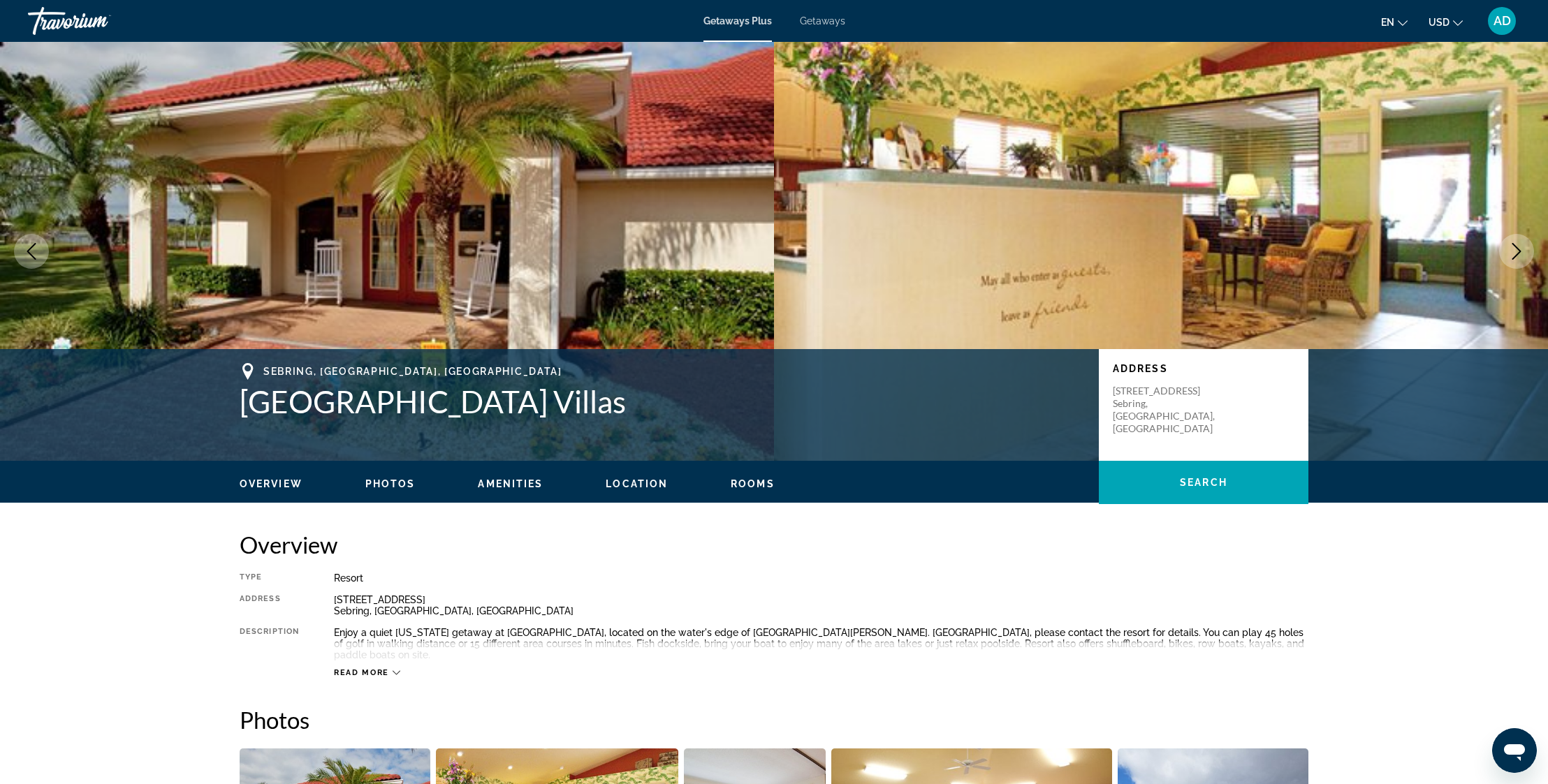
click at [1517, 245] on icon "Next image" at bounding box center [1516, 251] width 16 height 16
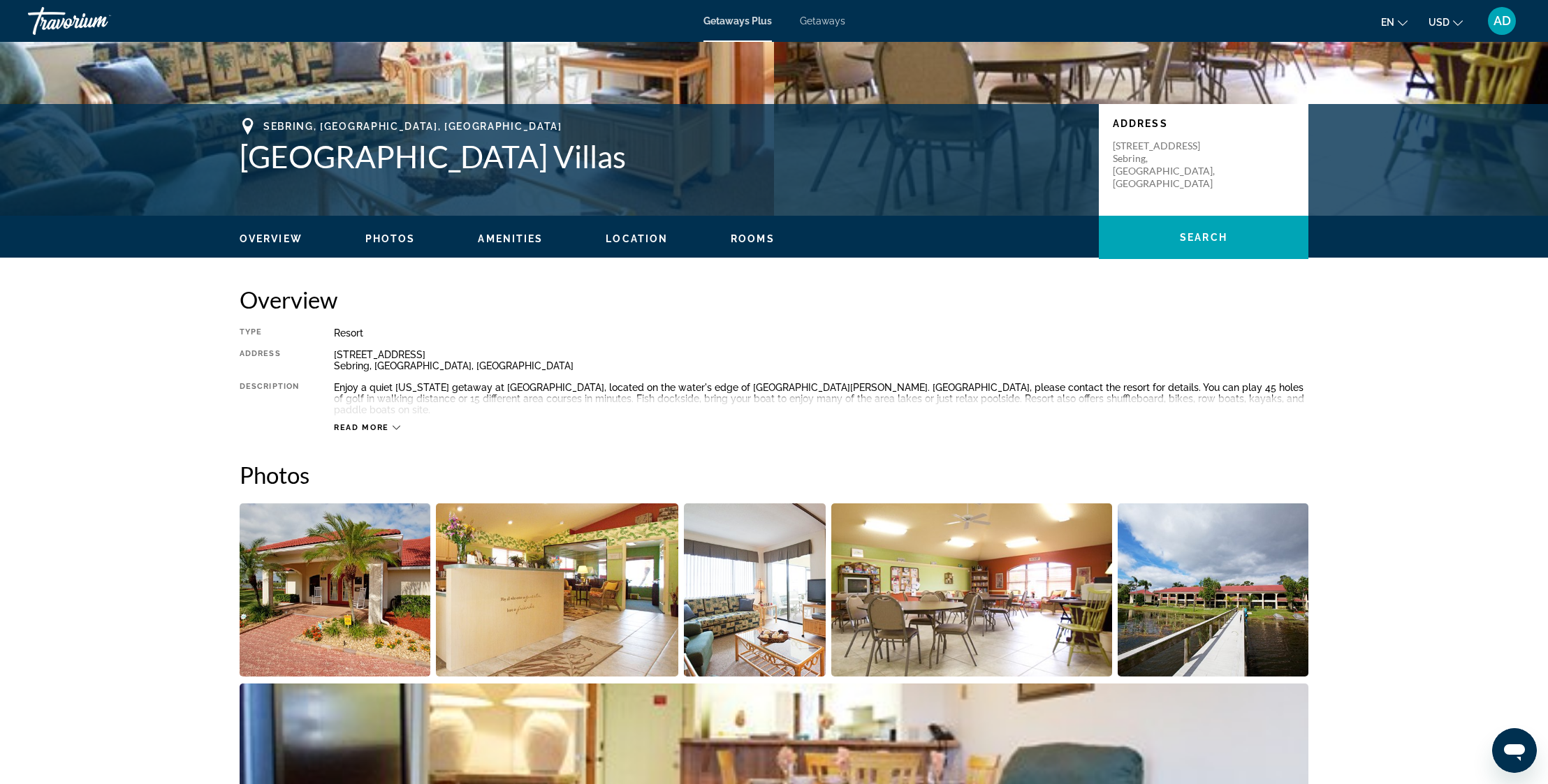
scroll to position [252, 0]
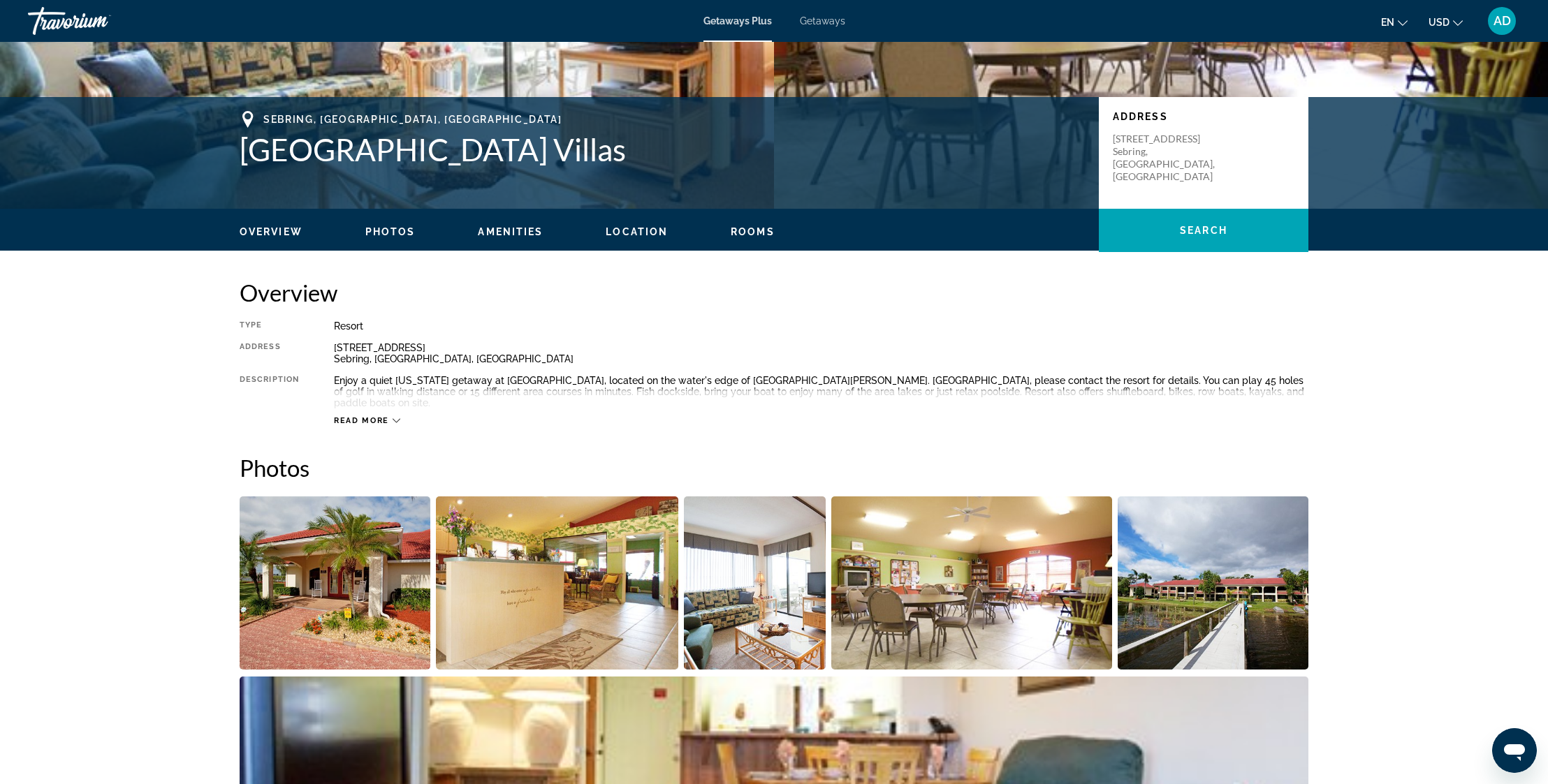
click at [298, 577] on img "Open full-screen image slider" at bounding box center [335, 583] width 191 height 174
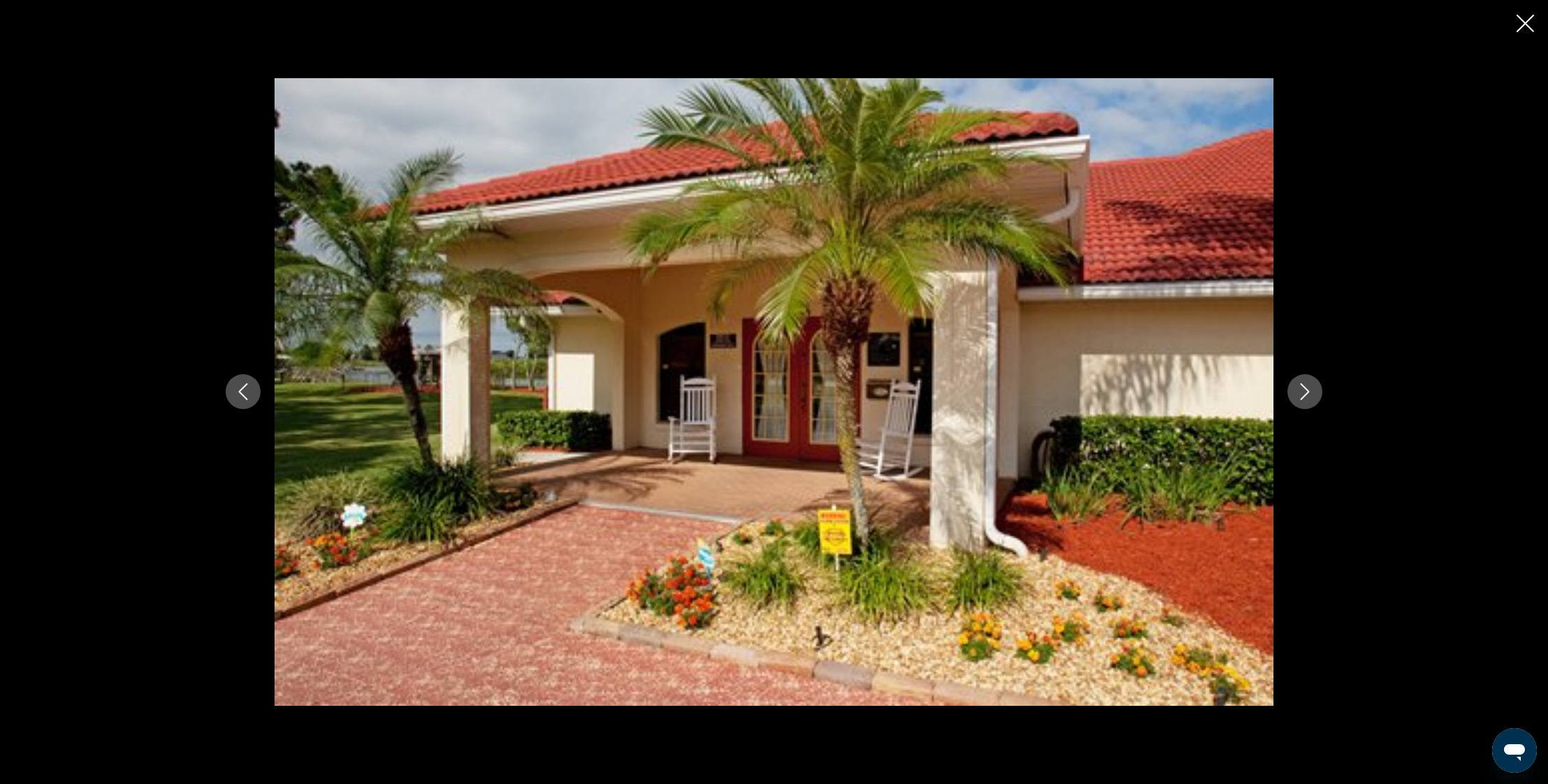
click at [1306, 393] on icon "Next image" at bounding box center [1304, 391] width 16 height 16
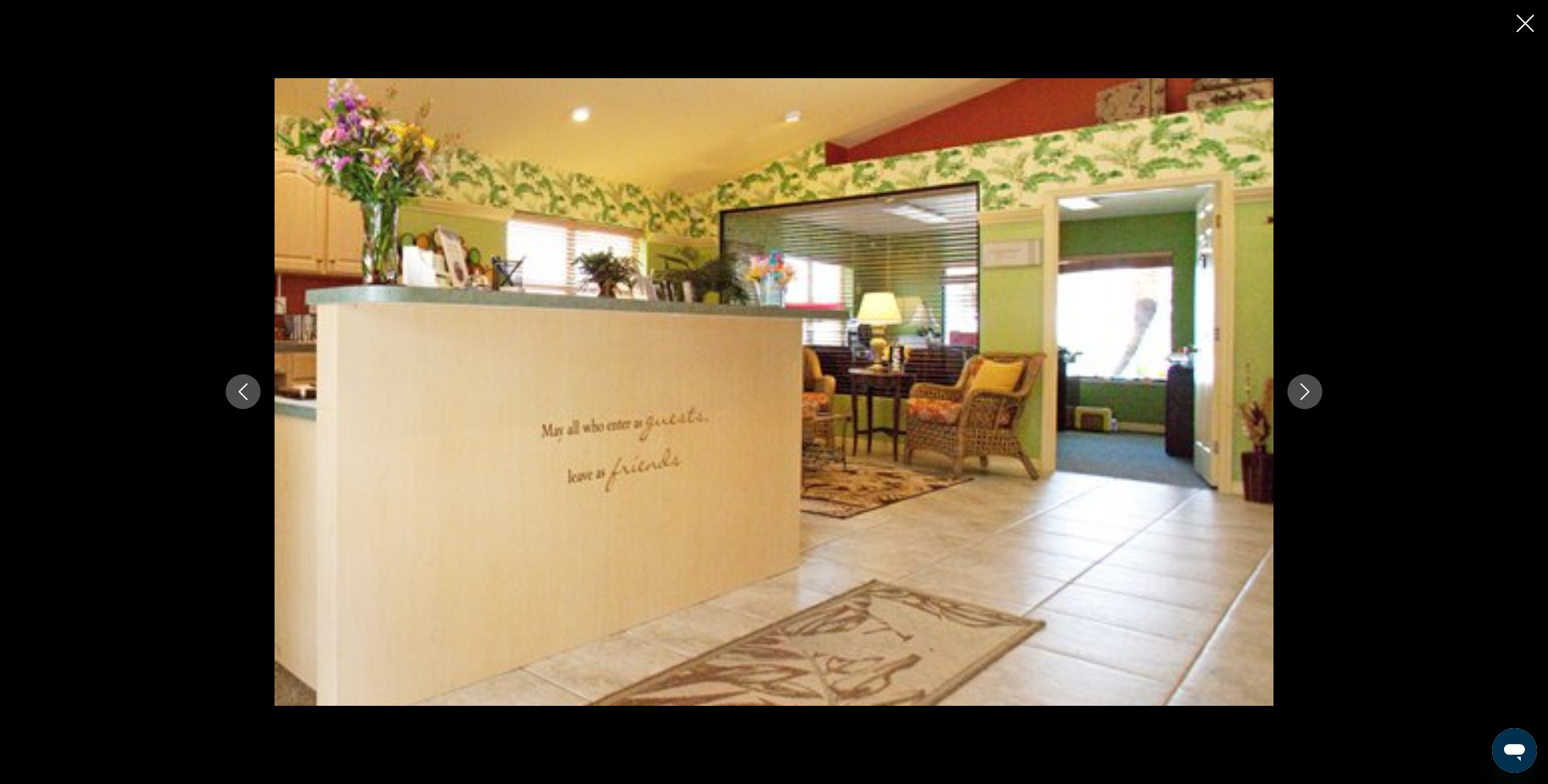
click at [1306, 393] on icon "Next image" at bounding box center [1304, 391] width 16 height 16
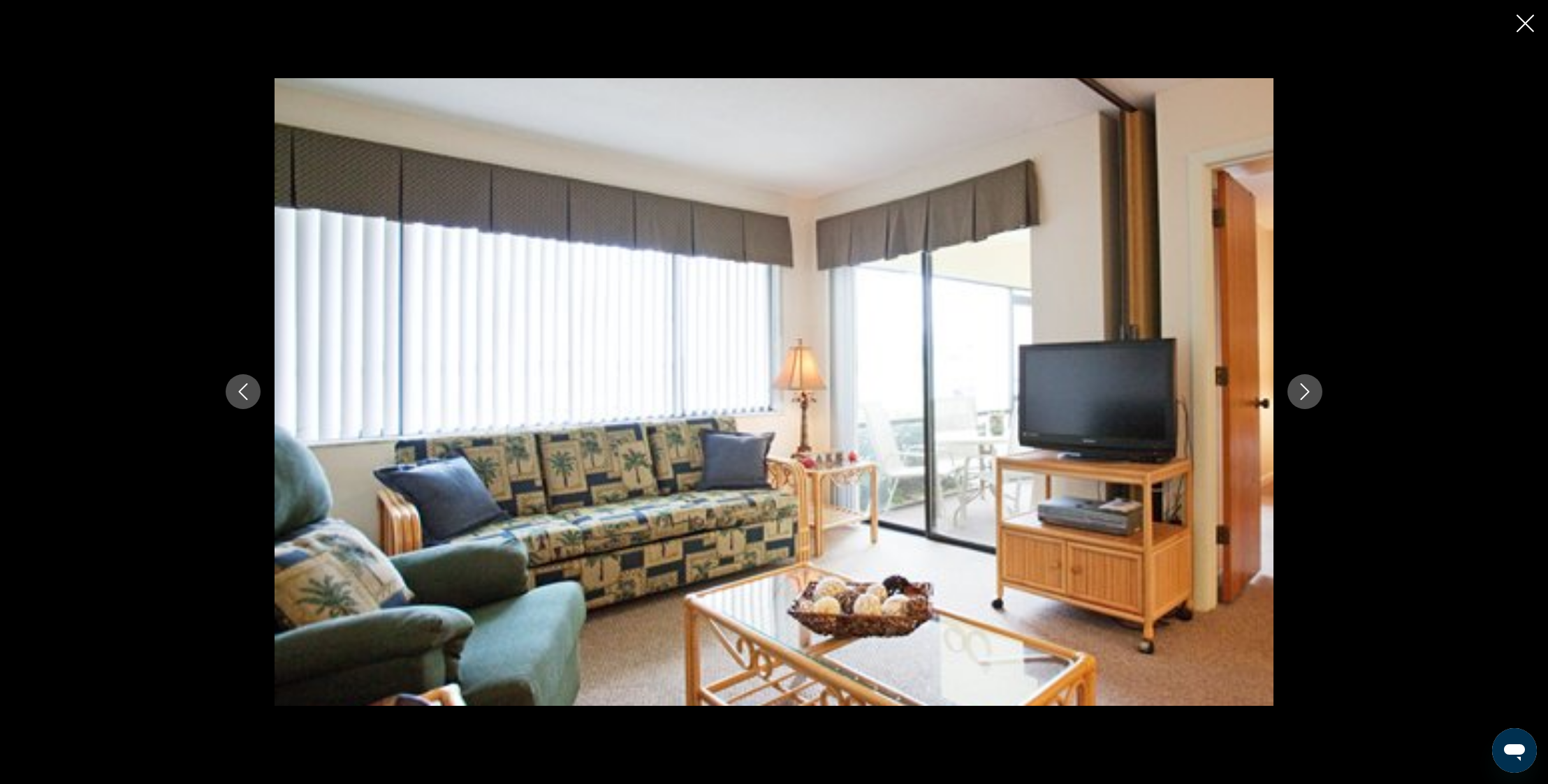
click at [1306, 393] on icon "Next image" at bounding box center [1304, 391] width 16 height 16
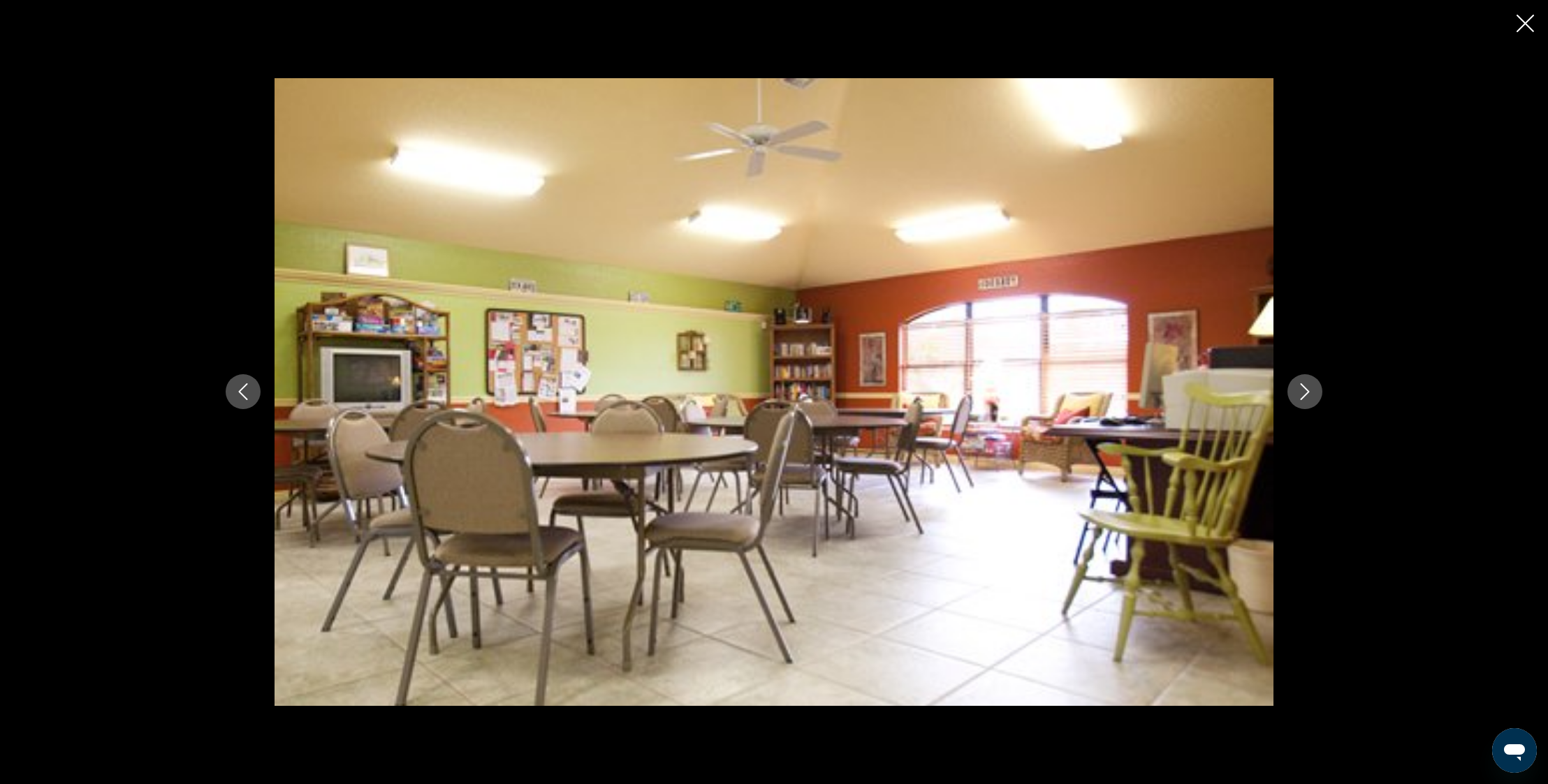
click at [1306, 393] on icon "Next image" at bounding box center [1304, 391] width 16 height 16
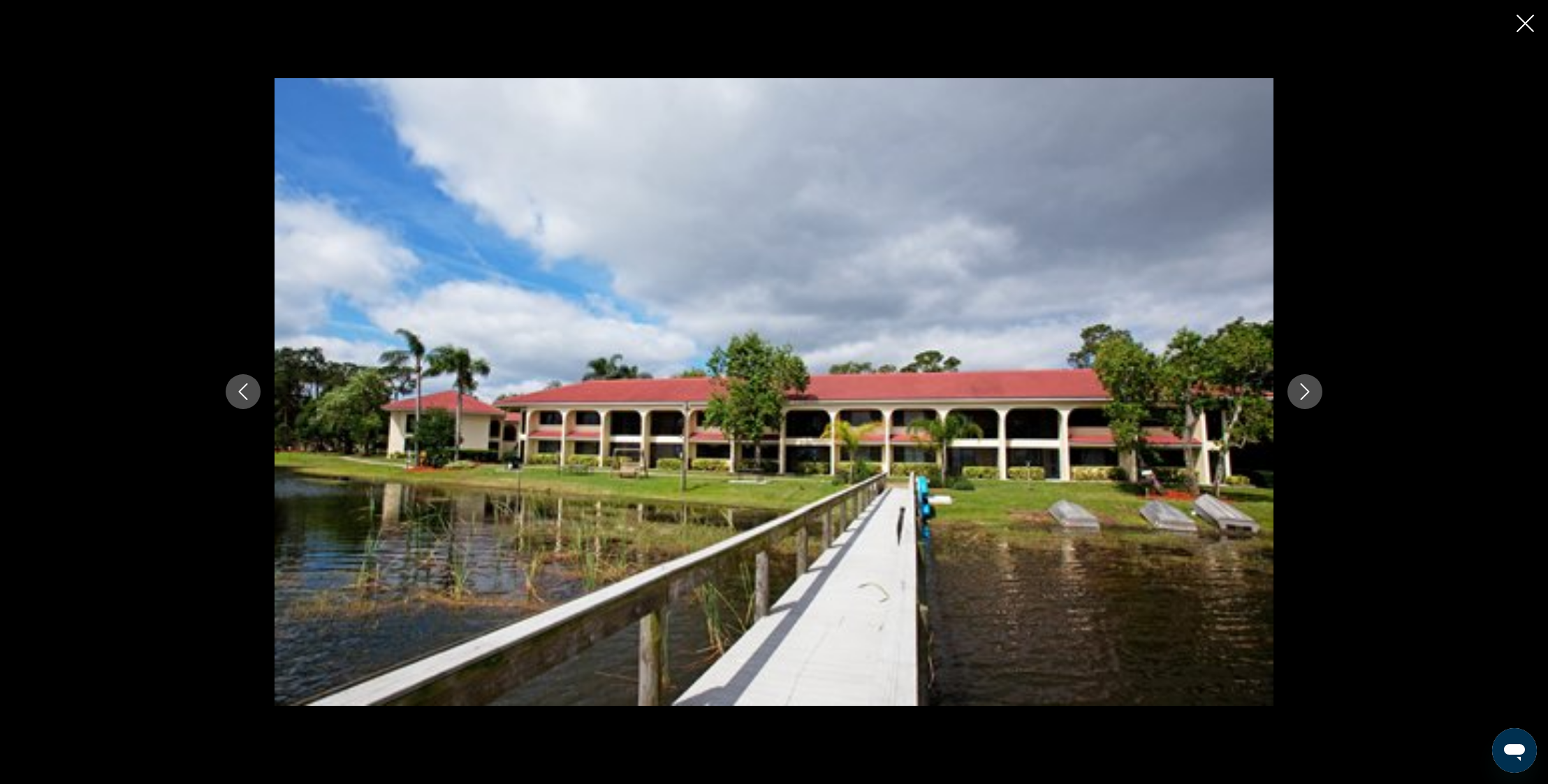
click at [1306, 393] on icon "Next image" at bounding box center [1304, 391] width 16 height 16
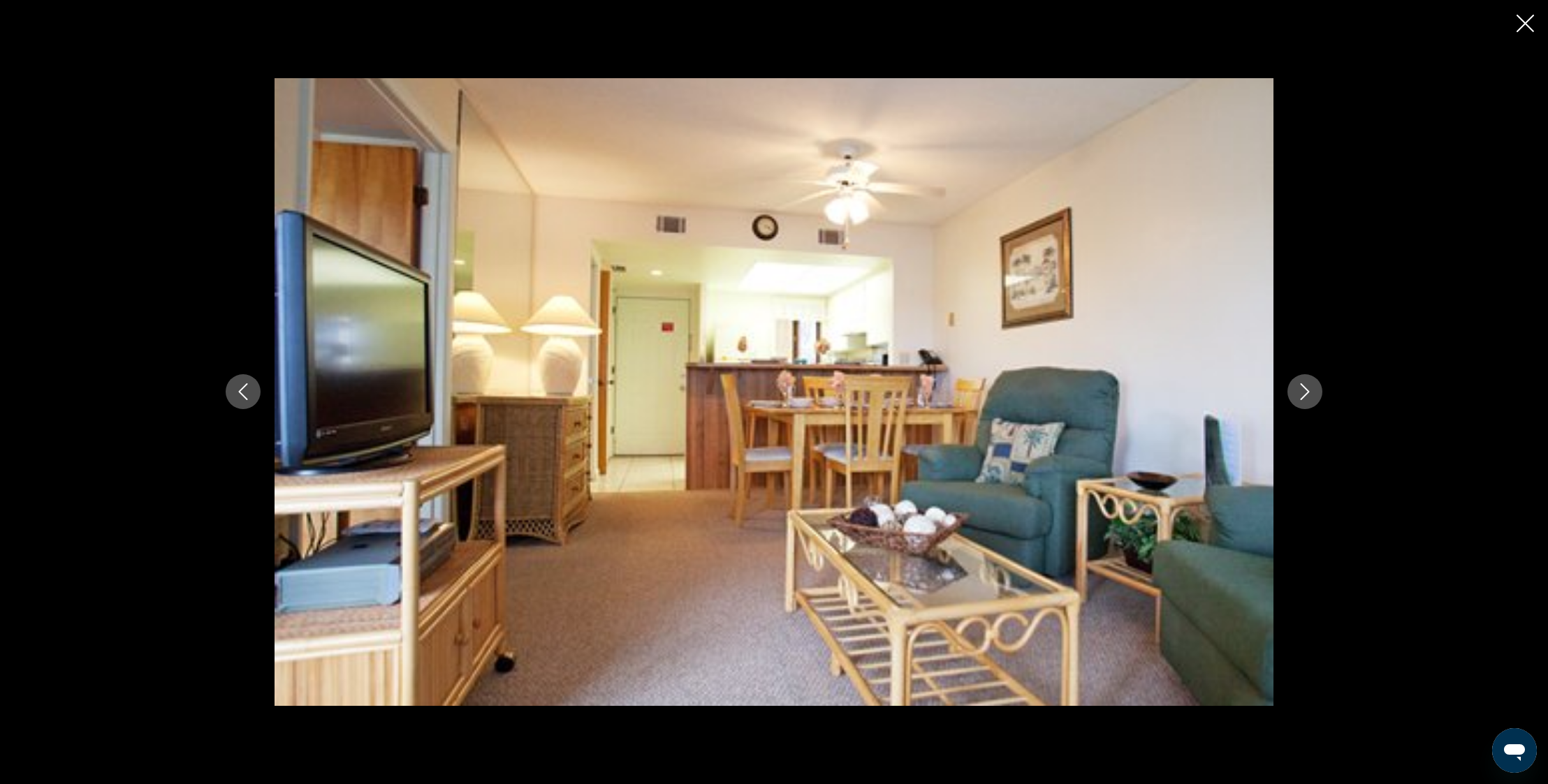
click at [1306, 393] on icon "Next image" at bounding box center [1304, 391] width 16 height 16
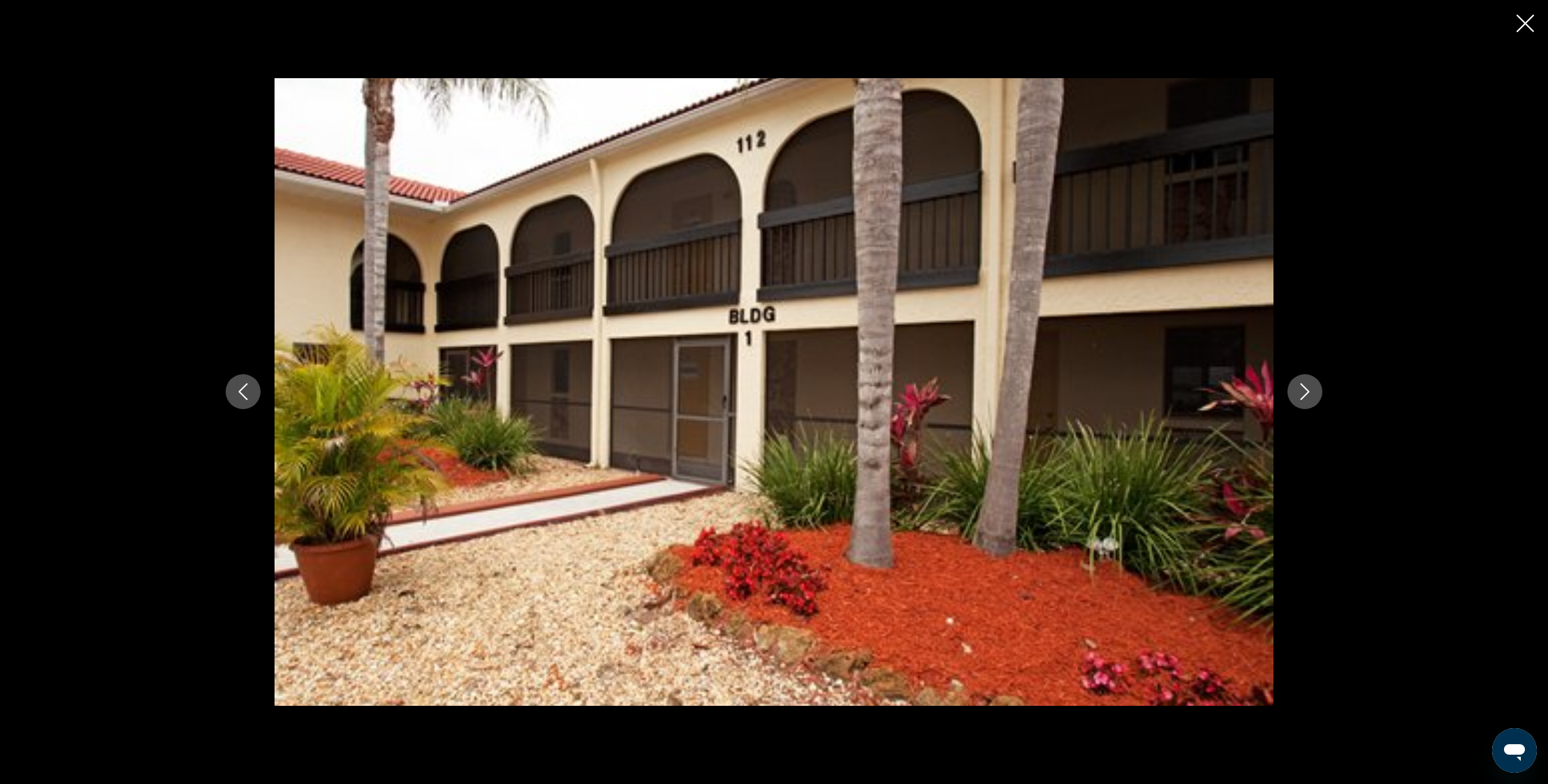
click at [1306, 393] on icon "Next image" at bounding box center [1304, 391] width 16 height 16
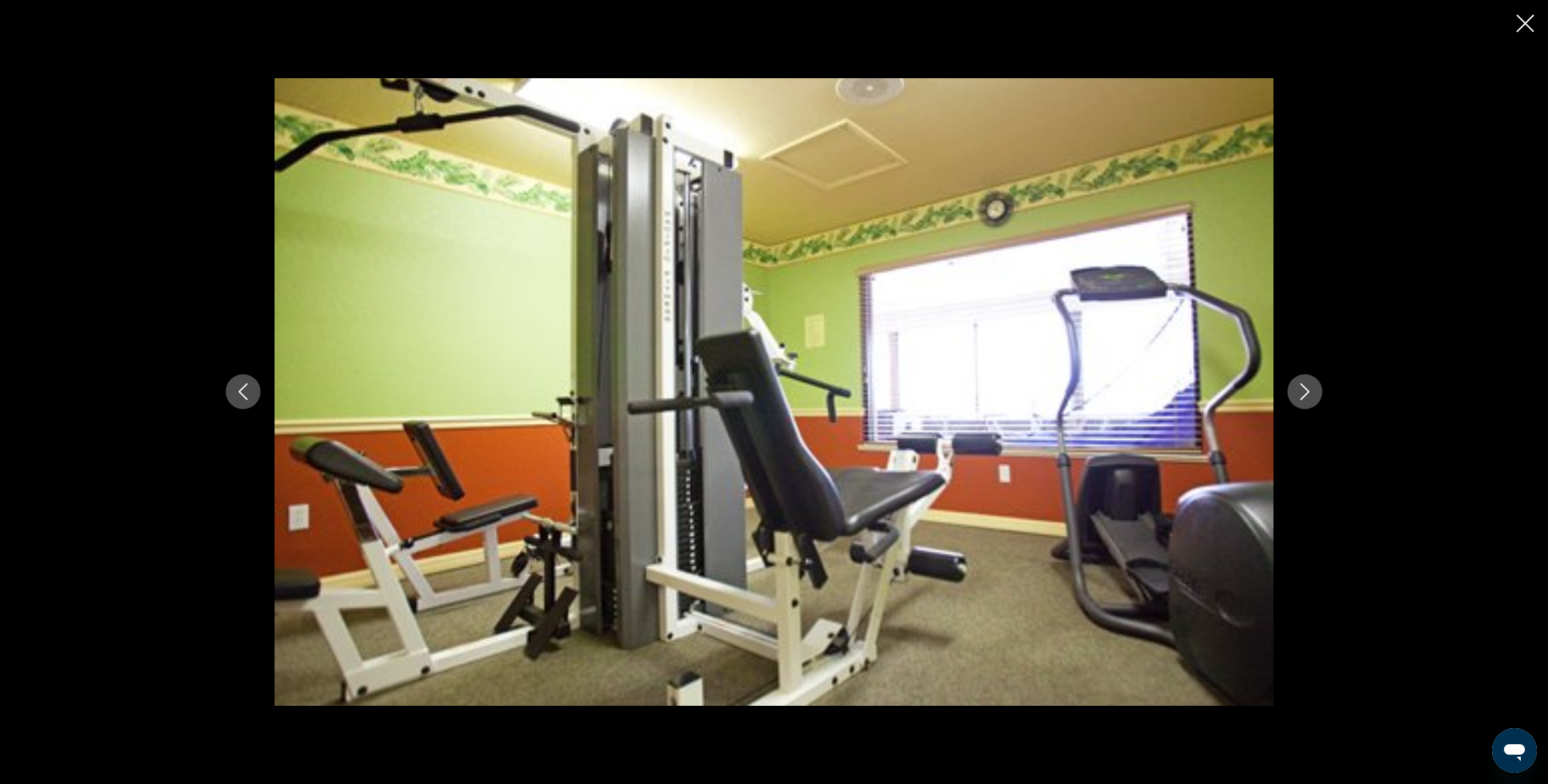
click at [1306, 393] on icon "Next image" at bounding box center [1304, 391] width 16 height 16
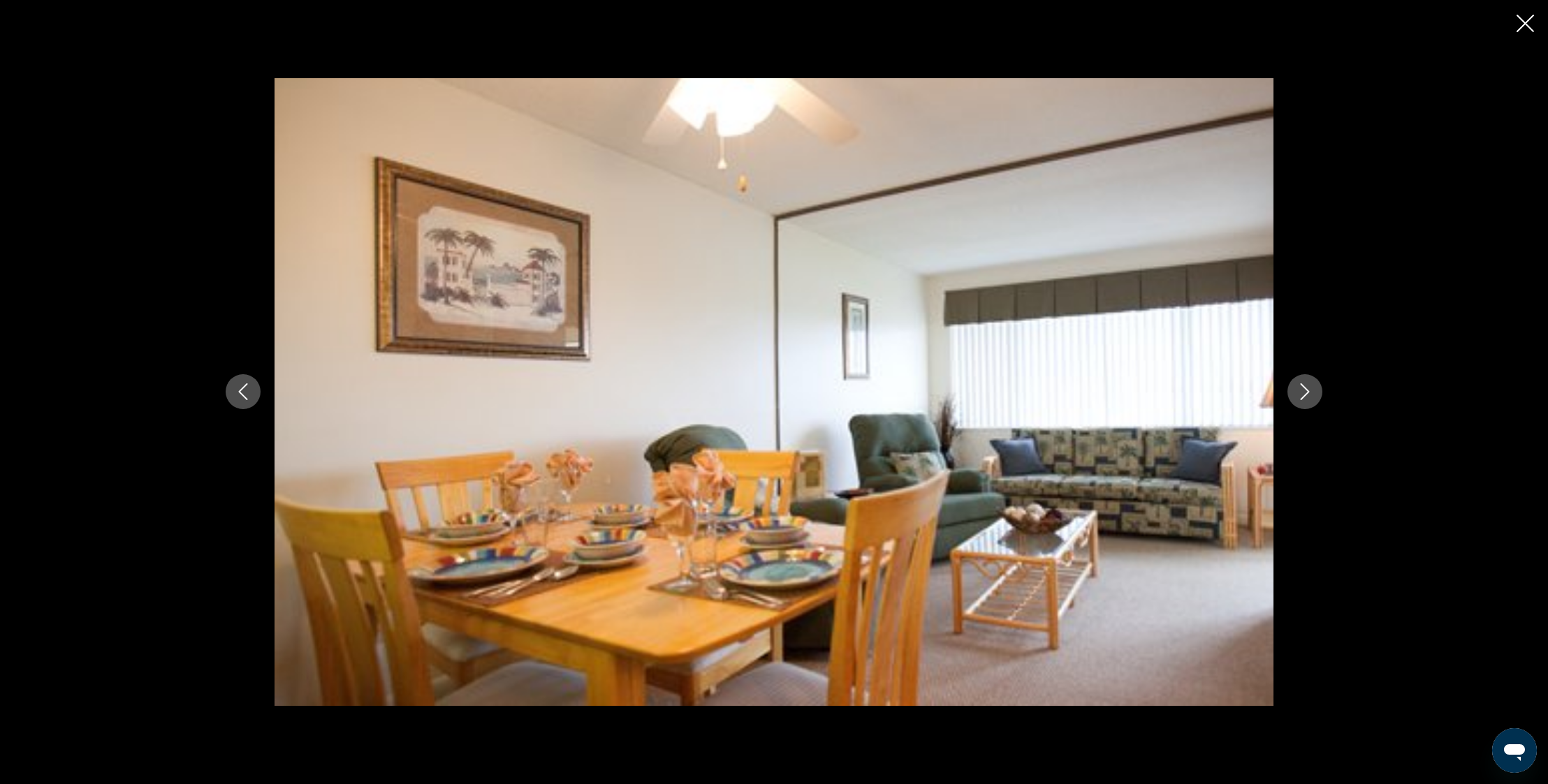
click at [1306, 393] on icon "Next image" at bounding box center [1304, 391] width 16 height 16
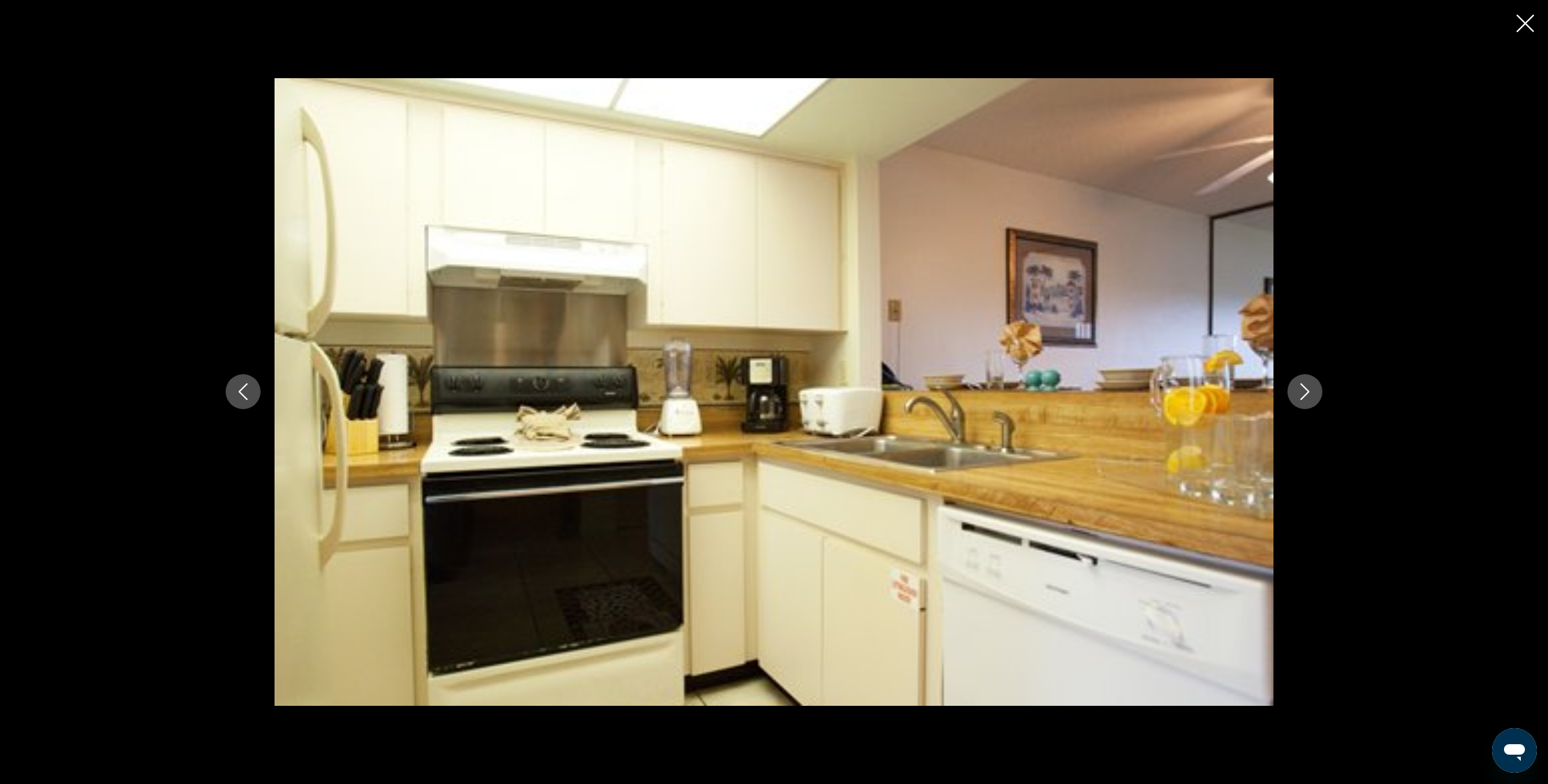
click at [1306, 393] on icon "Next image" at bounding box center [1304, 391] width 16 height 16
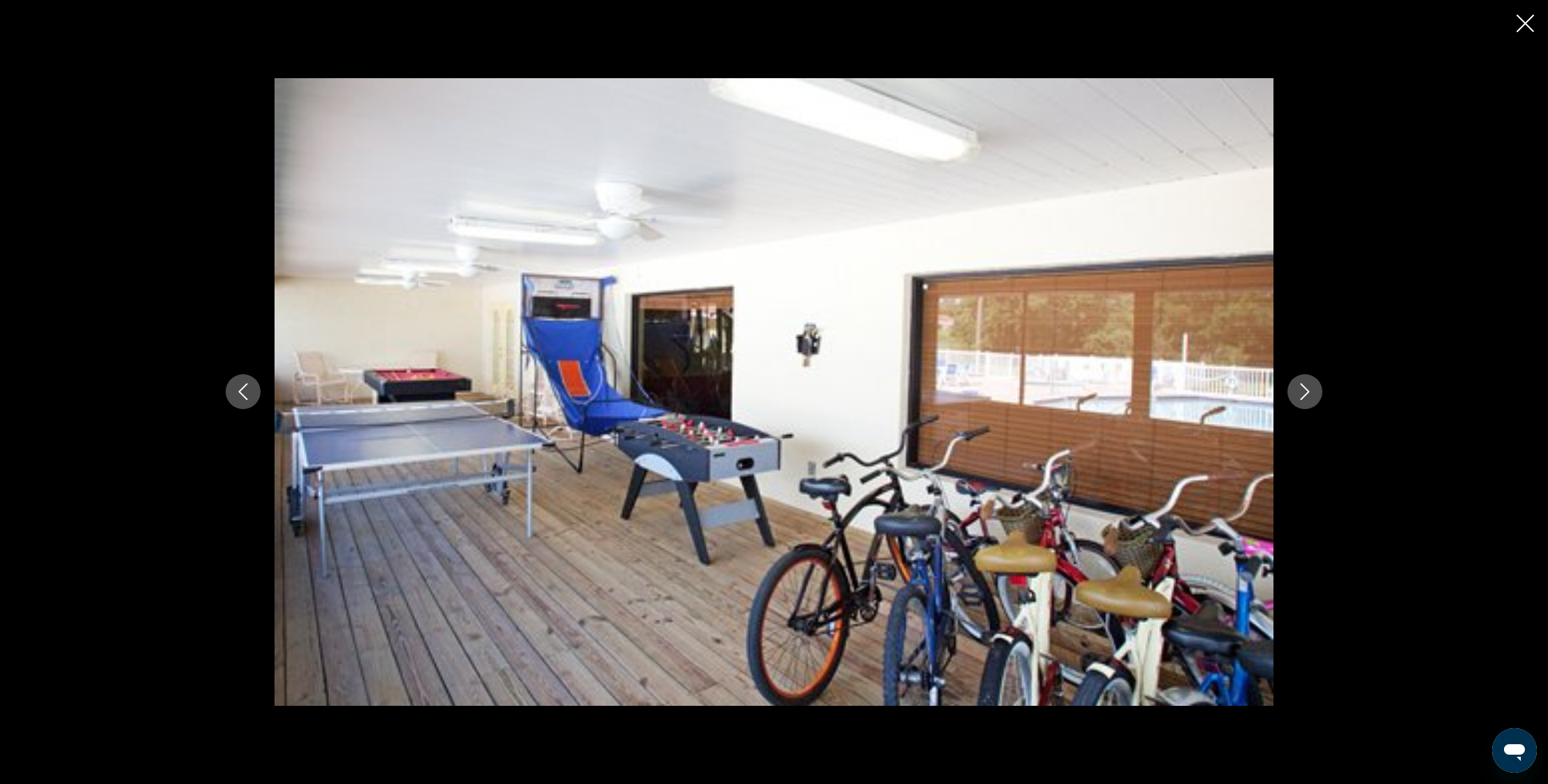
click at [1306, 393] on icon "Next image" at bounding box center [1304, 391] width 16 height 16
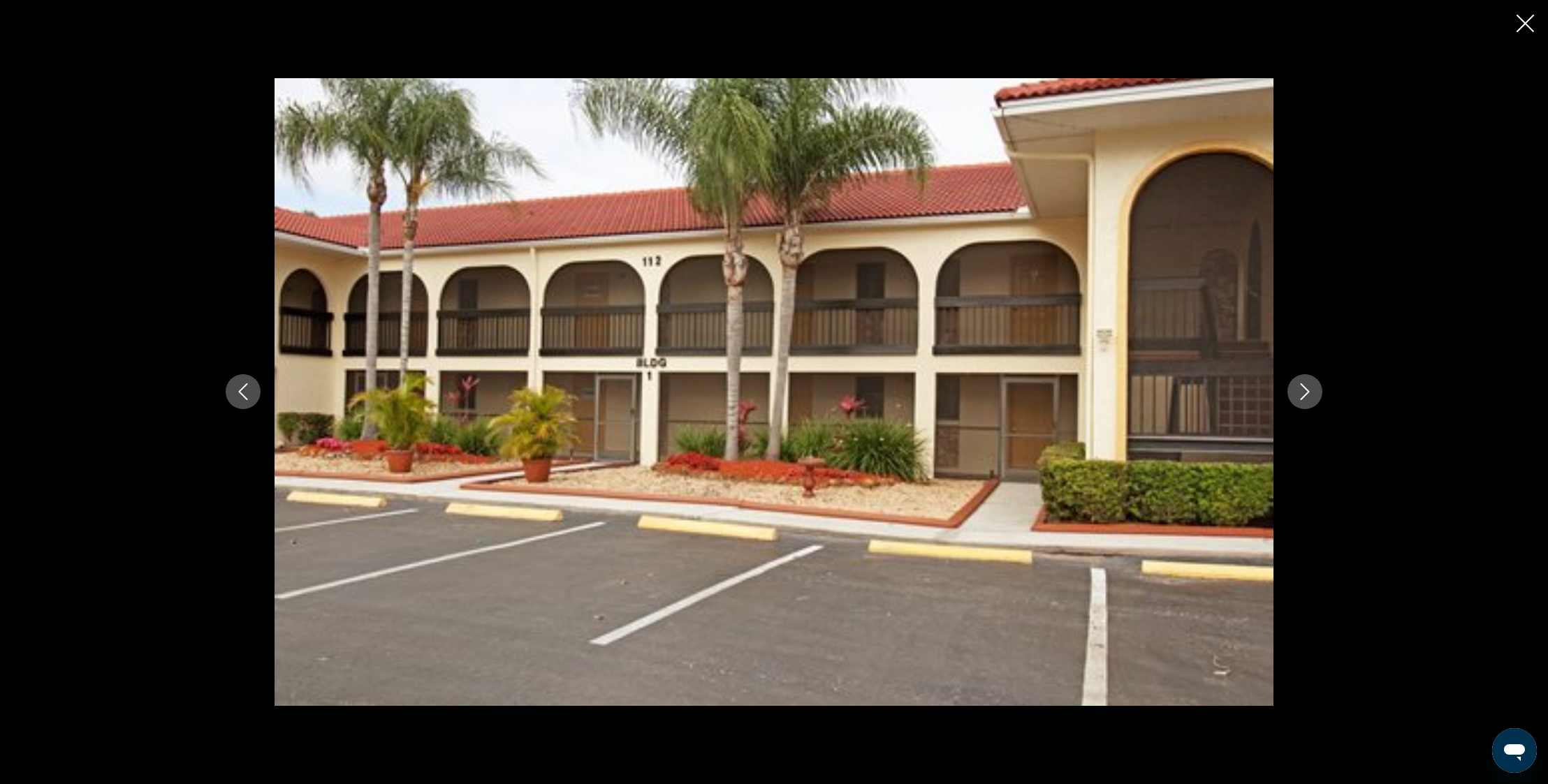
click at [1306, 393] on icon "Next image" at bounding box center [1304, 391] width 16 height 16
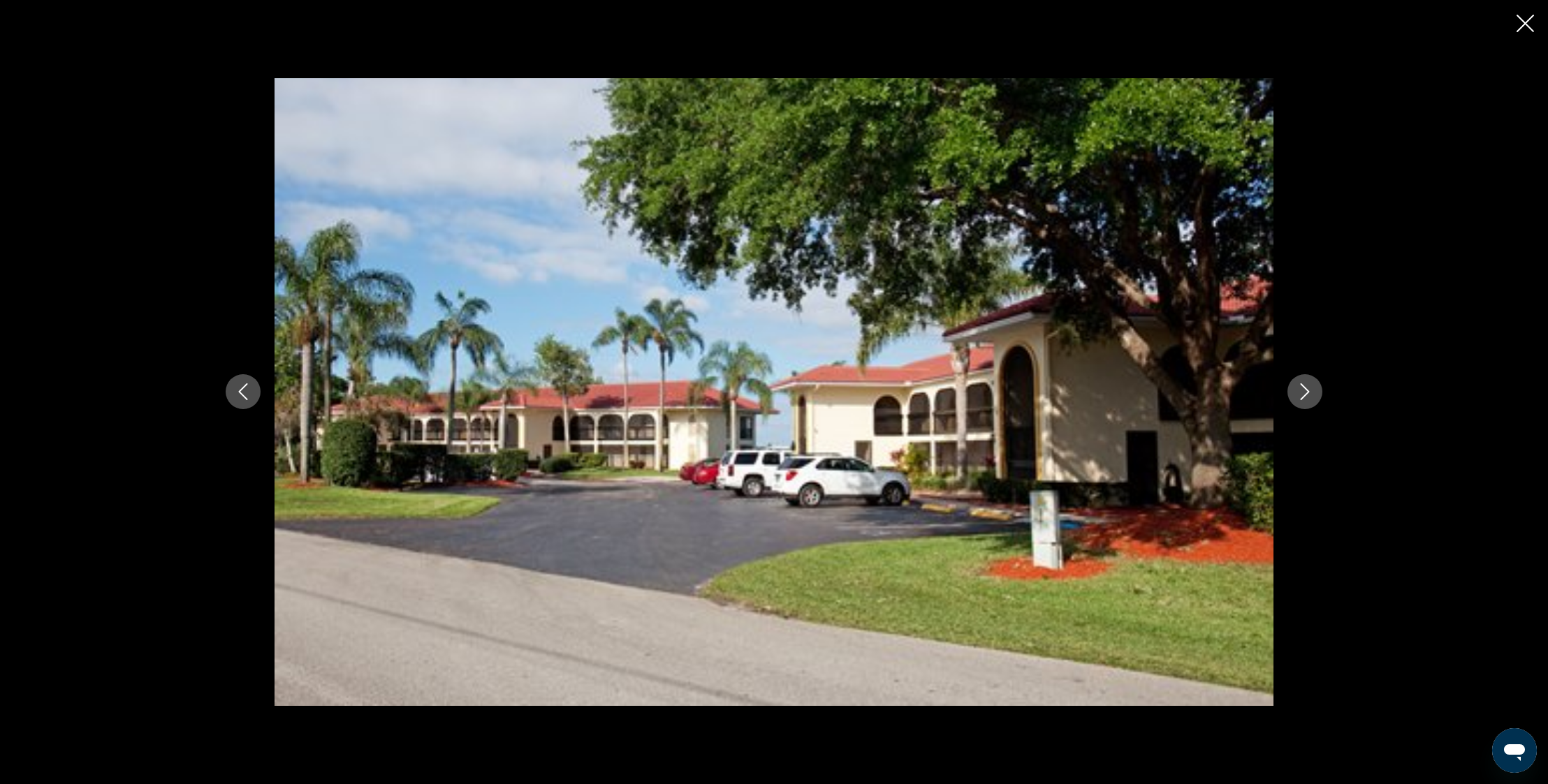
click at [1306, 393] on icon "Next image" at bounding box center [1304, 391] width 16 height 16
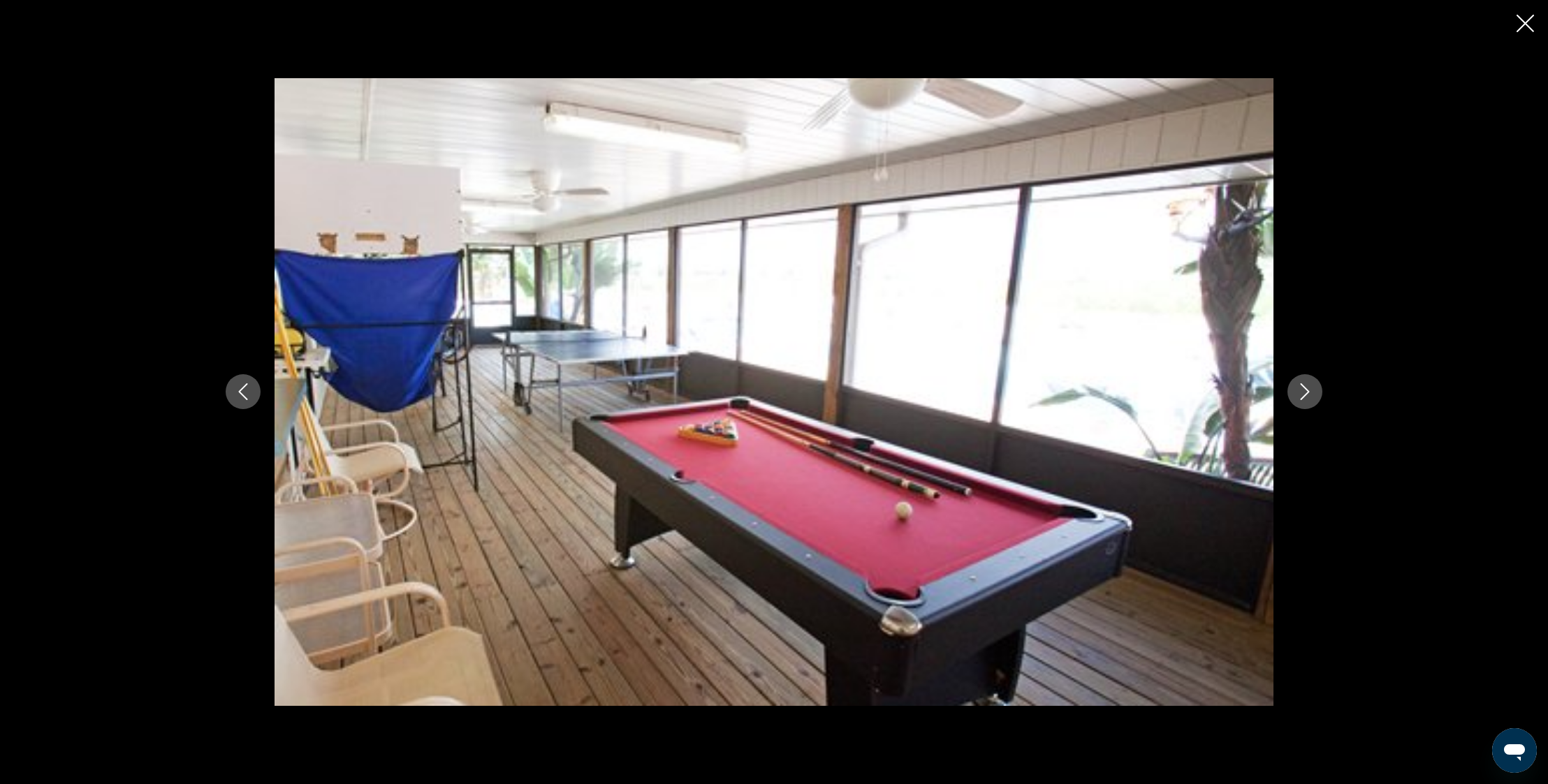
click at [1306, 393] on icon "Next image" at bounding box center [1304, 391] width 16 height 16
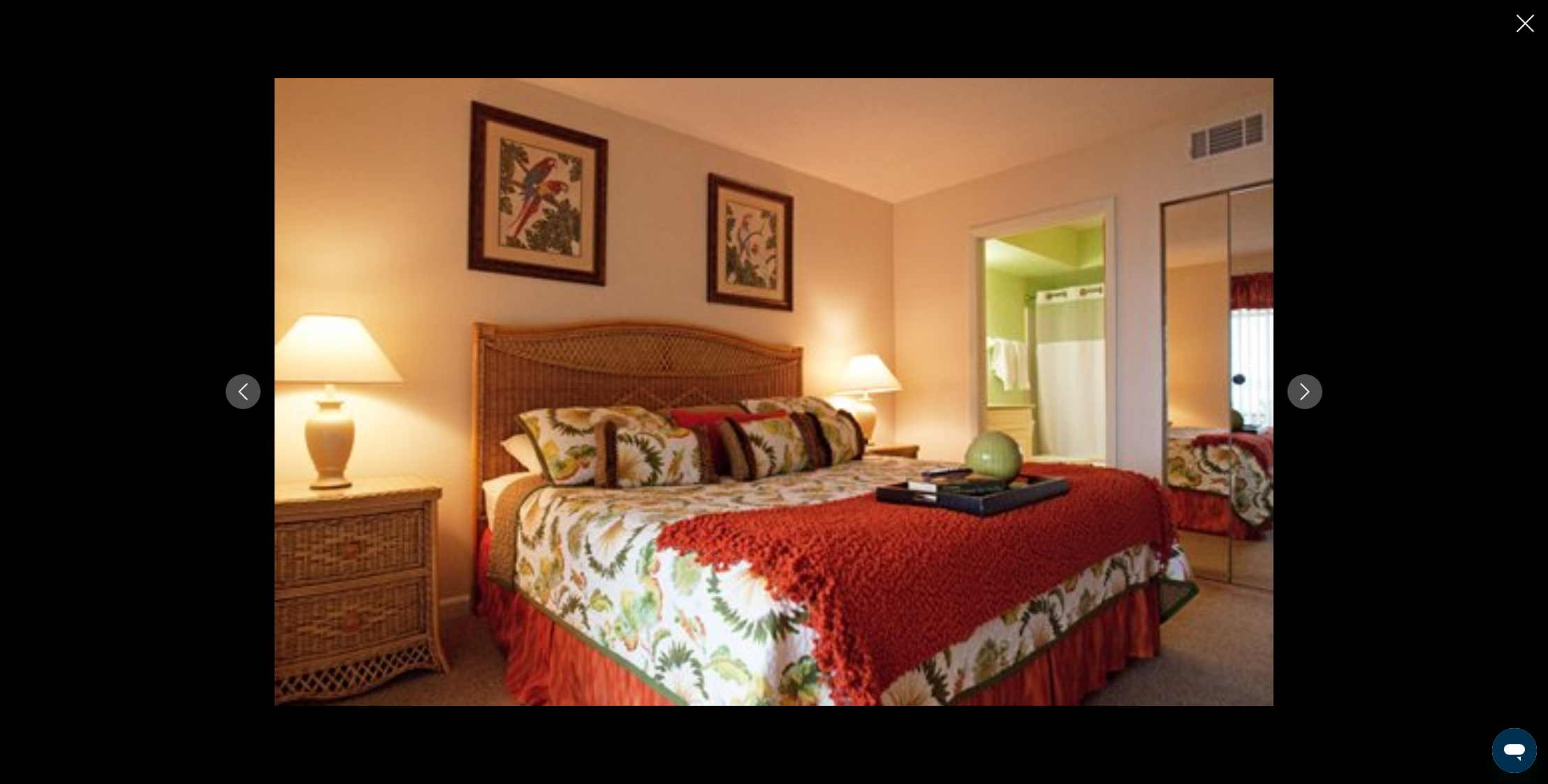
click at [1306, 393] on icon "Next image" at bounding box center [1304, 391] width 16 height 16
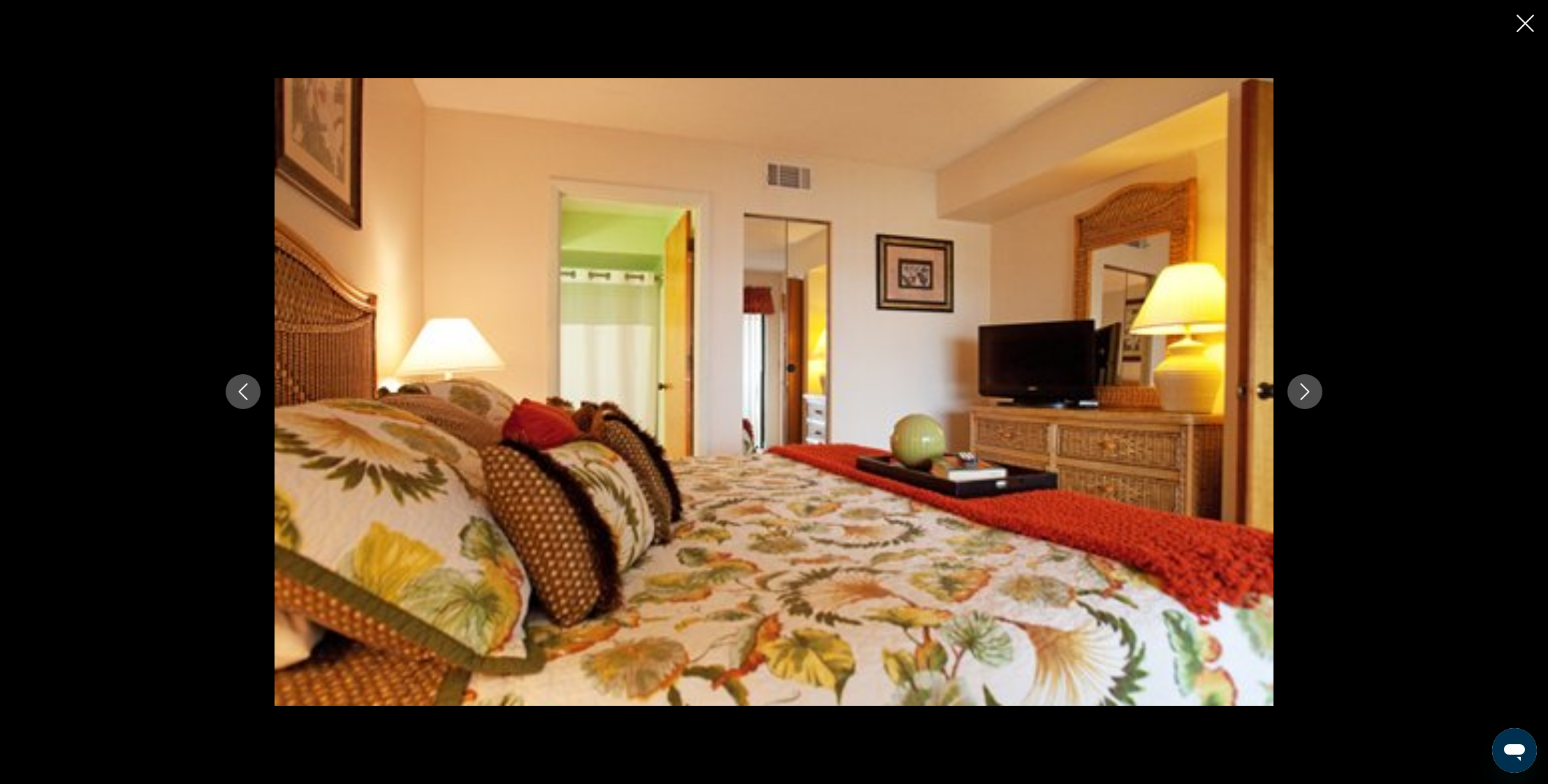
click at [1306, 393] on icon "Next image" at bounding box center [1304, 391] width 16 height 16
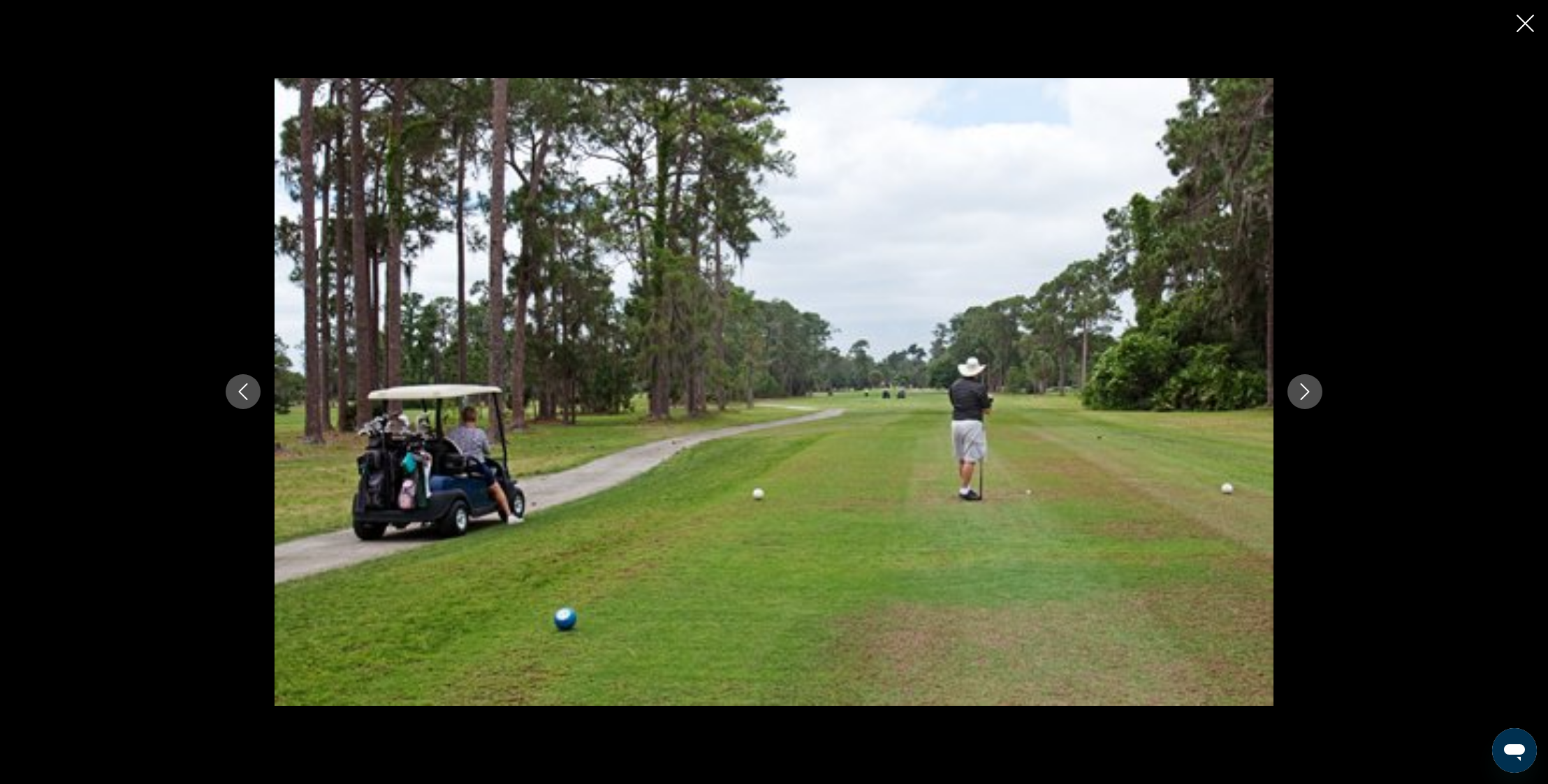
drag, startPoint x: 1287, startPoint y: 402, endPoint x: 1294, endPoint y: 398, distance: 8.1
click at [1292, 399] on div "prev next" at bounding box center [773, 392] width 1125 height 627
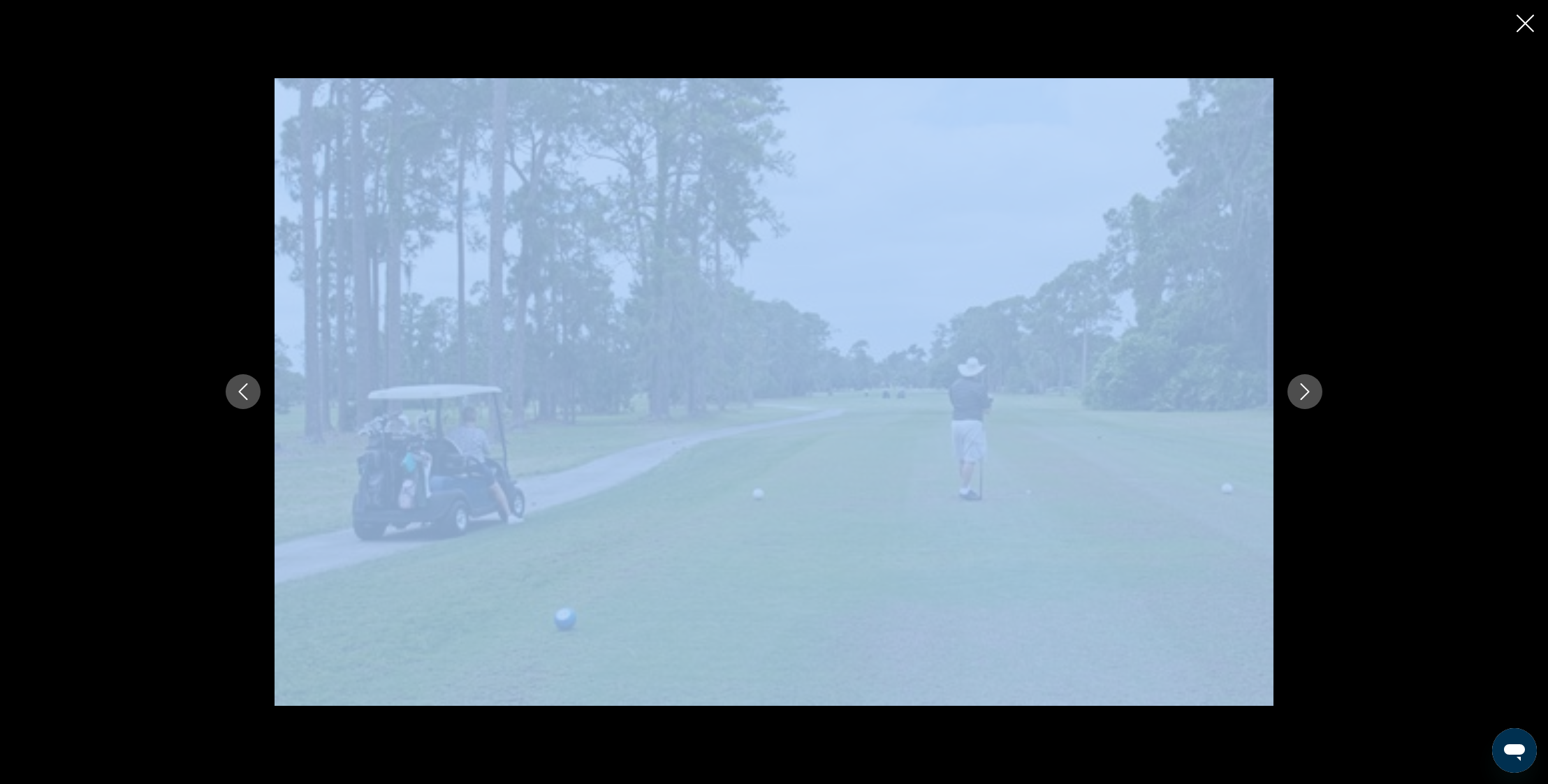
click at [1303, 396] on icon "Next image" at bounding box center [1304, 391] width 16 height 16
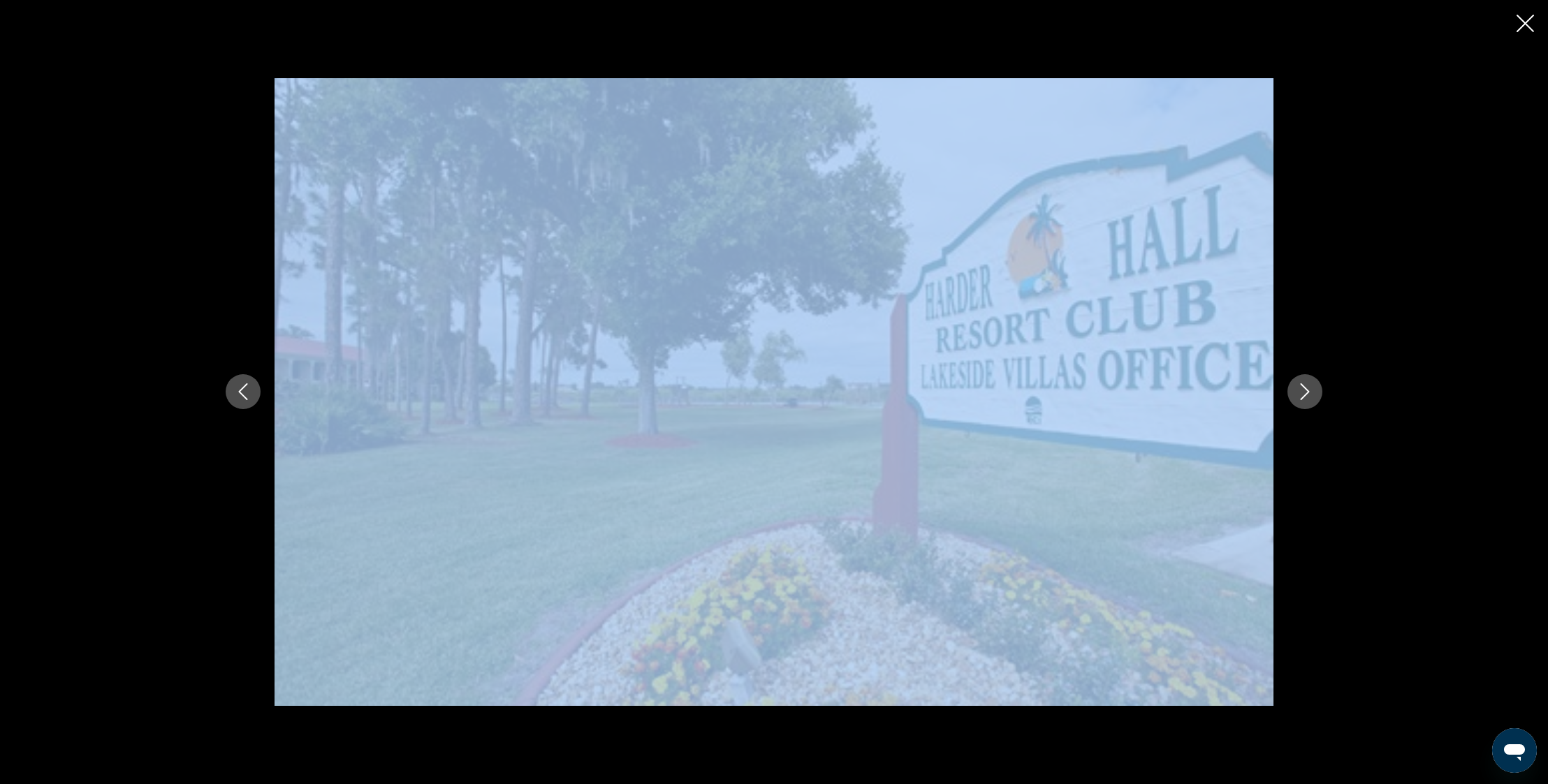
click at [1304, 396] on icon "Next image" at bounding box center [1304, 391] width 16 height 16
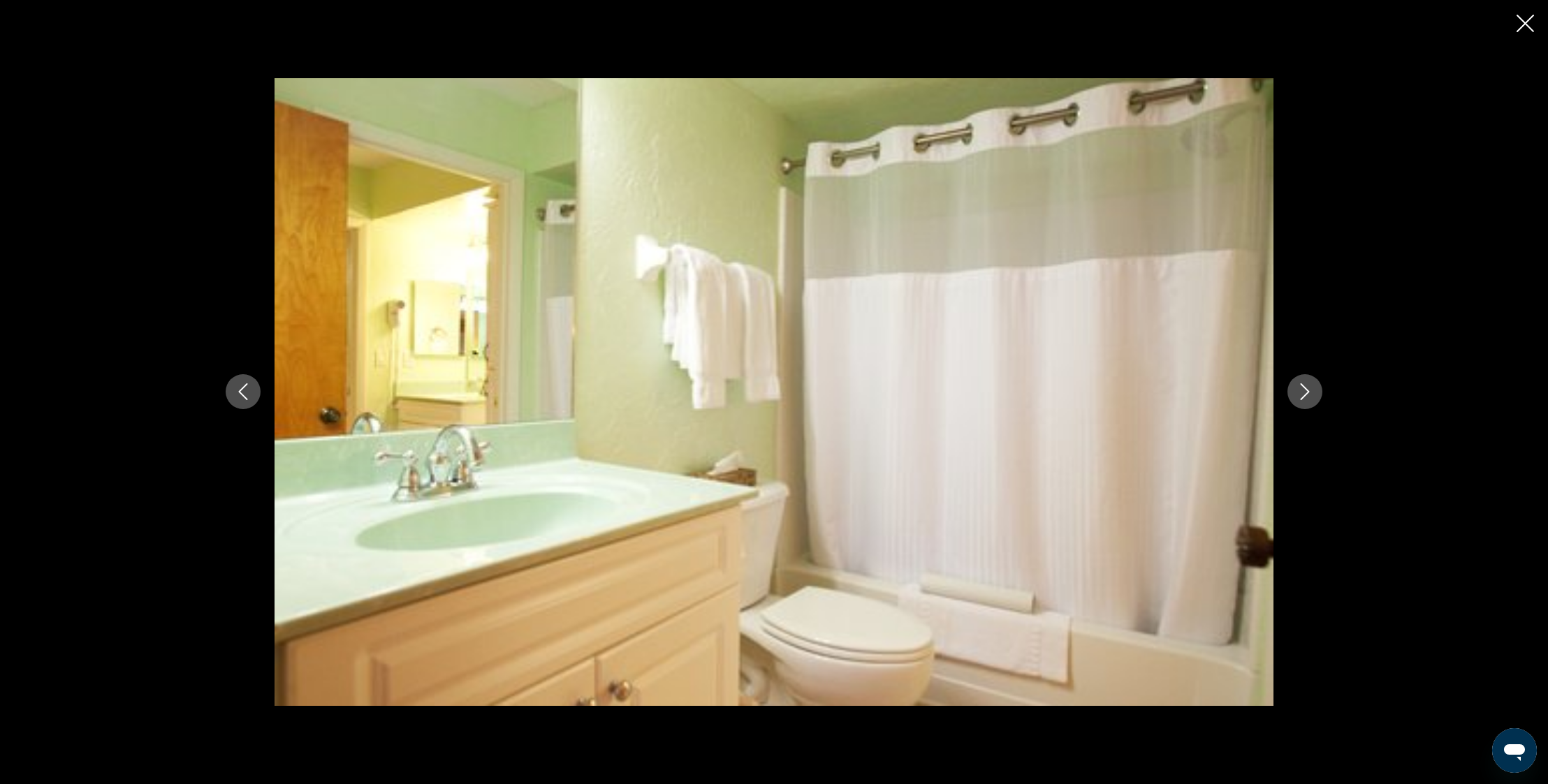
drag, startPoint x: 1347, startPoint y: 396, endPoint x: 1326, endPoint y: 406, distance: 23.3
click at [1347, 396] on div "prev next" at bounding box center [774, 392] width 1548 height 784
click at [1312, 391] on icon "Next image" at bounding box center [1304, 391] width 16 height 16
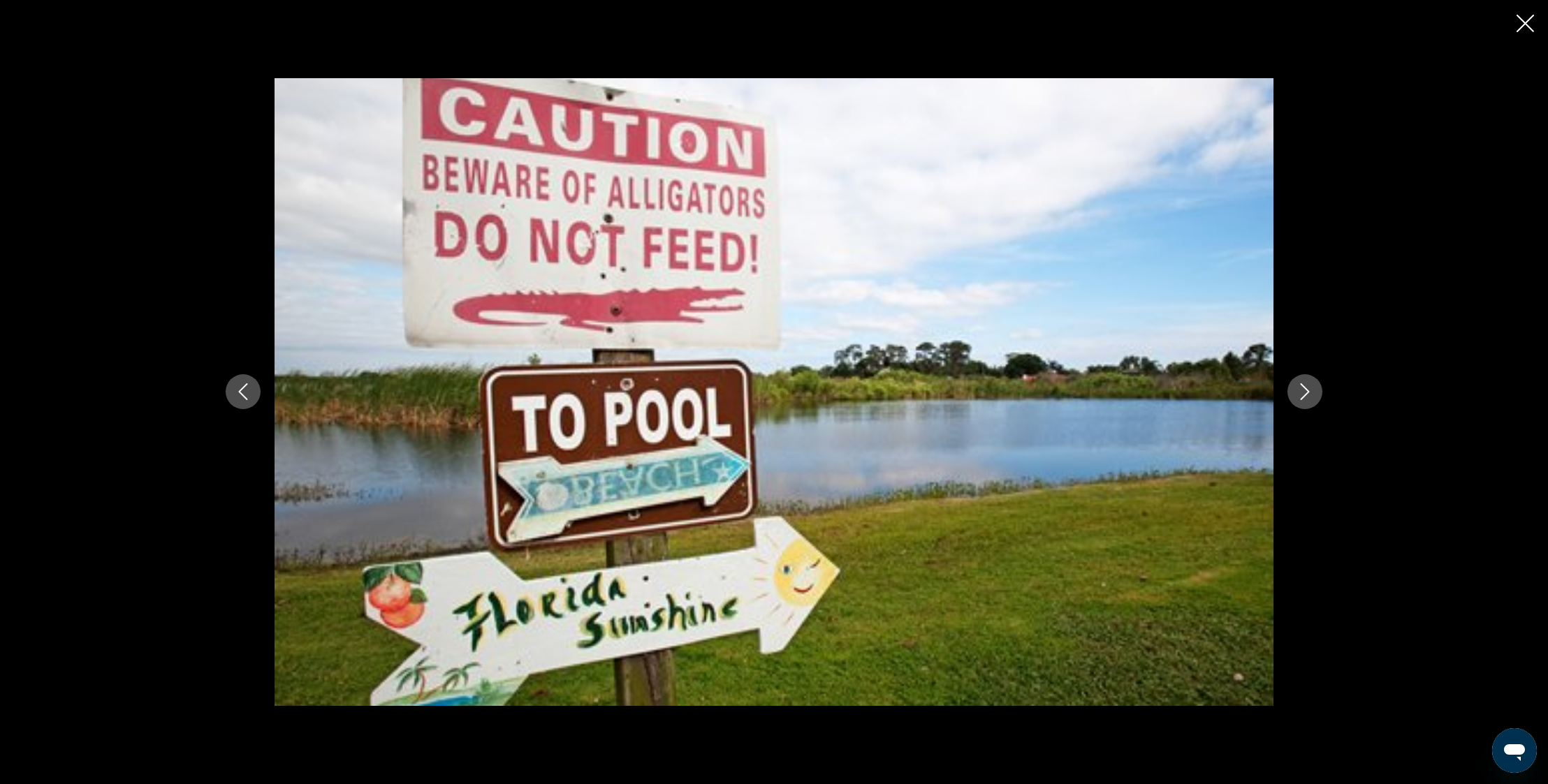
click at [1312, 393] on icon "Next image" at bounding box center [1304, 391] width 16 height 16
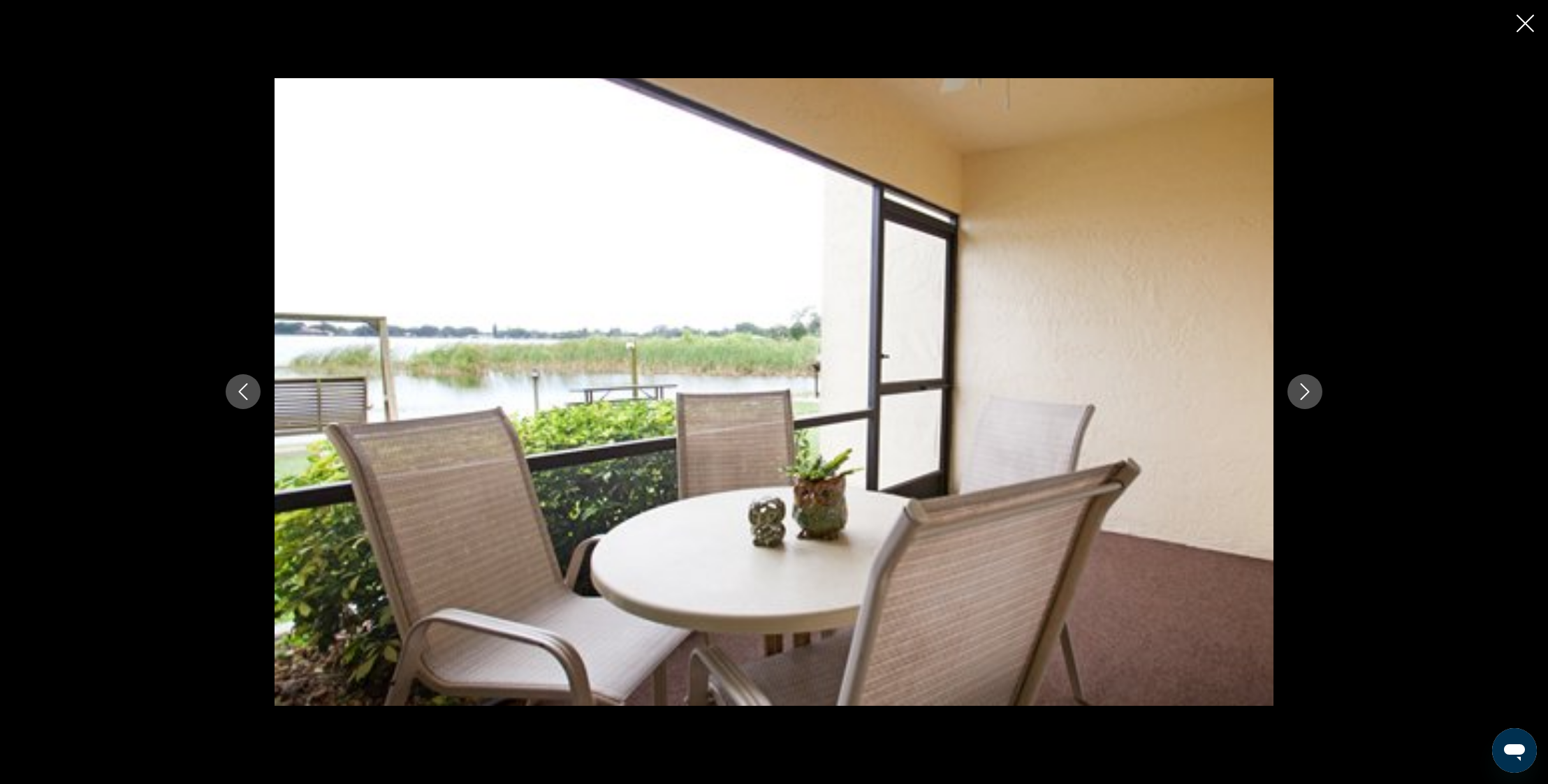
click at [1312, 393] on icon "Next image" at bounding box center [1304, 391] width 16 height 16
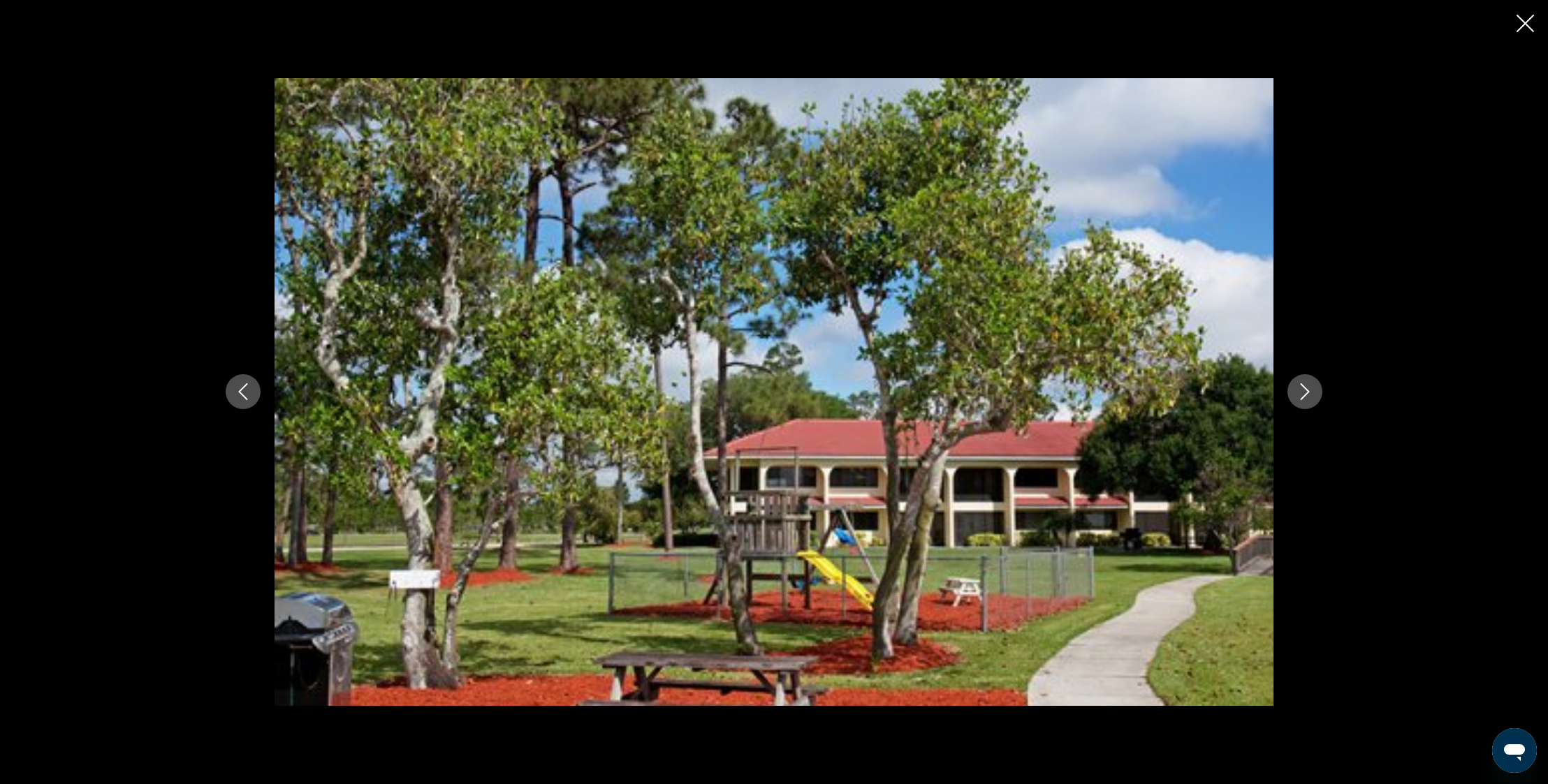
click at [1312, 393] on icon "Next image" at bounding box center [1304, 391] width 16 height 16
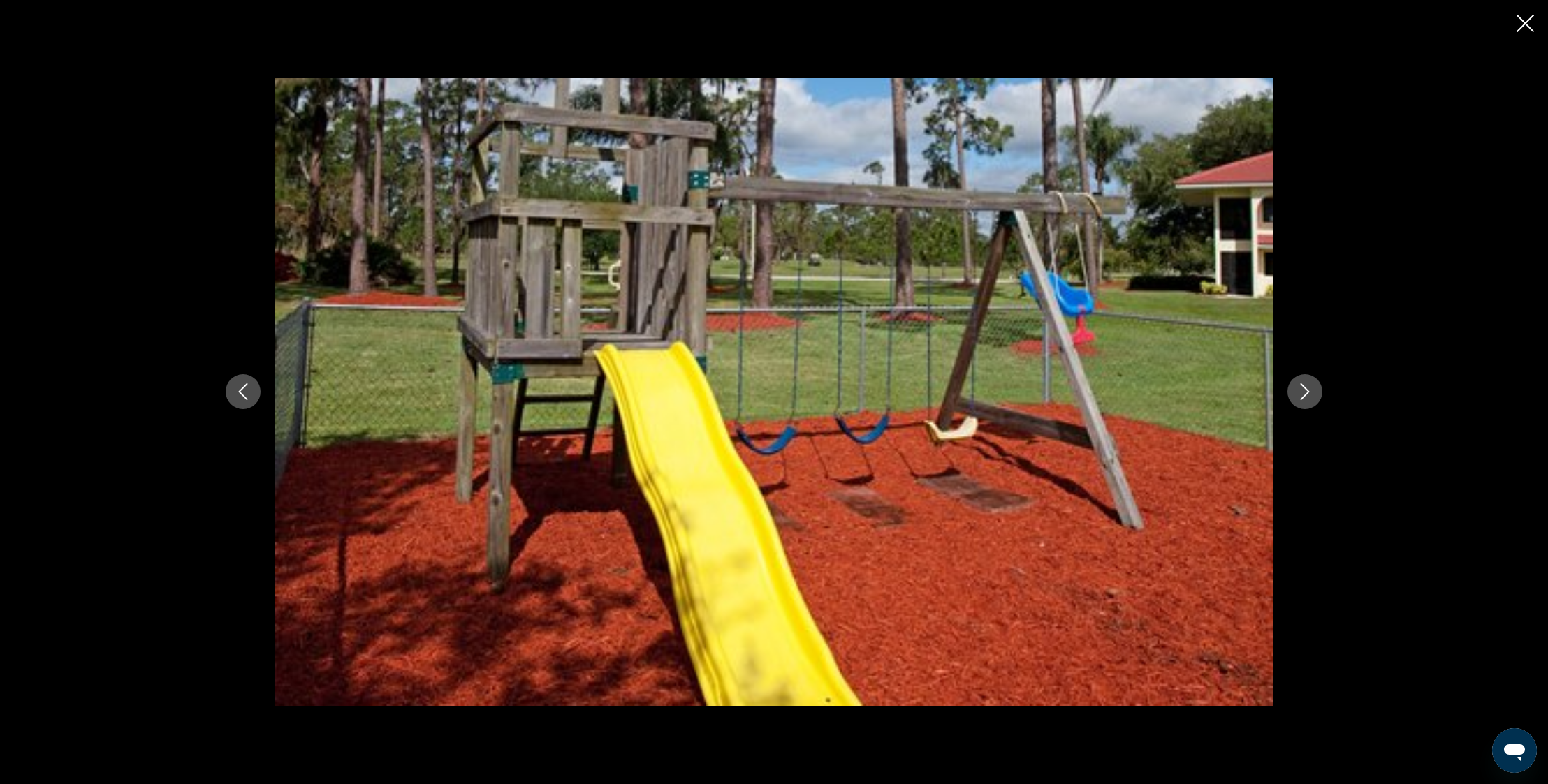
click at [1312, 391] on icon "Next image" at bounding box center [1304, 391] width 16 height 16
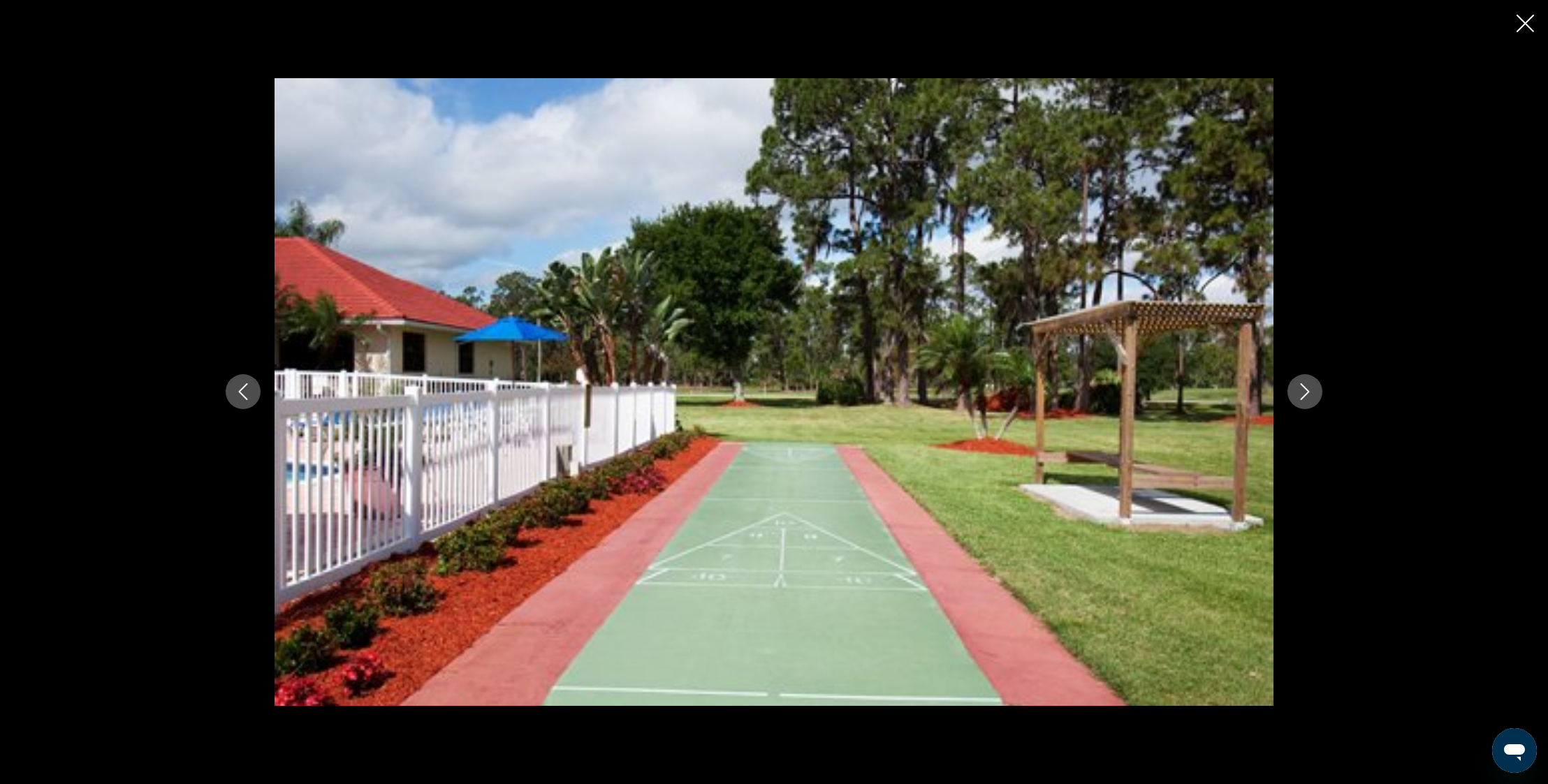
click at [1312, 391] on icon "Next image" at bounding box center [1304, 391] width 16 height 16
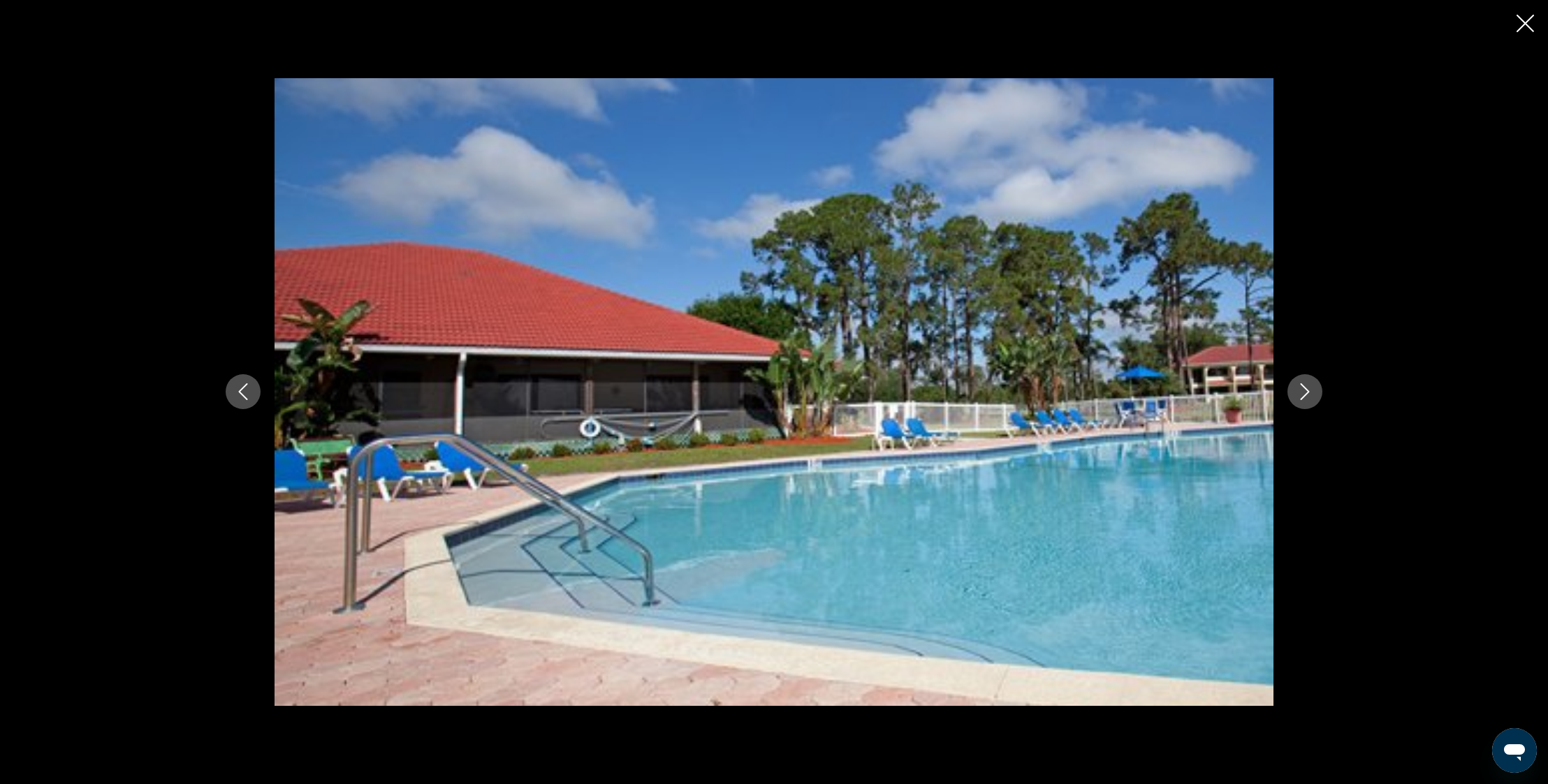
drag, startPoint x: 1526, startPoint y: 22, endPoint x: 1524, endPoint y: 34, distance: 12.2
click at [1525, 23] on icon "Close slideshow" at bounding box center [1525, 24] width 17 height 17
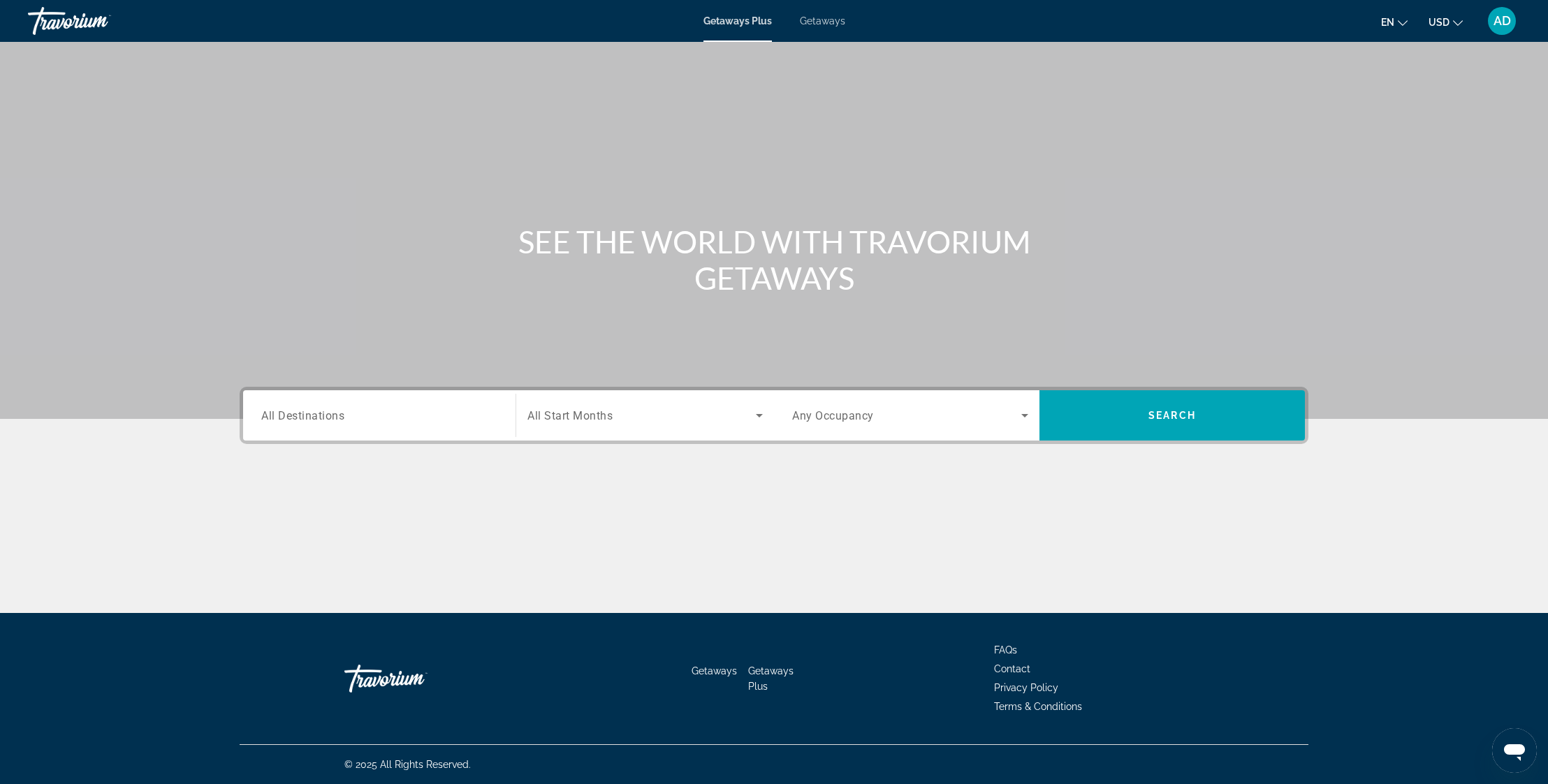
click at [338, 416] on span "All Destinations" at bounding box center [303, 415] width 83 height 14
click at [338, 416] on input "Destination All Destinations" at bounding box center [379, 416] width 236 height 16
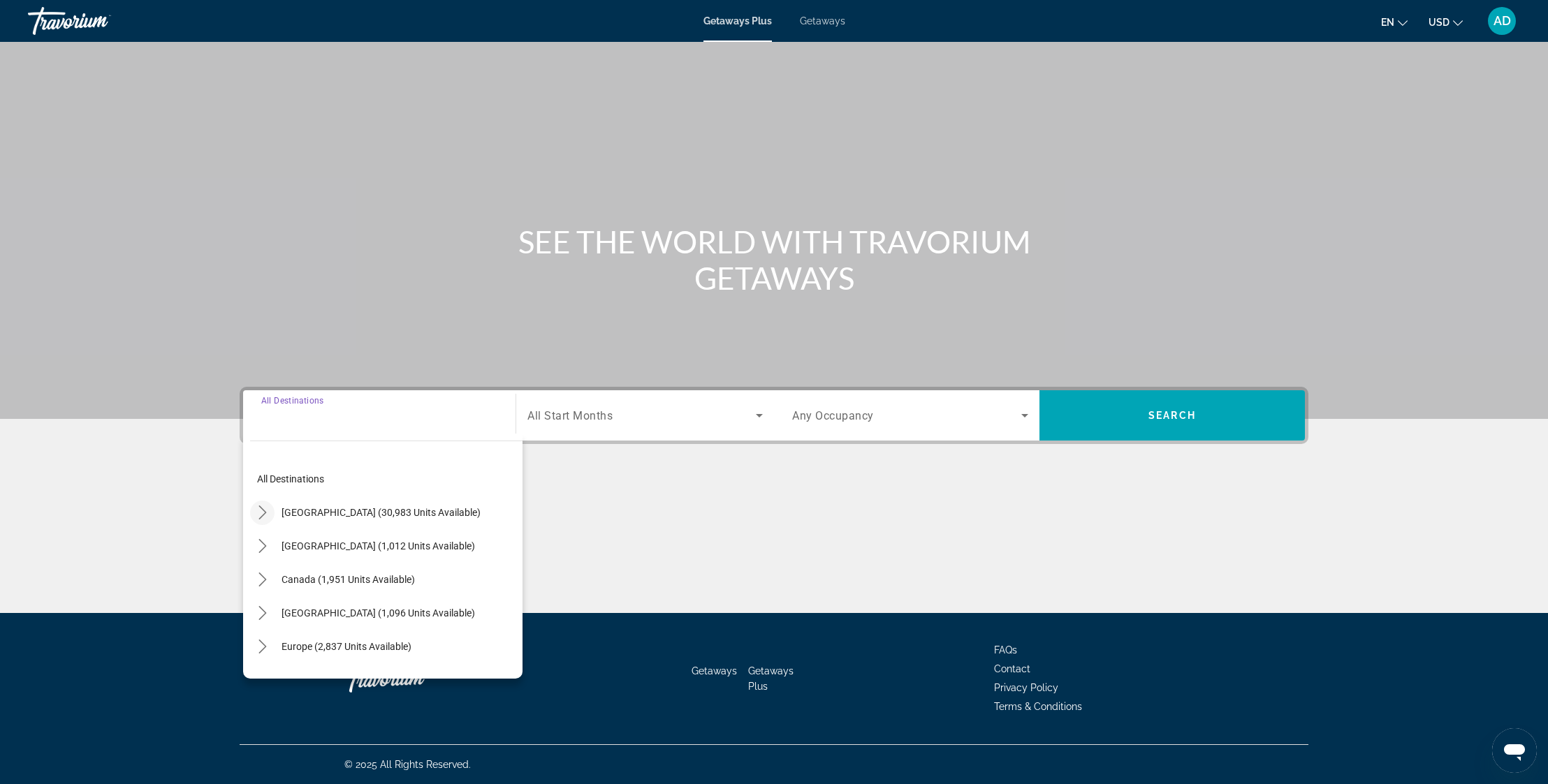
click at [258, 520] on mat-icon "Toggle United States (30,983 units available) submenu" at bounding box center [262, 513] width 24 height 24
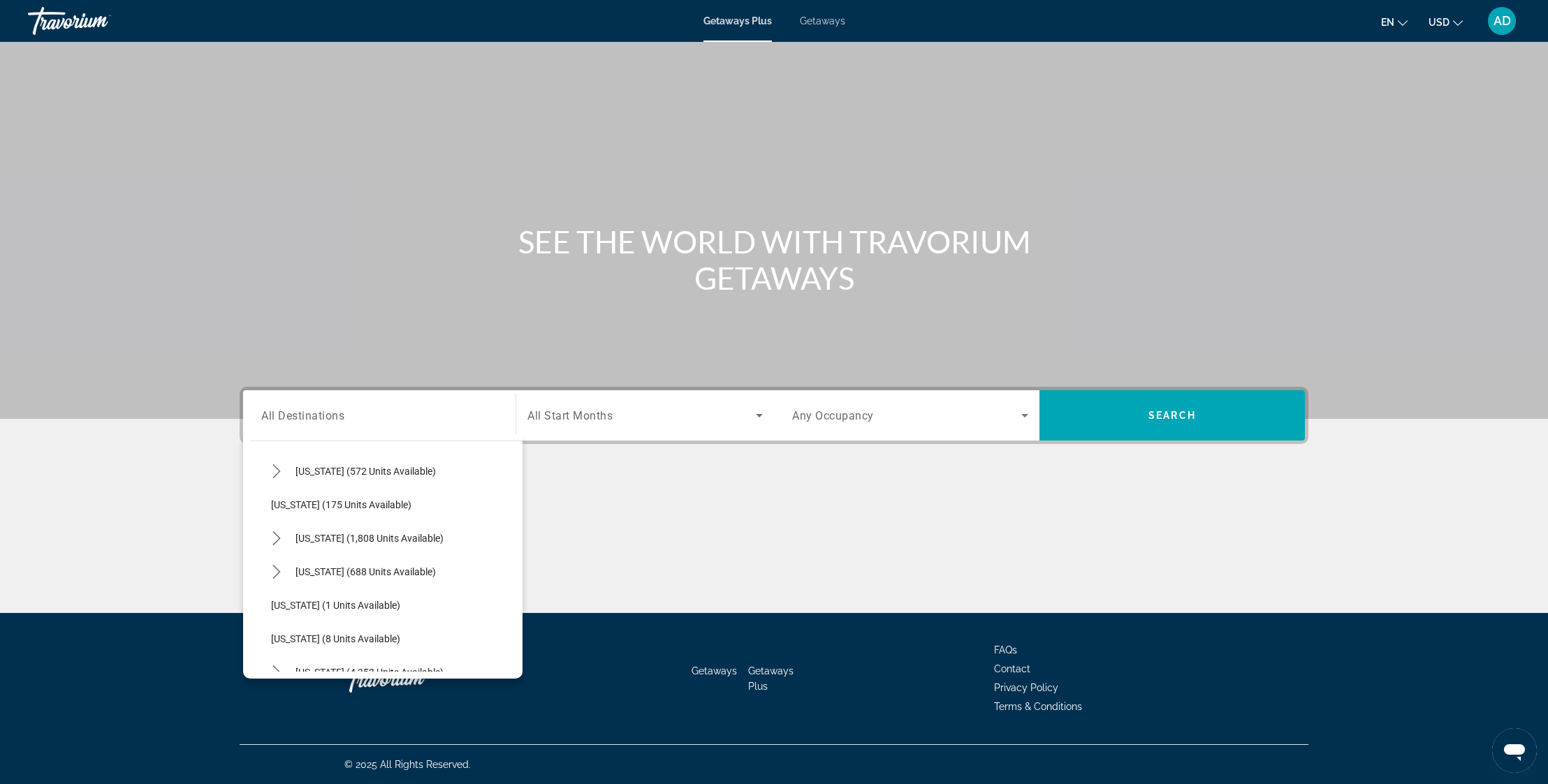
scroll to position [80, 0]
click at [278, 574] on icon "Toggle Florida (4,353 units available) submenu" at bounding box center [277, 570] width 14 height 14
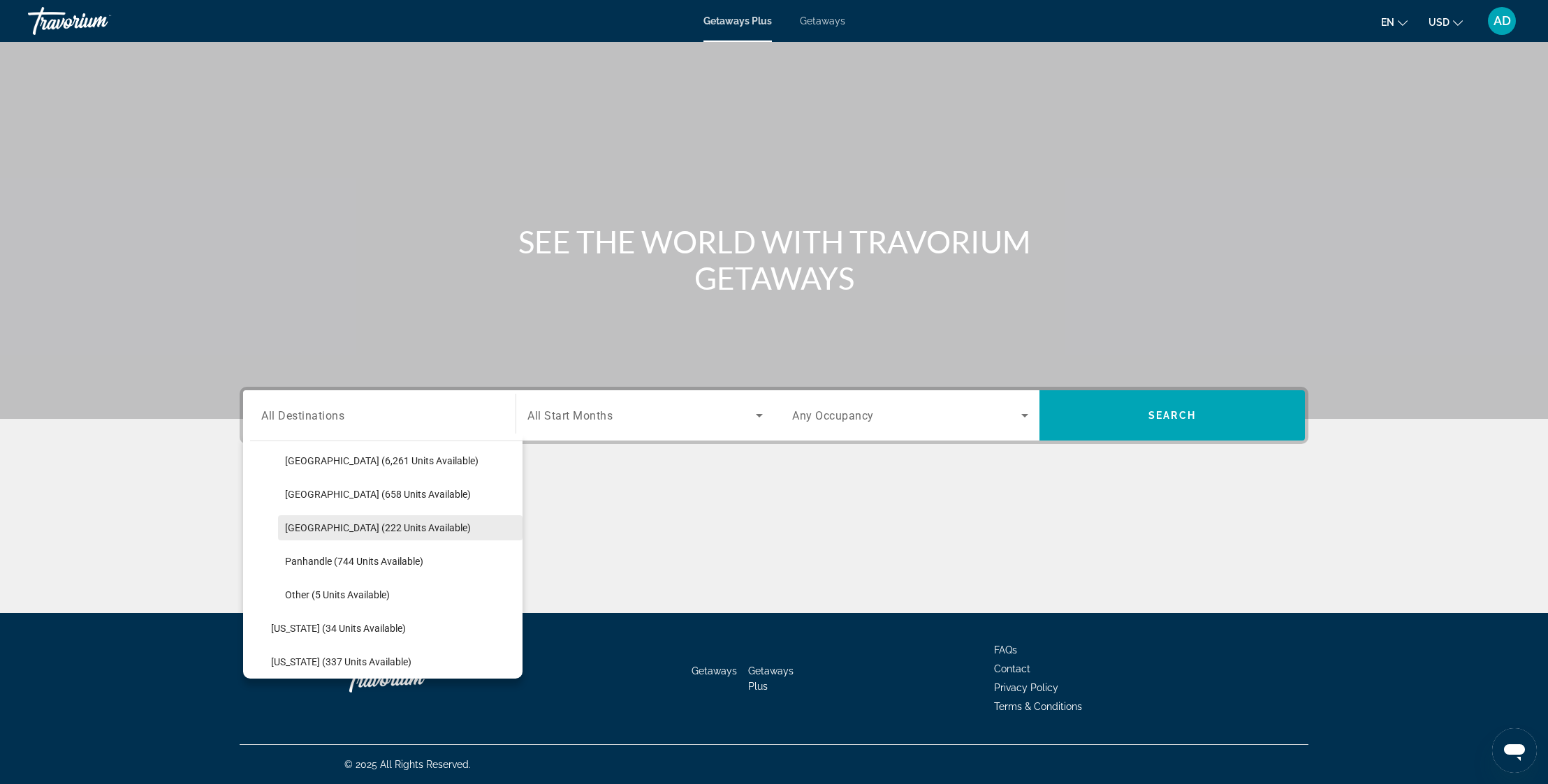
scroll to position [333, 0]
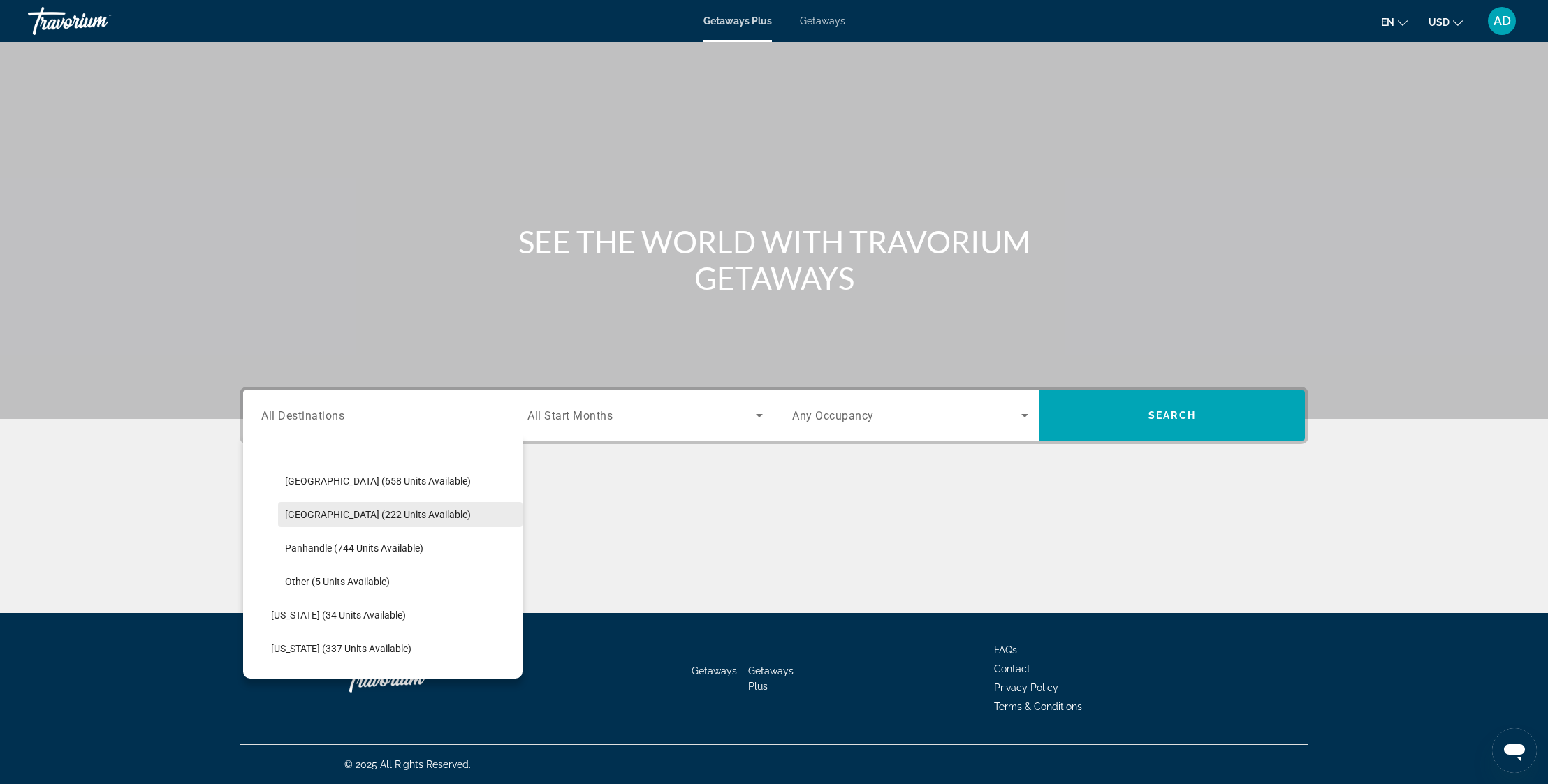
click at [364, 519] on span "[GEOGRAPHIC_DATA] (222 units available)" at bounding box center [378, 515] width 186 height 11
type input "**********"
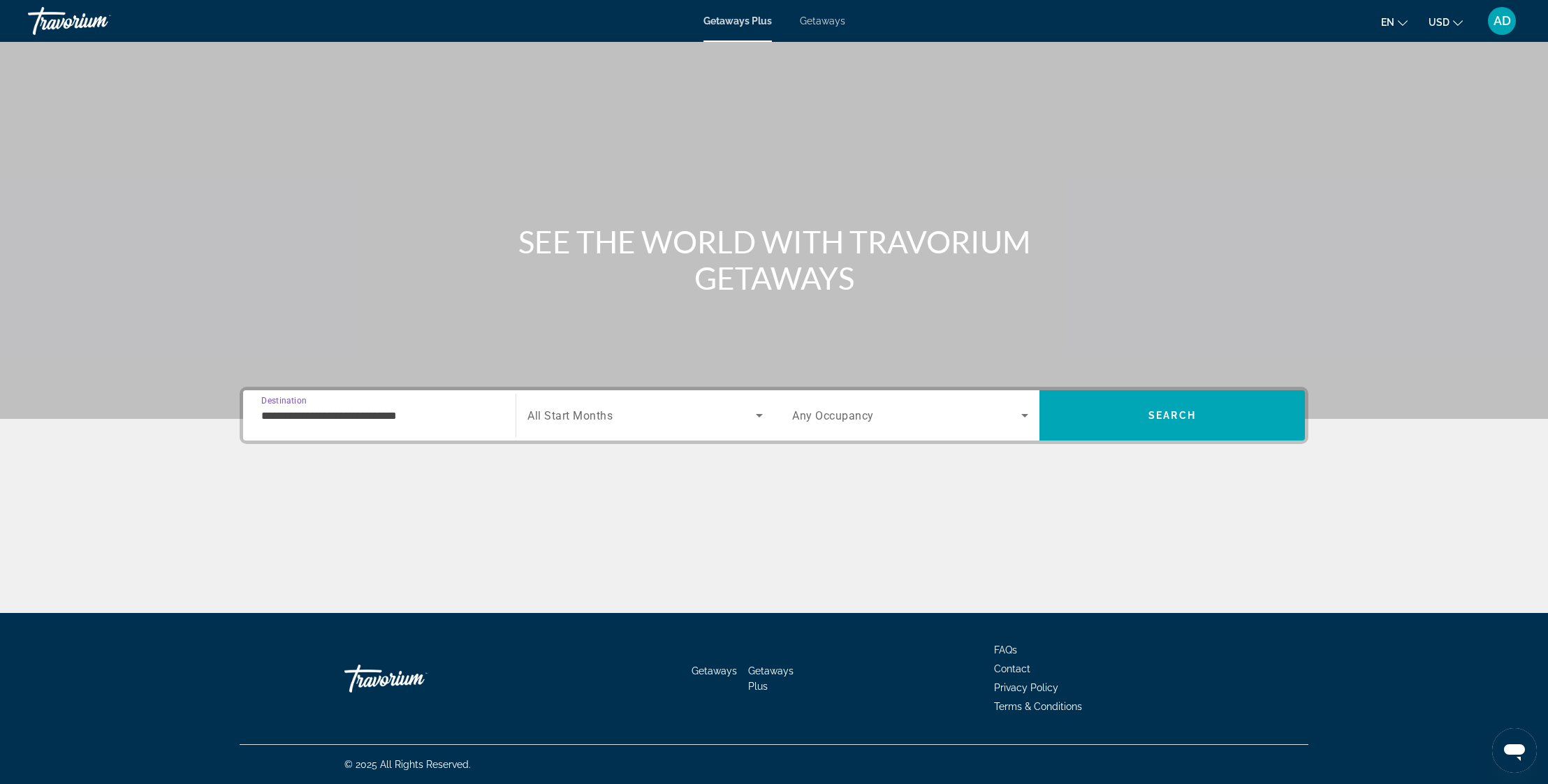
click at [648, 412] on span "Search widget" at bounding box center [642, 415] width 228 height 16
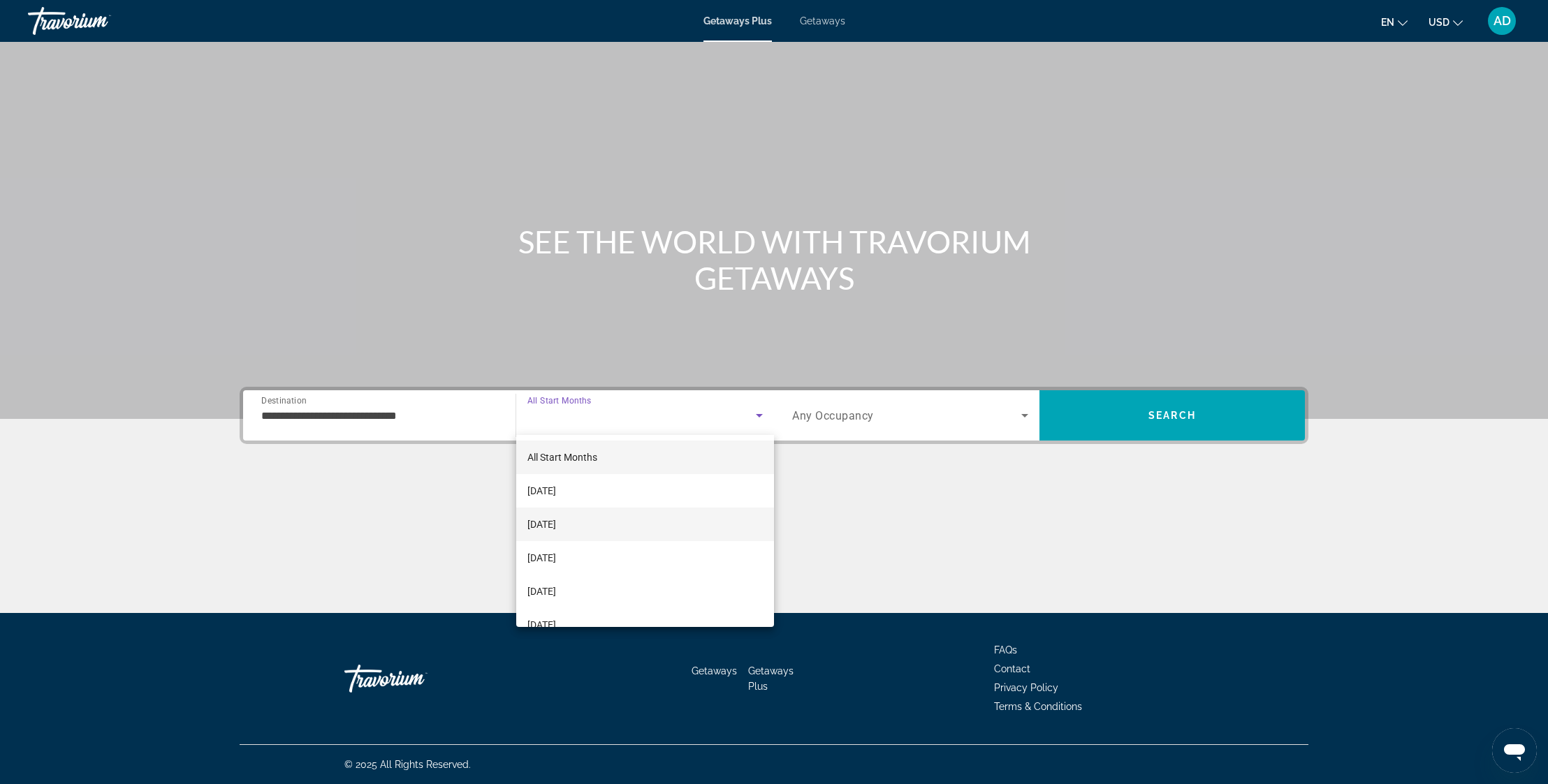
click at [556, 521] on span "[DATE]" at bounding box center [542, 524] width 29 height 16
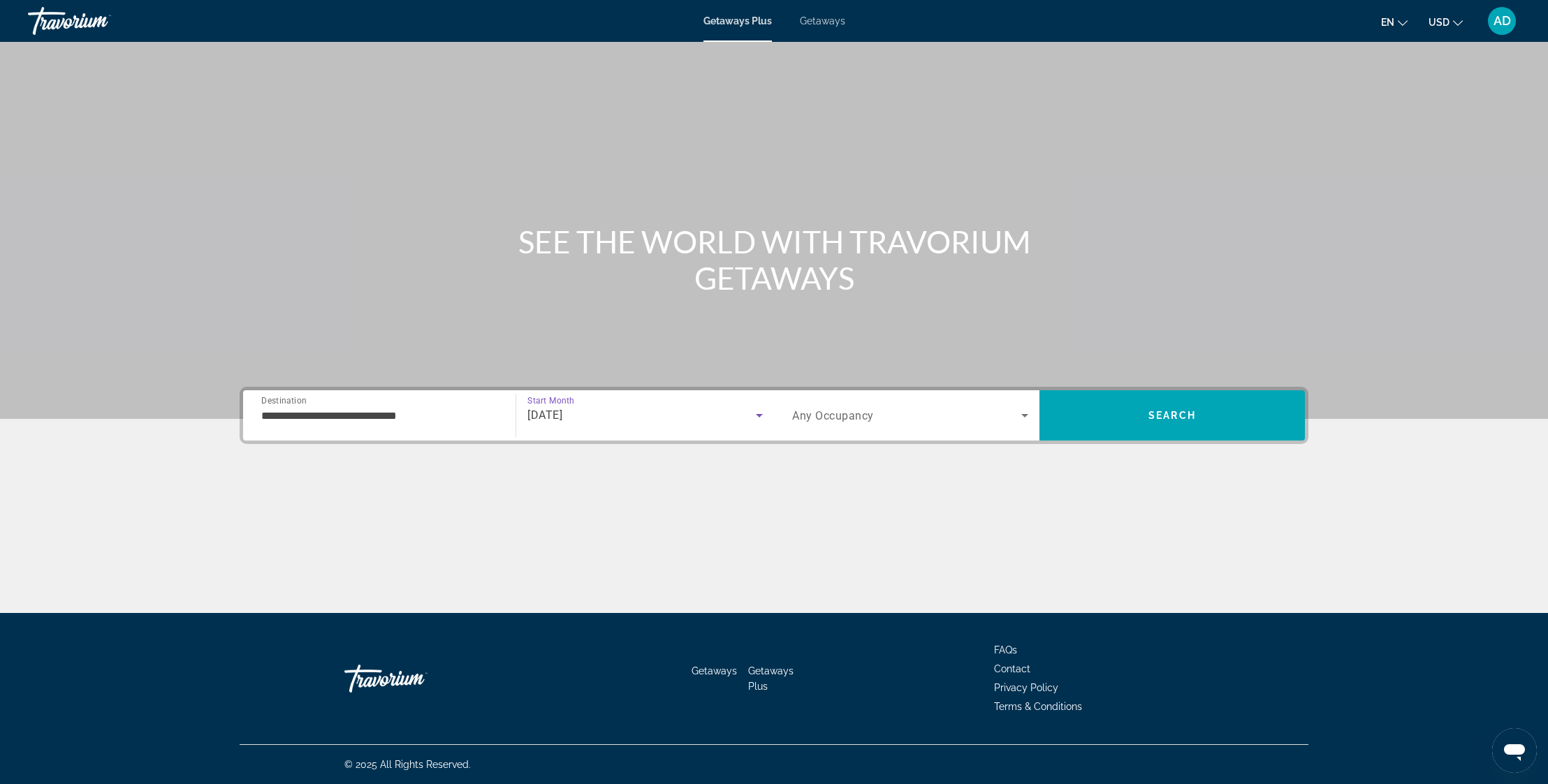
click at [1016, 409] on icon "Search widget" at bounding box center [1024, 415] width 16 height 16
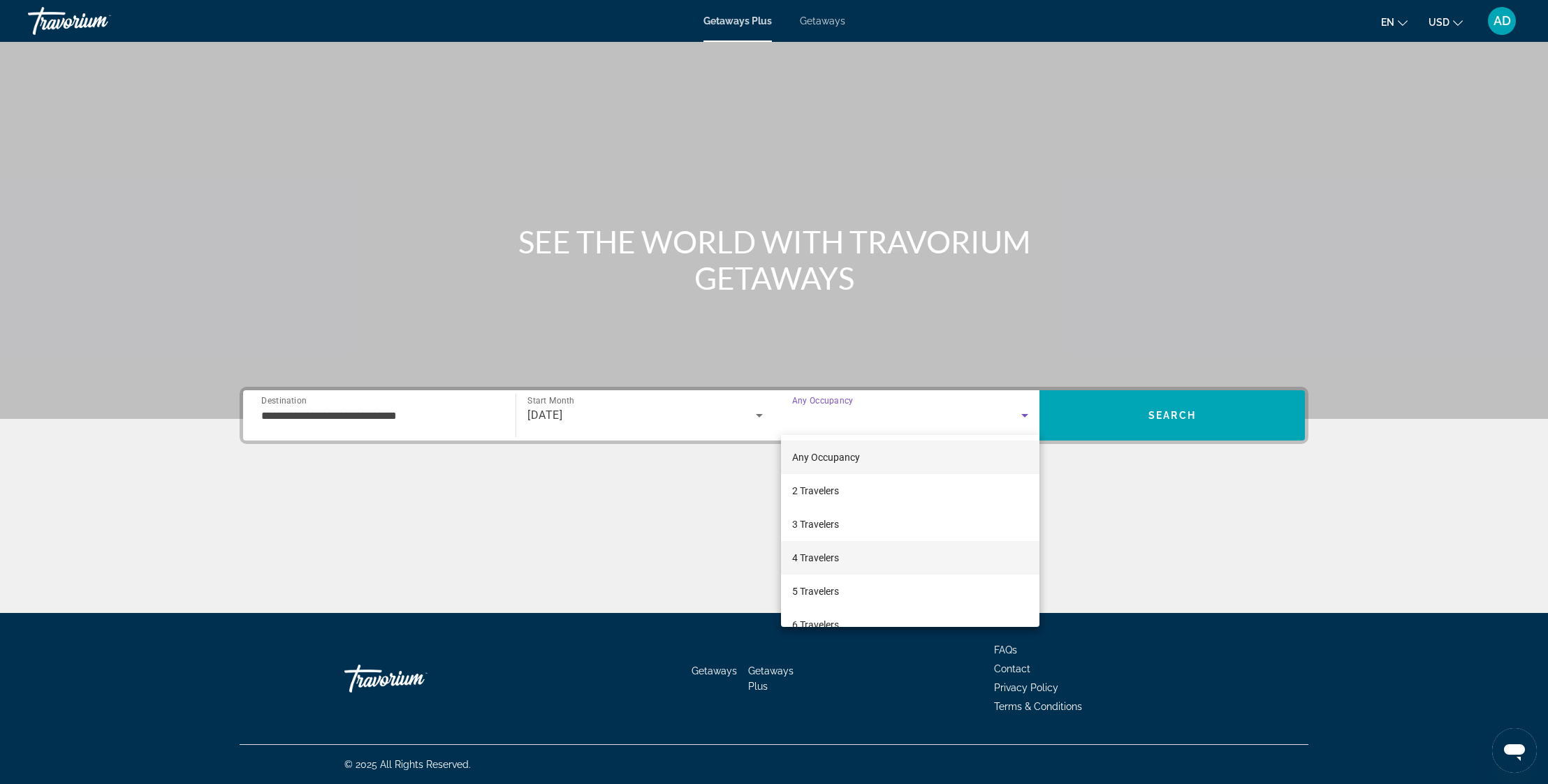
scroll to position [42, 0]
click at [861, 583] on mat-option "6 Travelers" at bounding box center [910, 583] width 258 height 34
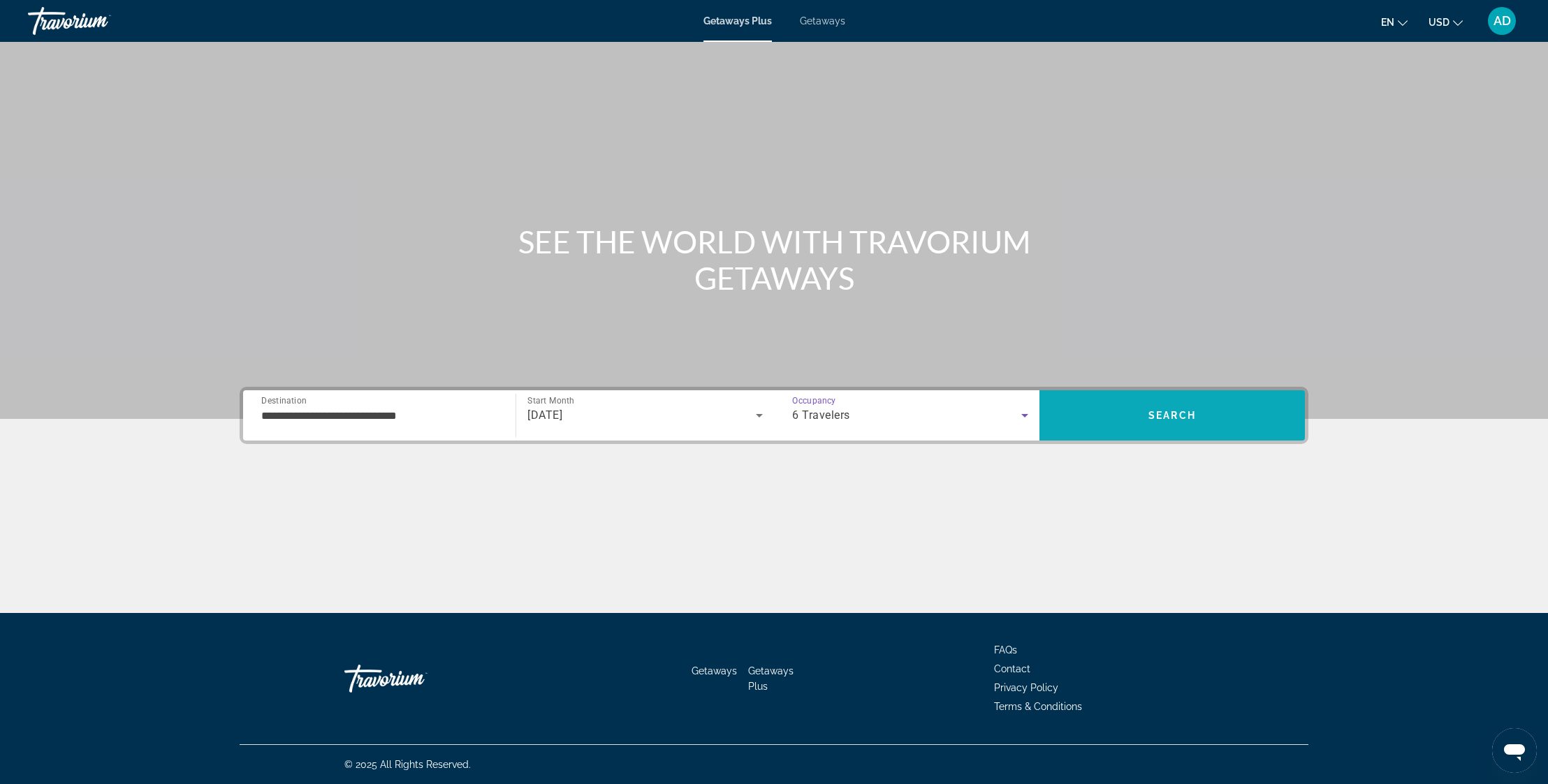
click at [1171, 408] on span "Search" at bounding box center [1172, 416] width 266 height 34
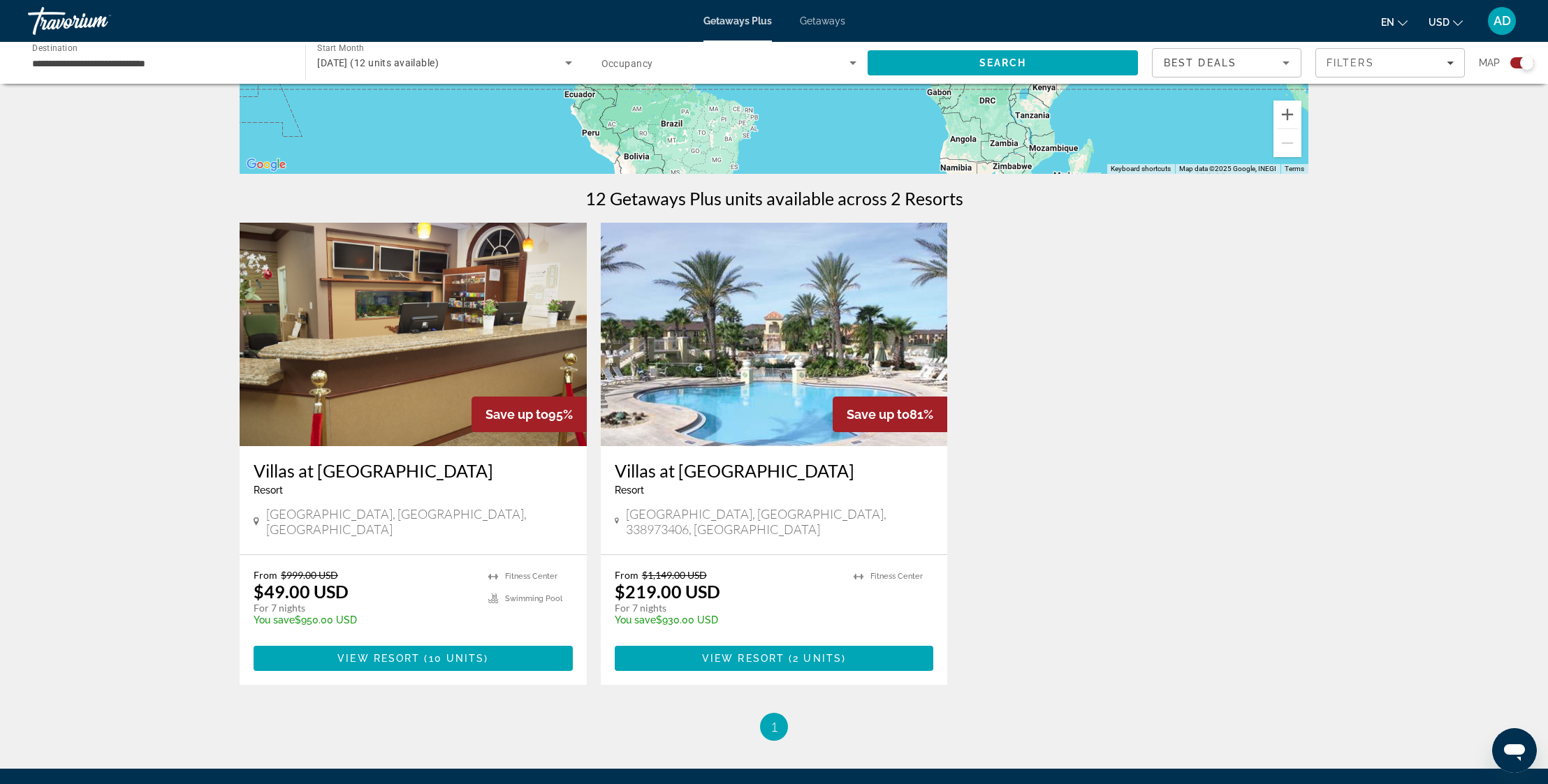
scroll to position [396, 0]
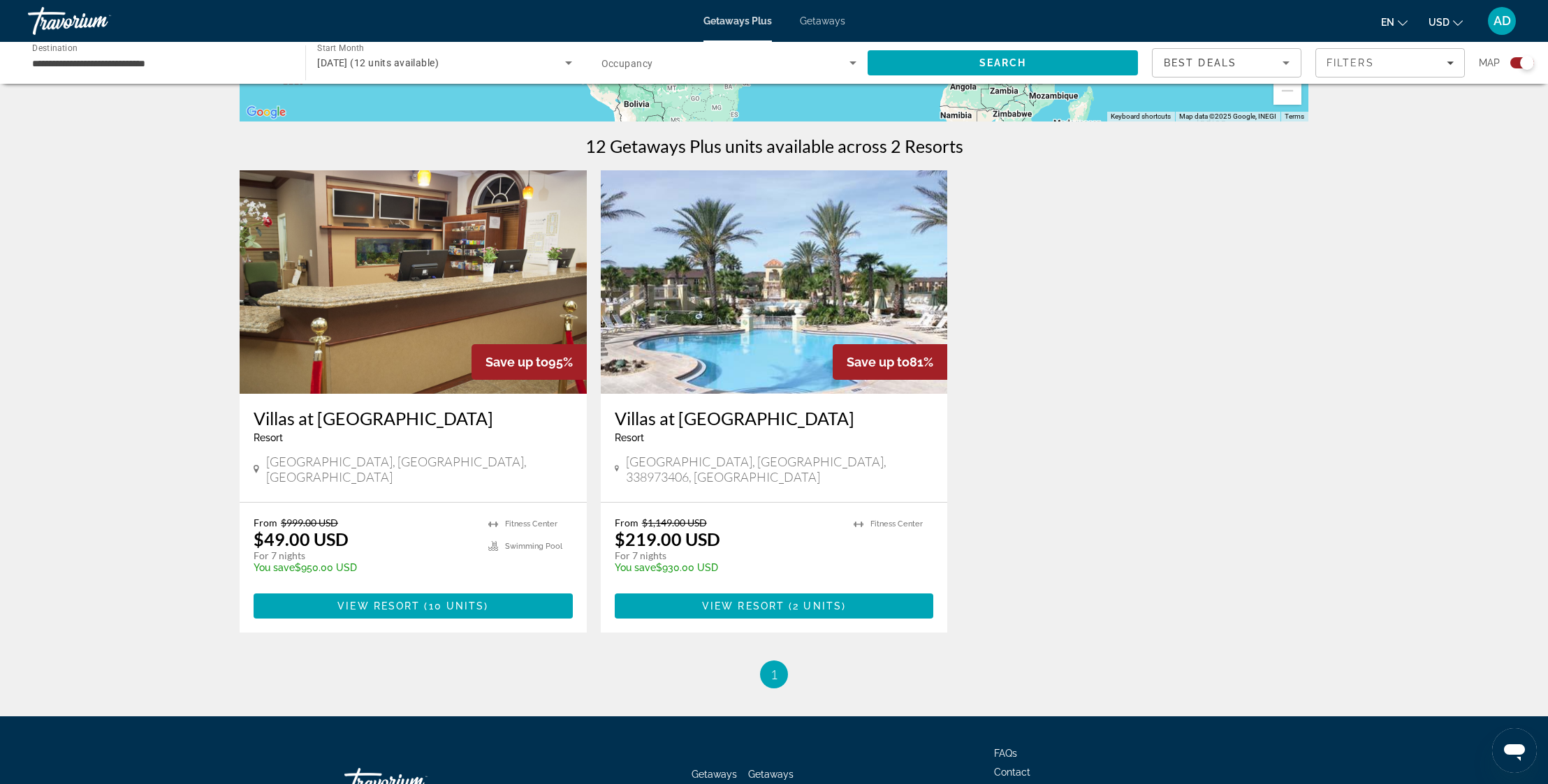
click at [458, 291] on img "Main content" at bounding box center [413, 282] width 347 height 223
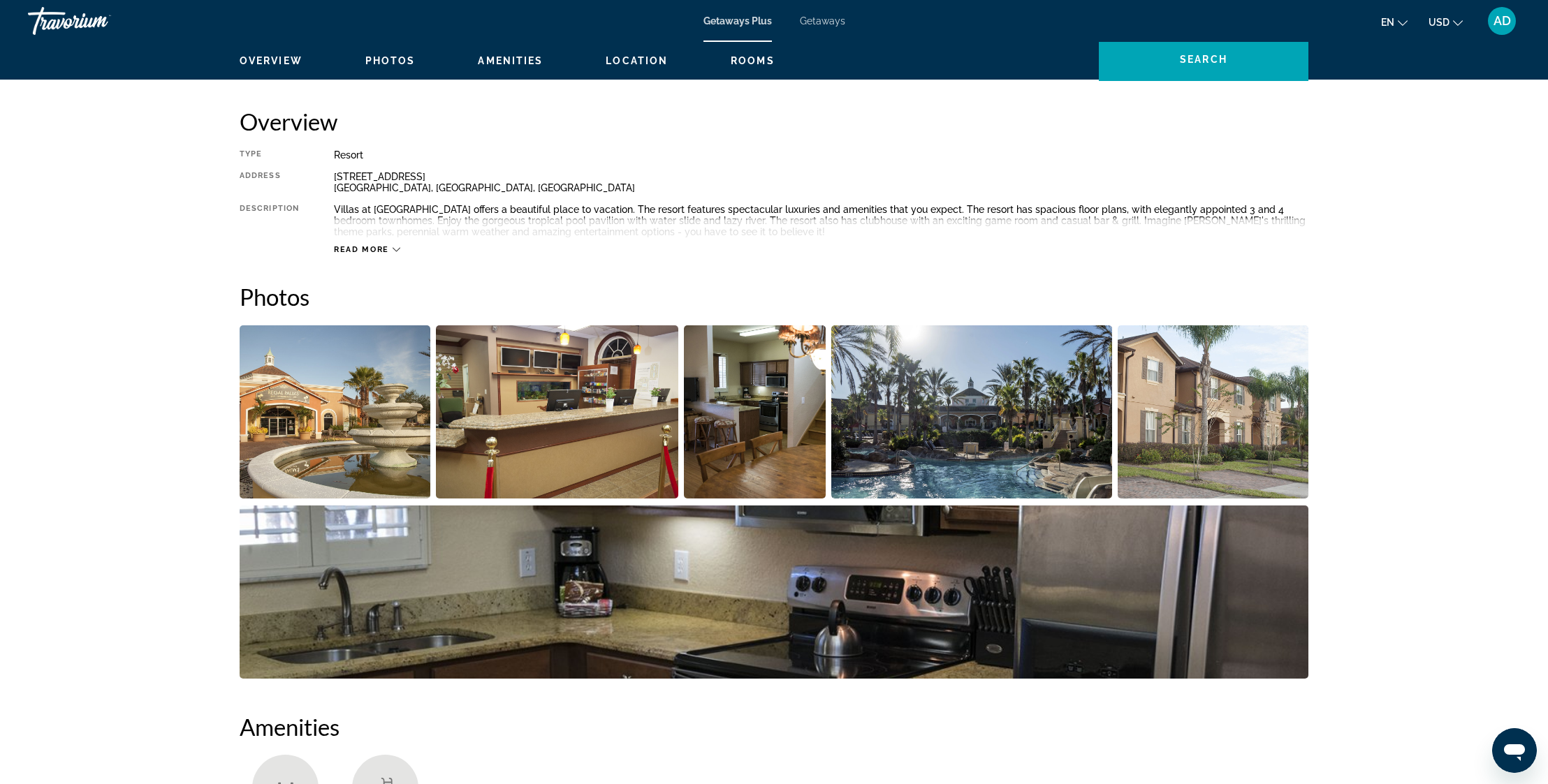
scroll to position [485, 0]
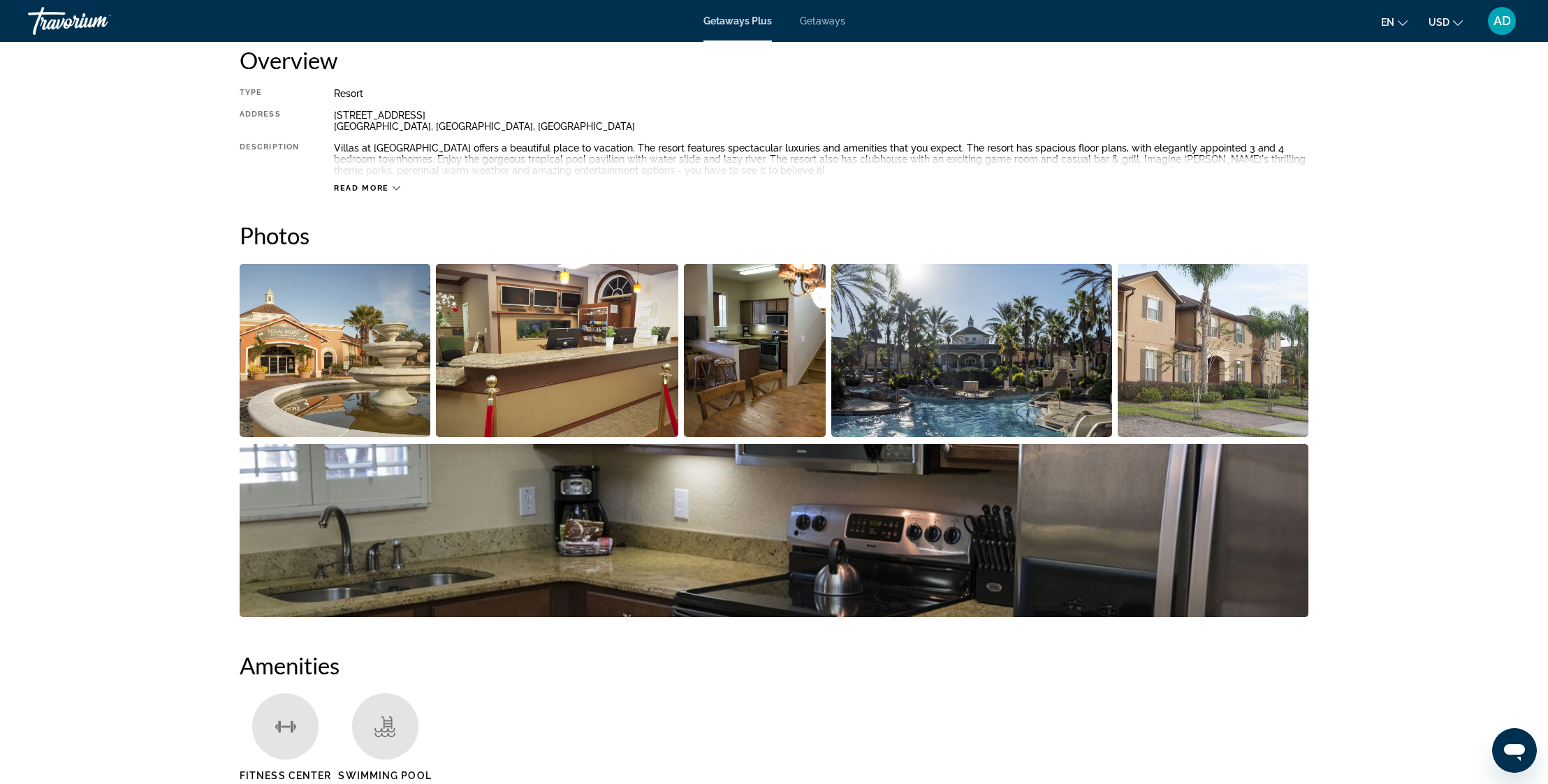
click at [376, 333] on img "Open full-screen image slider" at bounding box center [335, 351] width 191 height 174
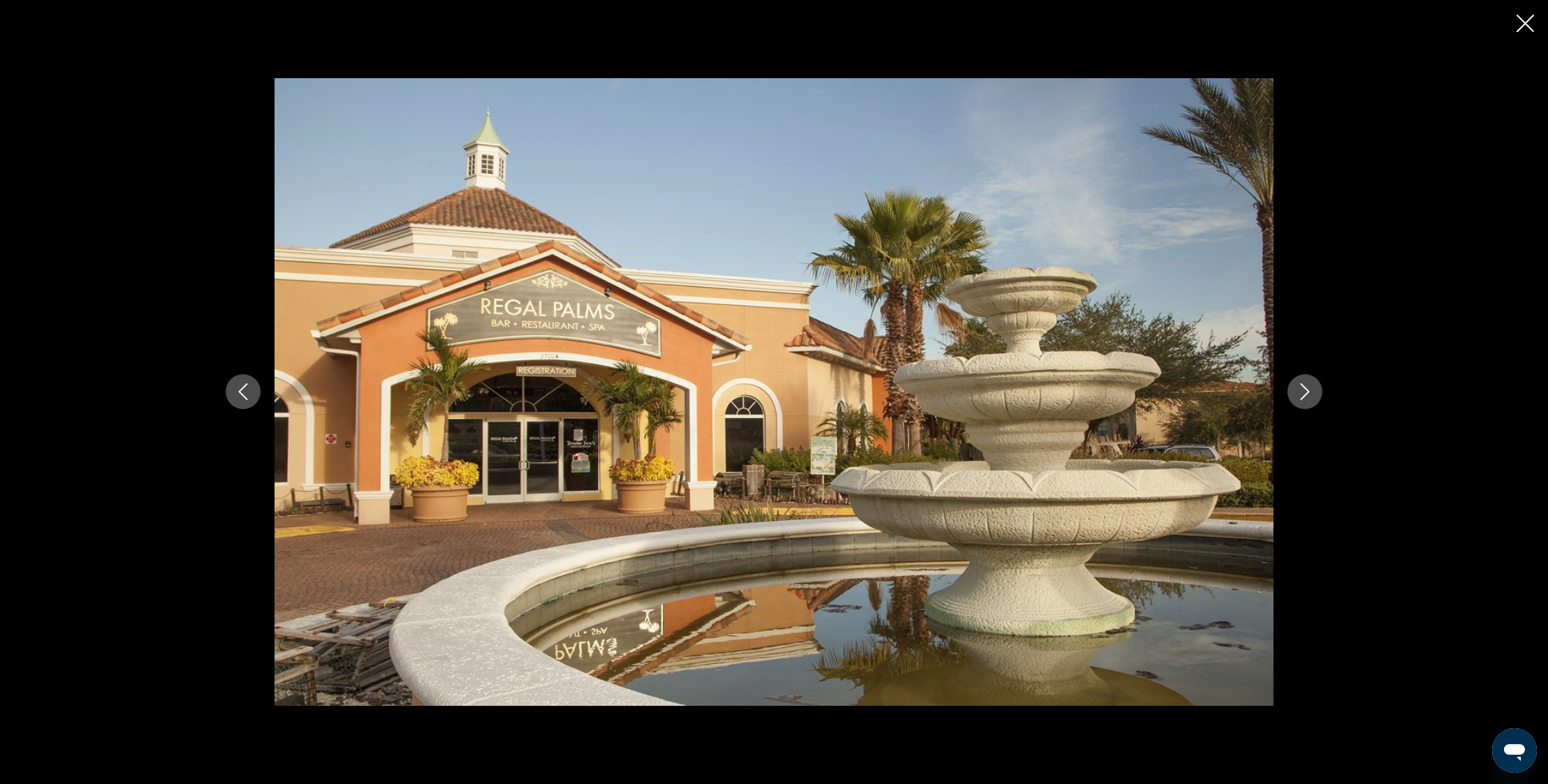
click at [1317, 390] on button "Next image" at bounding box center [1305, 391] width 35 height 35
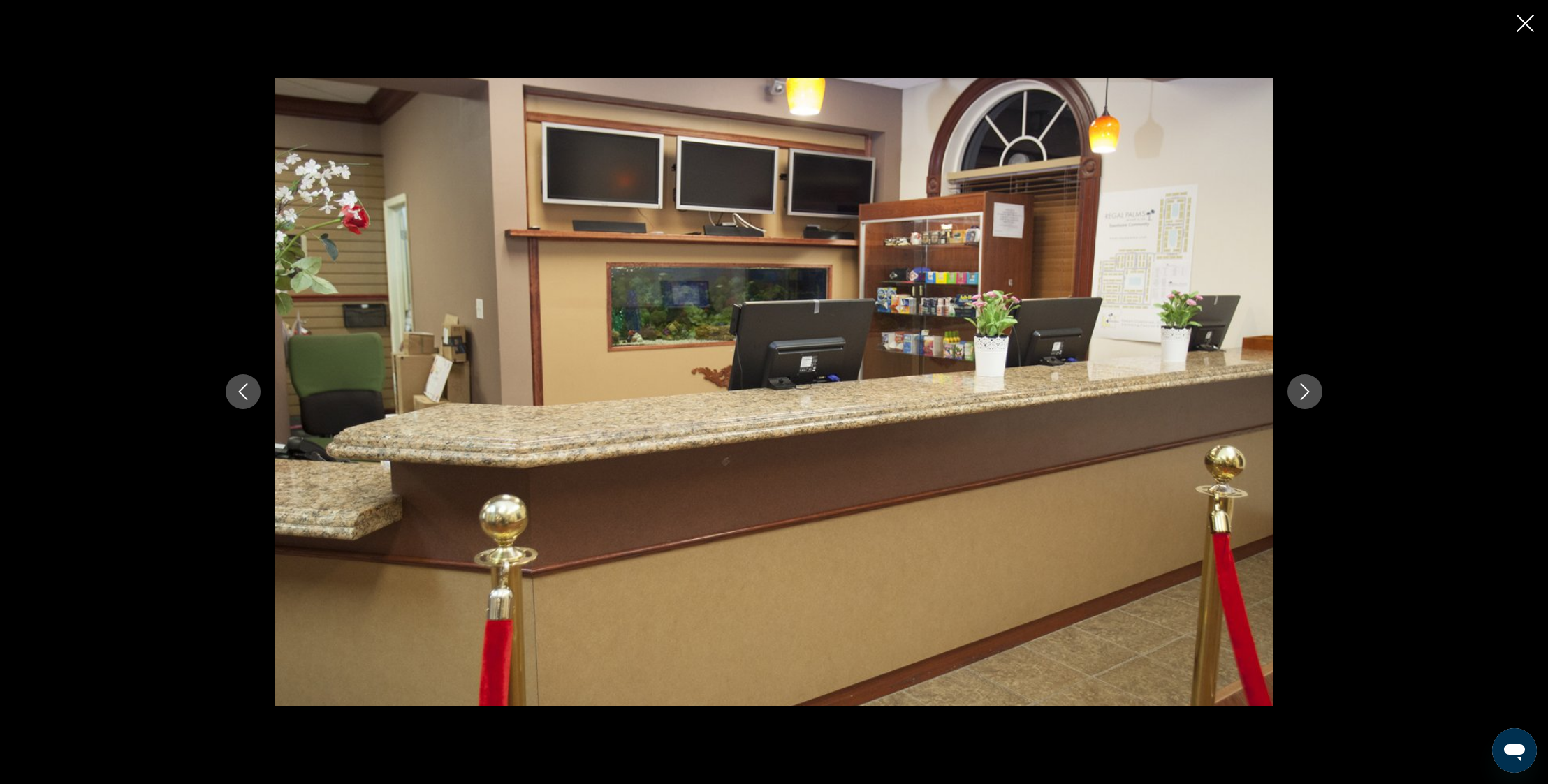
click at [1317, 390] on button "Next image" at bounding box center [1305, 391] width 35 height 35
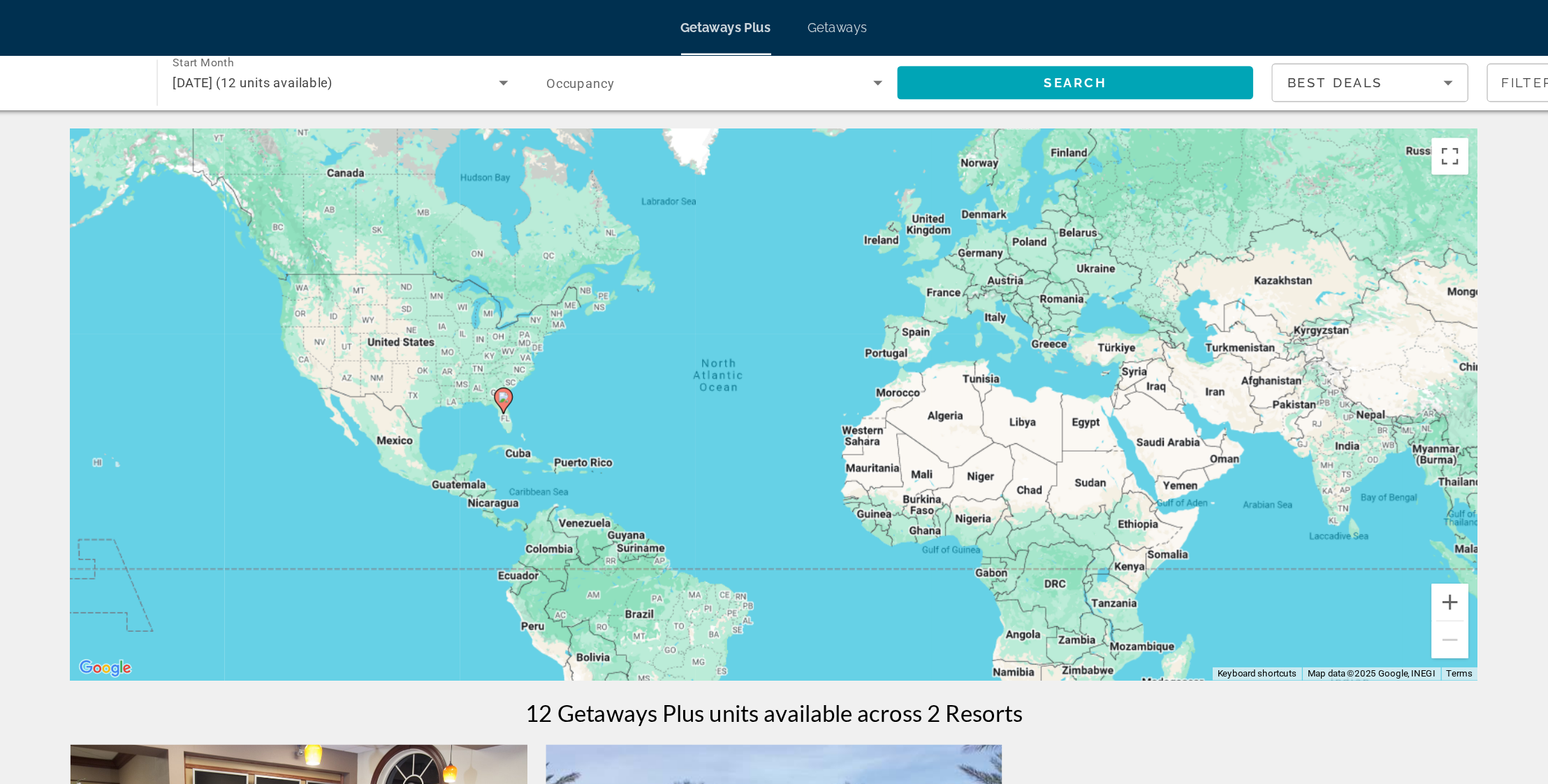
click at [703, 24] on span "Getaways Plus" at bounding box center [738, 21] width 69 height 11
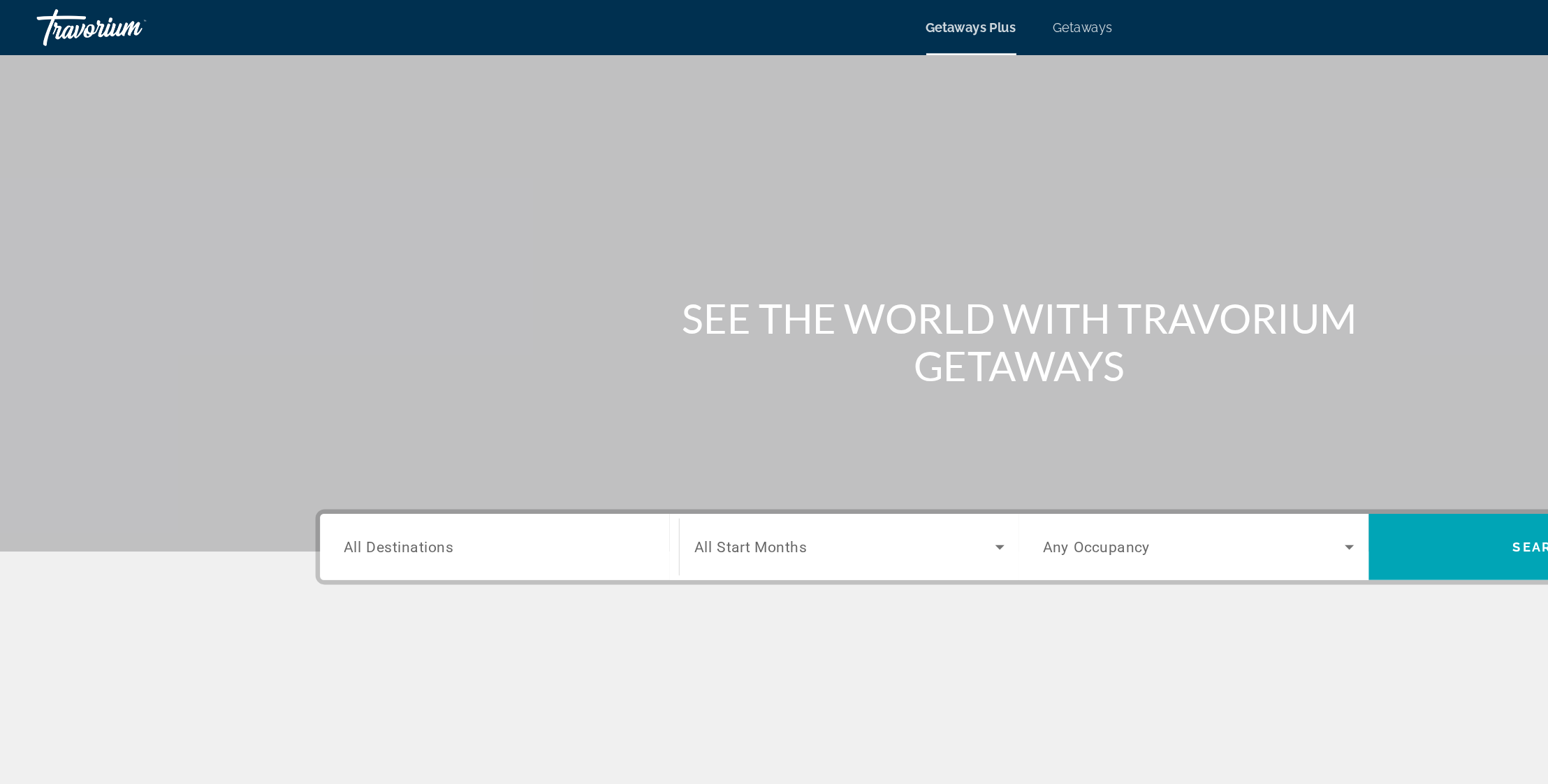
click at [338, 410] on span "All Destinations" at bounding box center [303, 415] width 83 height 14
click at [338, 410] on input "Destination All Destinations" at bounding box center [379, 416] width 236 height 16
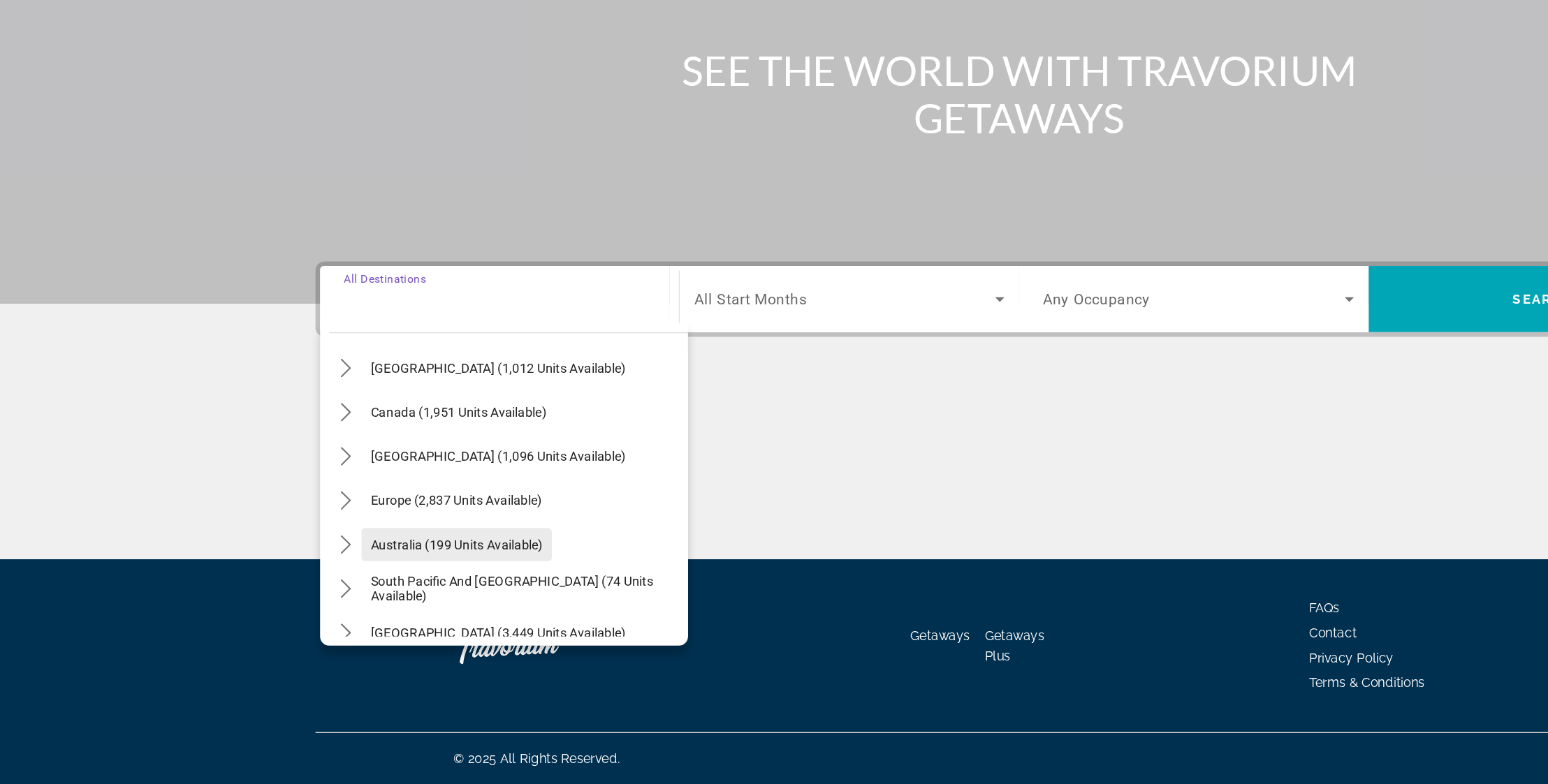
scroll to position [79, 0]
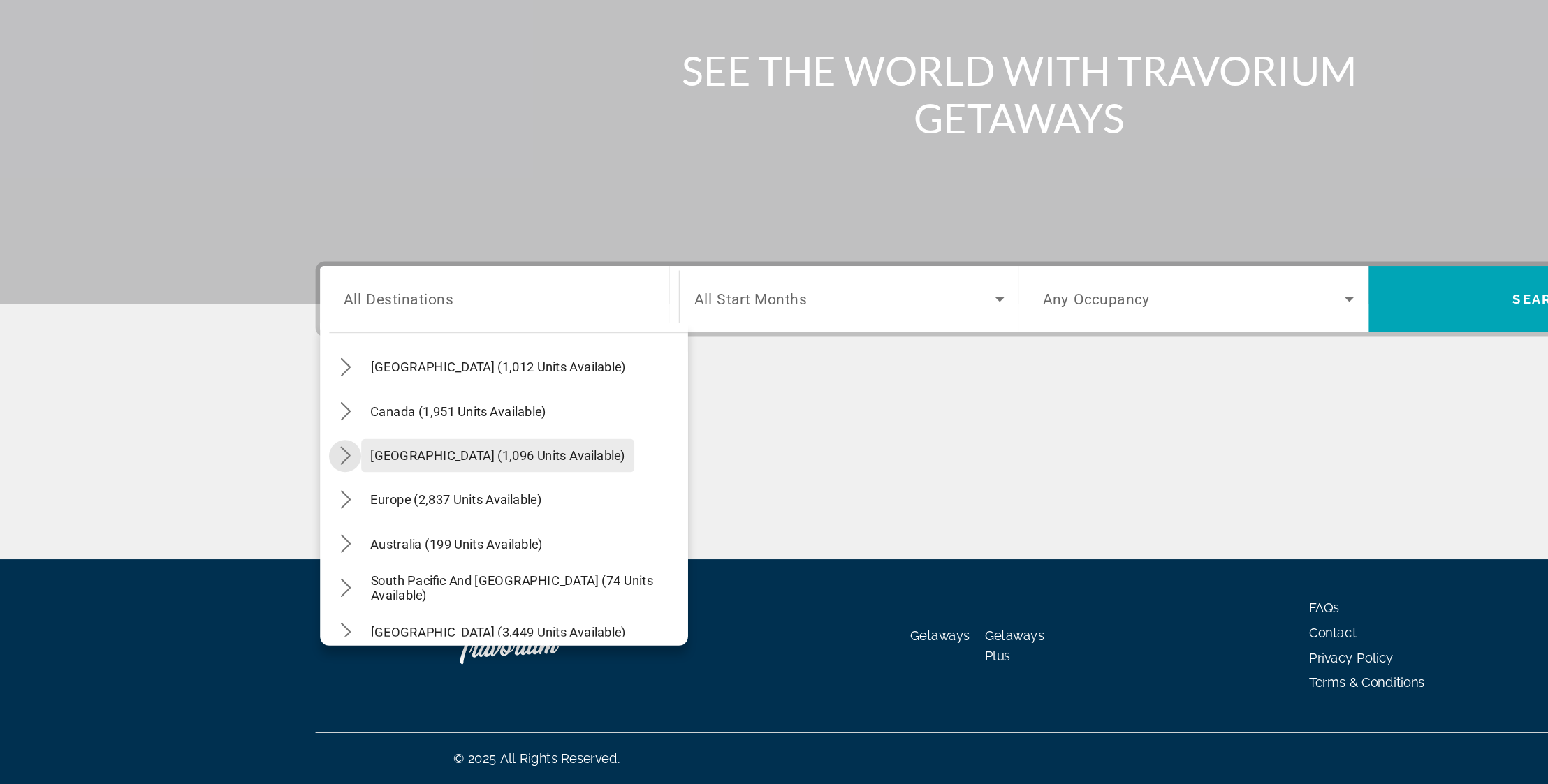
drag, startPoint x: 267, startPoint y: 346, endPoint x: 291, endPoint y: 351, distance: 24.5
click at [267, 528] on icon "Toggle Caribbean & Atlantic Islands (1,096 units available) submenu" at bounding box center [263, 535] width 14 height 14
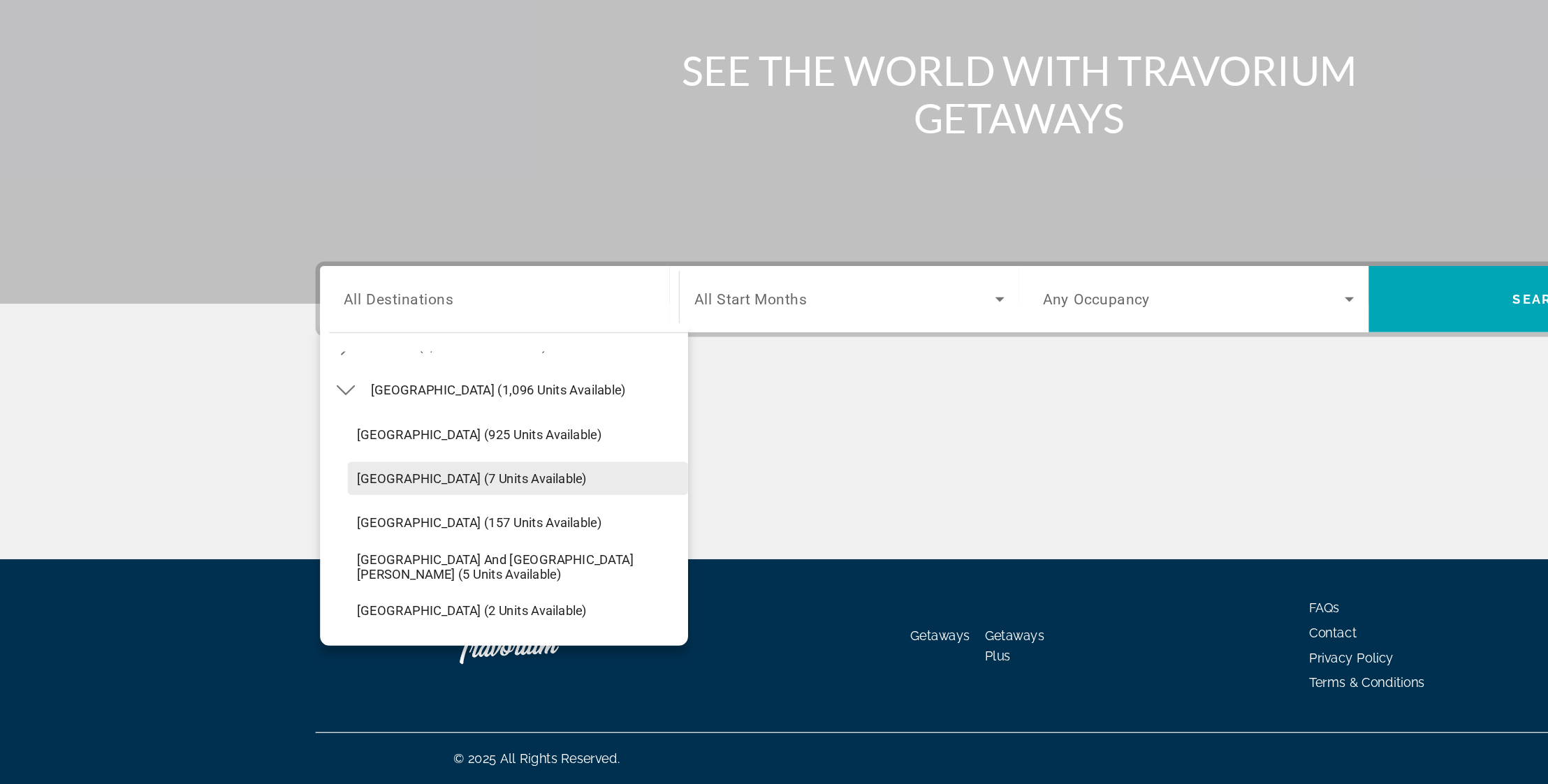
scroll to position [159, 0]
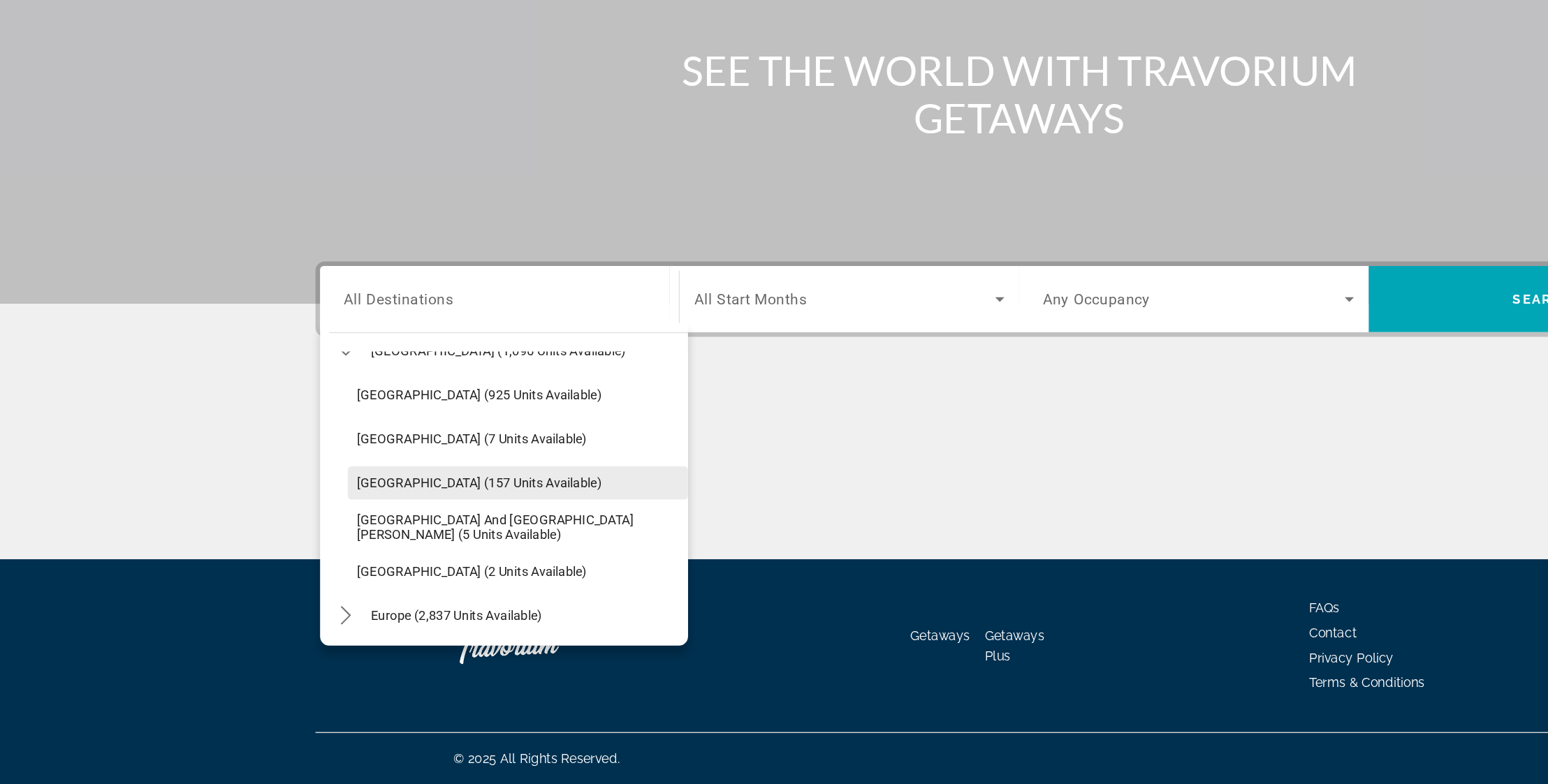
click at [300, 550] on span "[GEOGRAPHIC_DATA] (157 units available)" at bounding box center [364, 556] width 186 height 11
type input "**********"
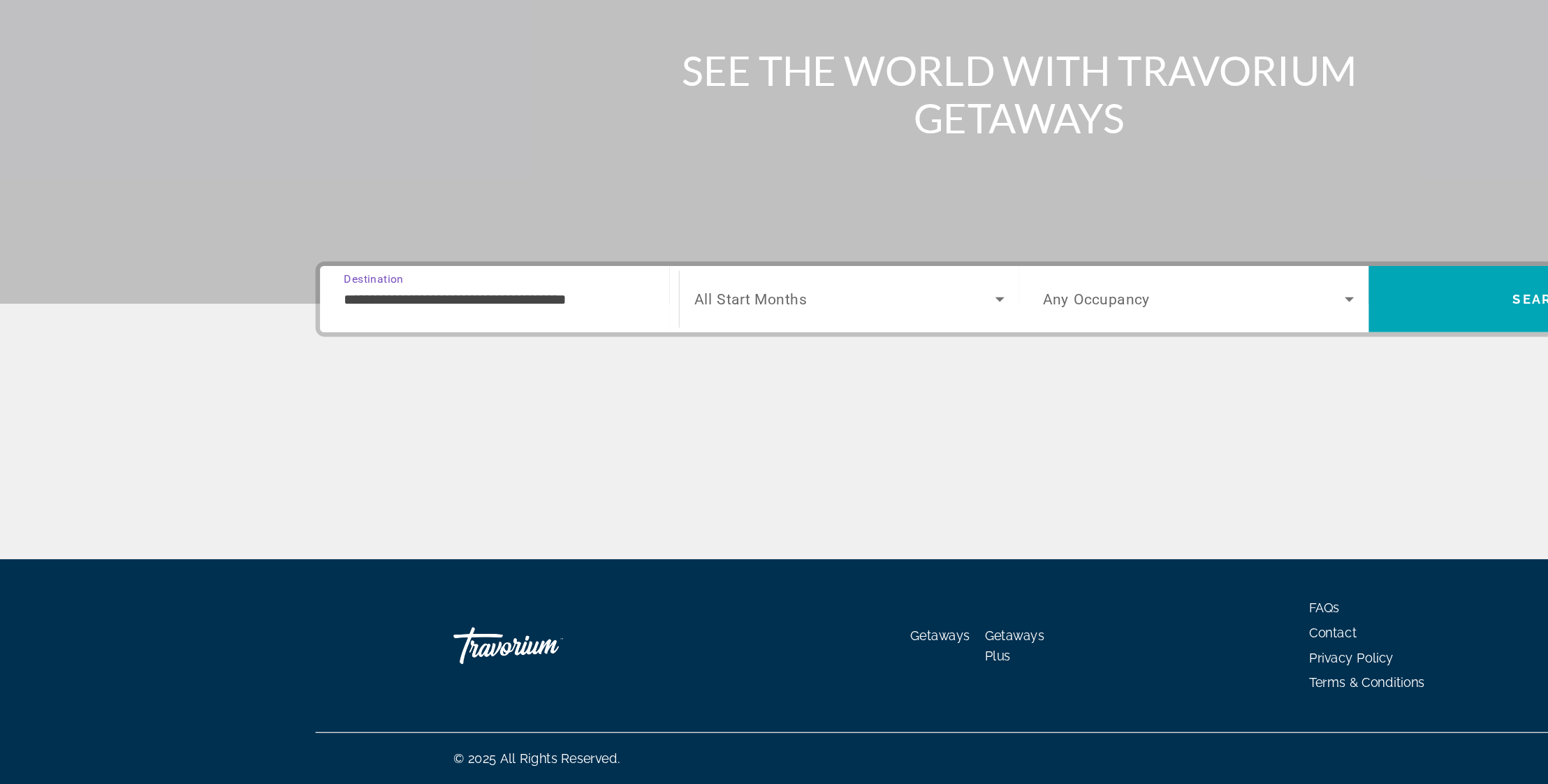
click at [324, 408] on input "**********" at bounding box center [379, 416] width 236 height 16
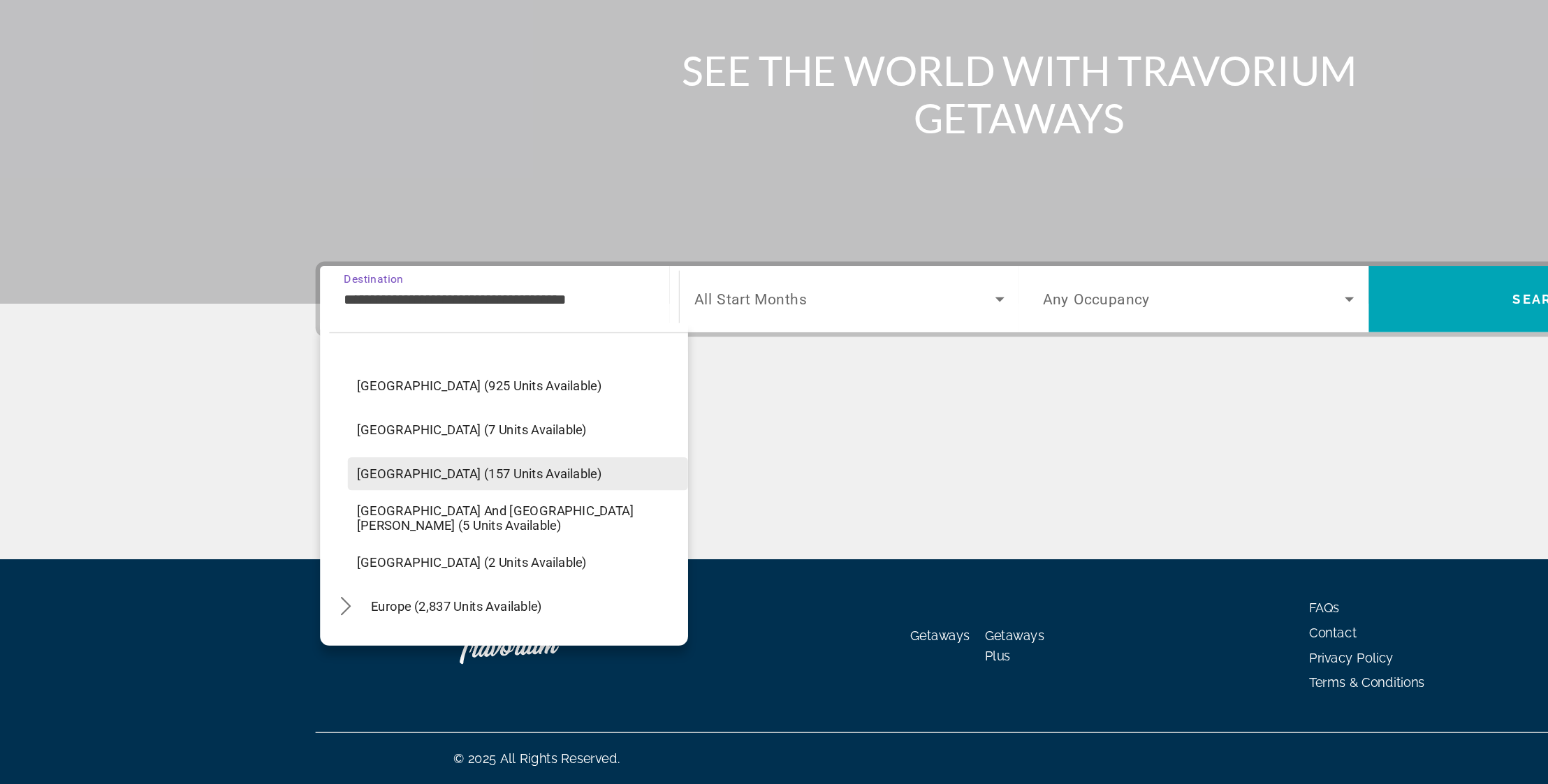
scroll to position [176, 0]
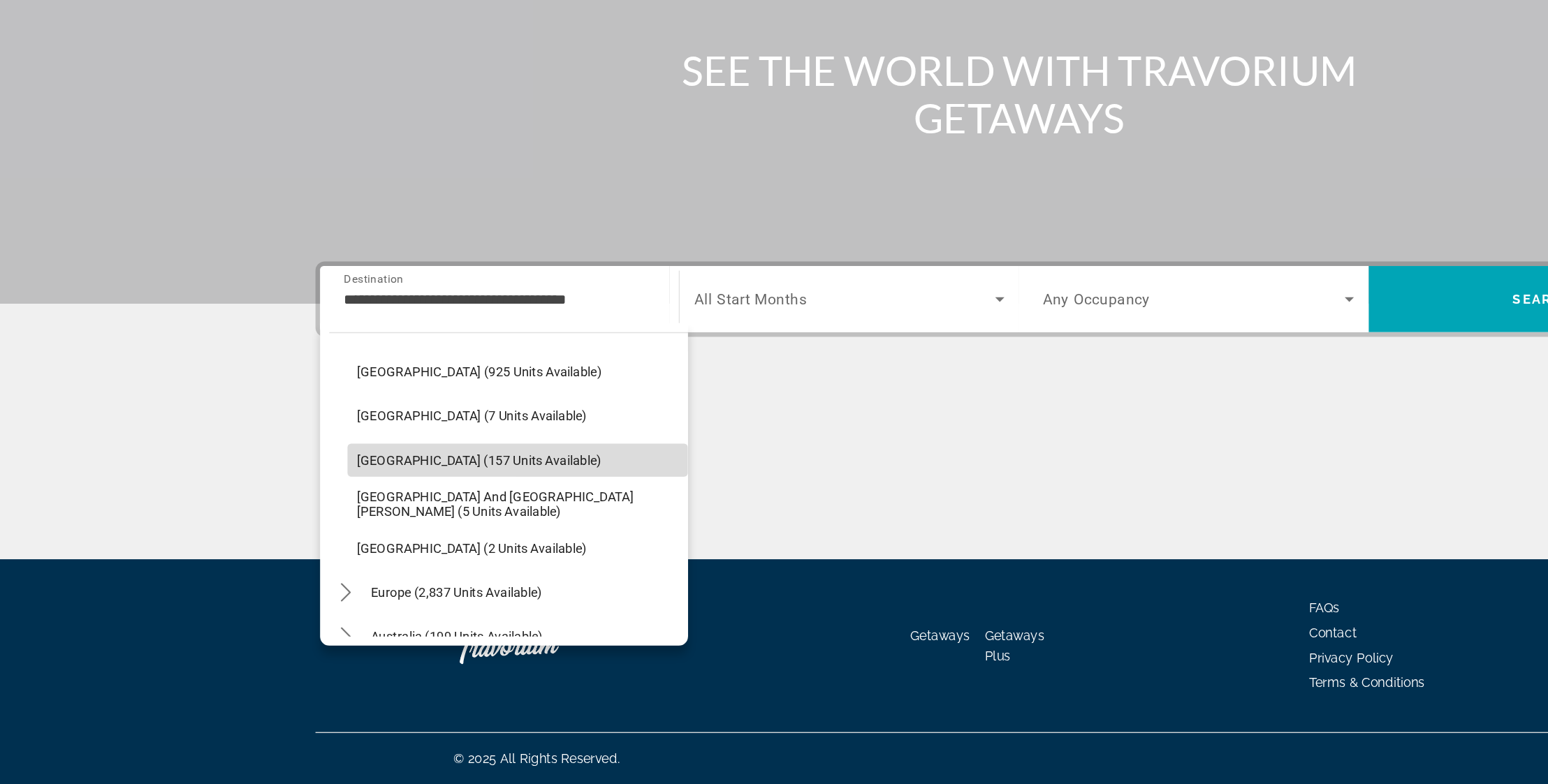
click at [323, 521] on span "Select destination: Dominican Republic (157 units available)" at bounding box center [393, 538] width 258 height 34
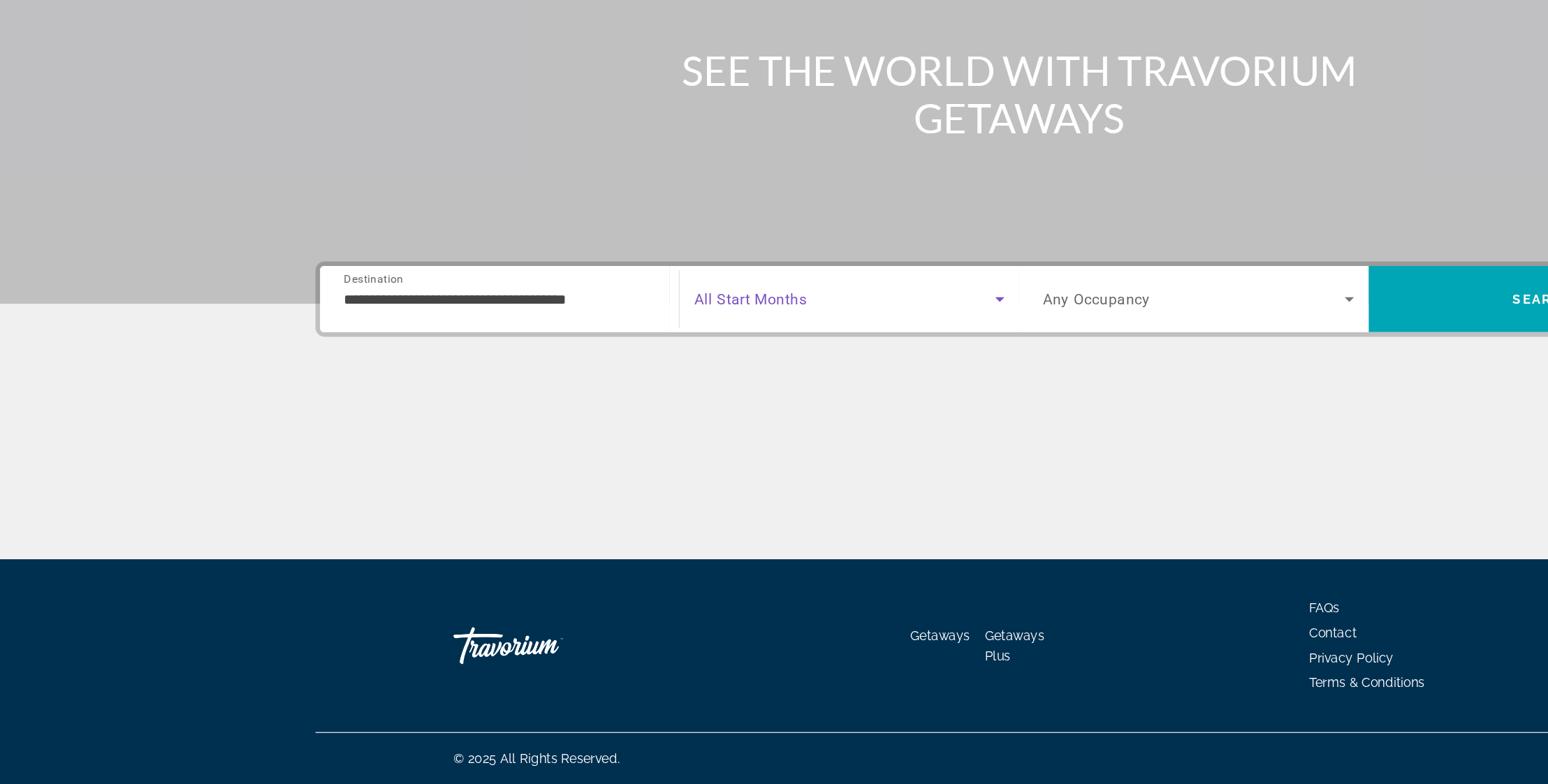
click at [623, 407] on span "Search widget" at bounding box center [642, 415] width 228 height 16
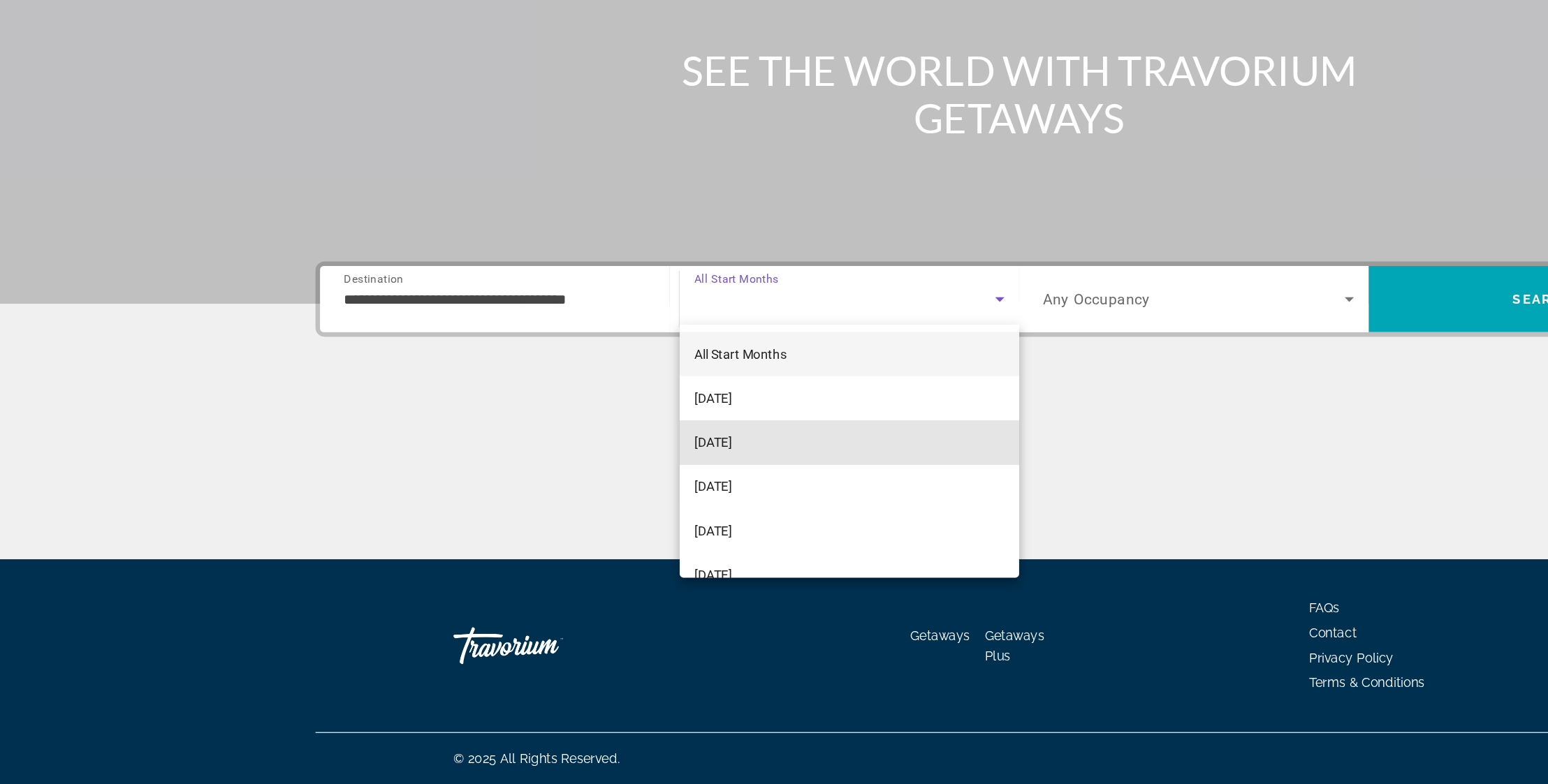
click at [556, 516] on span "[DATE]" at bounding box center [542, 524] width 29 height 16
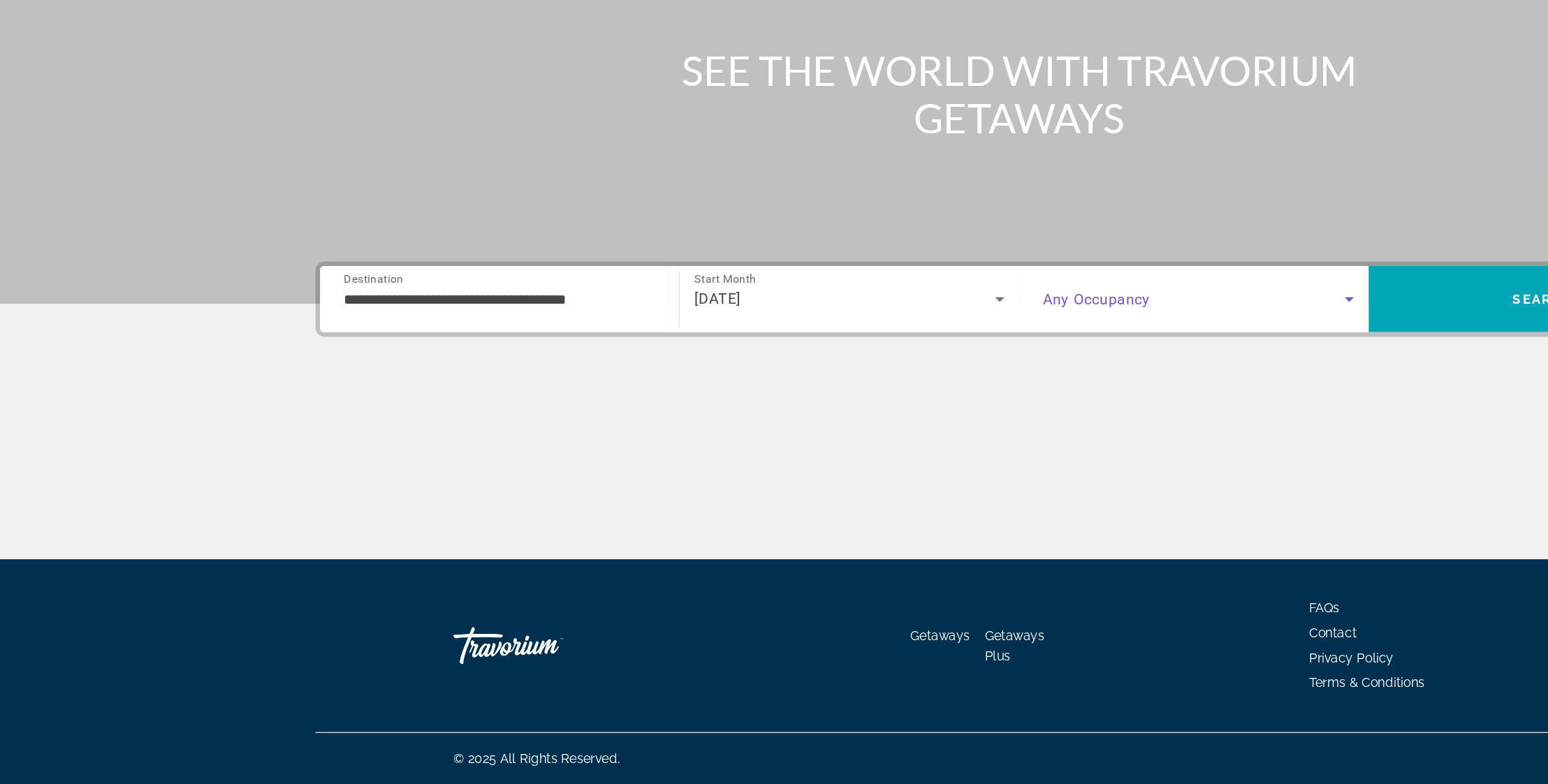
click at [888, 407] on span "Search widget" at bounding box center [906, 415] width 229 height 16
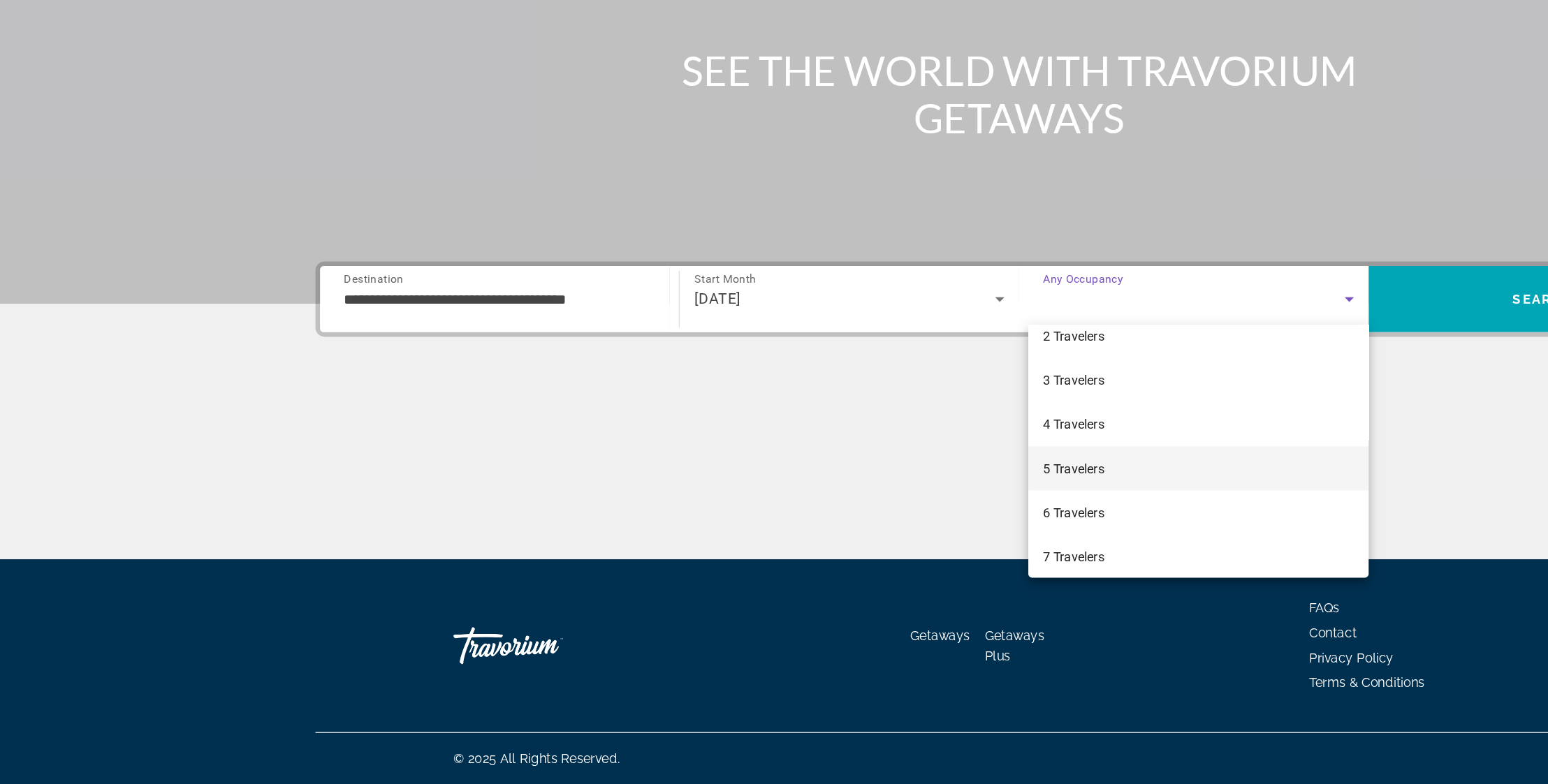
scroll to position [56, 0]
click at [830, 561] on span "6 Travelers" at bounding box center [815, 568] width 47 height 16
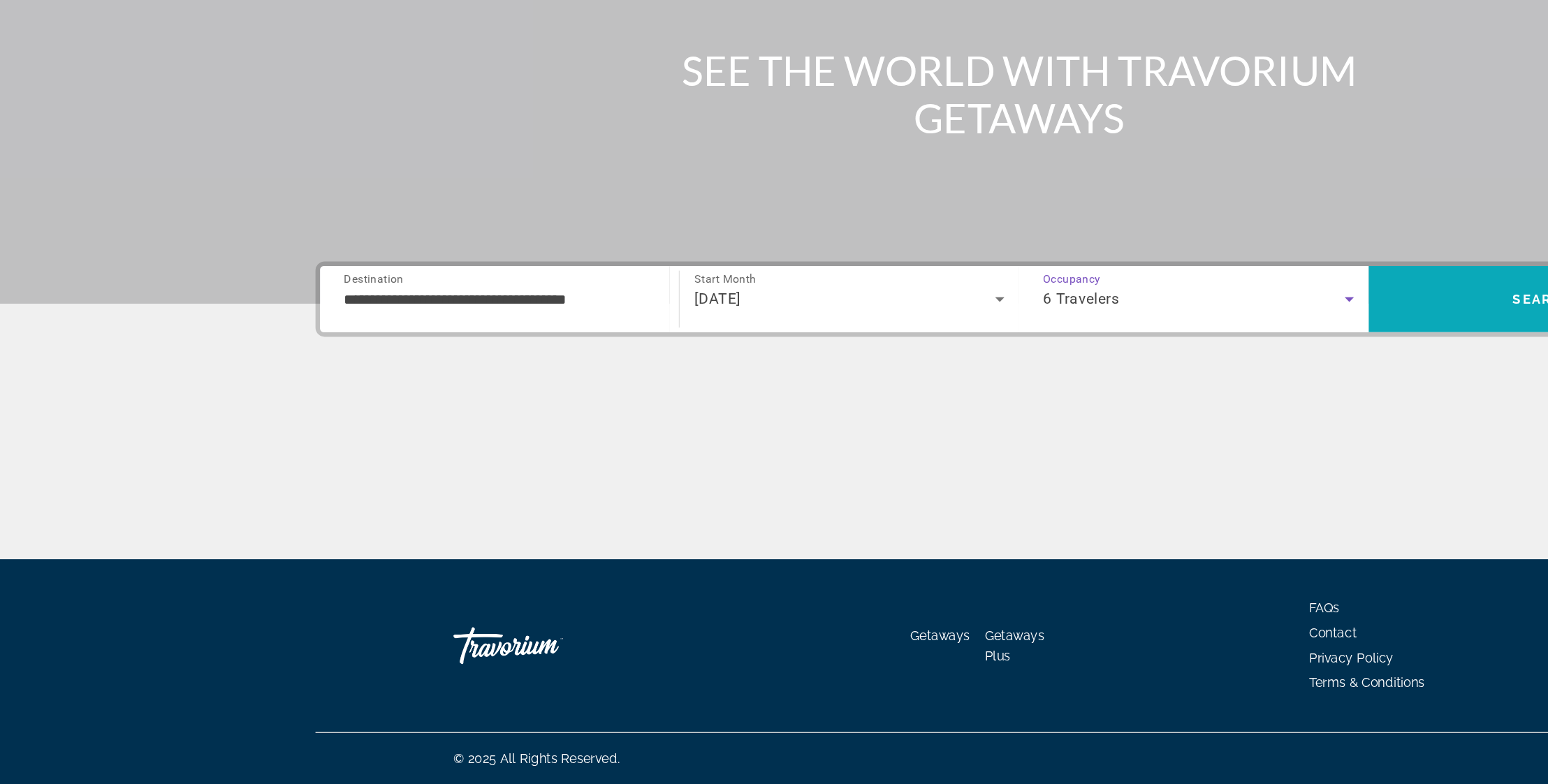
click at [1133, 399] on span "Search" at bounding box center [1172, 416] width 266 height 34
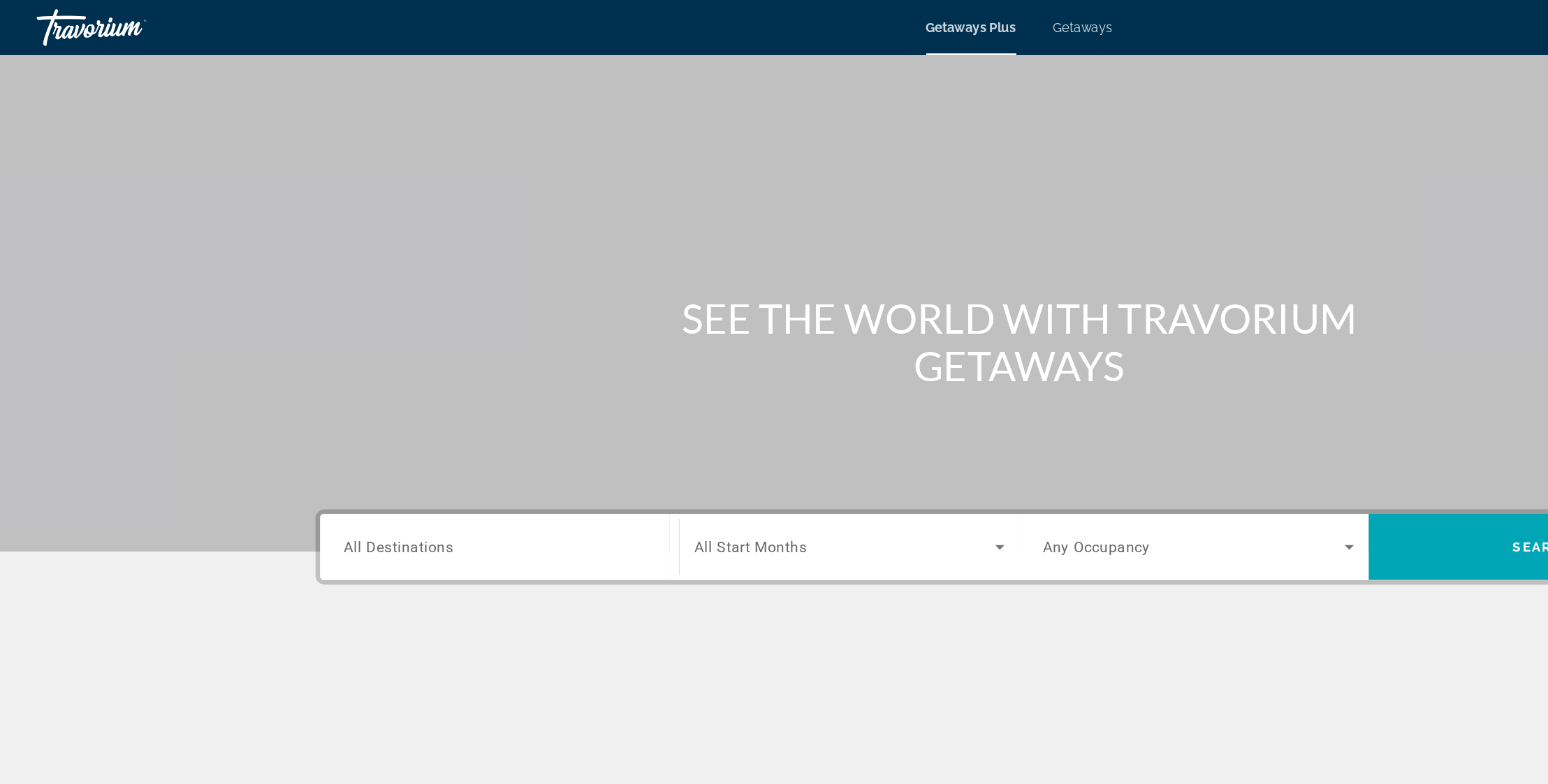
click at [820, 24] on span "Getaways" at bounding box center [823, 21] width 46 height 11
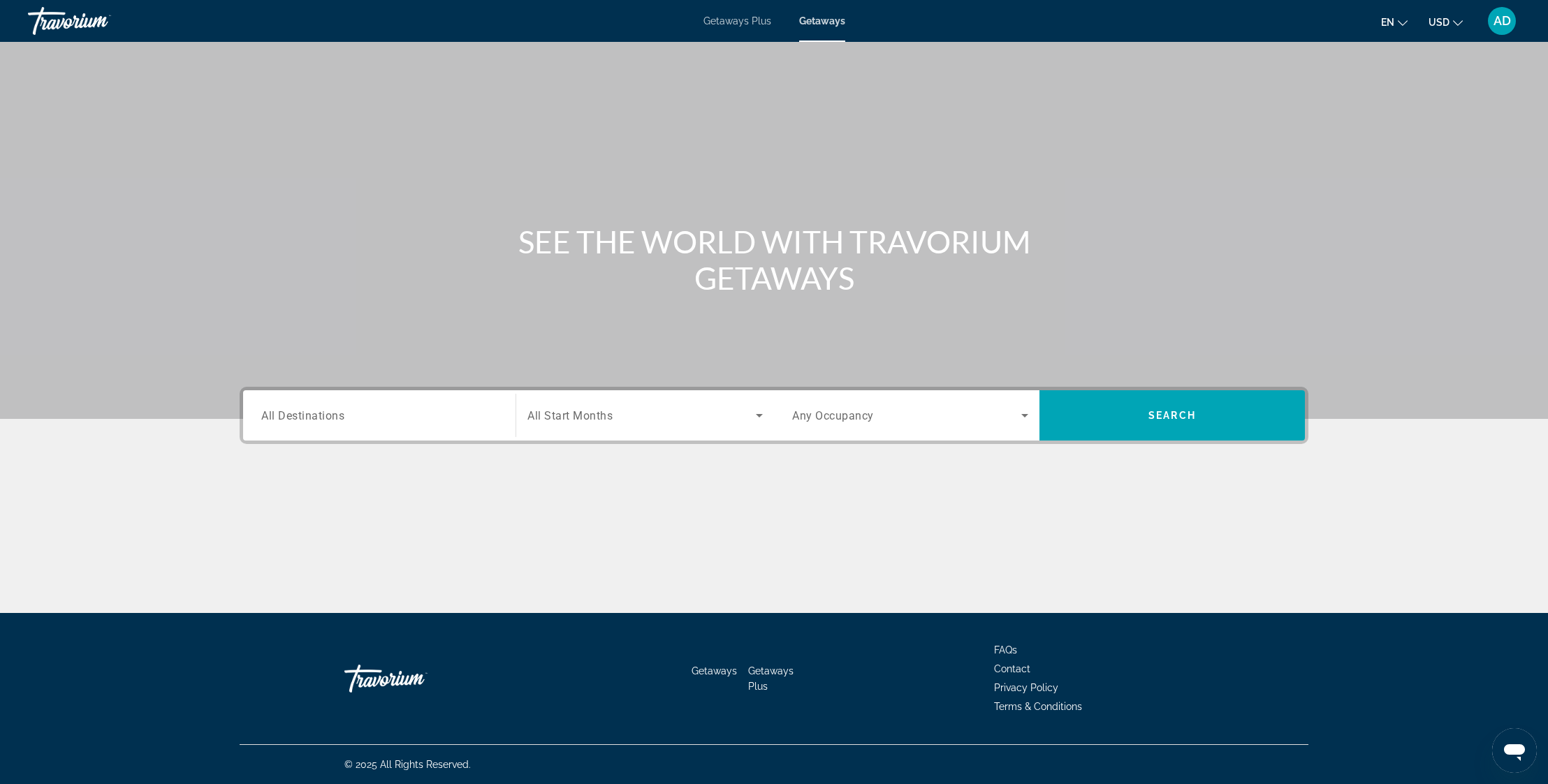
click at [357, 411] on input "Destination All Destinations" at bounding box center [379, 416] width 236 height 16
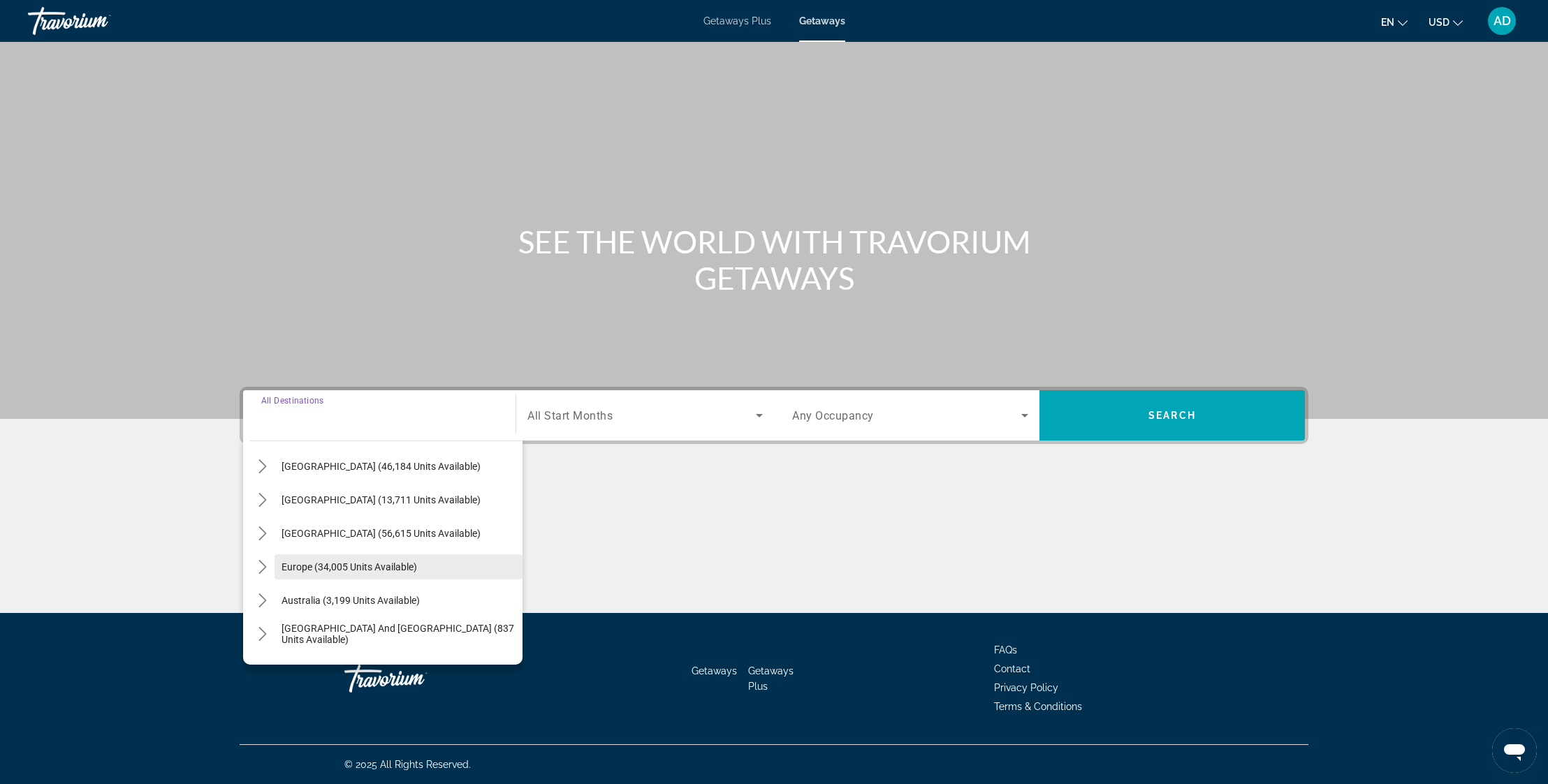
scroll to position [73, 0]
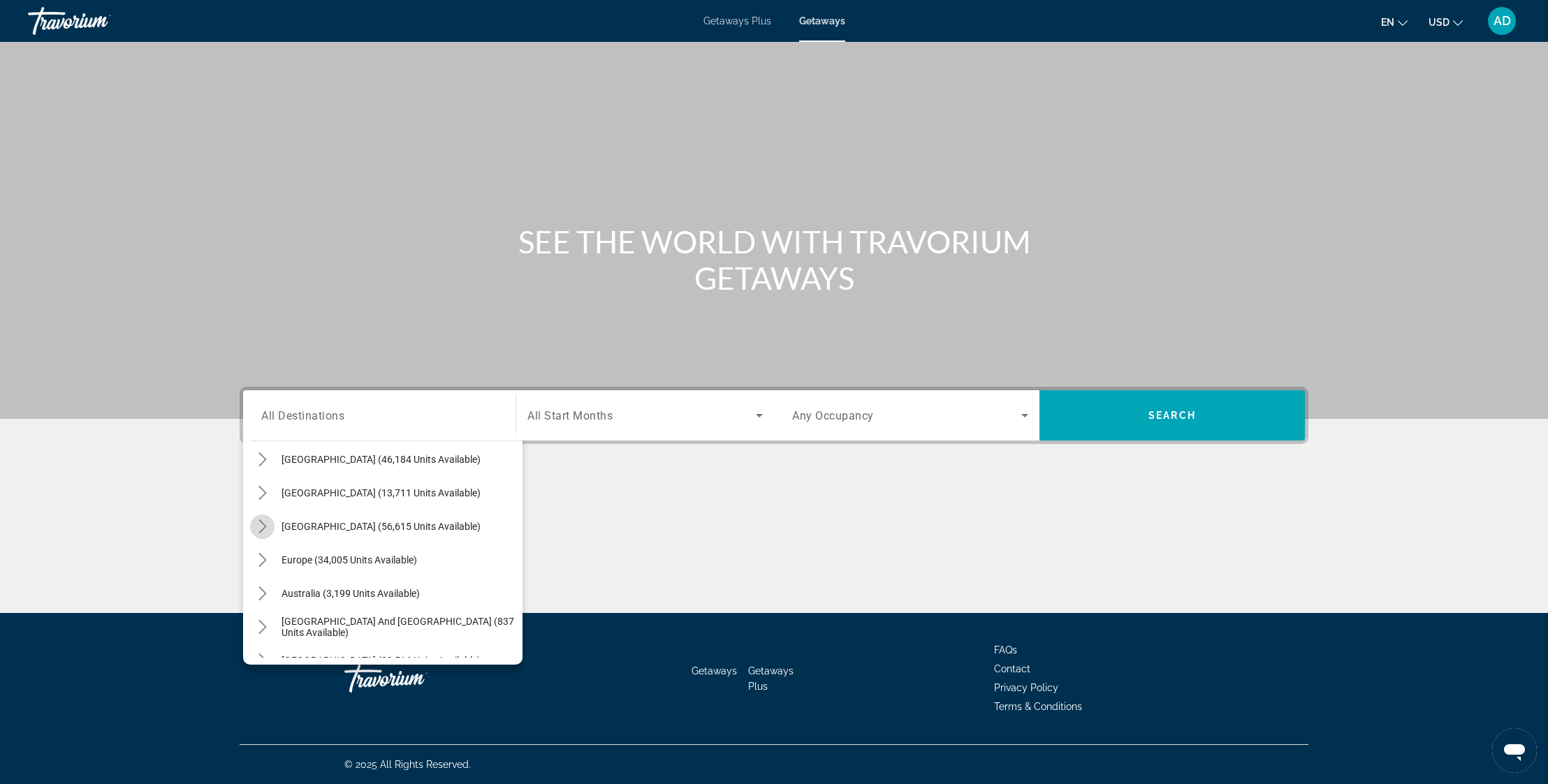
click at [261, 529] on icon "Toggle Caribbean & Atlantic Islands (56,615 units available) submenu" at bounding box center [263, 527] width 14 height 14
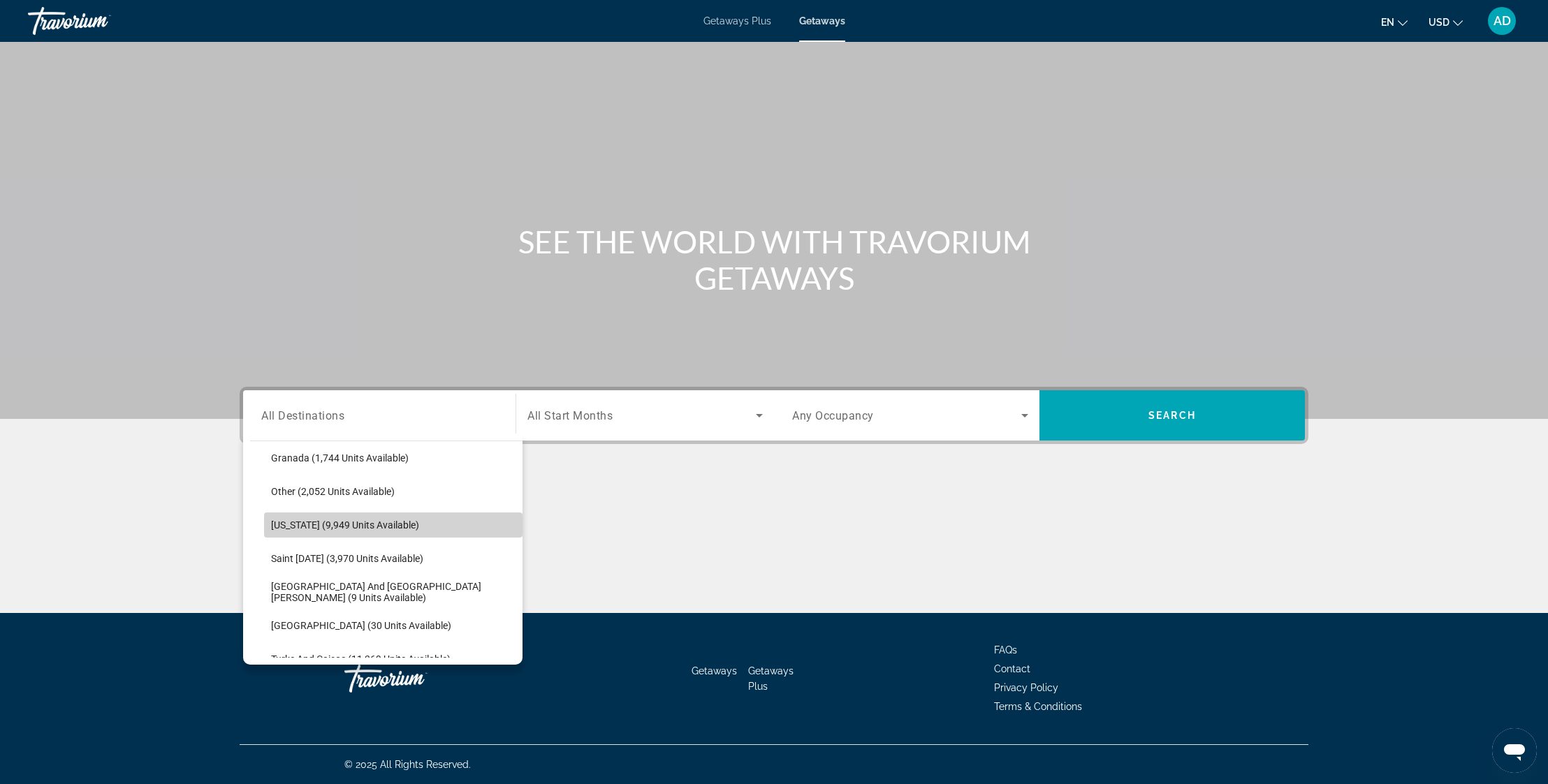
click at [304, 528] on span "[US_STATE] (9,949 units available)" at bounding box center [345, 526] width 148 height 11
type input "**********"
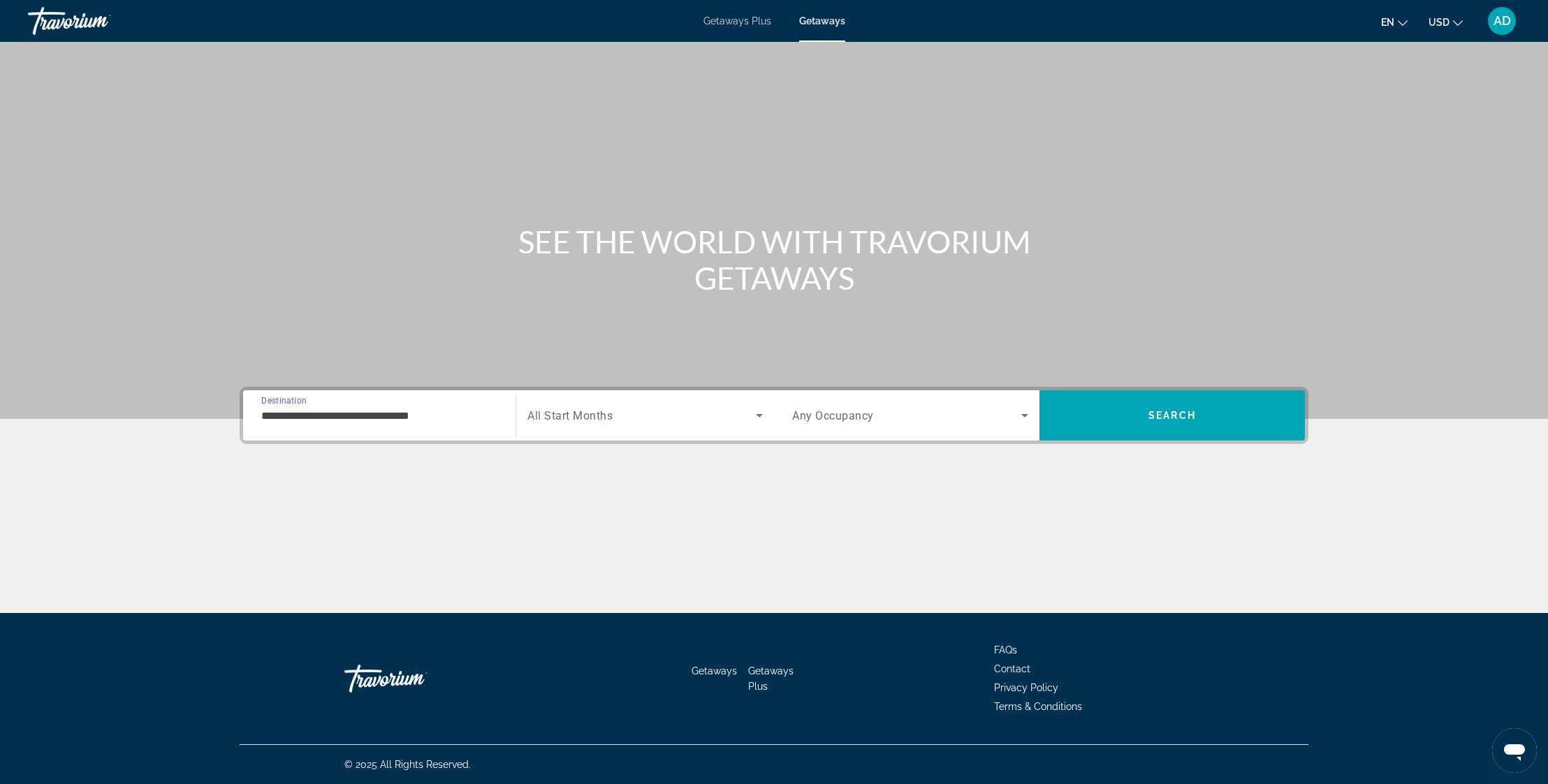
click at [745, 411] on span "Search widget" at bounding box center [642, 415] width 228 height 16
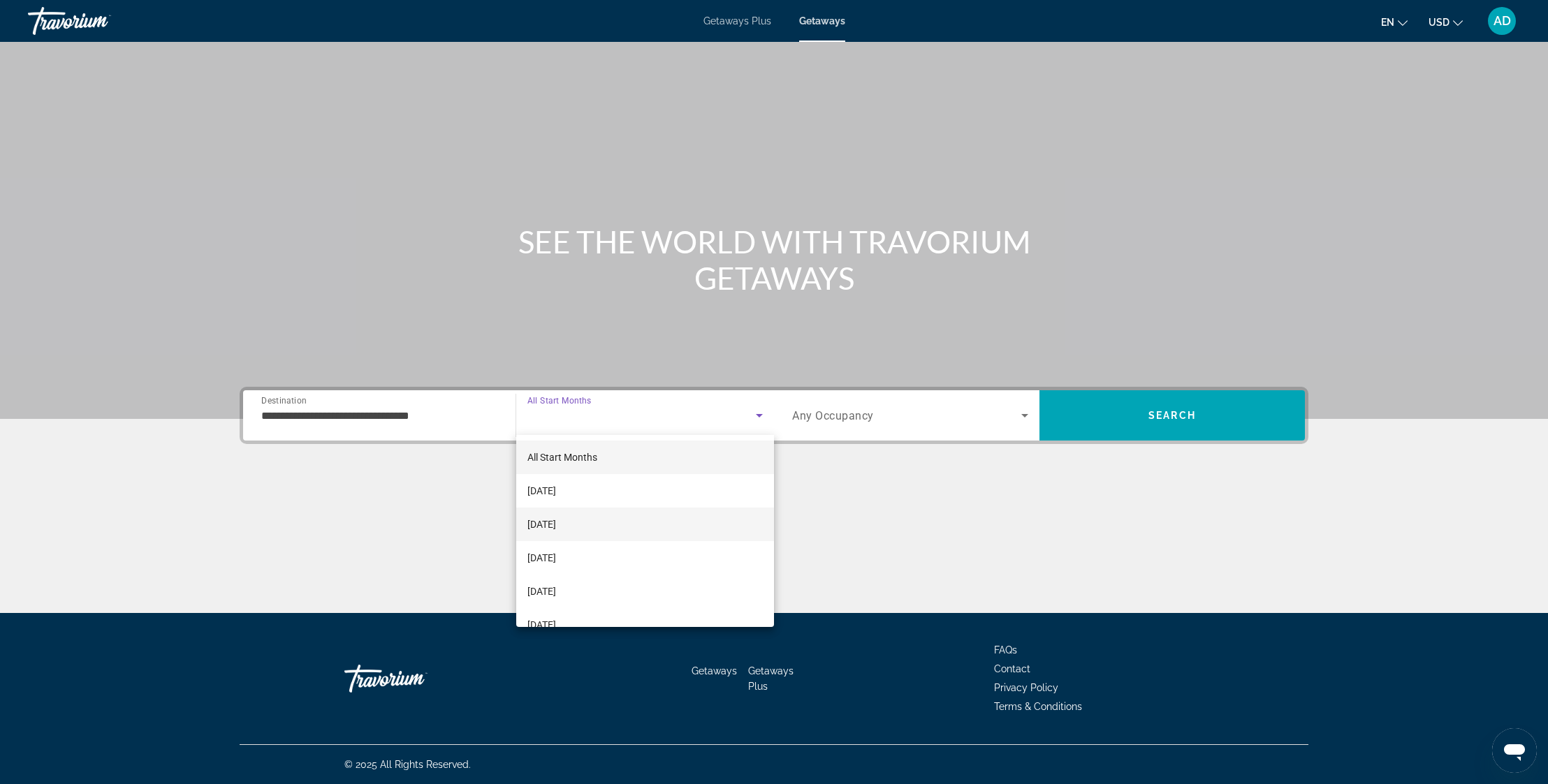
click at [556, 528] on span "[DATE]" at bounding box center [542, 524] width 29 height 16
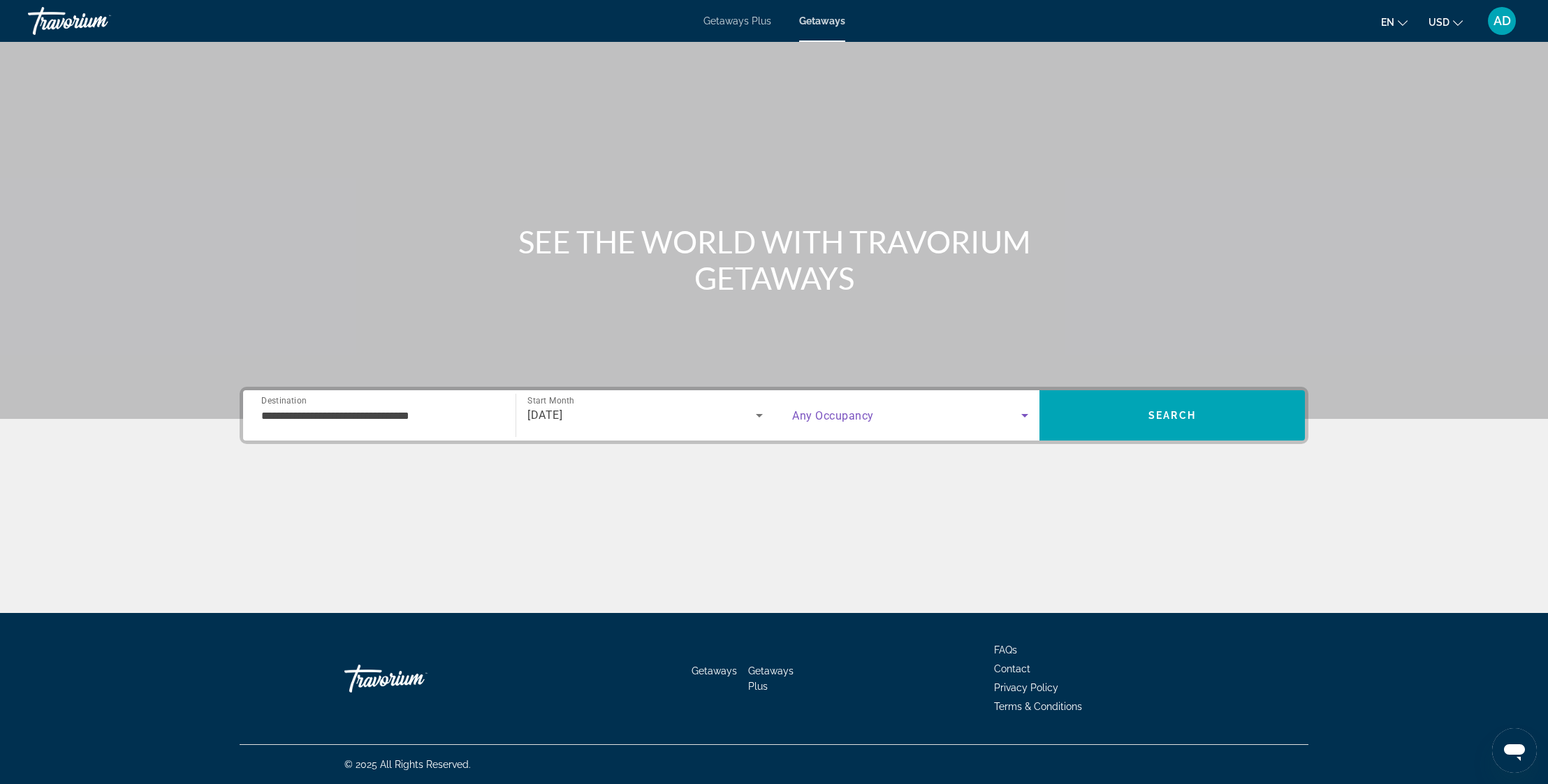
click at [1017, 416] on icon "Search widget" at bounding box center [1024, 415] width 16 height 16
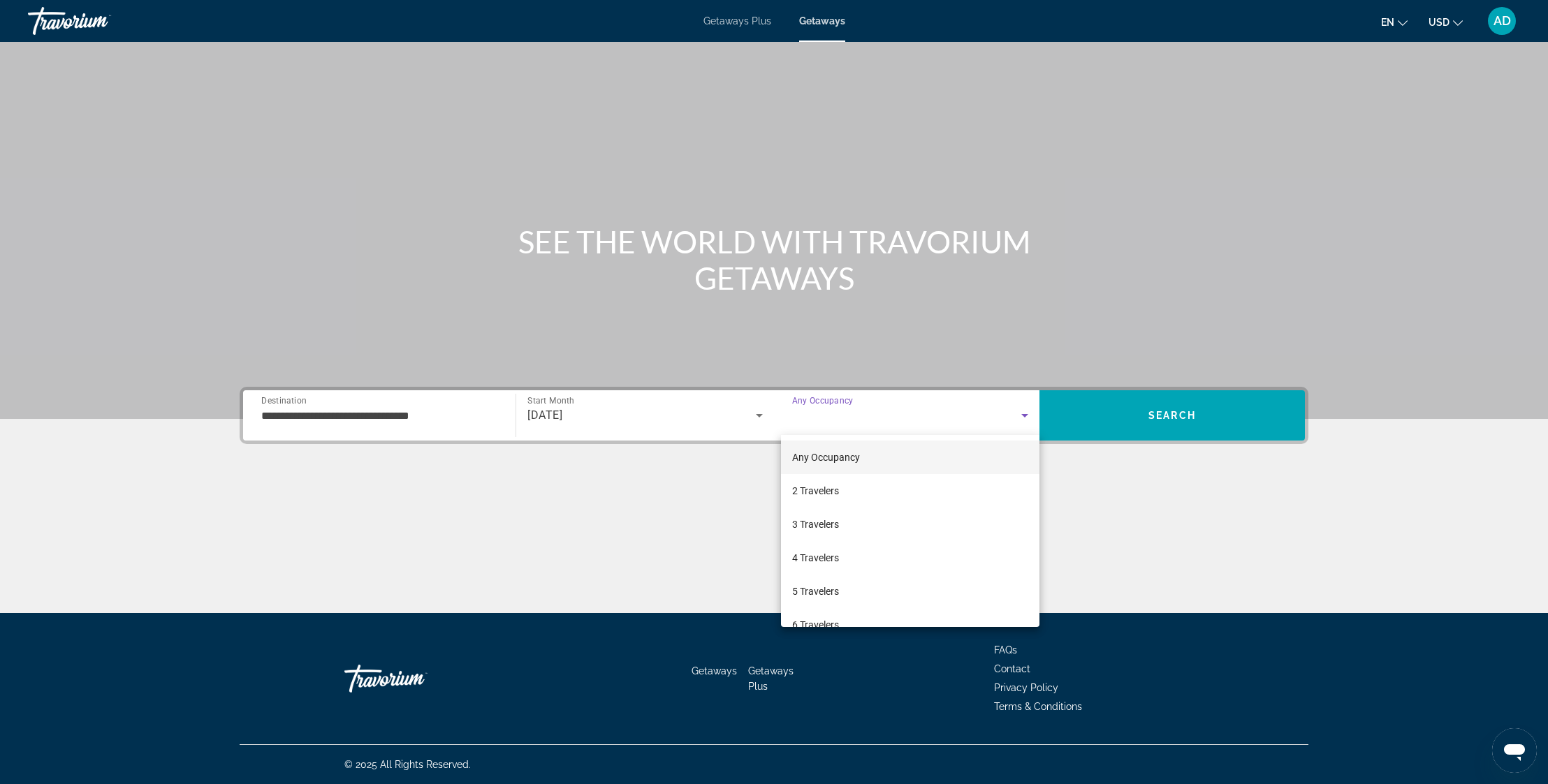
click at [1236, 413] on div at bounding box center [774, 392] width 1548 height 784
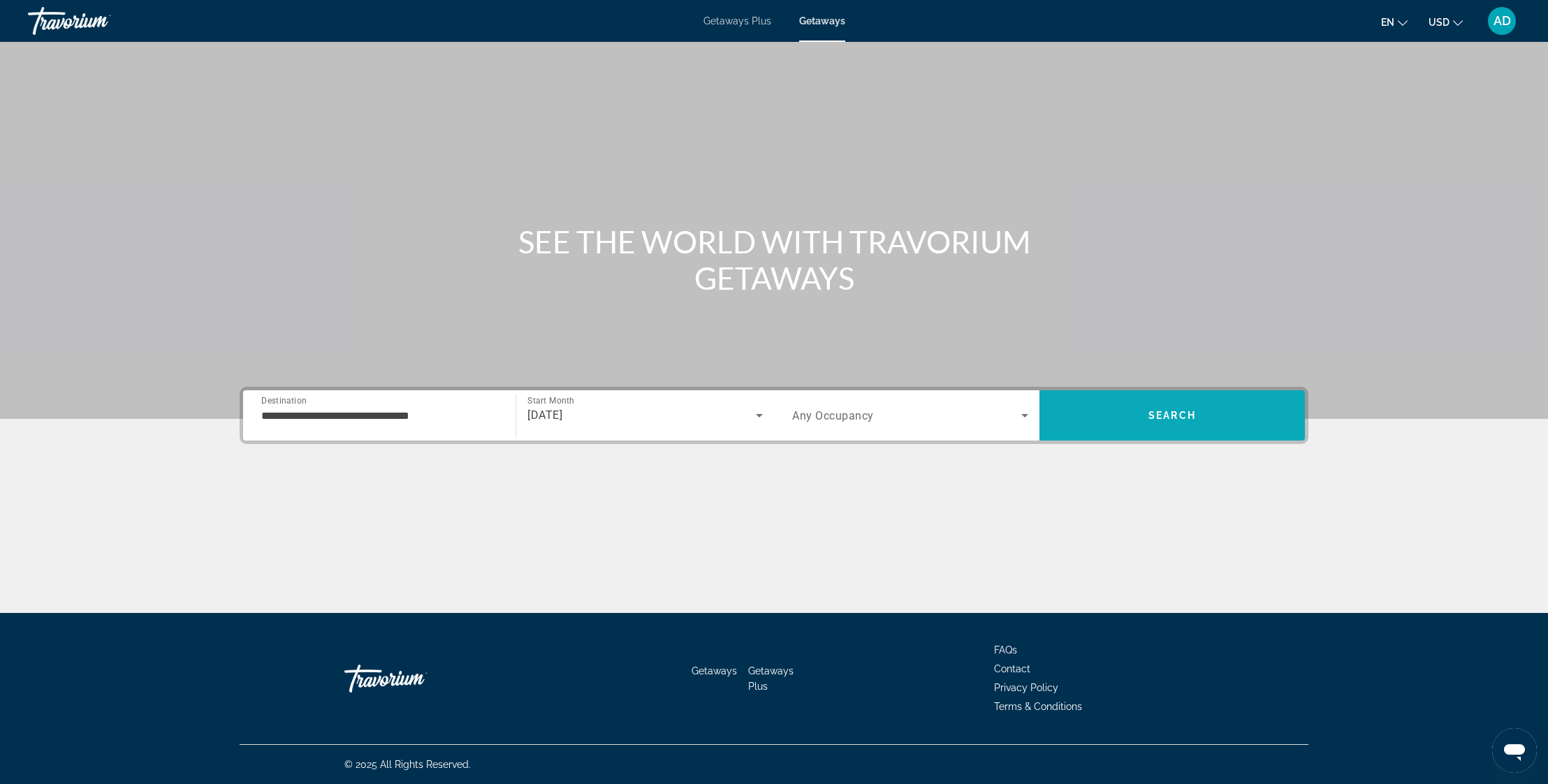
click at [1190, 416] on span "Search" at bounding box center [1172, 416] width 48 height 11
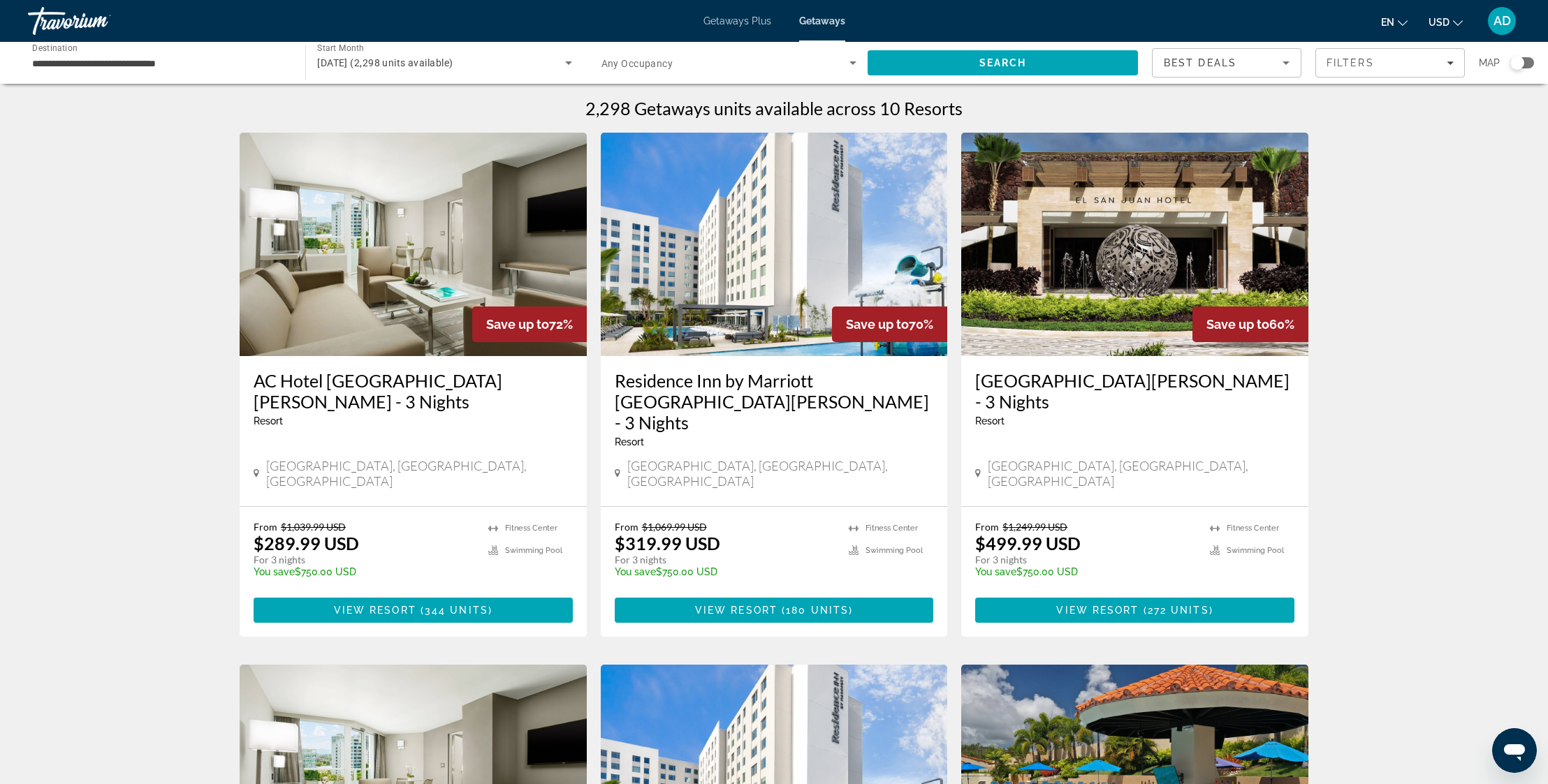
click at [1287, 63] on icon "Sort by" at bounding box center [1286, 63] width 7 height 4
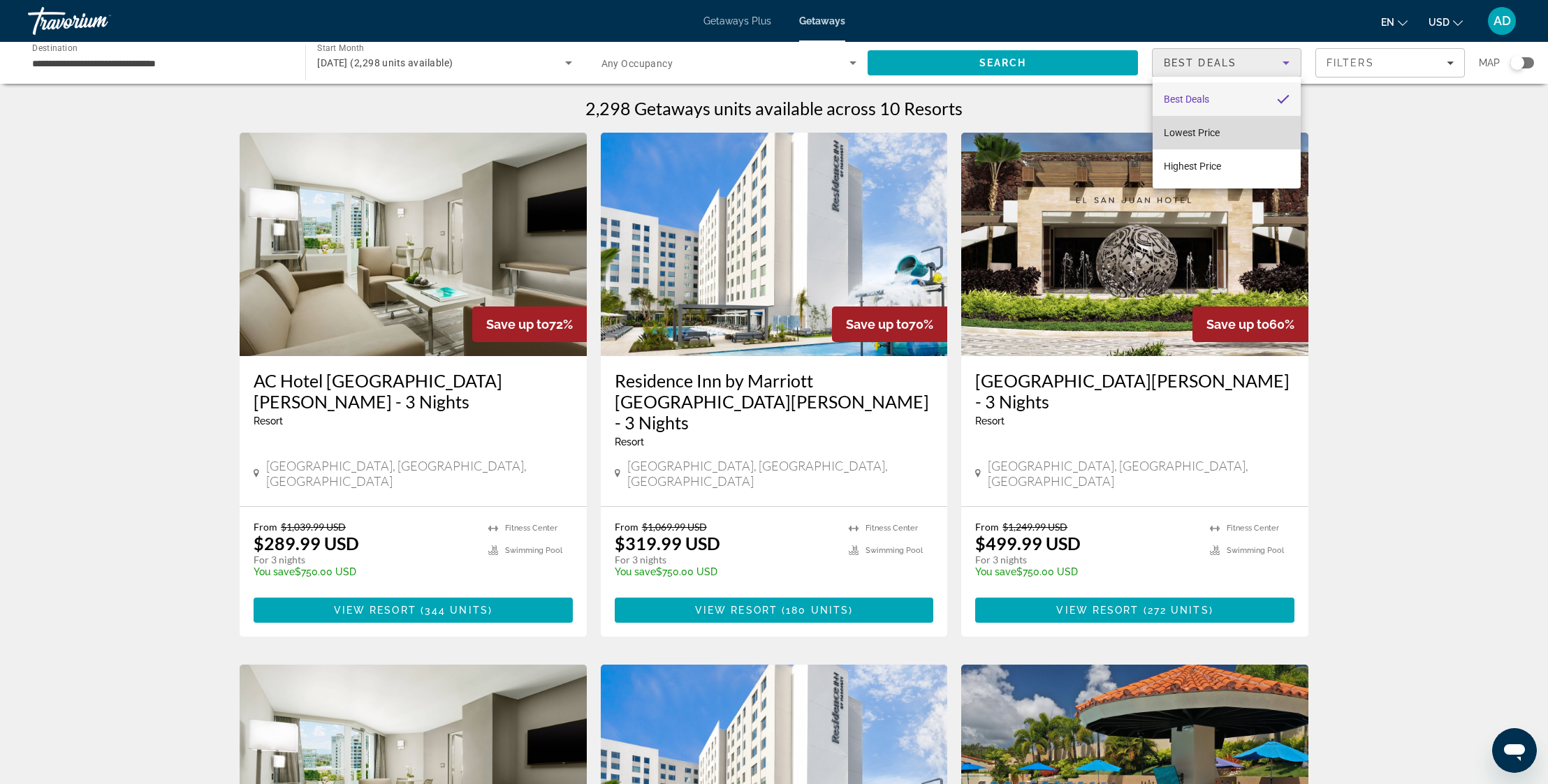
click at [1220, 135] on span "Lowest Price" at bounding box center [1192, 133] width 56 height 11
click at [400, 284] on img "Main content" at bounding box center [413, 244] width 347 height 223
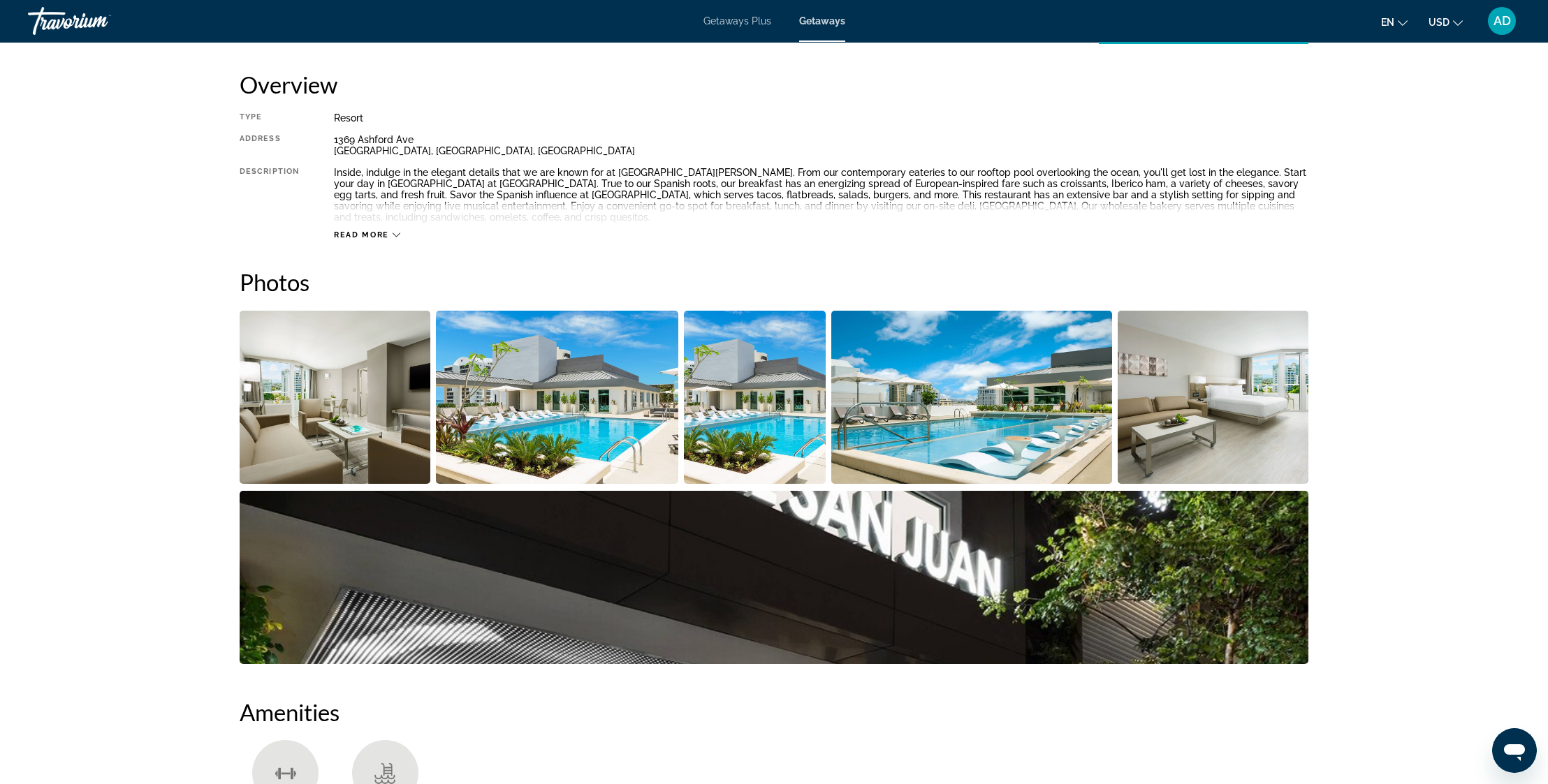
scroll to position [473, 0]
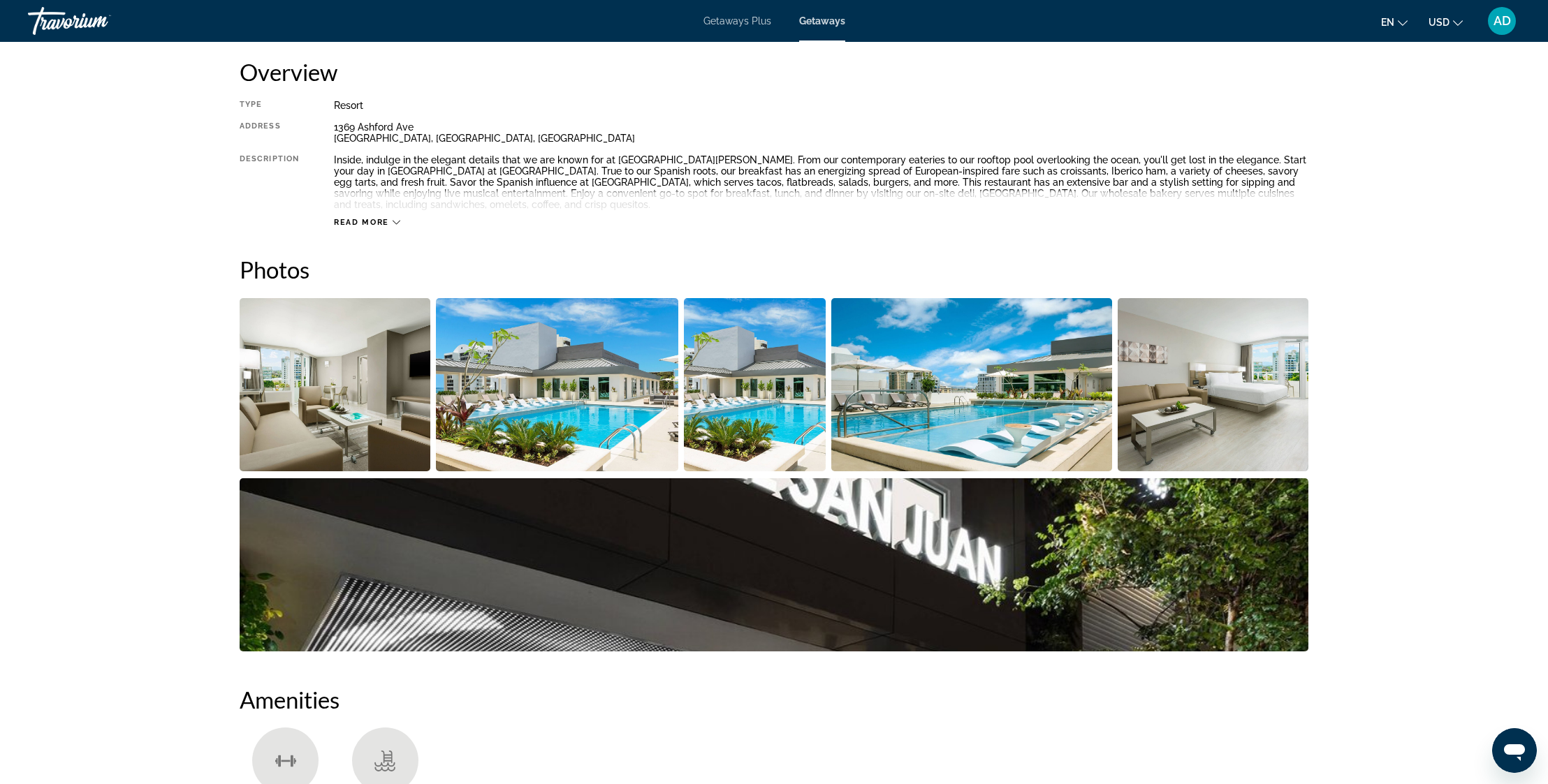
click at [367, 414] on img "Open full-screen image slider" at bounding box center [335, 385] width 191 height 174
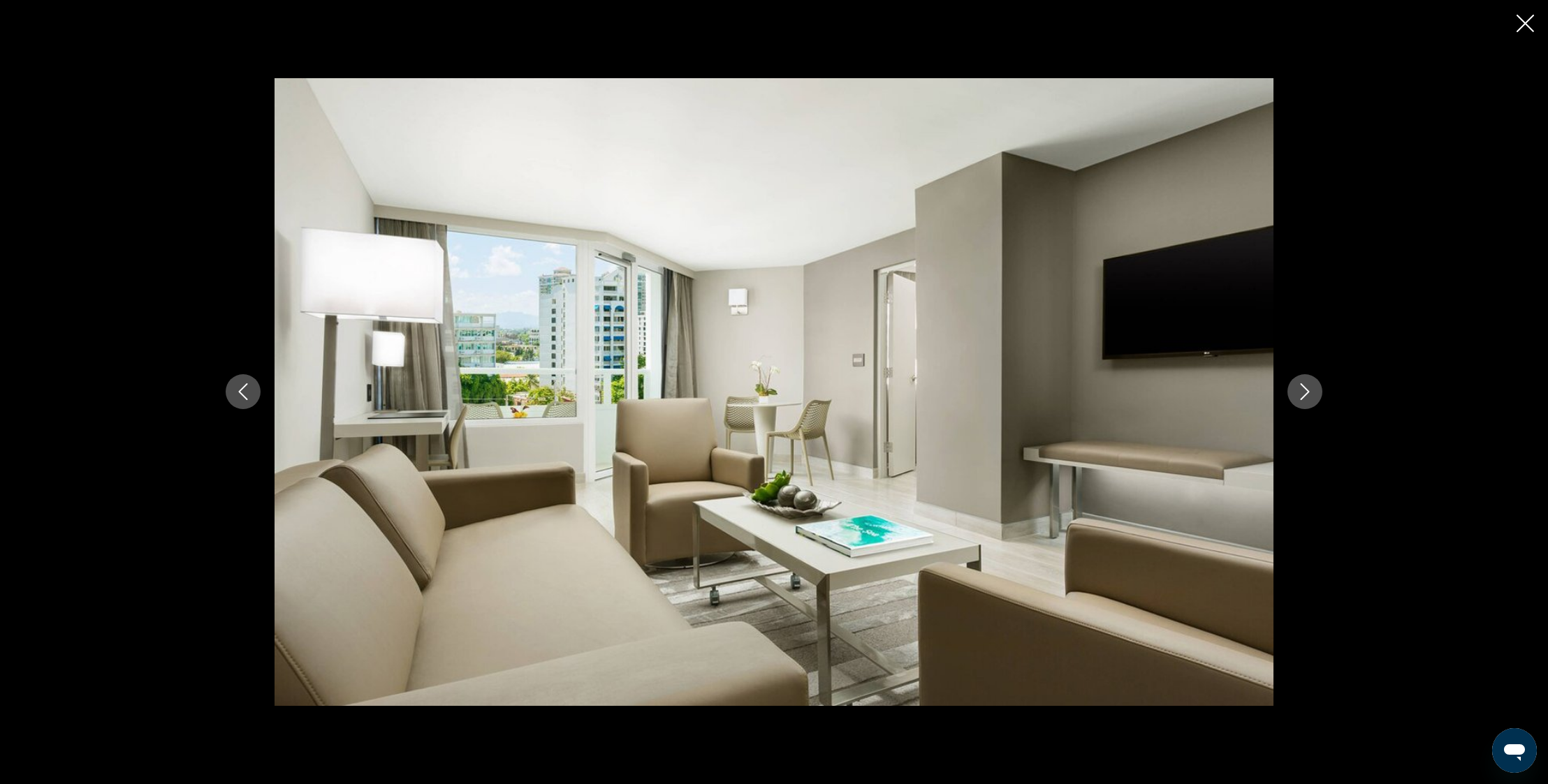
click at [1307, 390] on icon "Next image" at bounding box center [1305, 392] width 9 height 16
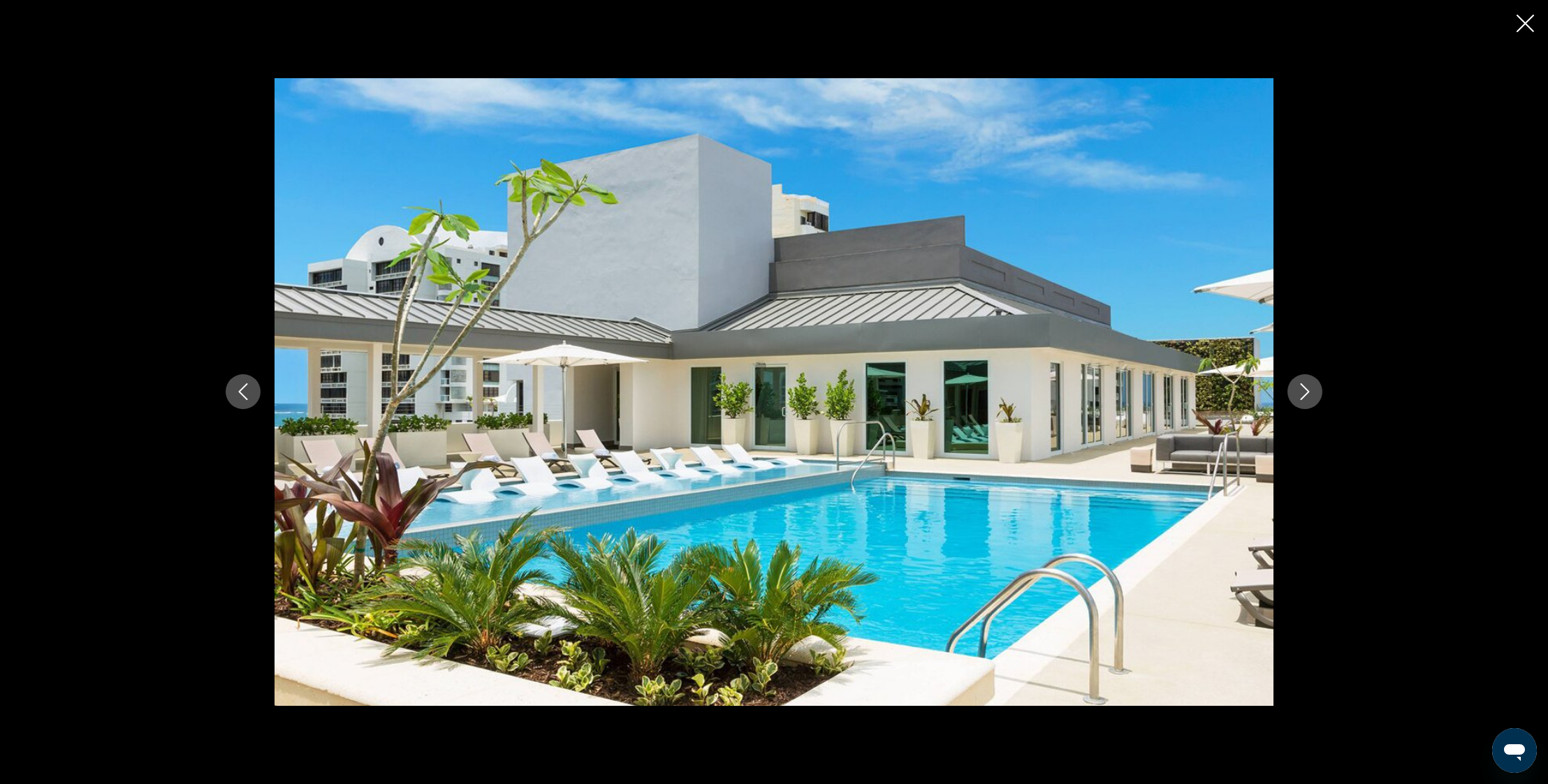
click at [1307, 390] on icon "Next image" at bounding box center [1305, 392] width 9 height 16
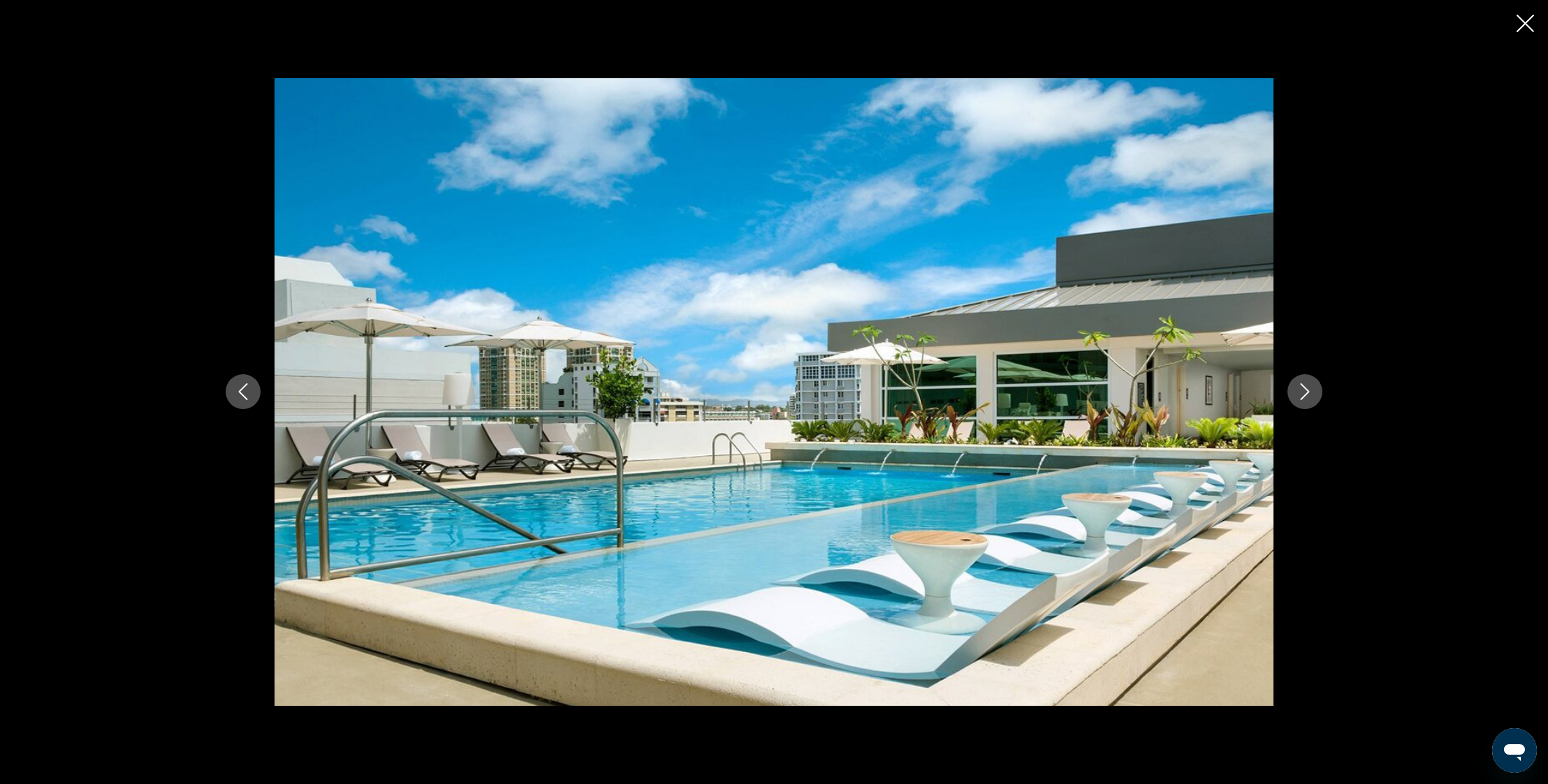
click at [1307, 390] on icon "Next image" at bounding box center [1305, 392] width 9 height 16
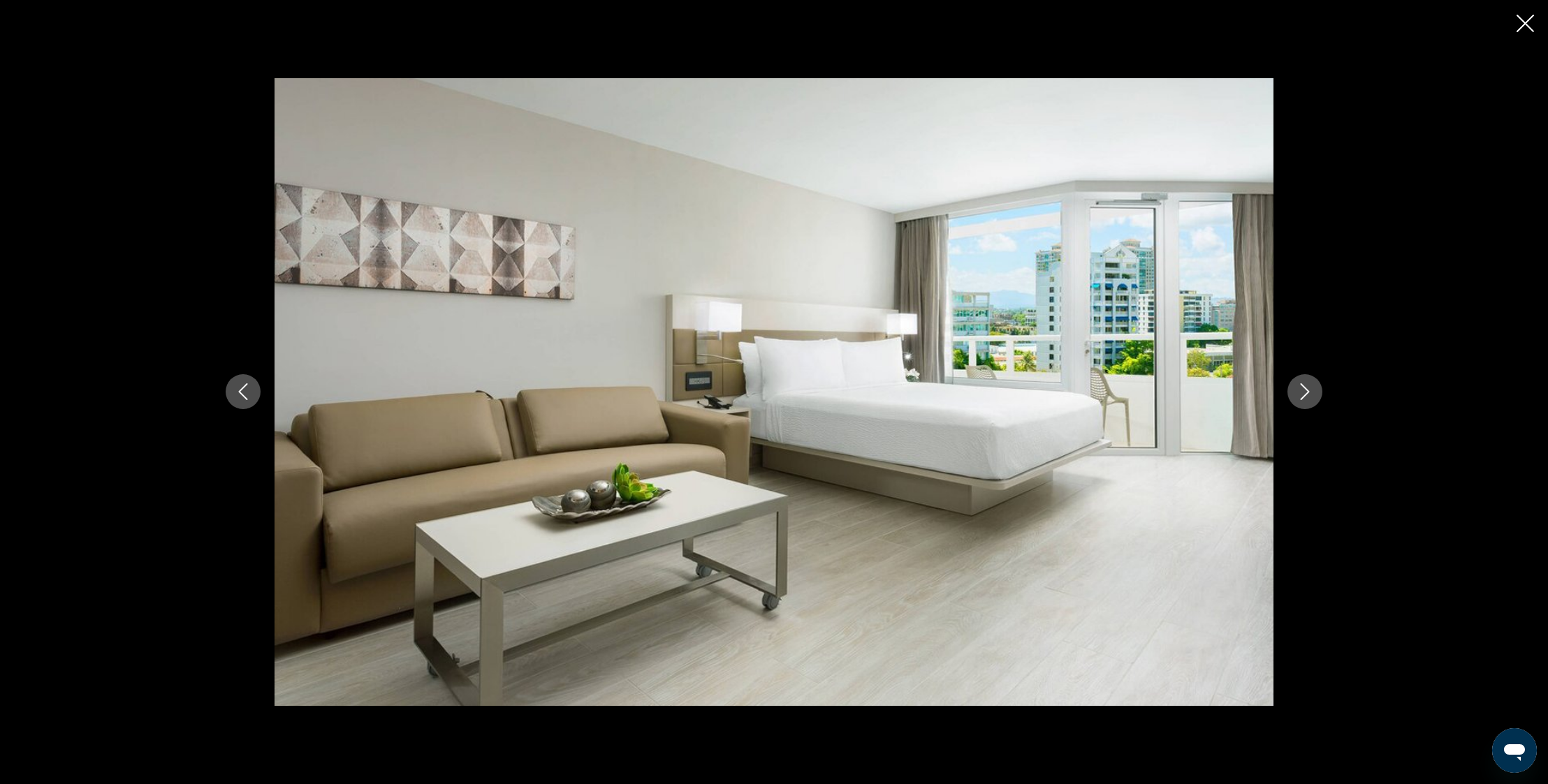
click at [1307, 390] on icon "Next image" at bounding box center [1305, 392] width 9 height 16
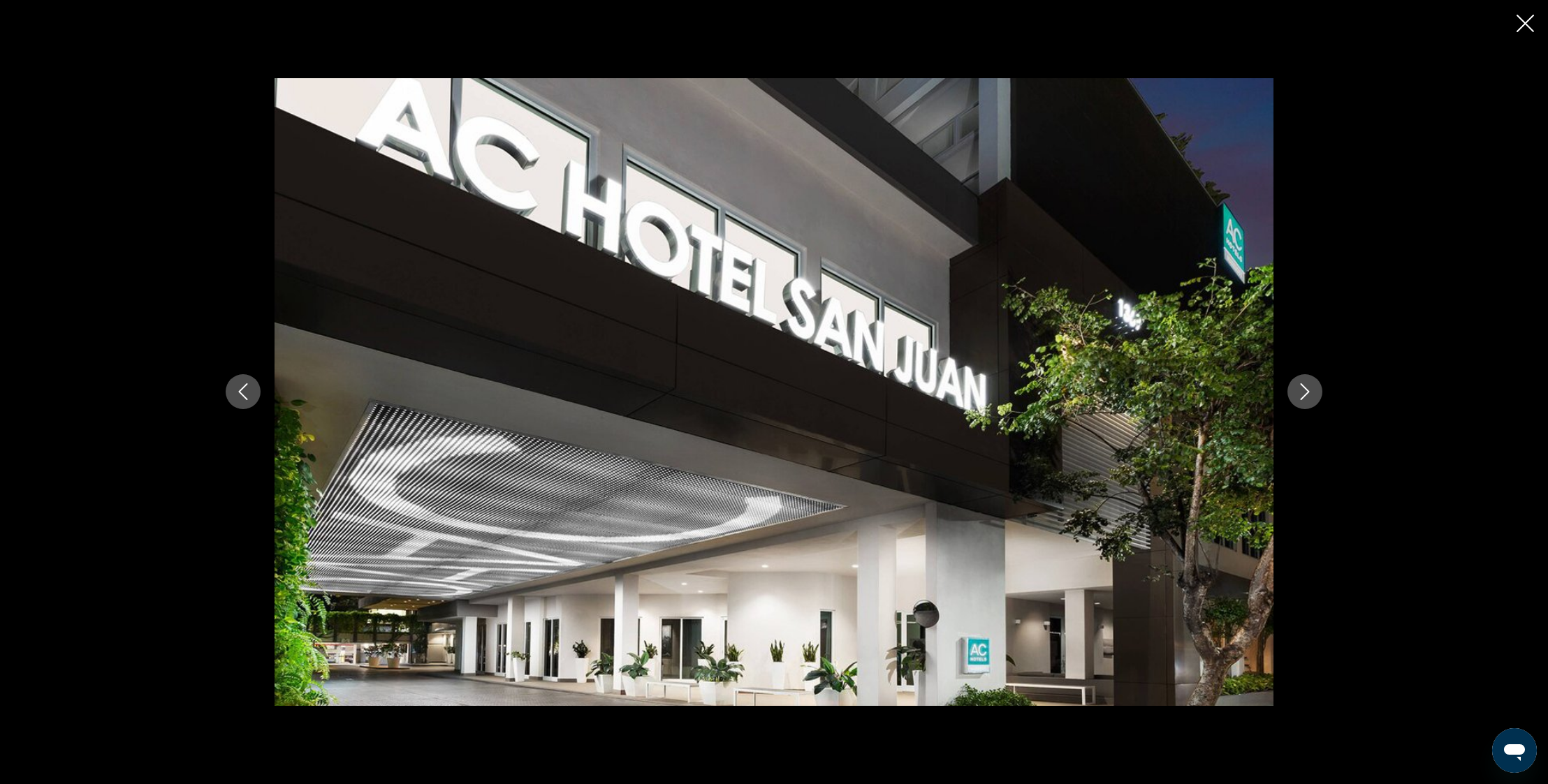
click at [1307, 390] on icon "Next image" at bounding box center [1305, 392] width 9 height 16
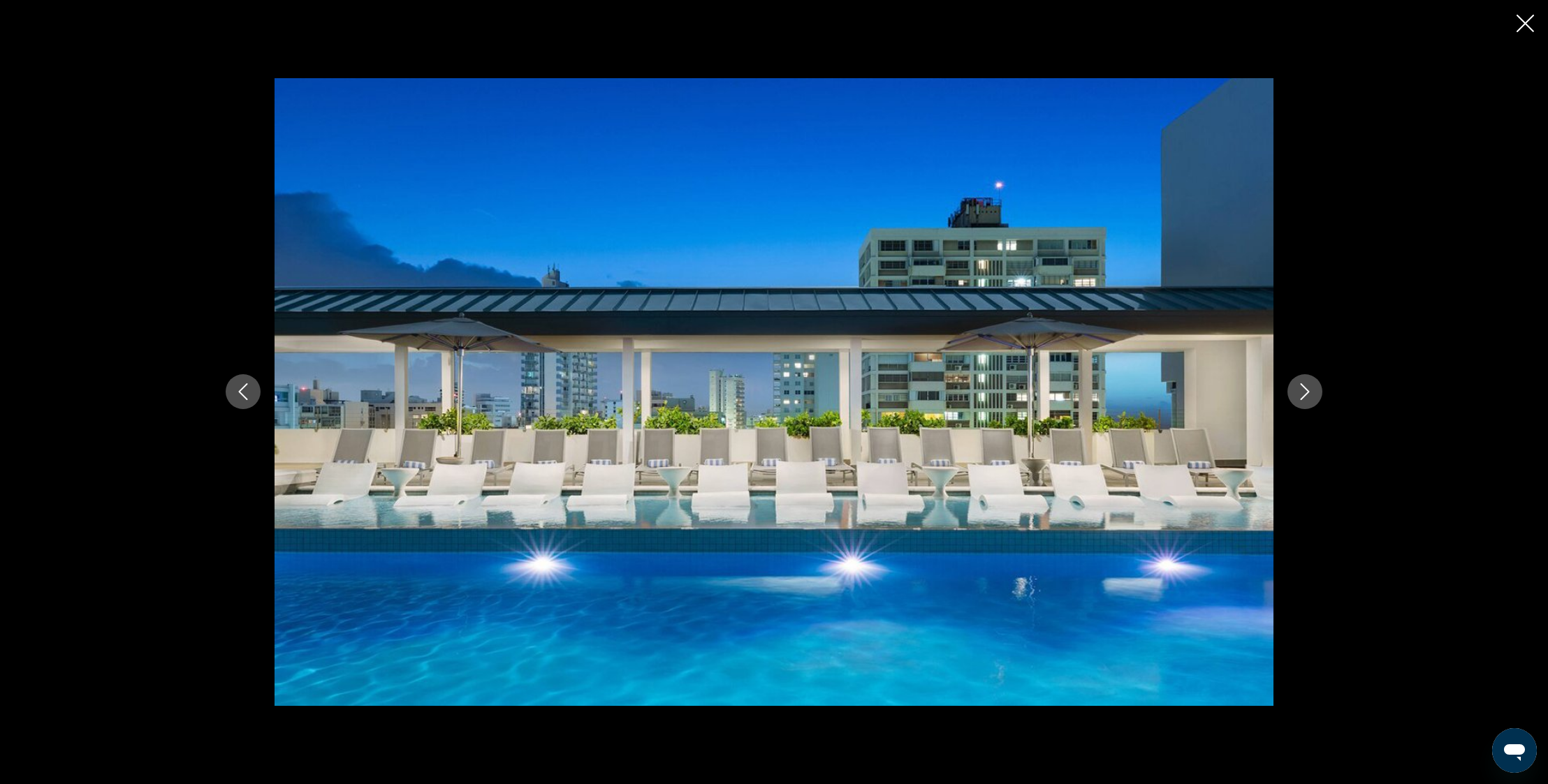
click at [1307, 390] on icon "Next image" at bounding box center [1305, 392] width 9 height 16
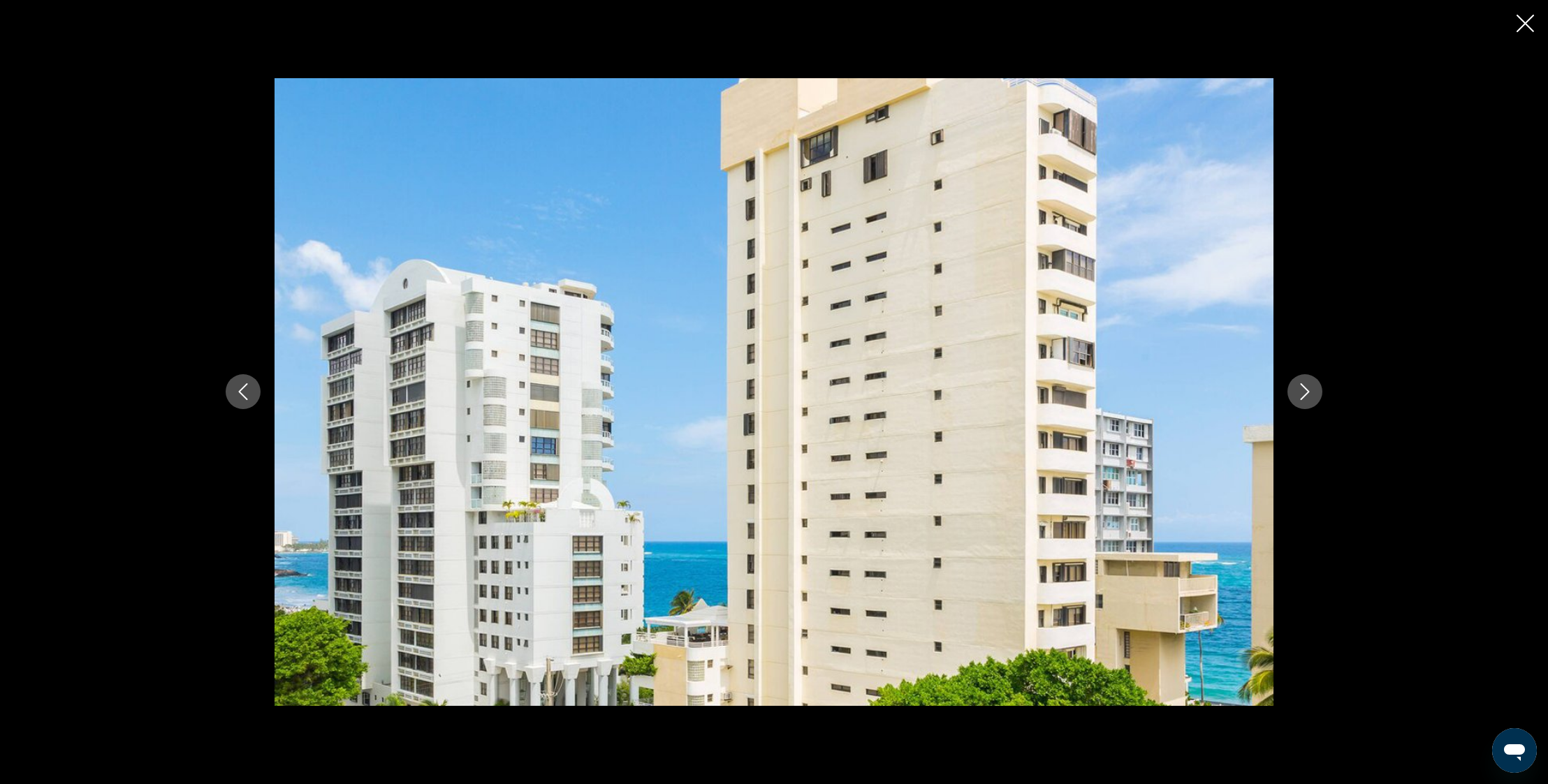
click at [1307, 390] on icon "Next image" at bounding box center [1305, 392] width 9 height 16
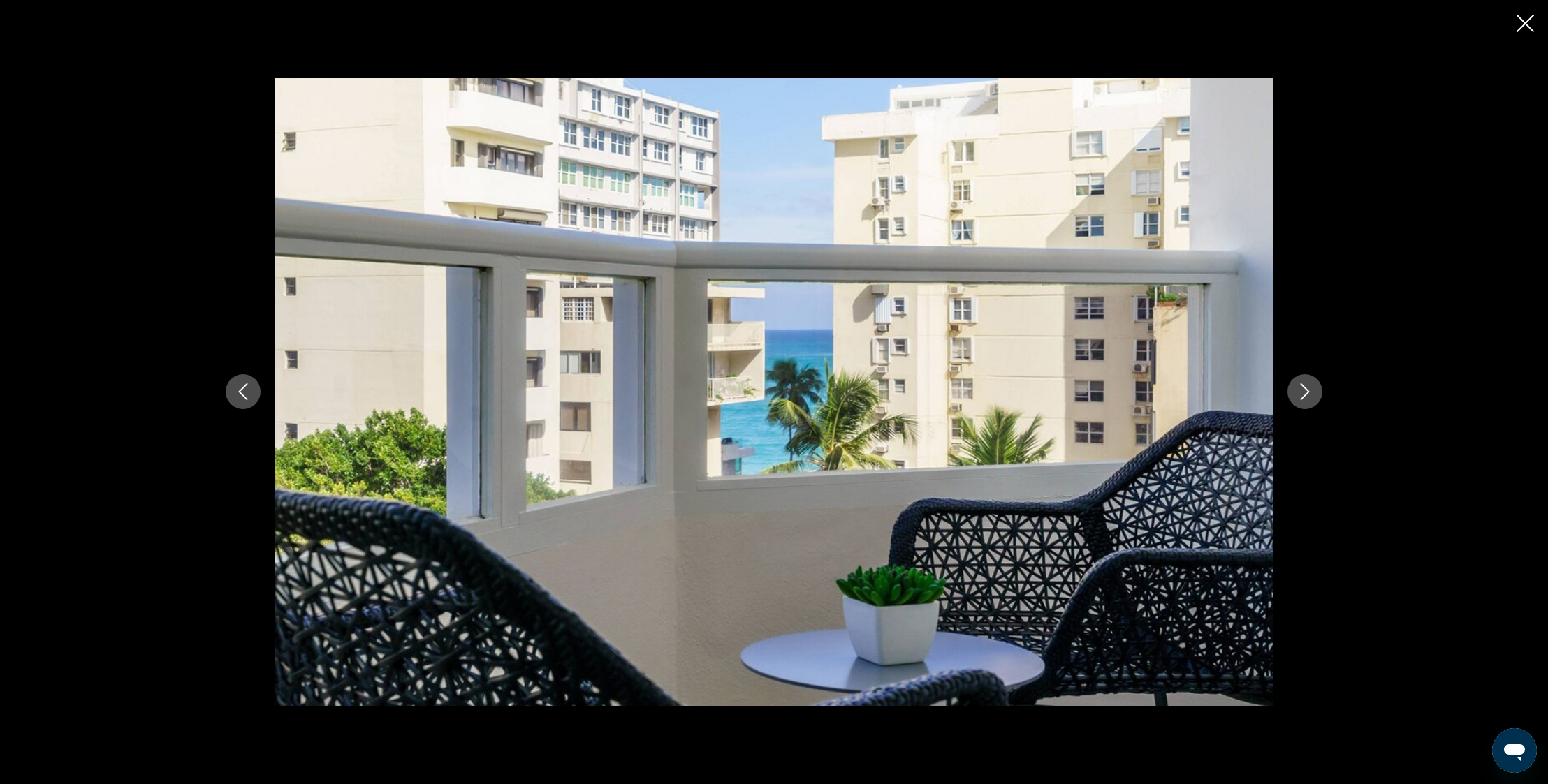
click at [1307, 390] on icon "Next image" at bounding box center [1305, 392] width 9 height 16
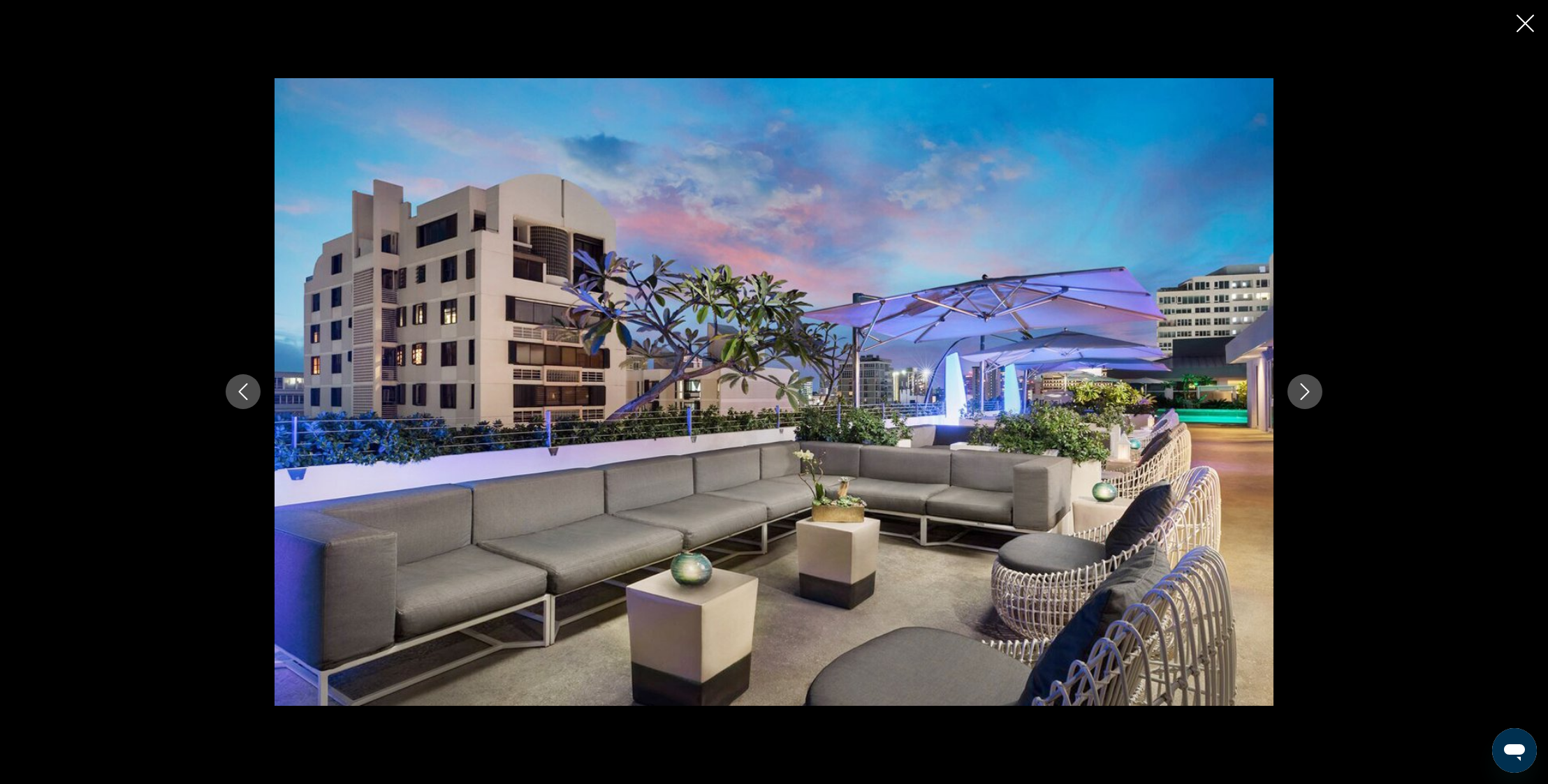
click at [1307, 390] on icon "Next image" at bounding box center [1305, 392] width 9 height 16
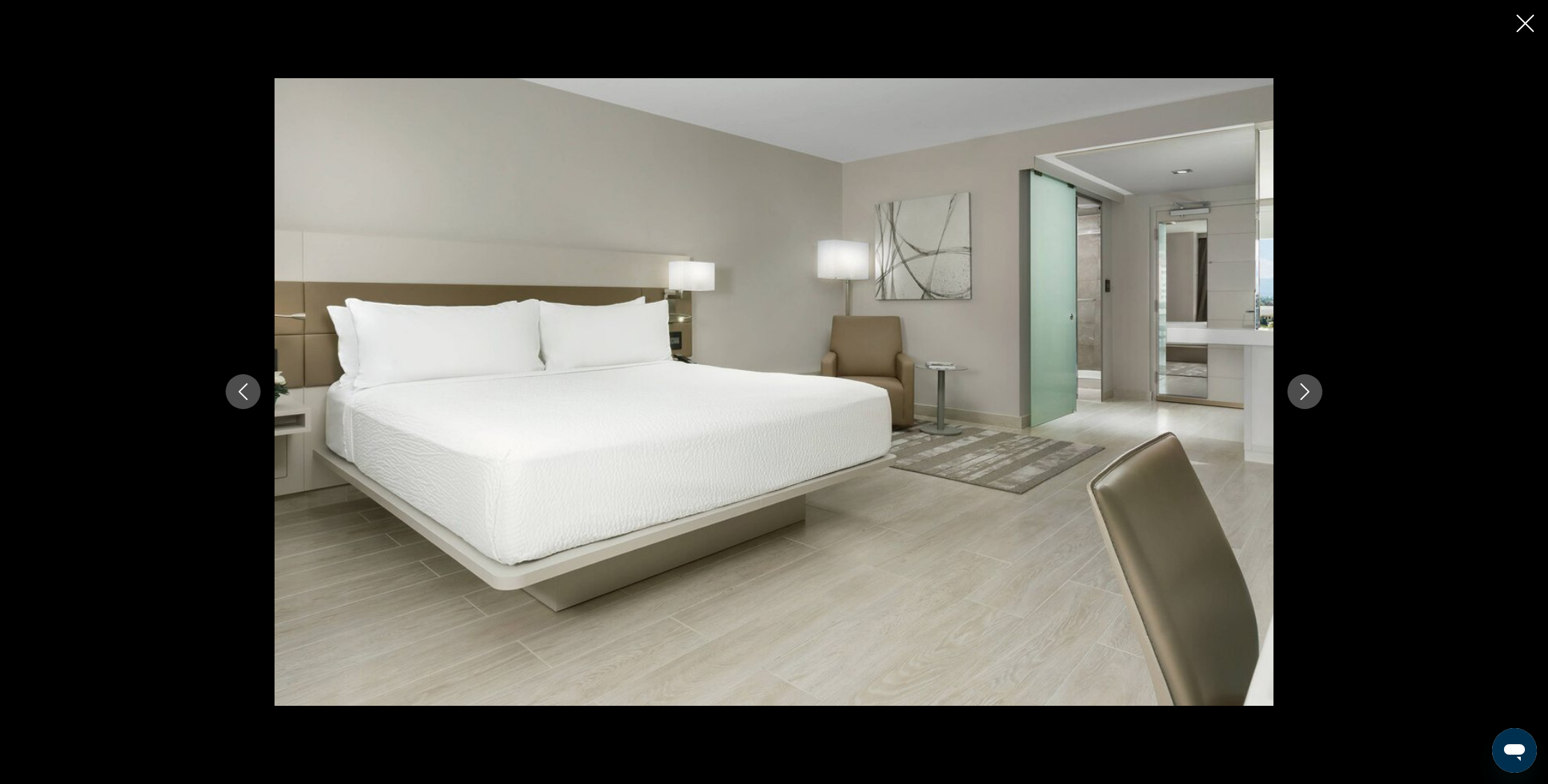
click at [1307, 390] on icon "Next image" at bounding box center [1304, 391] width 16 height 16
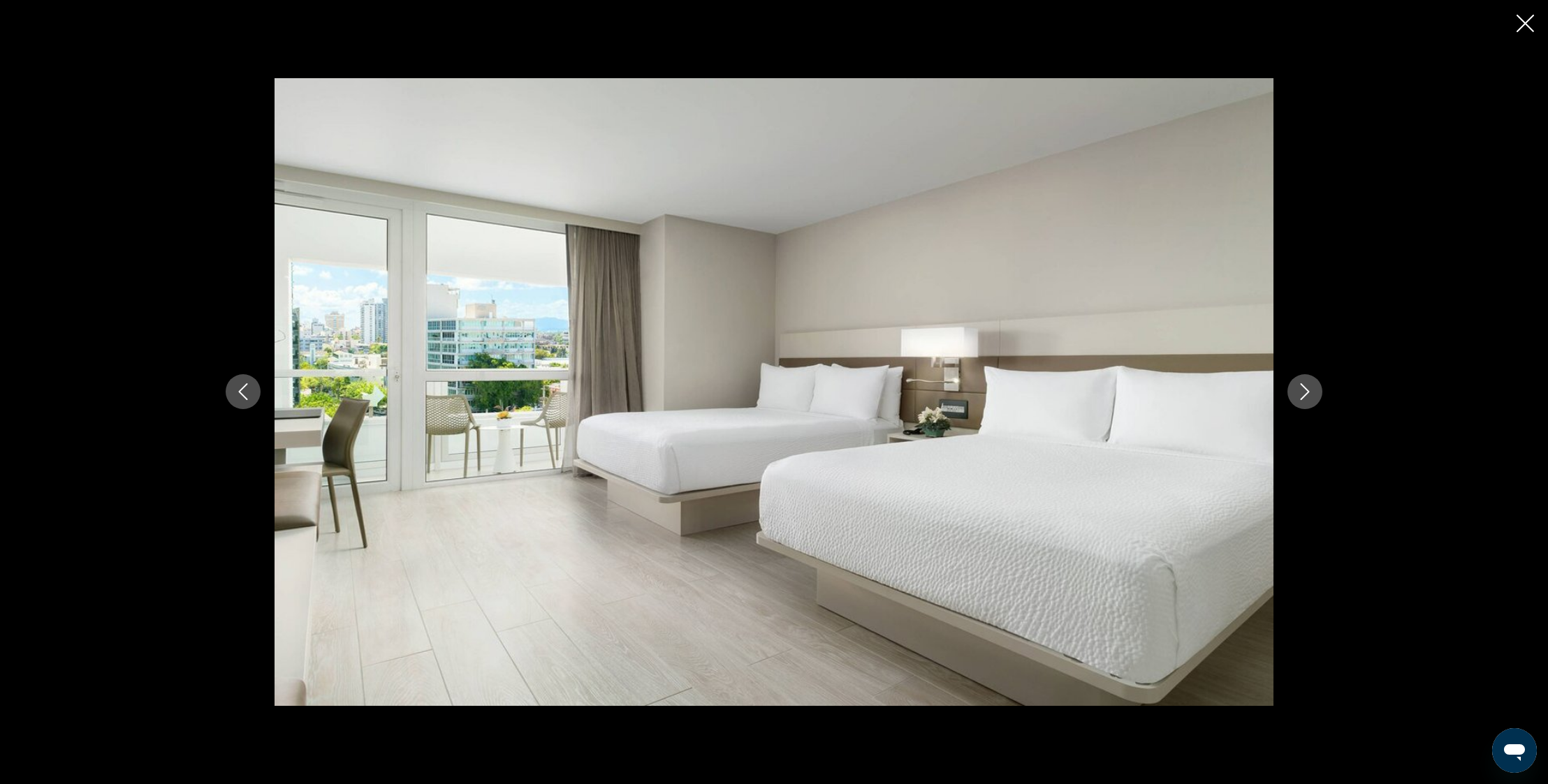
click at [1307, 390] on icon "Next image" at bounding box center [1304, 391] width 16 height 16
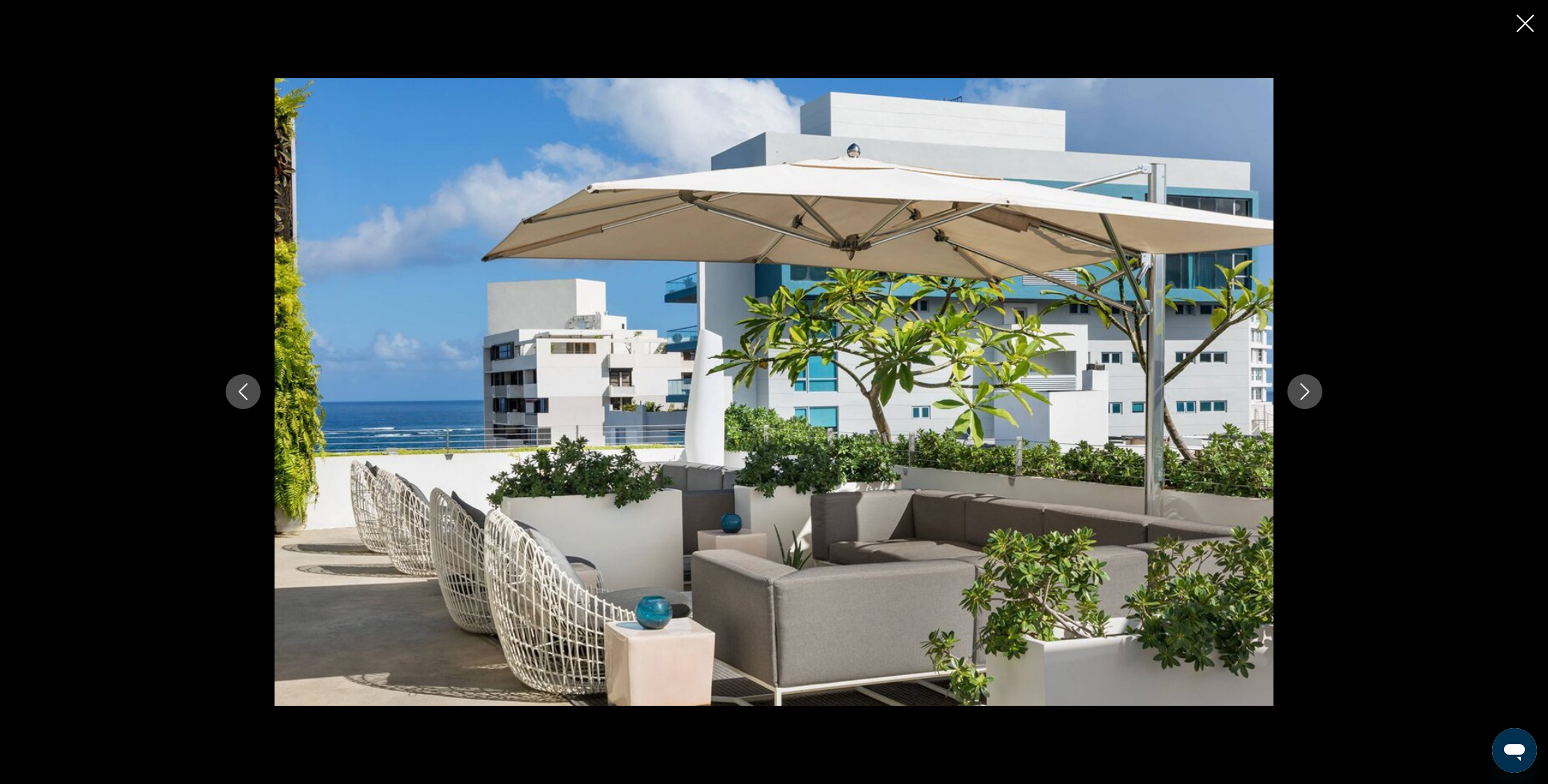
click at [1307, 390] on icon "Next image" at bounding box center [1304, 391] width 16 height 16
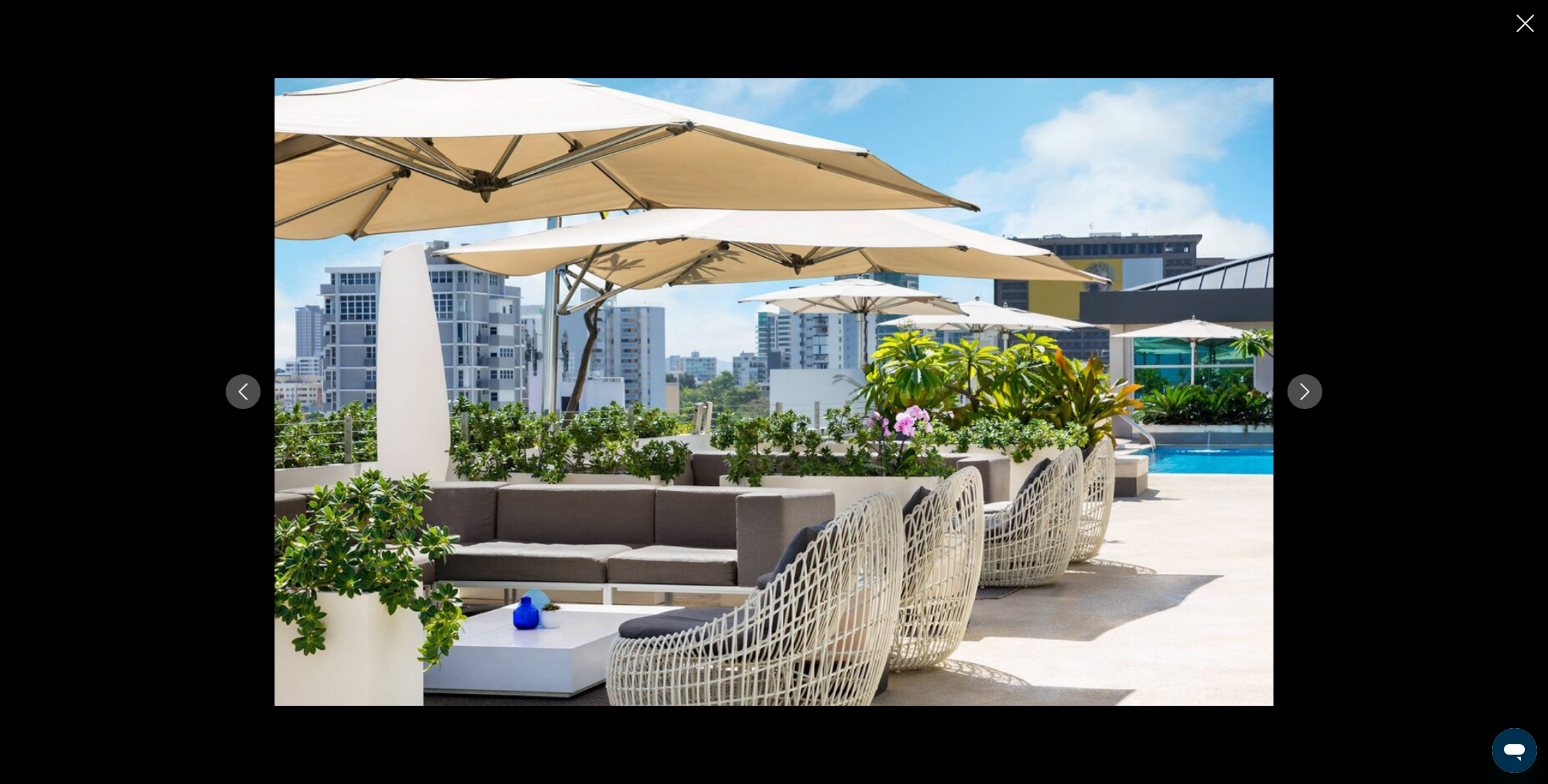
click at [1530, 19] on icon "Close slideshow" at bounding box center [1525, 24] width 17 height 17
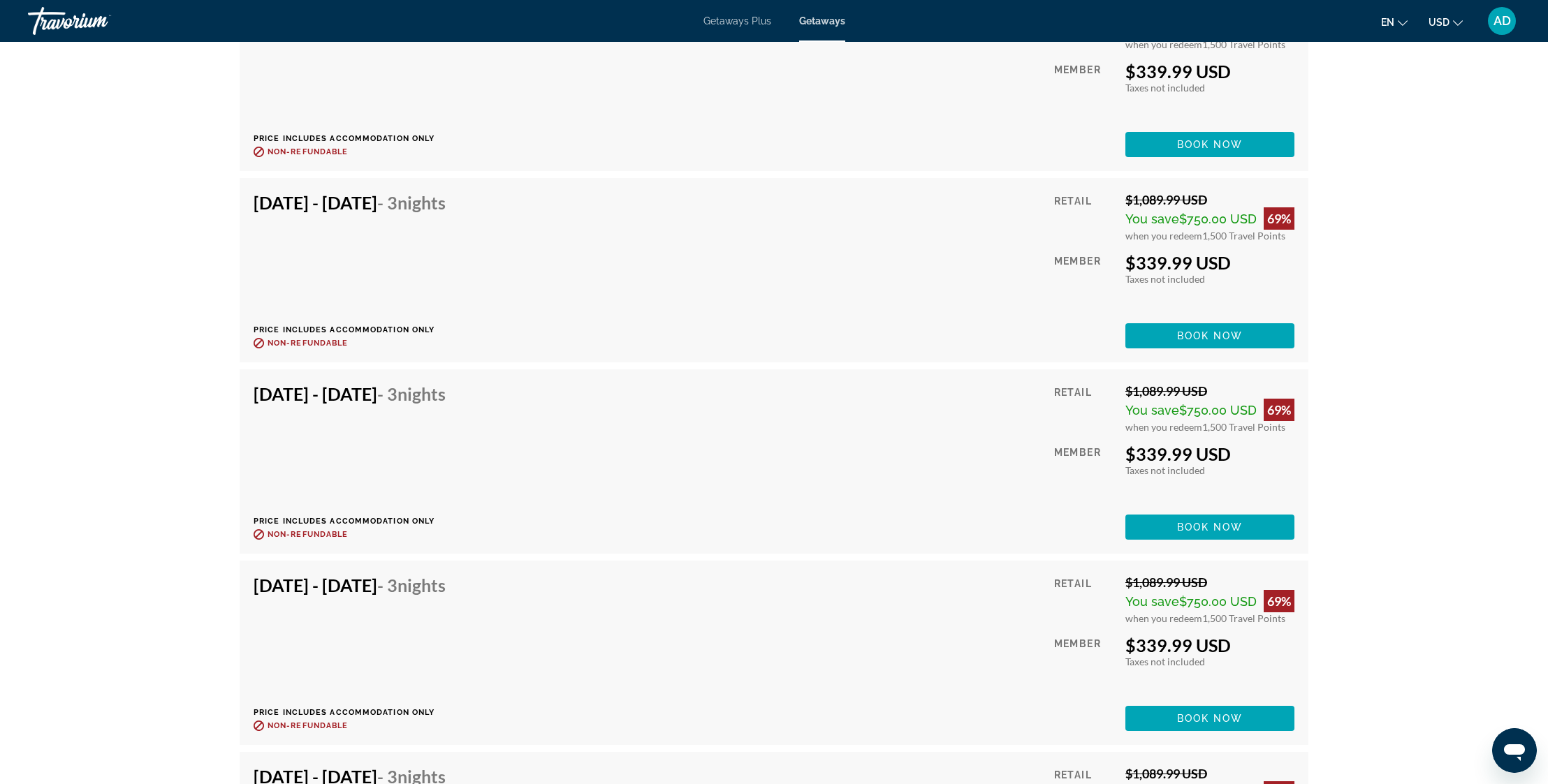
scroll to position [2788, 0]
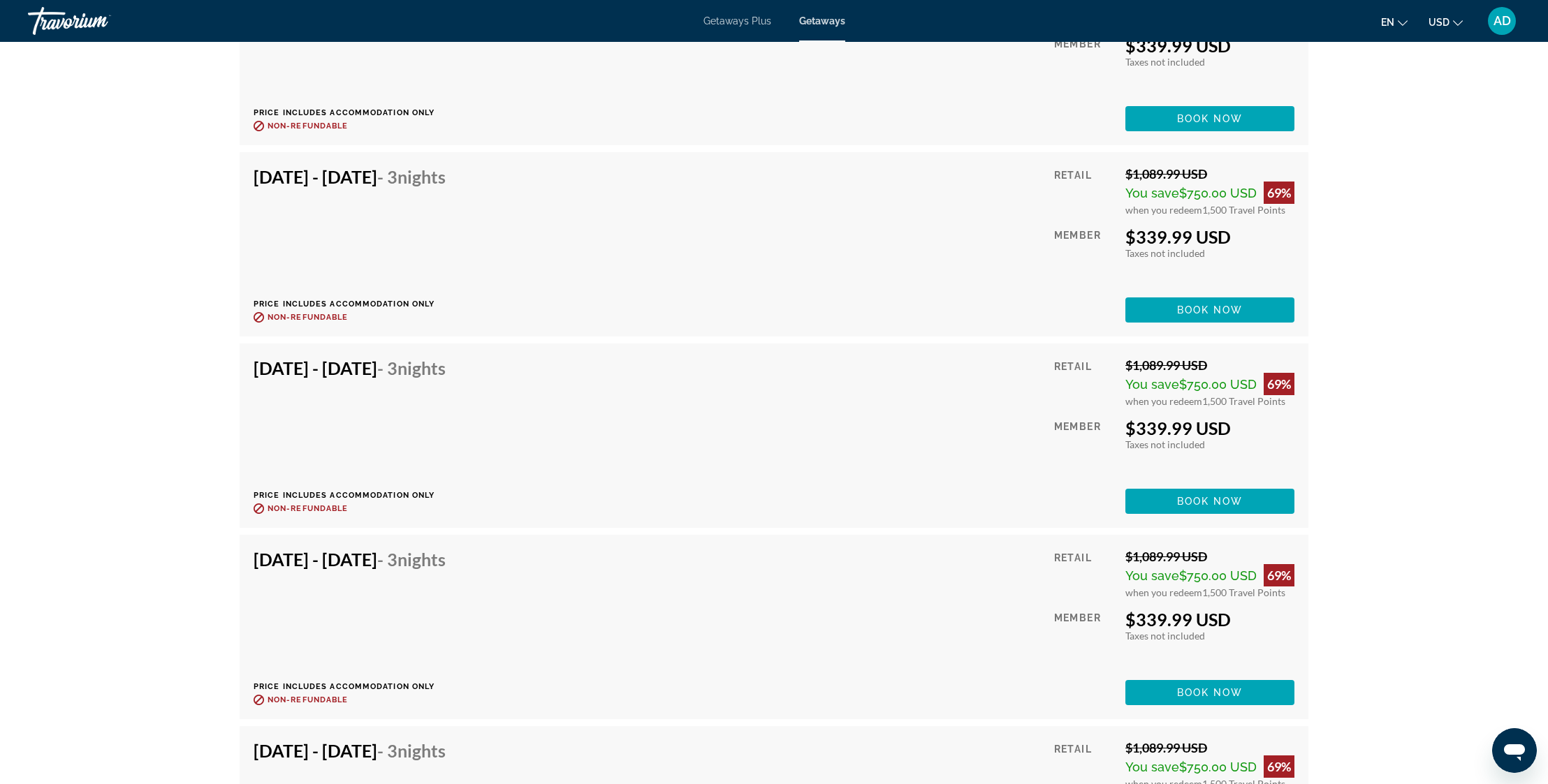
click at [397, 429] on div "[DATE] - [DATE] - 3 Nights Price includes accommodation only Refundable until :…" at bounding box center [355, 436] width 203 height 156
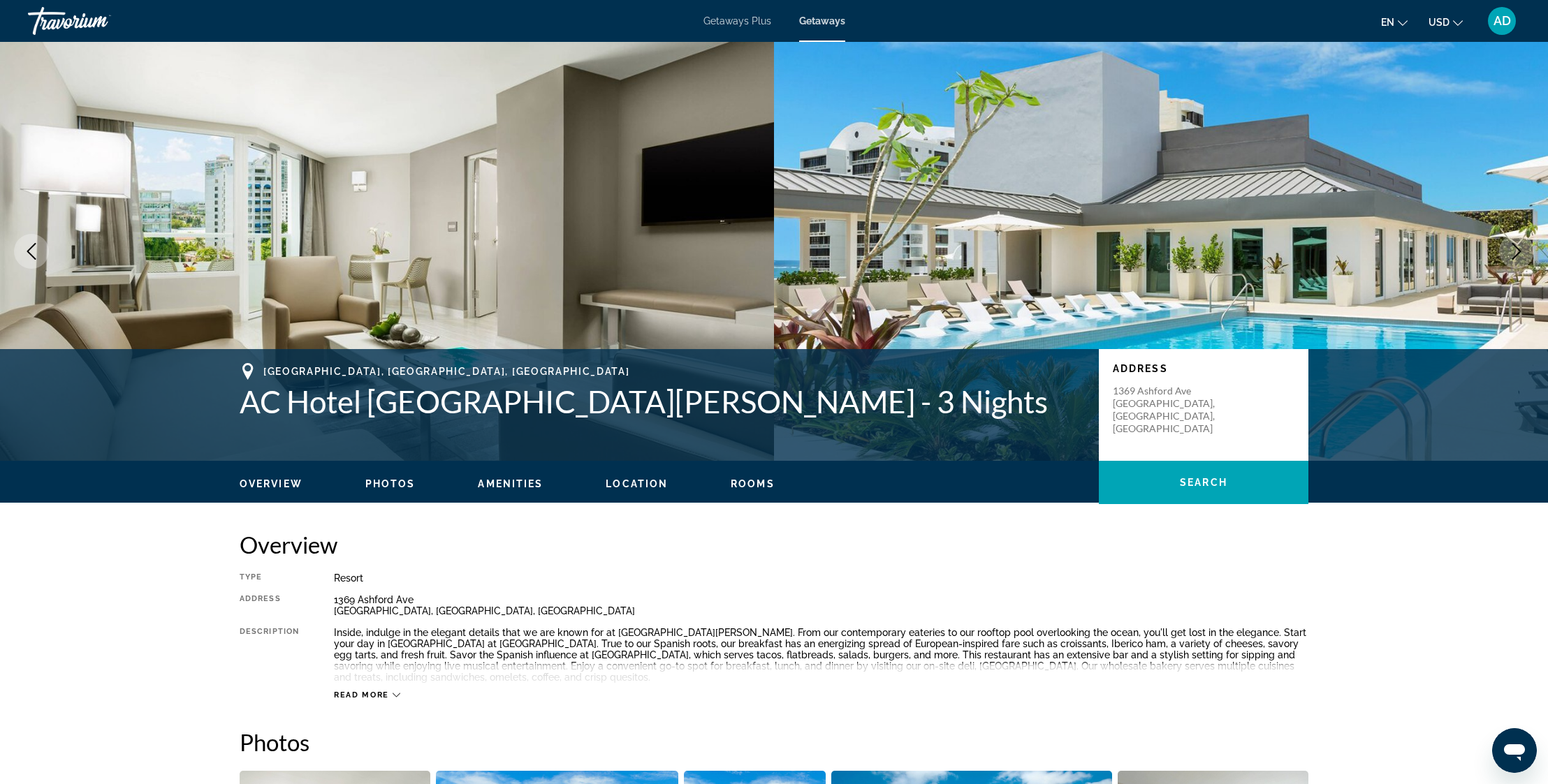
scroll to position [0, 0]
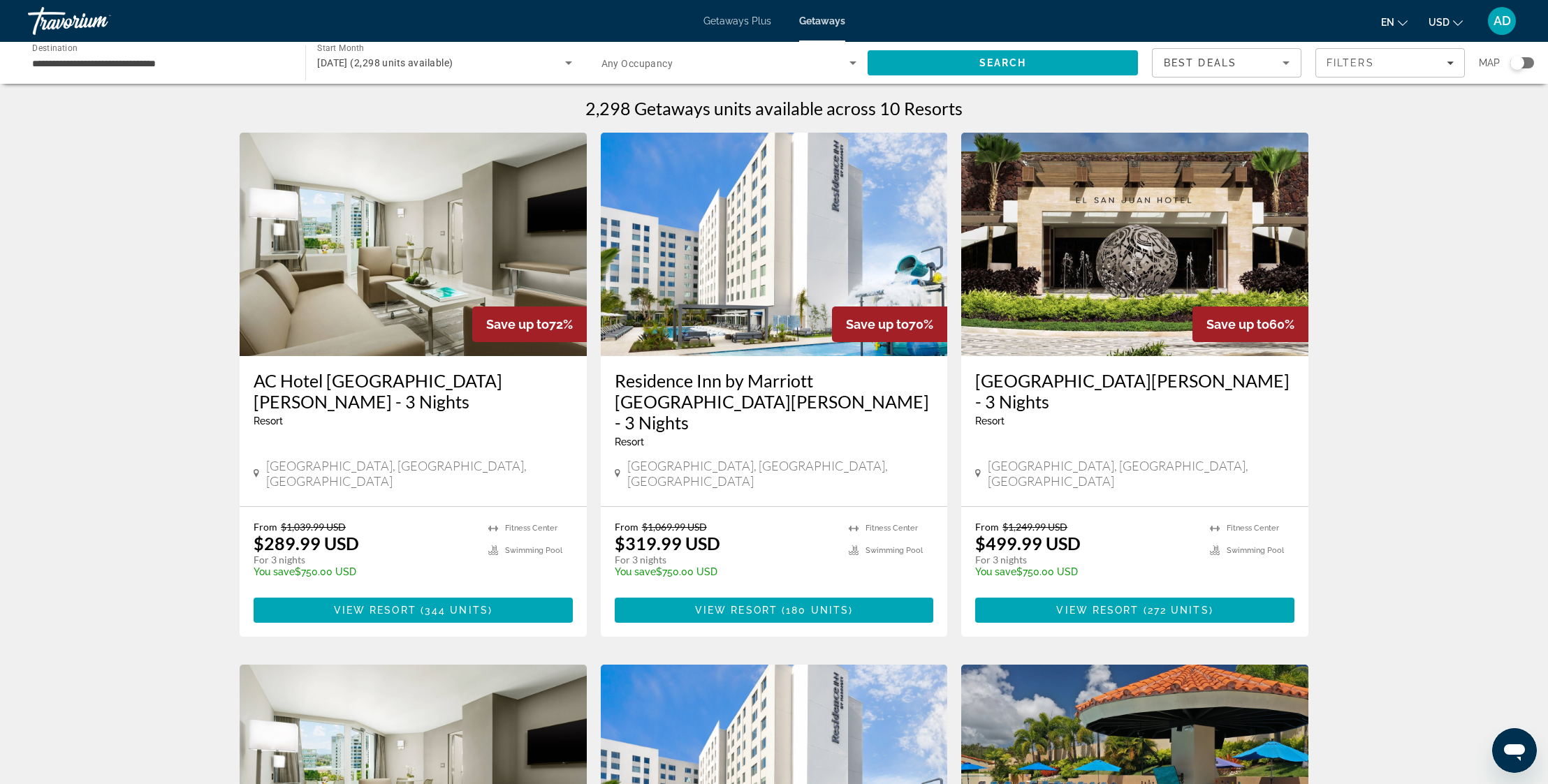
click at [784, 266] on img "Main content" at bounding box center [774, 244] width 347 height 223
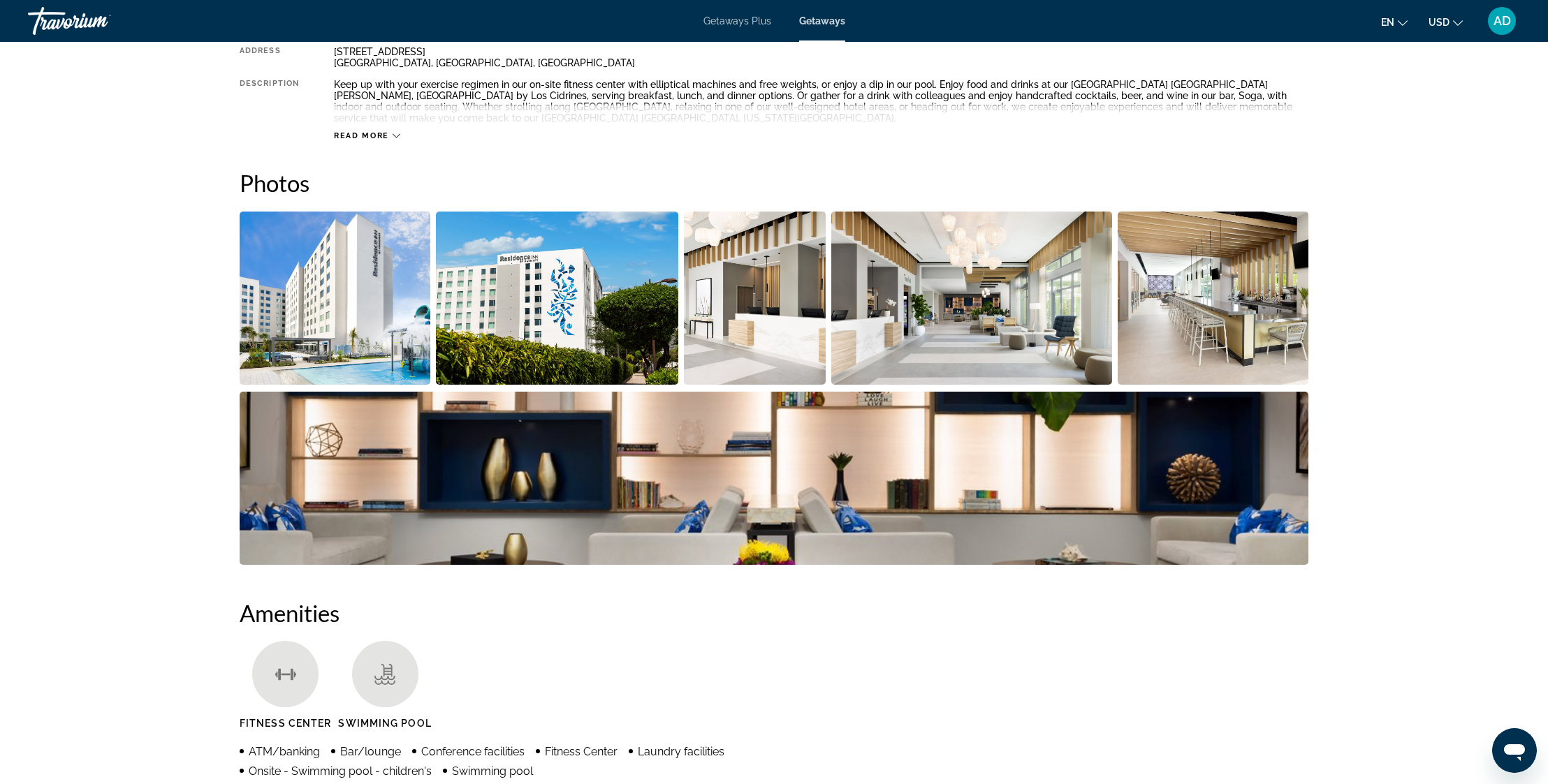
scroll to position [568, 0]
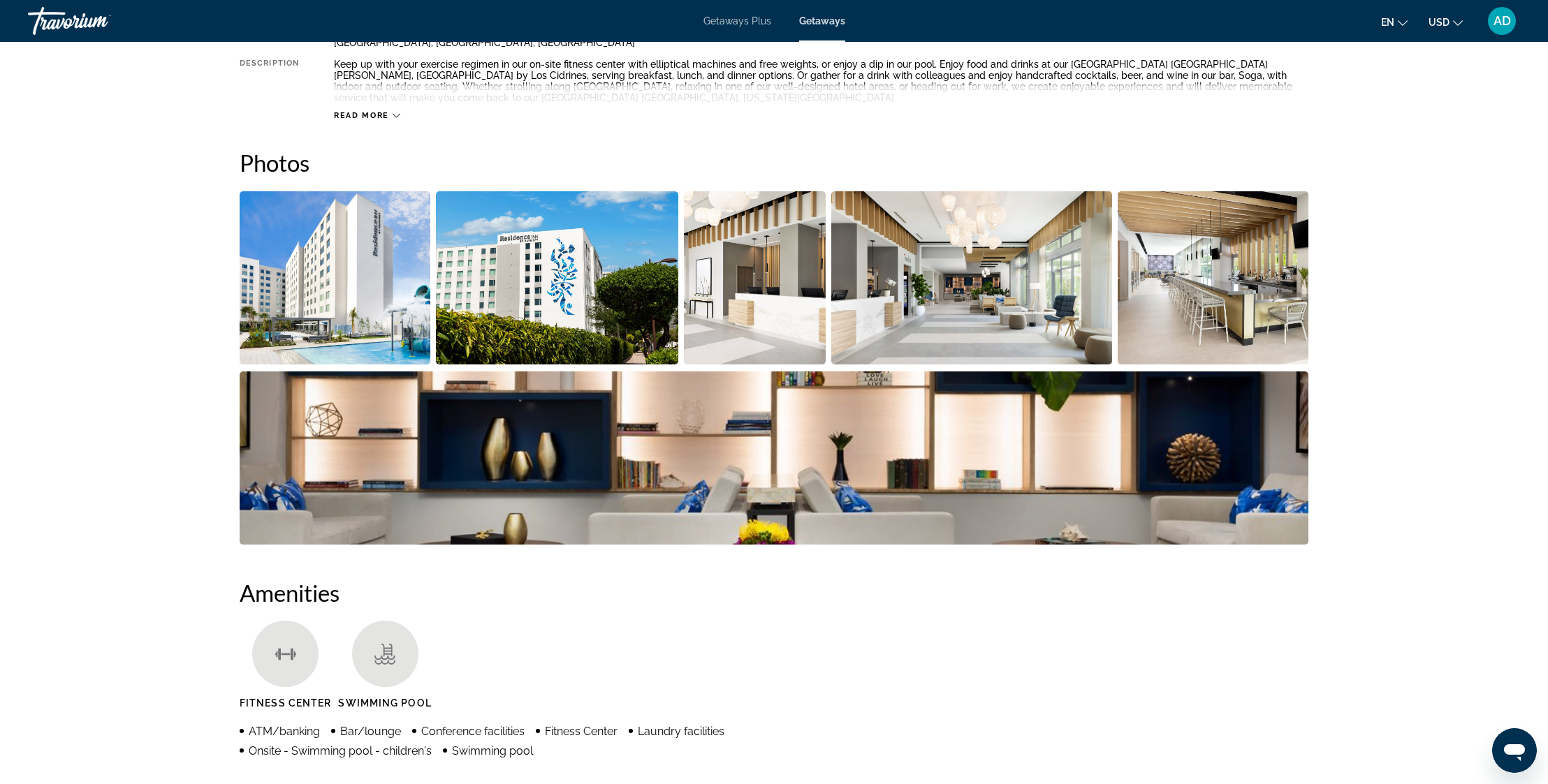
click at [318, 300] on img "Open full-screen image slider" at bounding box center [335, 278] width 191 height 174
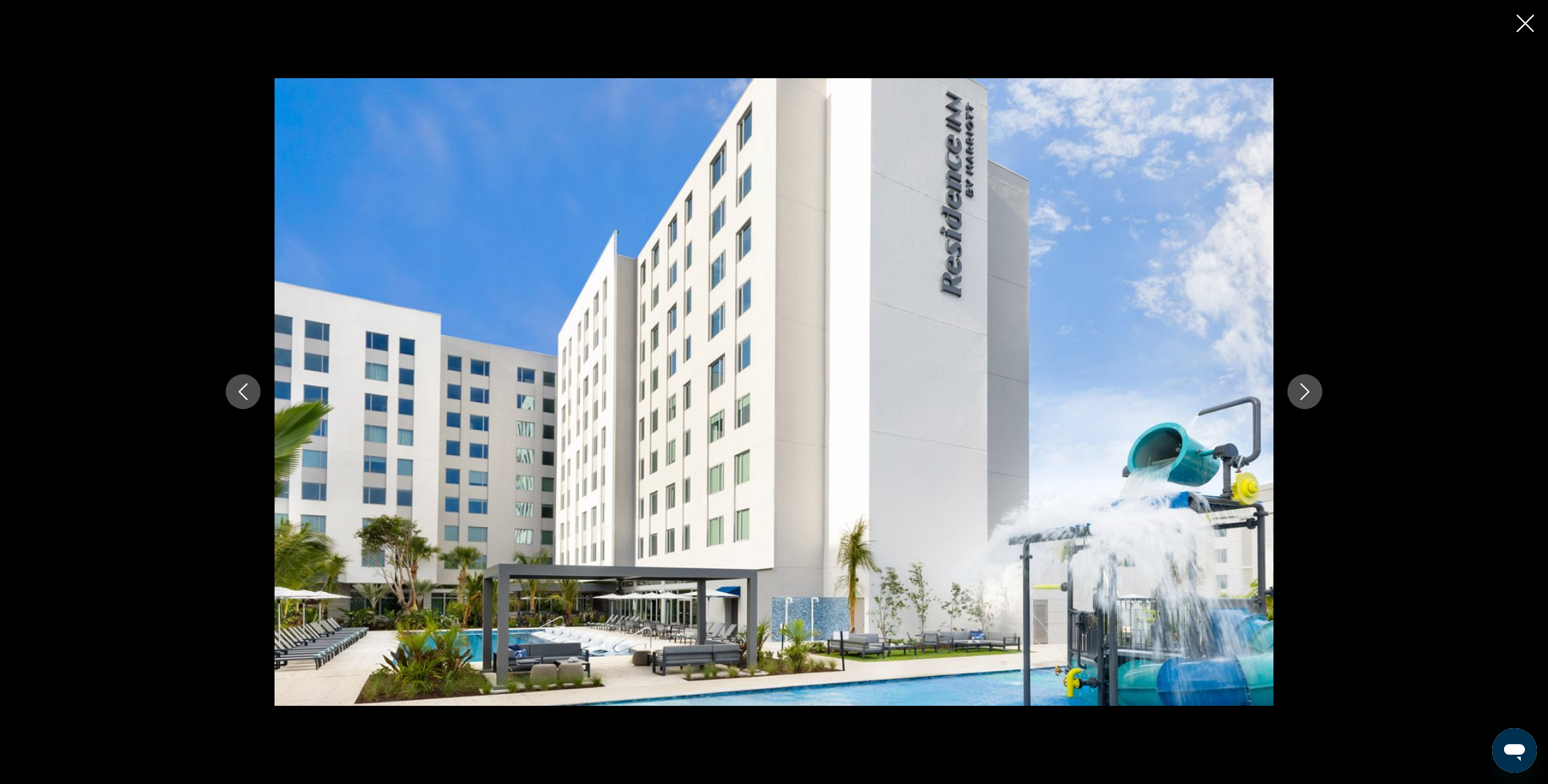
click at [1307, 400] on icon "Next image" at bounding box center [1304, 391] width 16 height 16
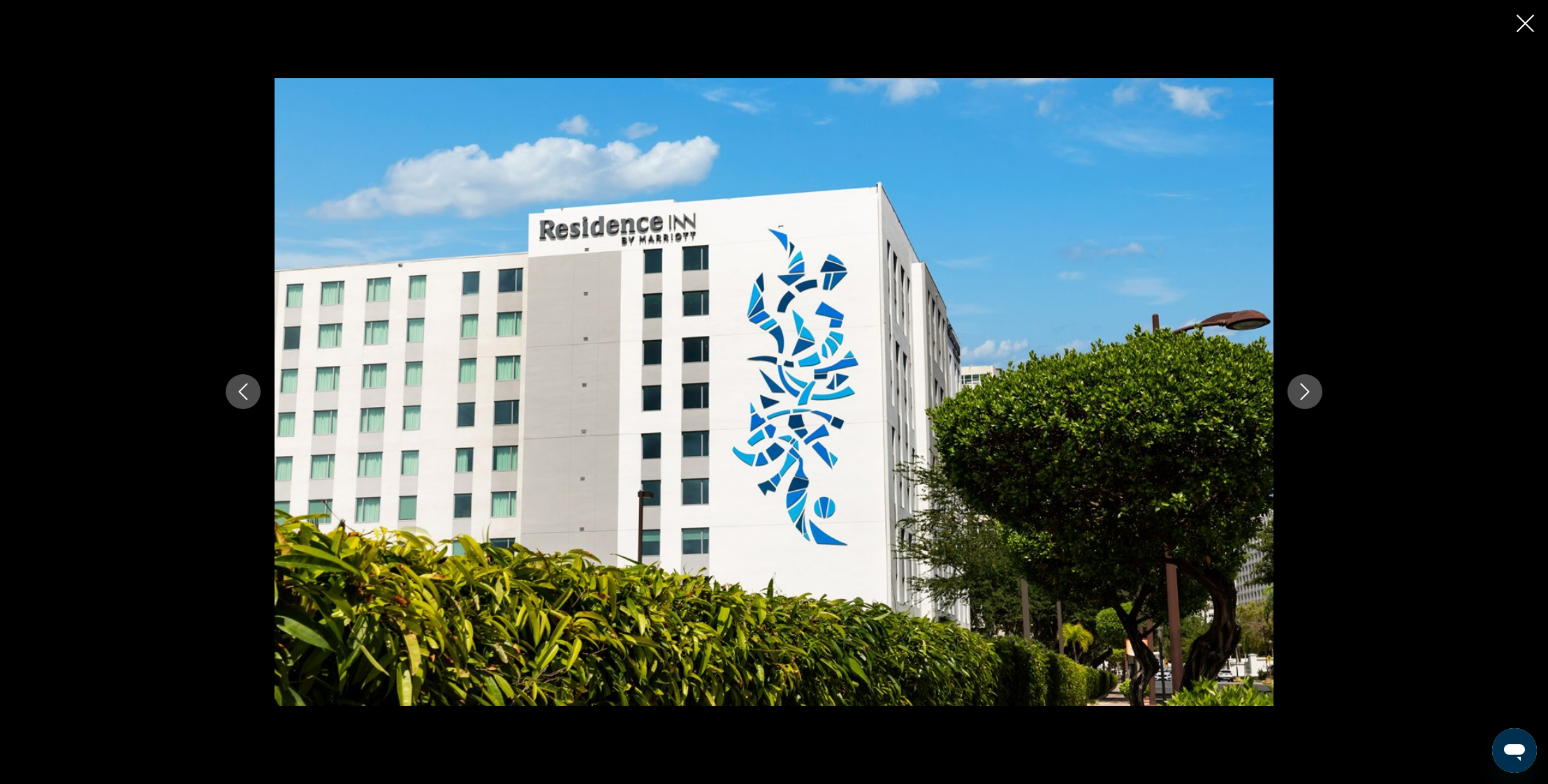
click at [1307, 400] on icon "Next image" at bounding box center [1304, 391] width 16 height 16
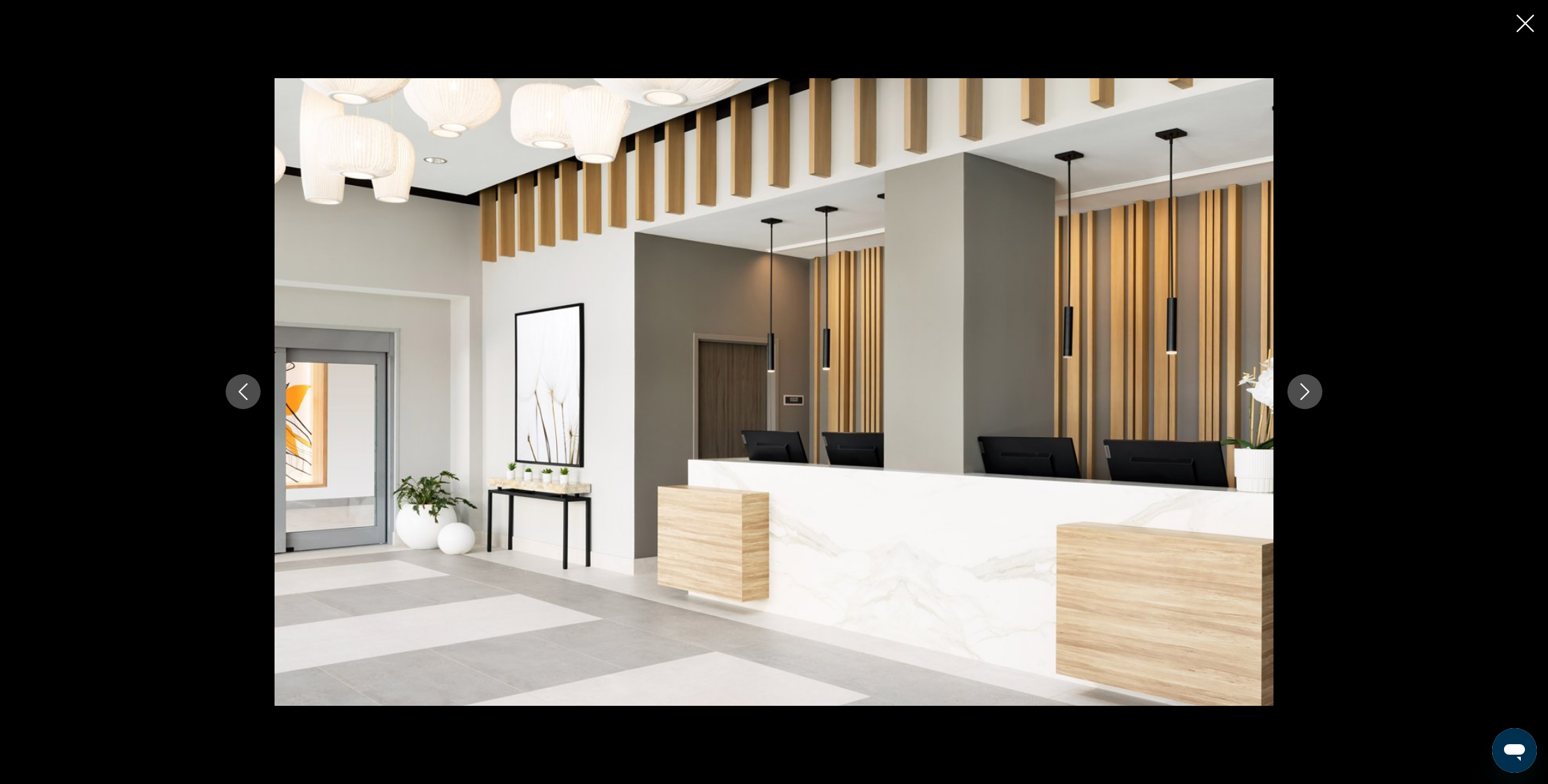
click at [1307, 400] on icon "Next image" at bounding box center [1304, 391] width 16 height 16
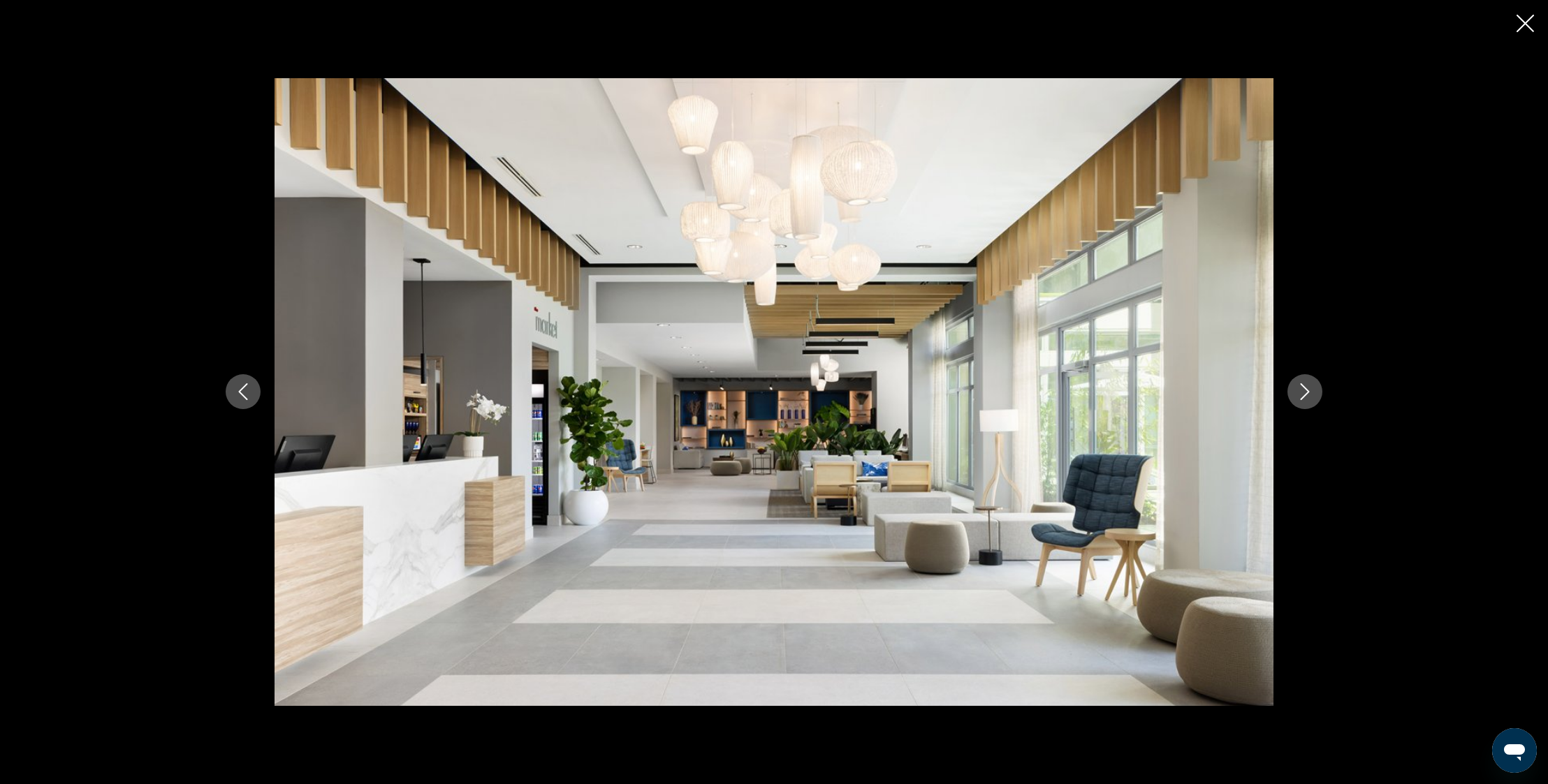
click at [1307, 400] on icon "Next image" at bounding box center [1304, 391] width 16 height 16
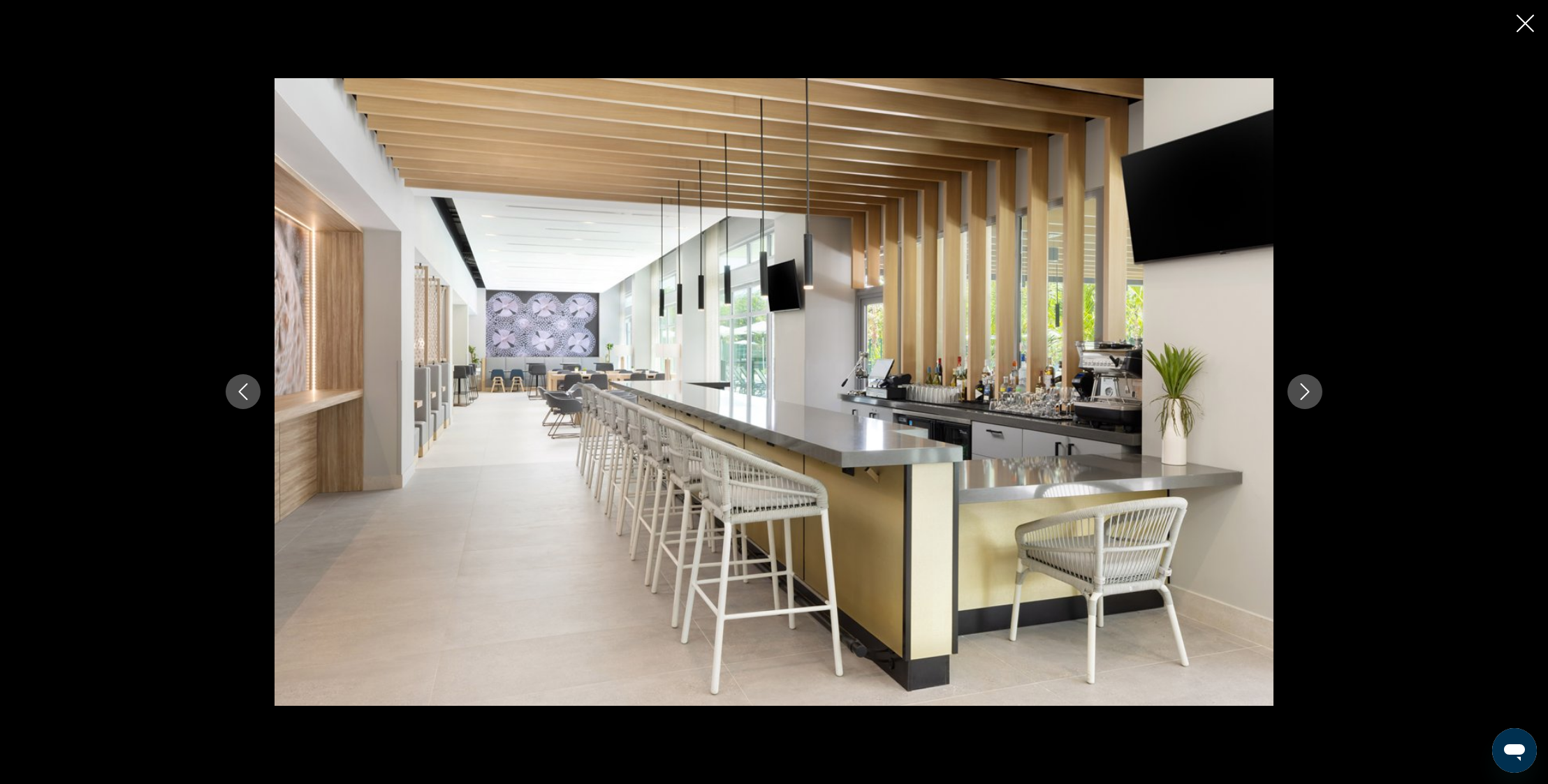
click at [1307, 400] on icon "Next image" at bounding box center [1304, 391] width 16 height 16
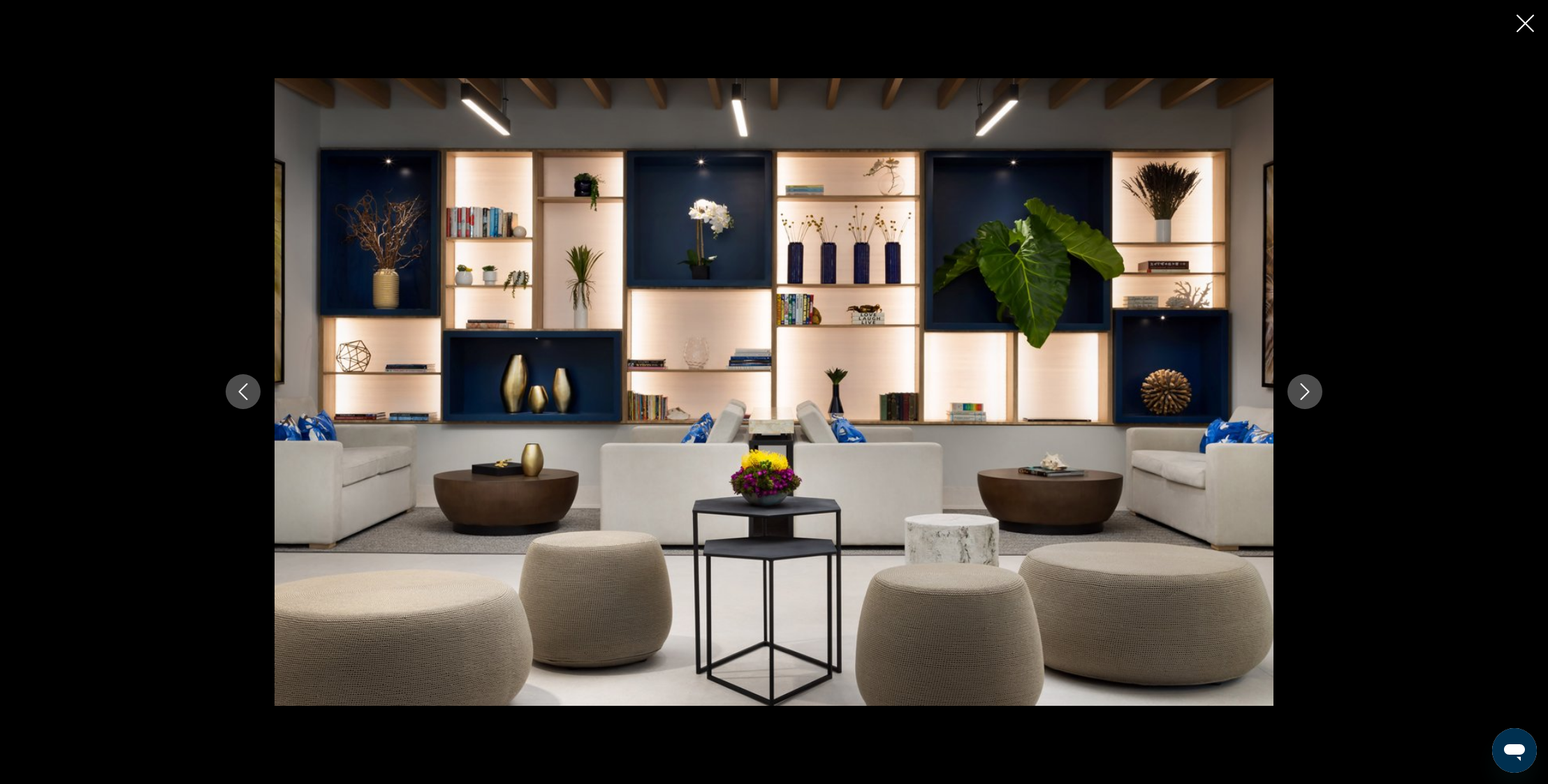
click at [1307, 400] on icon "Next image" at bounding box center [1304, 391] width 16 height 16
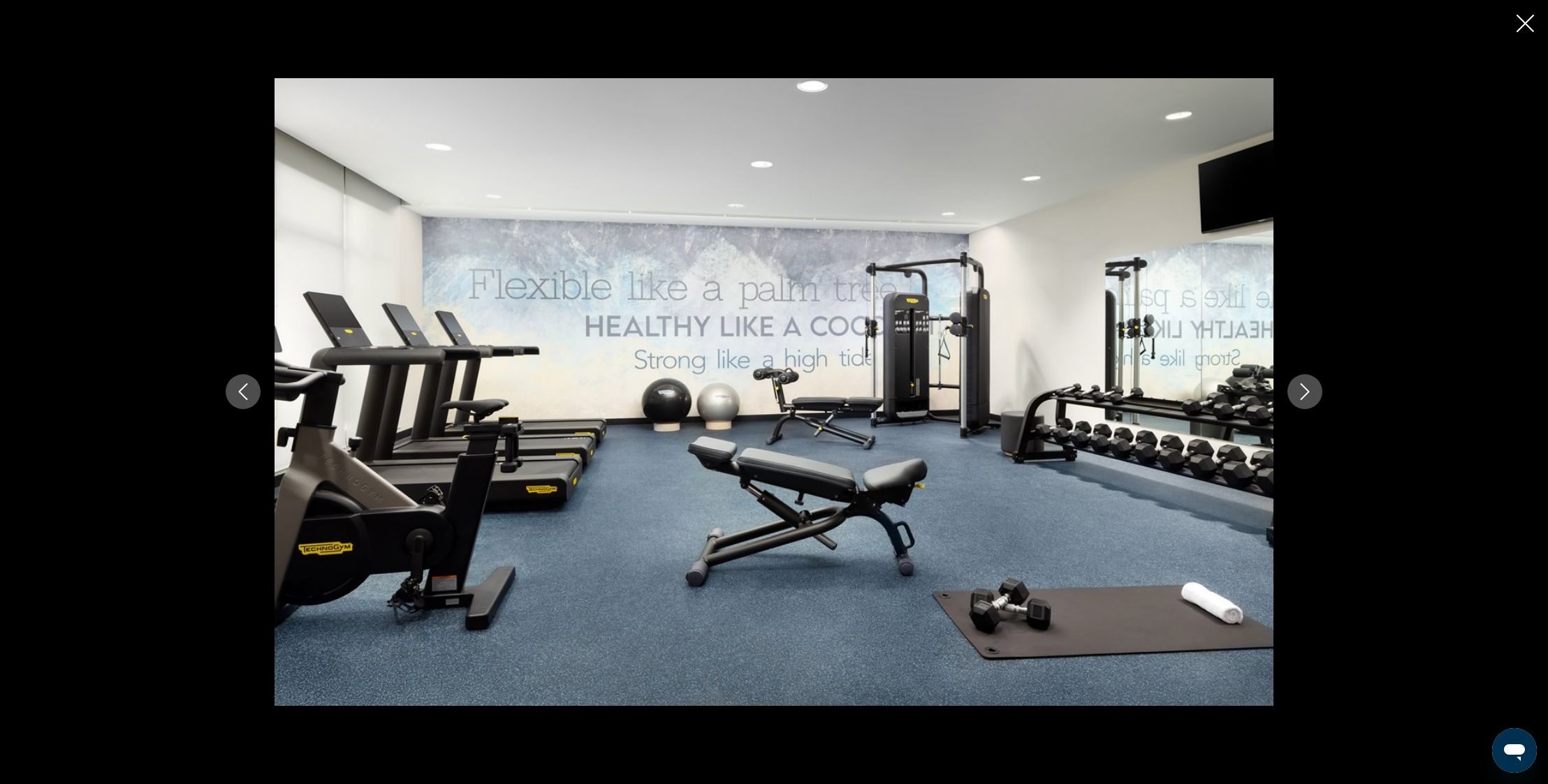
click at [1307, 400] on icon "Next image" at bounding box center [1304, 391] width 16 height 16
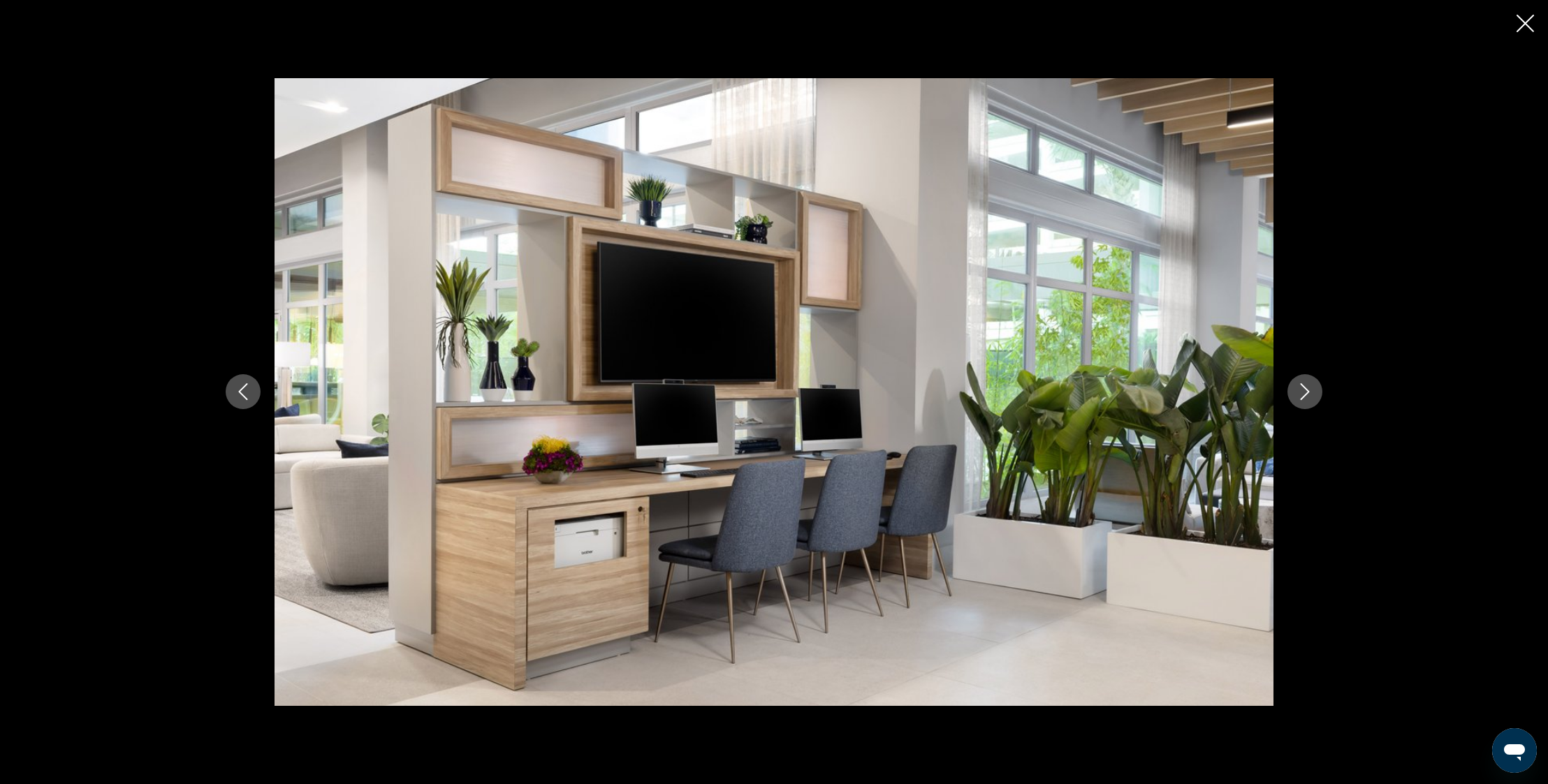
click at [1307, 400] on icon "Next image" at bounding box center [1304, 391] width 16 height 16
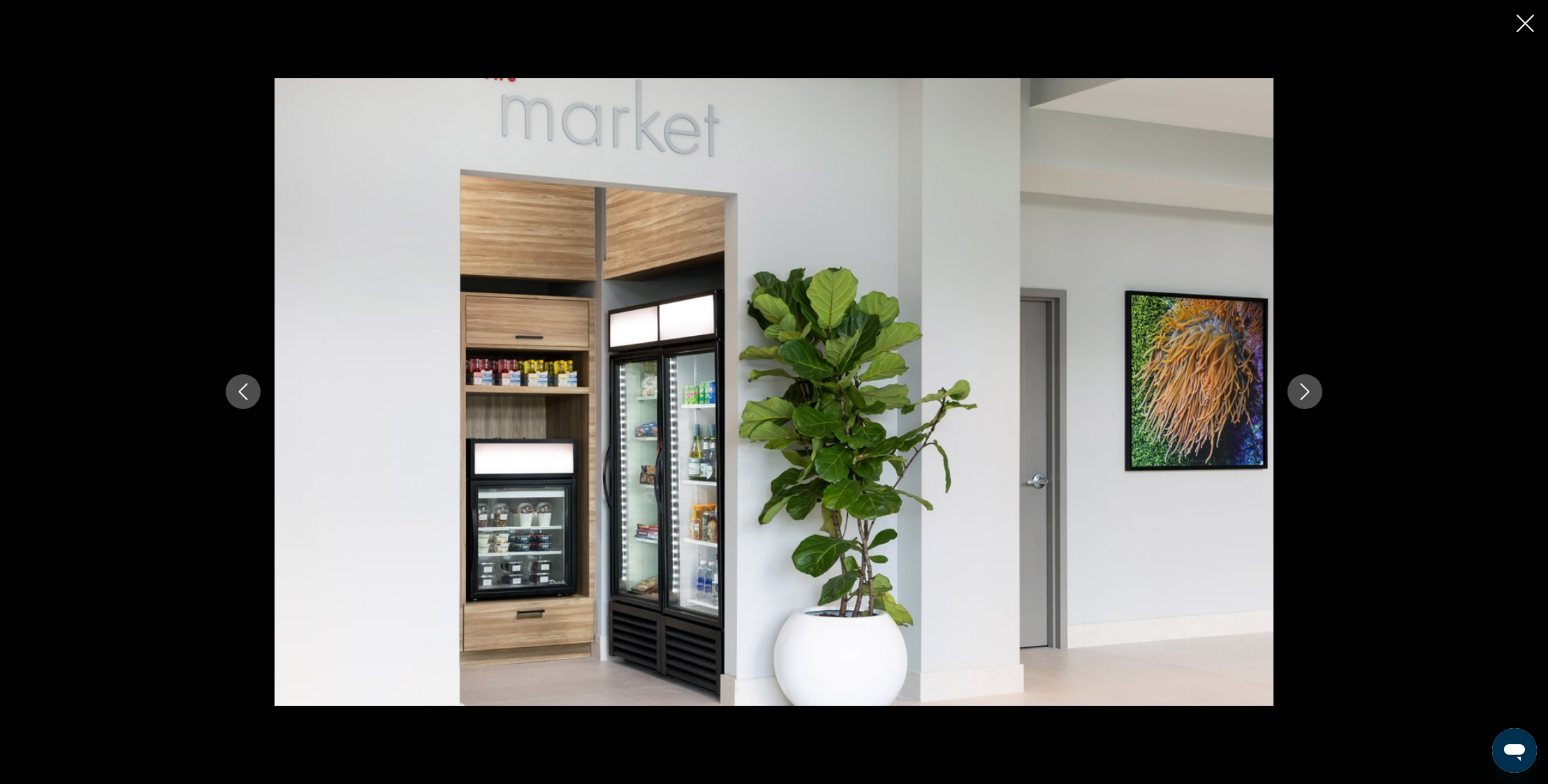
click at [1307, 400] on icon "Next image" at bounding box center [1304, 391] width 16 height 16
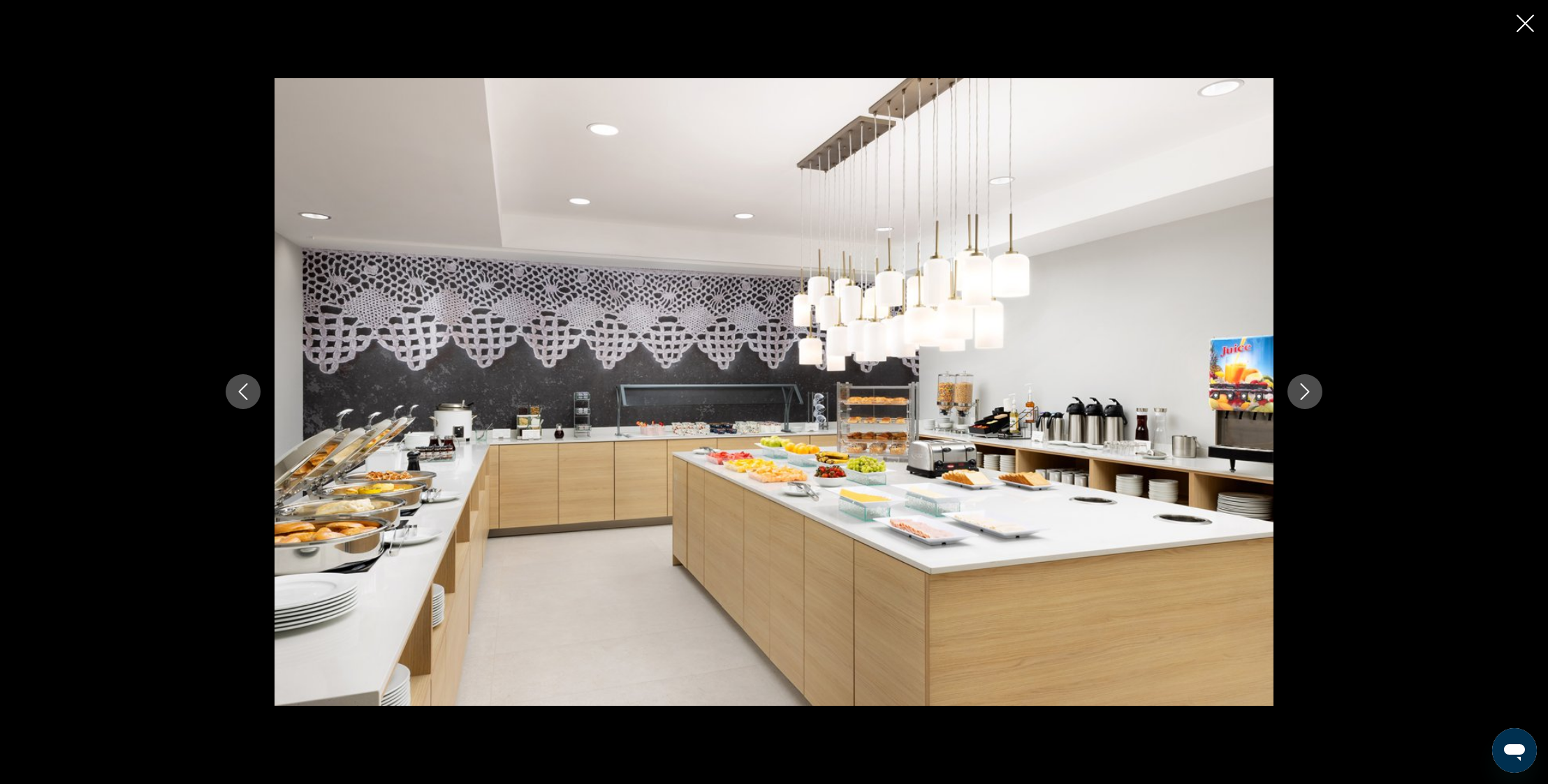
click at [1307, 400] on icon "Next image" at bounding box center [1304, 391] width 16 height 16
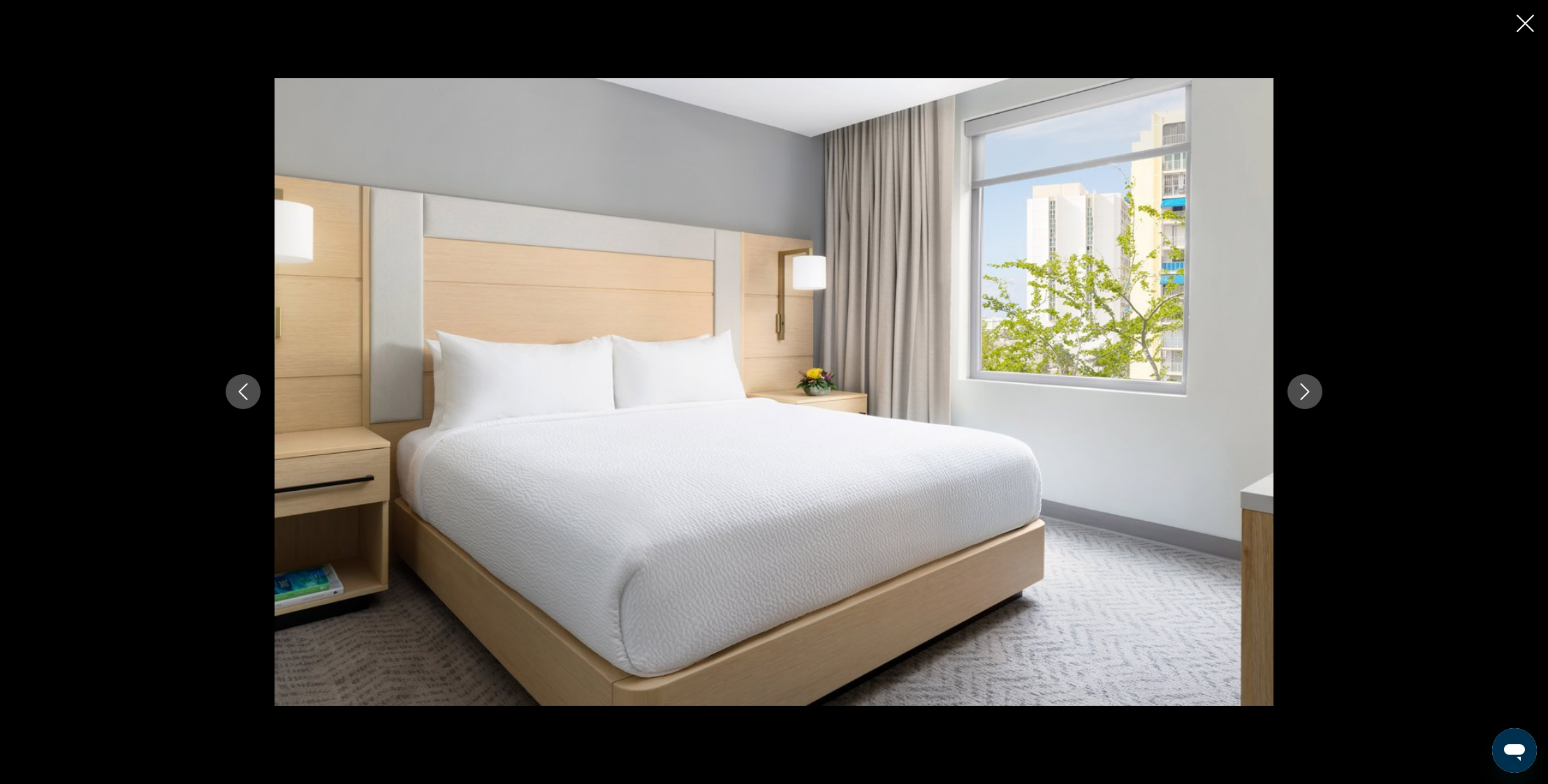
click at [1307, 400] on icon "Next image" at bounding box center [1304, 391] width 16 height 16
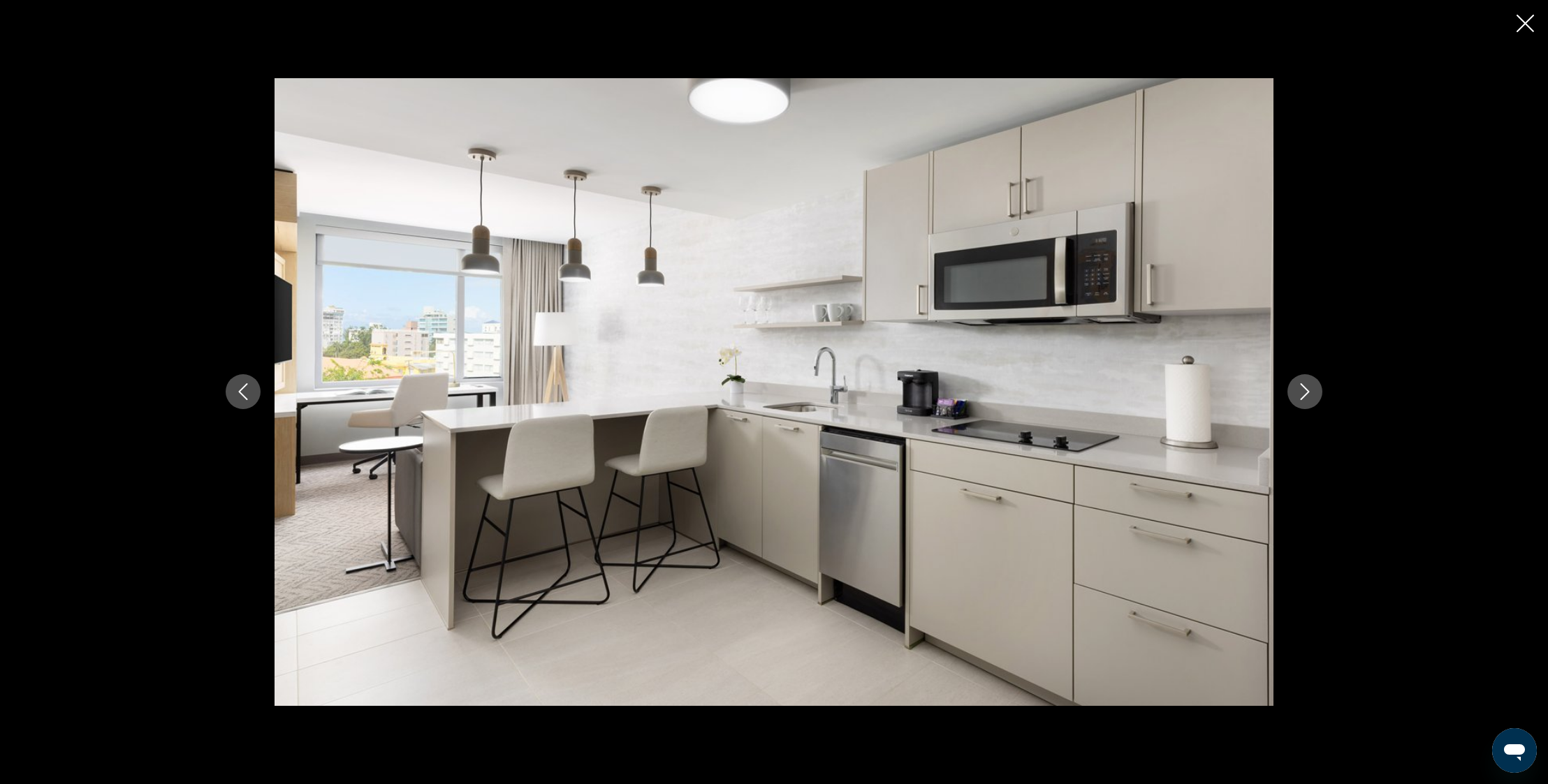
click at [1306, 400] on icon "Next image" at bounding box center [1304, 391] width 16 height 16
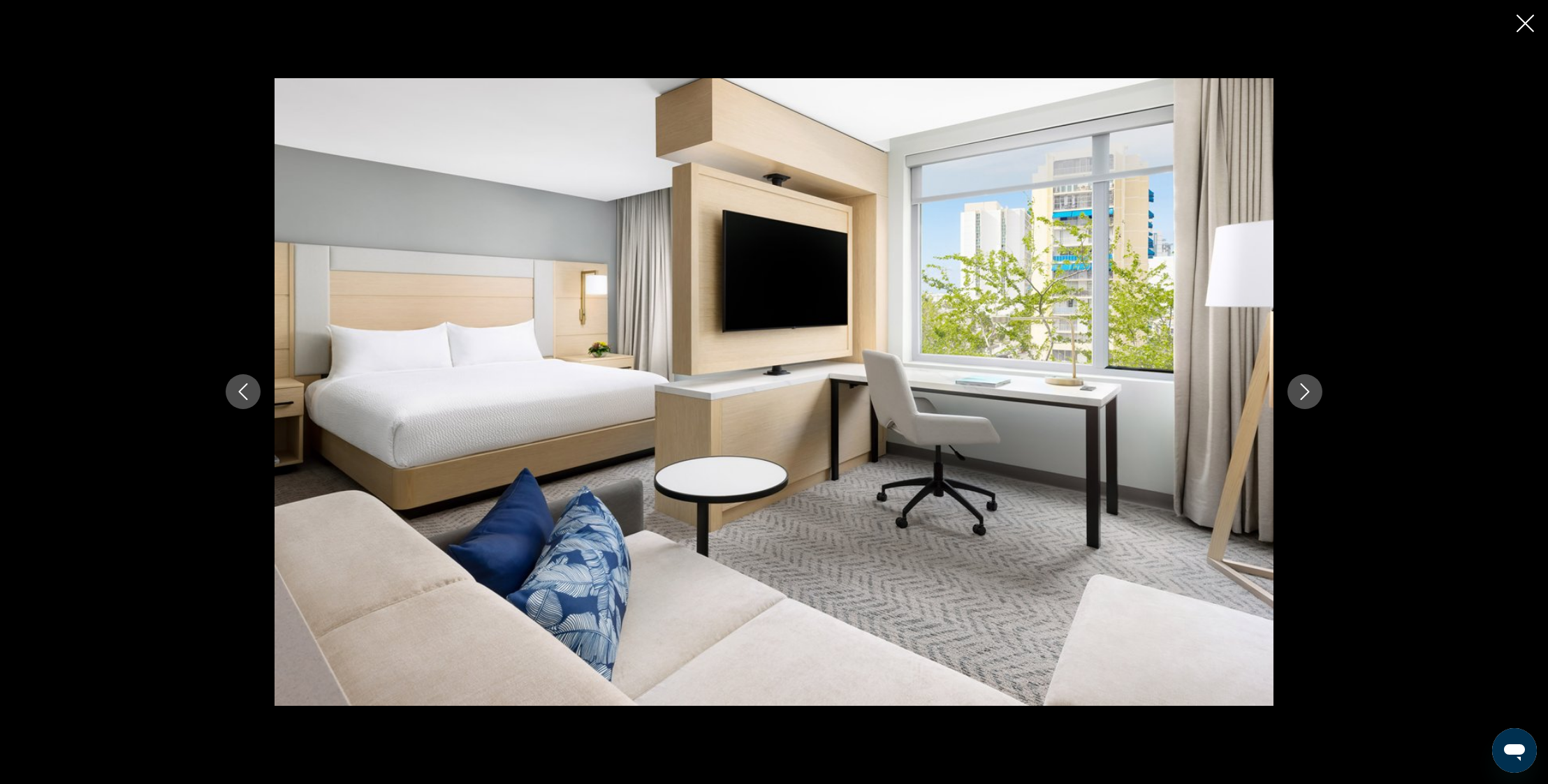
click at [1307, 400] on icon "Next image" at bounding box center [1304, 391] width 16 height 16
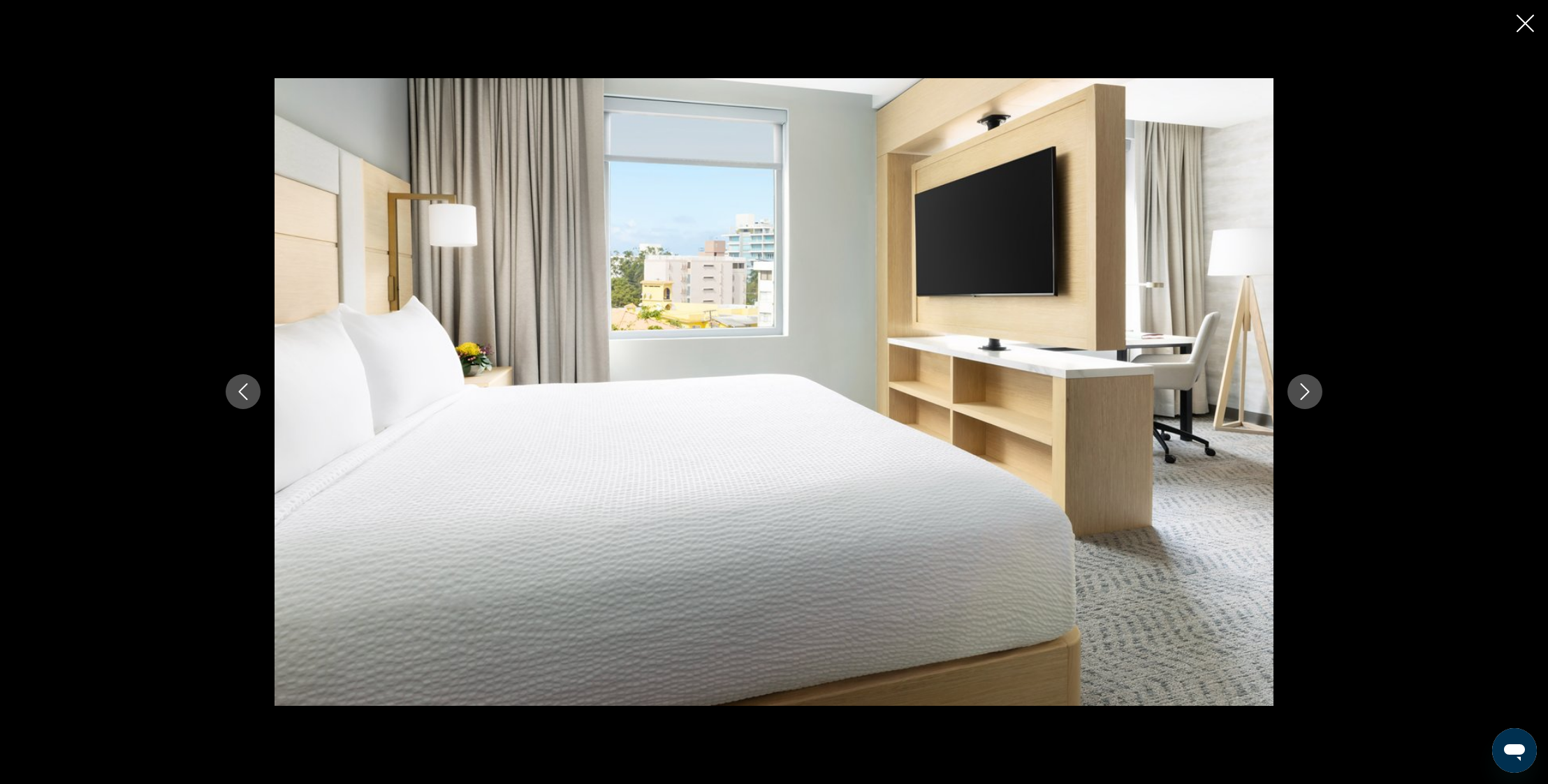
click at [1307, 400] on icon "Next image" at bounding box center [1304, 391] width 16 height 16
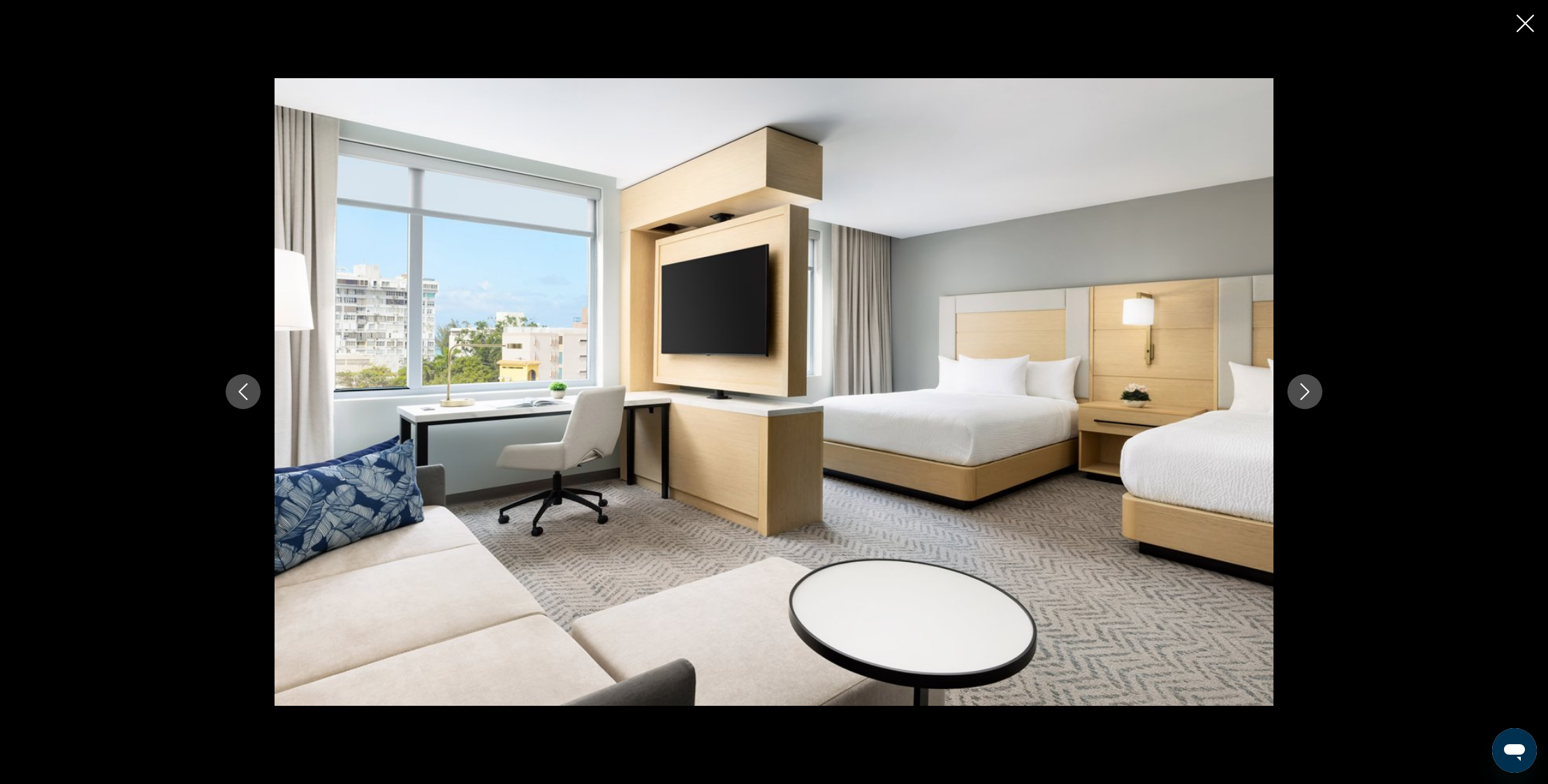
click at [1307, 400] on icon "Next image" at bounding box center [1304, 391] width 16 height 16
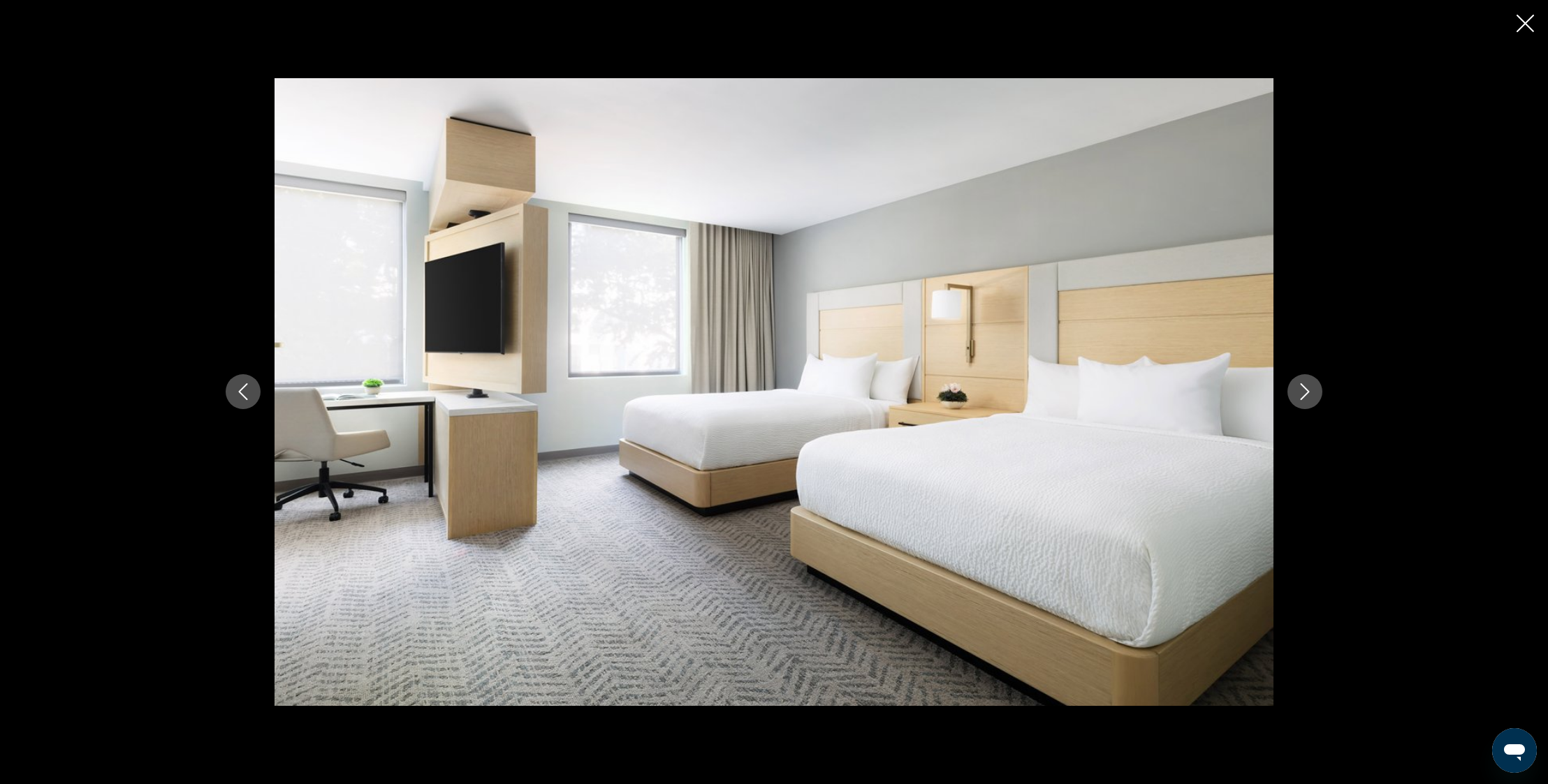
click at [1519, 29] on icon "Close slideshow" at bounding box center [1525, 24] width 17 height 17
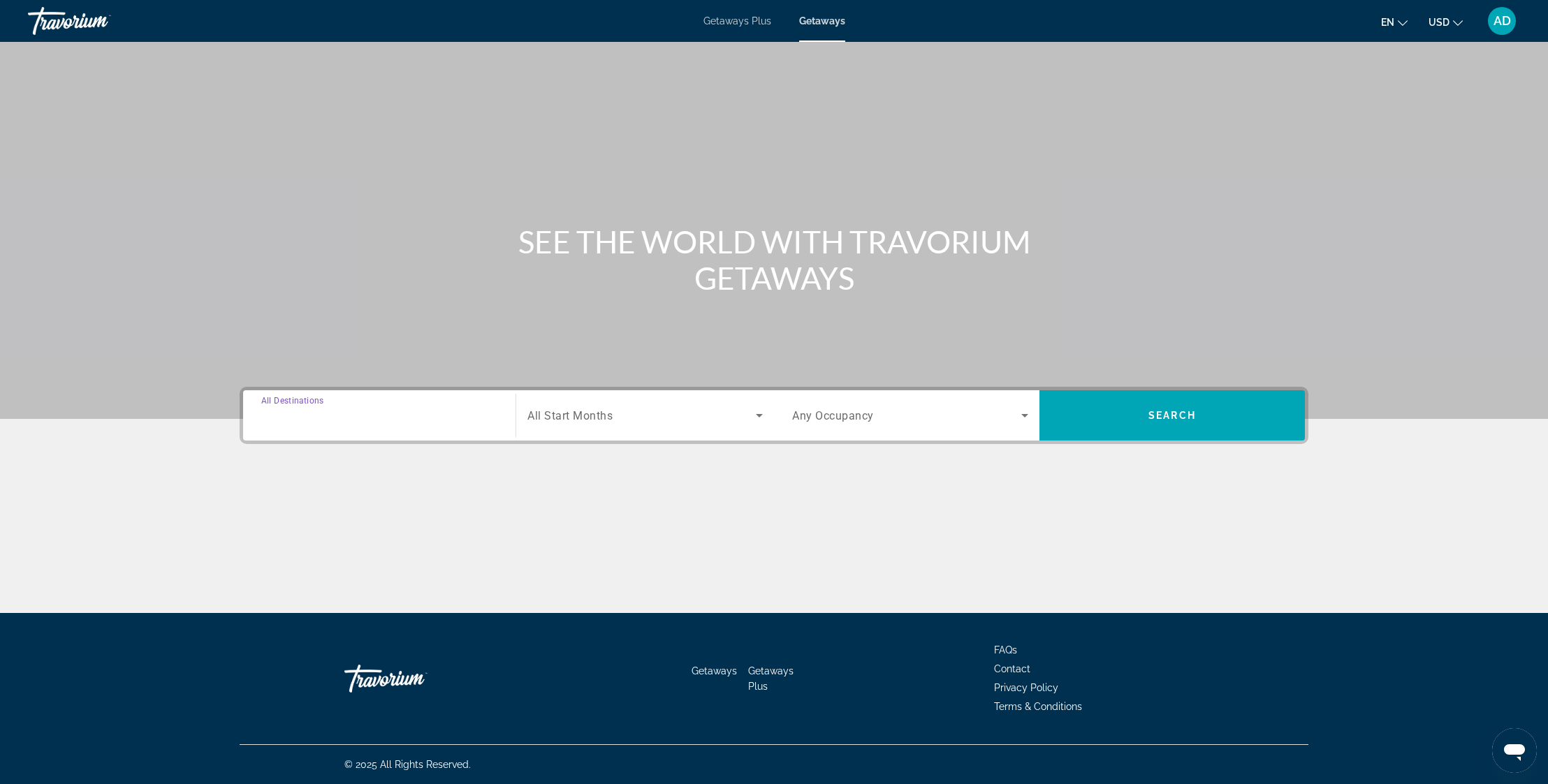
click at [364, 418] on input "Destination All Destinations" at bounding box center [379, 416] width 236 height 16
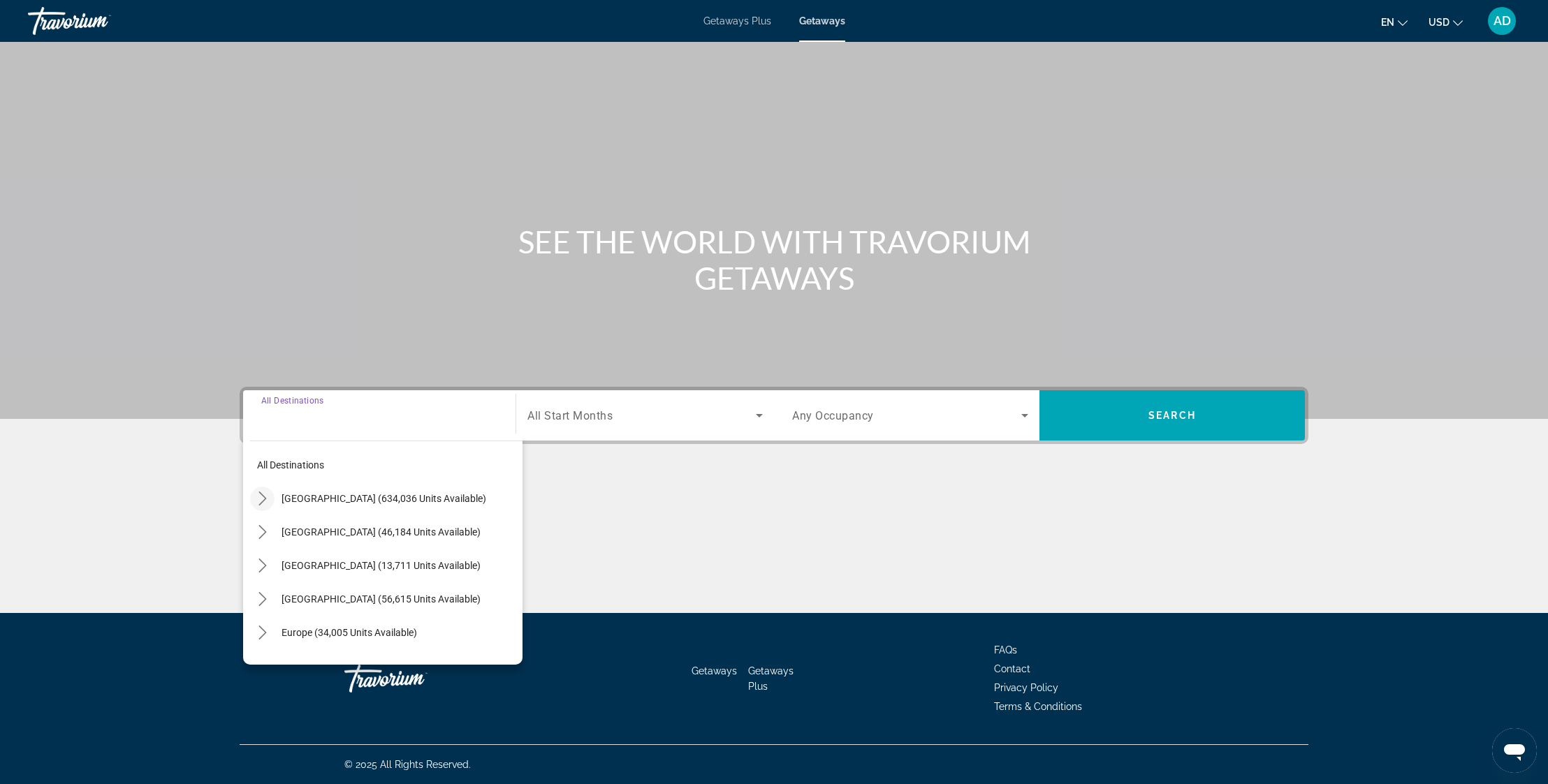
click at [261, 496] on icon "Toggle United States (634,036 units available) submenu" at bounding box center [263, 499] width 14 height 14
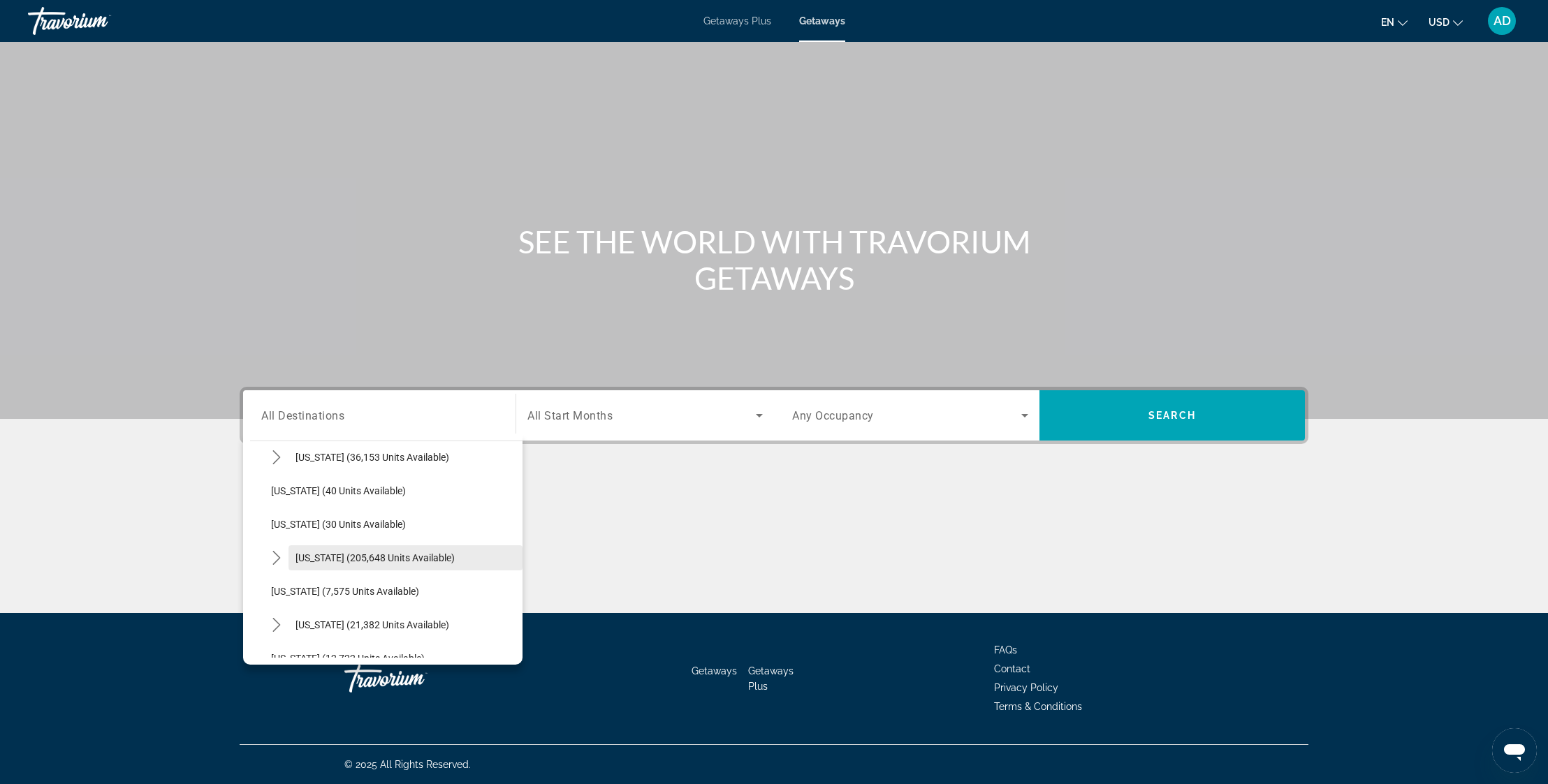
scroll to position [188, 0]
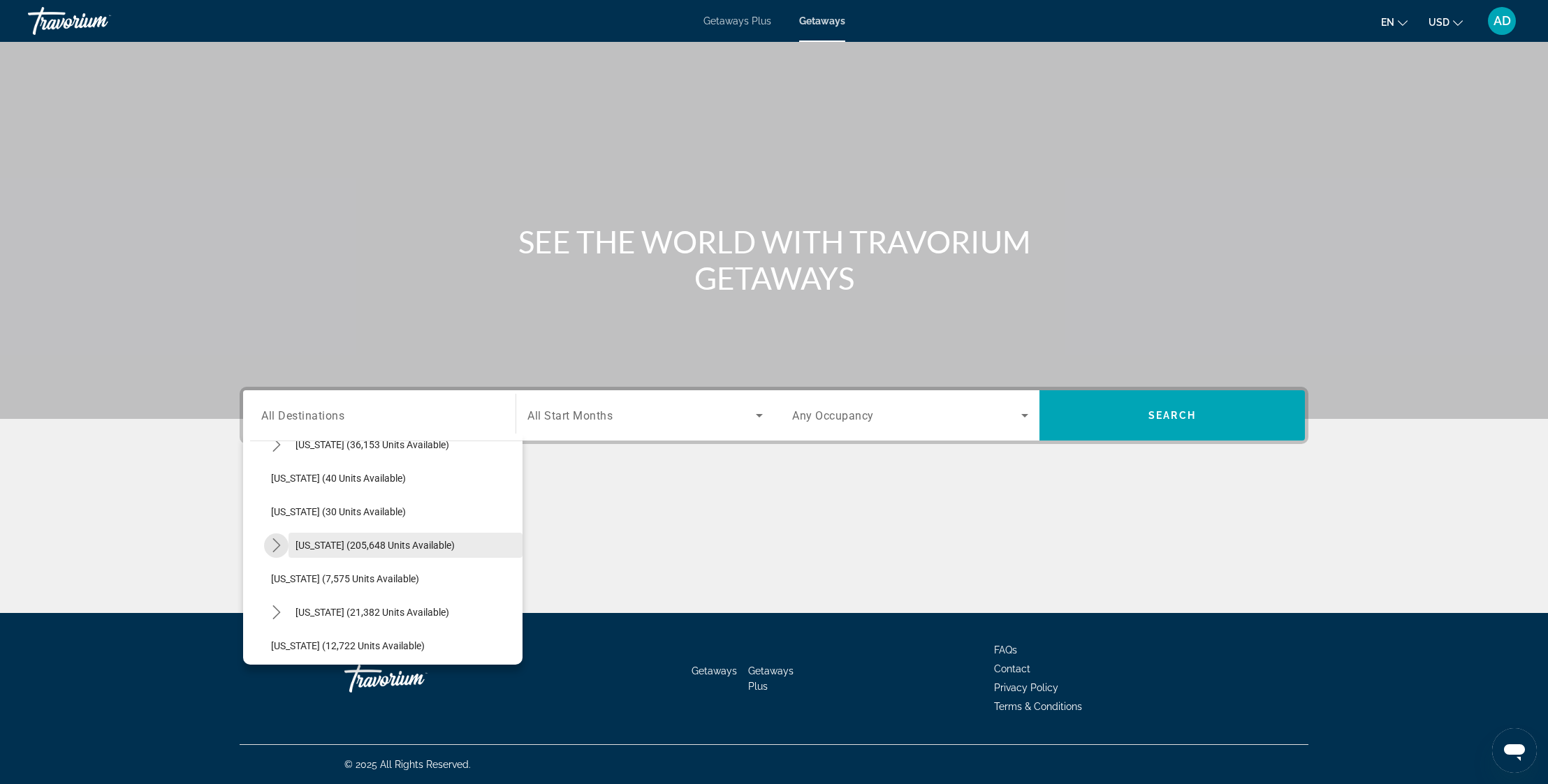
drag, startPoint x: 278, startPoint y: 551, endPoint x: 372, endPoint y: 561, distance: 94.5
click at [278, 551] on icon "Toggle Florida (205,648 units available) submenu" at bounding box center [277, 546] width 14 height 14
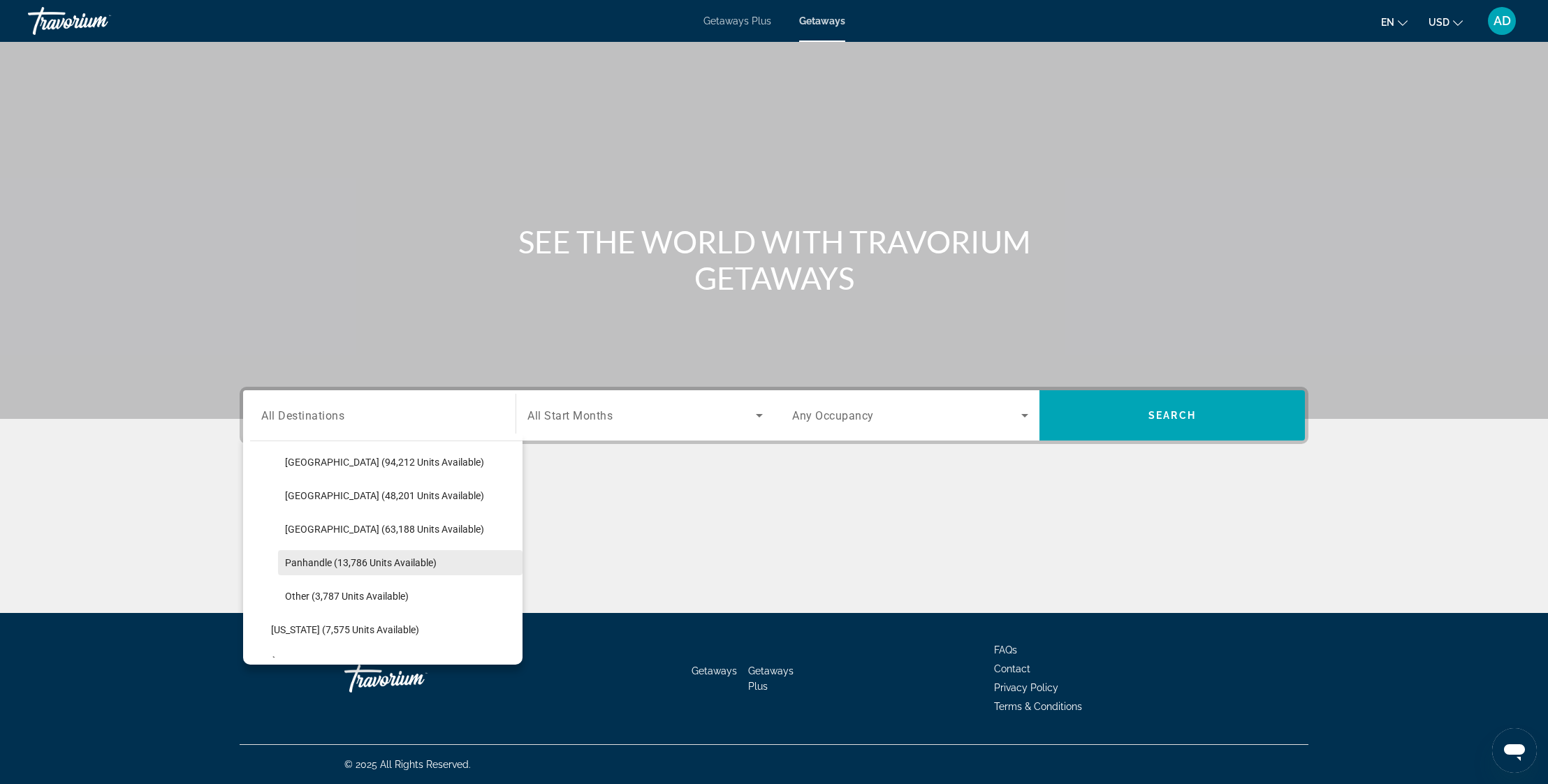
scroll to position [337, 0]
click at [384, 534] on span "Panhandle (13,786 units available)" at bounding box center [361, 531] width 151 height 11
type input "**********"
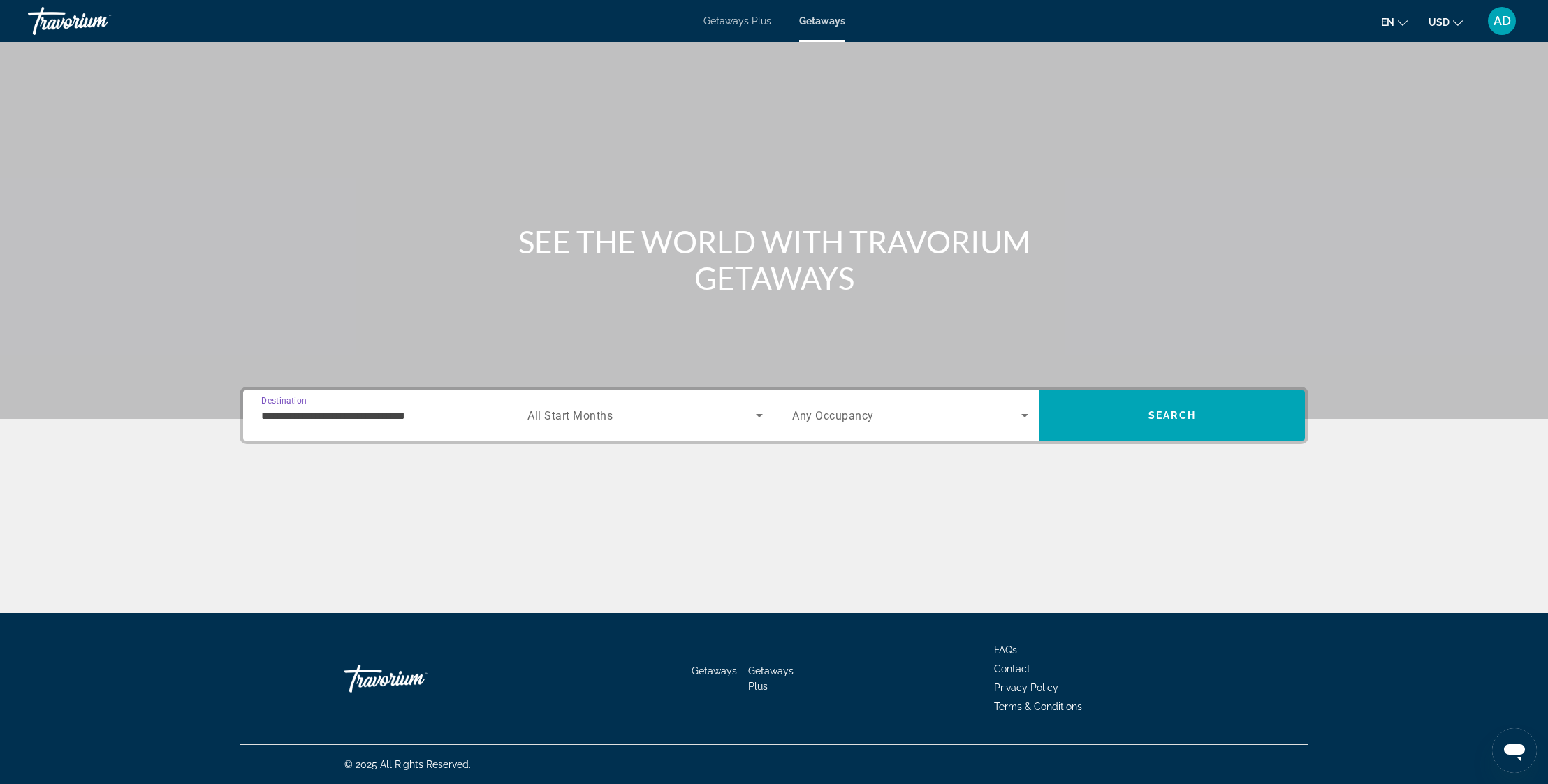
click at [738, 420] on span "Search widget" at bounding box center [642, 415] width 228 height 16
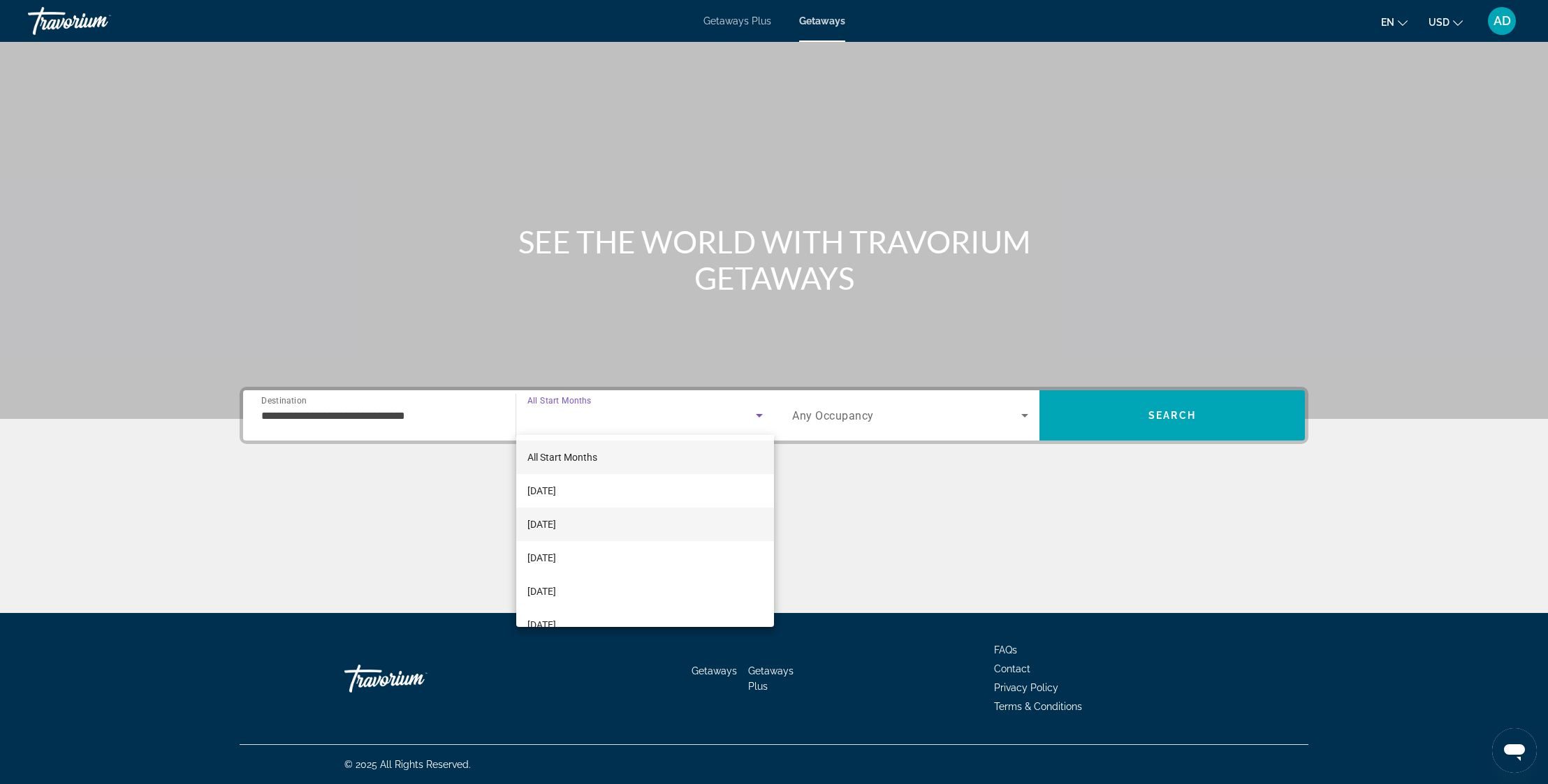
click at [590, 514] on mat-option "[DATE]" at bounding box center [645, 524] width 258 height 34
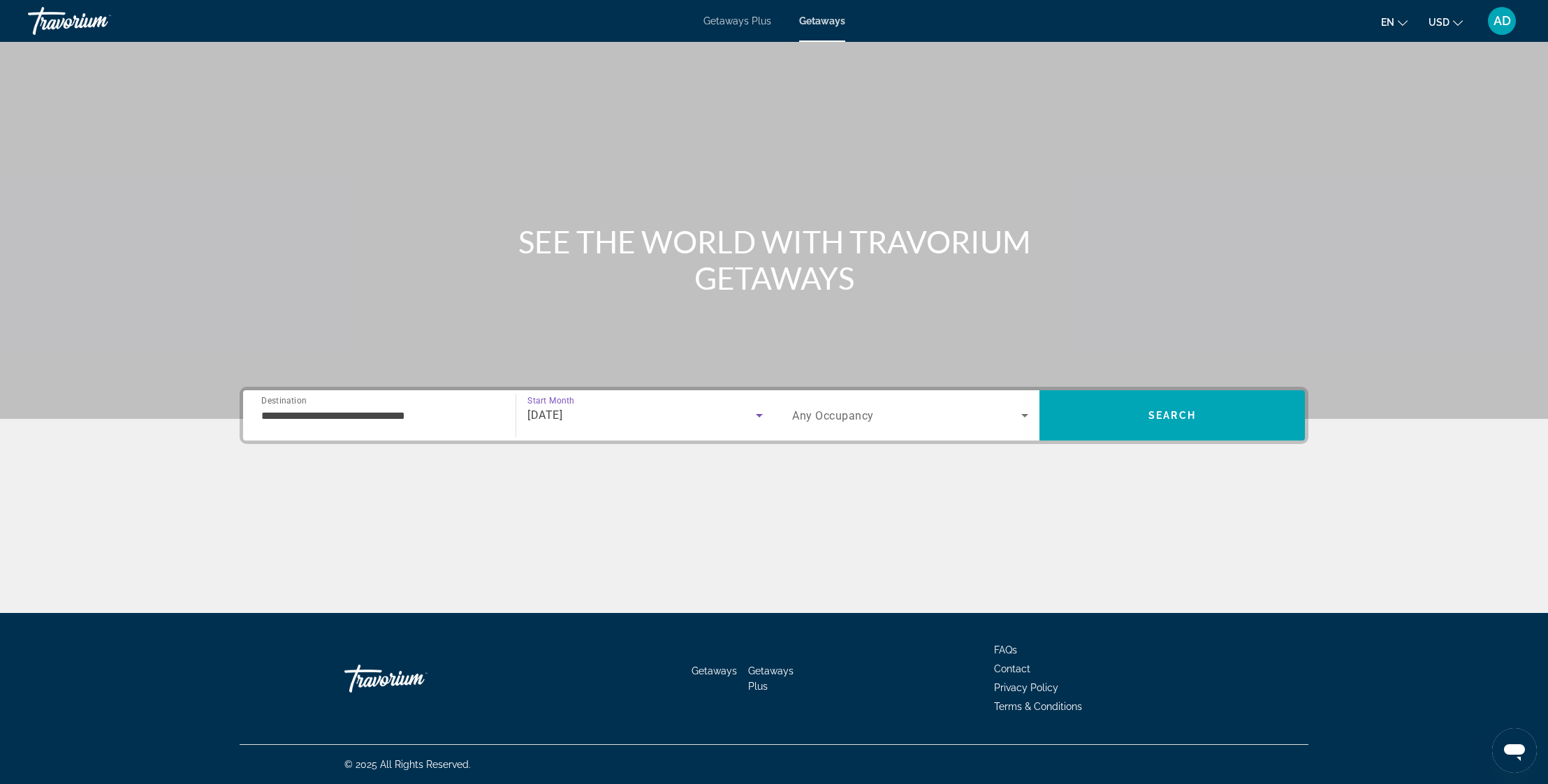
click at [1008, 413] on span "Search widget" at bounding box center [906, 415] width 229 height 16
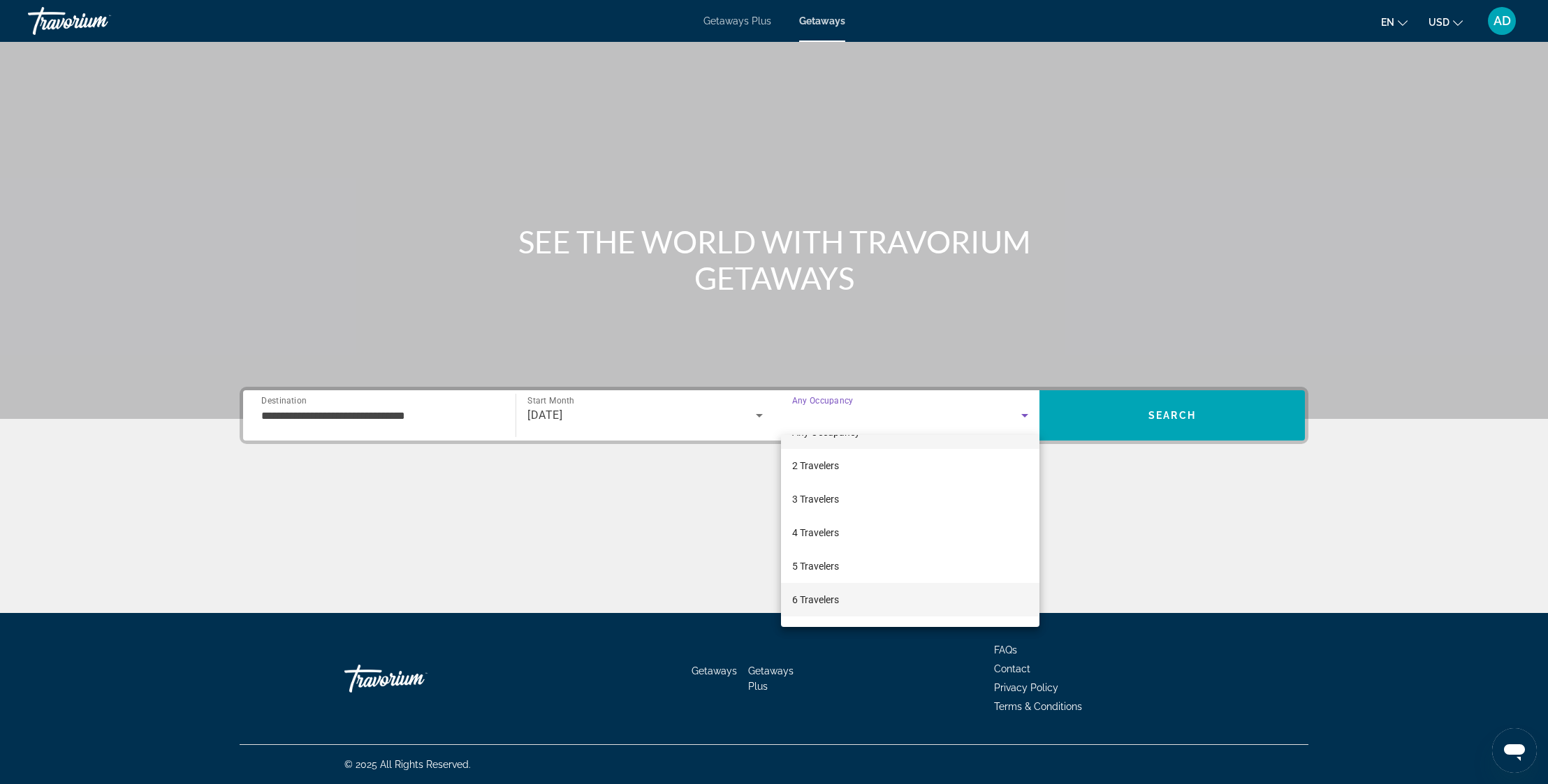
scroll to position [29, 0]
click at [852, 594] on mat-option "6 Travelers" at bounding box center [910, 595] width 258 height 34
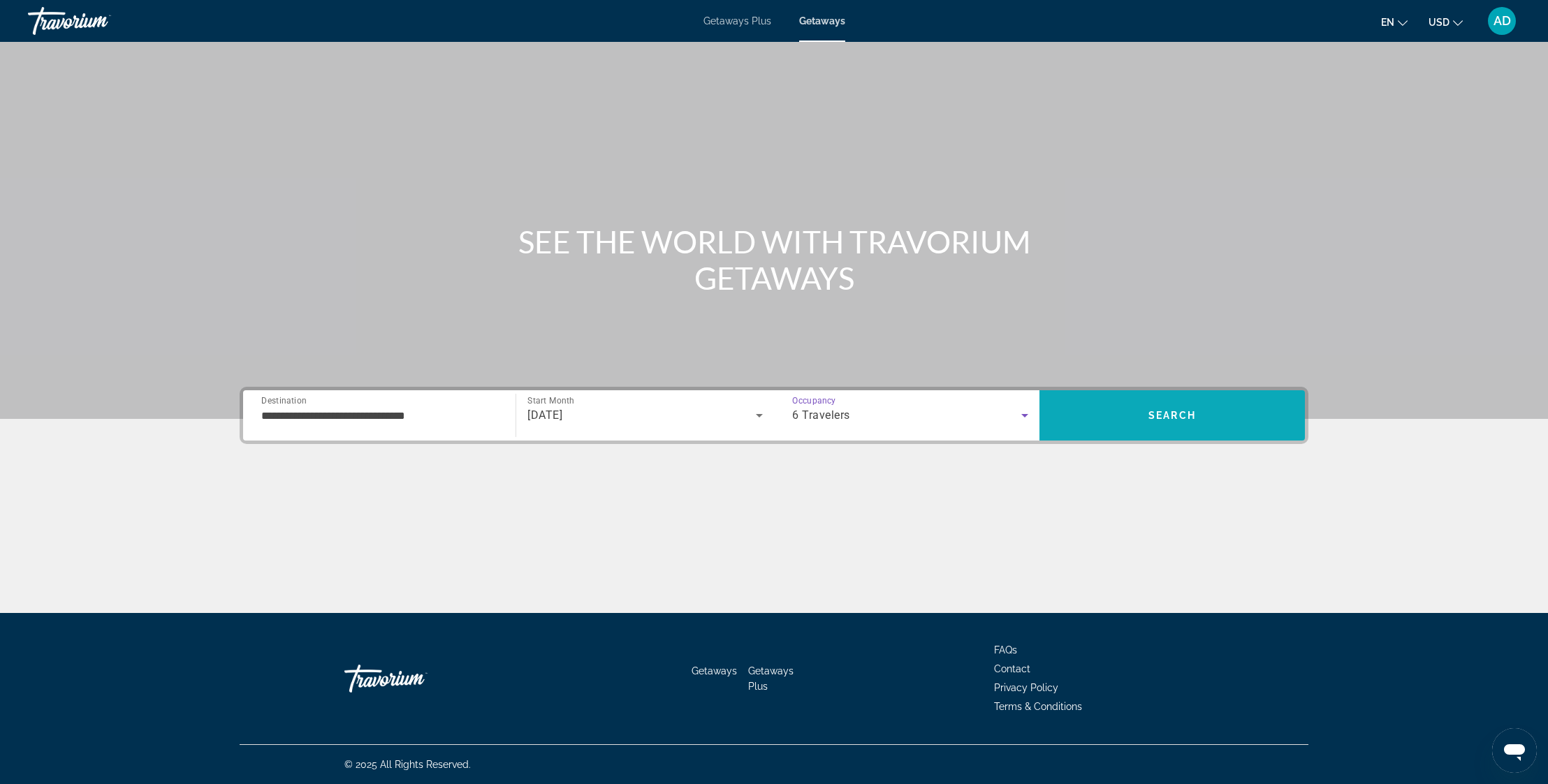
click at [1204, 404] on span "Search" at bounding box center [1172, 416] width 266 height 34
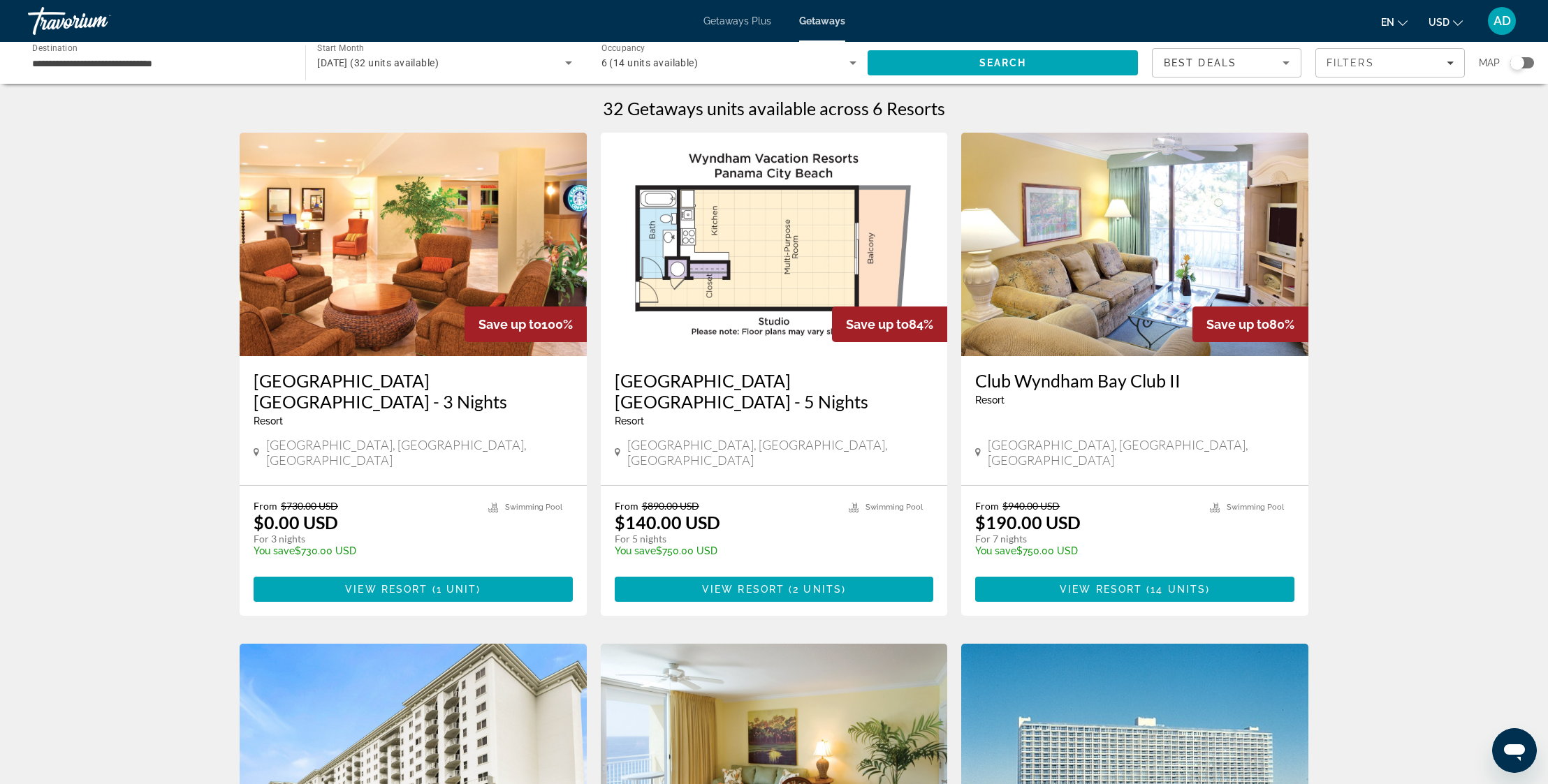
click at [431, 231] on img "Main content" at bounding box center [413, 244] width 347 height 223
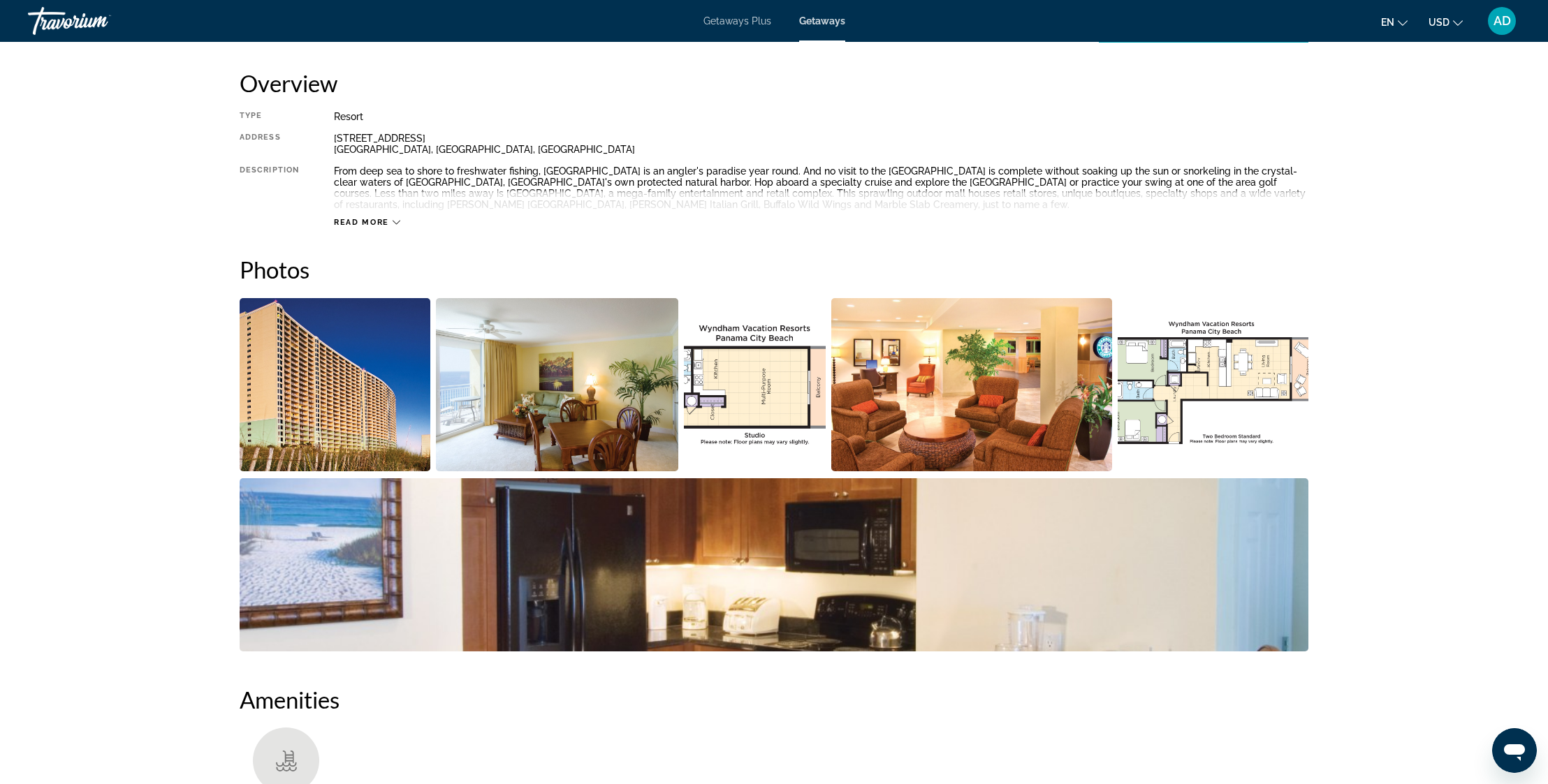
scroll to position [480, 0]
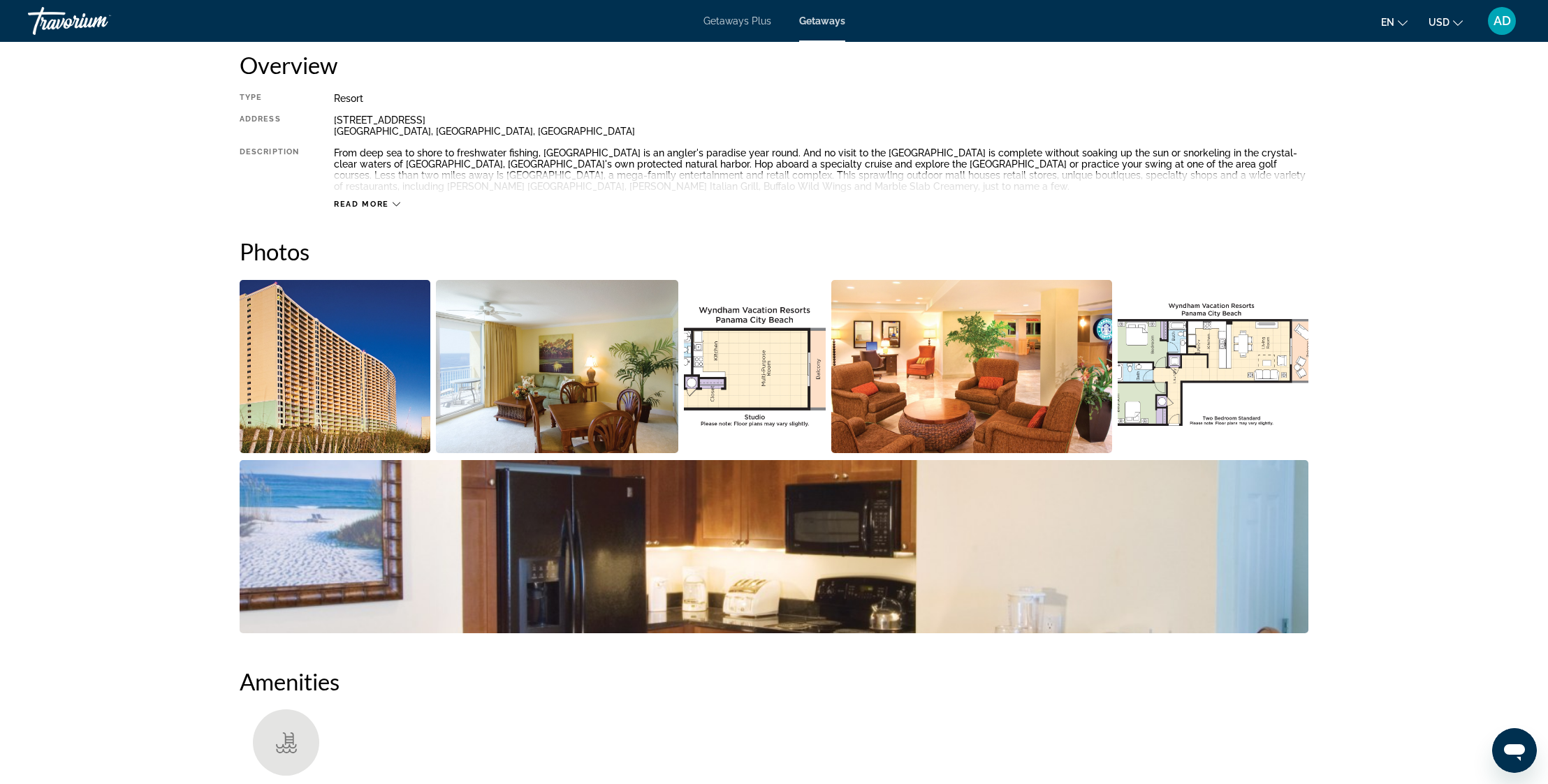
click at [343, 393] on img "Open full-screen image slider" at bounding box center [335, 366] width 191 height 174
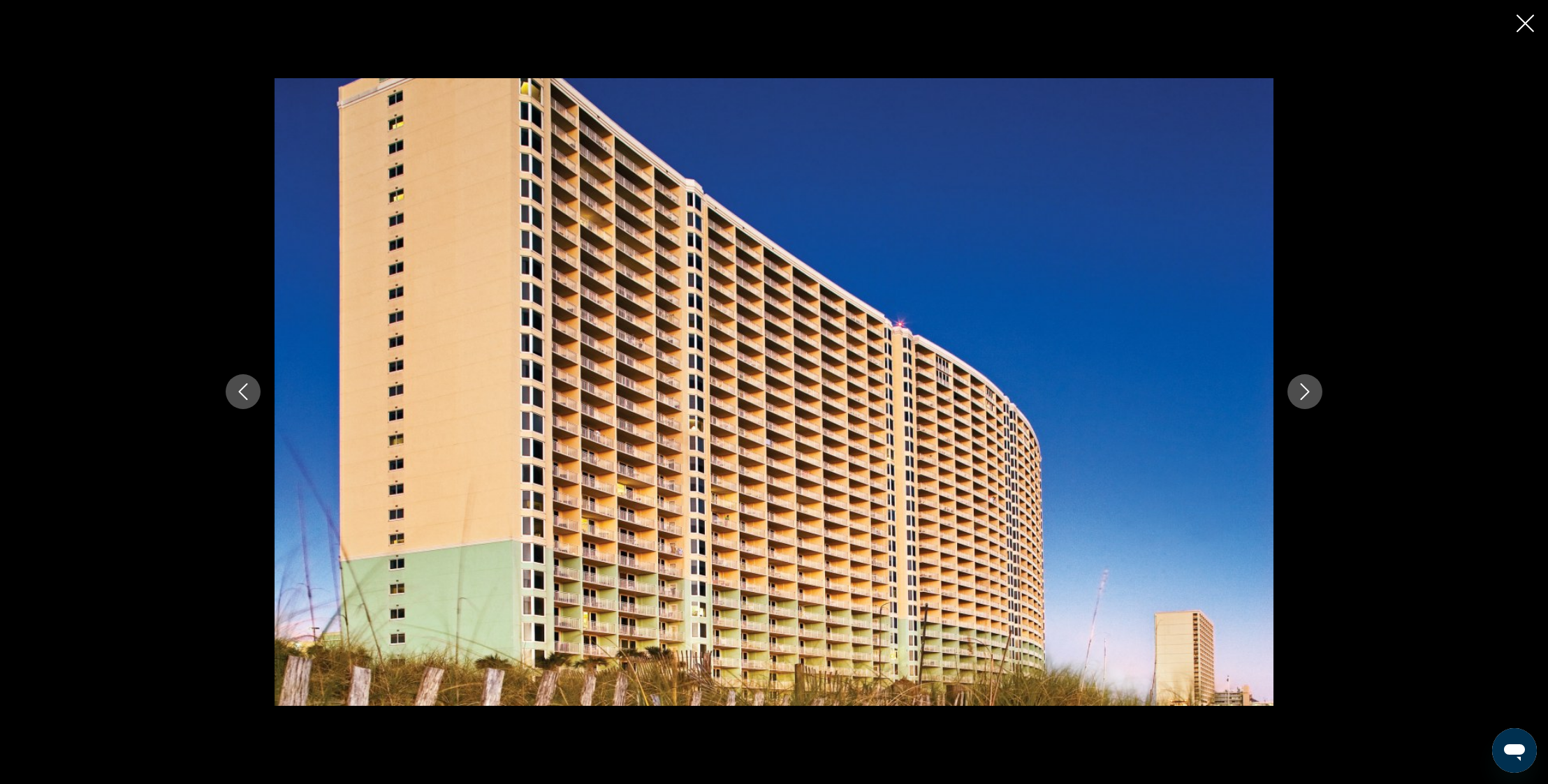
click at [1305, 391] on icon "Next image" at bounding box center [1304, 391] width 16 height 16
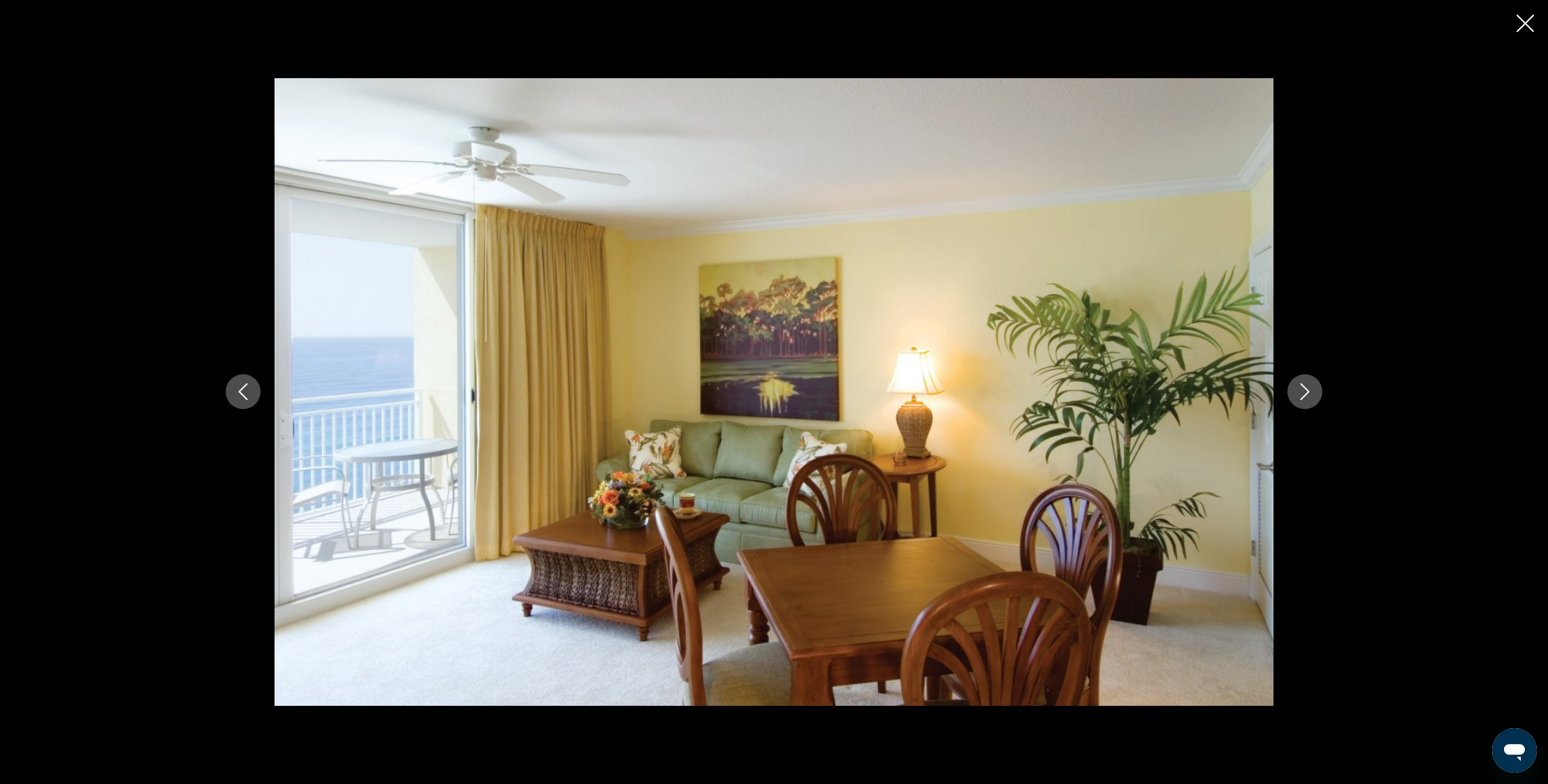
click at [1305, 391] on icon "Next image" at bounding box center [1304, 391] width 16 height 16
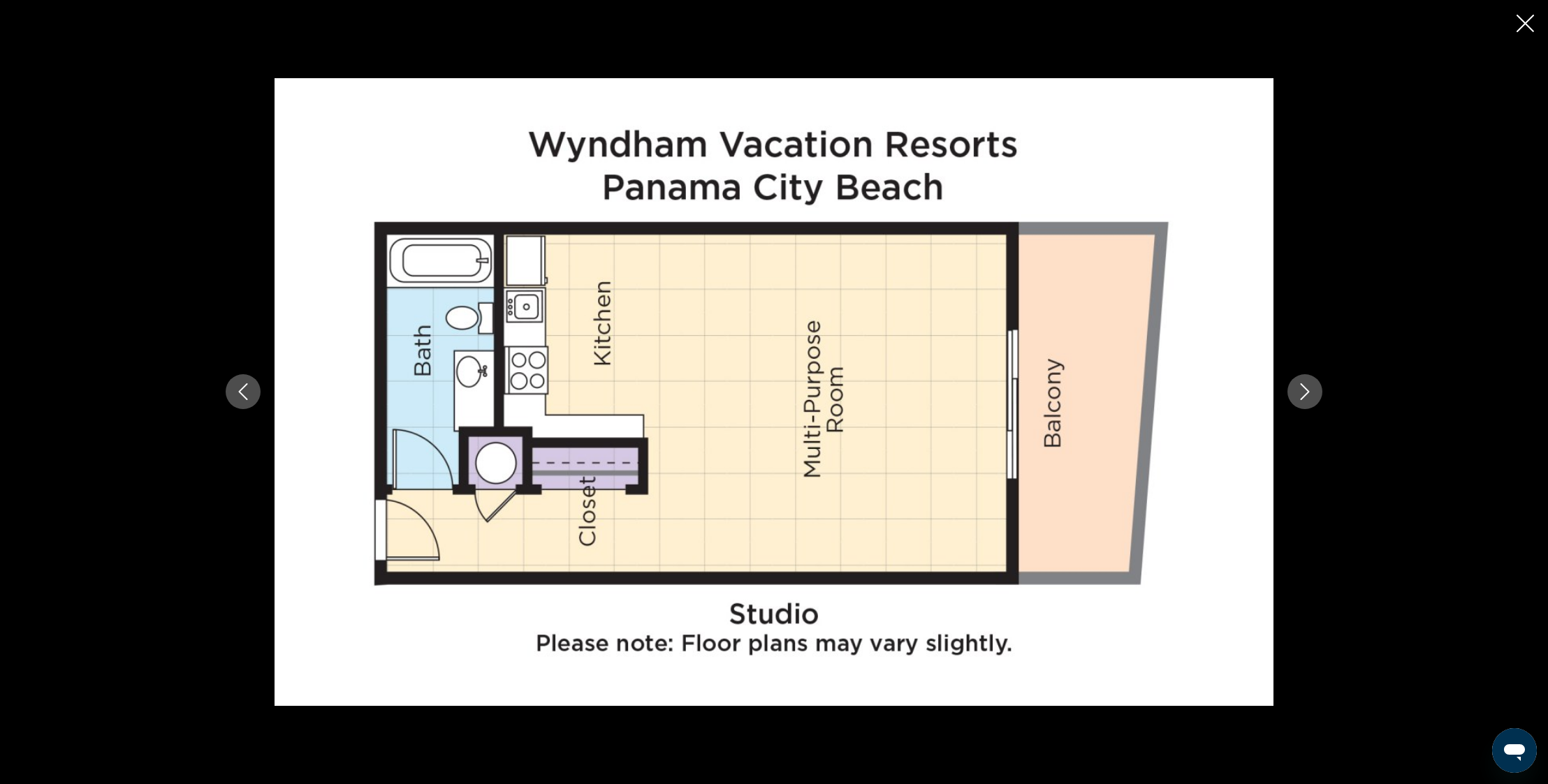
click at [1305, 391] on icon "Next image" at bounding box center [1304, 391] width 16 height 16
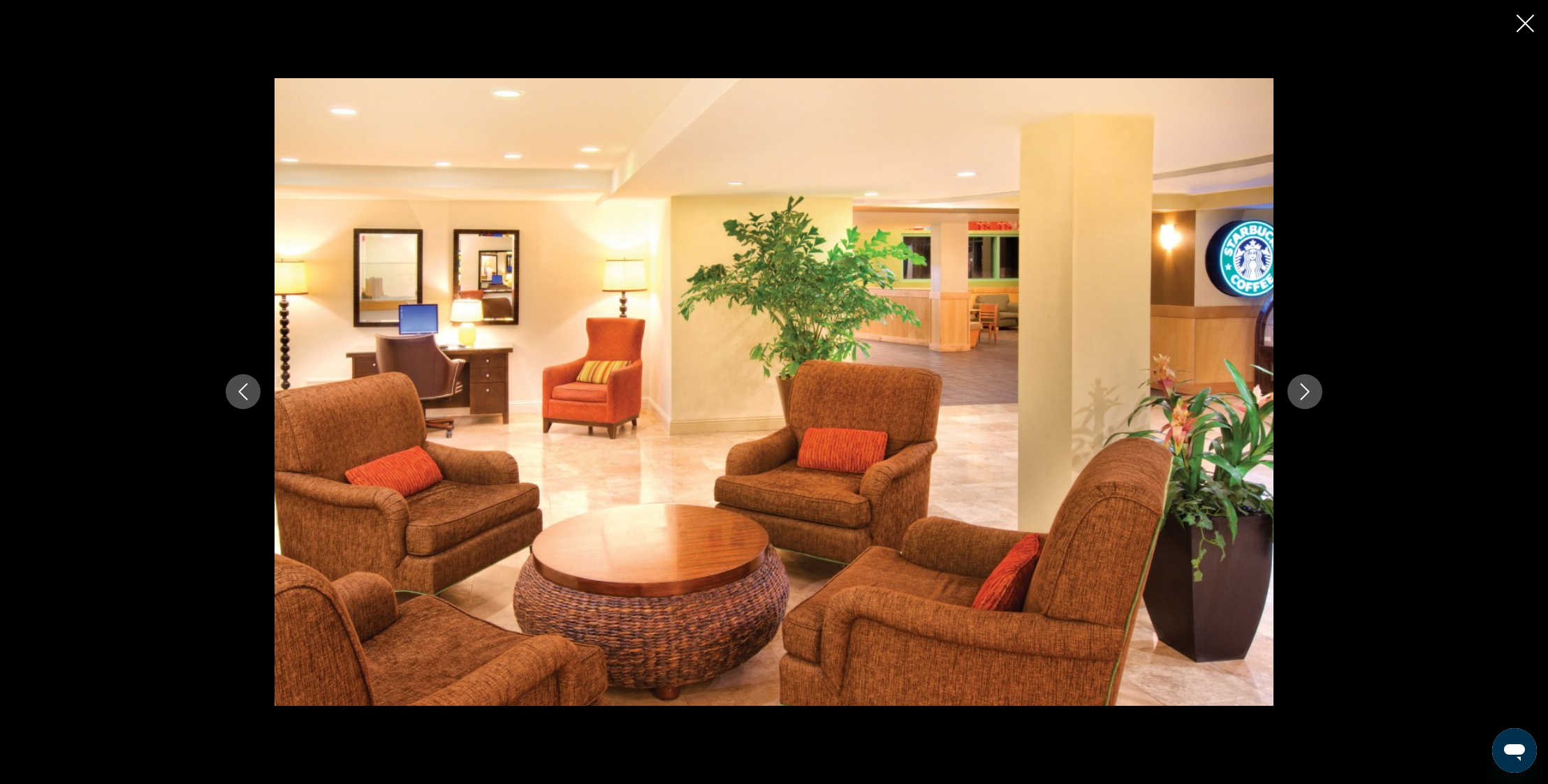
click at [1305, 391] on icon "Next image" at bounding box center [1304, 391] width 16 height 16
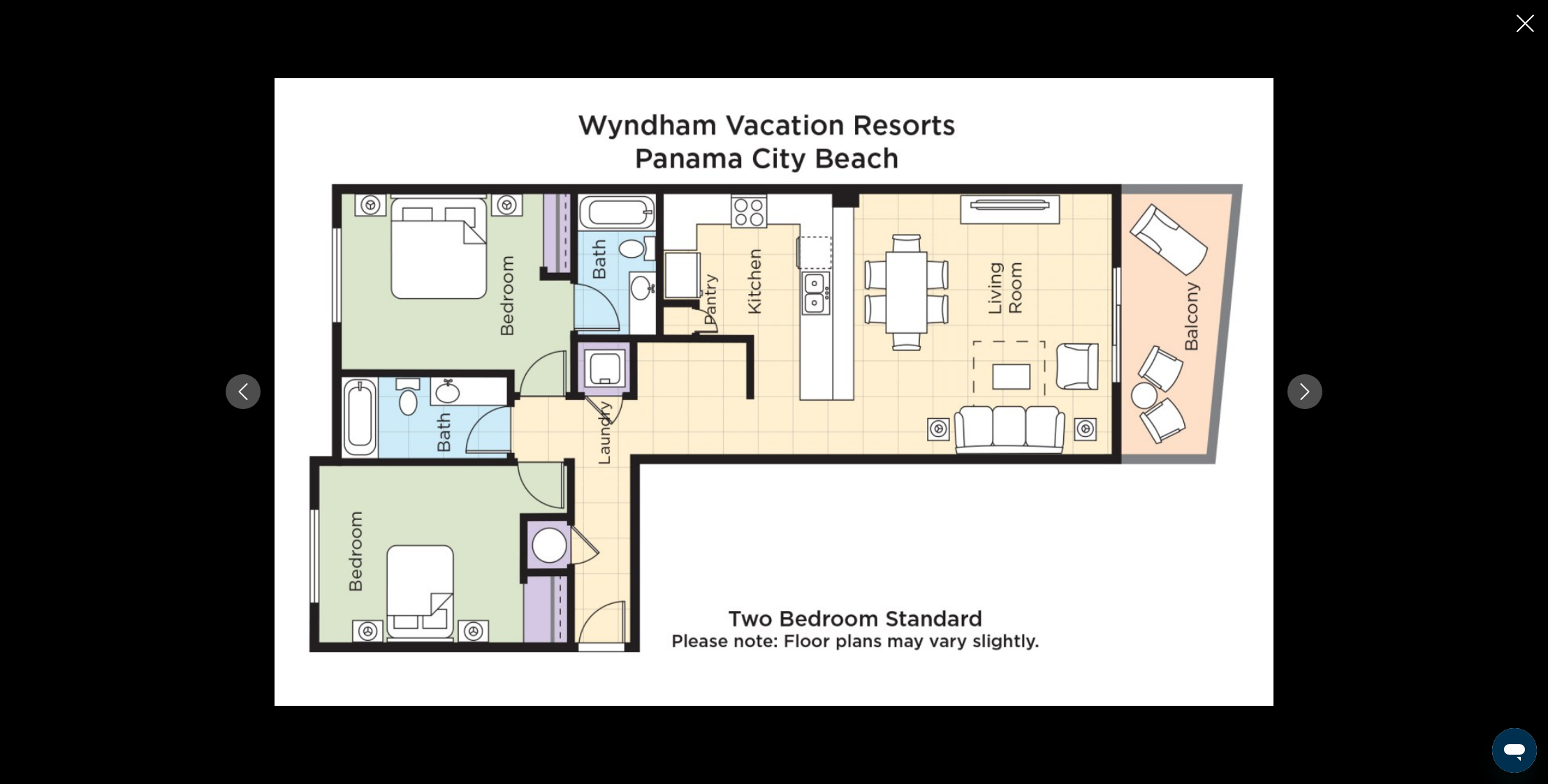
click at [1305, 391] on icon "Next image" at bounding box center [1304, 391] width 16 height 16
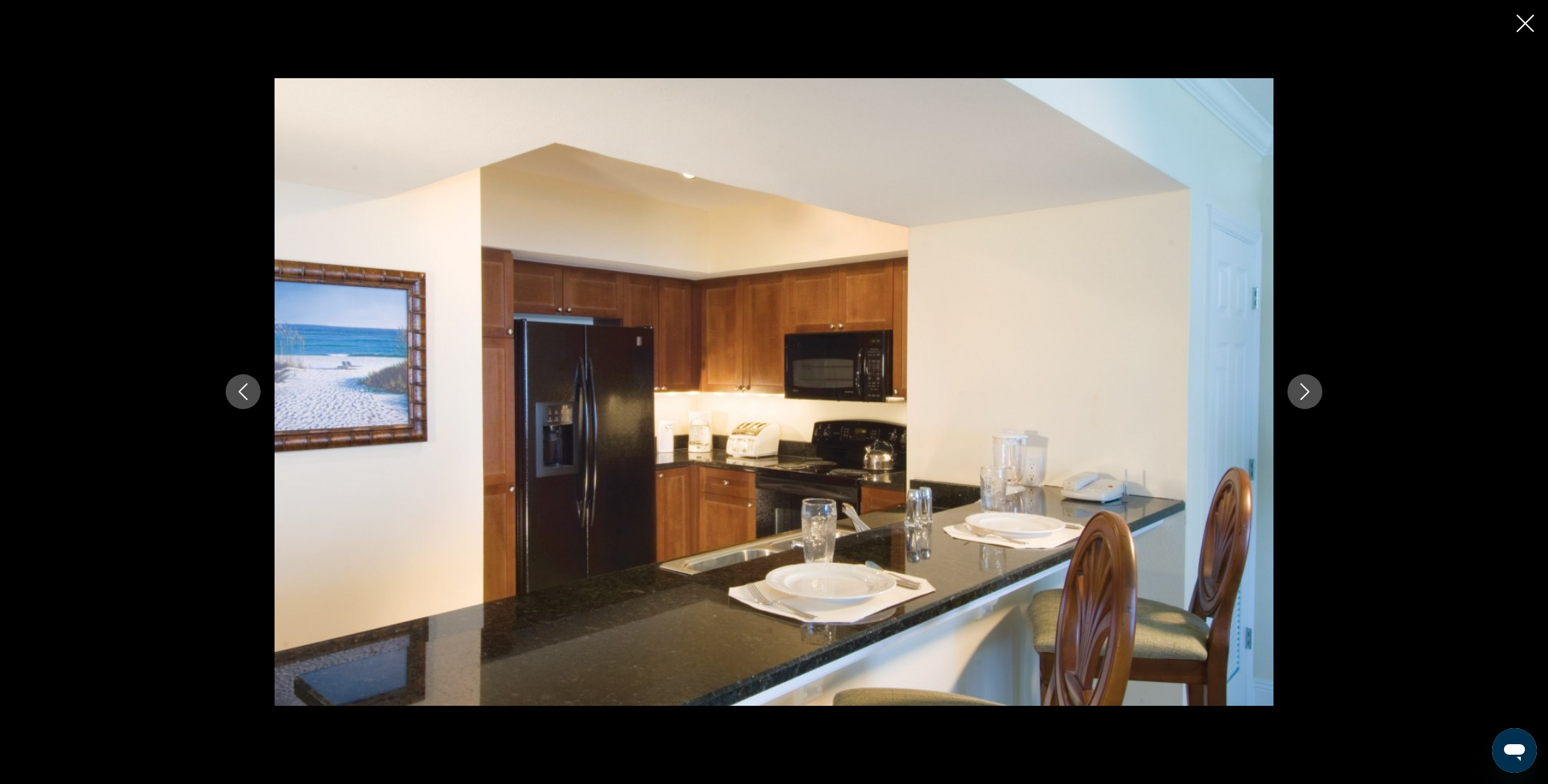
click at [1305, 391] on icon "Next image" at bounding box center [1304, 391] width 16 height 16
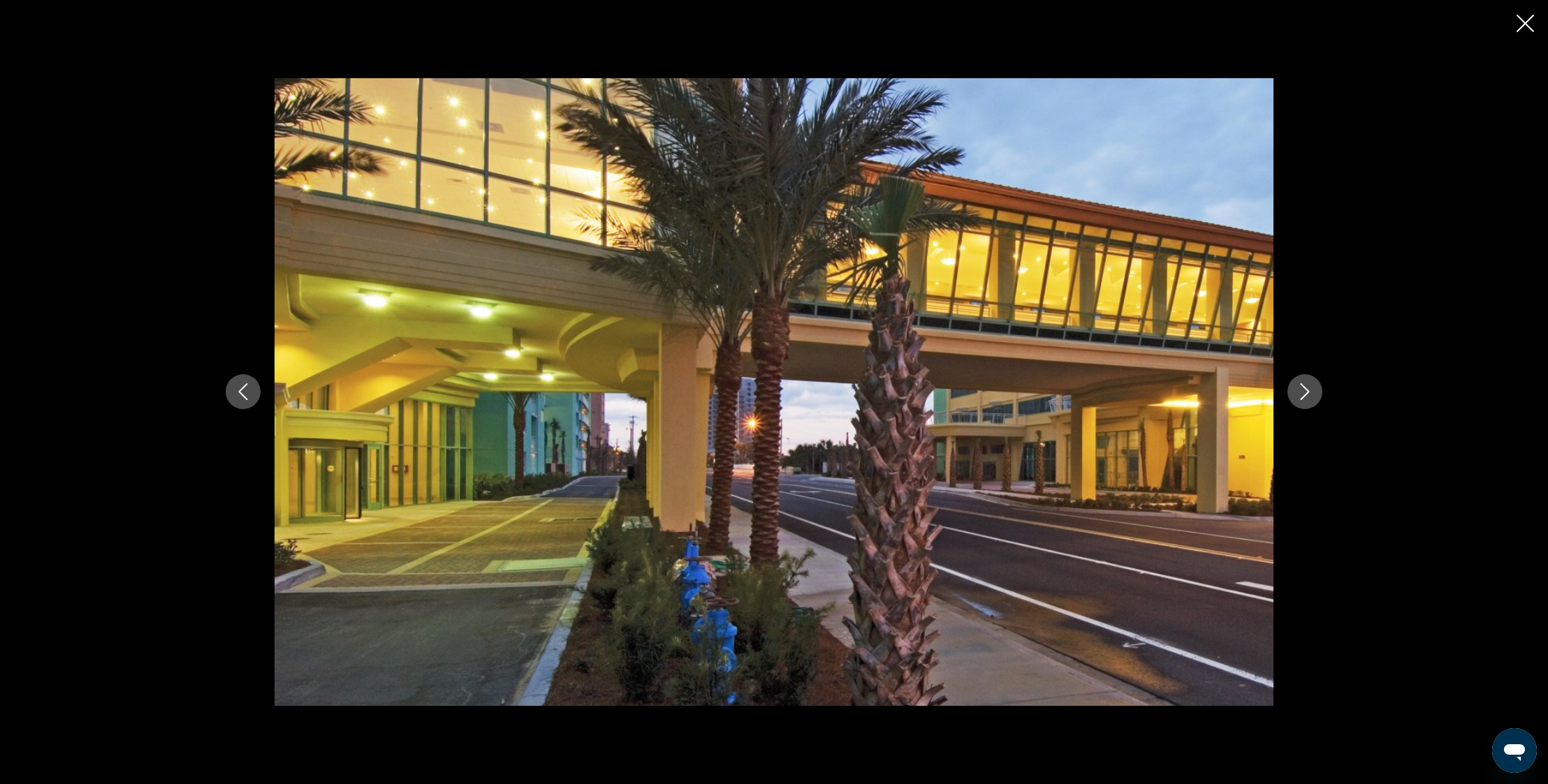
click at [1305, 391] on icon "Next image" at bounding box center [1304, 391] width 16 height 16
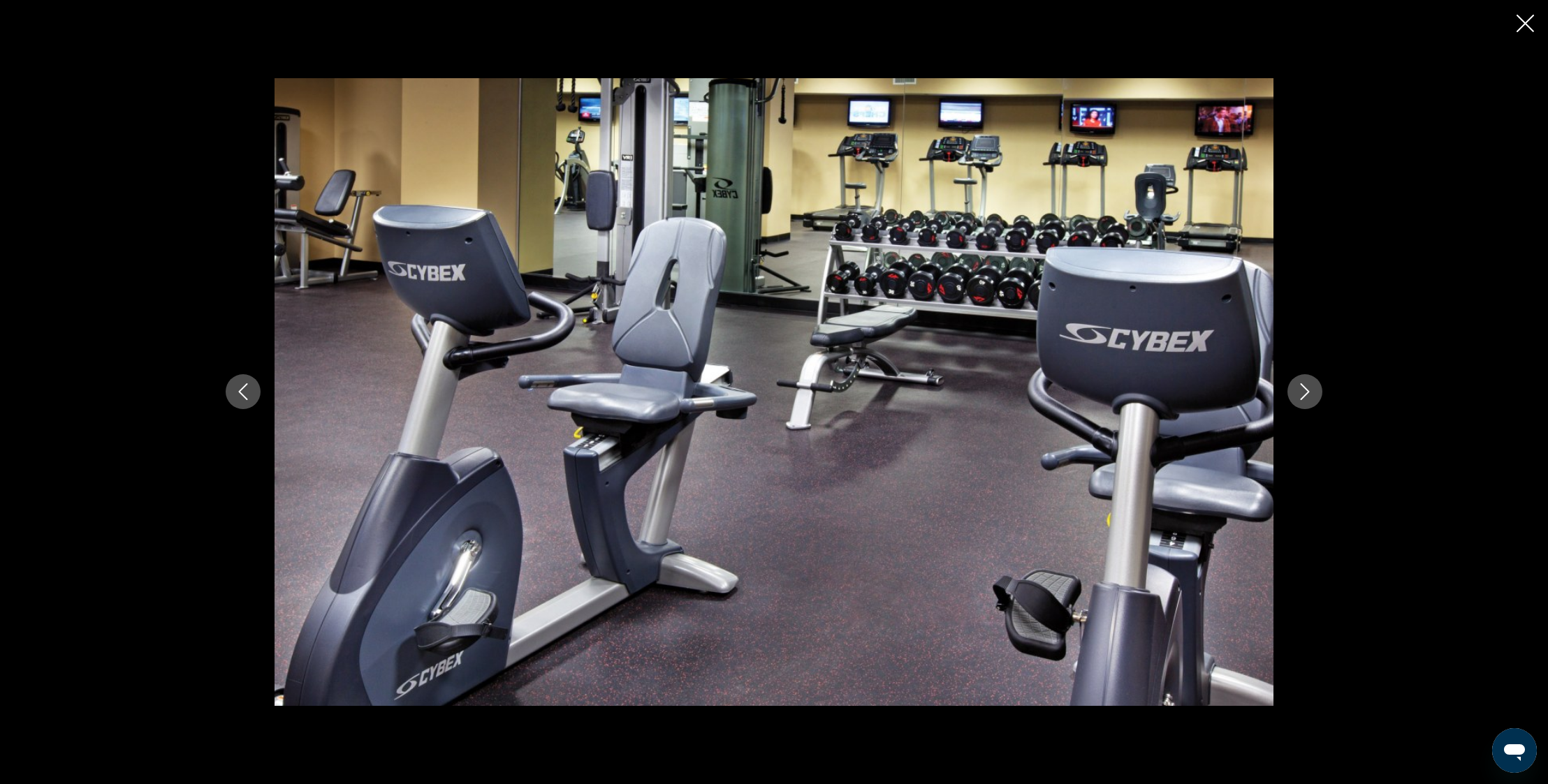
click at [1305, 391] on icon "Next image" at bounding box center [1304, 391] width 16 height 16
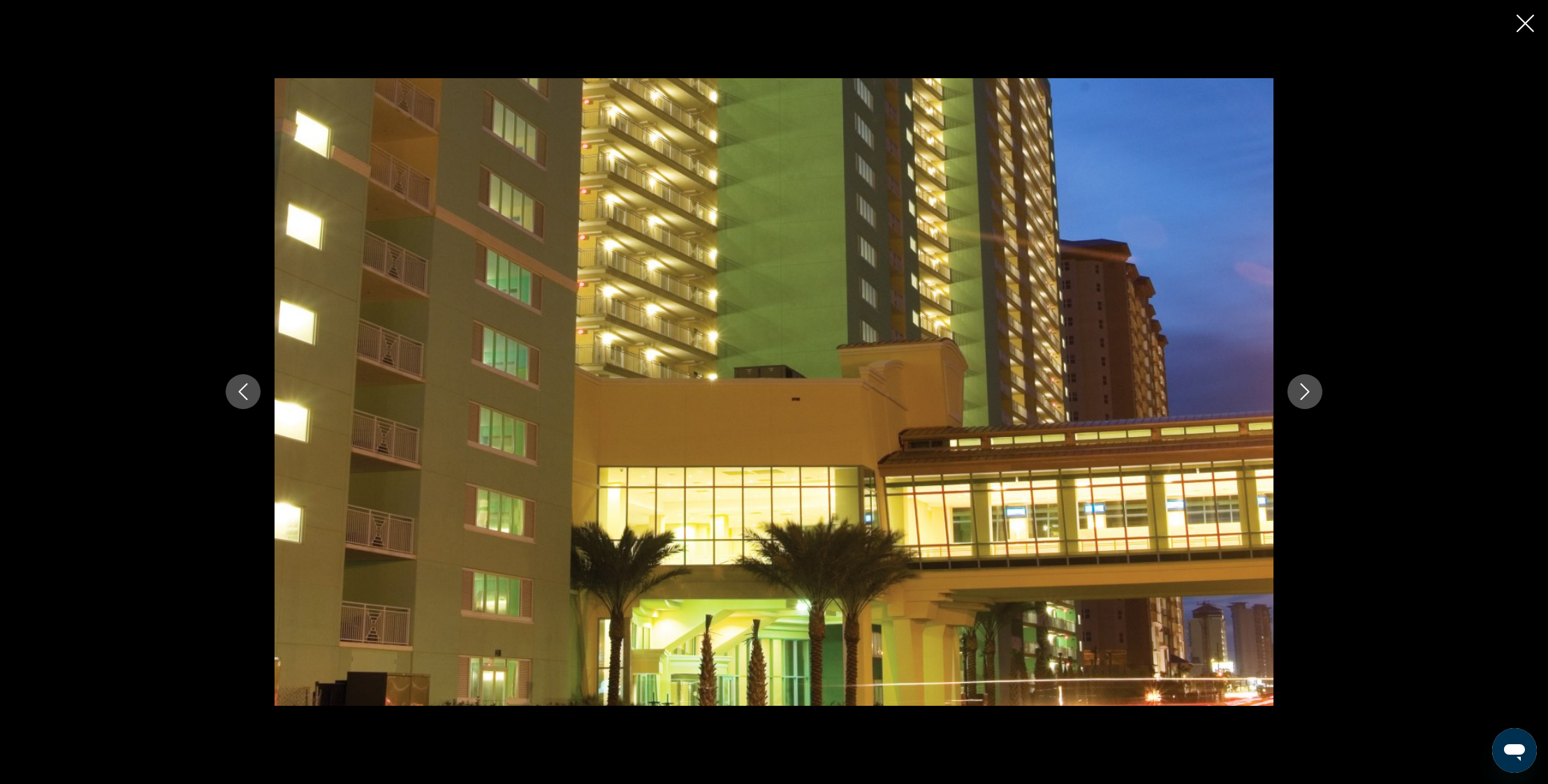
click at [1305, 391] on icon "Next image" at bounding box center [1304, 391] width 16 height 16
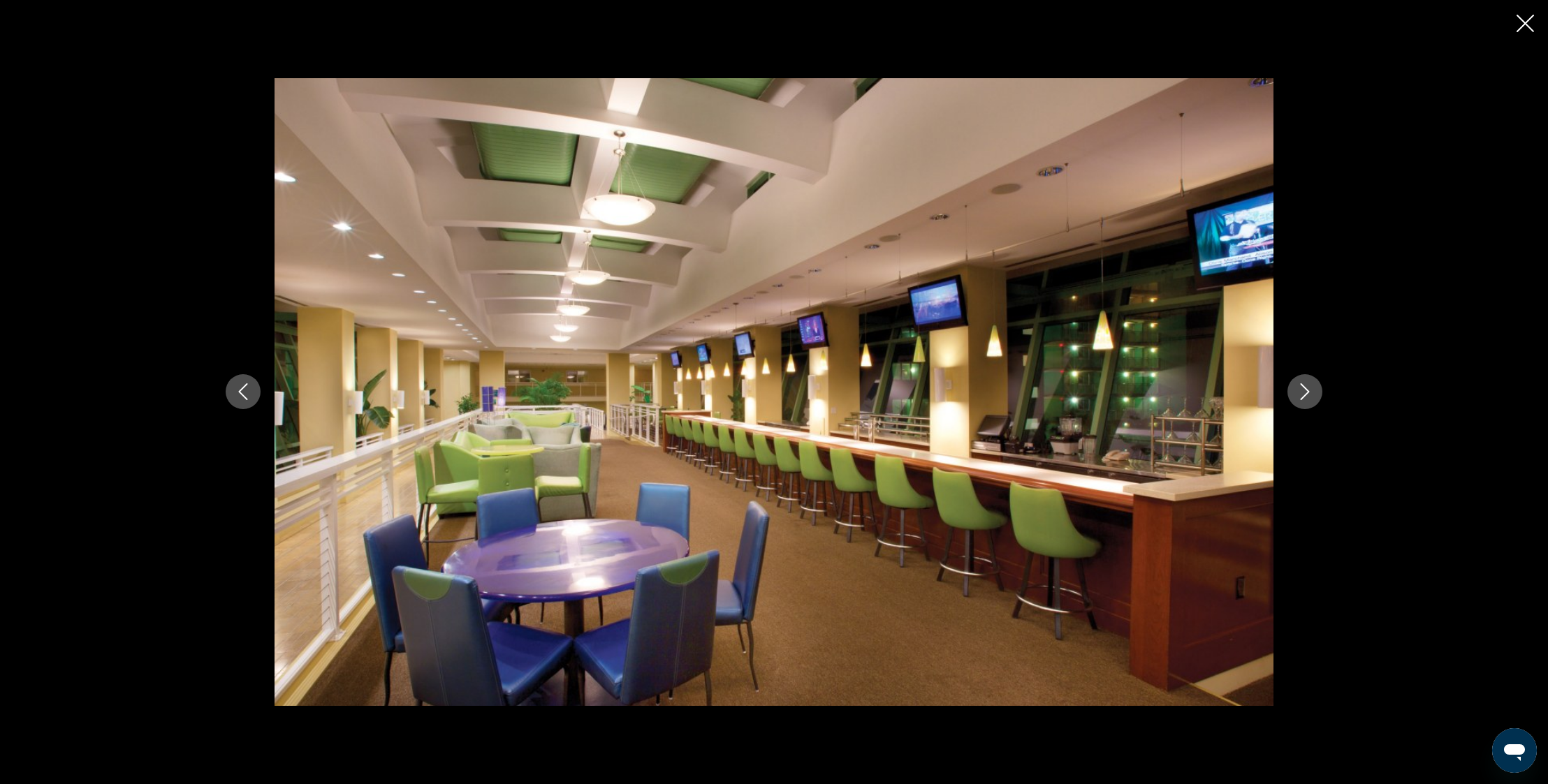
click at [1305, 391] on icon "Next image" at bounding box center [1304, 391] width 16 height 16
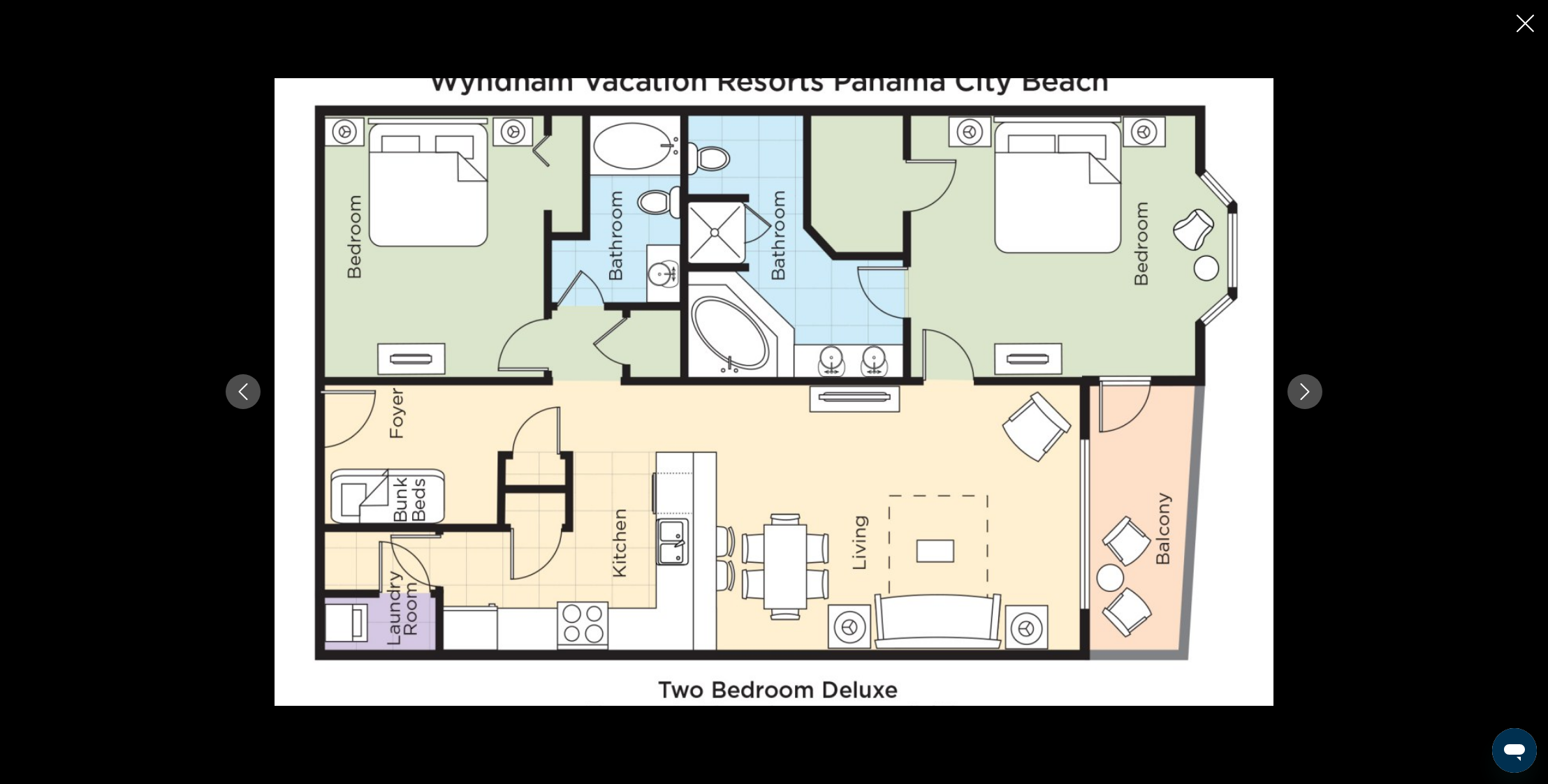
click at [1305, 391] on icon "Next image" at bounding box center [1304, 391] width 16 height 16
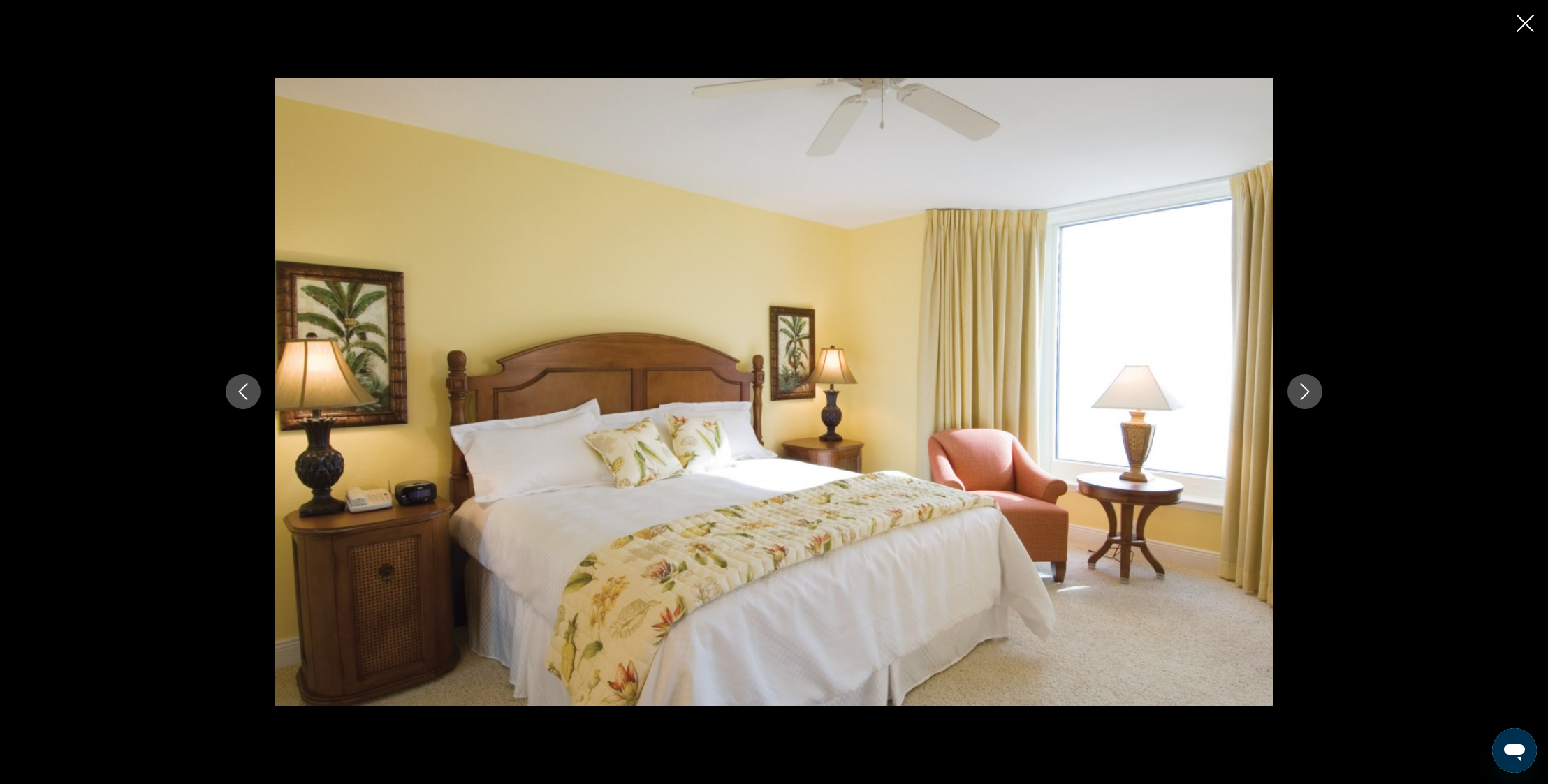
click at [1305, 391] on icon "Next image" at bounding box center [1304, 391] width 16 height 16
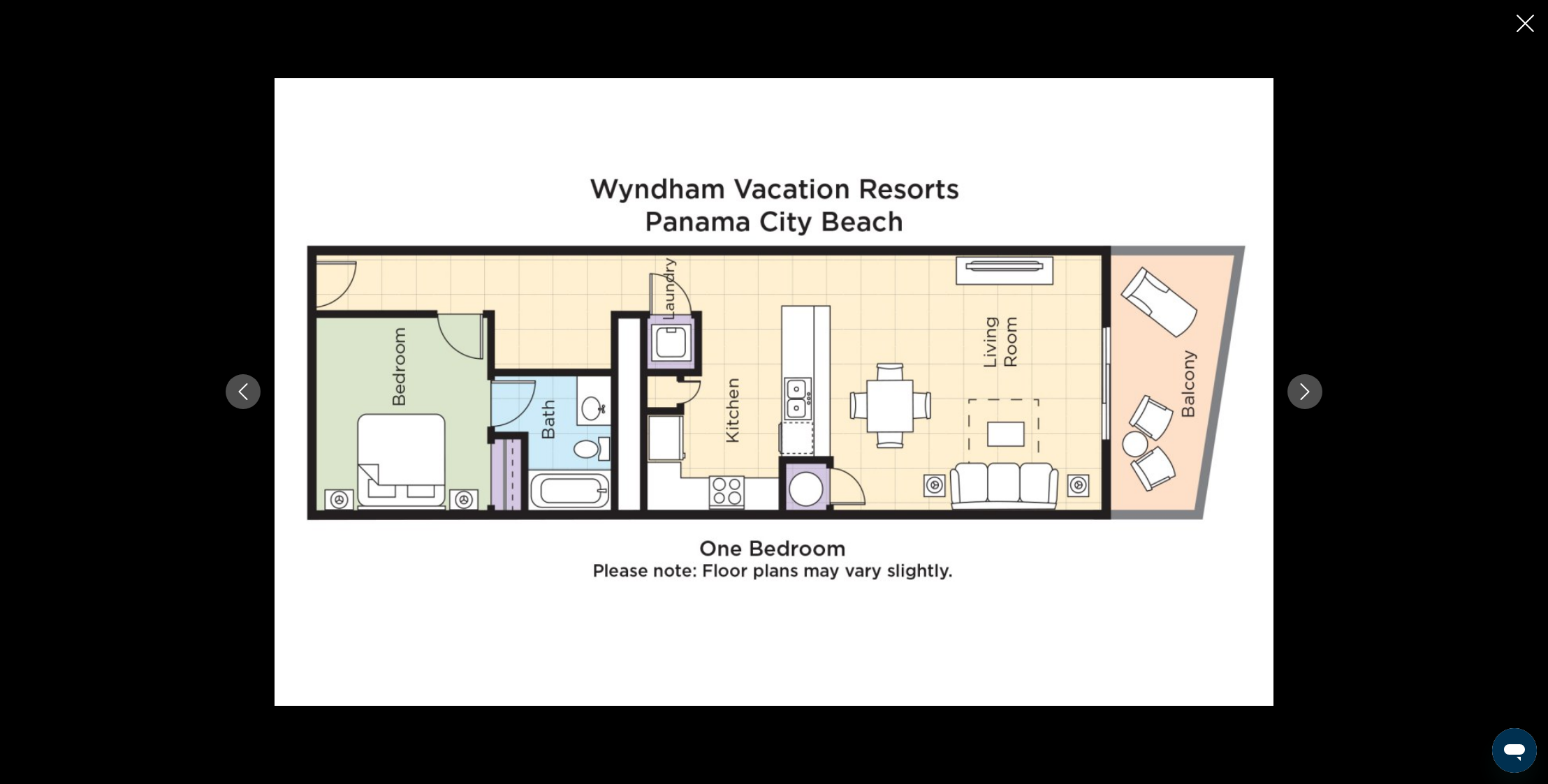
click at [1305, 391] on icon "Next image" at bounding box center [1304, 391] width 16 height 16
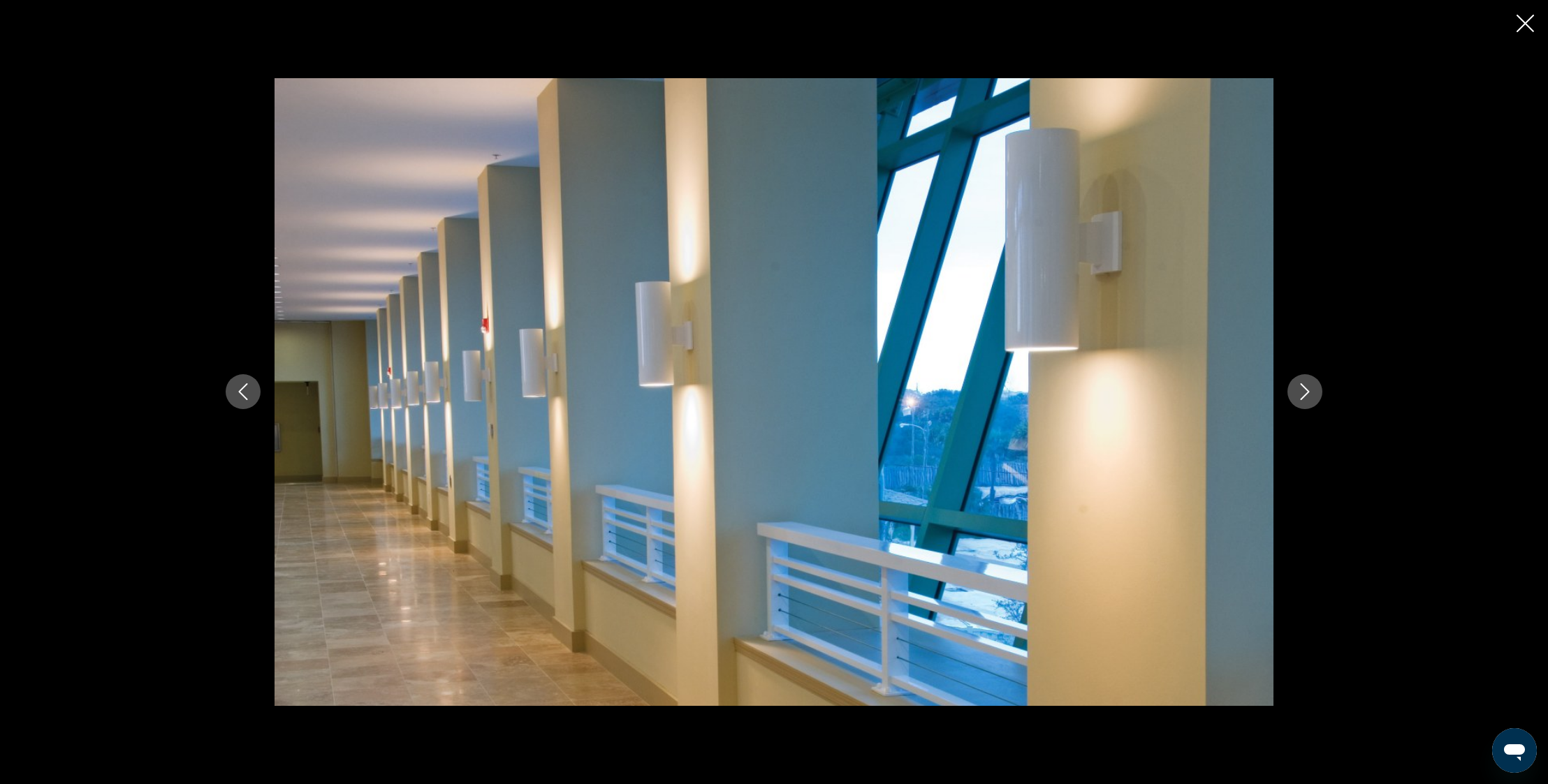
click at [1305, 398] on icon "Next image" at bounding box center [1304, 391] width 16 height 16
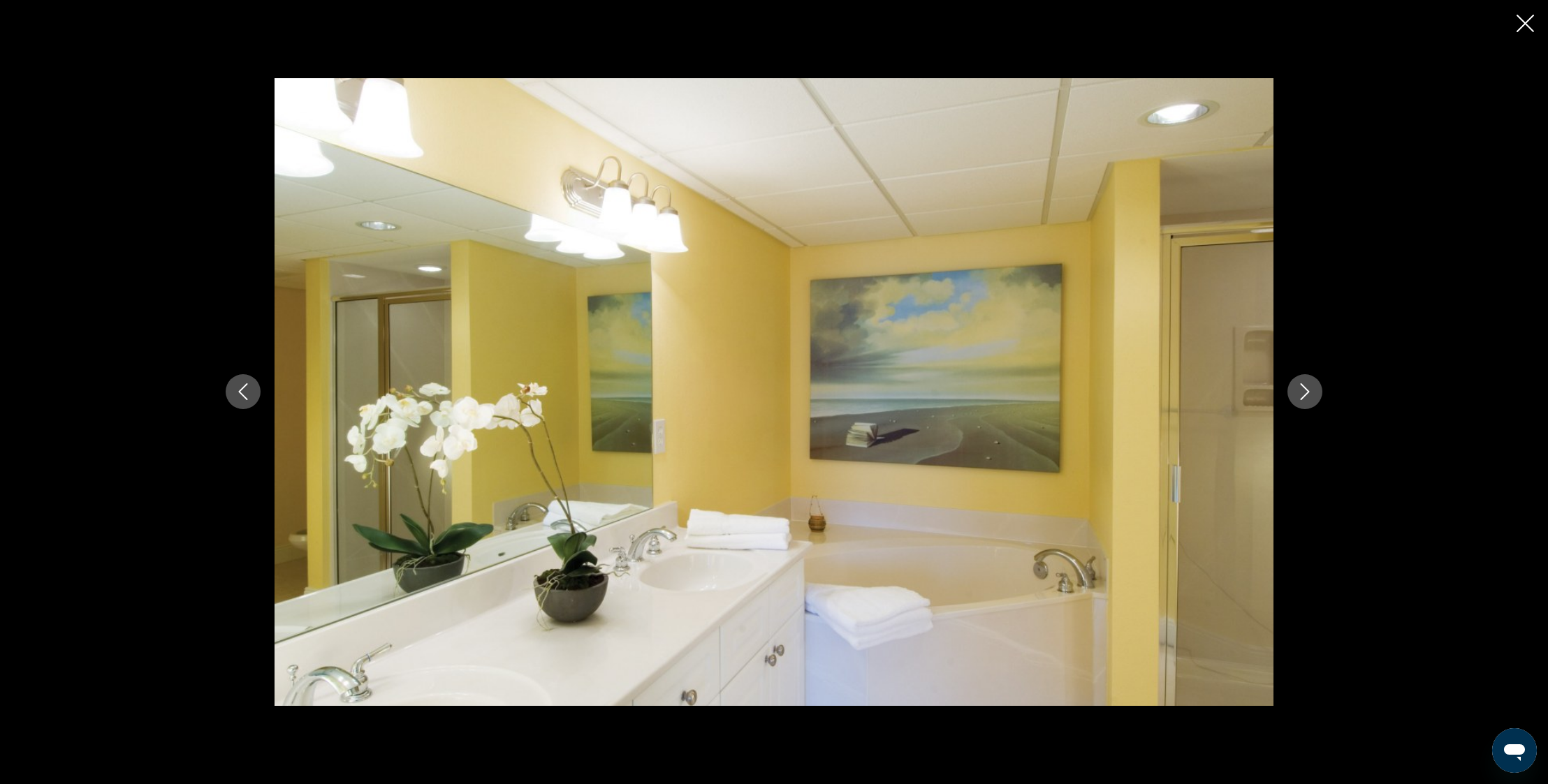
click at [1532, 19] on icon "Close slideshow" at bounding box center [1525, 24] width 17 height 17
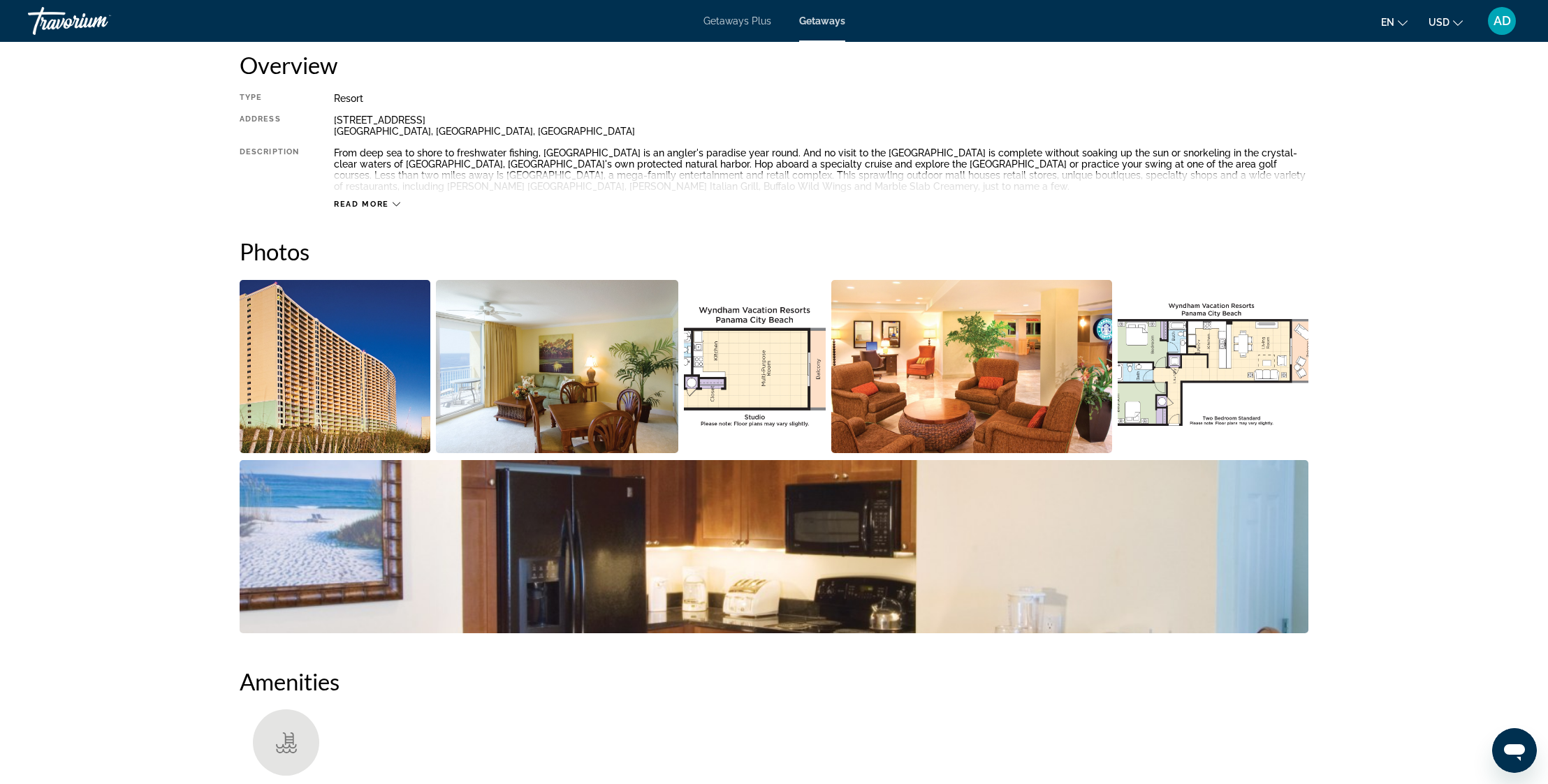
click at [381, 201] on span "Read more" at bounding box center [361, 204] width 55 height 9
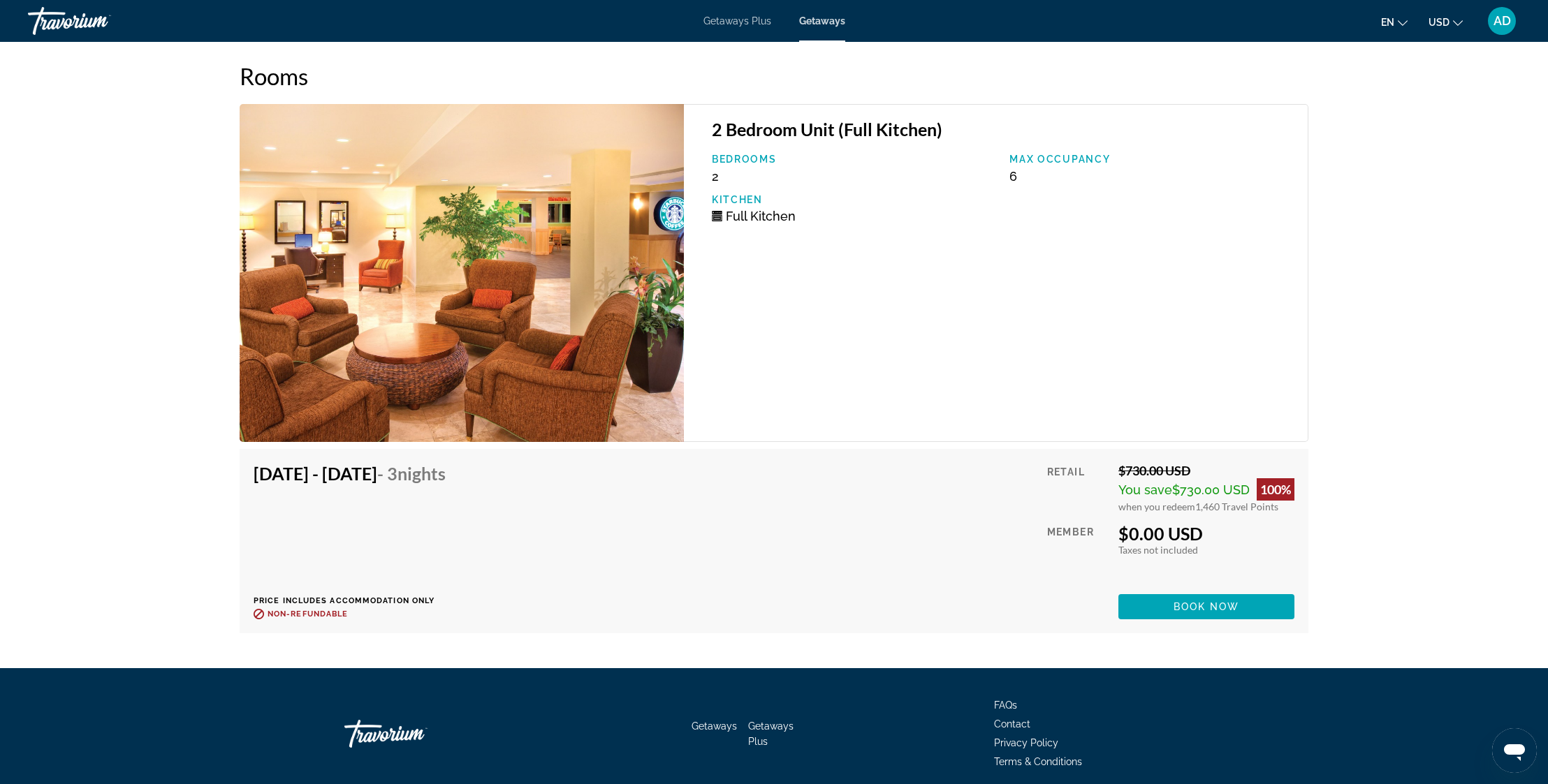
scroll to position [2346, 0]
